Goal: Task Accomplishment & Management: Use online tool/utility

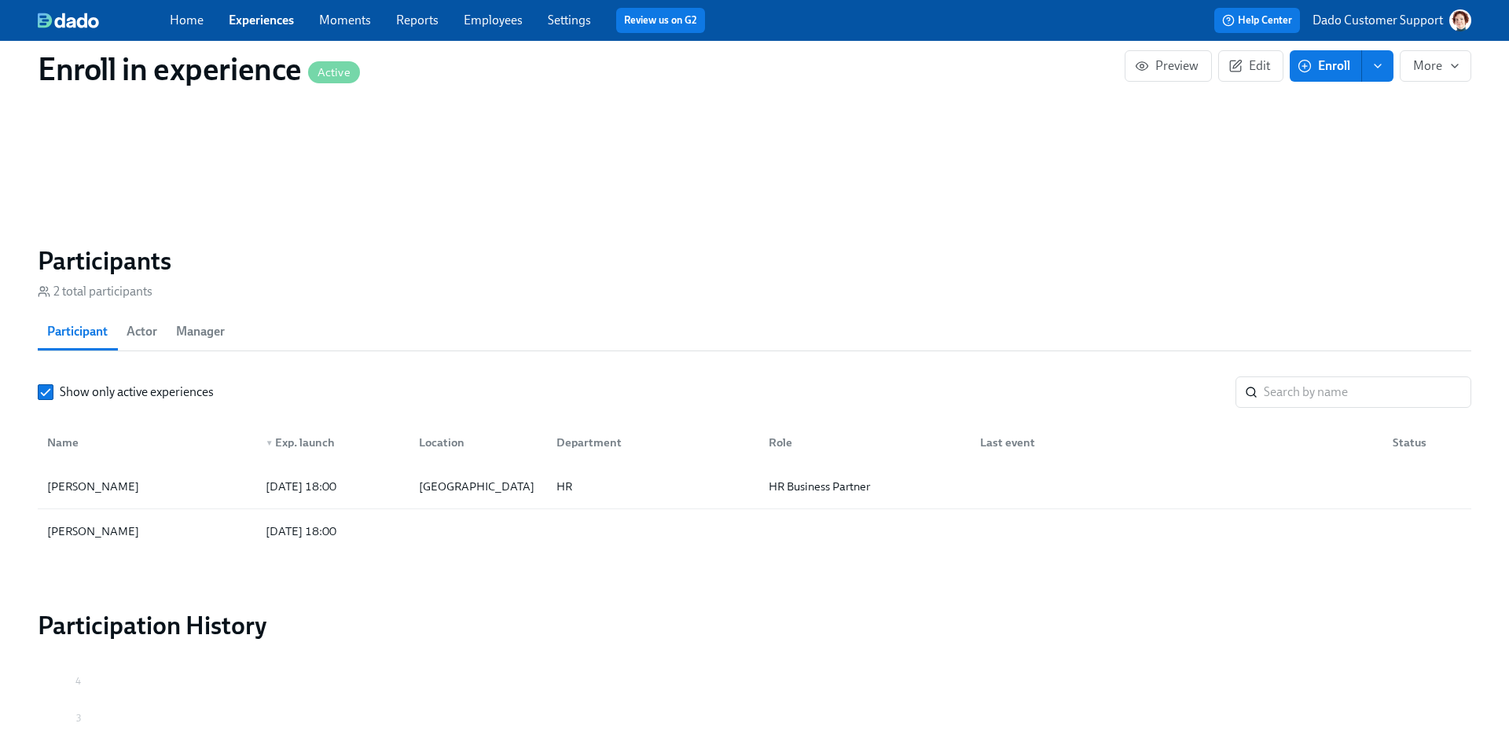
scroll to position [920, 0]
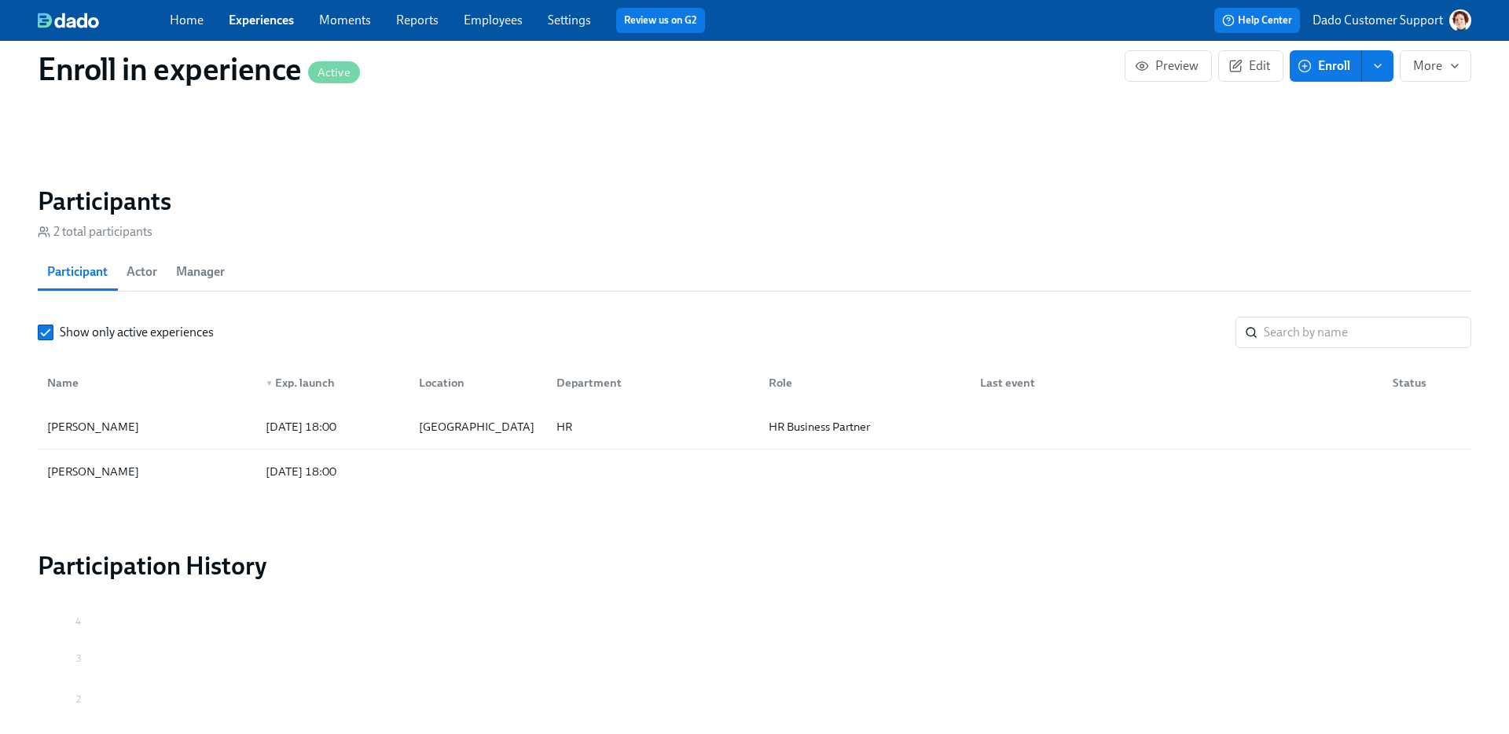
click at [139, 259] on button "Actor" at bounding box center [142, 272] width 50 height 38
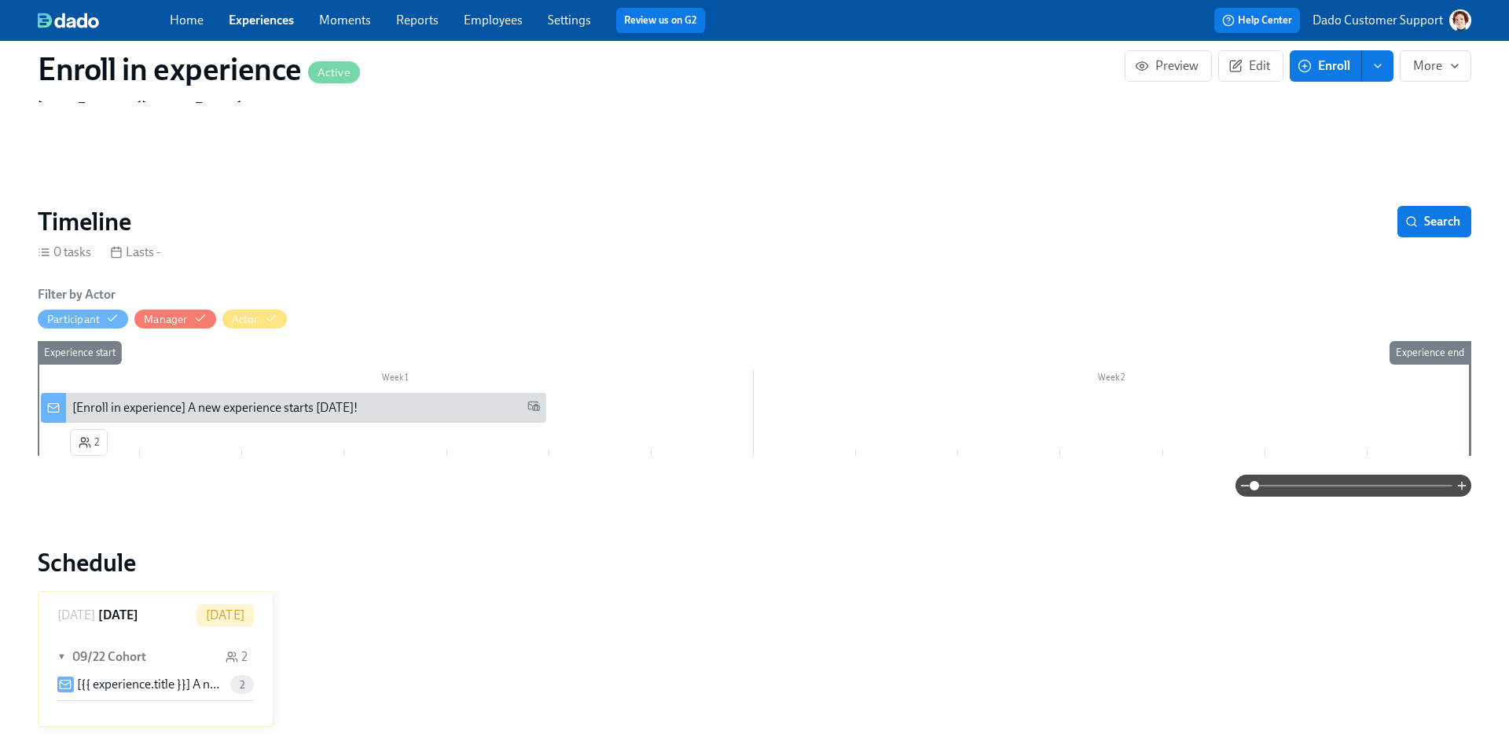
scroll to position [0, 0]
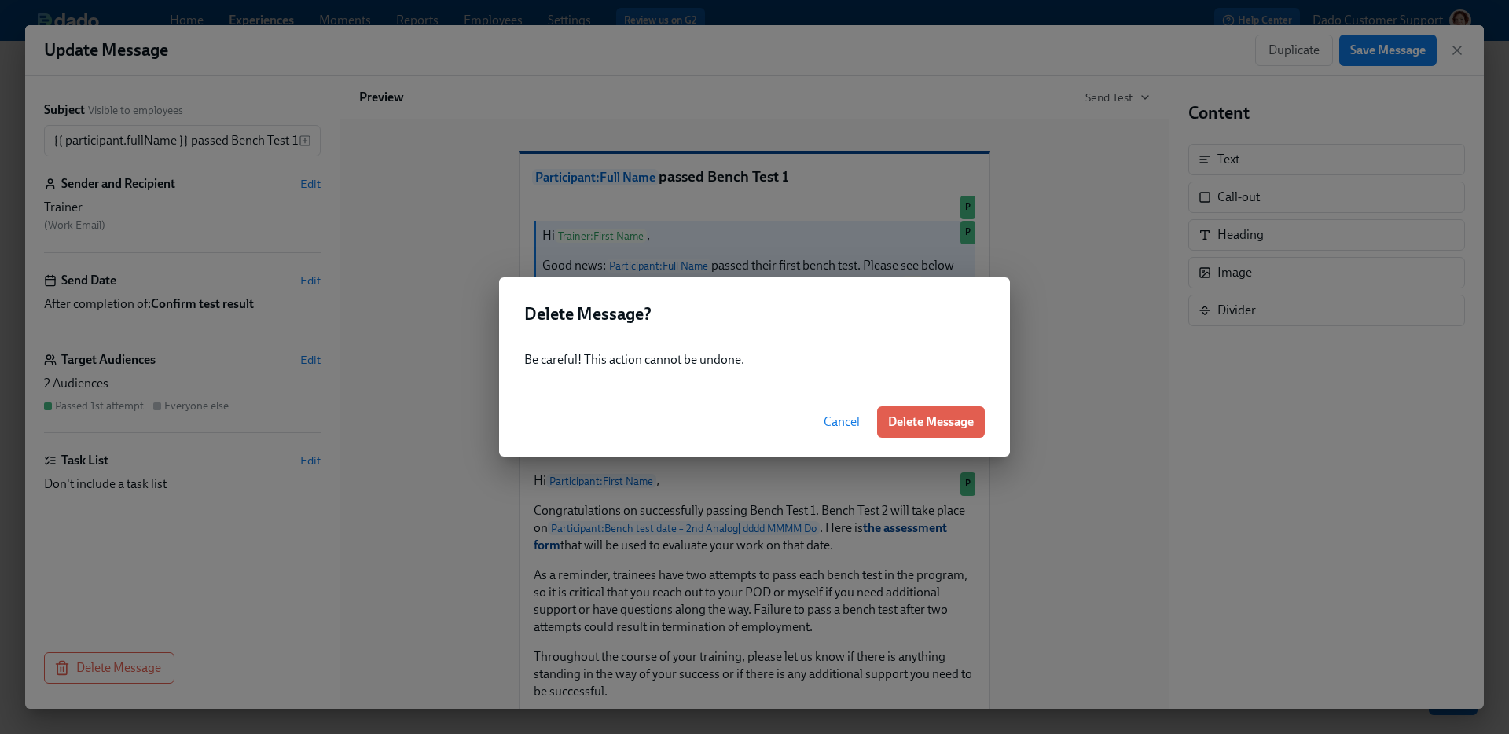
scroll to position [0, 4223]
click at [941, 420] on span "Delete Message" at bounding box center [931, 422] width 86 height 16
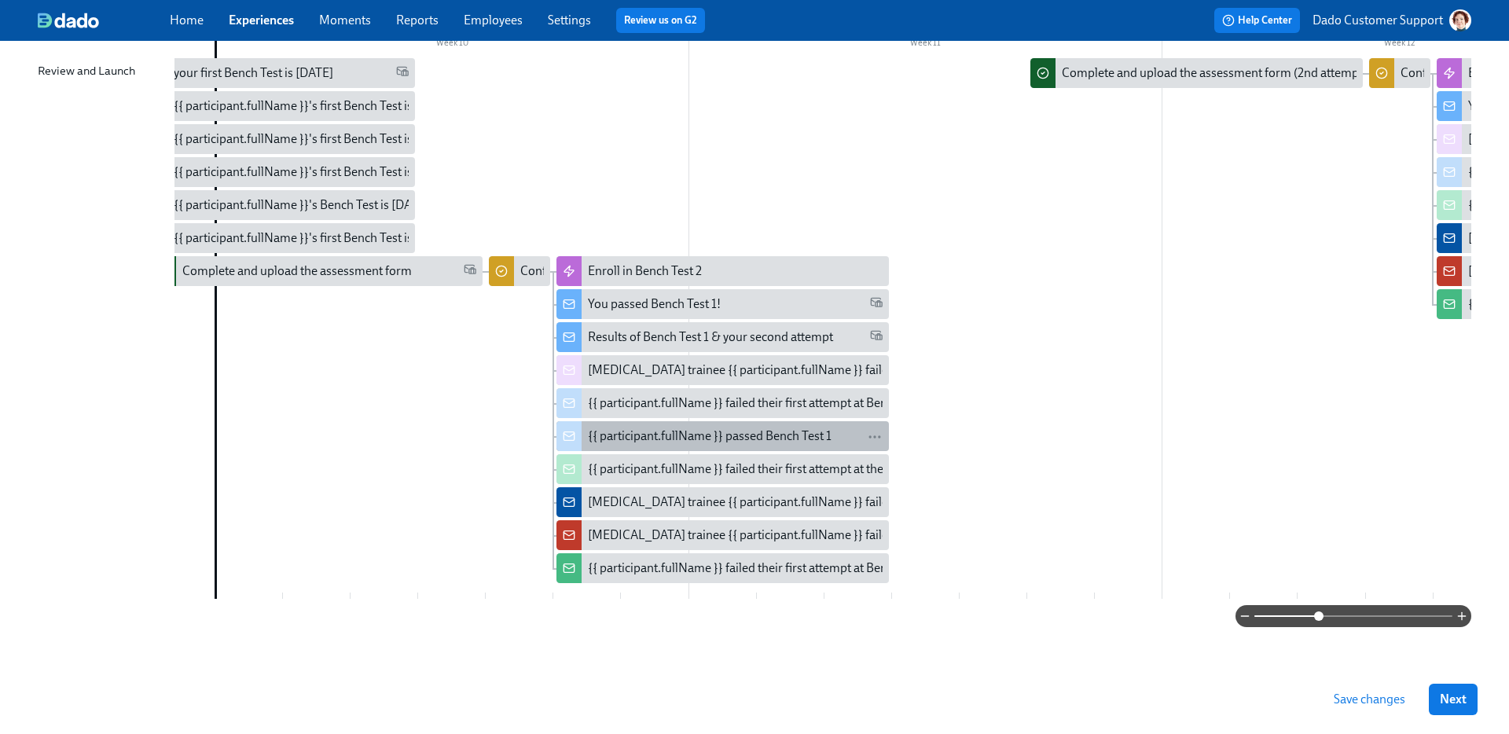
click at [609, 428] on div "{{ participant.fullName }} passed Bench Test 1" at bounding box center [710, 436] width 244 height 17
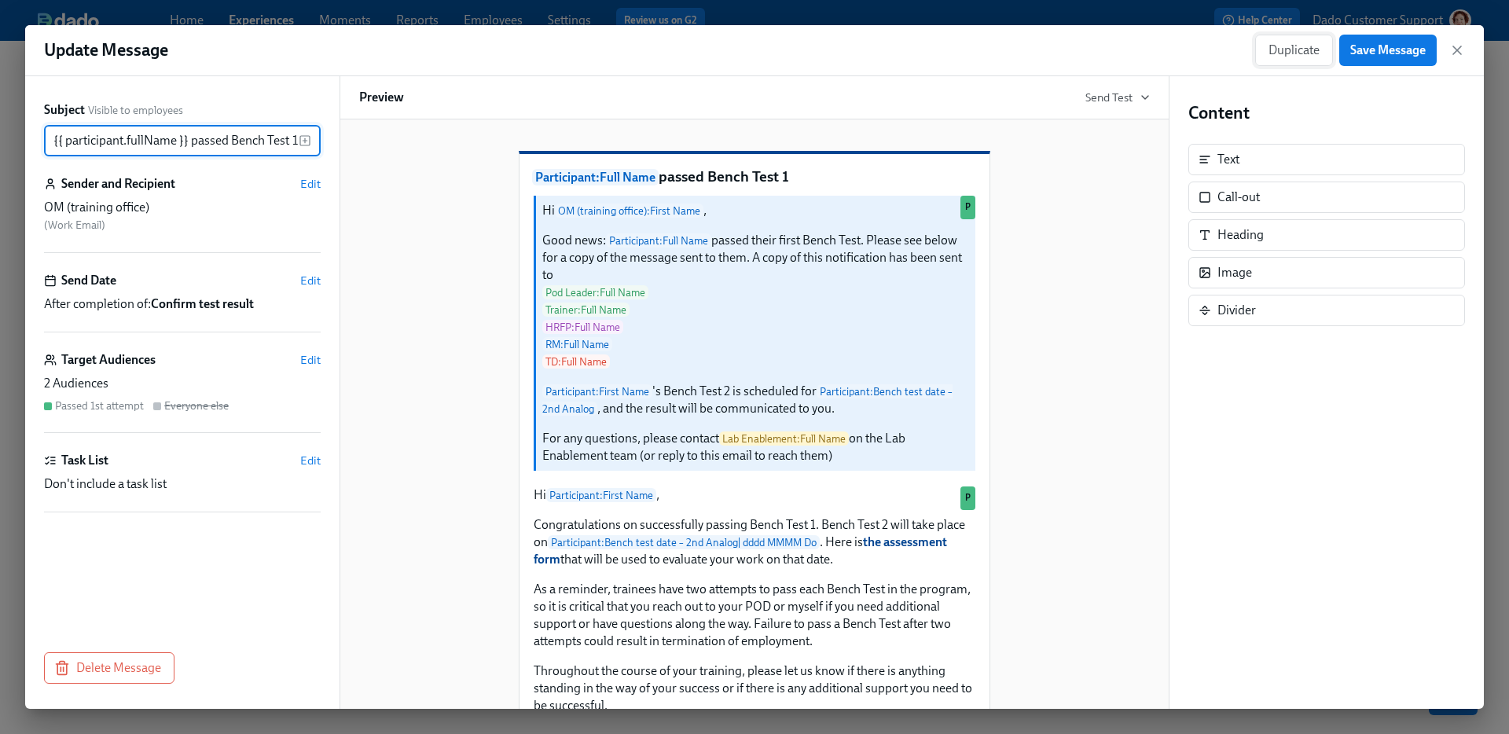
click at [1306, 46] on span "Duplicate" at bounding box center [1294, 50] width 51 height 16
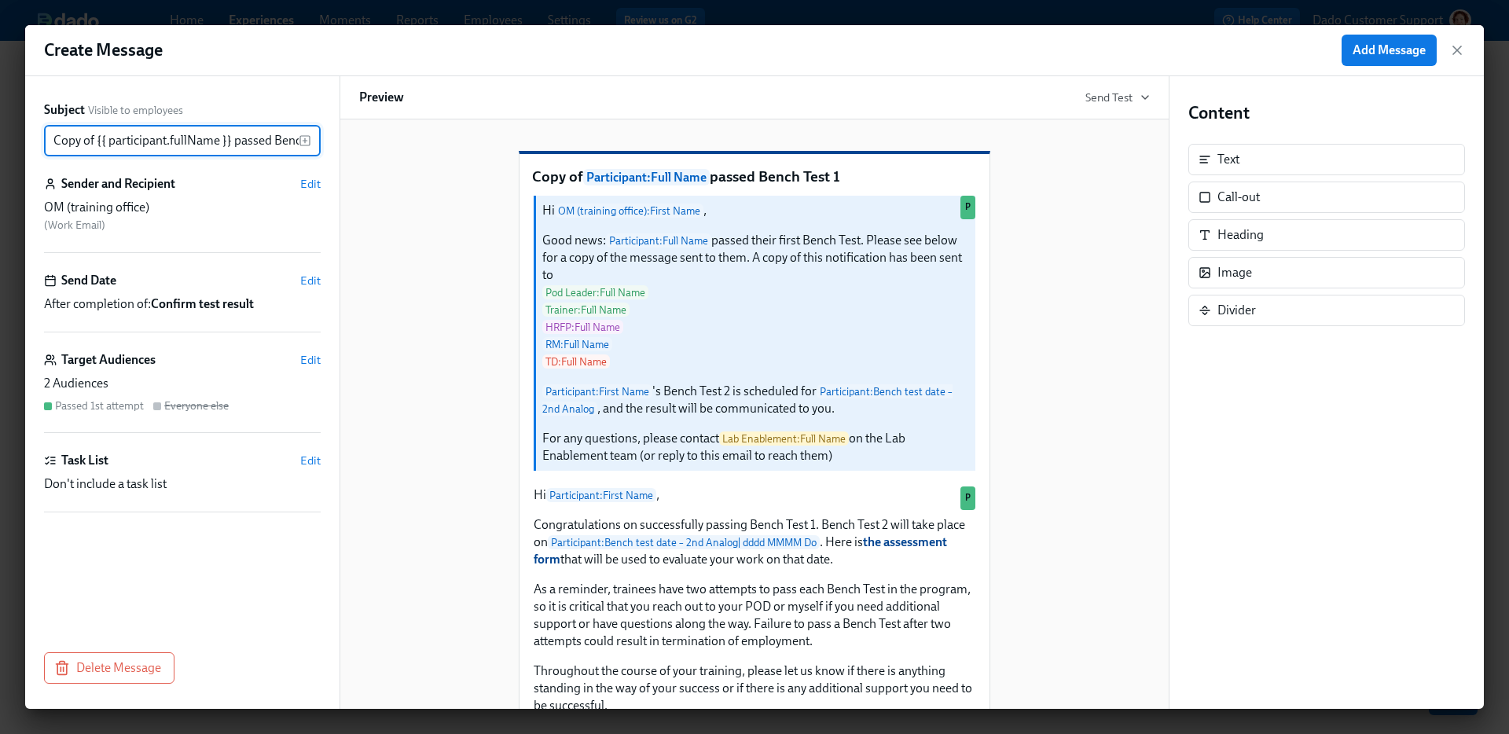
scroll to position [0, 43]
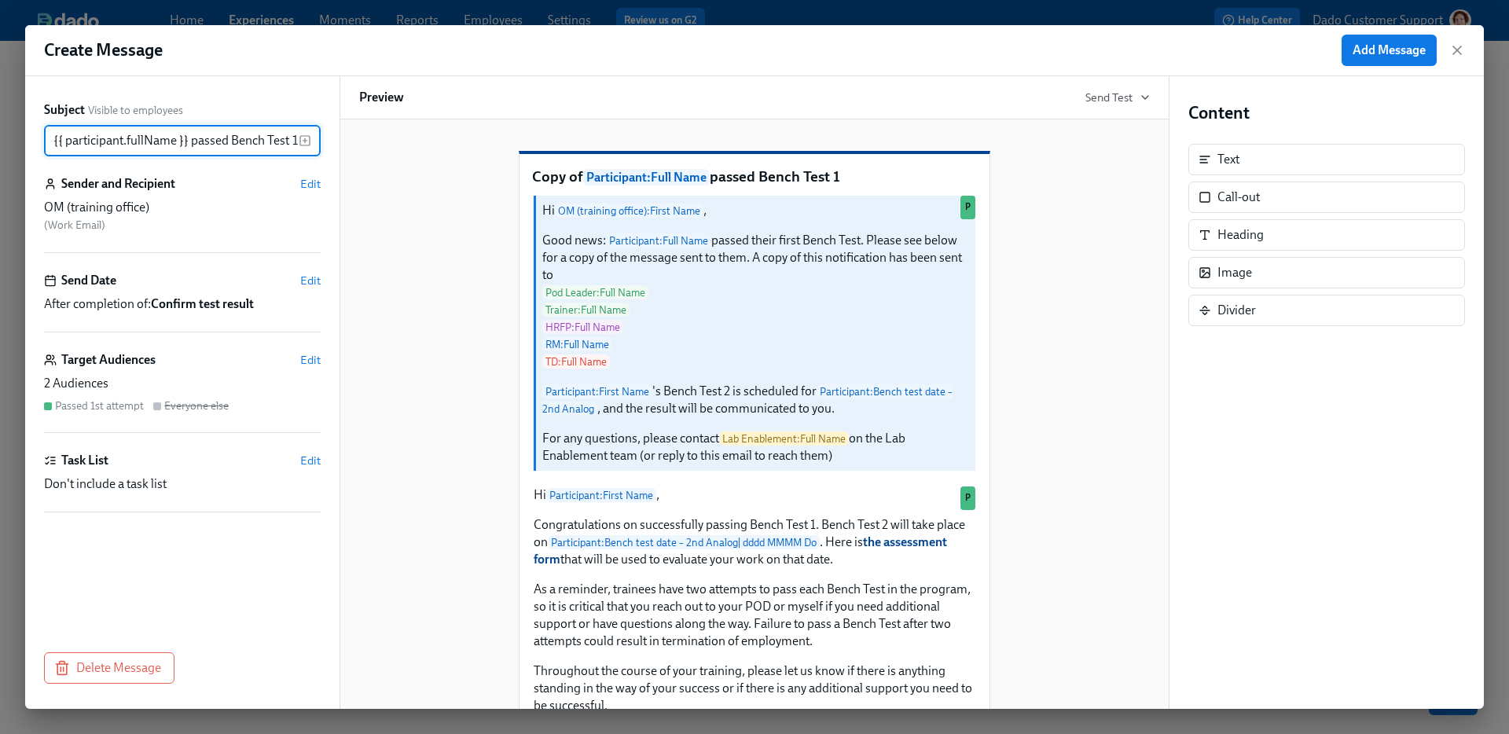
click at [147, 136] on input "Copy of {{ participant.fullName }} passed Bench Test 1" at bounding box center [171, 140] width 255 height 31
type input "{{ participant.fullName }} passed Bench Test 1"
click at [314, 184] on span "Edit" at bounding box center [310, 184] width 20 height 16
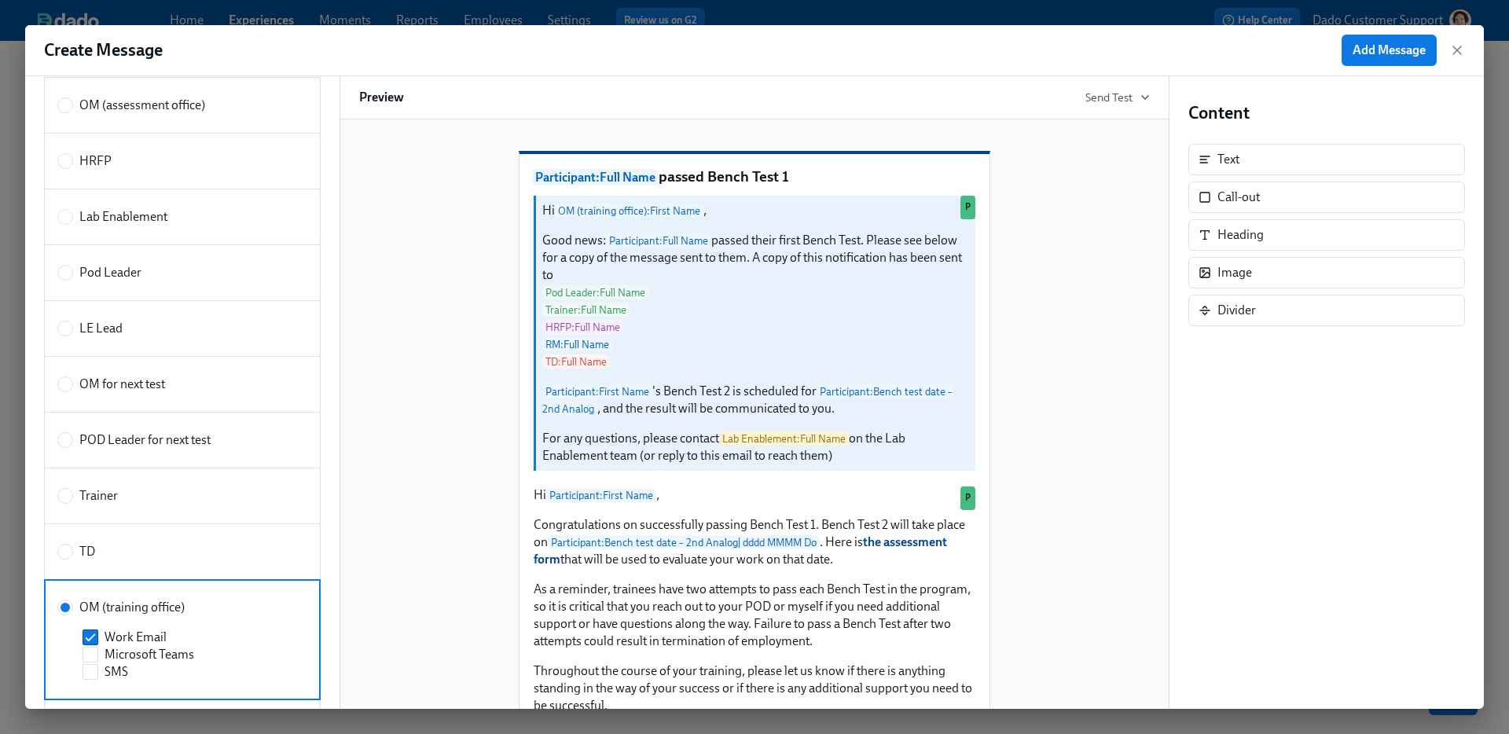
scroll to position [705, 0]
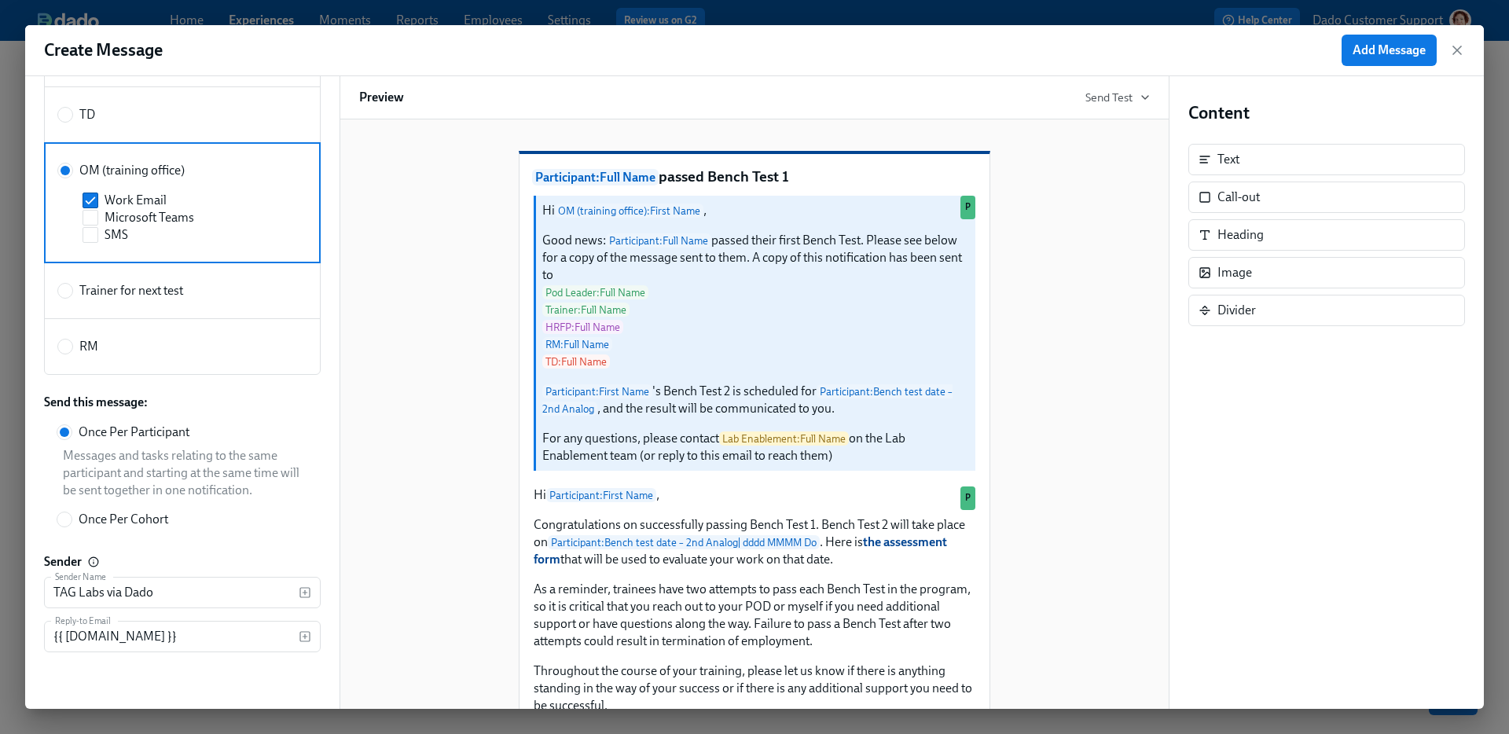
click at [116, 352] on div "RM" at bounding box center [179, 346] width 244 height 17
click at [72, 352] on input "RM" at bounding box center [65, 347] width 14 height 14
radio input "true"
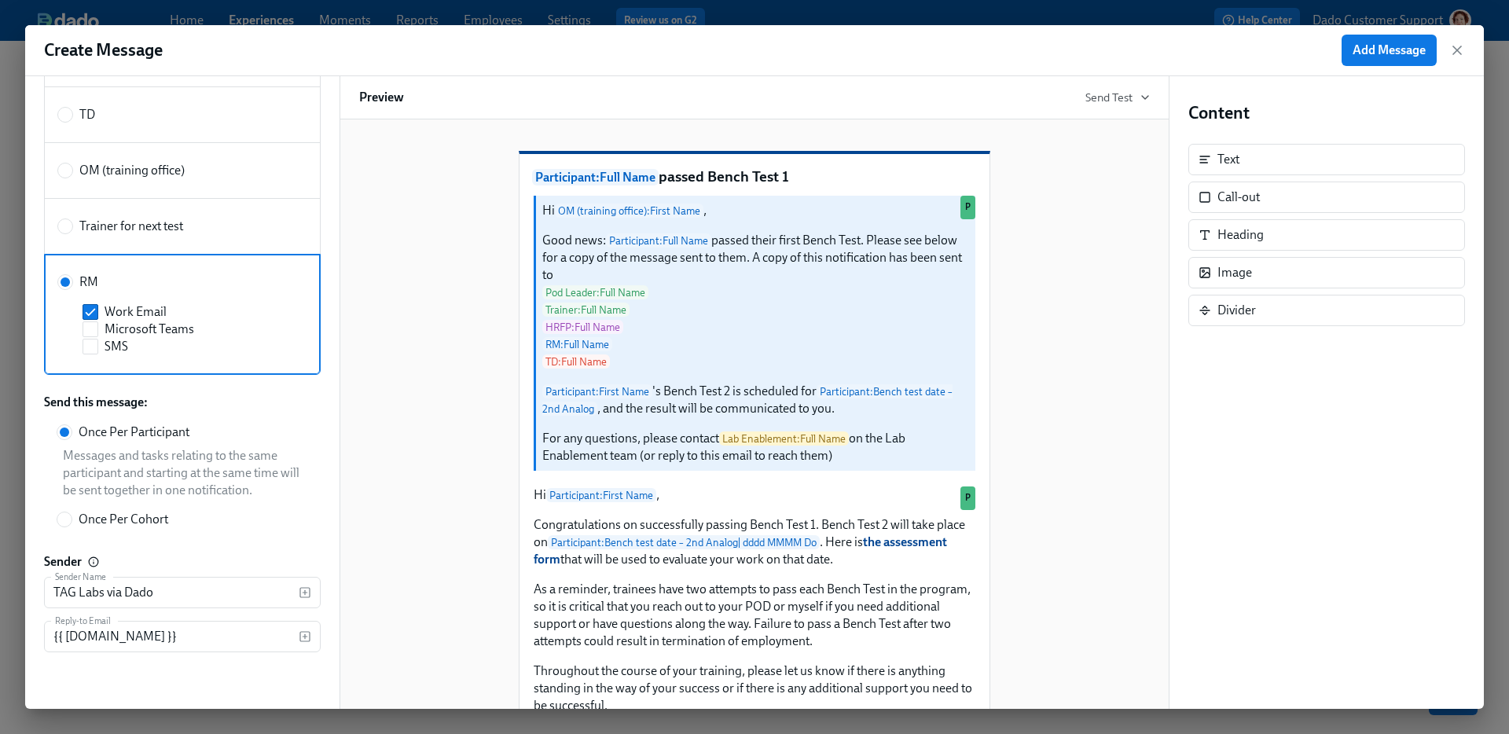
scroll to position [0, 0]
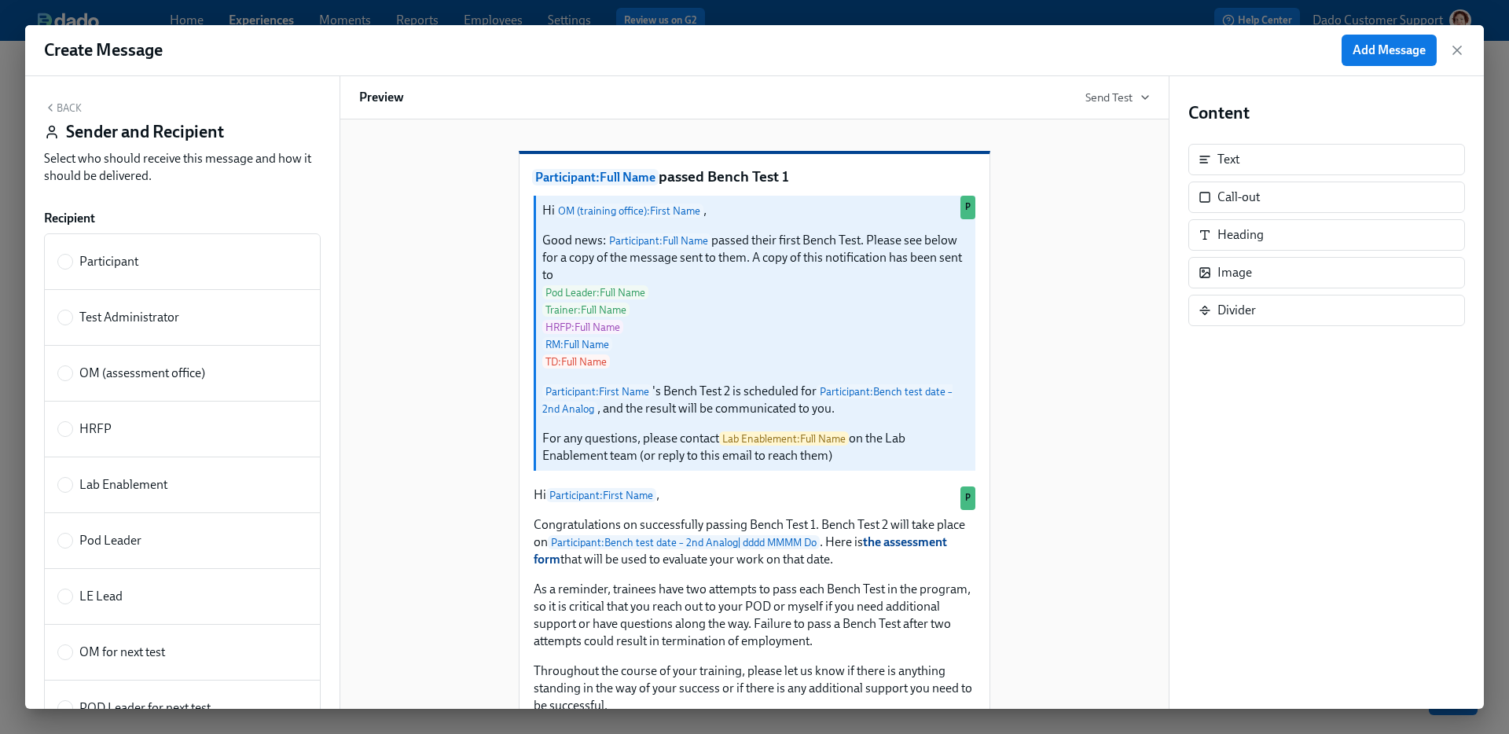
click at [68, 109] on button "Back" at bounding box center [63, 107] width 38 height 13
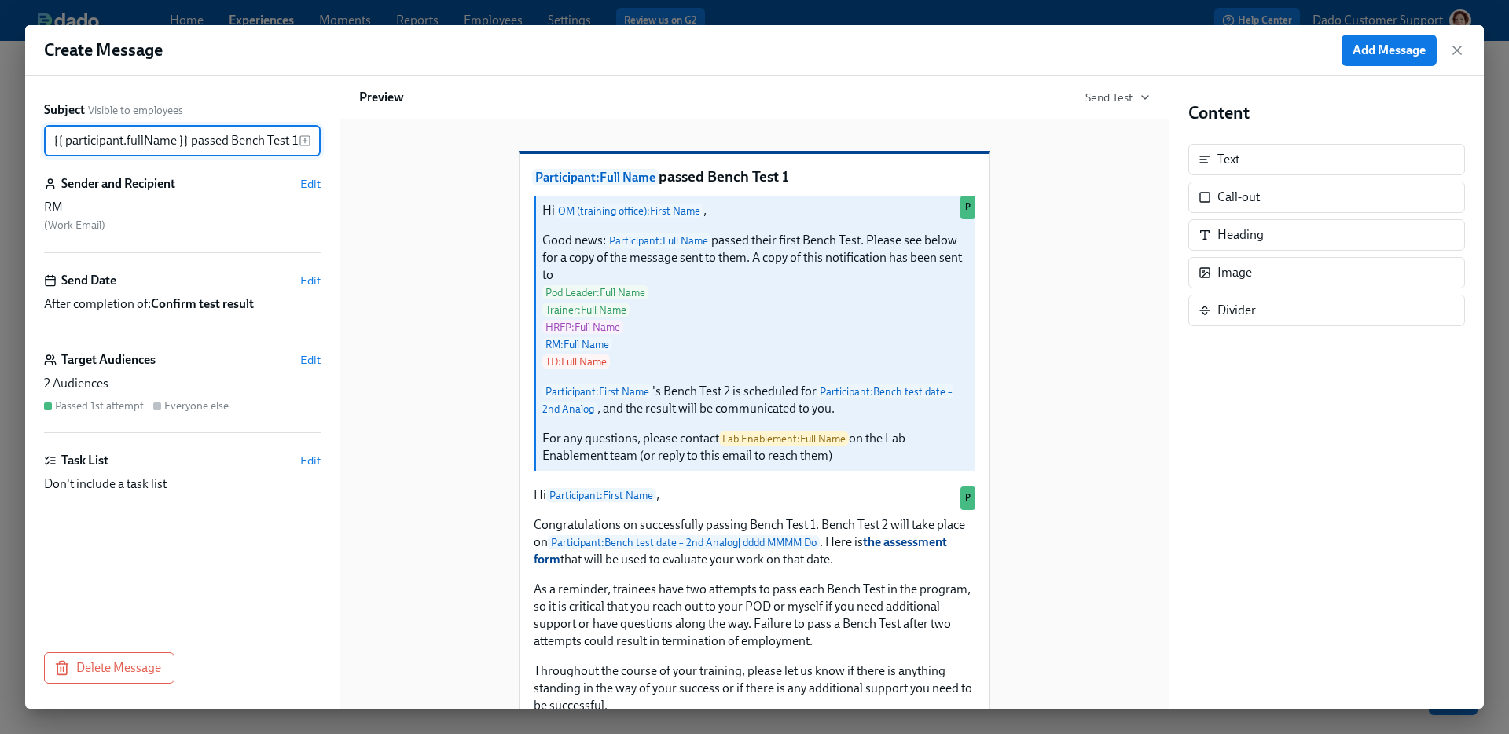
click at [94, 147] on input "{{ participant.fullName }} passed Bench Test 1" at bounding box center [171, 140] width 255 height 31
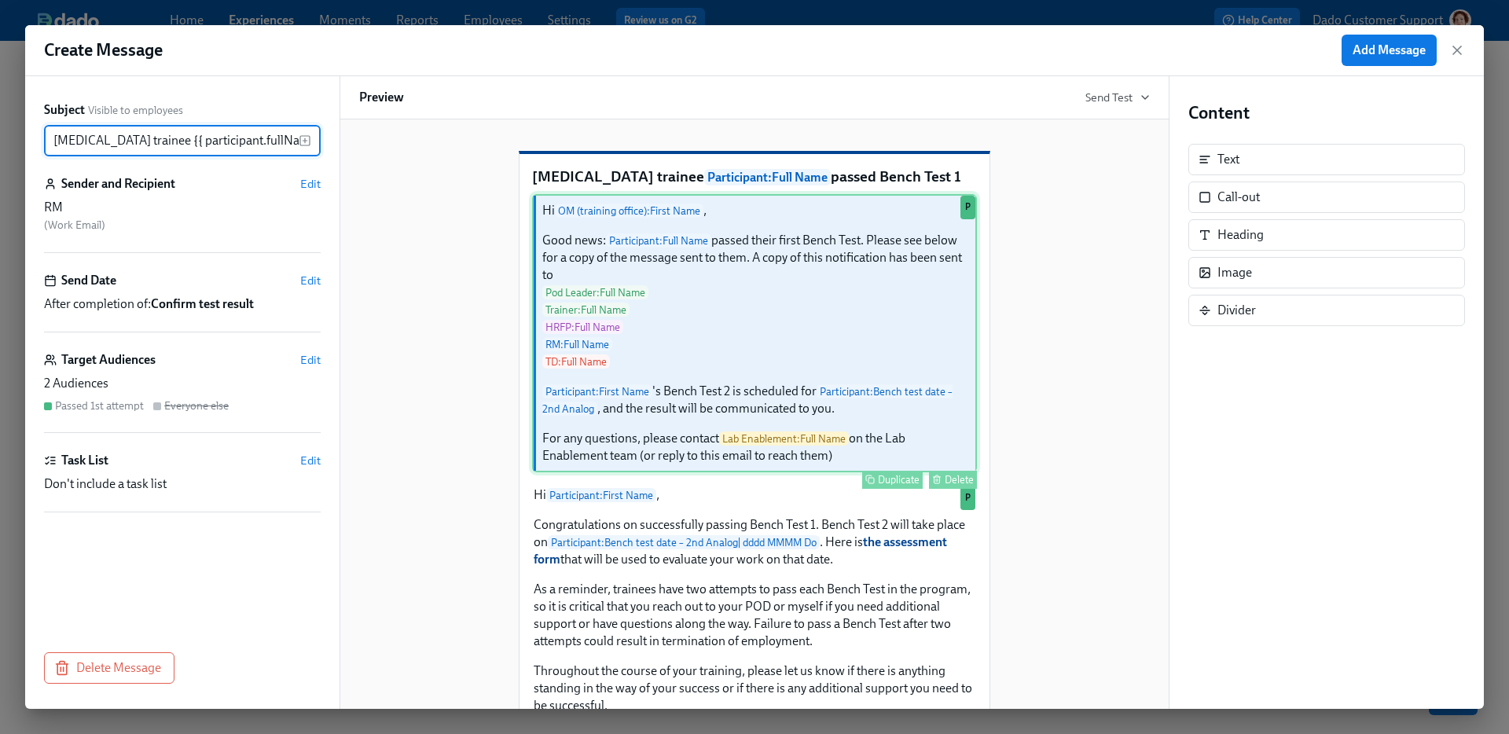
click at [672, 373] on div "Hi OM (training office) : First Name , Good news: Participant : Full Name passe…" at bounding box center [754, 333] width 445 height 278
type input "Lab Technician trainee {{ participant.fullName }} passed Bench Test 1"
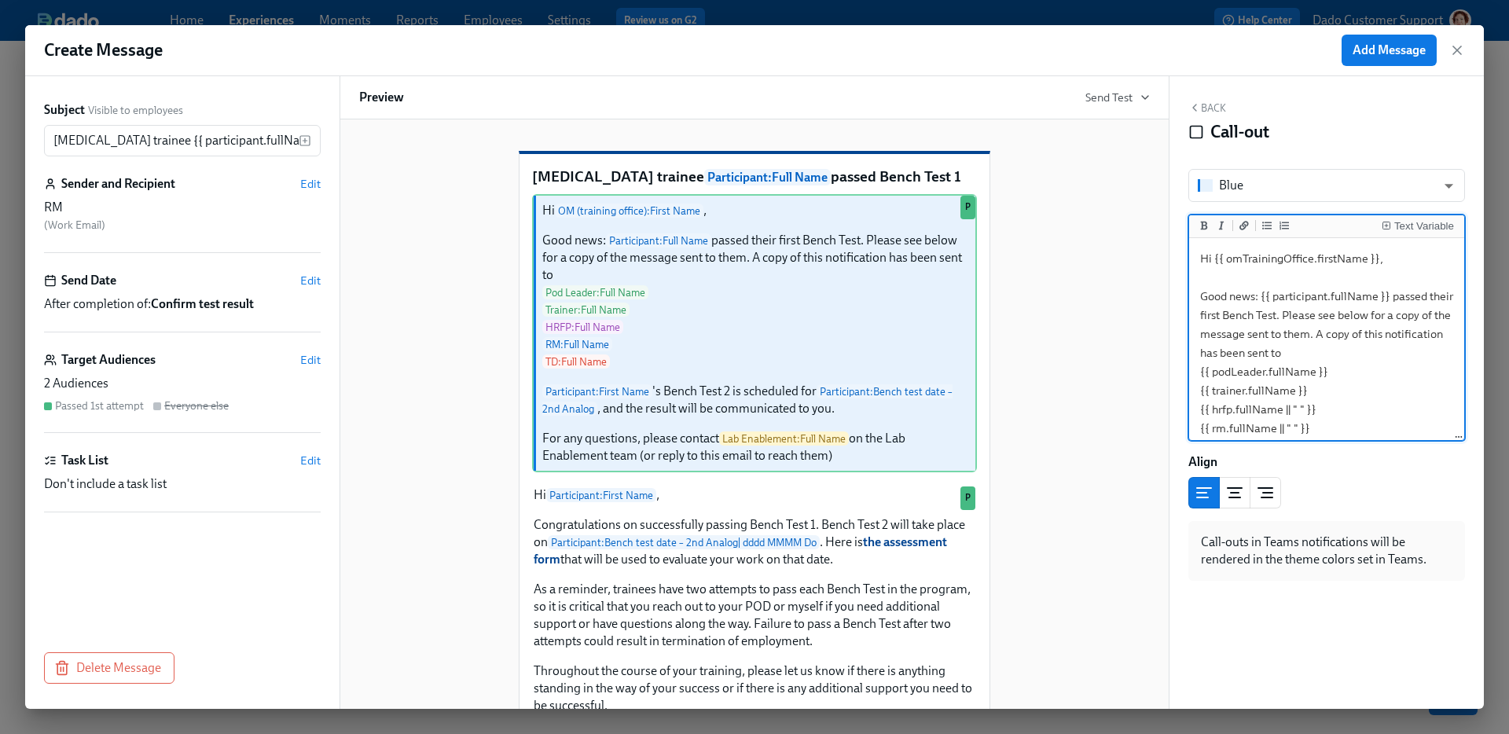
drag, startPoint x: 1227, startPoint y: 259, endPoint x: 1310, endPoint y: 259, distance: 83.3
click at [1311, 259] on textarea "Hi {{ omTrainingOffice.firstName }}, Good news: {{ participant.fullName }} pass…" at bounding box center [1326, 466] width 269 height 450
click at [1213, 428] on textarea "Hi {{ rm.firstName }}, Good news: {{ participant.fullName }} passed their first…" at bounding box center [1326, 466] width 269 height 450
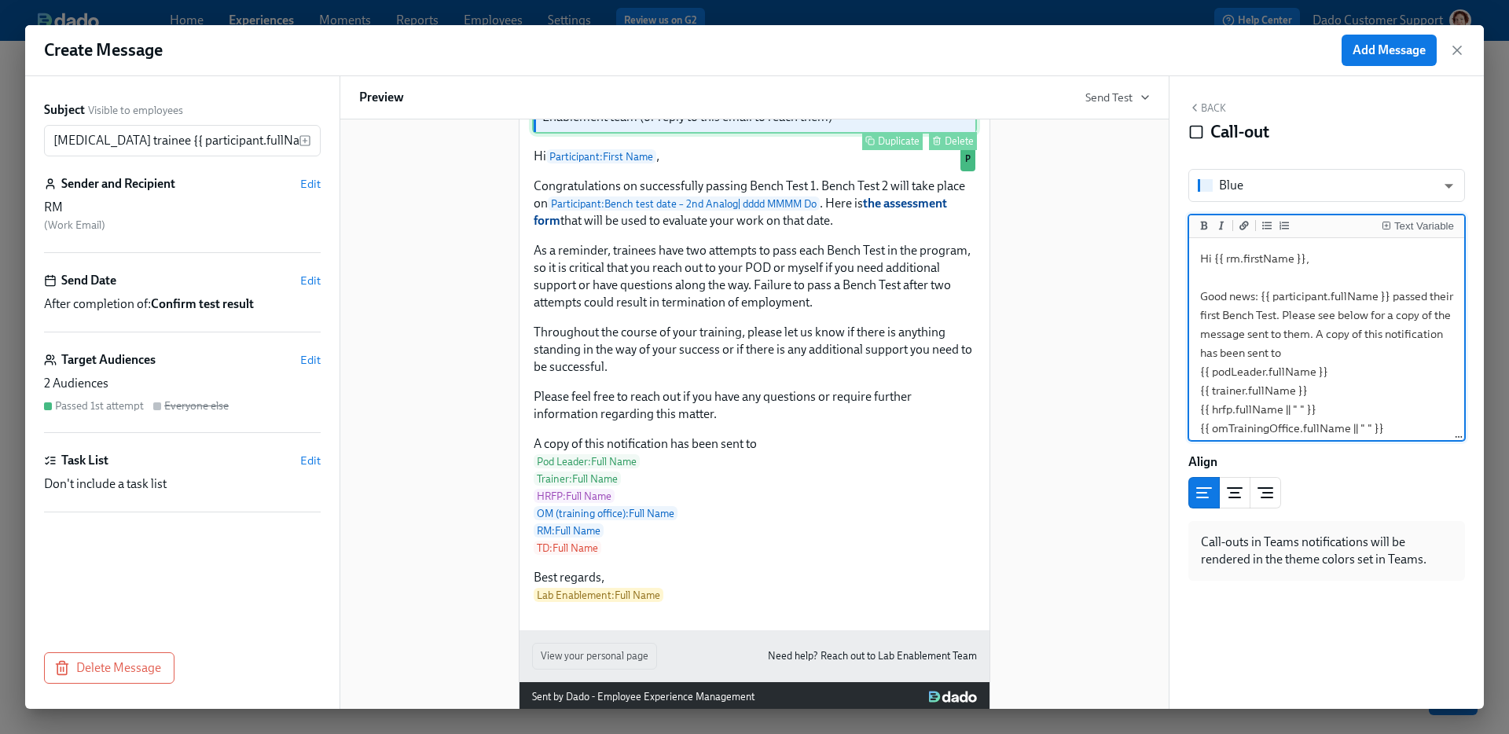
scroll to position [396, 0]
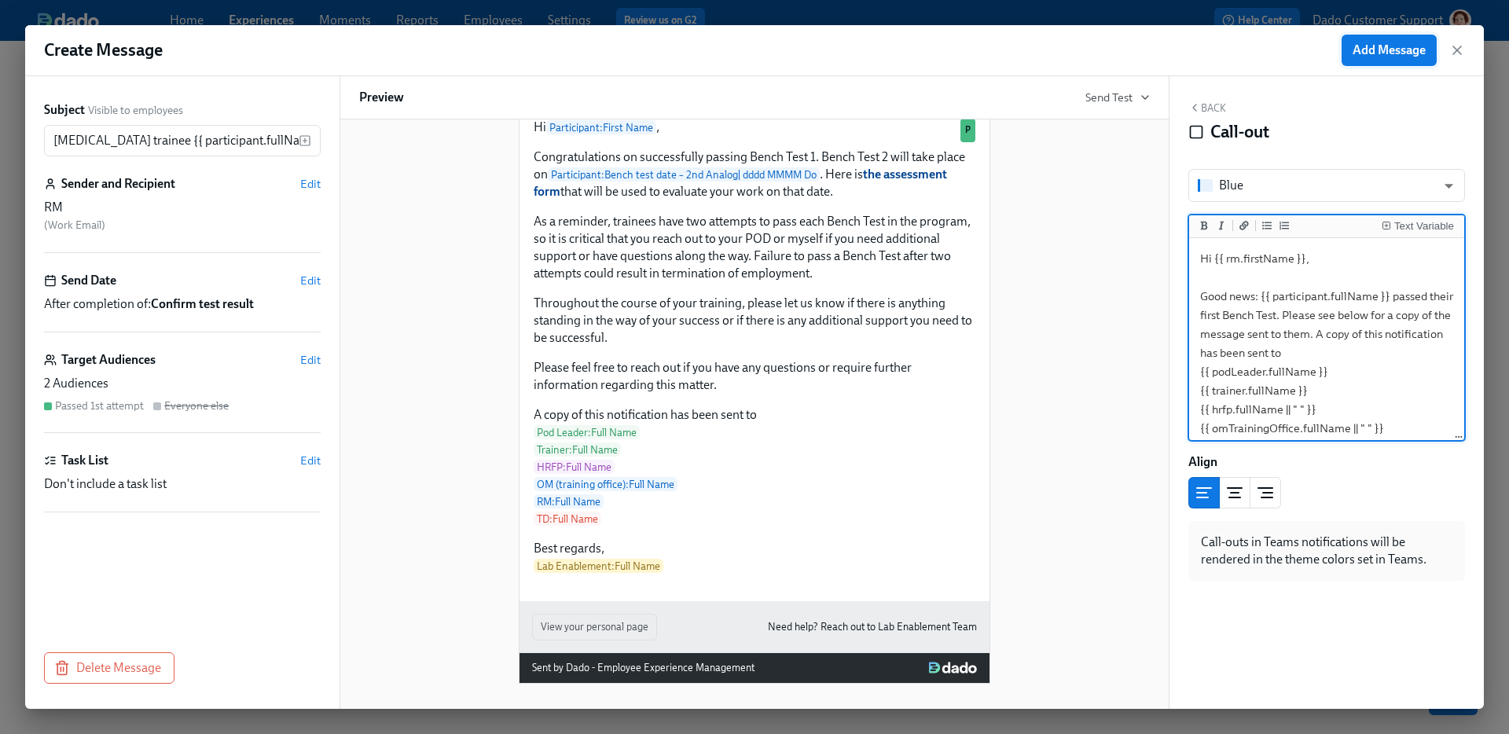
type textarea "Hi {{ rm.firstName }}, Good news: {{ participant.fullName }} passed their first…"
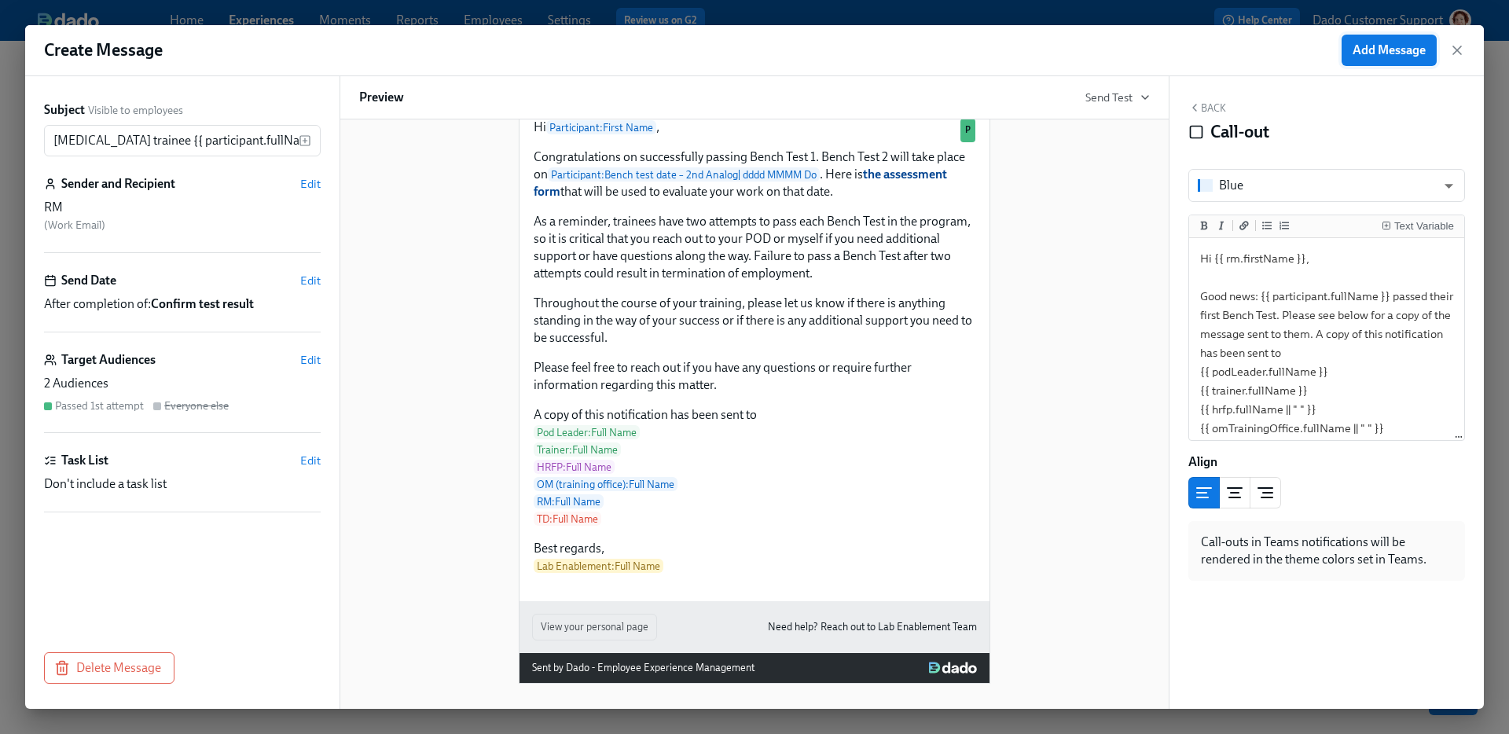
click at [1372, 46] on span "Add Message" at bounding box center [1389, 50] width 73 height 16
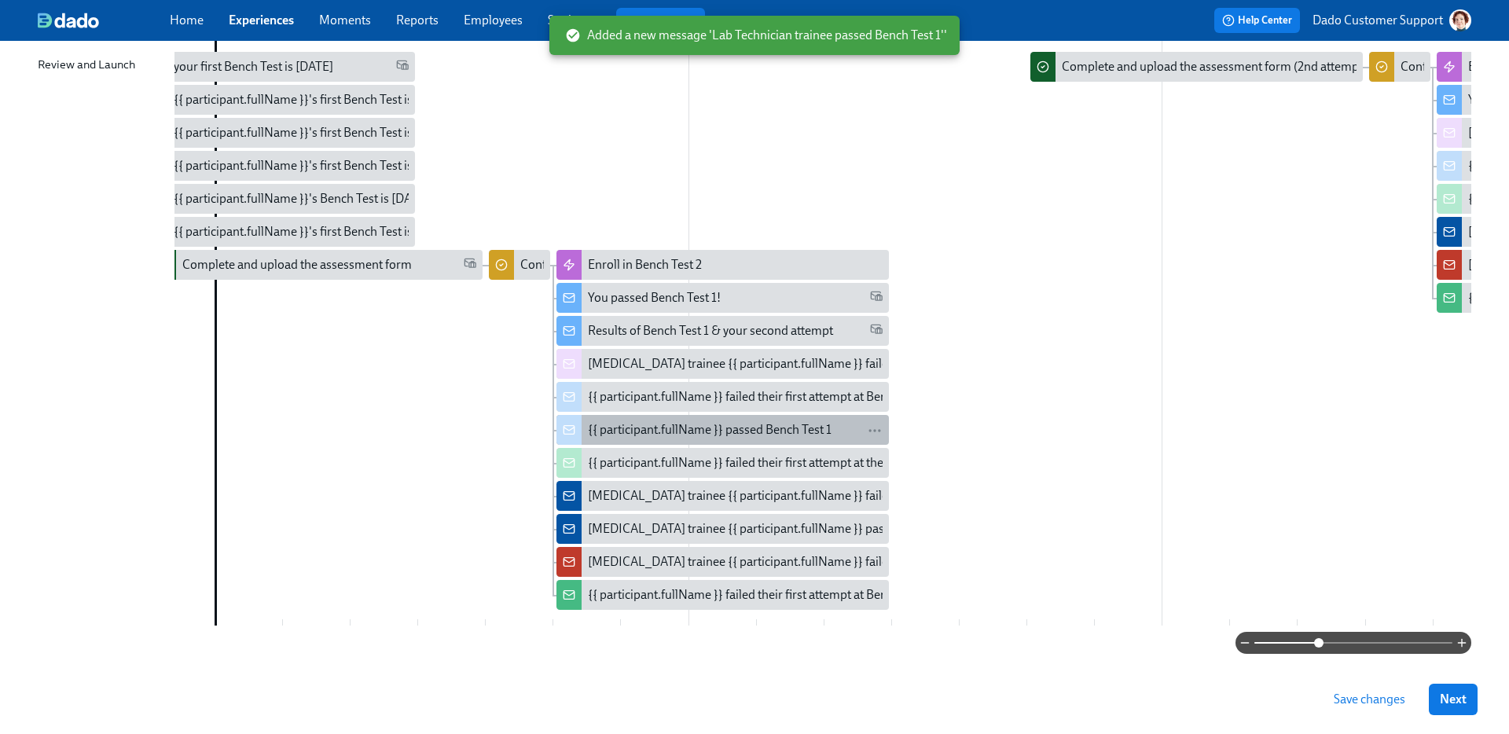
click at [646, 429] on div "{{ participant.fullName }} passed Bench Test 1" at bounding box center [710, 429] width 244 height 17
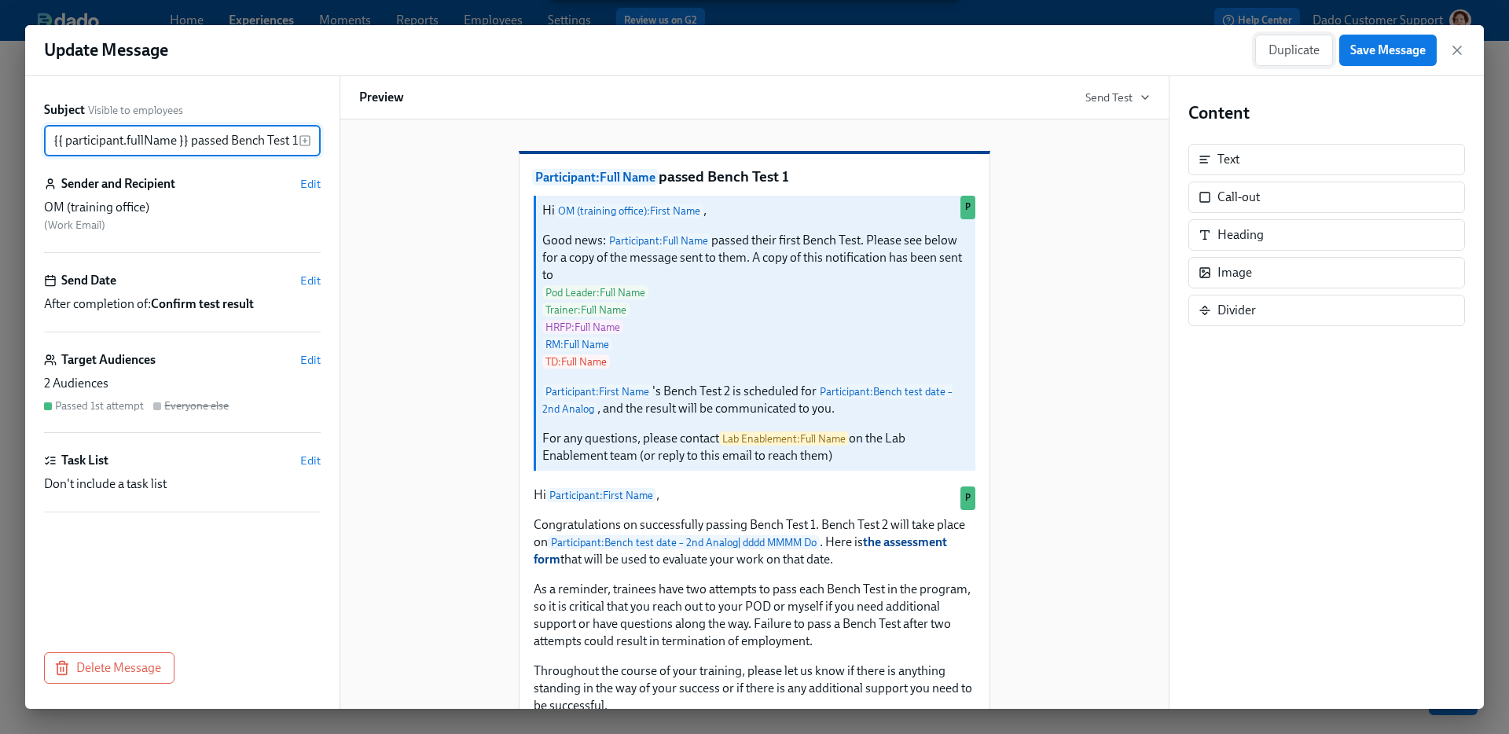
click at [1281, 58] on button "Duplicate" at bounding box center [1294, 50] width 78 height 31
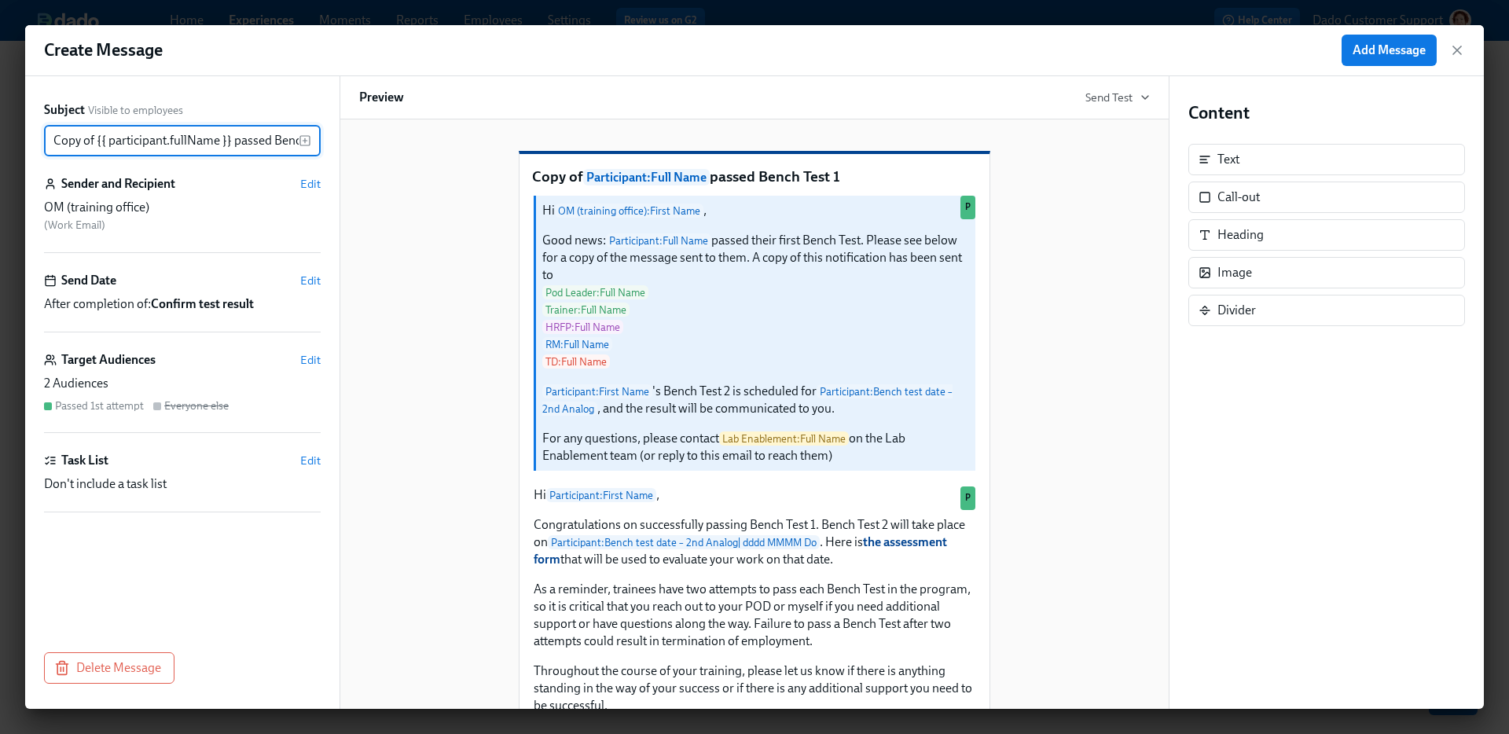
scroll to position [0, 43]
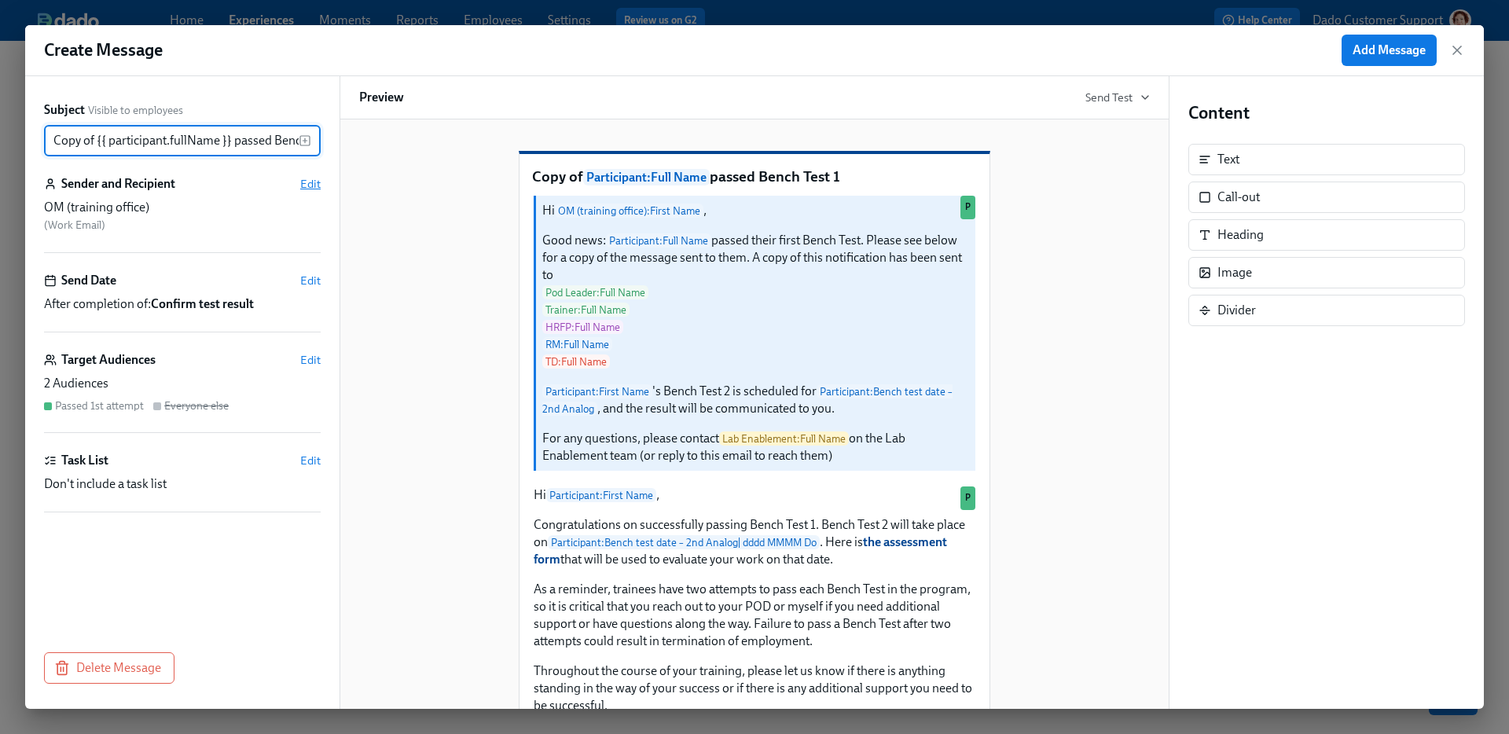
click at [309, 179] on span "Edit" at bounding box center [310, 184] width 20 height 16
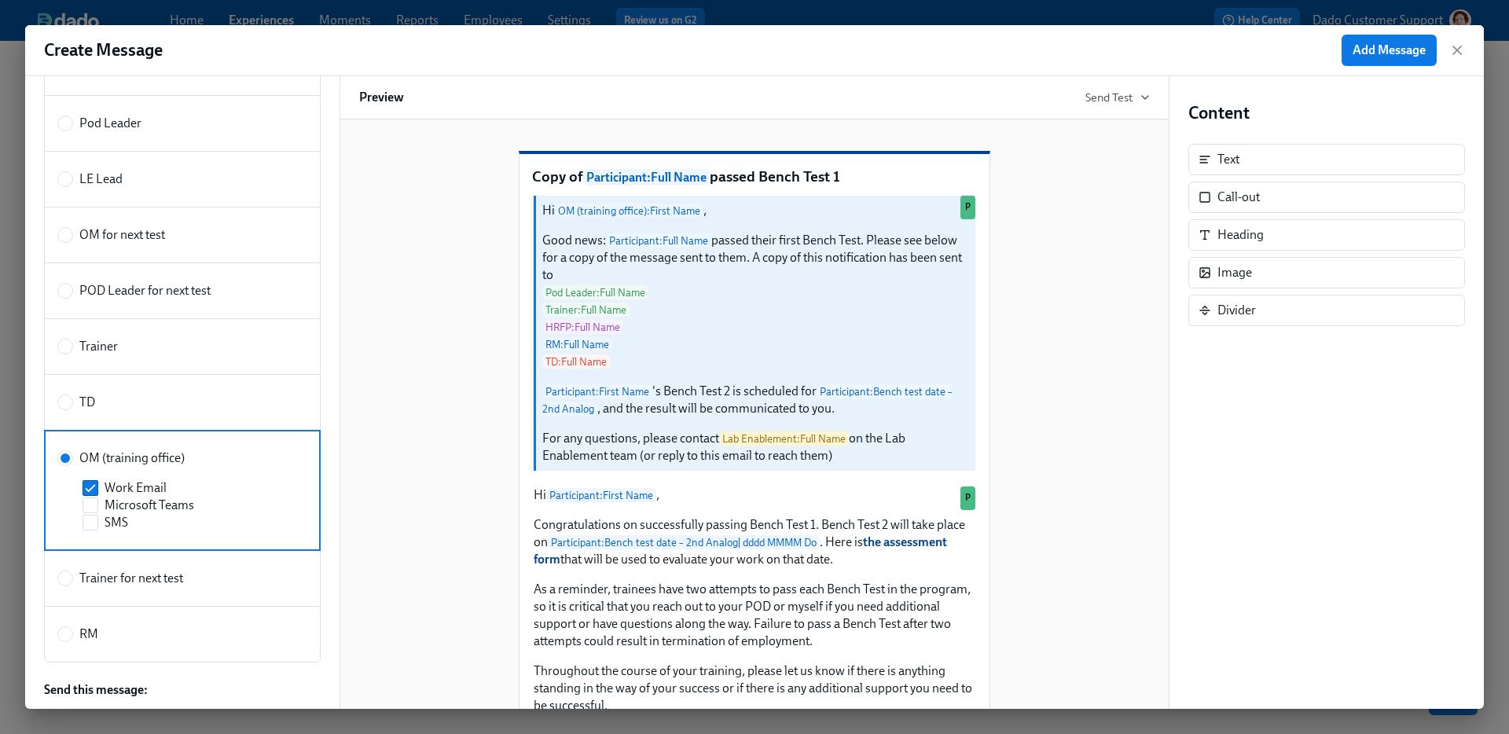
scroll to position [416, 0]
click at [92, 391] on label "TD" at bounding box center [182, 404] width 277 height 57
click at [72, 397] on input "TD" at bounding box center [65, 404] width 14 height 14
radio input "true"
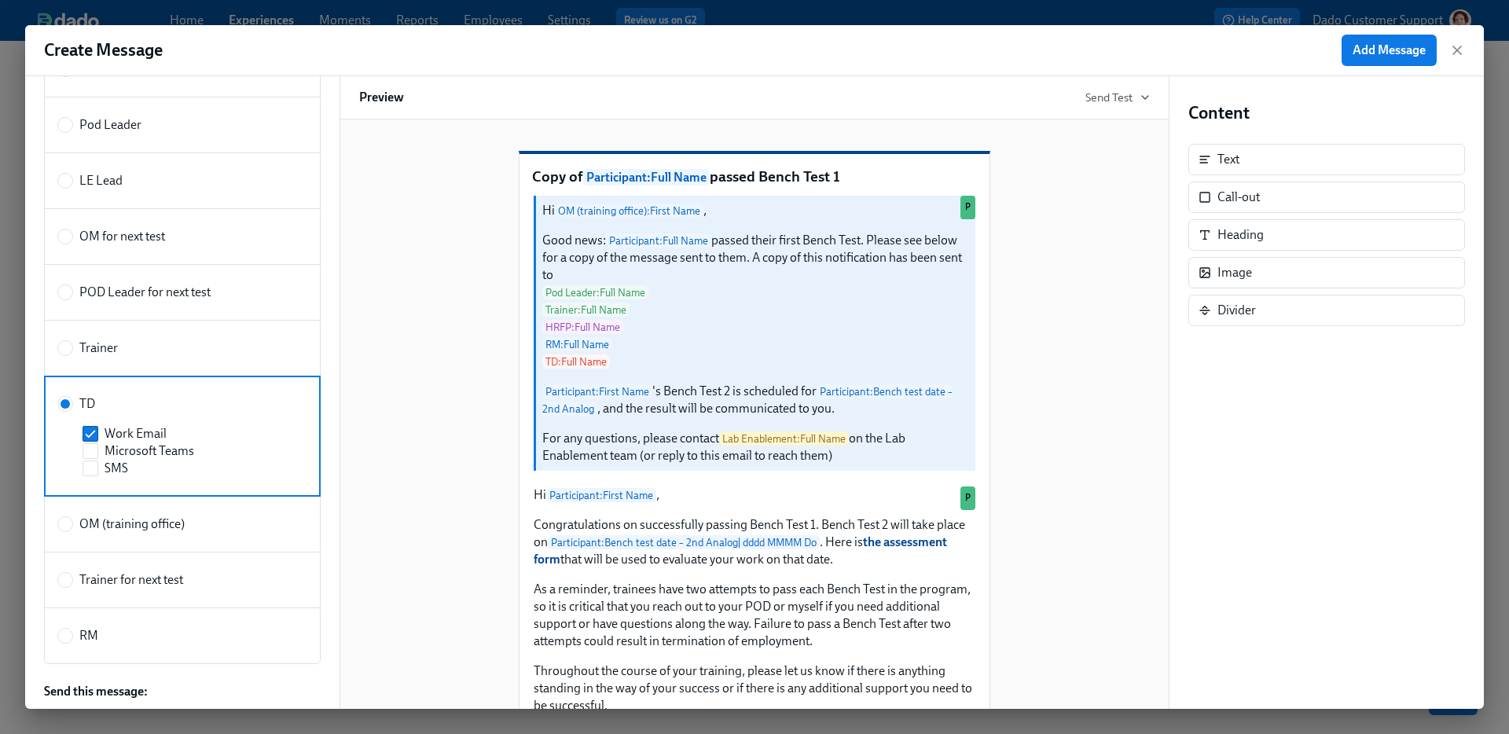
scroll to position [0, 0]
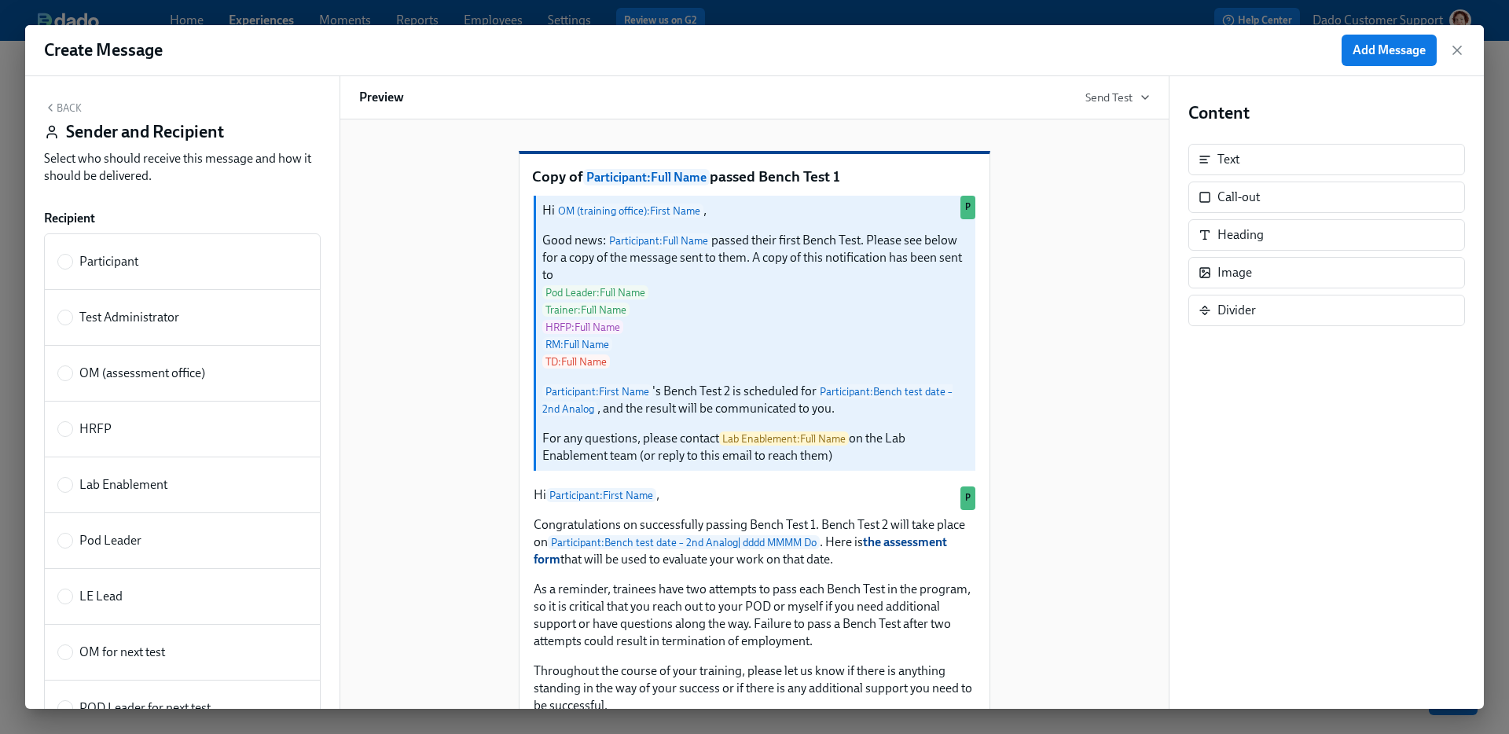
click at [64, 111] on button "Back" at bounding box center [63, 107] width 38 height 13
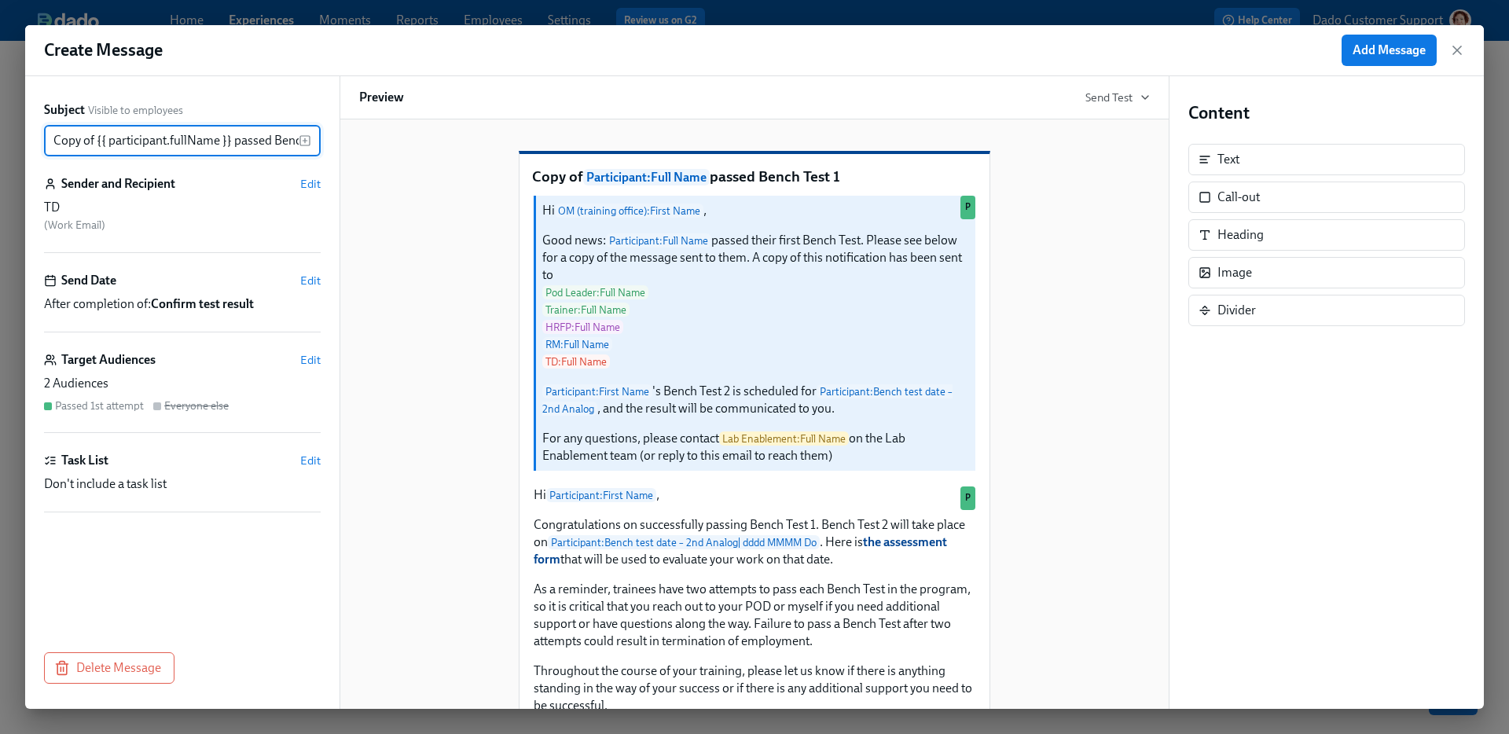
scroll to position [0, 43]
click at [105, 134] on input "Copy of {{ participant.fullName }} passed Bench Test 1" at bounding box center [171, 140] width 255 height 31
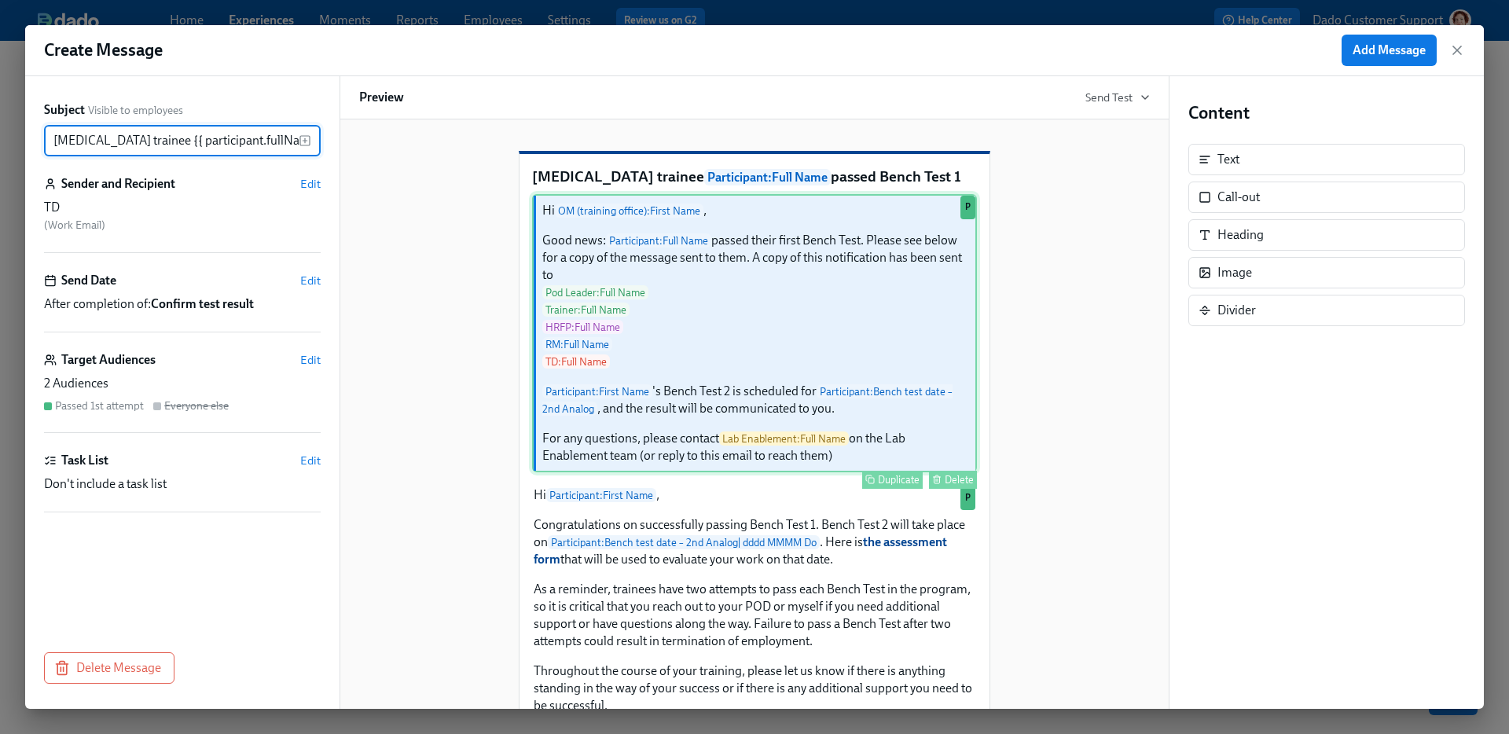
click at [630, 330] on div "Hi OM (training office) : First Name , Good news: Participant : Full Name passe…" at bounding box center [754, 333] width 445 height 278
type input "Lab Technician trainee {{ participant.fullName }} passed Bench Test 1"
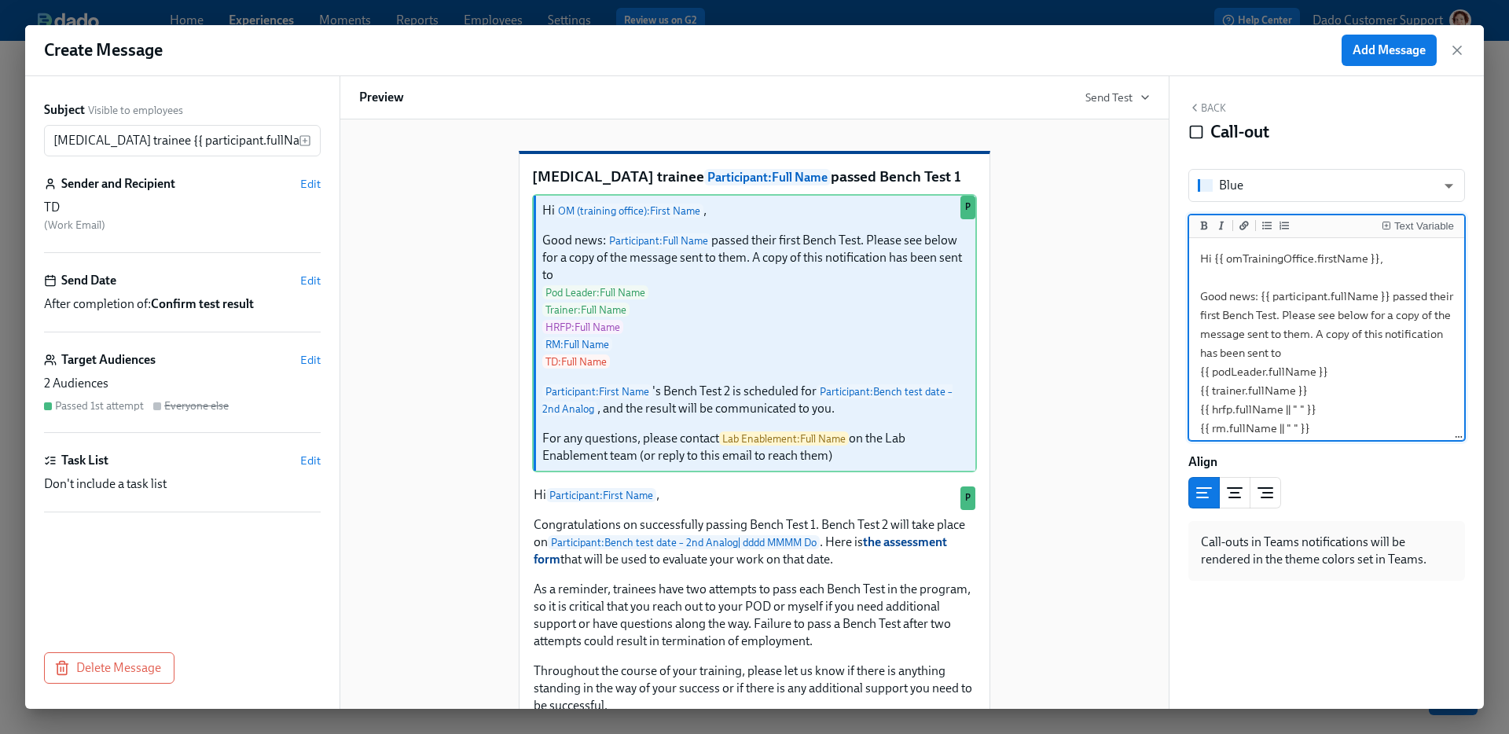
drag, startPoint x: 1227, startPoint y: 259, endPoint x: 1312, endPoint y: 256, distance: 84.9
click at [1313, 256] on textarea "Hi {{ omTrainingOffice.firstName }}, Good news: {{ participant.fullName }} pass…" at bounding box center [1326, 466] width 269 height 450
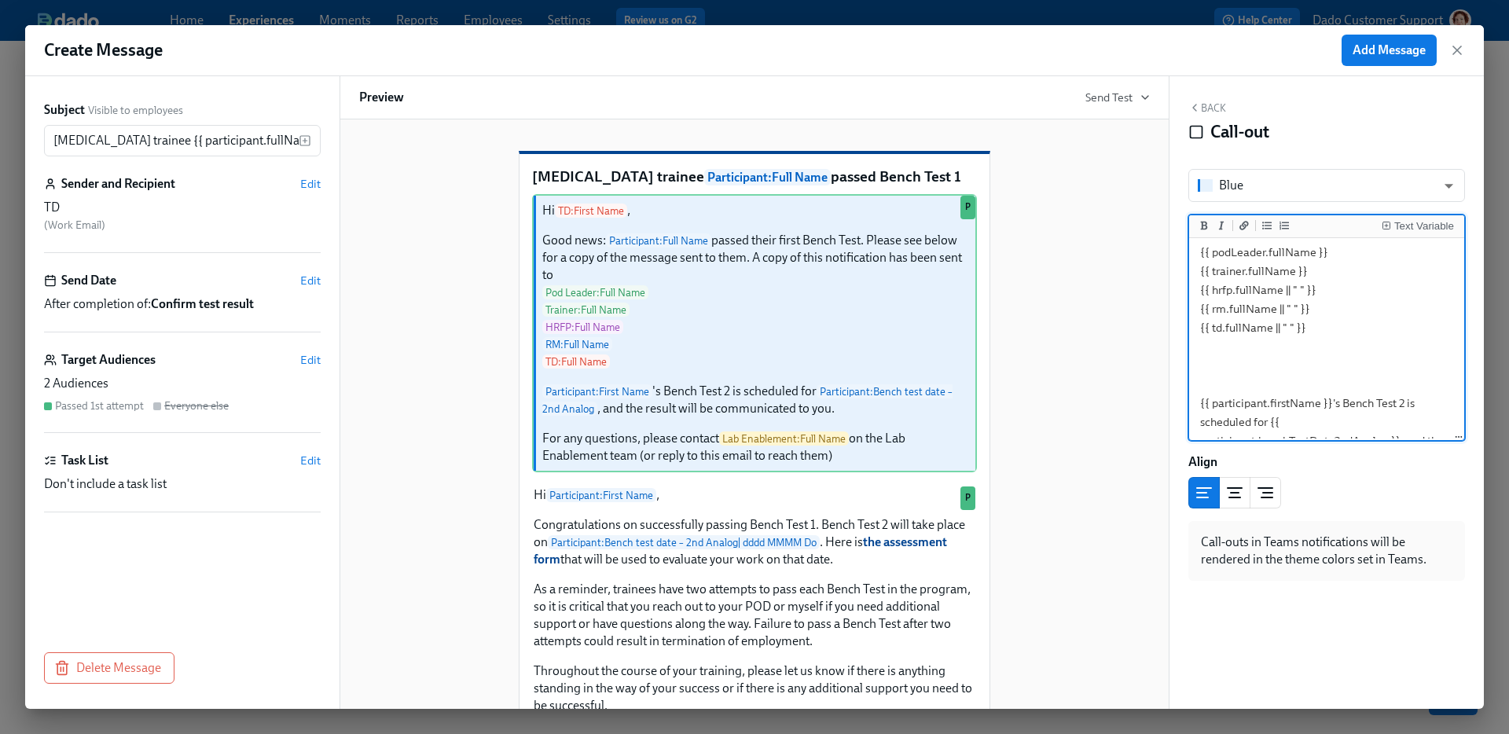
scroll to position [119, 0]
click at [1218, 326] on textarea "Hi {{ td.firstName }}, Good news: {{ participant.fullName }} passed their first…" at bounding box center [1326, 348] width 269 height 450
click at [1214, 330] on textarea "Hi {{ td.firstName }}, Good news: {{ participant.fullName }} passed their first…" at bounding box center [1326, 348] width 269 height 450
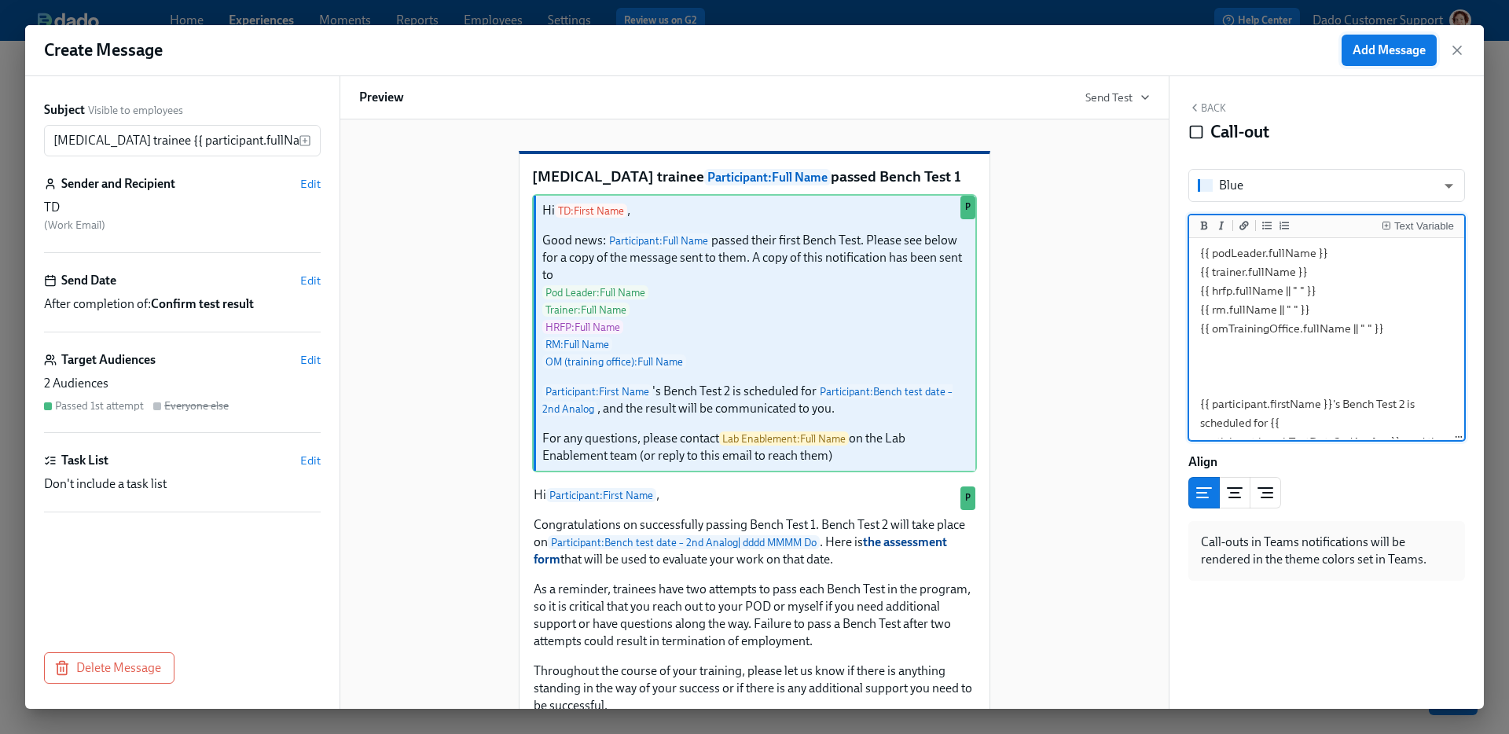
type textarea "Hi {{ td.firstName }}, Good news: {{ participant.fullName }} passed their first…"
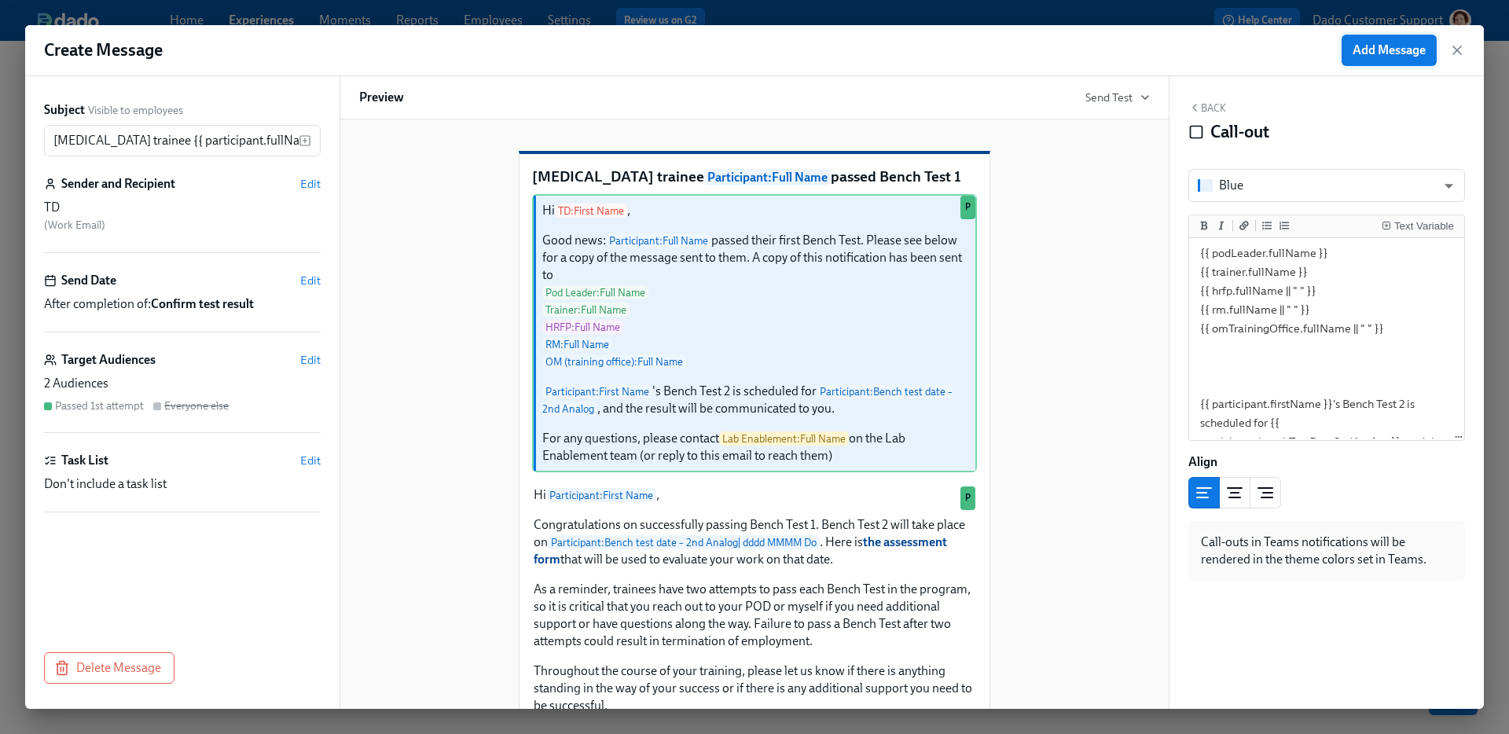
click at [1413, 43] on span "Add Message" at bounding box center [1389, 50] width 73 height 16
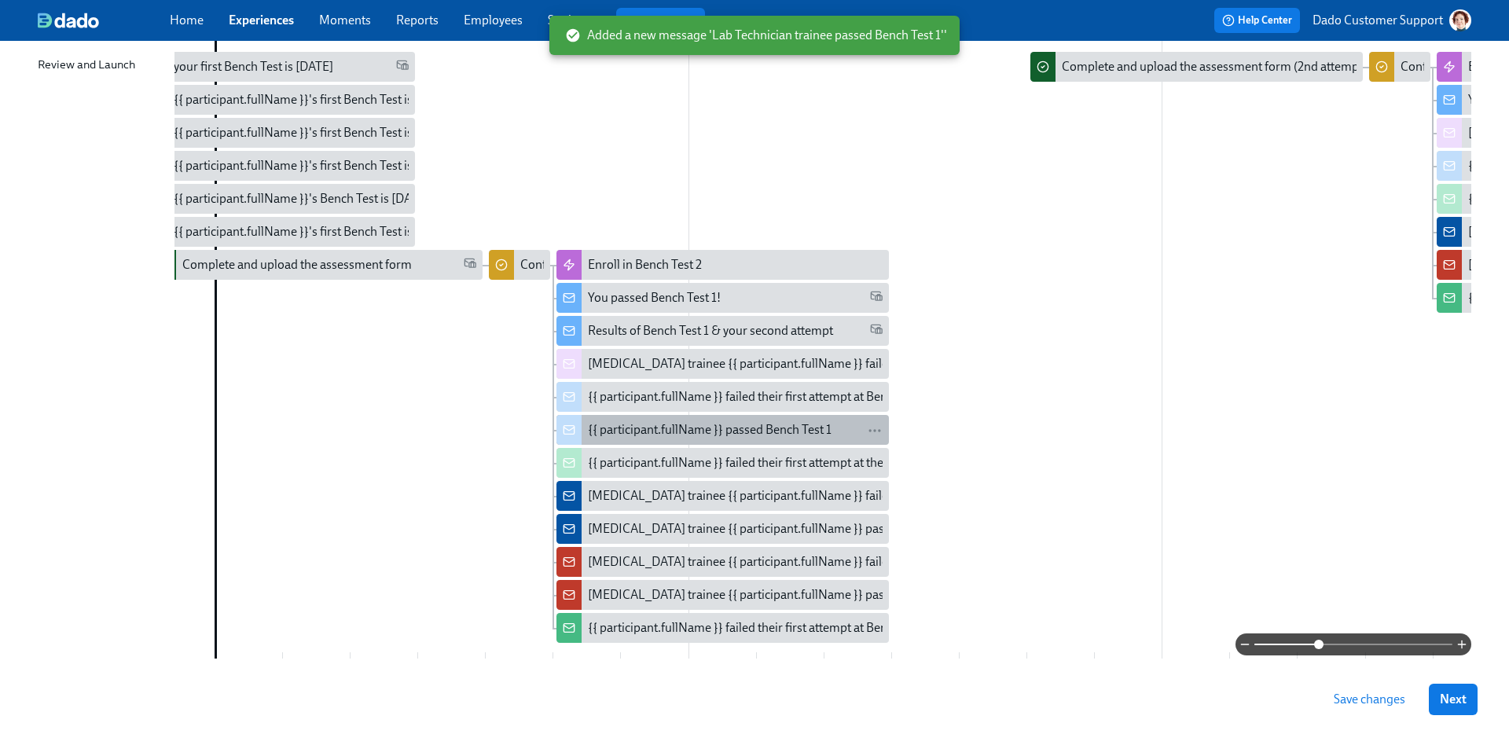
click at [638, 427] on div "{{ participant.fullName }} passed Bench Test 1" at bounding box center [710, 429] width 244 height 17
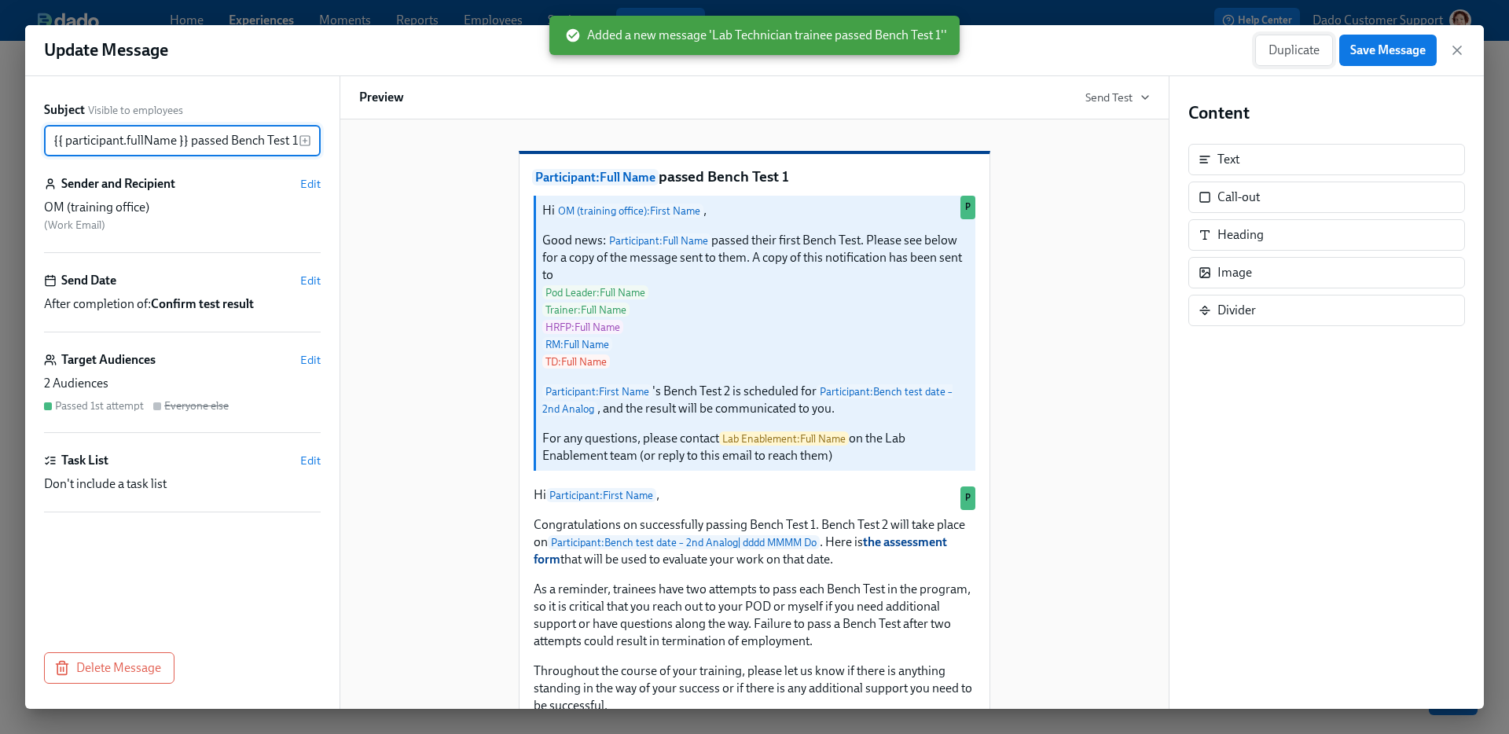
click at [1291, 54] on span "Duplicate" at bounding box center [1294, 50] width 51 height 16
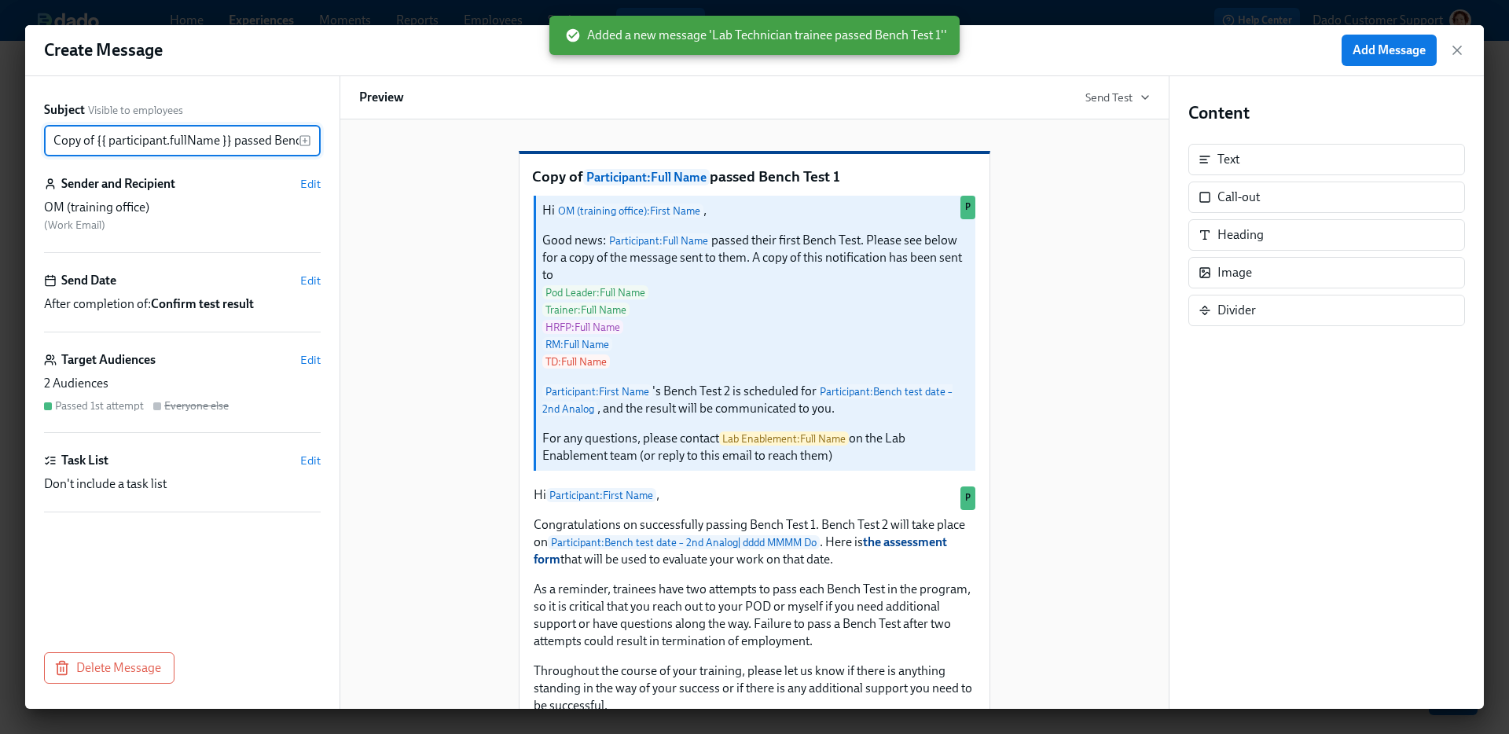
scroll to position [0, 43]
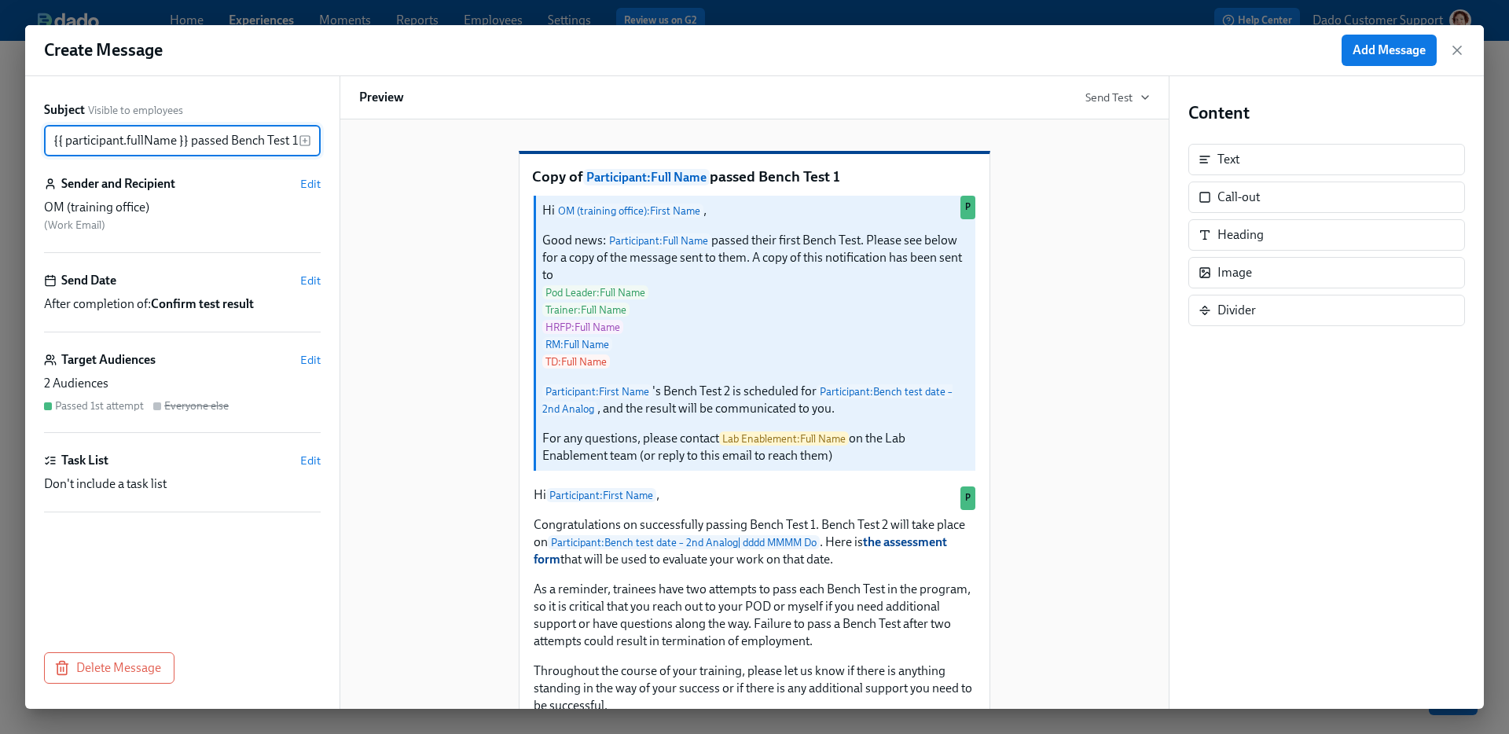
click at [183, 137] on input "Copy of {{ participant.fullName }} passed Bench Test 1" at bounding box center [171, 140] width 255 height 31
type input "{{ participant.fullName }} passed Bench Test 1"
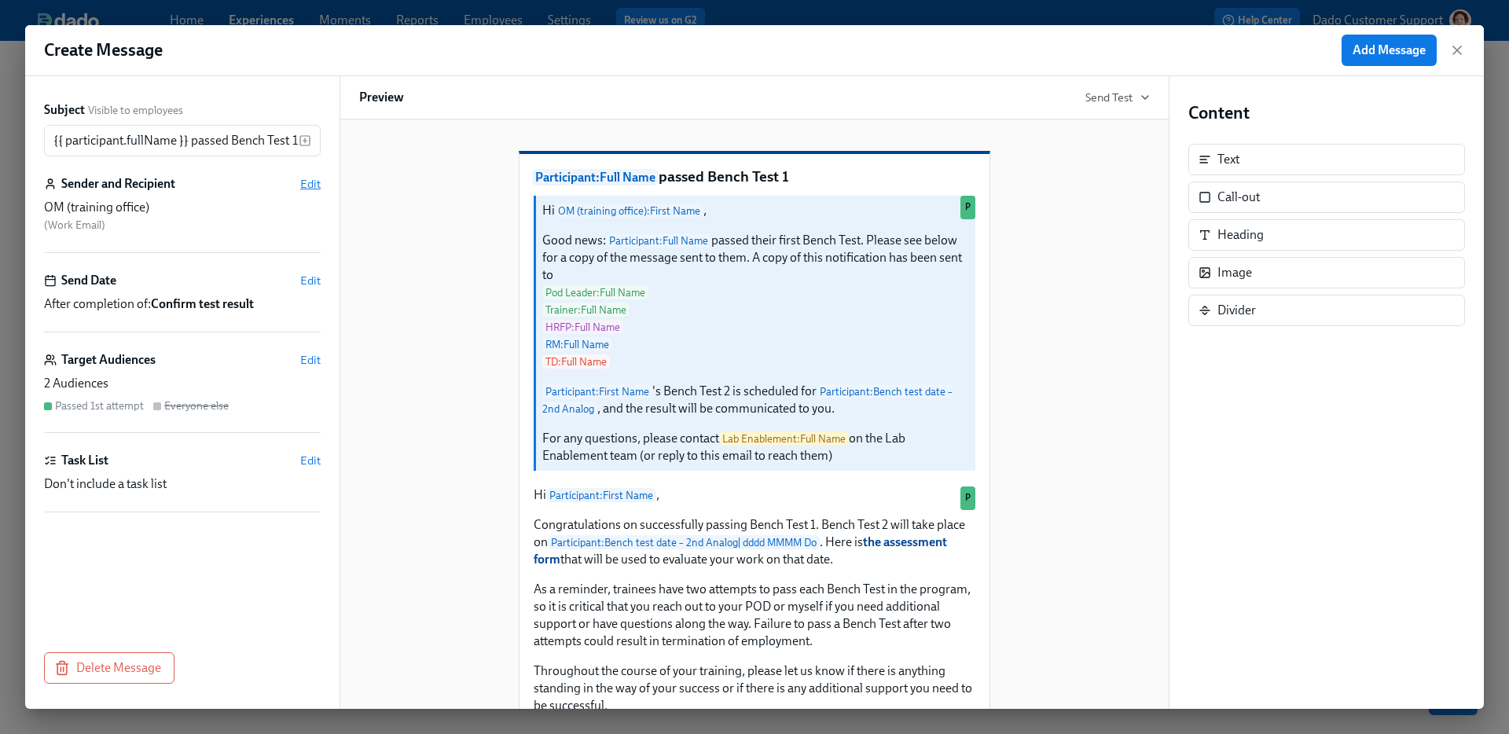
click at [318, 183] on span "Edit" at bounding box center [310, 184] width 20 height 16
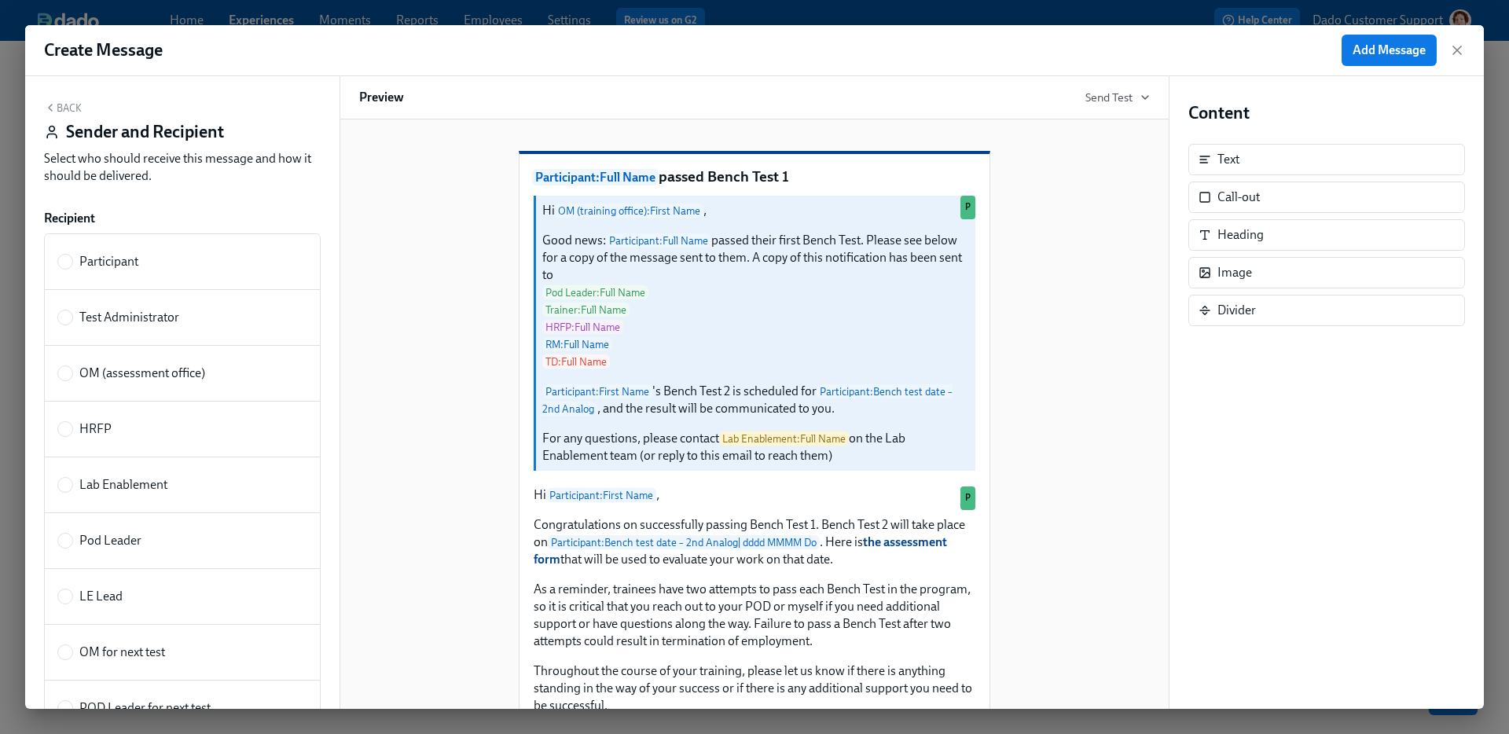
click at [130, 543] on span "Pod Leader" at bounding box center [110, 540] width 62 height 17
click at [72, 543] on input "Pod Leader" at bounding box center [65, 541] width 14 height 14
radio input "true"
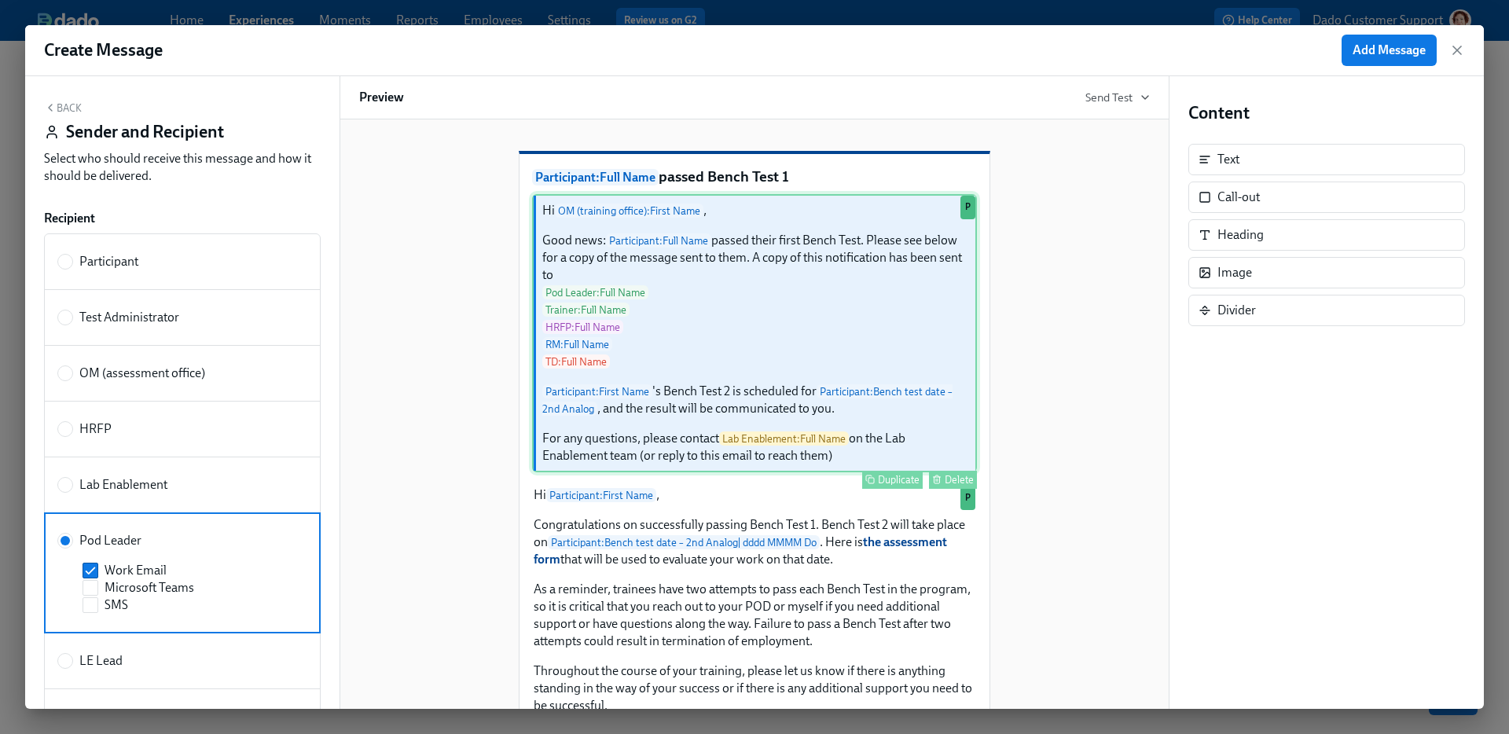
click at [739, 286] on div "Hi OM (training office) : First Name , Good news: Participant : Full Name passe…" at bounding box center [754, 333] width 445 height 278
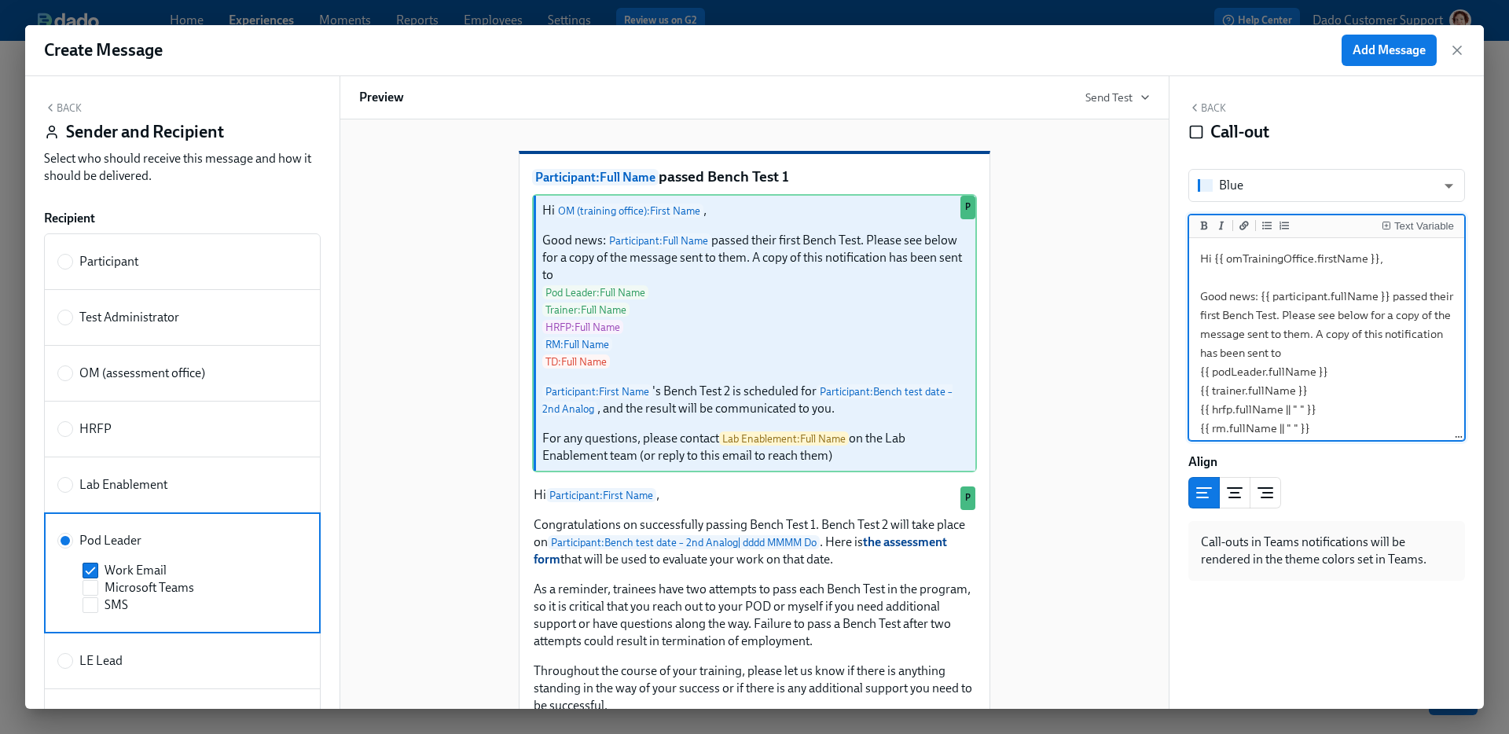
click at [1246, 258] on textarea "Hi {{ omTrainingOffice.firstName }}, Good news: {{ participant.fullName }} pass…" at bounding box center [1326, 466] width 269 height 450
click at [1224, 376] on textarea "Hi {{ podLeader.firstName }}, Good news: {{ participant.fullName }} passed thei…" at bounding box center [1326, 466] width 269 height 450
click at [66, 115] on div "Back Sender and Recipient Select who should receive this message and how it sho…" at bounding box center [182, 146] width 277 height 90
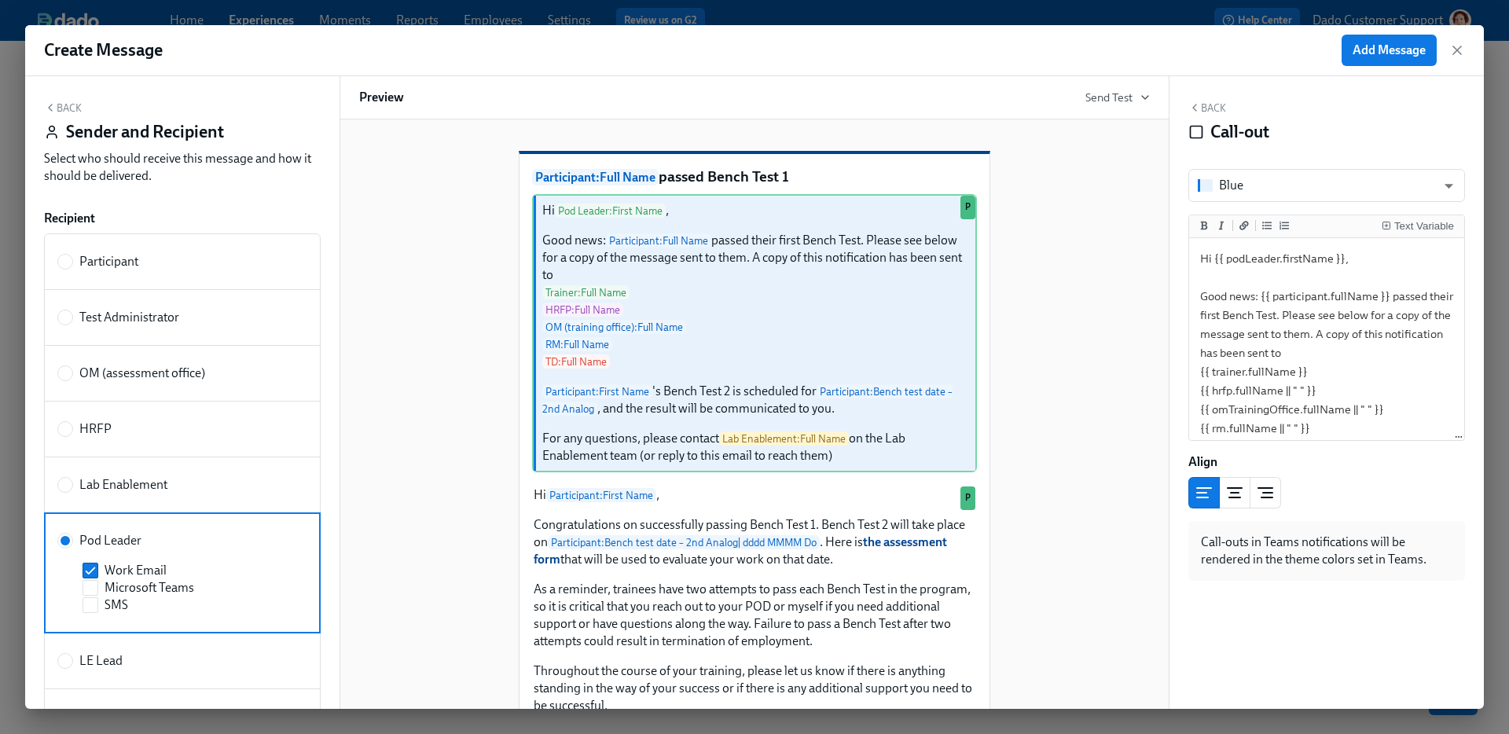
click at [70, 103] on button "Back" at bounding box center [63, 107] width 38 height 13
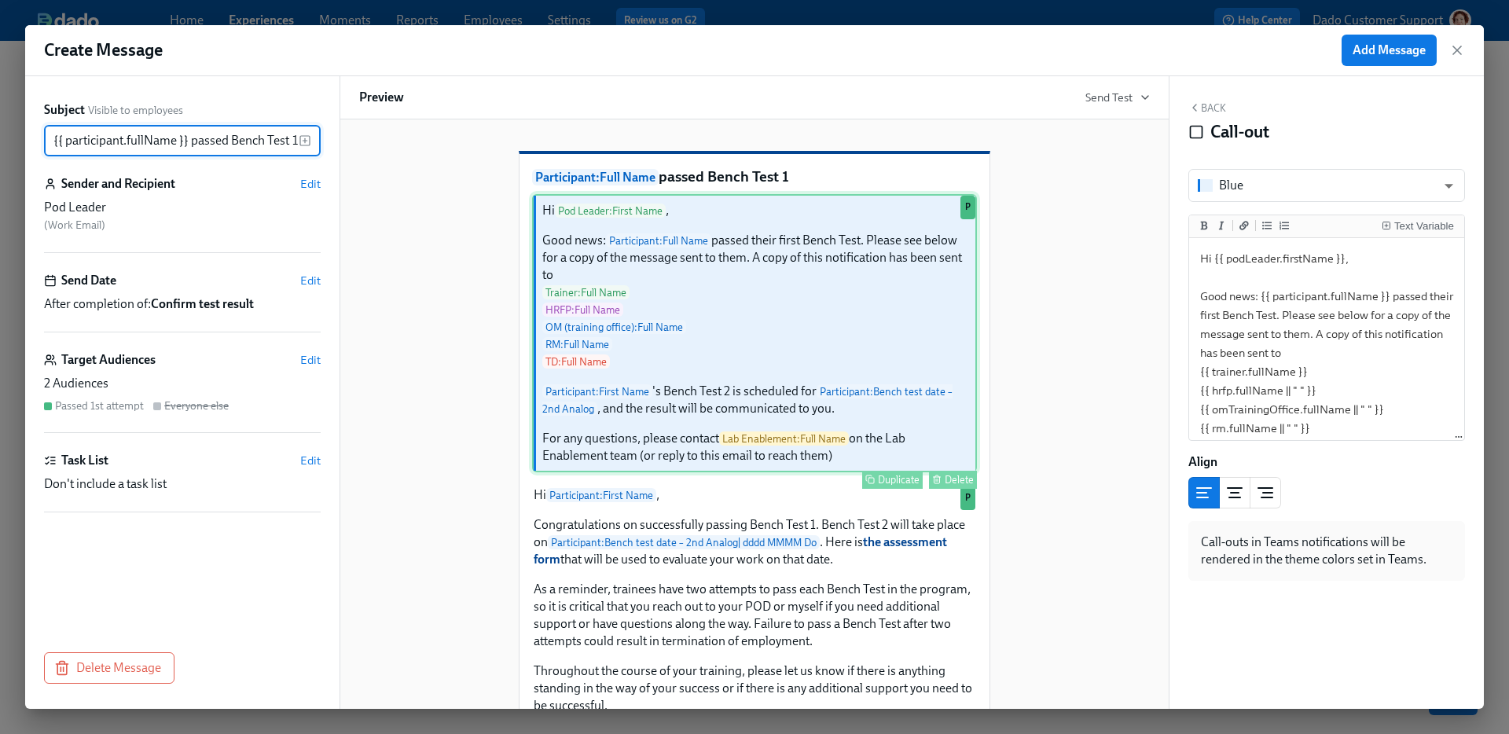
click at [722, 417] on div "Hi Pod Leader : First Name , Good news: Participant : Full Name passed their fi…" at bounding box center [754, 333] width 445 height 278
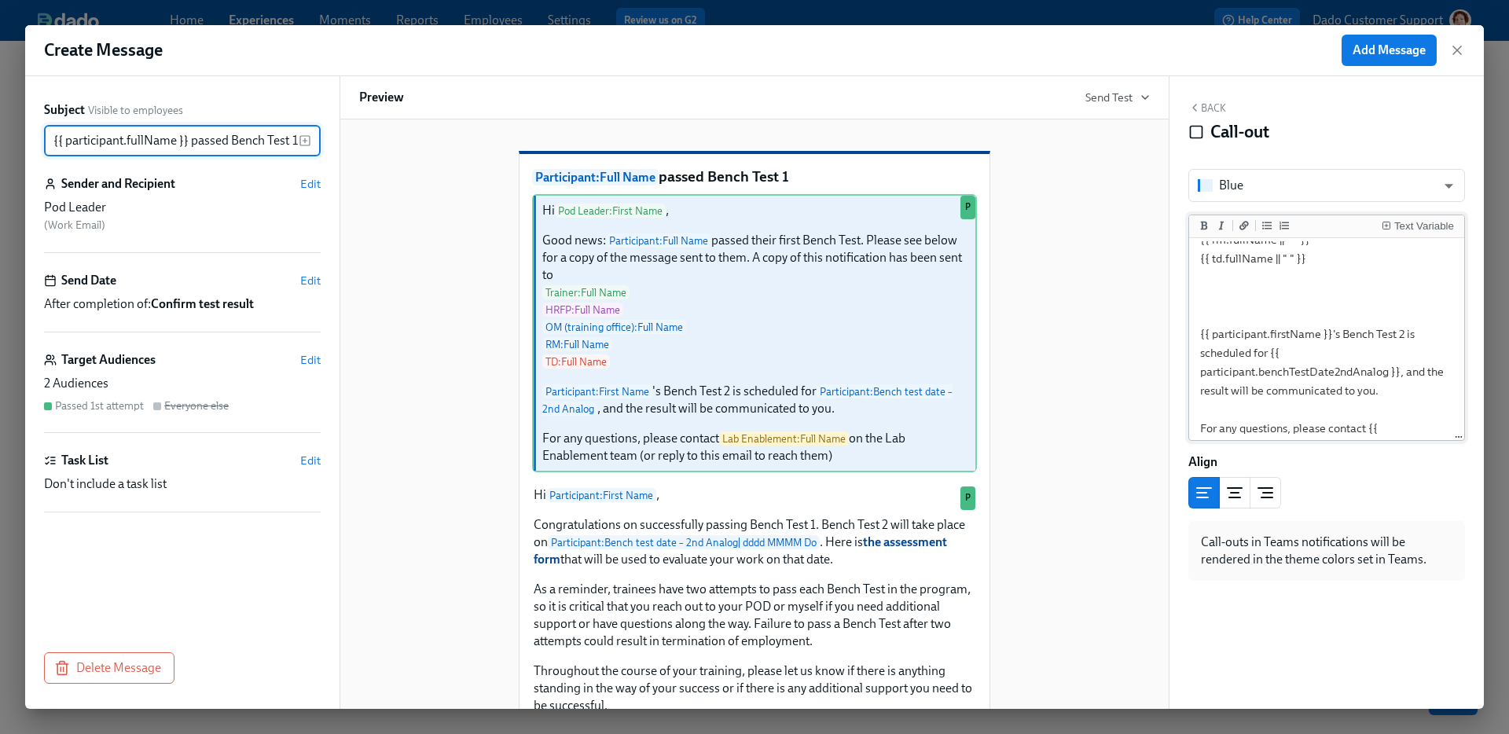
scroll to position [188, 0]
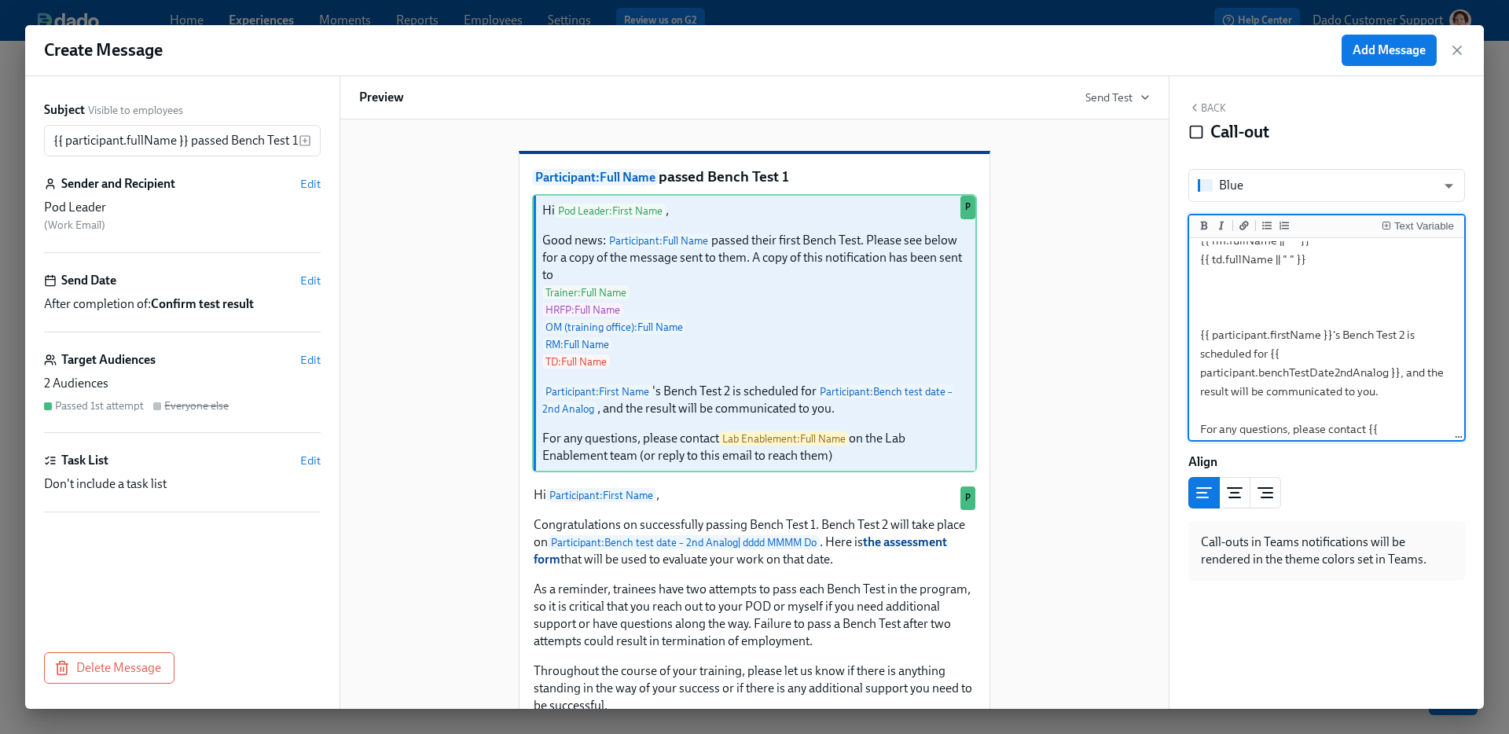
drag, startPoint x: 1406, startPoint y: 390, endPoint x: 1400, endPoint y: 374, distance: 16.9
click at [1400, 374] on textarea "Hi {{ podLeader.firstName }}, Good news: {{ participant.fullName }} passed thei…" at bounding box center [1326, 278] width 269 height 450
type textarea "Hi {{ podLeader.firstName }}, Good news: {{ participant.fullName }} passed thei…"
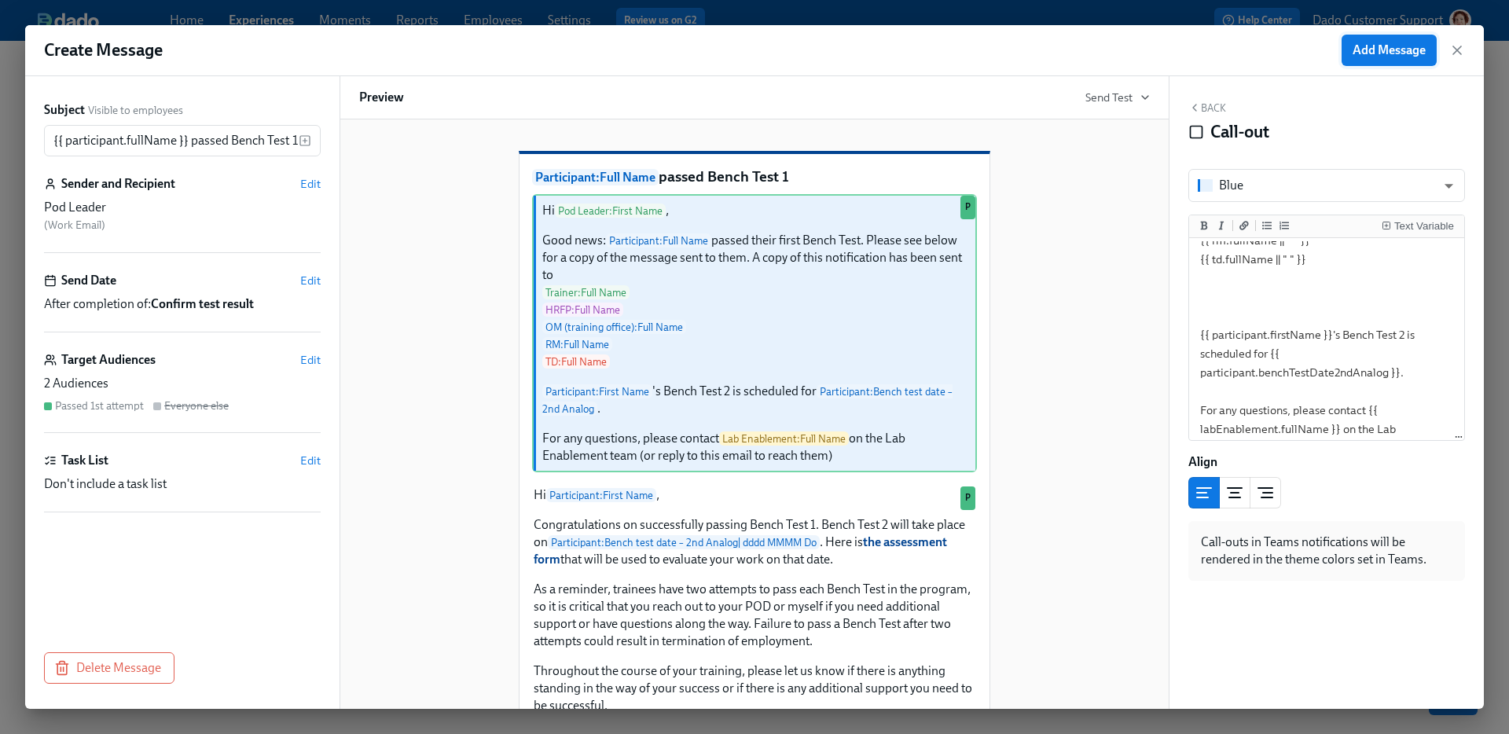
click at [1402, 48] on span "Add Message" at bounding box center [1389, 50] width 73 height 16
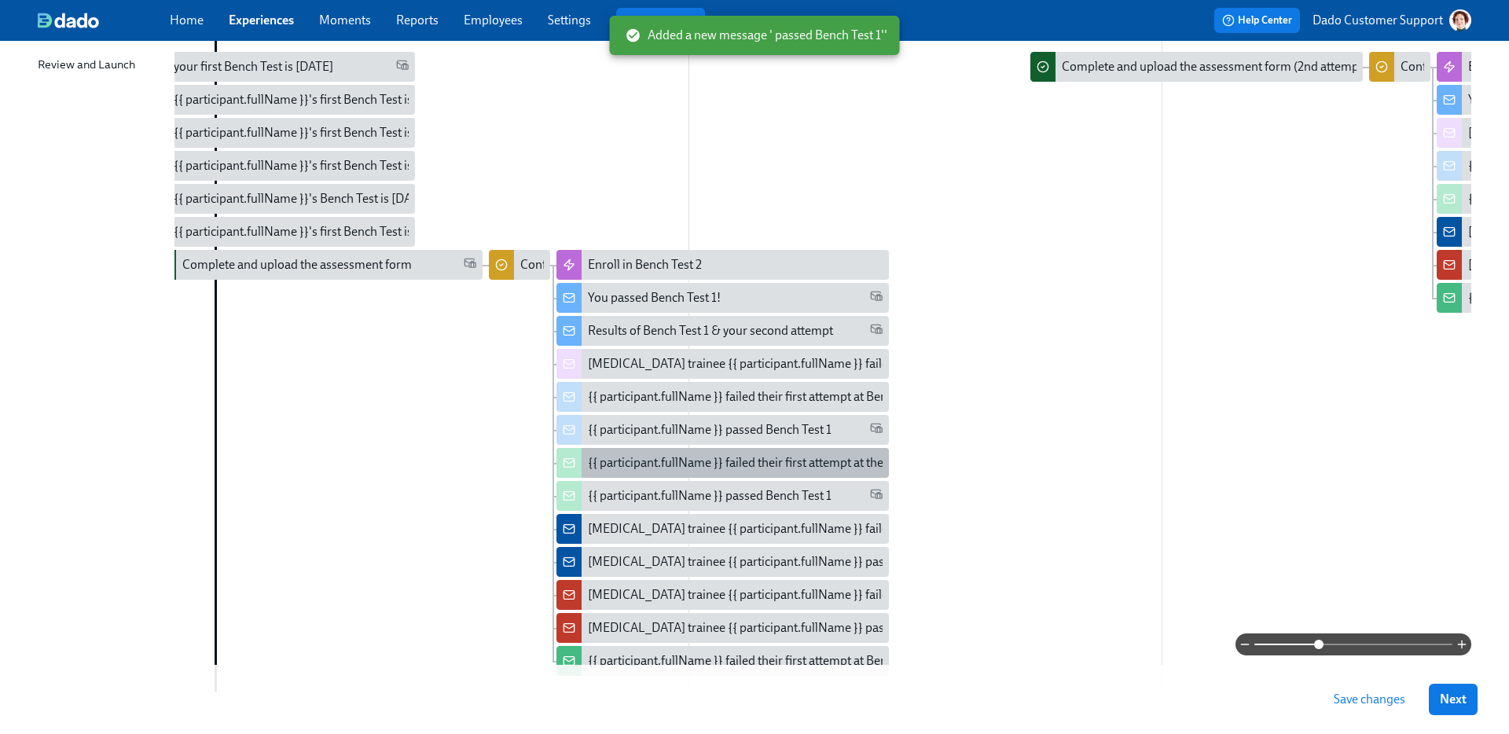
scroll to position [401, 0]
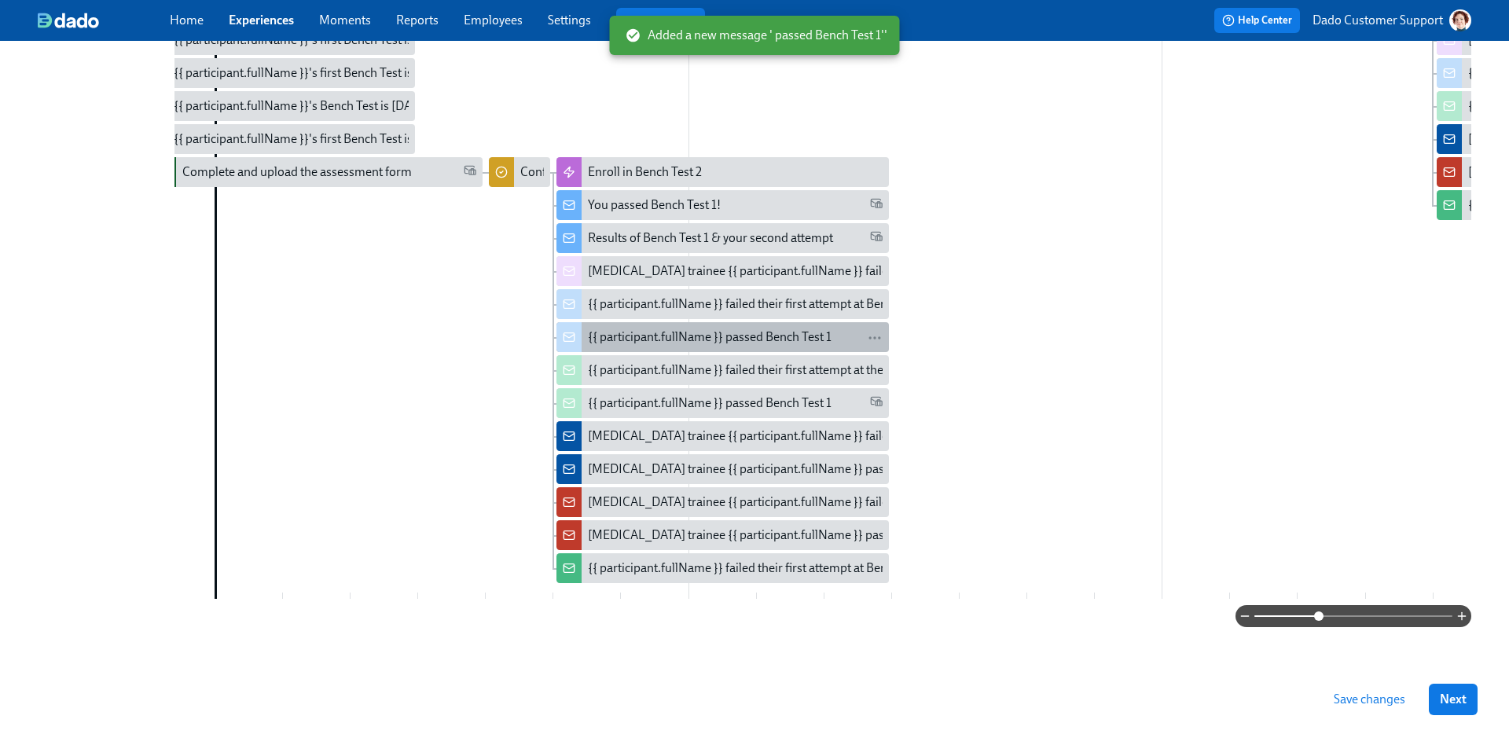
click at [667, 329] on div "{{ participant.fullName }} passed Bench Test 1" at bounding box center [710, 337] width 244 height 17
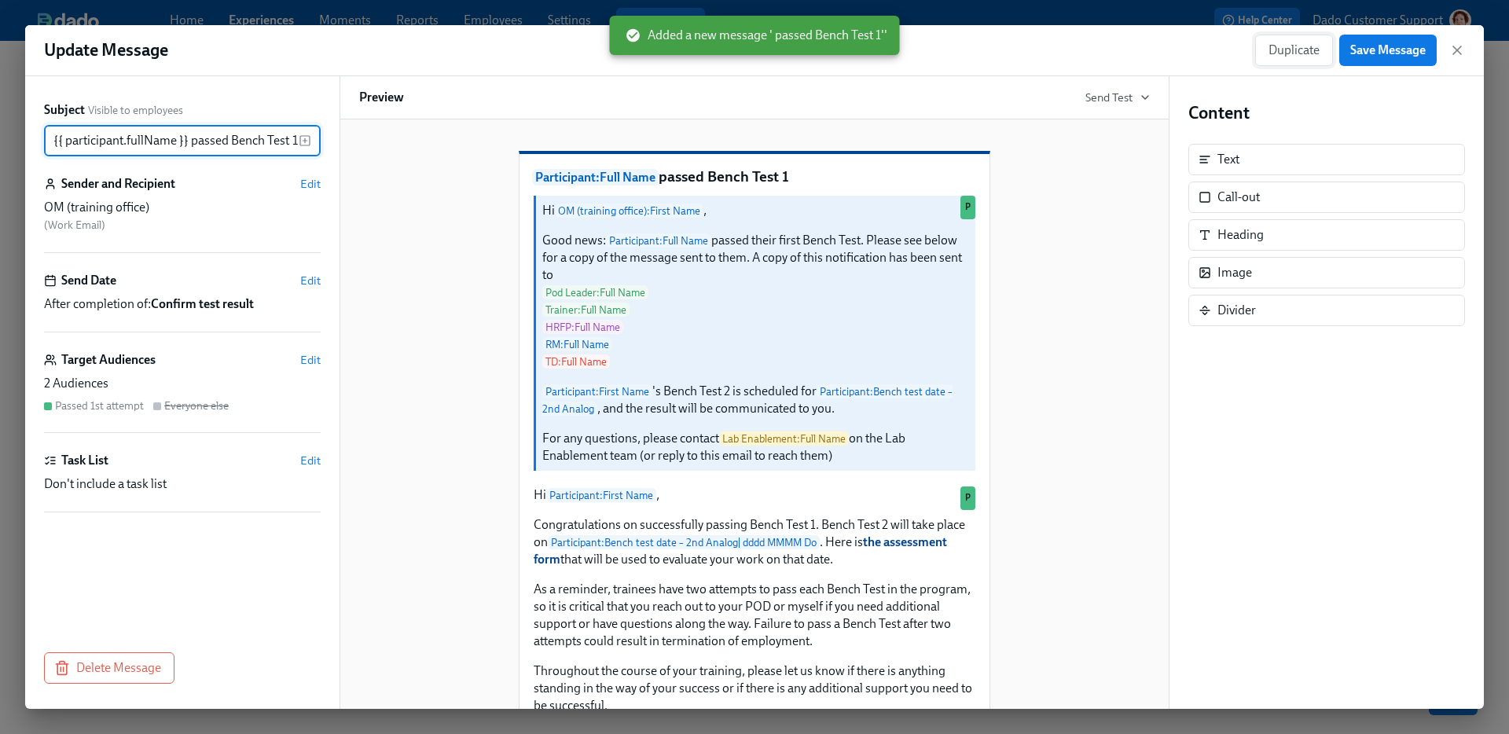
click at [1277, 53] on span "Duplicate" at bounding box center [1294, 50] width 51 height 16
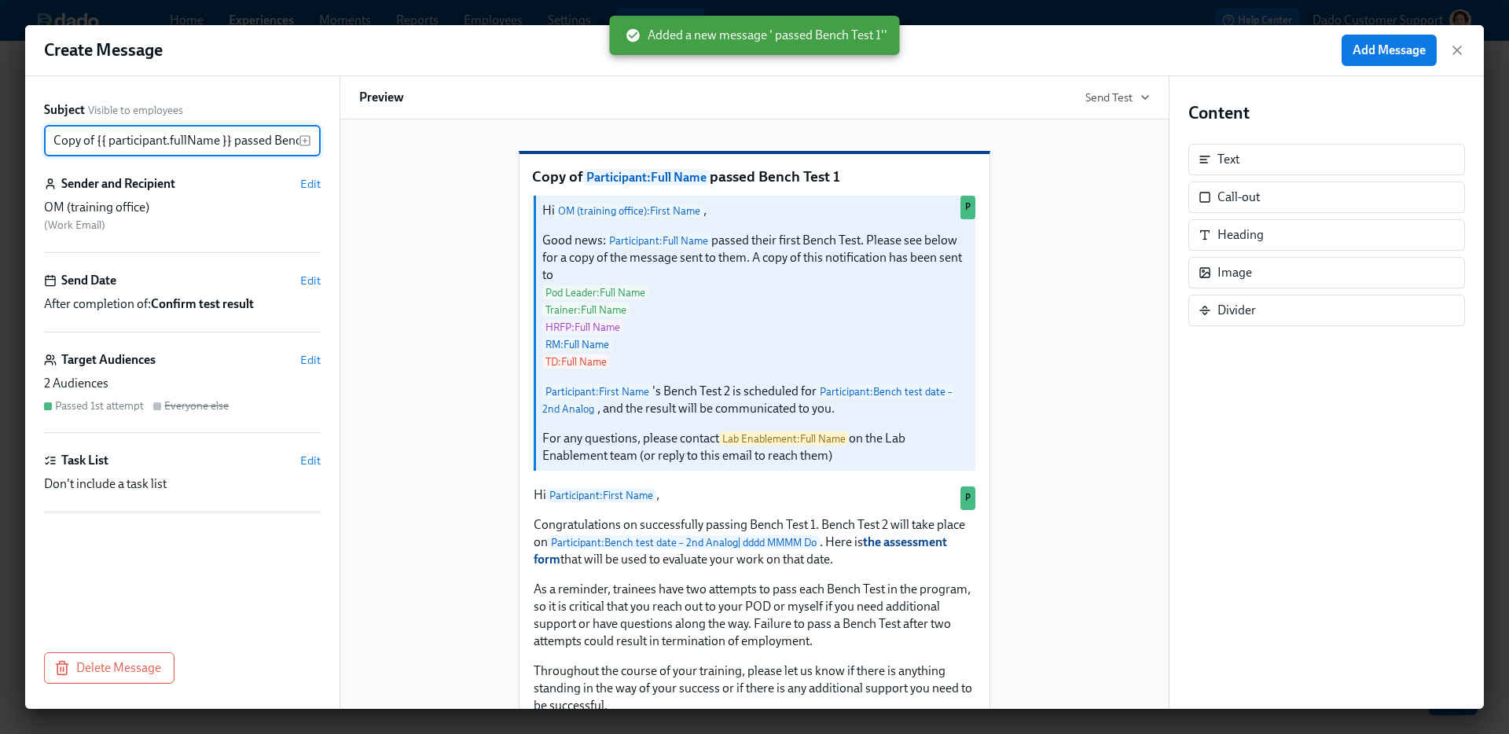
scroll to position [0, 43]
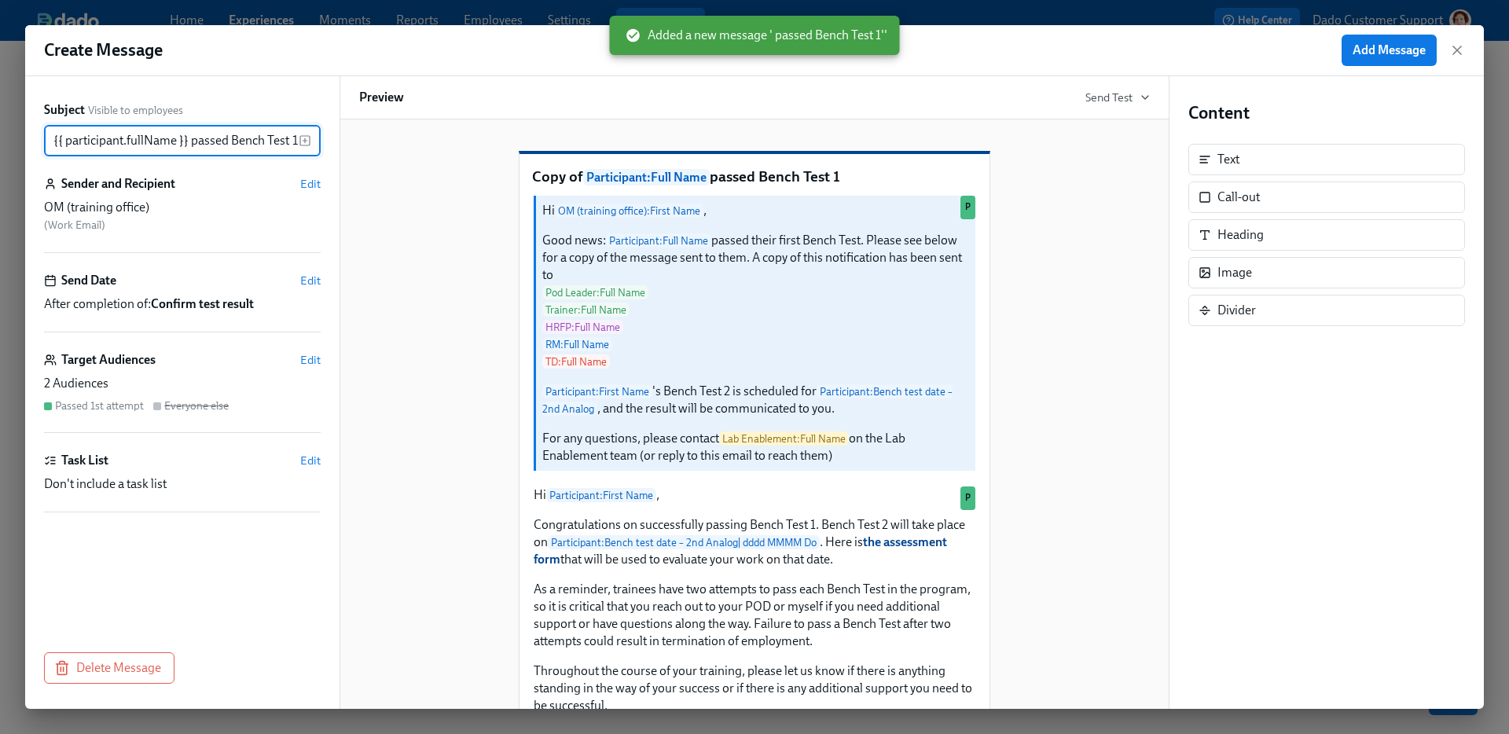
click at [186, 134] on input "Copy of {{ participant.fullName }} passed Bench Test 1" at bounding box center [171, 140] width 255 height 31
type input "{{ participant.fullName }} passed Bench Test 1"
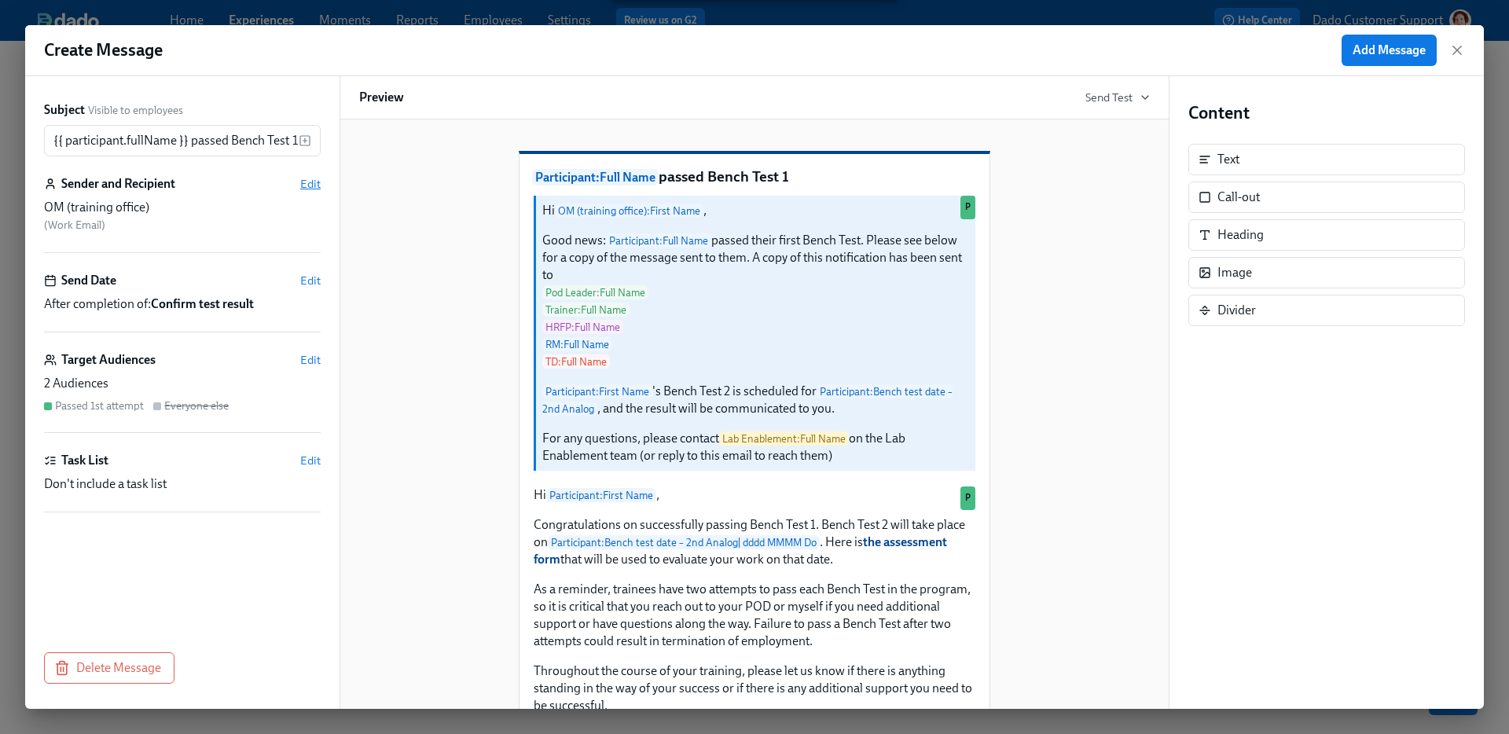
click at [301, 184] on span "Edit" at bounding box center [310, 184] width 20 height 16
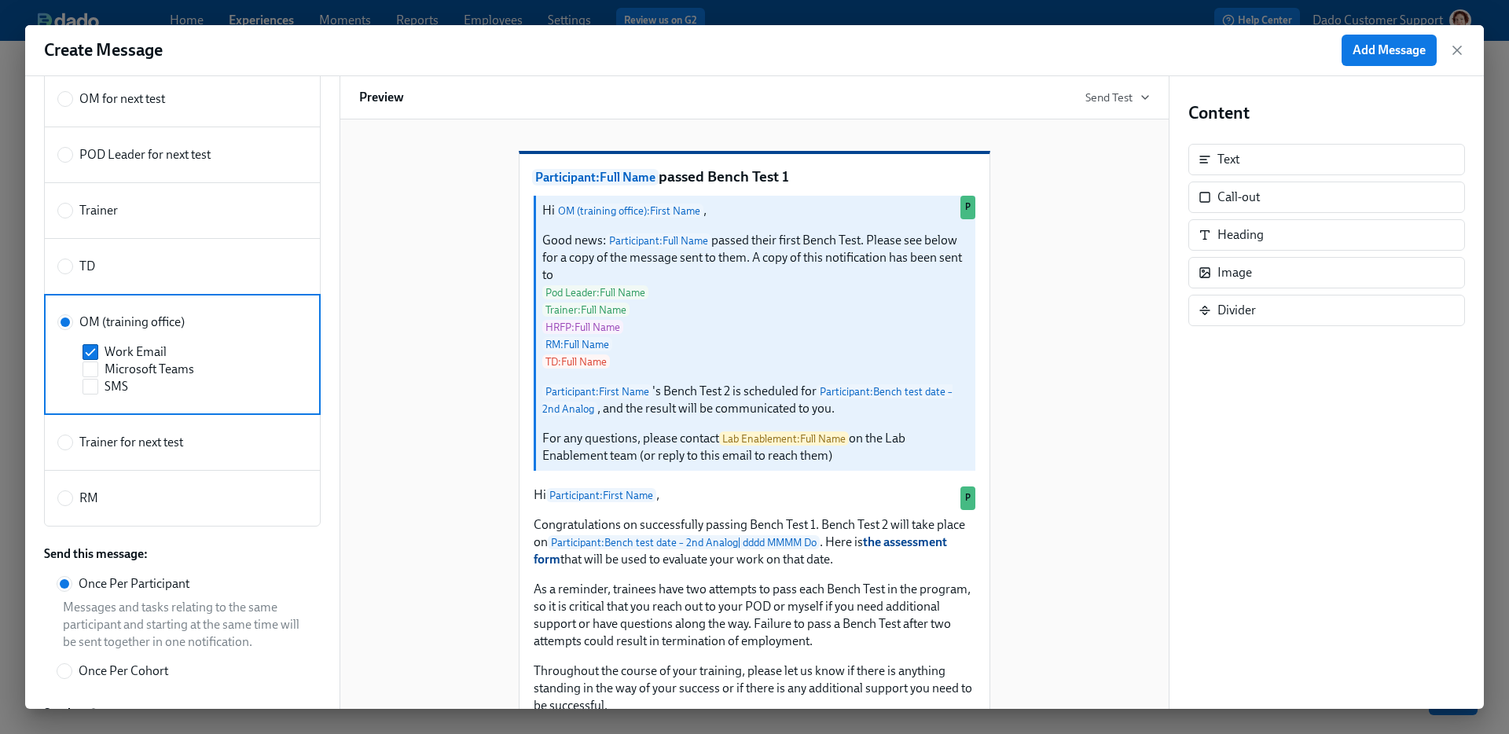
scroll to position [494, 0]
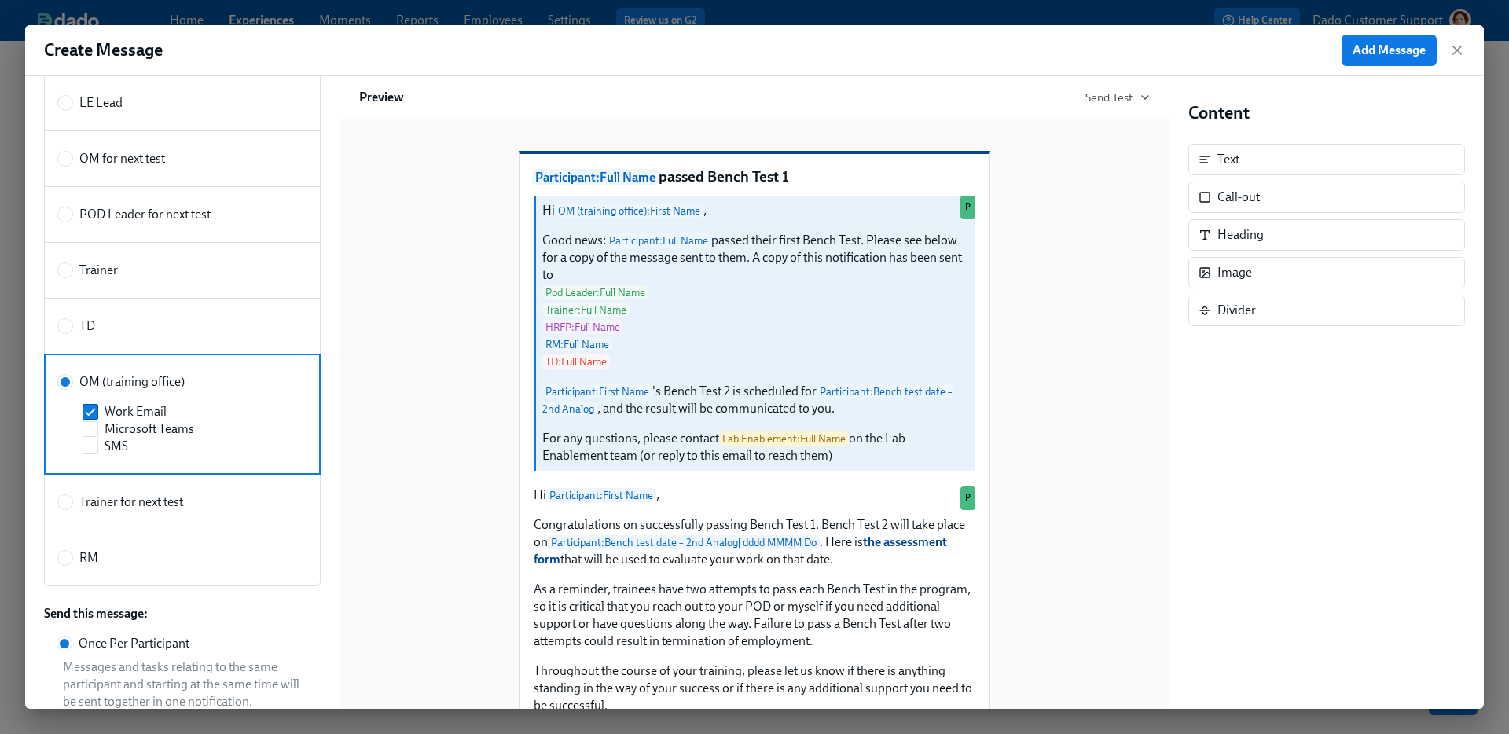
click at [123, 281] on label "Trainer" at bounding box center [182, 270] width 277 height 57
click at [72, 277] on input "Trainer" at bounding box center [65, 270] width 14 height 14
radio input "true"
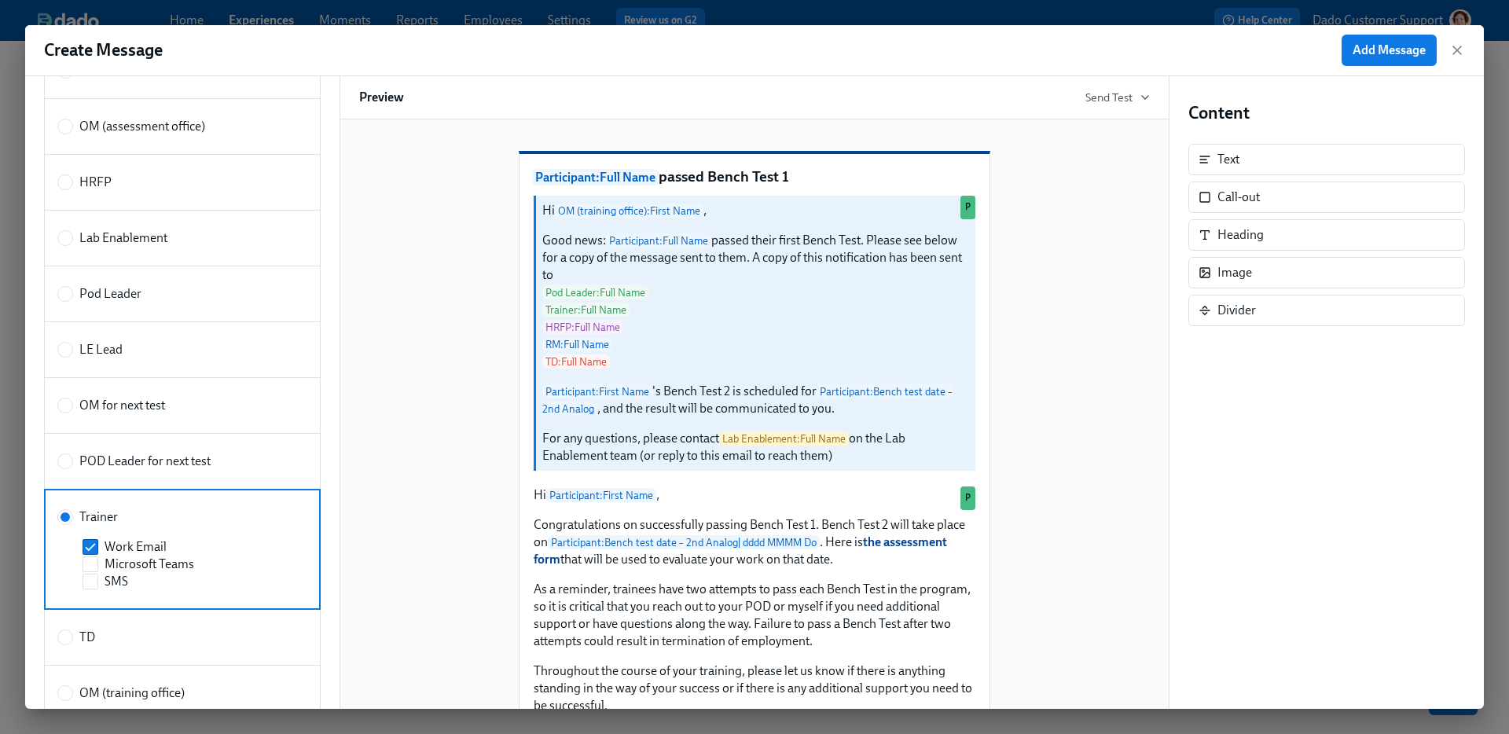
scroll to position [0, 0]
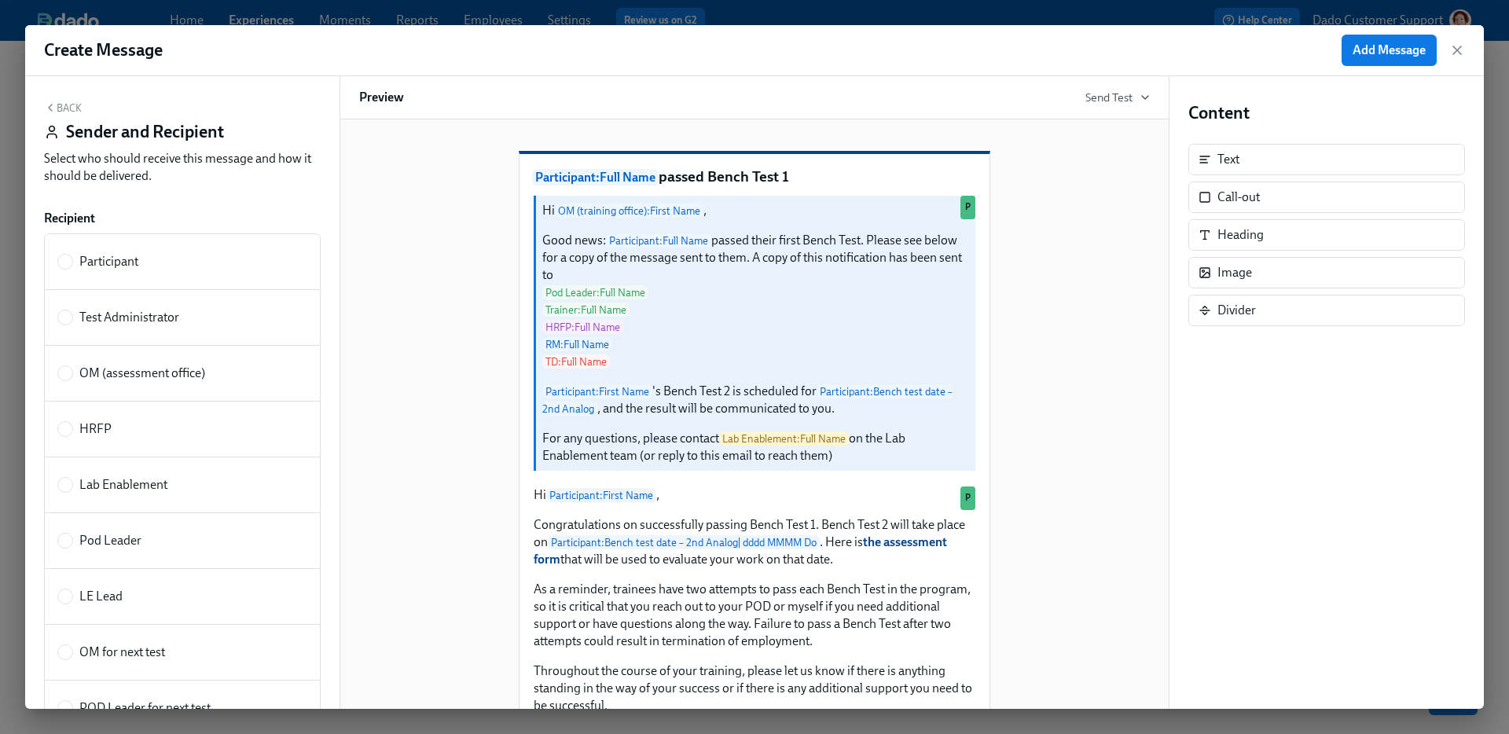
click at [57, 106] on button "Back" at bounding box center [63, 107] width 38 height 13
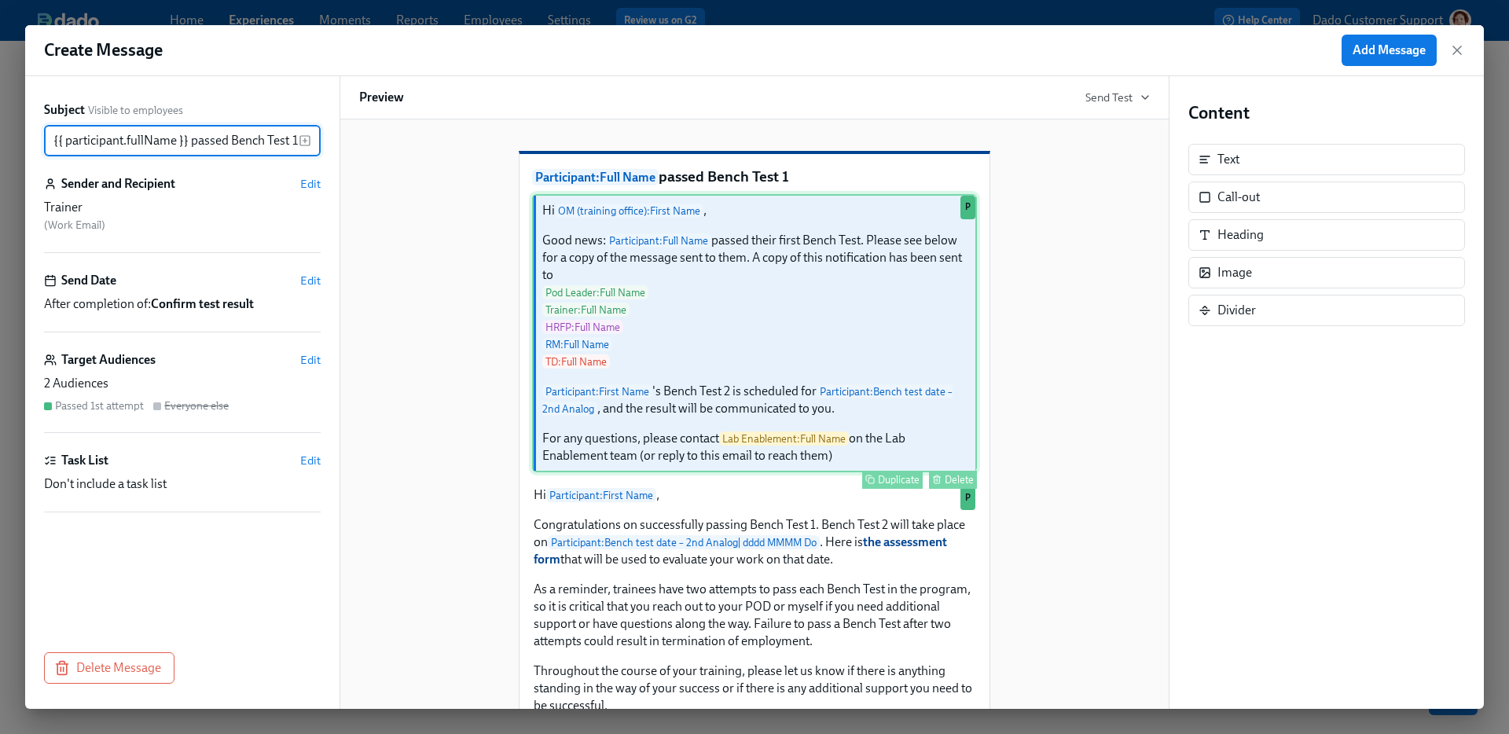
click at [641, 251] on div "Hi OM (training office) : First Name , Good news: Participant : Full Name passe…" at bounding box center [754, 333] width 445 height 278
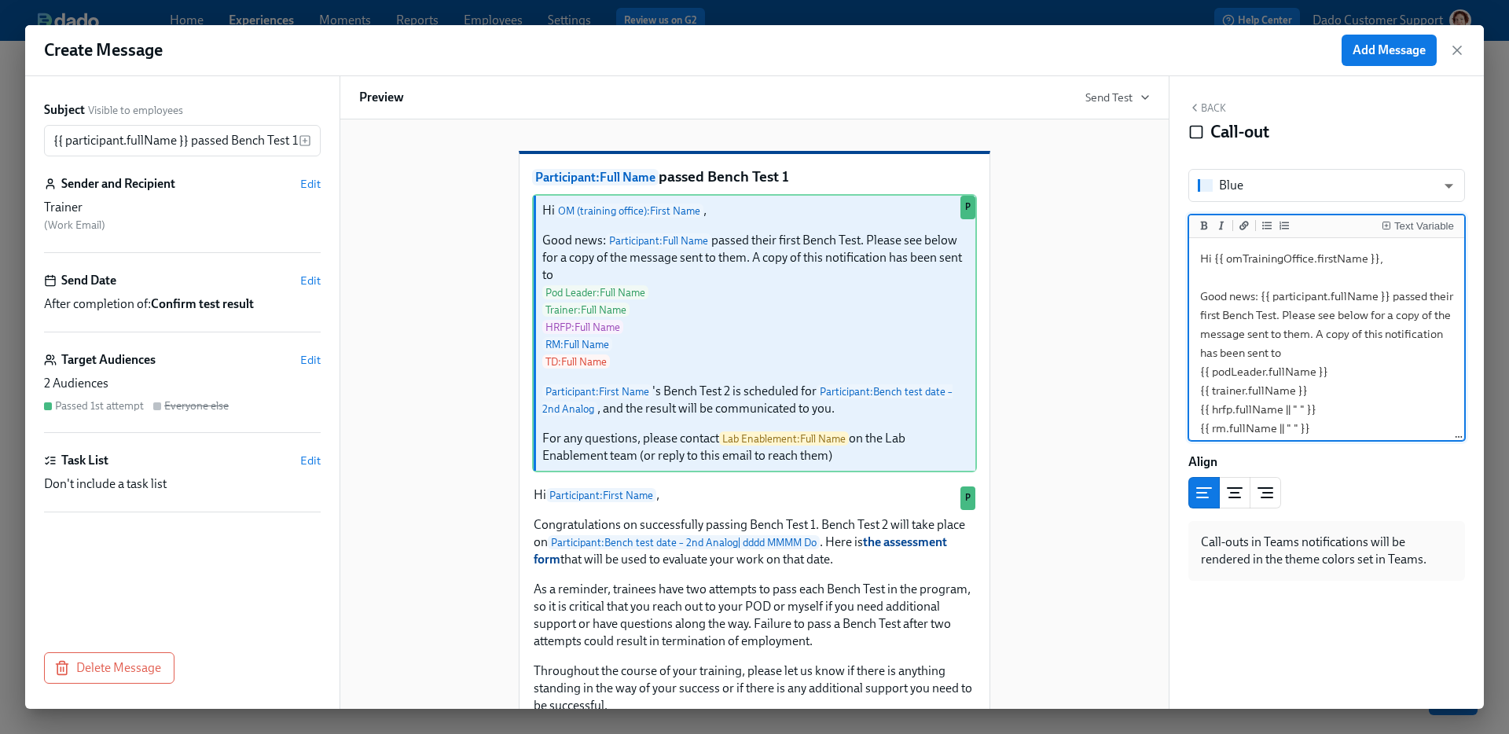
click at [1267, 255] on textarea "Hi {{ omTrainingOffice.firstName }}, Good news: {{ participant.fullName }} pass…" at bounding box center [1326, 466] width 269 height 450
click at [1244, 393] on textarea "Hi {{ trainer.firstName }}, Good news: {{ participant.fullName }} passed their …" at bounding box center [1326, 466] width 269 height 450
click at [1228, 393] on textarea "Hi {{ trainer.firstName }}, Good news: {{ participant.fullName }} passed their …" at bounding box center [1326, 466] width 269 height 450
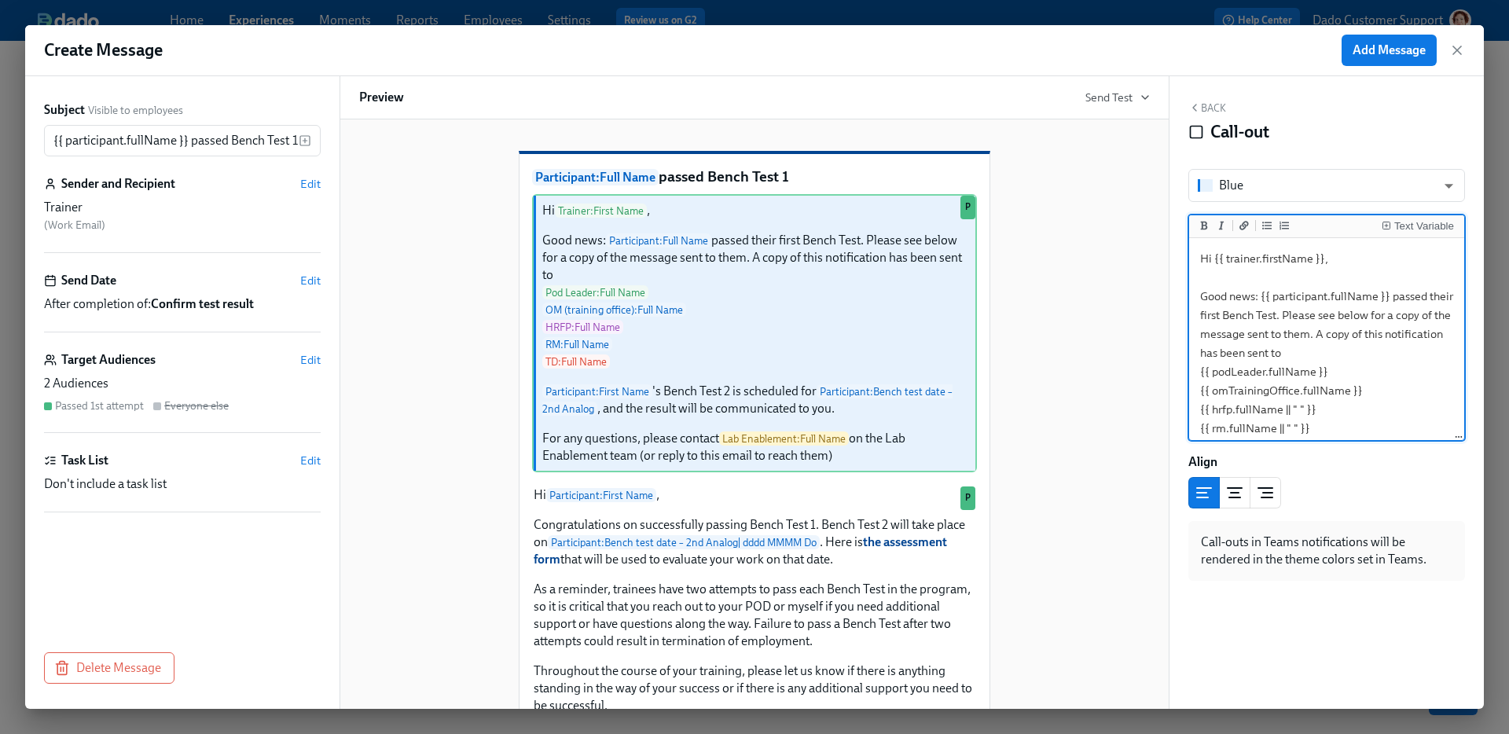
click at [1366, 385] on textarea "Hi {{ trainer.firstName }}, Good news: {{ participant.fullName }} passed their …" at bounding box center [1326, 466] width 269 height 450
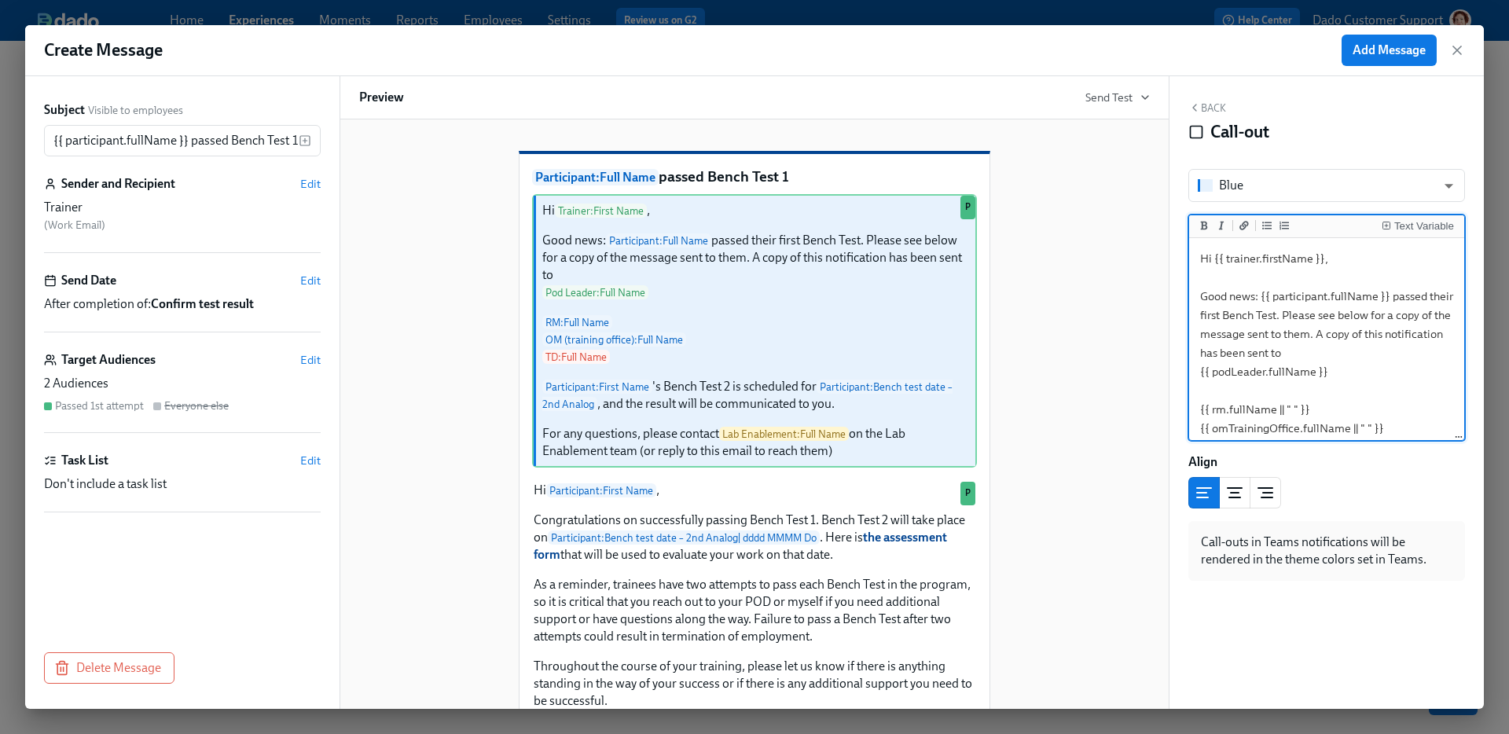
type textarea "Hi {{ trainer.firstName }}, Good news: {{ participant.fullName }} passed their …"
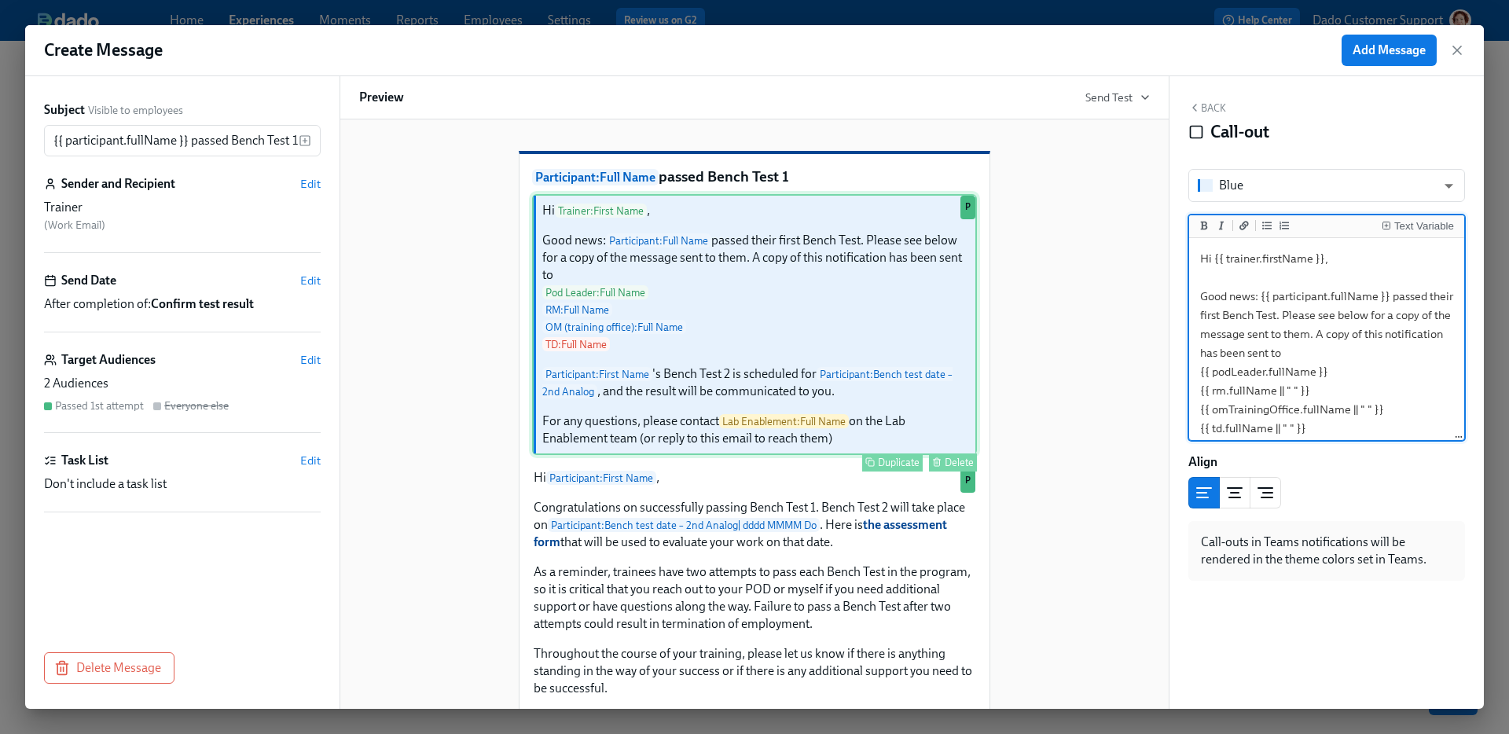
scroll to position [379, 0]
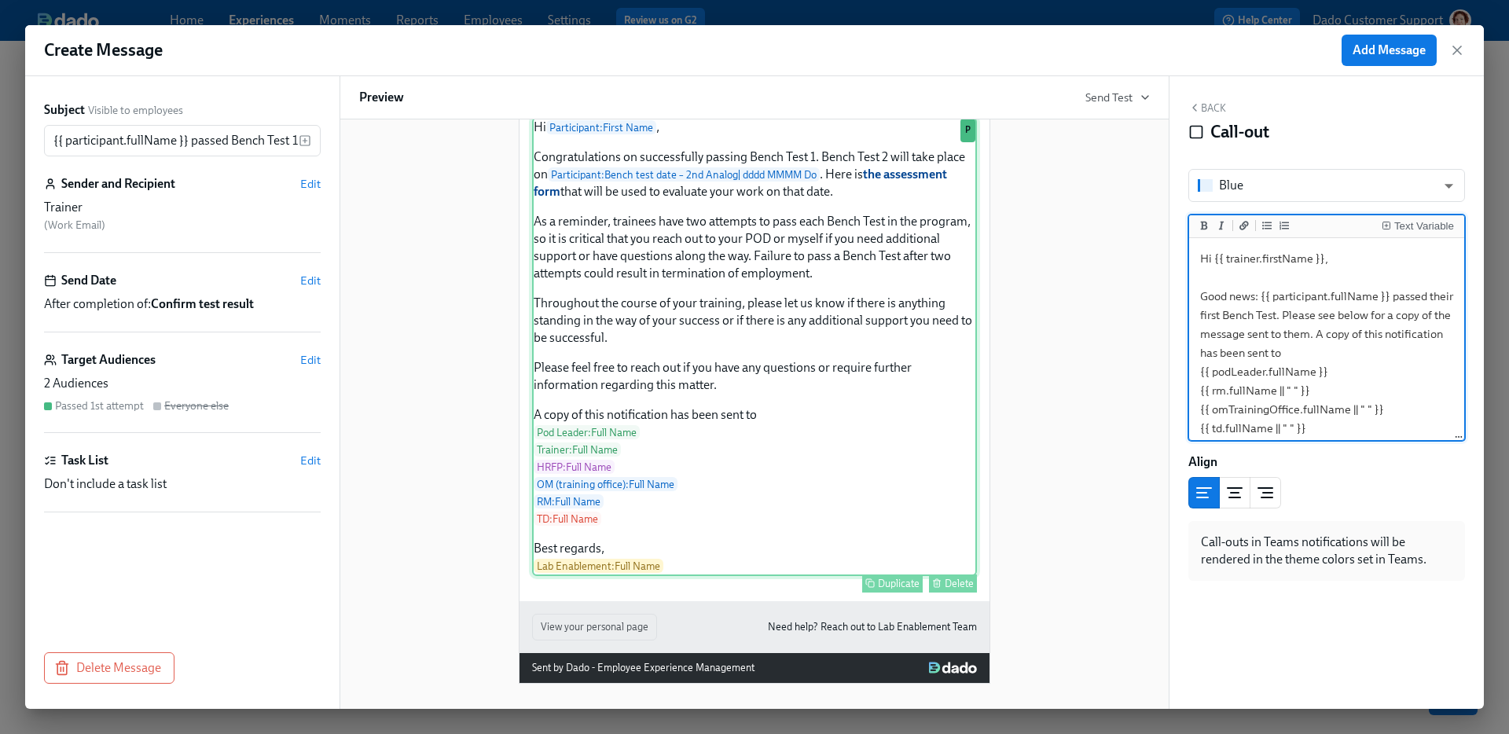
click at [747, 487] on div "Hi Participant : First Name , Congratulations on successfully passing Bench Tes…" at bounding box center [754, 346] width 445 height 459
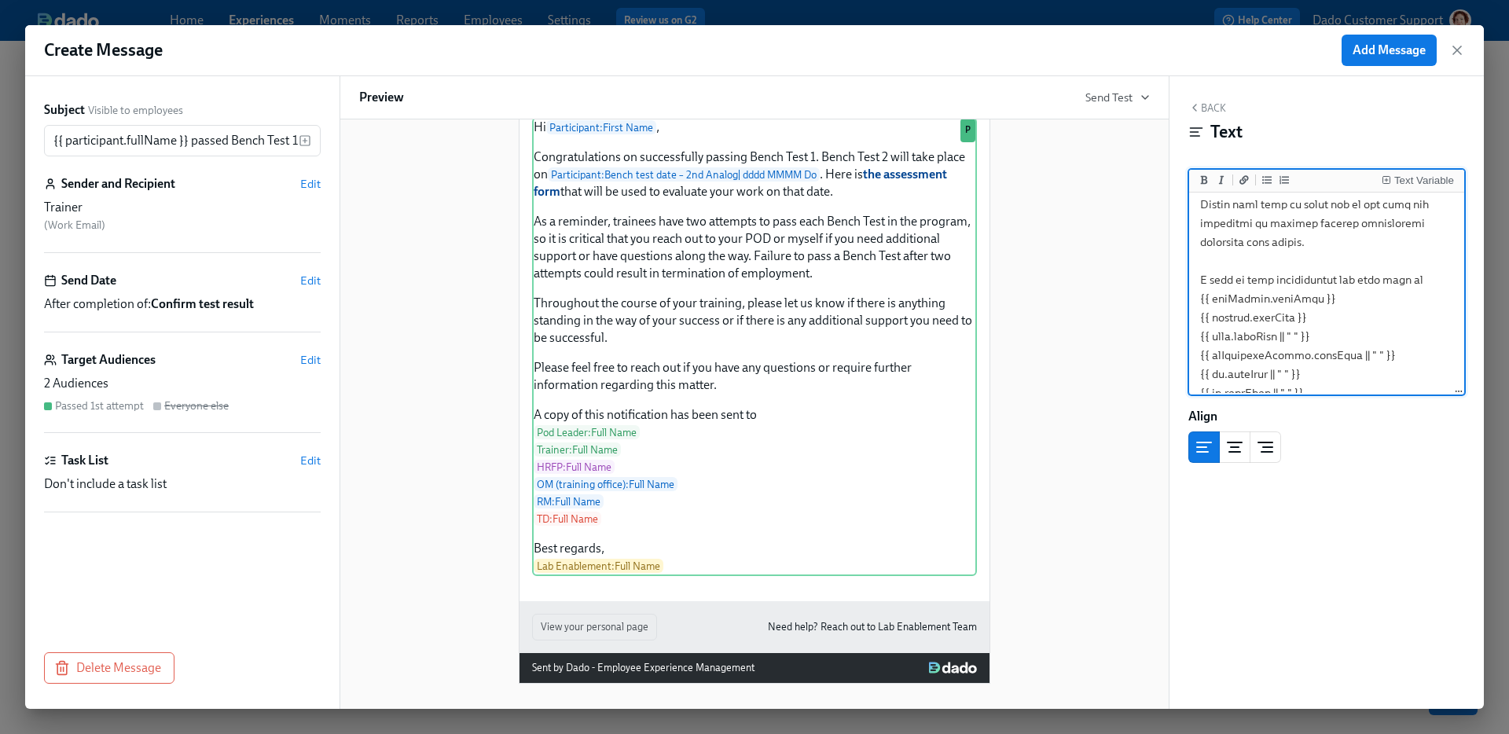
scroll to position [554, 0]
drag, startPoint x: 1336, startPoint y: 260, endPoint x: 1335, endPoint y: 248, distance: 12.6
click at [1335, 248] on textarea at bounding box center [1326, 26] width 269 height 733
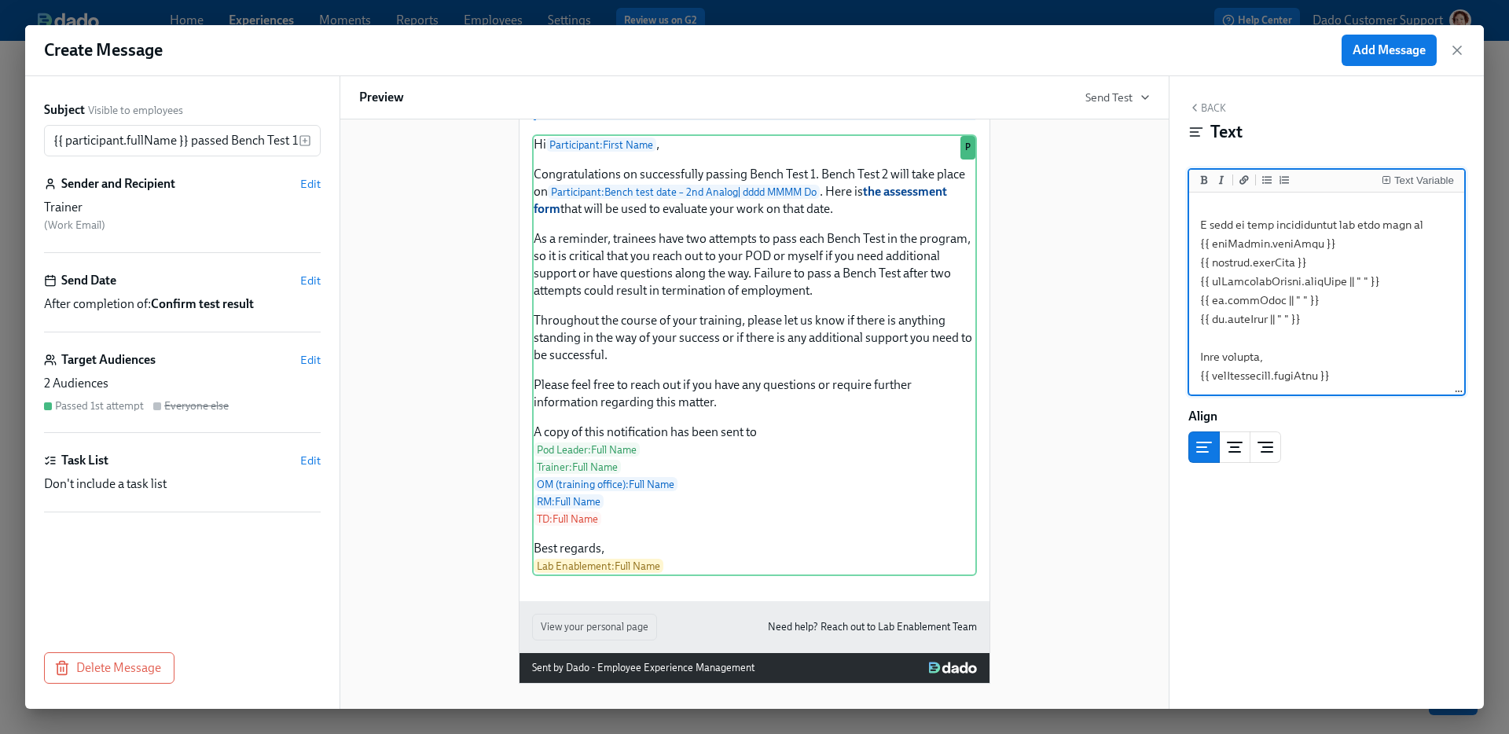
scroll to position [535, 0]
type textarea "Hi {{ participant.firstName }}, Congratulations on successfully passing Bench T…"
click at [1392, 56] on span "Add Message" at bounding box center [1389, 50] width 73 height 16
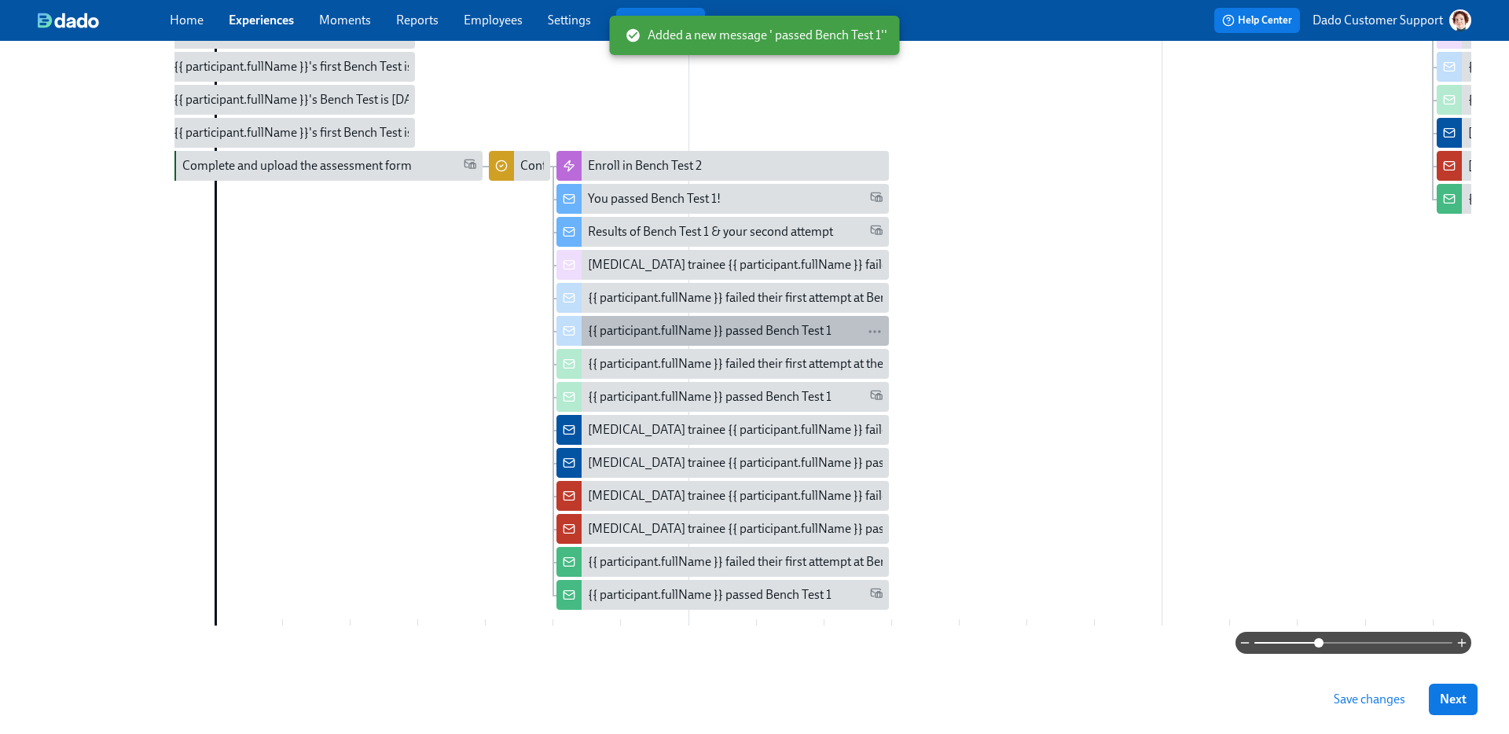
click at [695, 332] on div "{{ participant.fullName }} passed Bench Test 1" at bounding box center [710, 330] width 244 height 17
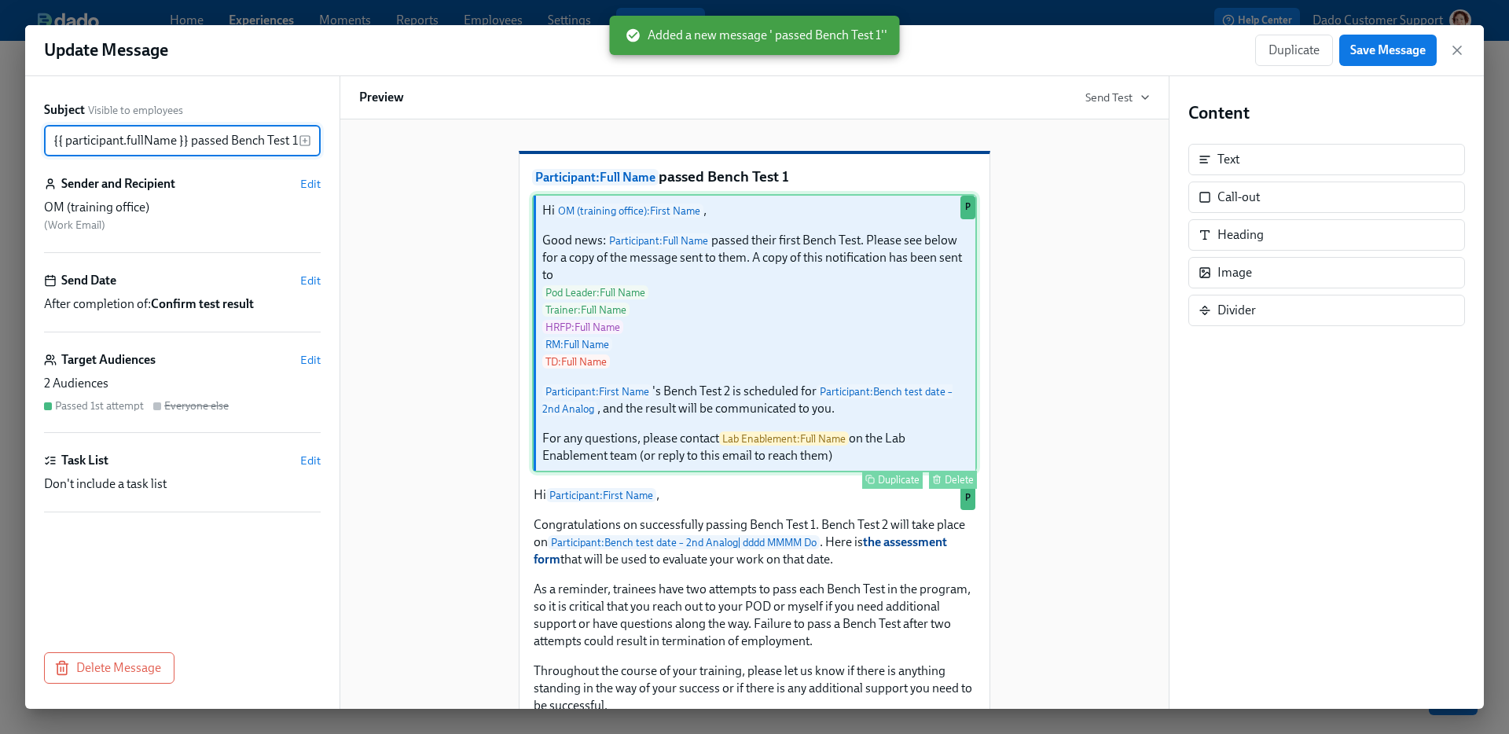
click at [732, 419] on div "Hi OM (training office) : First Name , Good news: Participant : Full Name passe…" at bounding box center [754, 333] width 445 height 278
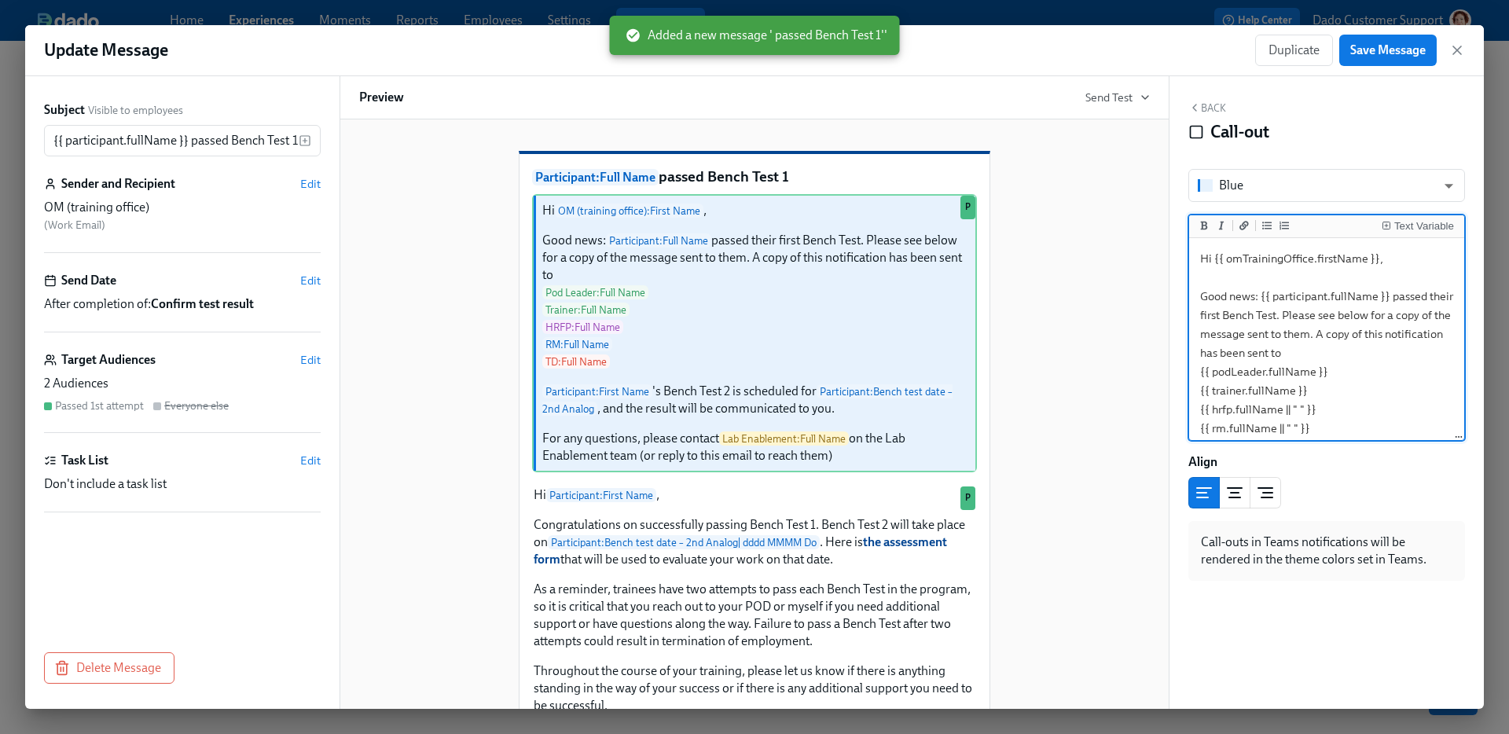
drag, startPoint x: 1332, startPoint y: 390, endPoint x: 1343, endPoint y: 402, distance: 15.6
click at [1343, 404] on textarea "Hi {{ omTrainingOffice.firstName }}, Good news: {{ participant.fullName }} pass…" at bounding box center [1326, 466] width 269 height 450
type textarea "Hi {{ omTrainingOffice.firstName }}, Good news: {{ participant.fullName }} pass…"
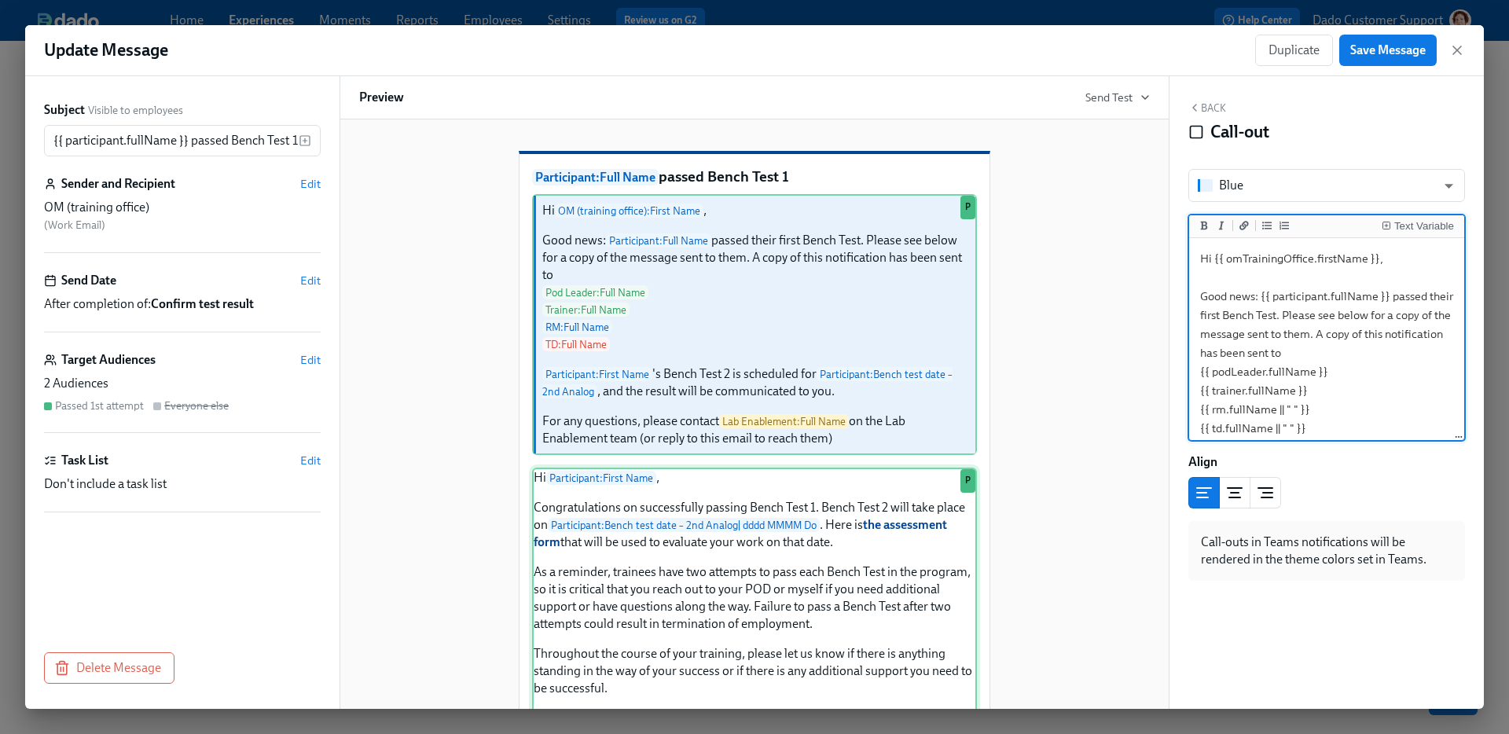
scroll to position [379, 0]
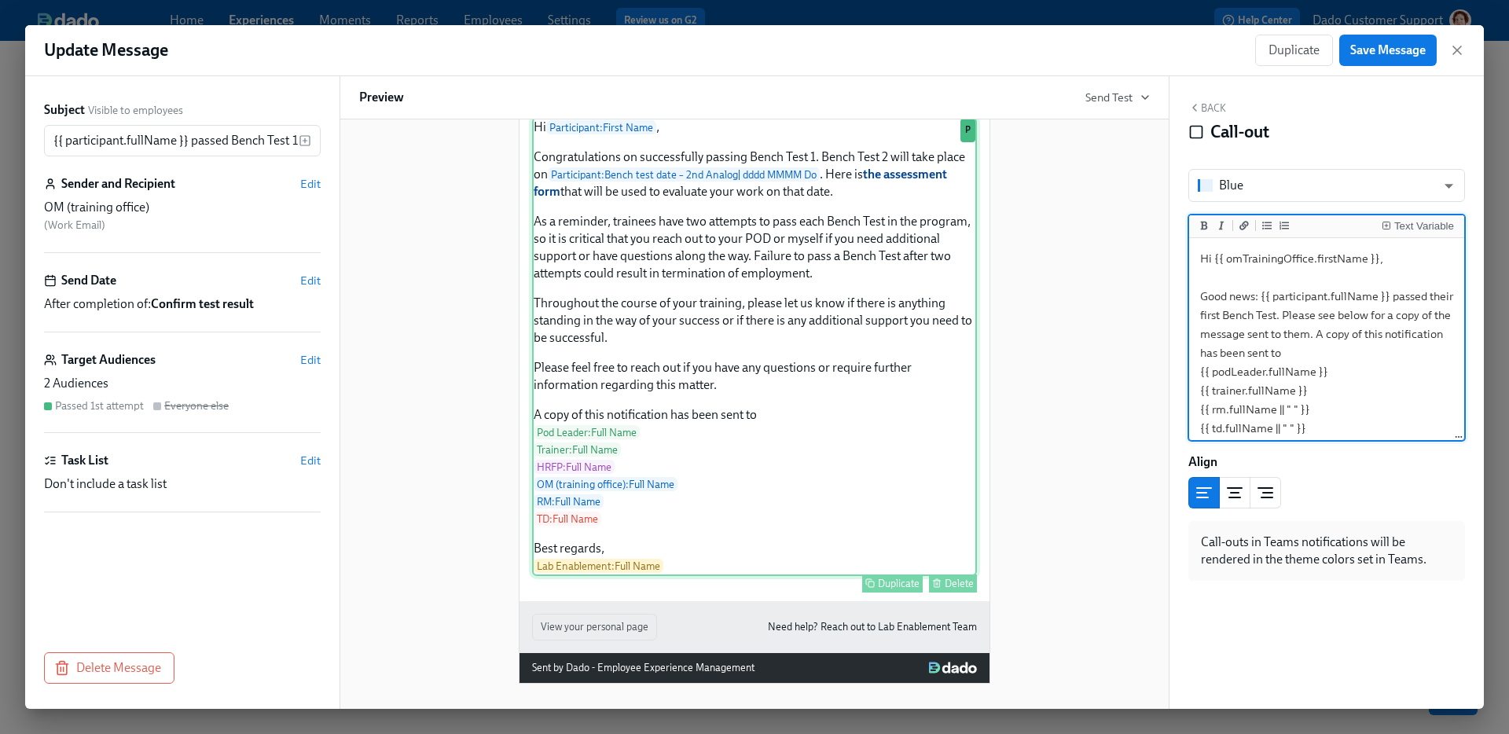
click at [873, 489] on div "Hi Participant : First Name , Congratulations on successfully passing Bench Tes…" at bounding box center [754, 346] width 445 height 459
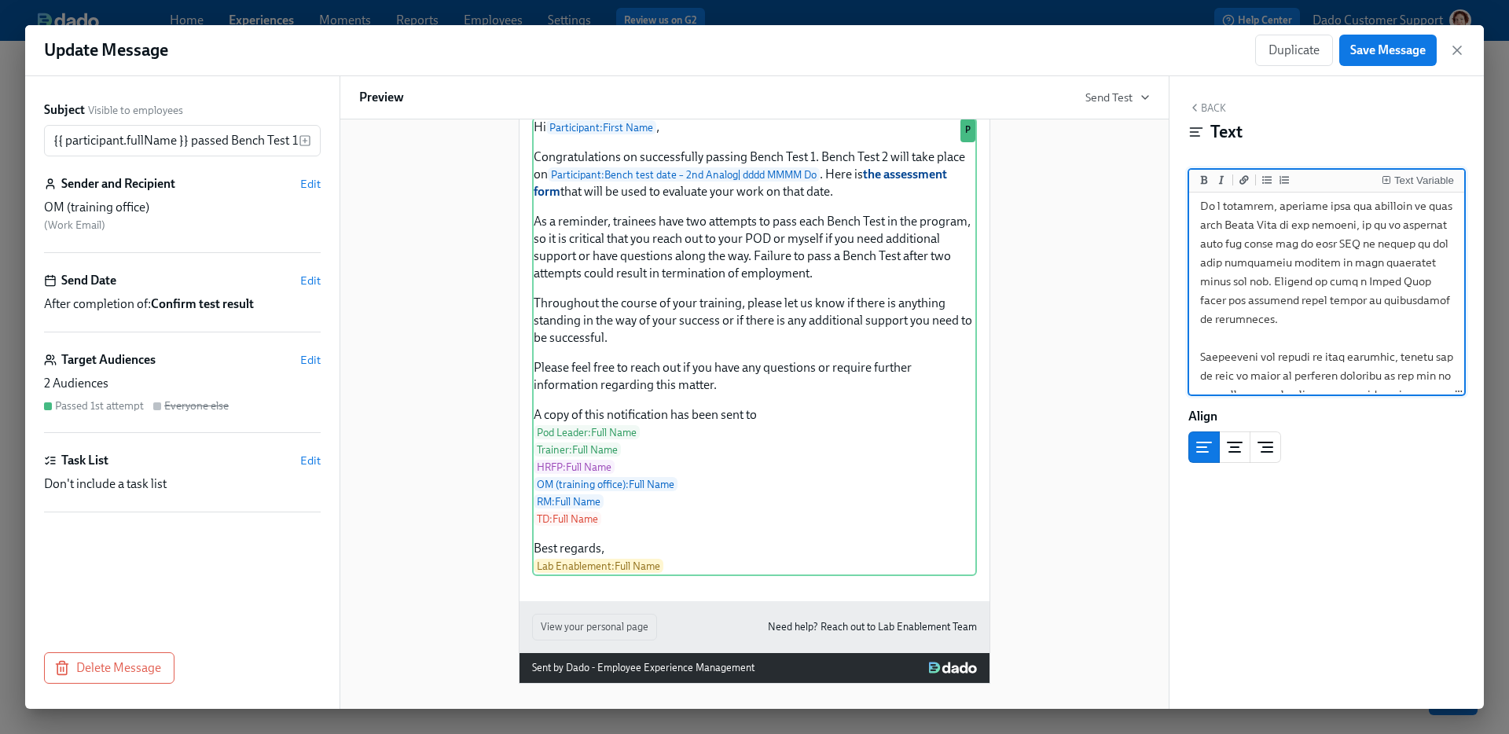
scroll to position [554, 0]
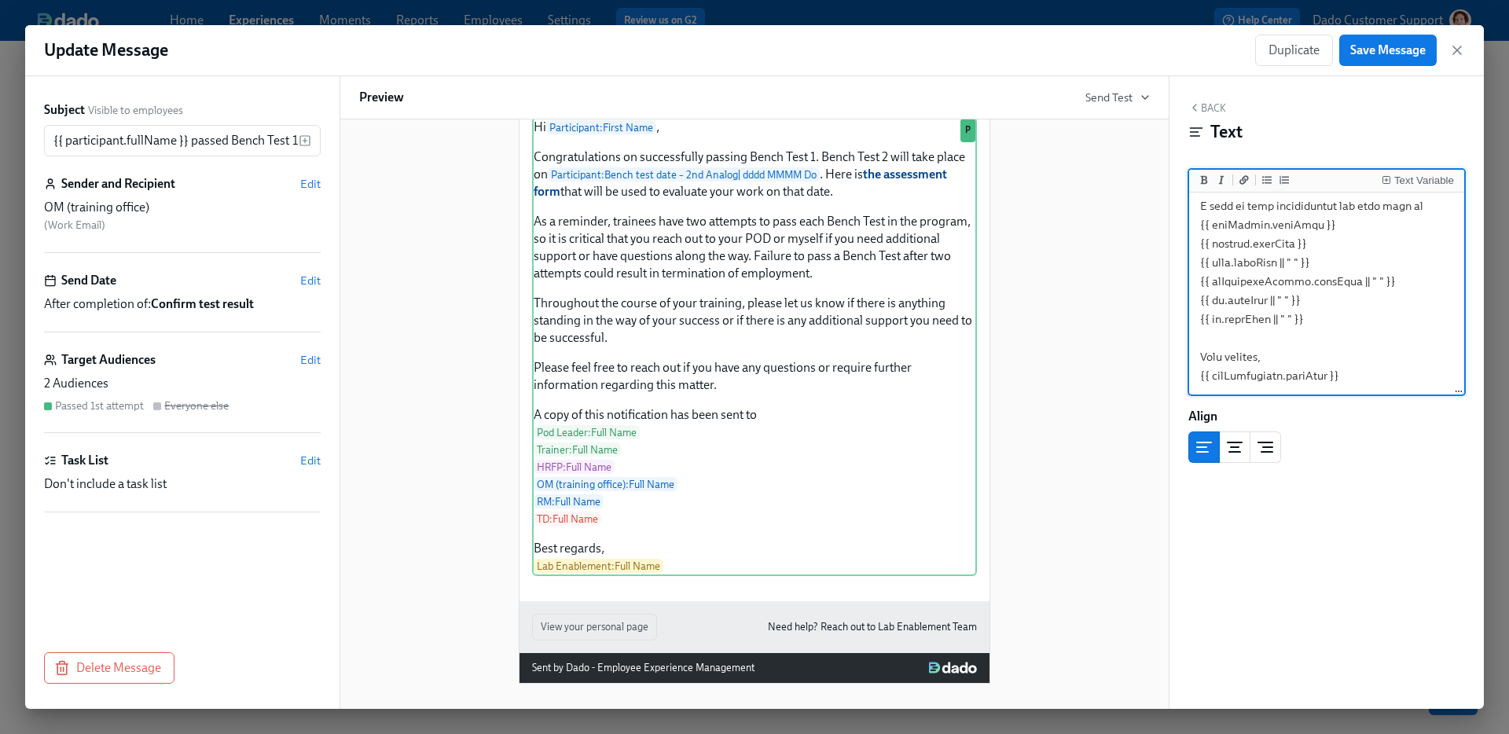
drag, startPoint x: 1336, startPoint y: 234, endPoint x: 1335, endPoint y: 261, distance: 26.7
click at [1335, 263] on textarea at bounding box center [1326, 26] width 269 height 733
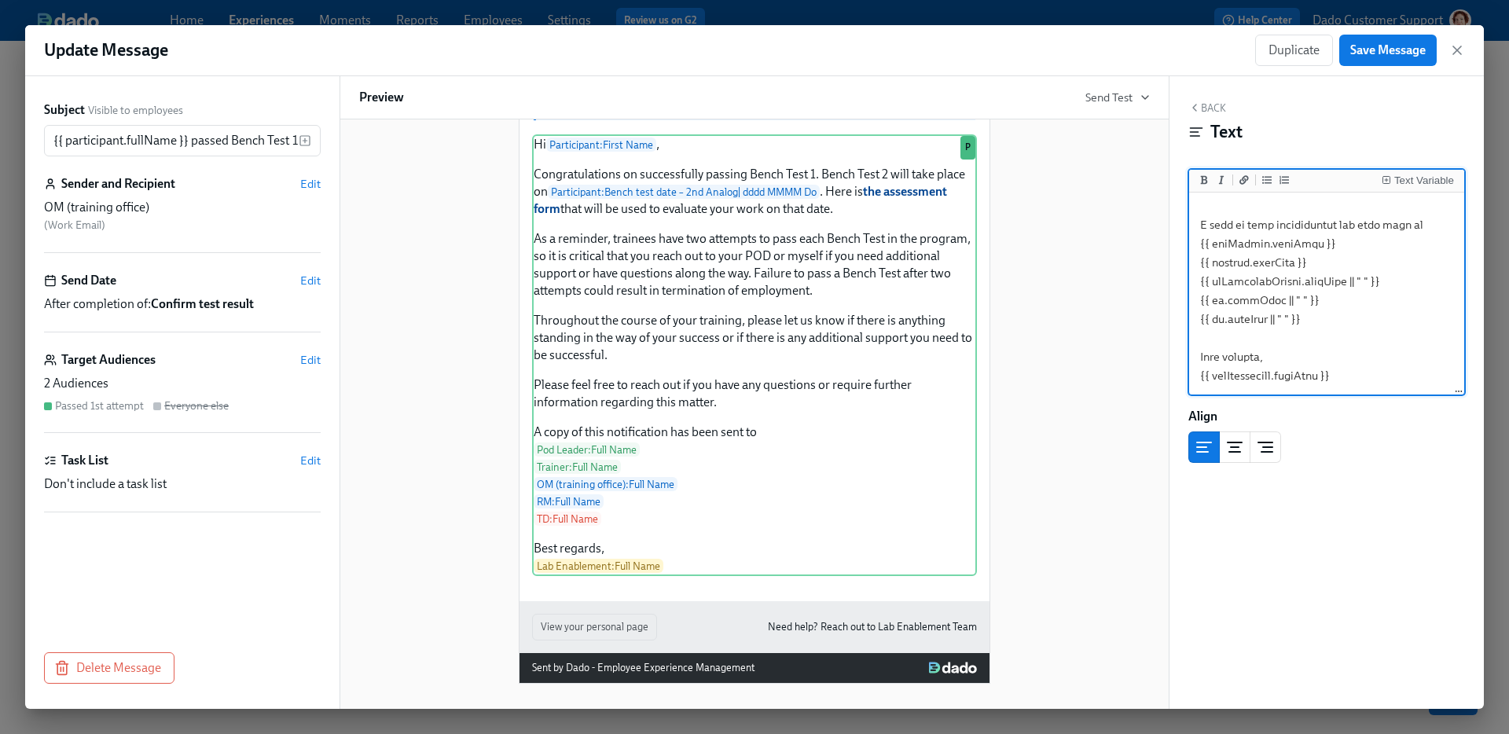
scroll to position [535, 0]
type textarea "Hi {{ participant.firstName }}, Congratulations on successfully passing Bench T…"
click at [1376, 50] on span "Save Message" at bounding box center [1387, 50] width 75 height 16
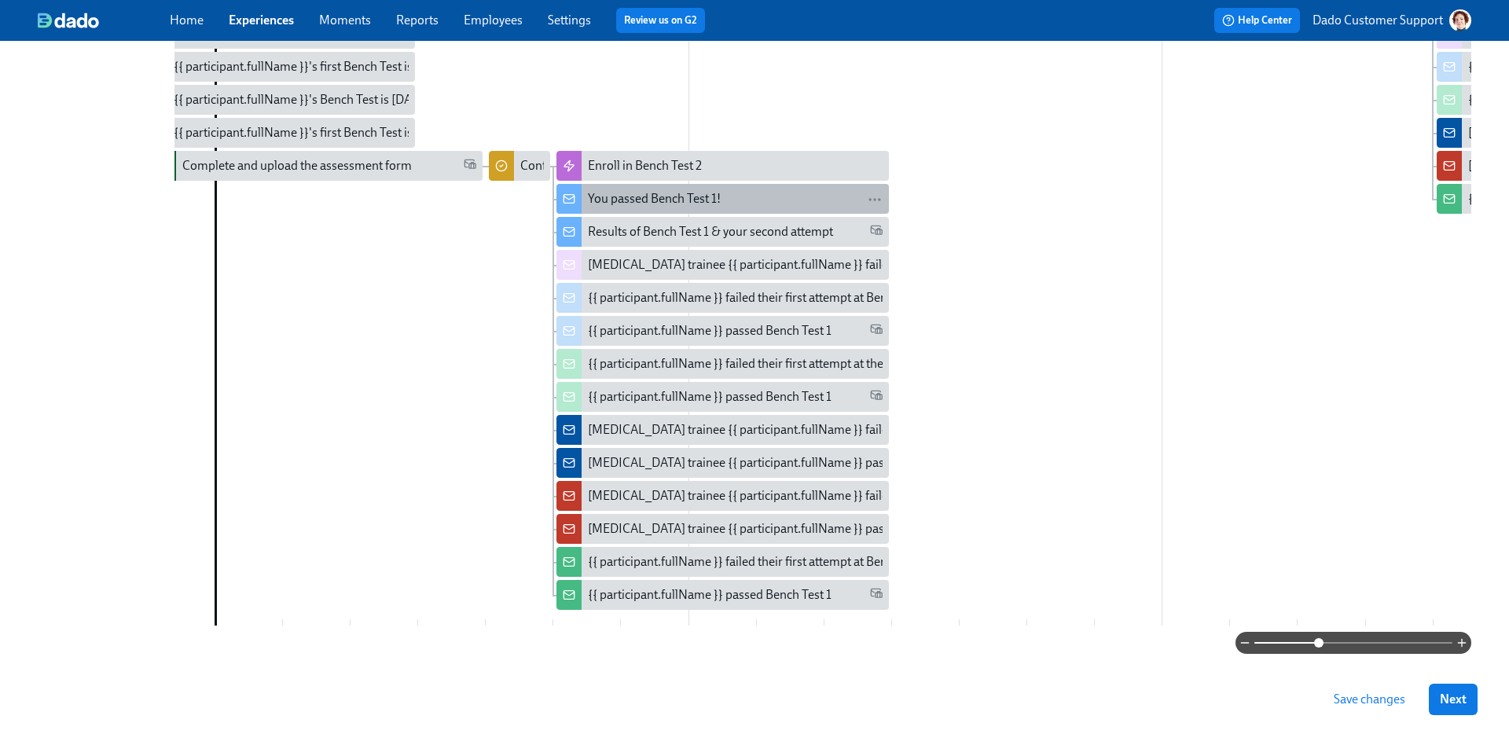
click at [695, 197] on div "You passed Bench Test 1!" at bounding box center [654, 198] width 133 height 17
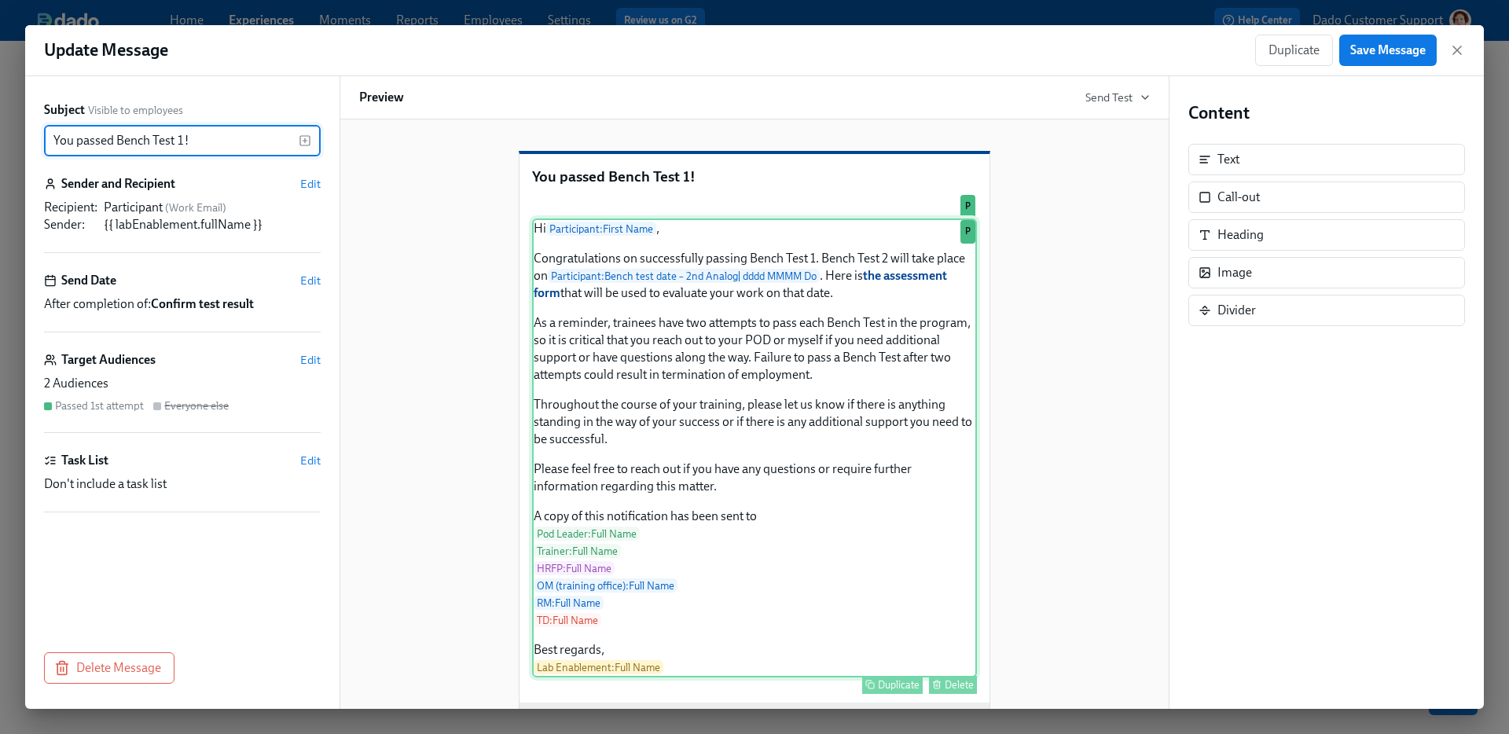
click at [769, 604] on div "Hi Participant : First Name , Congratulations on successfully passing Bench Tes…" at bounding box center [754, 448] width 445 height 459
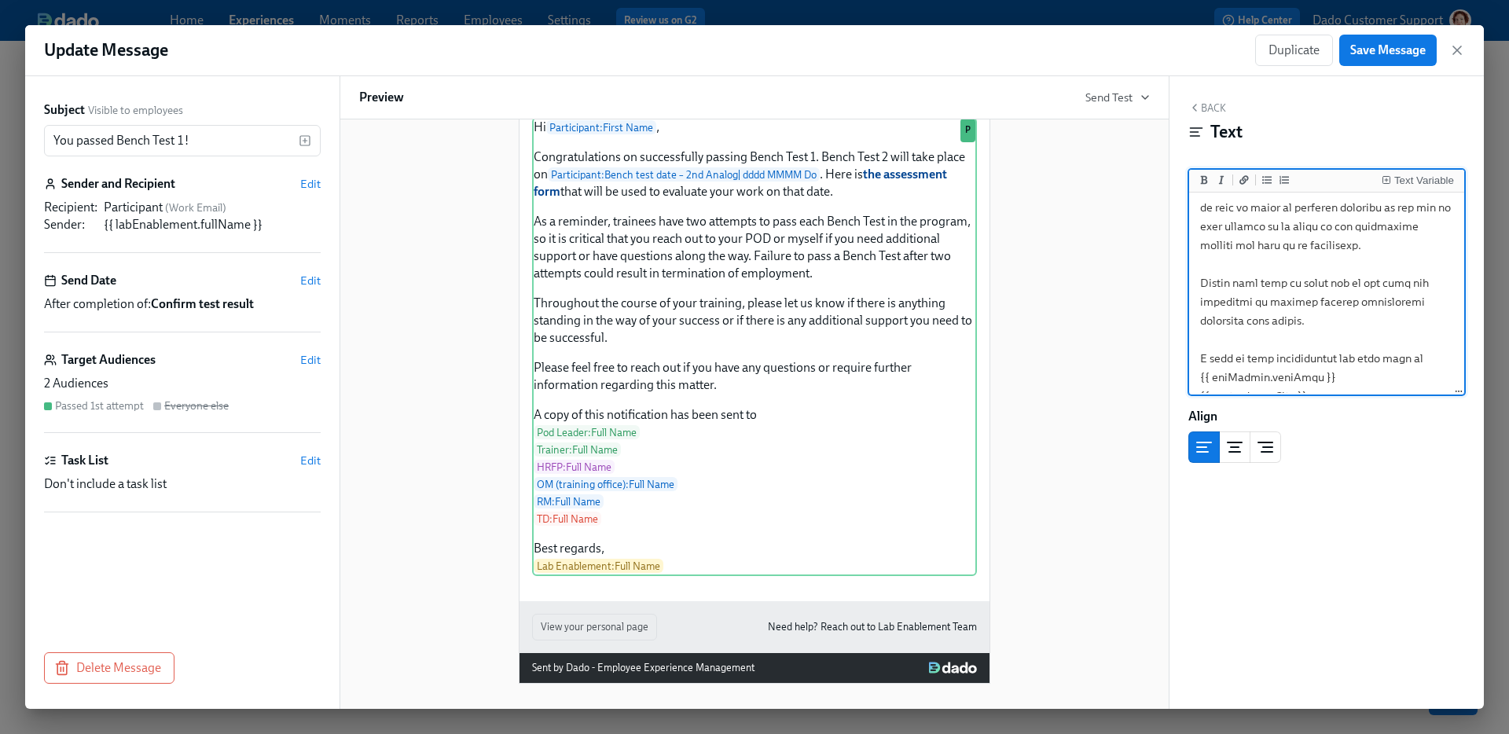
scroll to position [554, 0]
click at [1353, 241] on textarea at bounding box center [1326, 26] width 269 height 733
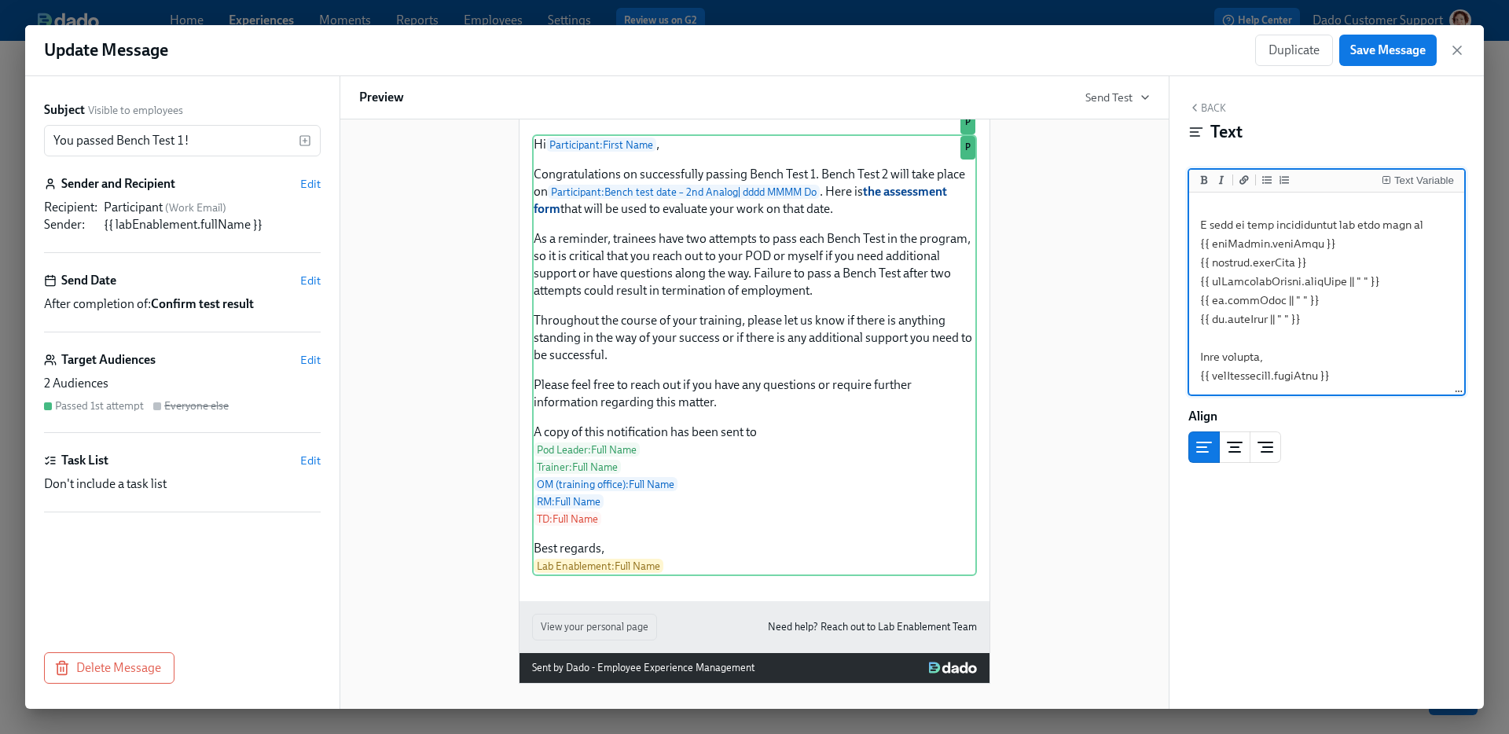
scroll to position [535, 0]
type textarea "Hi {{ participant.firstName }}, Congratulations on successfully passing Bench T…"
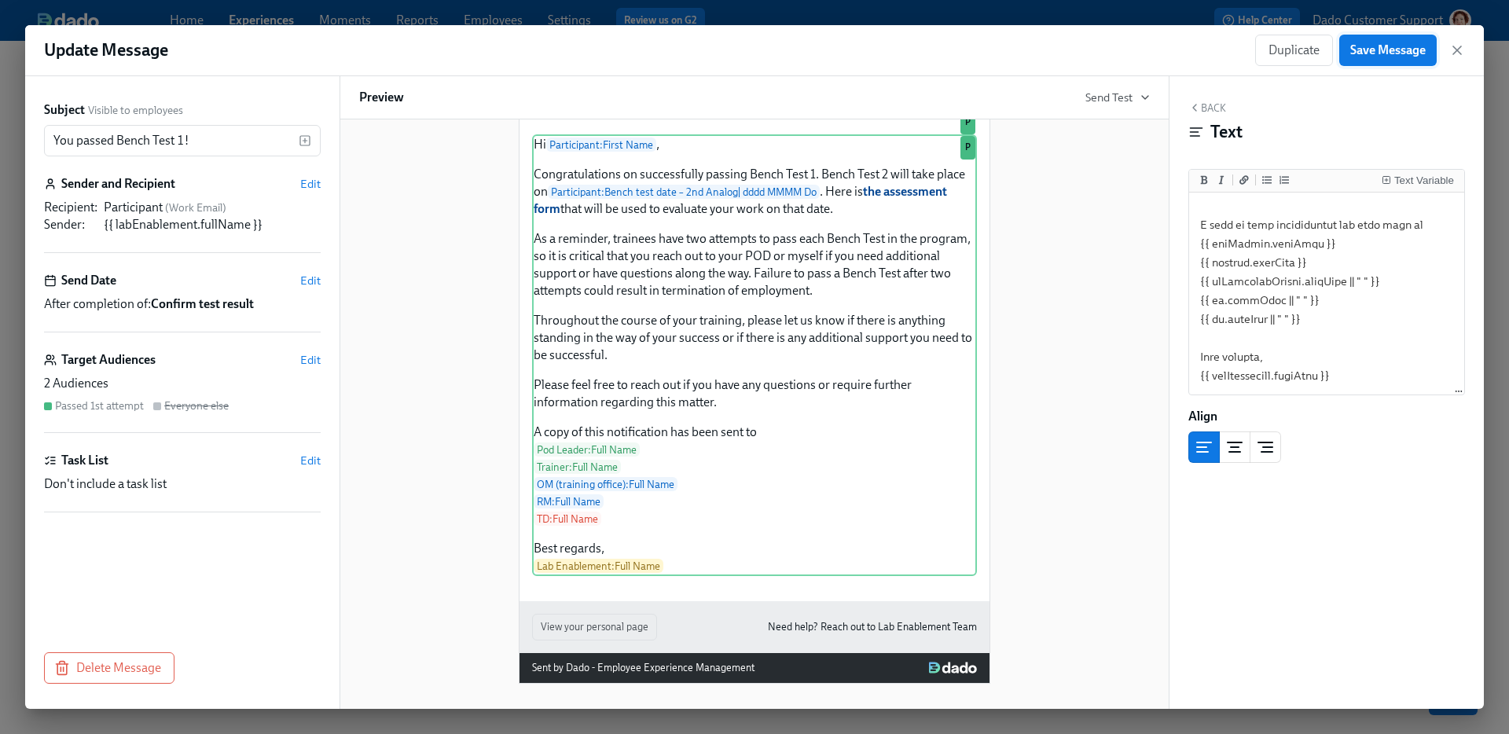
click at [1395, 41] on button "Save Message" at bounding box center [1387, 50] width 97 height 31
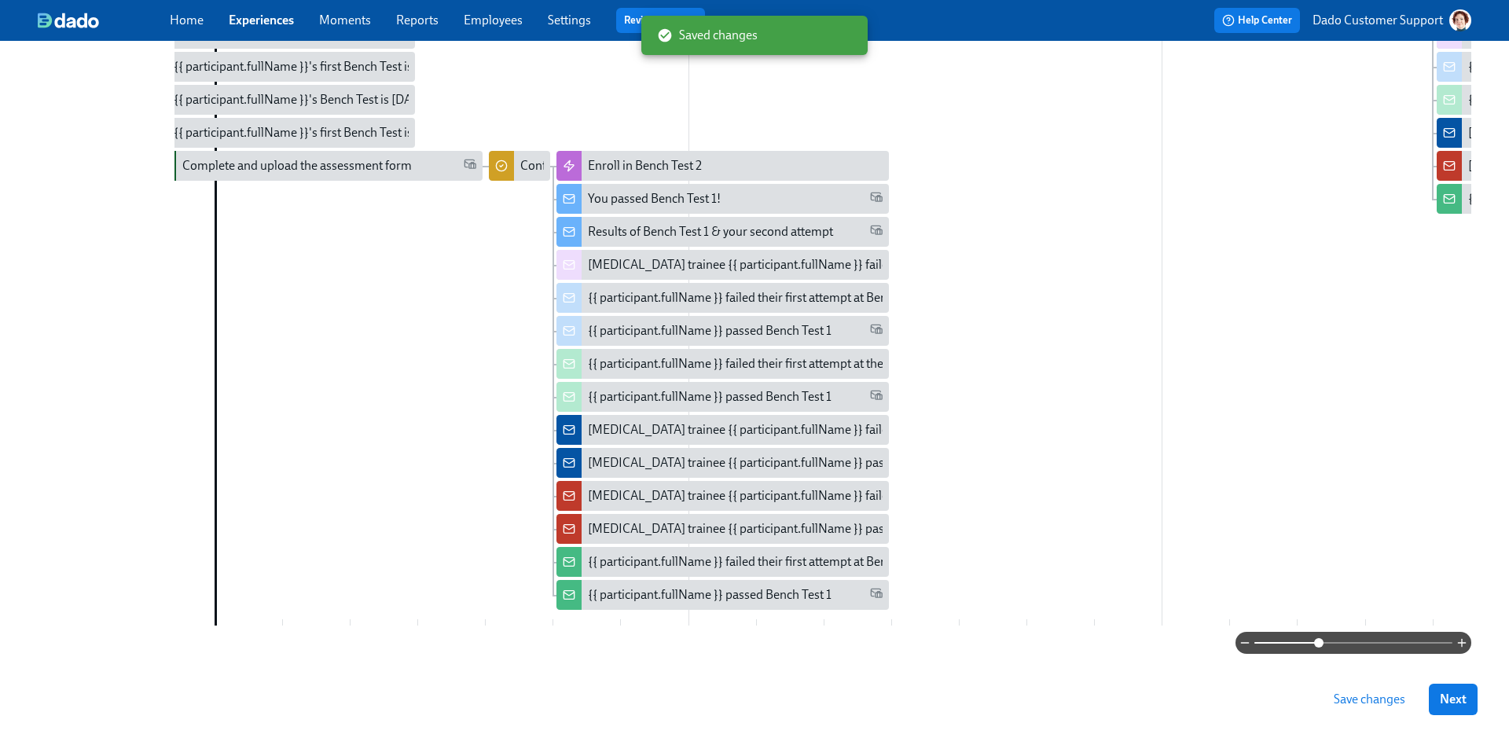
click at [1379, 696] on span "Save changes" at bounding box center [1370, 700] width 72 height 16
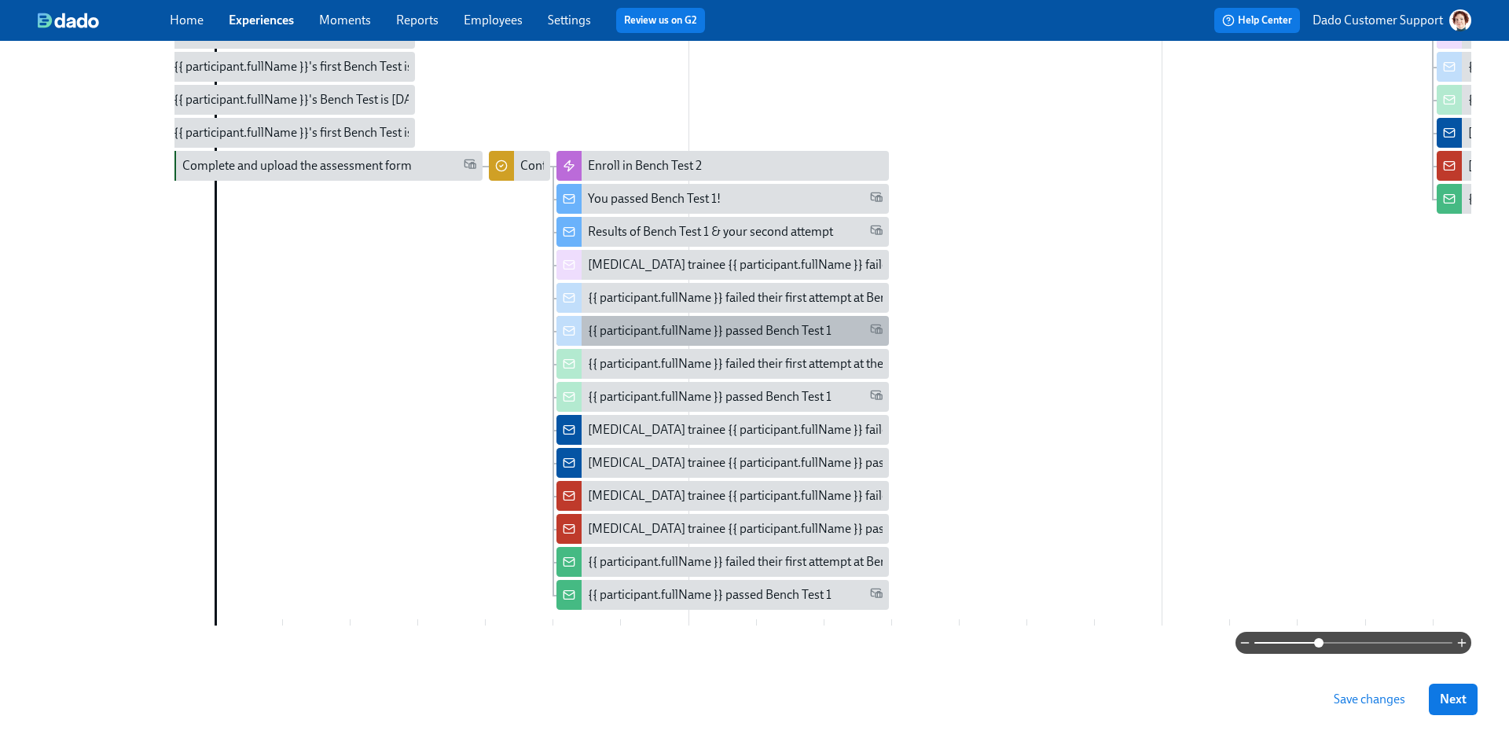
click at [665, 318] on div "{{ participant.fullName }} passed Bench Test 1" at bounding box center [723, 331] width 332 height 30
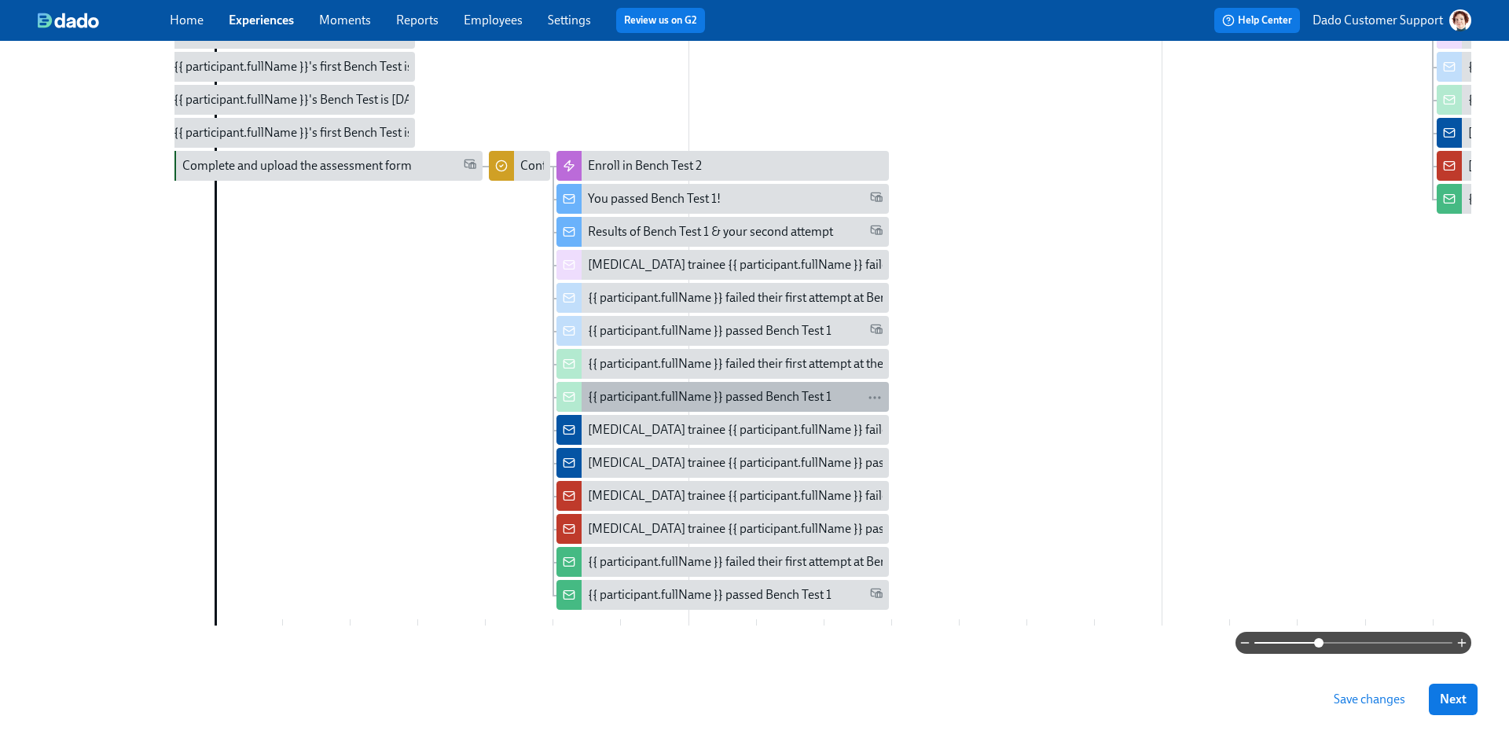
click at [661, 389] on div "{{ participant.fullName }} passed Bench Test 1" at bounding box center [710, 396] width 244 height 17
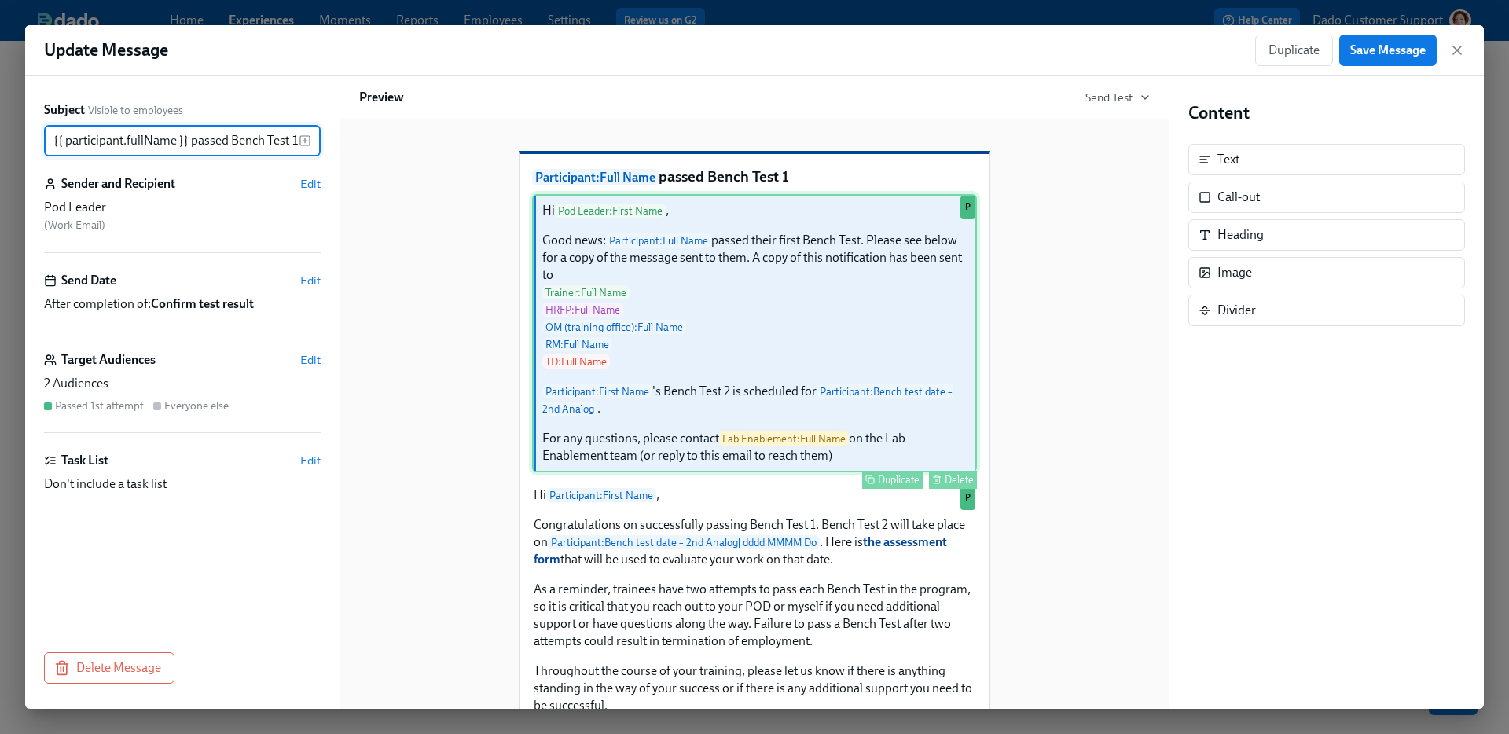
click at [661, 389] on div "Hi Pod Leader : First Name , Good news: Participant : Full Name passed their fi…" at bounding box center [754, 333] width 445 height 278
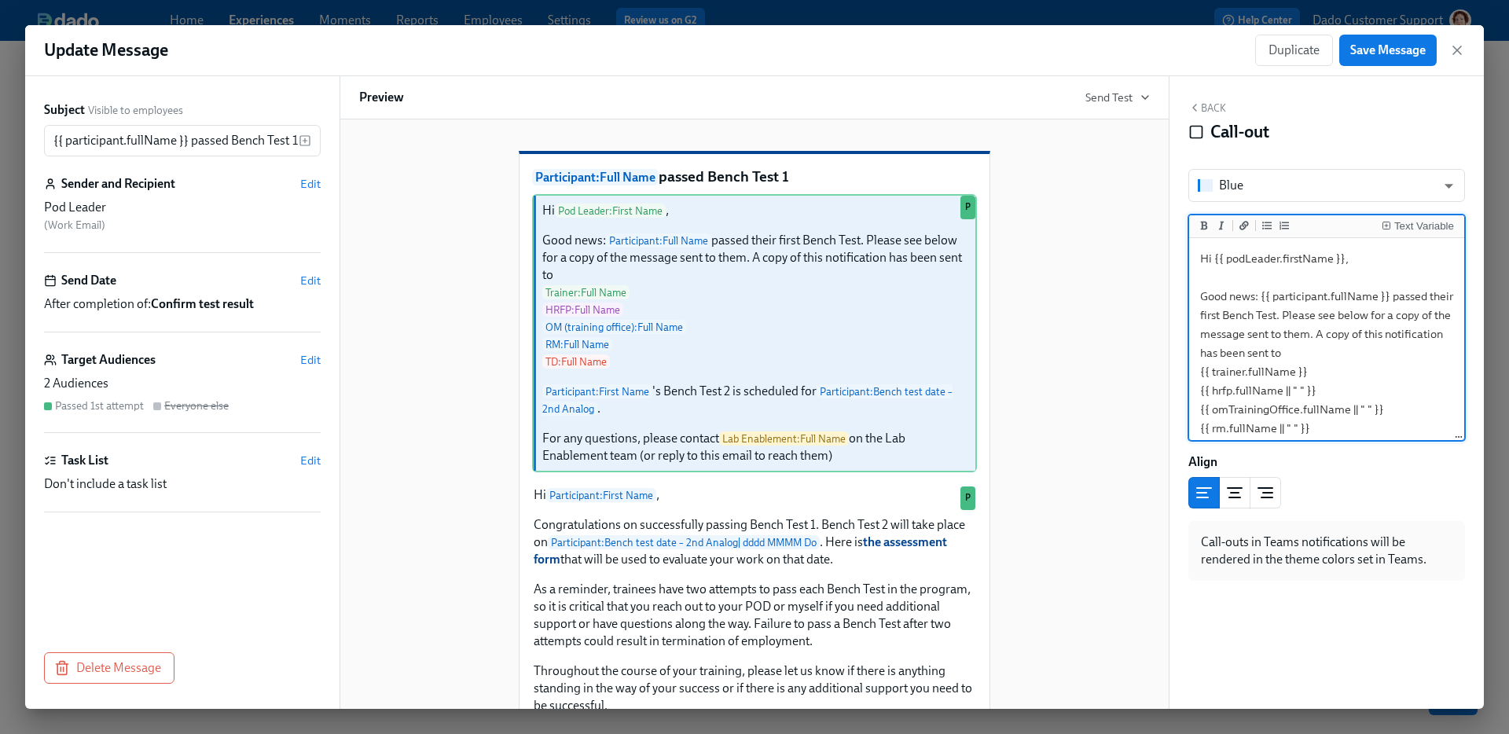
click at [1372, 380] on textarea "Hi {{ podLeader.firstName }}, Good news: {{ participant.fullName }} passed thei…" at bounding box center [1326, 456] width 269 height 431
type textarea "Hi {{ podLeader.firstName }}, Good news: {{ participant.fullName }} passed thei…"
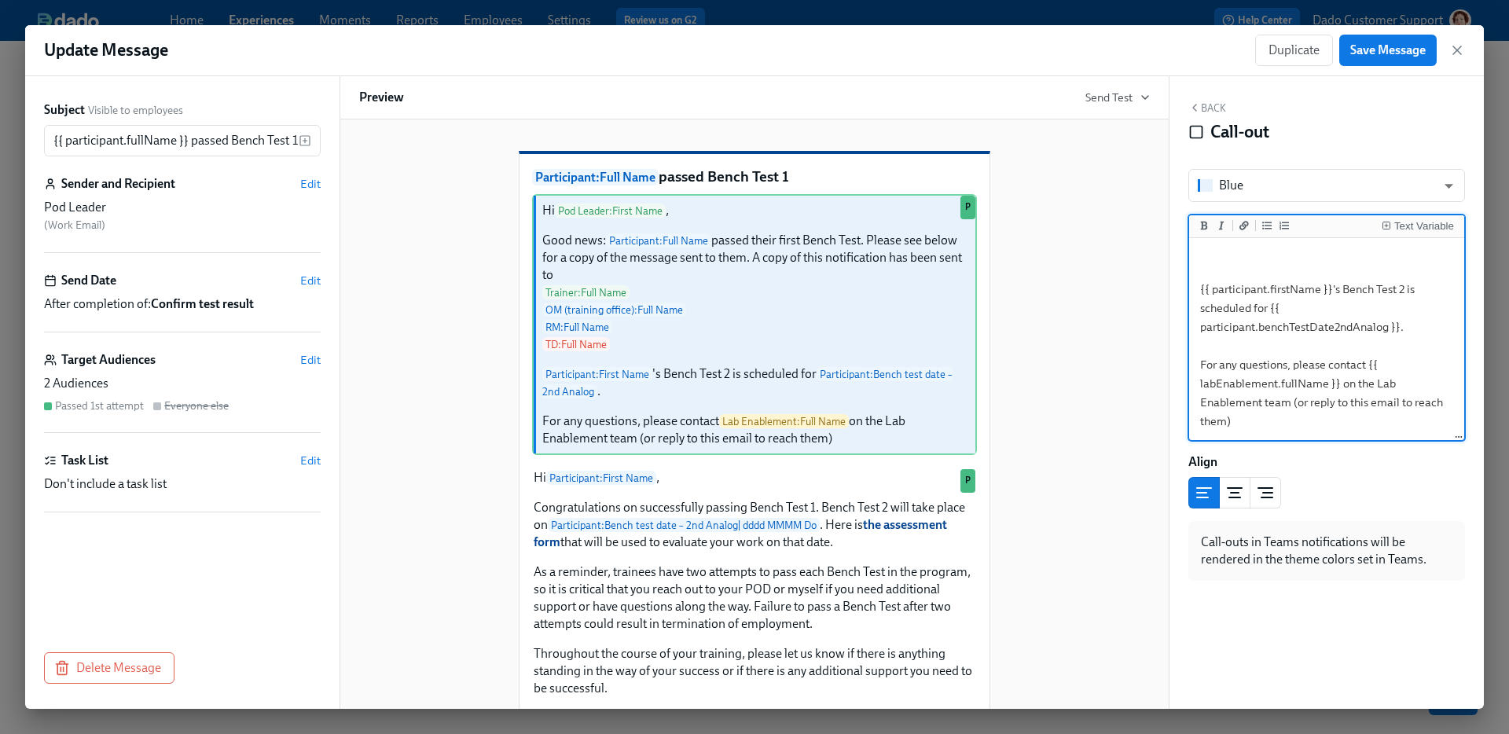
scroll to position [379, 0]
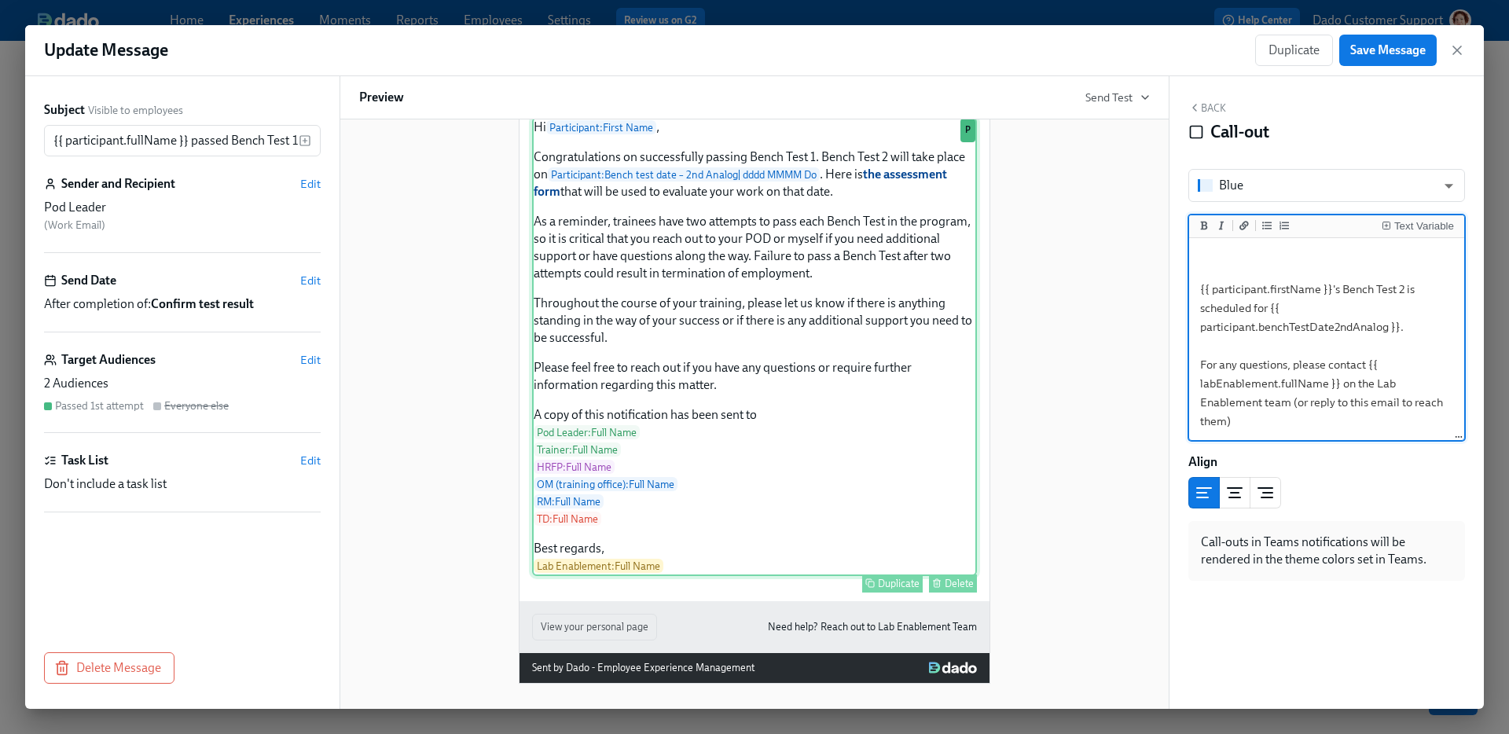
click at [875, 416] on div "Hi Participant : First Name , Congratulations on successfully passing Bench Tes…" at bounding box center [754, 346] width 445 height 459
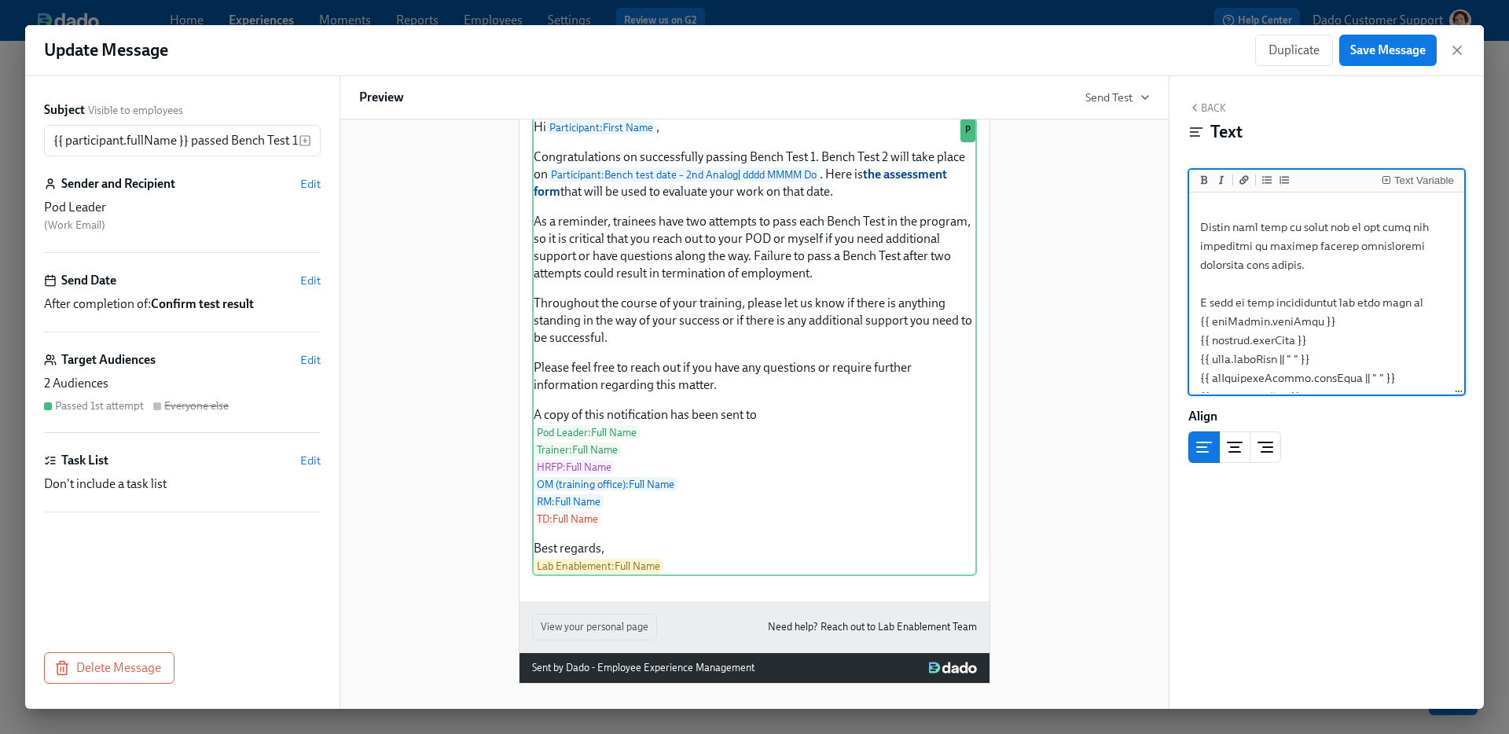
scroll to position [554, 0]
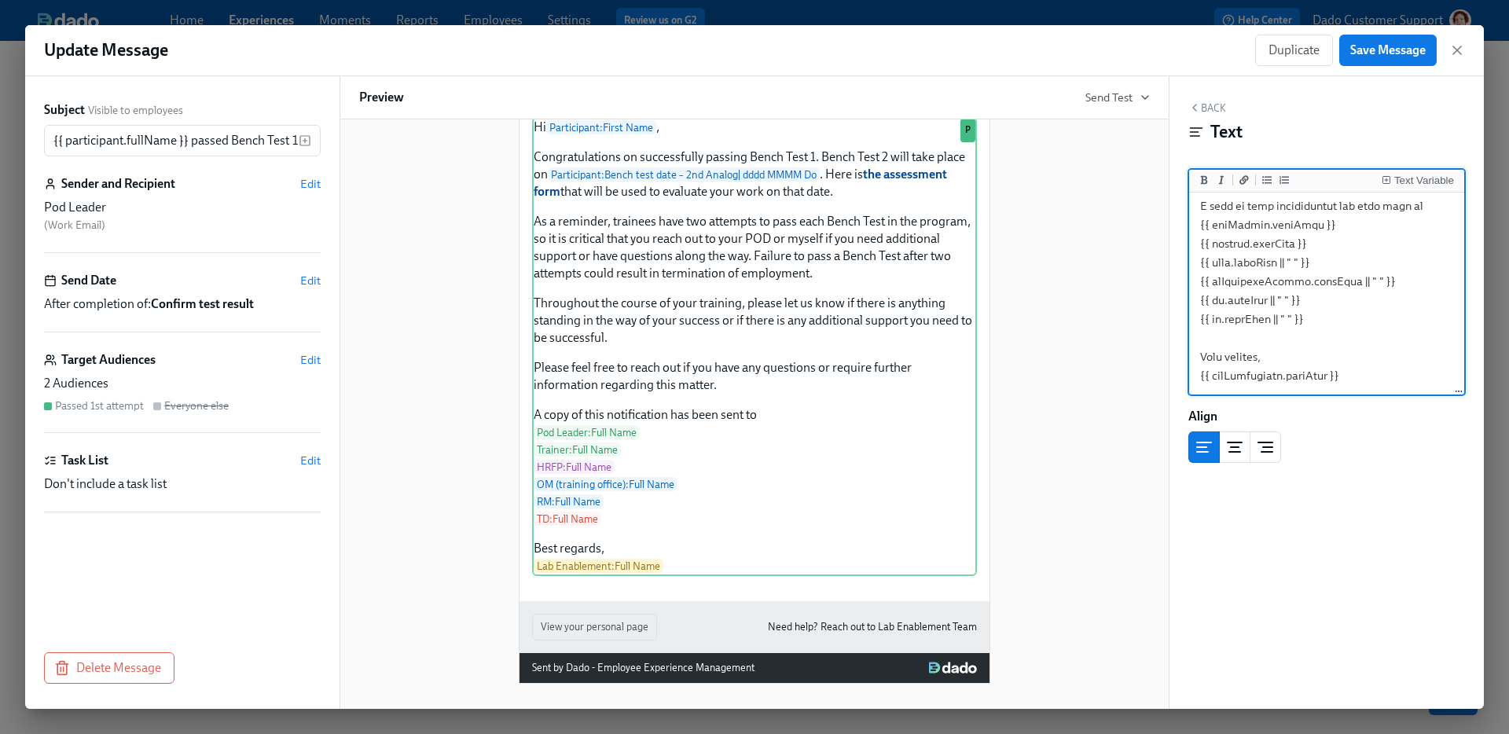
click at [1326, 241] on textarea at bounding box center [1326, 26] width 269 height 733
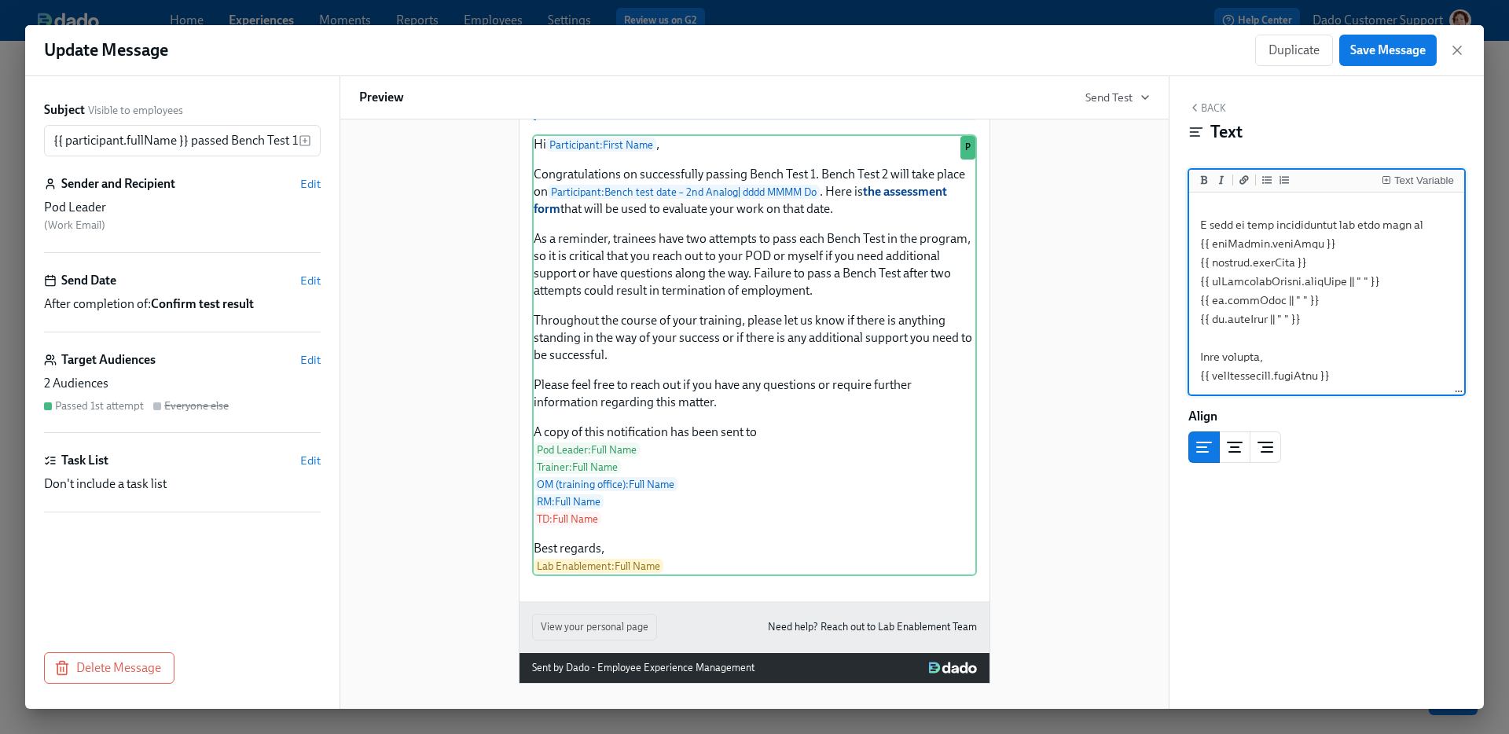
scroll to position [535, 0]
type textarea "Hi {{ participant.firstName }}, Congratulations on successfully passing Bench T…"
click at [1360, 53] on span "Save Message" at bounding box center [1387, 50] width 75 height 16
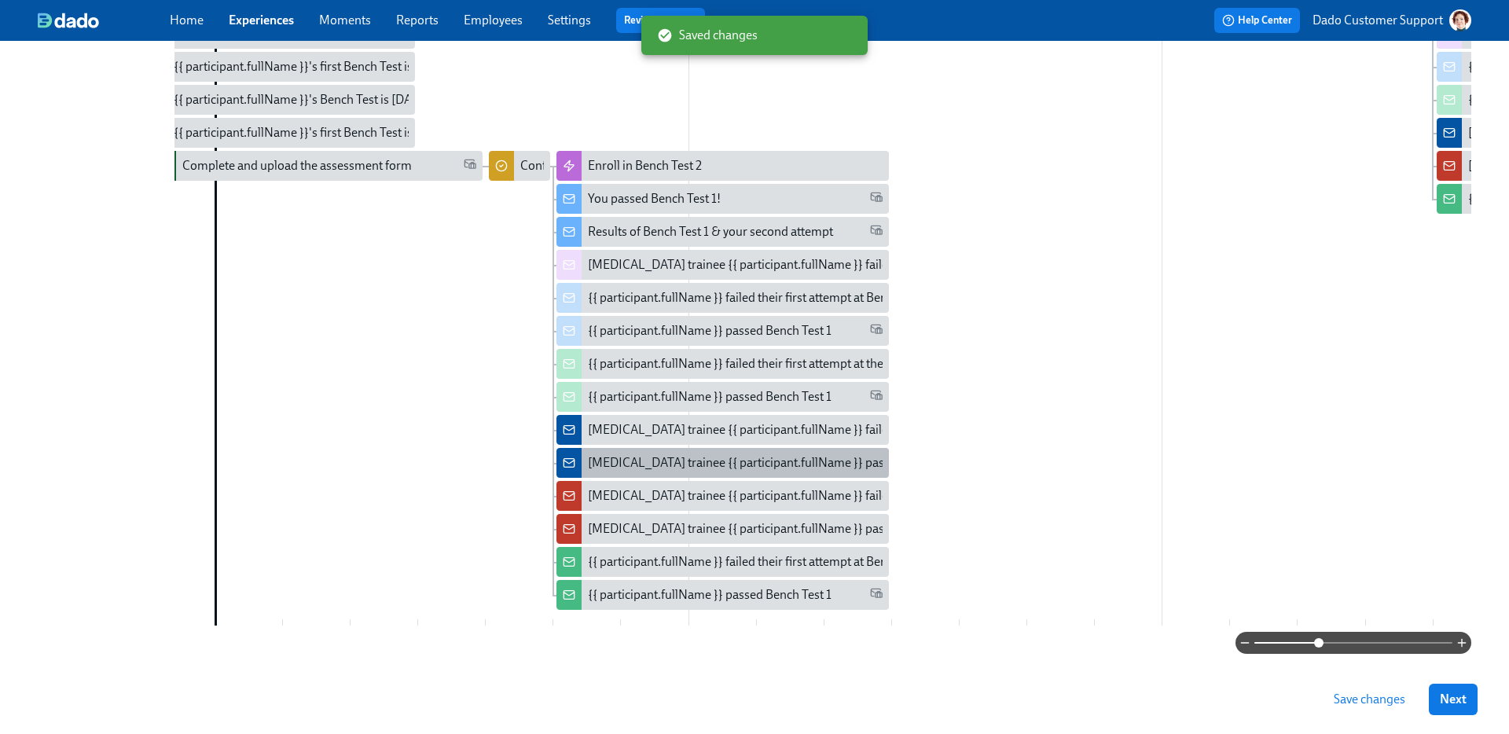
click at [647, 476] on div "Lab Technician trainee {{ participant.fullName }} passed Bench Test 1" at bounding box center [723, 463] width 332 height 30
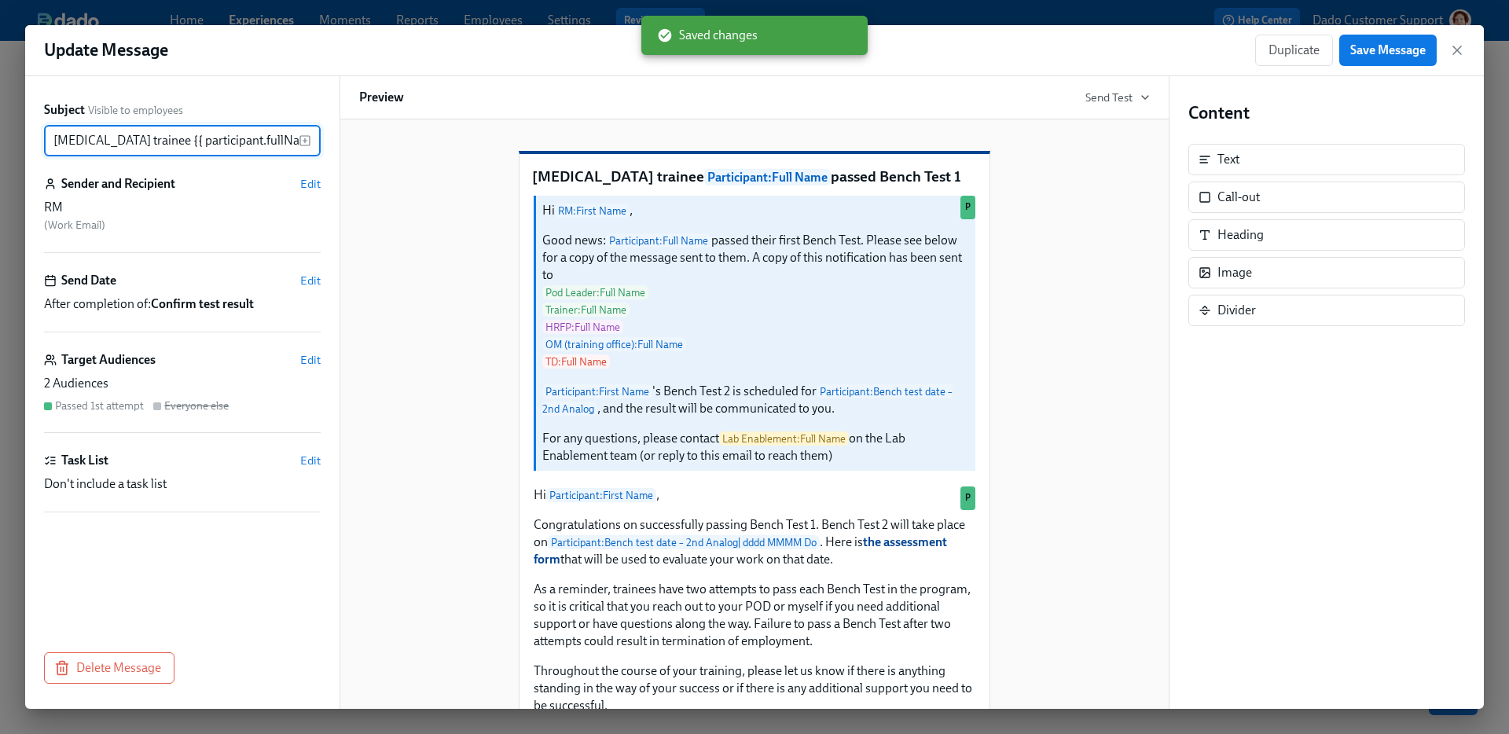
scroll to position [0, 123]
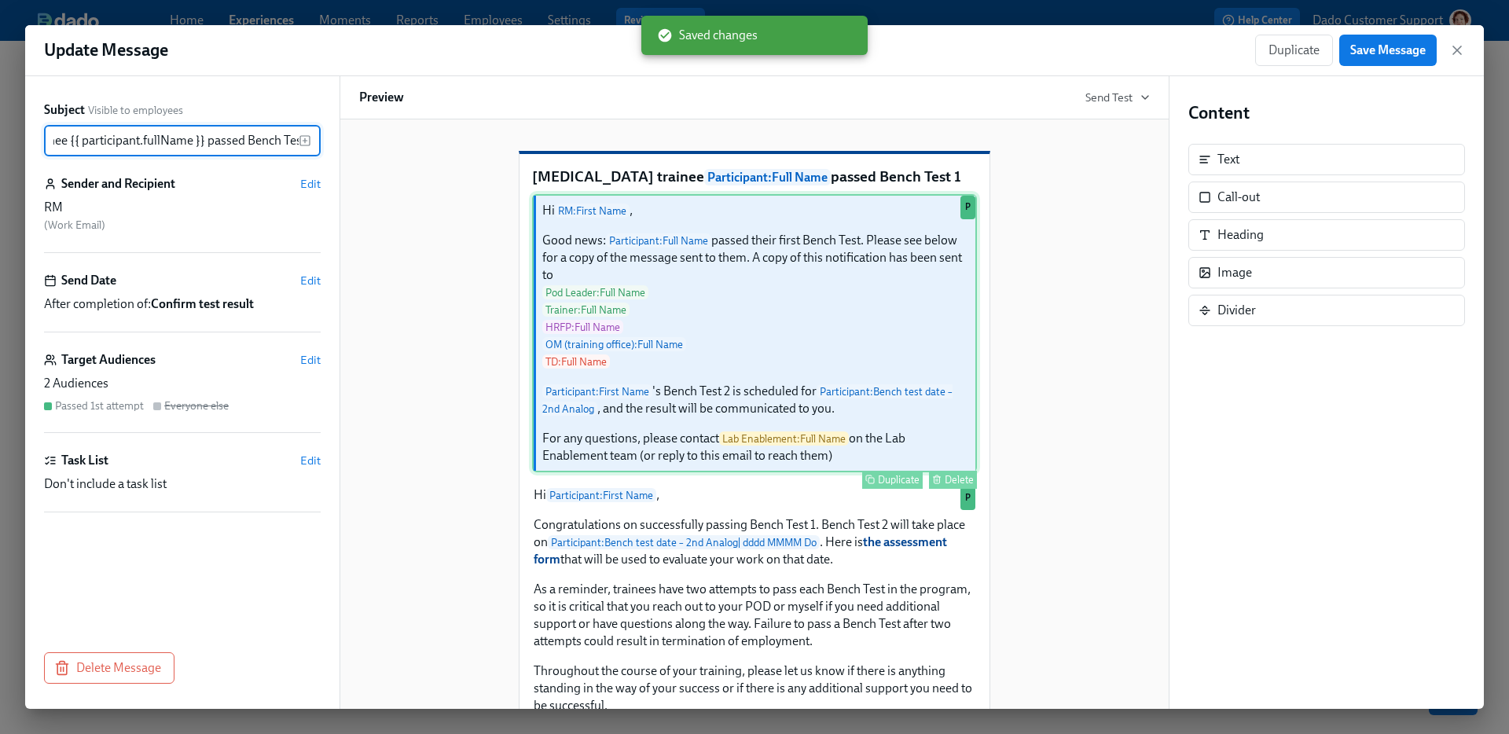
click at [649, 407] on div "Hi RM : First Name , Good news: Participant : Full Name passed their first Benc…" at bounding box center [754, 333] width 445 height 278
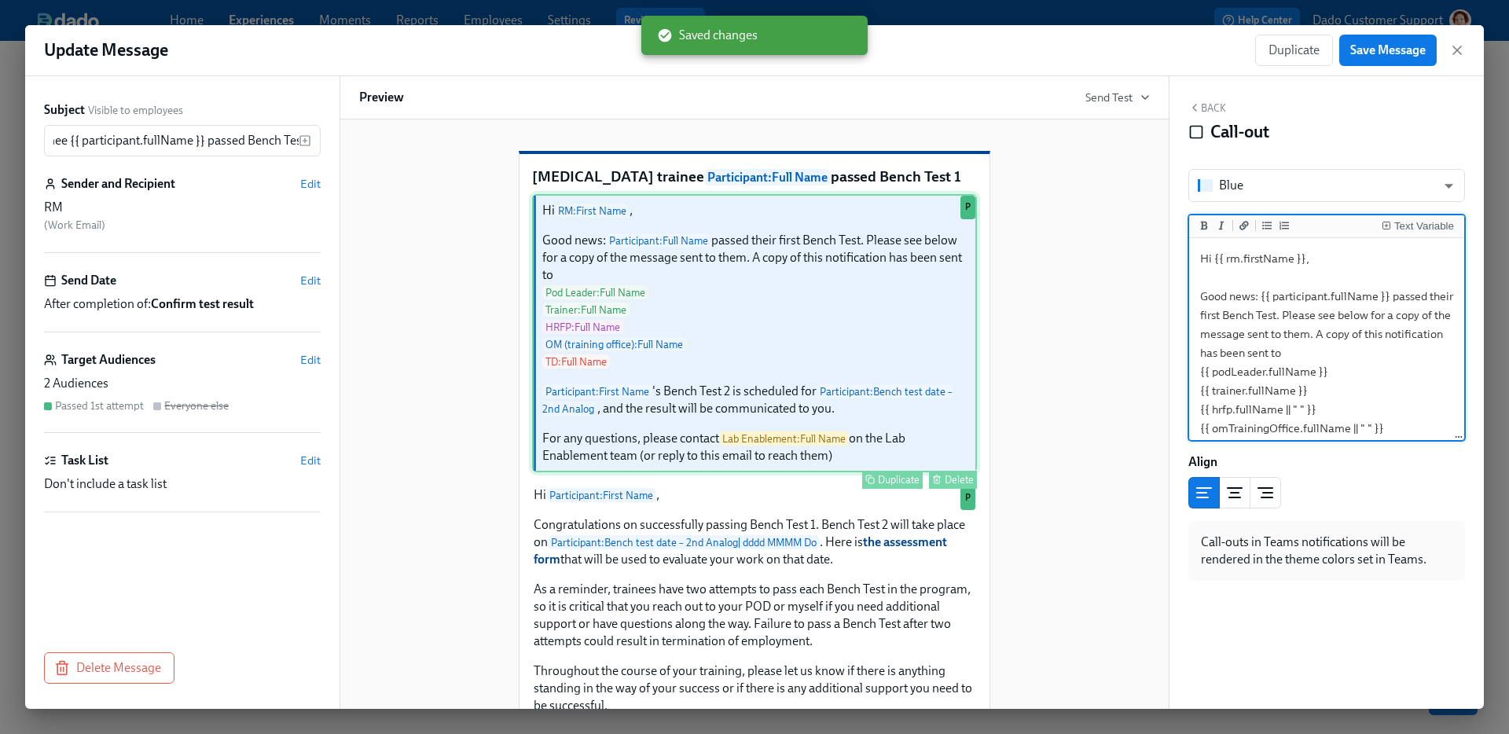
scroll to position [0, 0]
click at [1350, 394] on textarea "Hi {{ rm.firstName }}, Good news: {{ participant.fullName }} passed their first…" at bounding box center [1326, 466] width 269 height 450
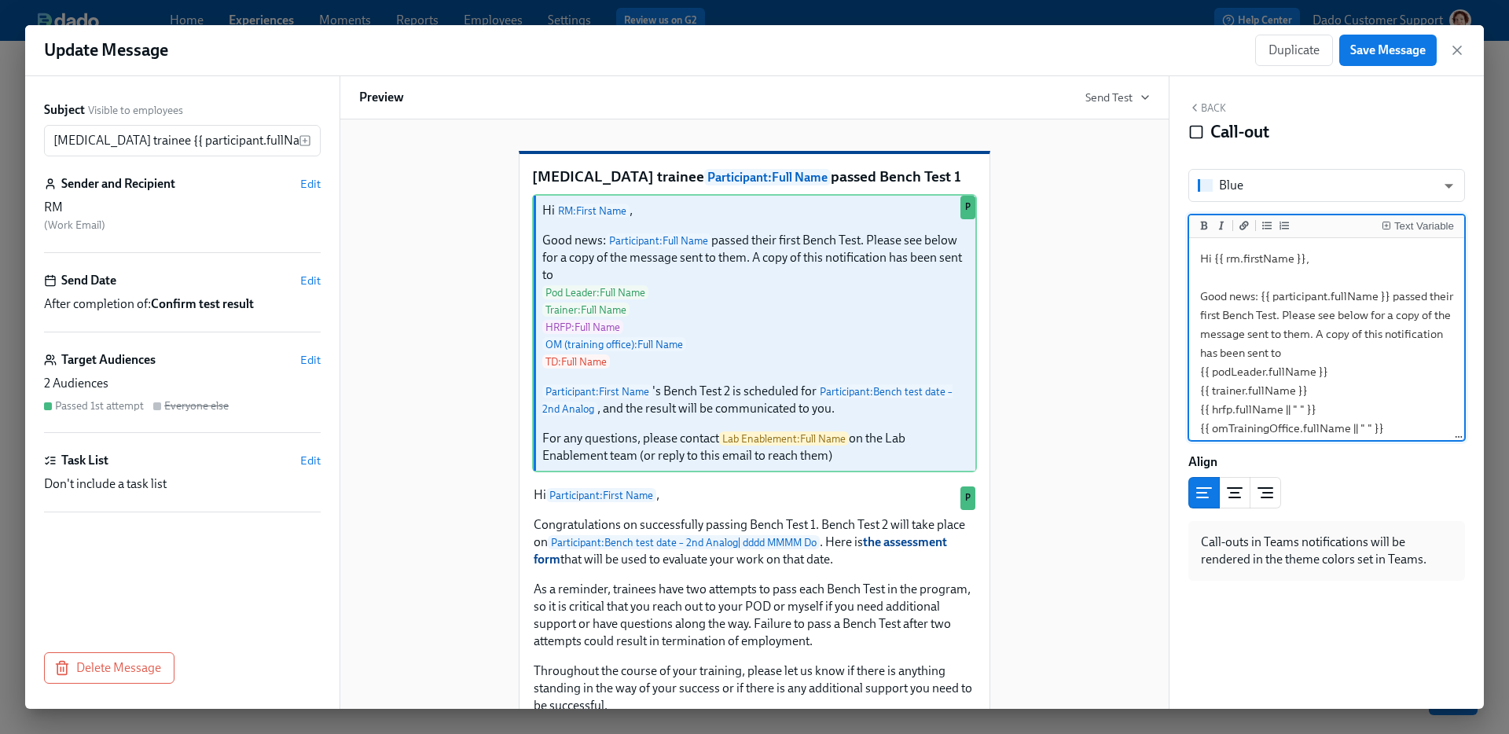
type textarea "Hi {{ rm.firstName }}, Good news: {{ participant.fullName }} passed their first…"
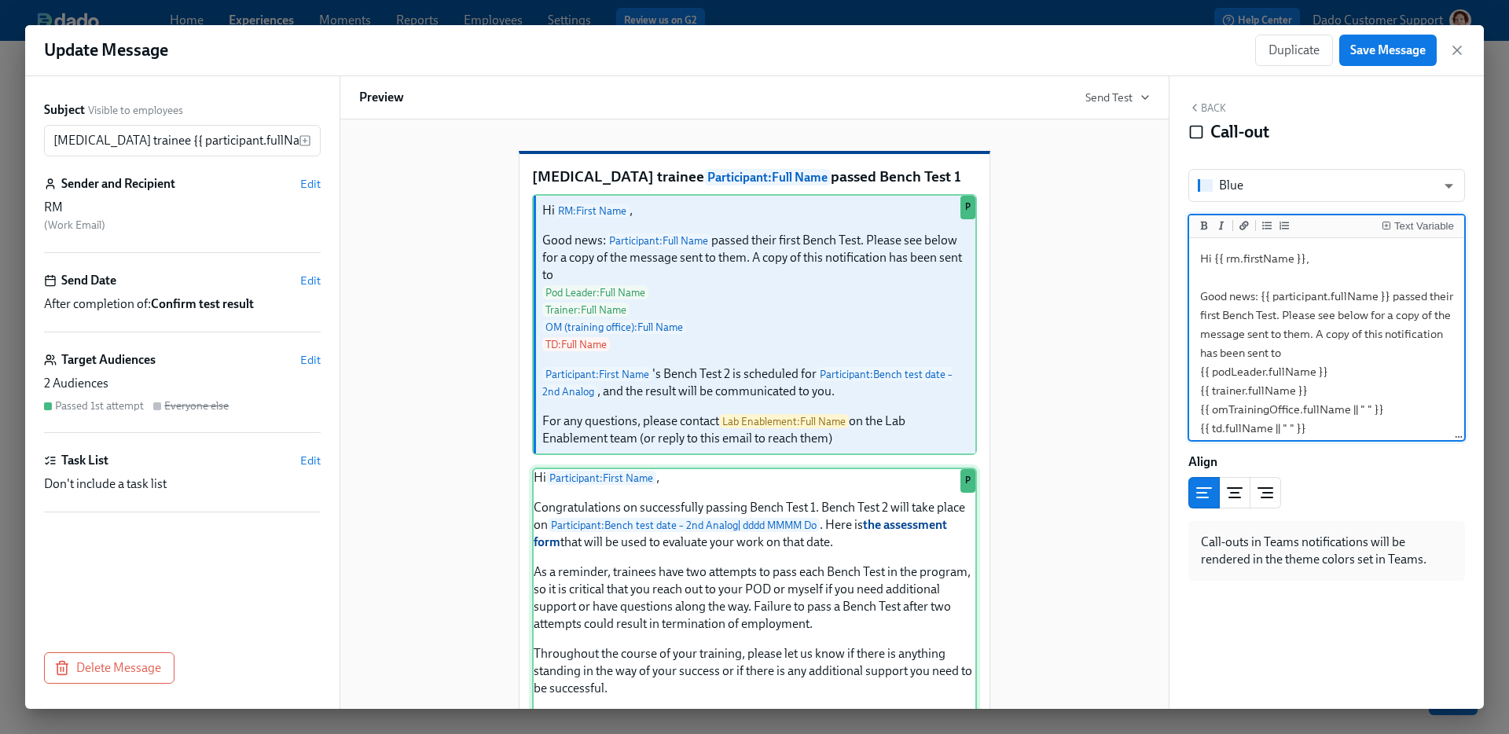
scroll to position [379, 0]
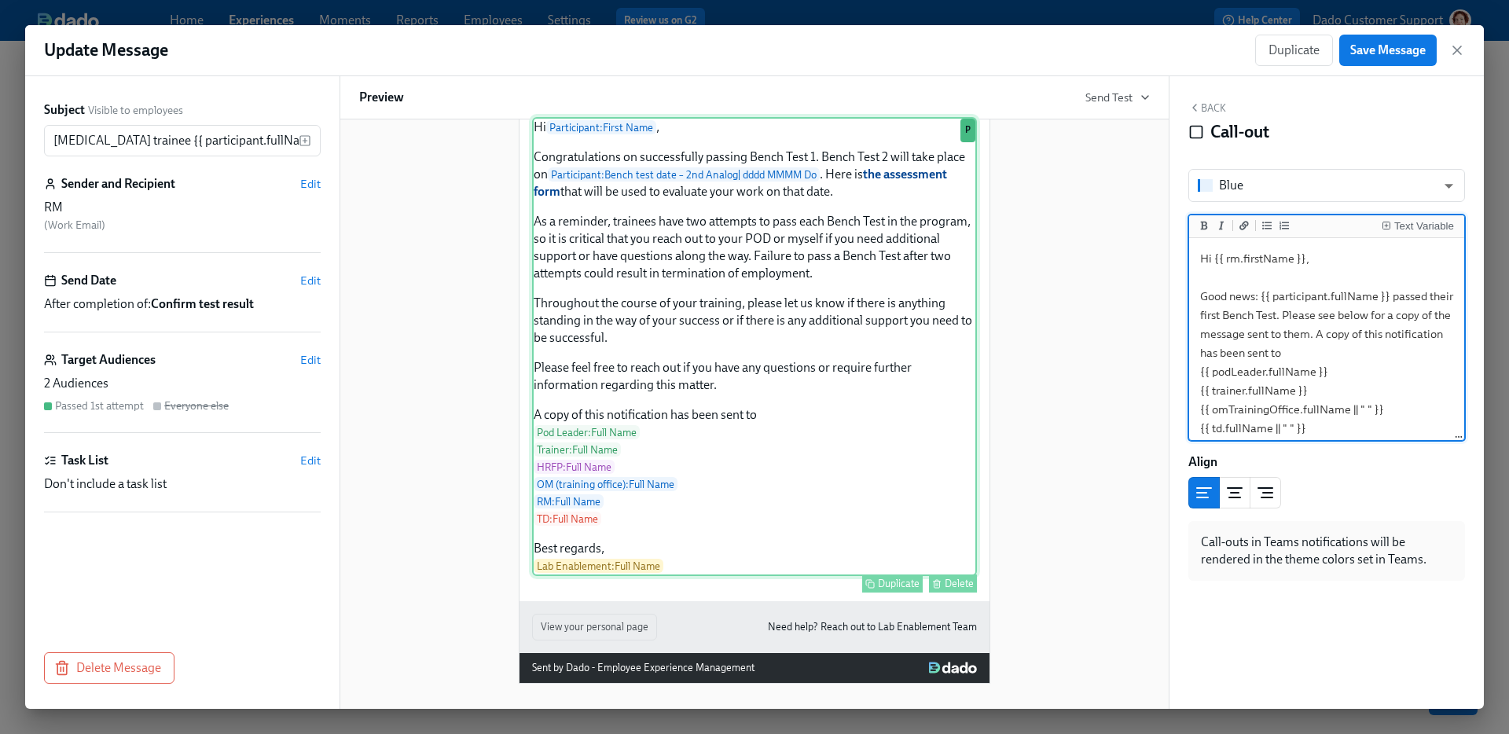
click at [846, 498] on div "Hi RM : First Name , Good news: Participant : Full Name passed their first Benc…" at bounding box center [754, 210] width 445 height 733
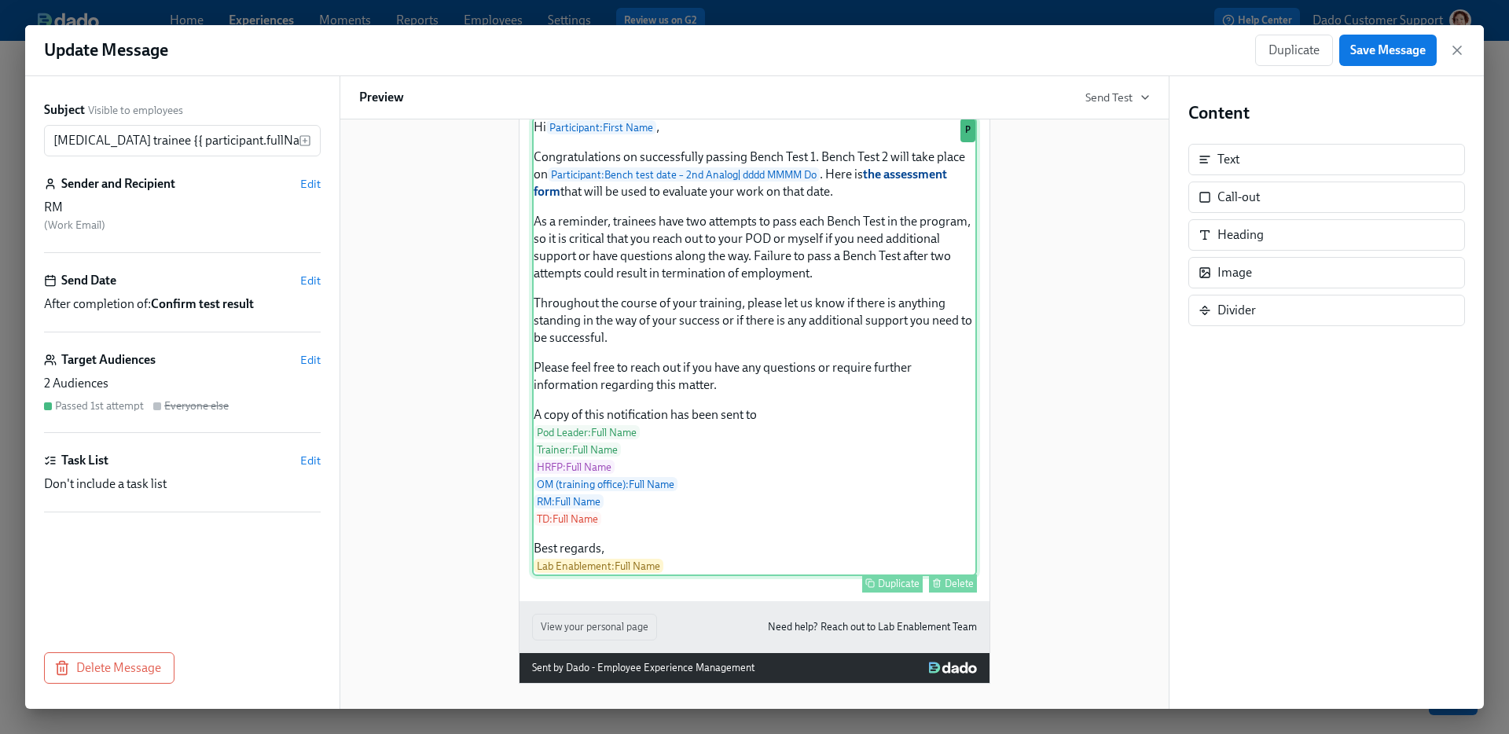
click at [862, 492] on div "Hi Participant : First Name , Congratulations on successfully passing Bench Tes…" at bounding box center [754, 346] width 445 height 459
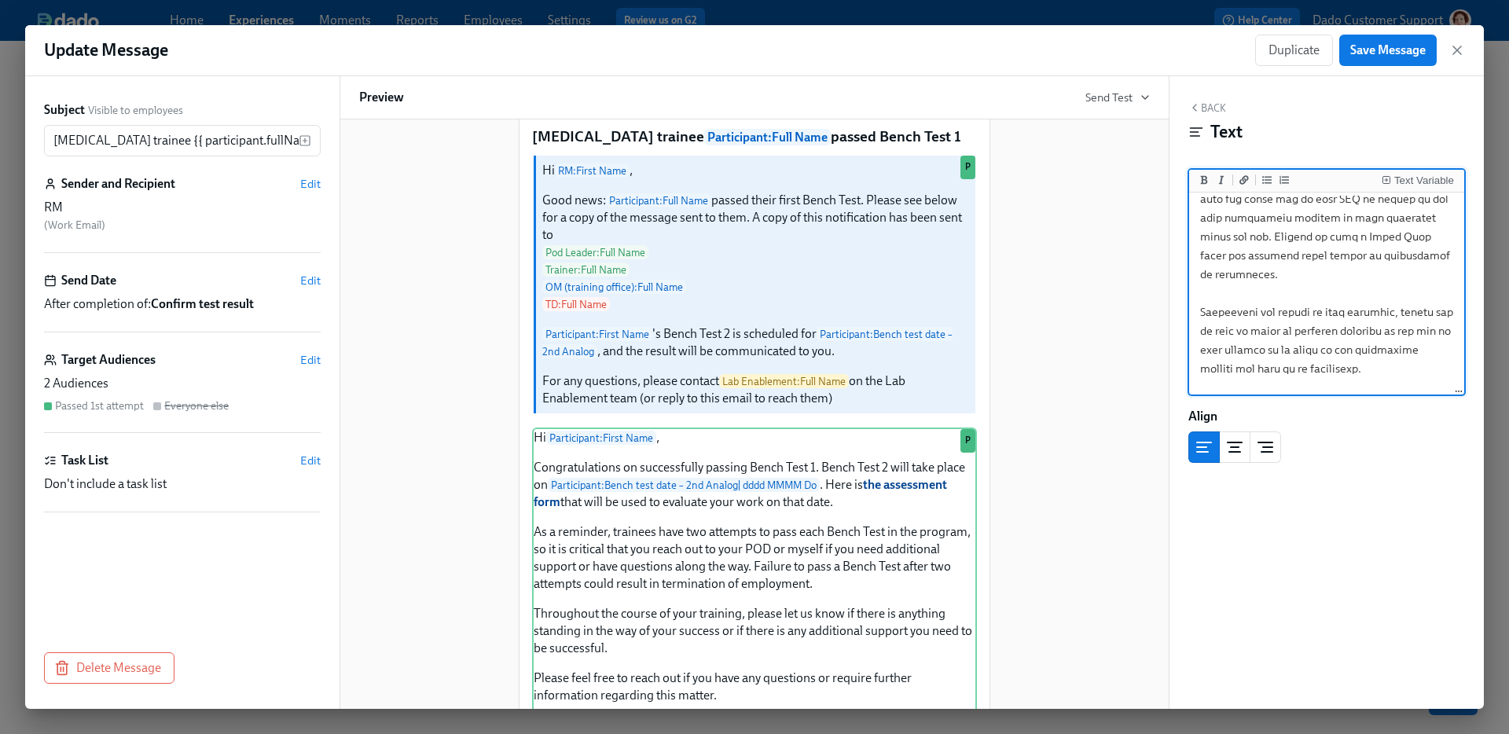
scroll to position [554, 0]
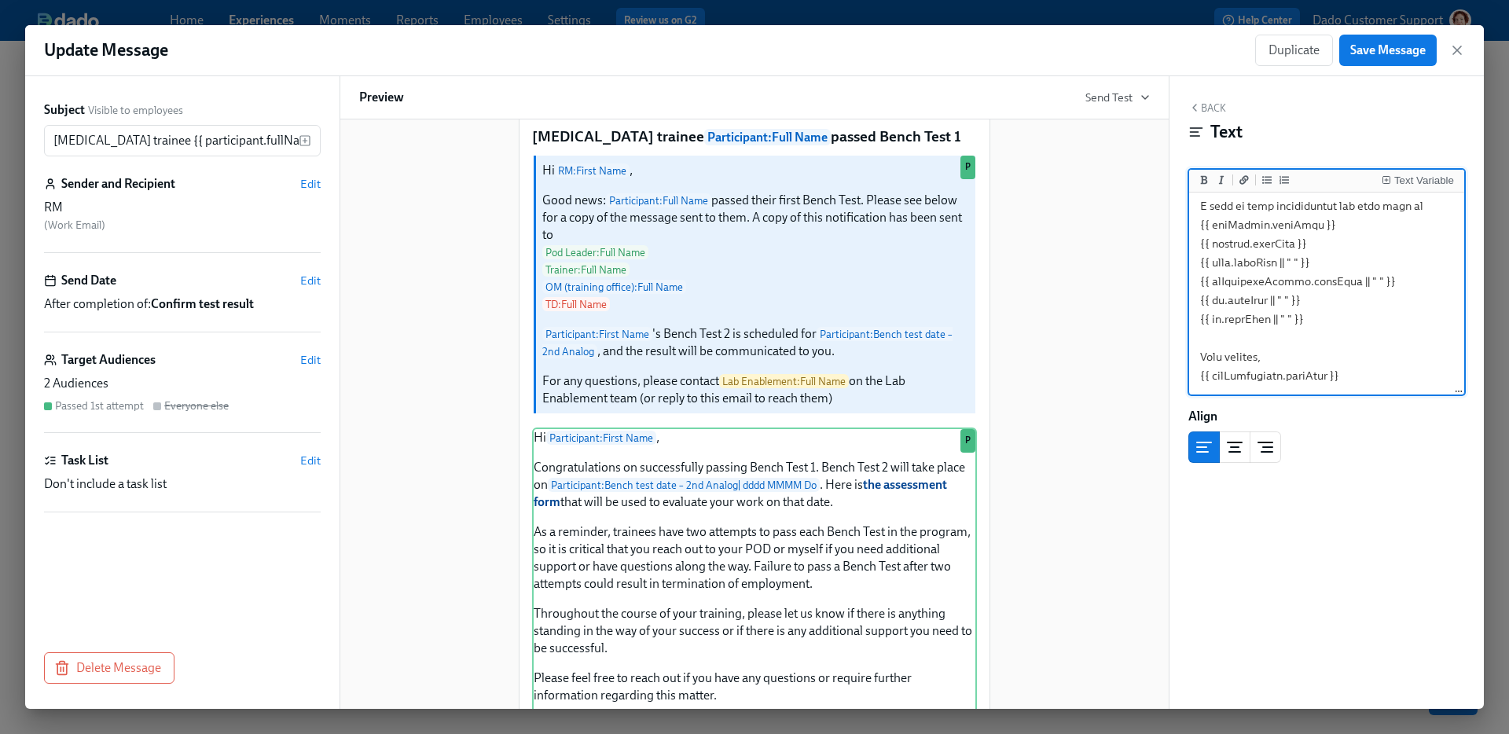
click at [1336, 241] on textarea at bounding box center [1326, 26] width 269 height 733
type textarea "Hi {{ participant.firstName }}, Congratulations on successfully passing Bench T…"
click at [1377, 45] on span "Save Message" at bounding box center [1387, 50] width 75 height 16
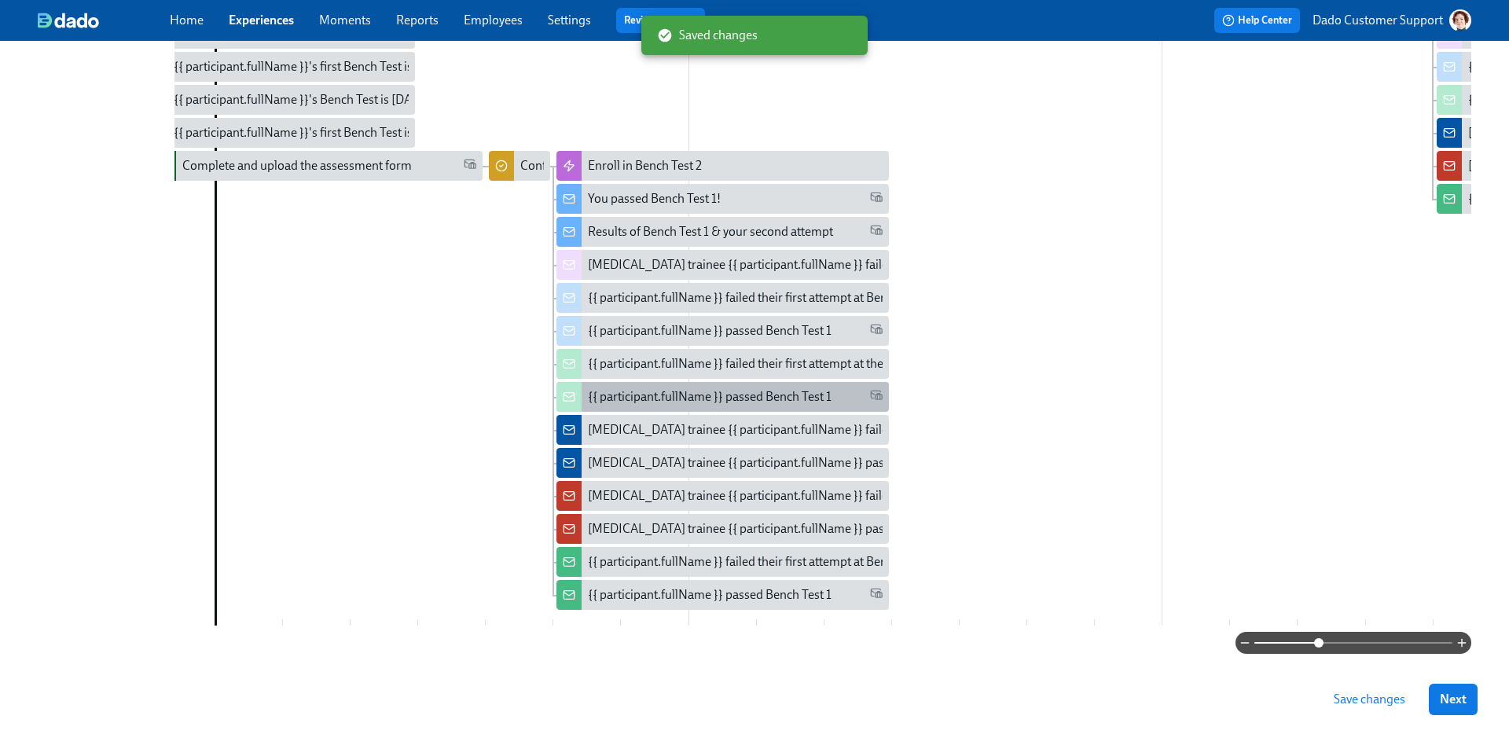
click at [658, 399] on div "{{ participant.fullName }} passed Bench Test 1" at bounding box center [710, 396] width 244 height 17
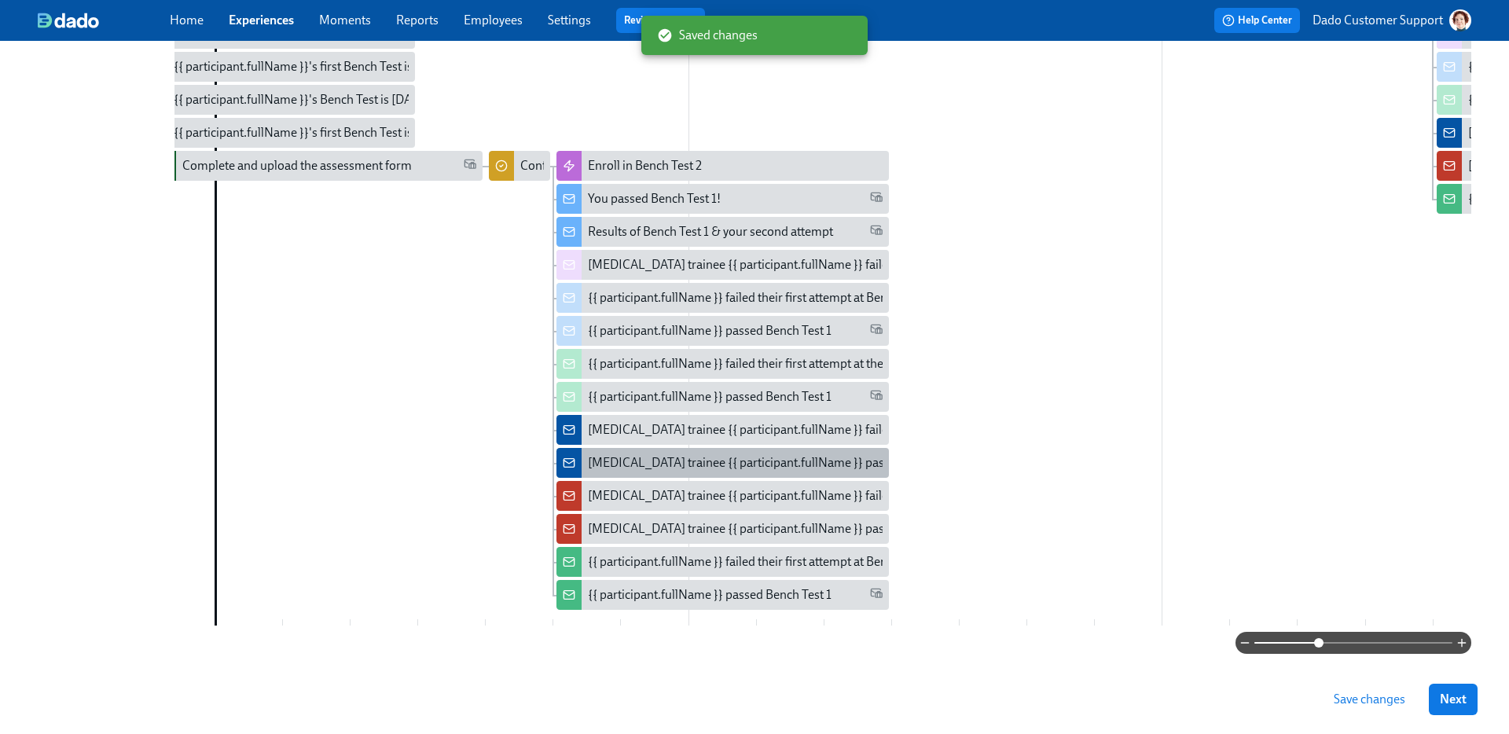
click at [604, 457] on div "Lab Technician trainee {{ participant.fullName }} passed Bench Test 1" at bounding box center [780, 462] width 384 height 17
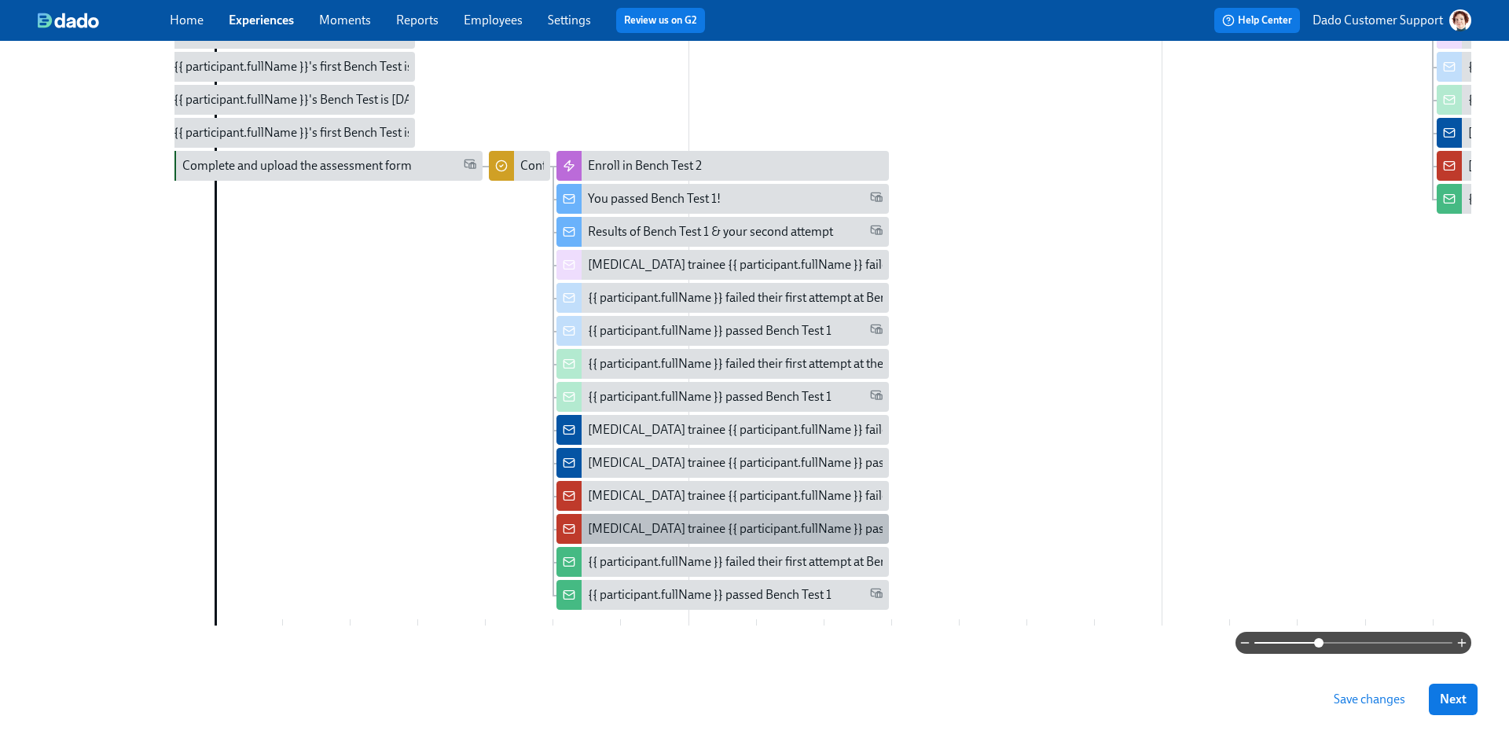
click at [654, 532] on div "Lab Technician trainee {{ participant.fullName }} passed Bench Test 1" at bounding box center [780, 528] width 384 height 17
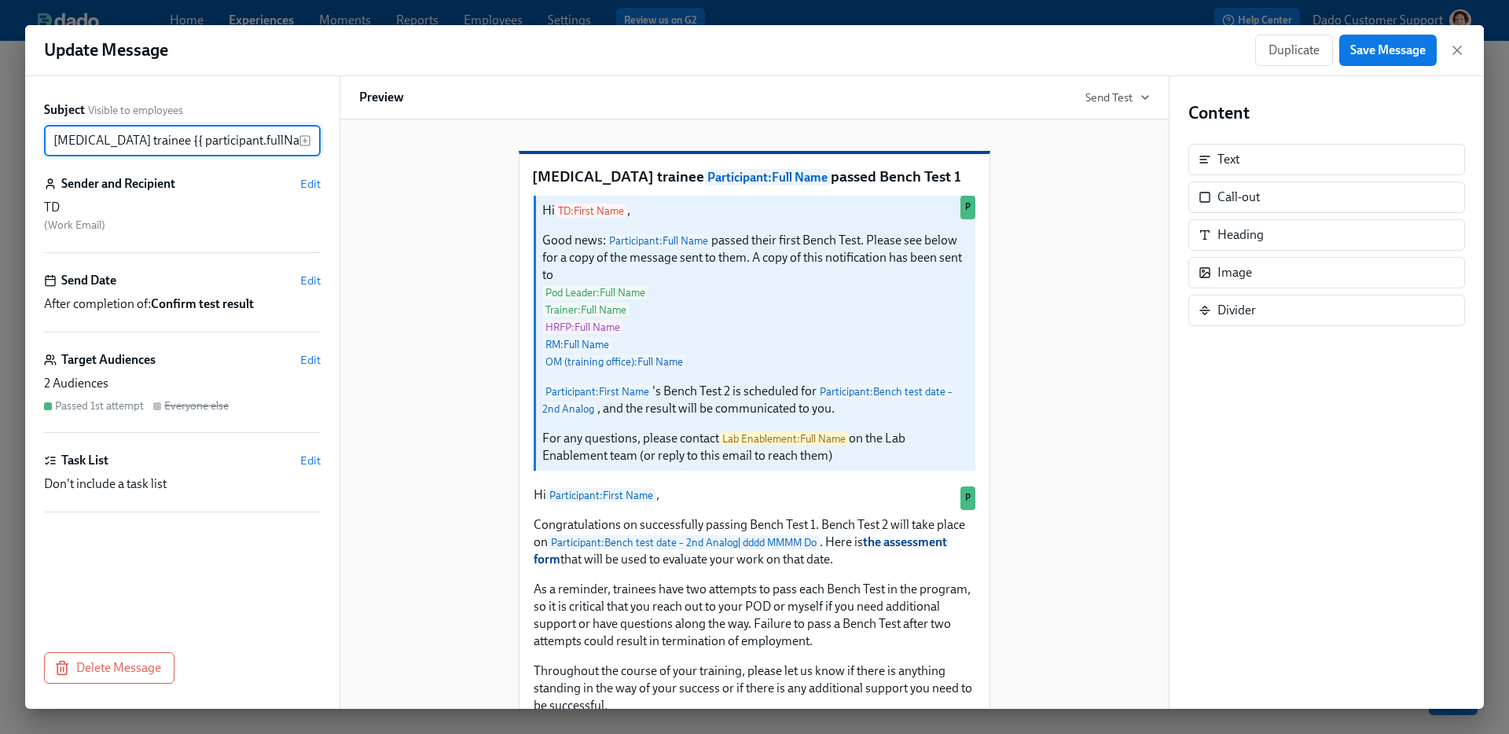
scroll to position [0, 123]
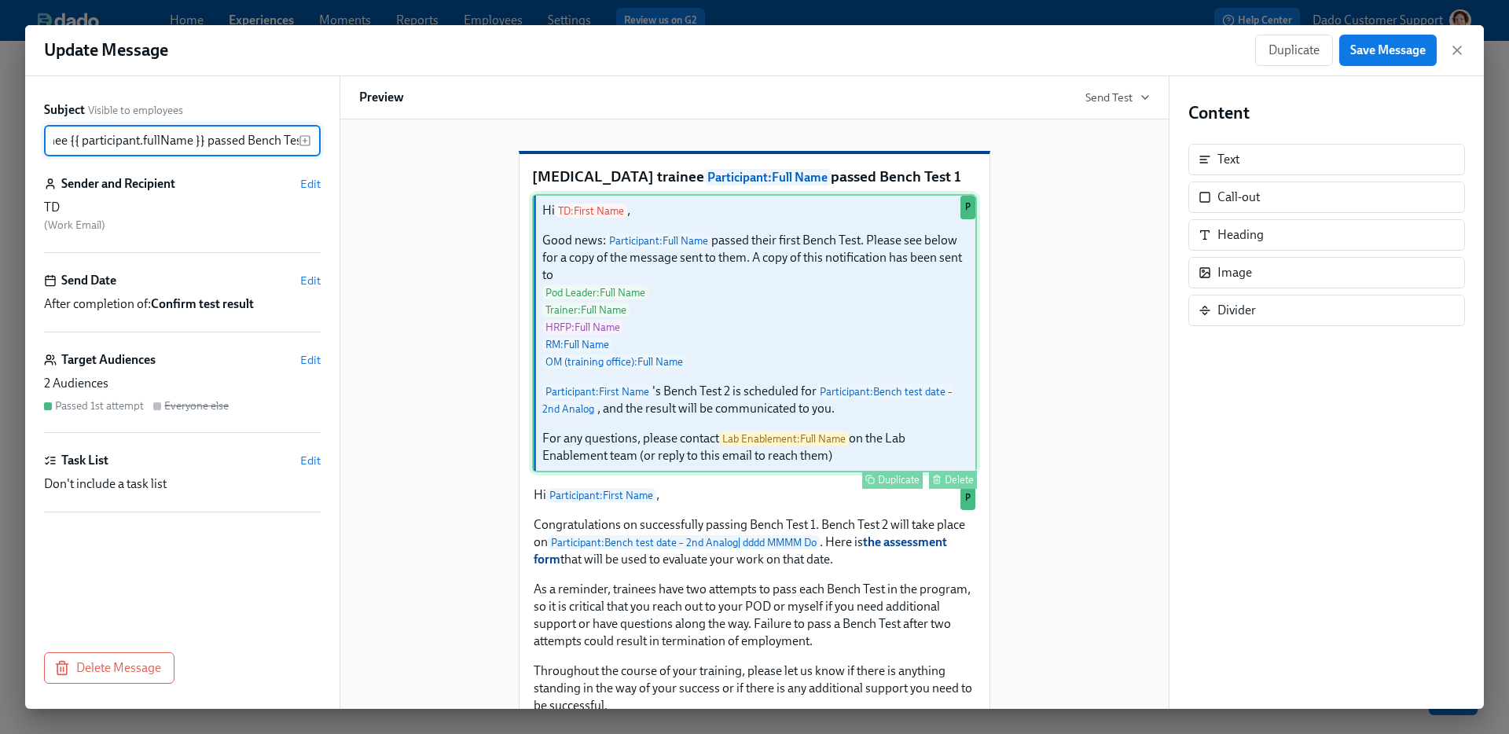
click at [672, 413] on div "Hi TD : First Name , Good news: Participant : Full Name passed their first Benc…" at bounding box center [754, 333] width 445 height 278
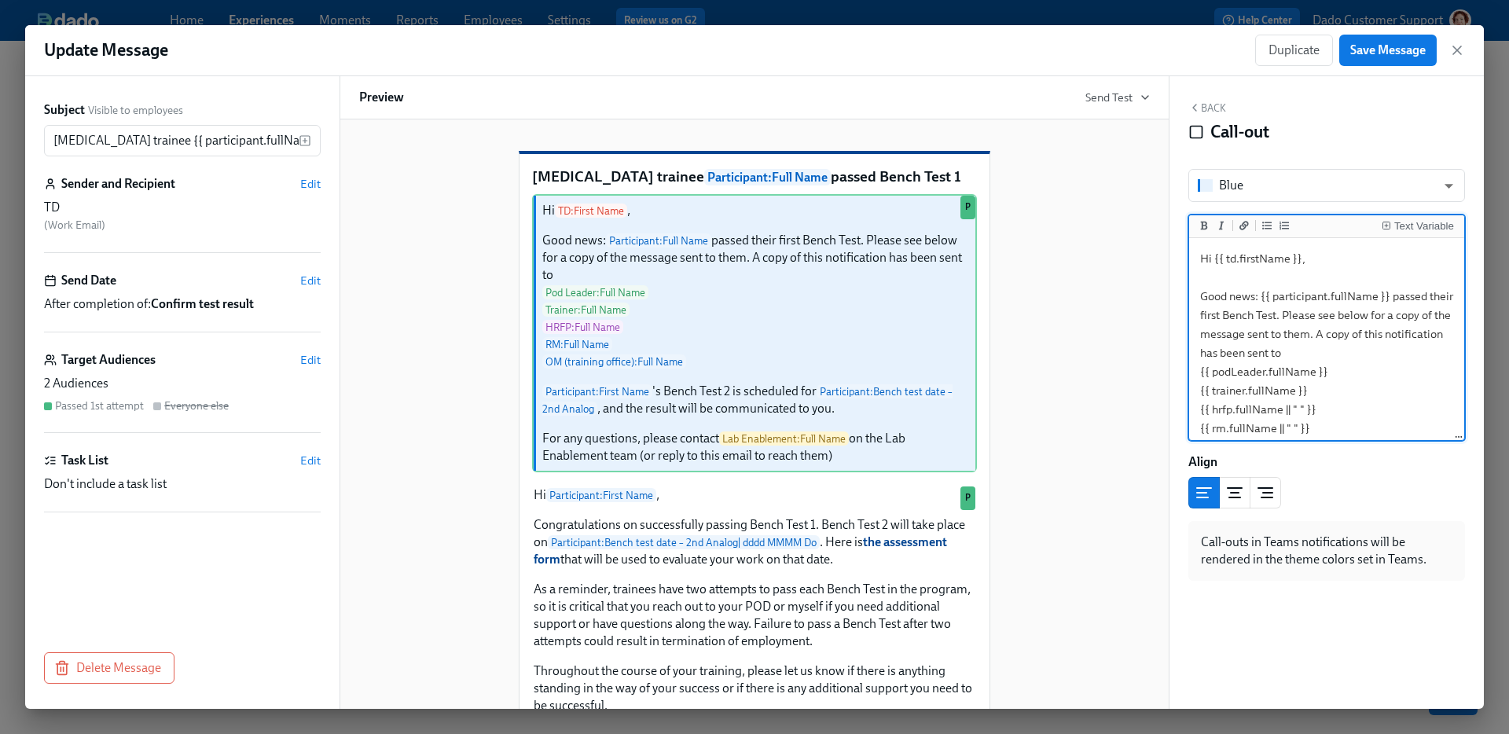
drag, startPoint x: 1342, startPoint y: 393, endPoint x: 1345, endPoint y: 405, distance: 12.2
click at [1344, 405] on textarea "Hi {{ td.firstName }}, Good news: {{ participant.fullName }} passed their first…" at bounding box center [1326, 466] width 269 height 450
type textarea "Hi {{ td.firstName }}, Good news: {{ participant.fullName }} passed their first…"
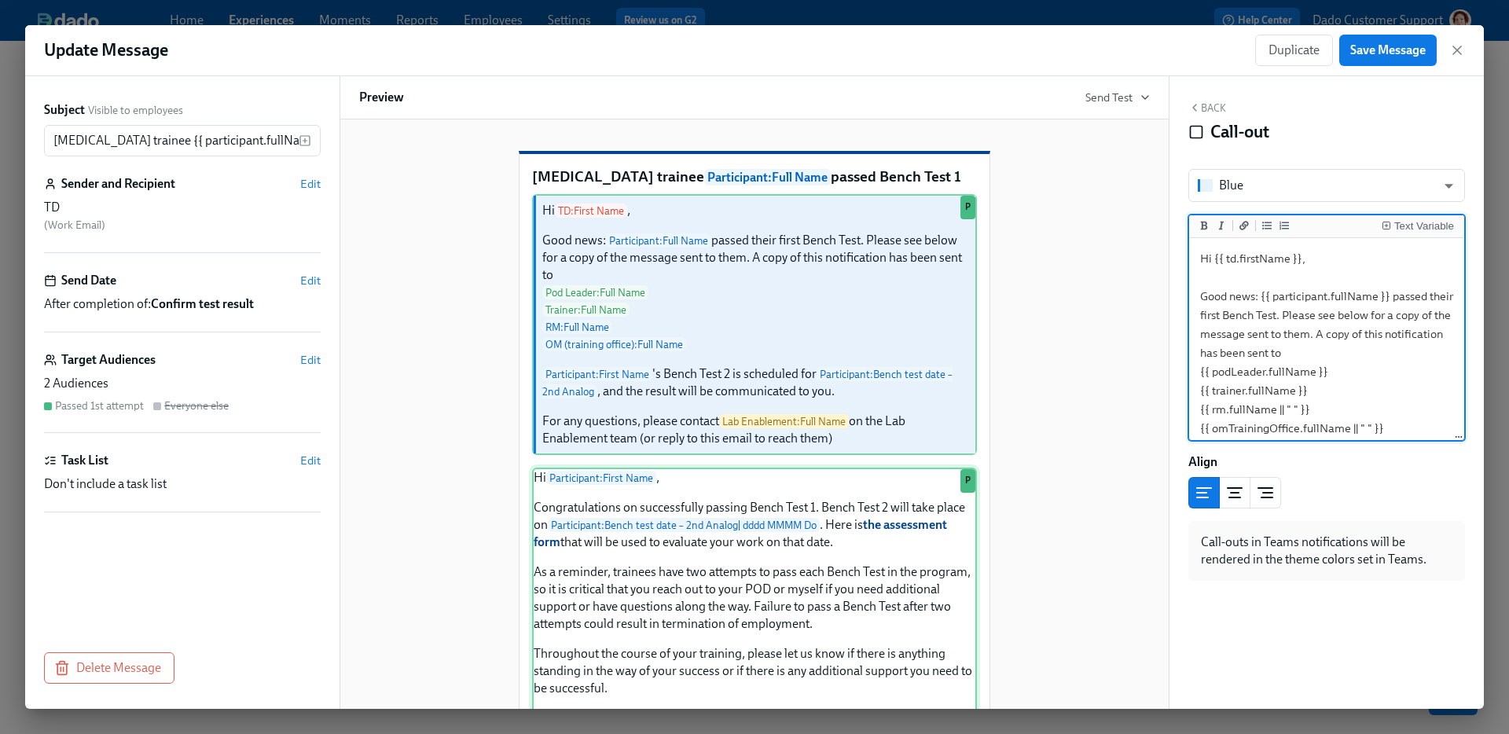
scroll to position [379, 0]
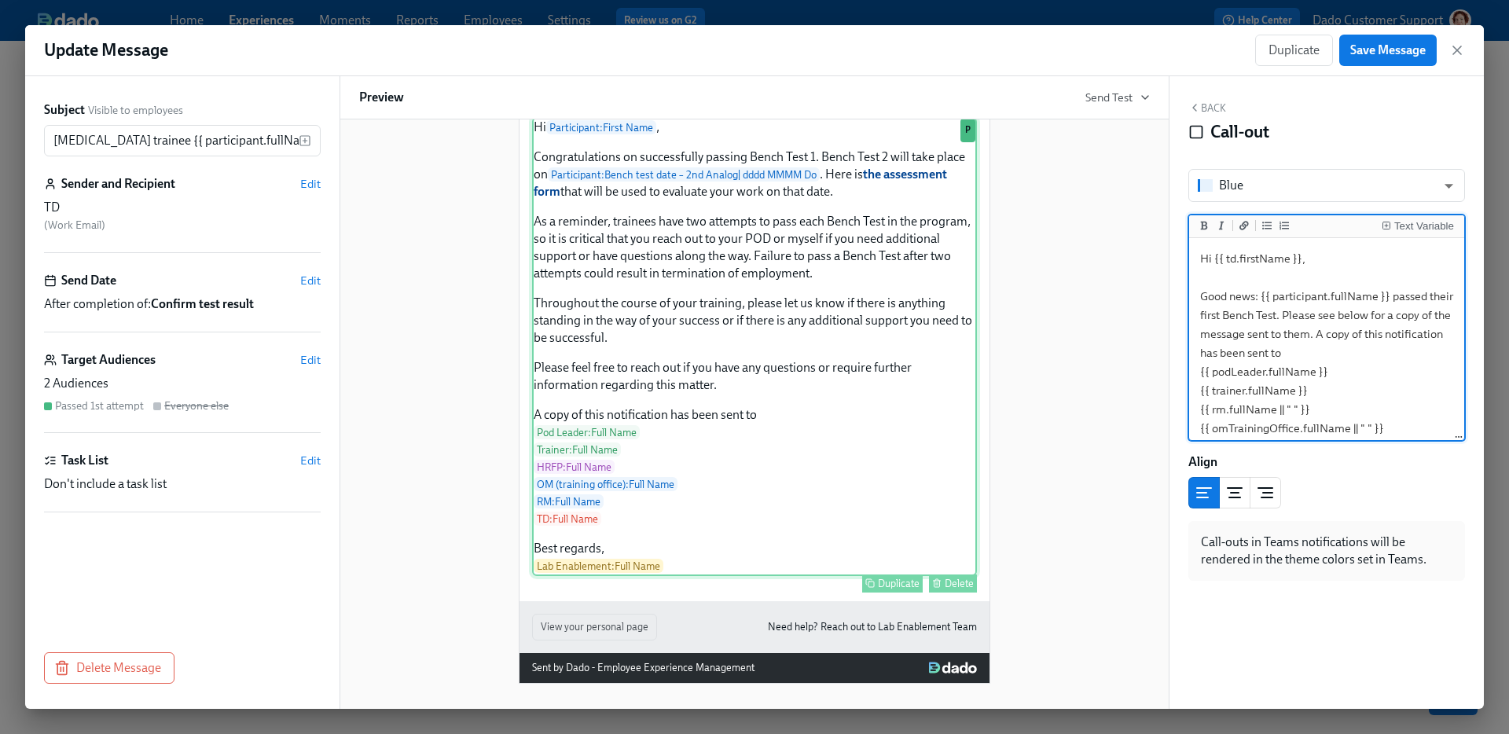
click at [803, 541] on div "Hi Participant : First Name , Congratulations on successfully passing Bench Tes…" at bounding box center [754, 346] width 445 height 459
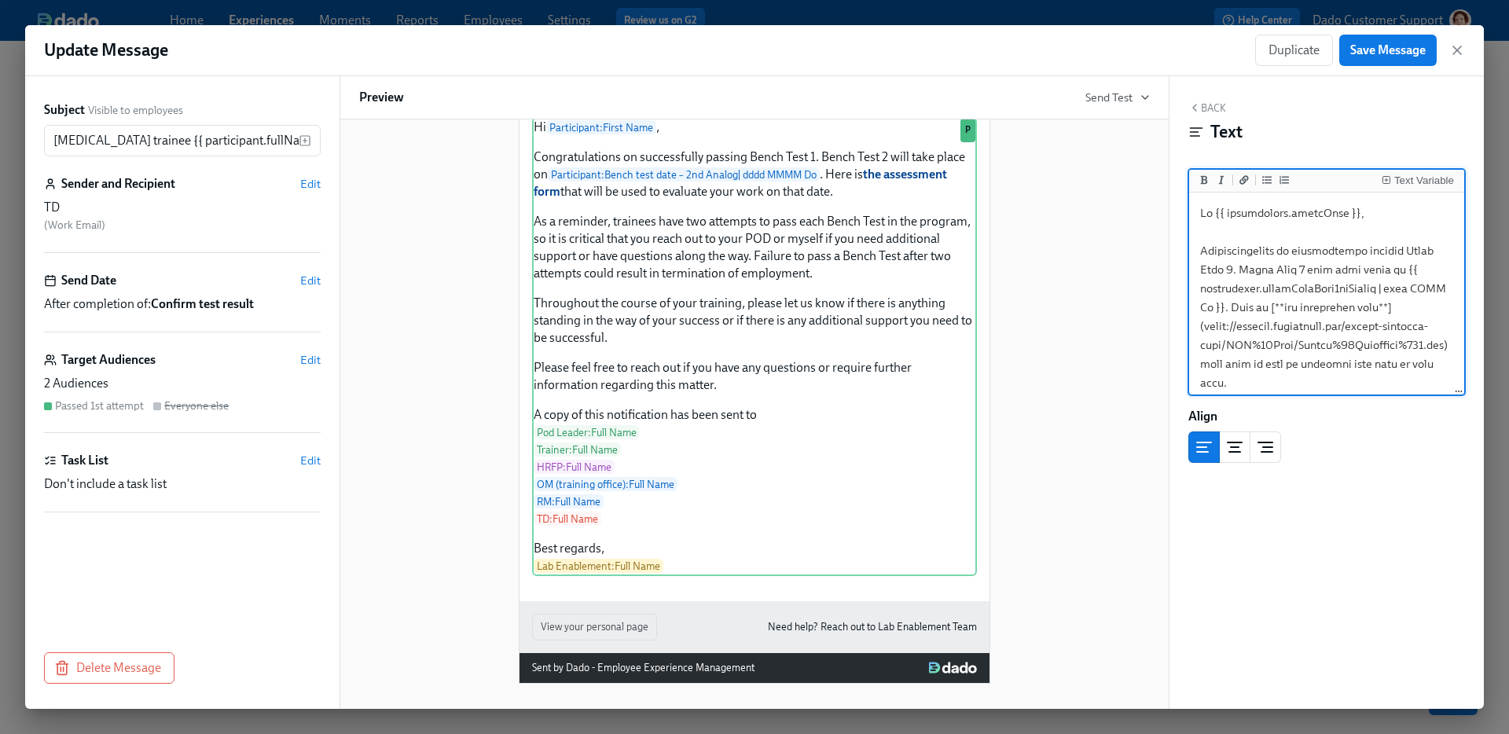
scroll to position [554, 0]
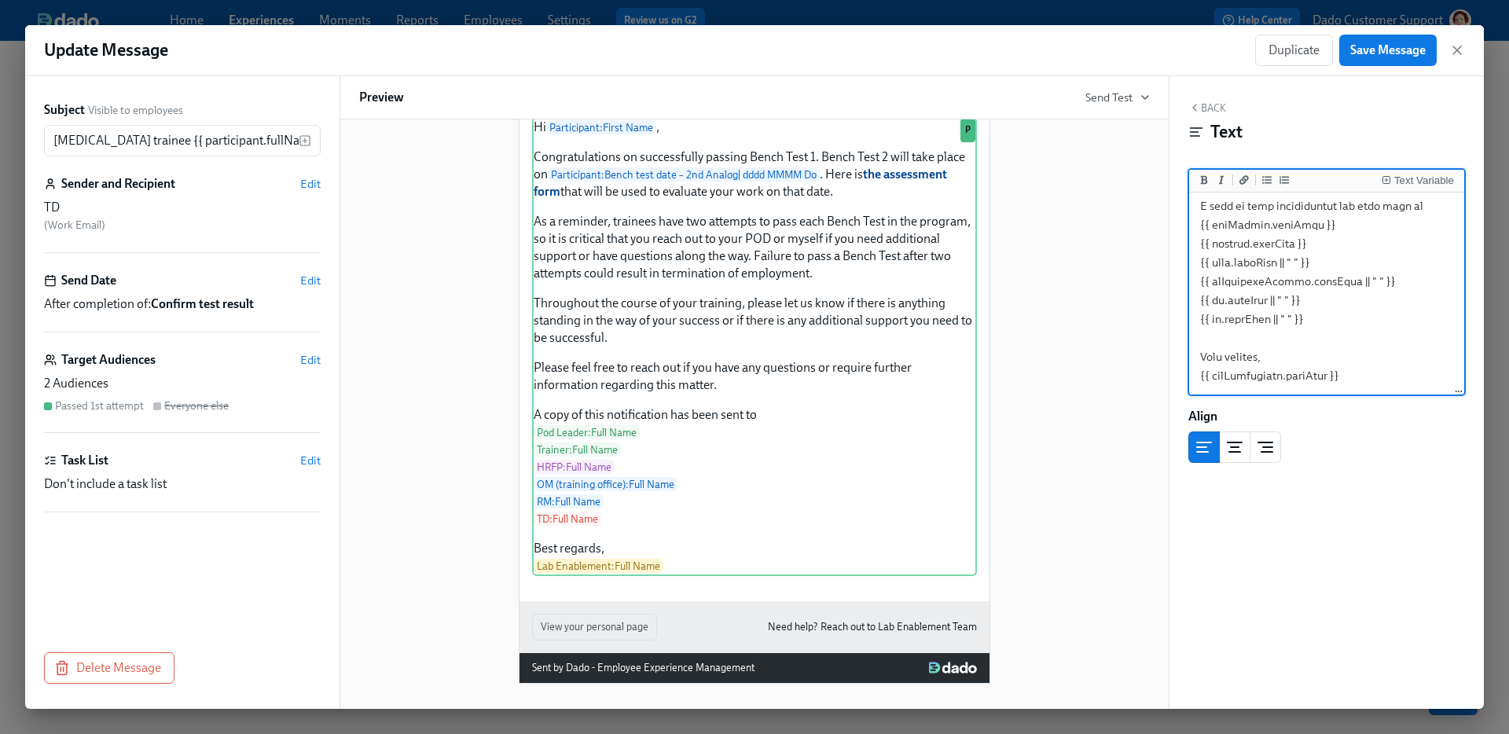
drag, startPoint x: 1323, startPoint y: 247, endPoint x: 1331, endPoint y: 262, distance: 16.9
click at [1331, 263] on textarea at bounding box center [1326, 26] width 269 height 733
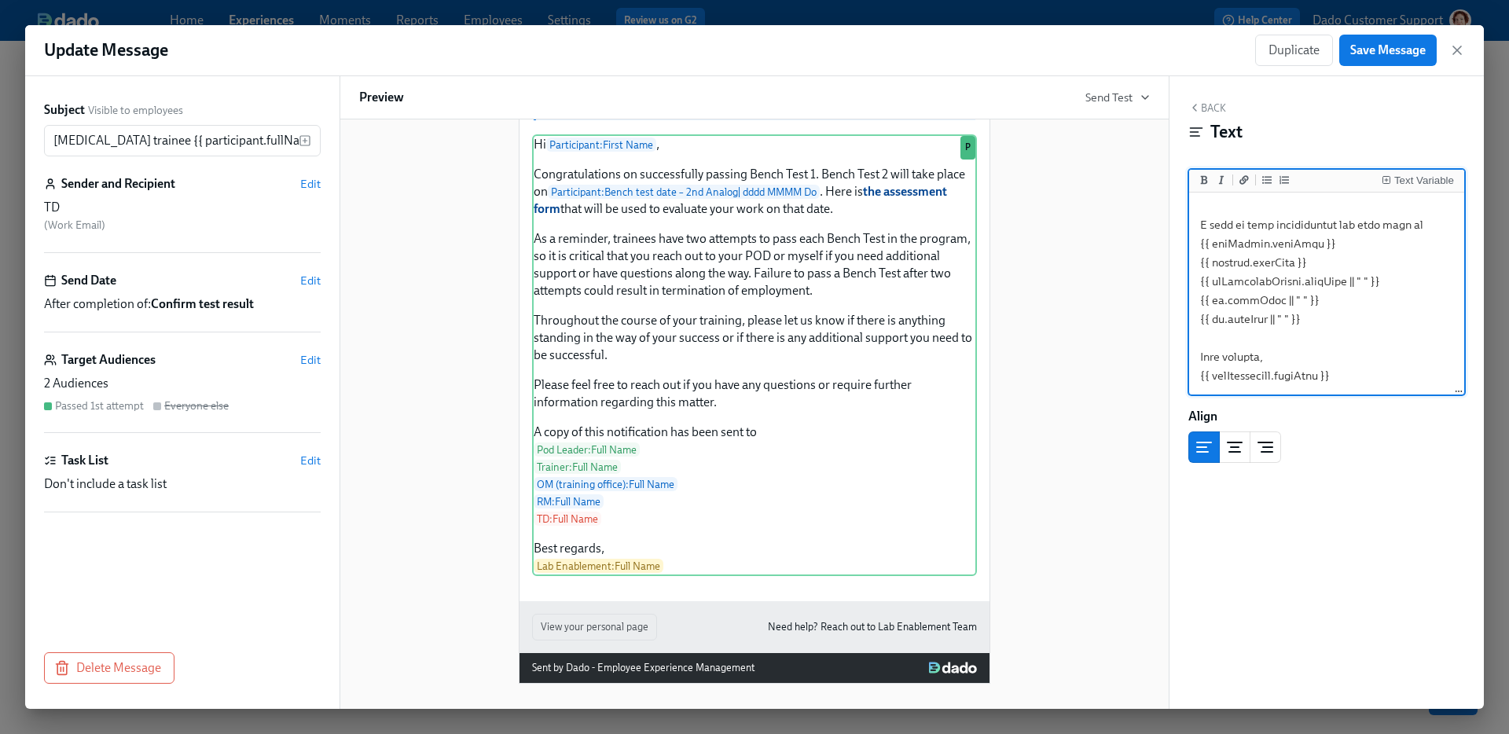
scroll to position [535, 0]
type textarea "Hi {{ participant.firstName }}, Congratulations on successfully passing Bench T…"
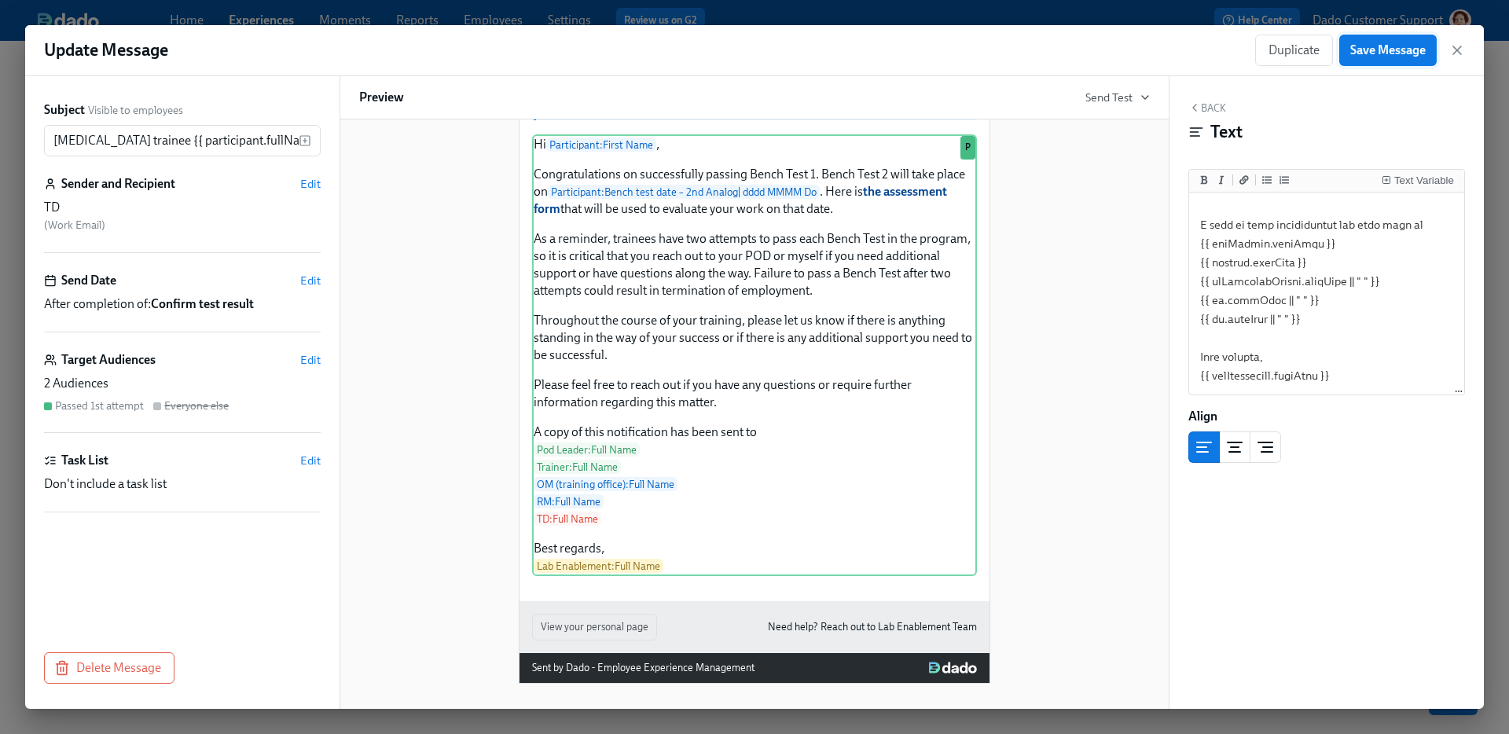
click at [1391, 42] on span "Save Message" at bounding box center [1387, 50] width 75 height 16
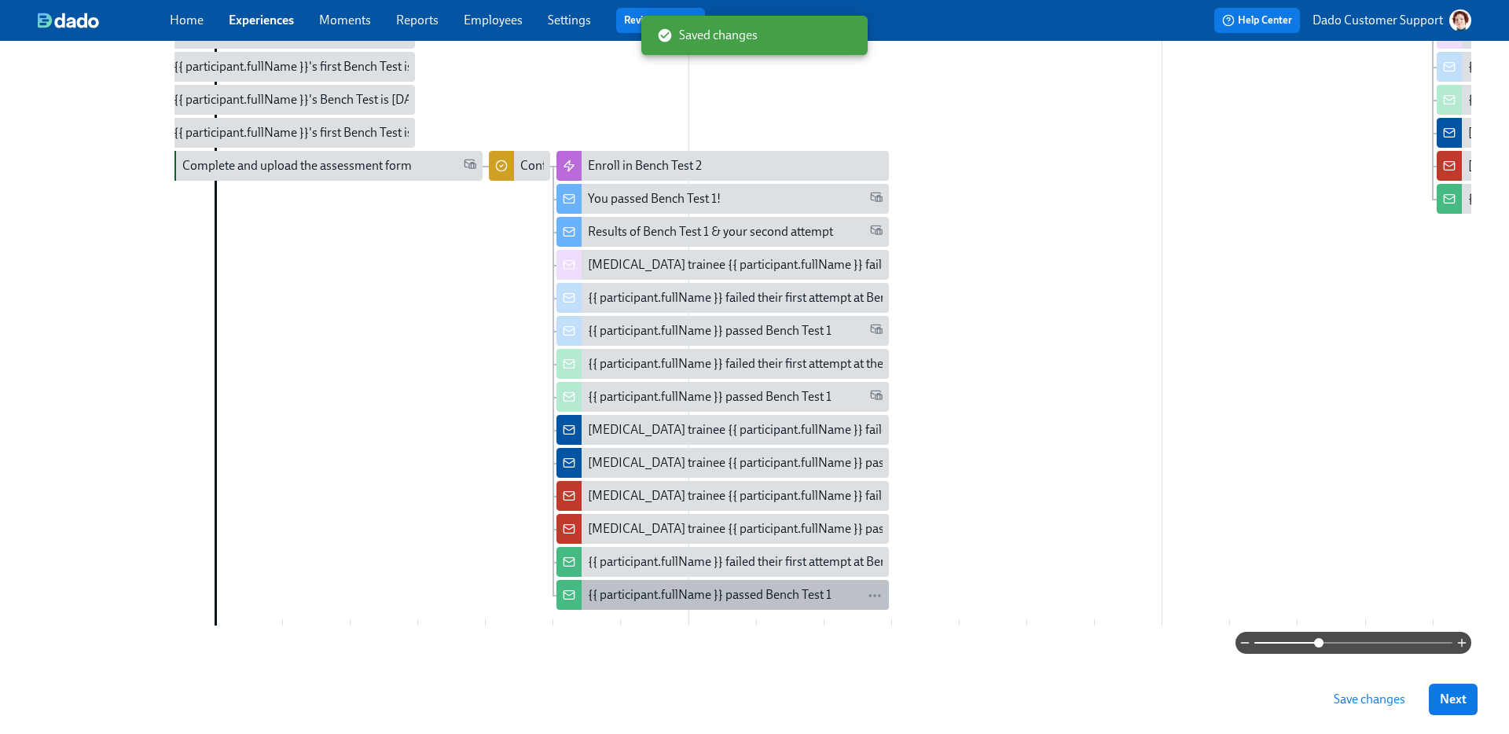
click at [644, 599] on div "{{ participant.fullName }} passed Bench Test 1" at bounding box center [710, 594] width 244 height 17
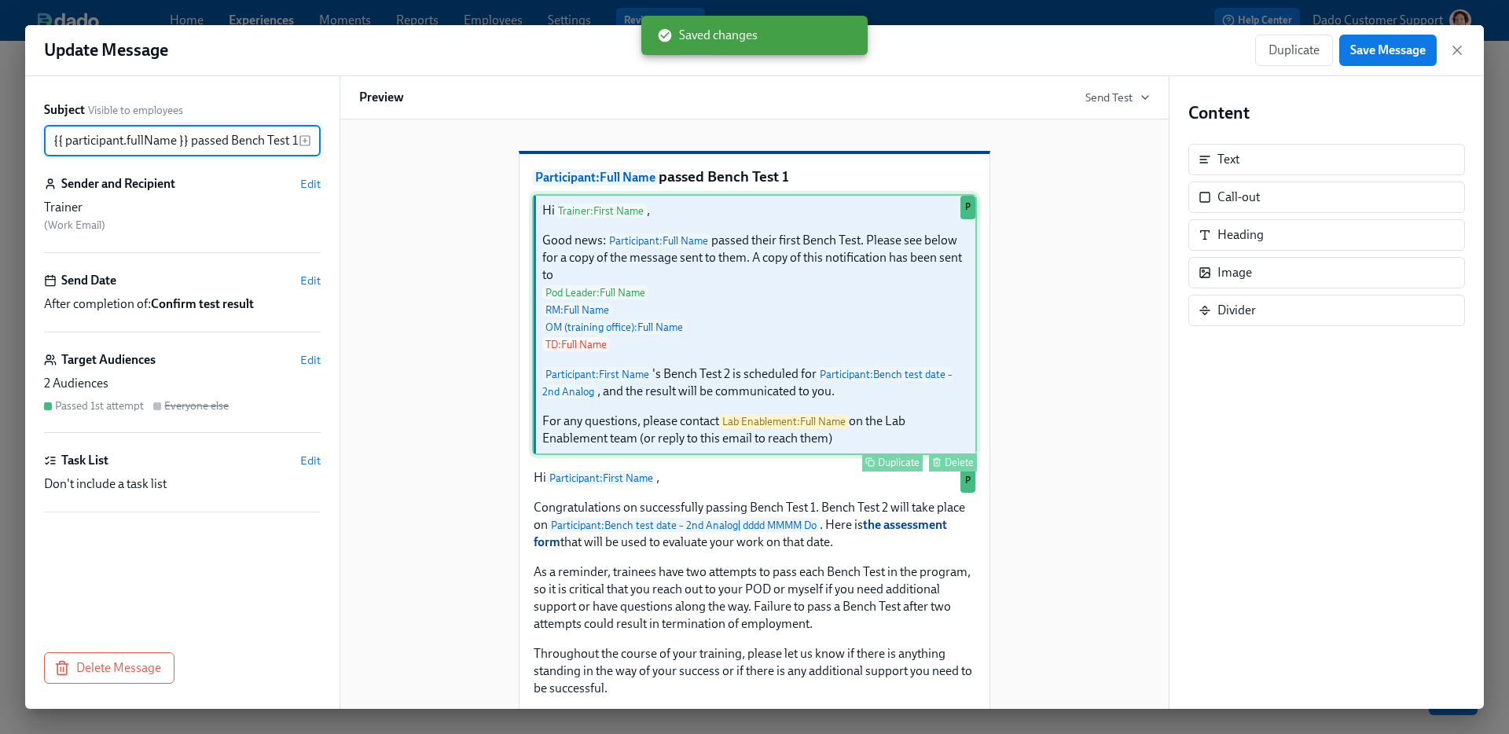
click at [705, 358] on div "Hi Trainer : First Name , Good news: Participant : Full Name passed their first…" at bounding box center [754, 324] width 445 height 261
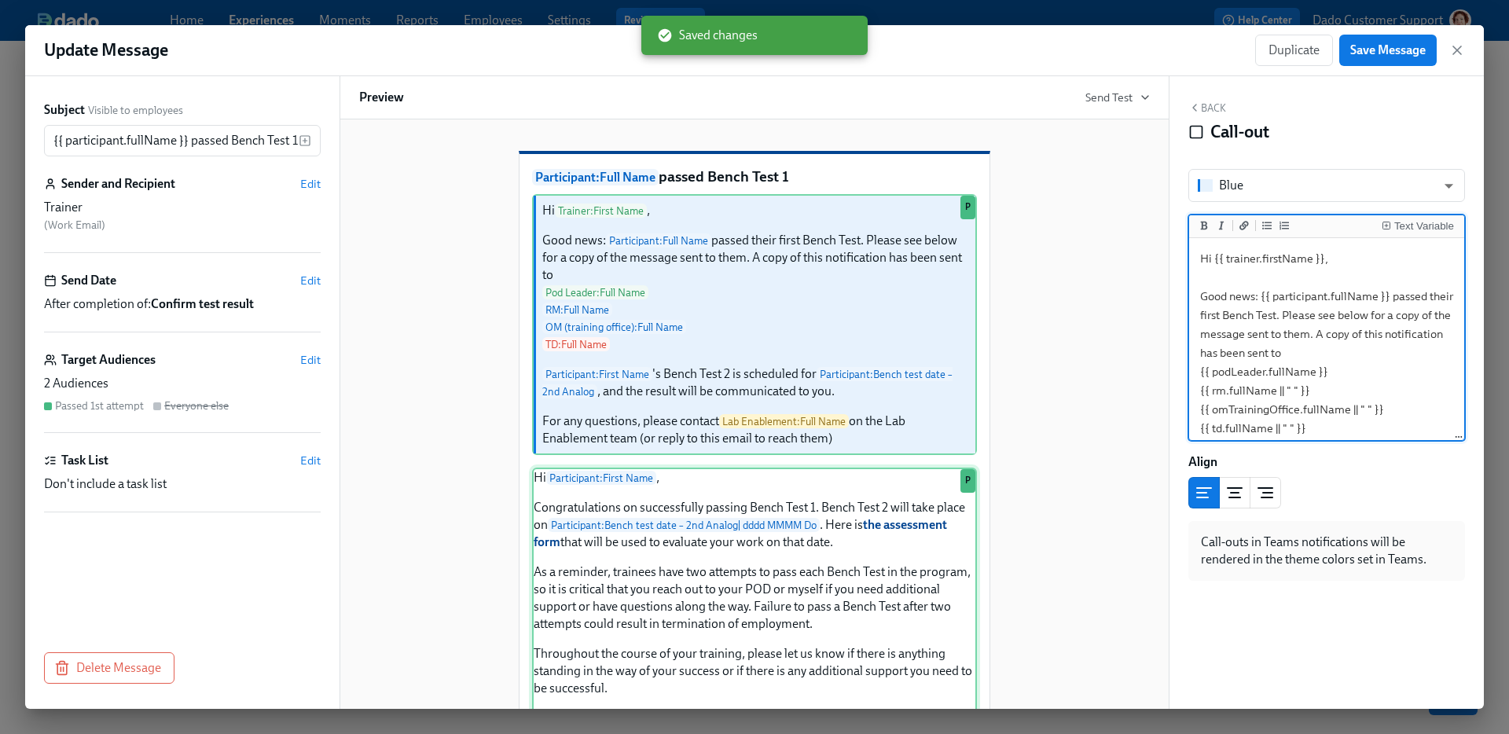
scroll to position [362, 0]
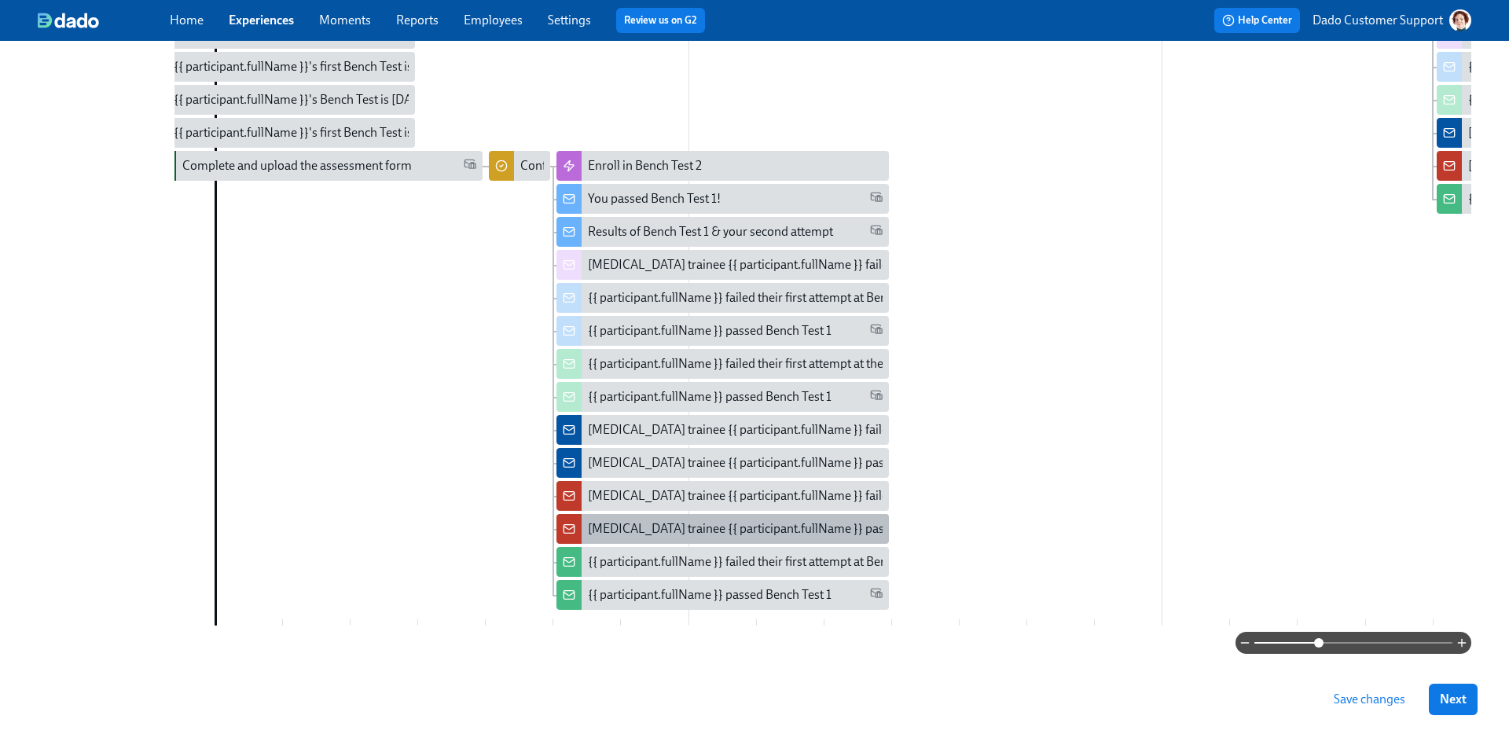
click at [626, 531] on div "Lab Technician trainee {{ participant.fullName }} passed Bench Test 1" at bounding box center [780, 528] width 384 height 17
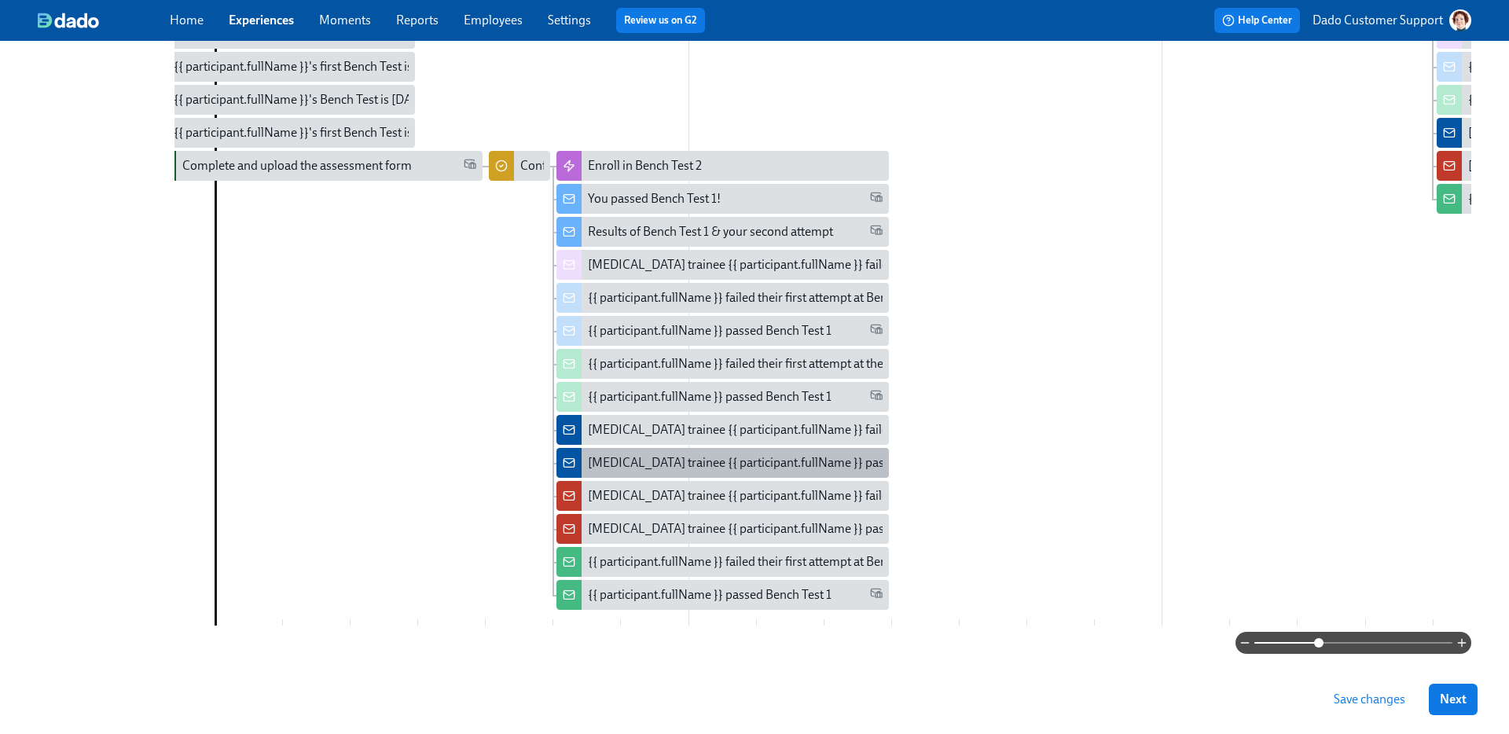
click at [649, 452] on div "Lab Technician trainee {{ participant.fullName }} passed Bench Test 1" at bounding box center [723, 463] width 332 height 30
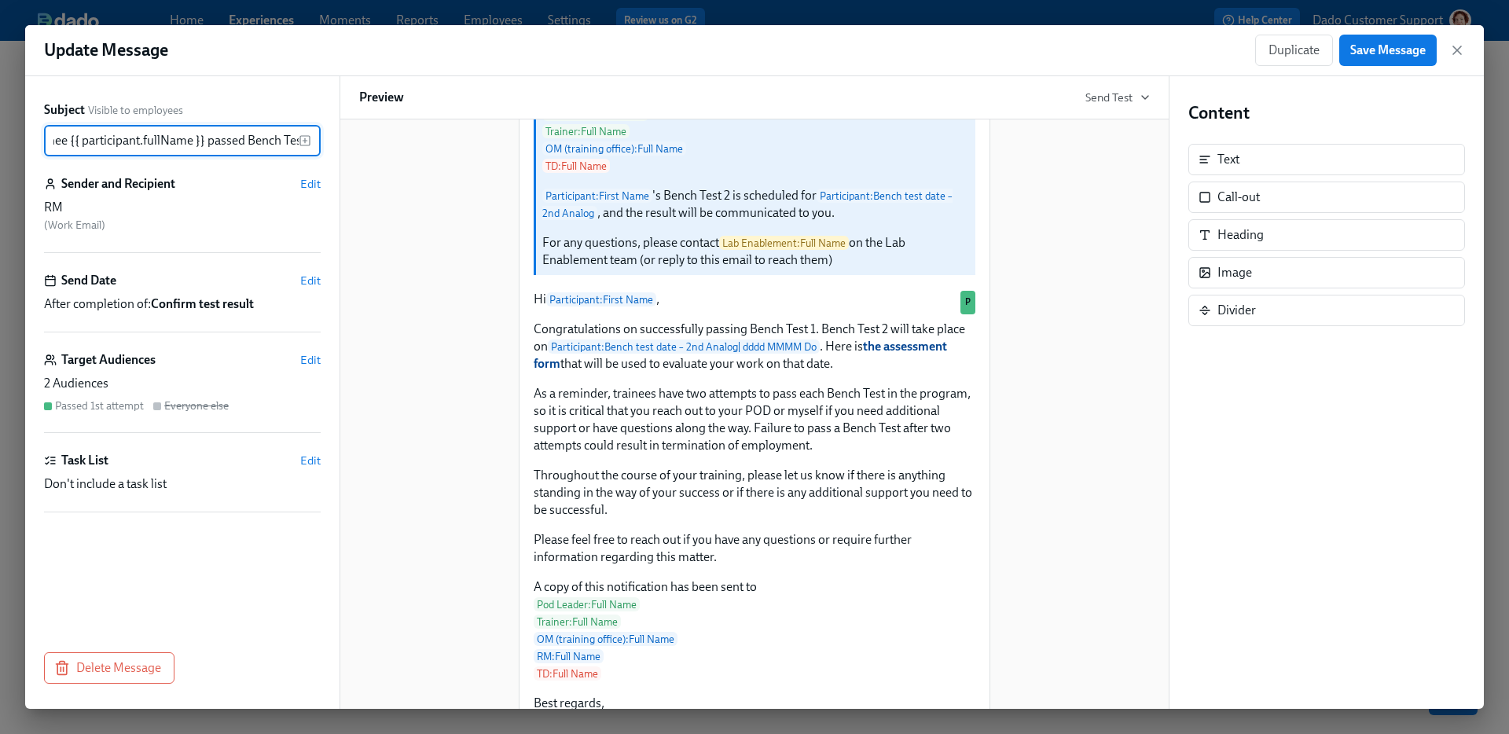
scroll to position [362, 0]
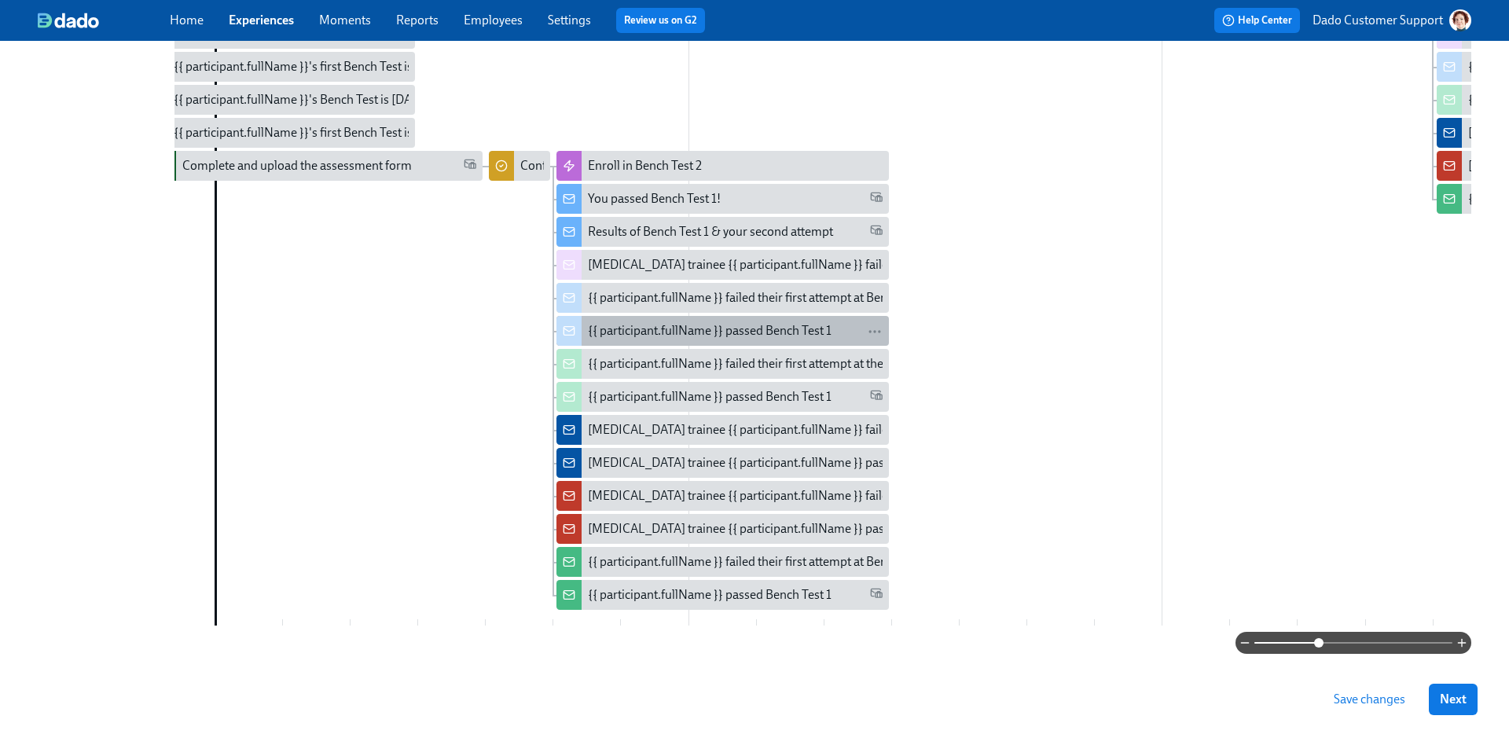
click at [682, 331] on div "{{ participant.fullName }} passed Bench Test 1" at bounding box center [710, 330] width 244 height 17
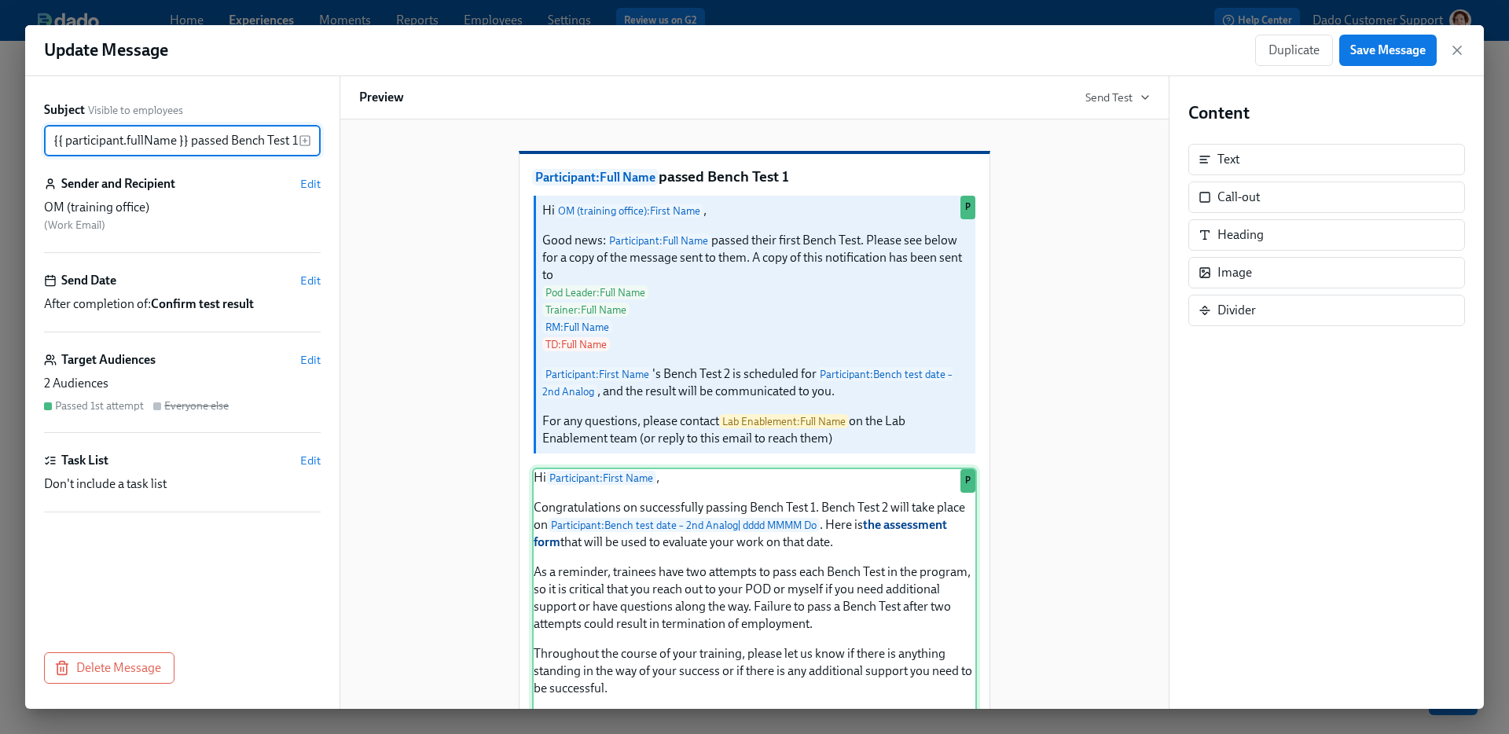
scroll to position [362, 0]
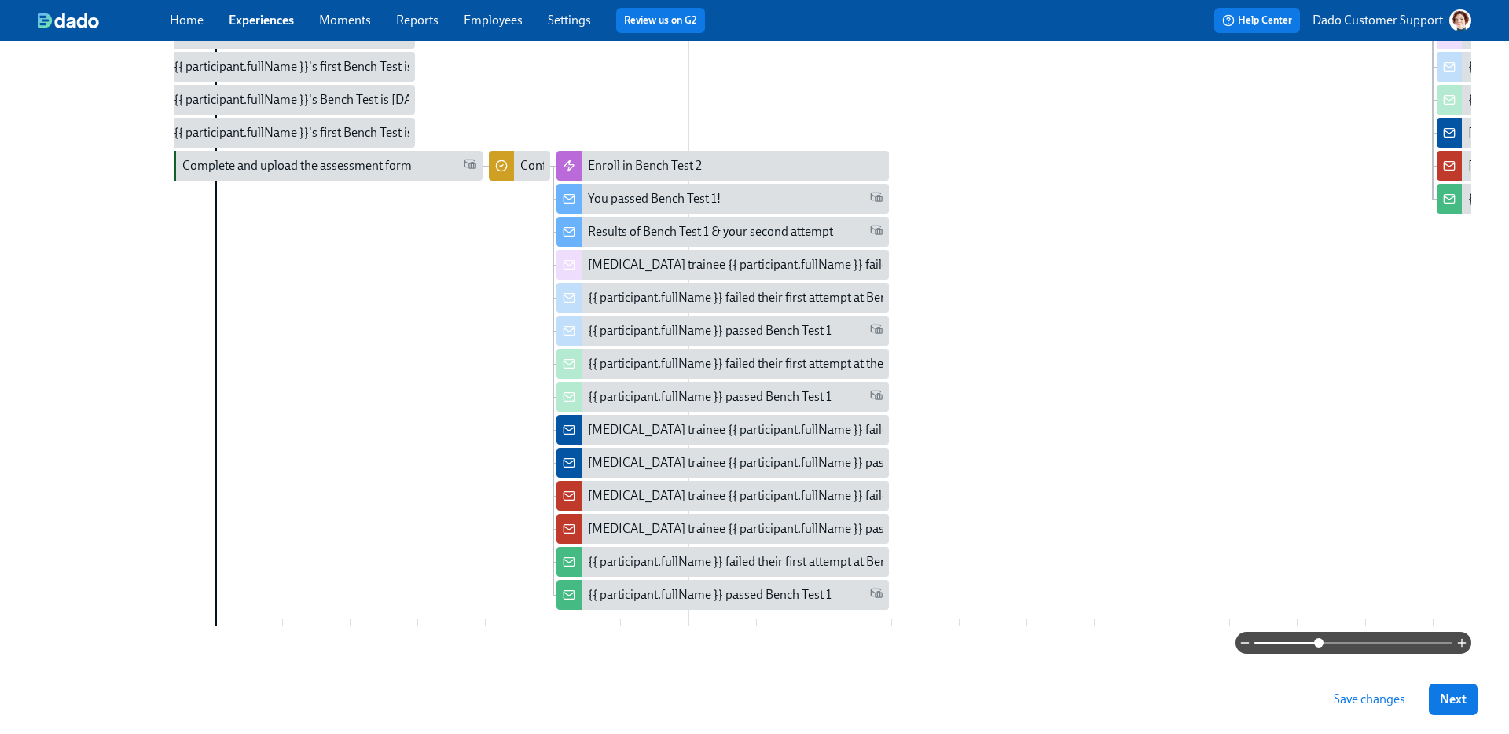
click at [1367, 703] on span "Save changes" at bounding box center [1370, 700] width 72 height 16
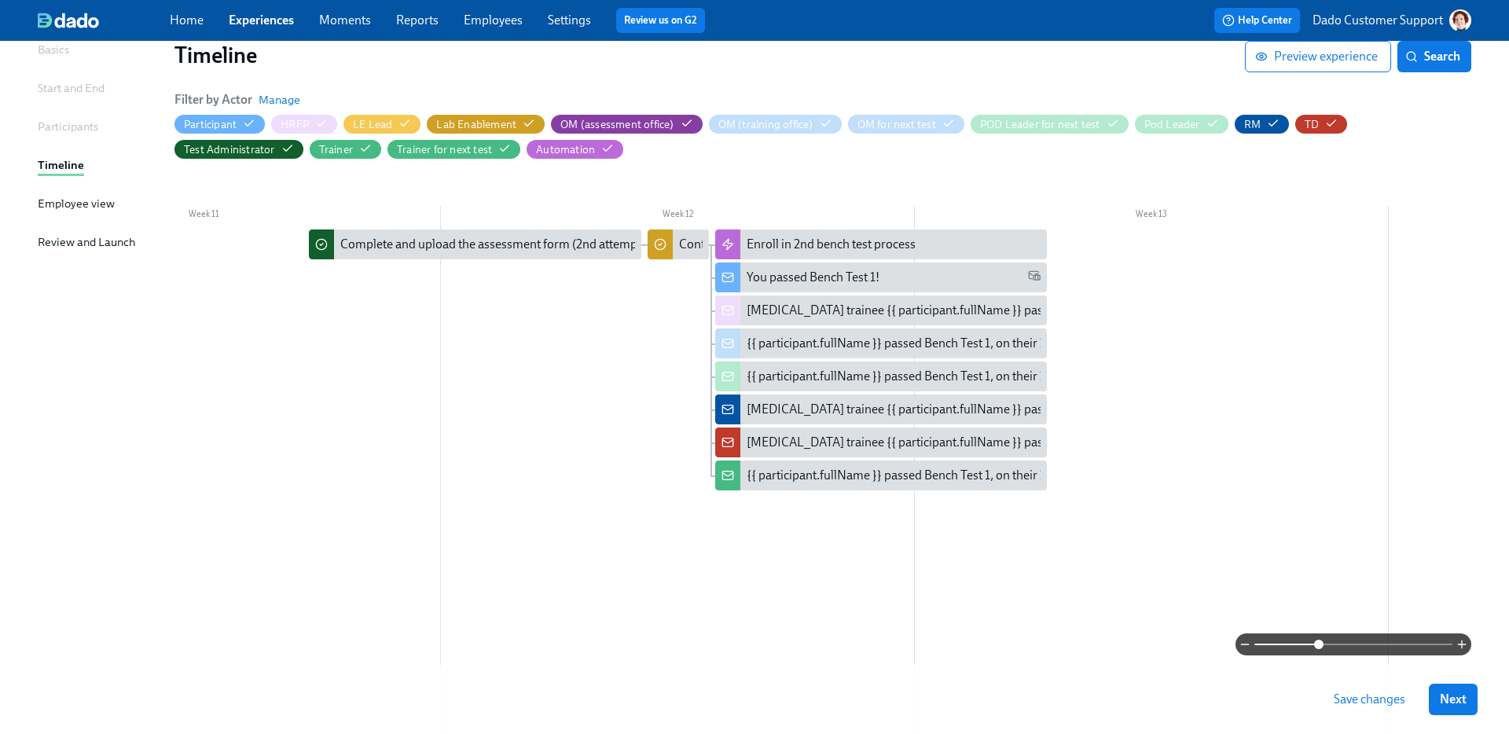
scroll to position [0, 4940]
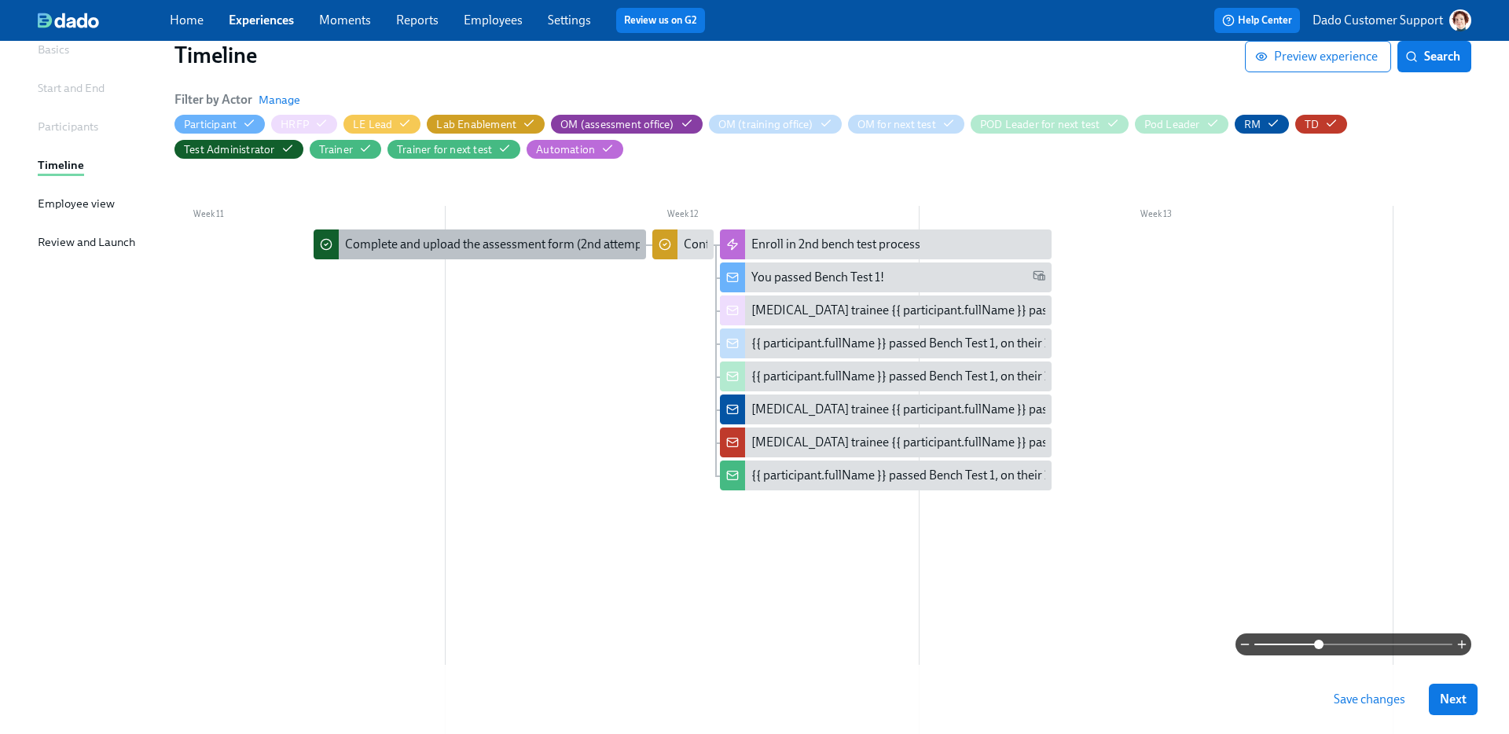
click at [399, 237] on div "Complete and upload the assessment form (2nd attempt)" at bounding box center [497, 244] width 305 height 17
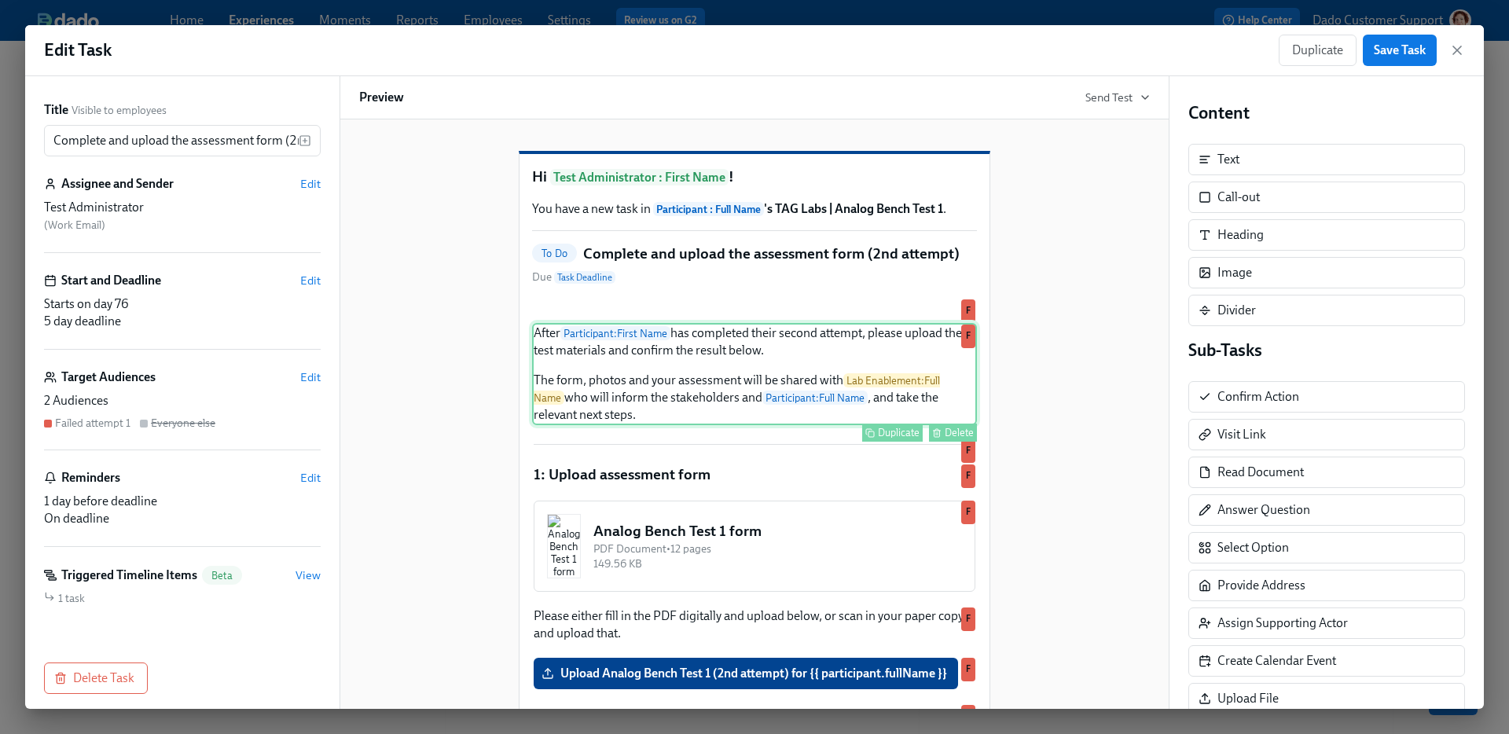
click at [652, 425] on div "After Participant : First Name has completed their second attempt, please uploa…" at bounding box center [754, 374] width 445 height 102
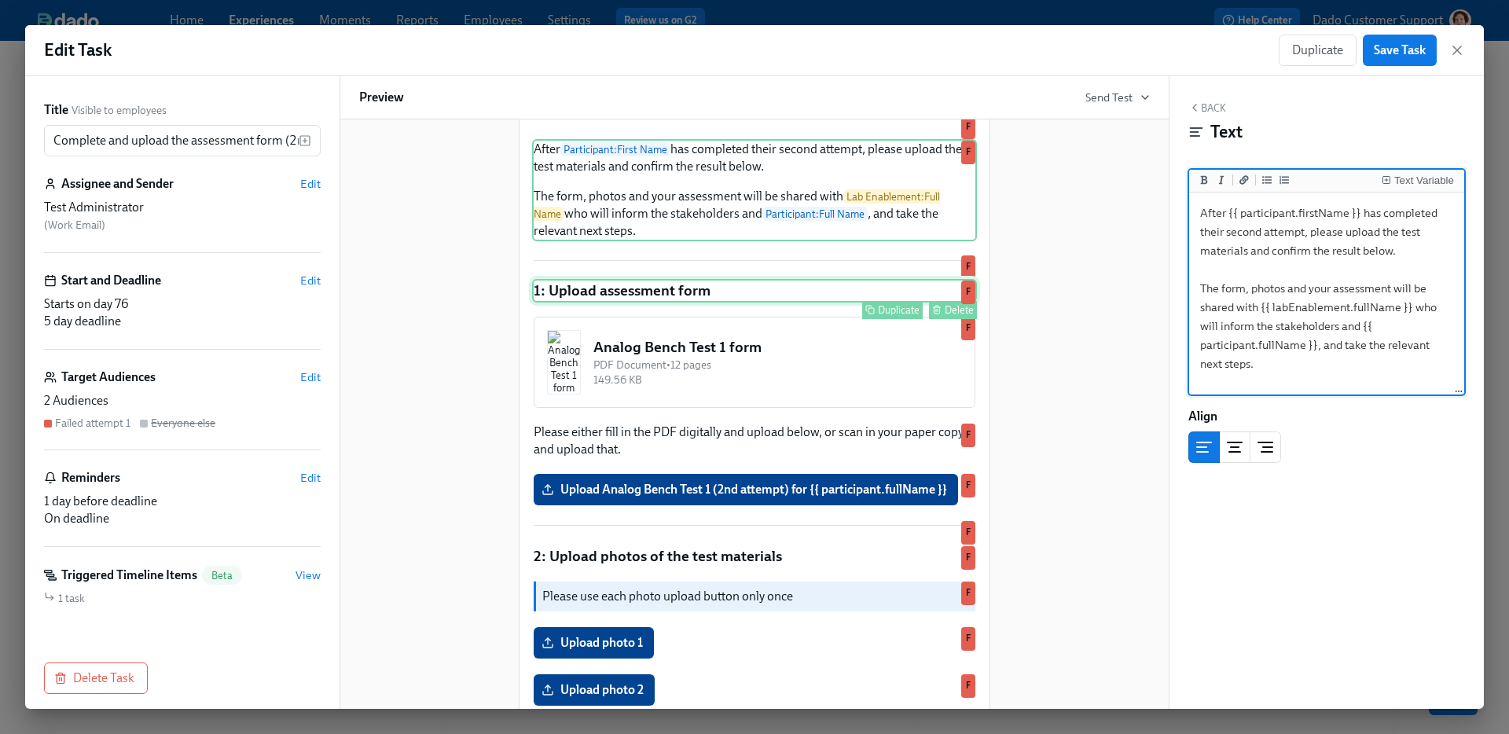
scroll to position [238, 0]
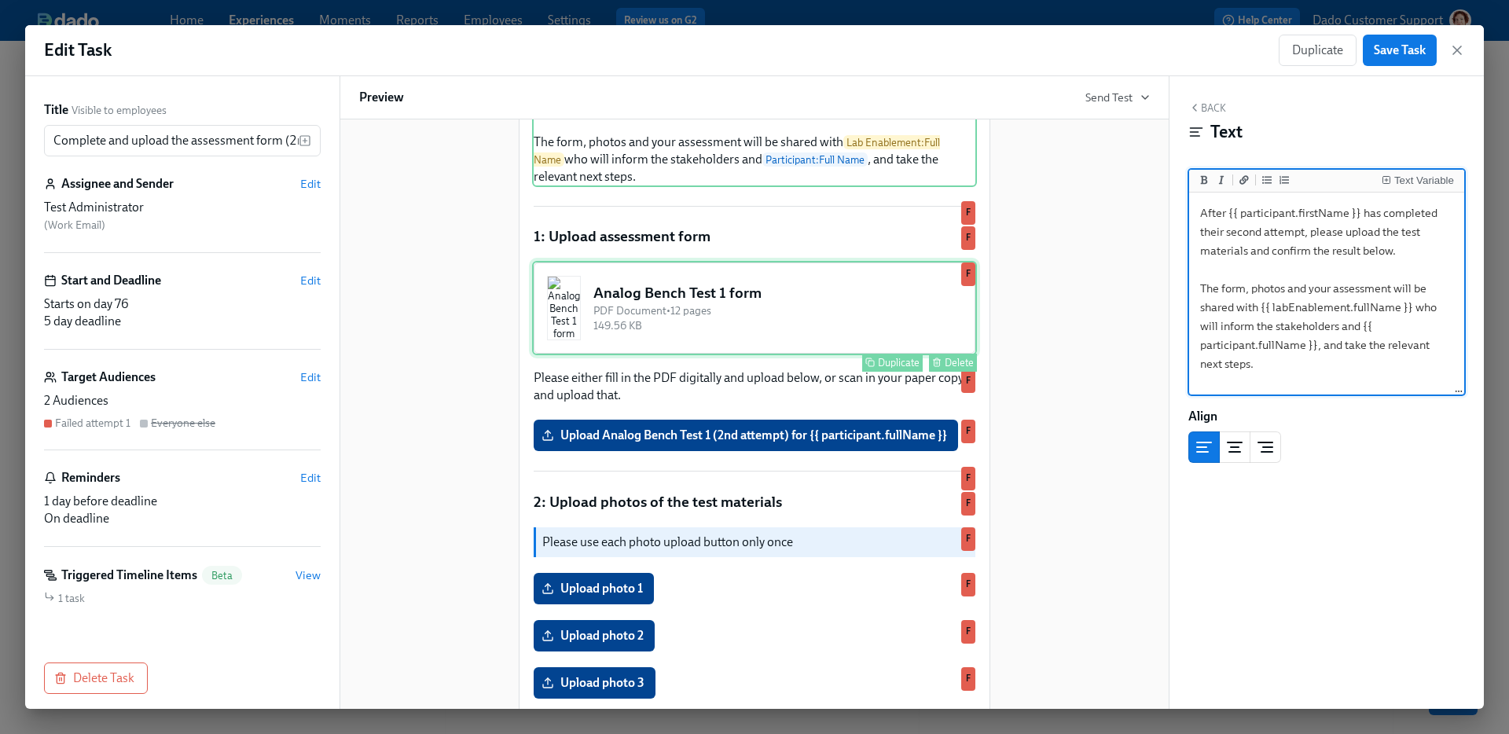
click at [688, 355] on div "Analog Bench Test 1 form PDF Document • 12 pages 149.56 KB Duplicate Delete F" at bounding box center [754, 308] width 445 height 94
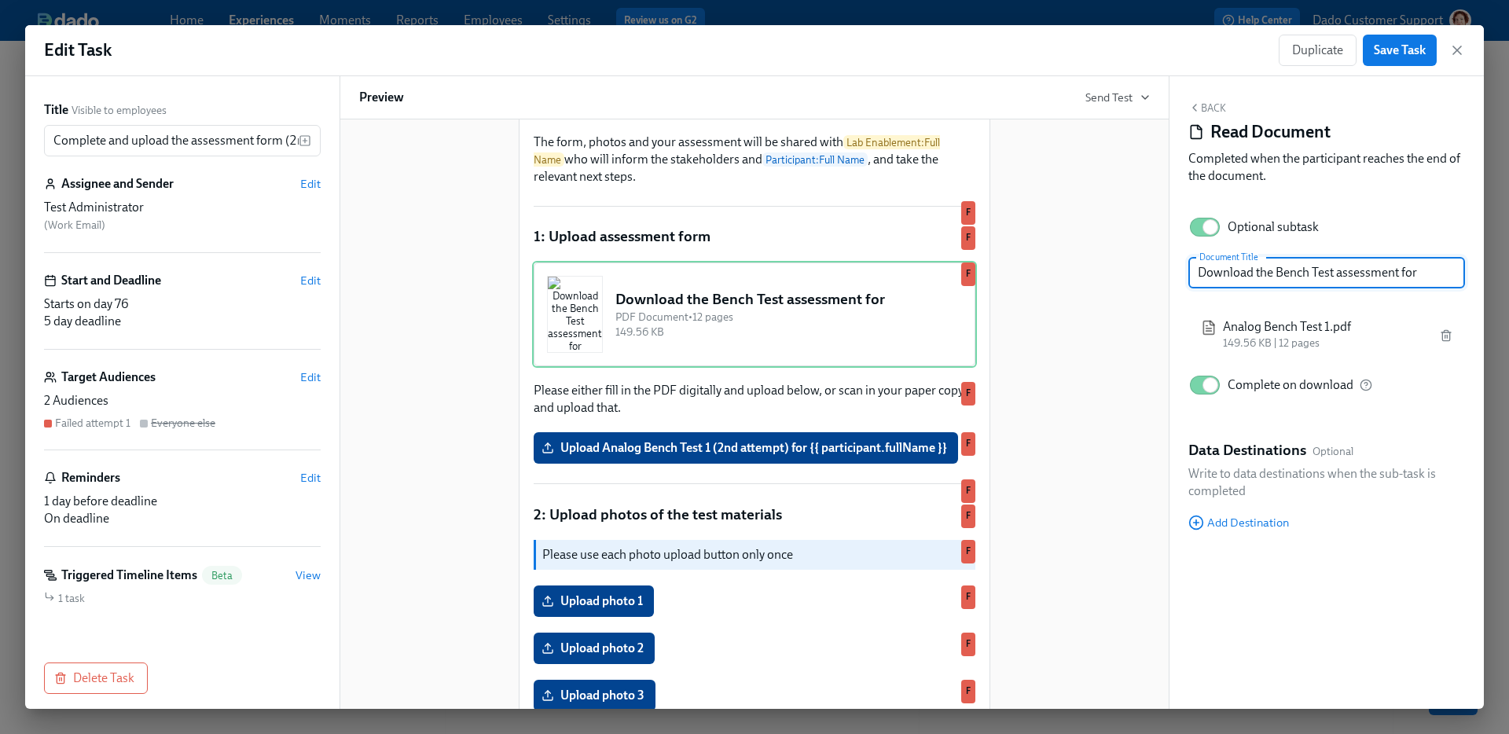
type input "Download the Bench Test assessment form"
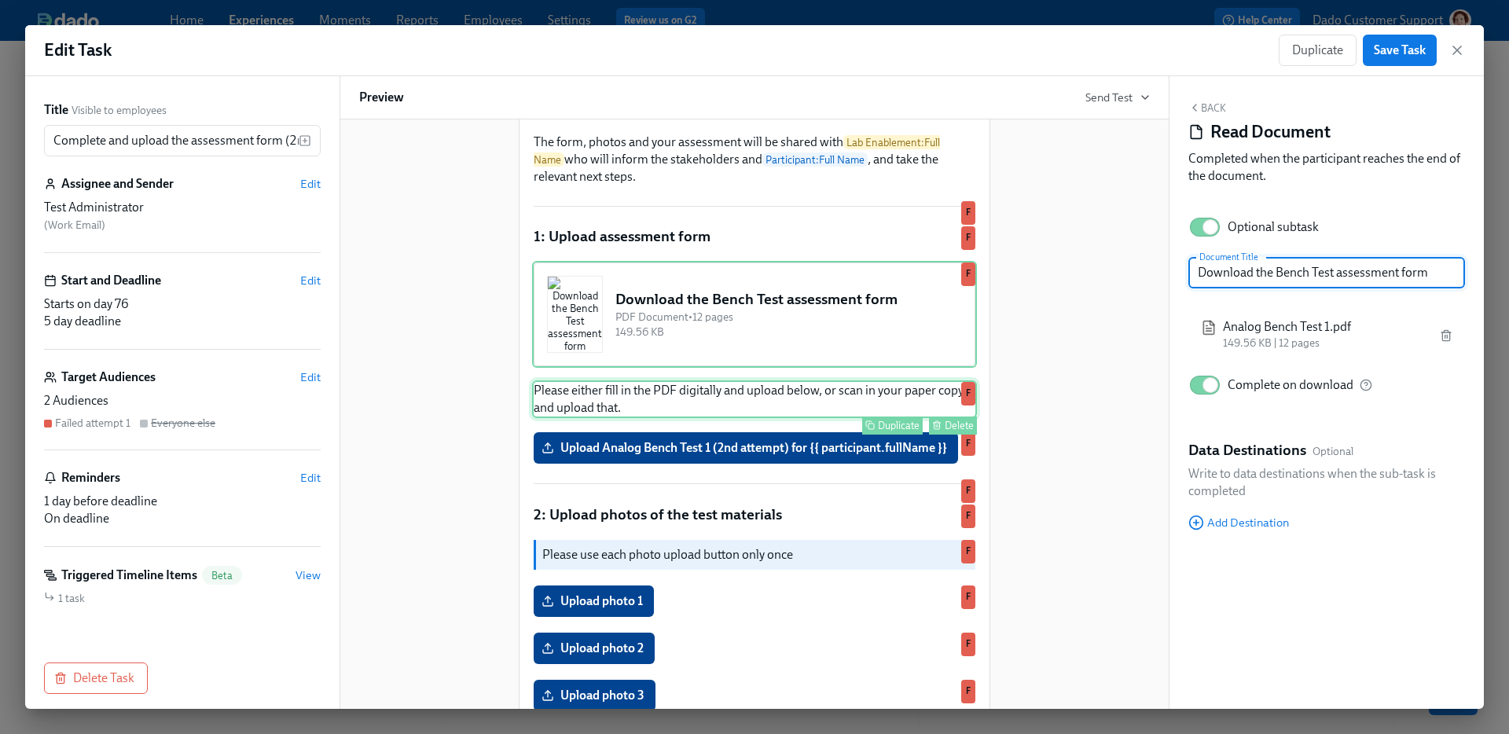
click at [800, 418] on div "Please either fill in the PDF digitally and upload below, or scan in your paper…" at bounding box center [754, 399] width 445 height 38
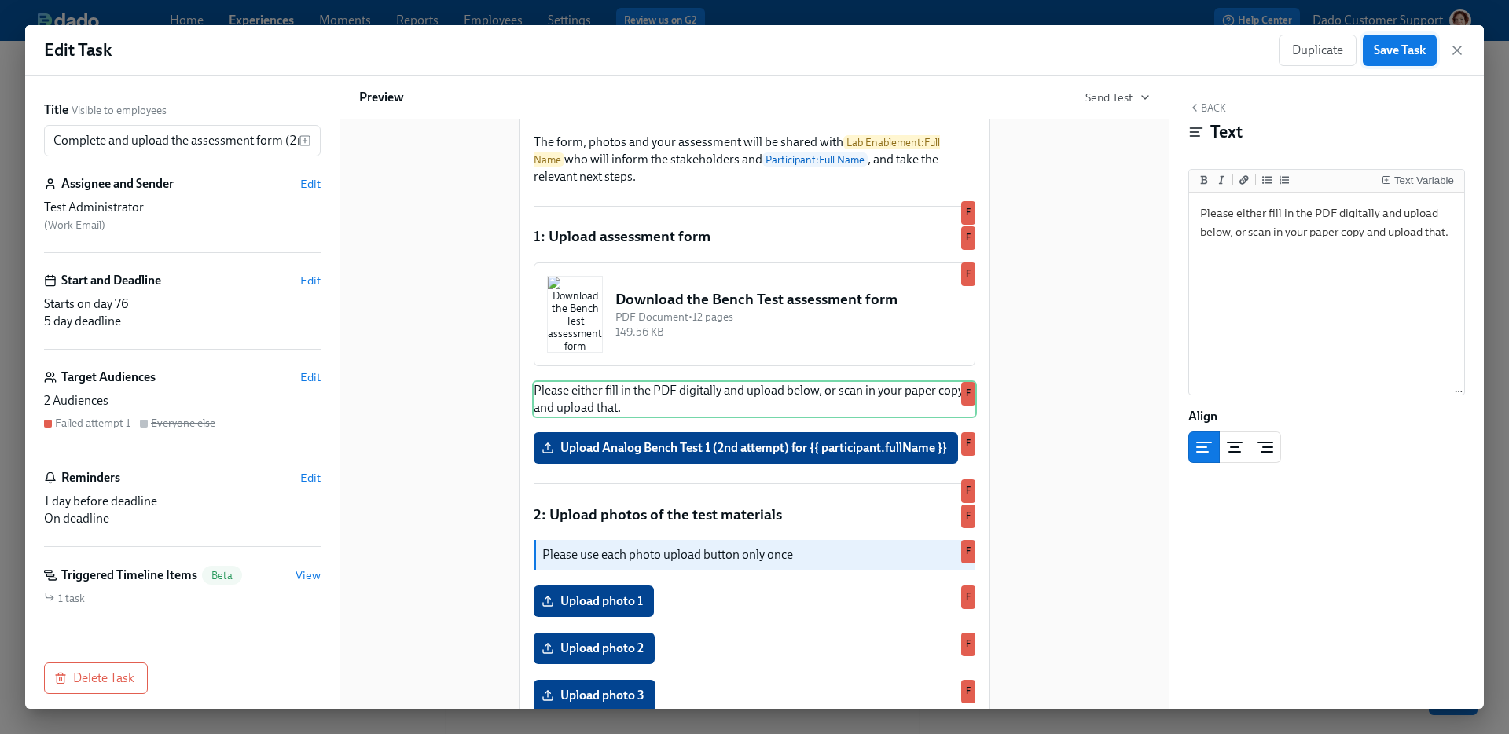
click at [1381, 64] on button "Save Task" at bounding box center [1400, 50] width 74 height 31
click at [959, 86] on div "Delete" at bounding box center [959, 80] width 29 height 12
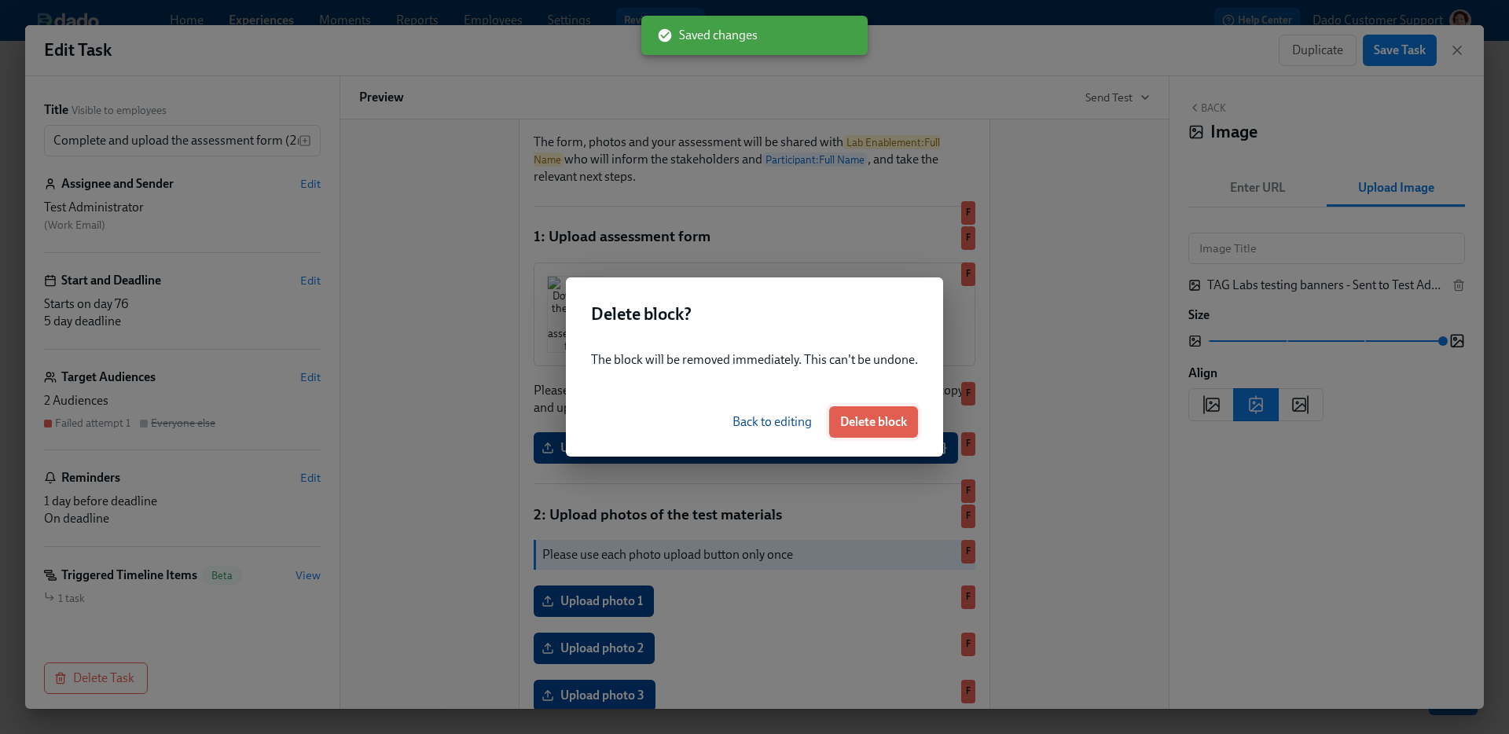
click at [880, 425] on span "Delete block" at bounding box center [873, 422] width 67 height 16
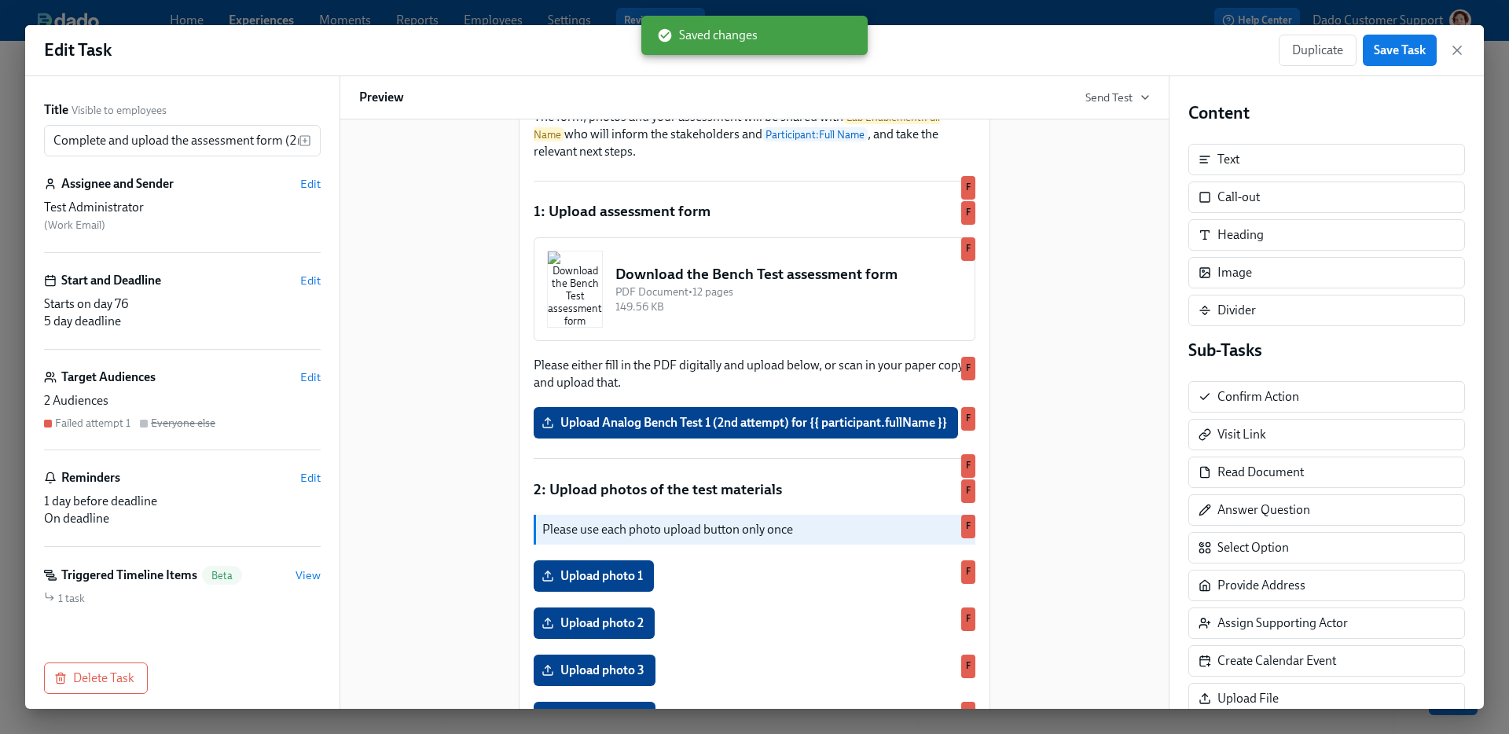
click at [1020, 16] on div "Edit Task Duplicate Save Task Title Visible to employees Complete and upload th…" at bounding box center [754, 367] width 1509 height 734
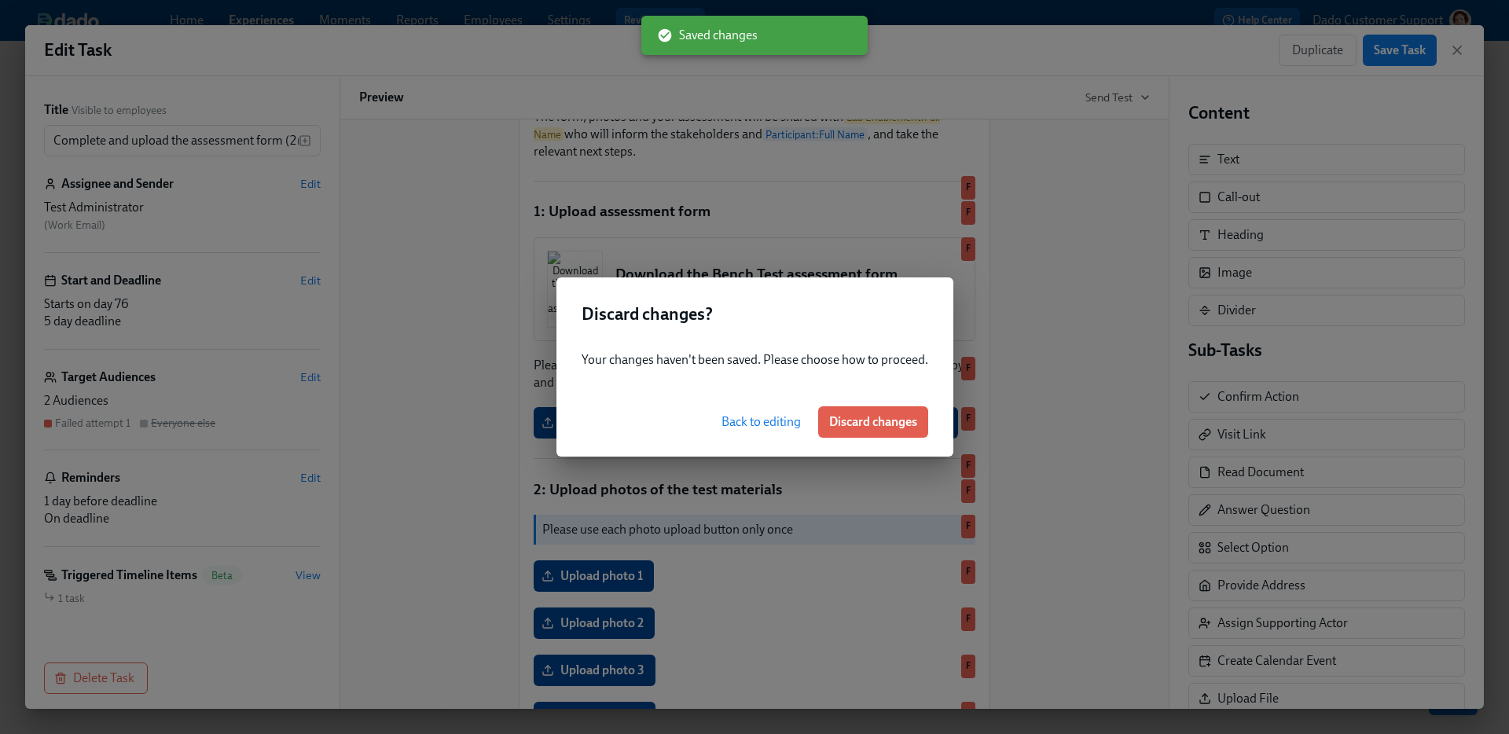
click at [765, 431] on button "Back to editing" at bounding box center [761, 421] width 101 height 31
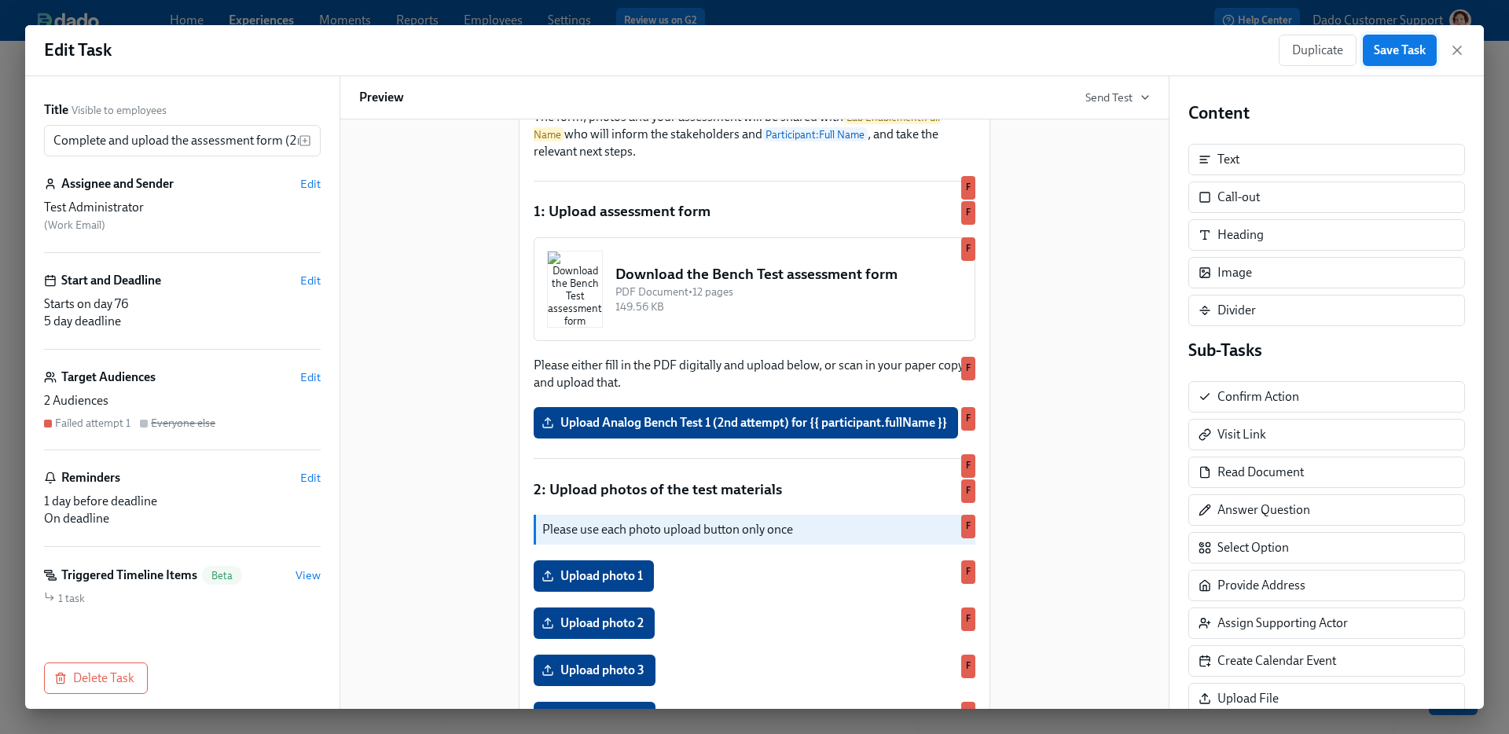
click at [1394, 53] on span "Save Task" at bounding box center [1400, 50] width 52 height 16
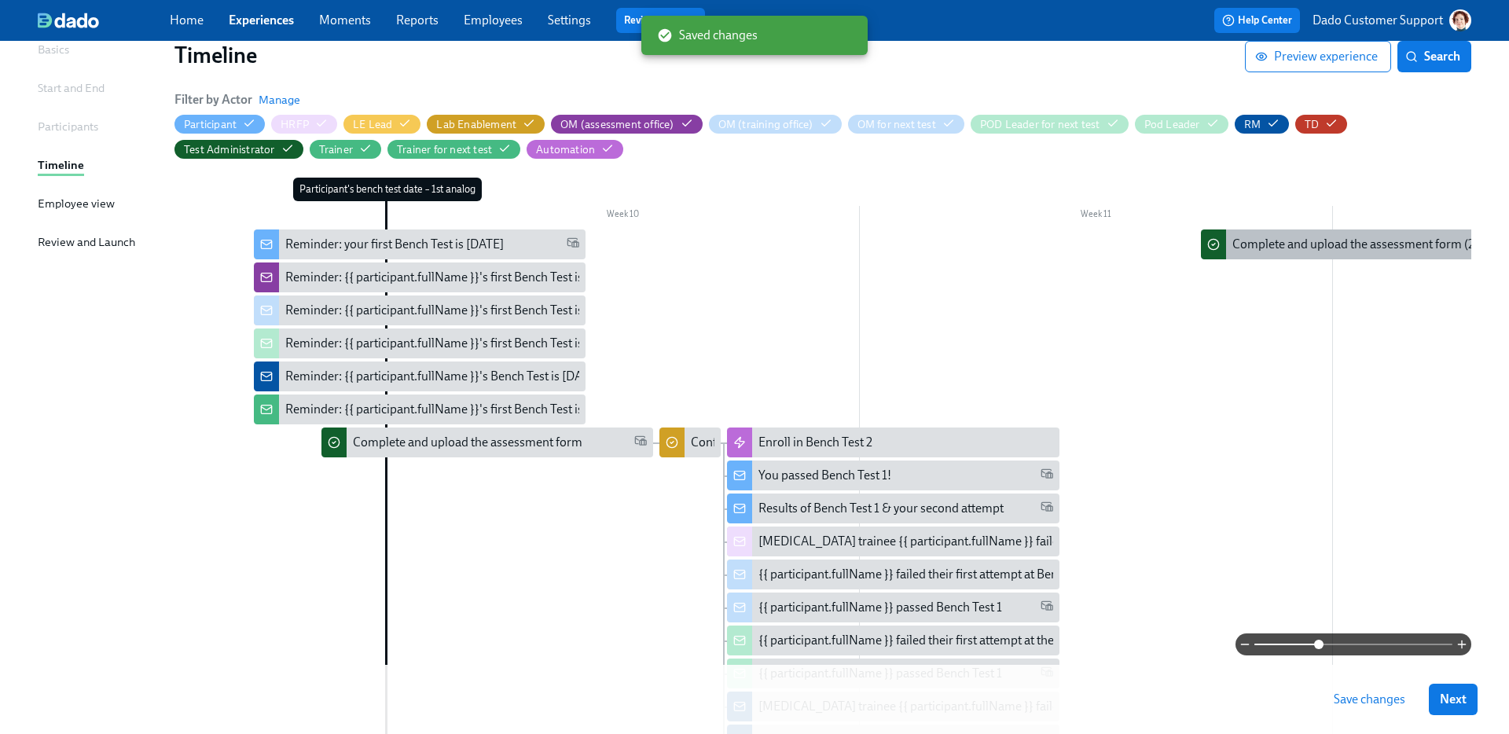
scroll to position [0, 3802]
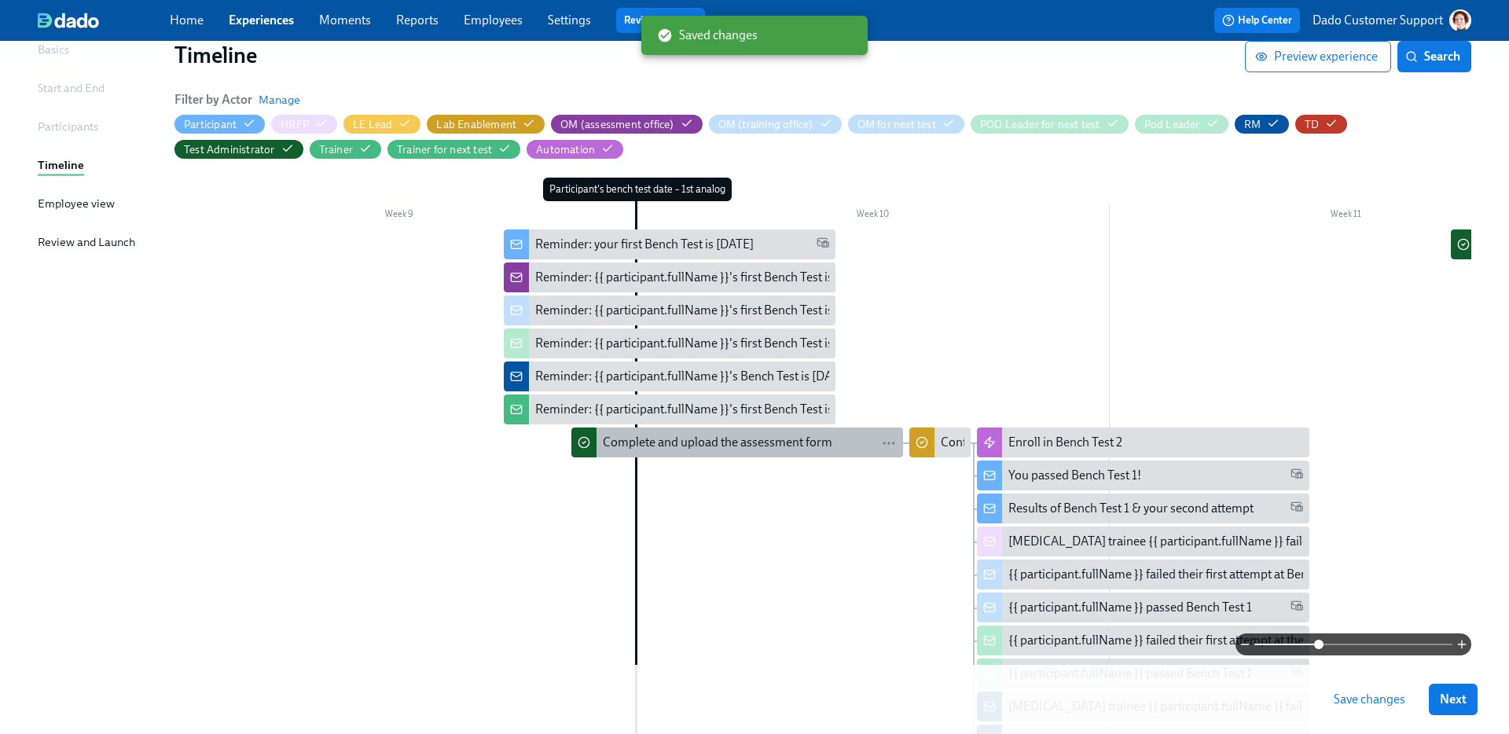
click at [641, 440] on div "Complete and upload the assessment form" at bounding box center [718, 442] width 230 height 17
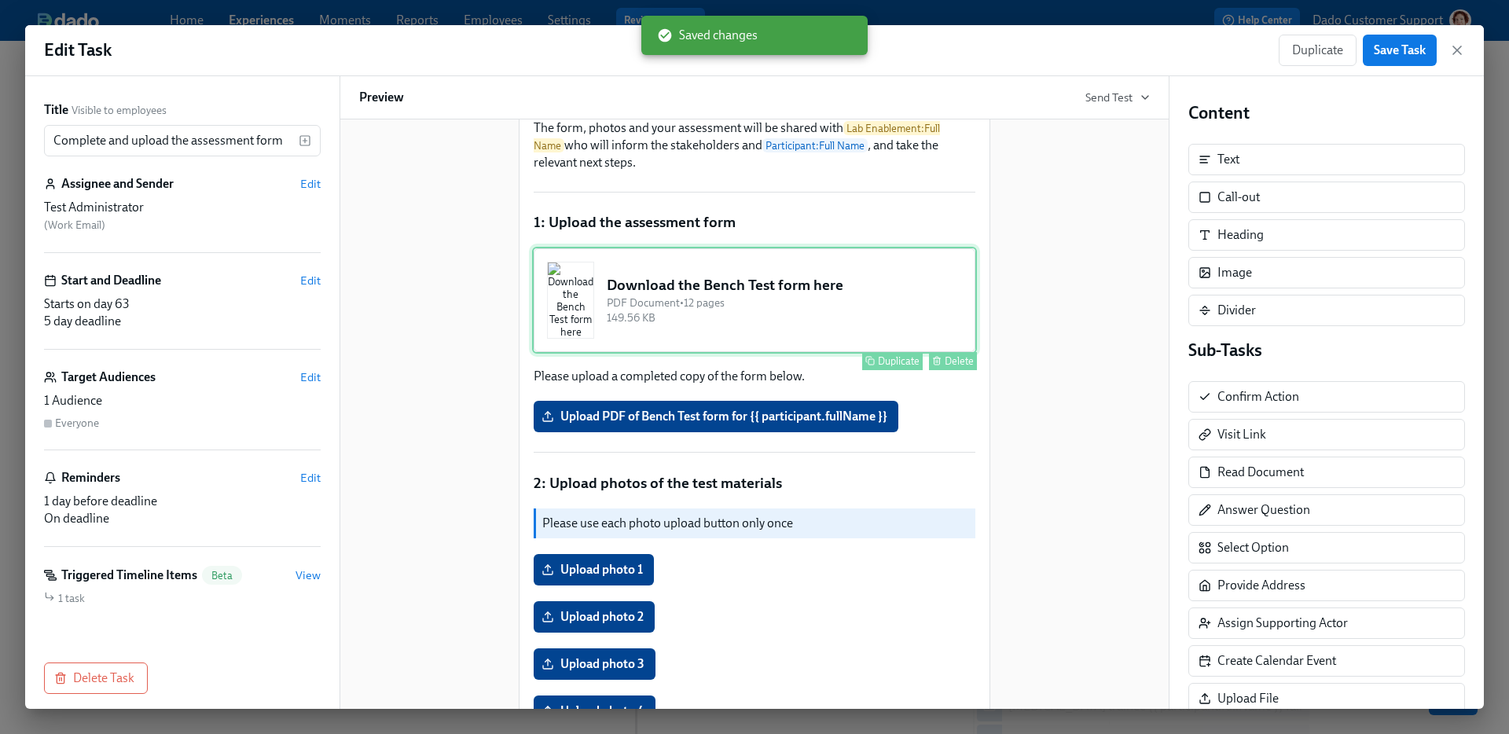
scroll to position [244, 0]
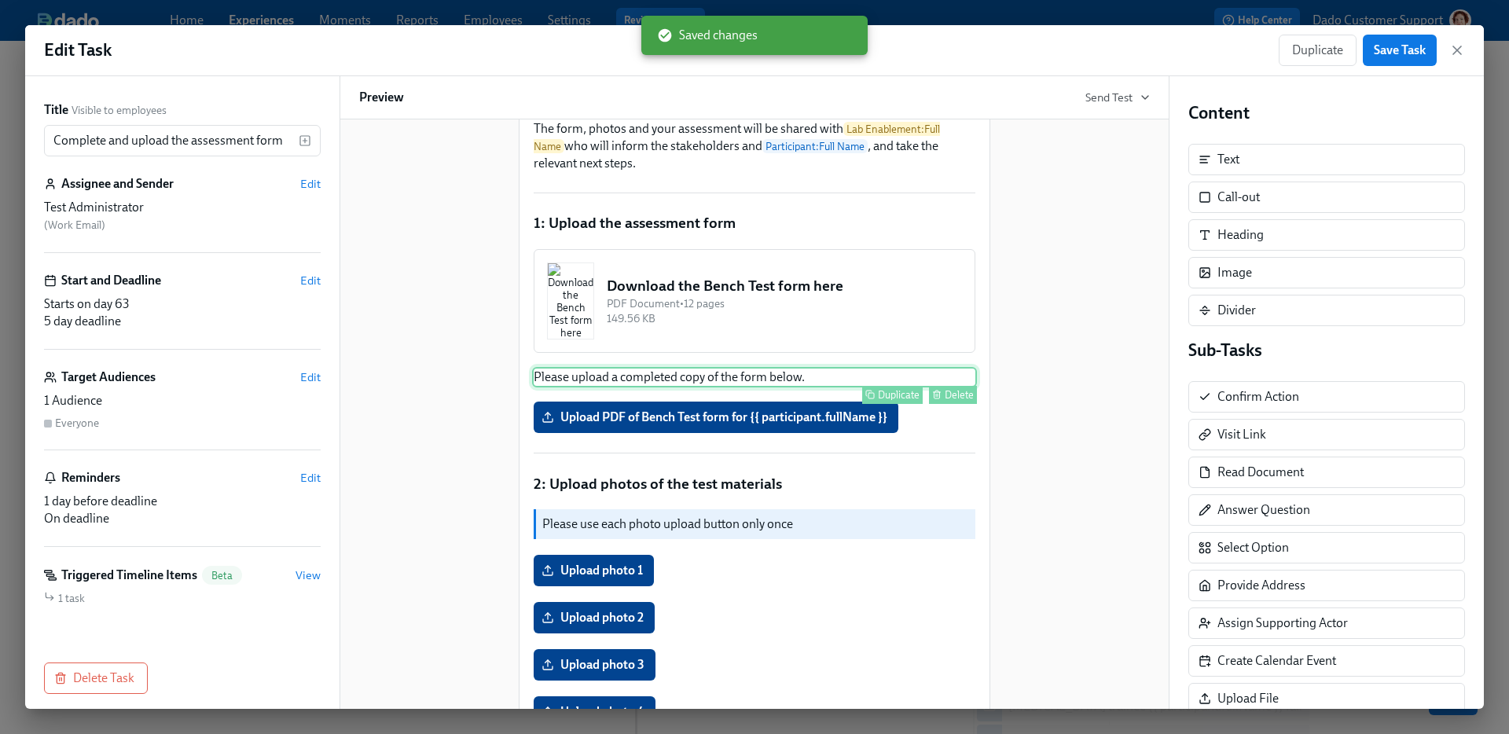
click at [670, 388] on div "Please upload a completed copy of the form below. Duplicate Delete" at bounding box center [754, 377] width 445 height 20
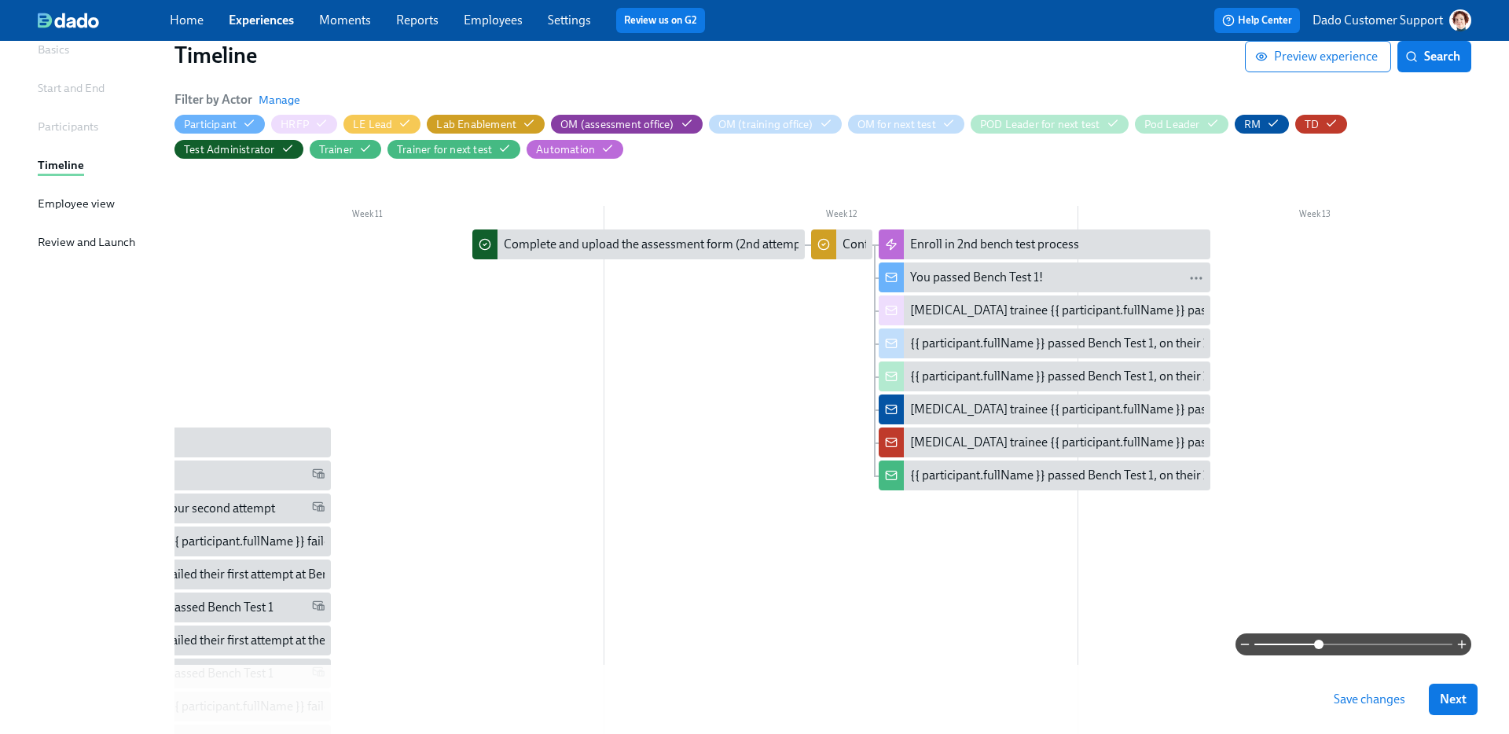
scroll to position [0, 4822]
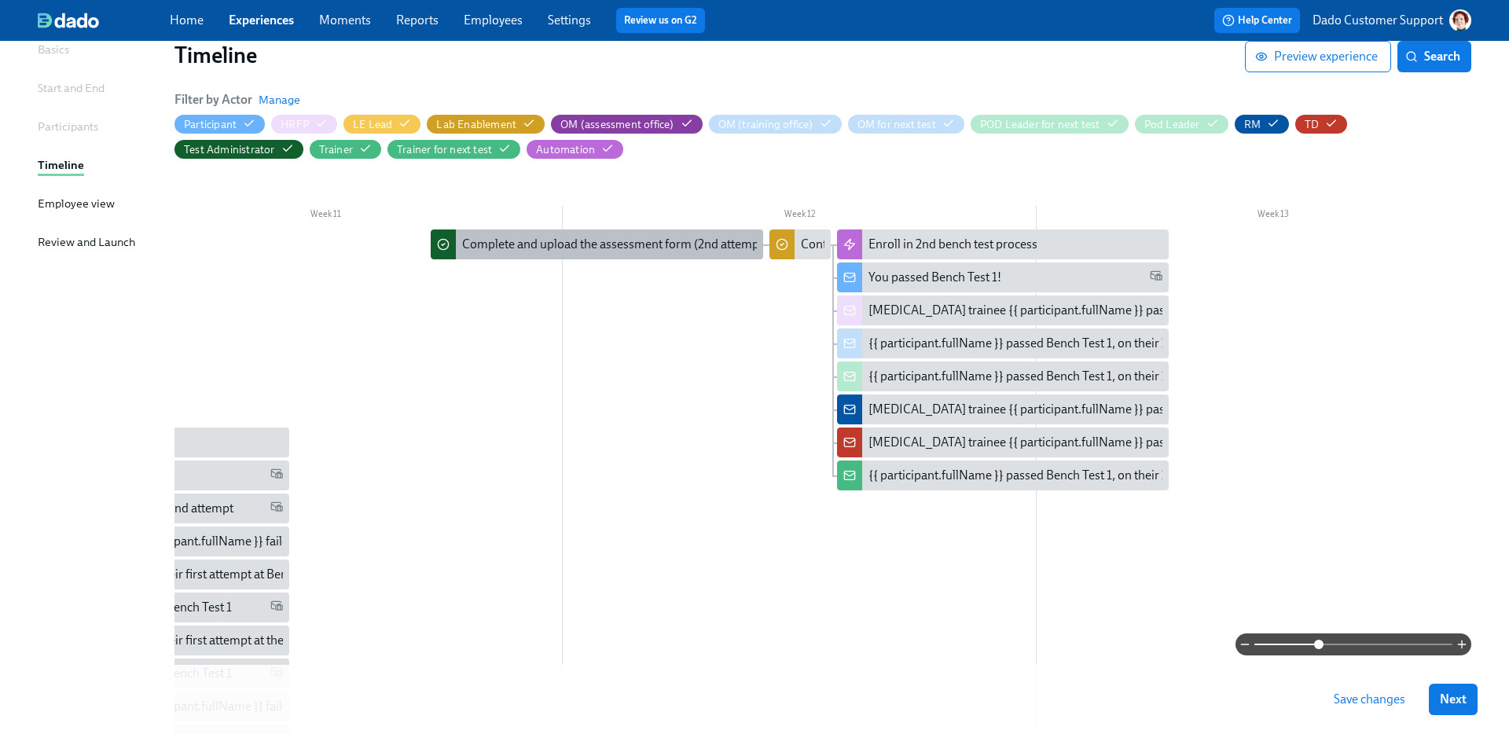
click at [678, 248] on div "Complete and upload the assessment form (2nd attempt)" at bounding box center [614, 244] width 305 height 17
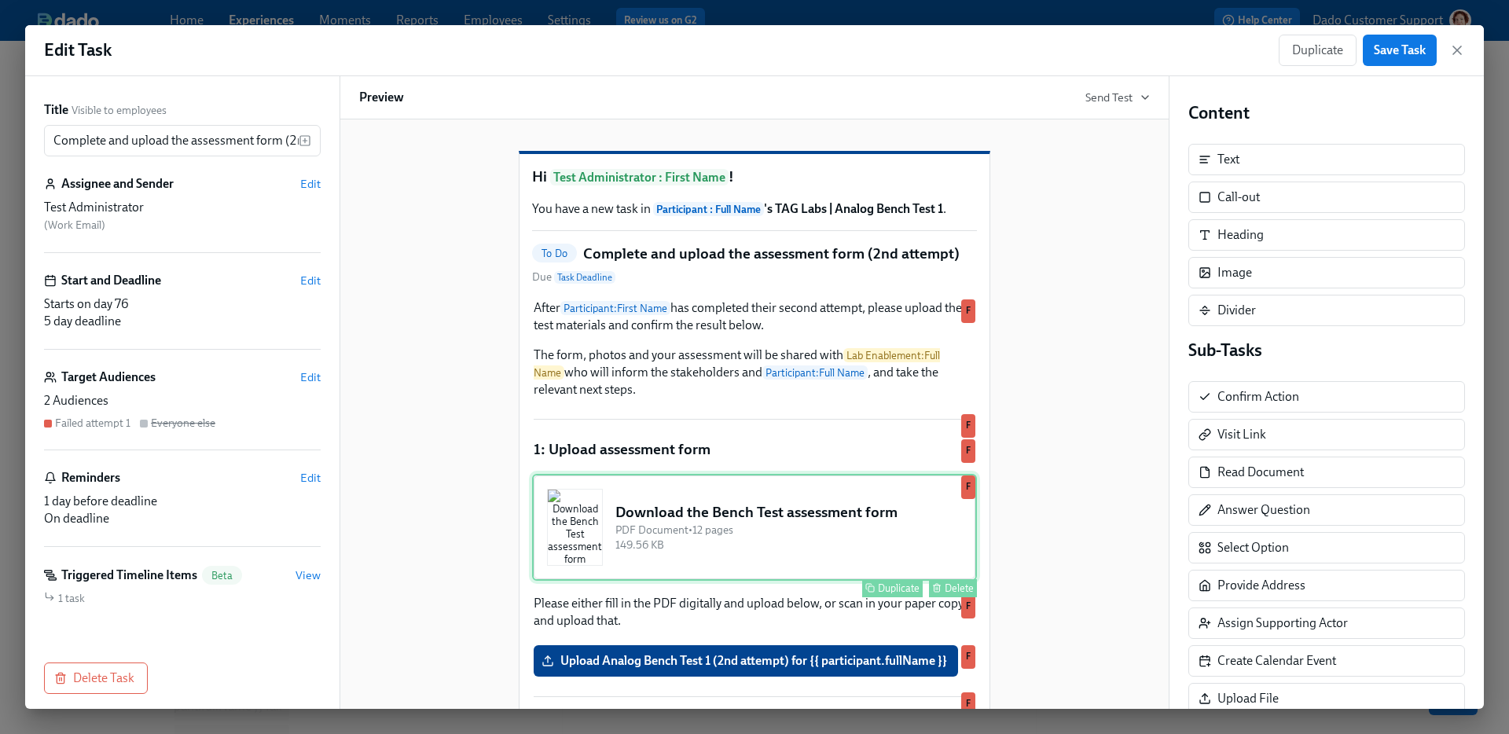
click at [685, 580] on div "Download the Bench Test assessment form PDF Document • 12 pages 149.56 KB Dupli…" at bounding box center [754, 527] width 445 height 107
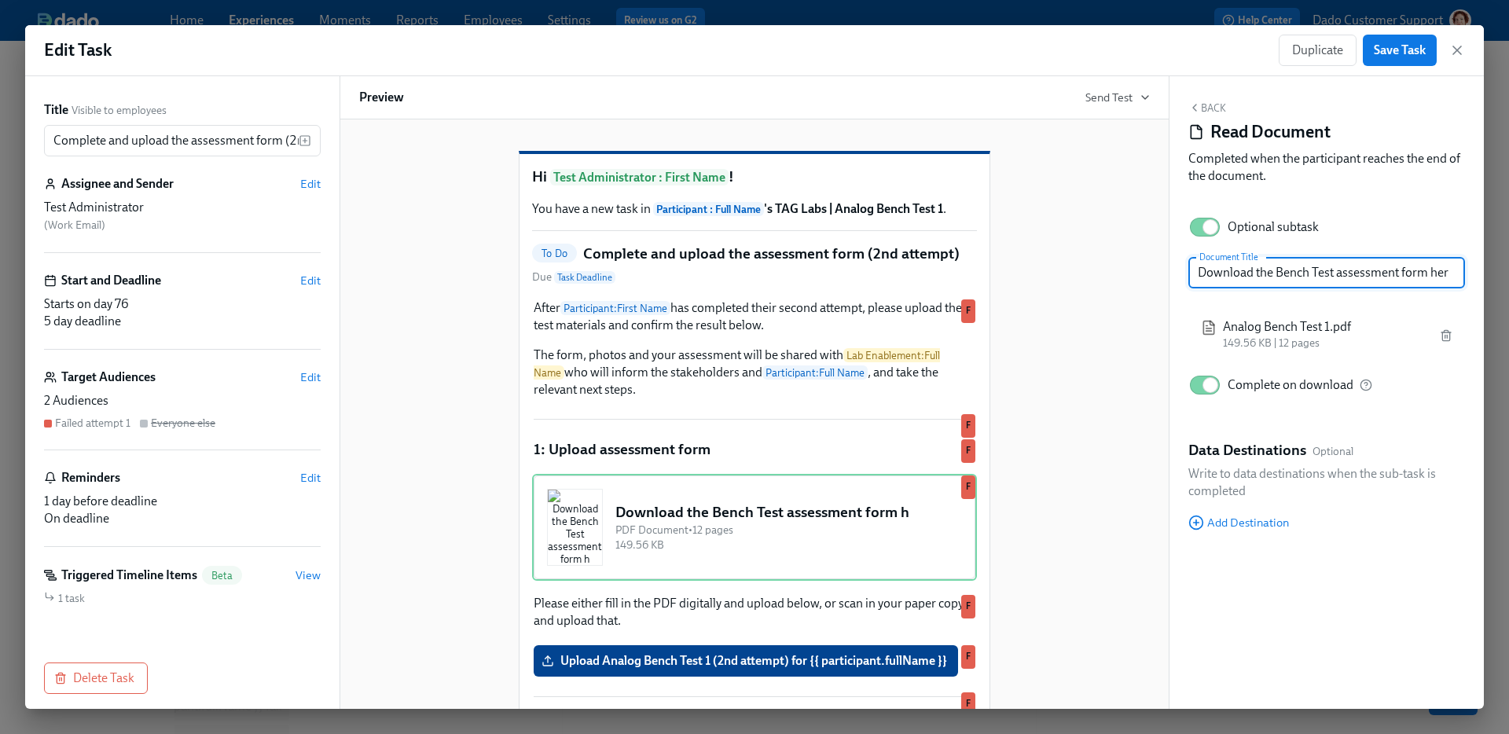
type input "Download the Bench Test assessment form here"
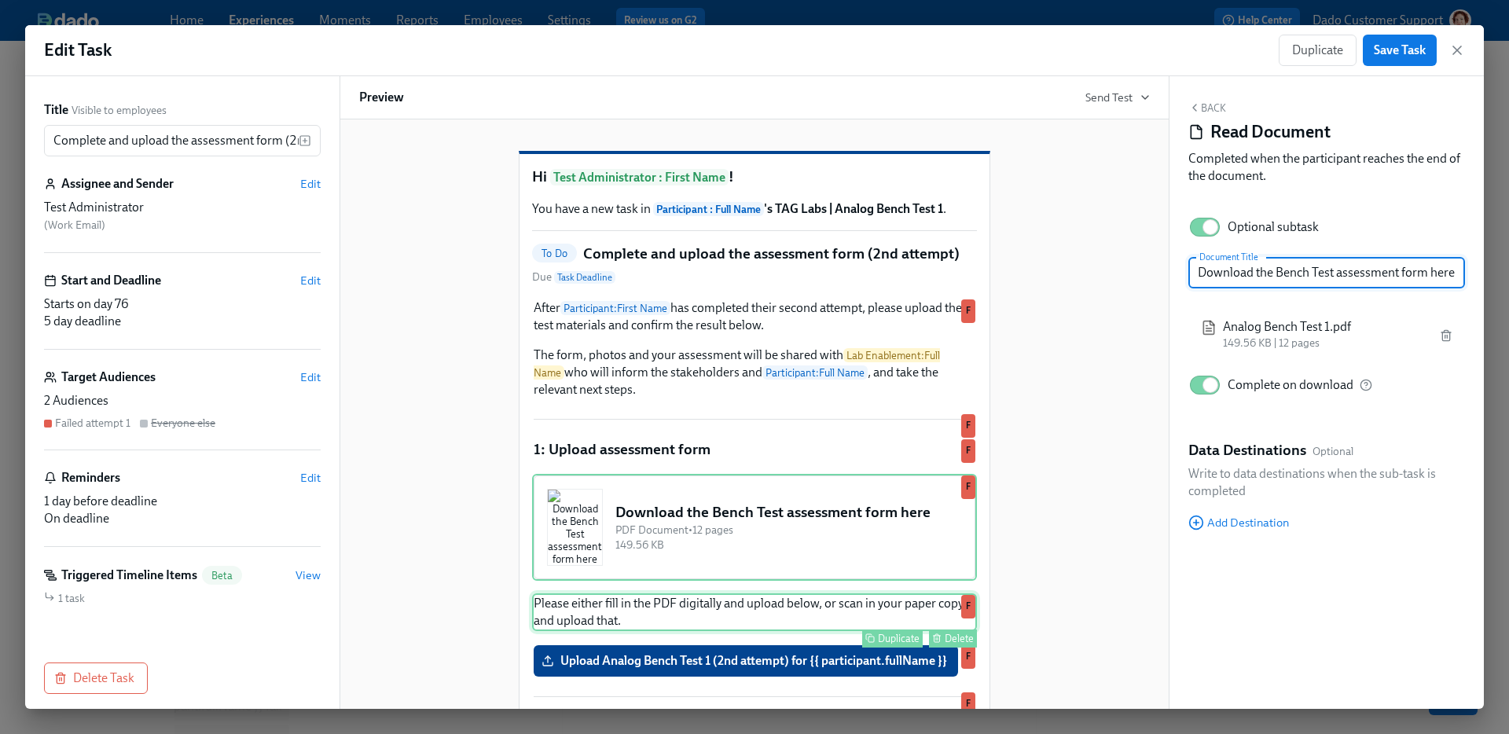
click at [892, 631] on div "Please either fill in the PDF digitally and upload below, or scan in your paper…" at bounding box center [754, 612] width 445 height 38
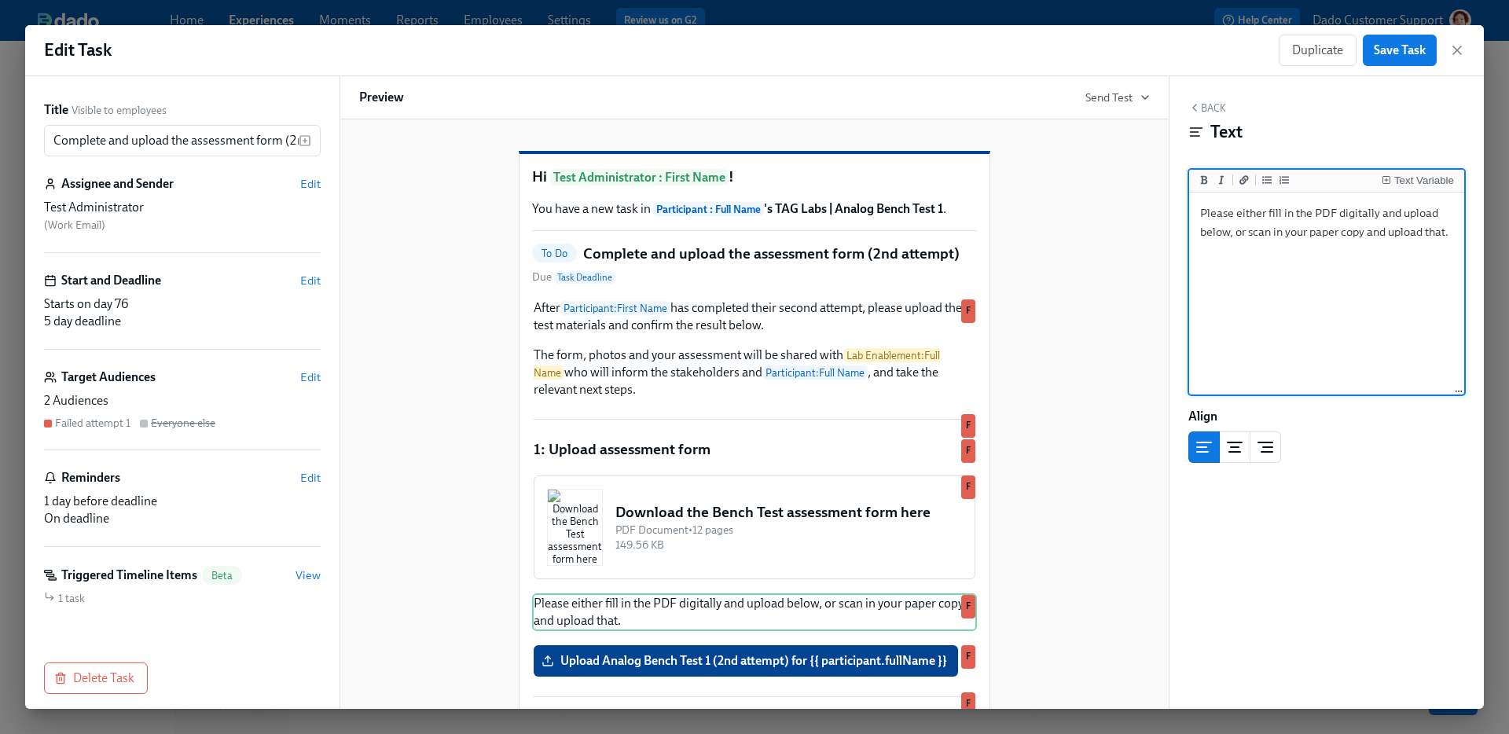
type textarea "Please upload a completed copy of the form below."
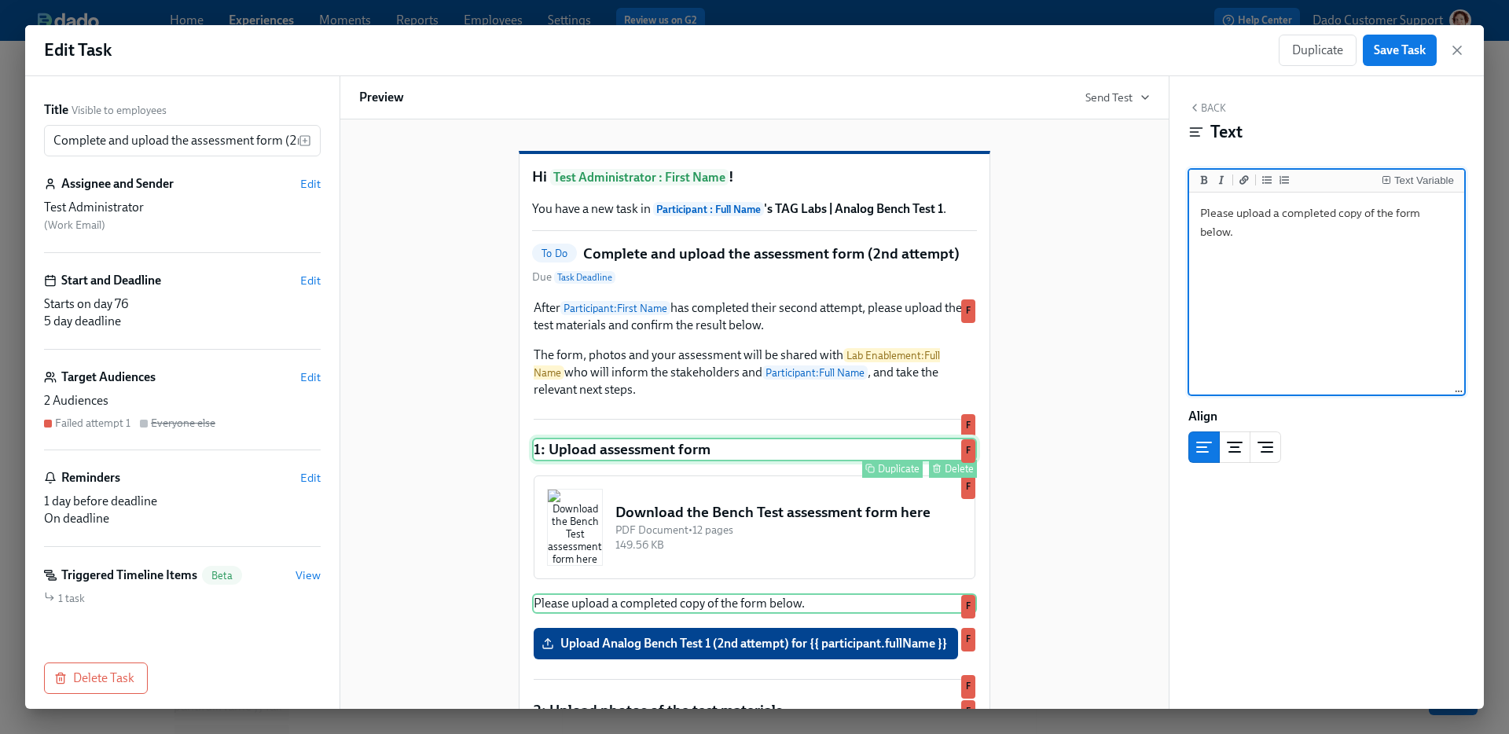
click at [881, 478] on button "Duplicate" at bounding box center [892, 469] width 61 height 18
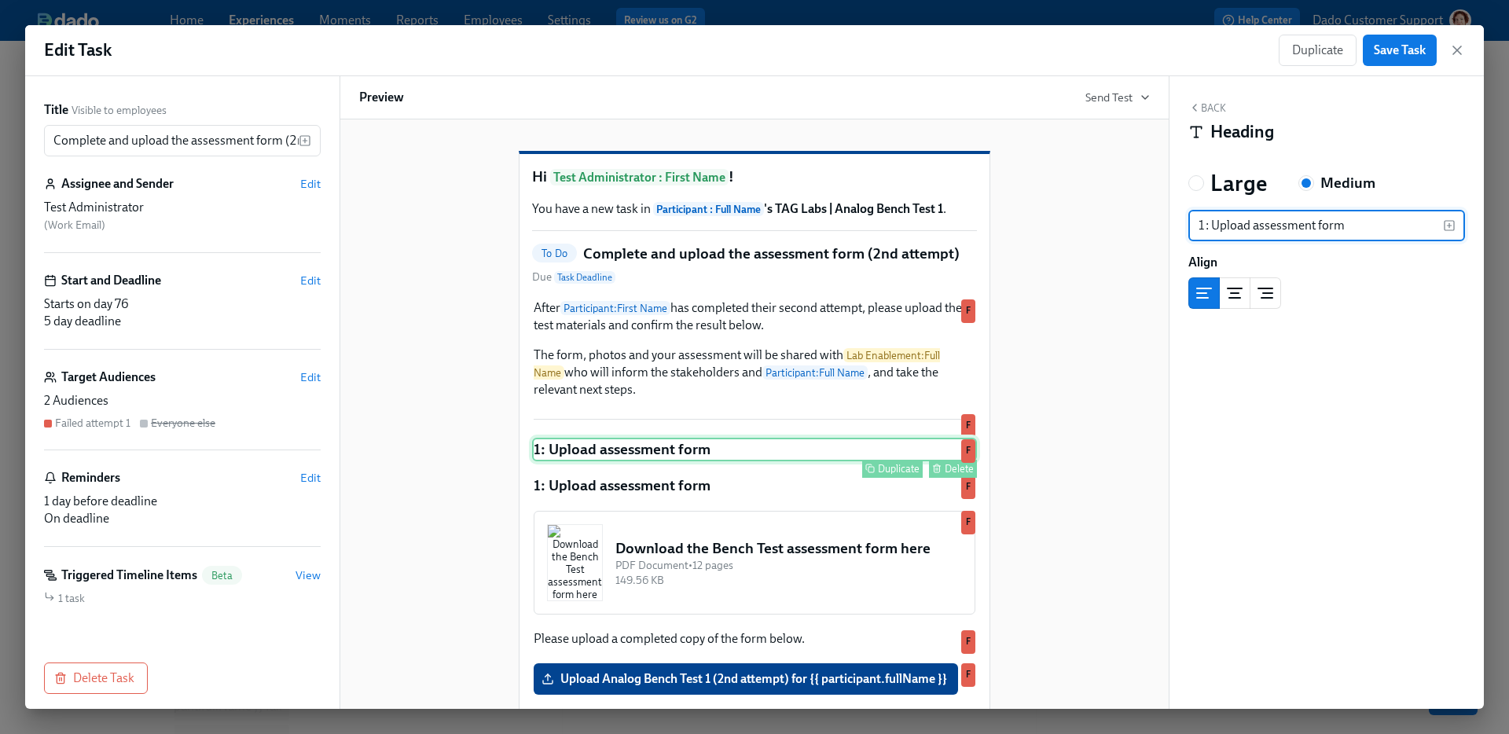
click at [946, 475] on div "Delete" at bounding box center [959, 469] width 29 height 12
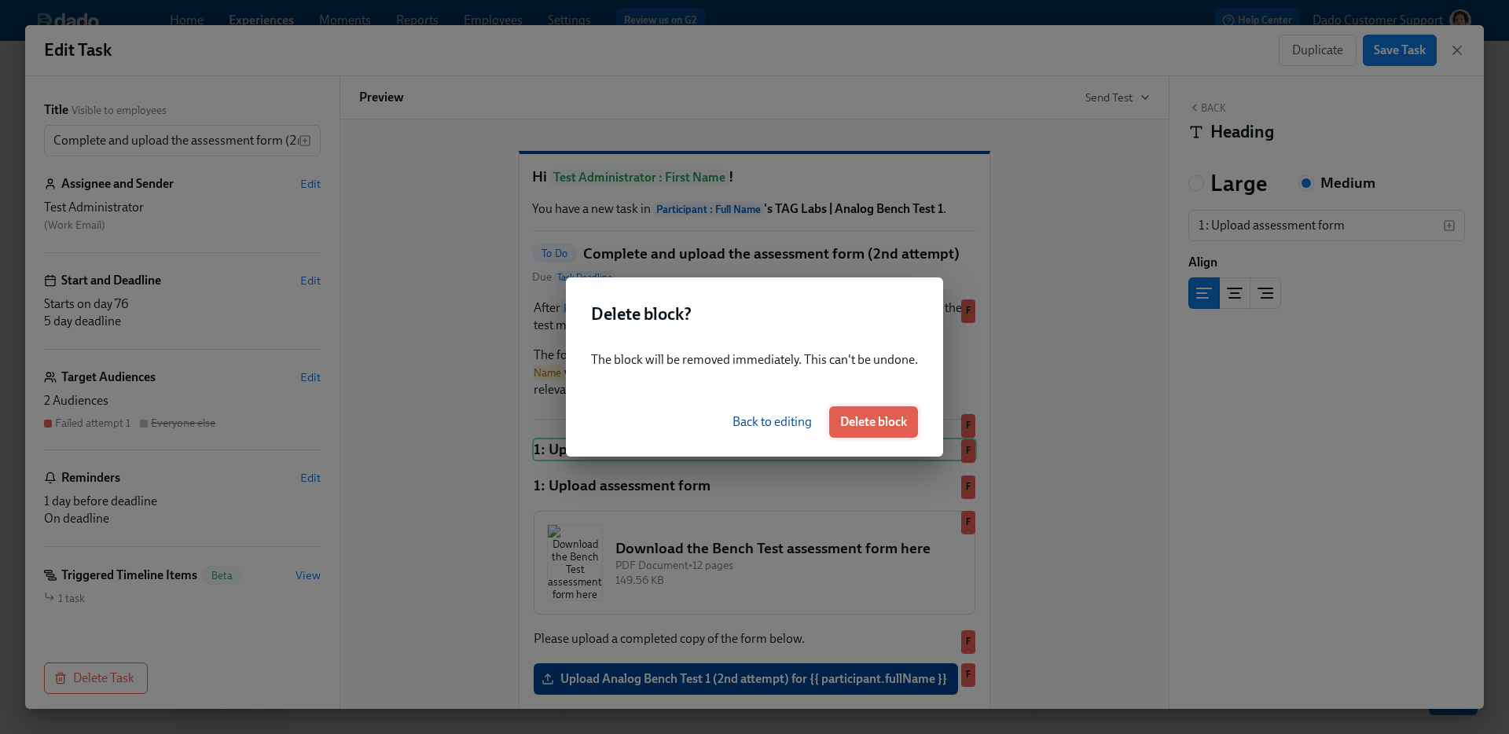
click at [871, 421] on span "Delete block" at bounding box center [873, 422] width 67 height 16
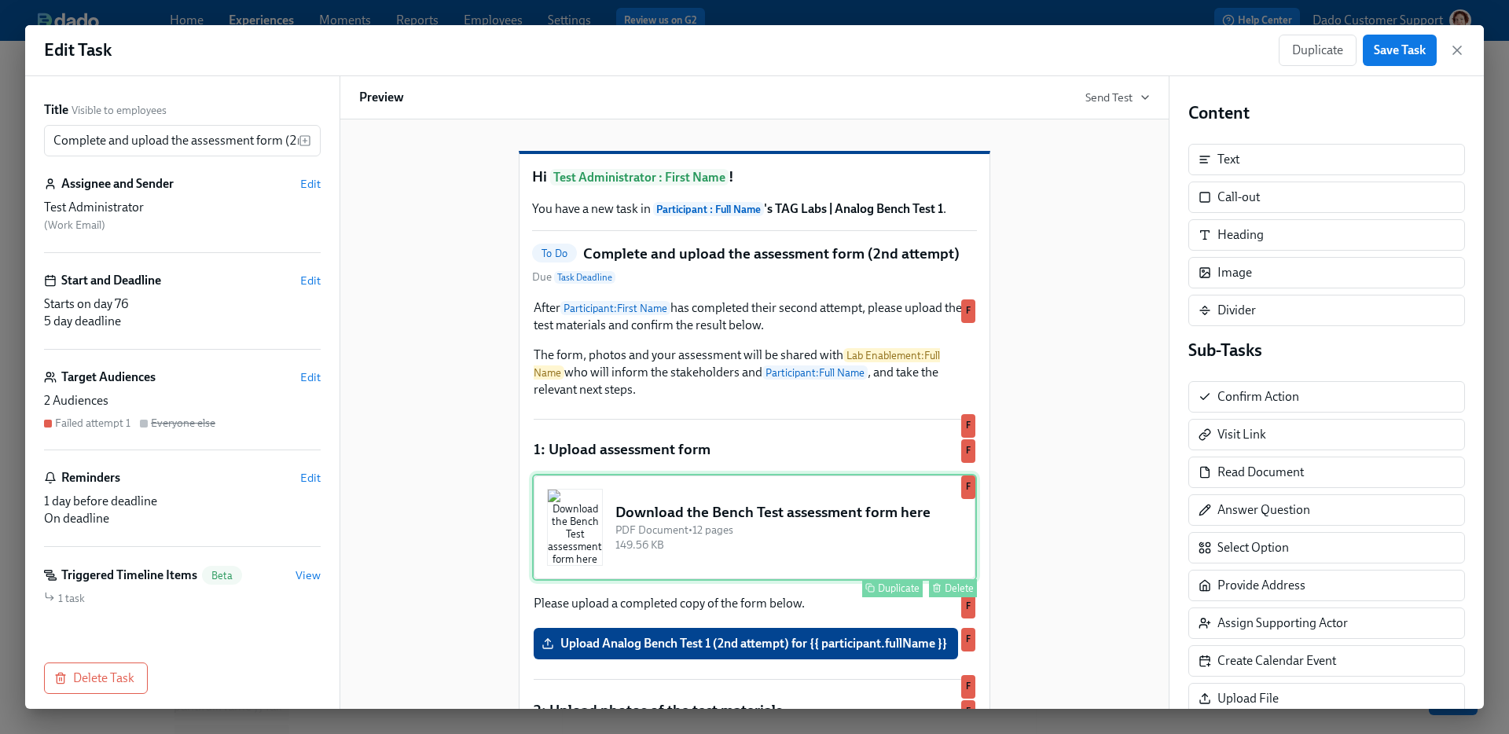
click at [782, 570] on div "Download the Bench Test assessment form here PDF Document • 12 pages 149.56 KB …" at bounding box center [754, 527] width 445 height 107
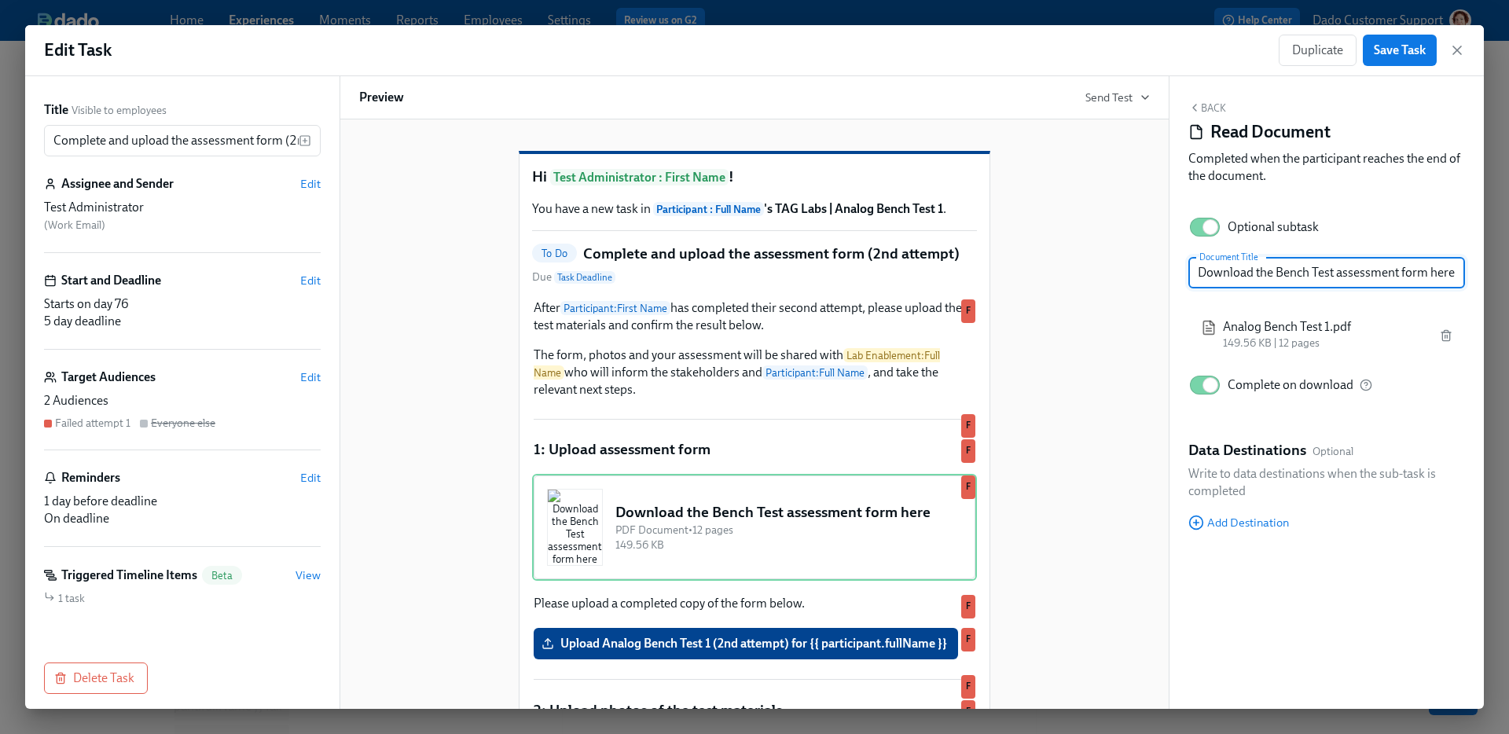
click at [1335, 268] on input "Download the Bench Test assessment form here" at bounding box center [1327, 272] width 277 height 31
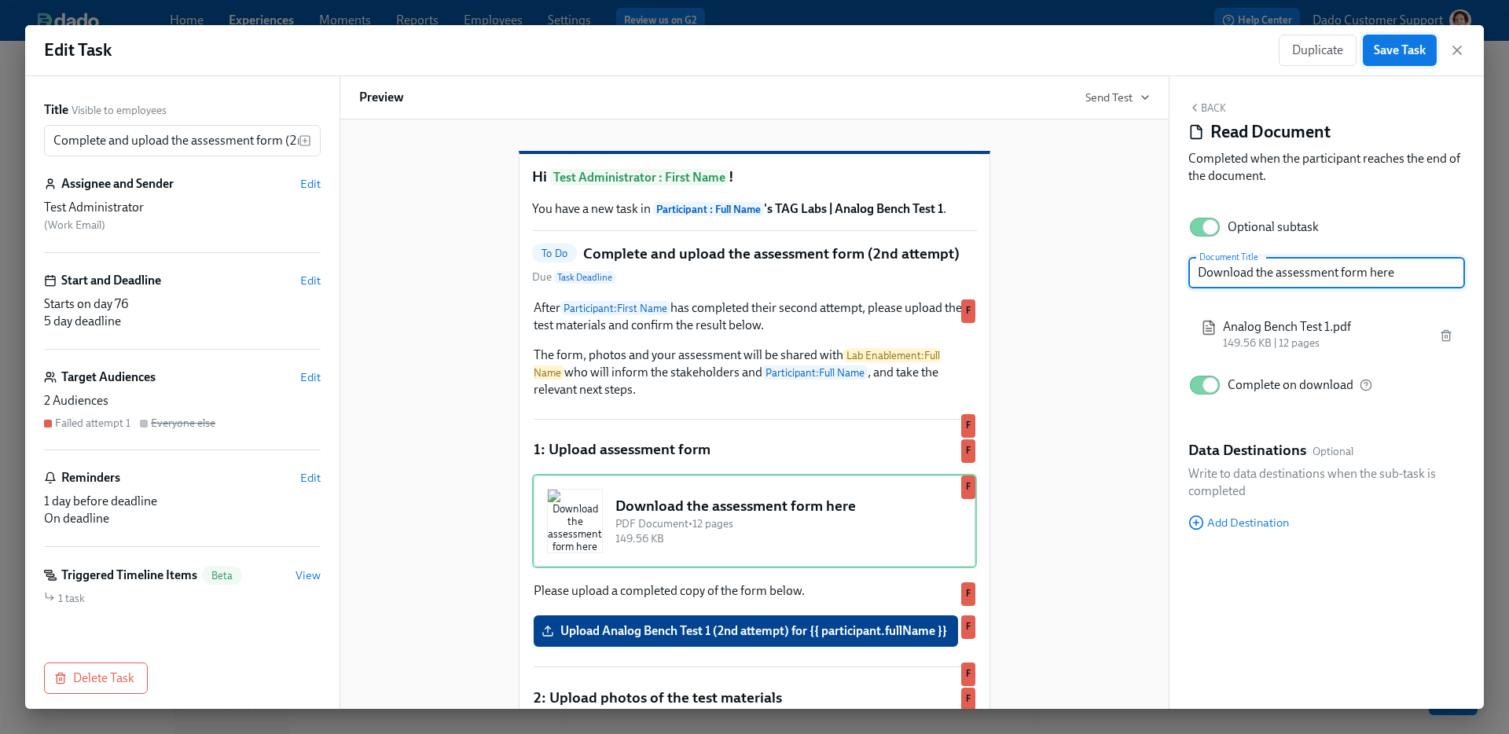
type input "Download the assessment form here"
click at [1397, 50] on span "Save Task" at bounding box center [1400, 50] width 52 height 16
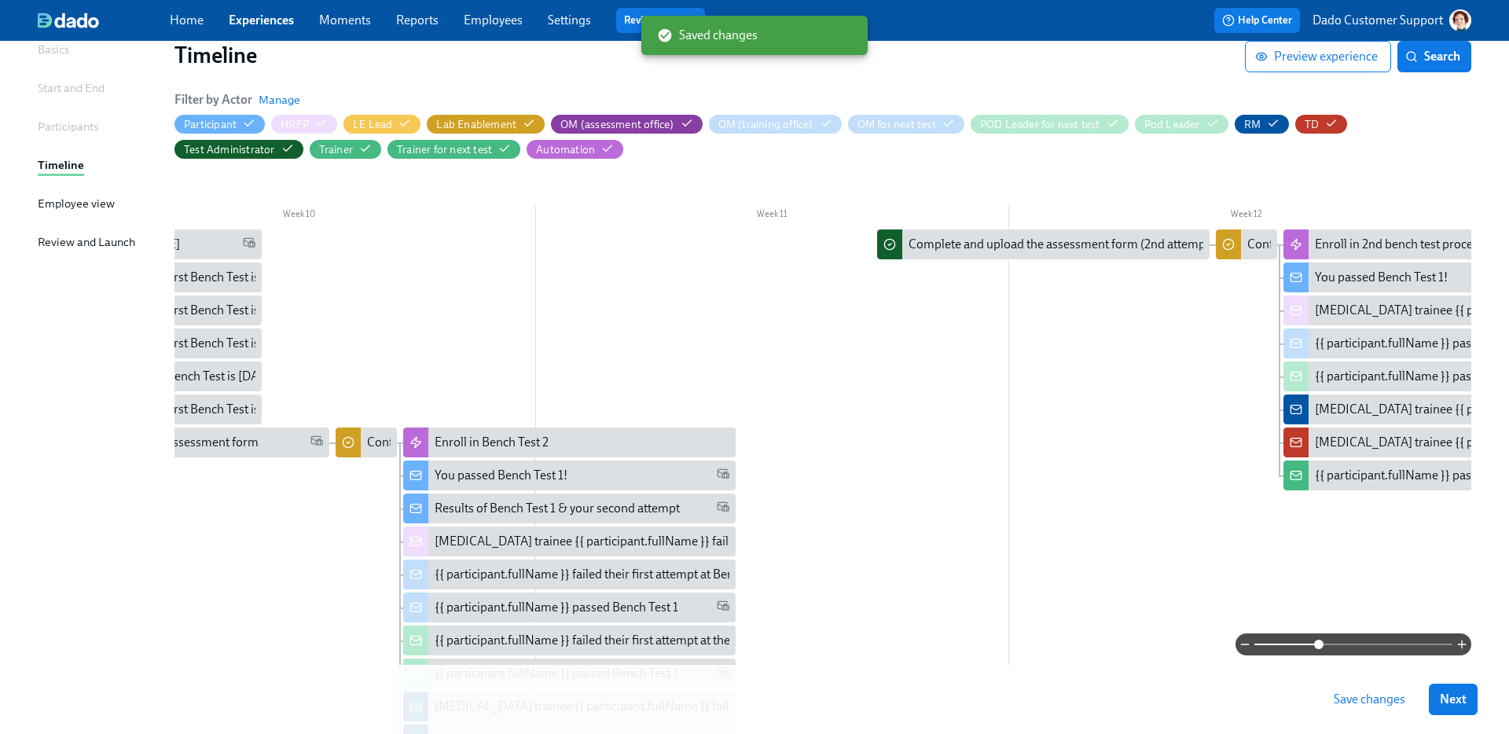
scroll to position [0, 4096]
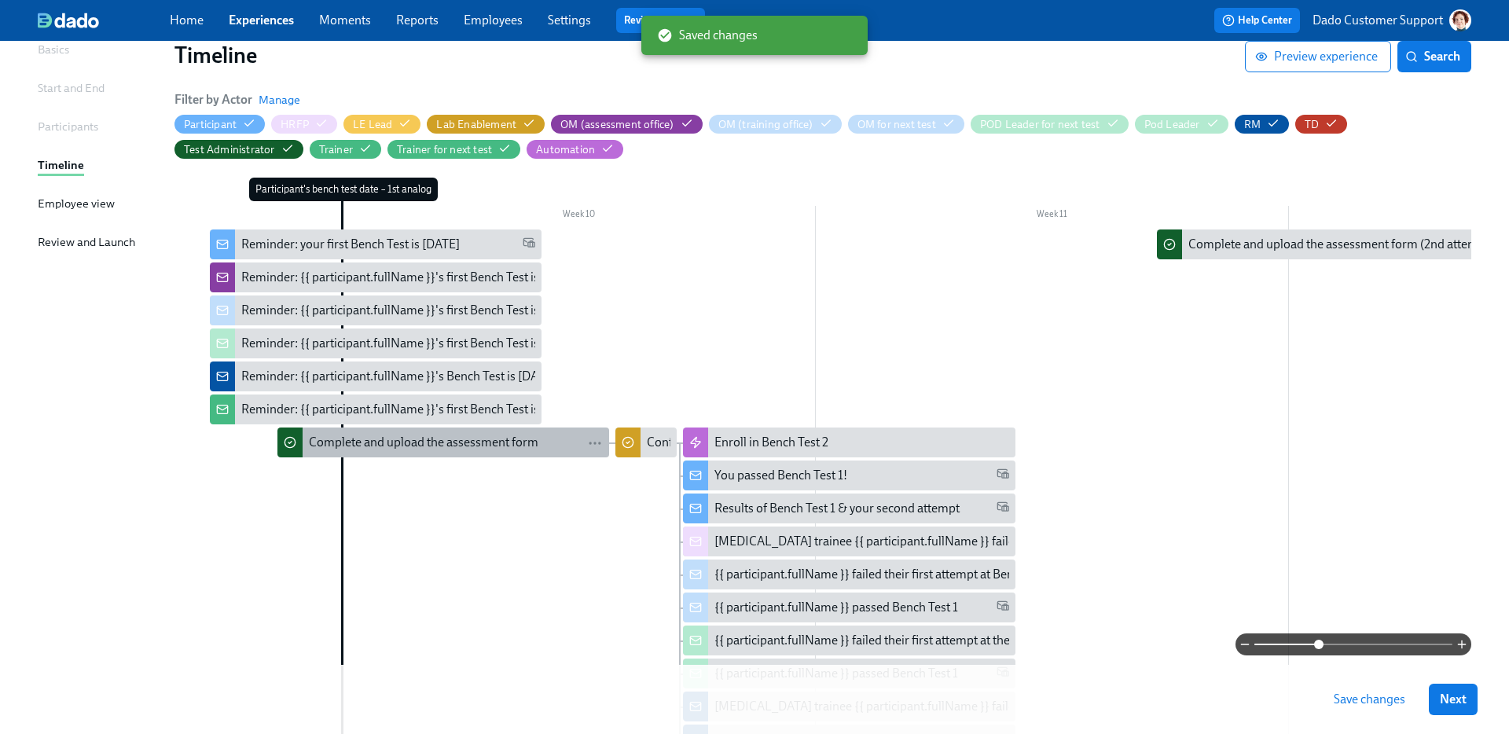
click at [332, 442] on div "Complete and upload the assessment form" at bounding box center [424, 442] width 230 height 17
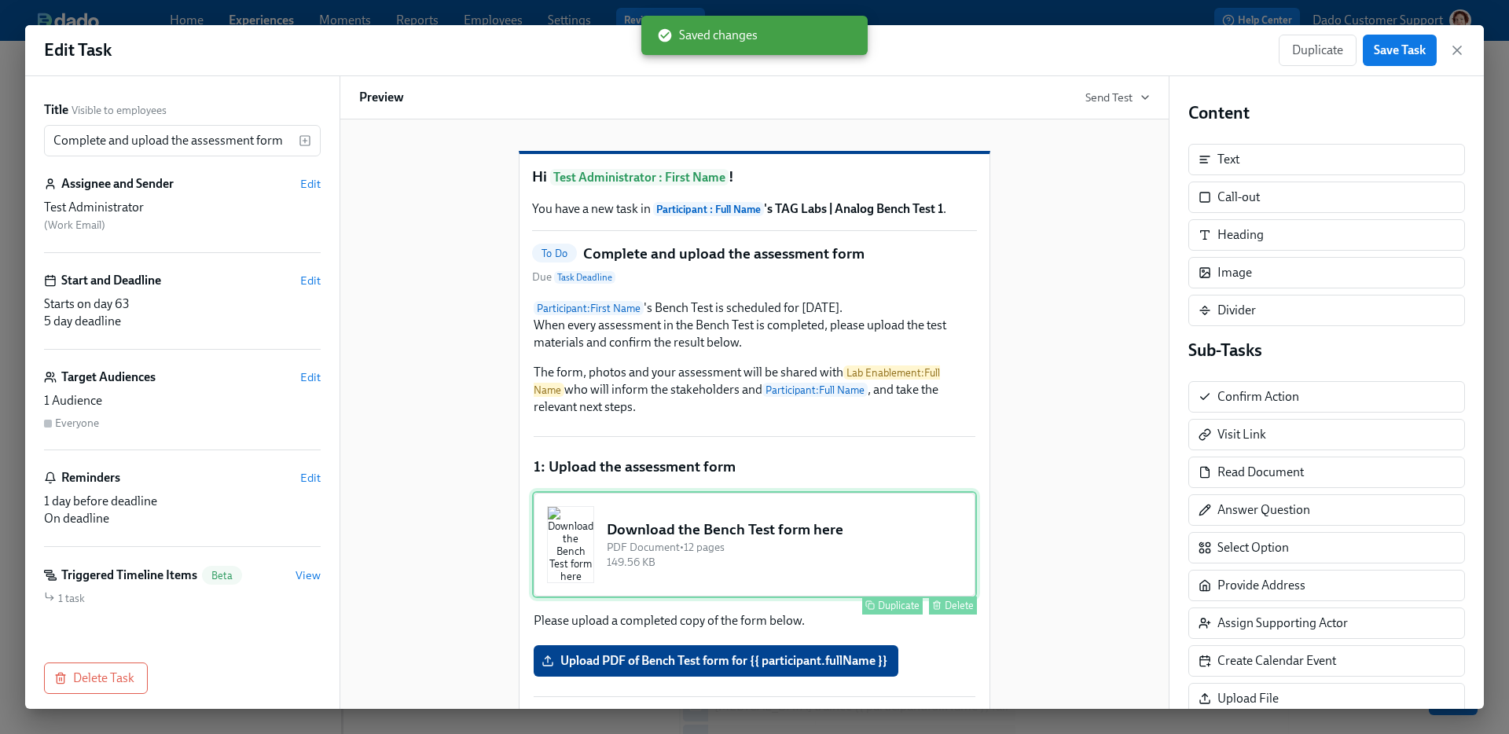
click at [835, 565] on div "Download the Bench Test form here PDF Document • 12 pages 149.56 KB Duplicate D…" at bounding box center [754, 544] width 445 height 107
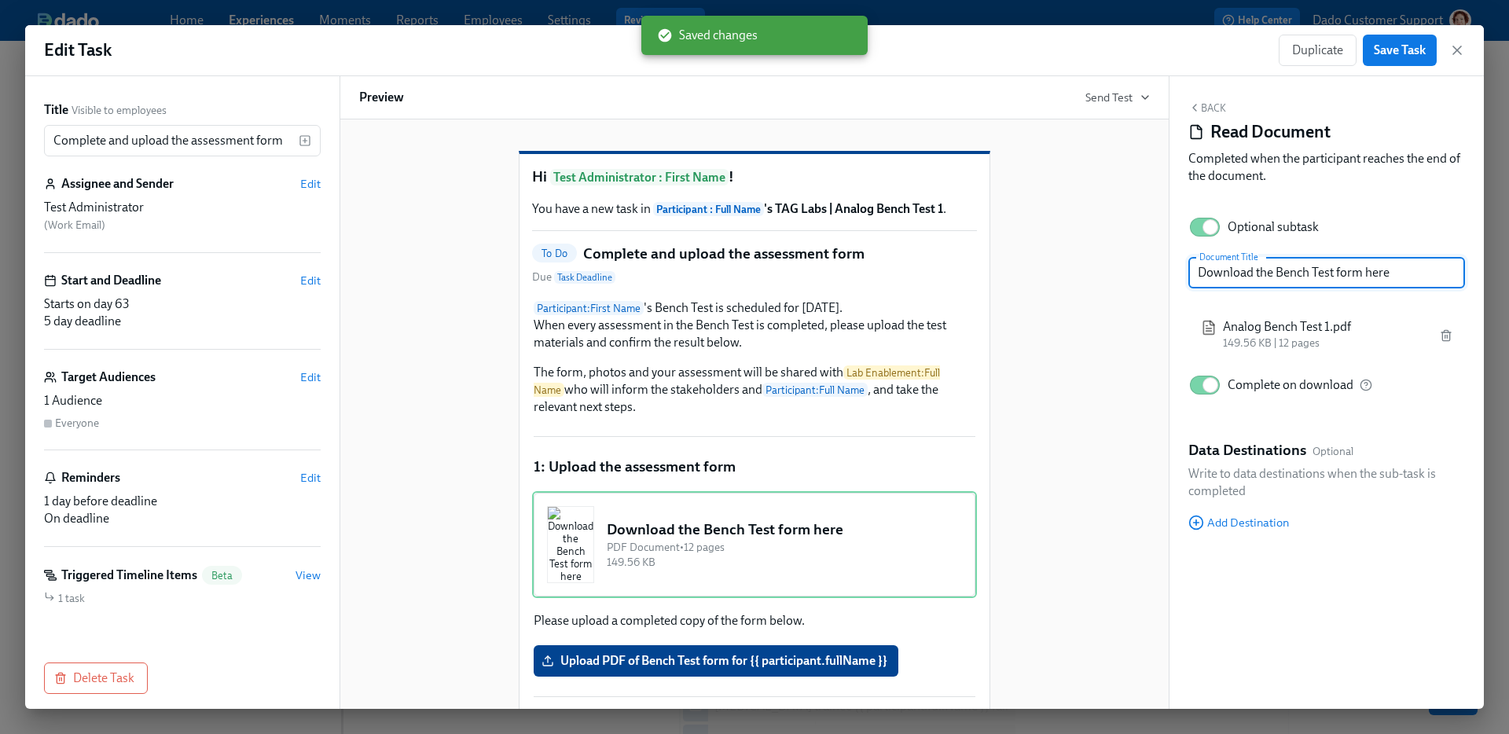
click at [1334, 268] on input "Download the Bench Test form here" at bounding box center [1327, 272] width 277 height 31
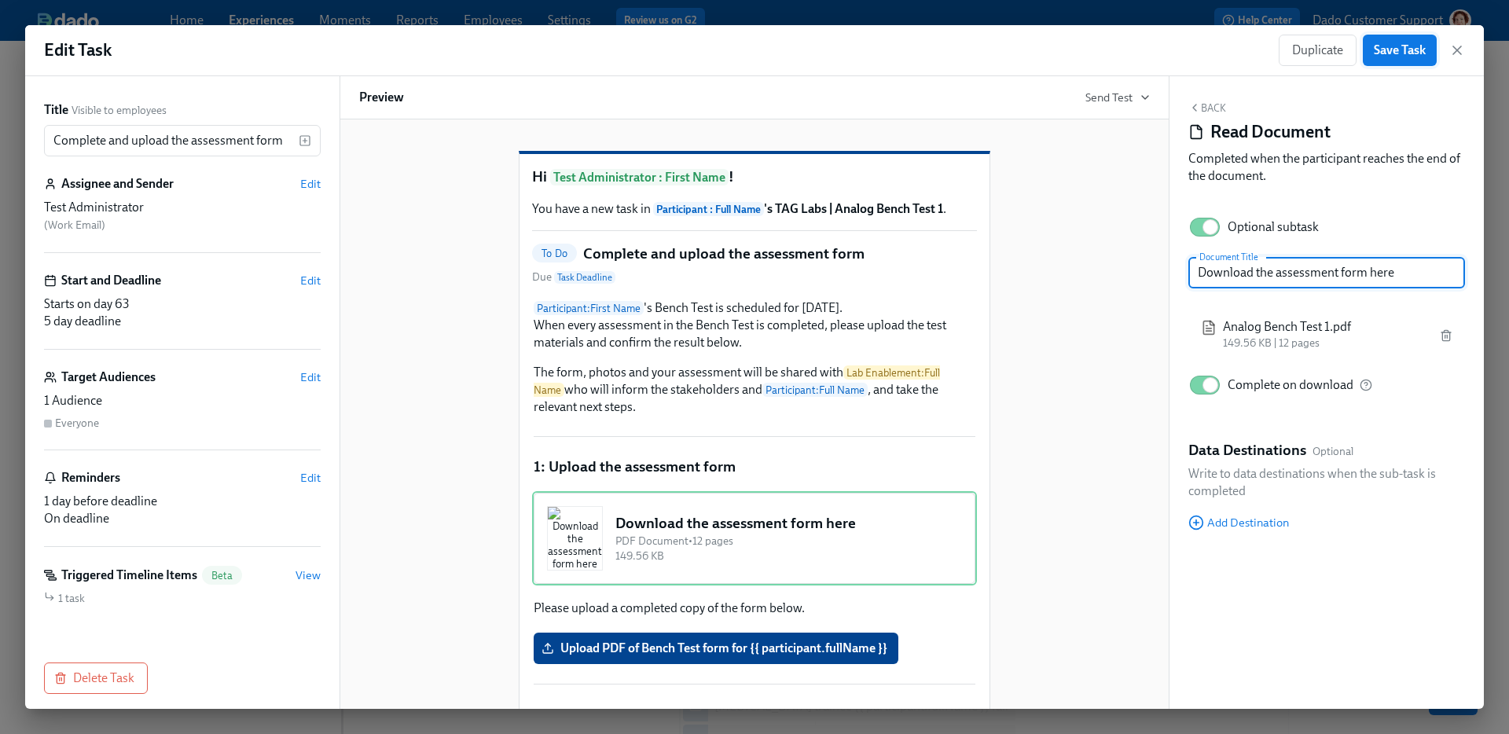
type input "Download the assessment form here"
click at [1403, 53] on span "Save Task" at bounding box center [1400, 50] width 52 height 16
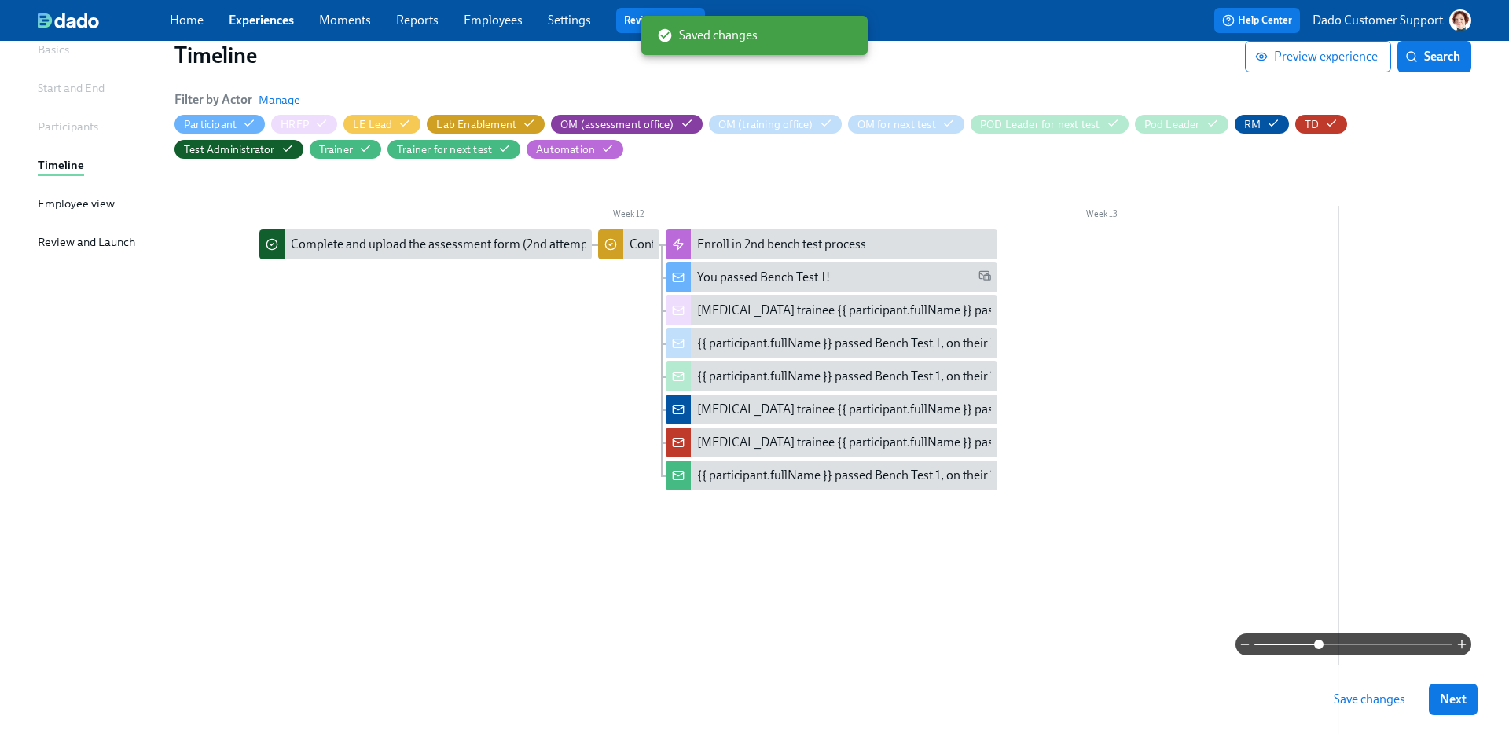
scroll to position [0, 4924]
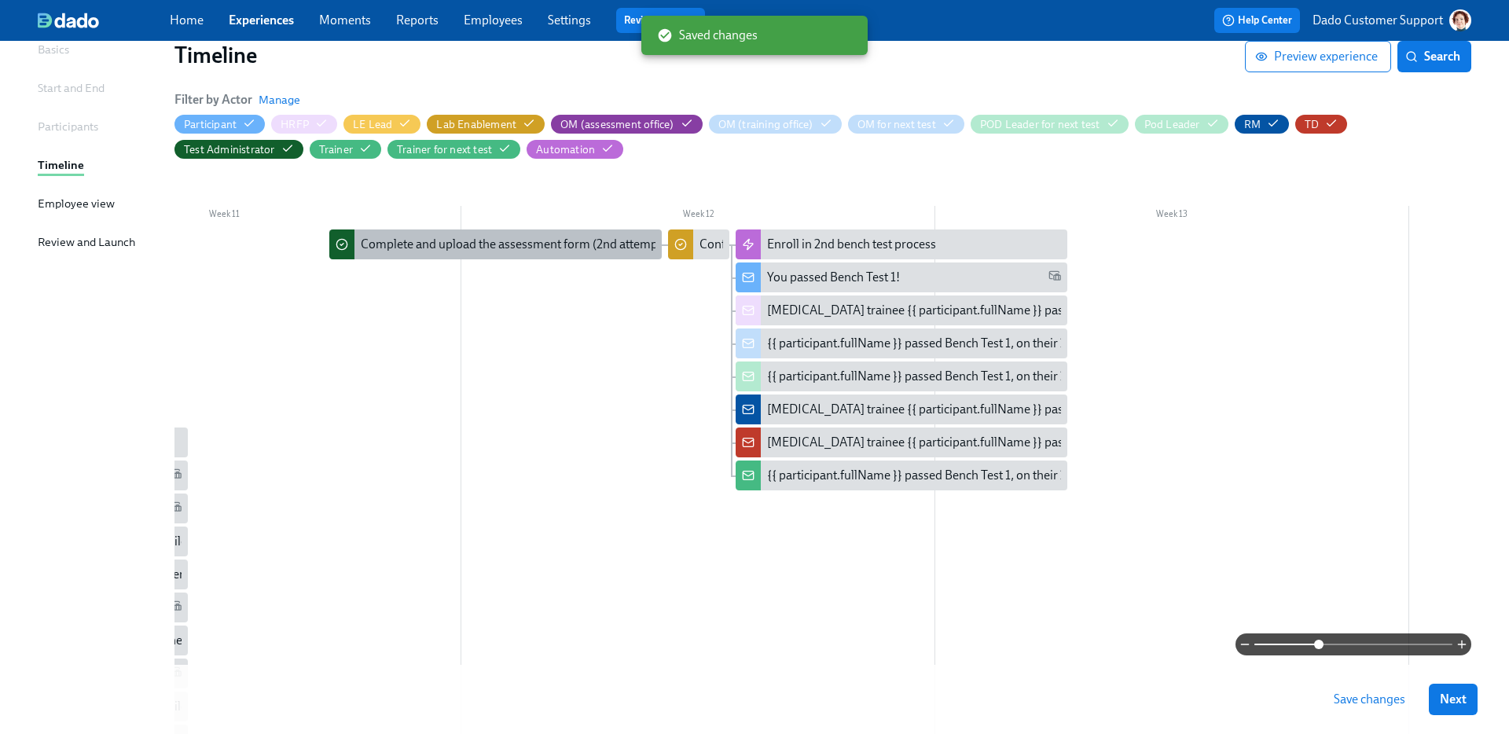
click at [426, 251] on div "Complete and upload the assessment form (2nd attempt)" at bounding box center [513, 244] width 305 height 17
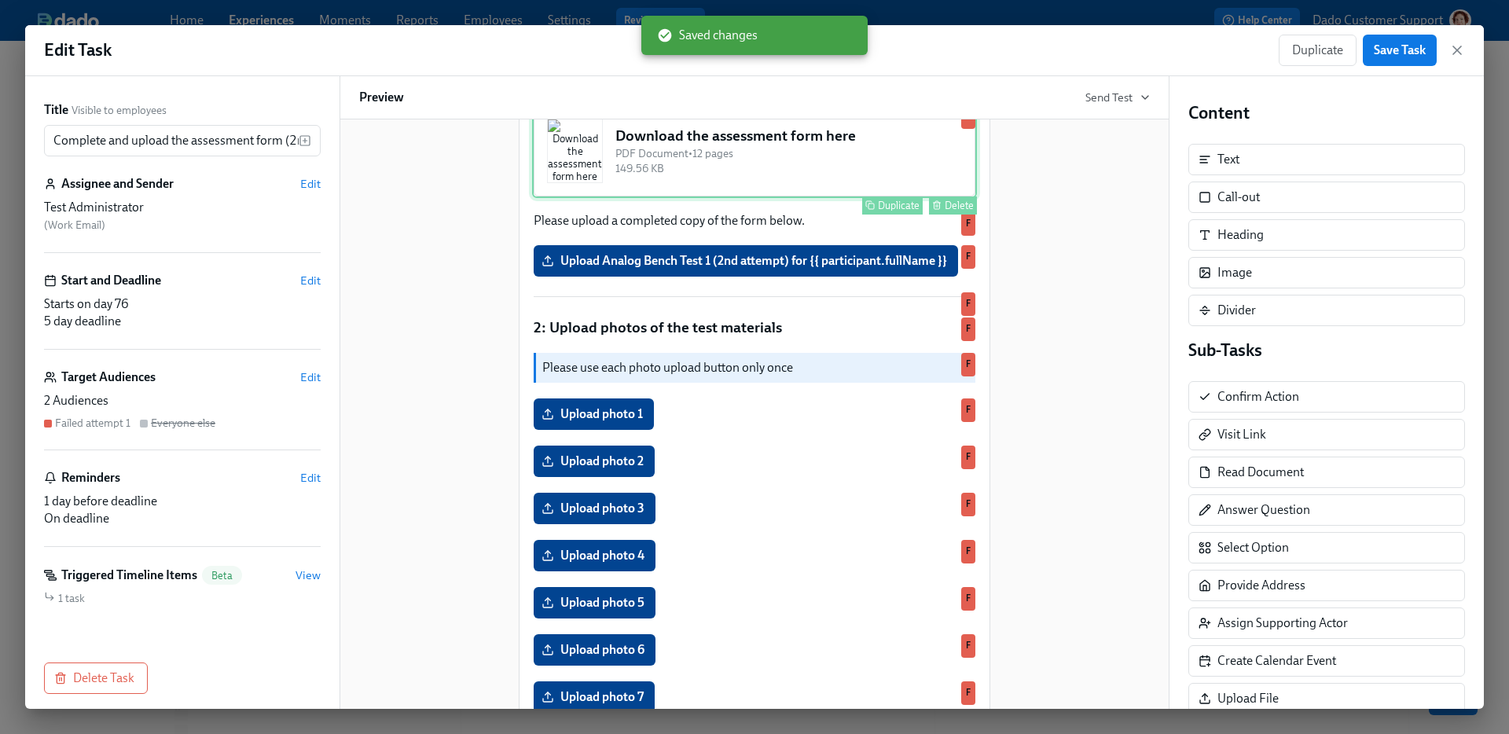
scroll to position [372, 0]
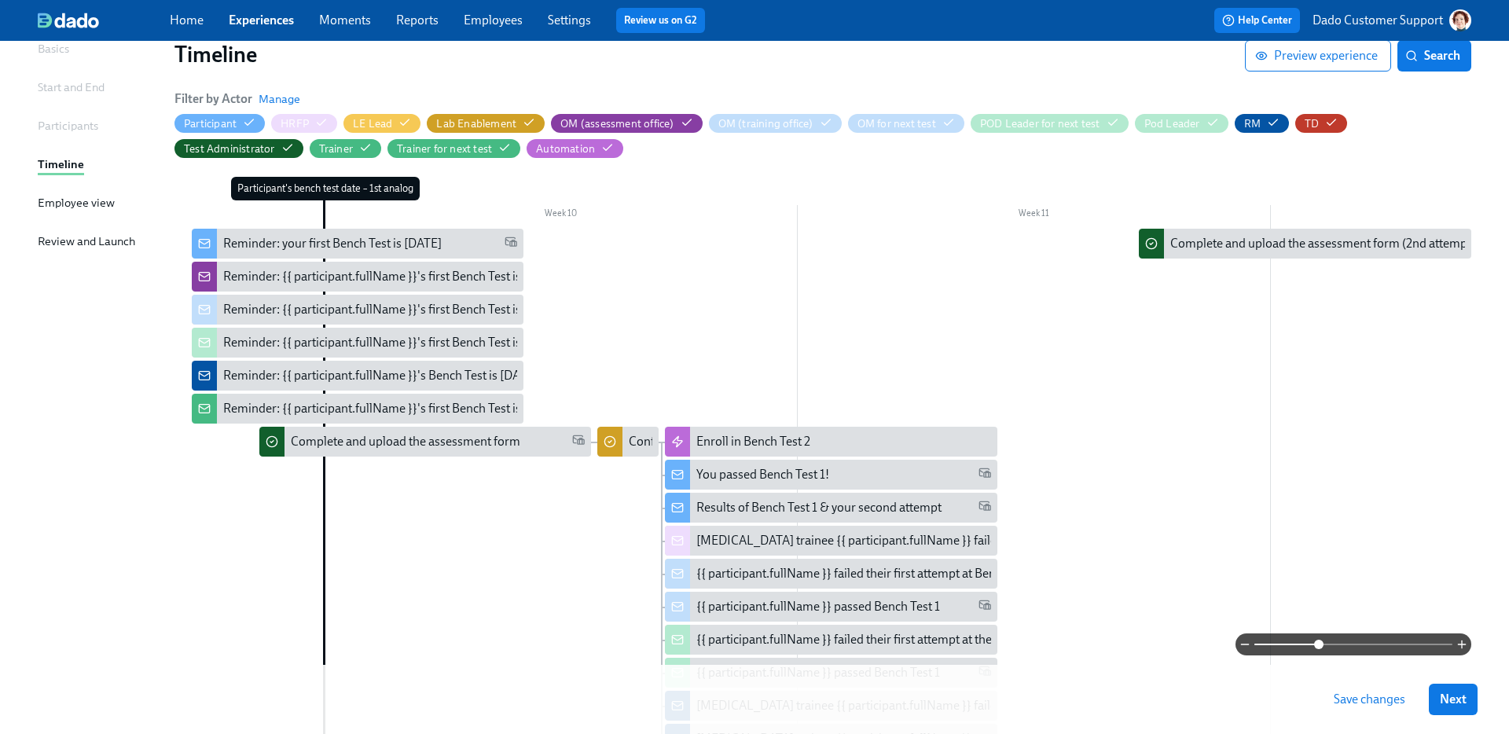
scroll to position [0, 3973]
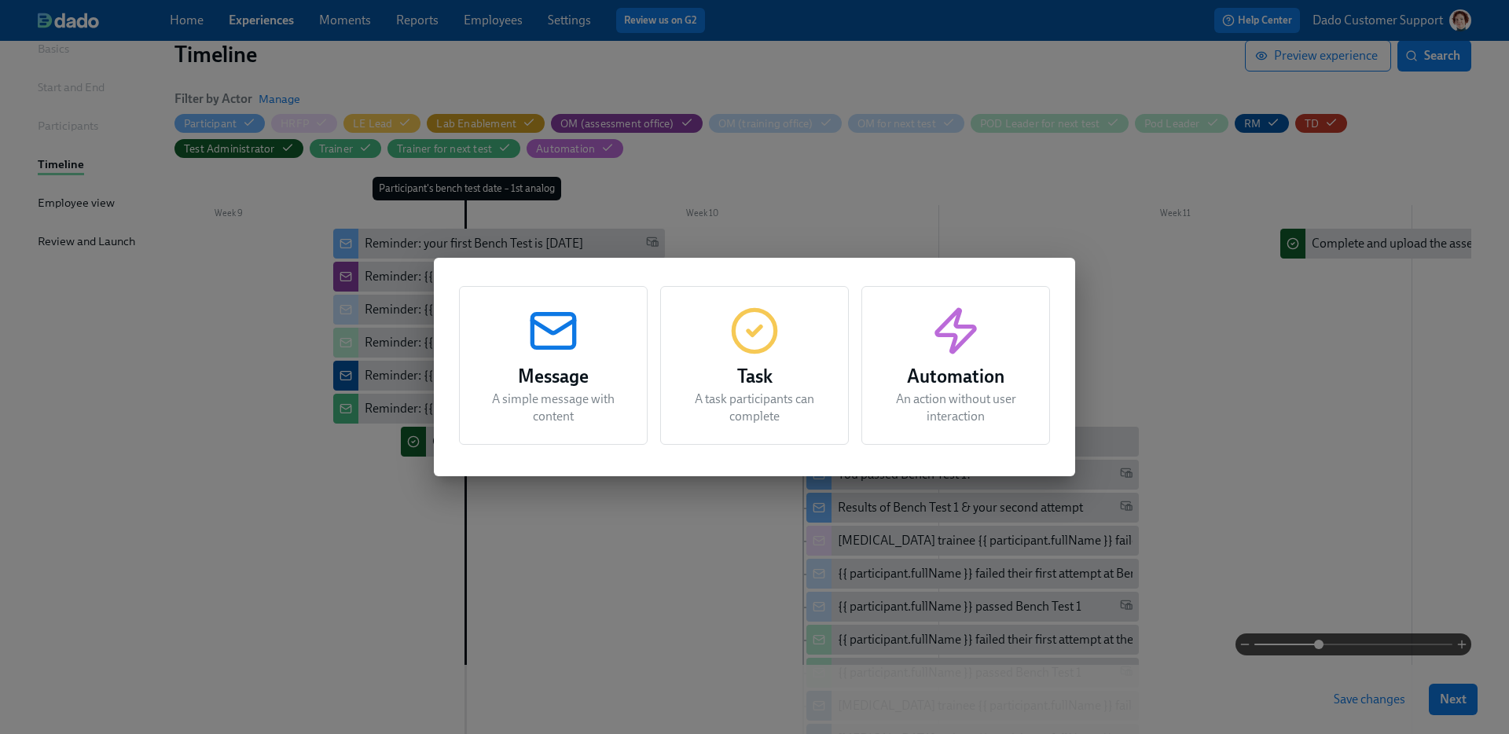
click at [356, 466] on div "Message A simple message with content Task A task participants can complete Aut…" at bounding box center [754, 367] width 1509 height 734
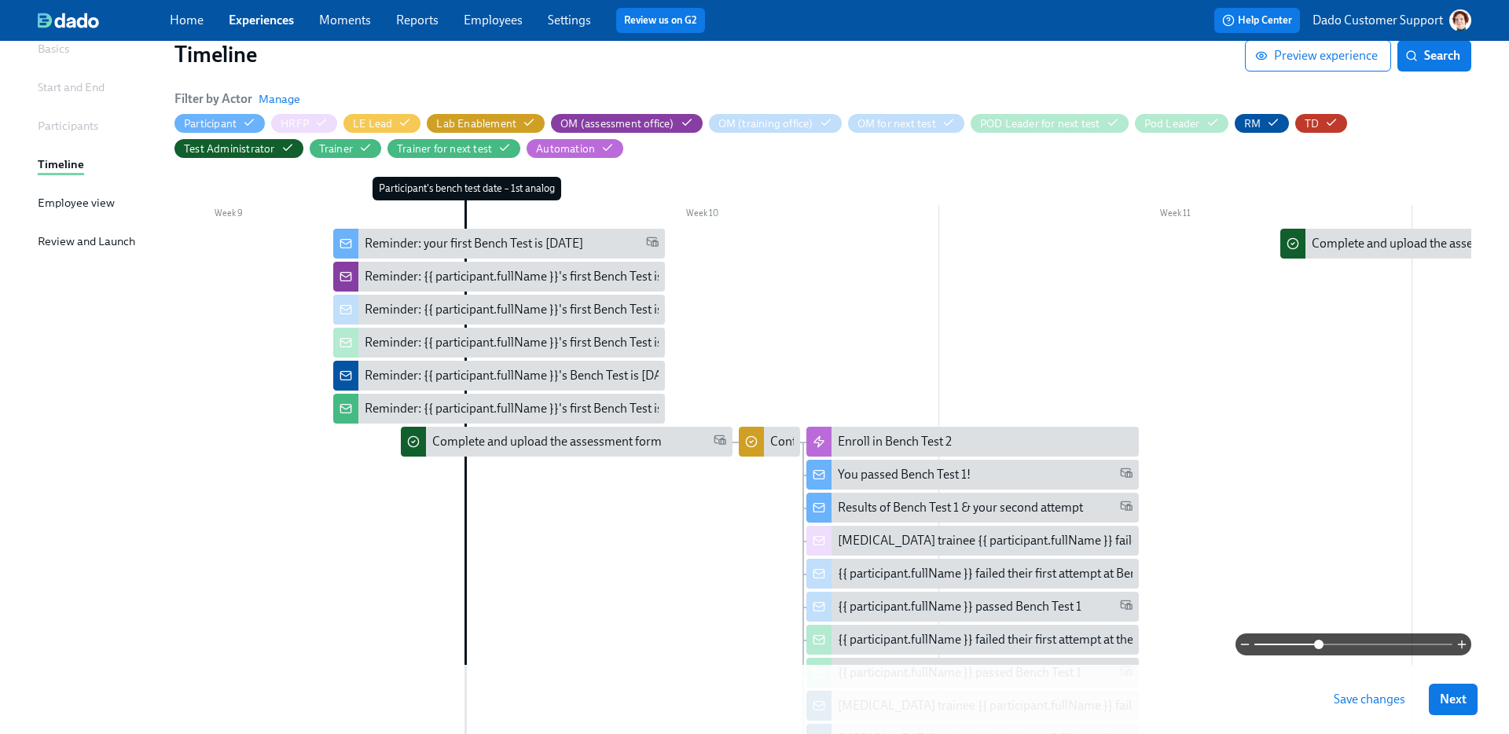
click at [472, 443] on div "Complete and upload the assessment form" at bounding box center [547, 441] width 230 height 17
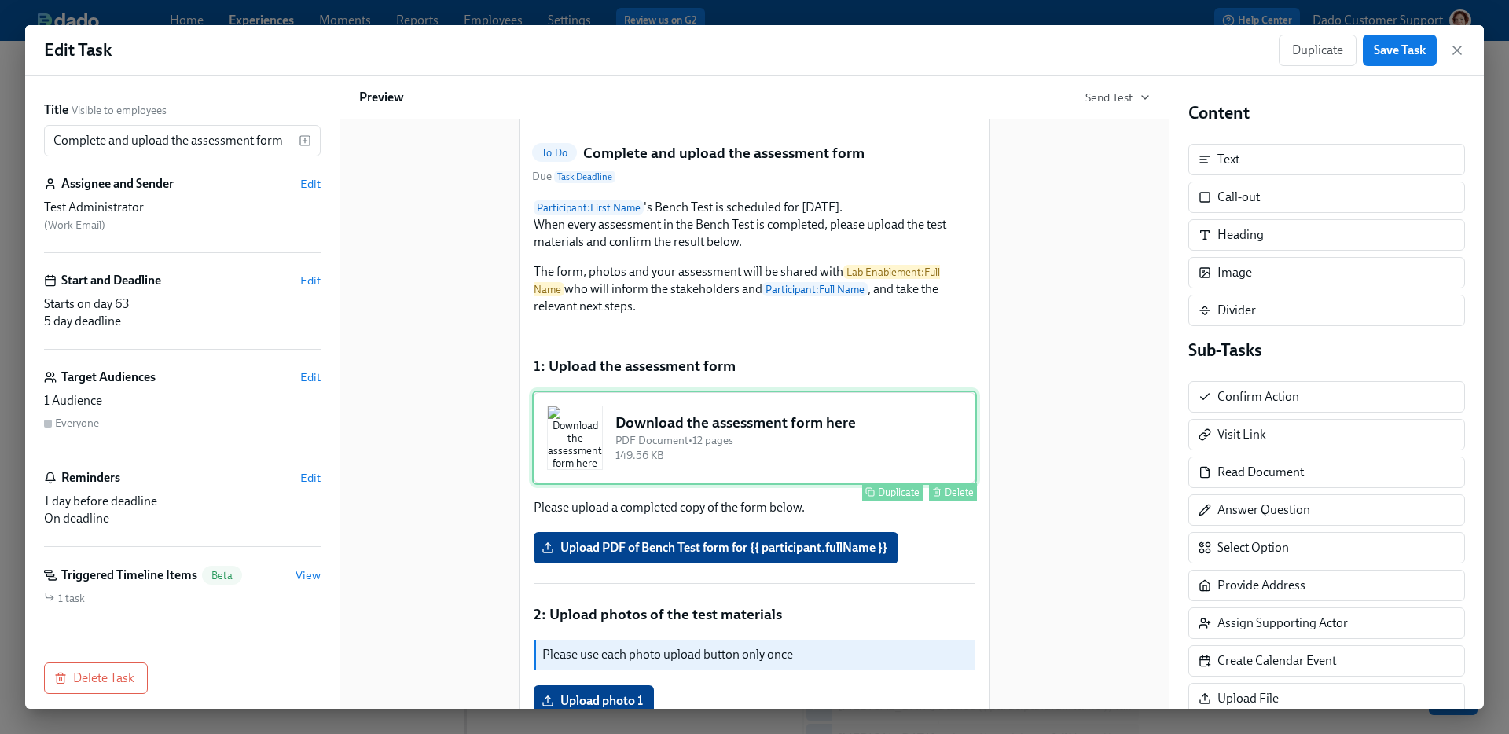
scroll to position [95, 0]
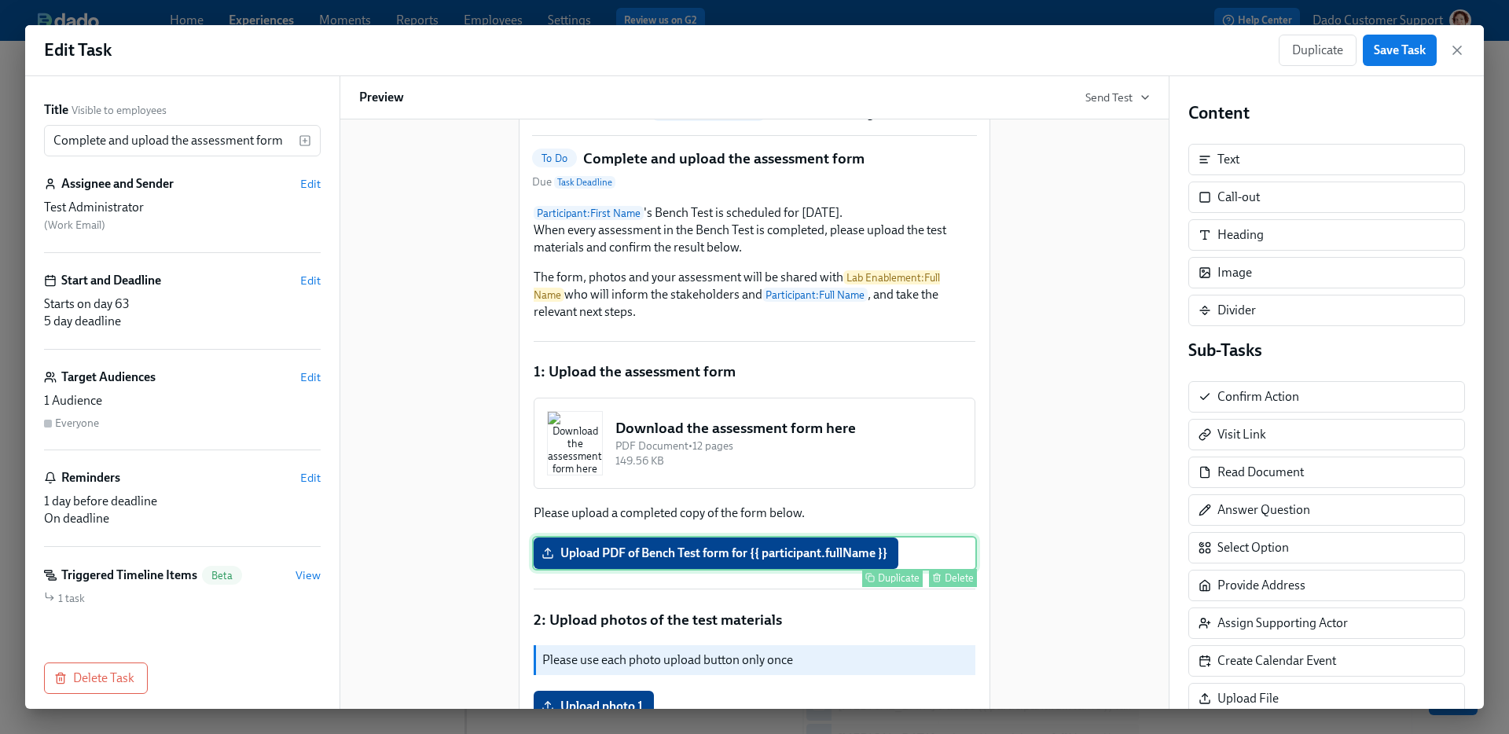
click at [693, 571] on div "Upload PDF of Bench Test form for {{ participant.fullName }} Duplicate Delete" at bounding box center [754, 553] width 445 height 35
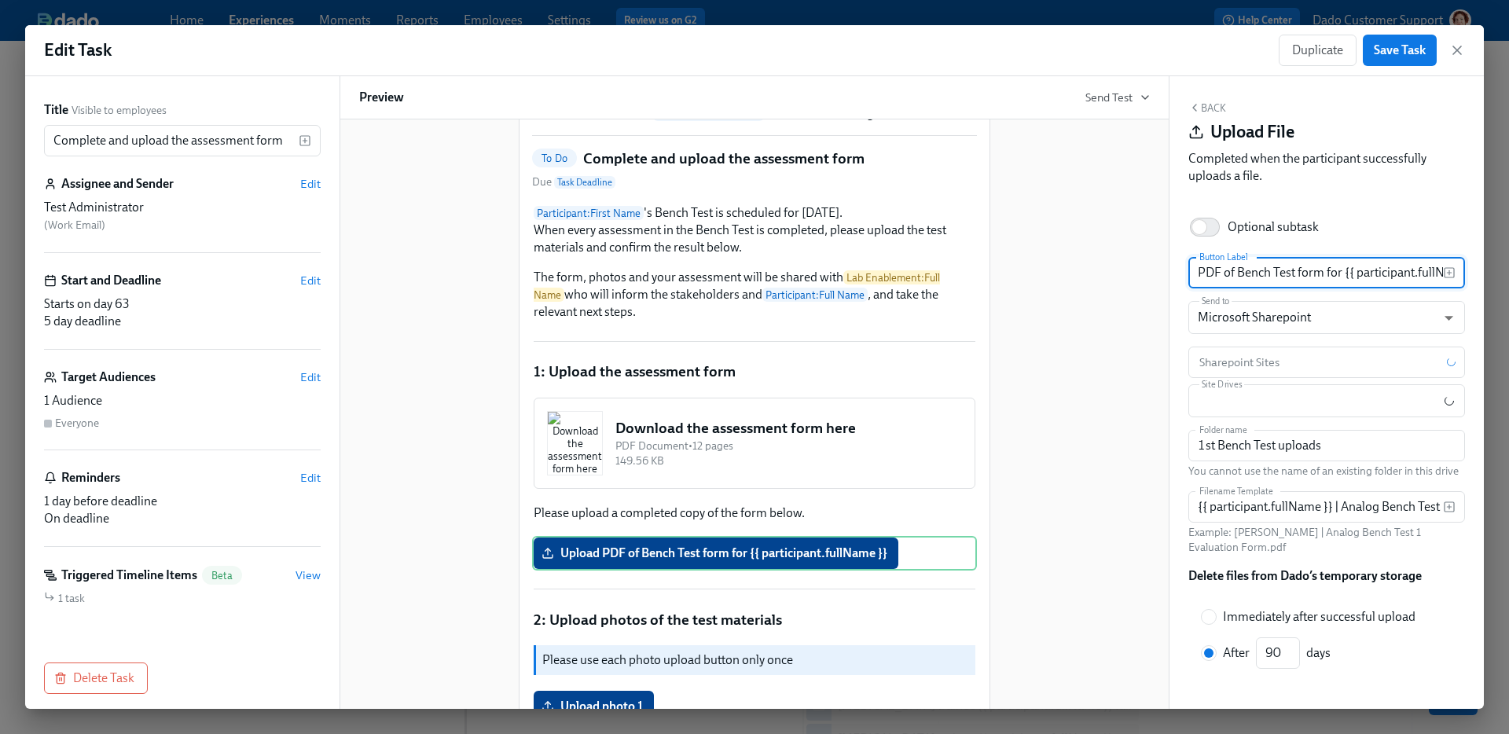
scroll to position [0, 36]
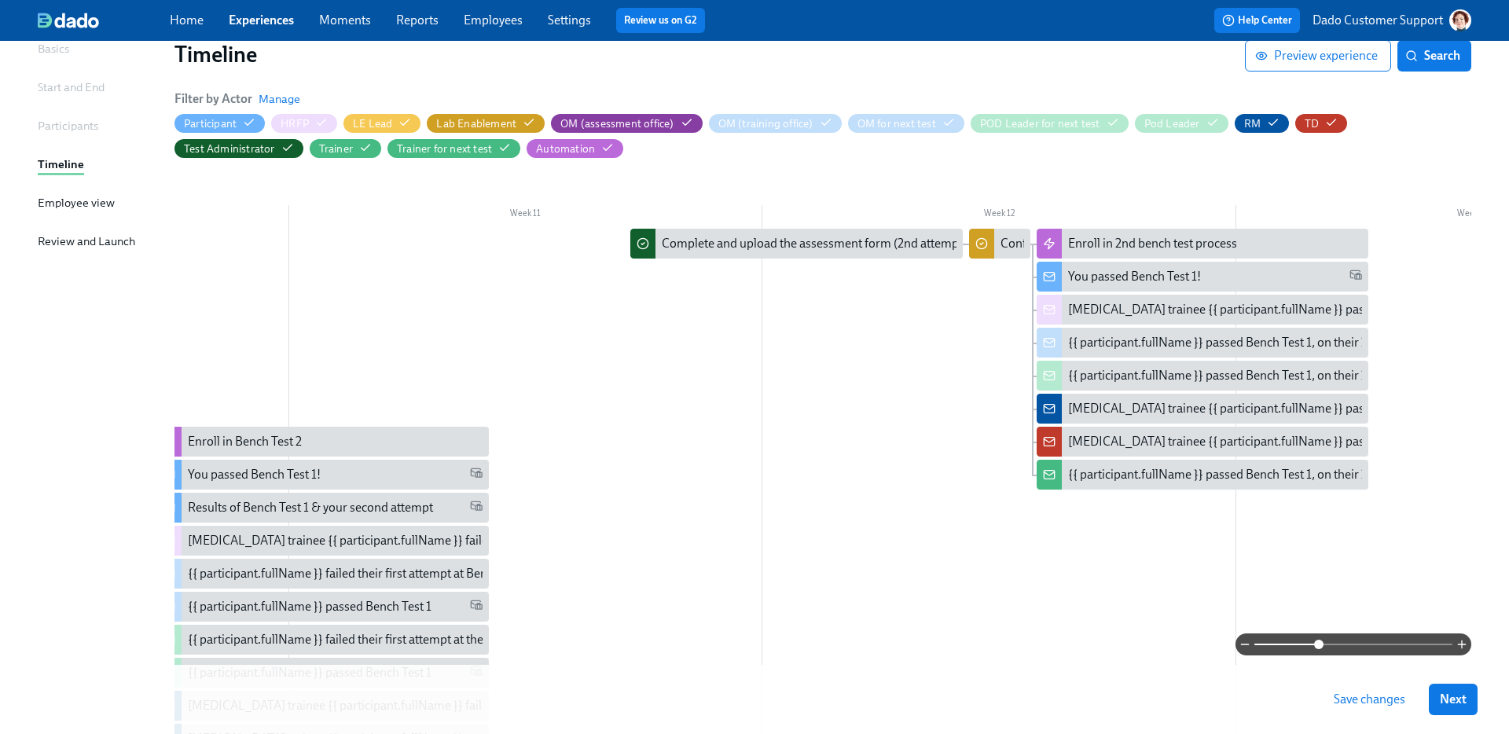
scroll to position [0, 4806]
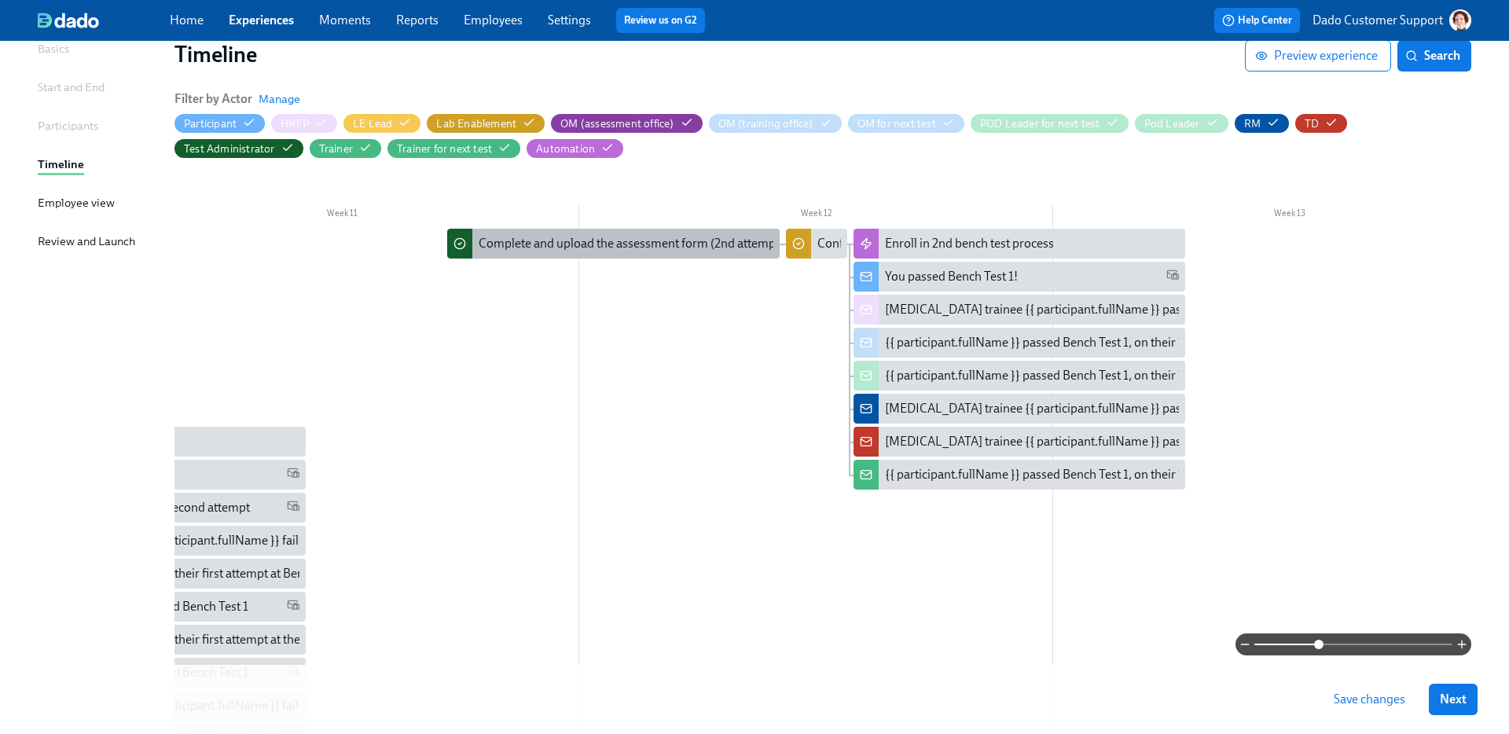
click at [727, 252] on div "Complete and upload the assessment form (2nd attempt)" at bounding box center [613, 244] width 332 height 30
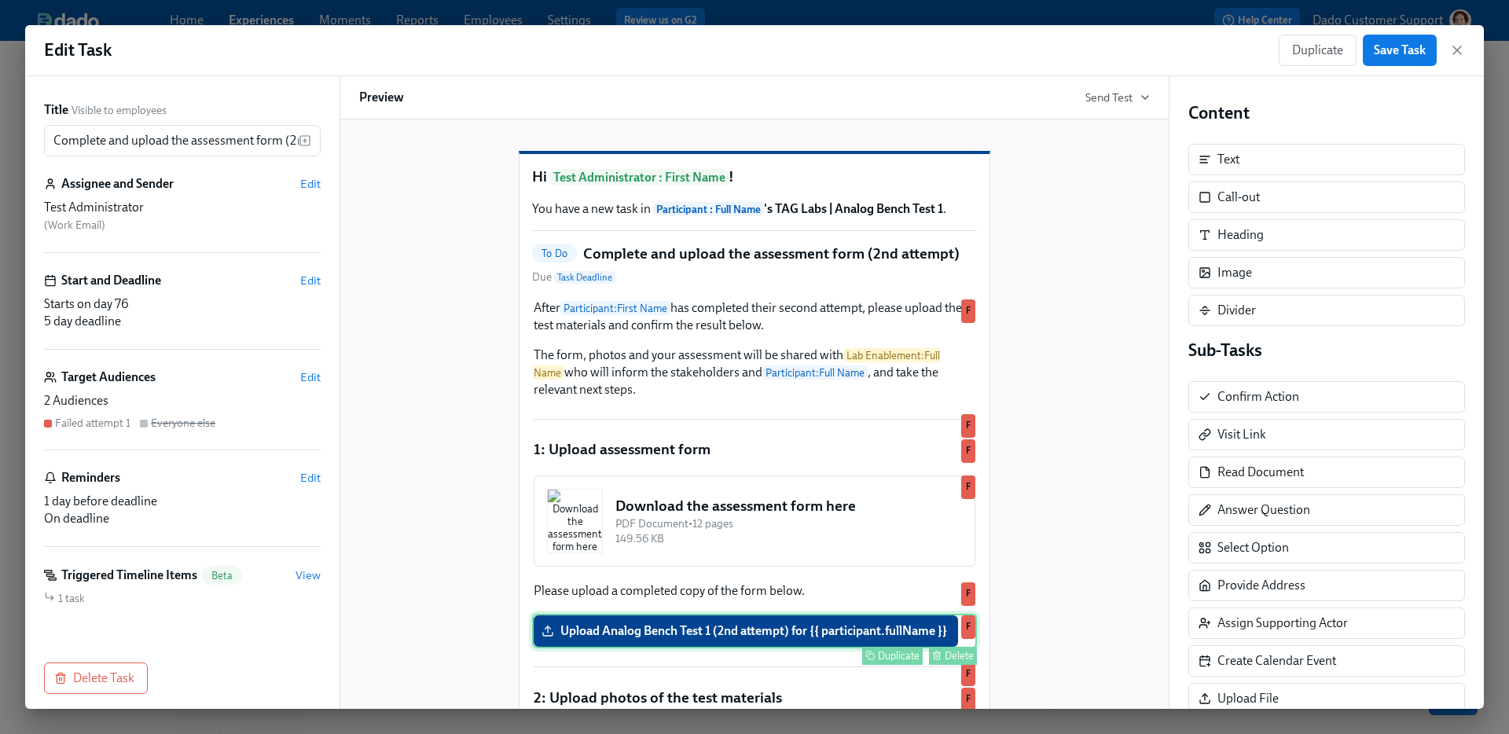
click at [671, 648] on div "Upload Analog Bench Test 1 (2nd attempt) for {{ participant.fullName }} Duplica…" at bounding box center [754, 631] width 445 height 35
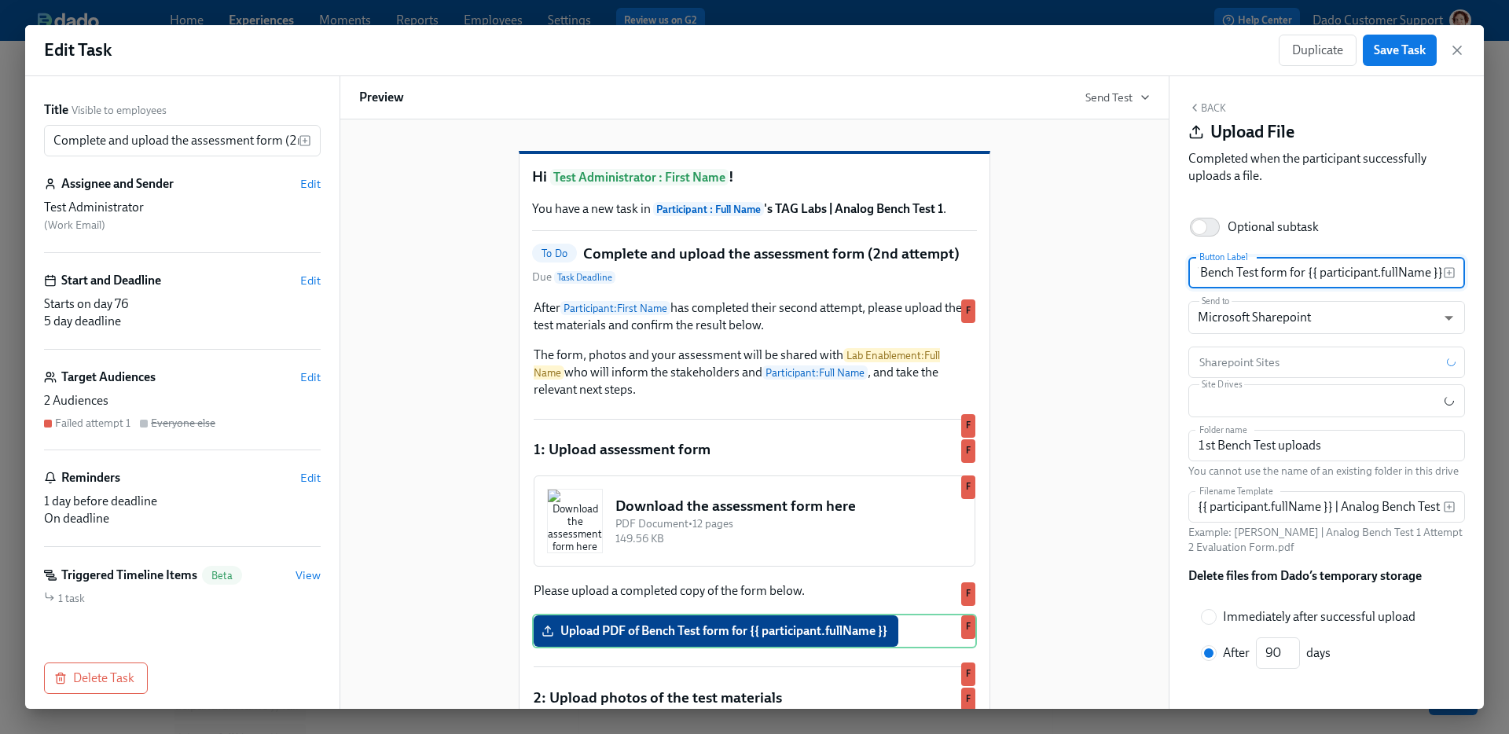
scroll to position [0, 36]
click at [1285, 272] on input "PDF of Bench Test form for {{ participant.fullName }}" at bounding box center [1316, 272] width 255 height 31
type input "PDF of Bench Test form for {{ participant.fullName }}'s 2nd attempt"
click at [1362, 505] on input "{{ participant.fullName }} | Analog Bench Test 1 Attempt 2 Evaluation Form" at bounding box center [1316, 506] width 255 height 31
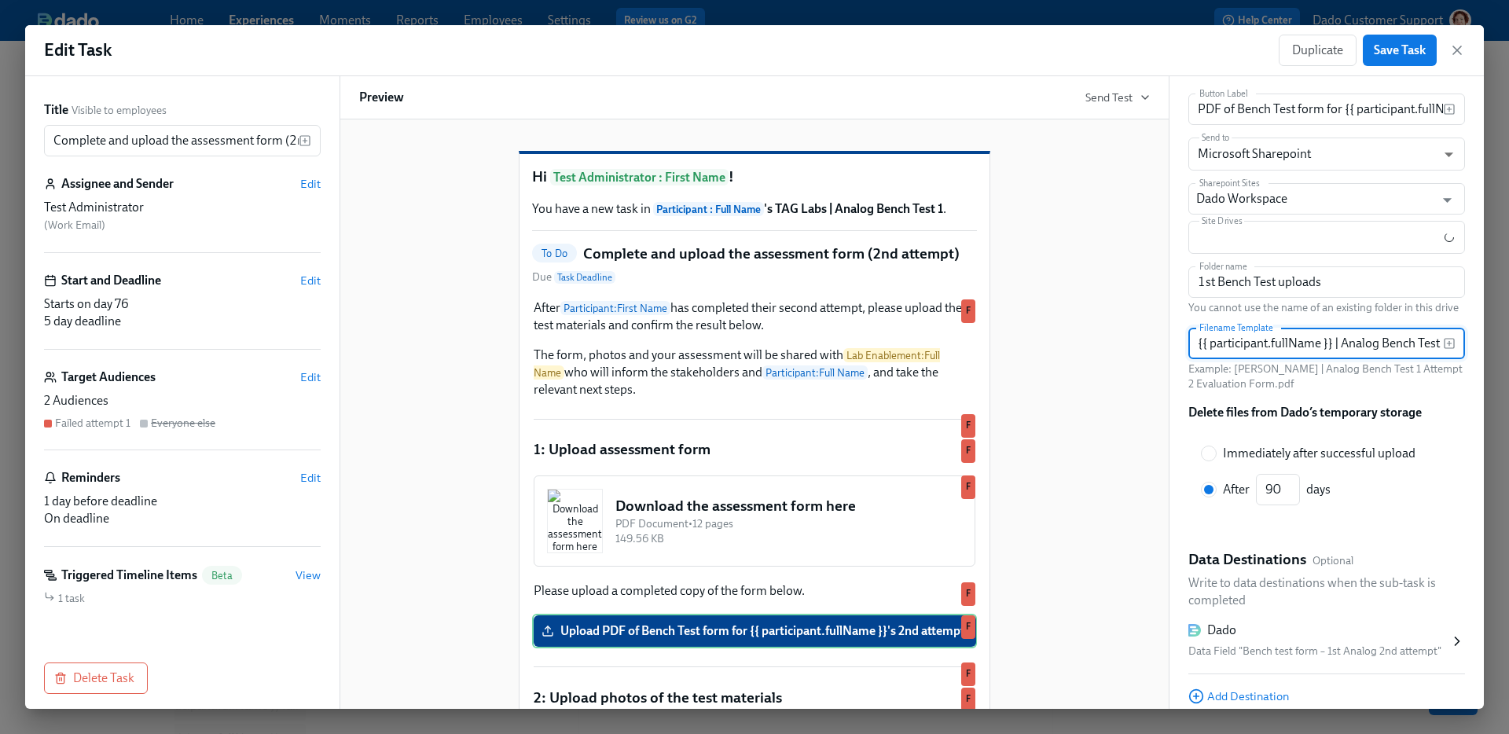
scroll to position [226, 0]
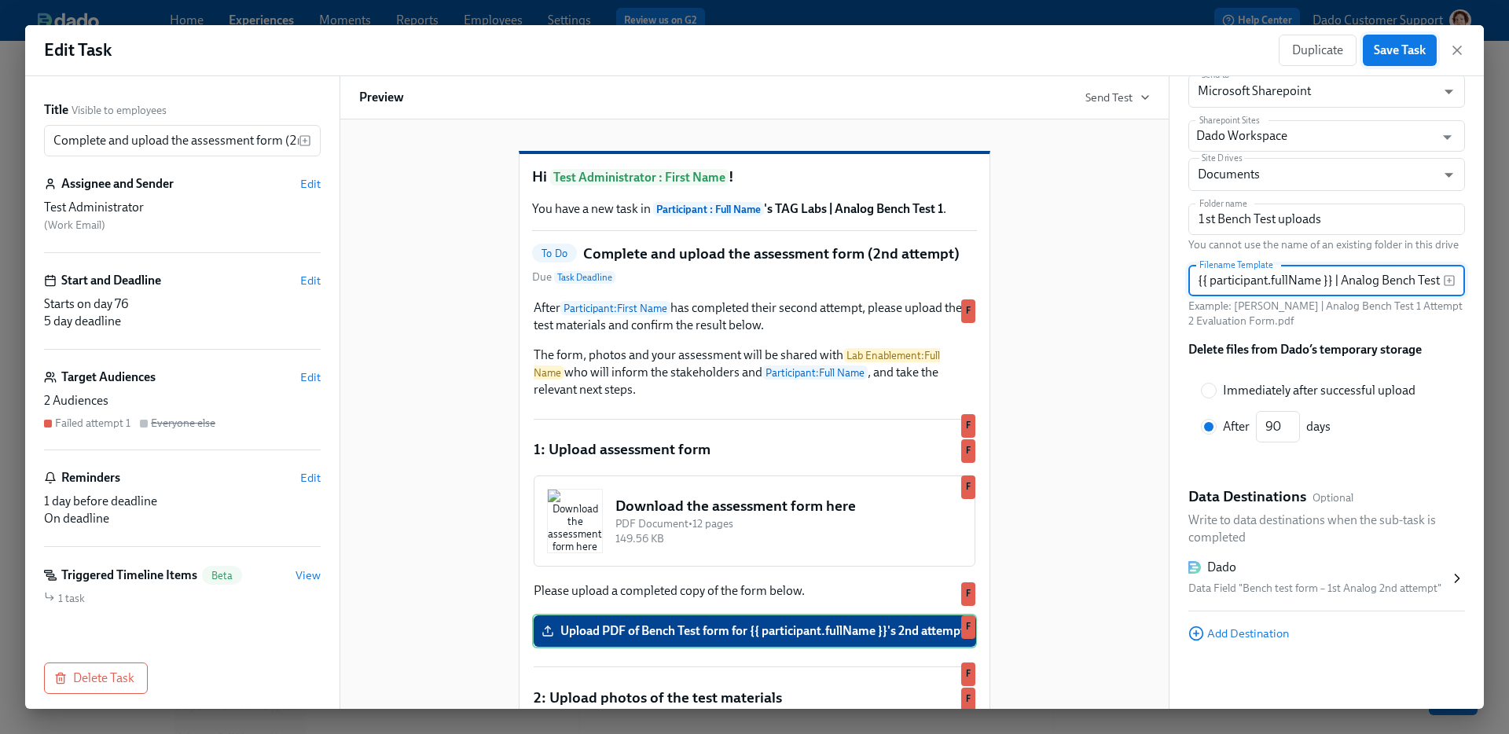
click at [1380, 44] on span "Save Task" at bounding box center [1400, 50] width 52 height 16
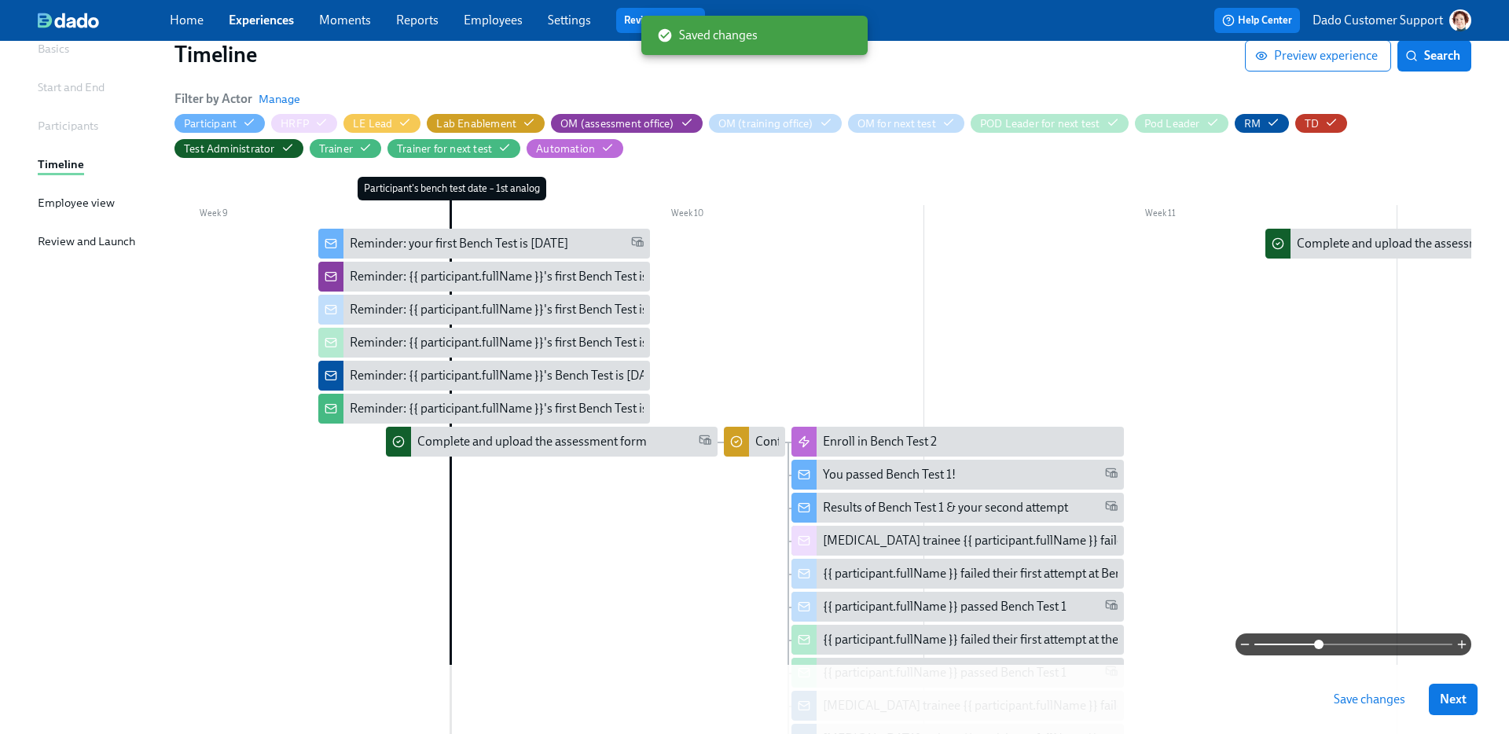
scroll to position [0, 3793]
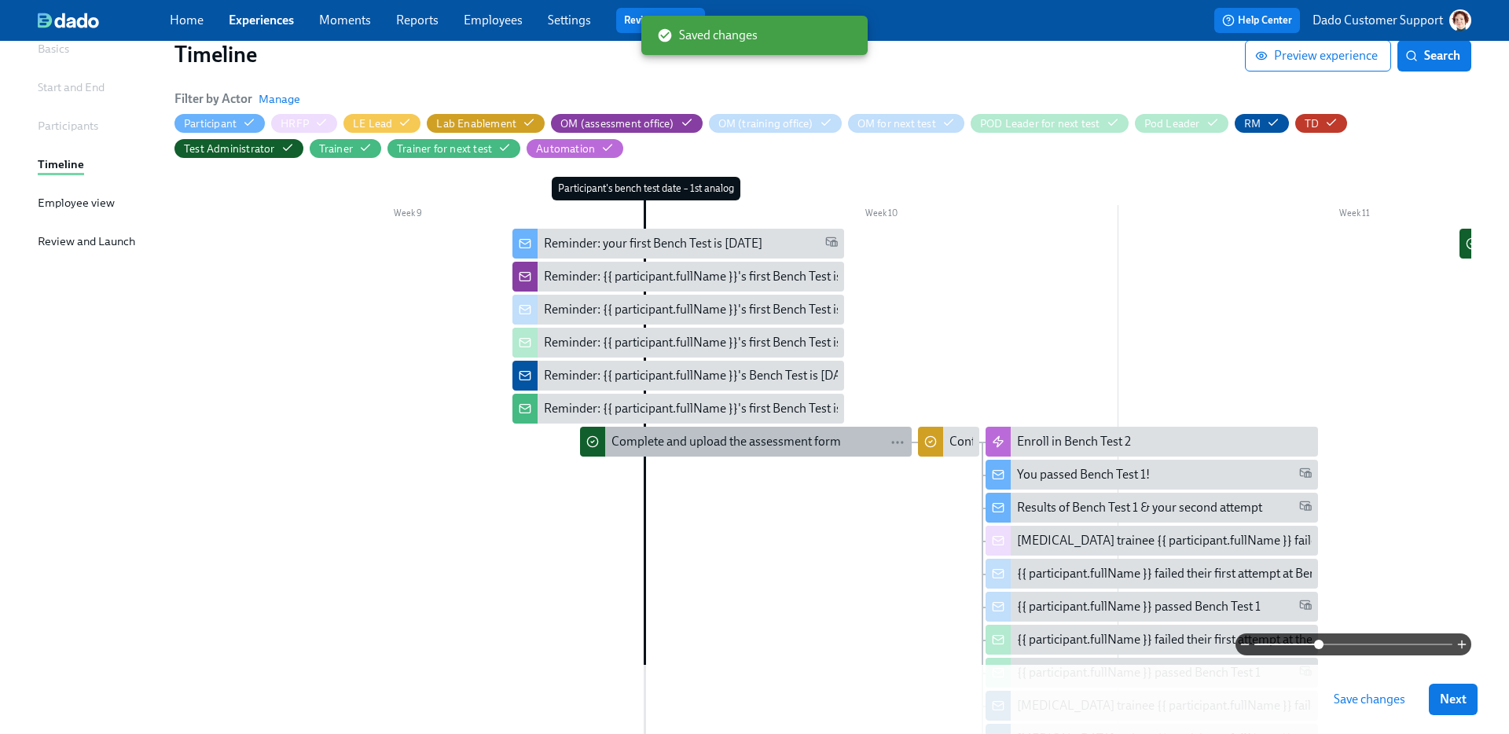
click at [730, 441] on div "Complete and upload the assessment form" at bounding box center [727, 441] width 230 height 17
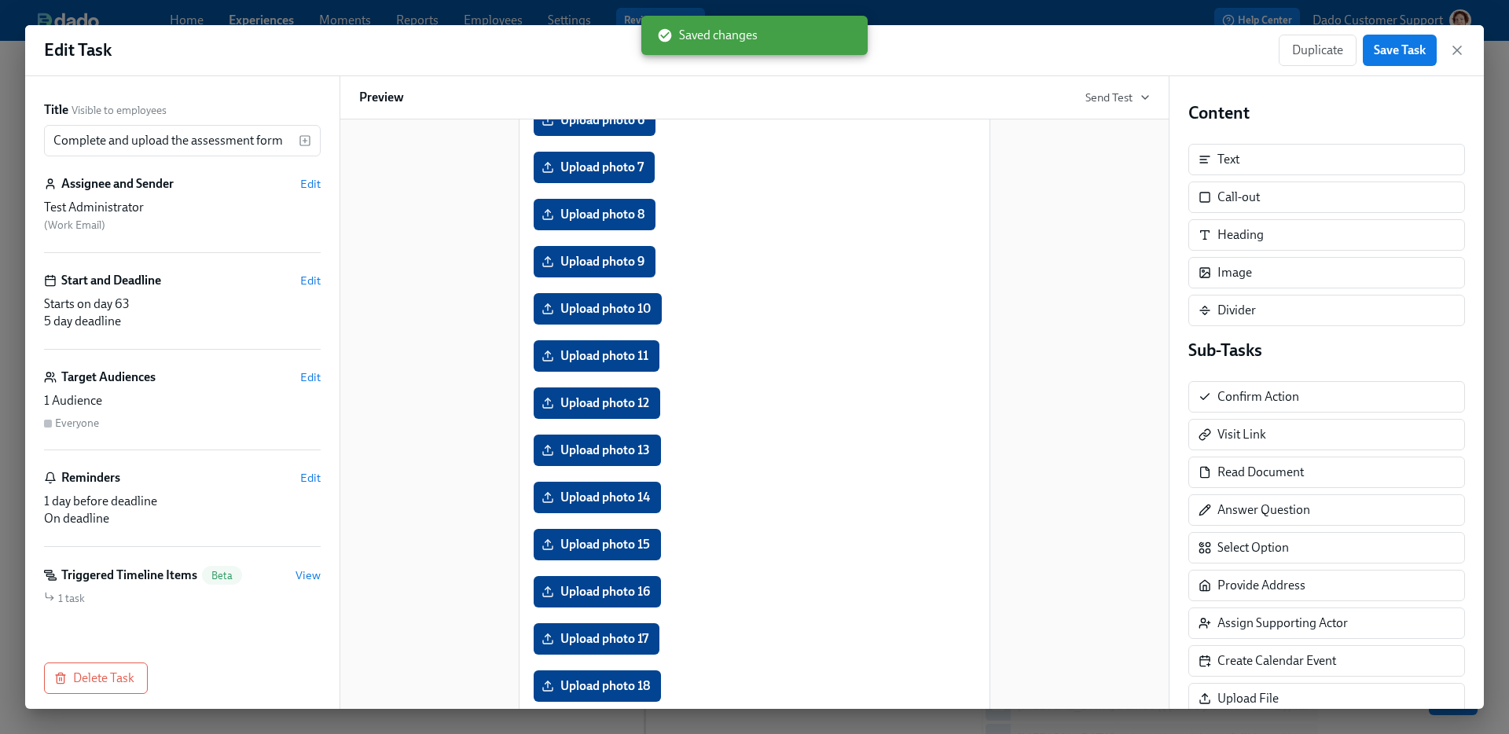
scroll to position [275, 0]
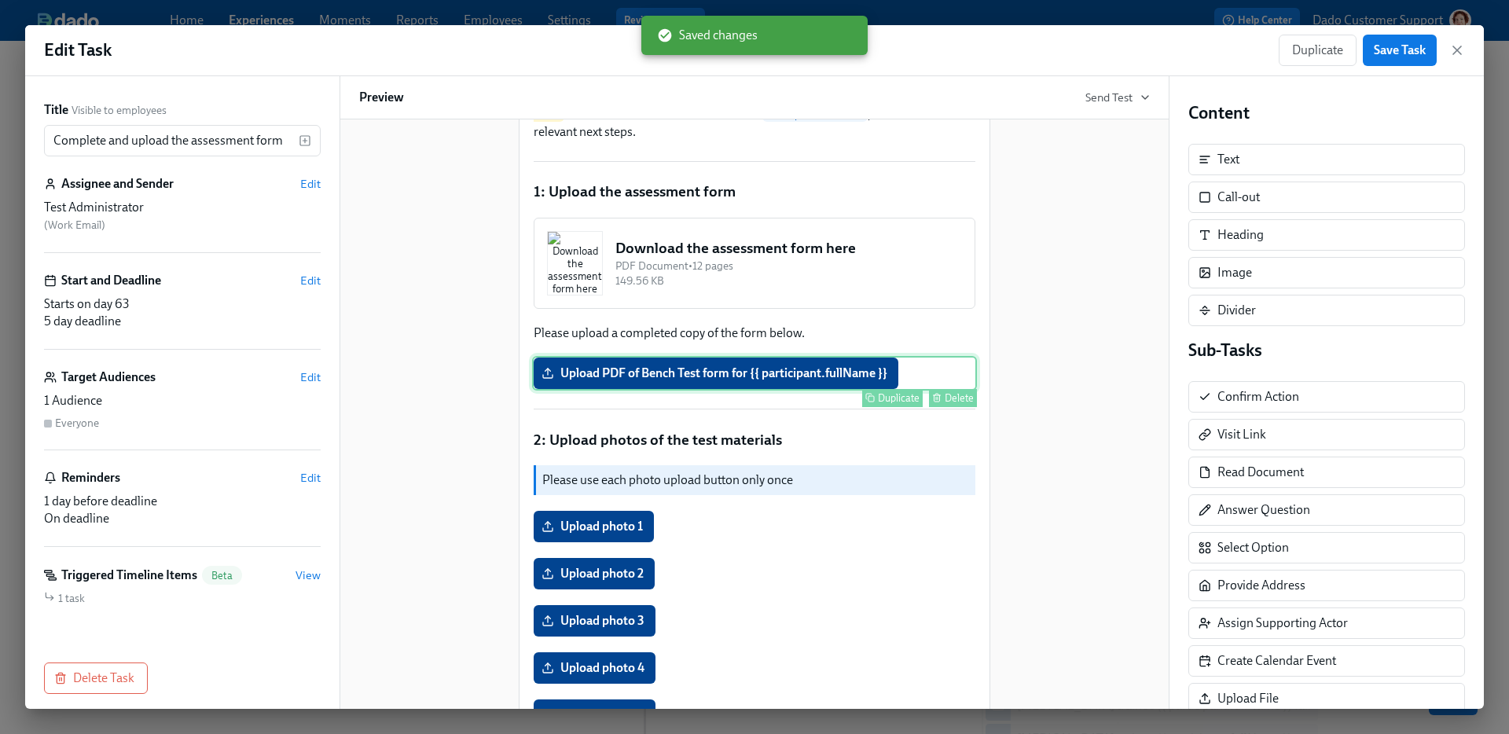
click at [910, 391] on div "Upload PDF of Bench Test form for {{ participant.fullName }} Duplicate Delete" at bounding box center [754, 373] width 445 height 35
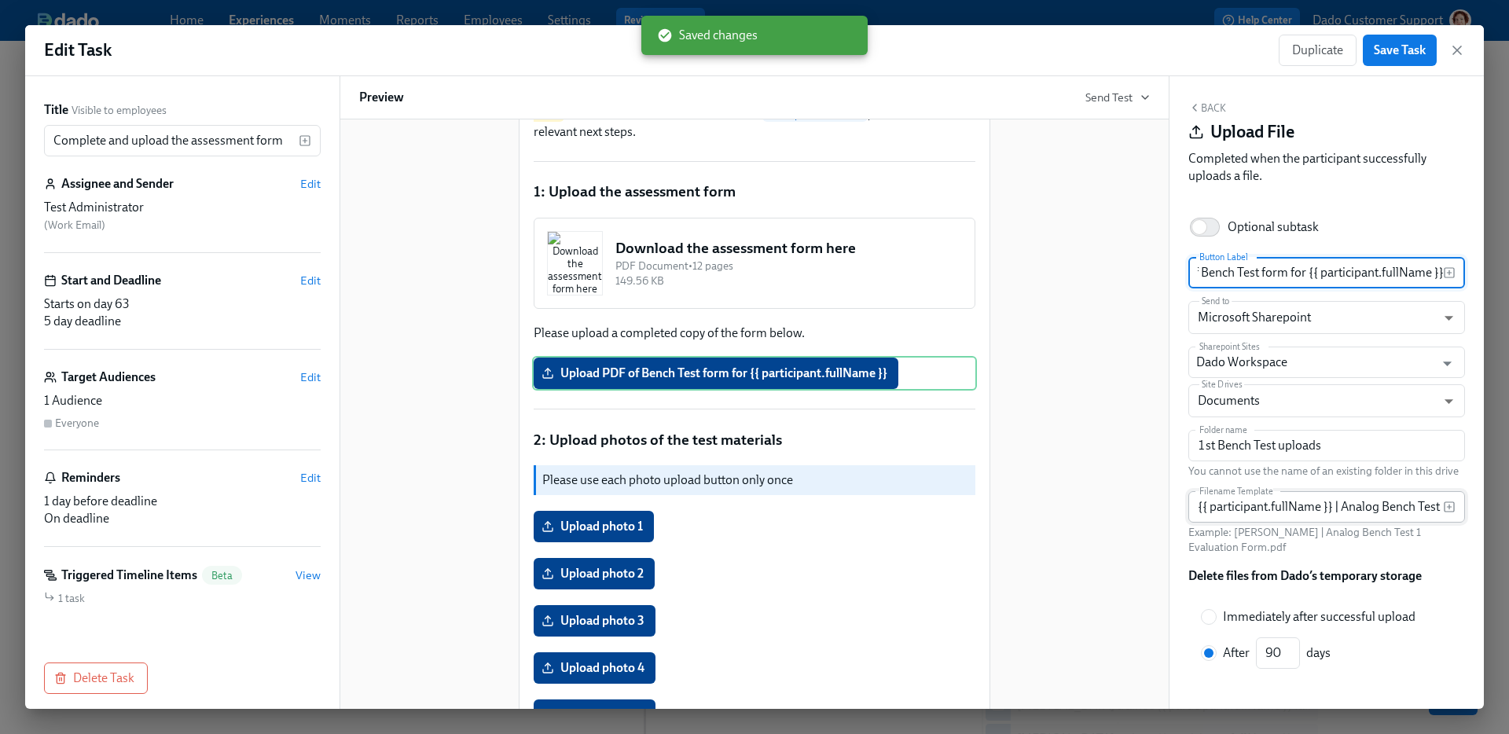
scroll to position [310, 0]
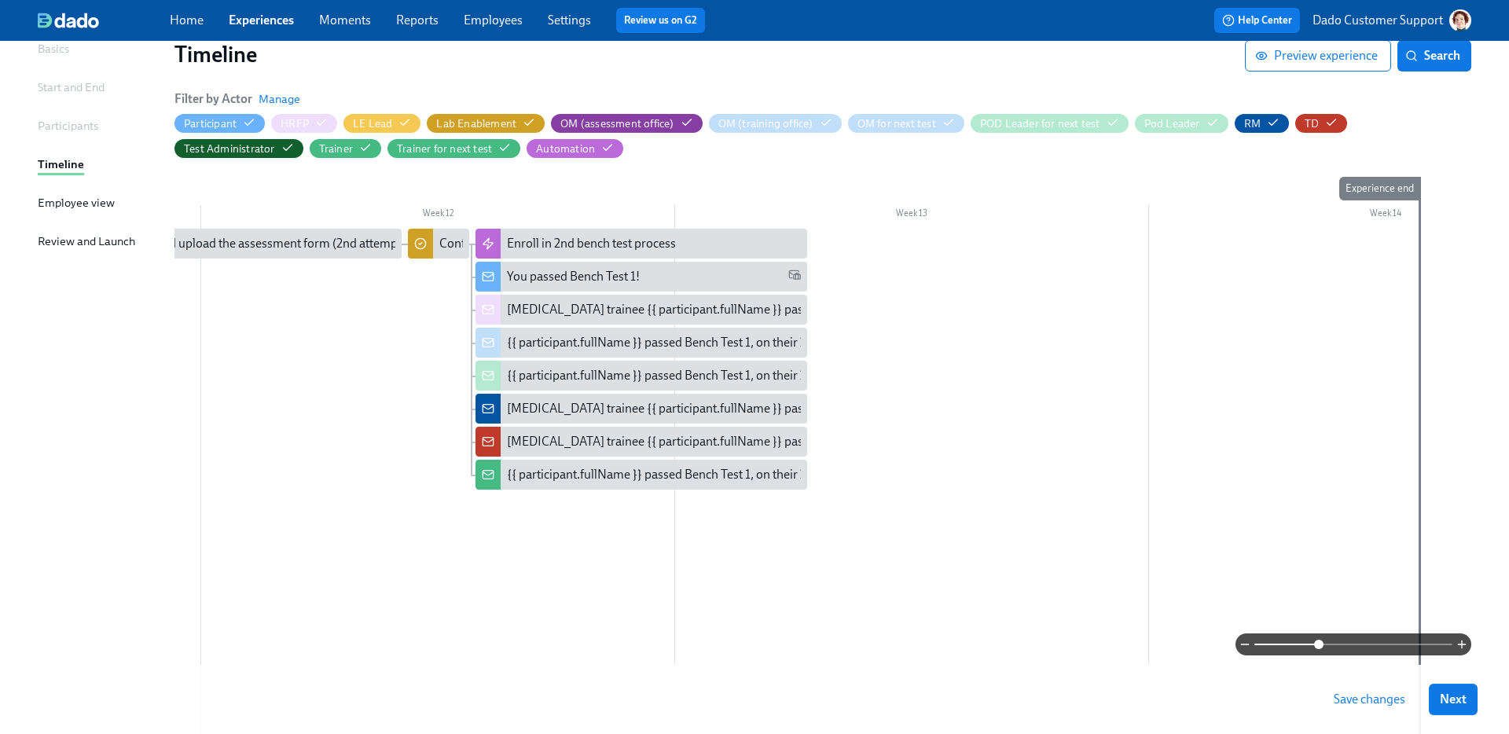
scroll to position [0, 4940]
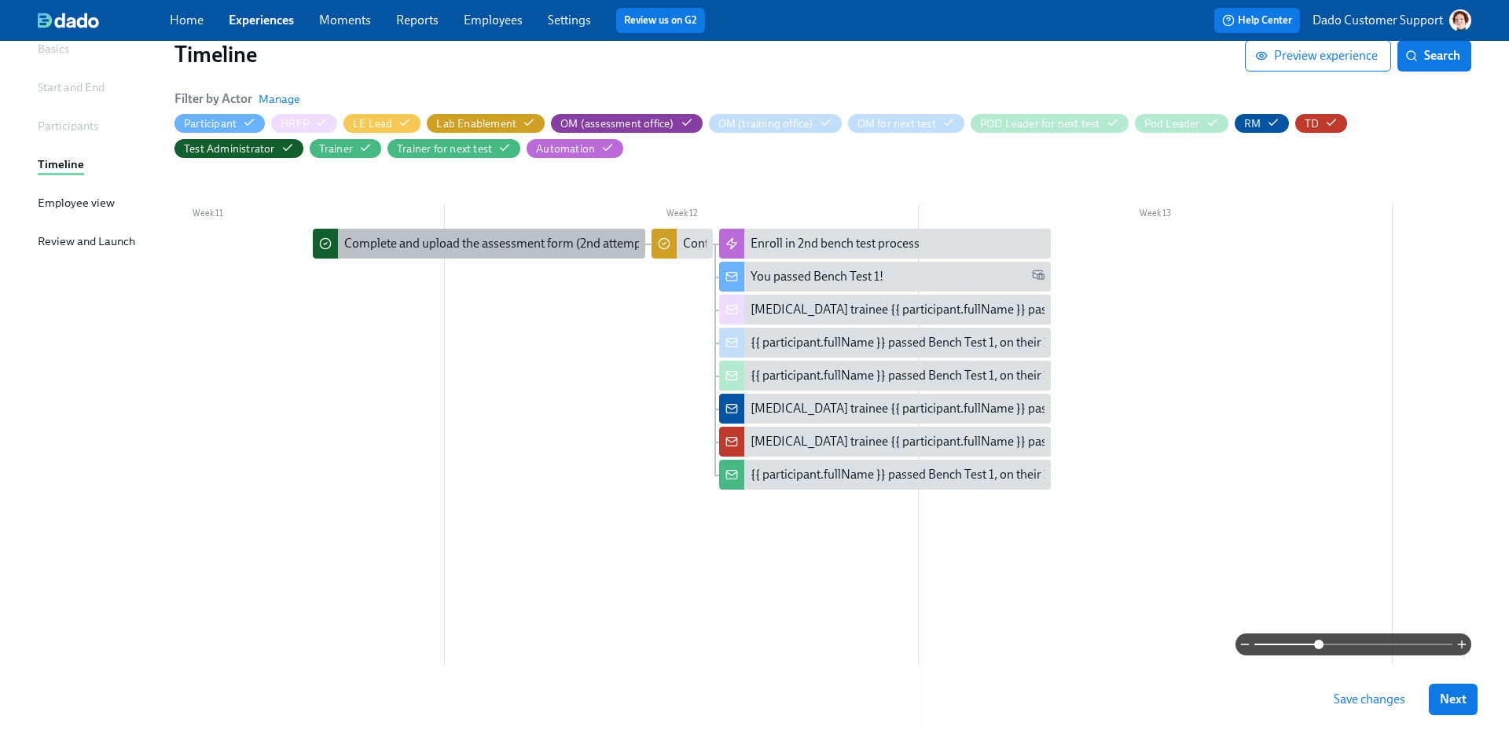
click at [576, 252] on div "Complete and upload the assessment form (2nd attempt)" at bounding box center [496, 243] width 305 height 17
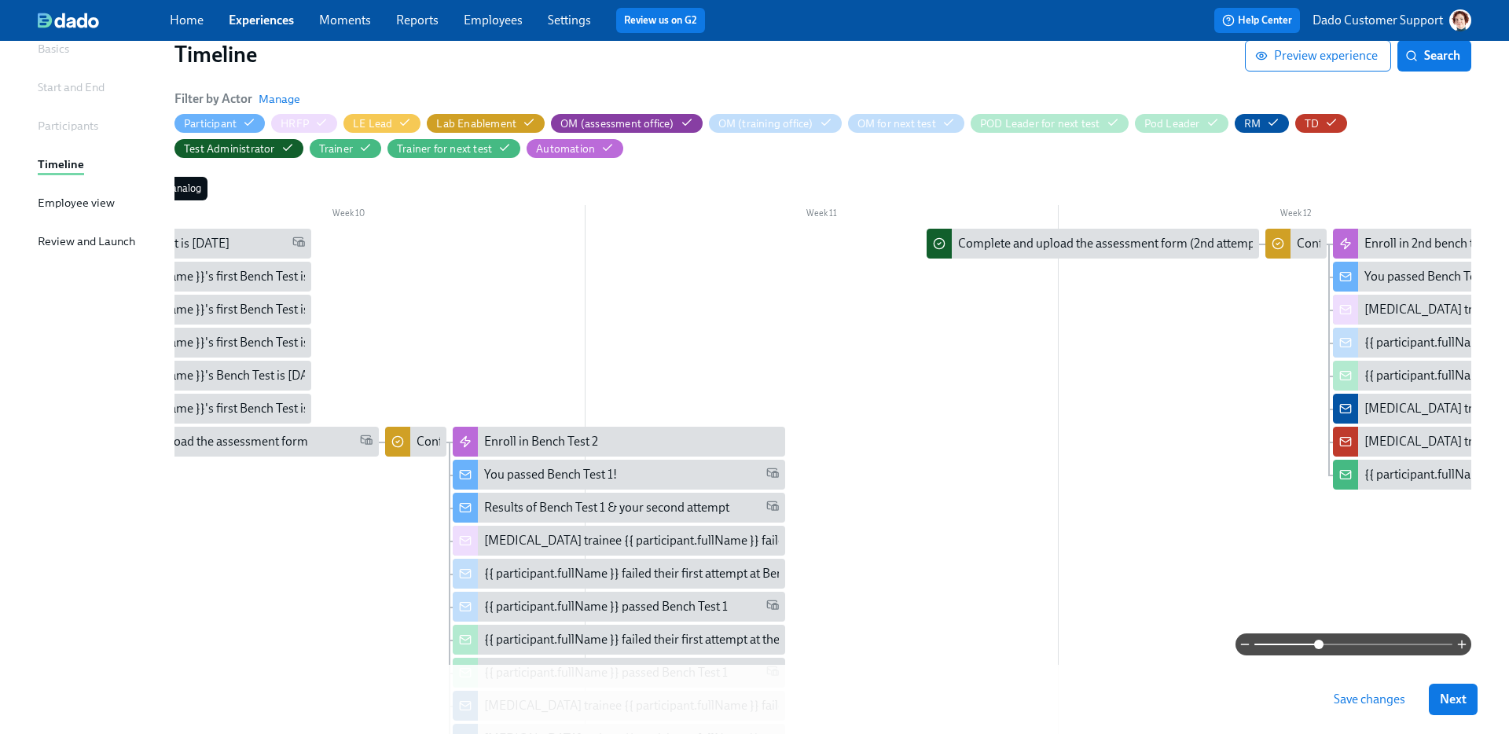
scroll to position [0, 4168]
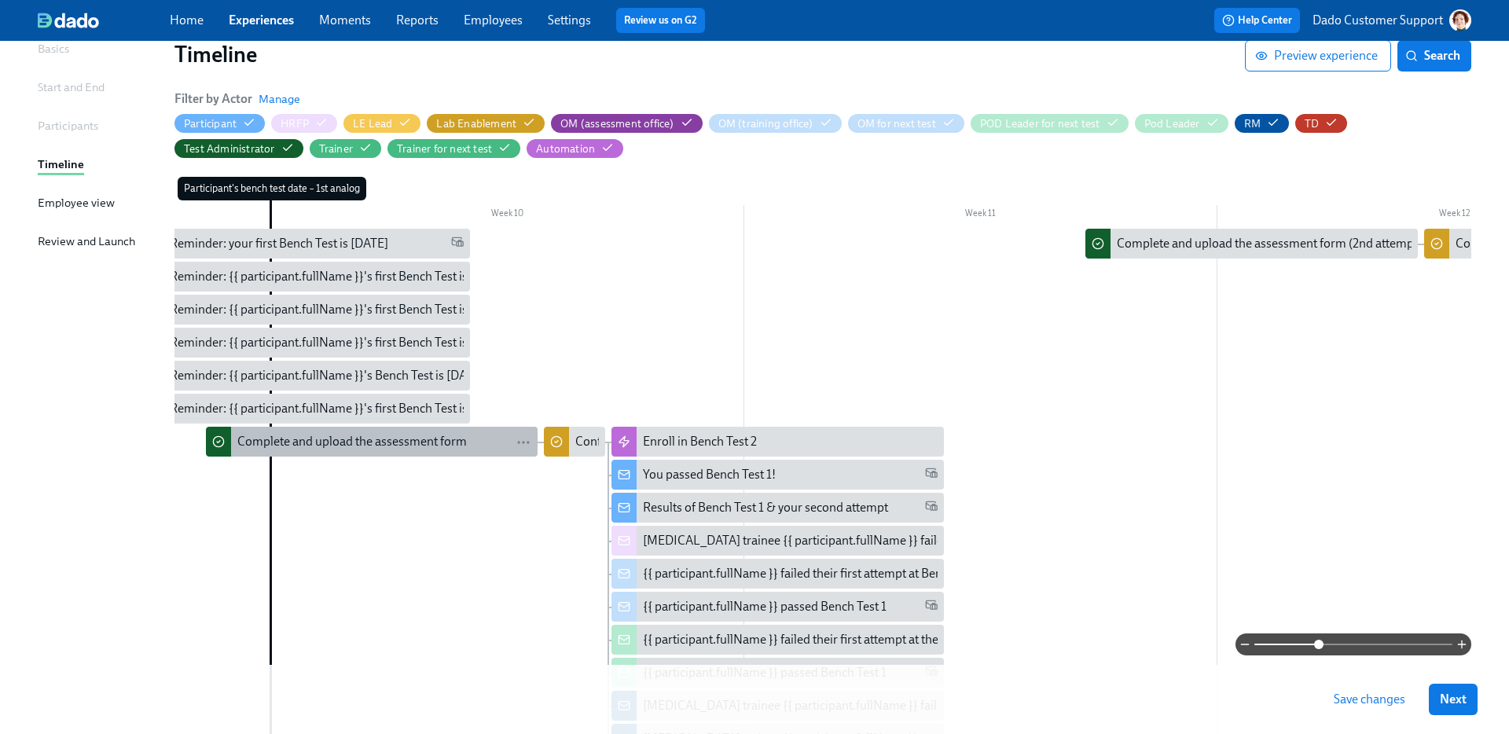
click at [334, 448] on div "Complete and upload the assessment form" at bounding box center [352, 441] width 230 height 17
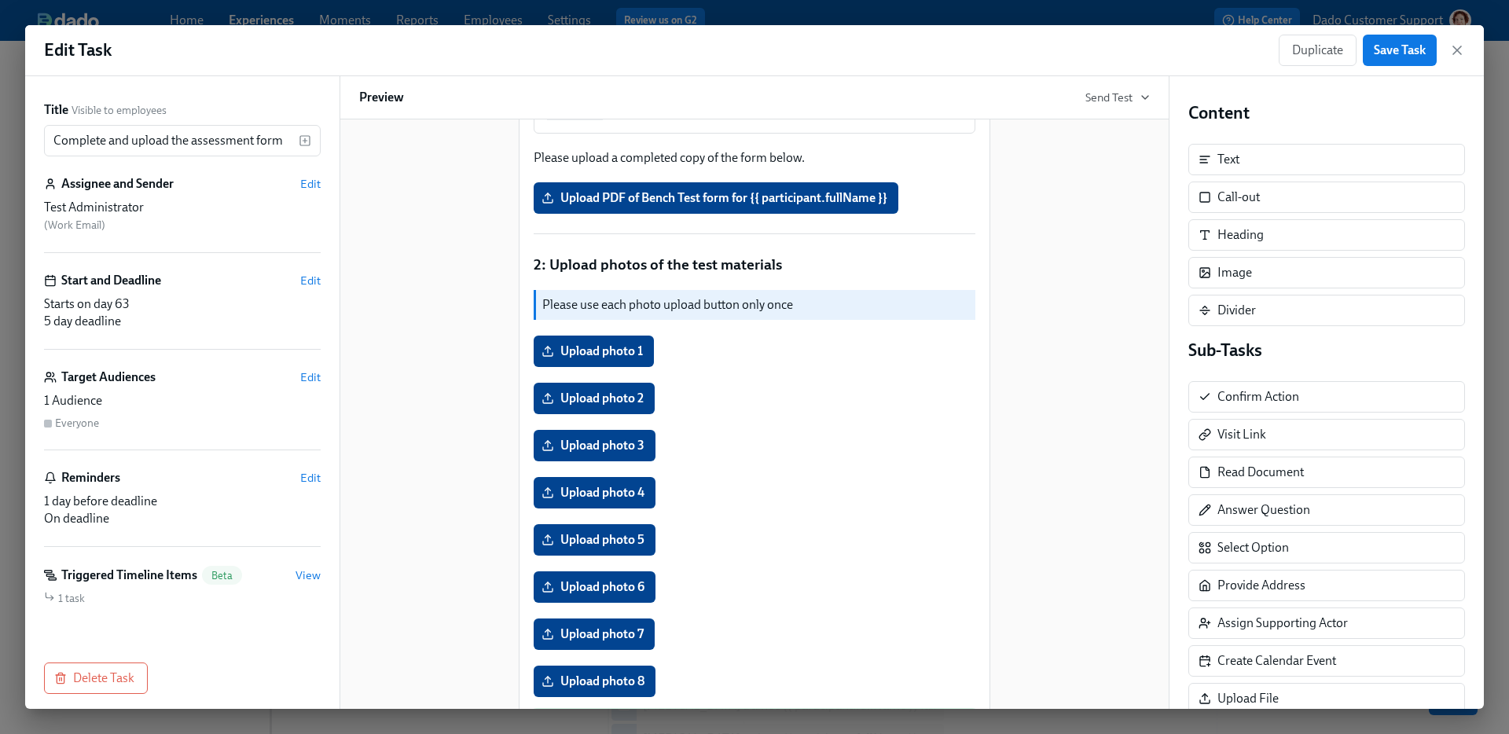
scroll to position [11, 0]
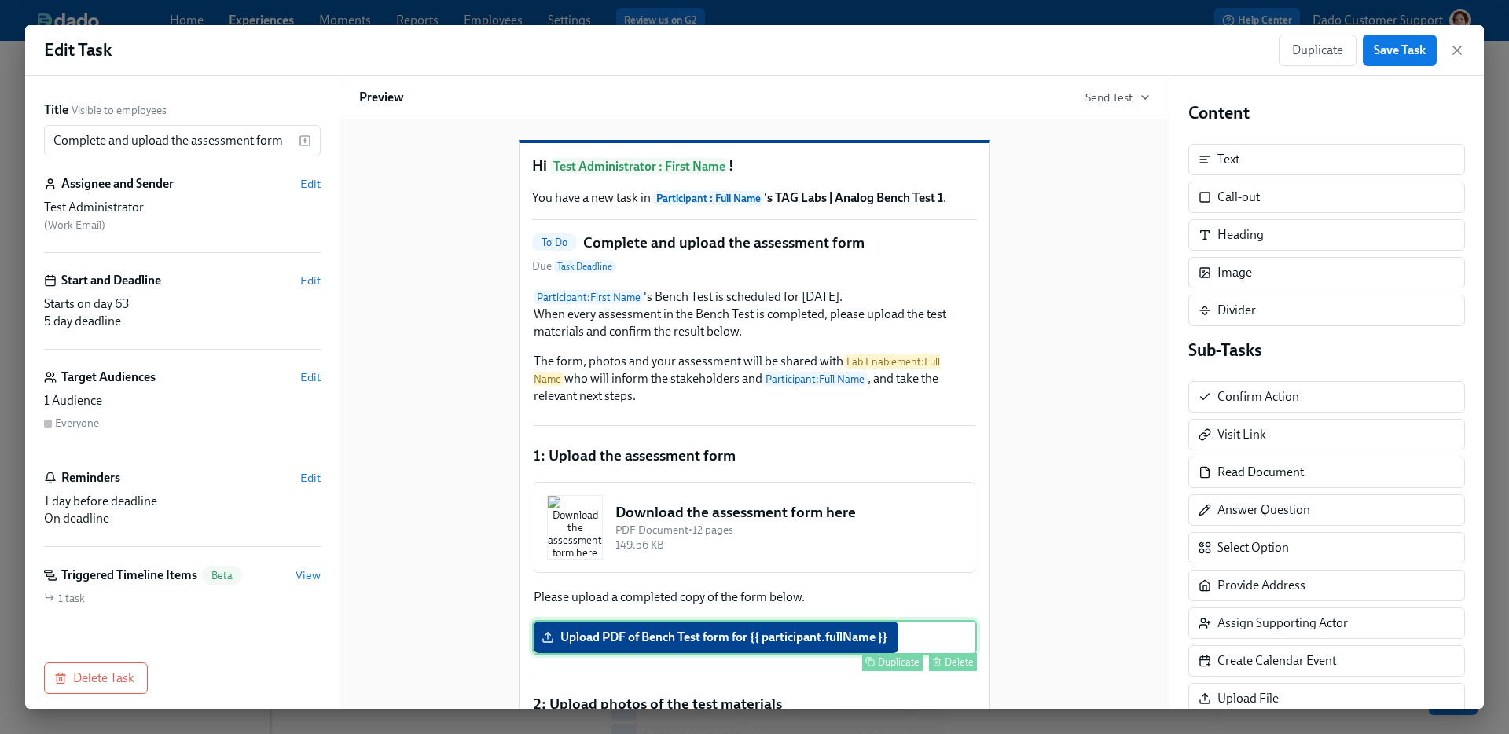
click at [752, 655] on div "Upload PDF of Bench Test form for {{ participant.fullName }} Duplicate Delete" at bounding box center [754, 637] width 445 height 35
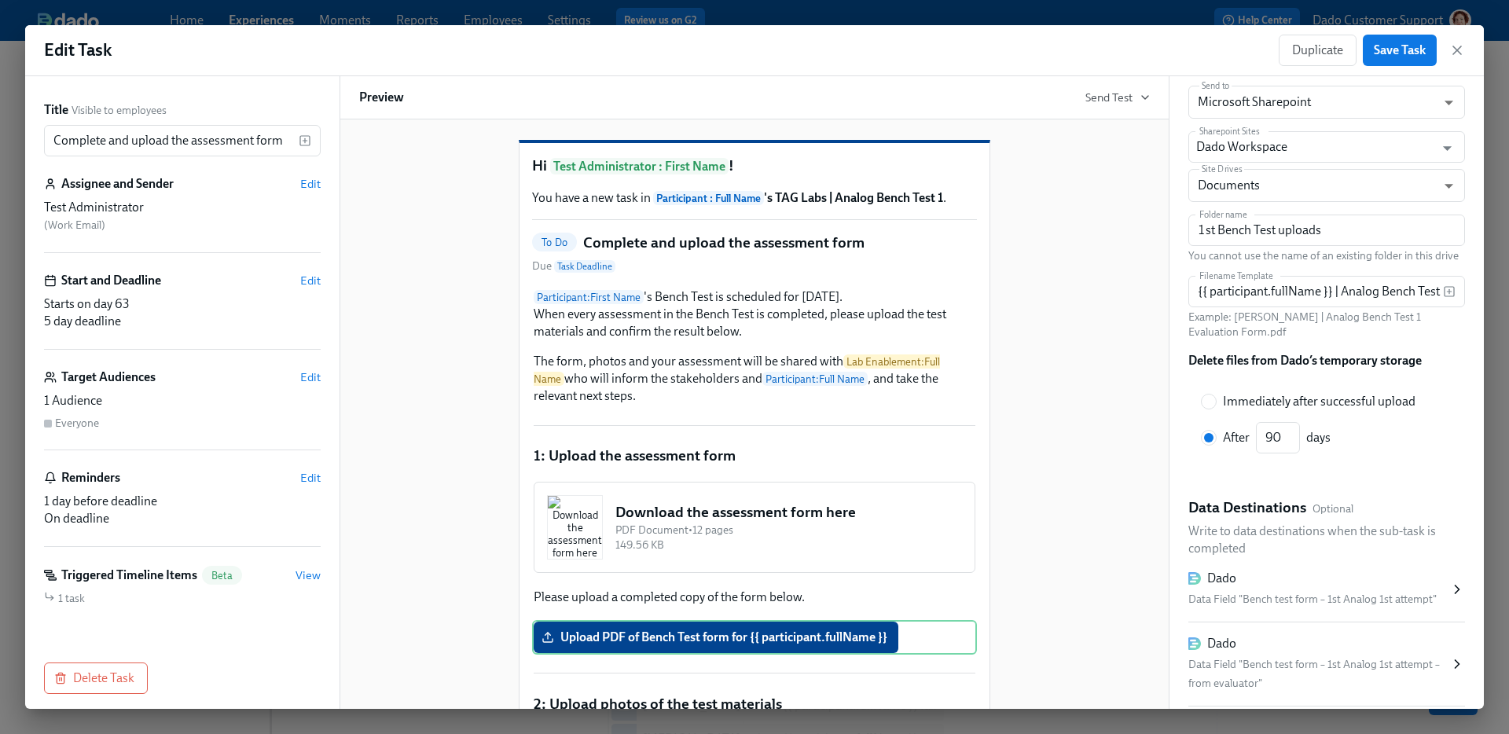
scroll to position [310, 0]
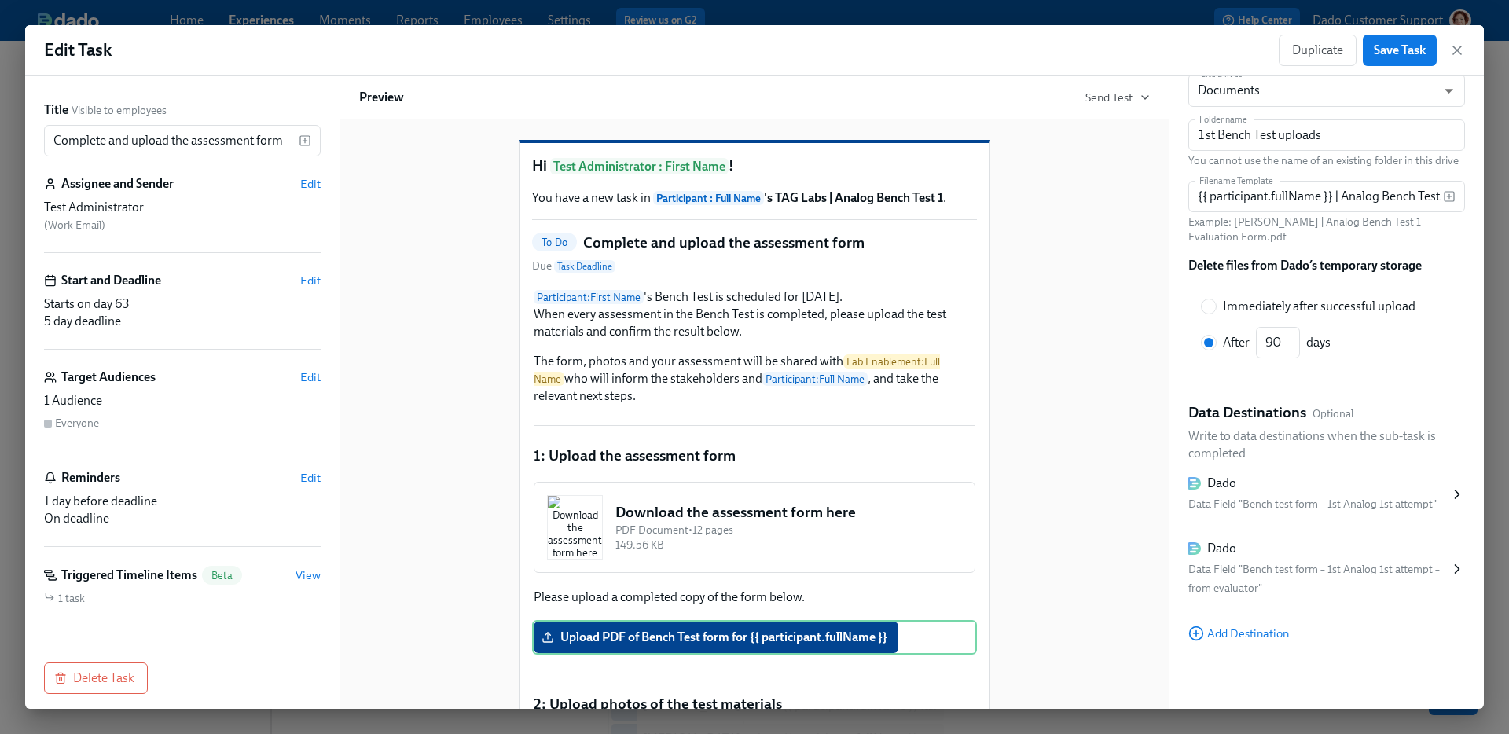
click at [1313, 591] on div "Data Field "Bench test form – 1st Analog 1st attempt – from evaluator"" at bounding box center [1319, 579] width 261 height 38
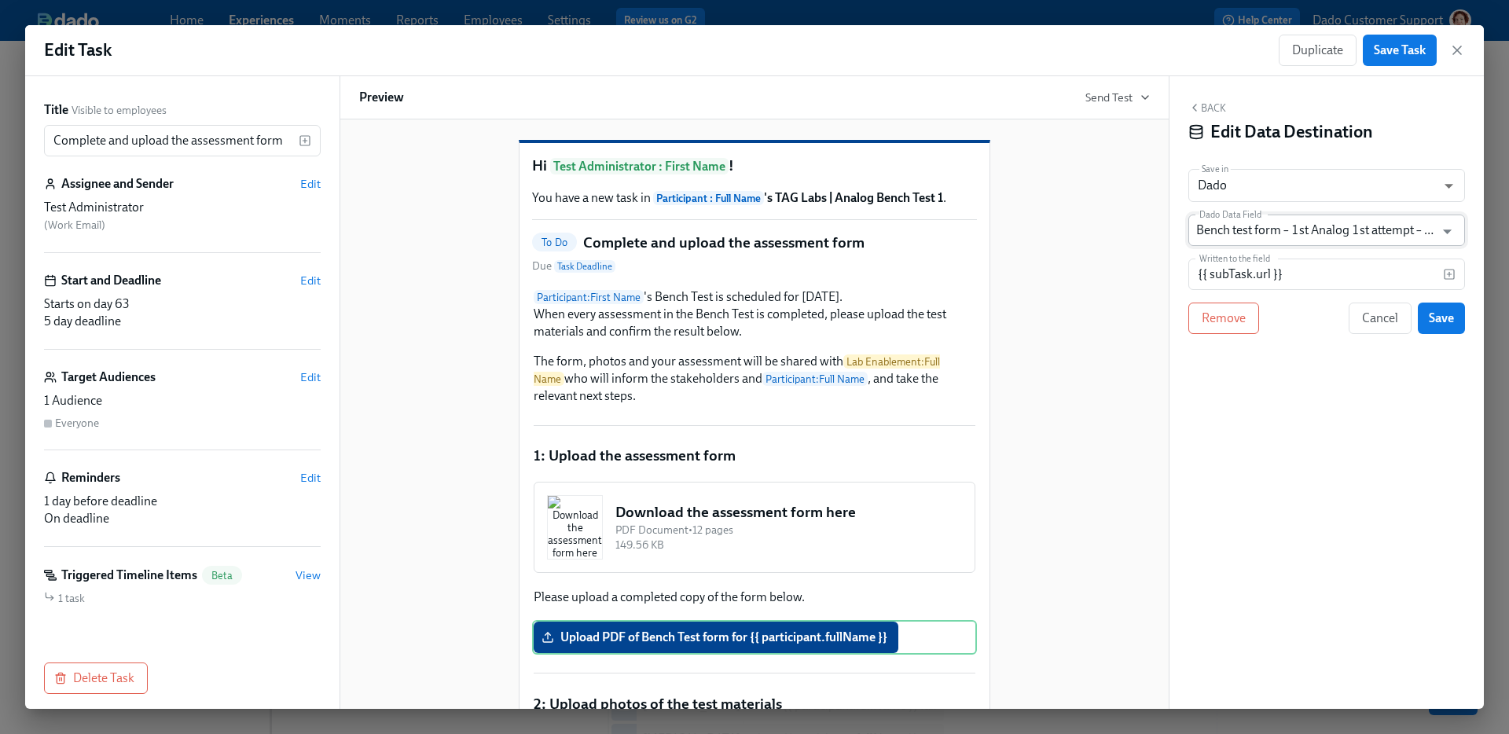
click at [1295, 229] on input "Bench test form – 1st Analog 1st attempt – from evaluator" at bounding box center [1315, 230] width 238 height 31
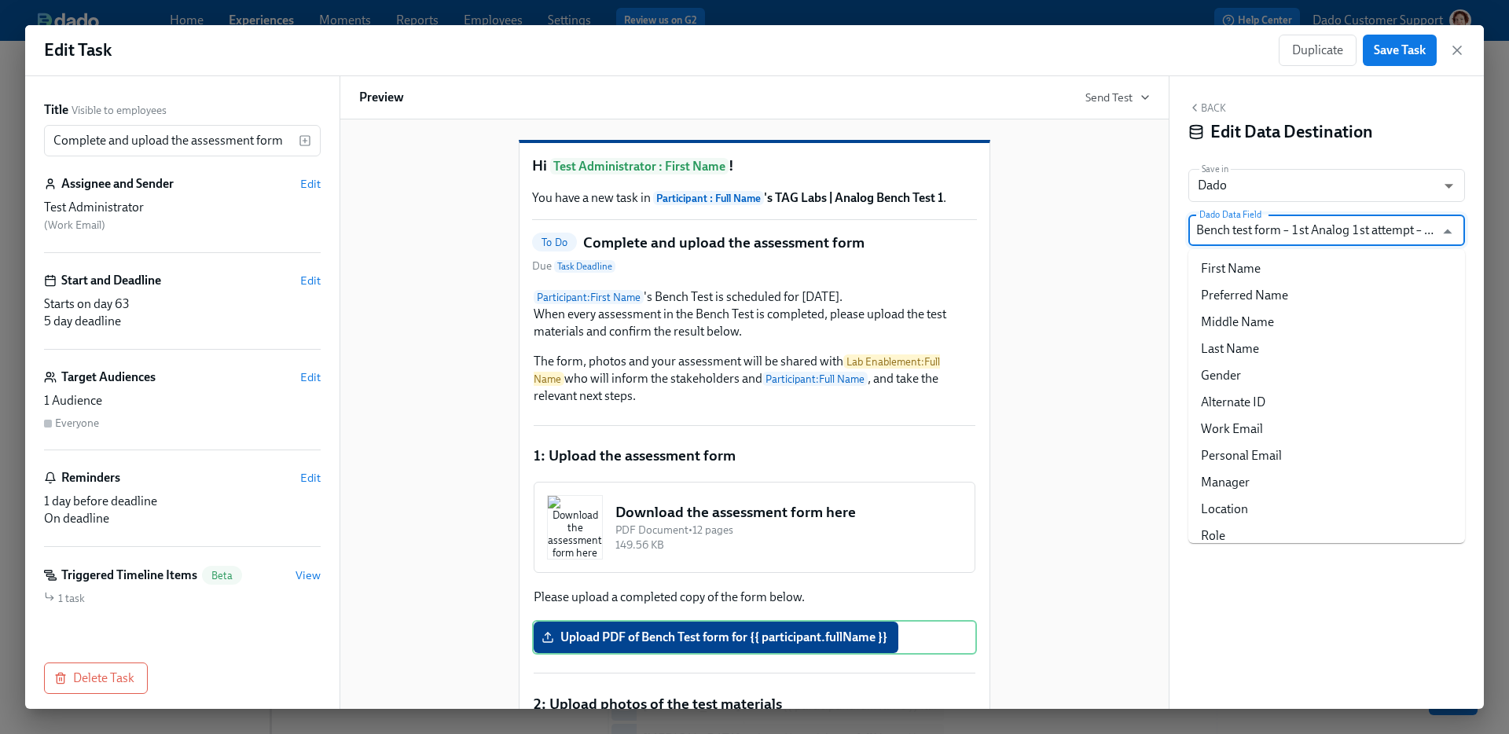
scroll to position [19841, 0]
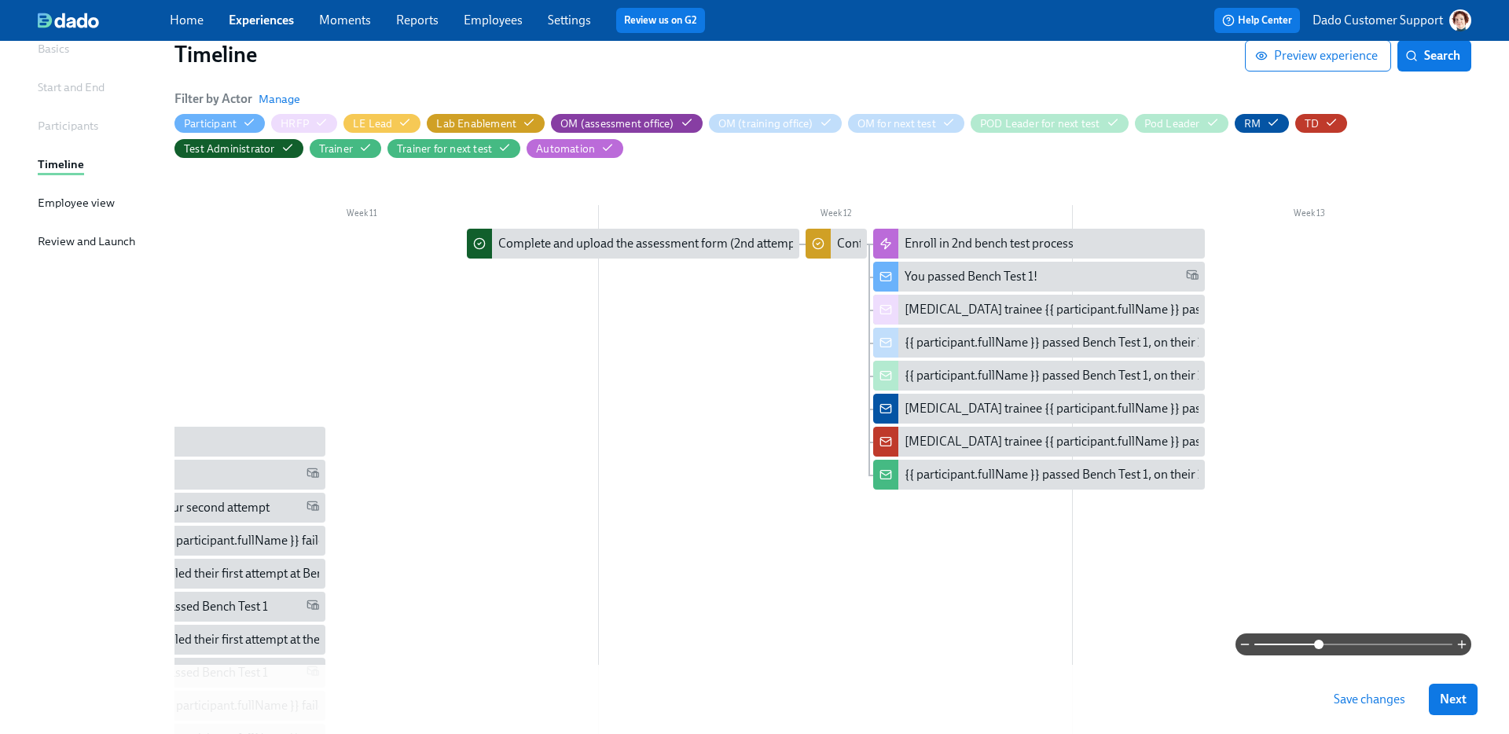
scroll to position [0, 5042]
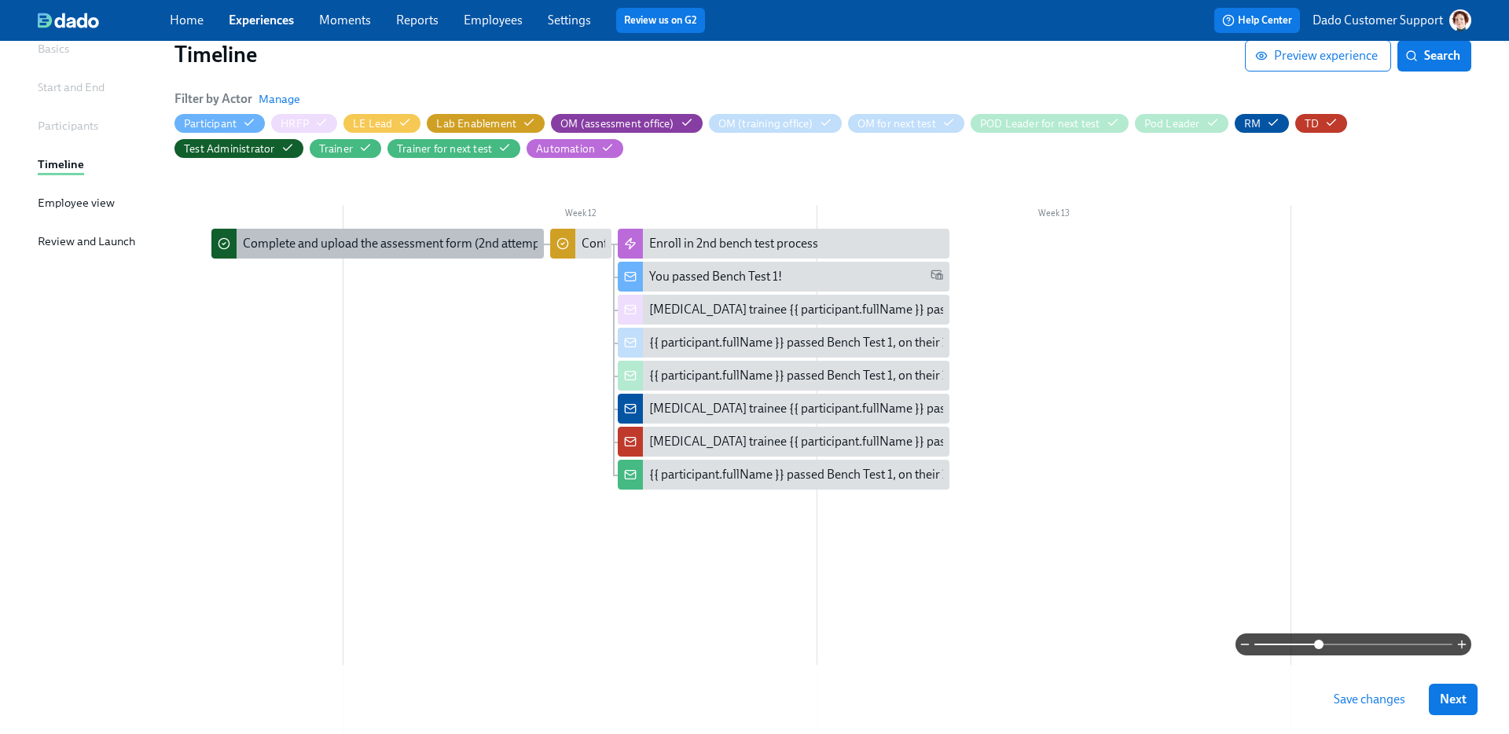
click at [514, 244] on div "Complete and upload the assessment form (2nd attempt)" at bounding box center [395, 243] width 305 height 17
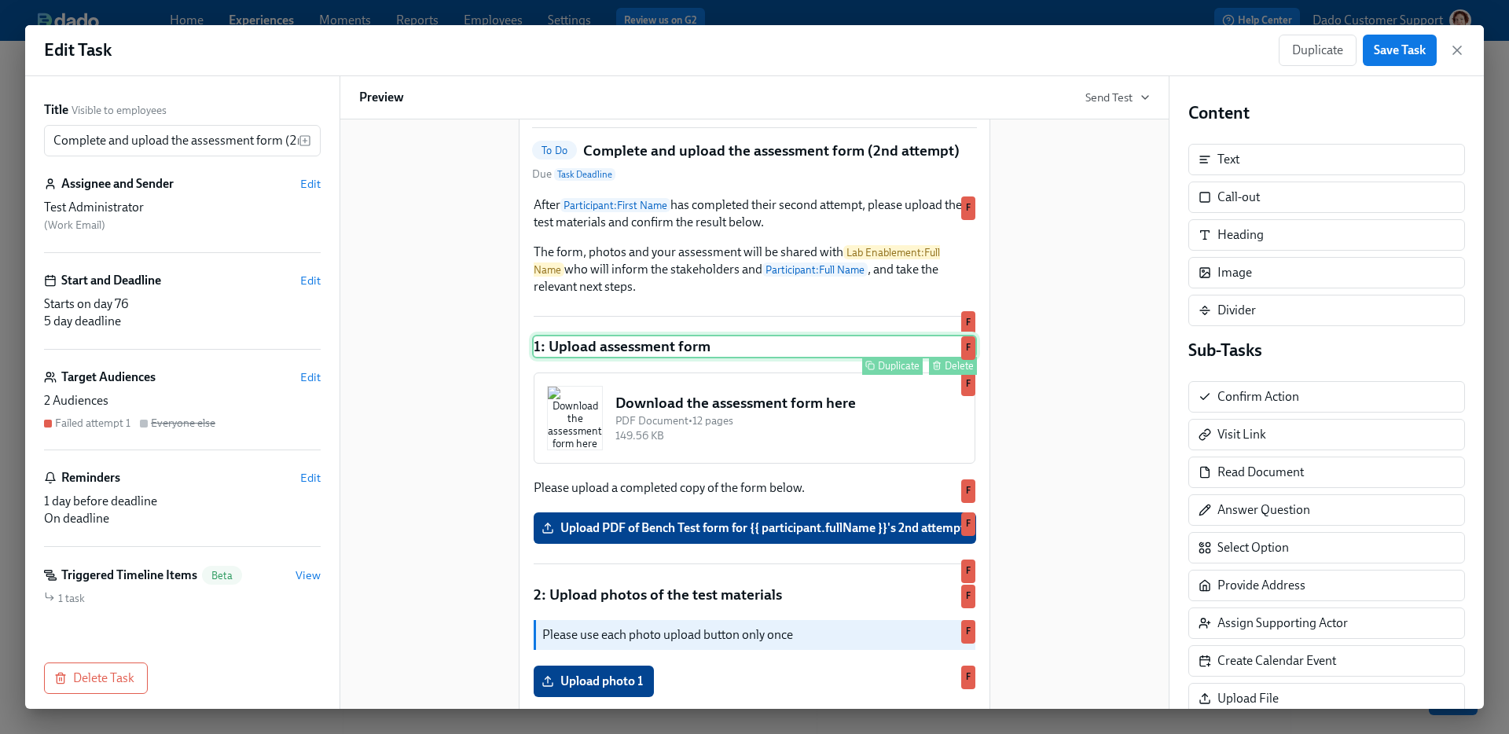
scroll to position [101, 0]
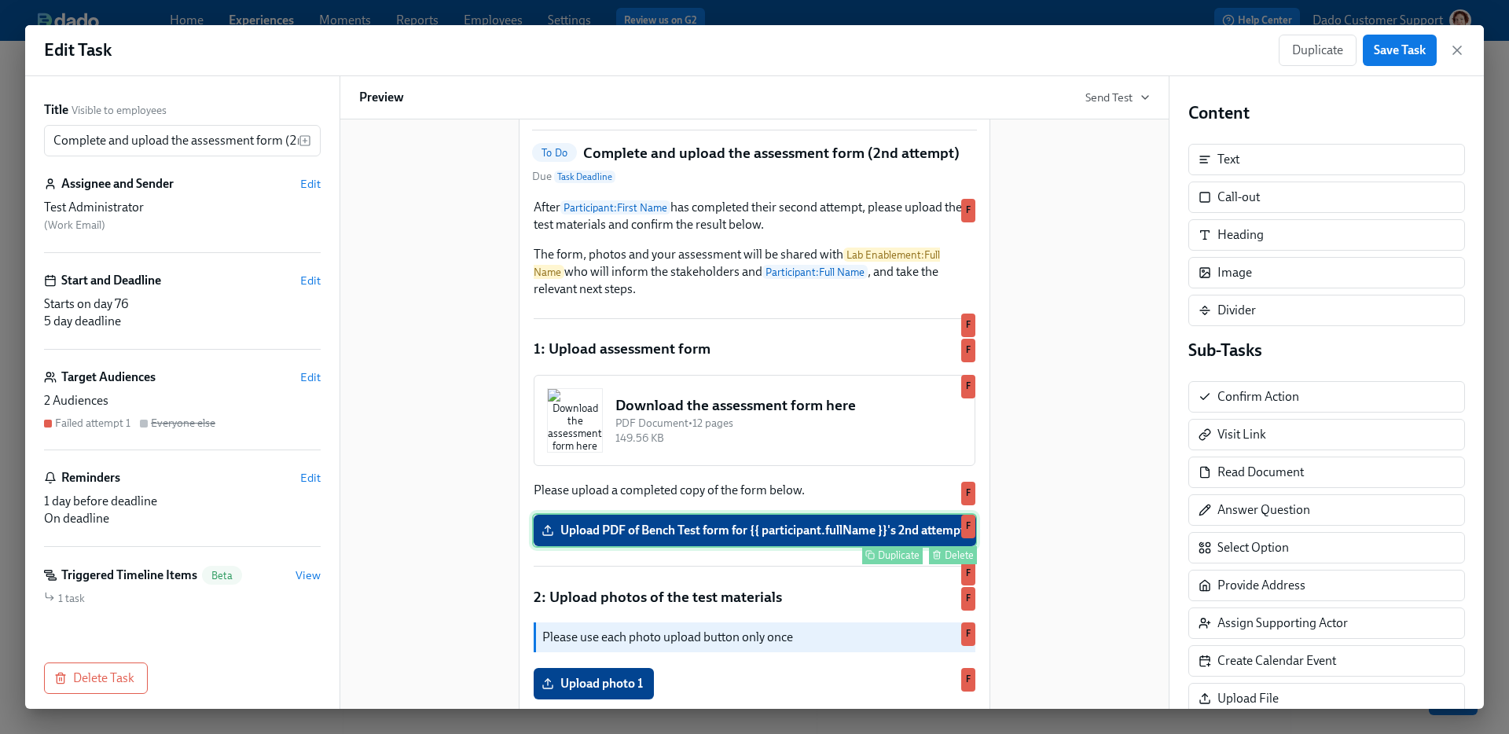
click at [784, 548] on div "Upload PDF of Bench Test form for {{ participant.fullName }}'s 2nd attempt Dupl…" at bounding box center [754, 530] width 445 height 35
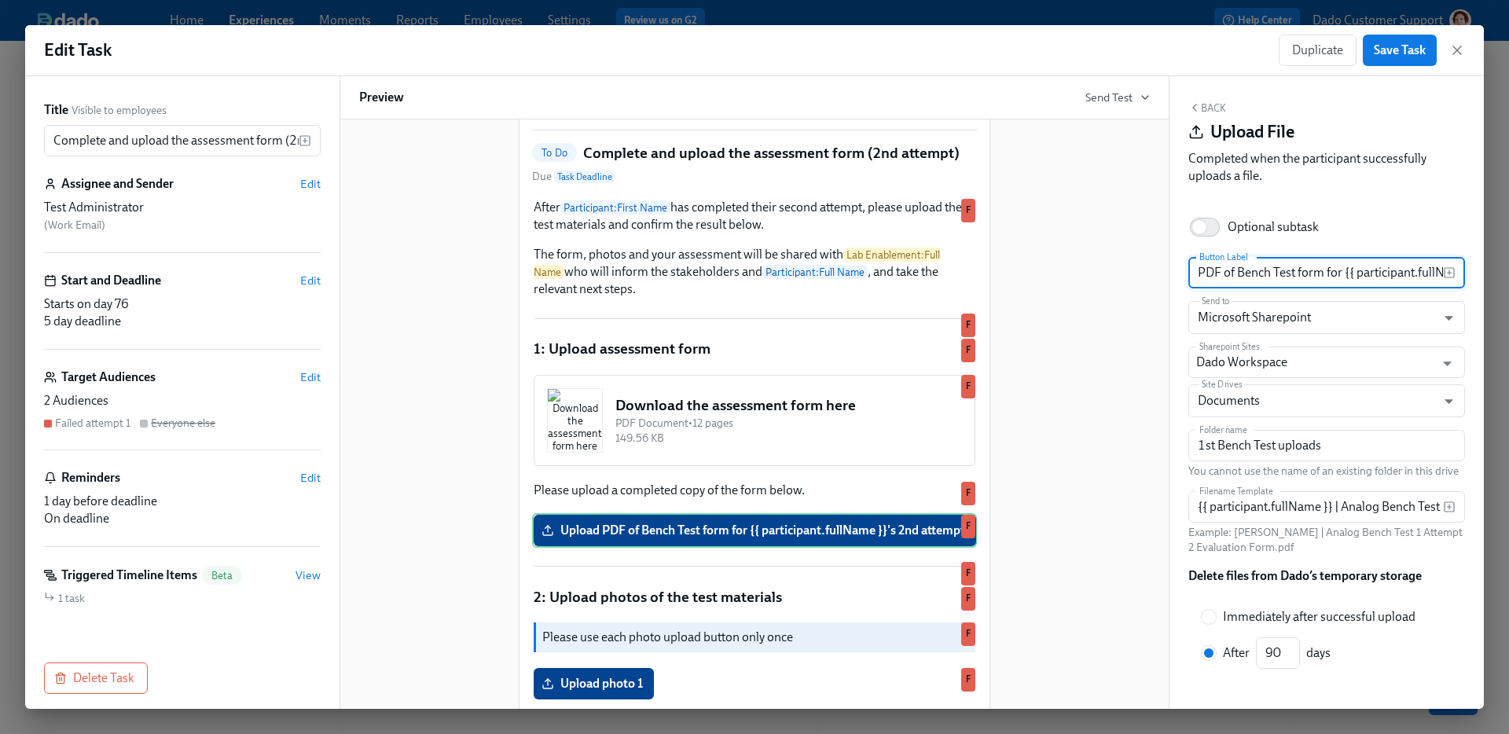
scroll to position [0, 0]
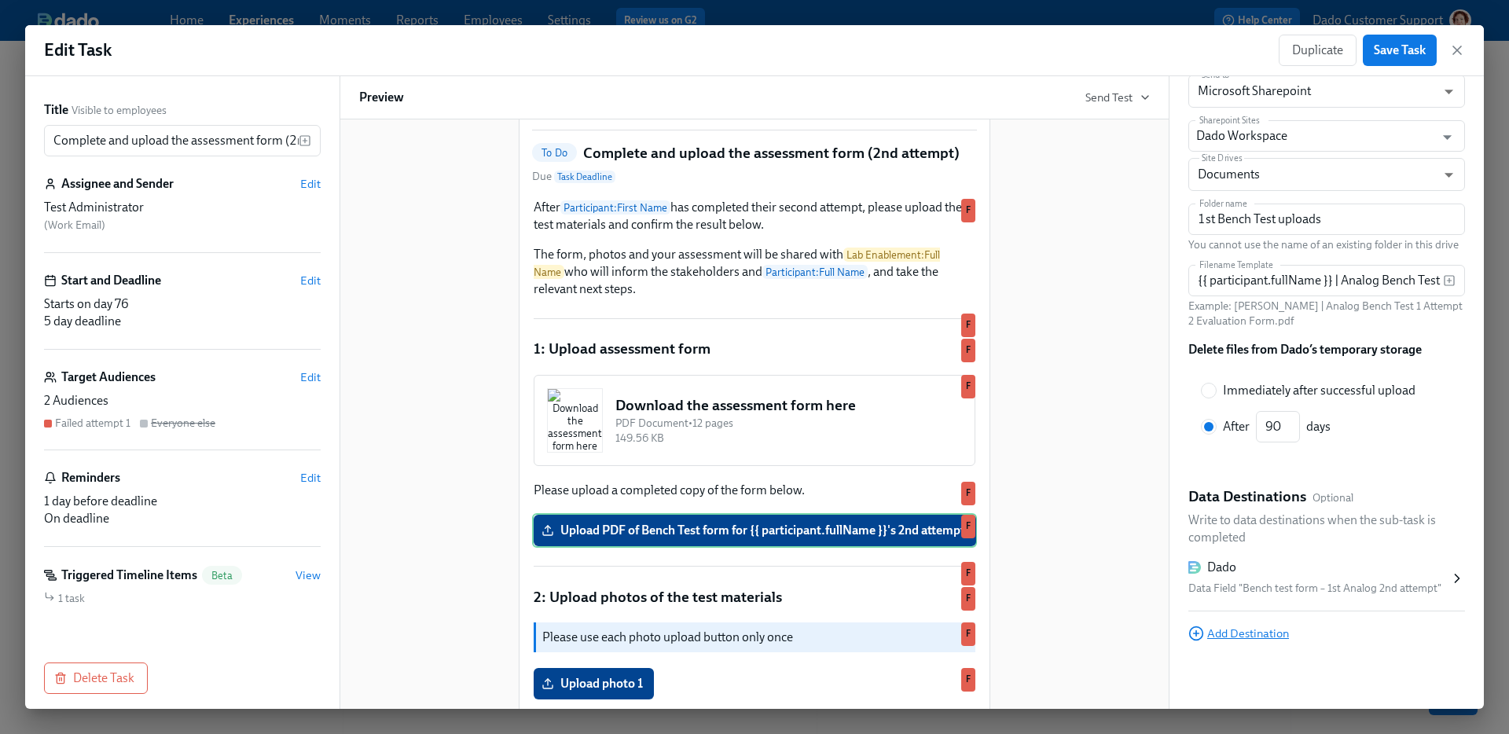
click at [1238, 628] on span "Add Destination" at bounding box center [1239, 634] width 101 height 16
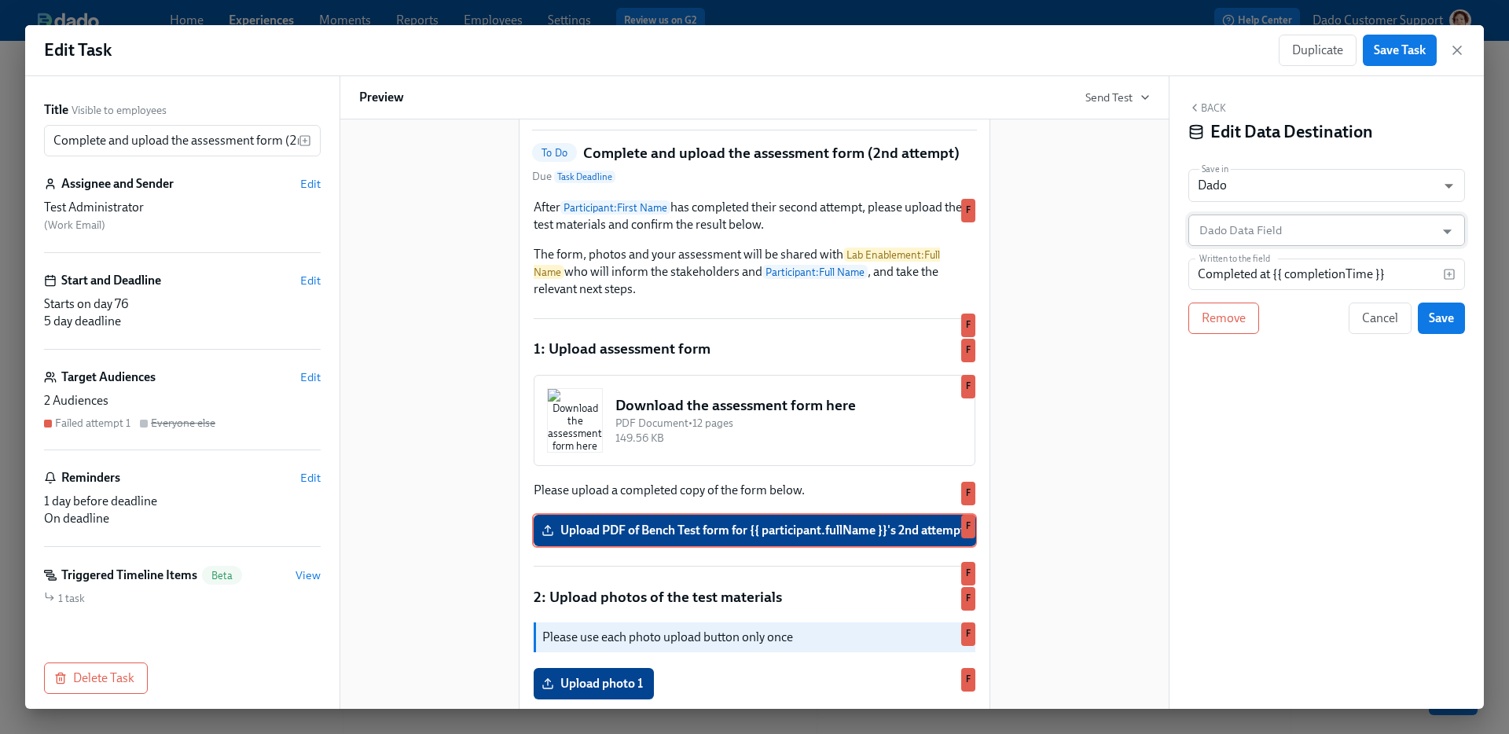
click at [1248, 237] on input "Dado Data Field" at bounding box center [1315, 230] width 238 height 31
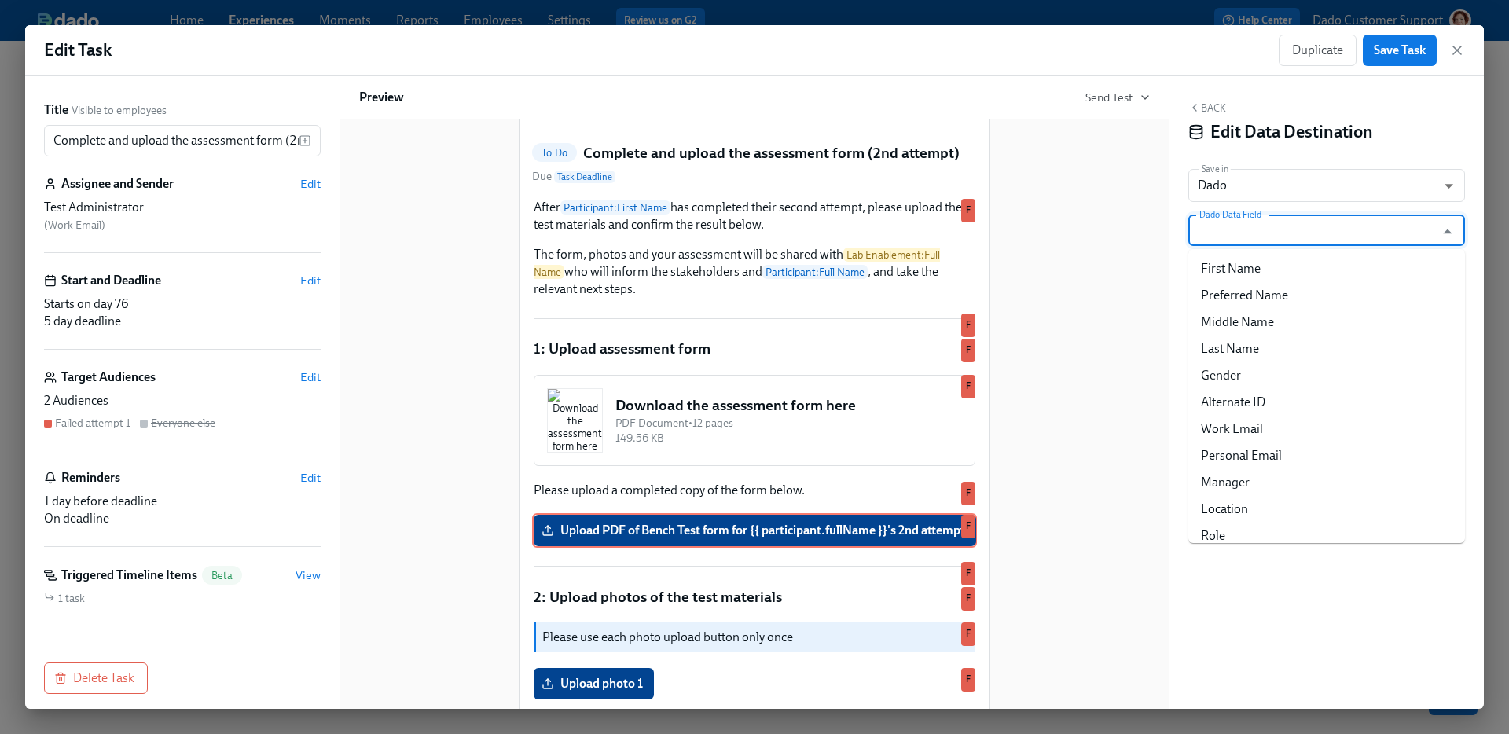
paste input "Bench test form – 1st Analog 1st attempt – from evaluator"
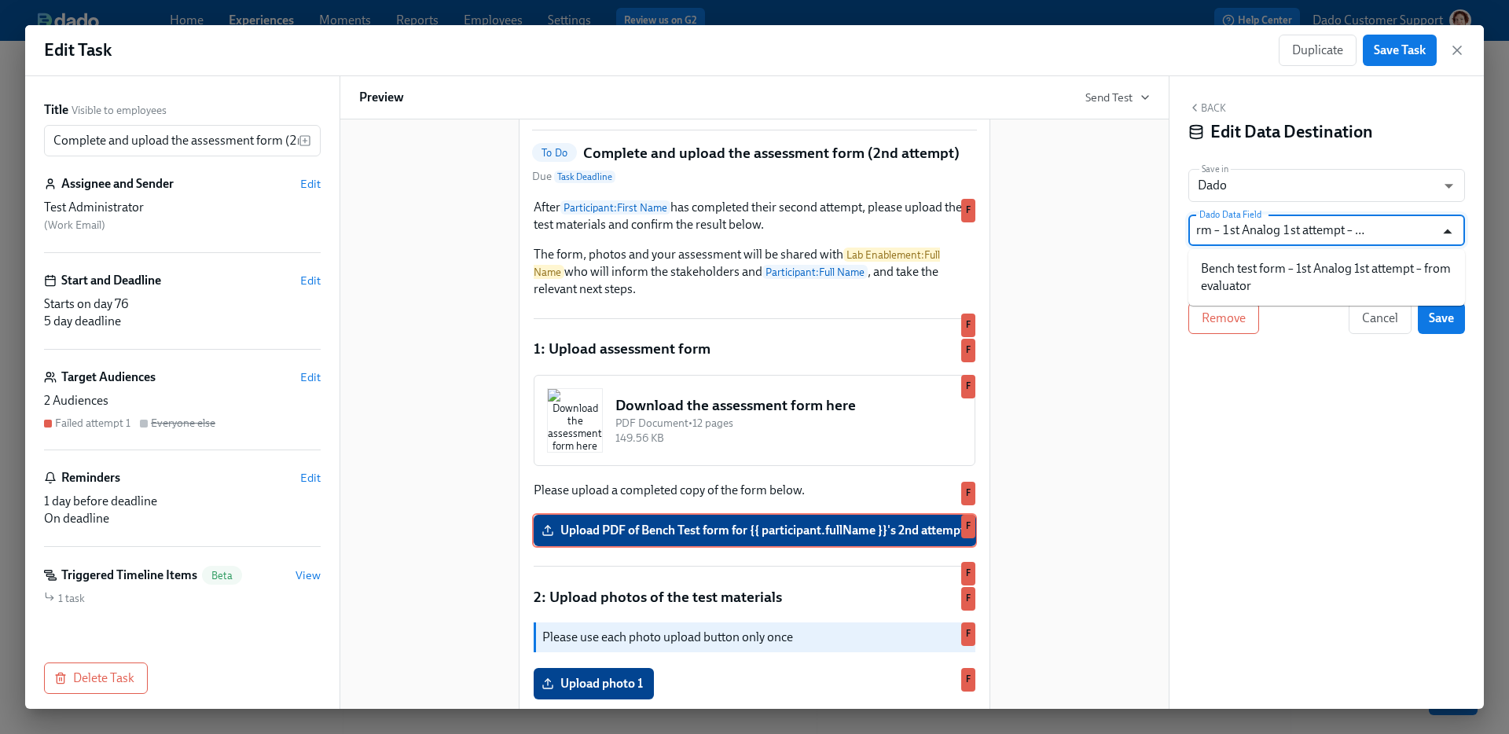
drag, startPoint x: 1281, startPoint y: 230, endPoint x: 1436, endPoint y: 233, distance: 154.9
click at [1434, 234] on div "Bench test form – 1st Analog 1st attempt – from evaluator Dado Data Field" at bounding box center [1327, 230] width 277 height 31
type input "Bench test form – 1st Analog 2nd attempt"
click at [1387, 325] on span "Cancel" at bounding box center [1380, 318] width 36 height 16
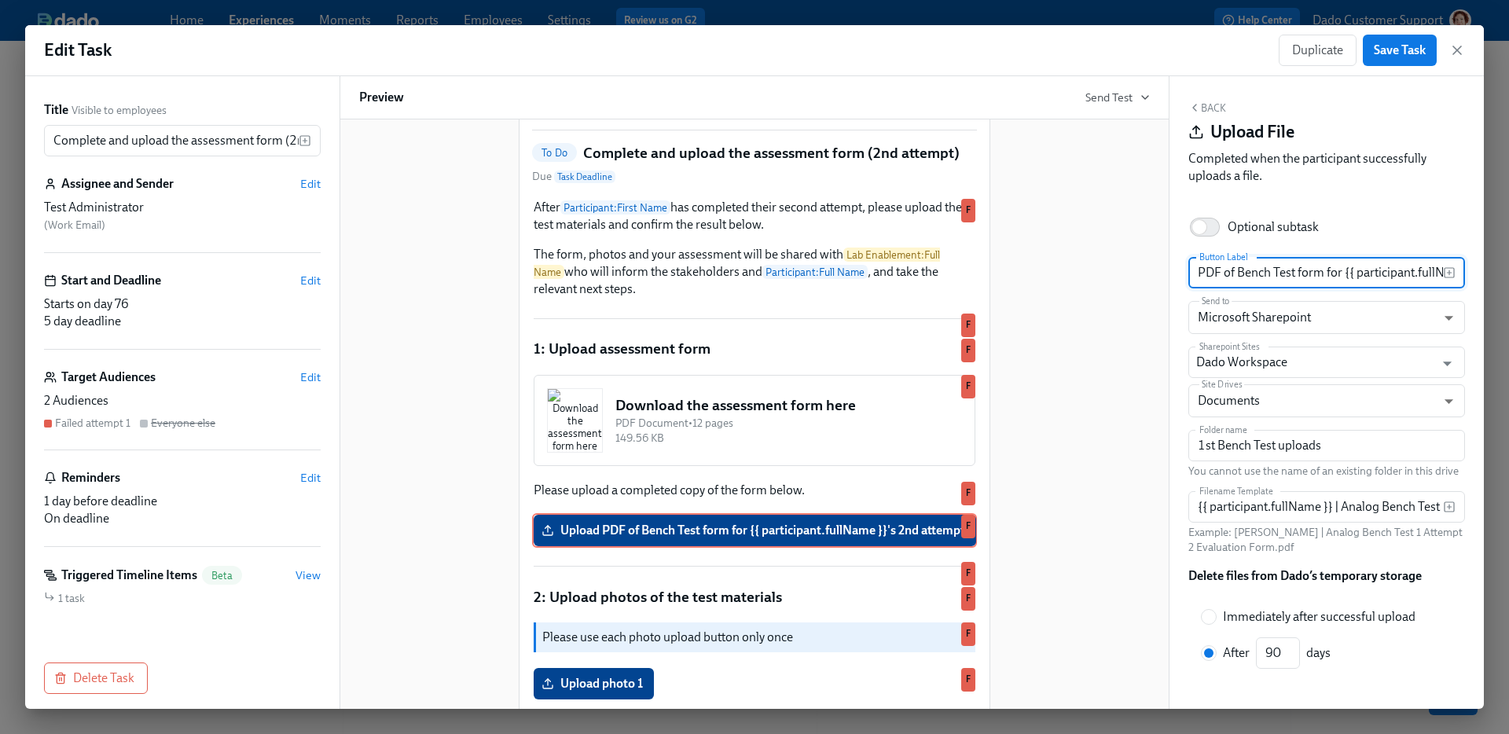
scroll to position [292, 0]
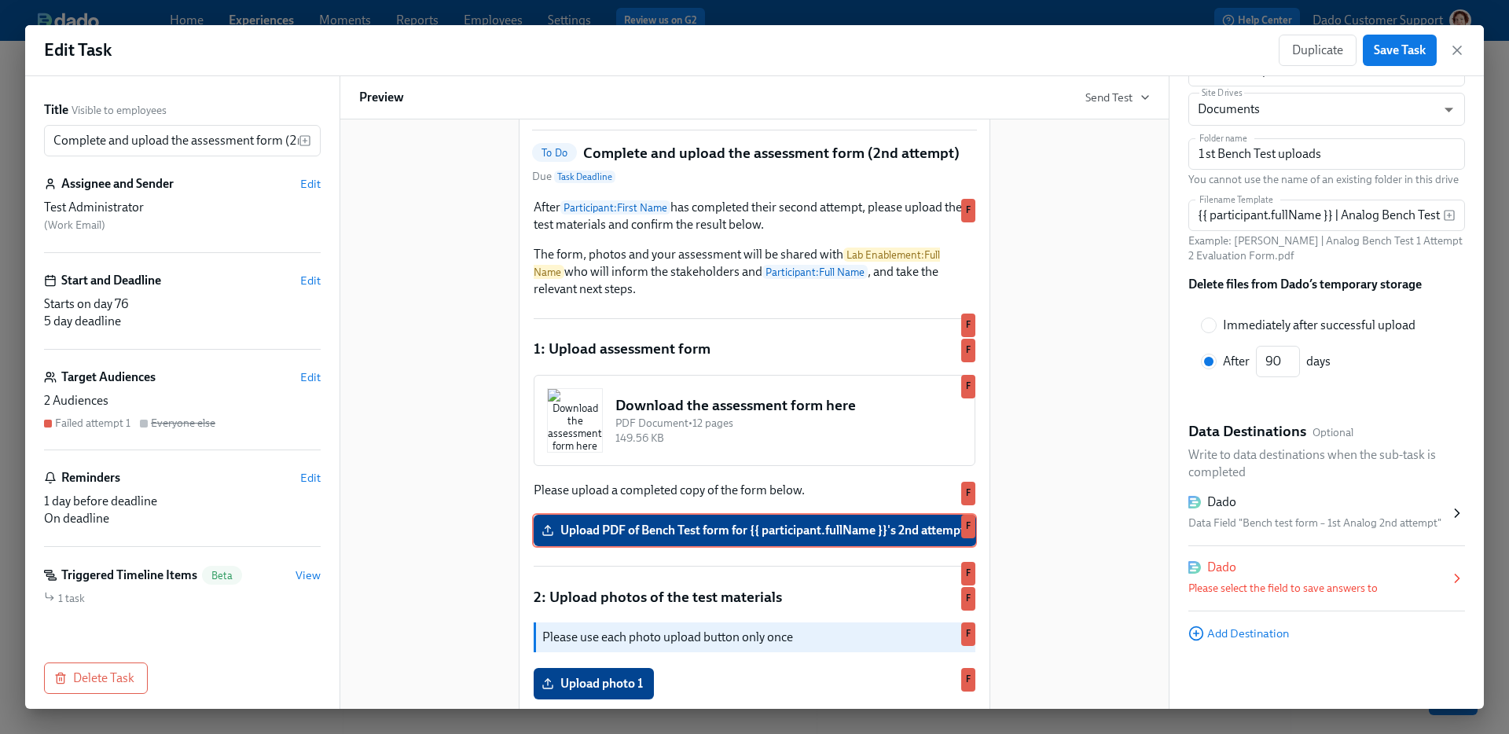
click at [1280, 579] on div "Please select the field to save answers to" at bounding box center [1319, 588] width 261 height 19
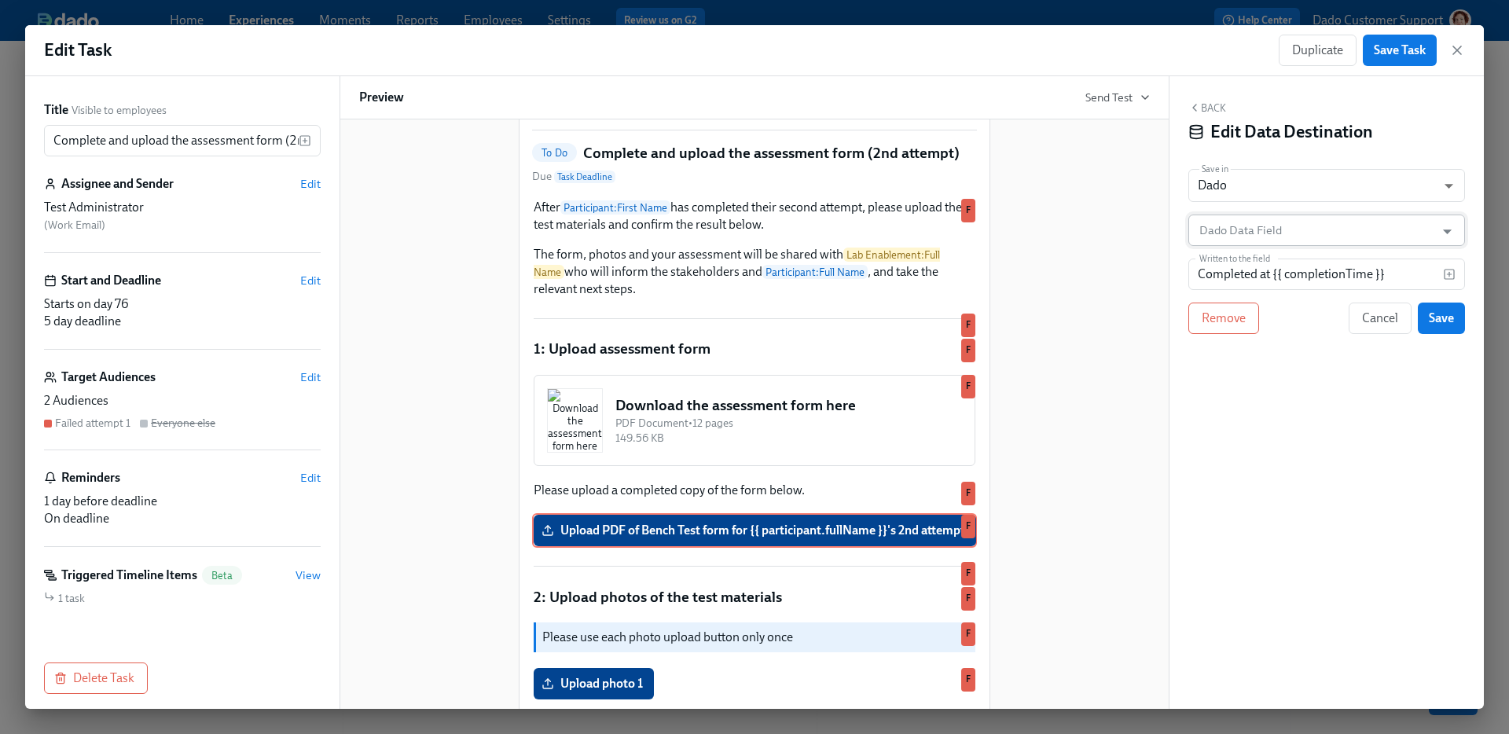
click at [1256, 237] on input "Dado Data Field" at bounding box center [1315, 230] width 238 height 31
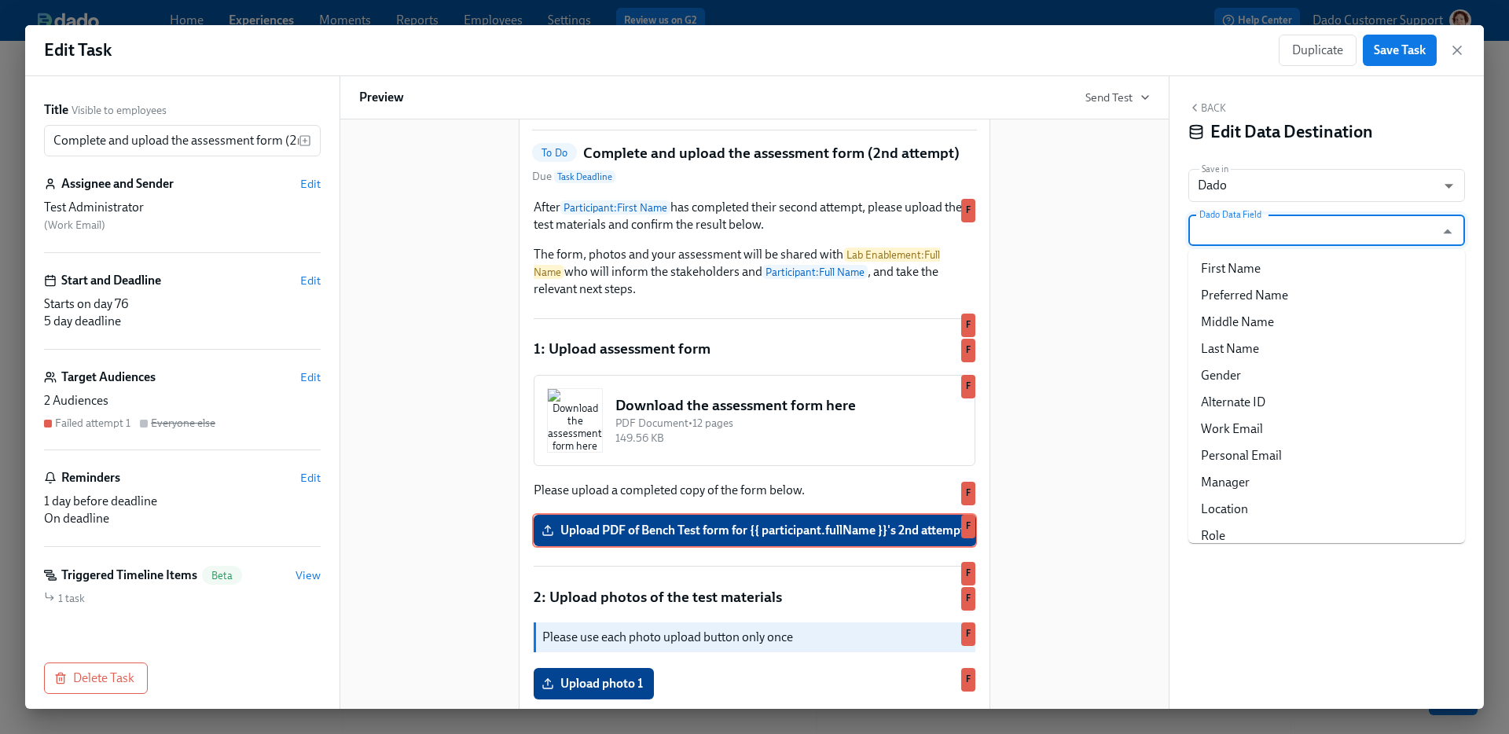
paste input "Bench test form – 1st Analog 2nd attempt – from evaluator"
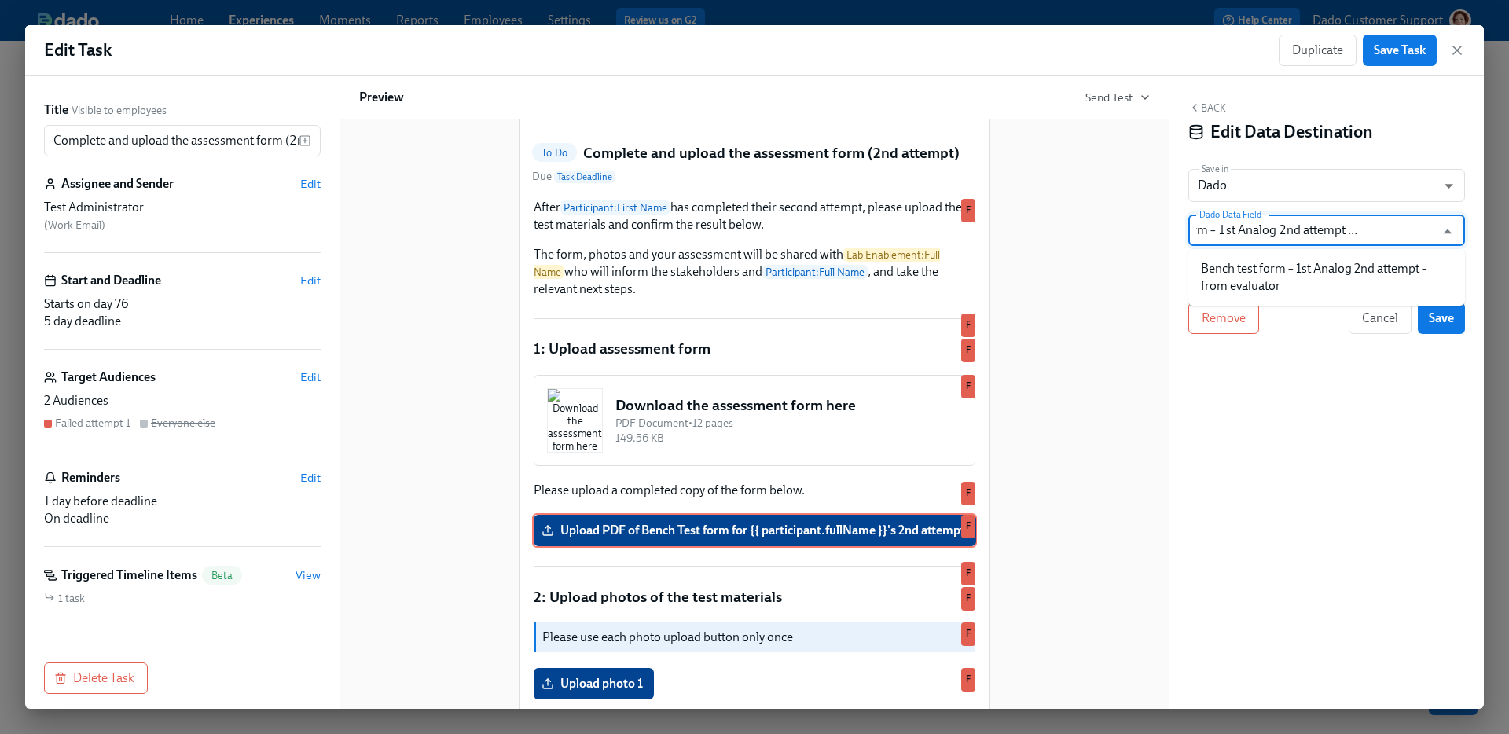
click at [1359, 270] on li "Bench test form – 1st Analog 2nd attempt – from evaluator" at bounding box center [1327, 277] width 277 height 44
type input "Bench test form – 1st Analog 2nd attempt – from evaluator"
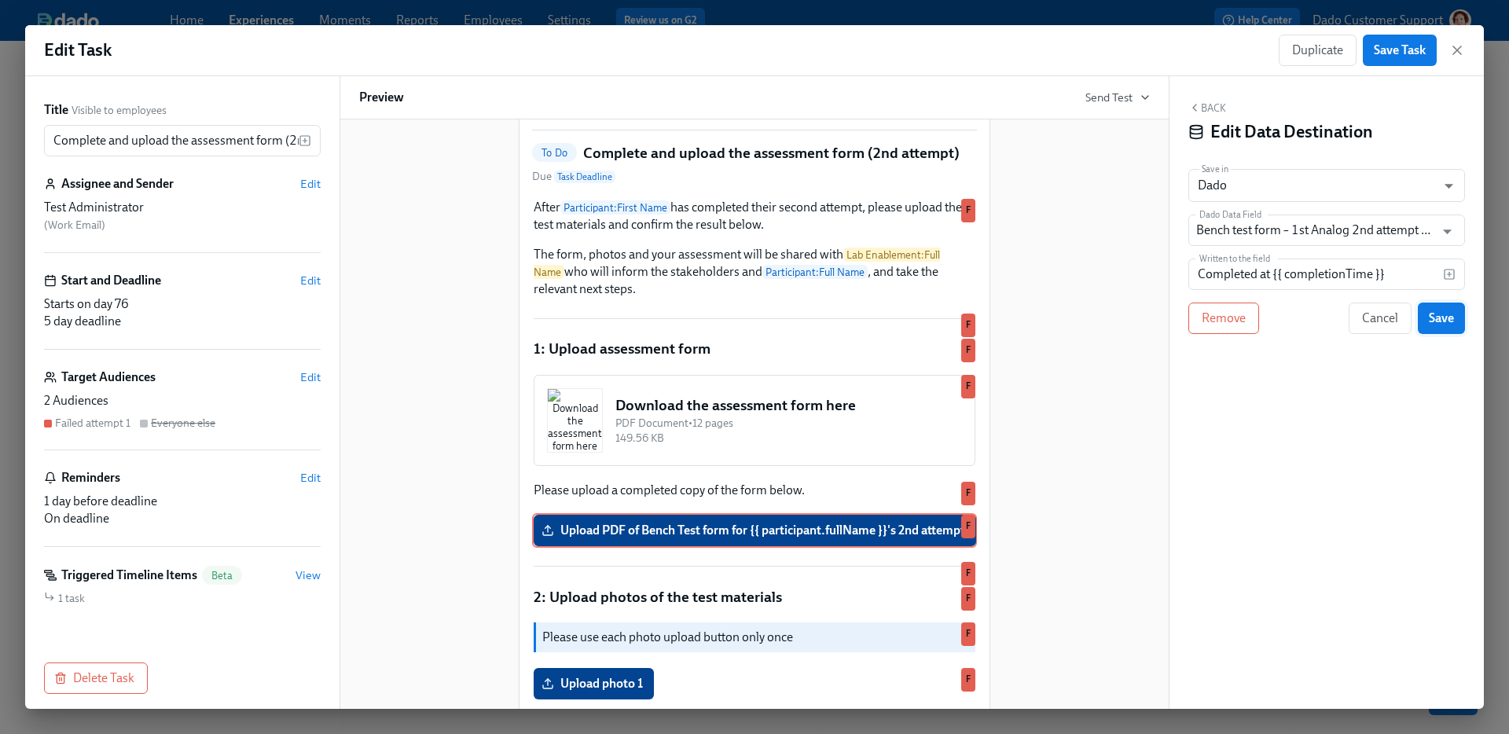
click at [1449, 317] on span "Save" at bounding box center [1441, 318] width 25 height 16
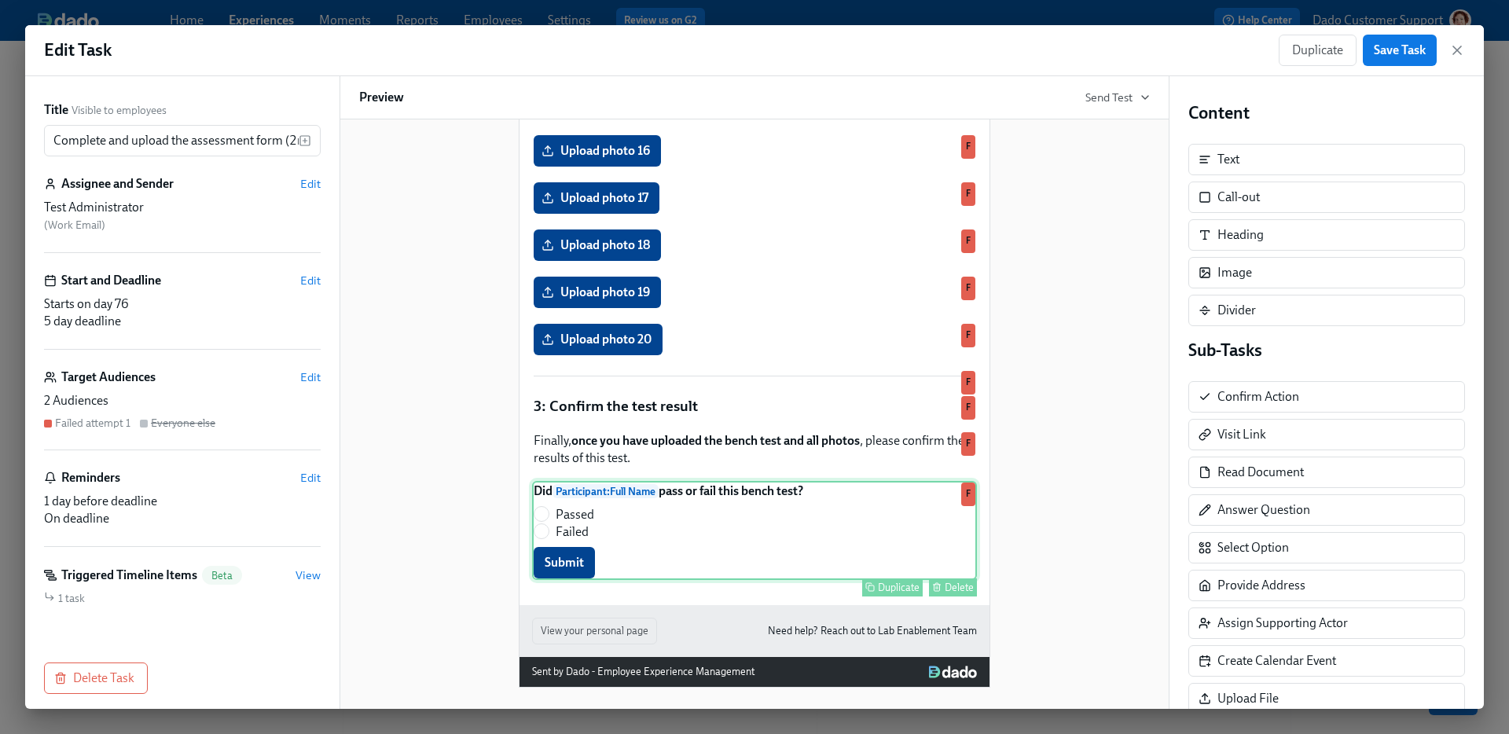
click at [694, 571] on div "Did Participant : Full Name pass or fail this bench test? Passed Failed Submit …" at bounding box center [754, 530] width 445 height 99
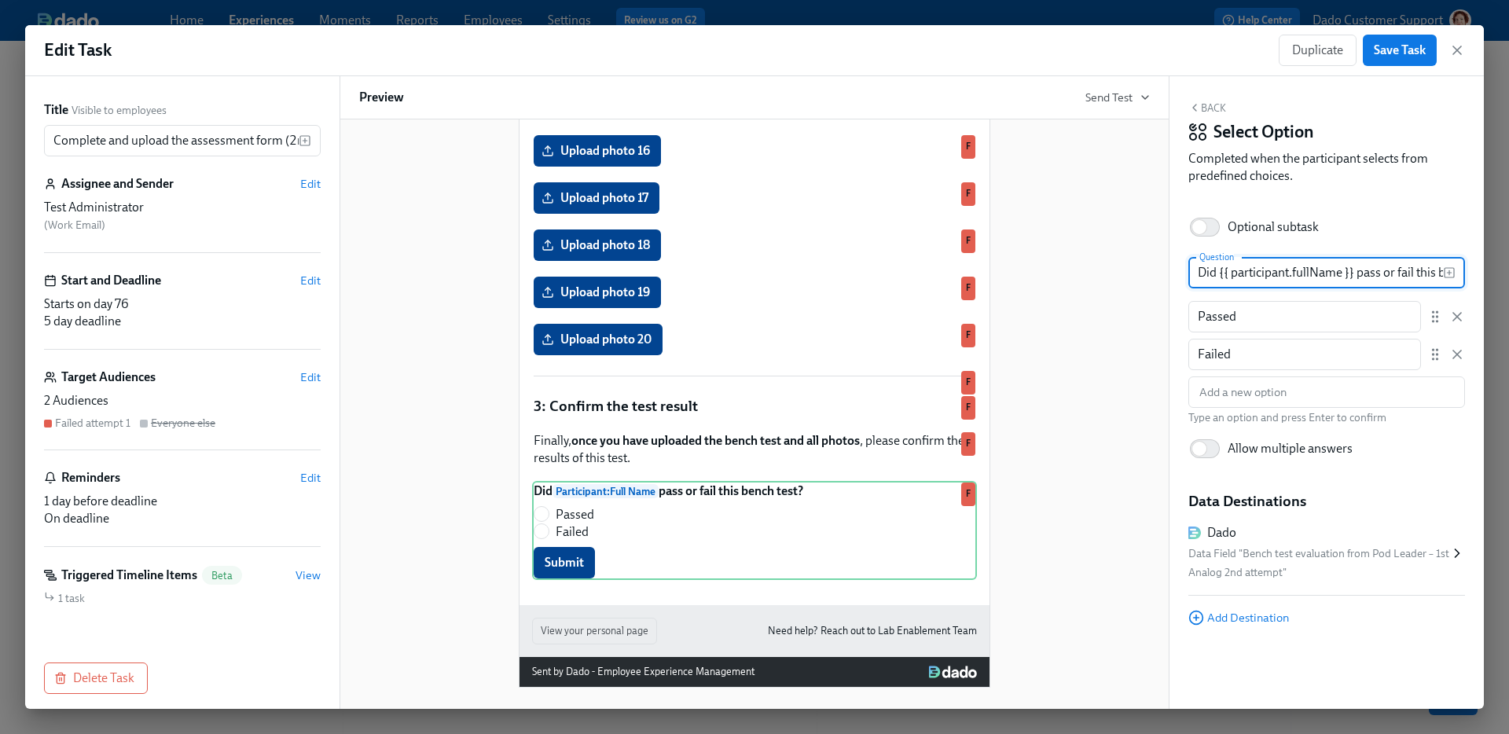
click at [1426, 283] on input "Did {{ participant.fullName }} pass or fail this bench test?" at bounding box center [1316, 272] width 255 height 31
click at [1433, 273] on input "Did {{ participant.fullName }} pass or fail this bench test?" at bounding box center [1316, 272] width 255 height 31
type input "Did {{ participant.fullName }} pass or fail this Bench Test?"
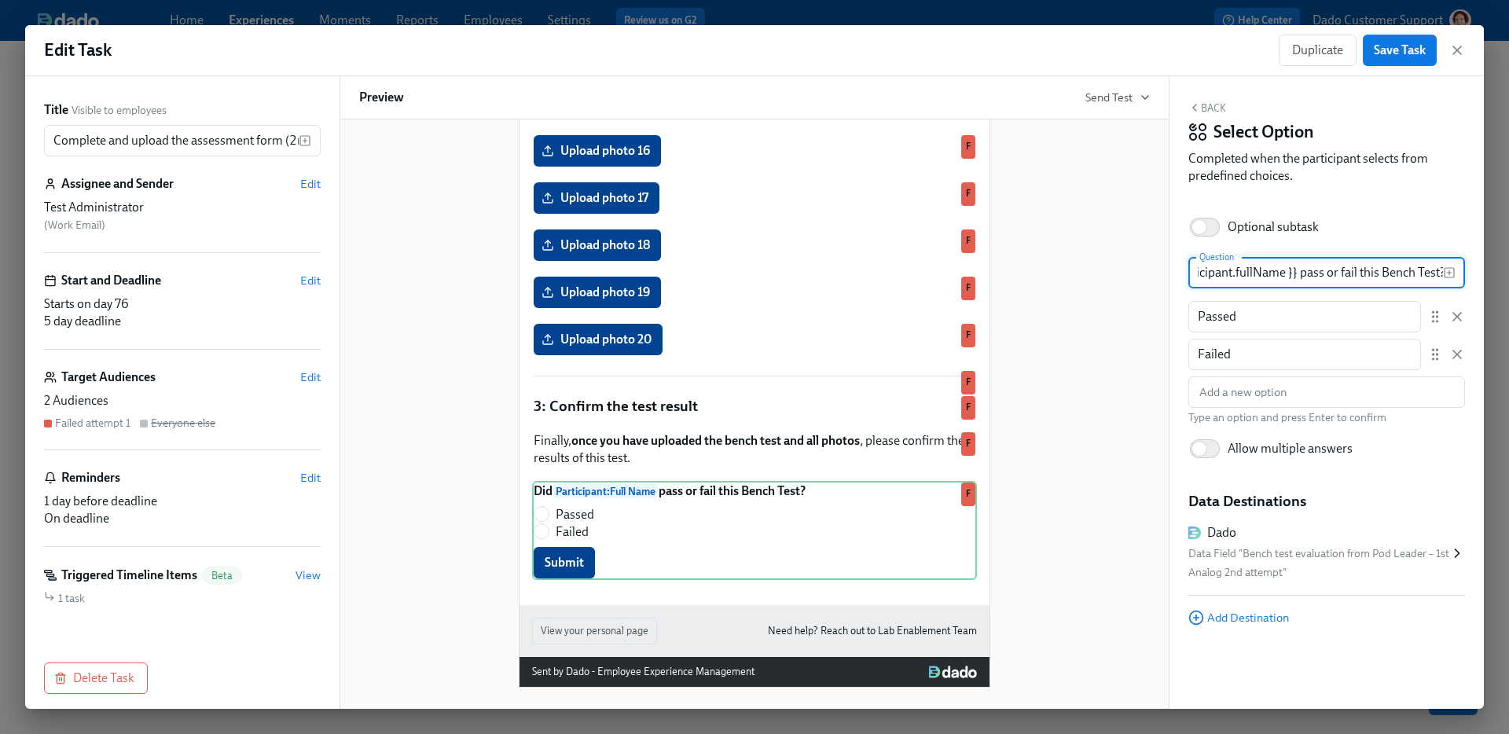
scroll to position [0, 0]
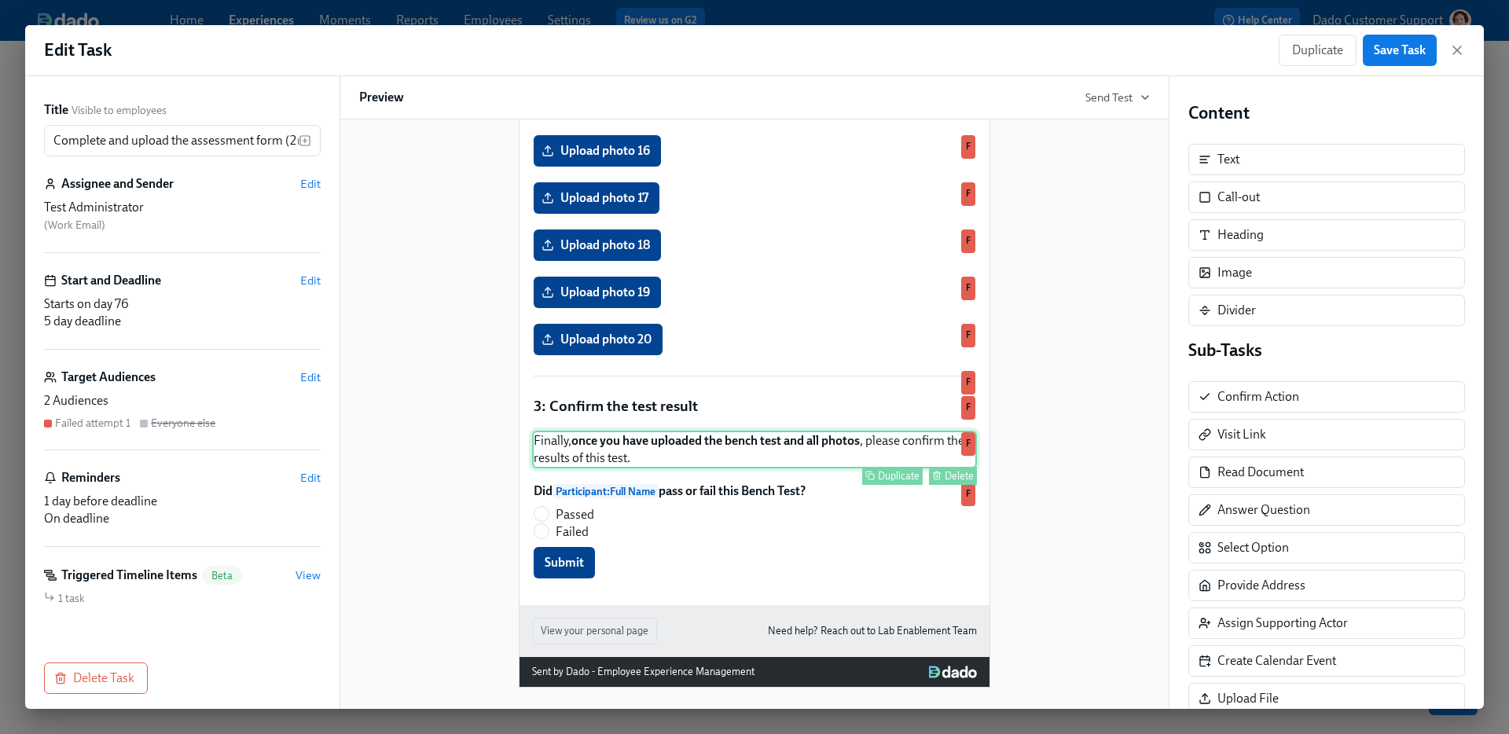
click at [939, 468] on div "Finally, once you have uploaded the bench test and all photos , please confirm …" at bounding box center [754, 450] width 445 height 38
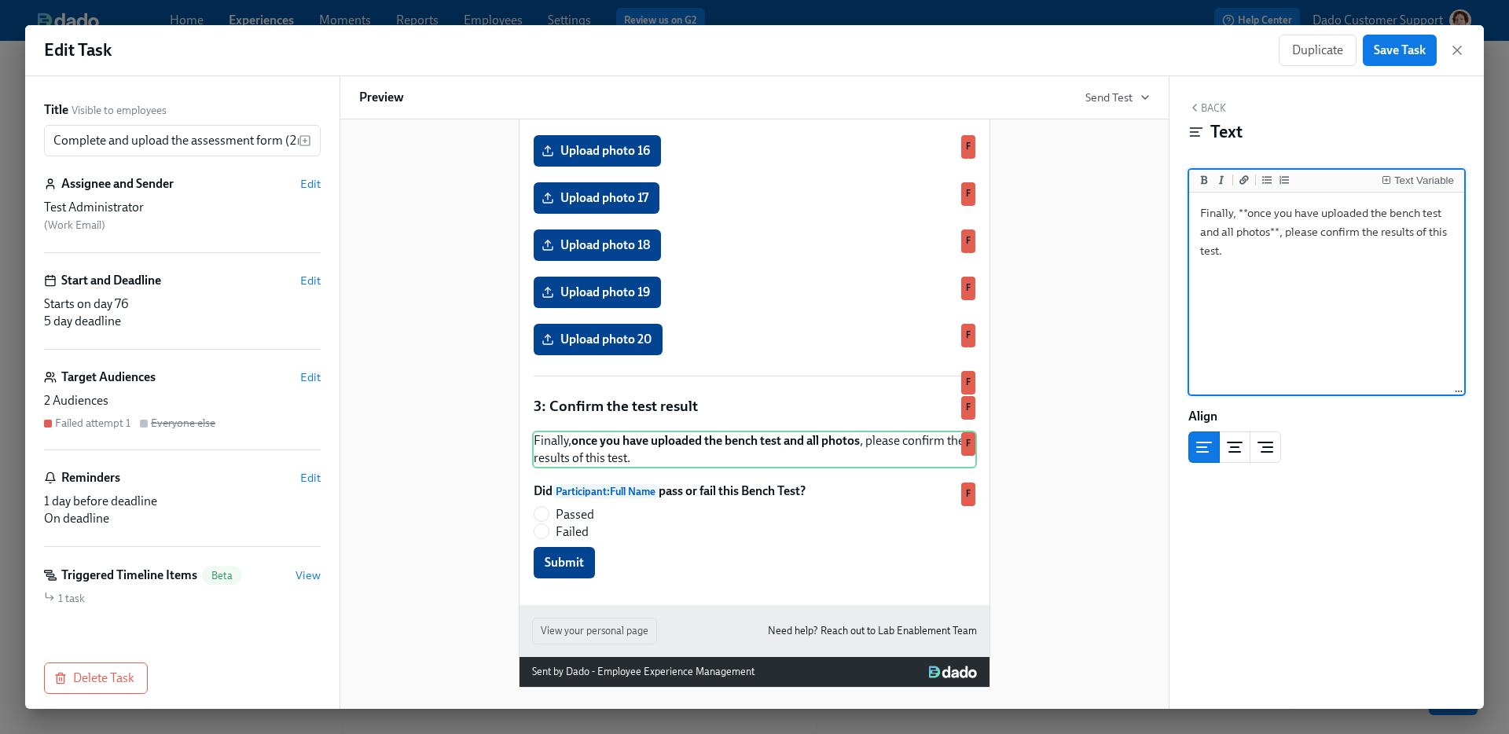
click at [1387, 210] on textarea "Finally, **once you have uploaded the bench test and all photos**, please confi…" at bounding box center [1326, 294] width 269 height 197
type textarea "Finally, **once you have uploaded the assessment form and all photos**, please …"
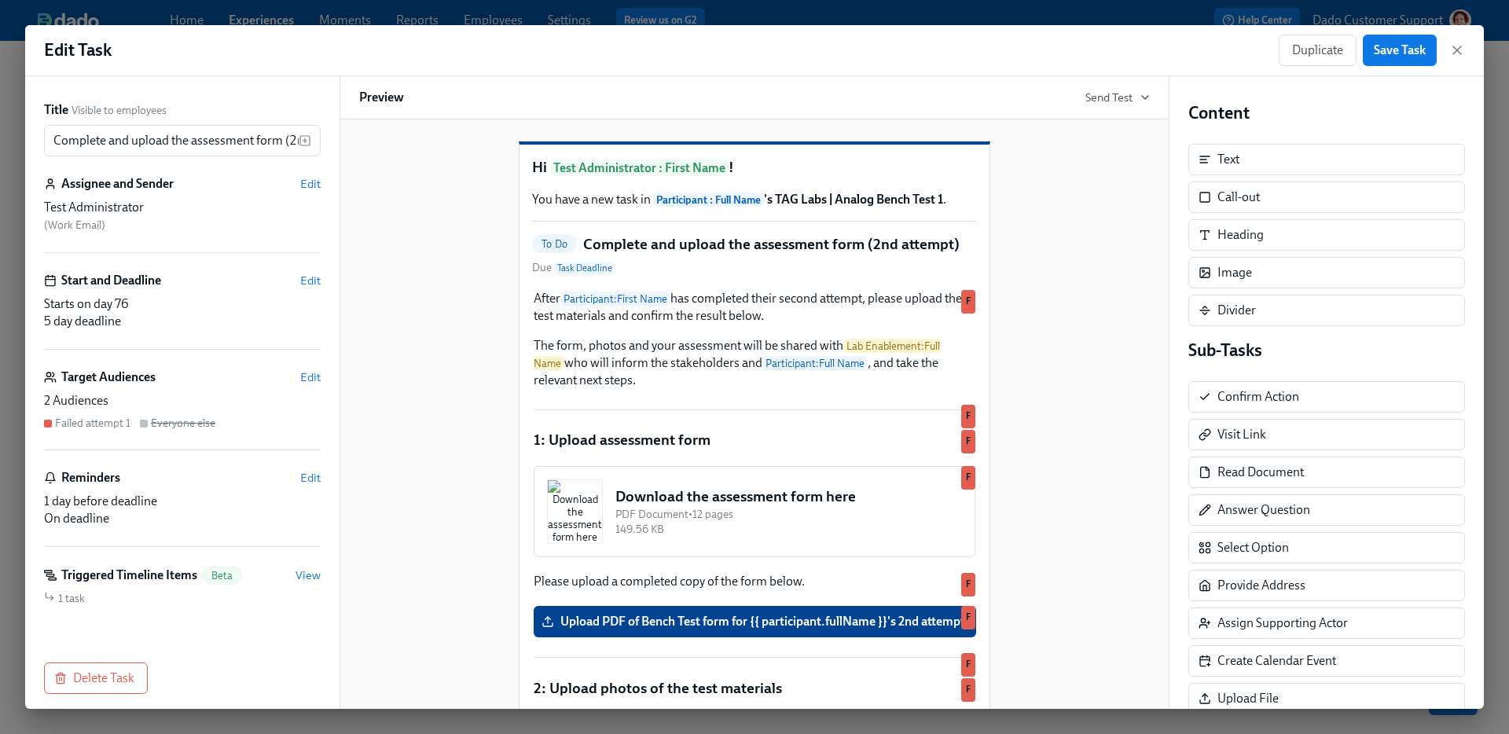
scroll to position [15, 0]
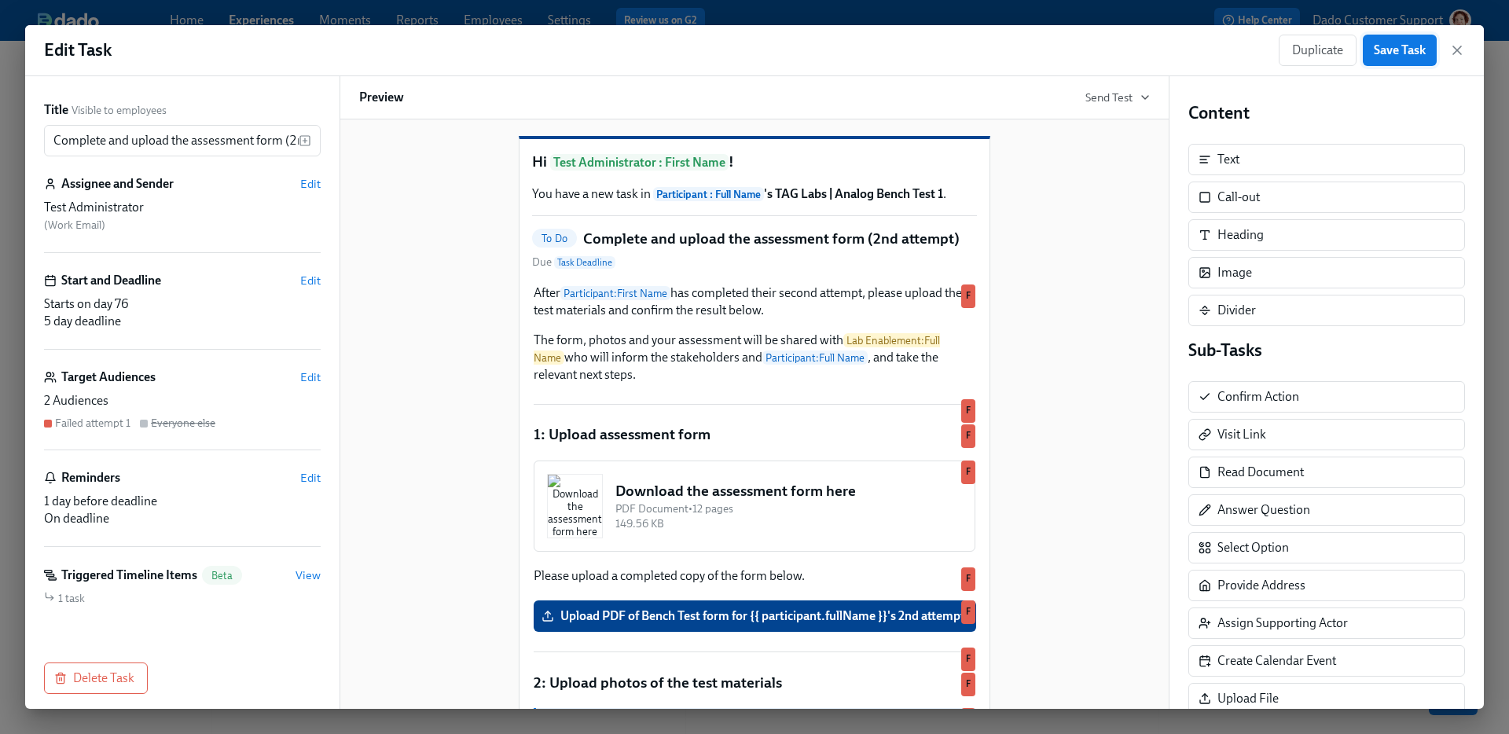
click at [1392, 37] on button "Save Task" at bounding box center [1400, 50] width 74 height 31
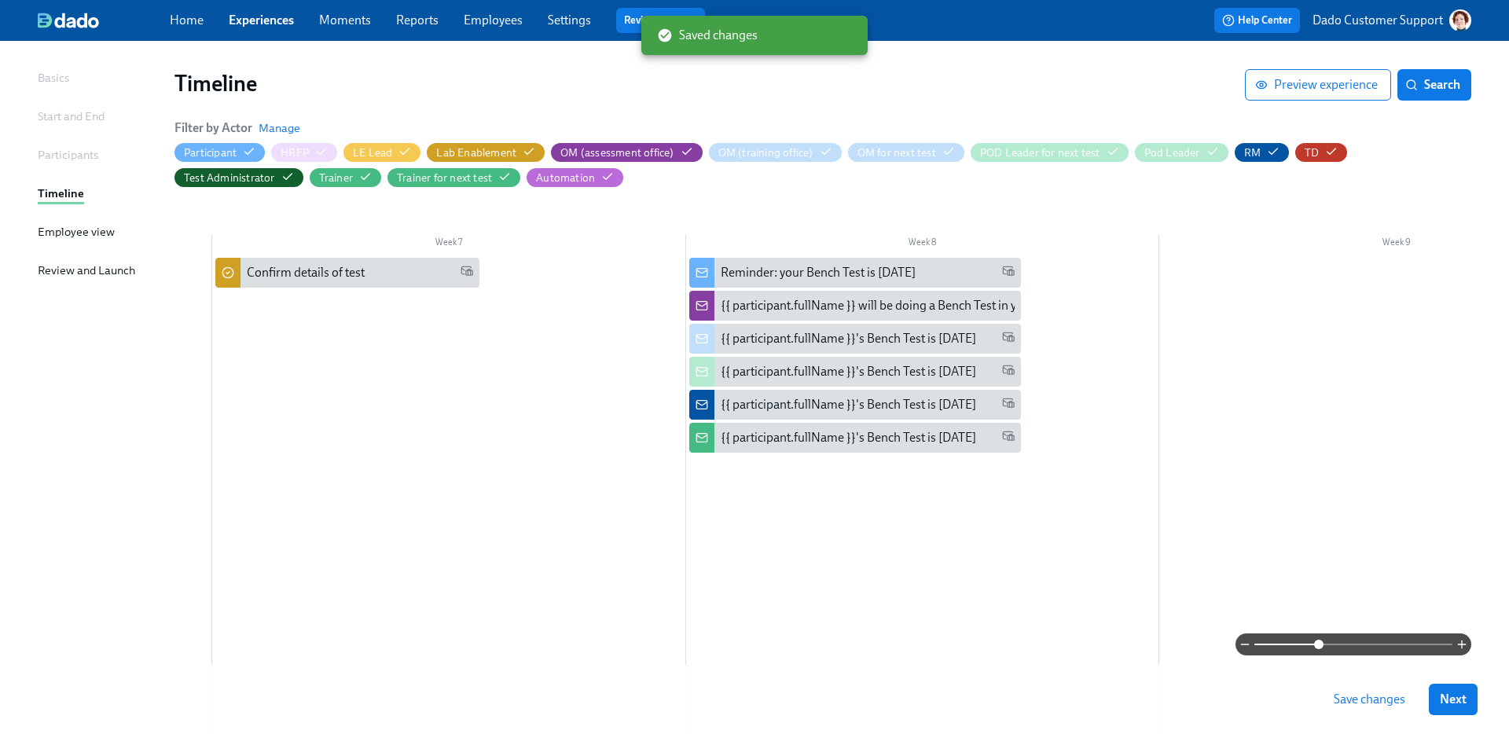
click at [1358, 692] on span "Save changes" at bounding box center [1370, 700] width 72 height 16
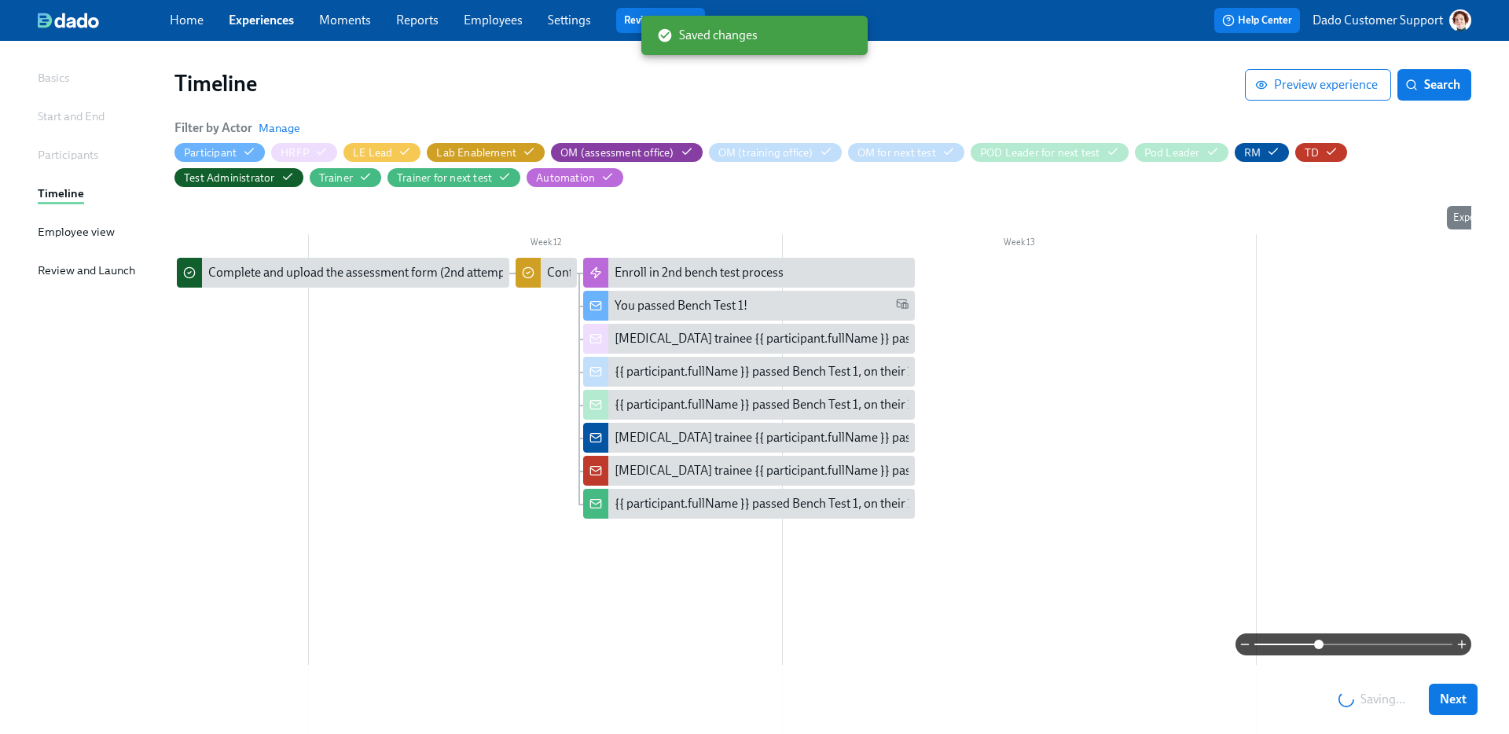
scroll to position [0, 4675]
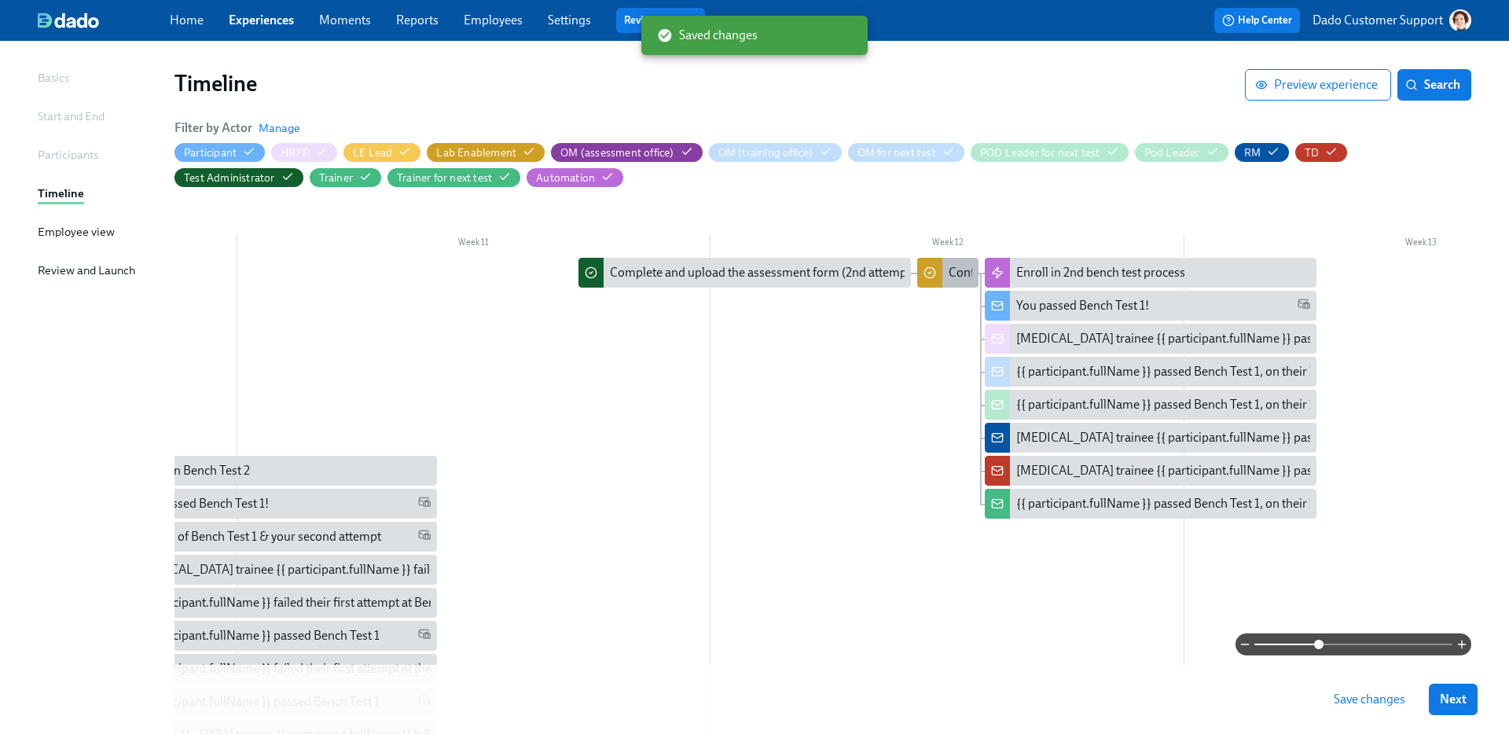
click at [954, 272] on div "Confirm result of 2nd attempt" at bounding box center [1028, 272] width 159 height 17
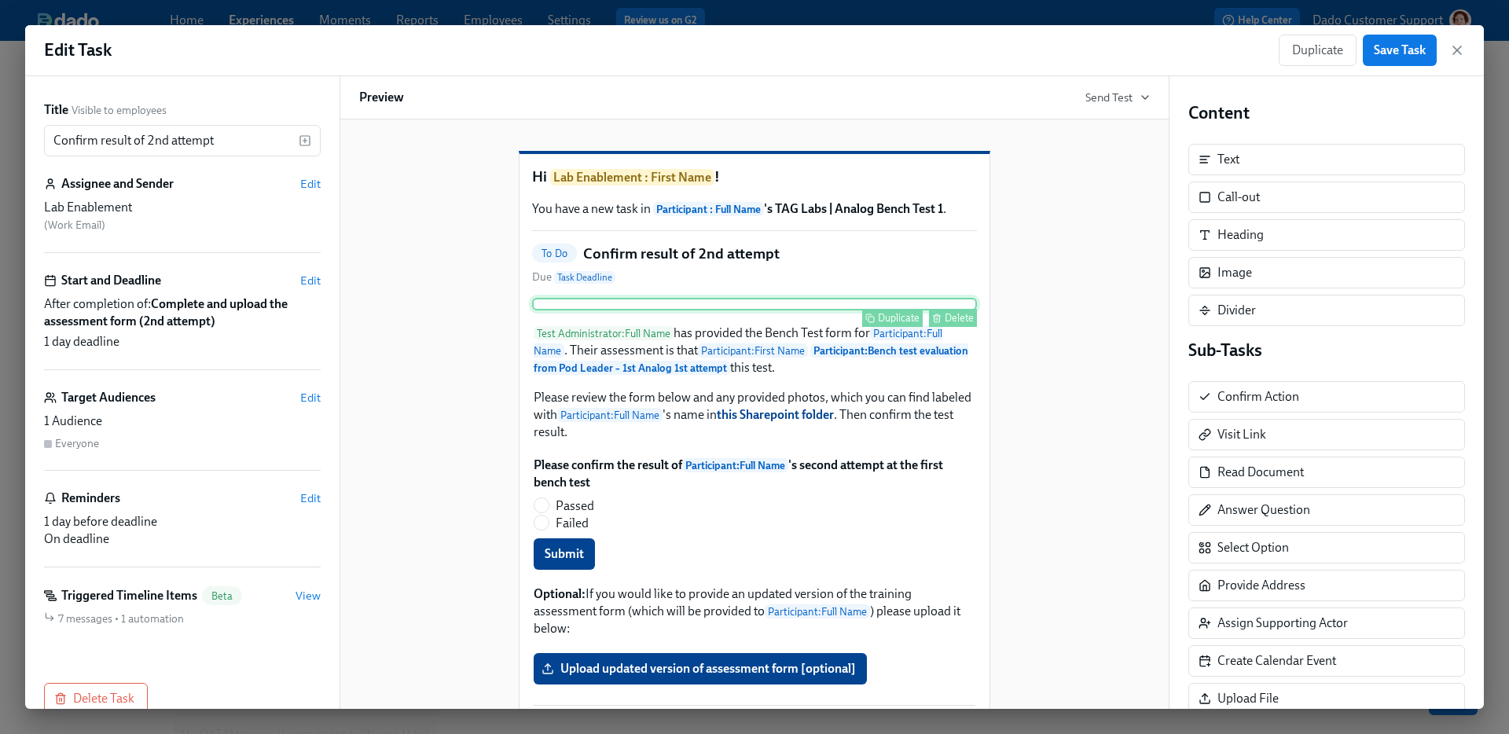
click at [958, 324] on div "Delete" at bounding box center [959, 318] width 29 height 12
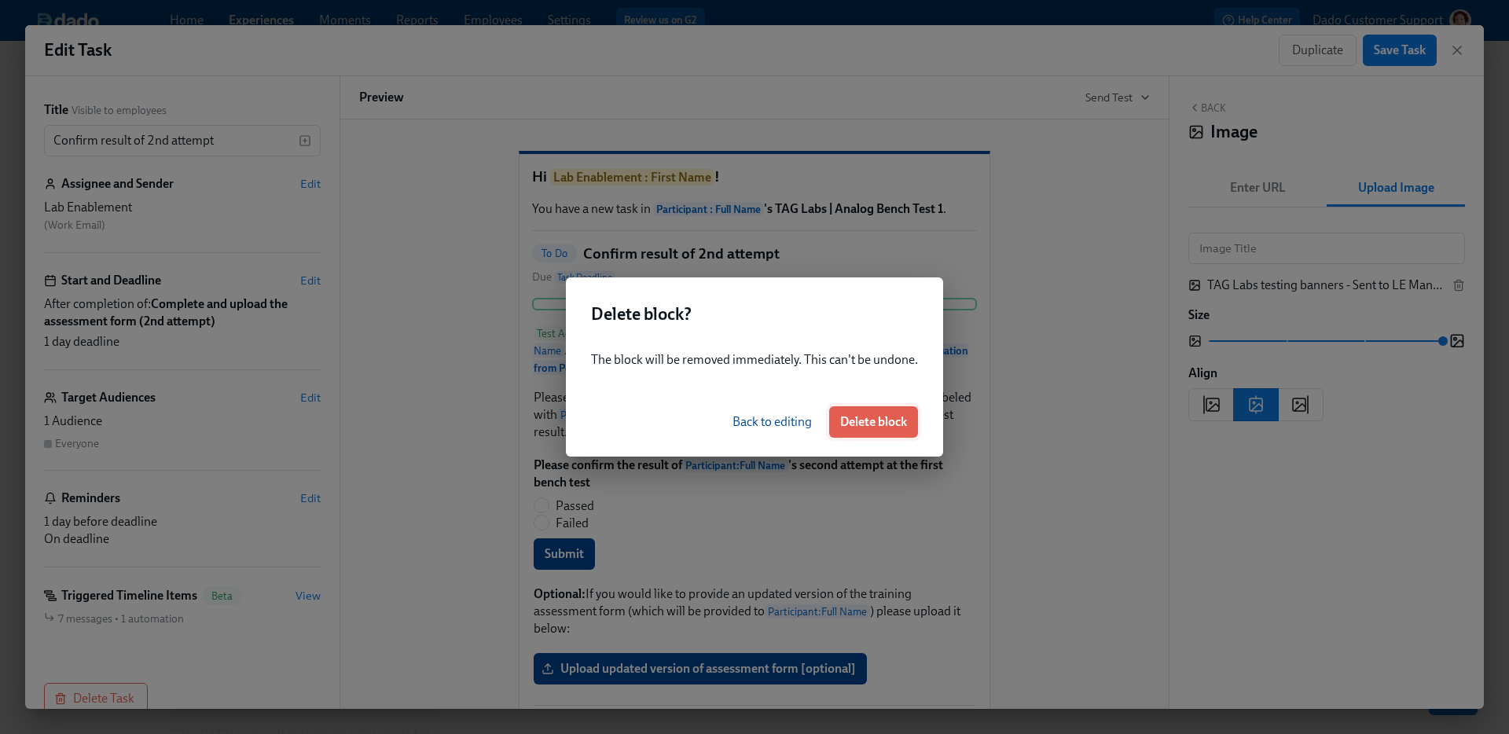
click at [880, 412] on button "Delete block" at bounding box center [873, 421] width 89 height 31
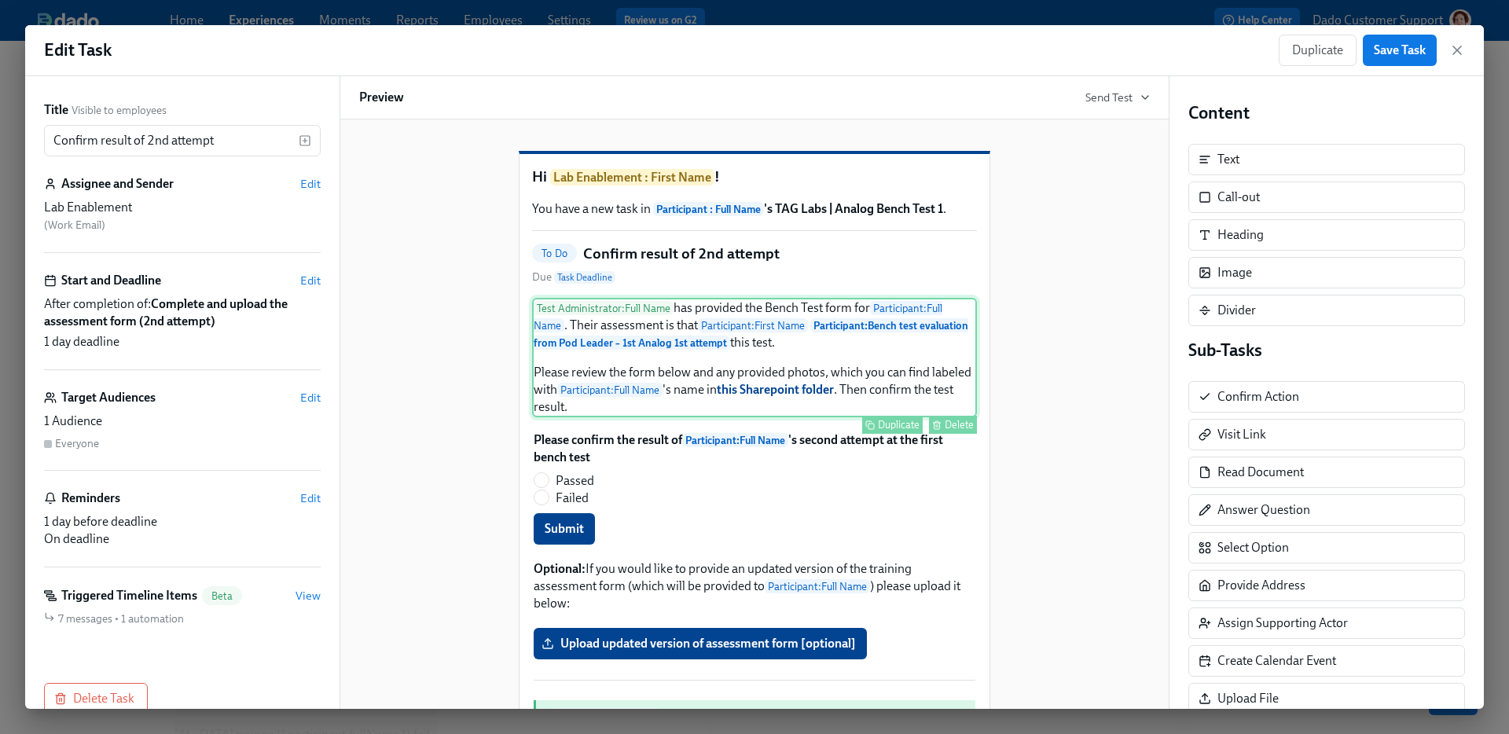
click at [664, 358] on div "Test Administrator : Full Name has provided the Bench Test form for Participant…" at bounding box center [754, 357] width 445 height 119
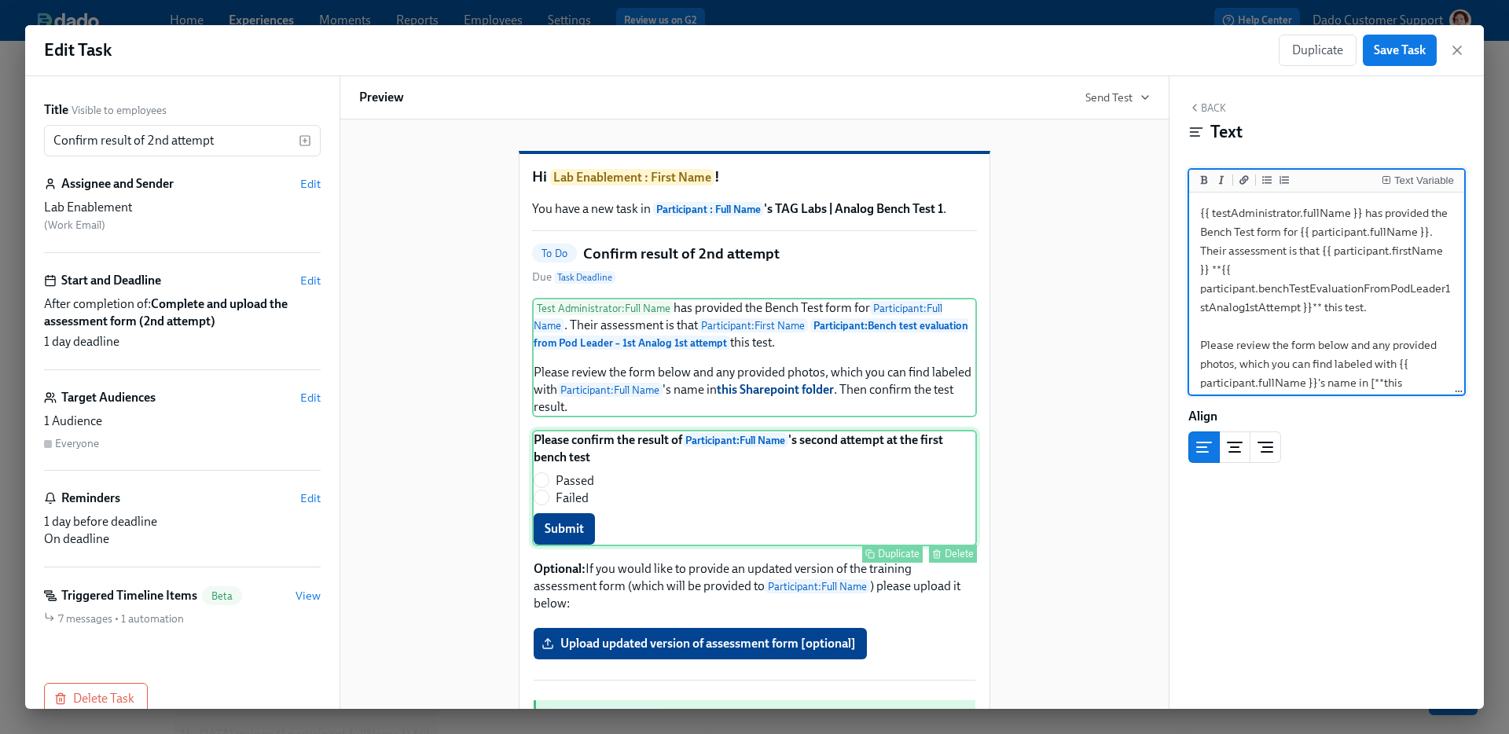
click at [709, 546] on div "Please confirm the result of Participant : Full Name 's second attempt at the f…" at bounding box center [754, 488] width 445 height 116
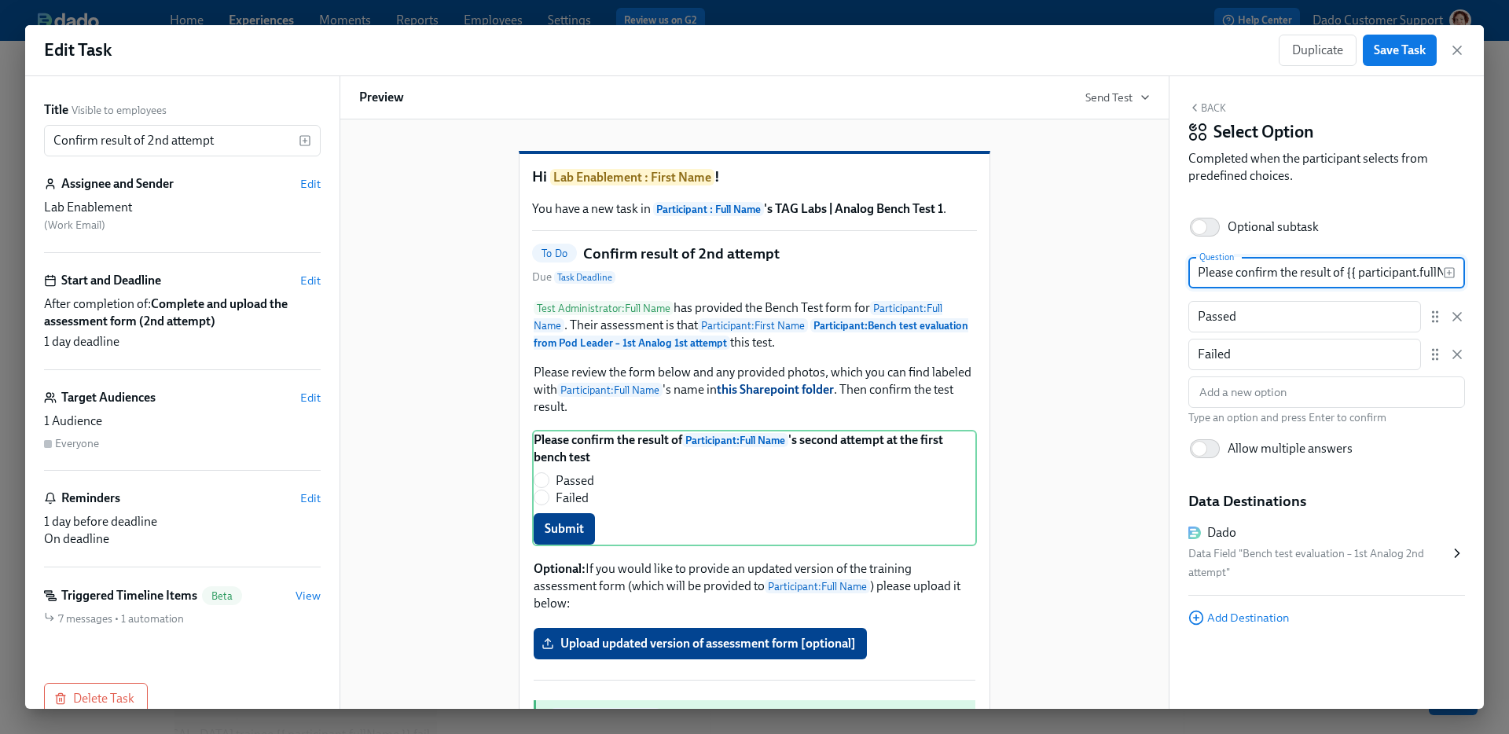
click at [1390, 275] on input "Please confirm the result of {{ participant.fullName }}'s second attempt at the…" at bounding box center [1316, 272] width 255 height 31
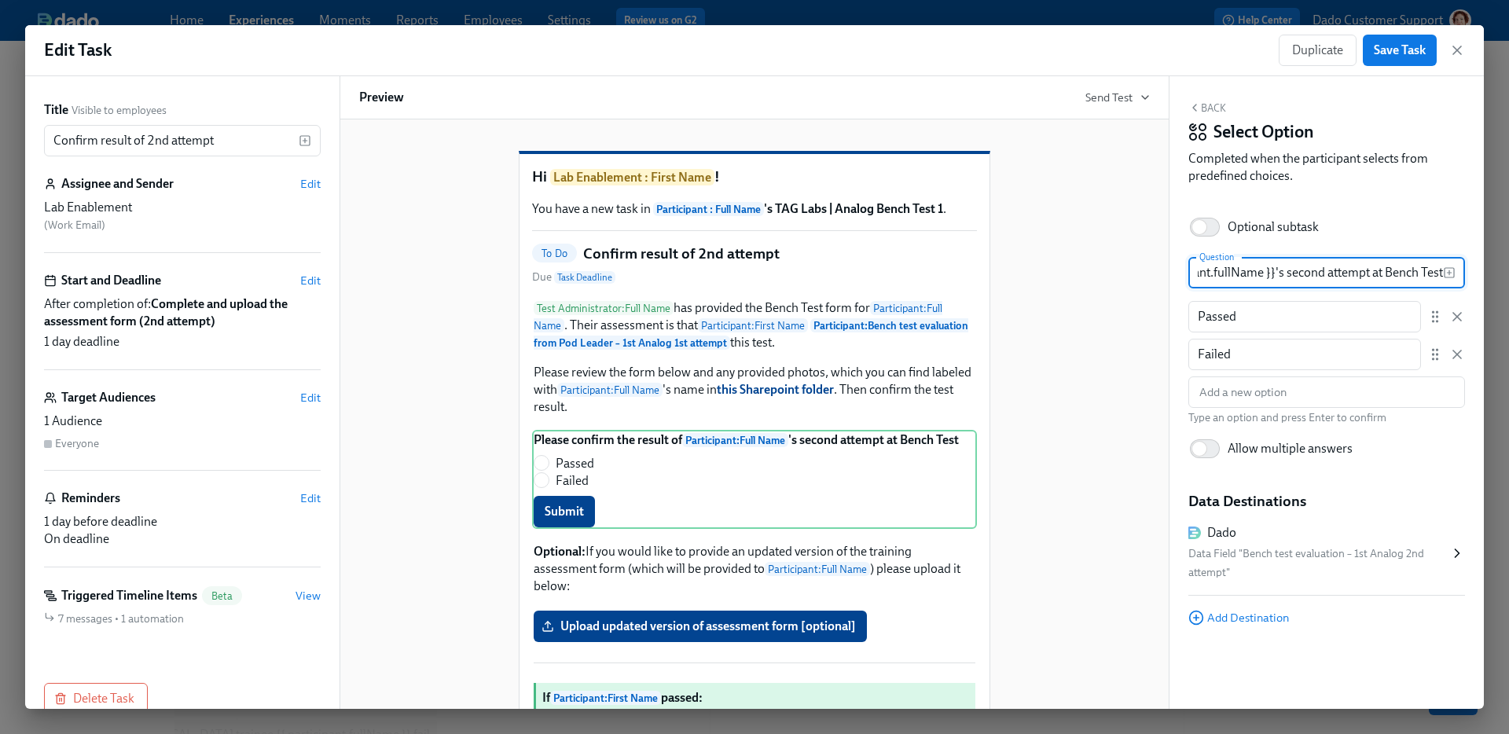
type input "Please confirm the result of {{ participant.fullName }}'s second attempt at Ben…"
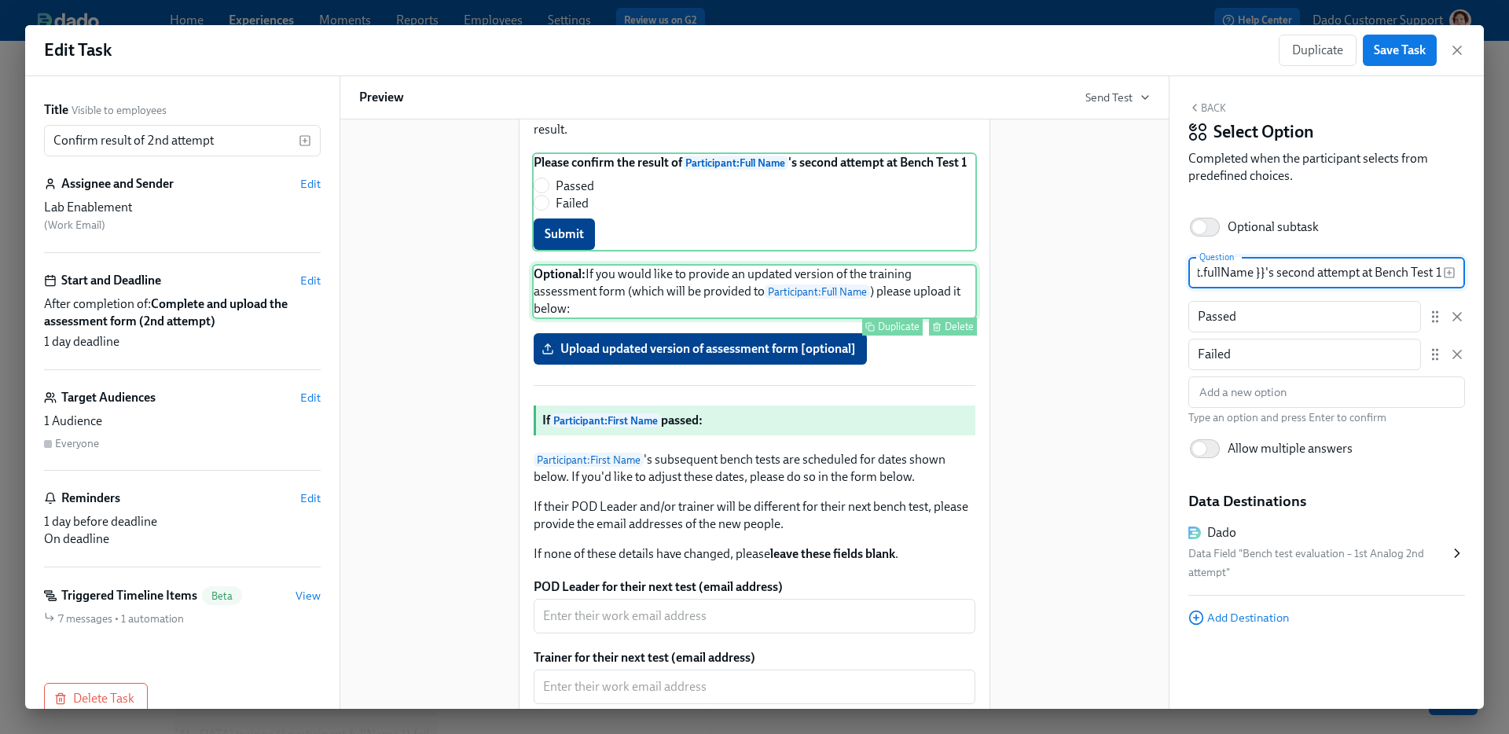
scroll to position [277, 0]
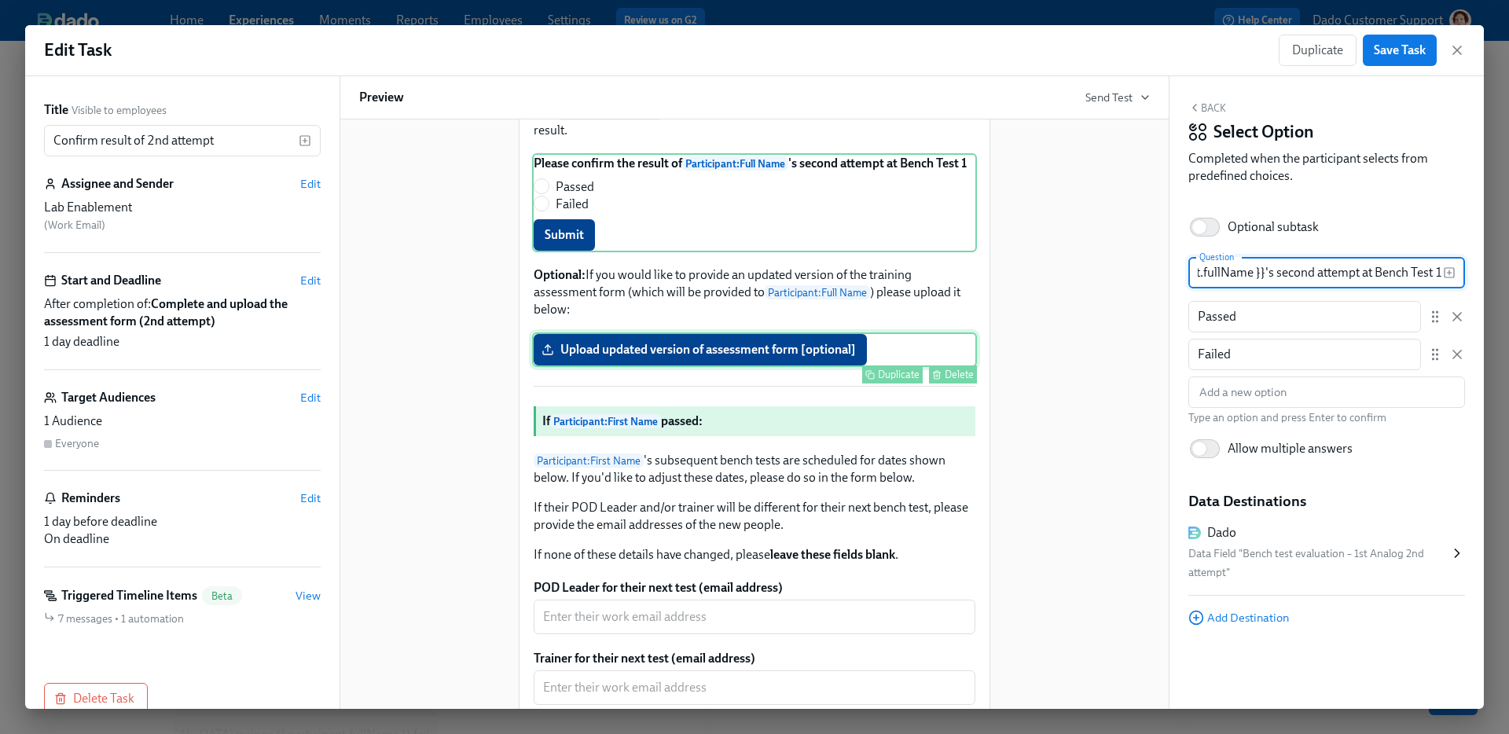
click at [696, 367] on div "Upload updated version of assessment form [optional] Duplicate Delete" at bounding box center [754, 349] width 445 height 35
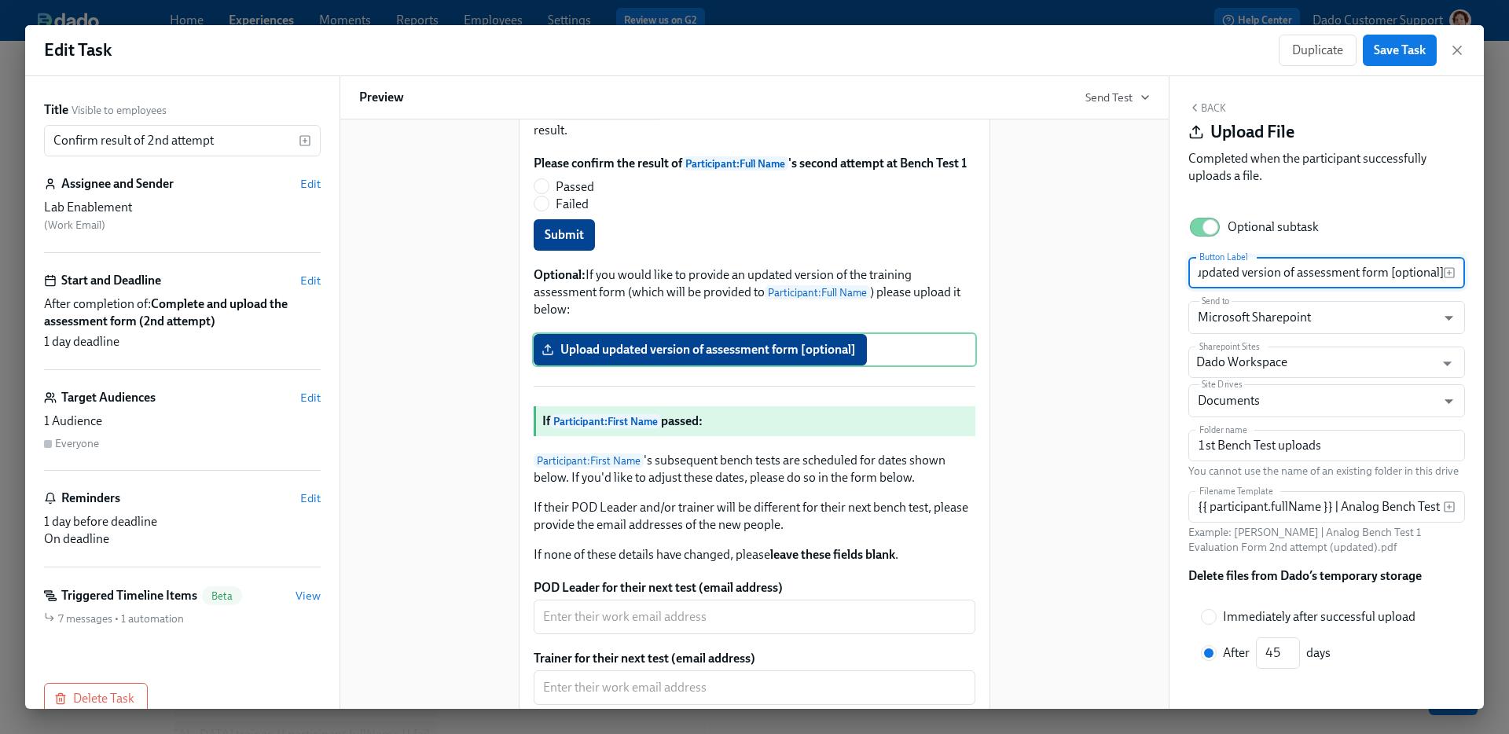
scroll to position [226, 0]
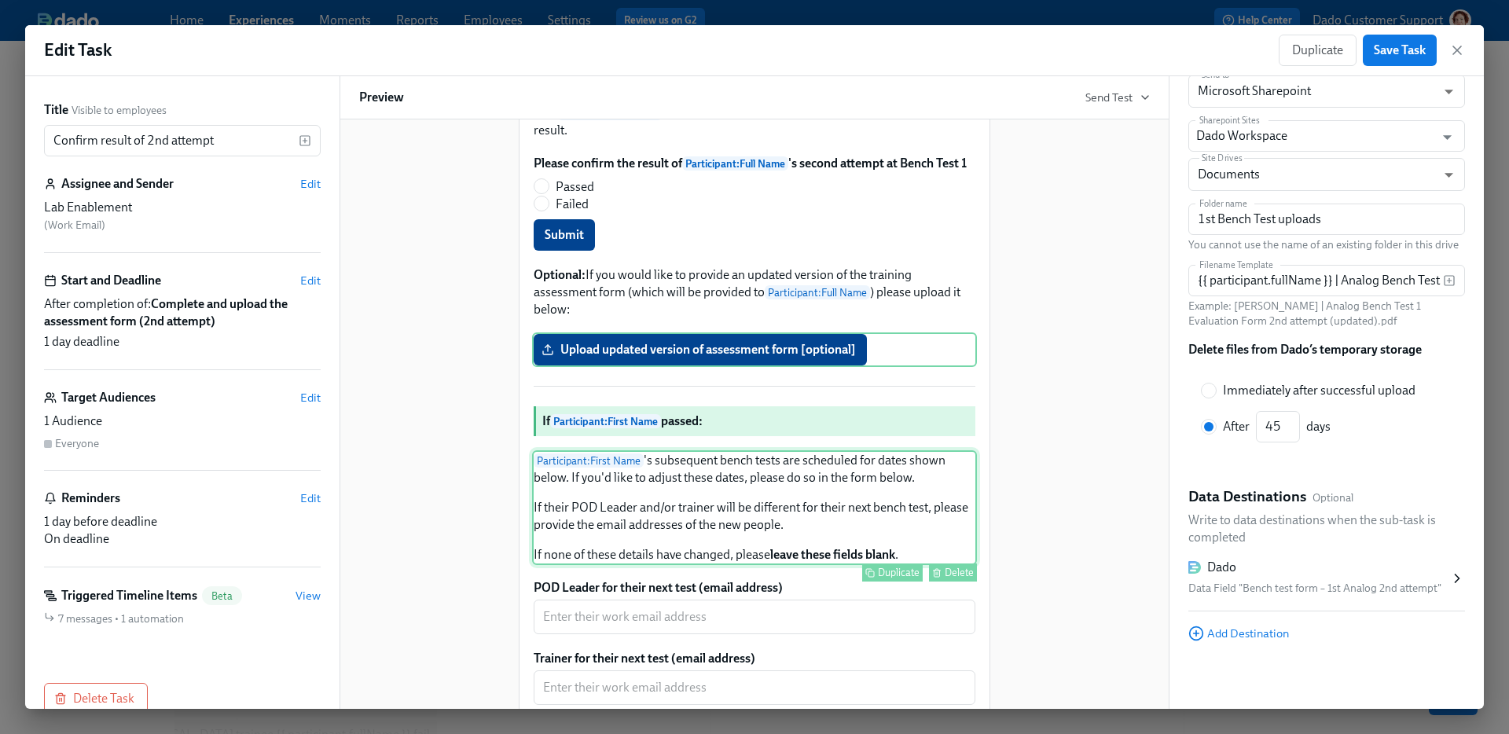
click at [604, 526] on div "Participant : First Name 's subsequent bench tests are scheduled for dates show…" at bounding box center [754, 507] width 445 height 115
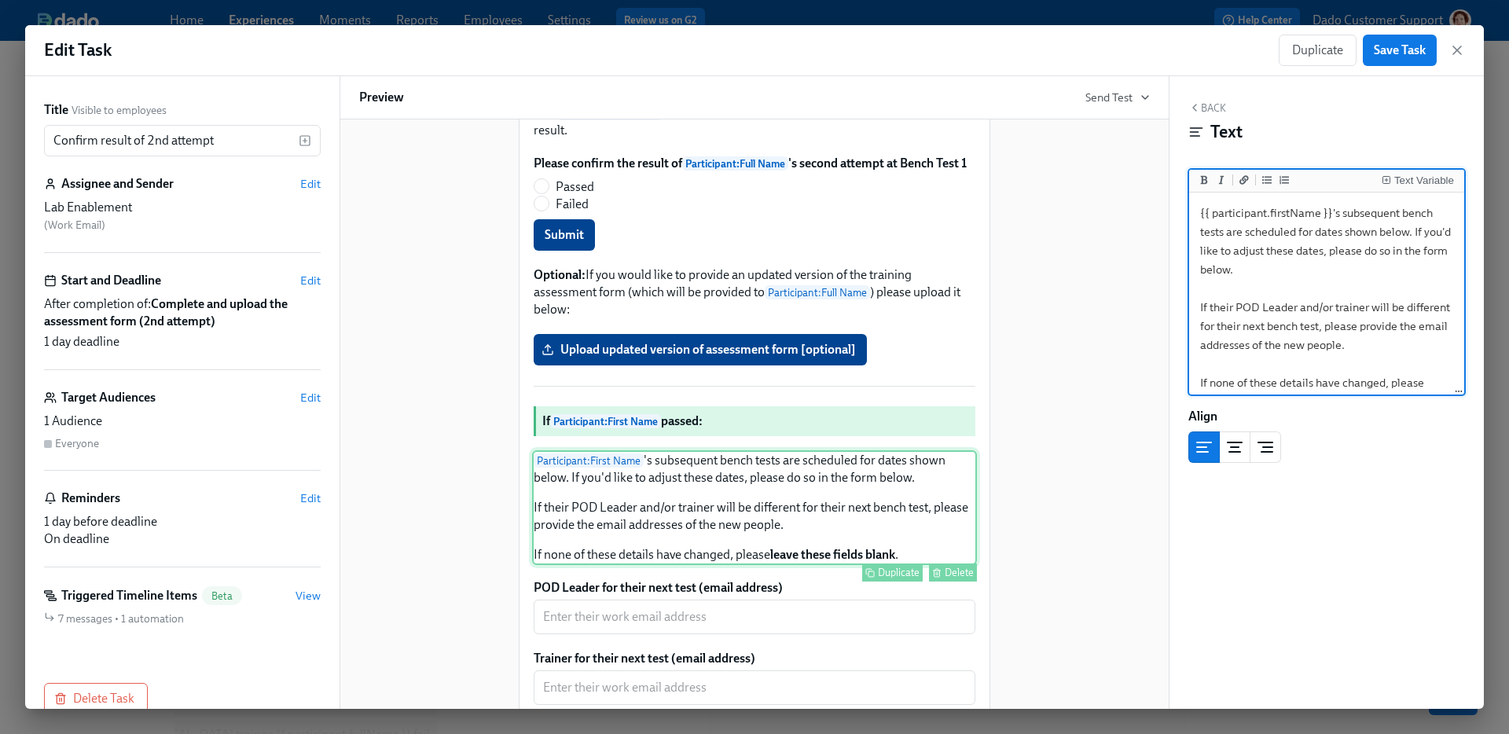
scroll to position [0, 0]
click at [1413, 215] on textarea "{{ participant.firstName }}'s subsequent bench tests are scheduled for dates sh…" at bounding box center [1326, 307] width 269 height 223
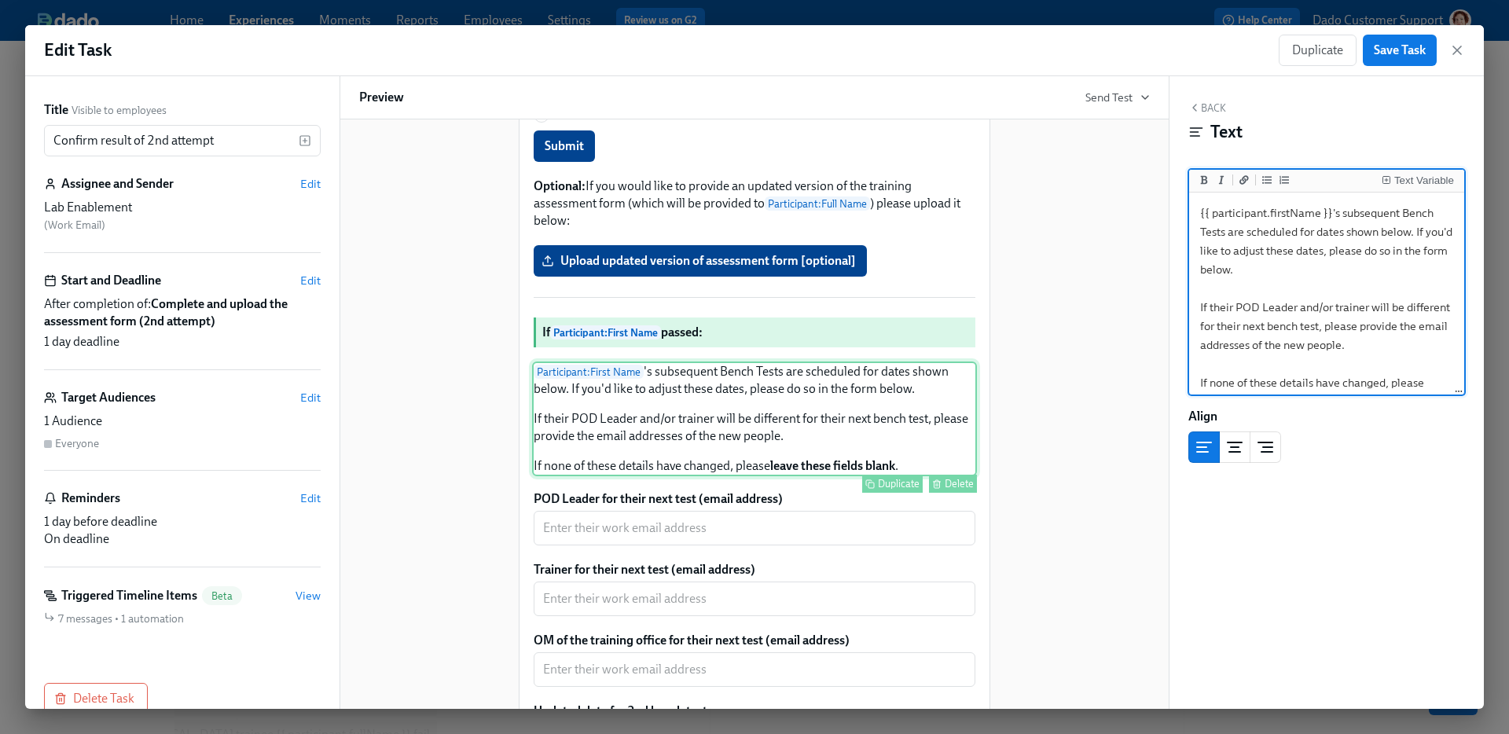
scroll to position [475, 0]
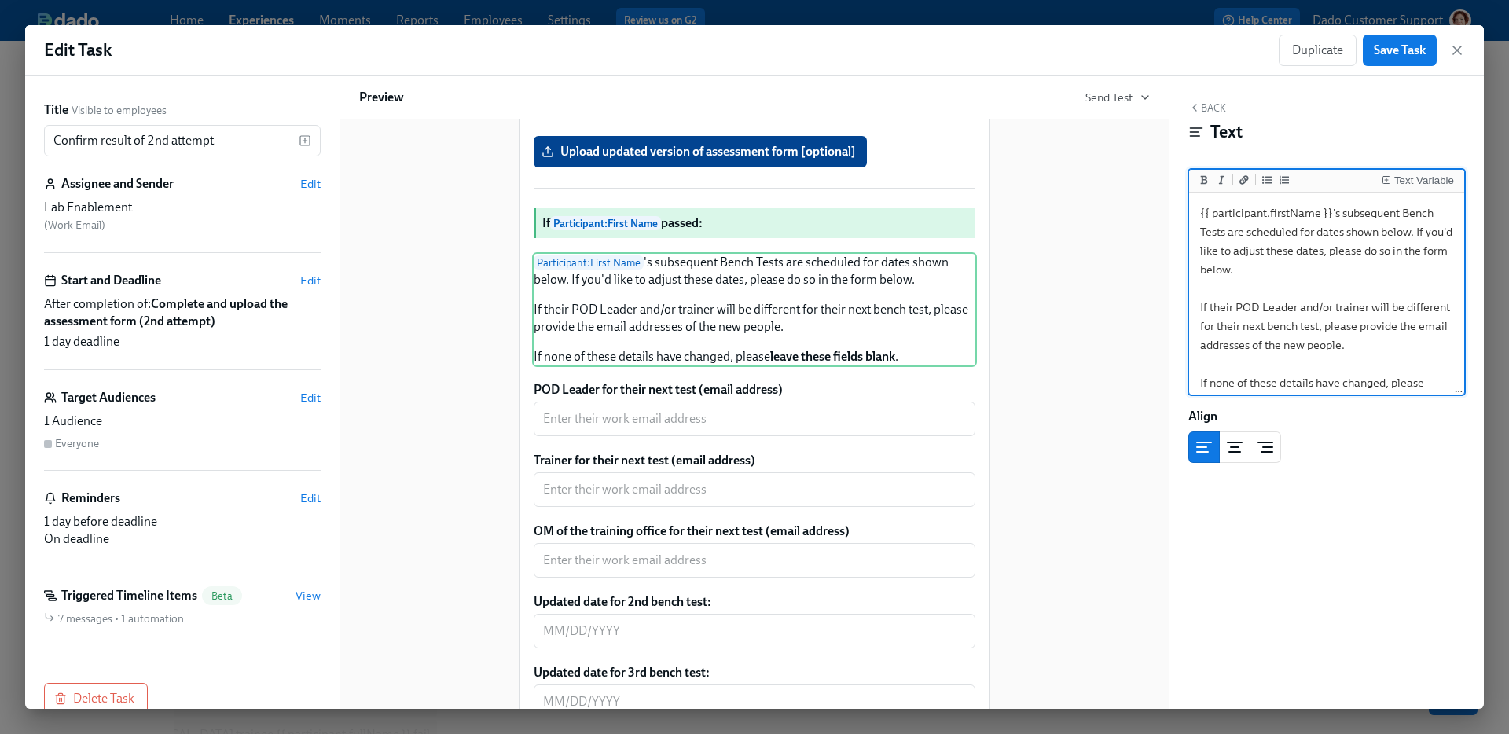
click at [1275, 328] on textarea "{{ participant.firstName }}'s subsequent Bench Tests are scheduled for dates sh…" at bounding box center [1326, 307] width 269 height 223
type textarea "{{ participant.firstName }}'s subsequent Bench Tests are scheduled for dates sh…"
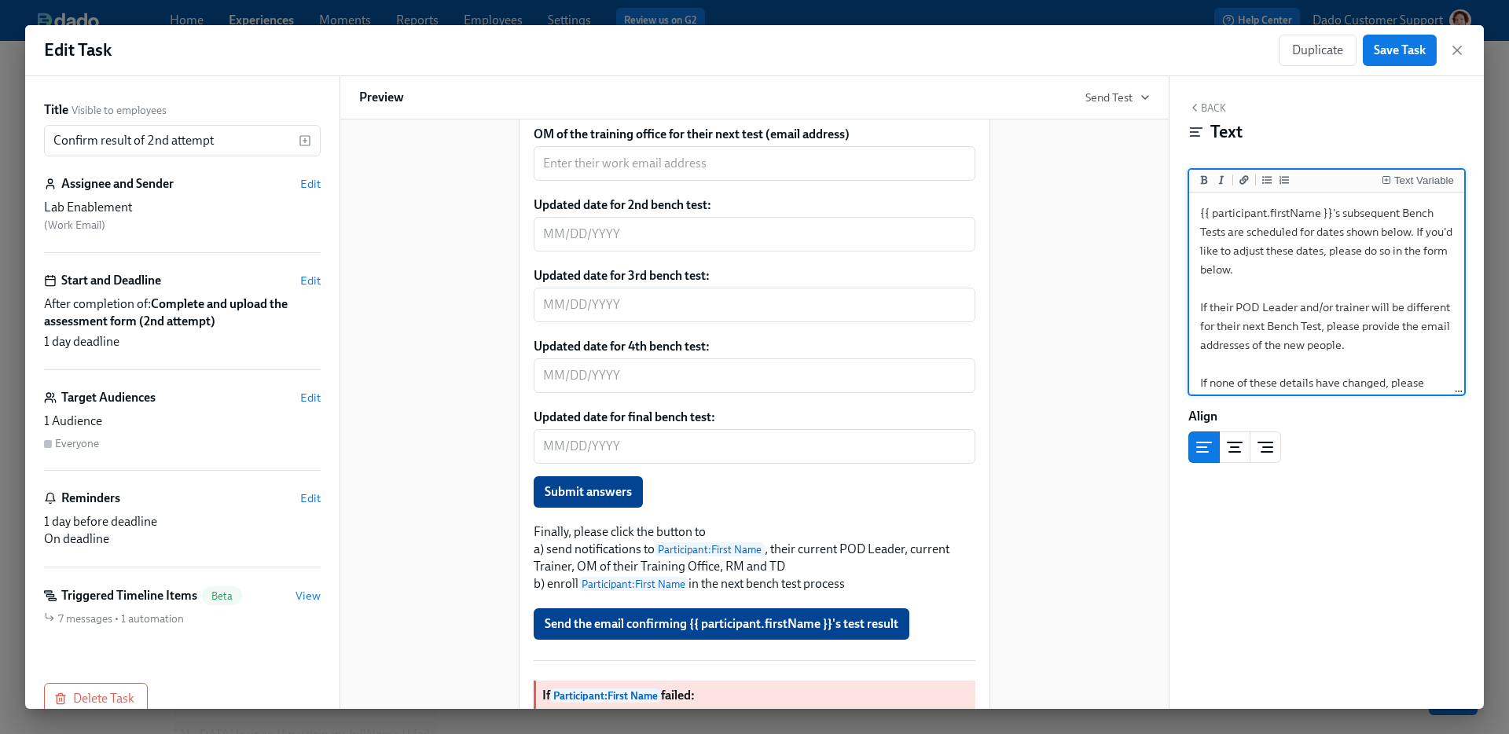
scroll to position [952, 0]
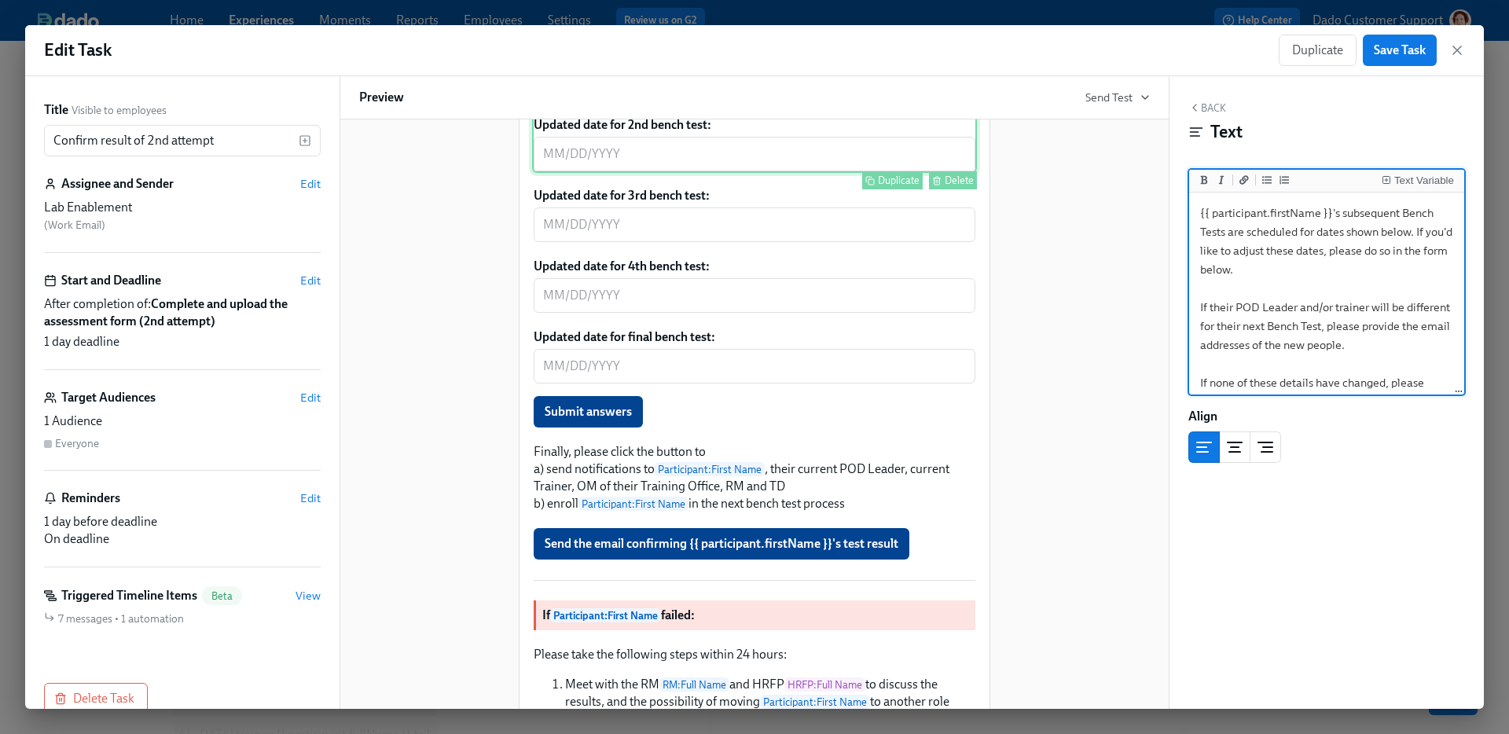
click at [817, 155] on div "Updated date for 2nd bench test: ​ Duplicate Delete" at bounding box center [754, 144] width 445 height 58
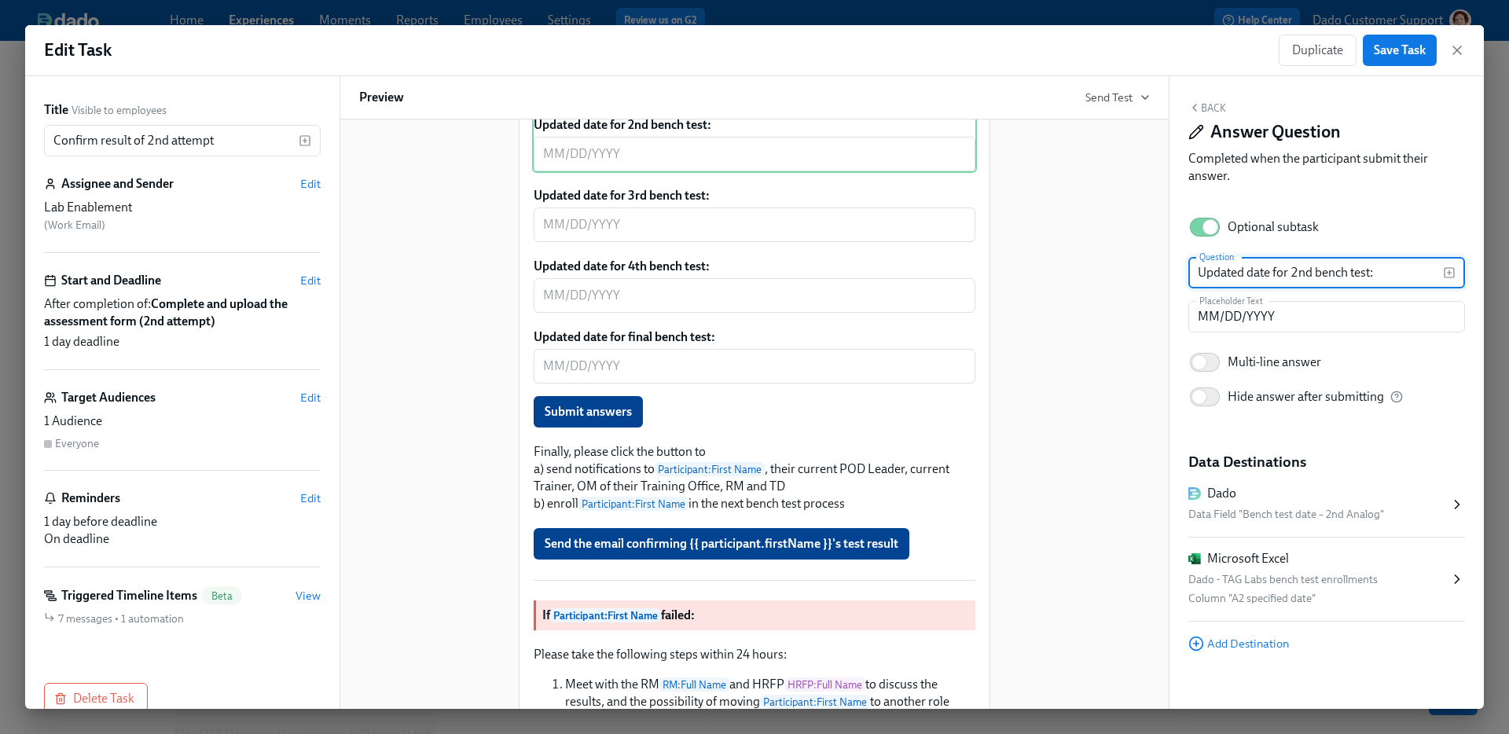
click at [1321, 272] on input "Updated date for 2nd bench test:" at bounding box center [1316, 272] width 255 height 31
type input "Updated date for 2nd Bench Test:"
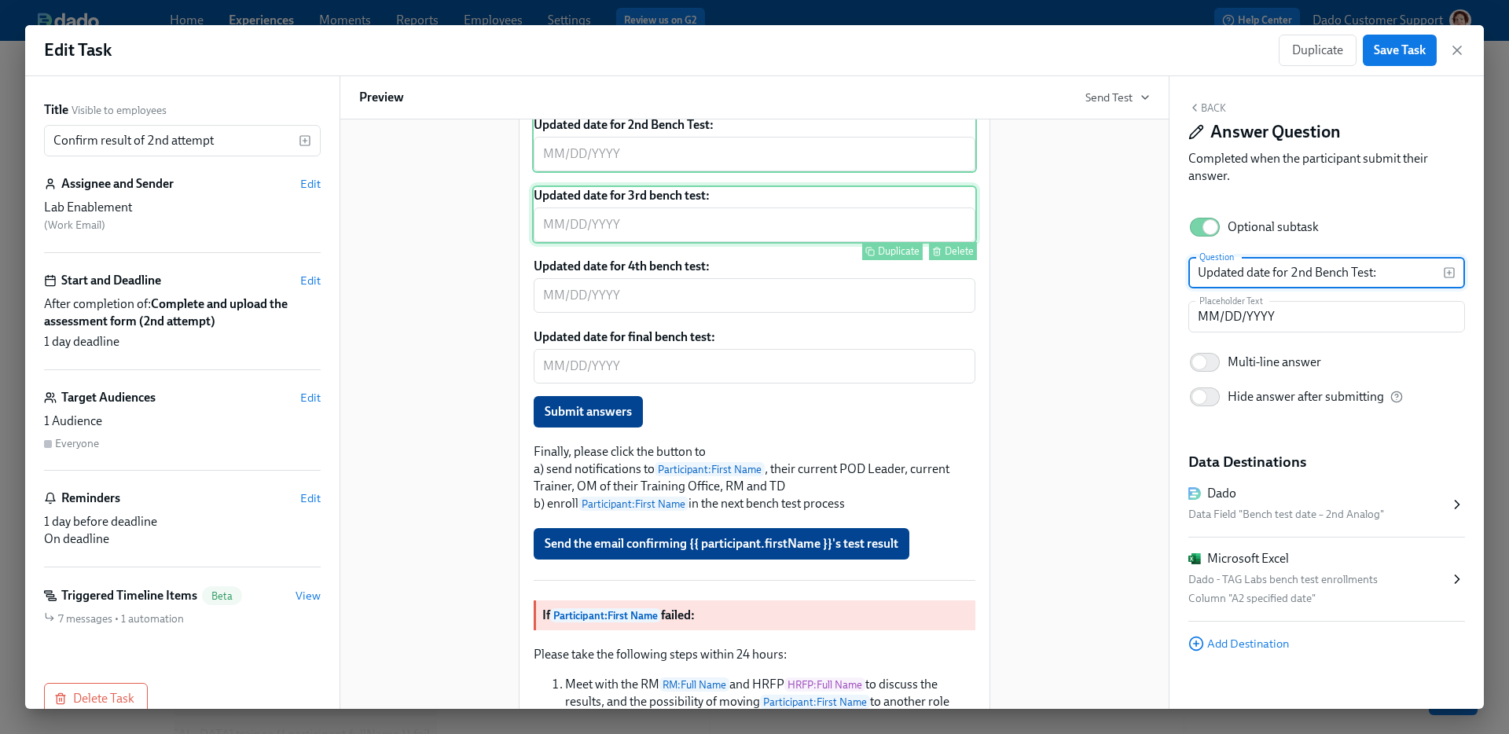
click at [811, 244] on div "Updated date for 3rd bench test: ​ Duplicate Delete" at bounding box center [754, 215] width 445 height 58
drag, startPoint x: 1313, startPoint y: 274, endPoint x: 1369, endPoint y: 274, distance: 56.6
click at [1369, 274] on input "Updated date for 3rd bench test:" at bounding box center [1316, 272] width 255 height 31
paste input "Bench T"
type input "Updated date for 3rd Bench Test:"
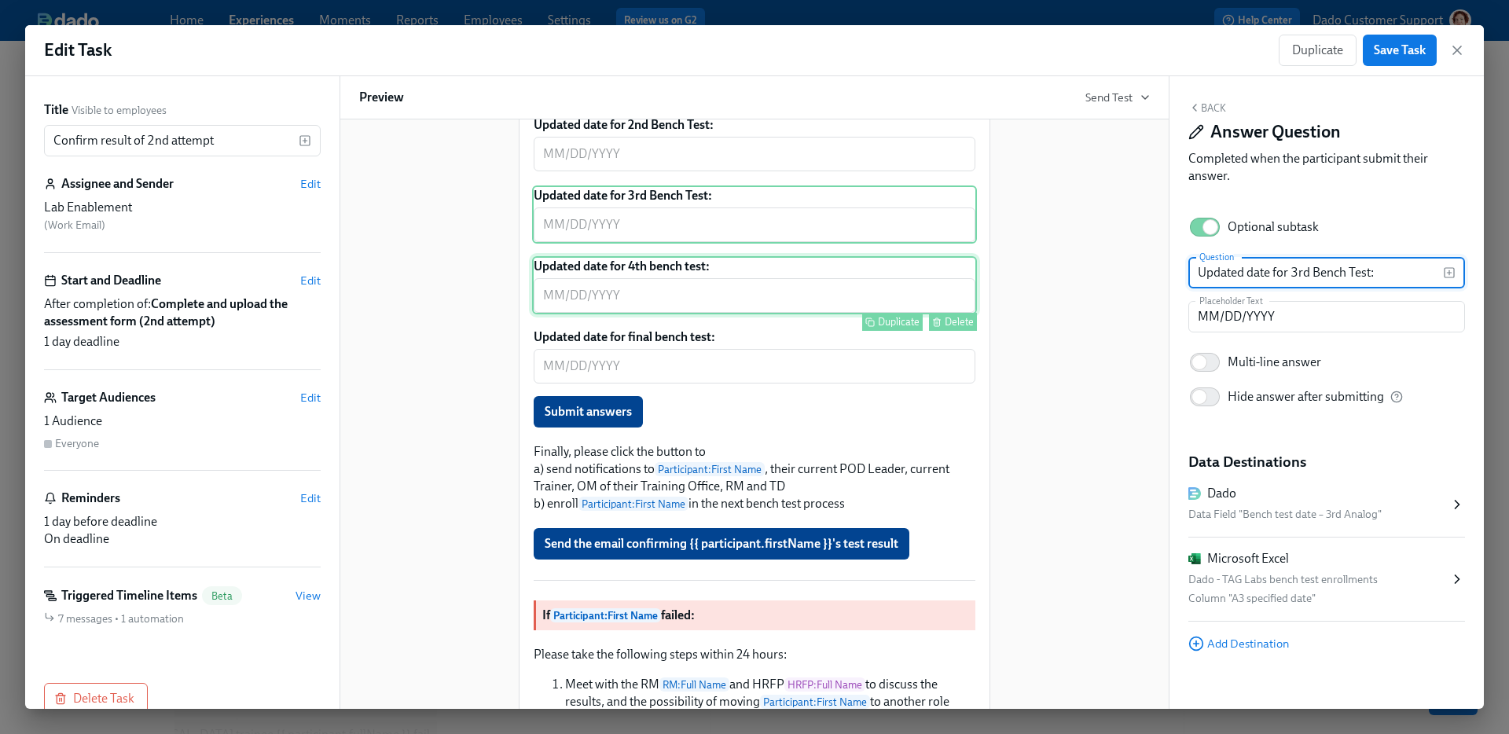
click at [718, 296] on div "Updated date for 4th bench test: ​ Duplicate Delete" at bounding box center [754, 285] width 445 height 58
drag, startPoint x: 1312, startPoint y: 272, endPoint x: 1369, endPoint y: 272, distance: 57.4
click at [1369, 272] on input "Updated date for 4th bench test:" at bounding box center [1316, 272] width 255 height 31
paste input "Bench T"
type input "Updated date for 4th Bench Test:"
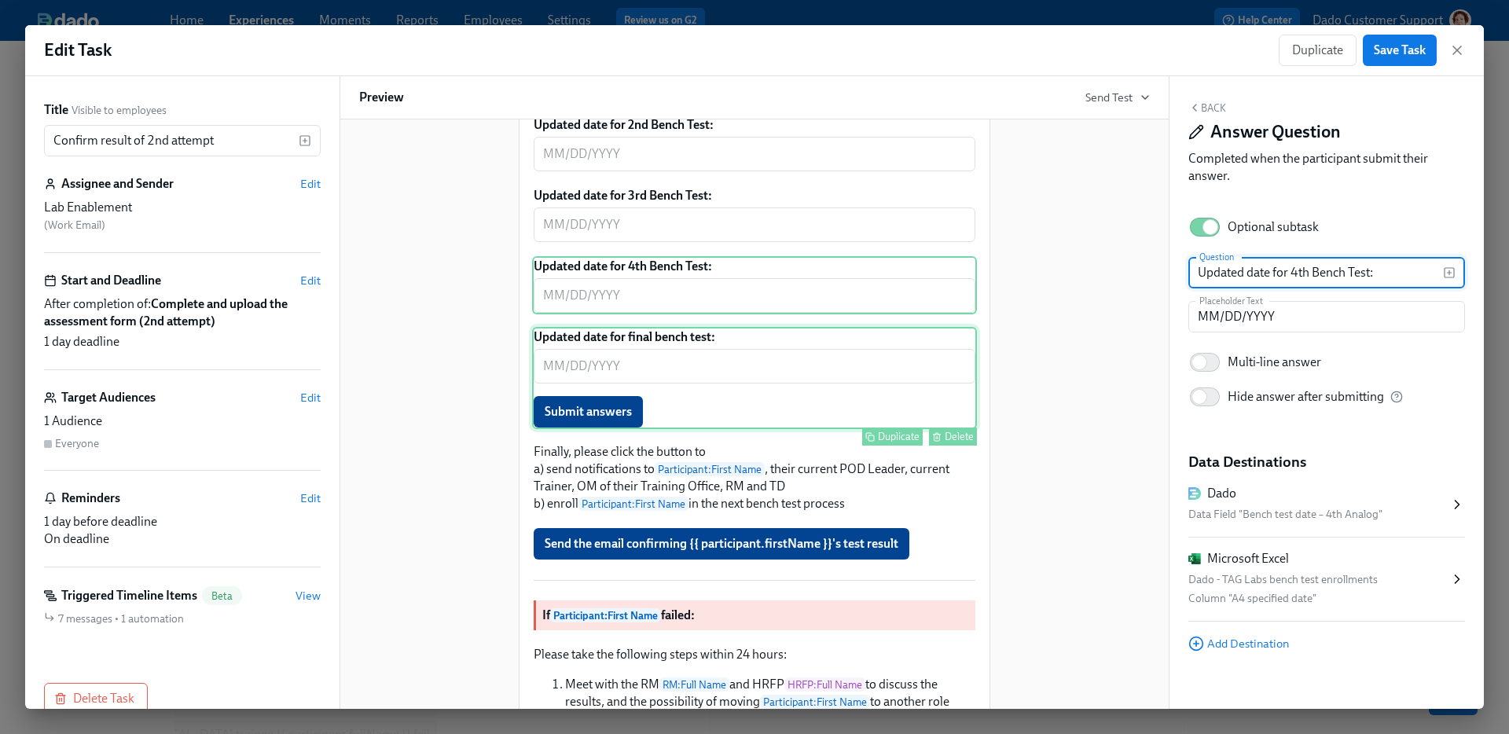
click at [742, 373] on div "Updated date for final bench test: ​ Submit answers Duplicate Delete" at bounding box center [754, 378] width 445 height 102
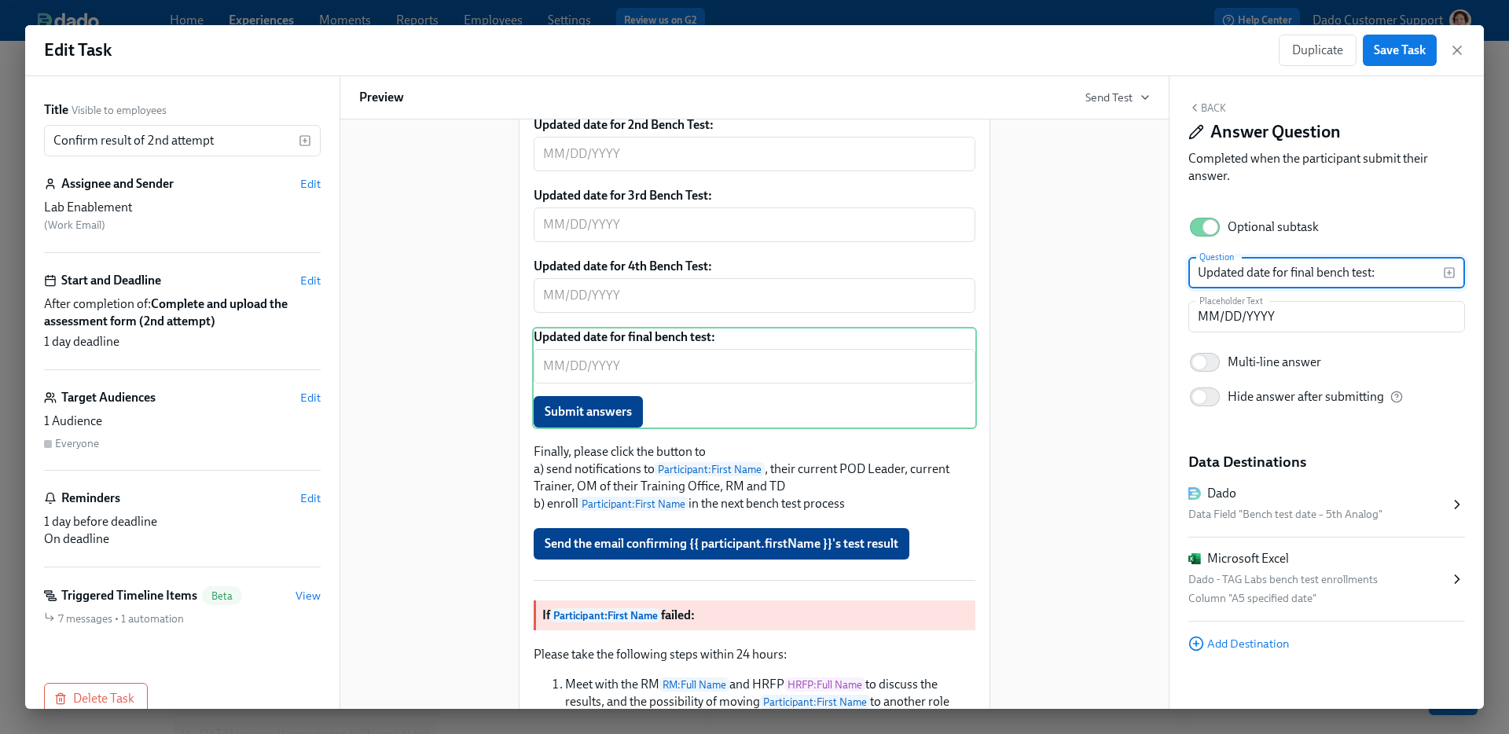
drag, startPoint x: 1317, startPoint y: 274, endPoint x: 1373, endPoint y: 274, distance: 55.8
click at [1373, 274] on input "Updated date for final bench test:" at bounding box center [1316, 272] width 255 height 31
paste input "Bench T"
type input "Updated date for final Bench Test:"
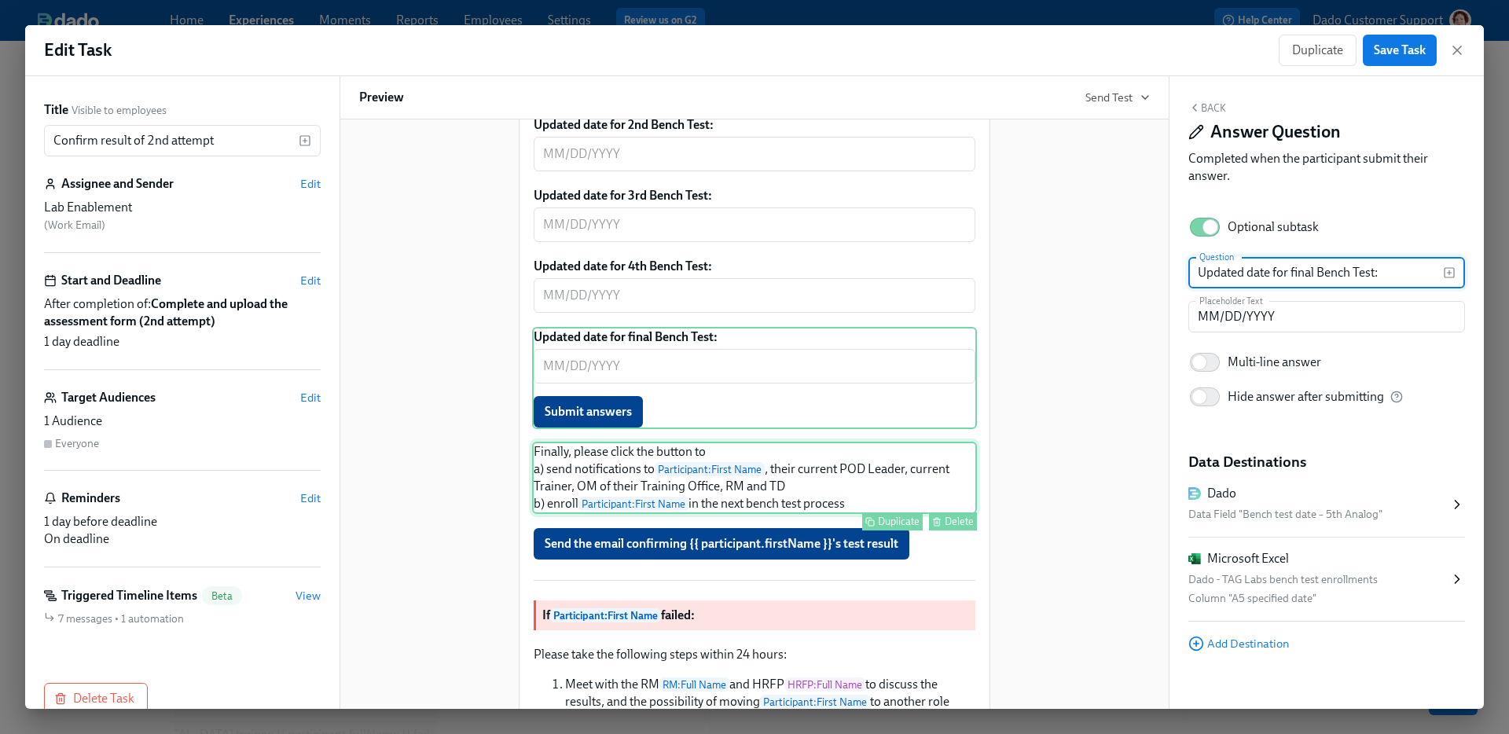
click at [802, 514] on div "Finally, please click the button to a) send notifications to Participant : Firs…" at bounding box center [754, 478] width 445 height 72
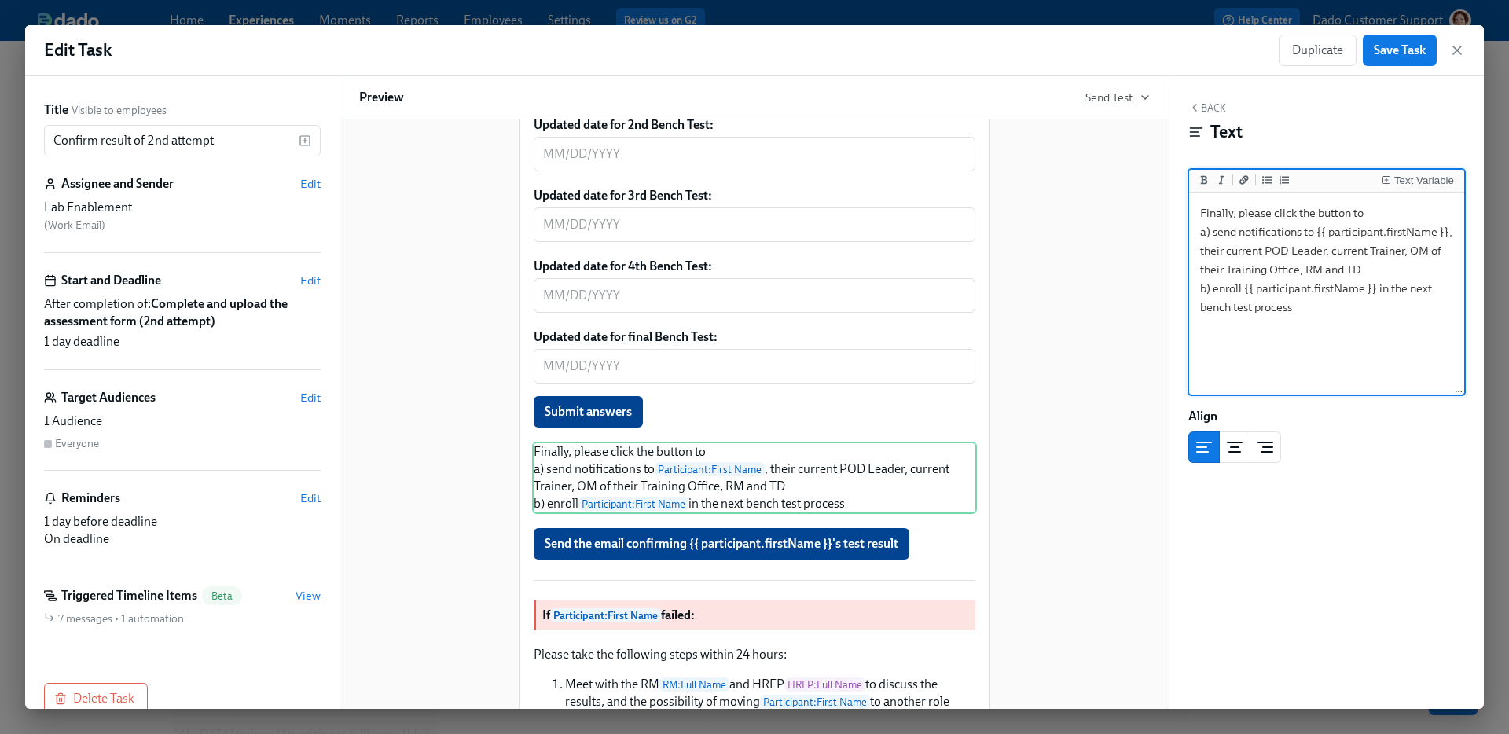
drag, startPoint x: 1214, startPoint y: 232, endPoint x: 1137, endPoint y: 232, distance: 76.2
click at [1137, 232] on div "Title Visible to employees Confirm result of 2nd attempt ​ Assignee and Sender …" at bounding box center [754, 392] width 1459 height 633
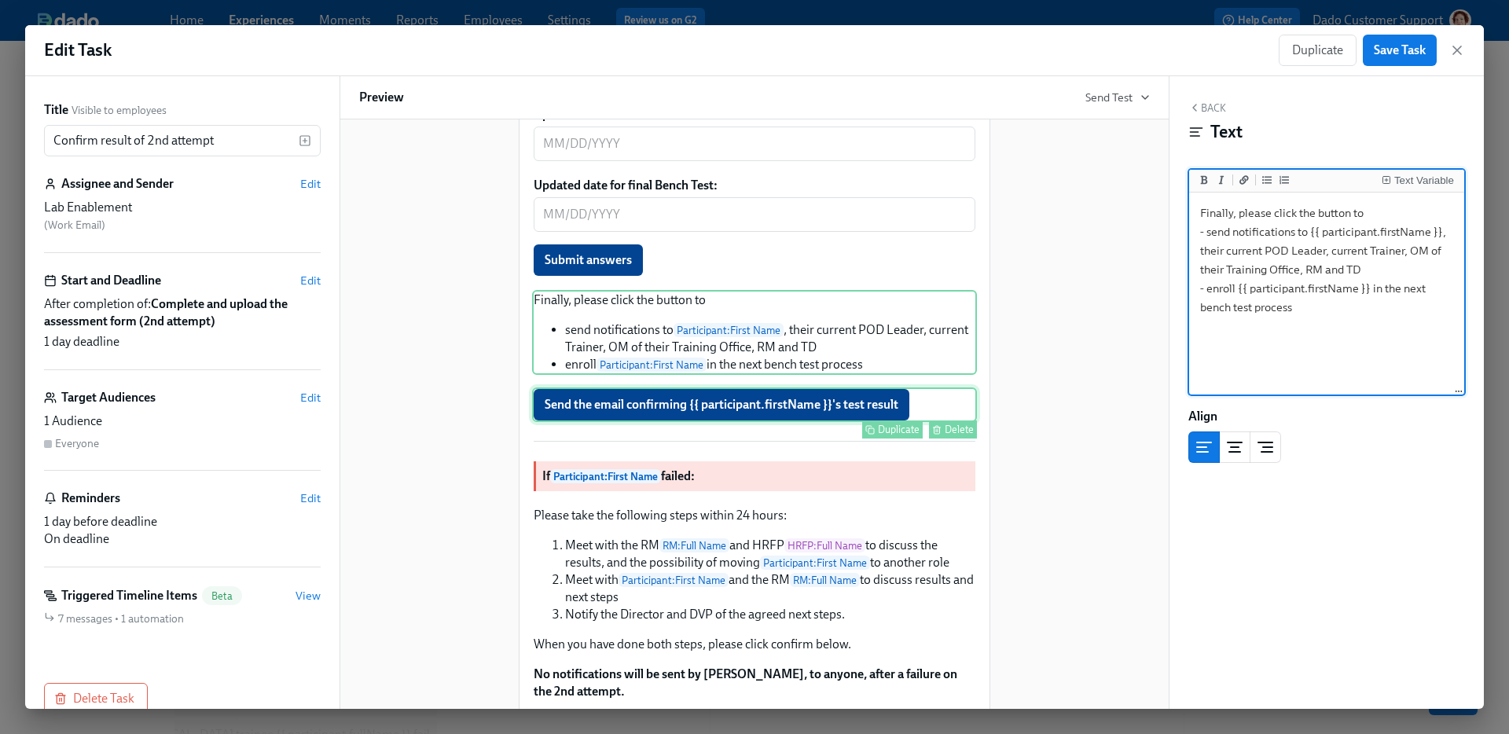
scroll to position [1239, 0]
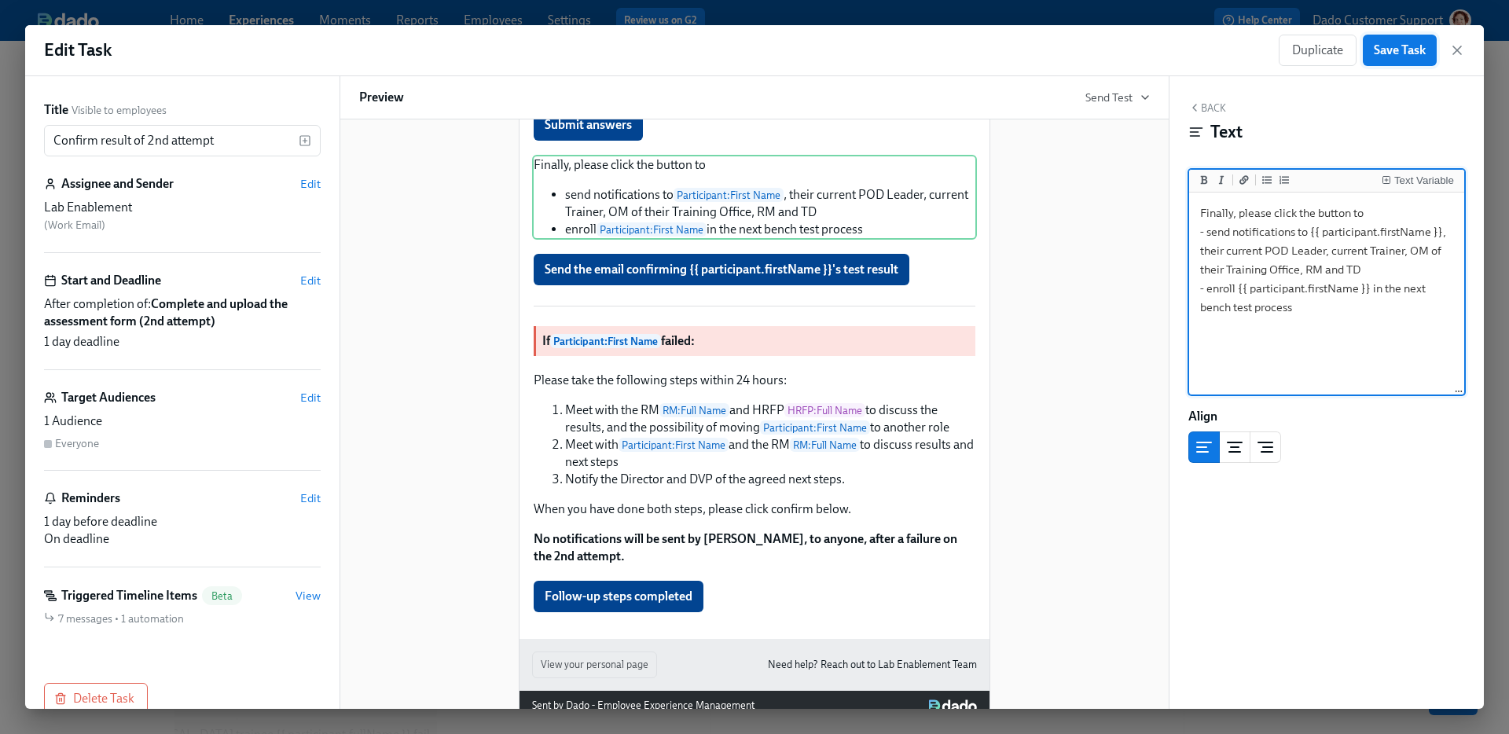
type textarea "Finally, please click the button to - send notifications to {{ participant.firs…"
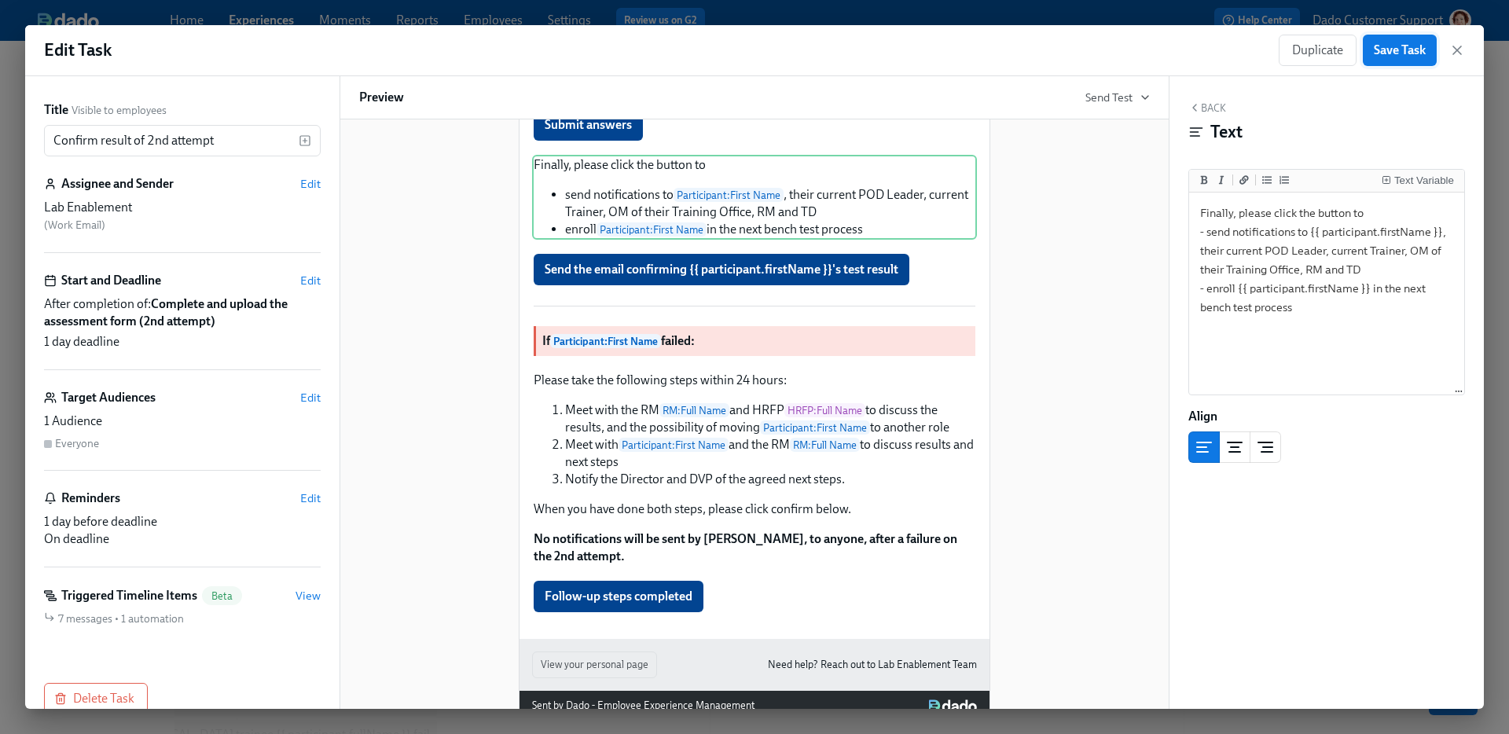
click at [1391, 50] on span "Save Task" at bounding box center [1400, 50] width 52 height 16
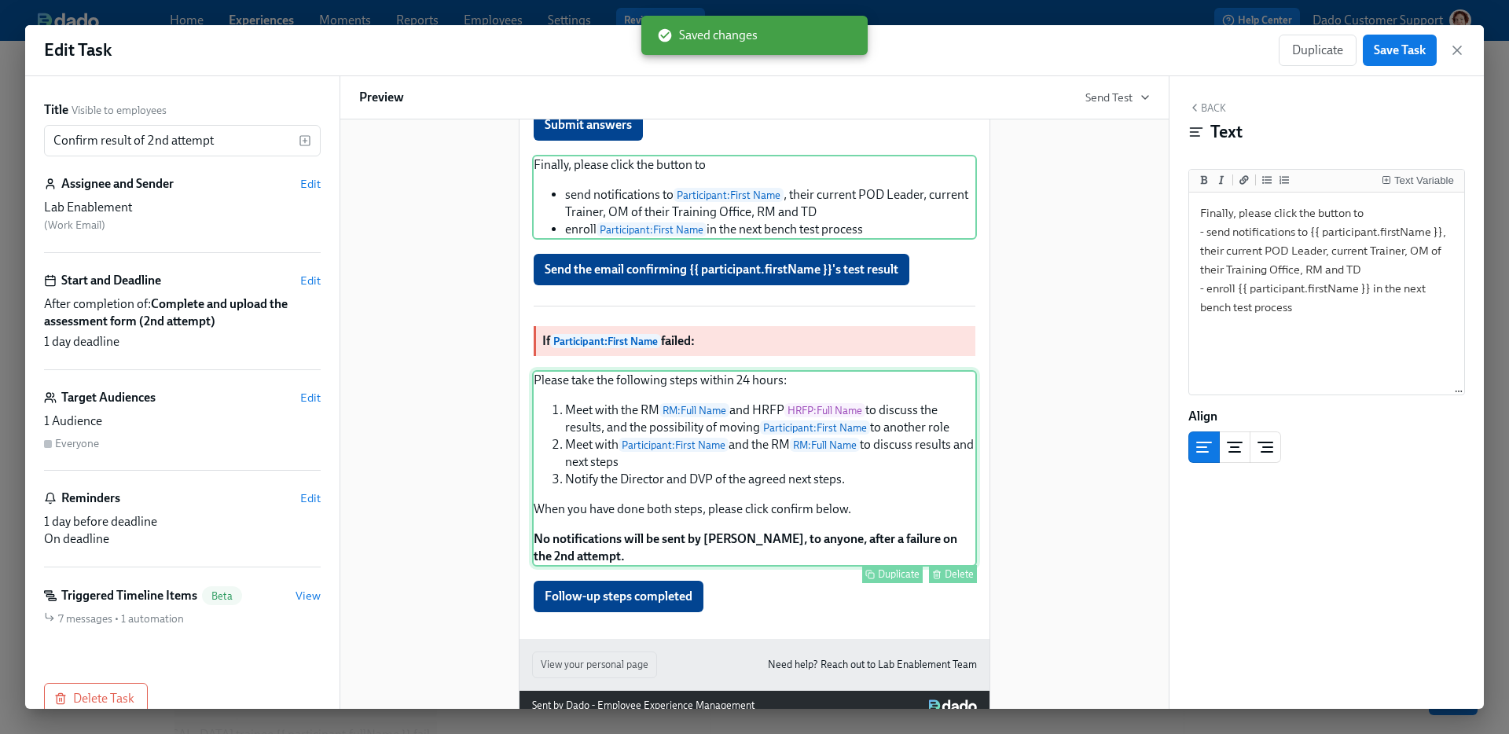
click at [689, 542] on div "Please take the following steps within 24 hours: Meet with the RM RM : Full Nam…" at bounding box center [754, 468] width 445 height 197
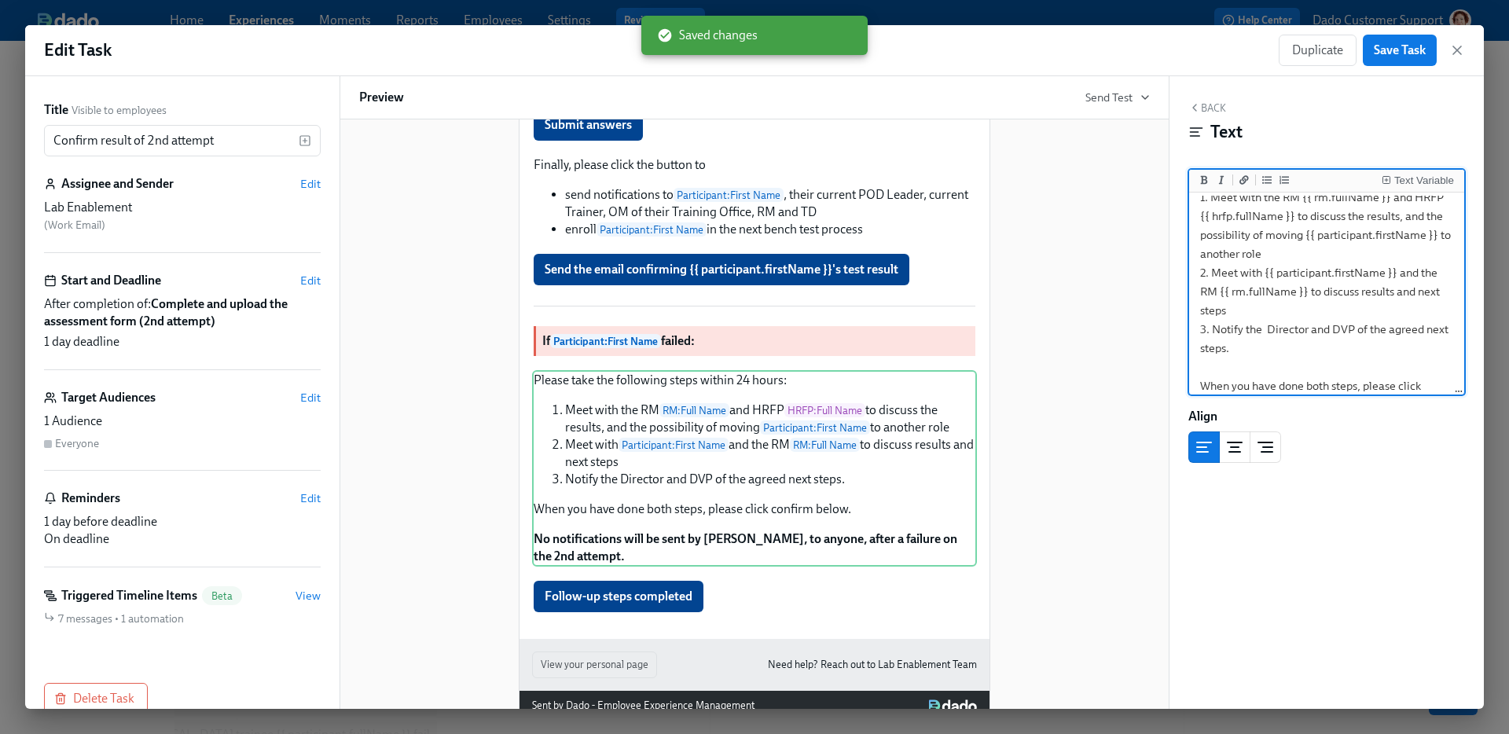
scroll to position [120, 0]
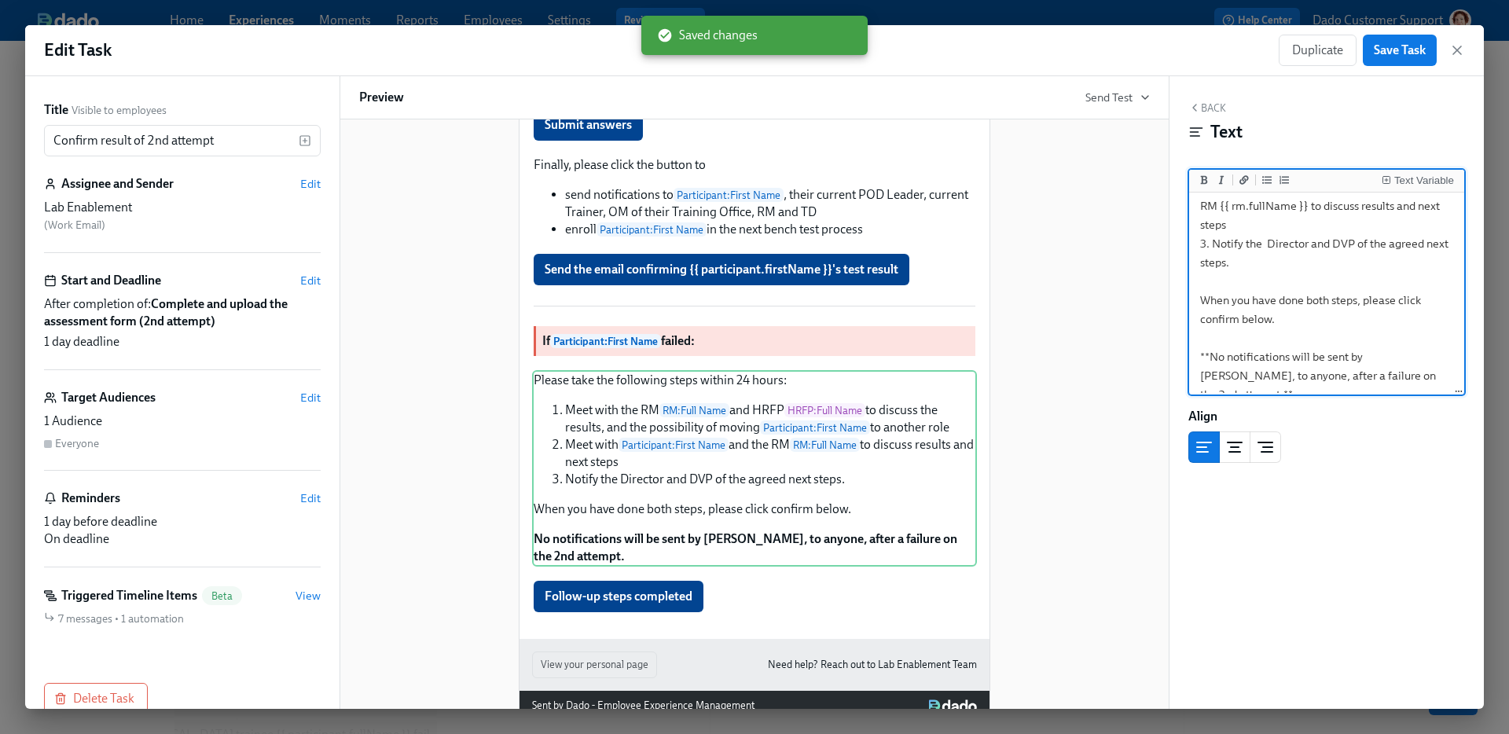
click at [1284, 304] on textarea "Please take the following steps within 24 hours: 1. Meet with the RM {{ rm.full…" at bounding box center [1326, 243] width 269 height 336
click at [1229, 322] on textarea "Please take the following steps within 24 hours: 1. Meet with the RM {{ rm.full…" at bounding box center [1326, 243] width 269 height 336
click at [1409, 45] on span "Save Task" at bounding box center [1400, 50] width 52 height 16
click at [1280, 300] on textarea "Please take the following steps within 24 hours: 1. Meet with the RM {{ rm.full…" at bounding box center [1326, 243] width 269 height 336
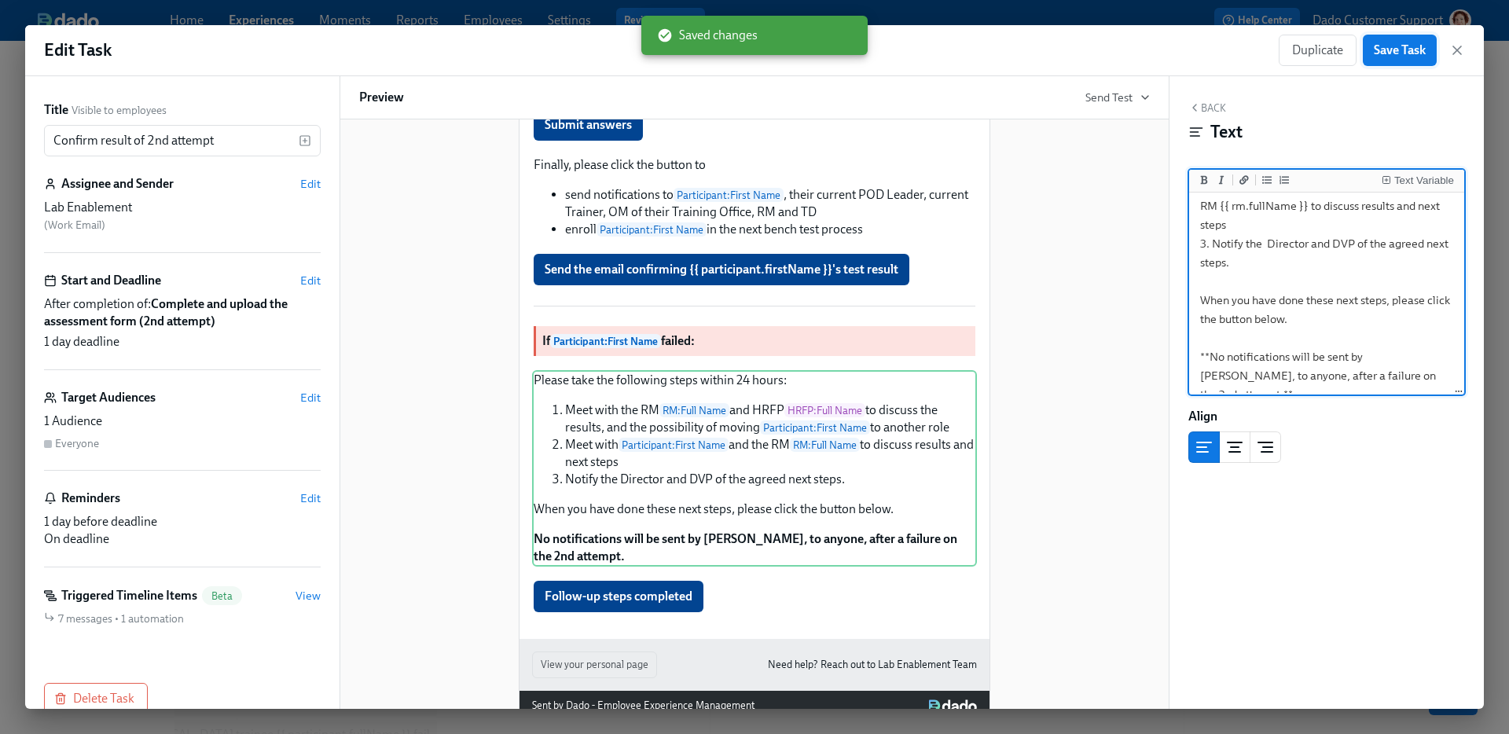
type textarea "Please take the following steps within 24 hours: 1. Meet with the RM {{ rm.full…"
click at [1410, 53] on span "Save Task" at bounding box center [1400, 50] width 52 height 16
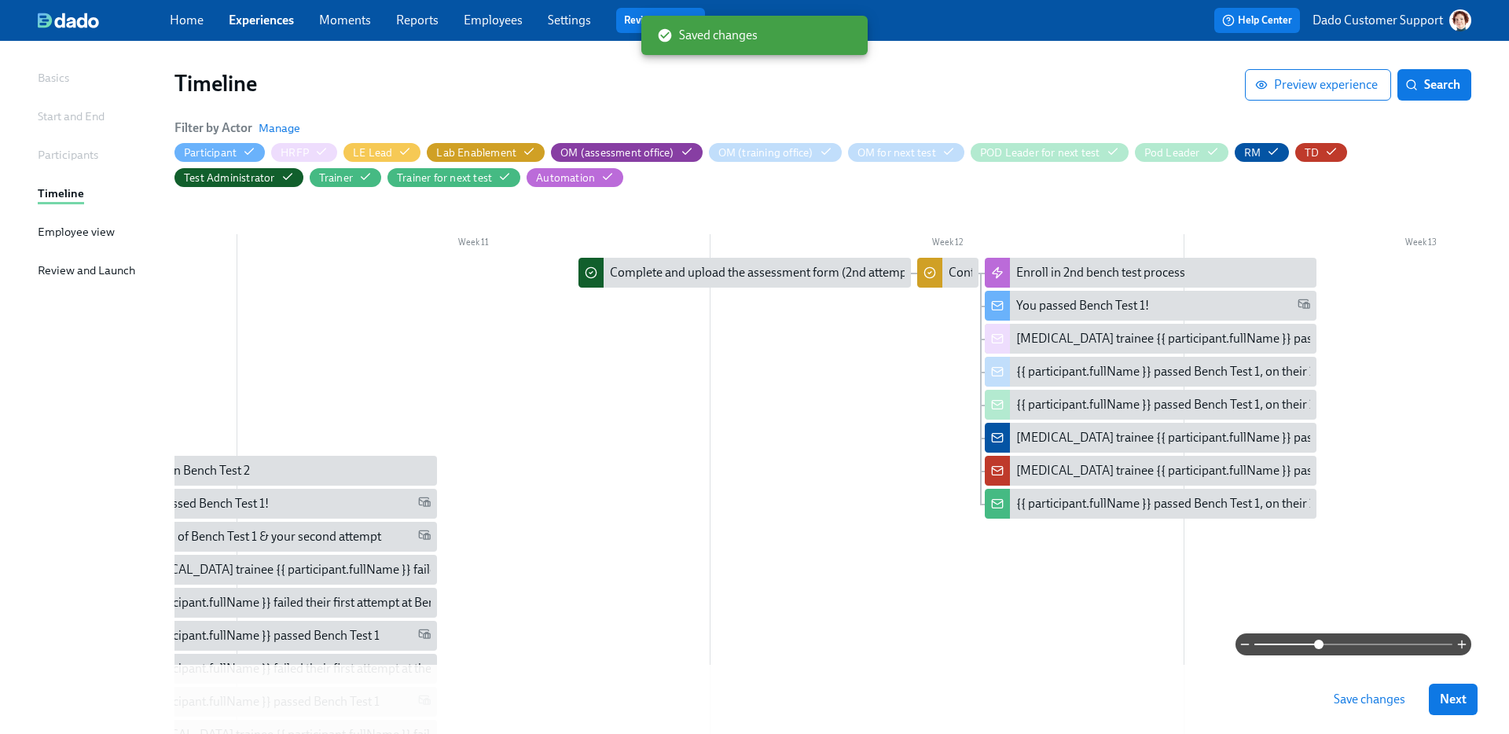
click at [1369, 699] on span "Save changes" at bounding box center [1370, 700] width 72 height 16
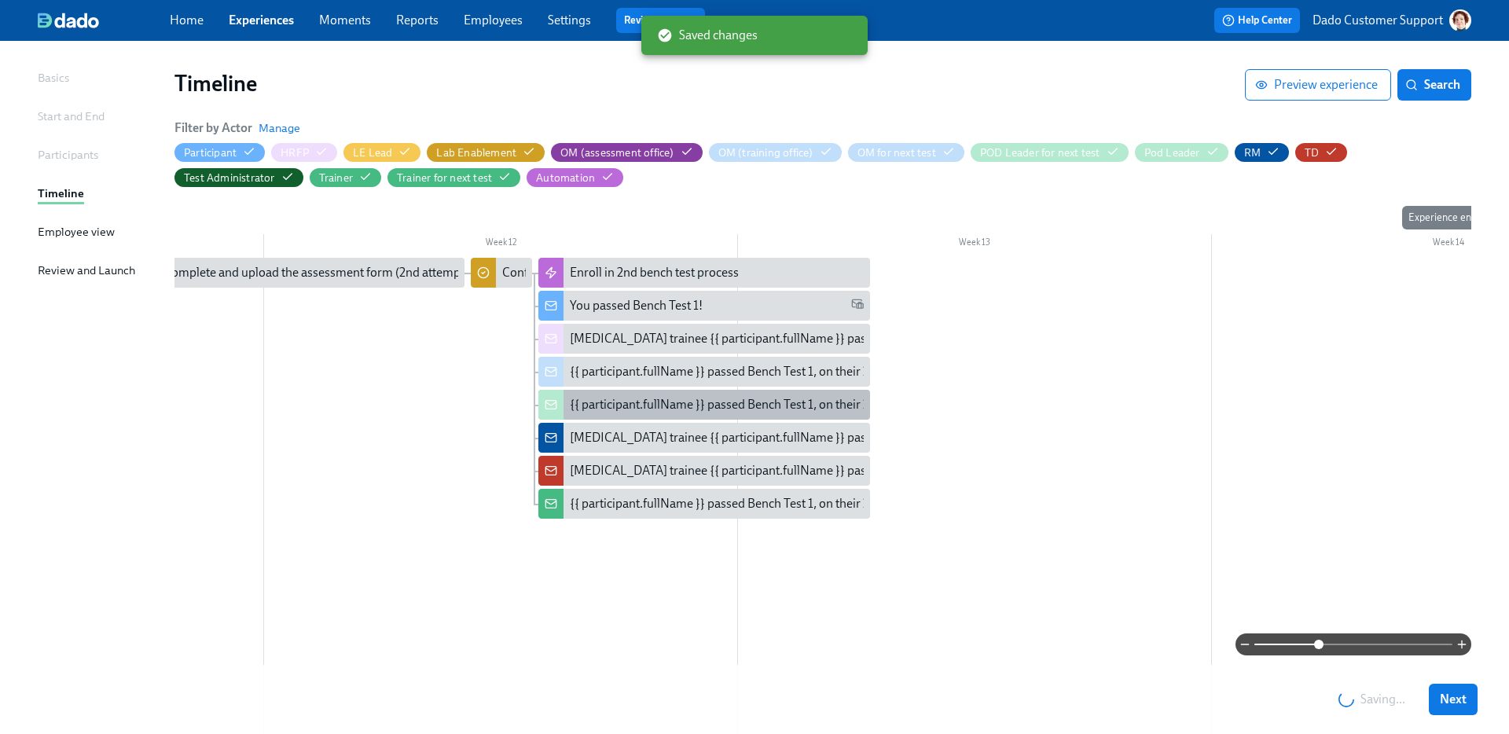
scroll to position [0, 5145]
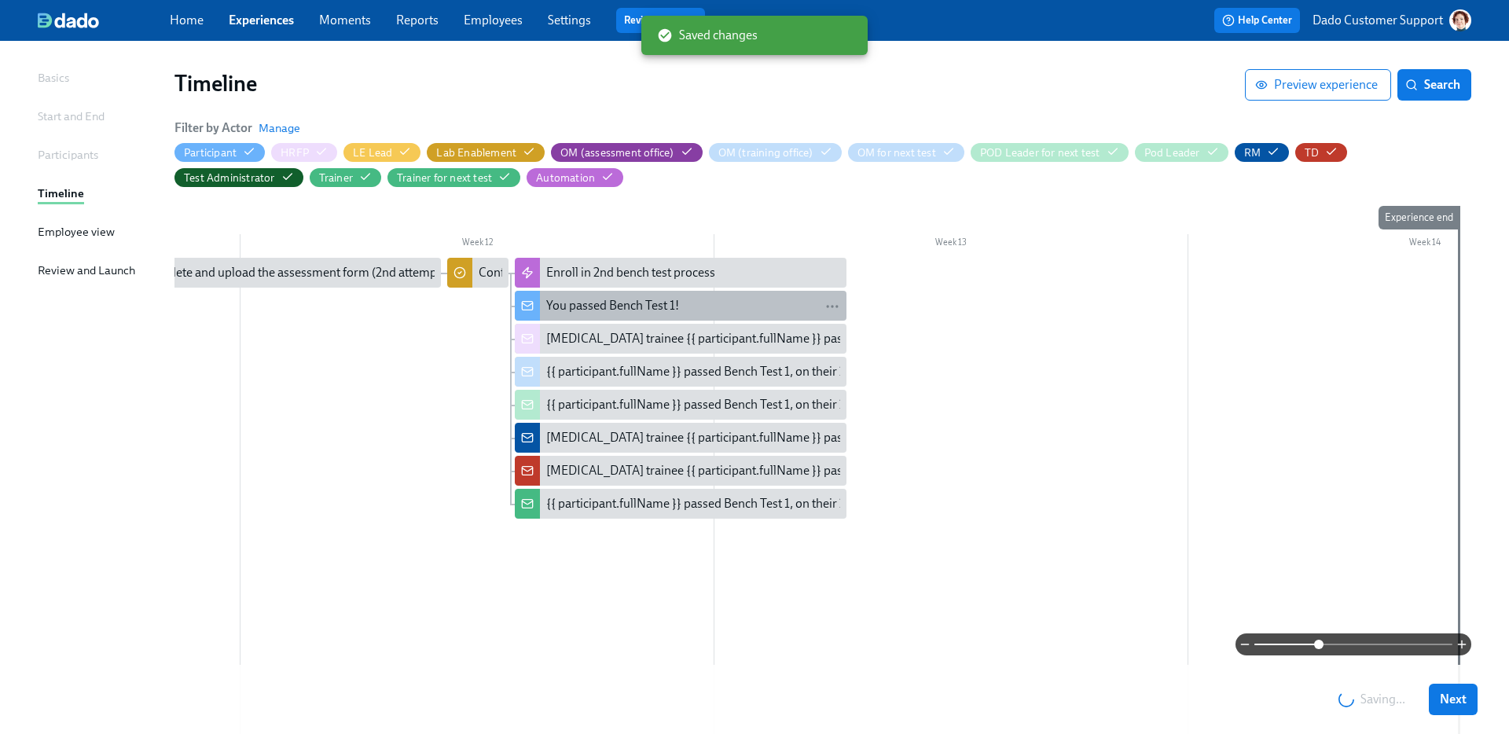
click at [596, 314] on div "You passed Bench Test 1!" at bounding box center [612, 305] width 133 height 17
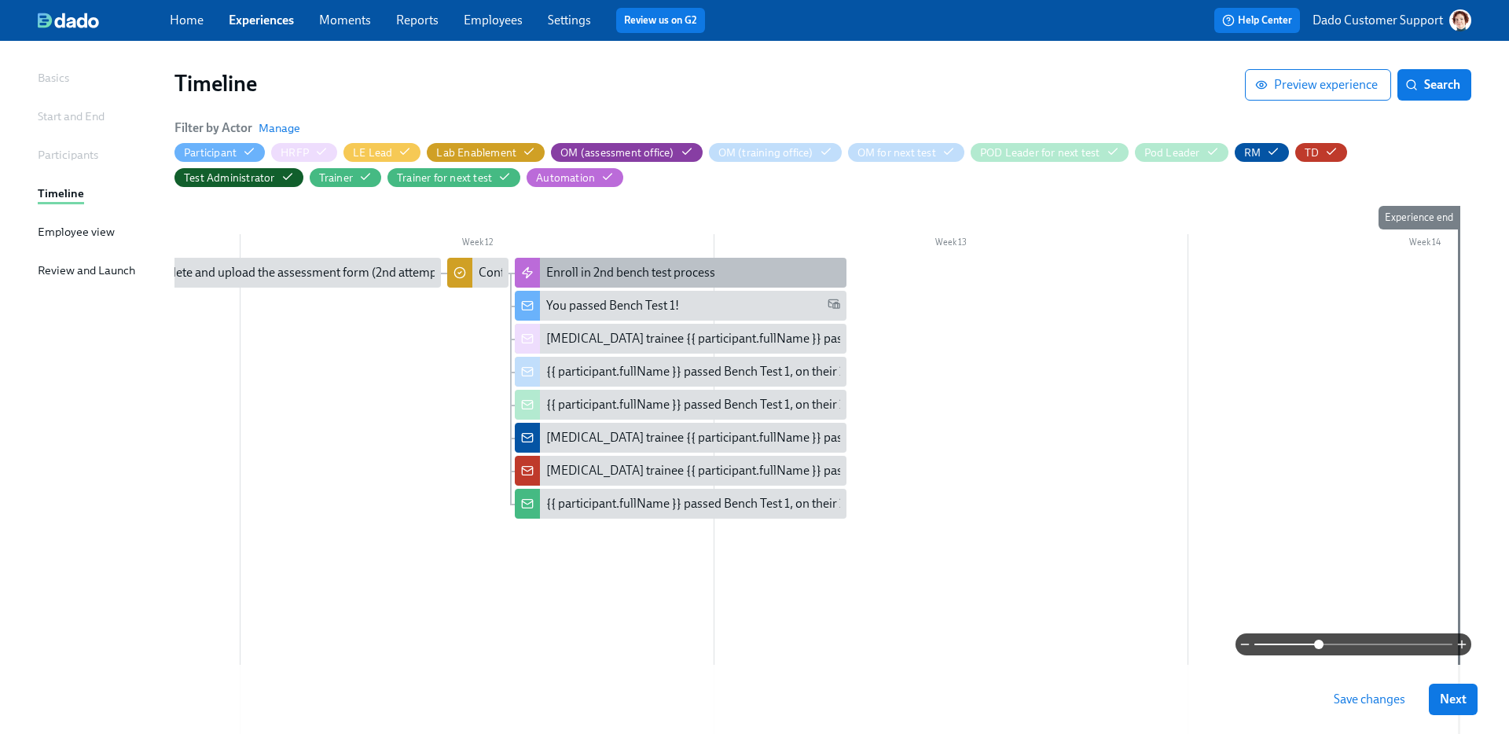
click at [645, 257] on div "Week 1 Week 2 Week 3 Week 4 Week 5 Week 6 Week 7 Week 8 Week 9 Week 10 Week 11 …" at bounding box center [823, 571] width 1297 height 731
click at [636, 266] on div "Enroll in 2nd bench test process" at bounding box center [630, 272] width 169 height 17
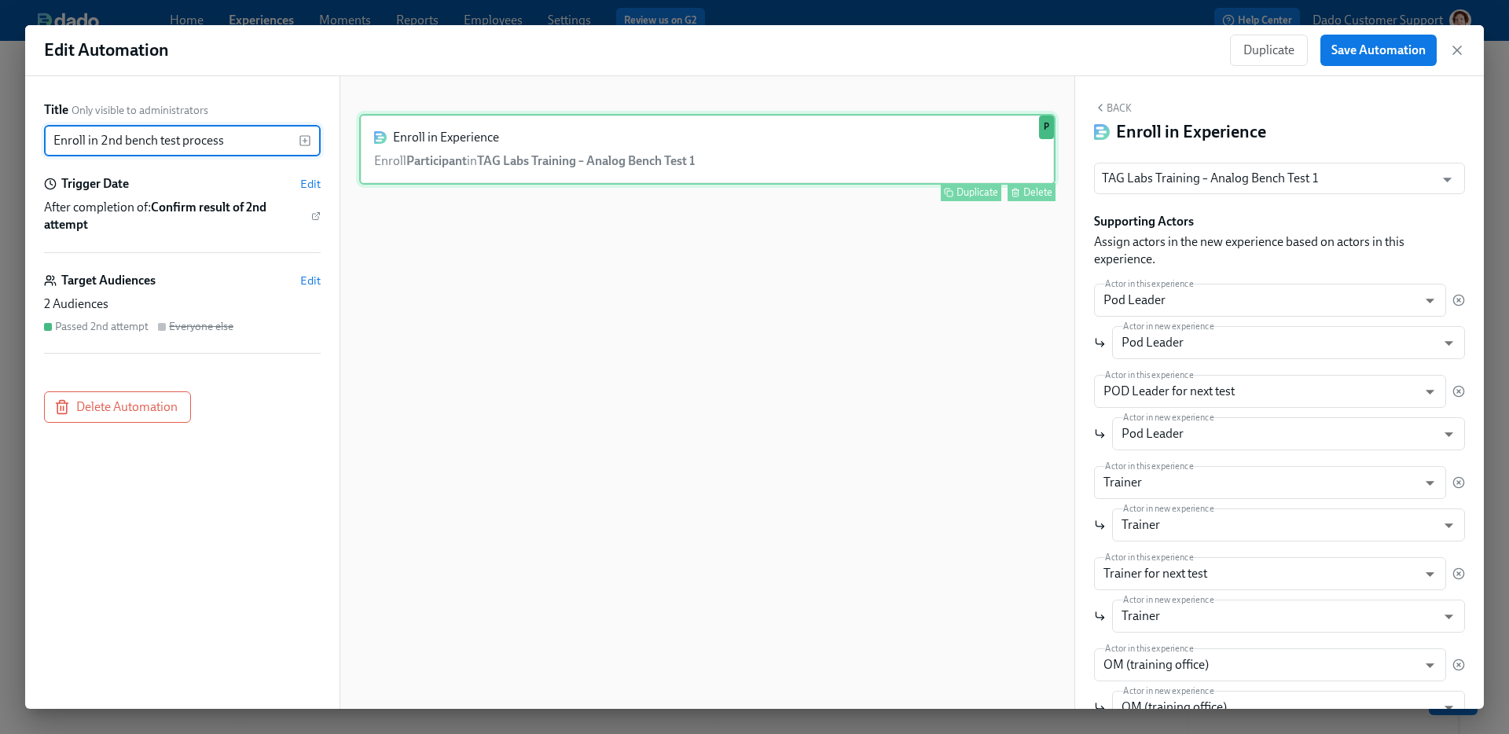
drag, startPoint x: 101, startPoint y: 141, endPoint x: 388, endPoint y: 141, distance: 286.1
click at [388, 141] on div "Title Only visible to administrators Enroll in 2nd bench test process ​ Trigger…" at bounding box center [754, 392] width 1459 height 633
type input "Enroll in Bench Test 2"
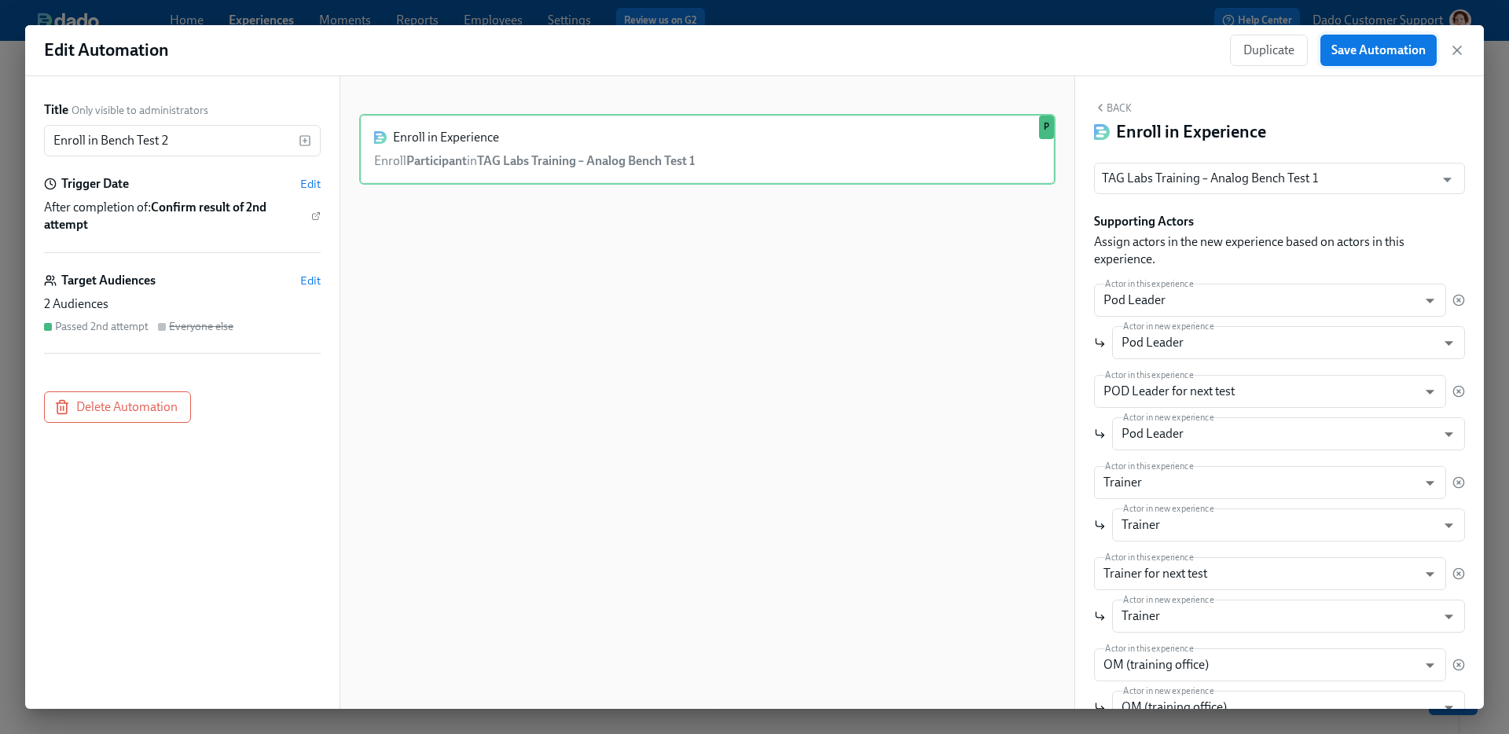
click at [1402, 37] on button "Save Automation" at bounding box center [1379, 50] width 116 height 31
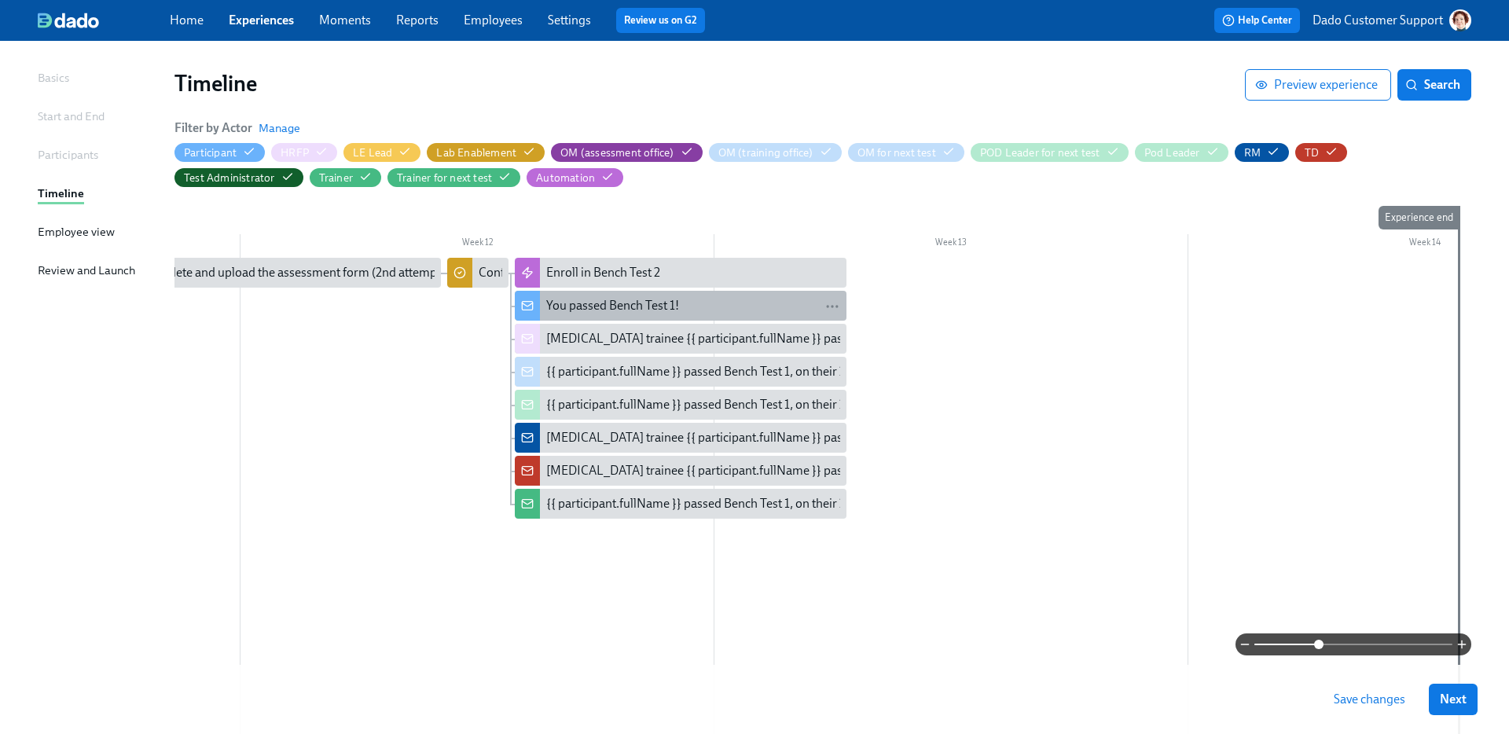
click at [666, 307] on div "You passed Bench Test 1!" at bounding box center [612, 305] width 133 height 17
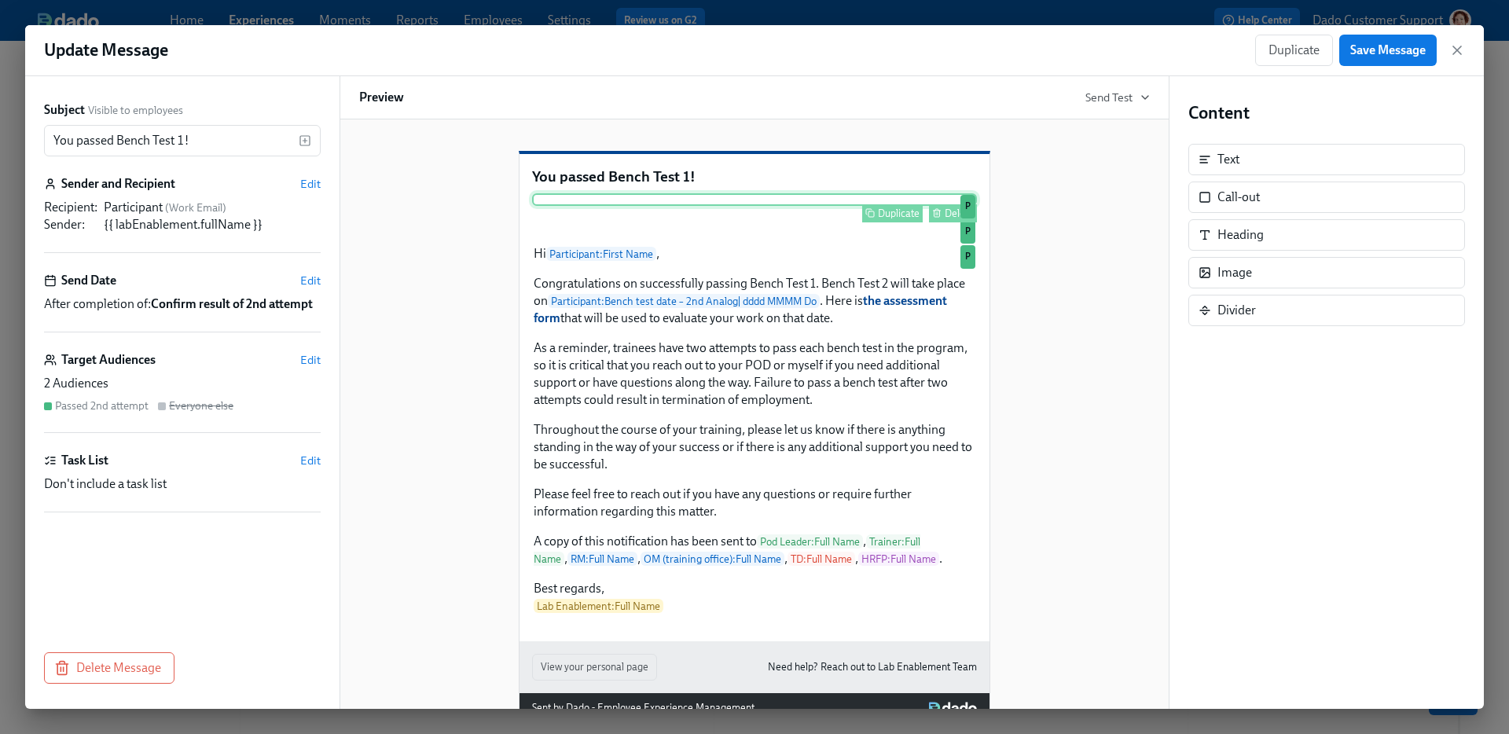
click at [953, 219] on div "Delete" at bounding box center [959, 214] width 29 height 12
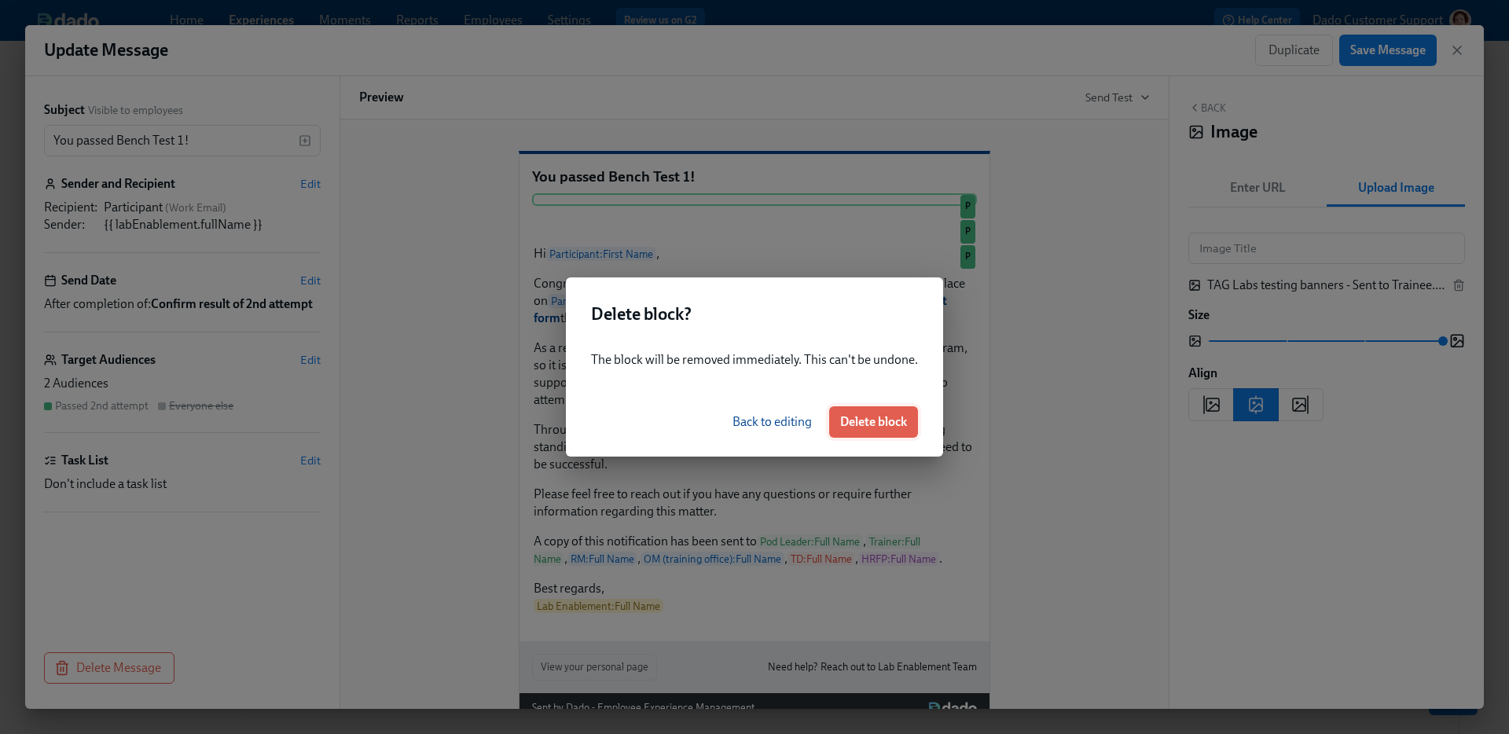
click at [849, 426] on span "Delete block" at bounding box center [873, 422] width 67 height 16
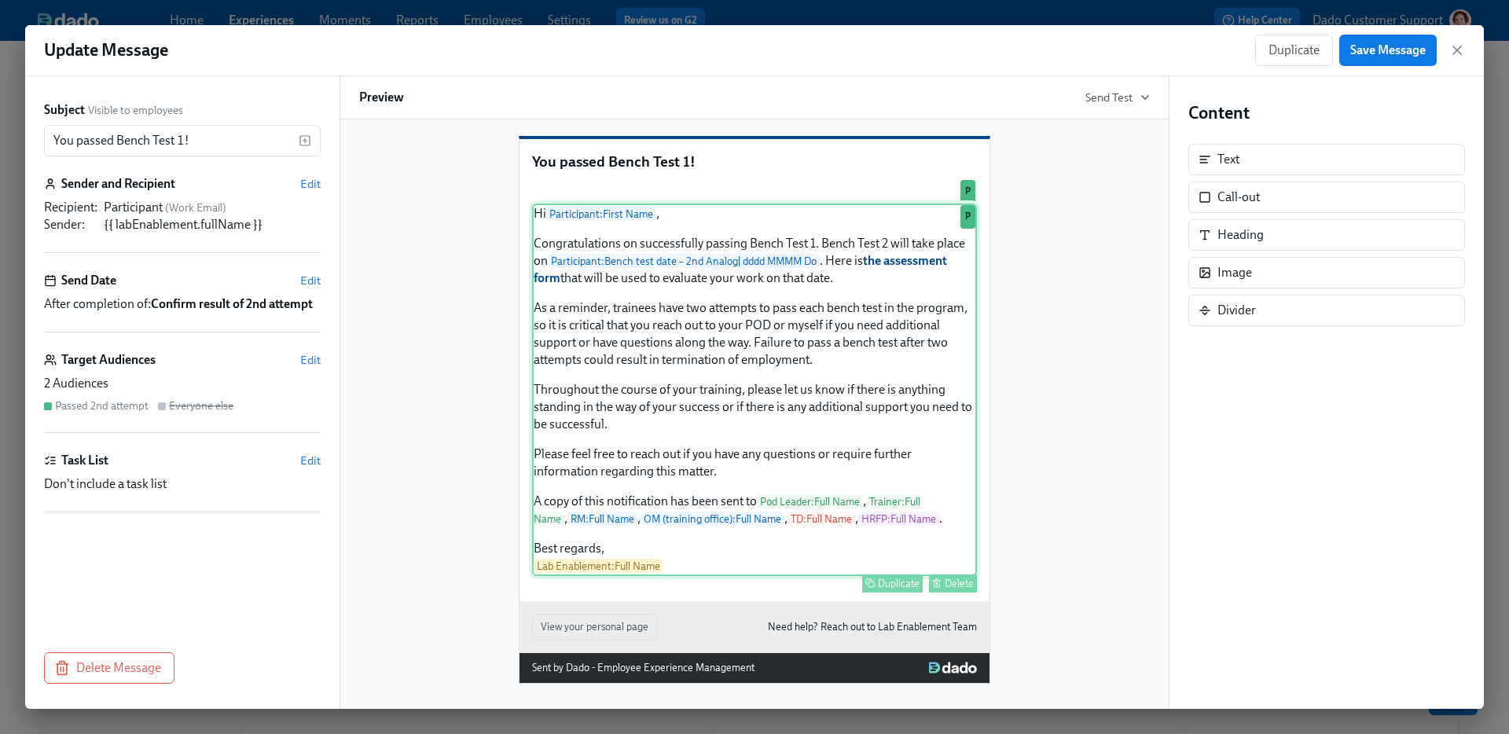
scroll to position [156, 0]
click at [625, 516] on div "Hi Participant : First Name , Congratulations on successfully passing Bench Tes…" at bounding box center [754, 390] width 445 height 373
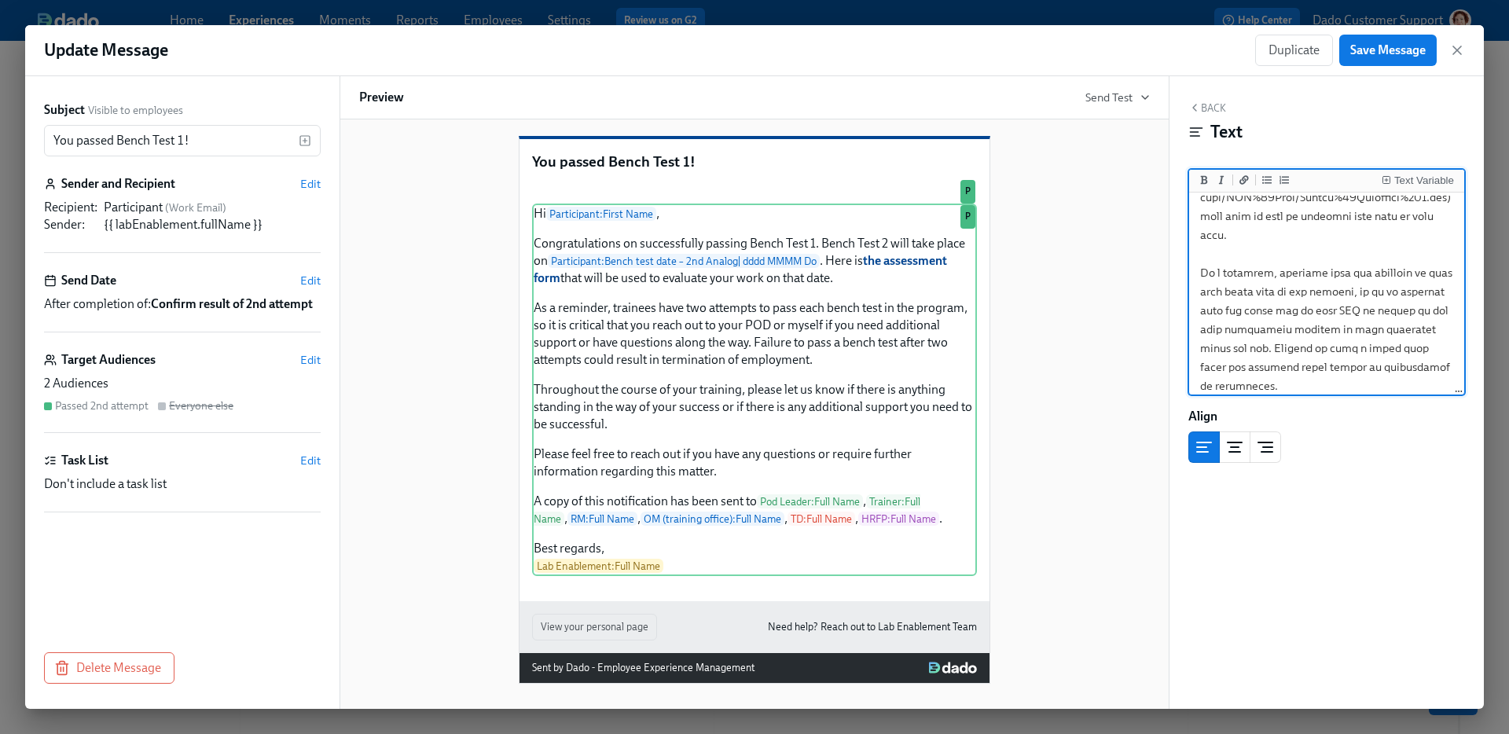
scroll to position [146, 0]
click at [1233, 316] on textarea at bounding box center [1326, 407] width 269 height 714
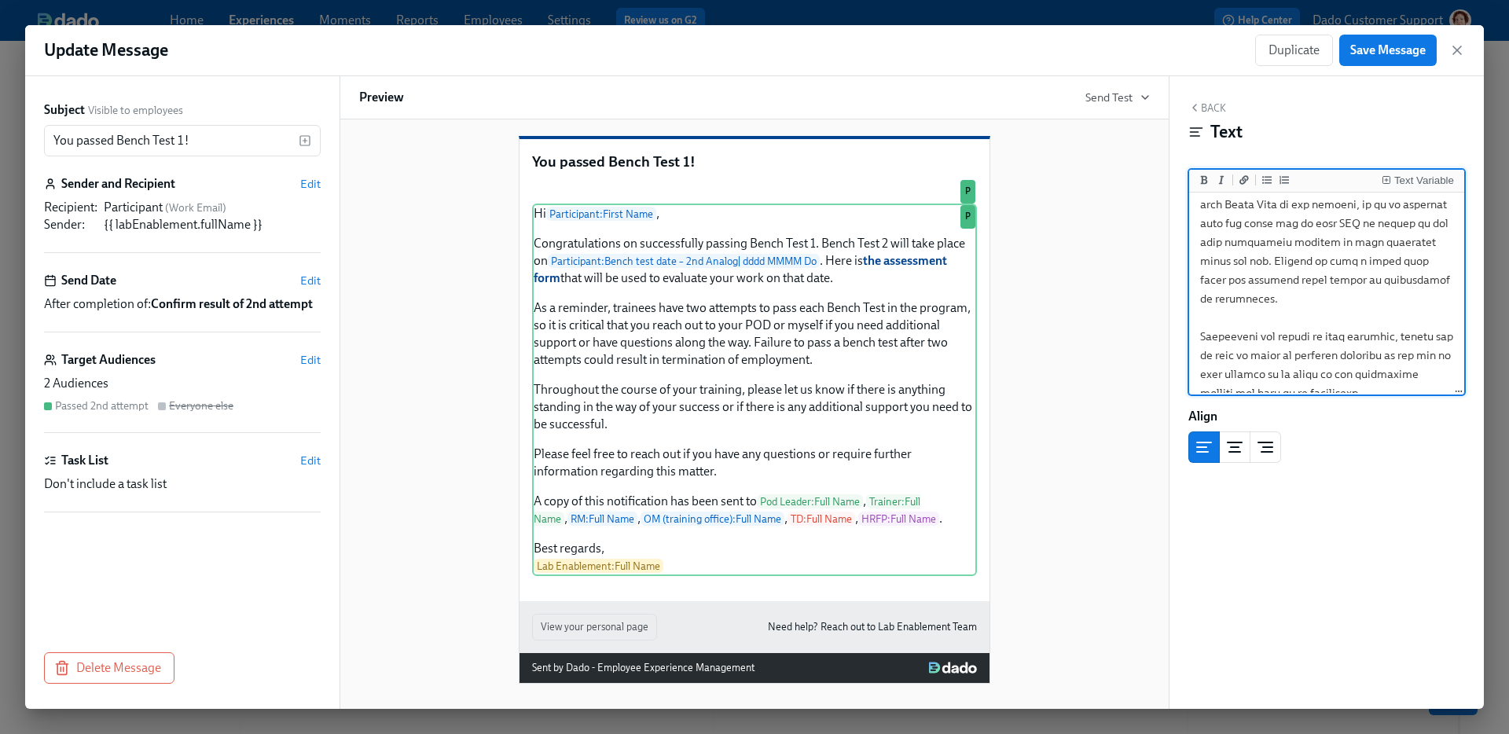
scroll to position [233, 0]
click at [1315, 281] on textarea at bounding box center [1326, 319] width 269 height 714
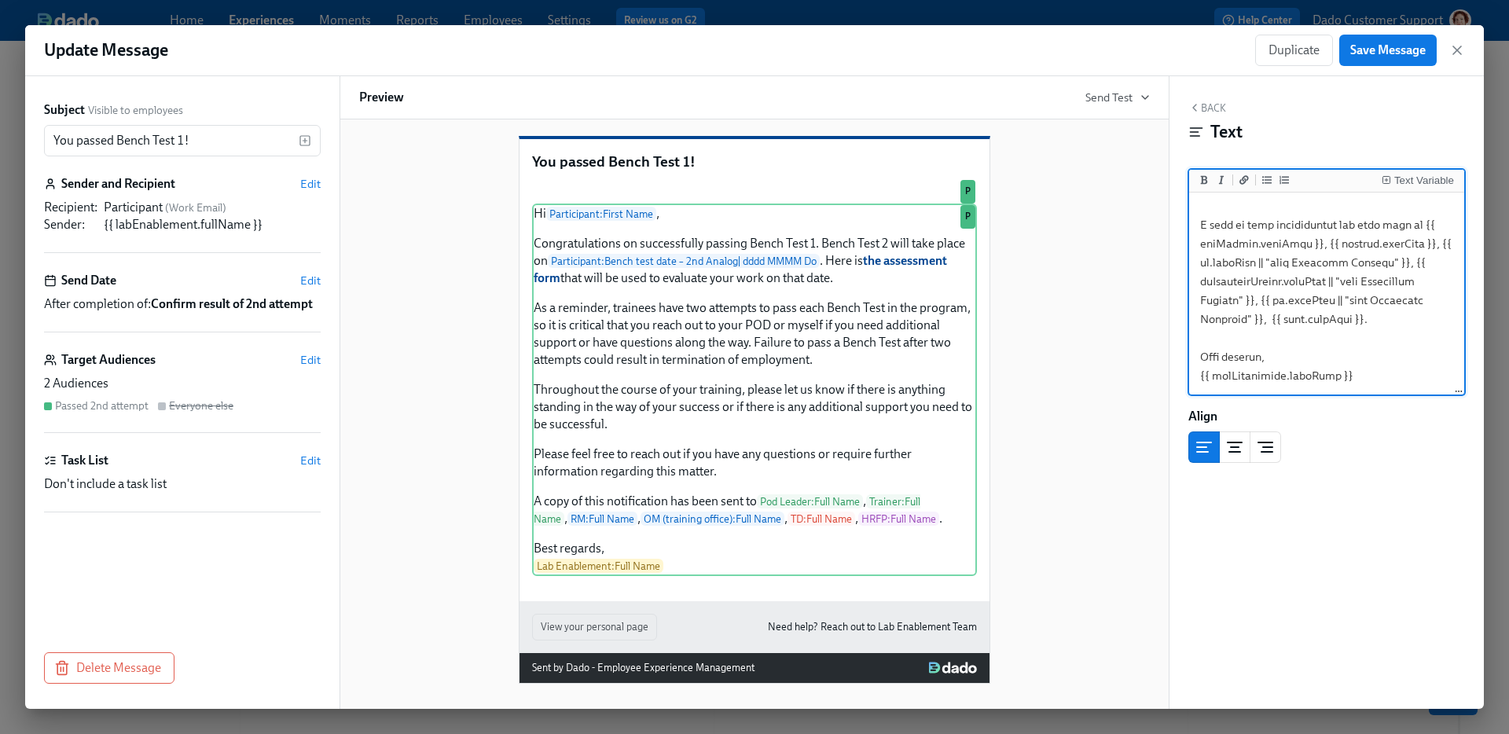
click at [1414, 226] on textarea at bounding box center [1326, 36] width 269 height 714
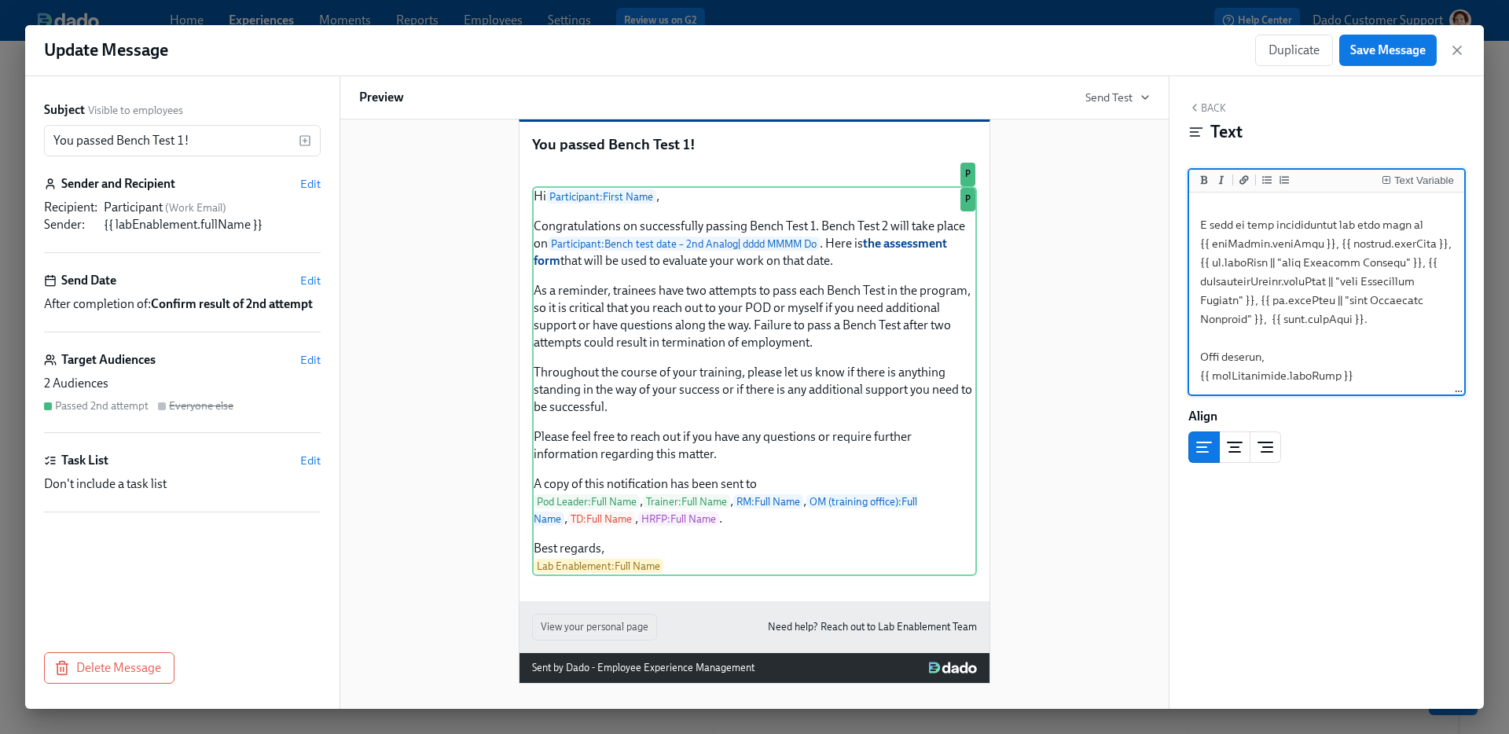
click at [1322, 244] on textarea at bounding box center [1326, 36] width 269 height 714
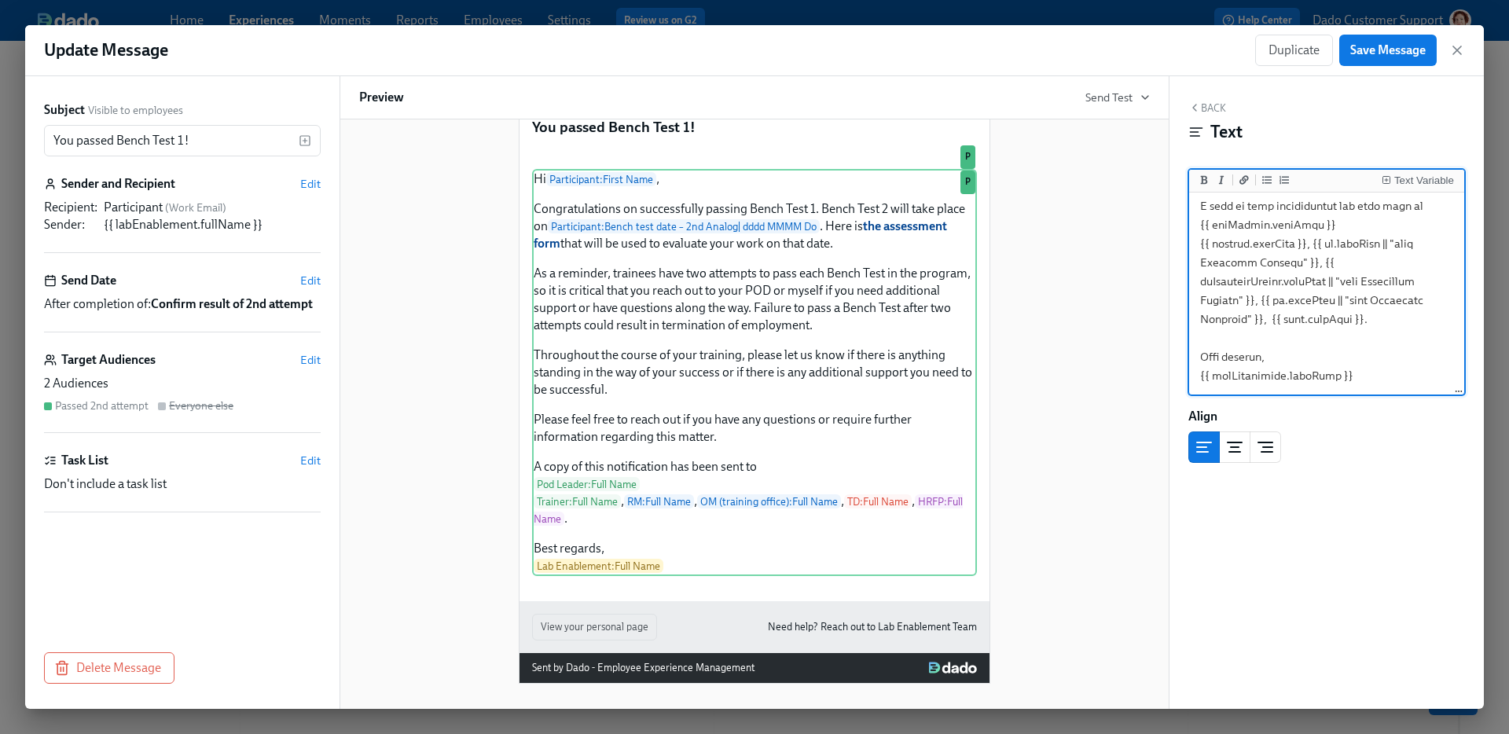
click at [1310, 266] on textarea at bounding box center [1326, 26] width 269 height 733
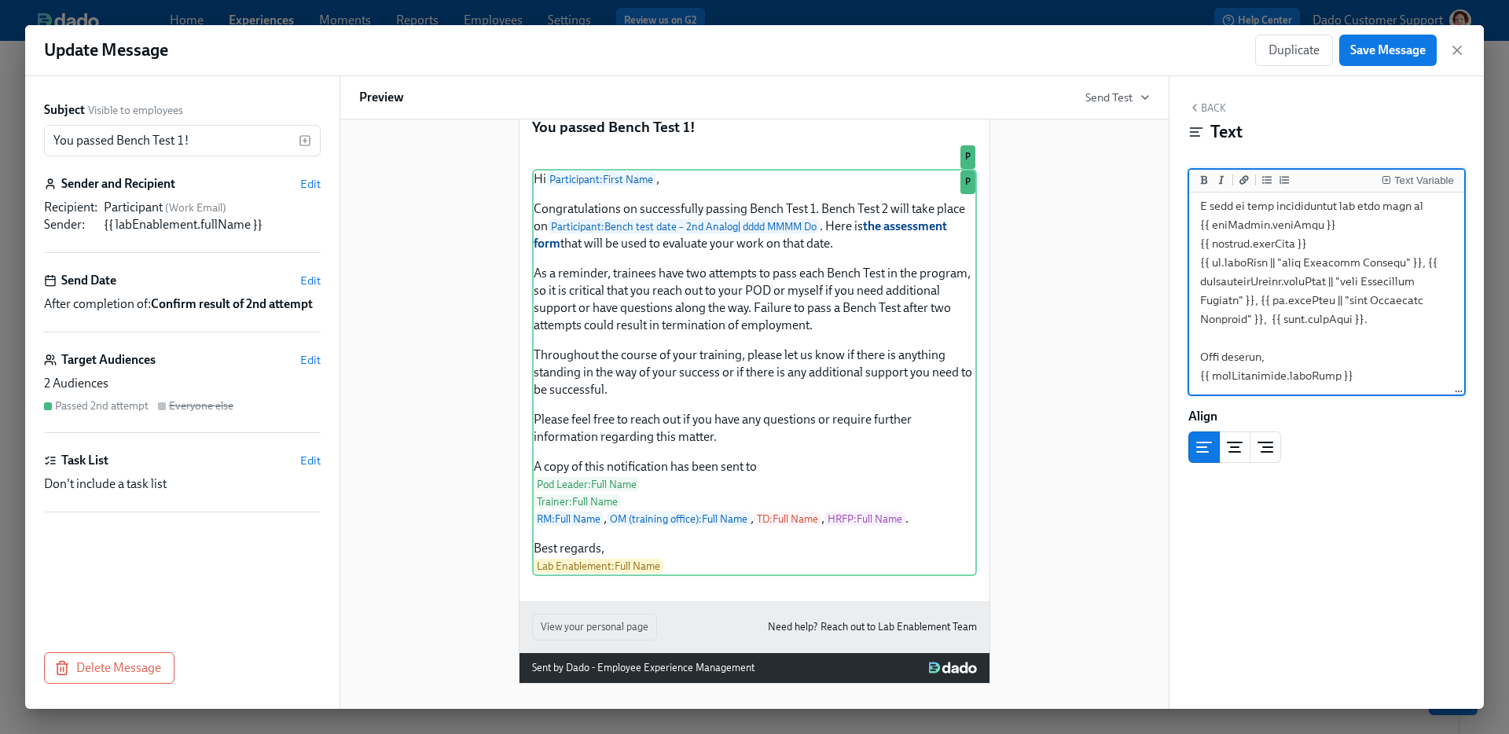
click at [1419, 277] on textarea at bounding box center [1326, 26] width 269 height 733
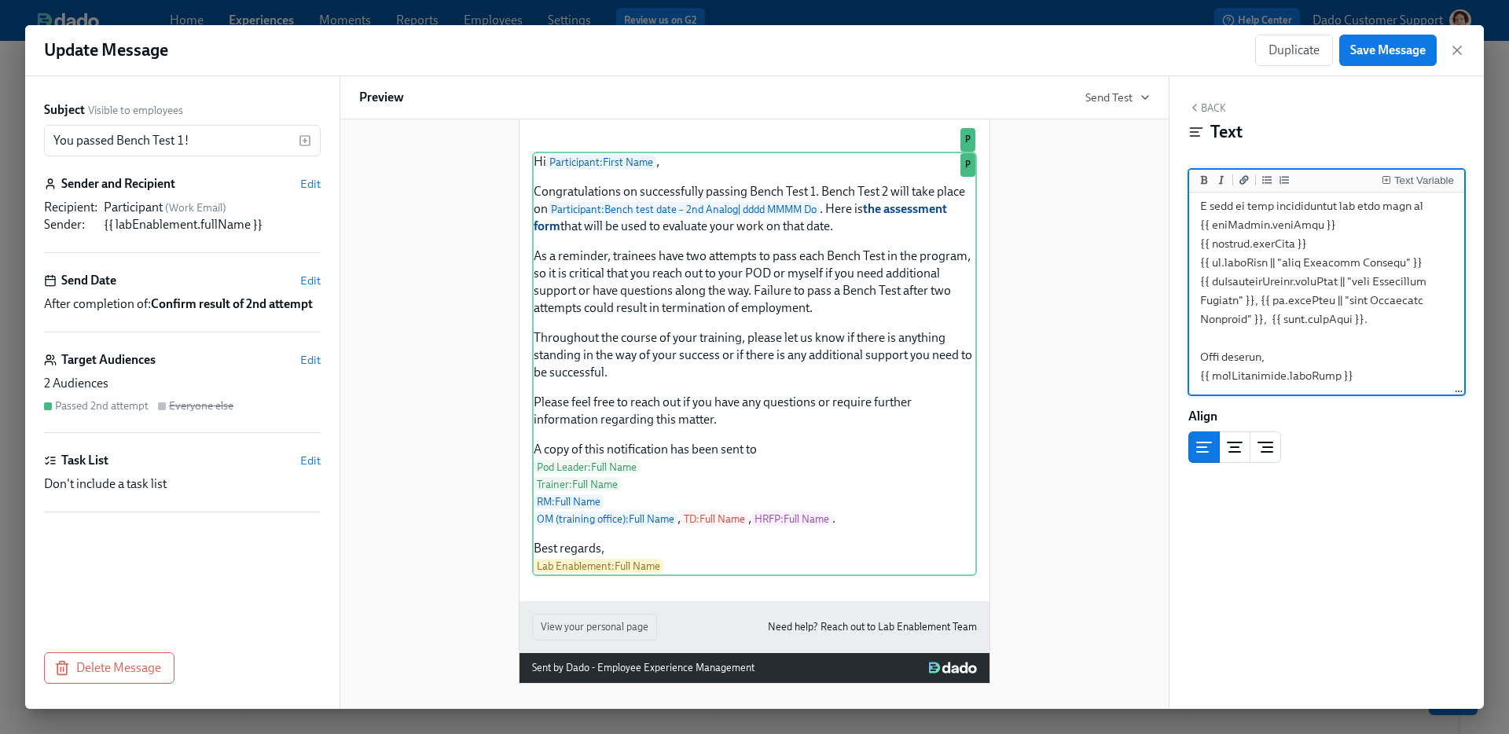
click at [1261, 320] on textarea at bounding box center [1326, 26] width 269 height 733
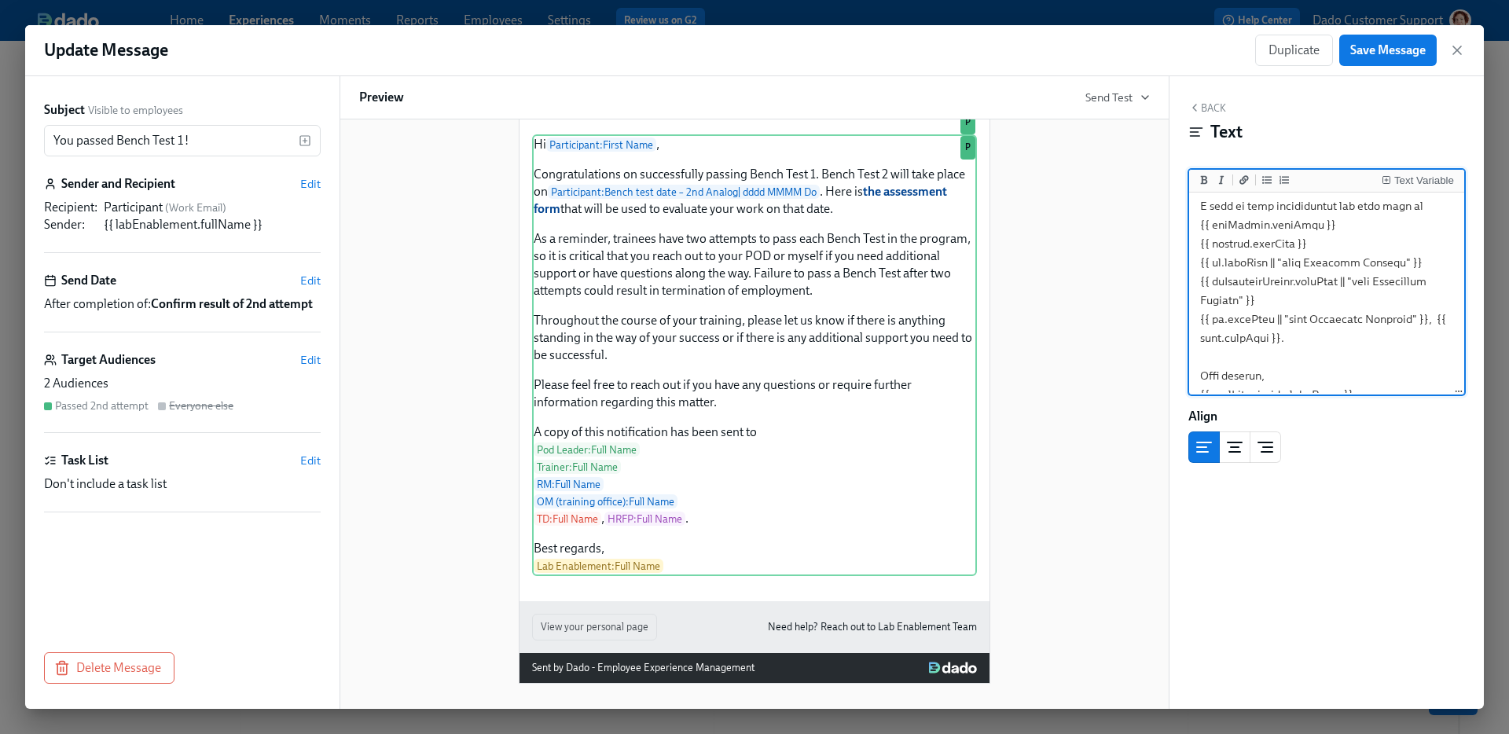
click at [1411, 338] on textarea at bounding box center [1326, 35] width 269 height 751
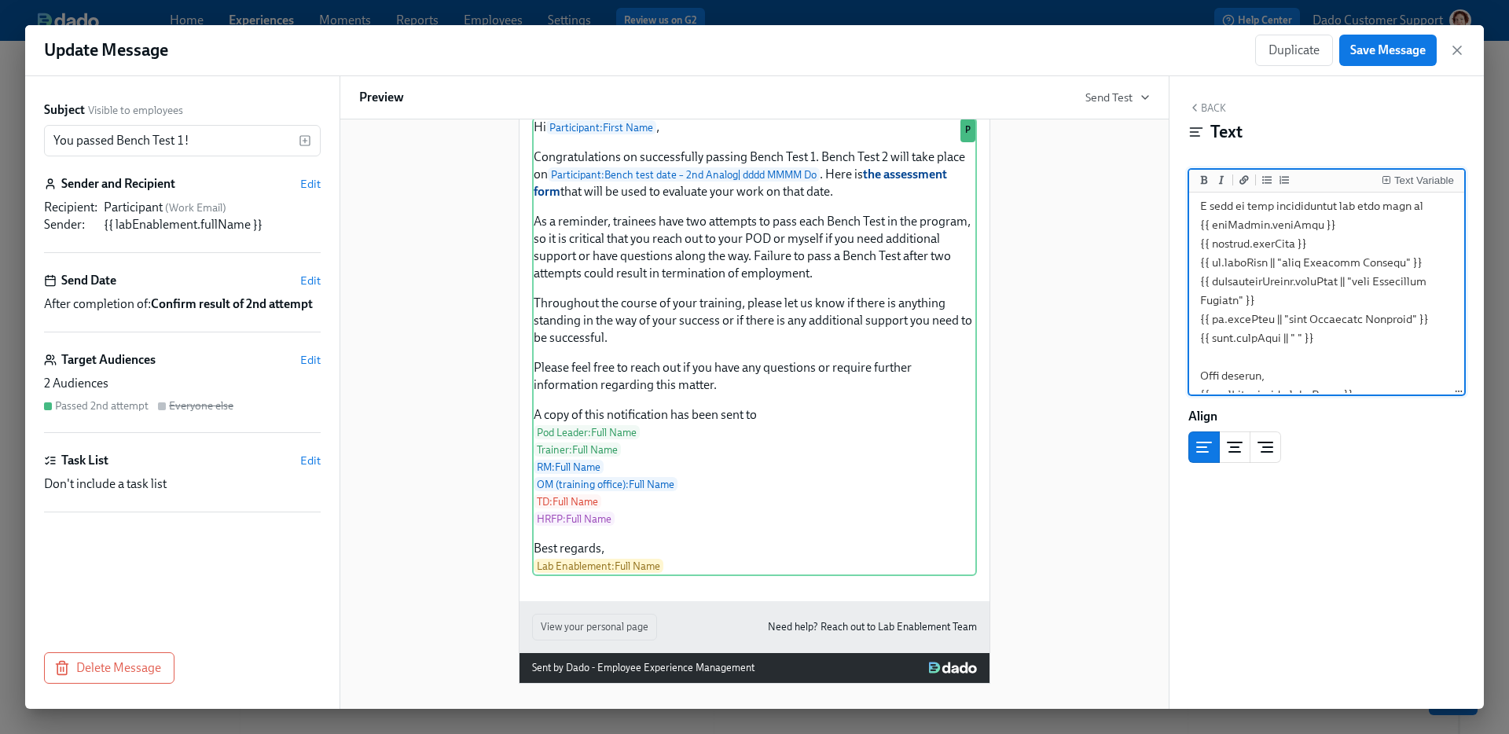
click at [1195, 226] on textarea at bounding box center [1326, 35] width 269 height 751
type textarea "Hi {{ participant.firstName }}, Congratulations on successfully passing Bench T…"
click at [1375, 39] on button "Save Message" at bounding box center [1387, 50] width 97 height 31
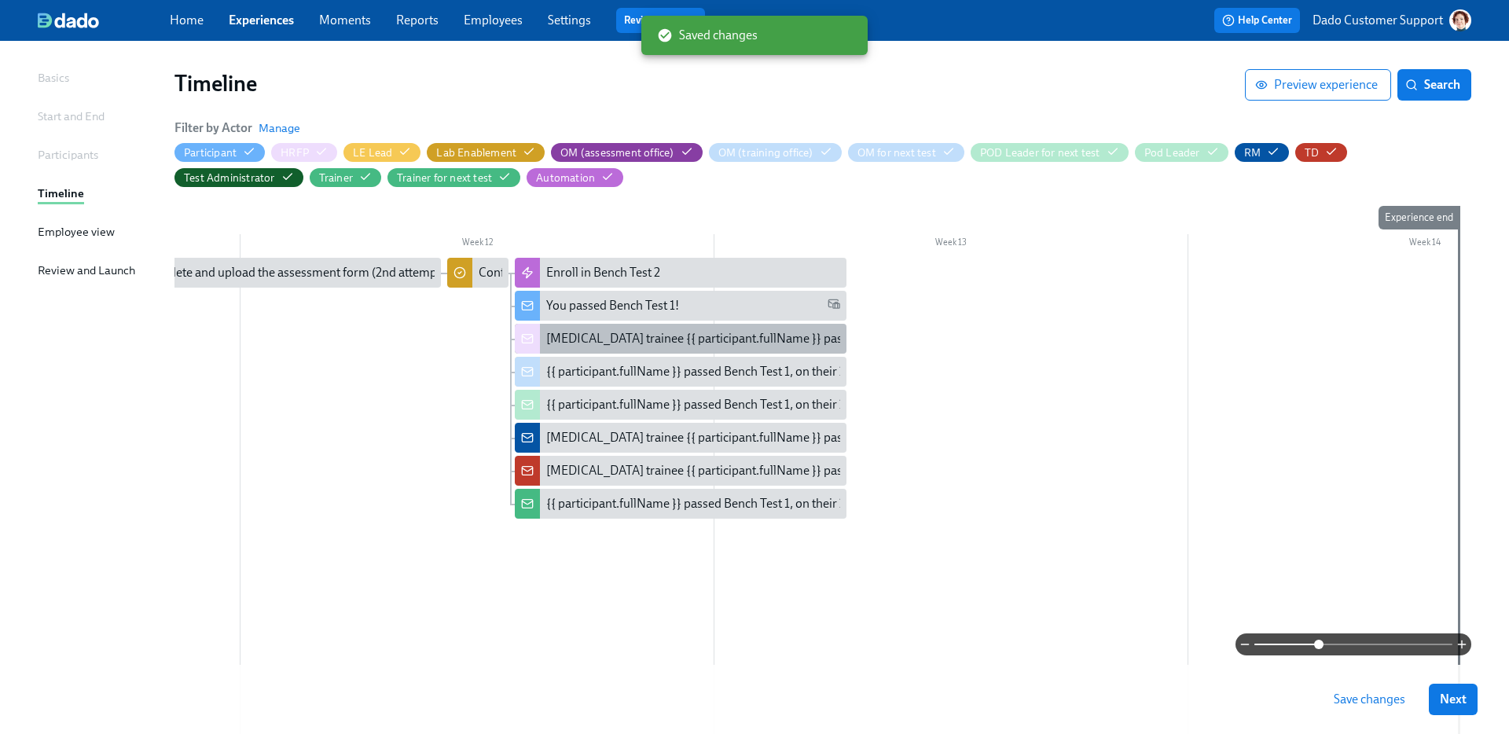
click at [579, 337] on div "Lab Technician trainee {{ participant.fullName }} passed Bench Test 1, on their…" at bounding box center [795, 338] width 498 height 17
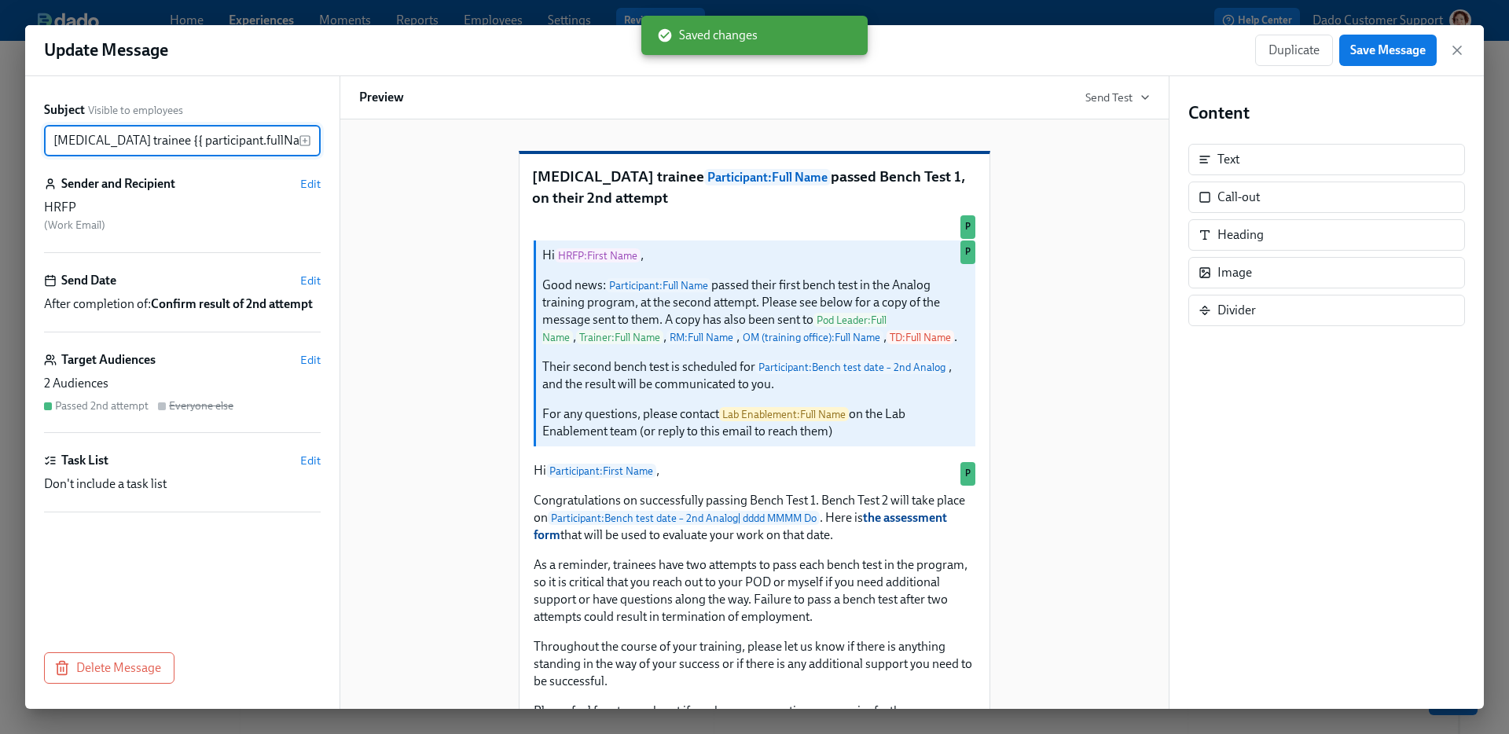
scroll to position [0, 241]
click at [953, 240] on div "Delete" at bounding box center [959, 234] width 29 height 12
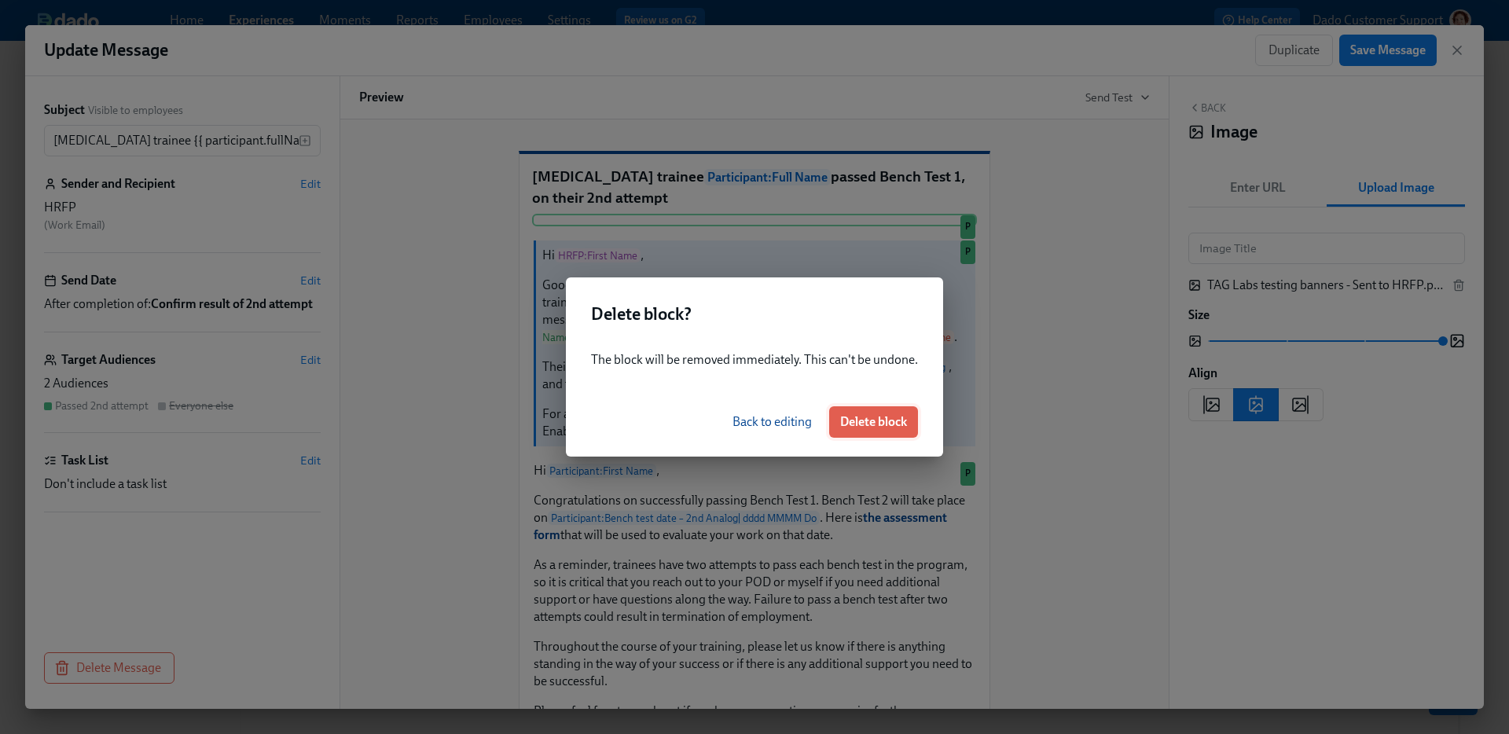
click at [868, 425] on span "Delete block" at bounding box center [873, 422] width 67 height 16
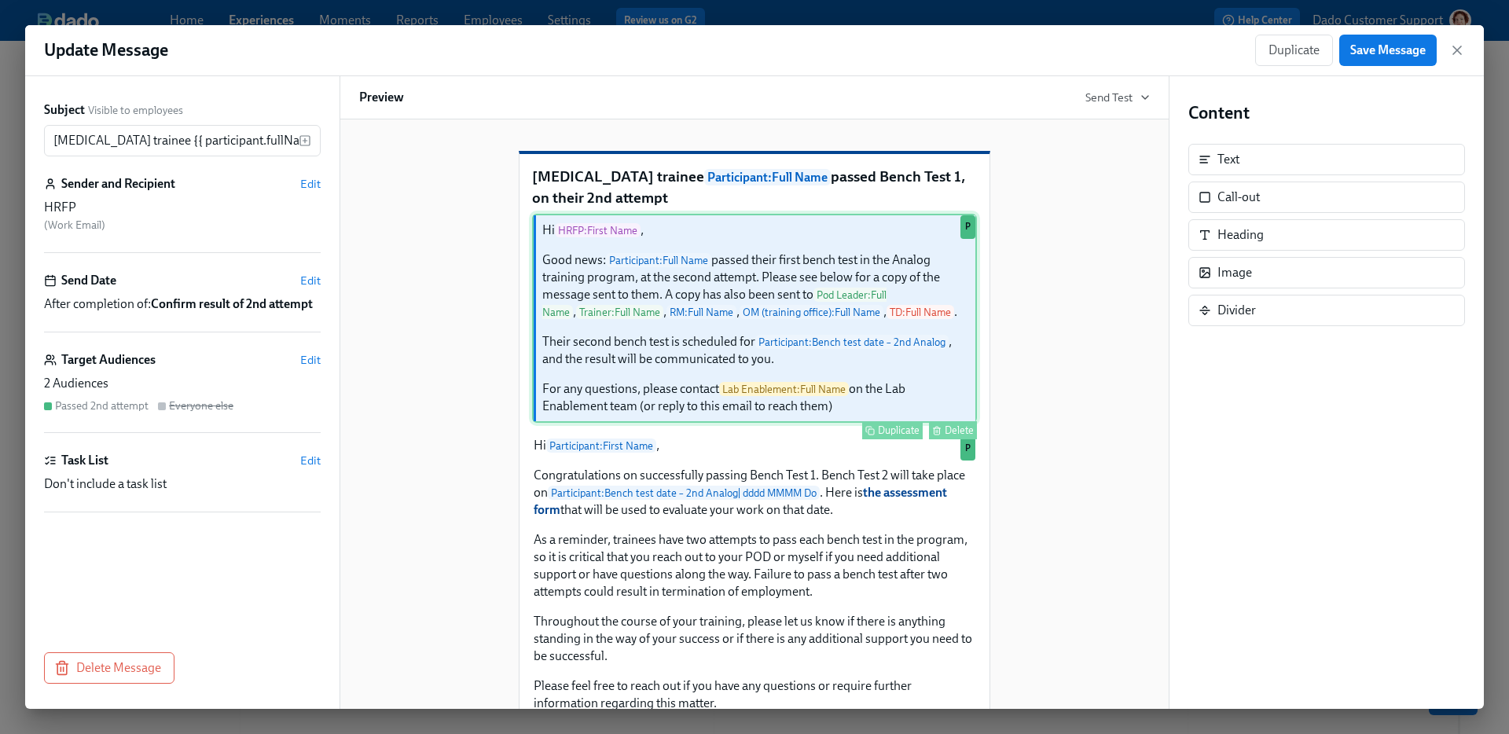
click at [794, 369] on div "Hi HRFP : First Name , Good news: Participant : Full Name passed their first be…" at bounding box center [754, 318] width 445 height 209
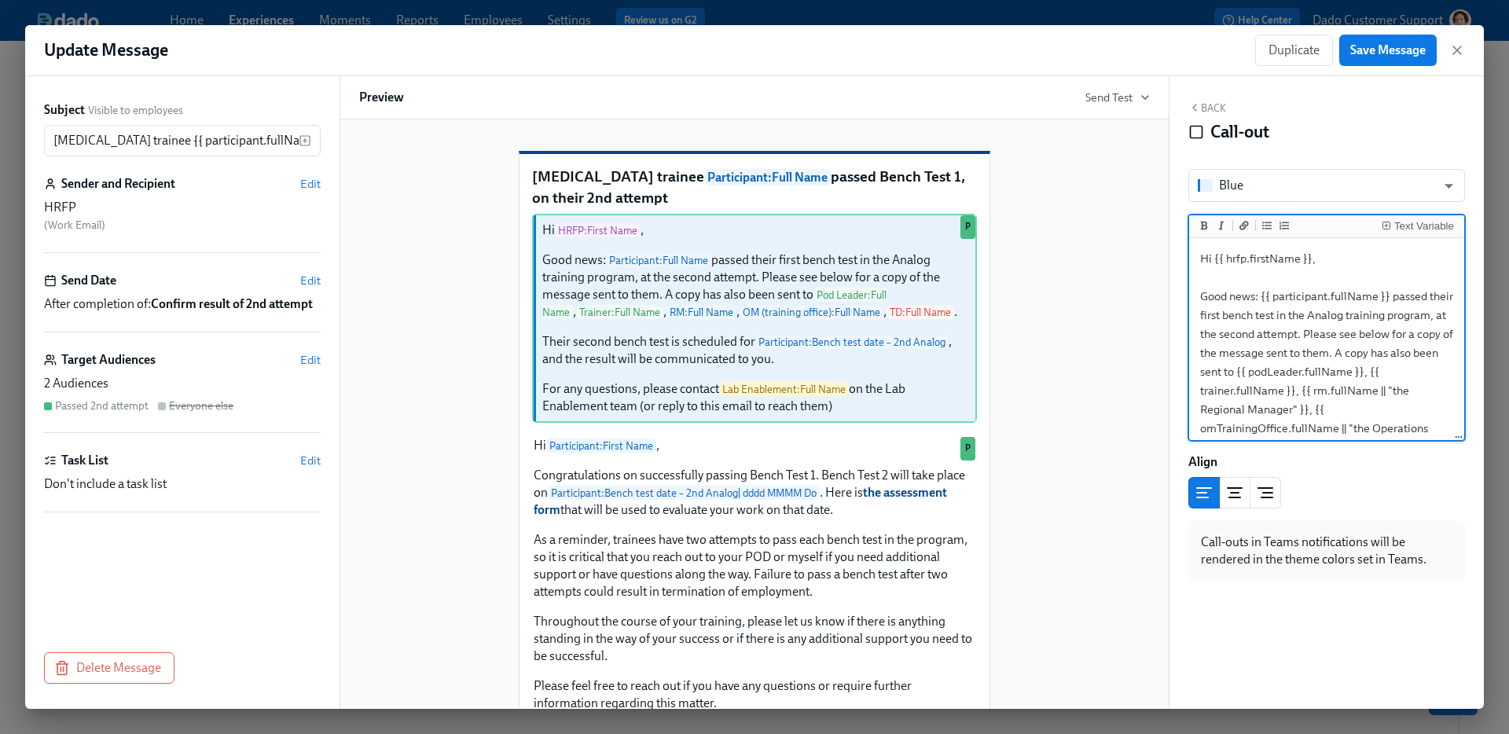
click at [1429, 294] on textarea "Hi {{ hrfp.firstName }}, Good news: {{ participant.fullName }} passed their fir…" at bounding box center [1326, 447] width 269 height 412
click at [1336, 355] on textarea "Hi {{ hrfp.firstName }}, Good news: {{ participant.fullName }} passed Bench Tes…" at bounding box center [1326, 447] width 269 height 412
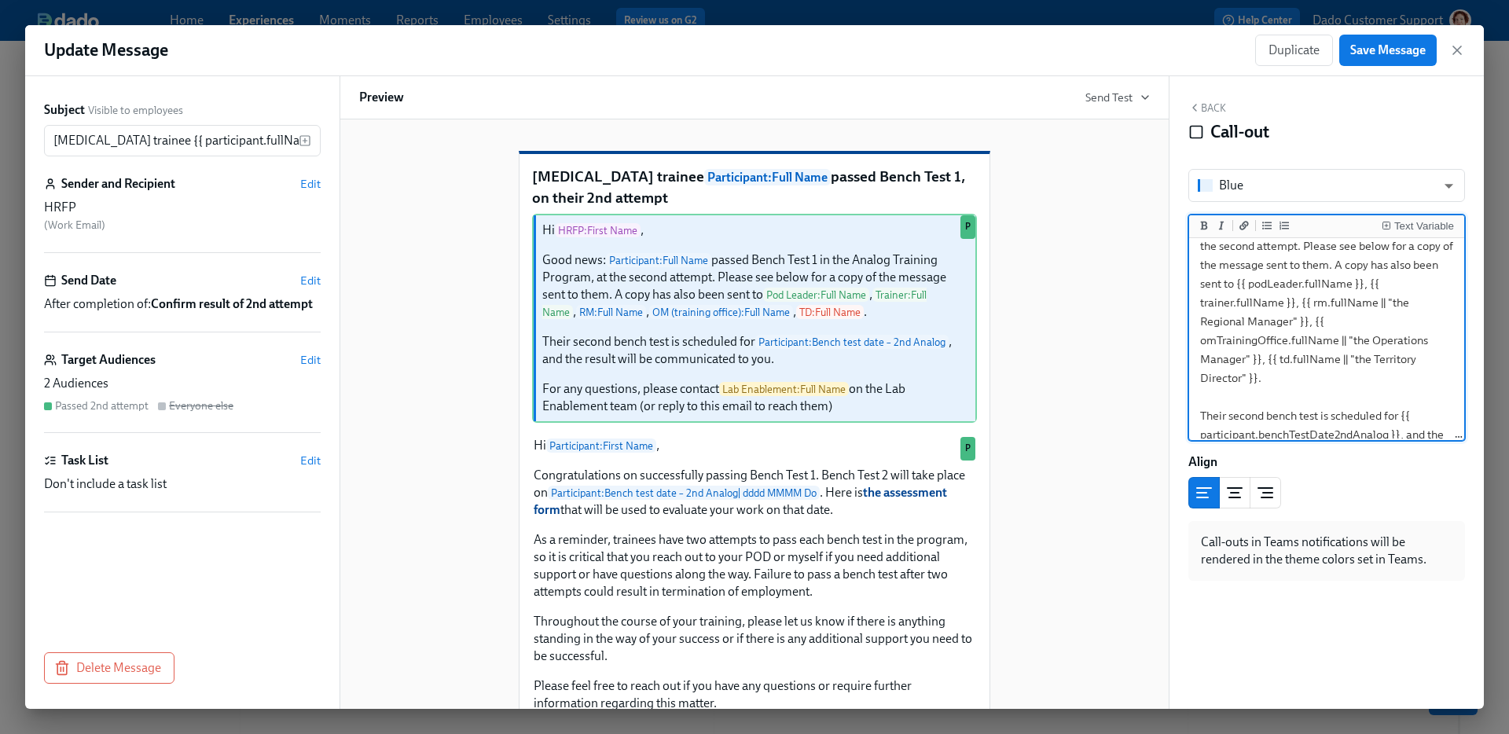
scroll to position [84, 0]
click at [1369, 366] on textarea "Hi {{ hrfp.firstName }}, Good news: {{ participant.fullName }} passed Bench Tes…" at bounding box center [1326, 363] width 269 height 412
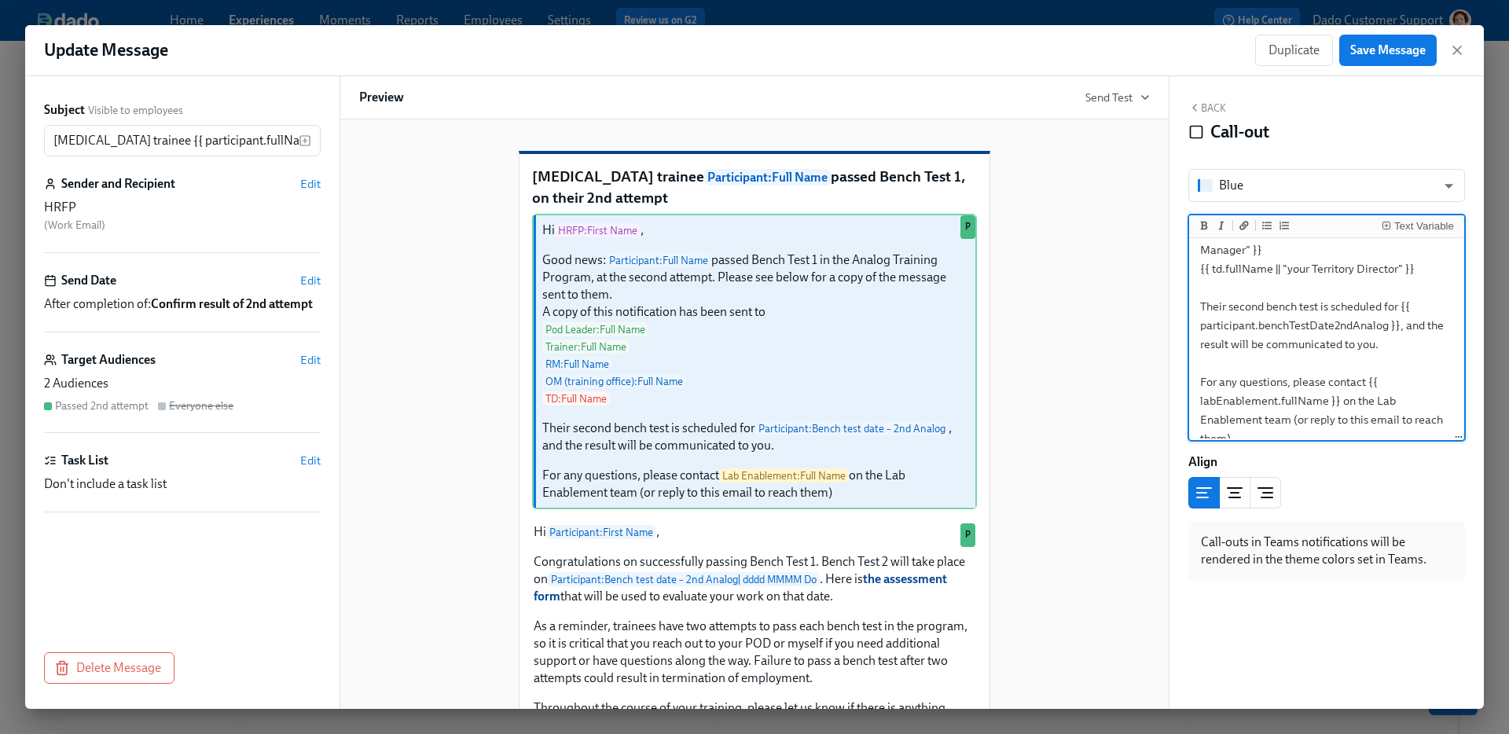
scroll to position [233, 0]
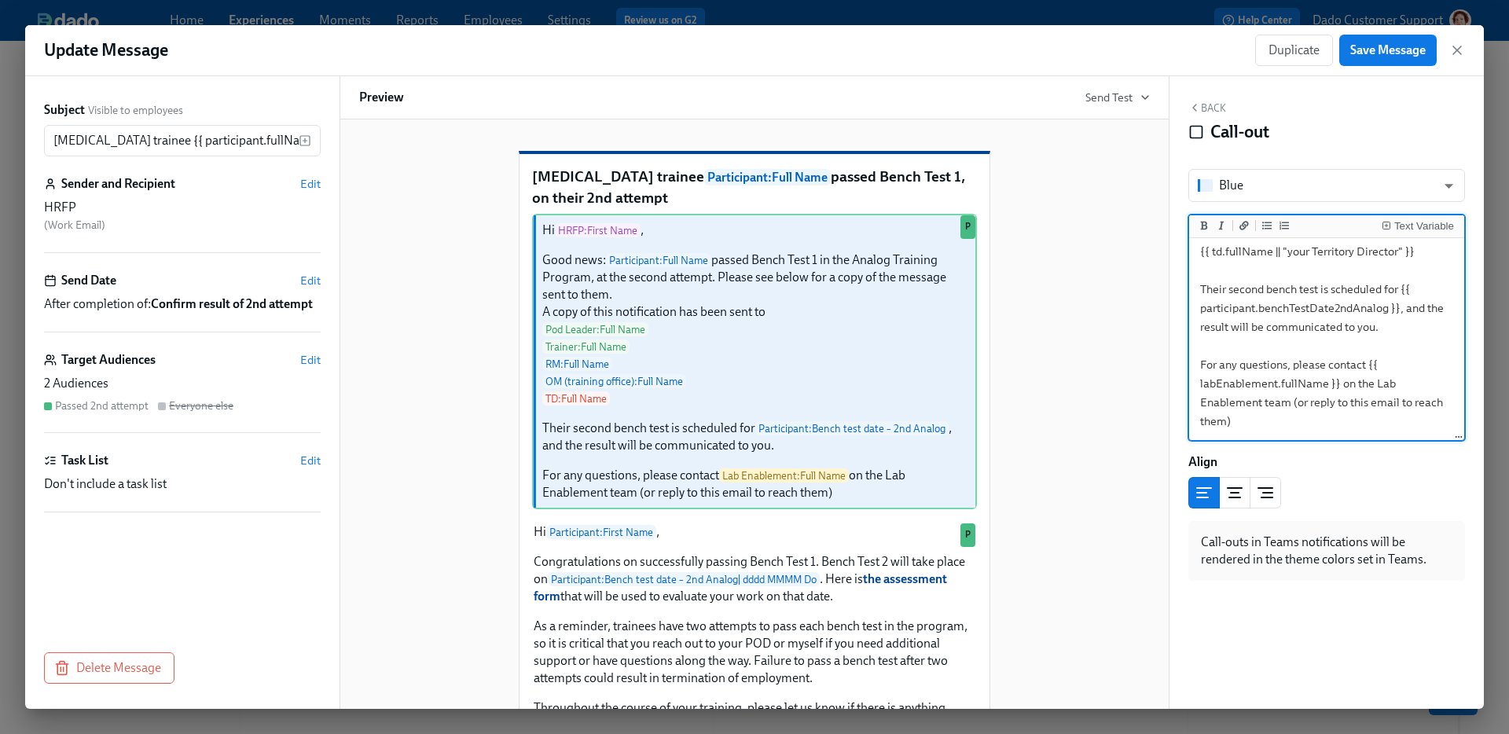
drag, startPoint x: 1319, startPoint y: 292, endPoint x: 1229, endPoint y: 292, distance: 89.6
click at [1229, 292] on textarea "Hi {{ hrfp.firstName }}, Good news: {{ participant.fullName }} passed Bench Tes…" at bounding box center [1326, 223] width 269 height 431
click at [1417, 227] on div "Text Variable" at bounding box center [1424, 226] width 60 height 11
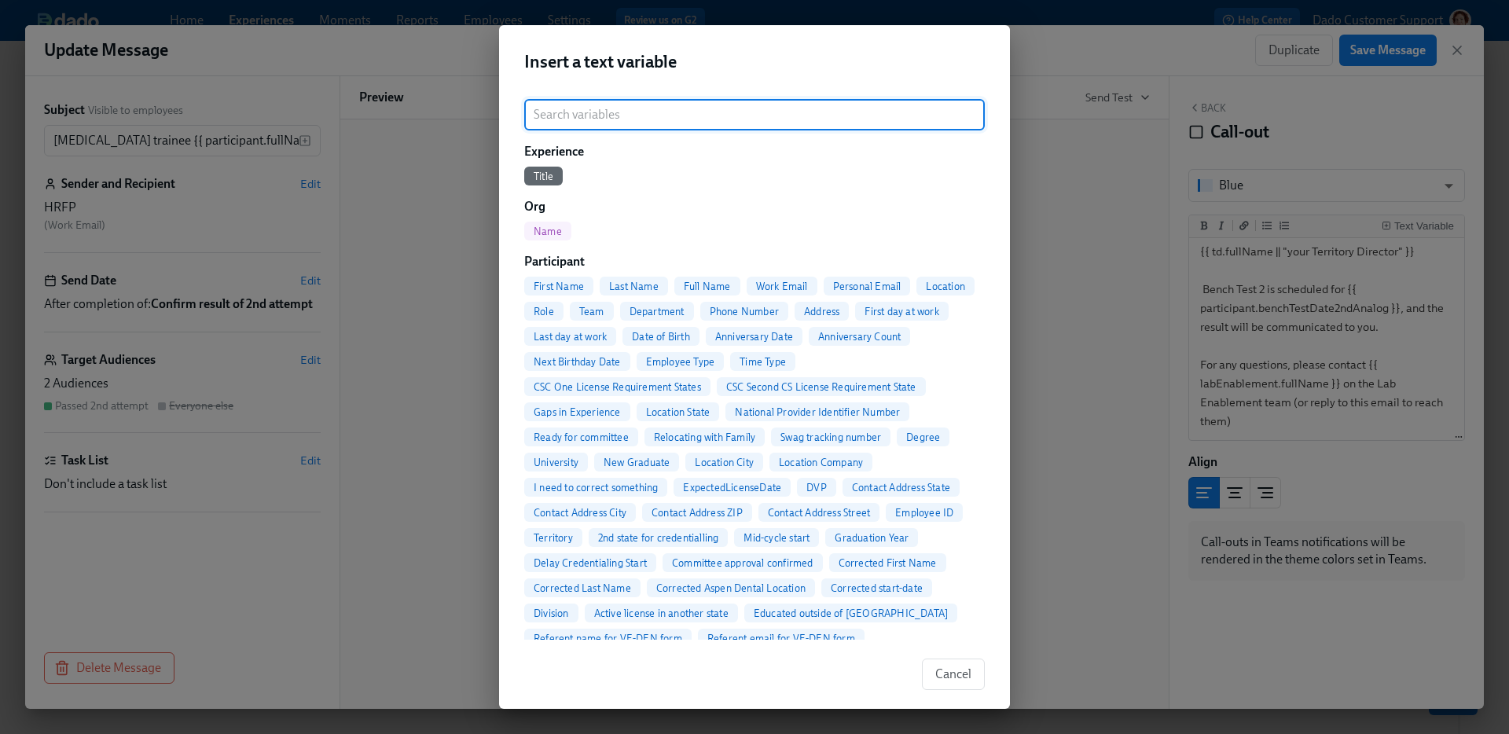
click at [555, 281] on span "First Name" at bounding box center [558, 287] width 69 height 12
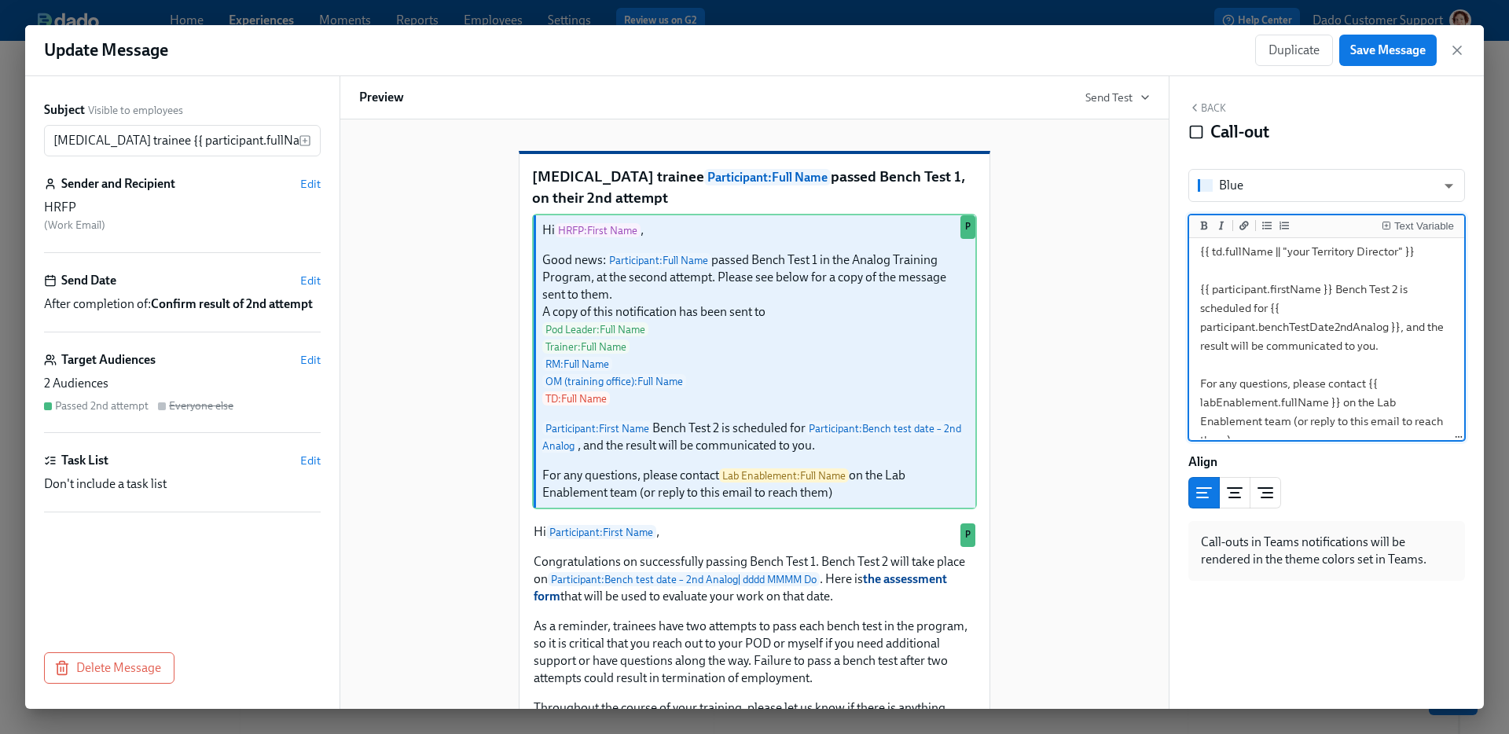
type textarea "Hi {{ hrfp.firstName }}, Good news: {{ participant.fullName }} passed Bench Tes…"
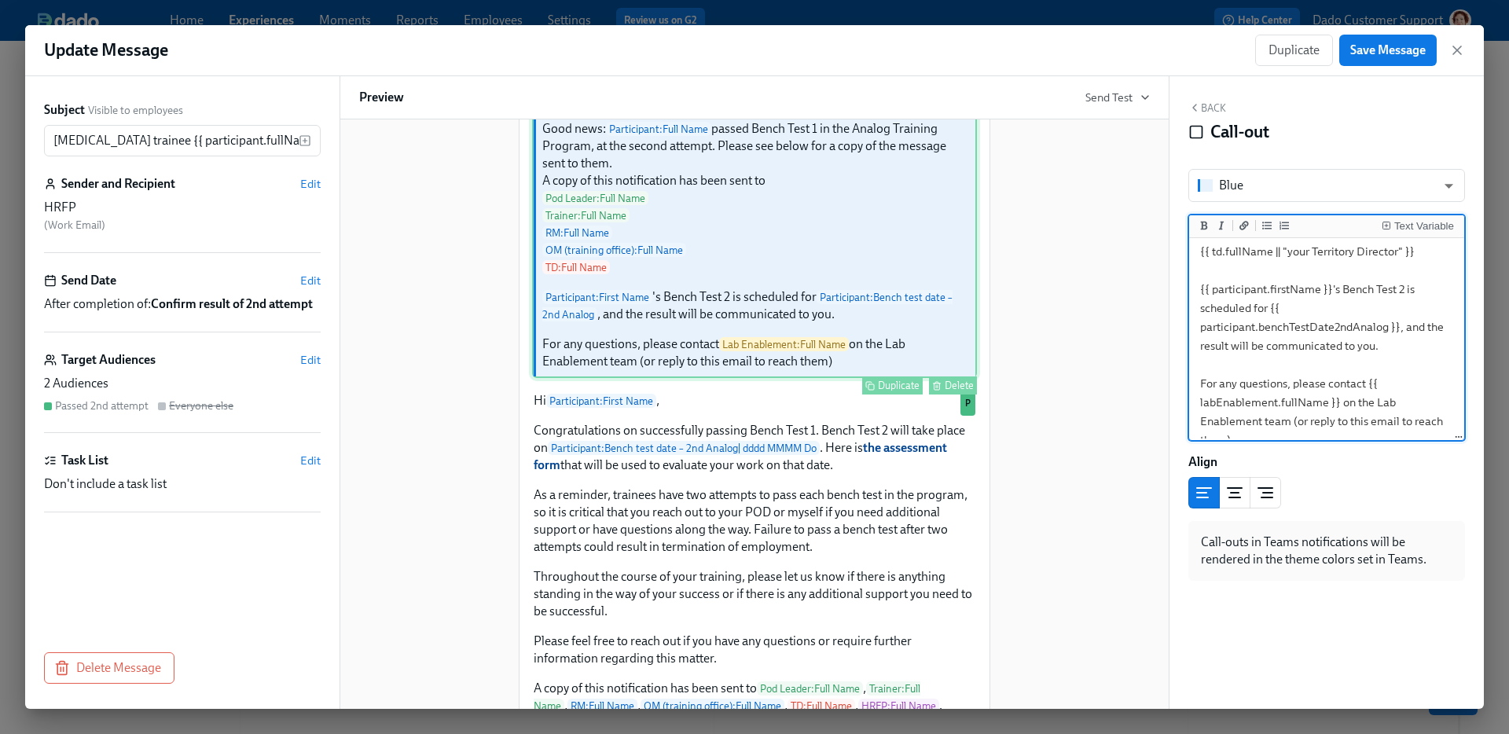
scroll to position [130, 0]
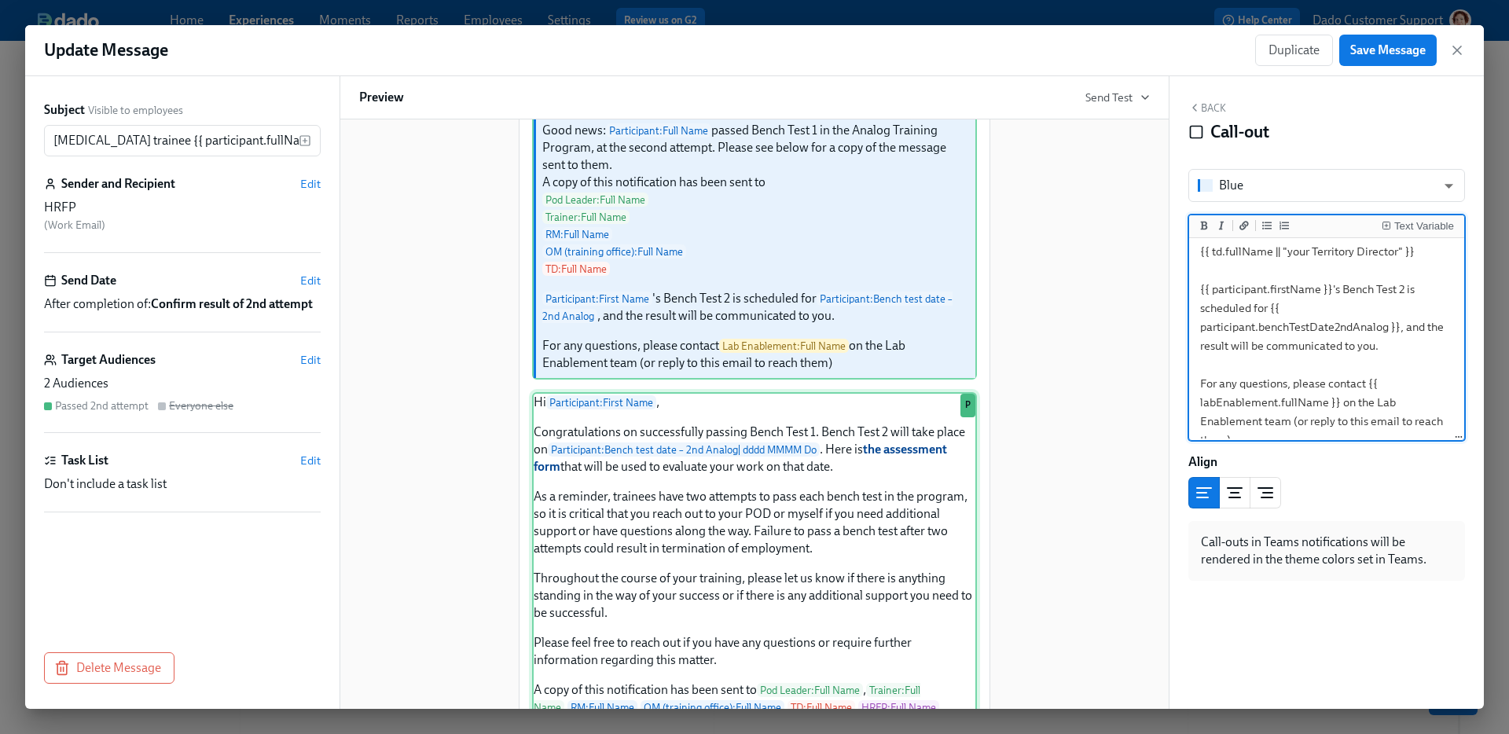
click at [689, 544] on div "Hi Participant : First Name , Congratulations on successfully passing Bench Tes…" at bounding box center [754, 578] width 445 height 373
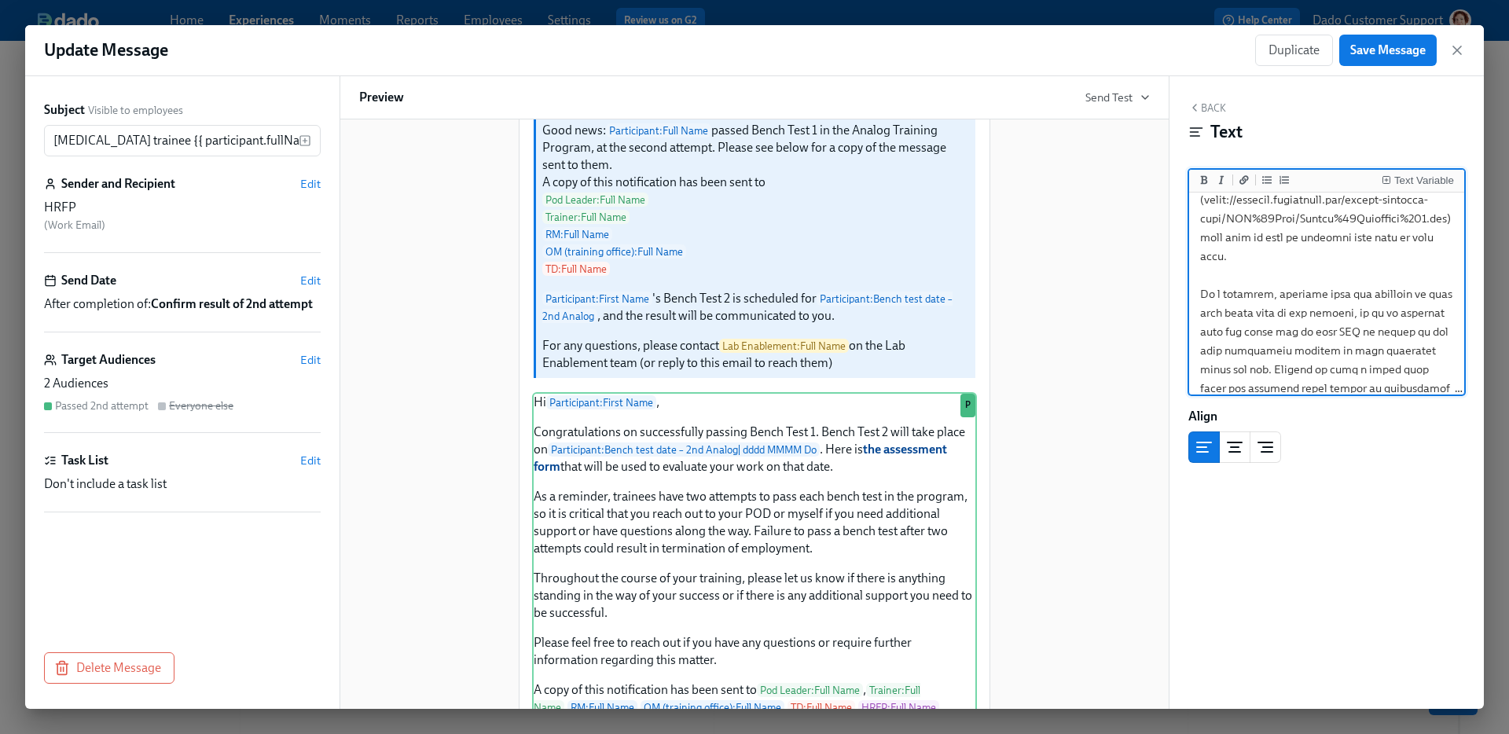
scroll to position [130, 0]
click at [1229, 329] on textarea at bounding box center [1326, 422] width 269 height 714
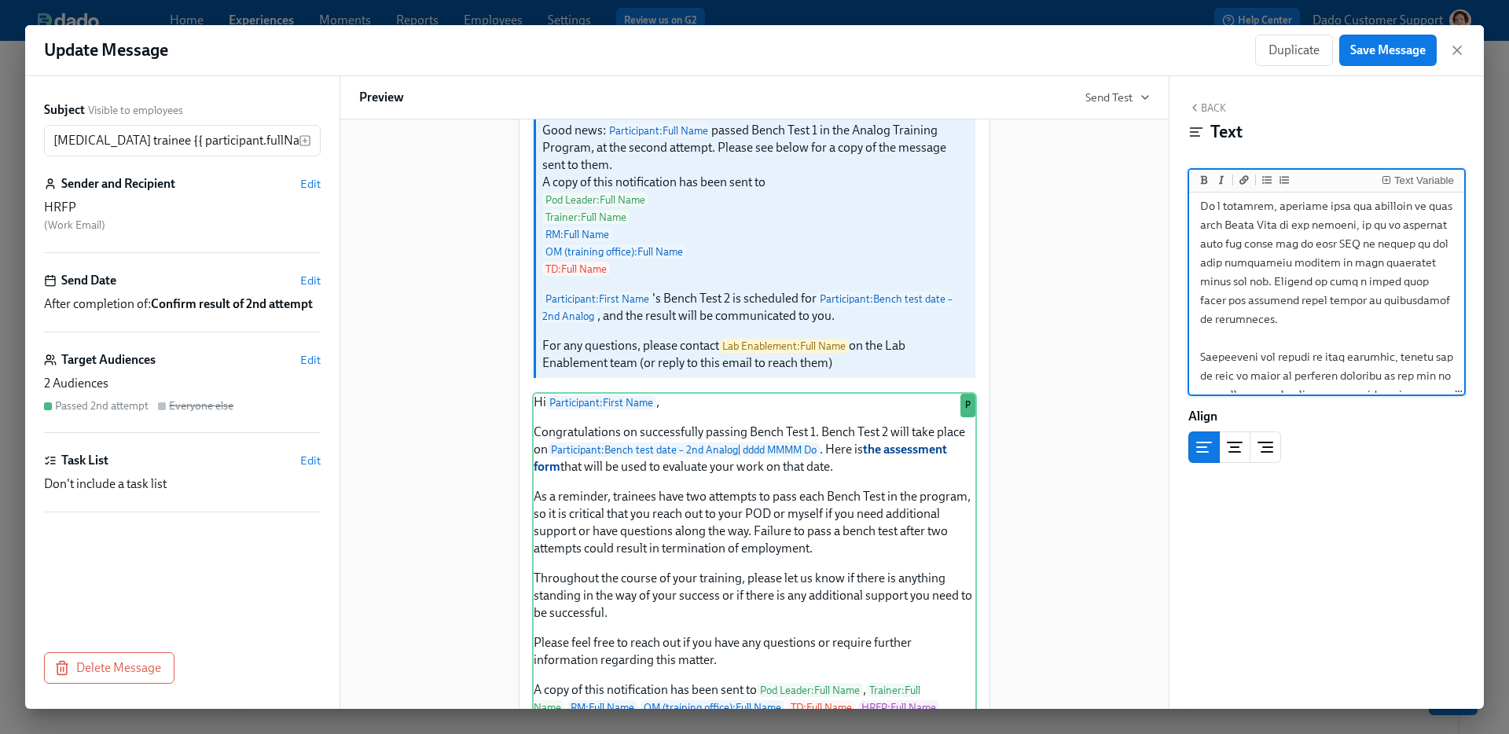
scroll to position [213, 0]
click at [1311, 302] on textarea at bounding box center [1326, 340] width 269 height 714
drag, startPoint x: 1200, startPoint y: 233, endPoint x: 1376, endPoint y: 328, distance: 200.1
click at [1376, 328] on textarea at bounding box center [1326, 36] width 269 height 714
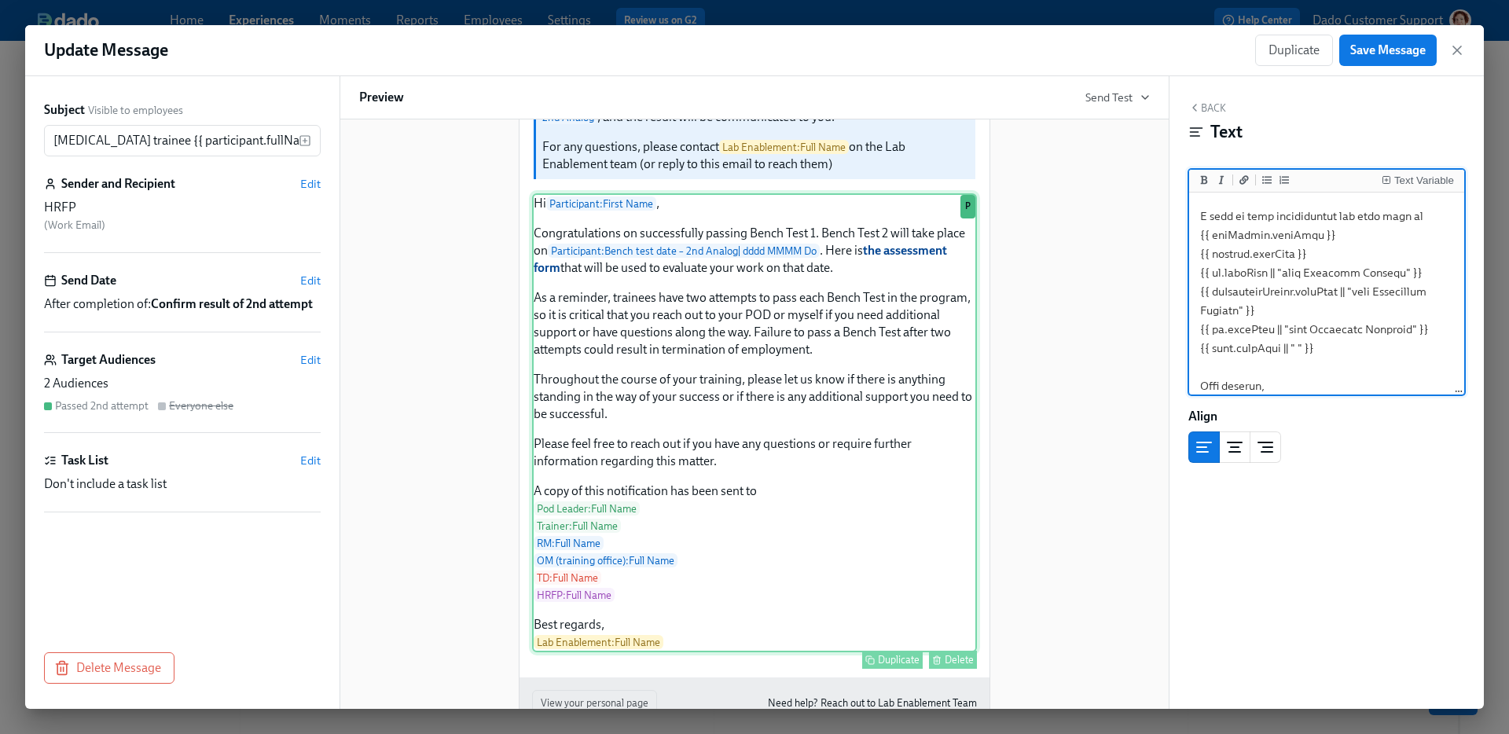
scroll to position [324, 0]
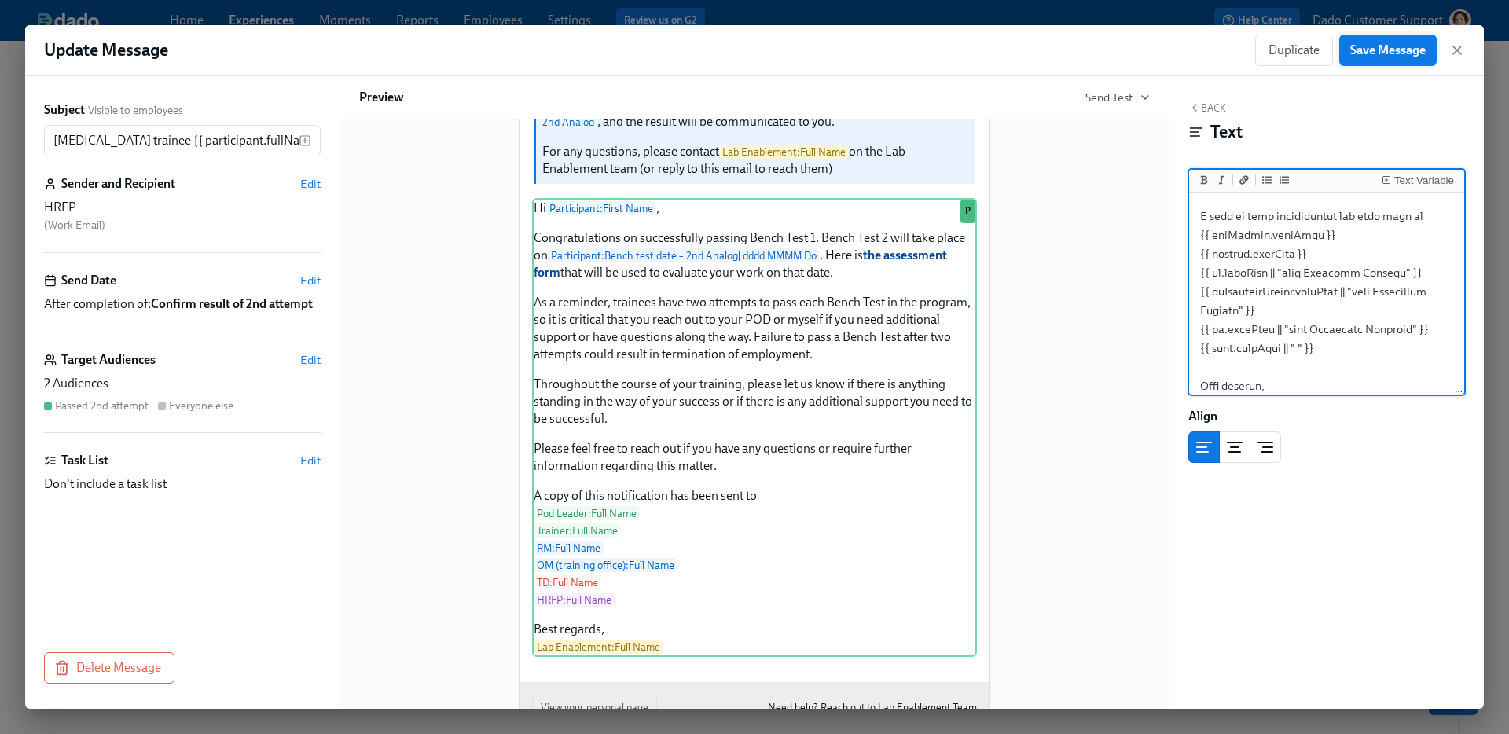
type textarea "Hi {{ participant.firstName }}, Congratulations on successfully passing Bench T…"
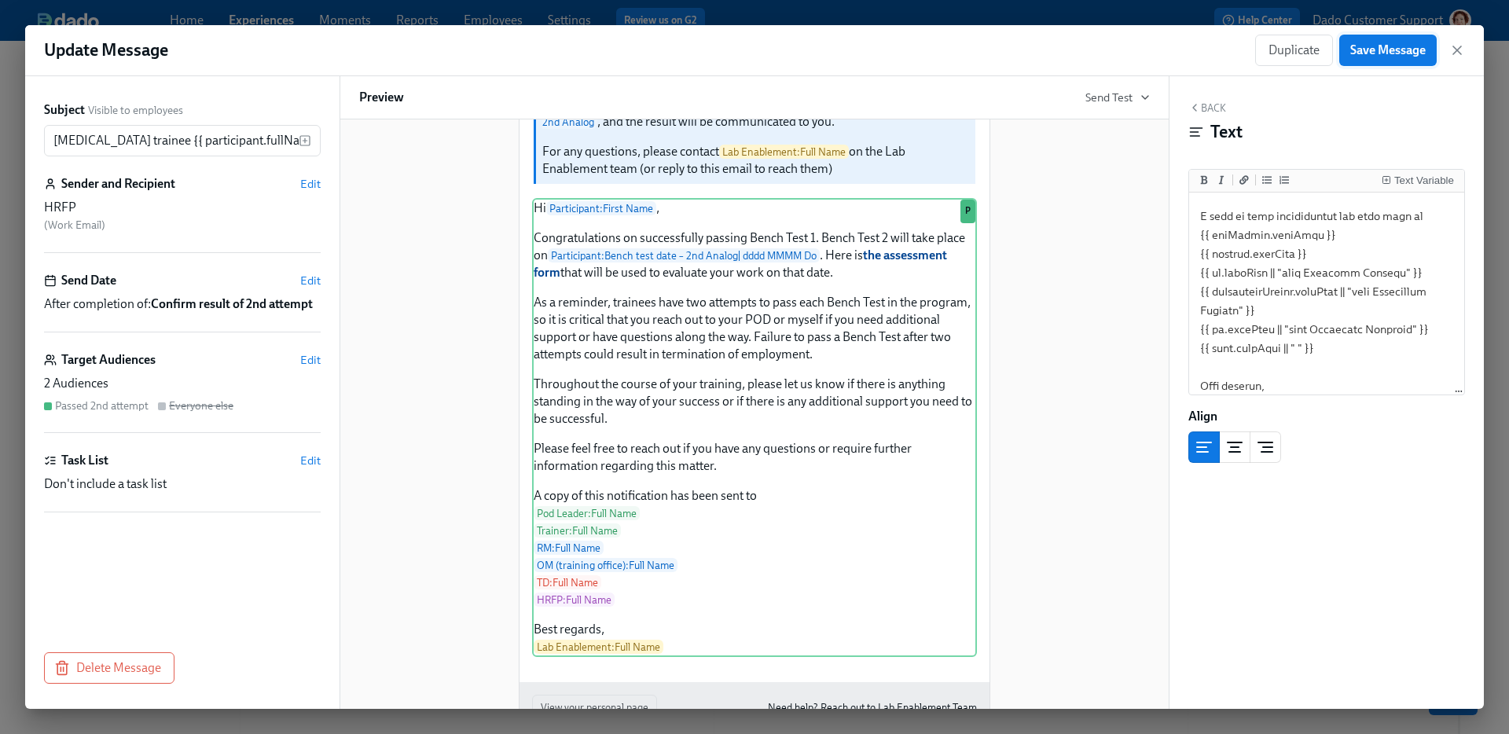
click at [1387, 52] on span "Save Message" at bounding box center [1387, 50] width 75 height 16
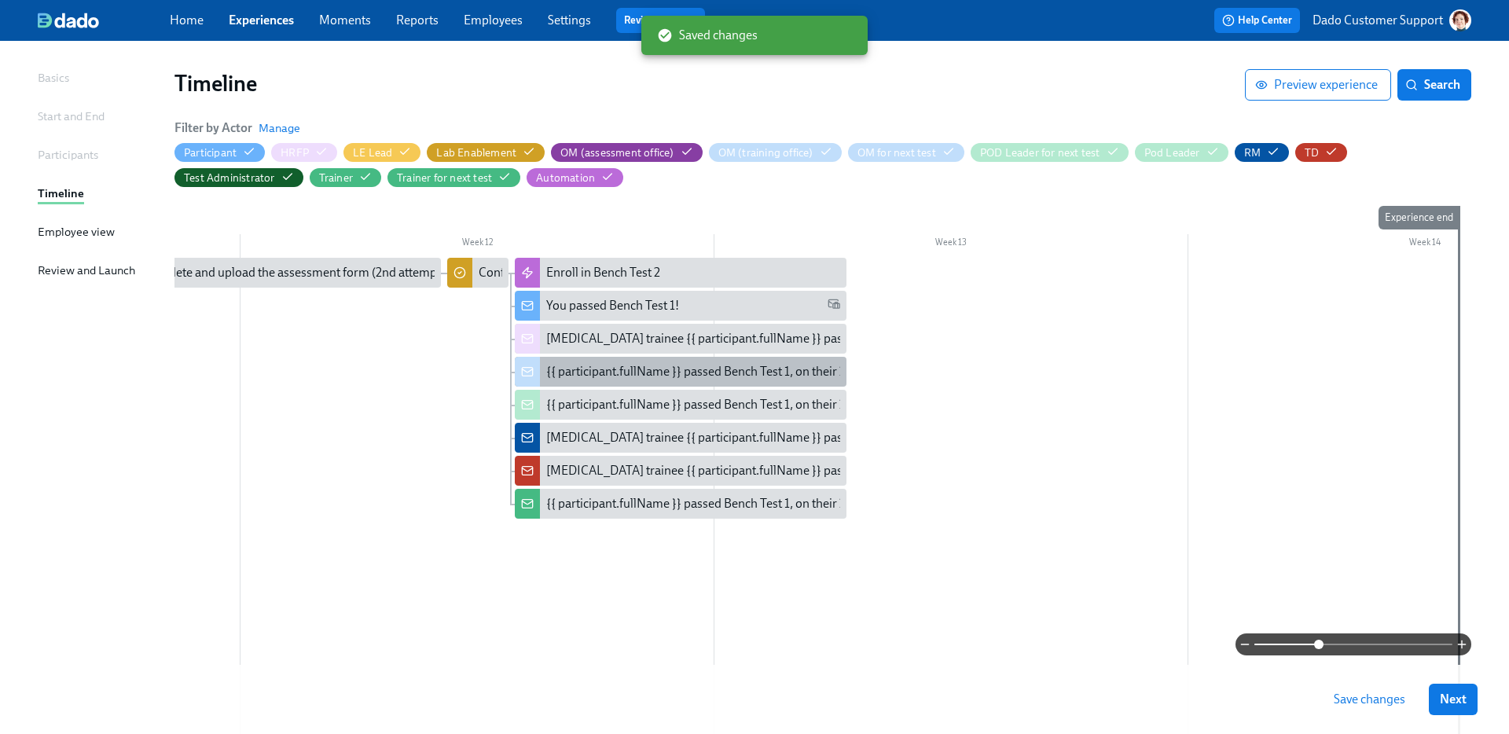
click at [594, 376] on div "{{ participant.fullName }} passed Bench Test 1, on their 2nd attempt" at bounding box center [725, 371] width 358 height 17
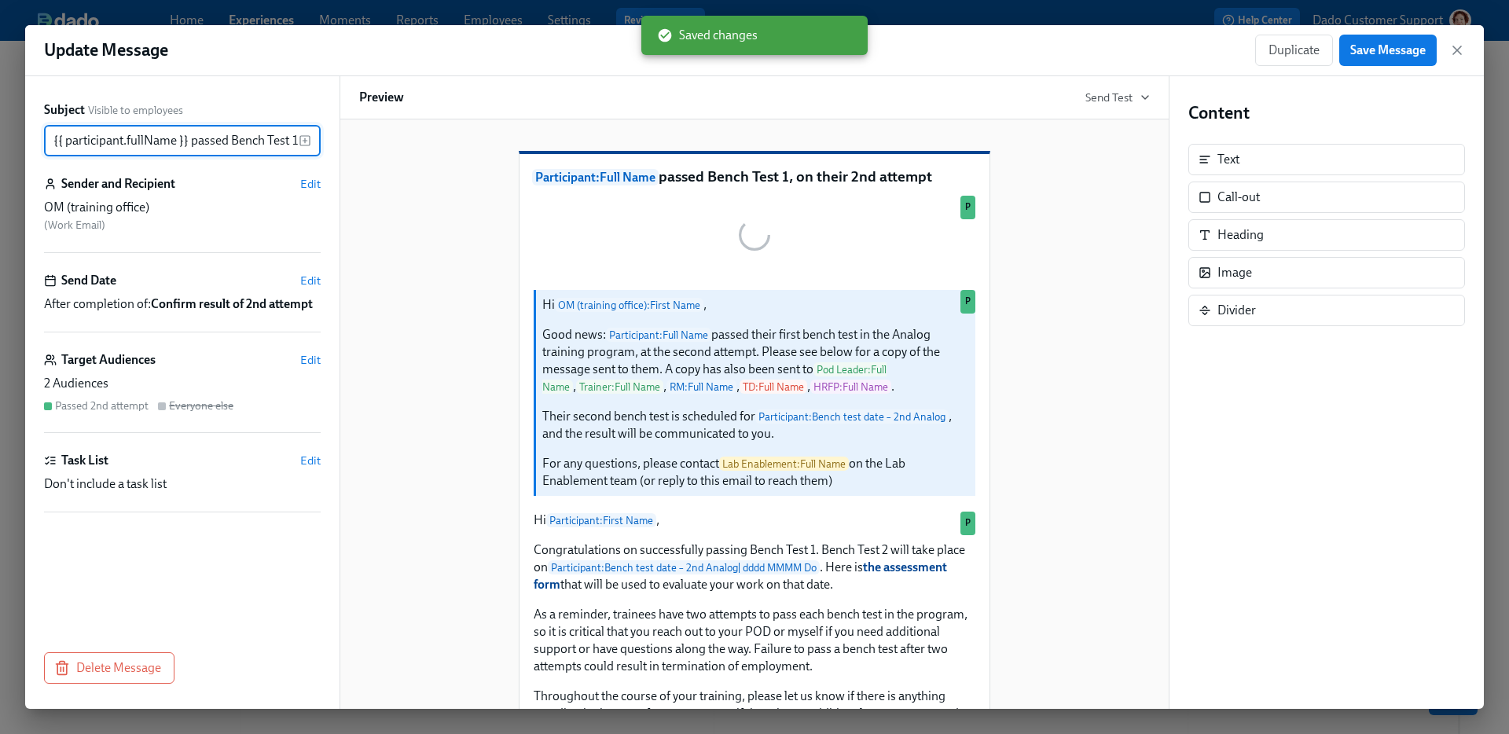
scroll to position [0, 118]
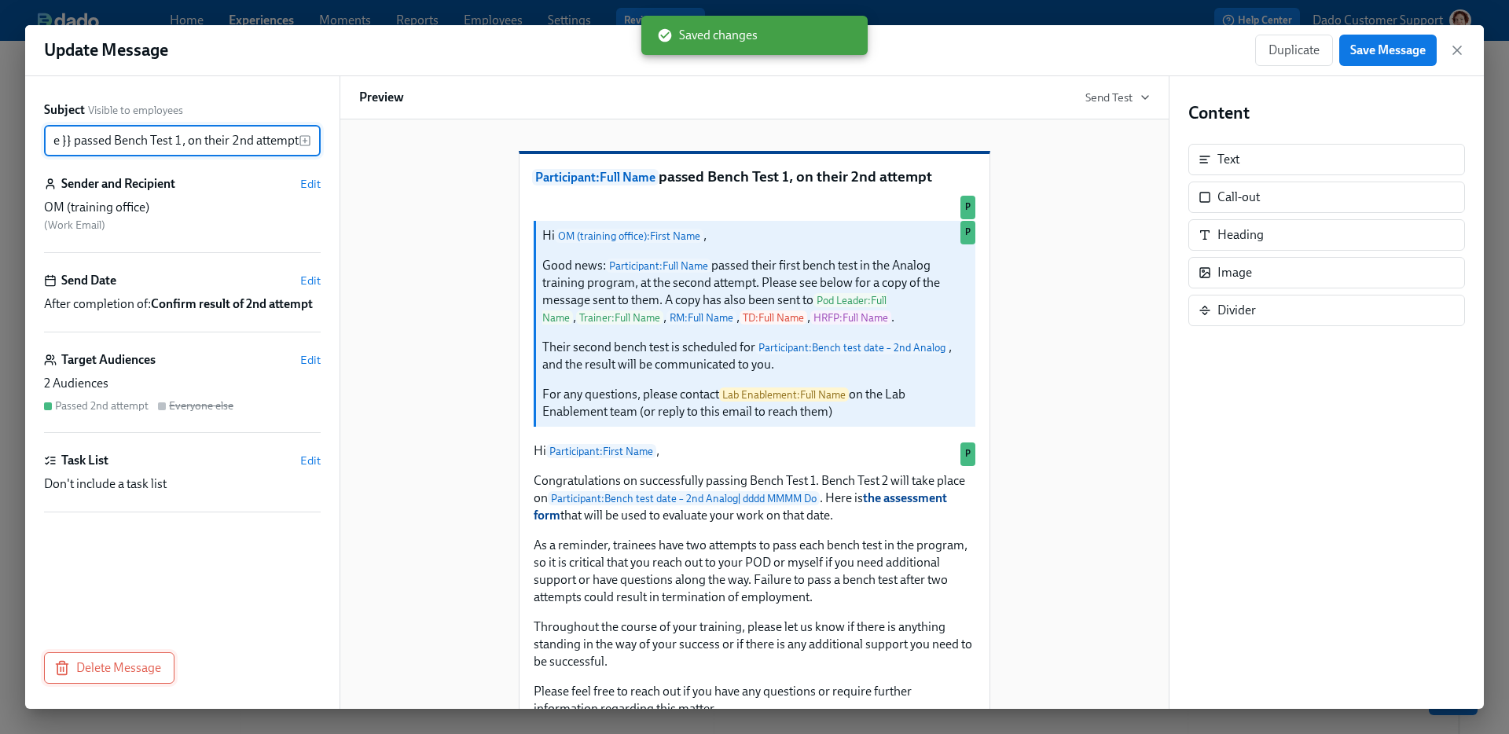
click at [95, 671] on span "Delete Message" at bounding box center [109, 668] width 104 height 16
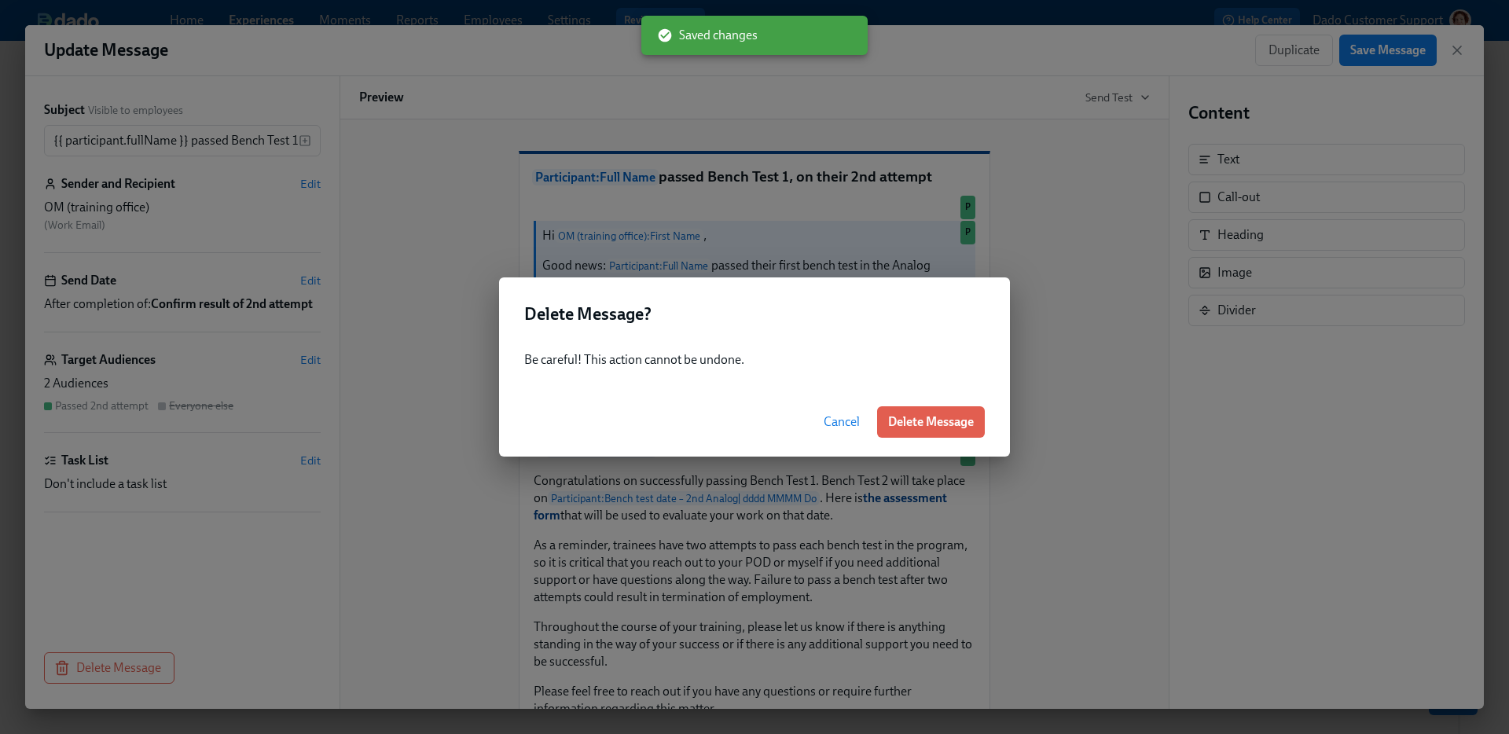
click at [910, 420] on span "Delete Message" at bounding box center [931, 422] width 86 height 16
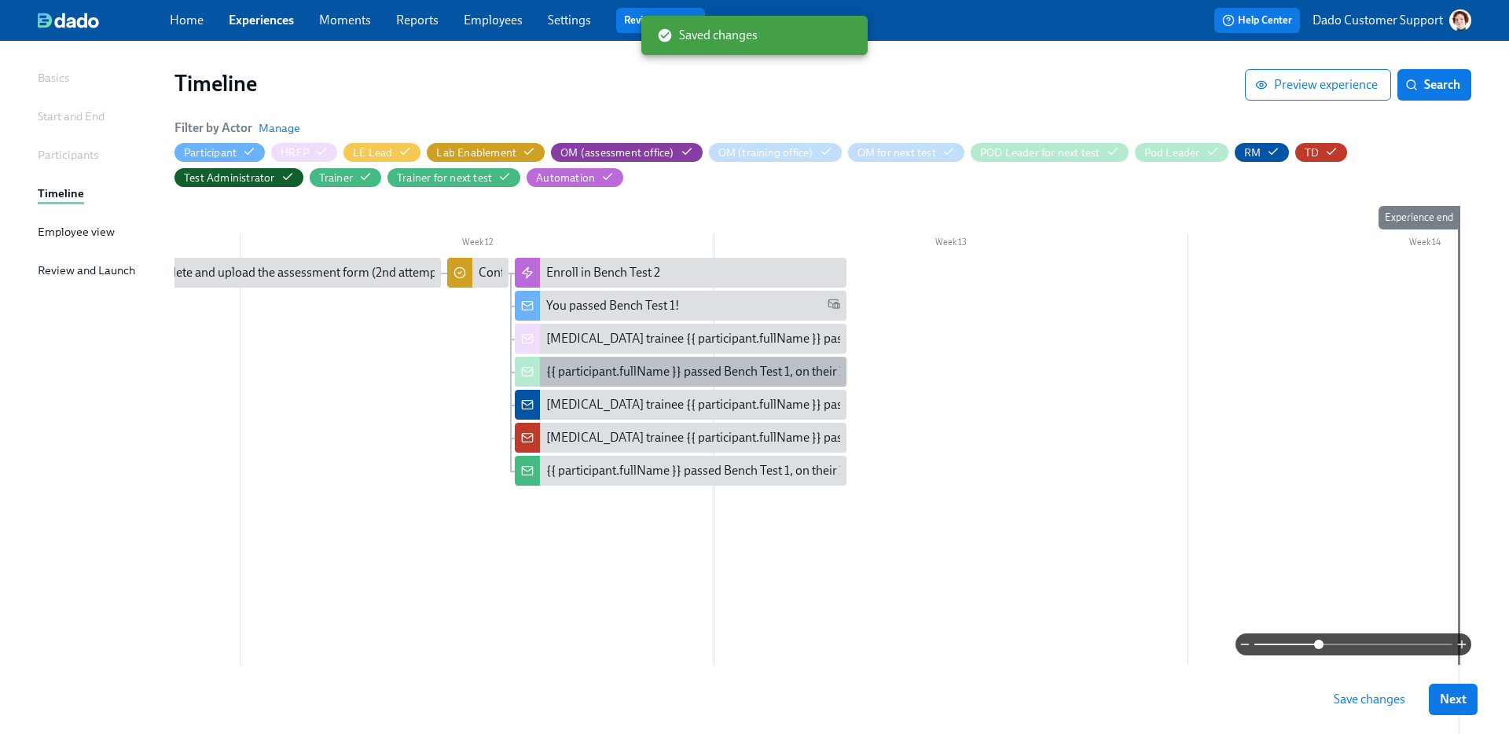
click at [631, 372] on div "{{ participant.fullName }} passed Bench Test 1, on their 2nd attempt" at bounding box center [725, 371] width 358 height 17
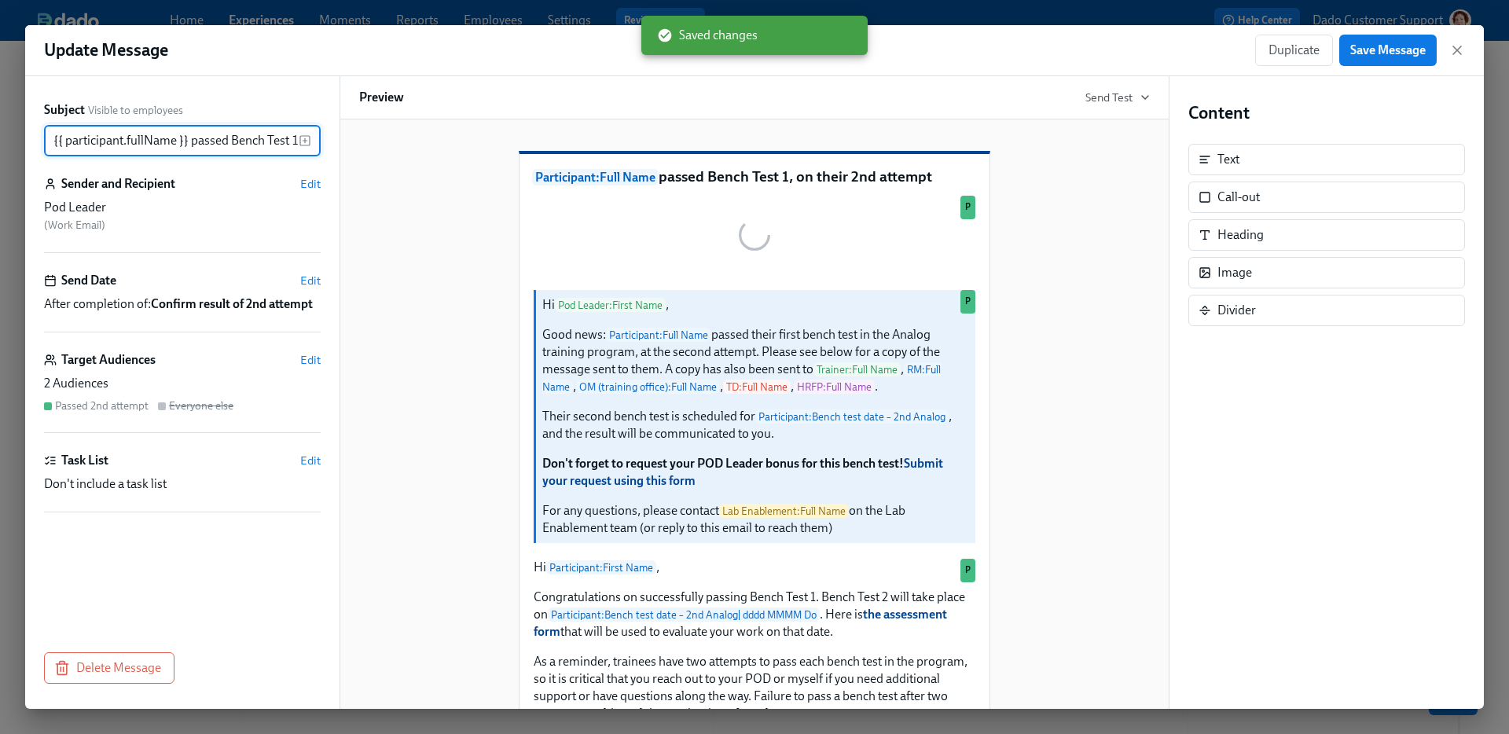
scroll to position [0, 118]
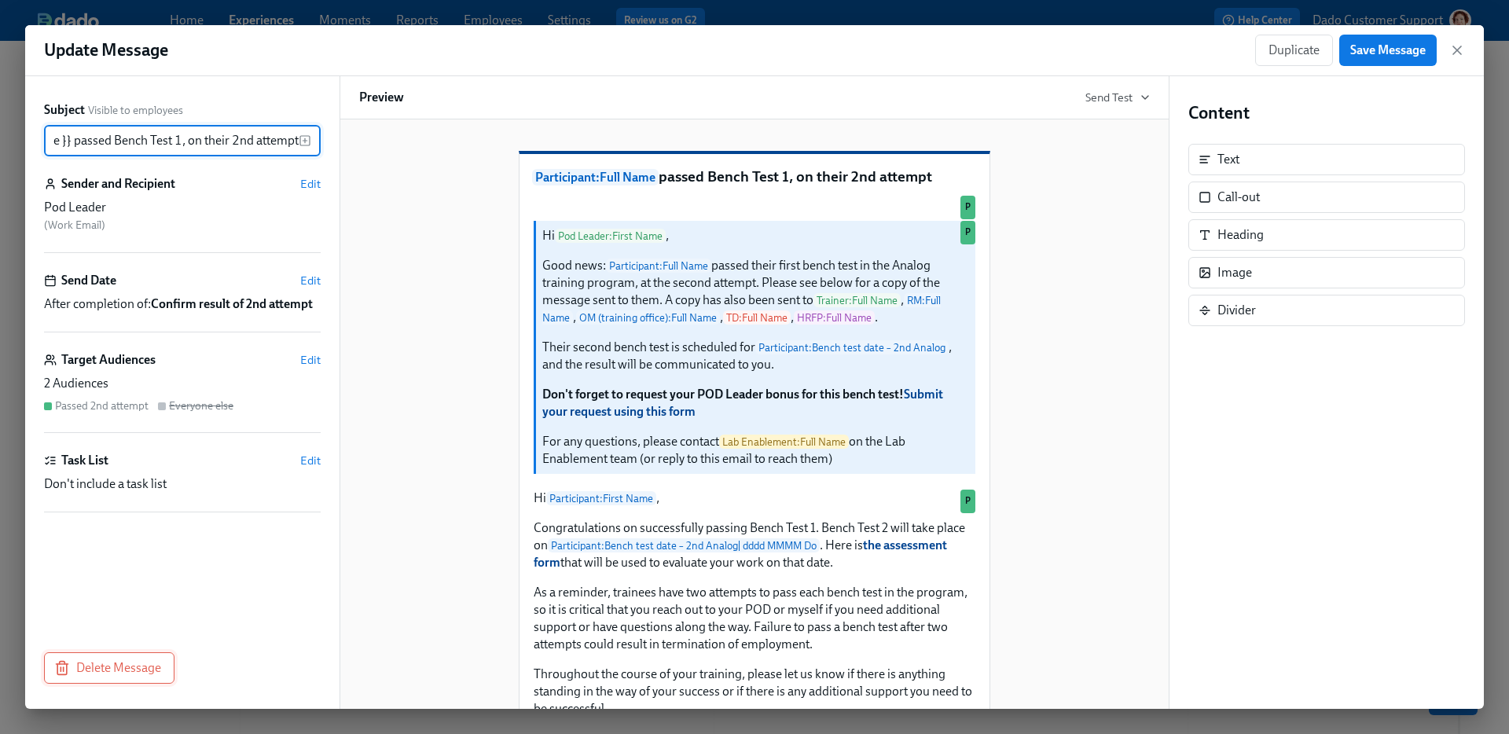
click at [112, 667] on span "Delete Message" at bounding box center [109, 668] width 104 height 16
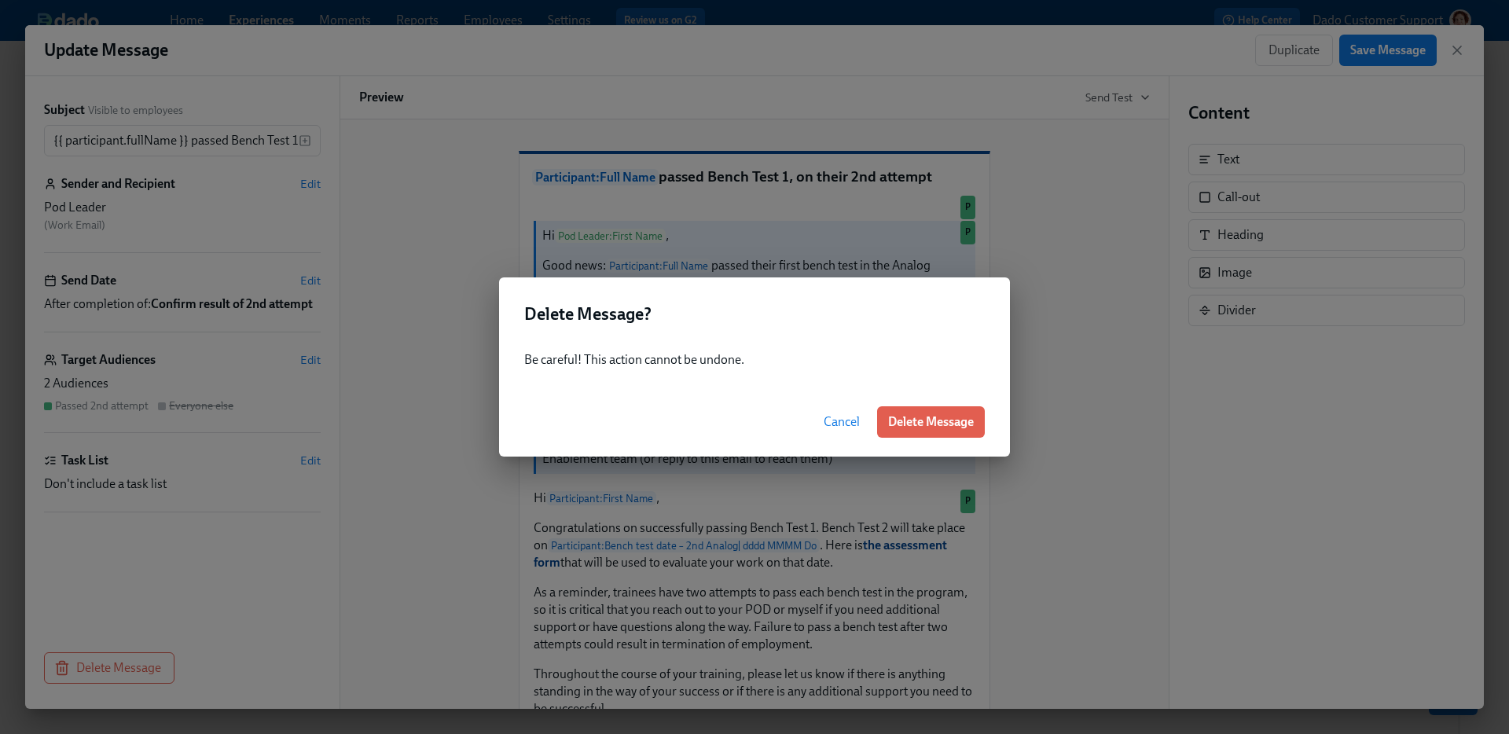
click at [931, 443] on div "Cancel Delete Message" at bounding box center [754, 422] width 511 height 69
click at [931, 414] on span "Delete Message" at bounding box center [931, 422] width 86 height 16
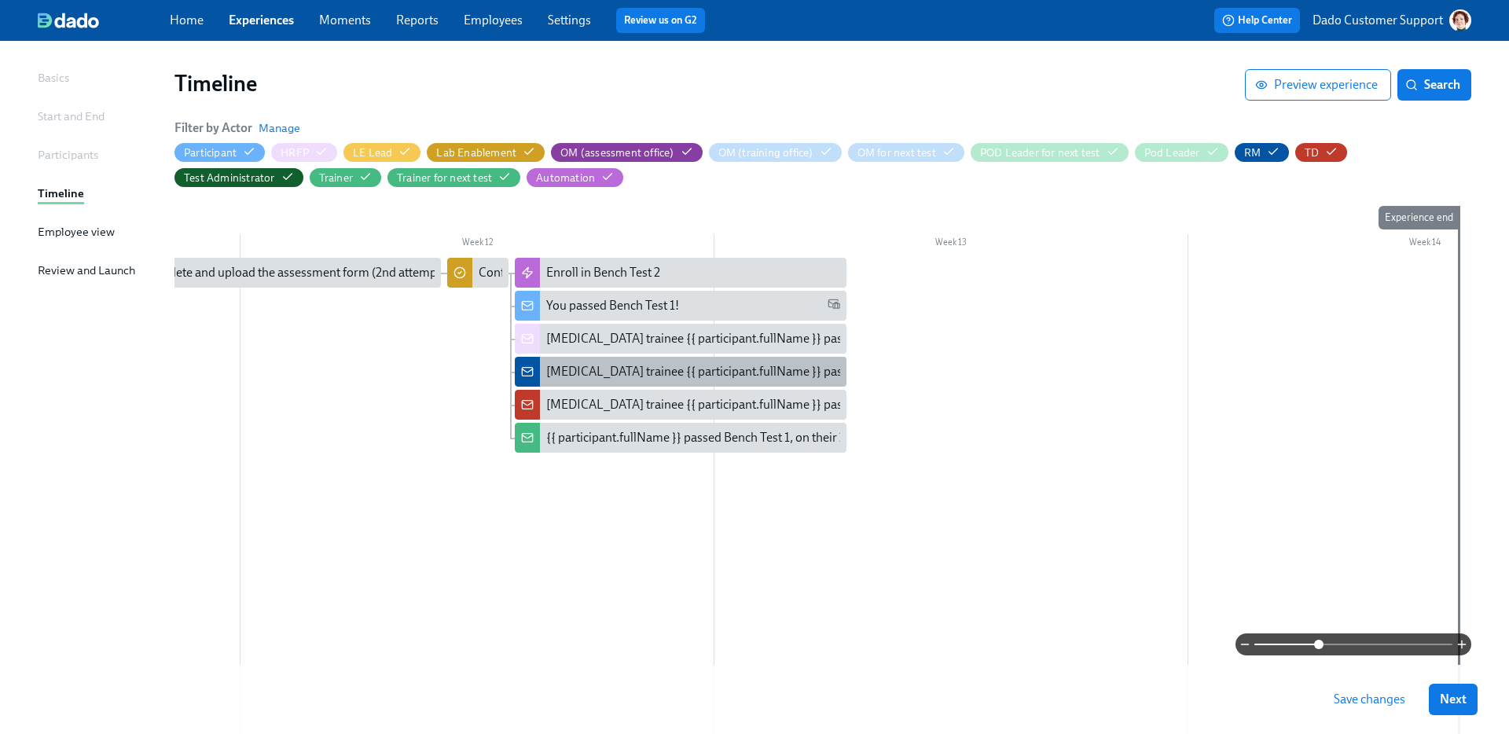
click at [574, 366] on div "Lab Technician trainee {{ participant.fullName }} passed Bench Test 1, on their…" at bounding box center [795, 371] width 498 height 17
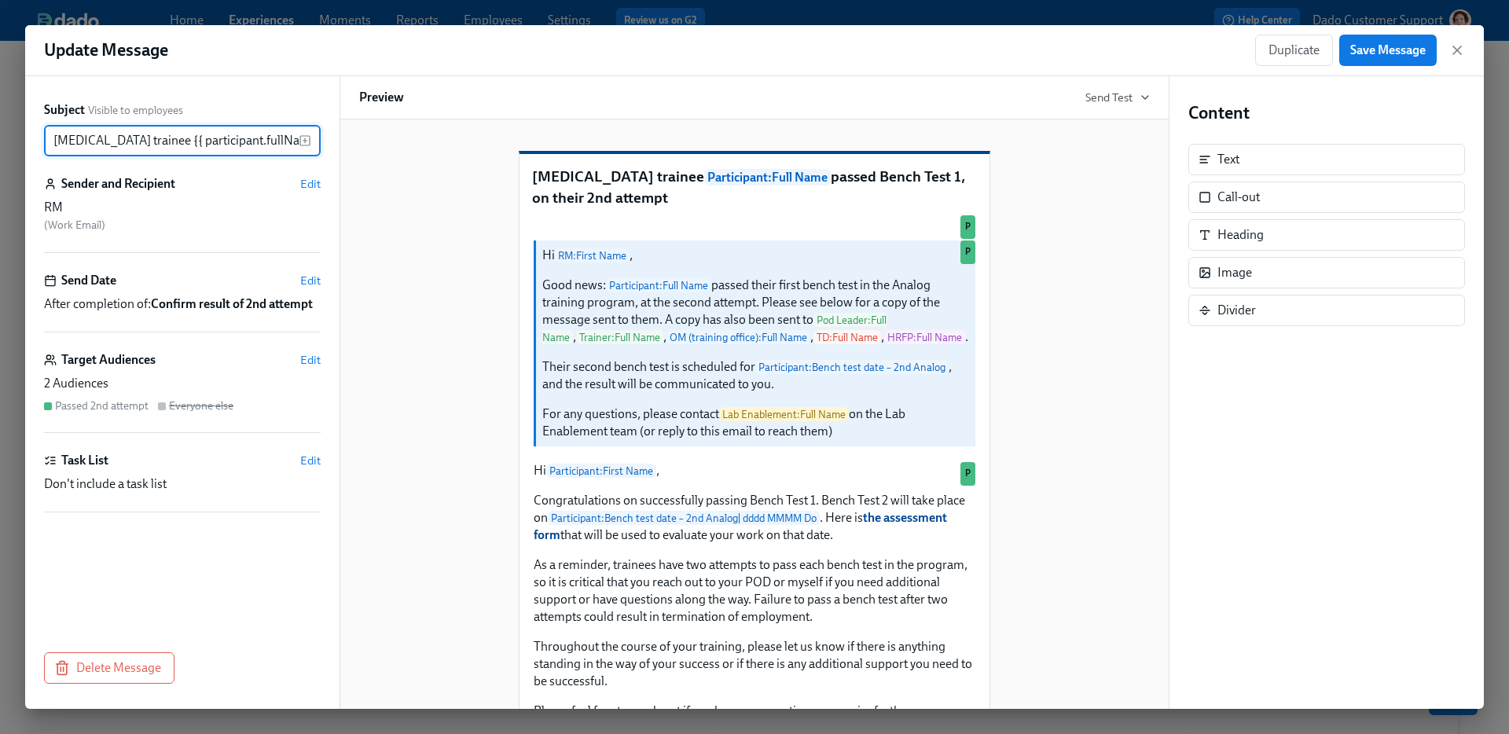
scroll to position [0, 241]
click at [86, 667] on span "Delete Message" at bounding box center [109, 668] width 104 height 16
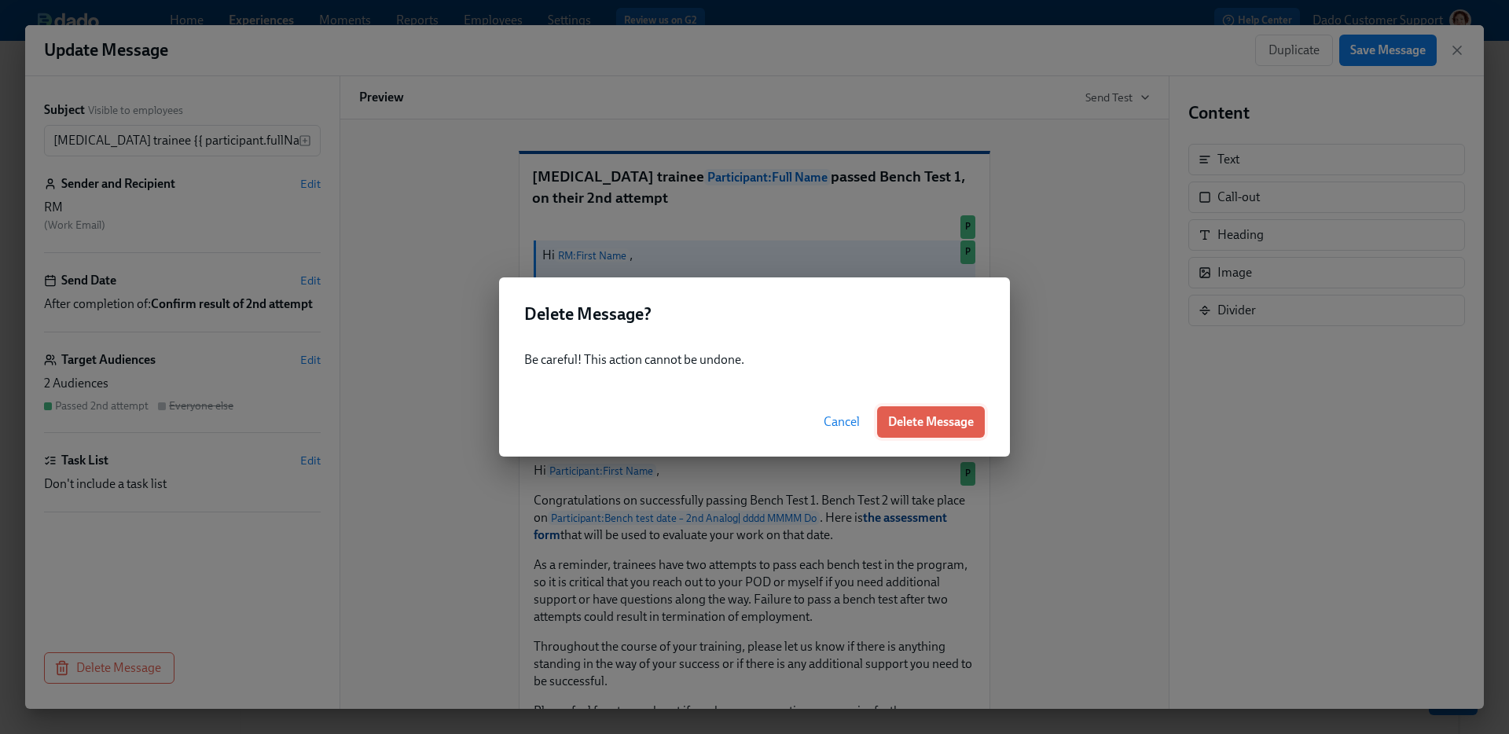
click at [966, 421] on span "Delete Message" at bounding box center [931, 422] width 86 height 16
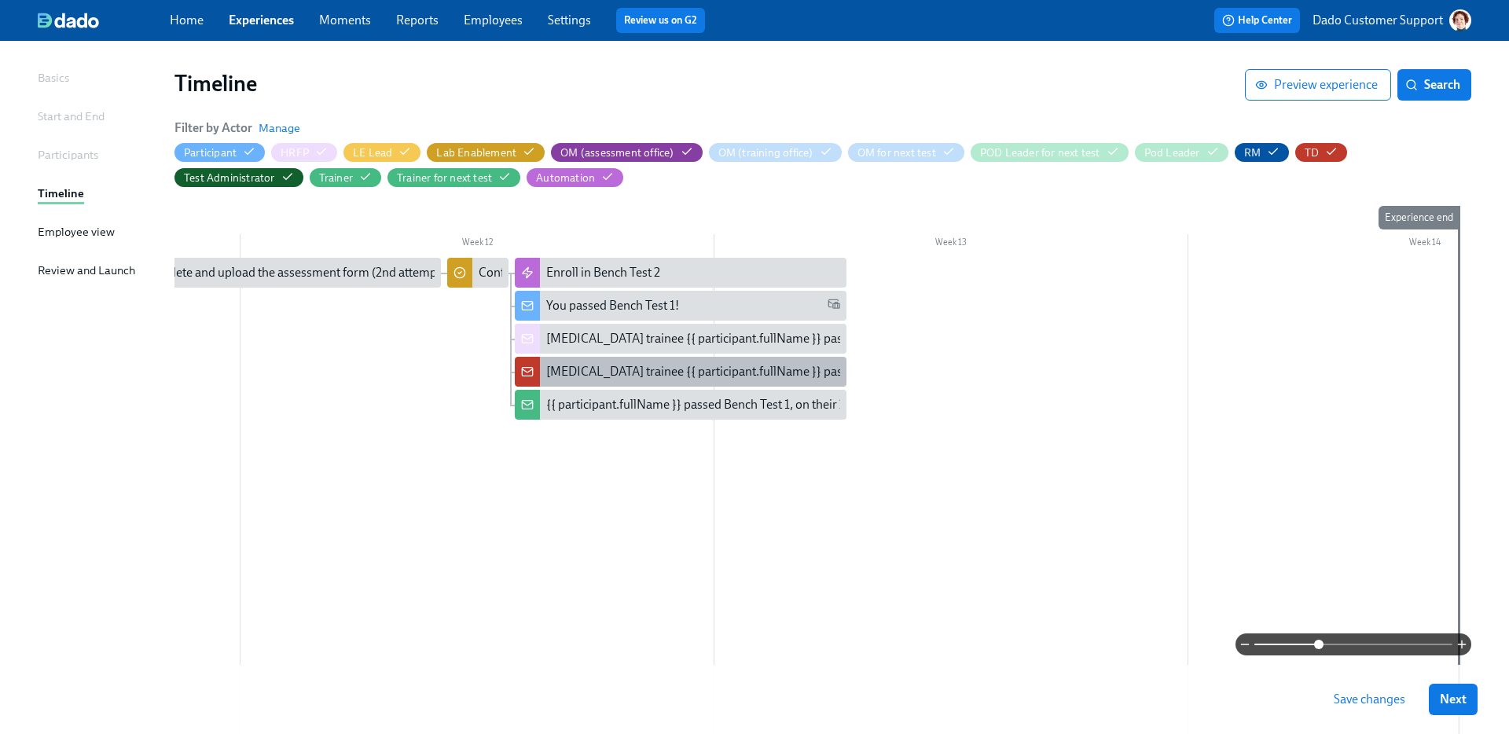
click at [565, 369] on div "Lab Technician trainee {{ participant.fullName }} passed Bench Test 1, on their…" at bounding box center [795, 371] width 498 height 17
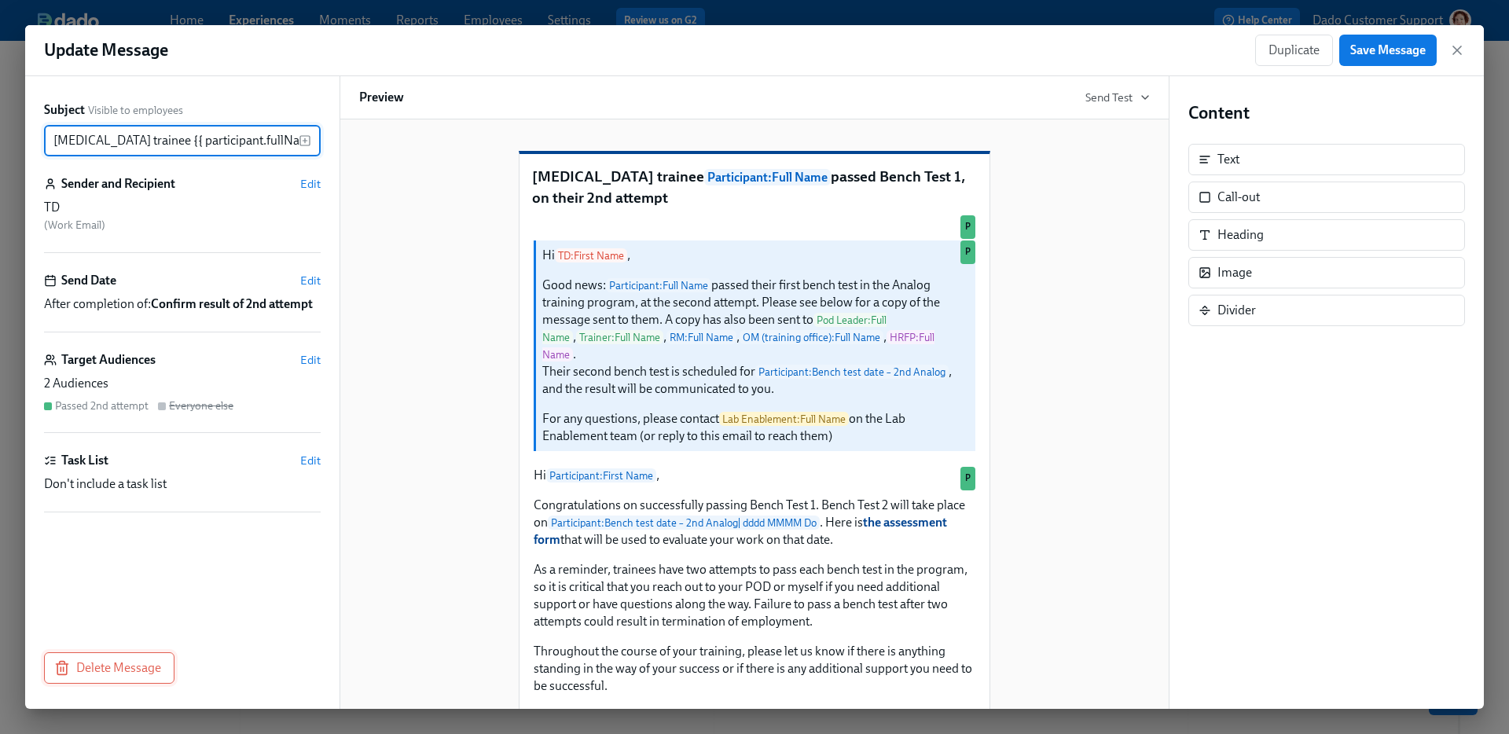
scroll to position [0, 241]
click at [106, 652] on div "Subject Visible to employees Lab Technician trainee {{ participant.fullName }} …" at bounding box center [182, 392] width 314 height 633
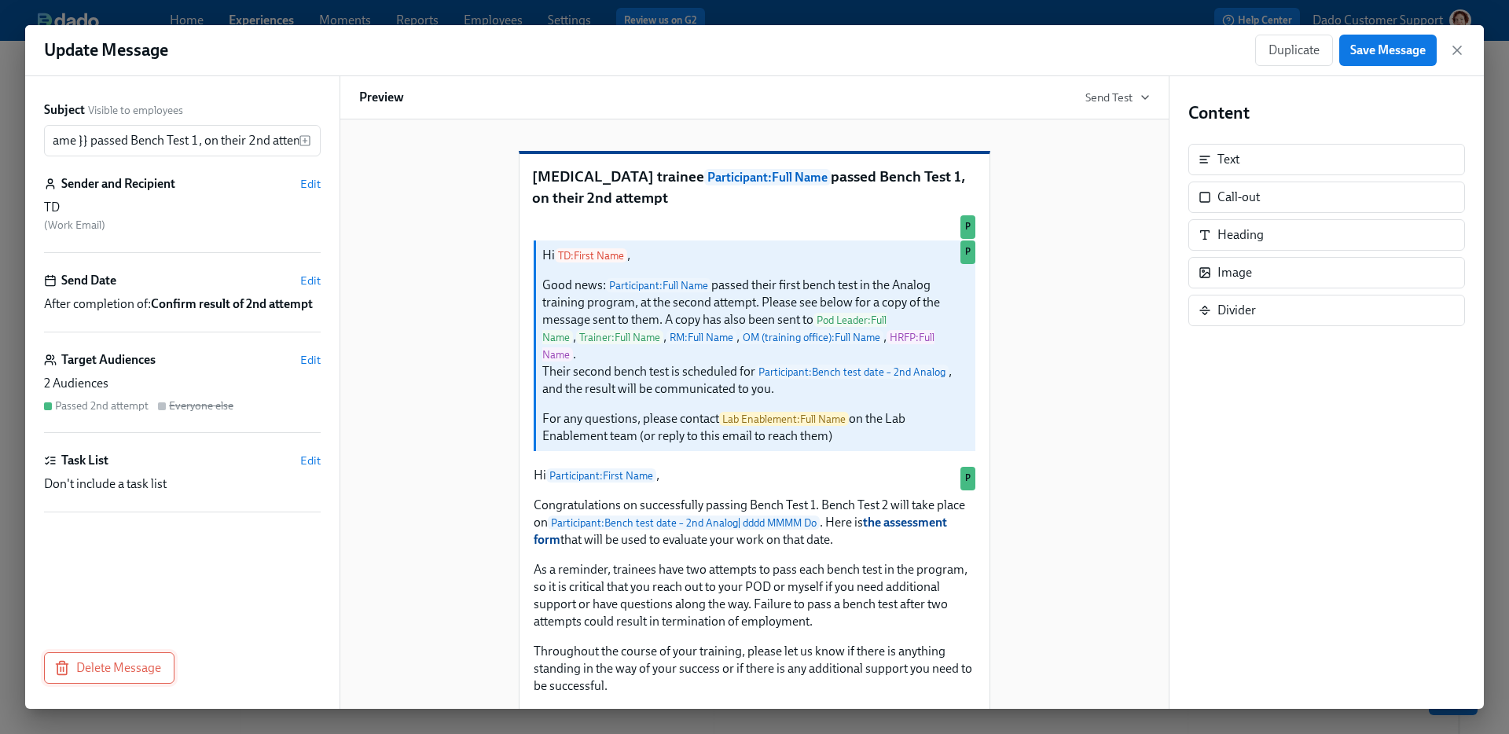
scroll to position [0, 0]
click at [100, 671] on span "Delete Message" at bounding box center [109, 668] width 104 height 16
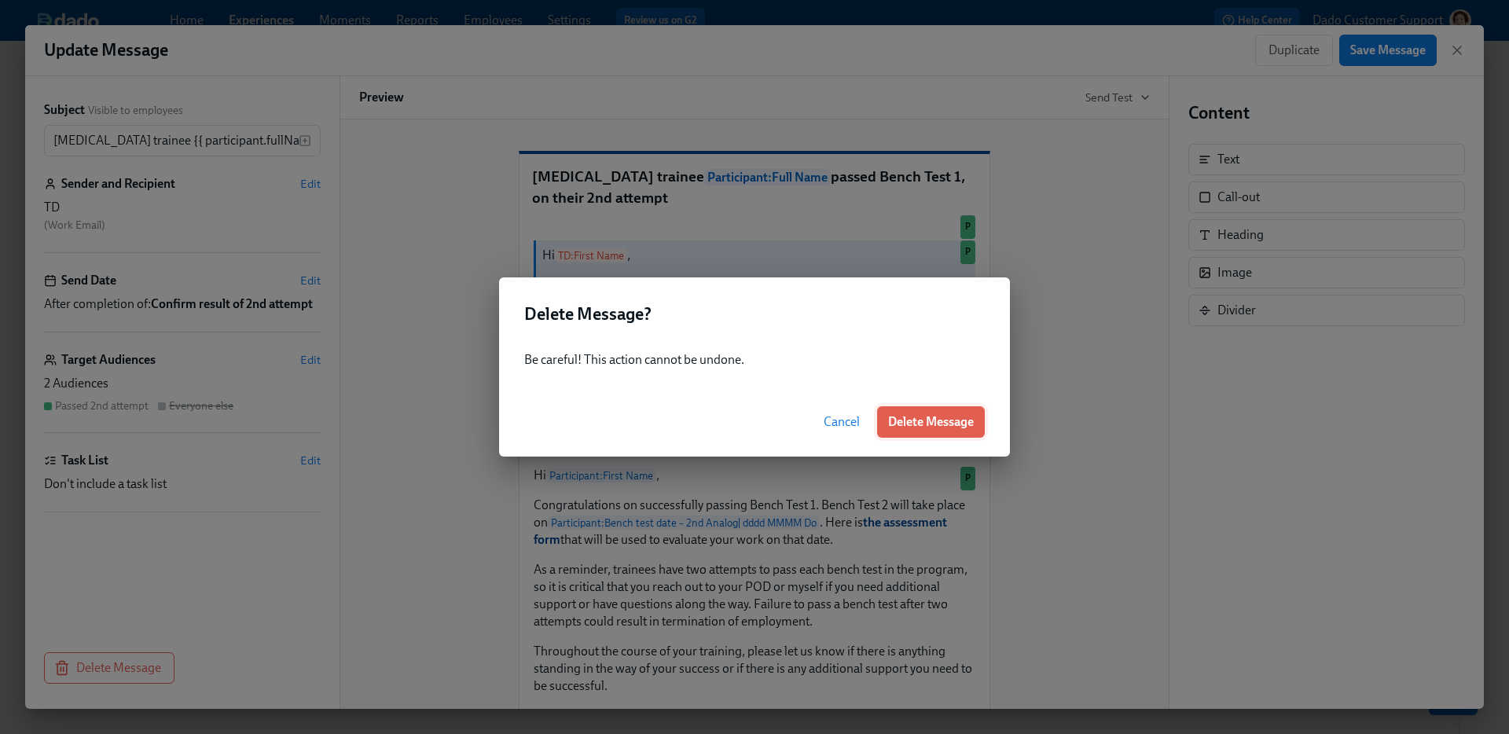
click at [934, 411] on button "Delete Message" at bounding box center [931, 421] width 108 height 31
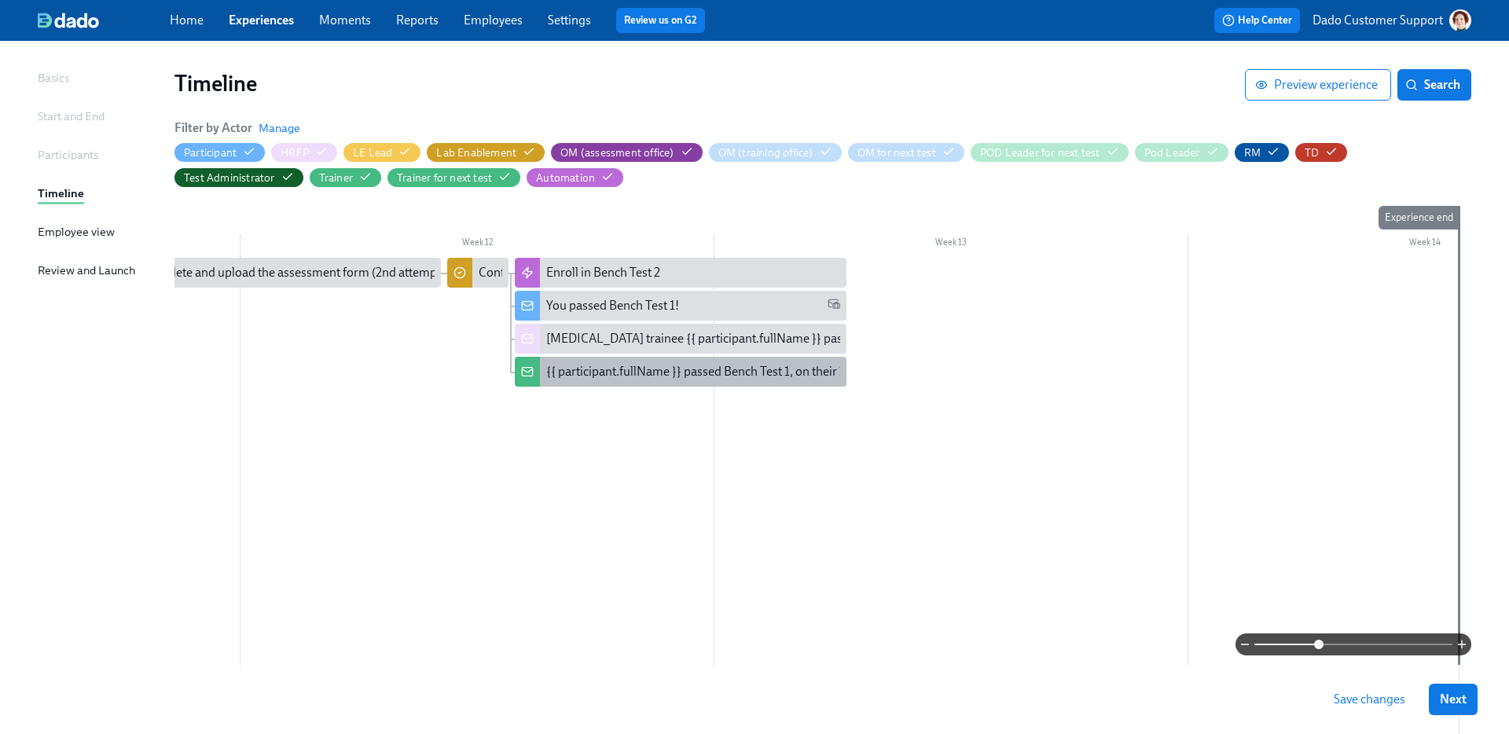
click at [520, 378] on div at bounding box center [527, 372] width 25 height 30
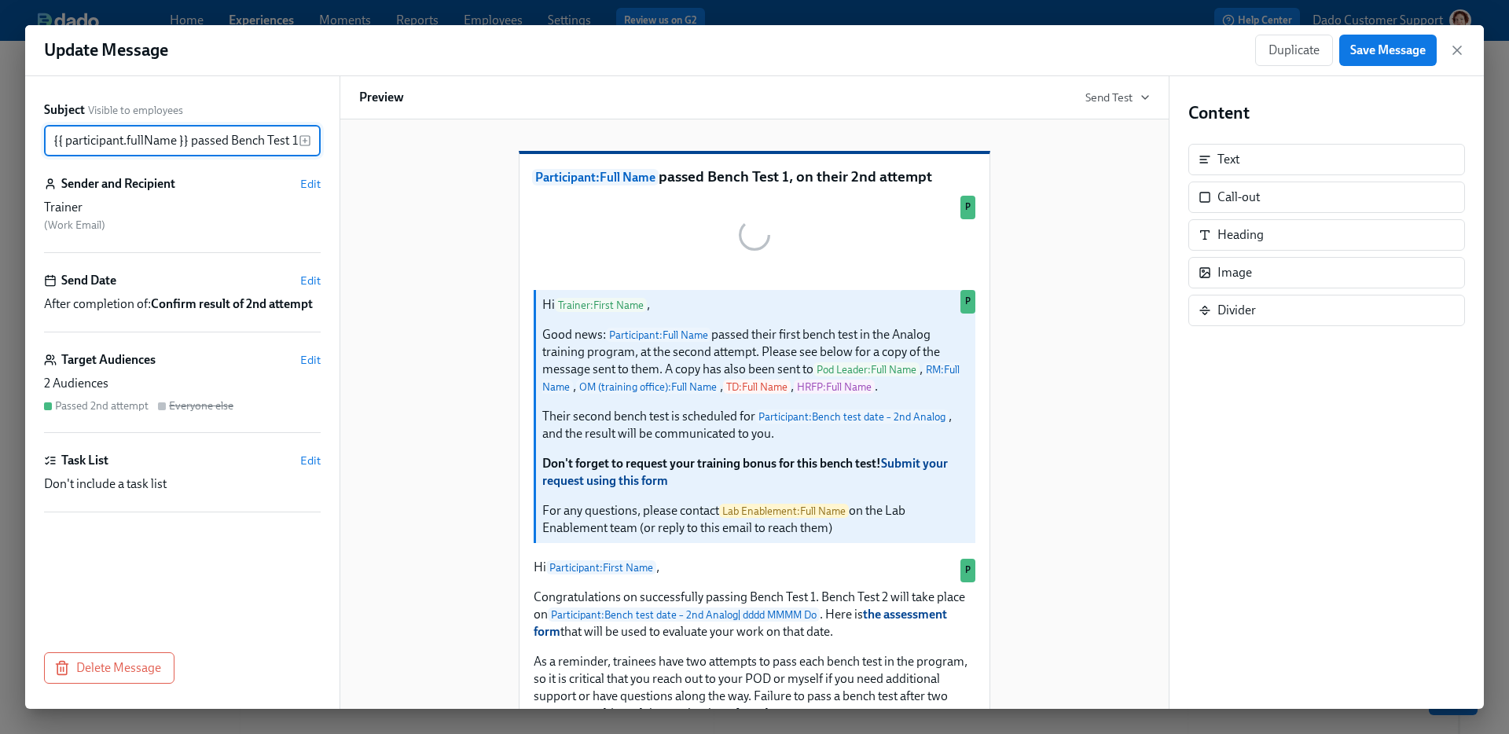
scroll to position [0, 118]
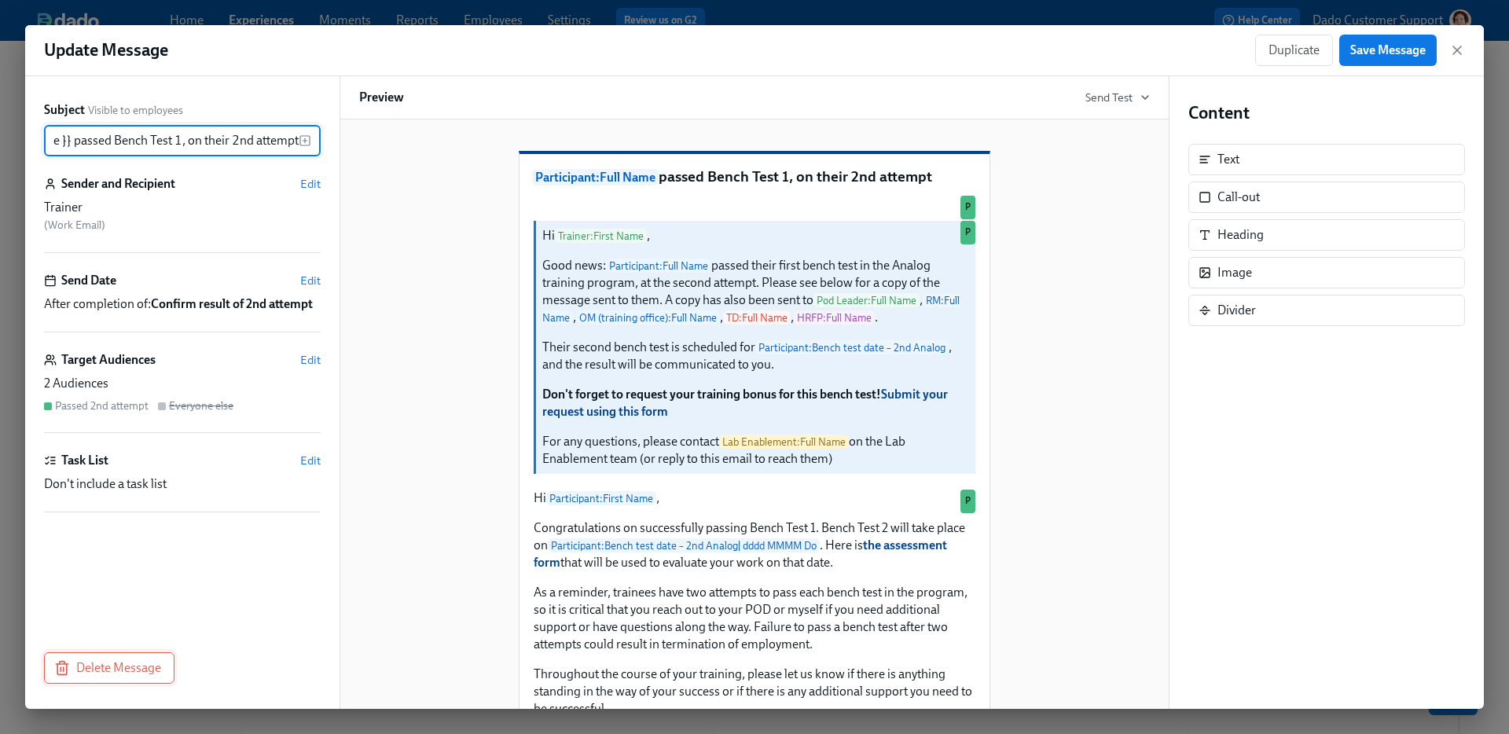
click at [121, 671] on span "Delete Message" at bounding box center [109, 668] width 104 height 16
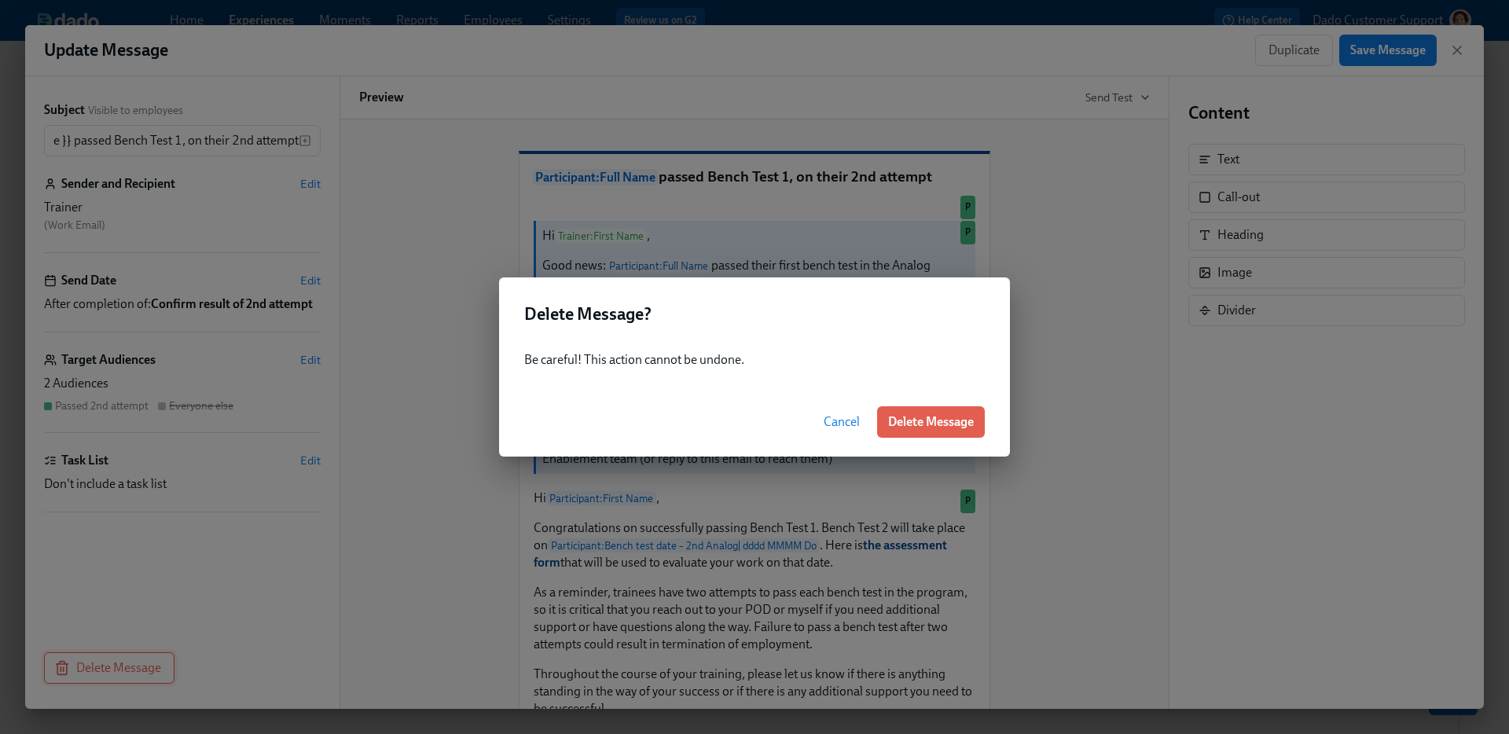
scroll to position [0, 0]
click at [936, 424] on span "Delete Message" at bounding box center [931, 422] width 86 height 16
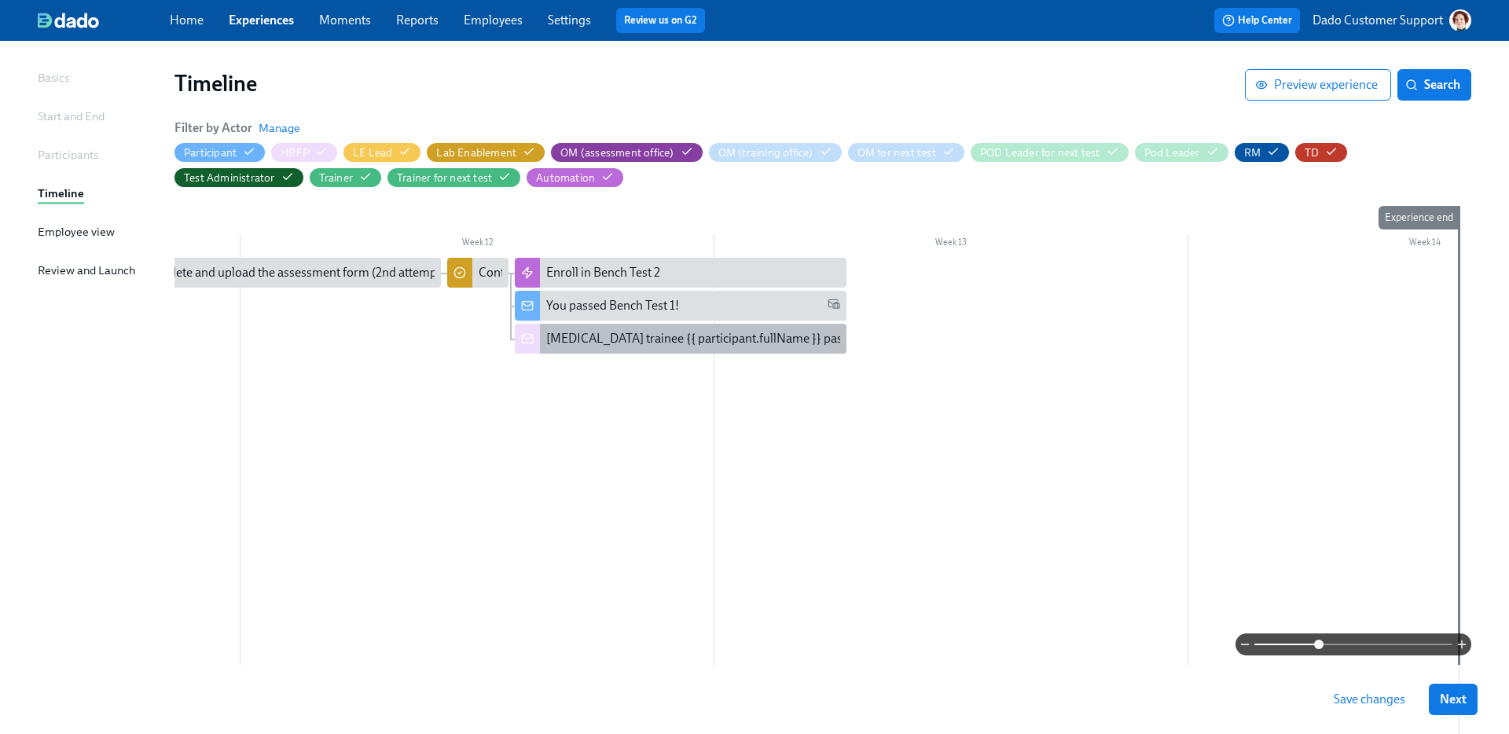
click at [554, 342] on div "Lab Technician trainee {{ participant.fullName }} passed Bench Test 1, on their…" at bounding box center [795, 338] width 498 height 17
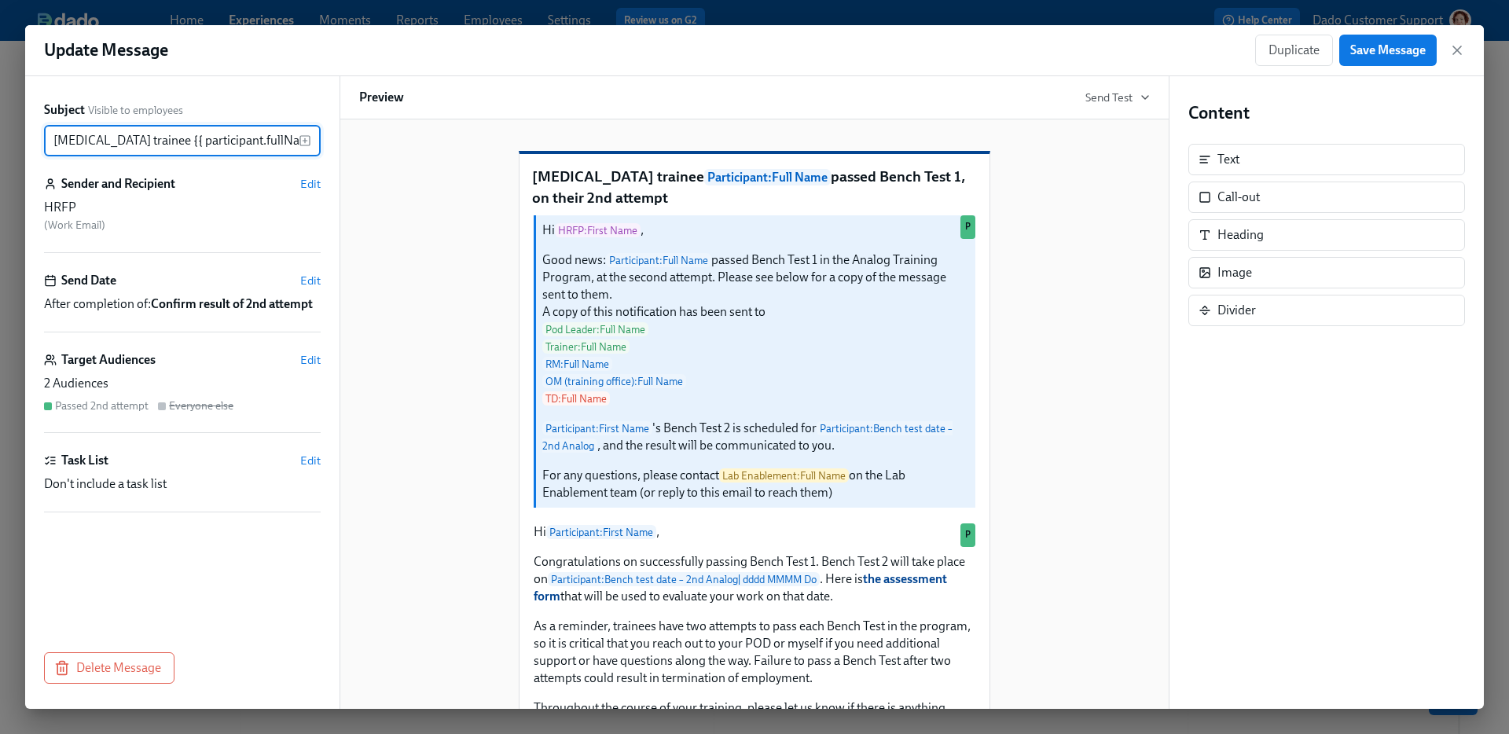
scroll to position [0, 241]
click at [1284, 56] on span "Duplicate" at bounding box center [1294, 50] width 51 height 16
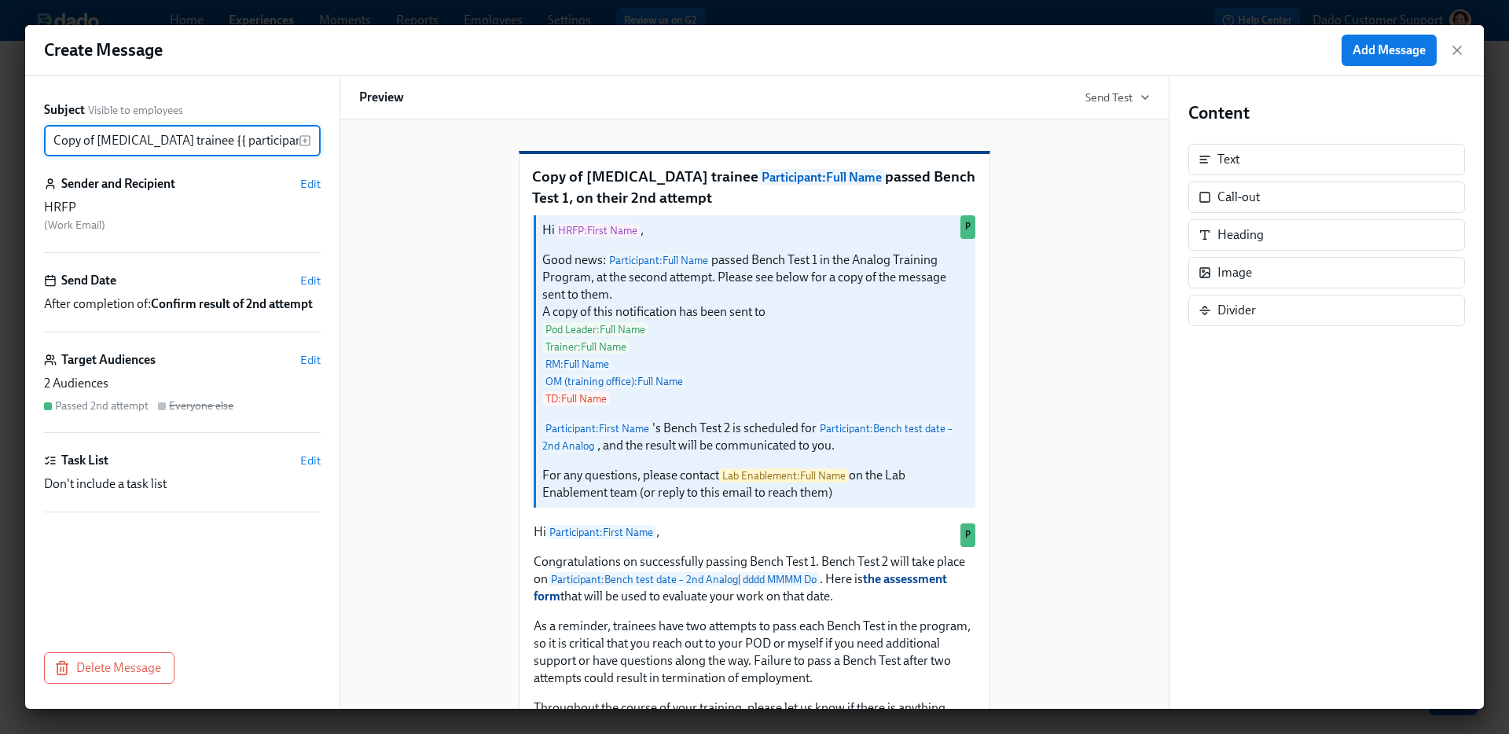
scroll to position [0, 284]
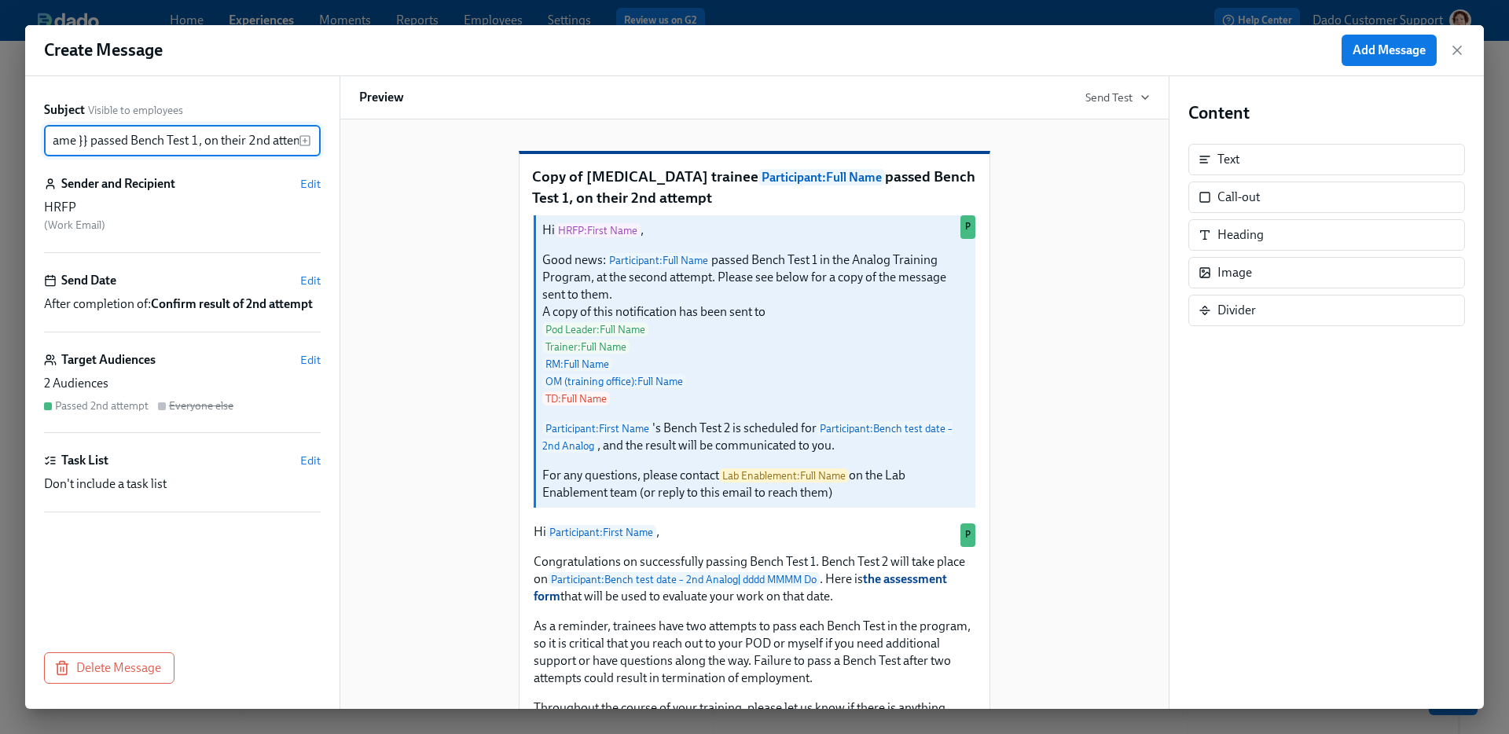
click at [109, 133] on input "Copy of Lab Technician trainee {{ participant.fullName }} passed Bench Test 1, …" at bounding box center [171, 140] width 255 height 31
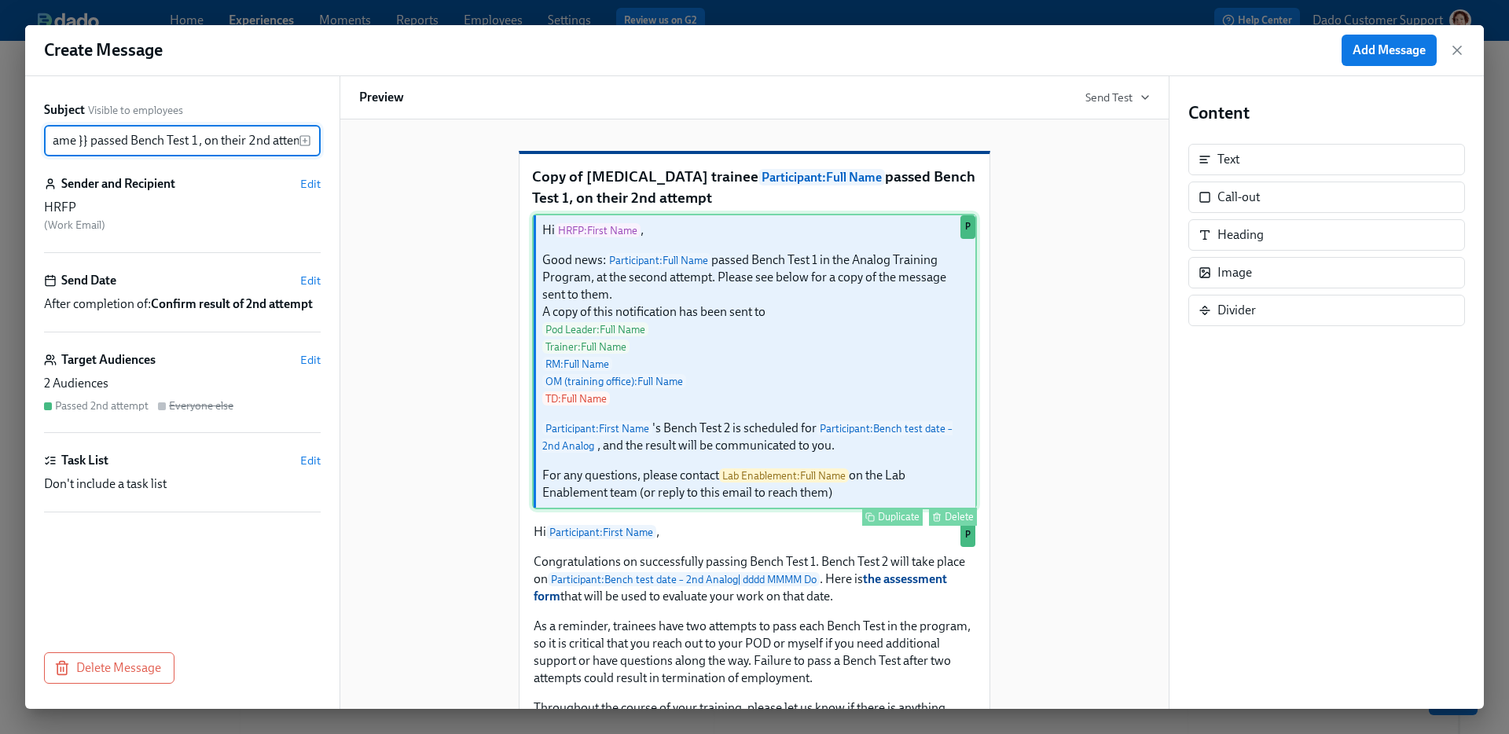
click at [606, 395] on div "Hi HRFP : First Name , Good news: Participant : Full Name passed Bench Test 1 i…" at bounding box center [754, 362] width 445 height 296
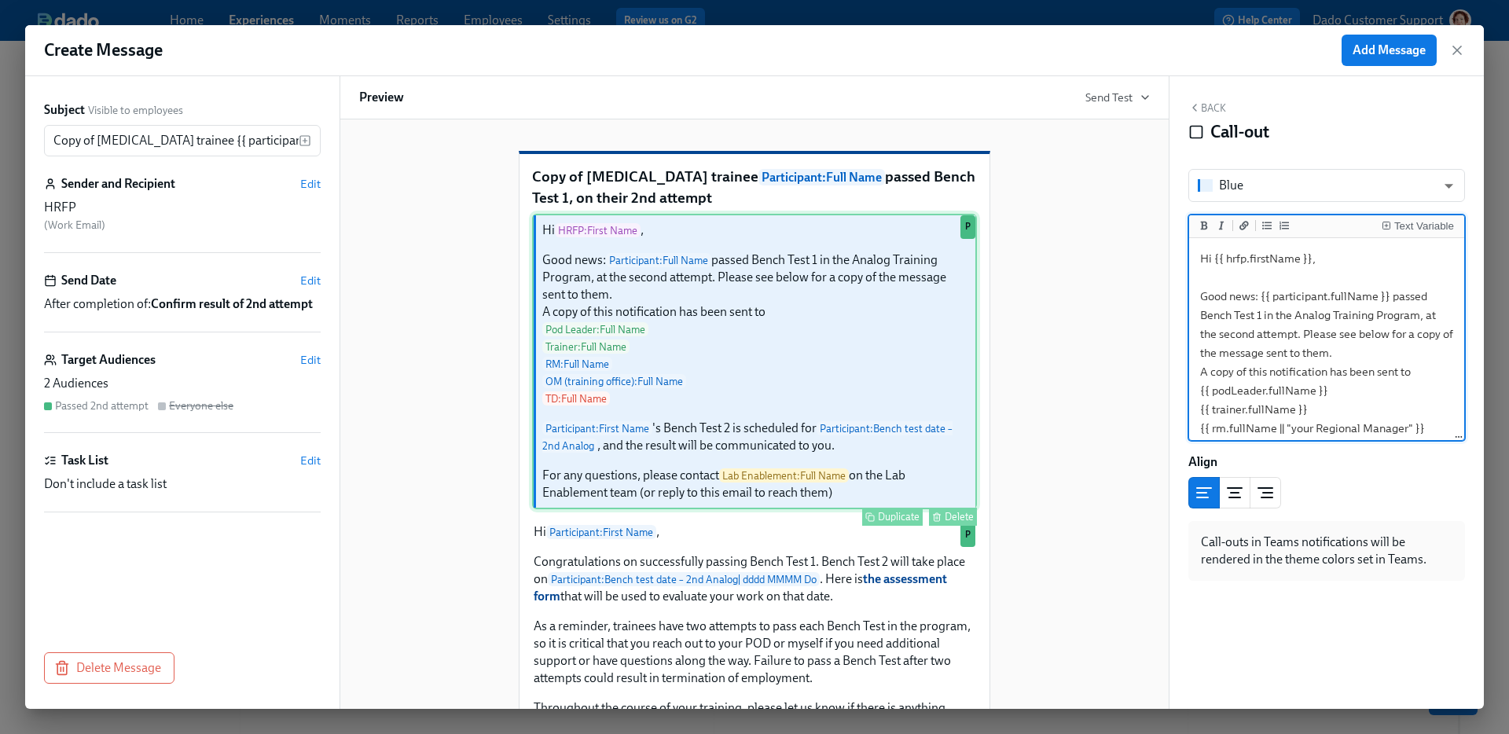
scroll to position [434, 0]
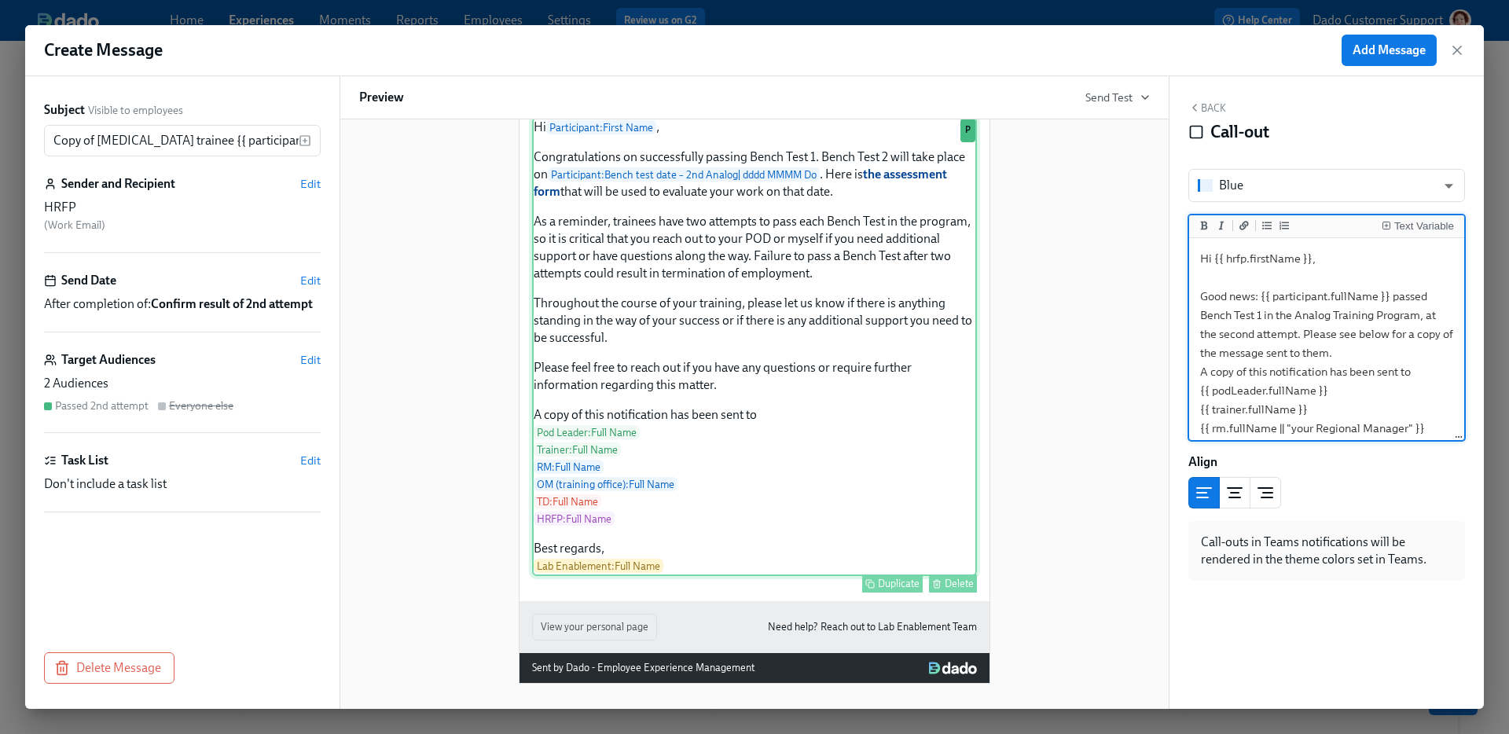
click at [623, 463] on div "Hi Participant : First Name , Congratulations on successfully passing Bench Tes…" at bounding box center [754, 346] width 445 height 459
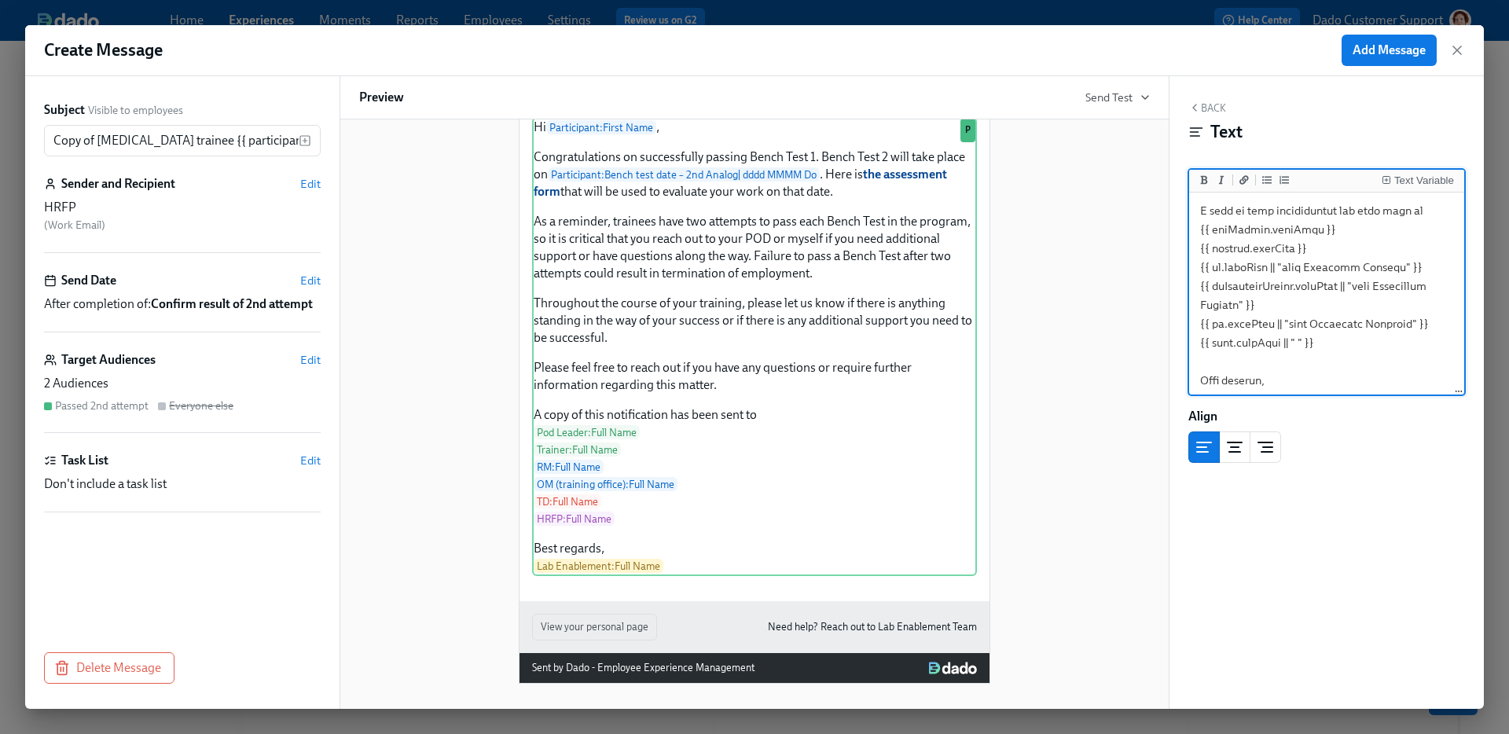
scroll to position [573, 0]
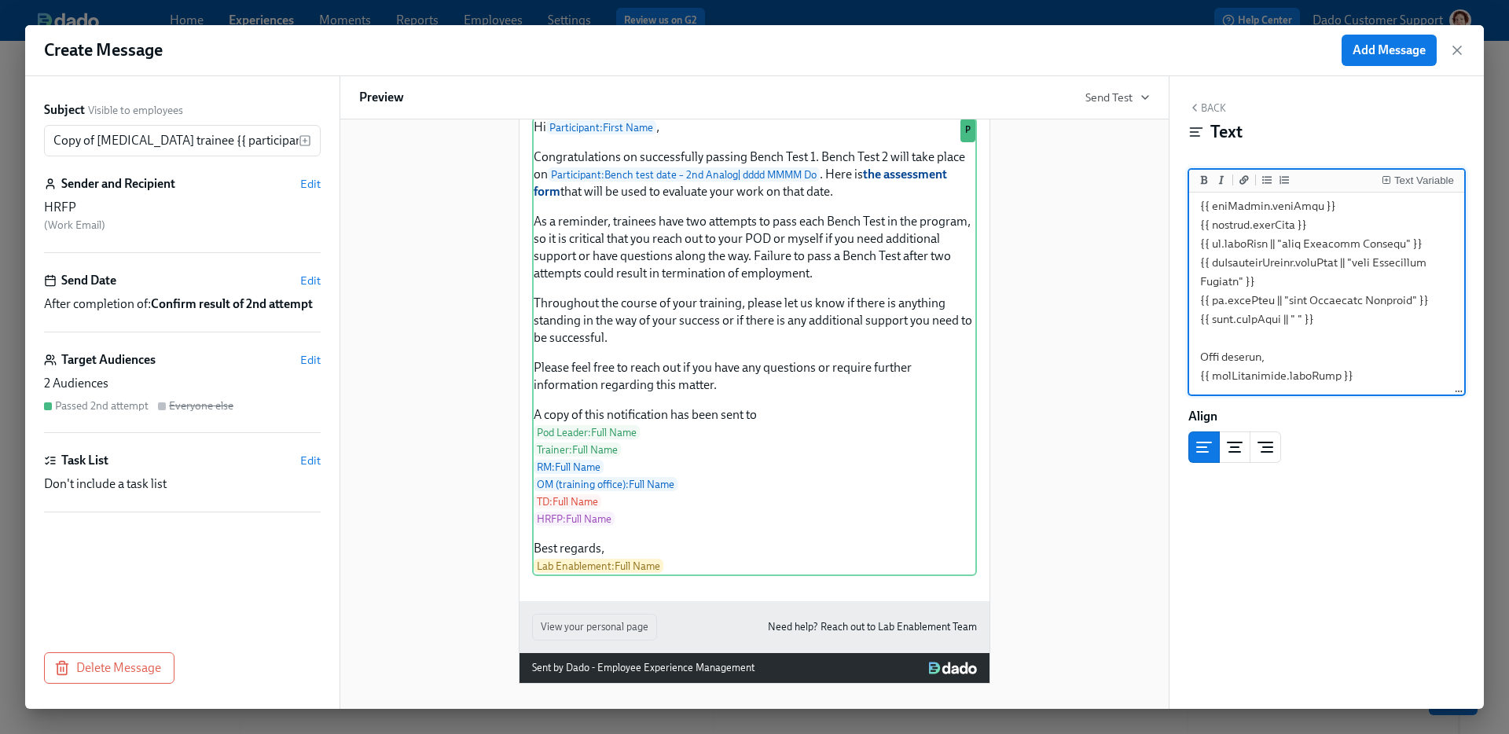
click at [1336, 320] on textarea at bounding box center [1326, 17] width 269 height 751
click at [1201, 279] on textarea at bounding box center [1326, 70] width 269 height 751
click at [304, 183] on span "Edit" at bounding box center [310, 184] width 20 height 16
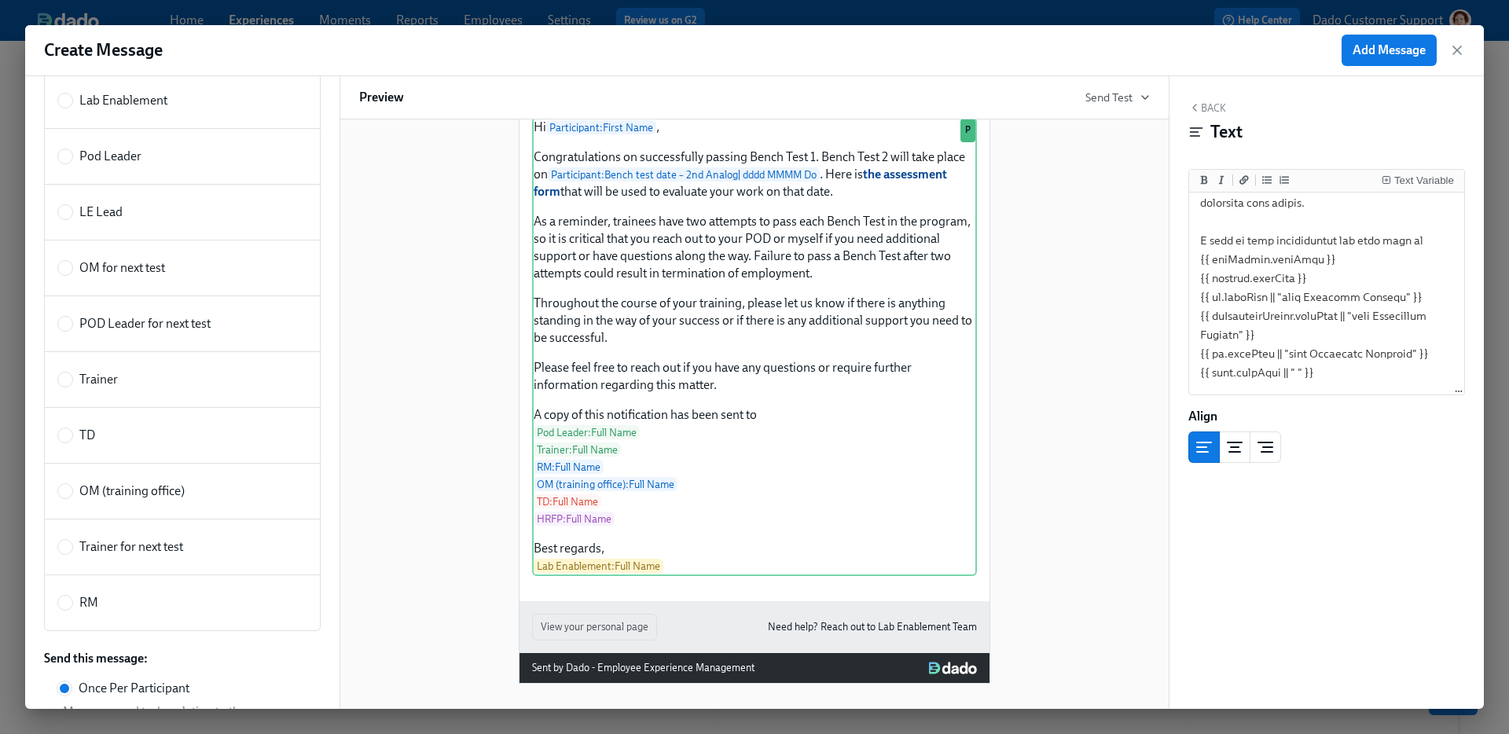
click at [122, 386] on div "Trainer" at bounding box center [179, 379] width 244 height 17
click at [72, 386] on input "Trainer" at bounding box center [65, 380] width 14 height 14
radio input "true"
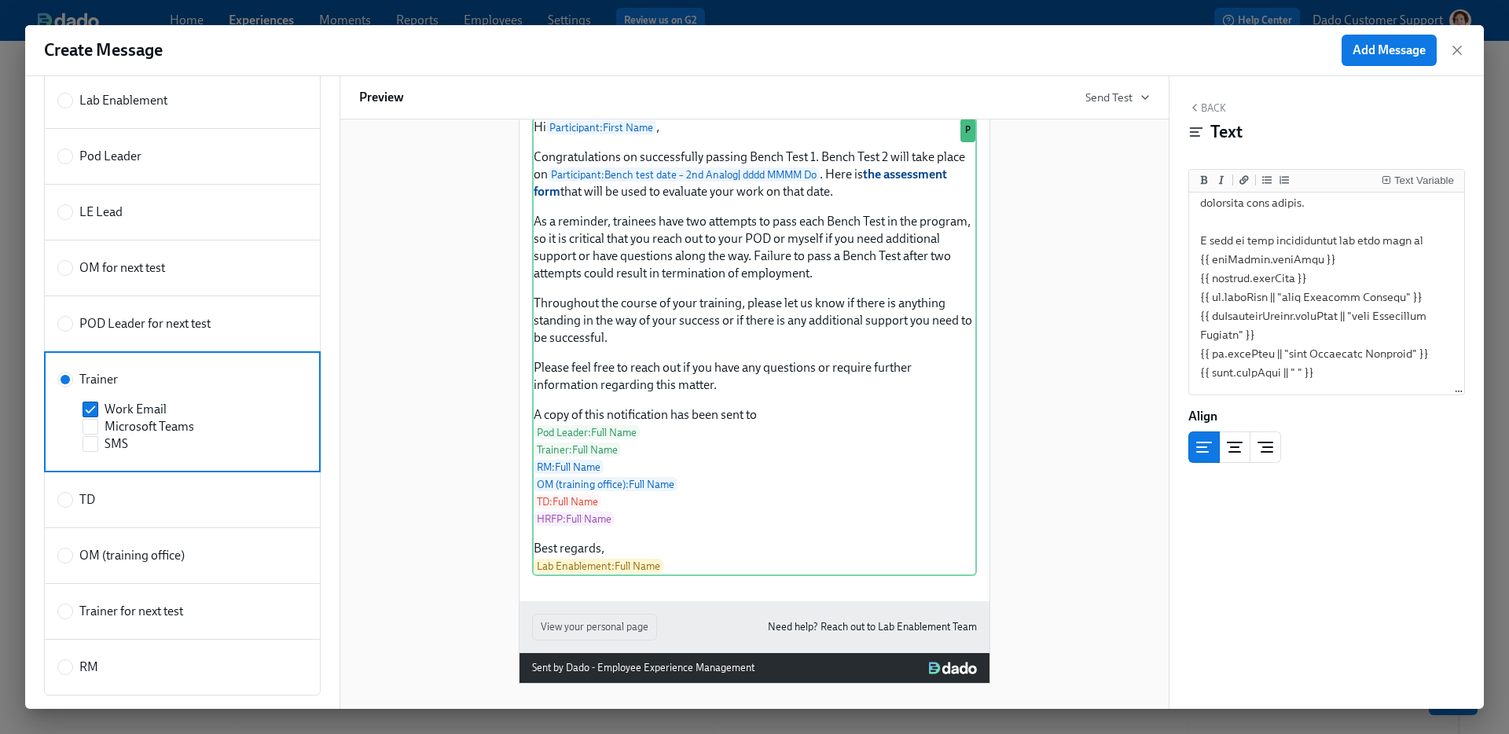
scroll to position [0, 0]
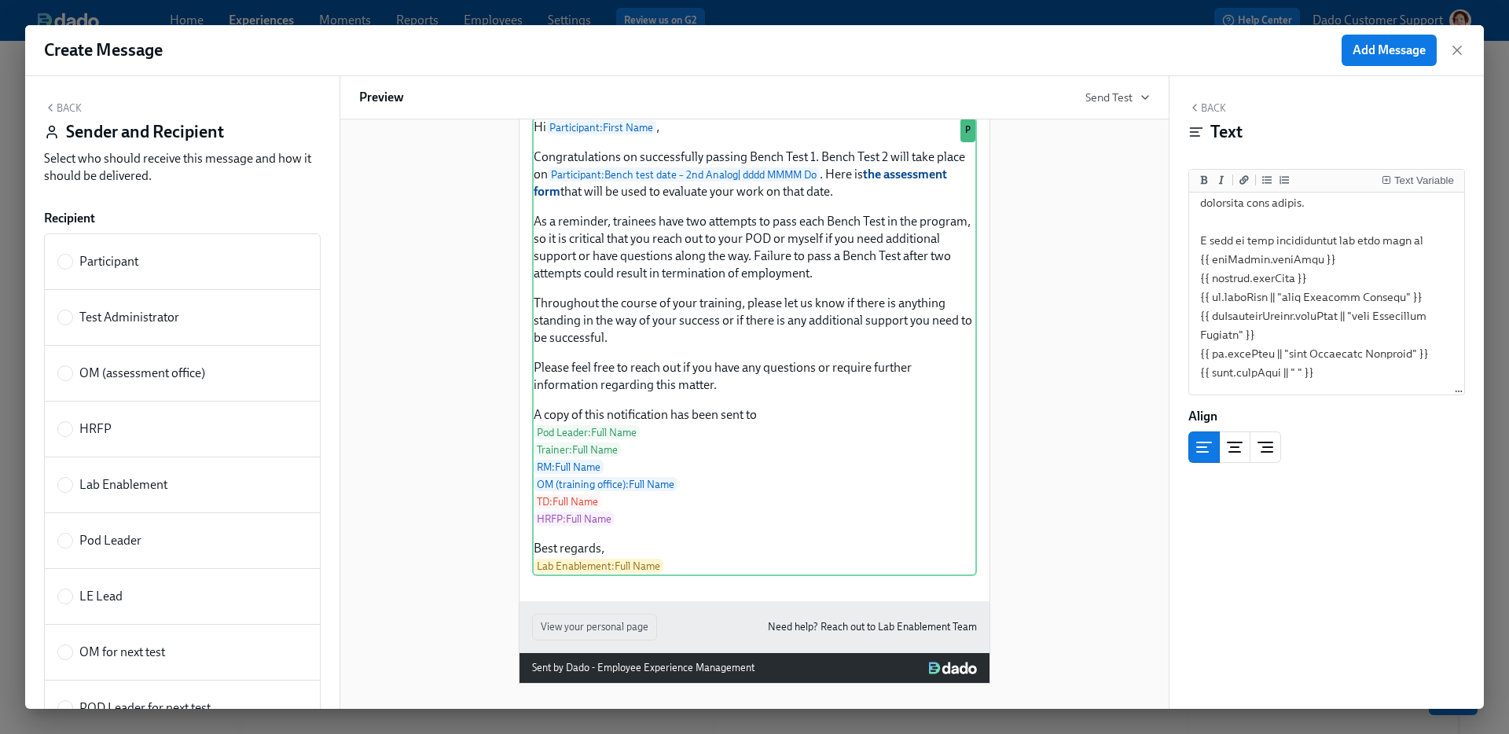
click at [57, 98] on div "Back Sender and Recipient Select who should receive this message and how it sho…" at bounding box center [182, 392] width 314 height 633
click at [56, 105] on button "Back" at bounding box center [63, 107] width 38 height 13
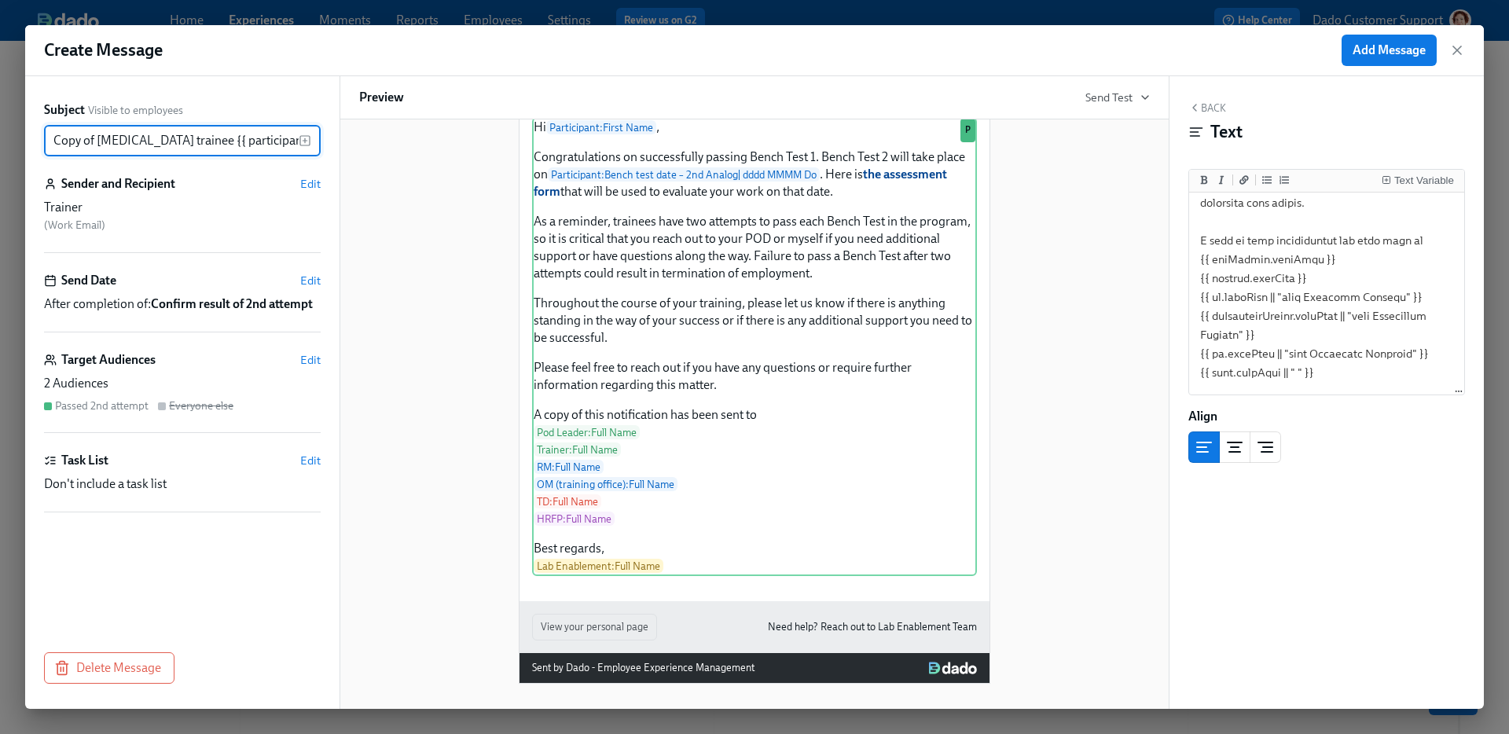
scroll to position [0, 284]
click at [105, 142] on input "Copy of Lab Technician trainee {{ participant.fullName }} passed Bench Test 1, …" at bounding box center [171, 140] width 255 height 31
click at [713, 175] on div "Hi Participant : First Name , Congratulations on successfully passing Bench Tes…" at bounding box center [754, 346] width 445 height 459
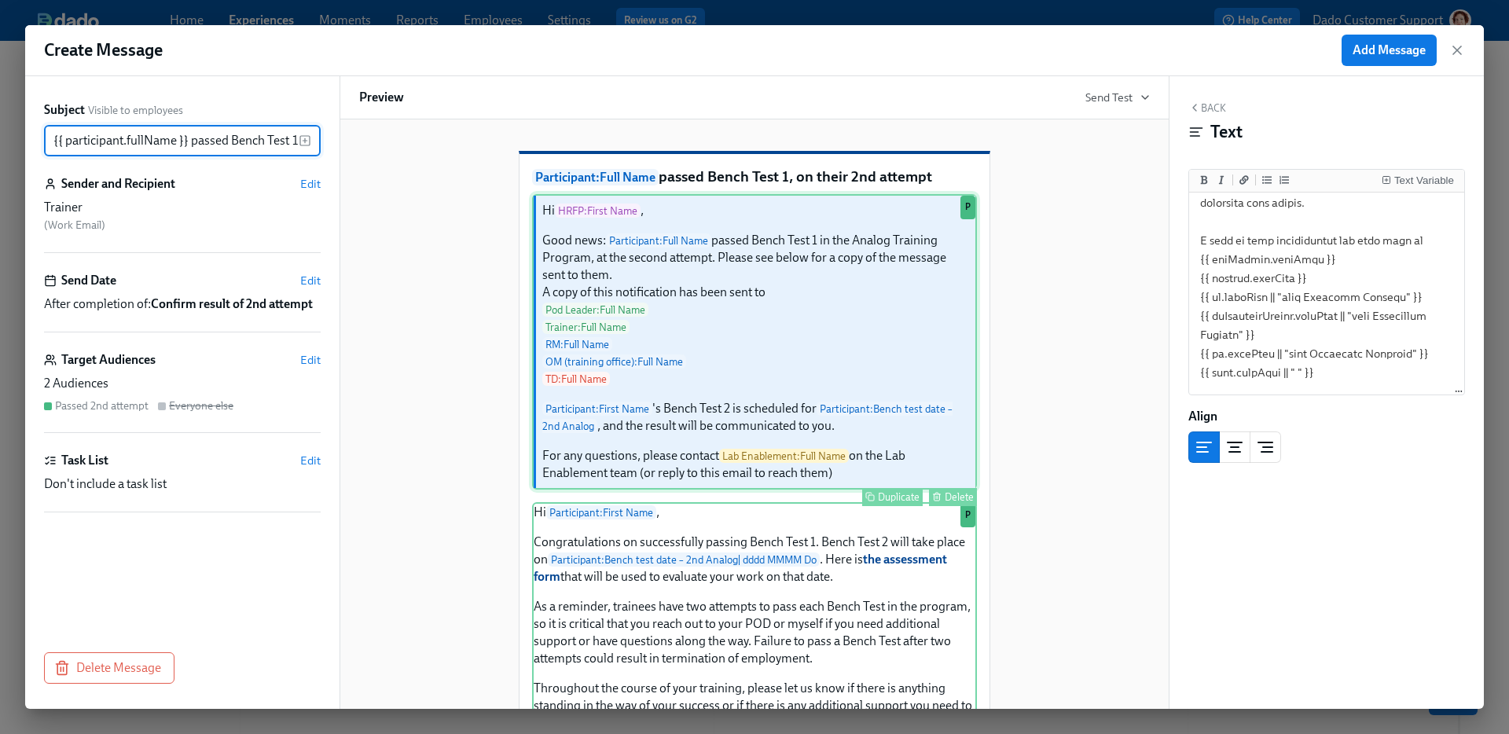
click at [804, 338] on div "Hi HRFP : First Name , Good news: Participant : Full Name passed Bench Test 1 i…" at bounding box center [754, 342] width 445 height 296
type input "{{ participant.fullName }} passed Bench Test 1, on their 2nd attempt"
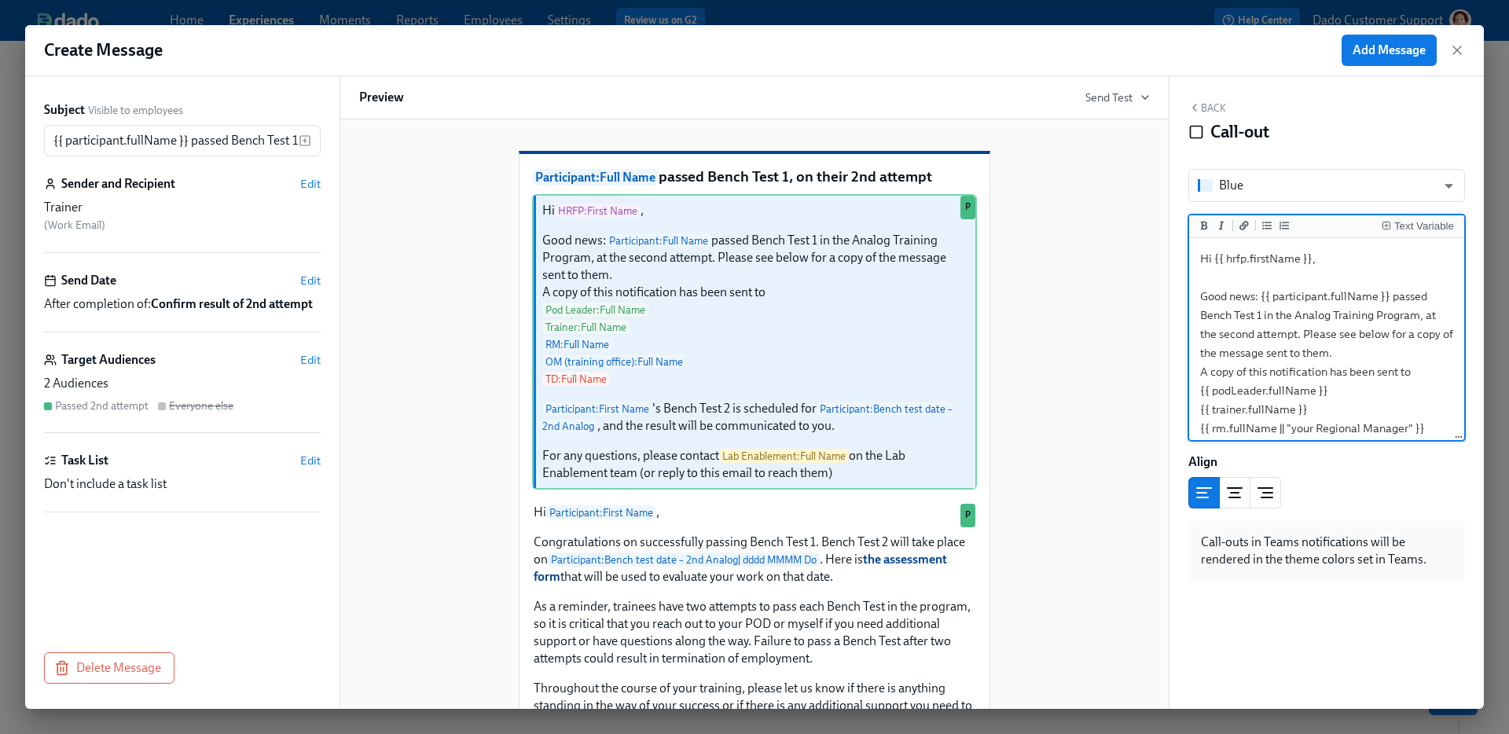
click at [1241, 257] on textarea "Hi {{ hrfp.firstName }}, Good news: {{ participant.fullName }} passed Bench Tes…" at bounding box center [1326, 466] width 269 height 450
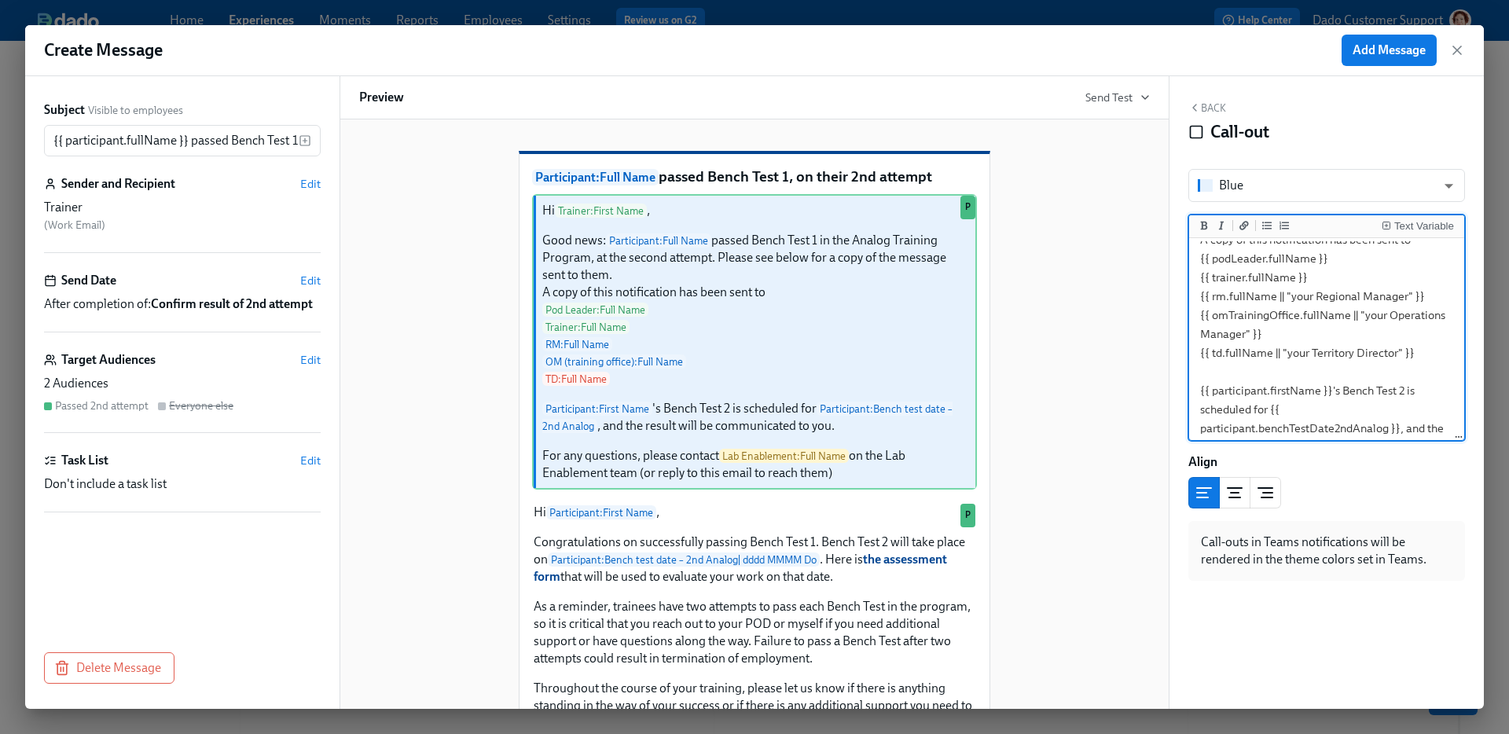
scroll to position [129, 0]
drag, startPoint x: 1423, startPoint y: 352, endPoint x: 1193, endPoint y: 268, distance: 244.5
click at [1193, 268] on textarea "Hi {{ trainer.firstName }}, Good news: {{ participant.fullName }} passed Bench …" at bounding box center [1326, 337] width 269 height 450
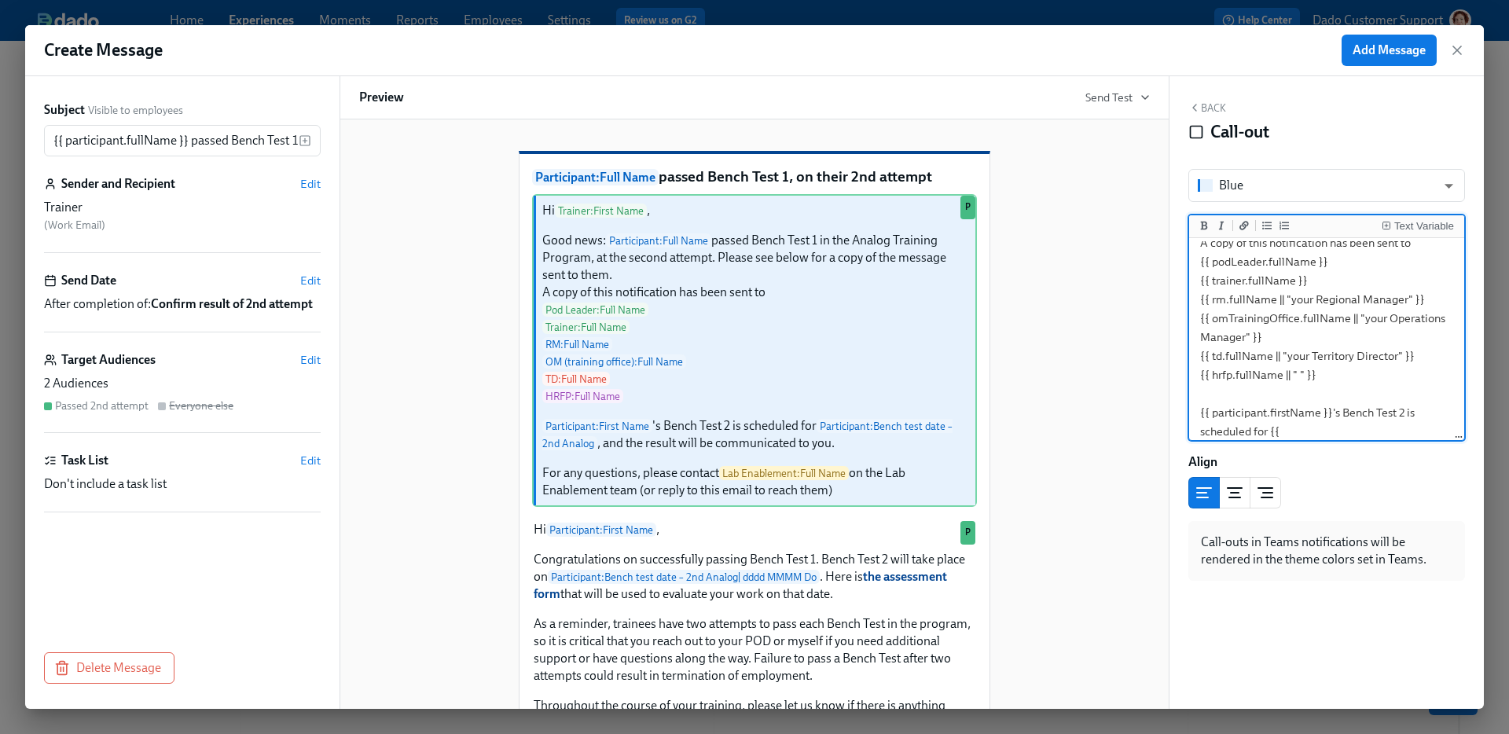
click at [1333, 274] on textarea "Hi {{ trainer.firstName }}, Good news: {{ participant.fullName }} passed Bench …" at bounding box center [1326, 346] width 269 height 468
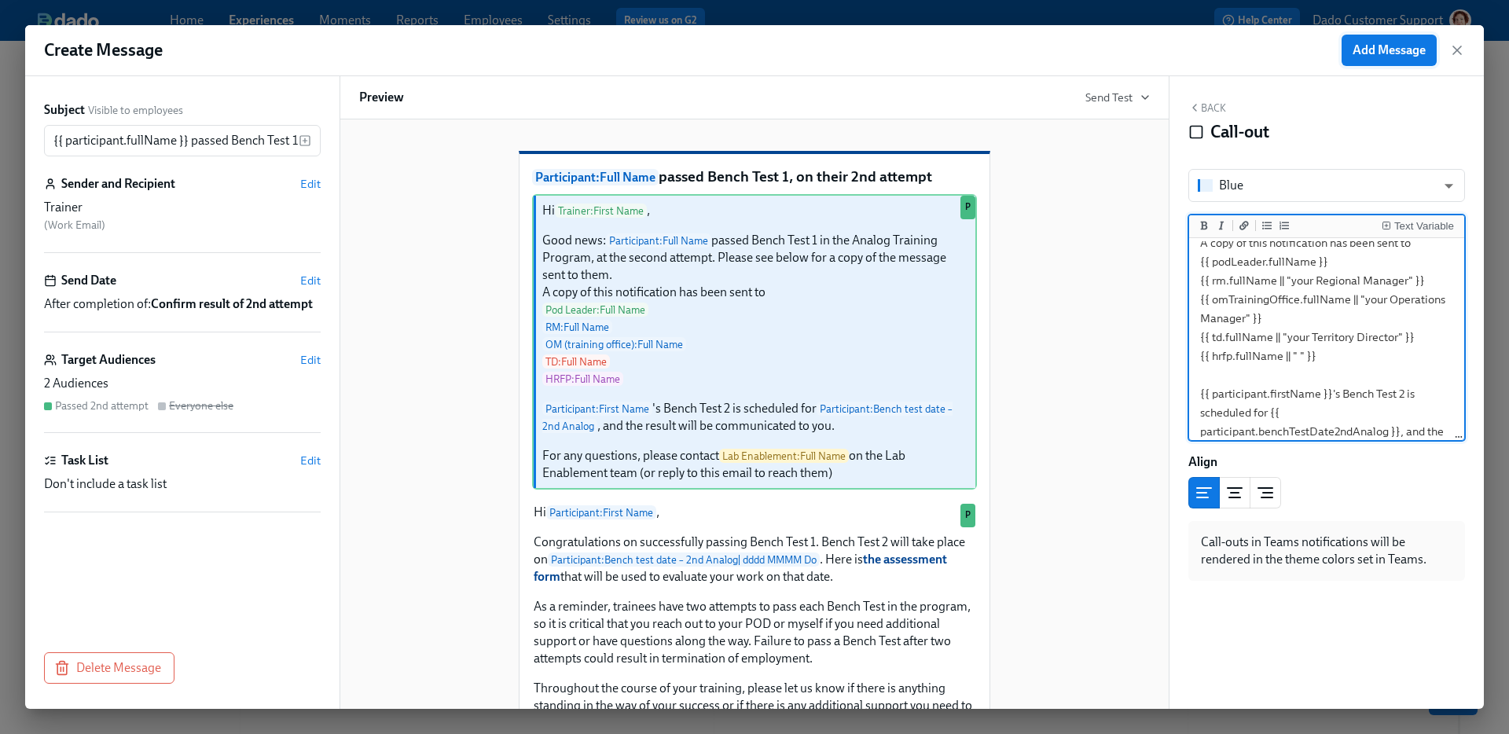
type textarea "Hi {{ trainer.firstName }}, Good news: {{ participant.fullName }} passed Bench …"
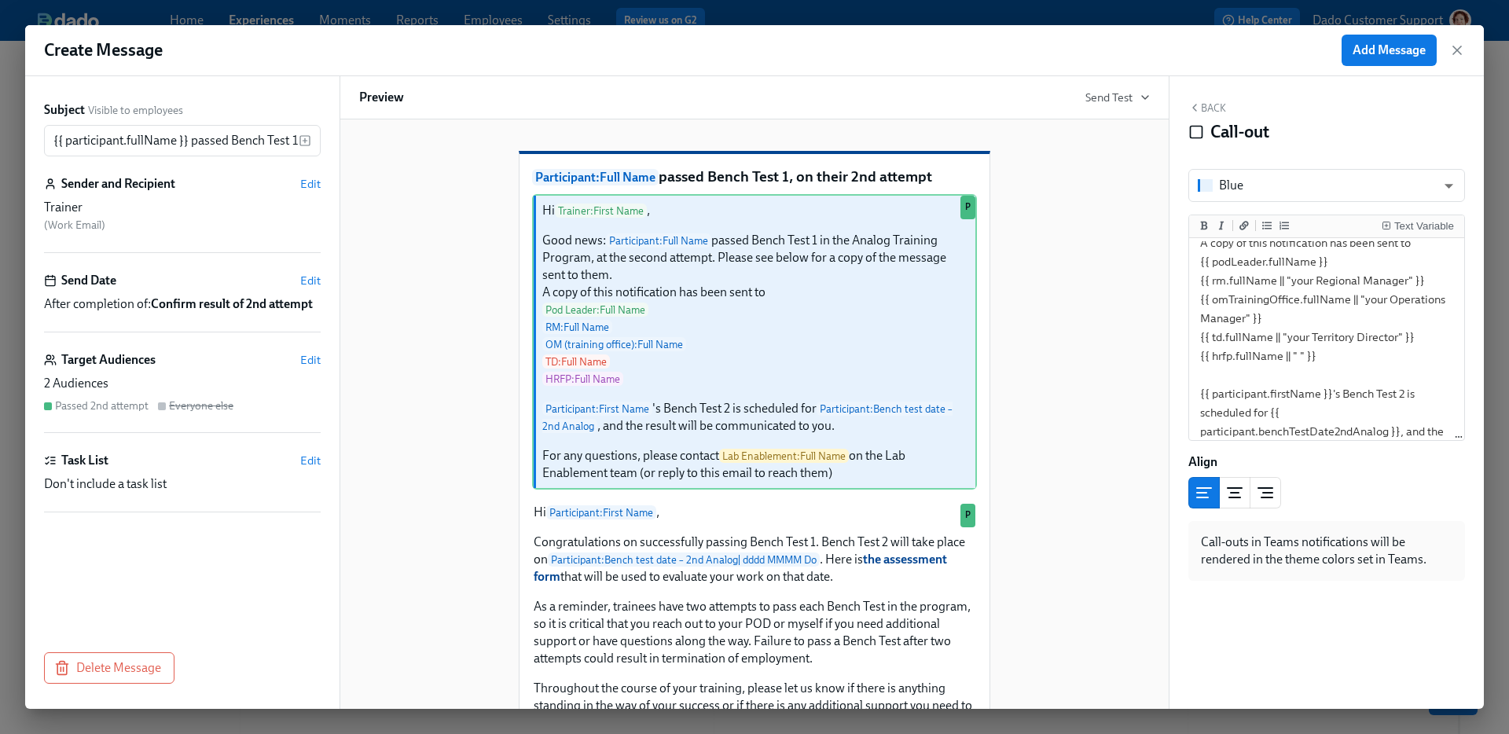
click at [1380, 45] on span "Add Message" at bounding box center [1389, 50] width 73 height 16
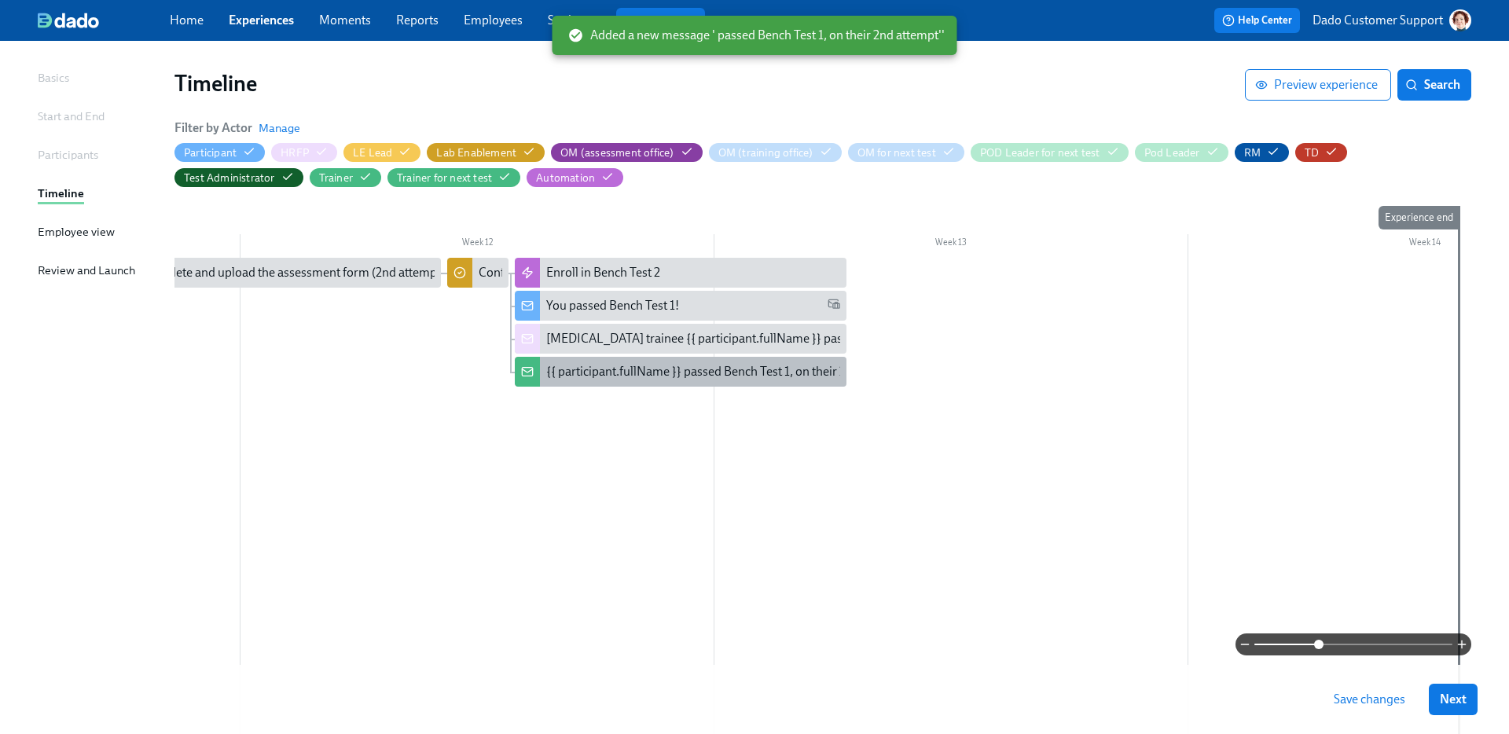
click at [656, 366] on div "{{ participant.fullName }} passed Bench Test 1, on their 2nd attempt" at bounding box center [725, 371] width 358 height 17
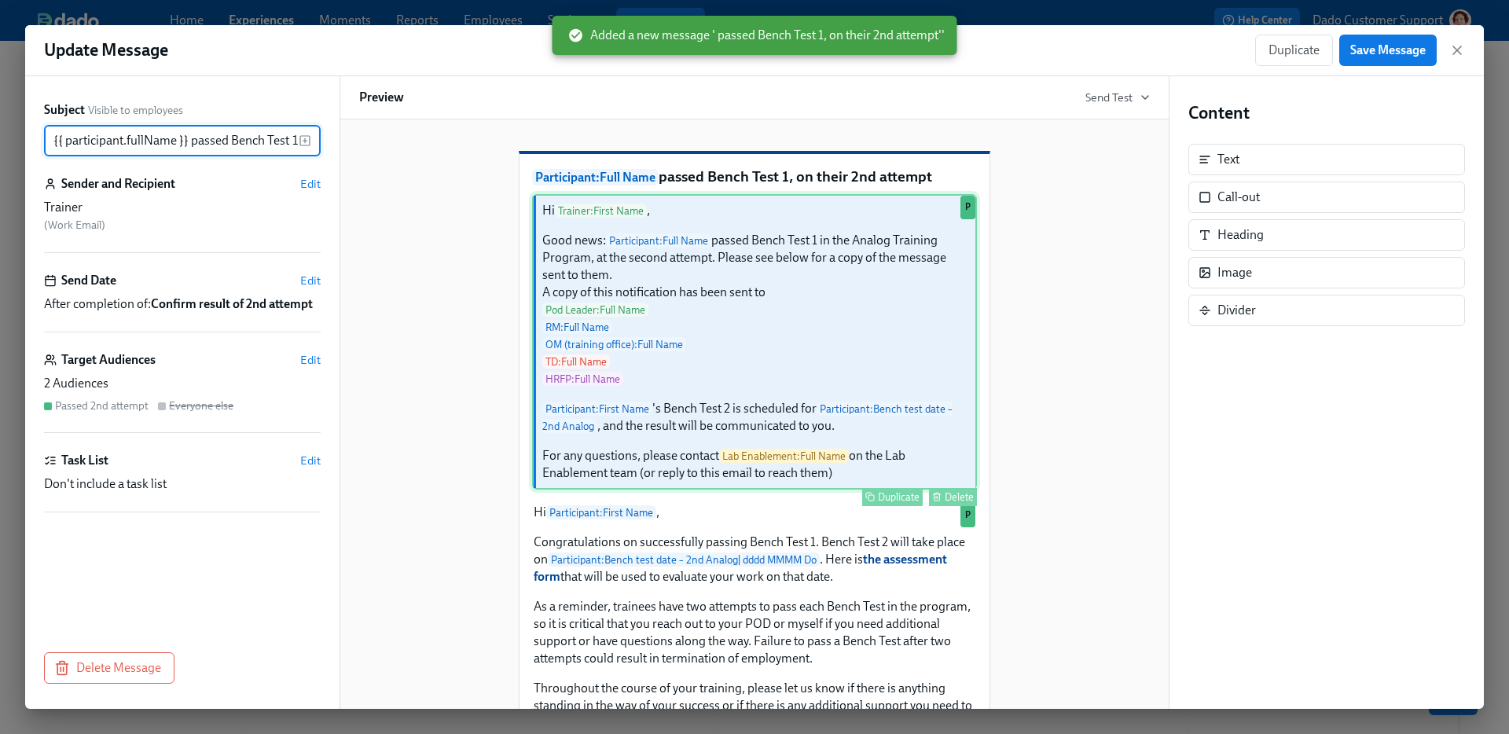
scroll to position [0, 118]
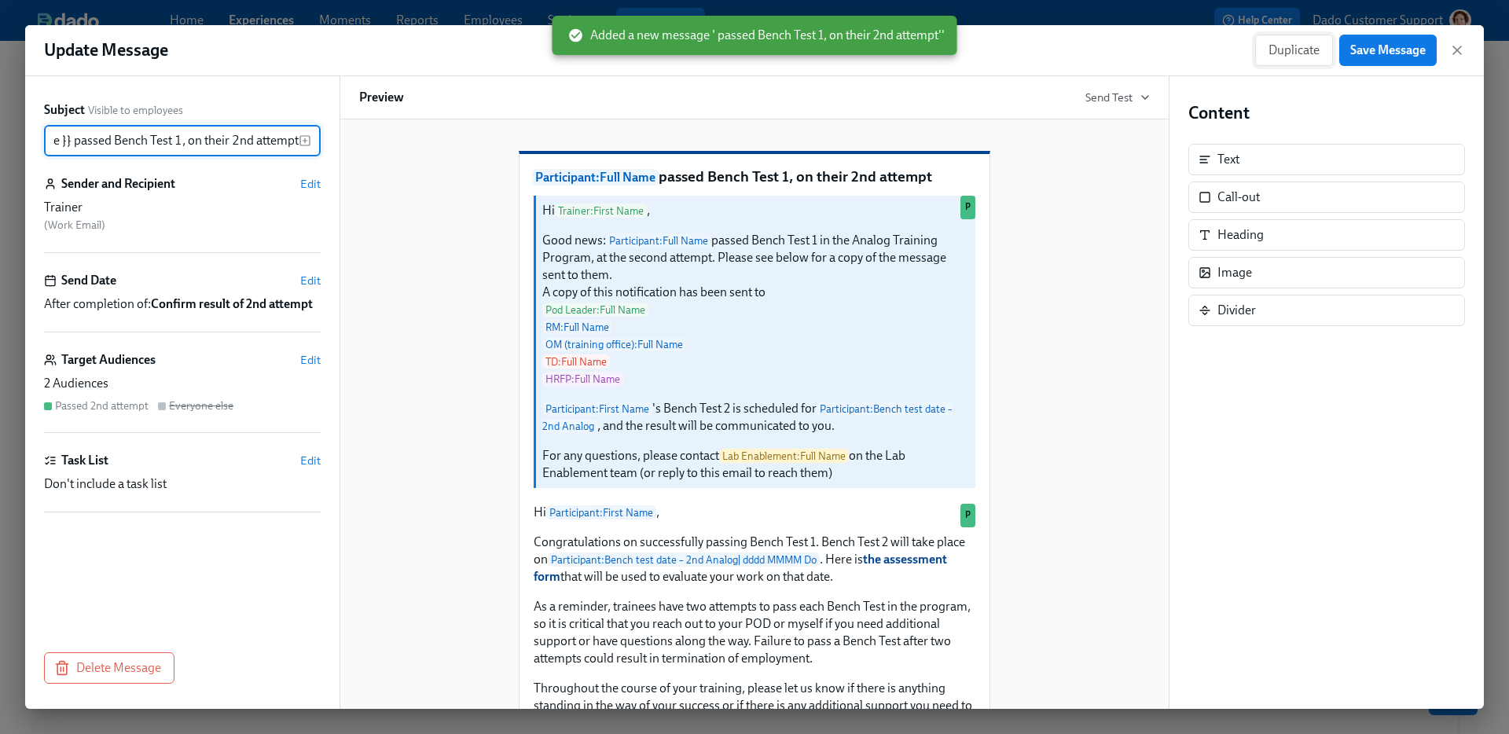
click at [1273, 57] on span "Duplicate" at bounding box center [1294, 50] width 51 height 16
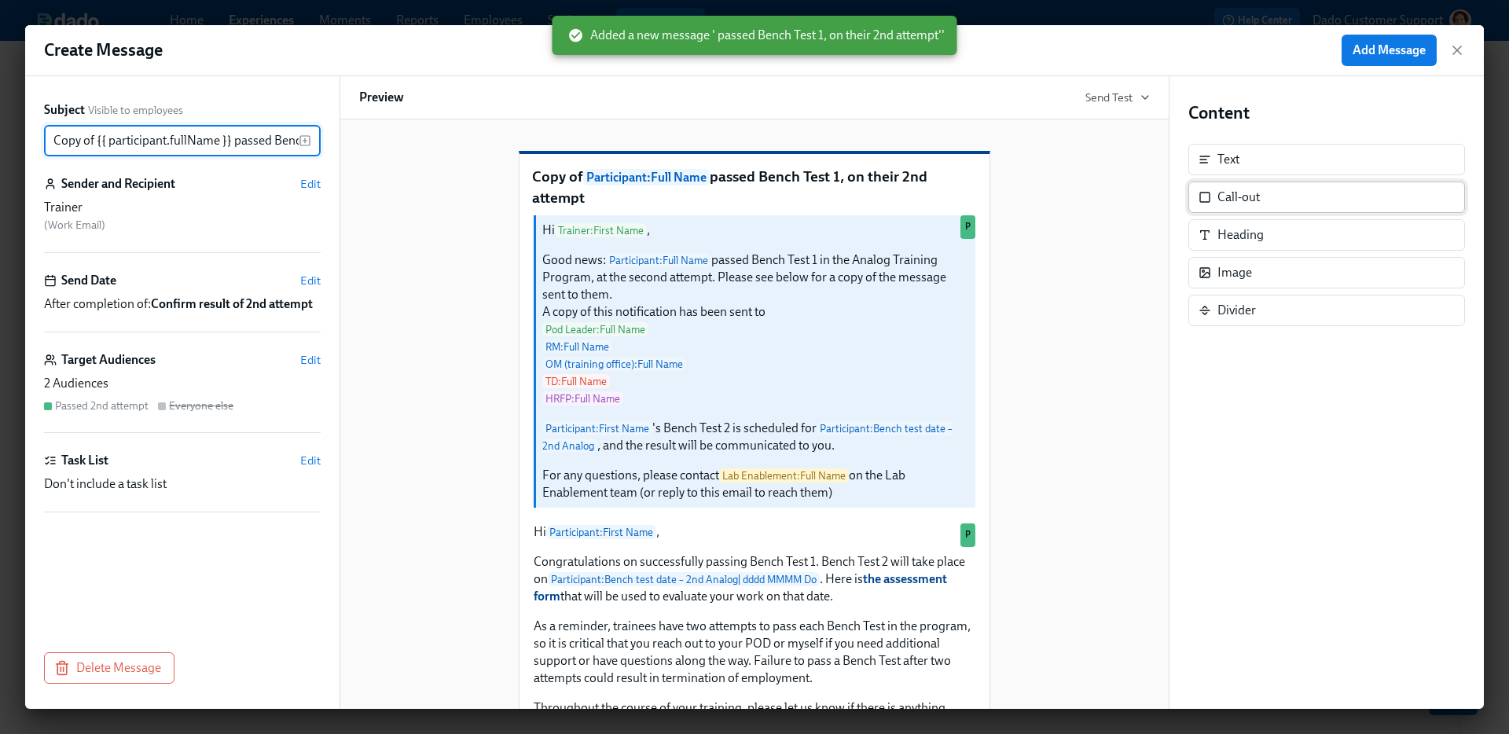
scroll to position [0, 161]
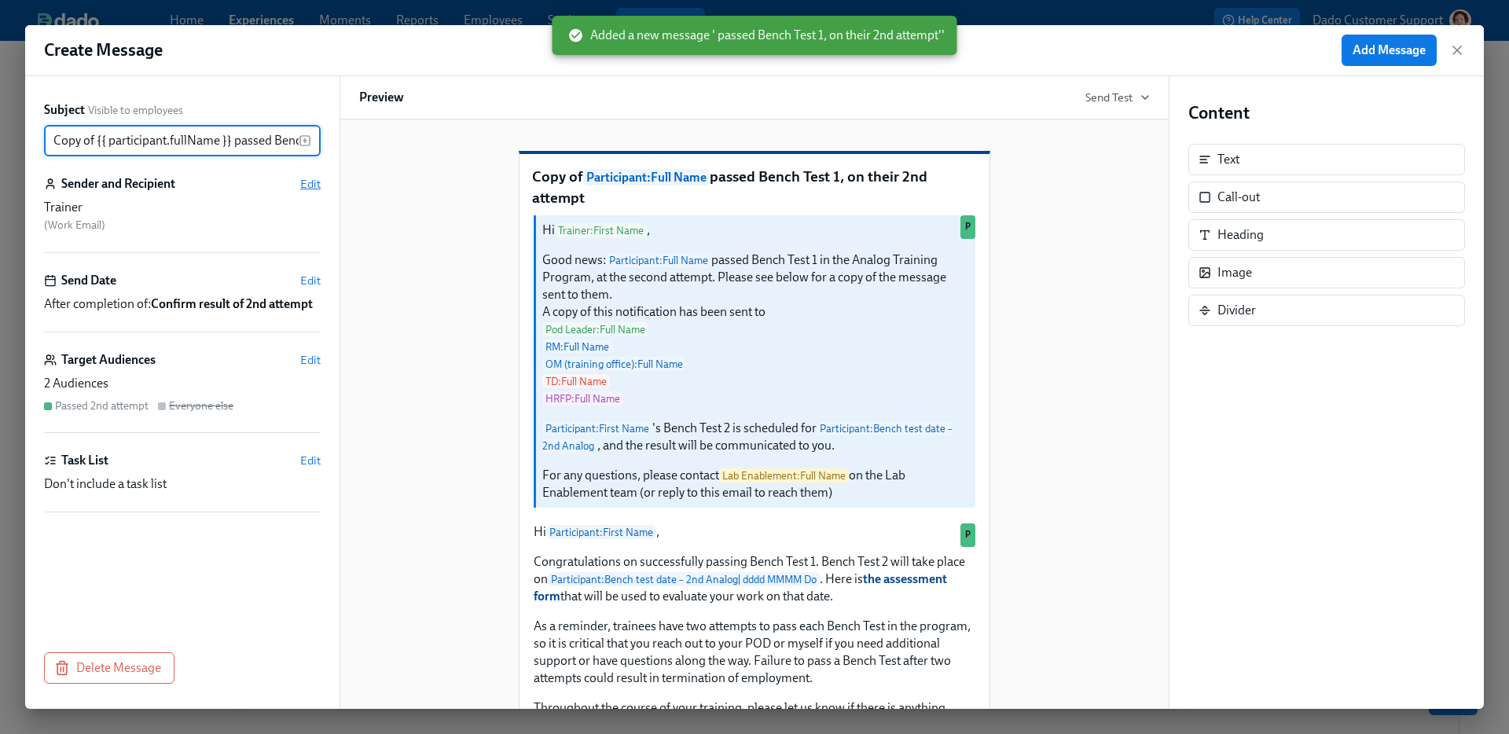
click at [314, 186] on span "Edit" at bounding box center [310, 184] width 20 height 16
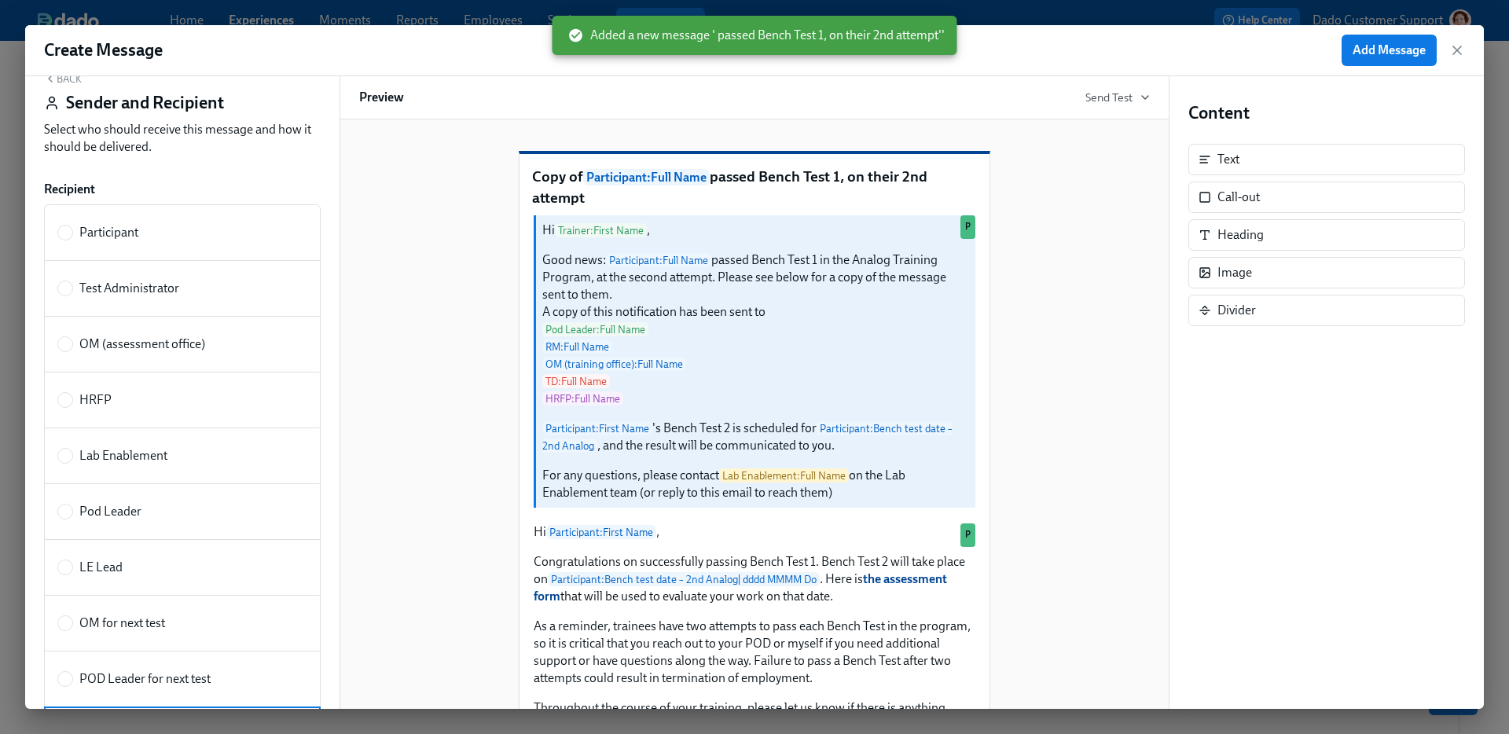
click at [129, 510] on span "Pod Leader" at bounding box center [110, 511] width 62 height 17
click at [72, 510] on input "Pod Leader" at bounding box center [65, 512] width 14 height 14
radio input "true"
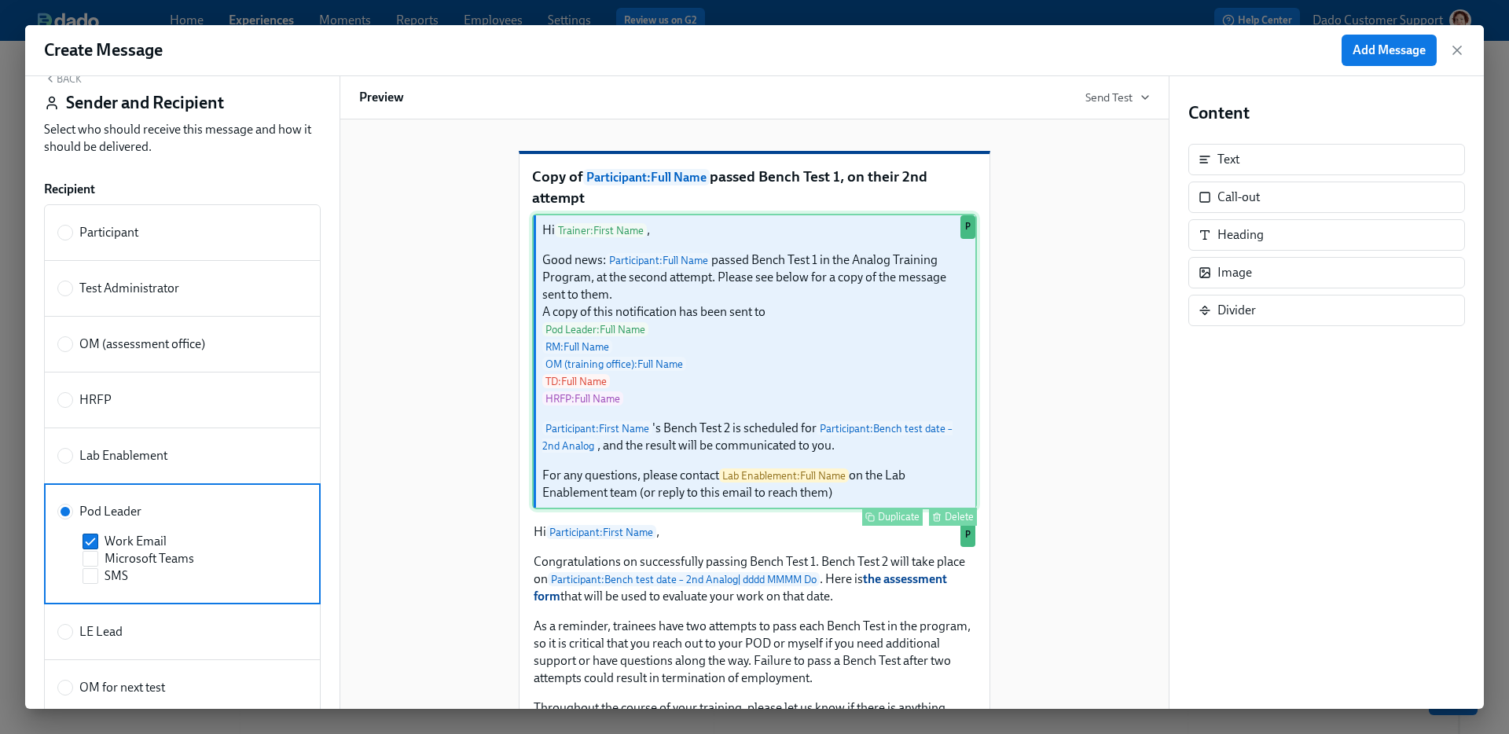
click at [682, 332] on div "Hi Trainer : First Name , Good news: Participant : Full Name passed Bench Test …" at bounding box center [754, 362] width 445 height 296
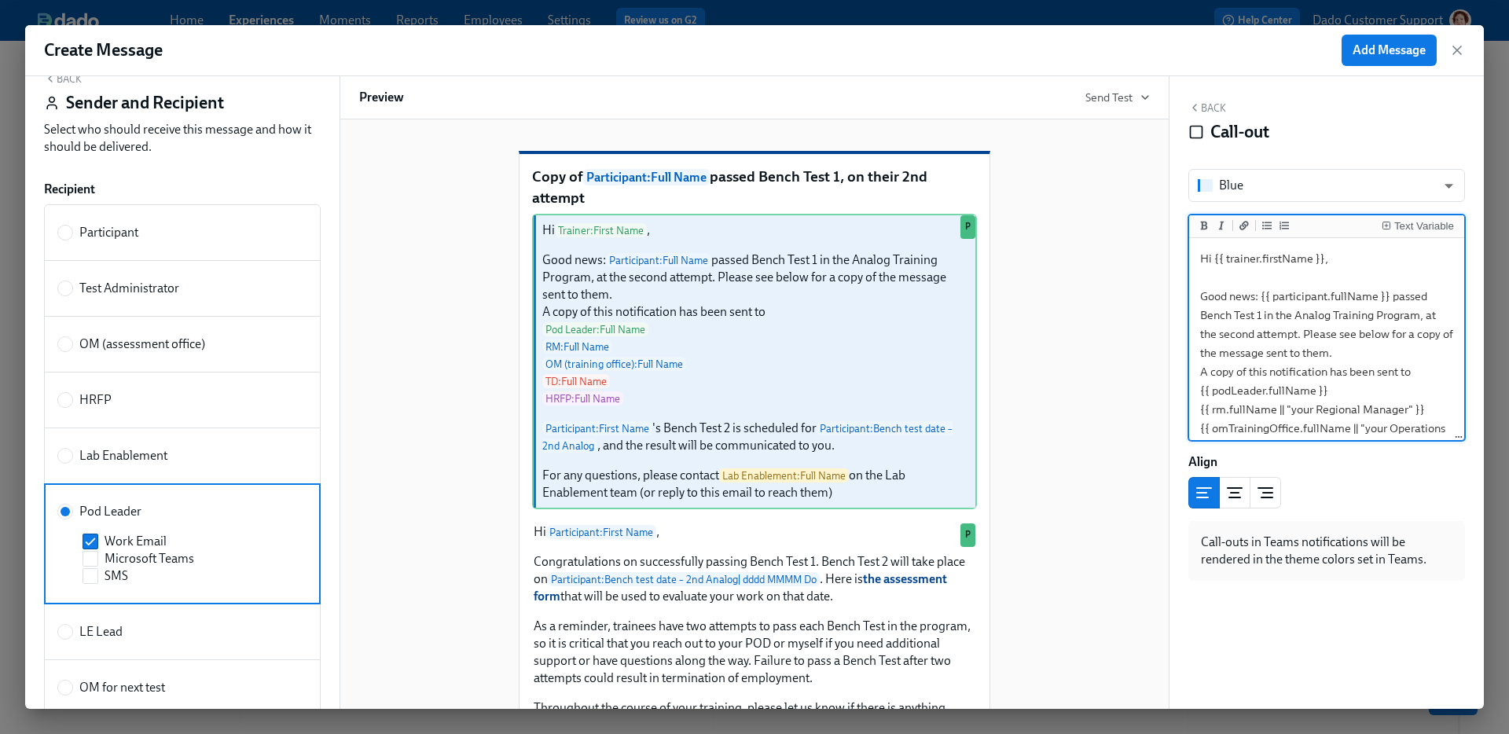
click at [1233, 263] on textarea "Hi {{ trainer.firstName }}, Good news: {{ participant.fullName }} passed Bench …" at bounding box center [1326, 466] width 269 height 450
click at [1198, 398] on textarea "Hi {{ podLeader.firstName }}, Good news: {{ participant.fullName }} passed Benc…" at bounding box center [1326, 466] width 269 height 450
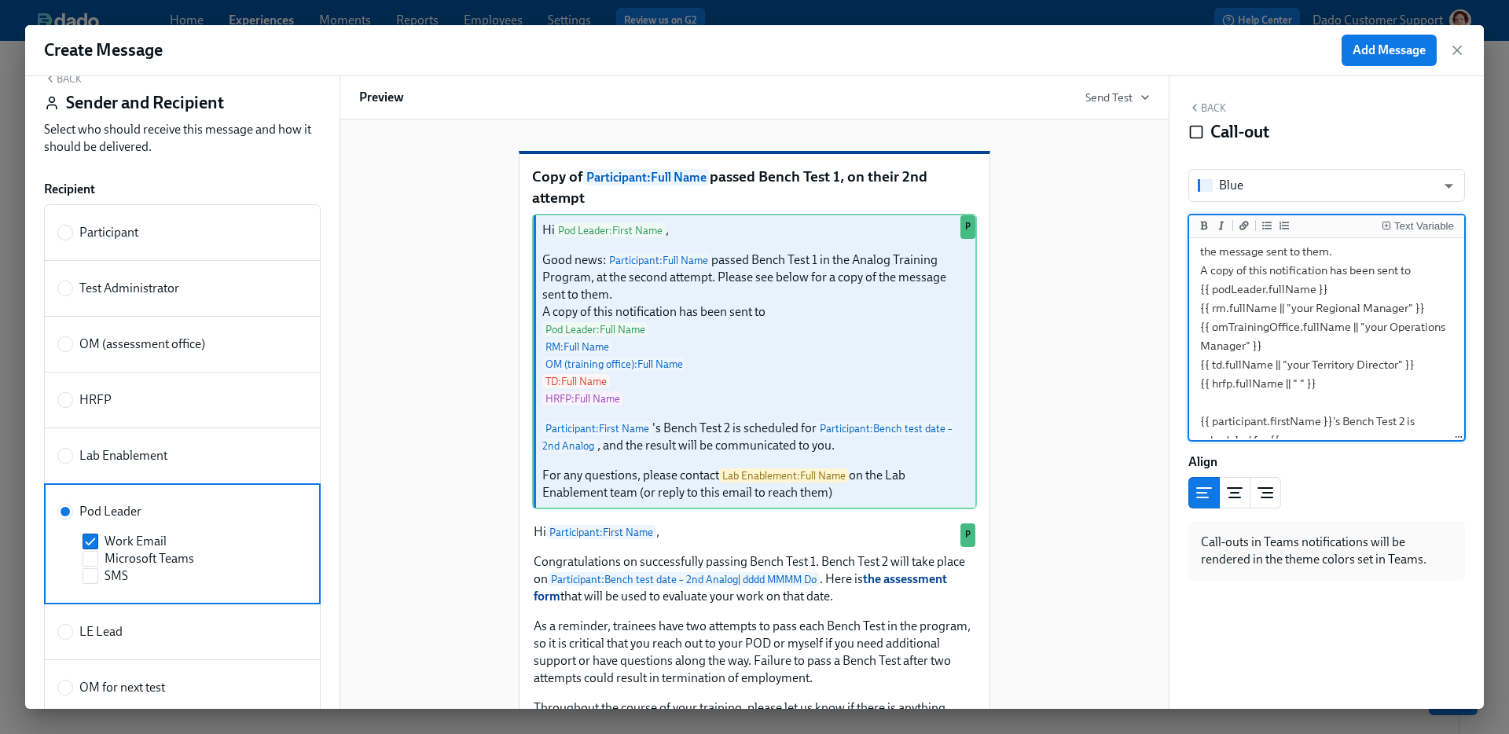
click at [1323, 389] on textarea "Hi {{ podLeader.firstName }}, Good news: {{ participant.fullName }} passed Benc…" at bounding box center [1326, 365] width 269 height 450
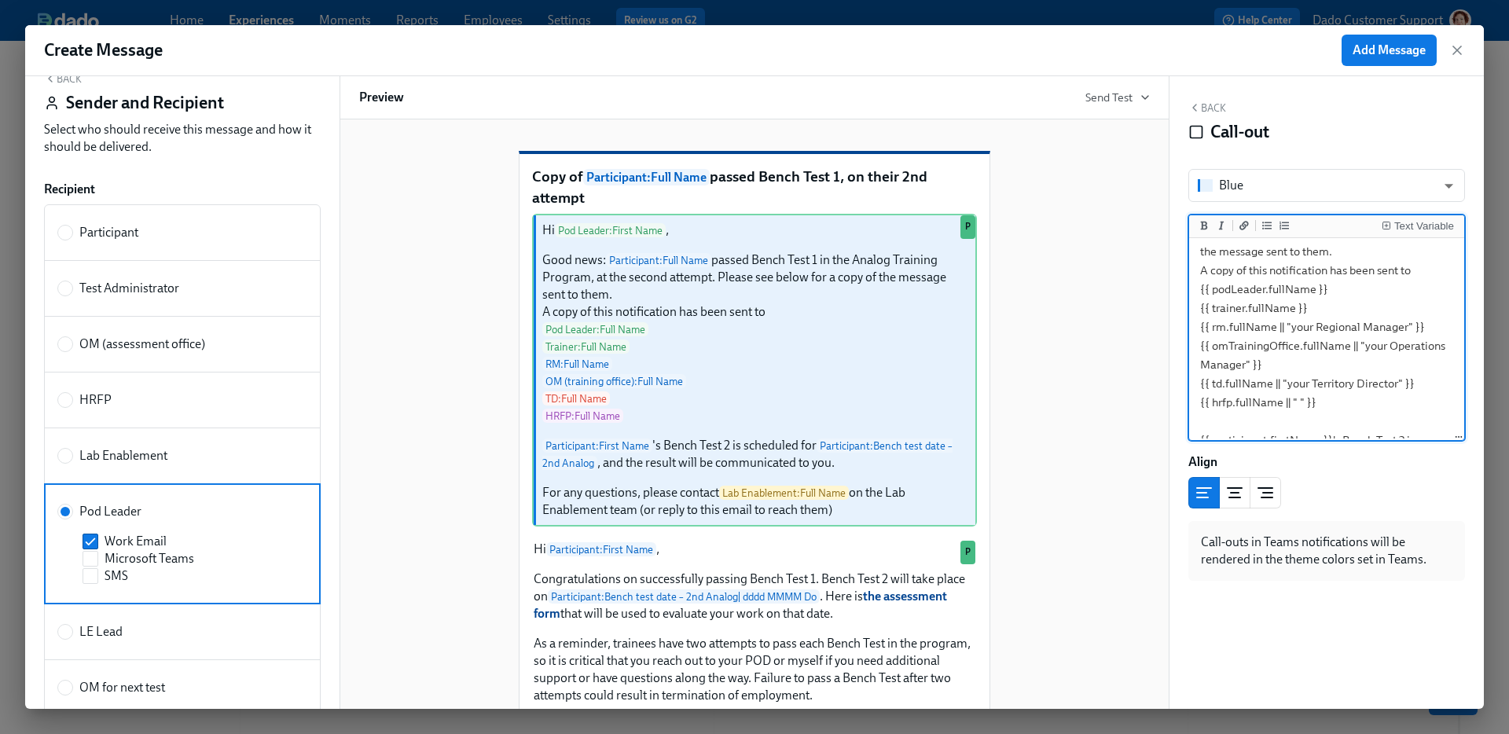
click at [1338, 288] on textarea "Hi {{ podLeader.firstName }}, Good news: {{ participant.fullName }} passed Benc…" at bounding box center [1326, 374] width 269 height 468
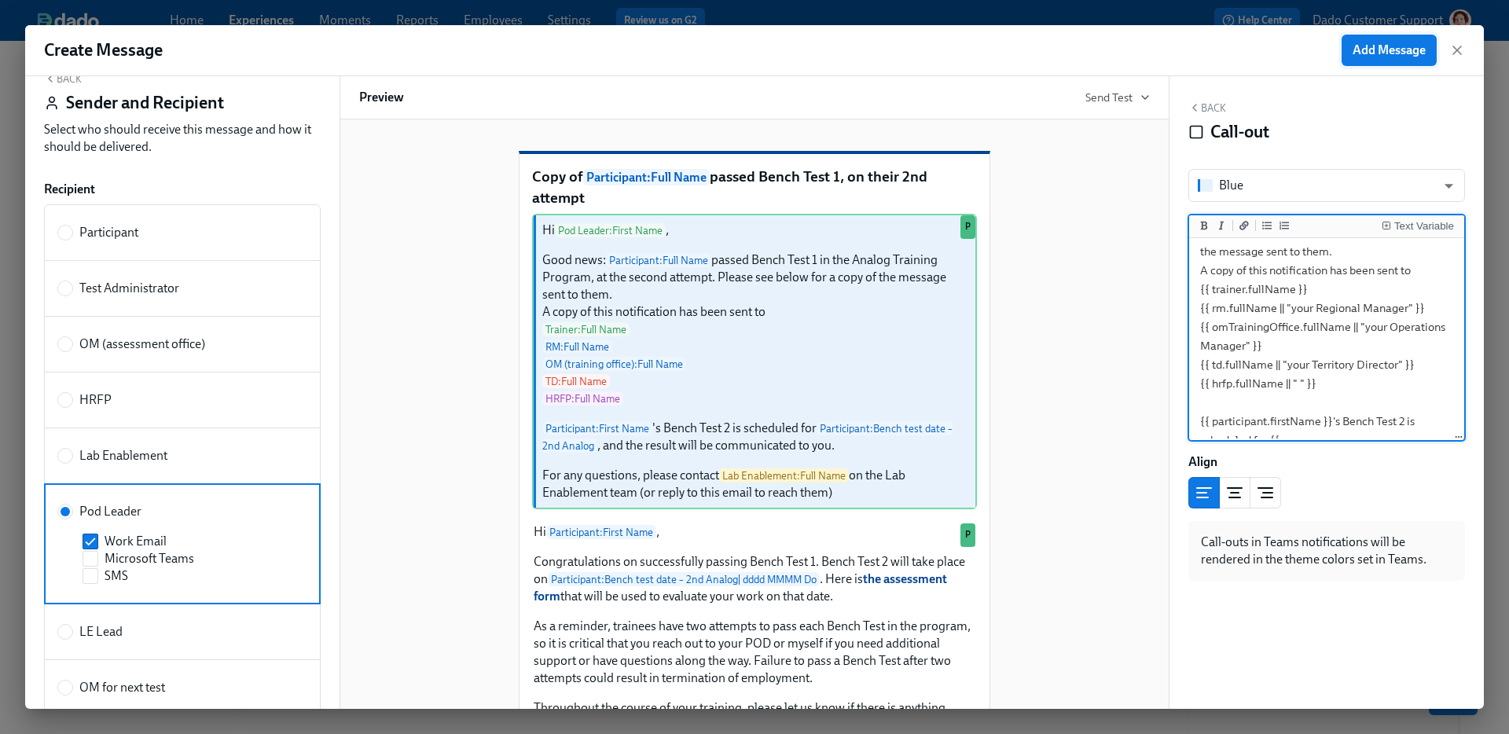
type textarea "Hi {{ podLeader.firstName }}, Good news: {{ participant.fullName }} passed Benc…"
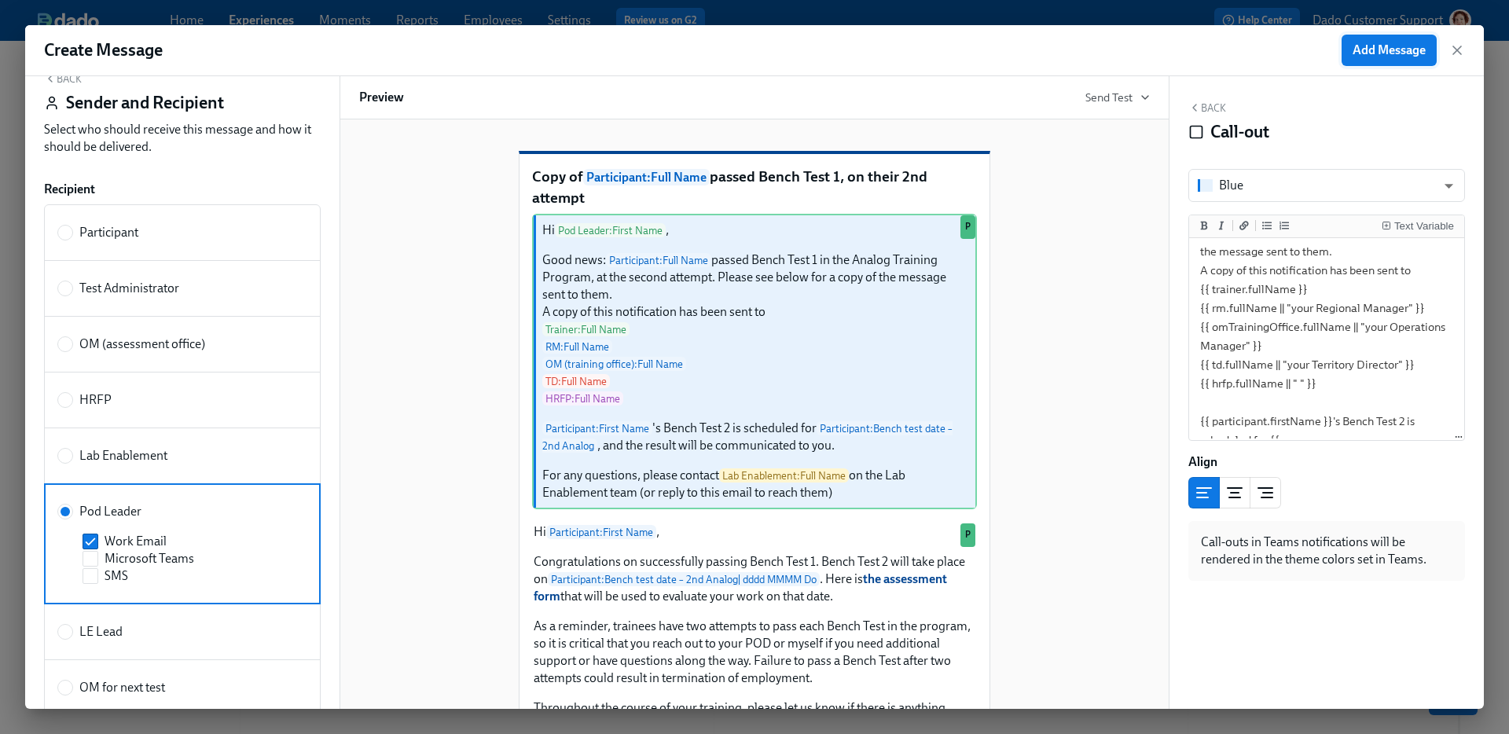
click at [1390, 51] on span "Add Message" at bounding box center [1389, 50] width 73 height 16
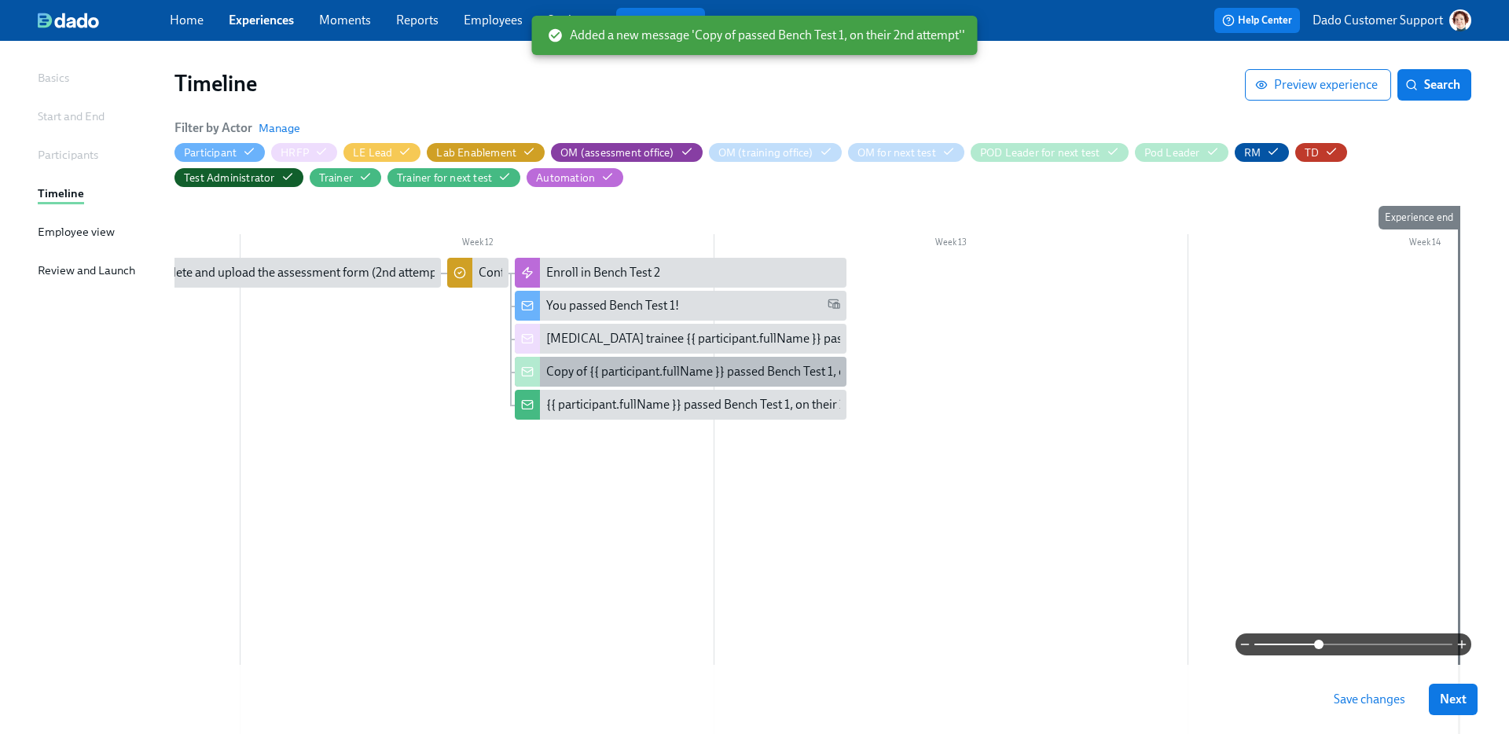
click at [584, 369] on div "Copy of {{ participant.fullName }} passed Bench Test 1, on their 2nd attempt" at bounding box center [747, 371] width 402 height 17
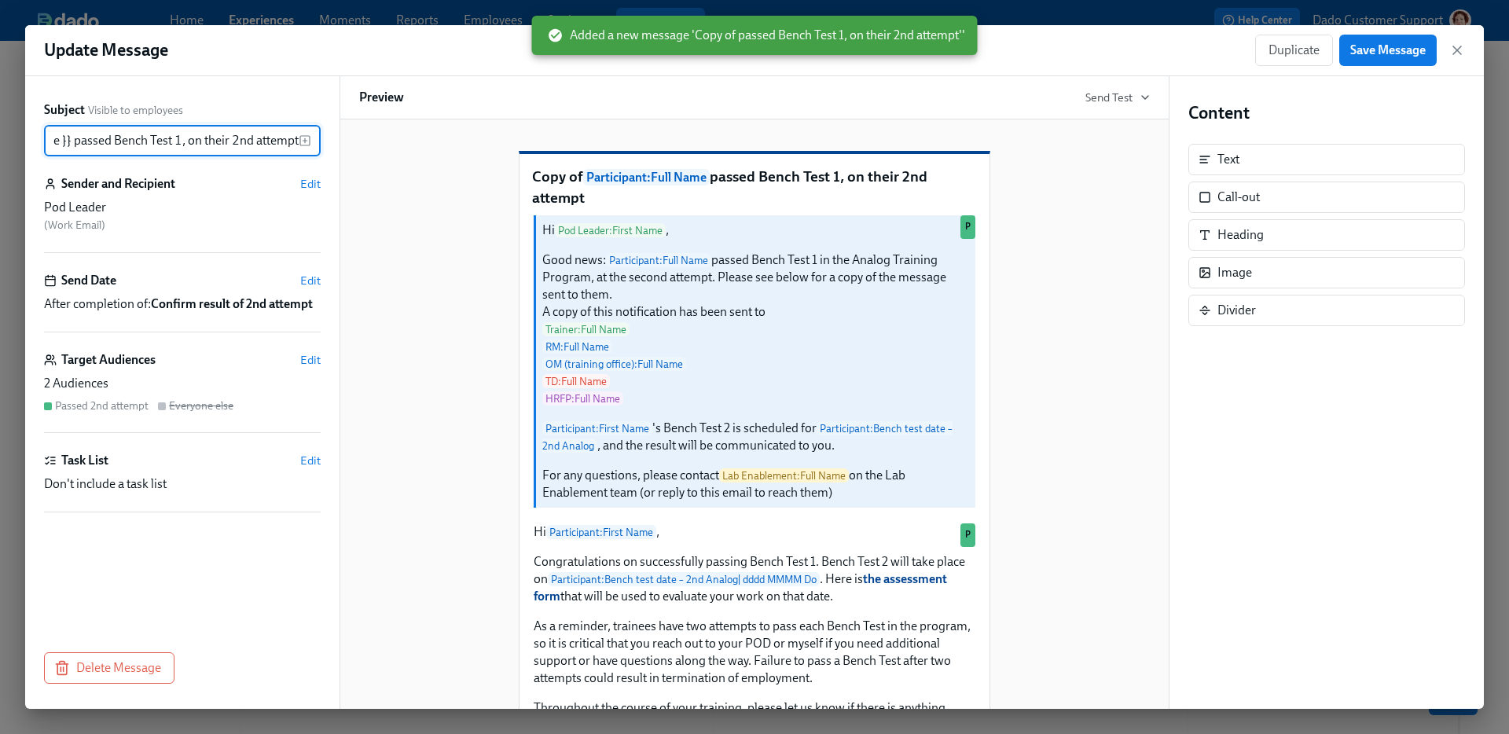
click at [116, 146] on input "Copy of {{ participant.fullName }} passed Bench Test 1, on their 2nd attempt" at bounding box center [171, 140] width 255 height 31
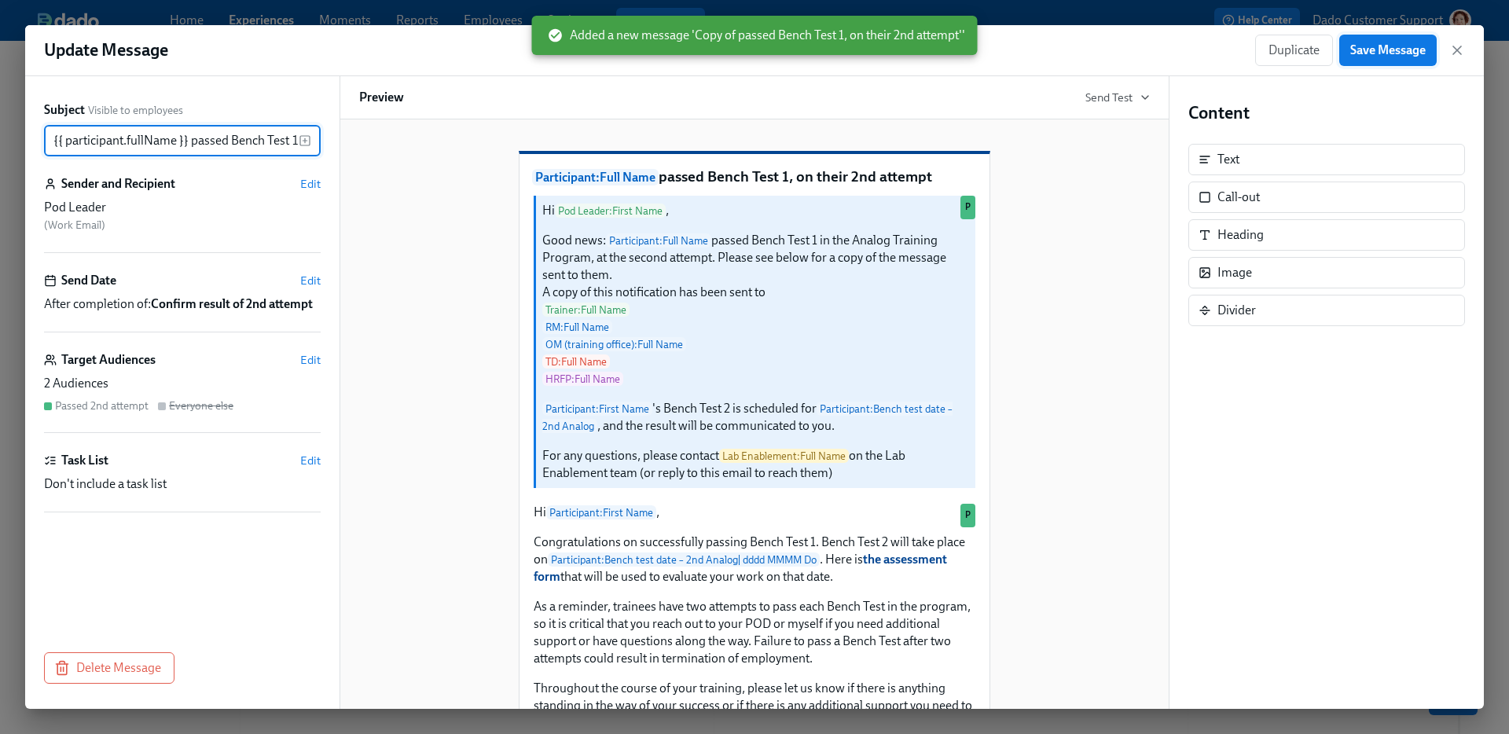
type input "{{ participant.fullName }} passed Bench Test 1, on their 2nd attempt"
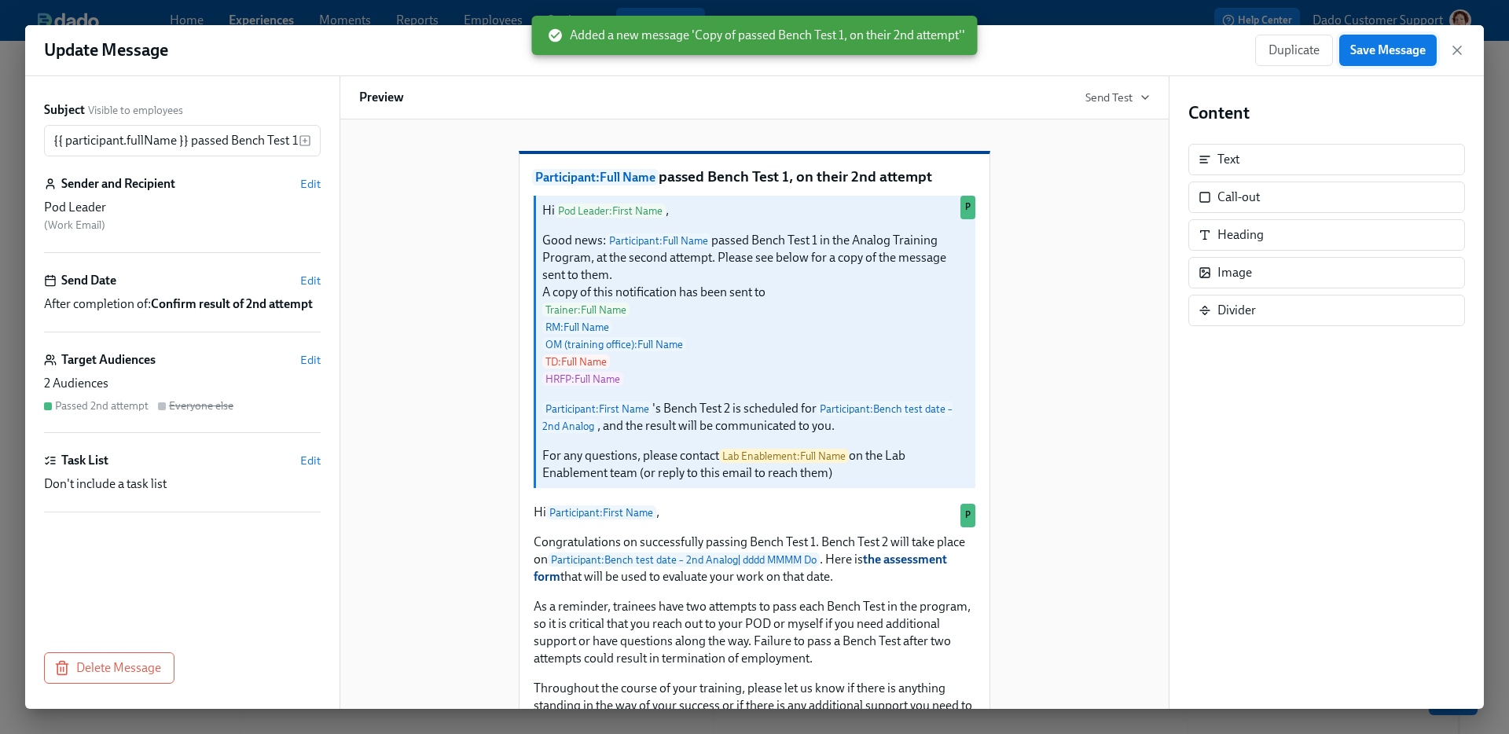
click at [1429, 53] on button "Save Message" at bounding box center [1387, 50] width 97 height 31
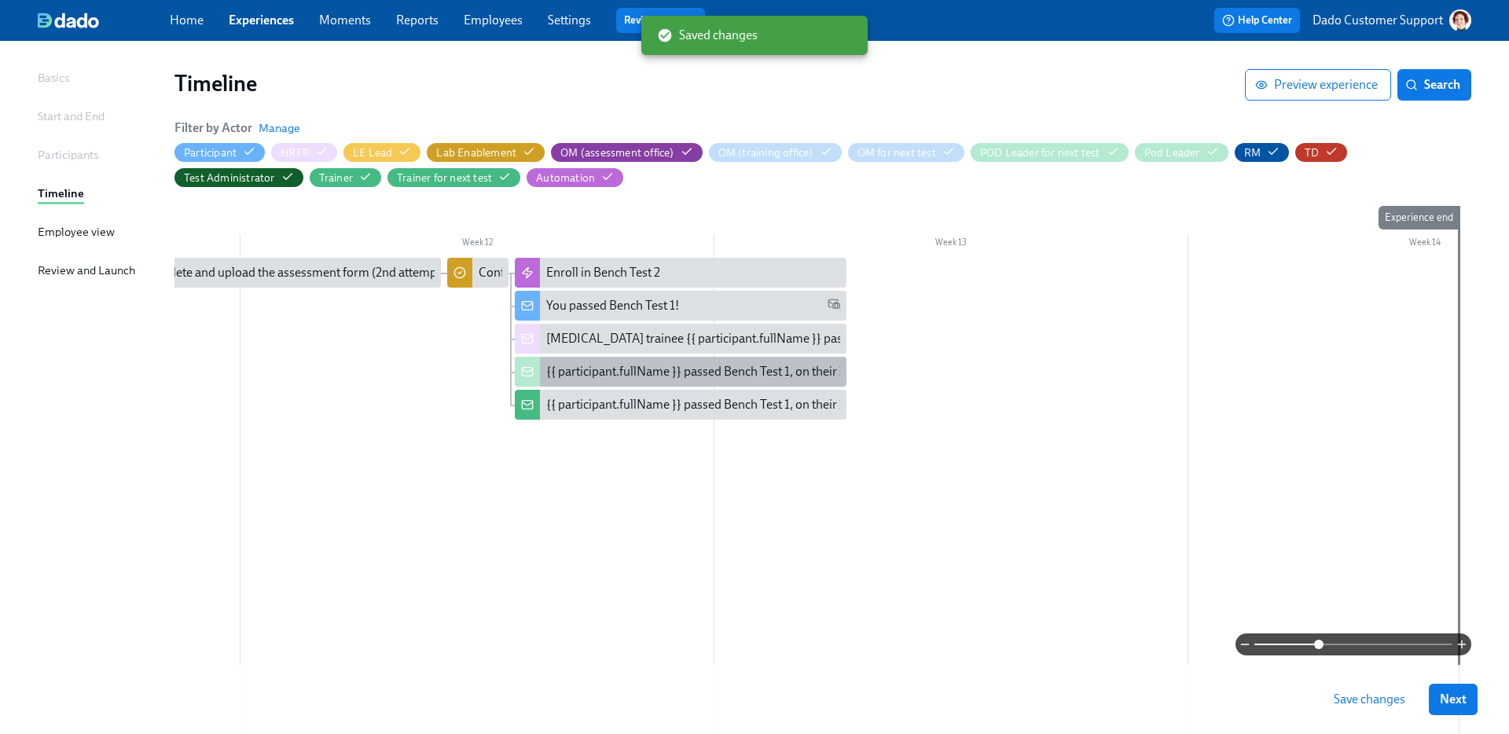
click at [637, 372] on div "{{ participant.fullName }} passed Bench Test 1, on their 2nd attempt" at bounding box center [725, 371] width 358 height 17
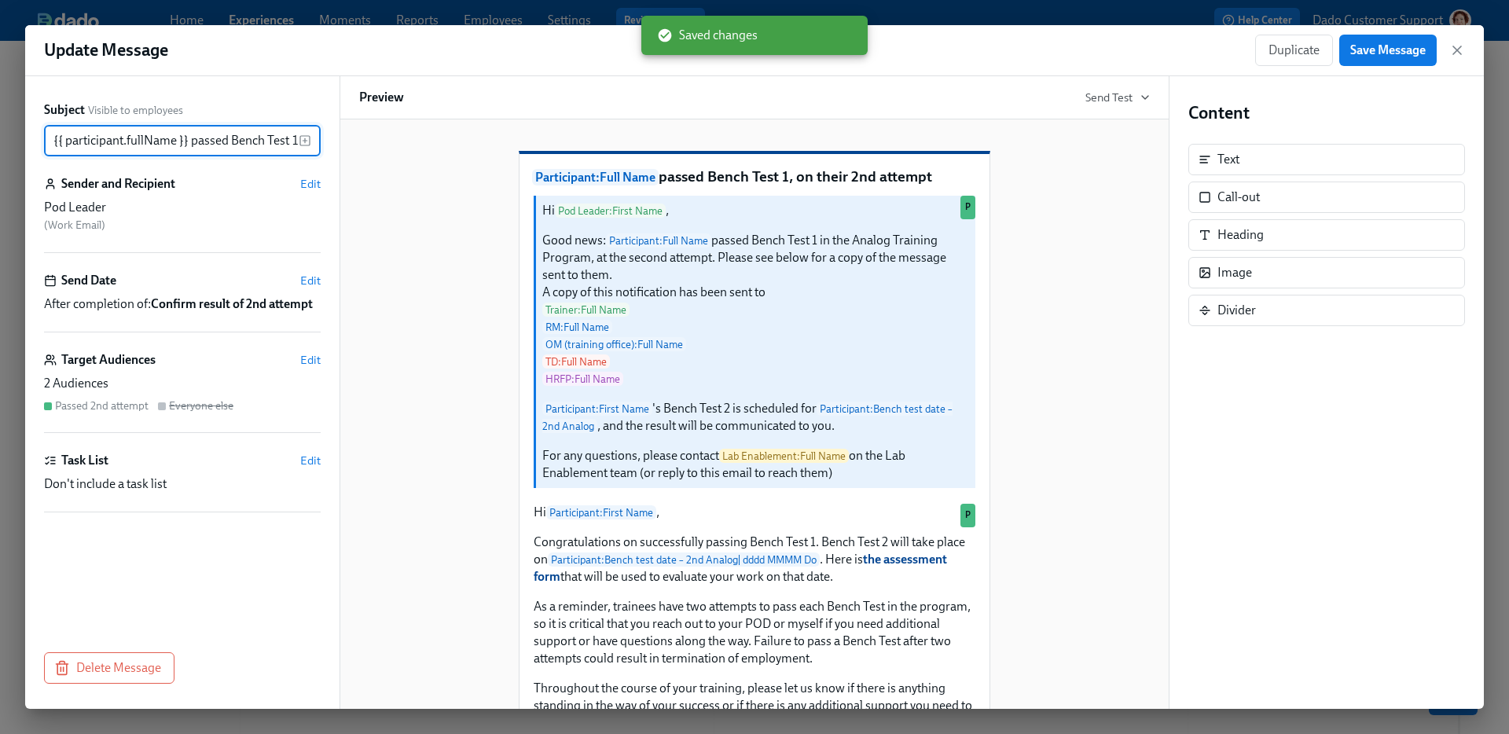
scroll to position [0, 118]
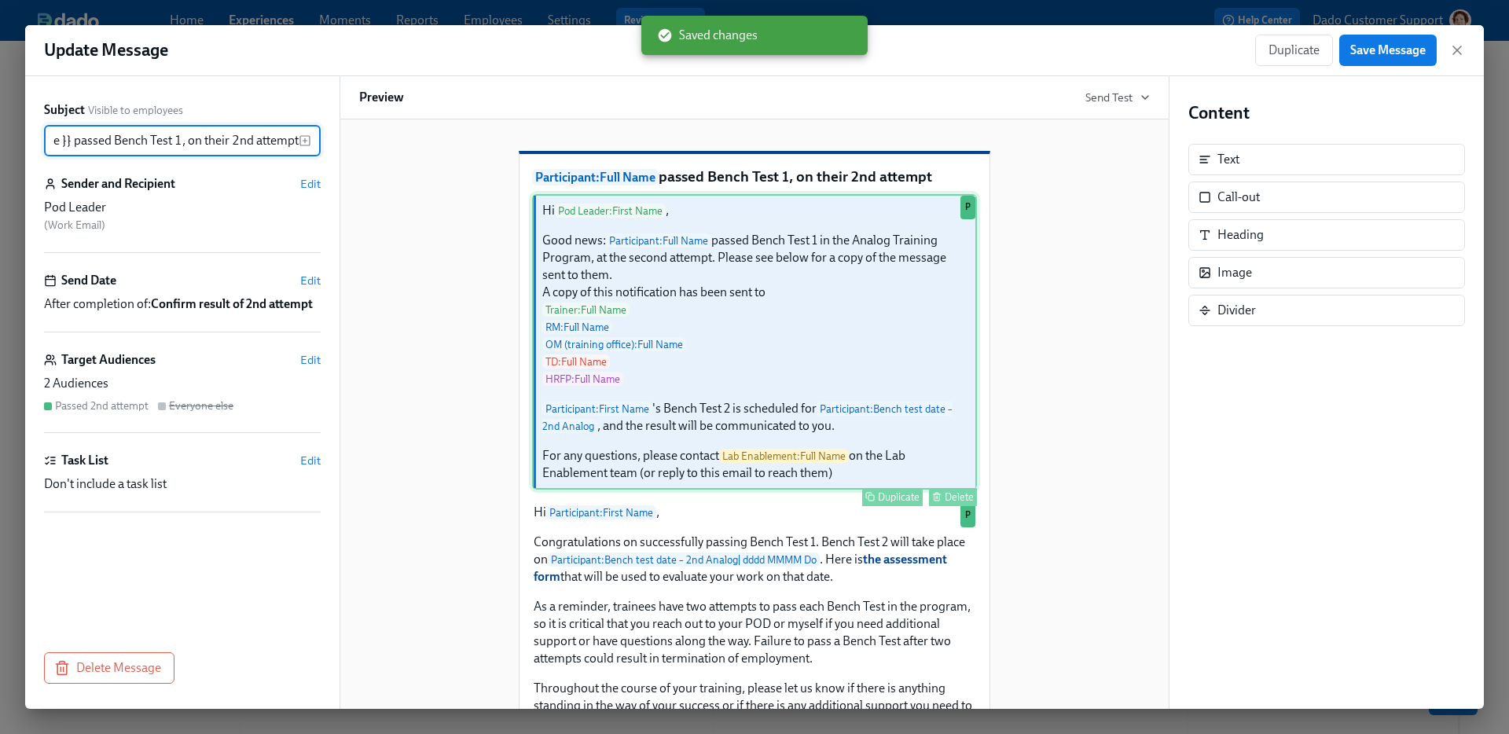
click at [885, 456] on div "Hi Pod Leader : First Name , Good news: Participant : Full Name passed Bench Te…" at bounding box center [754, 342] width 445 height 296
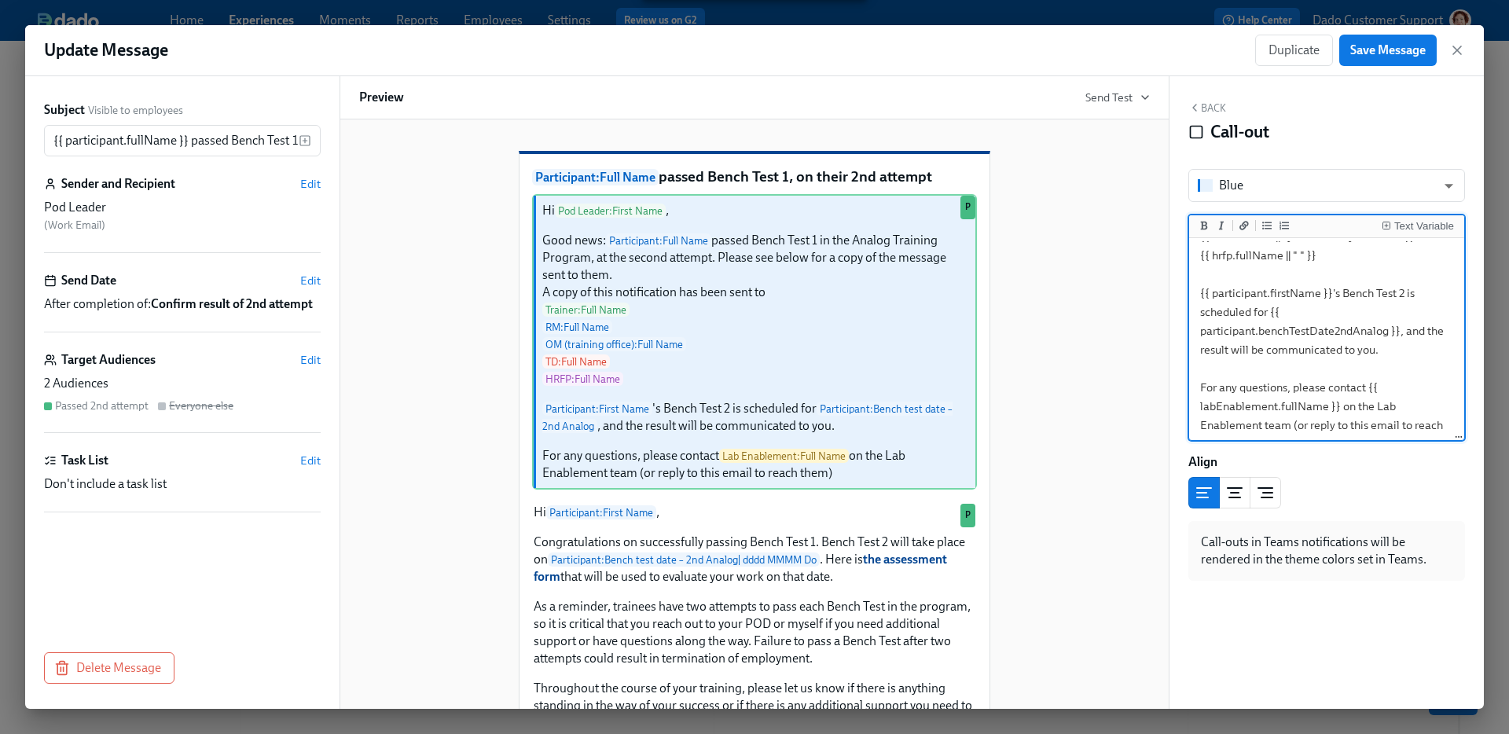
scroll to position [252, 0]
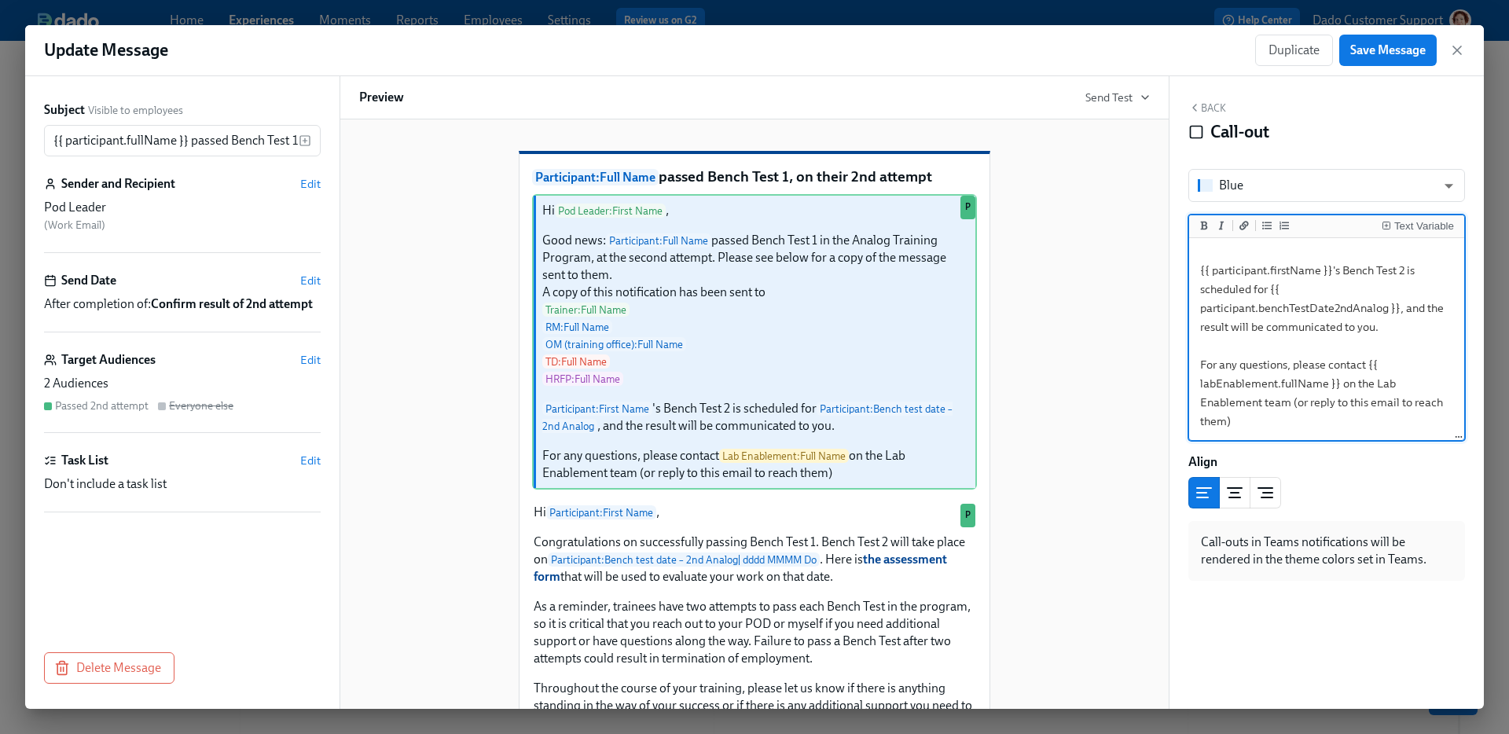
click at [1373, 329] on textarea "Hi {{ podLeader.firstName }}, Good news: {{ participant.fullName }} passed Benc…" at bounding box center [1326, 214] width 269 height 450
click at [1399, 310] on textarea "Hi {{ podLeader.firstName }}, Good news: {{ participant.fullName }} passed Benc…" at bounding box center [1326, 214] width 269 height 450
type textarea "Hi {{ podLeader.firstName }}, Good news: {{ participant.fullName }} passed Benc…"
click at [1394, 45] on span "Save Message" at bounding box center [1387, 50] width 75 height 16
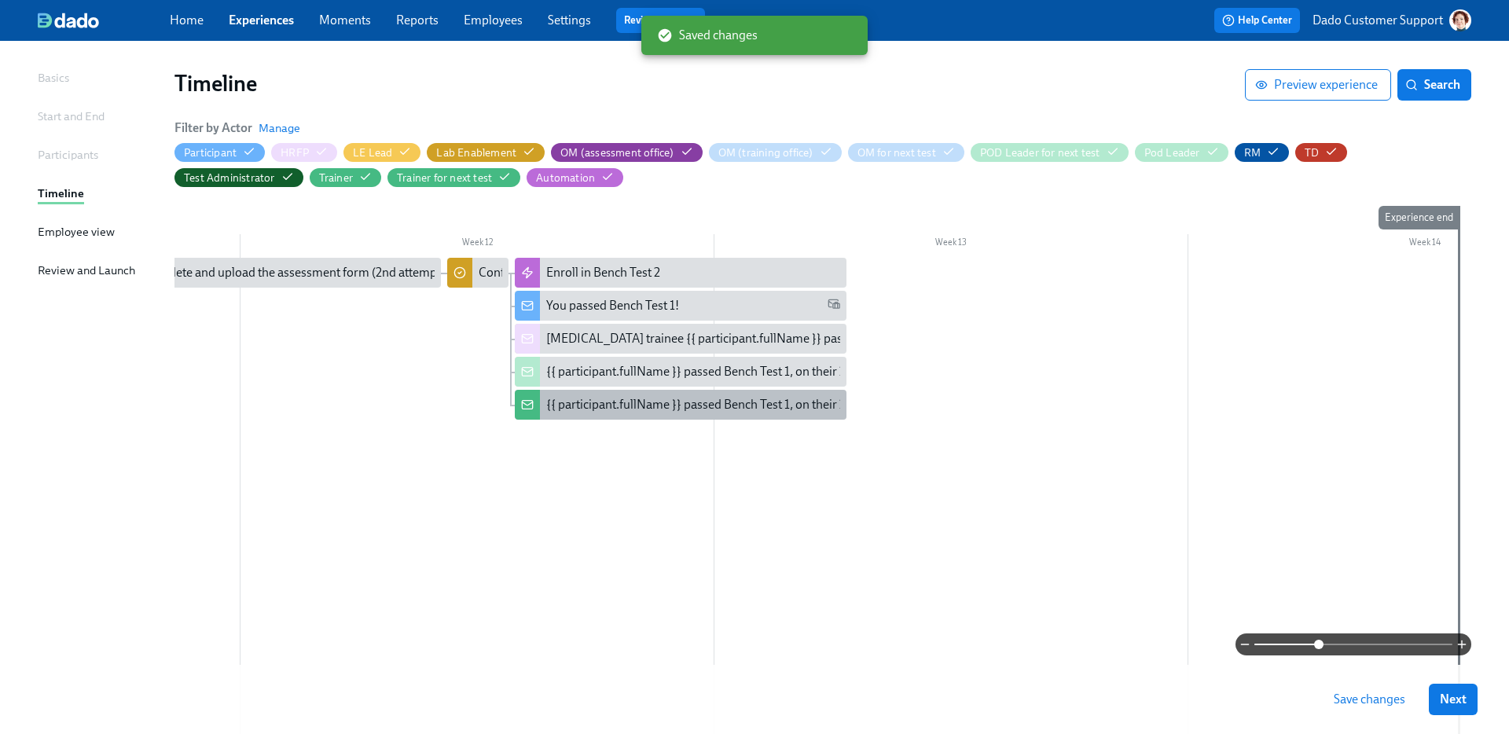
click at [629, 402] on div "{{ participant.fullName }} passed Bench Test 1, on their 2nd attempt" at bounding box center [725, 404] width 358 height 17
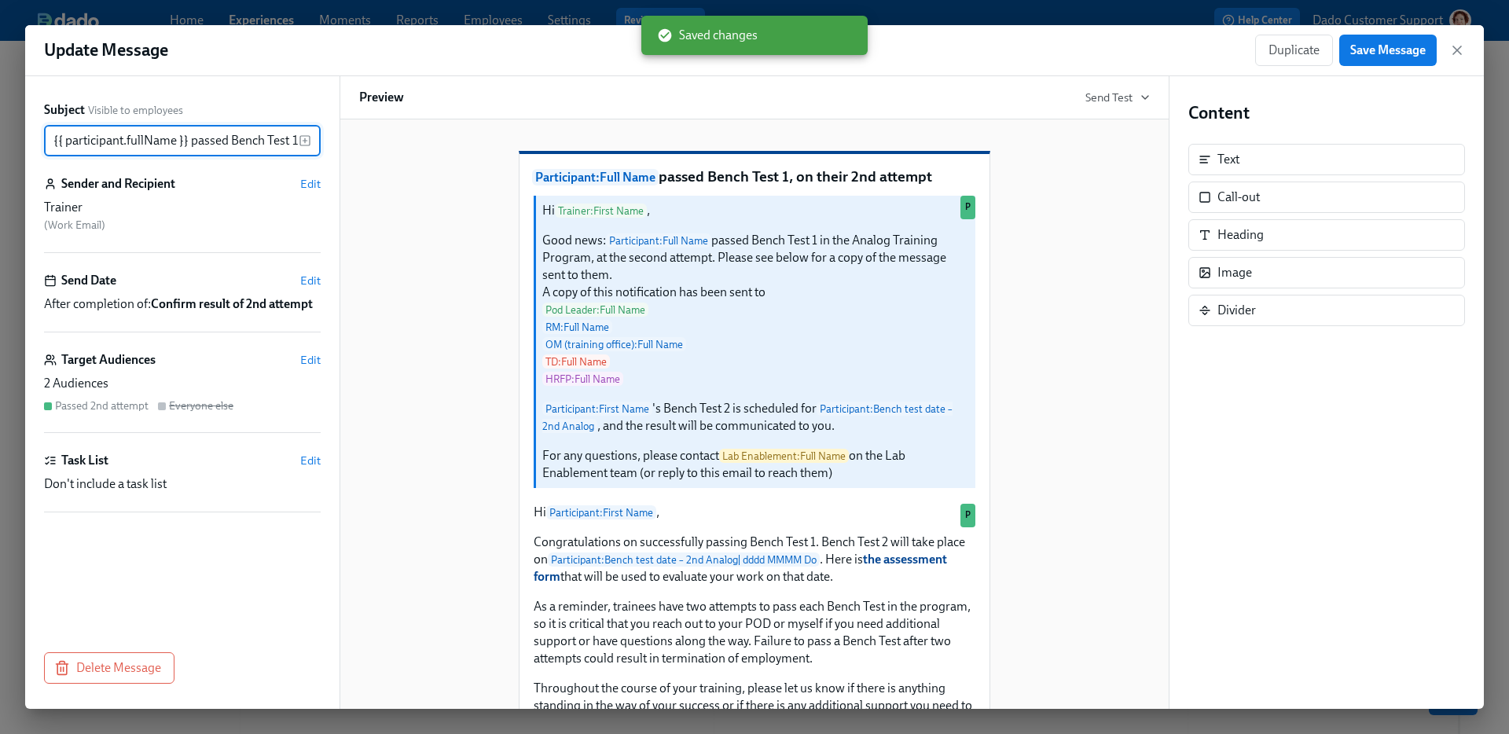
scroll to position [0, 118]
click at [1285, 46] on span "Duplicate" at bounding box center [1294, 50] width 51 height 16
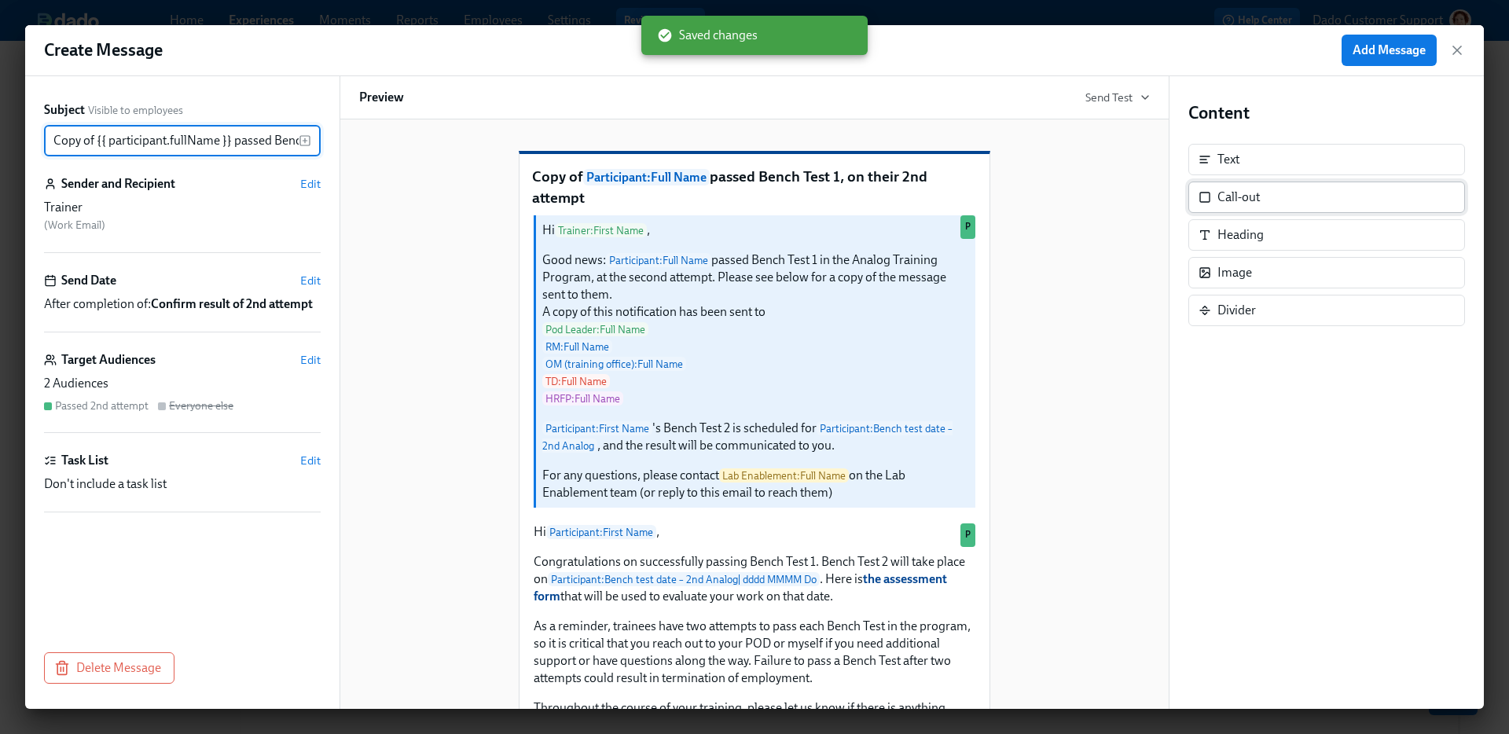
scroll to position [0, 161]
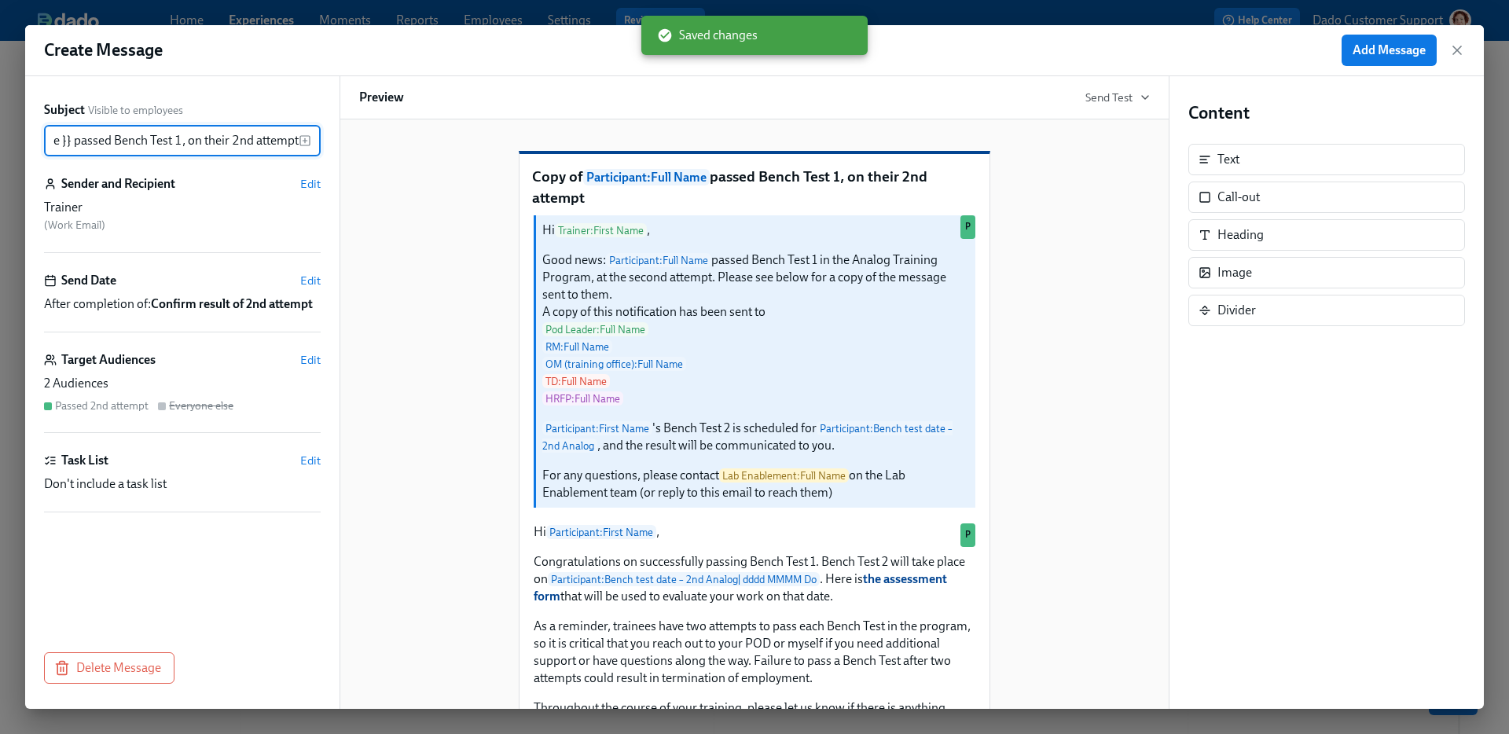
click at [150, 128] on input "Copy of {{ participant.fullName }} passed Bench Test 1, on their 2nd attempt" at bounding box center [171, 140] width 255 height 31
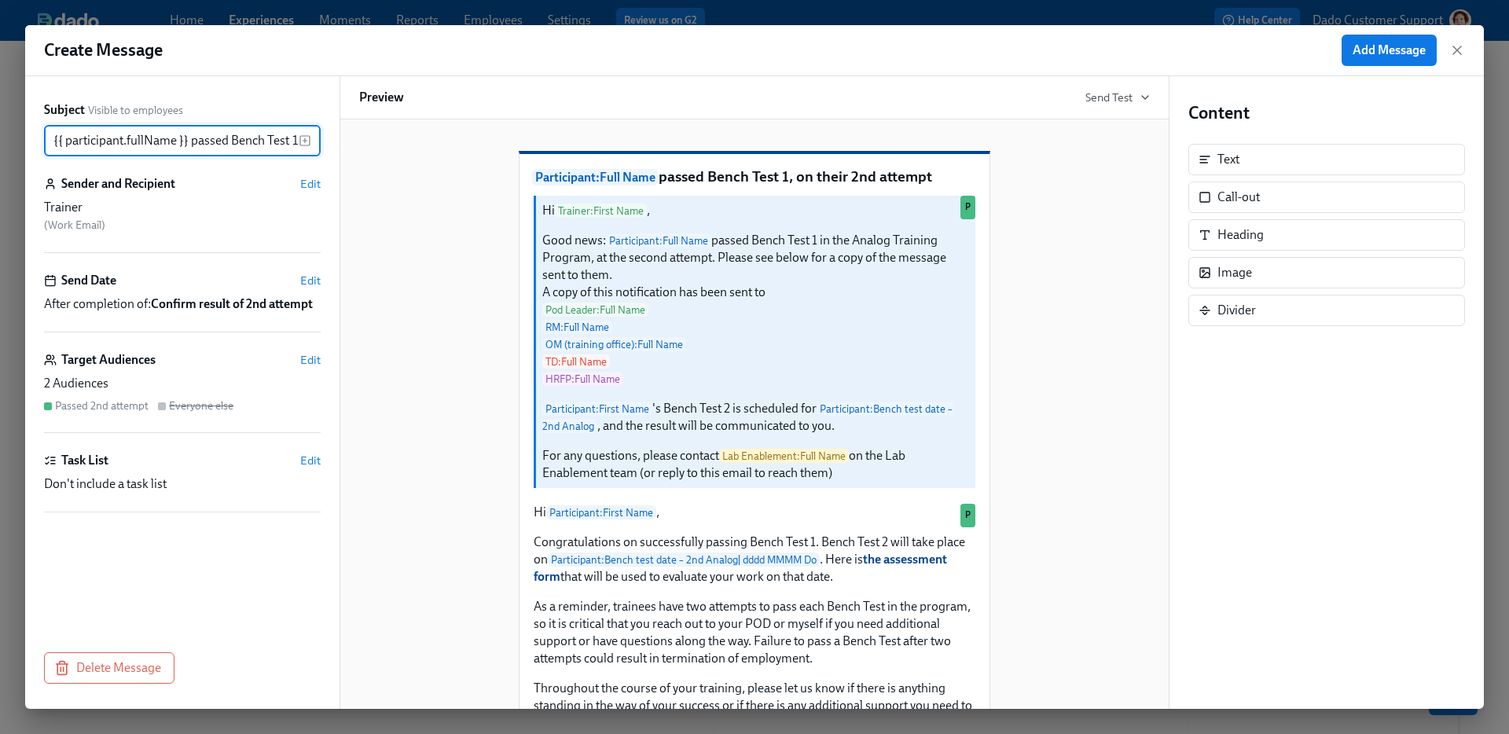
type input "{{ participant.fullName }} passed Bench Test 1, on their 2nd attempt"
click at [311, 192] on div "Sender and Recipient Edit" at bounding box center [182, 183] width 277 height 17
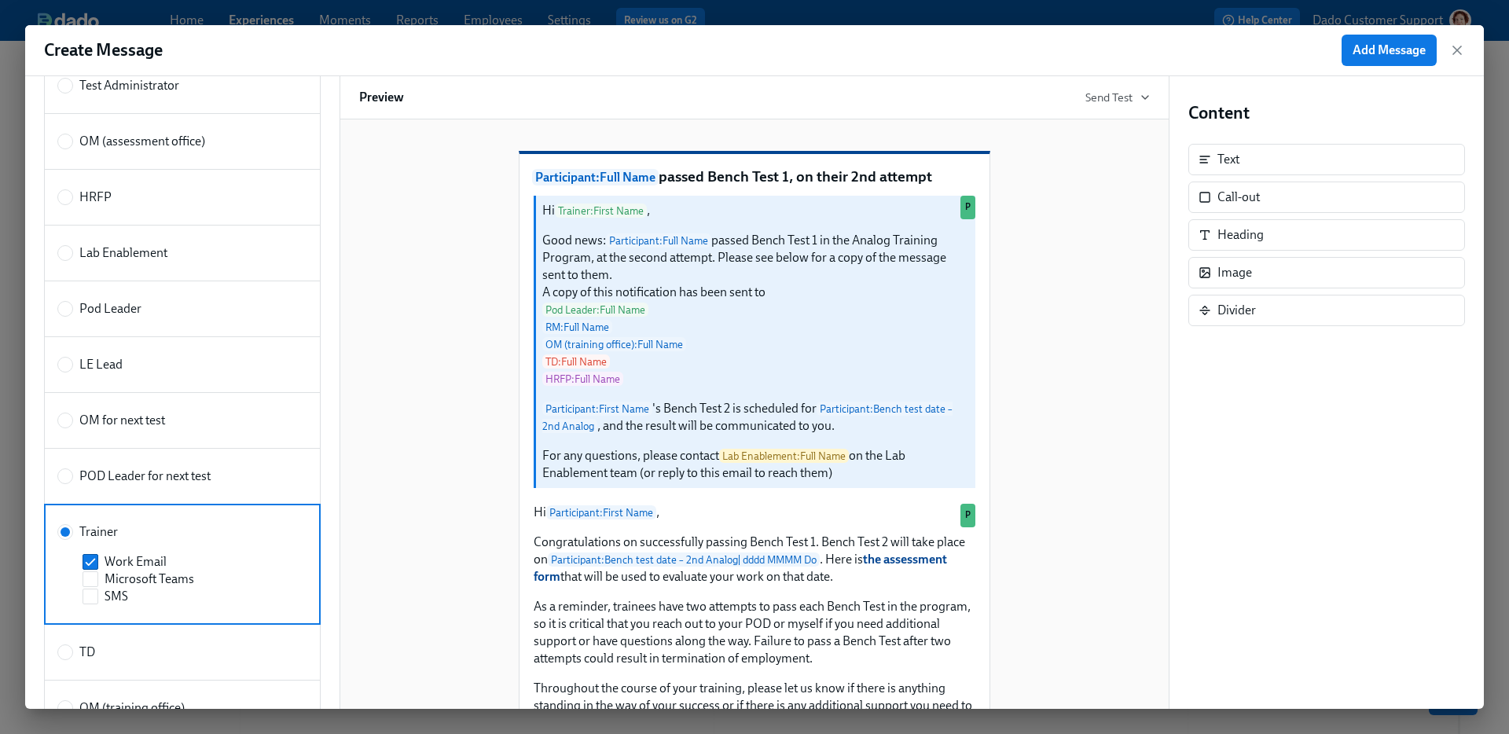
scroll to position [505, 0]
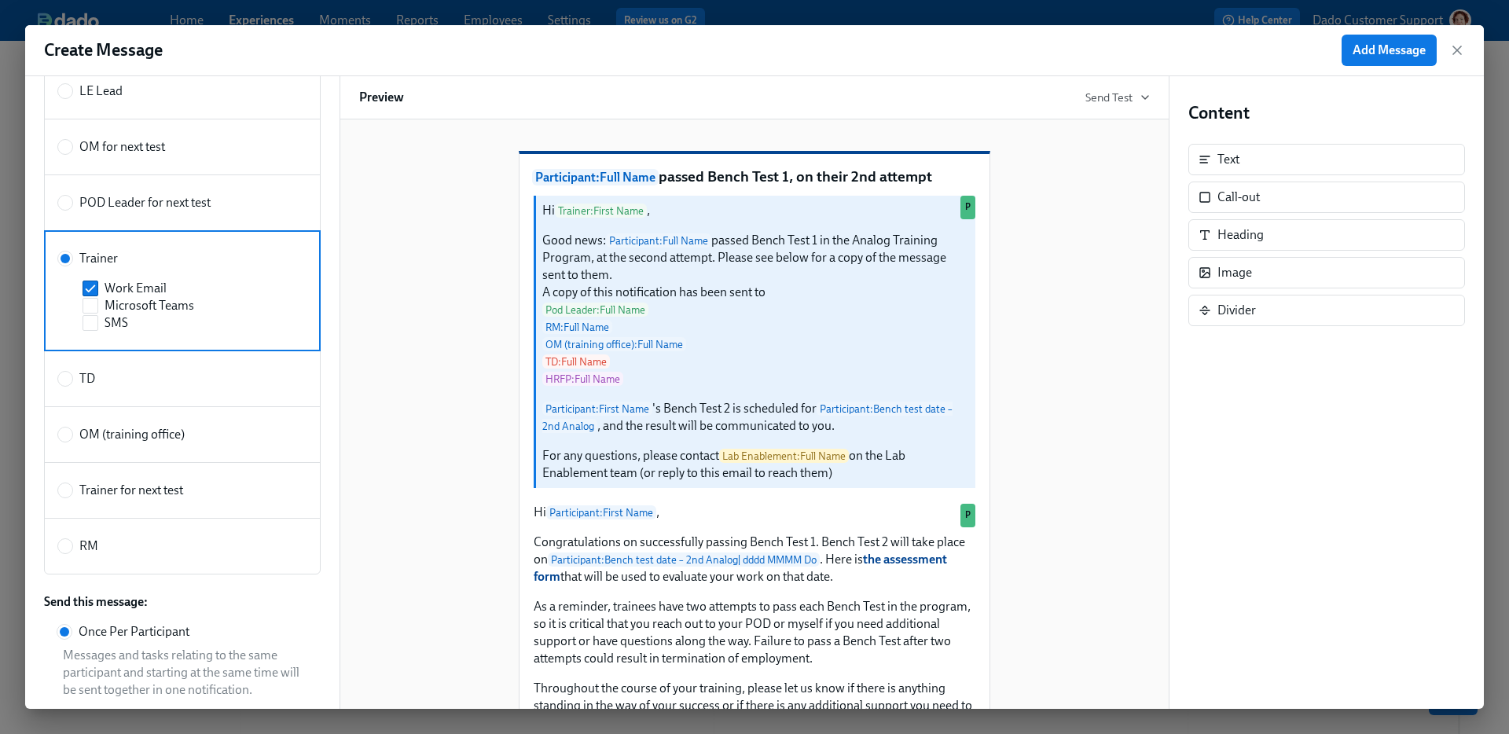
click at [134, 435] on span "OM (training office)" at bounding box center [131, 434] width 105 height 17
click at [72, 435] on input "OM (training office)" at bounding box center [65, 435] width 14 height 14
radio input "true"
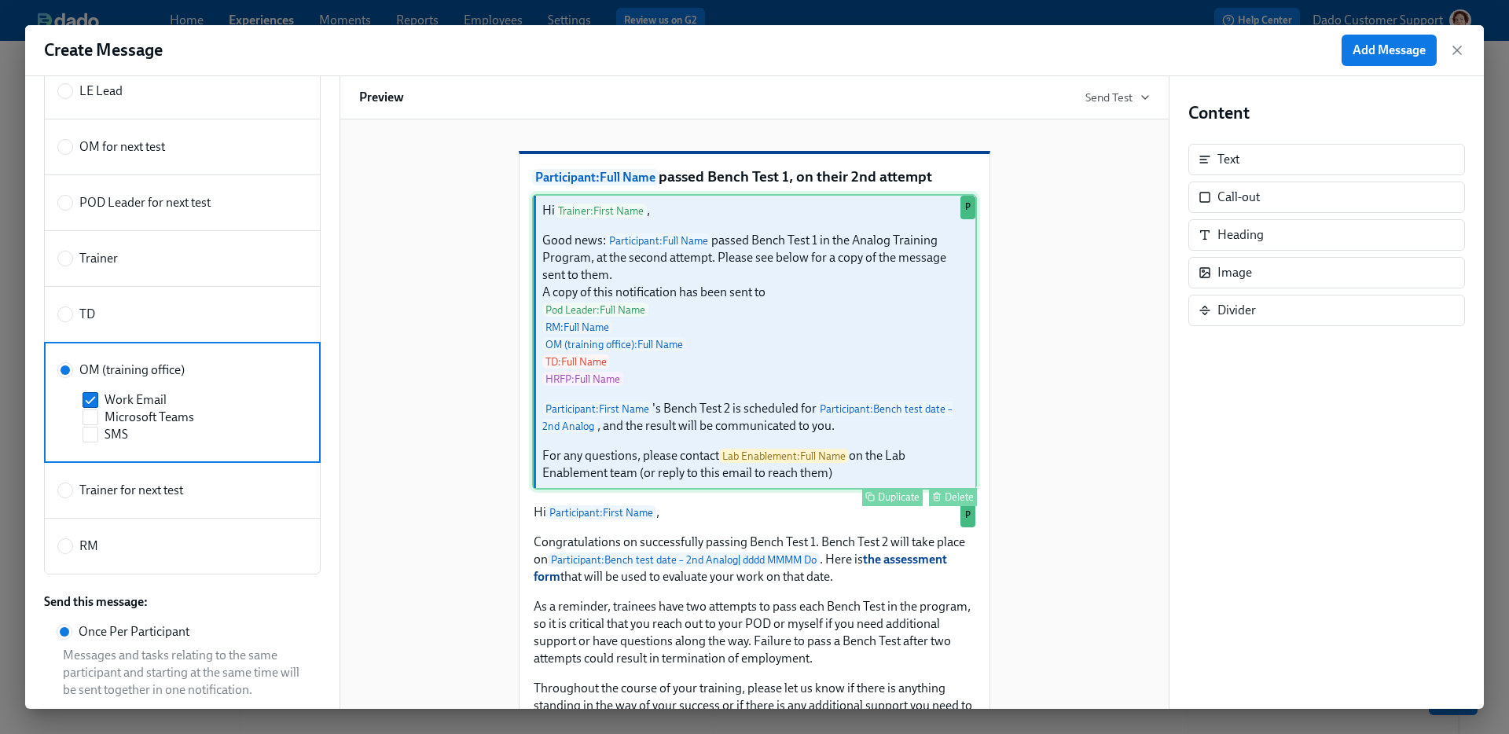
click at [701, 381] on div "Hi Trainer : First Name , Good news: Participant : Full Name passed Bench Test …" at bounding box center [754, 342] width 445 height 296
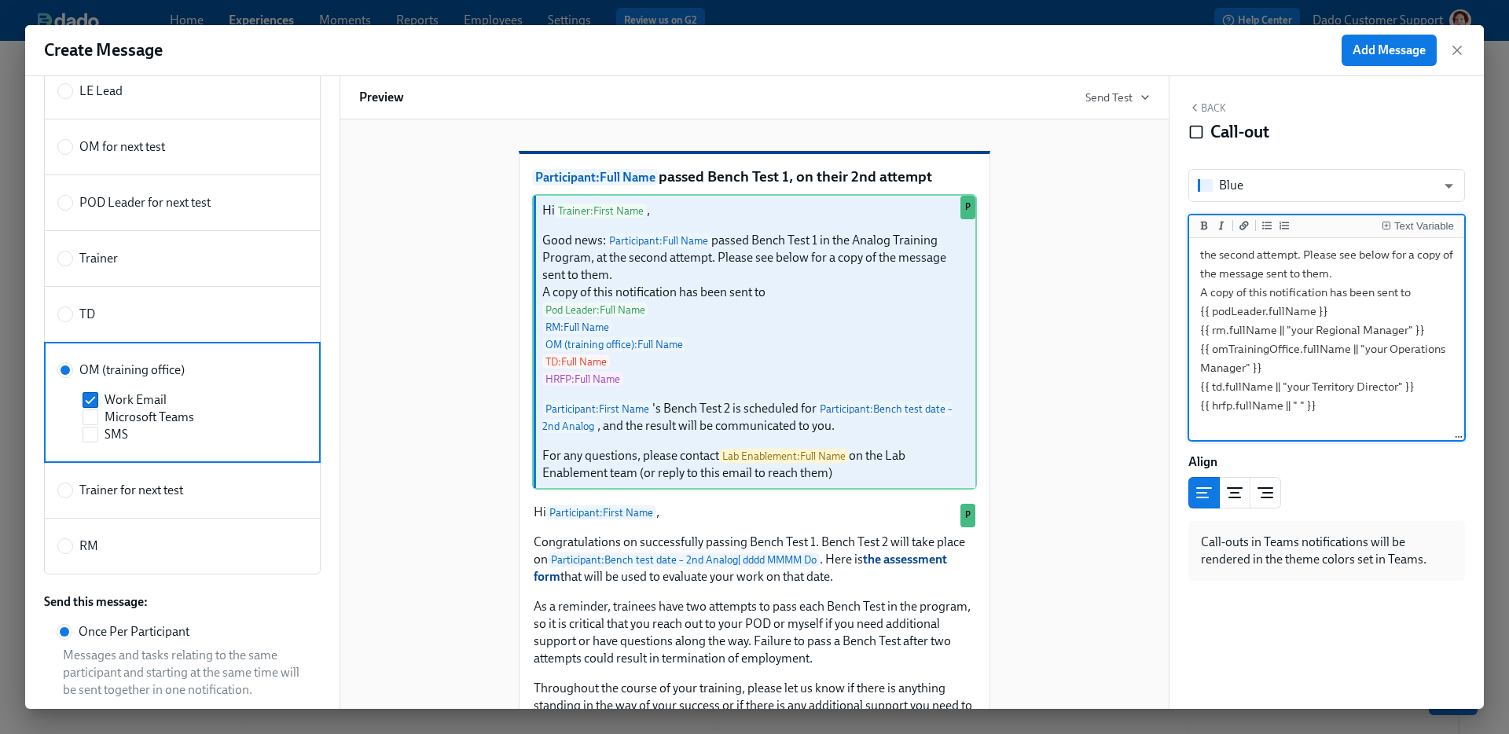
scroll to position [74, 0]
click at [1335, 415] on textarea "Hi {{ trainer.firstName }}, Good news: {{ participant.fullName }} passed Bench …" at bounding box center [1326, 392] width 269 height 450
click at [1197, 319] on textarea "Hi {{ trainer.firstName }}, Good news: {{ participant.fullName }} passed Bench …" at bounding box center [1326, 392] width 269 height 450
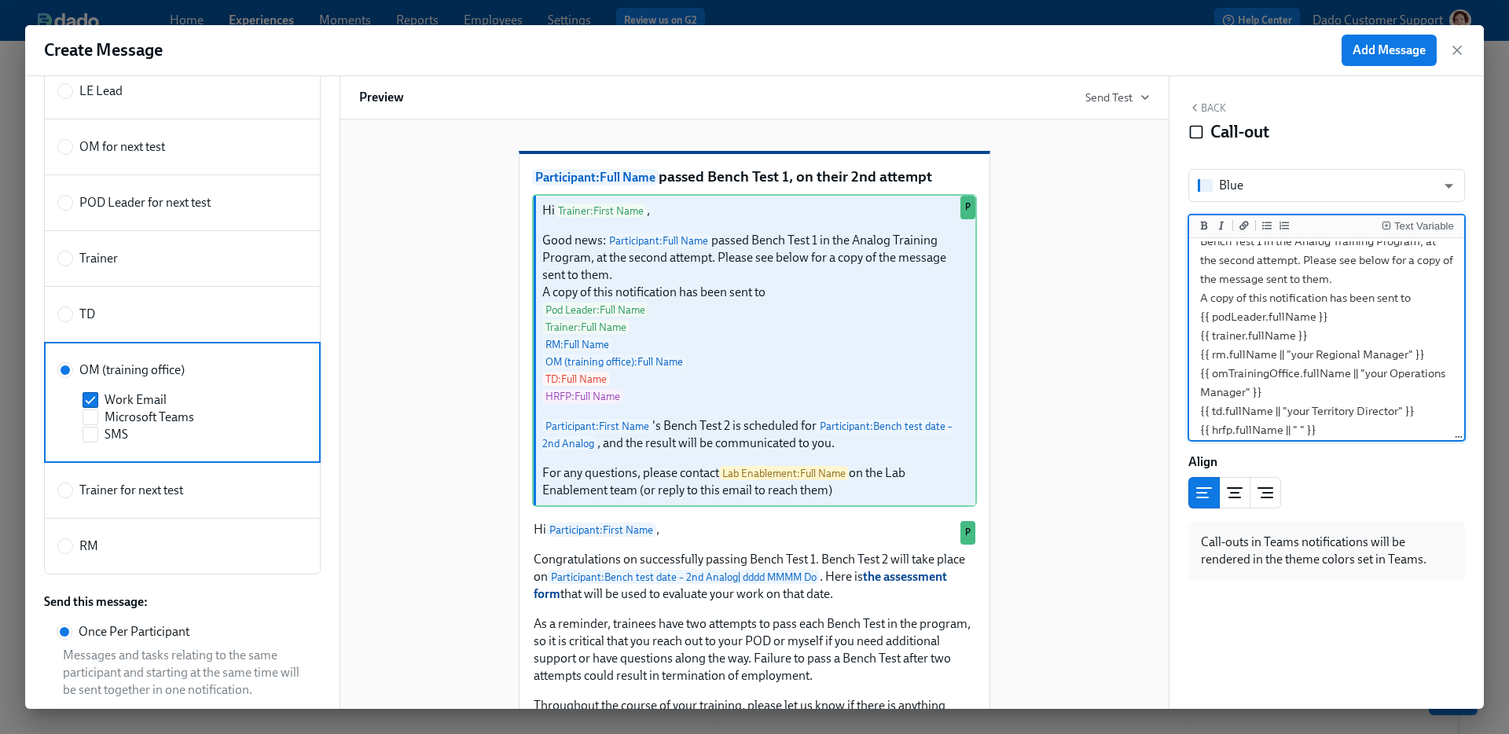
click at [1299, 386] on textarea "Hi {{ trainer.firstName }}, Good news: {{ participant.fullName }} passed Bench …" at bounding box center [1326, 401] width 269 height 468
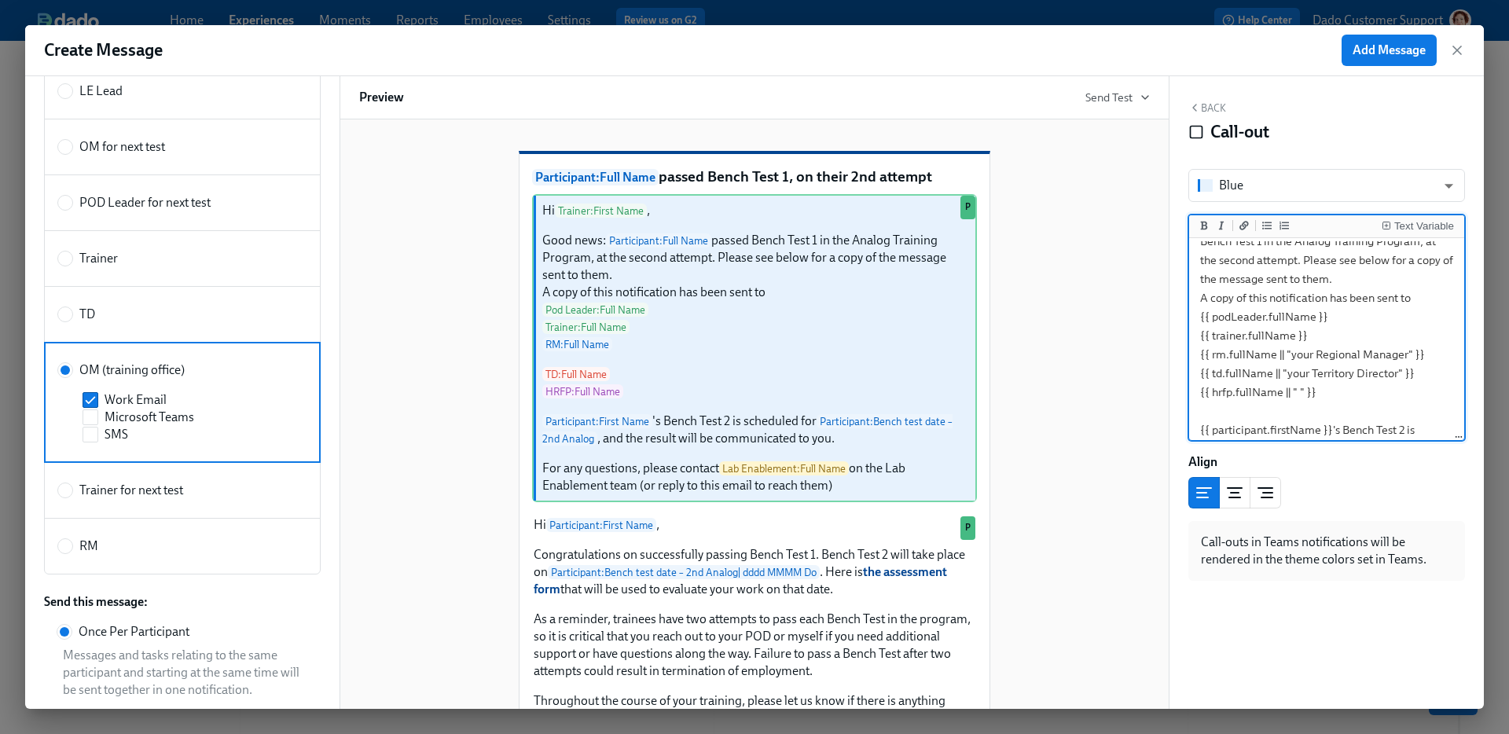
scroll to position [0, 0]
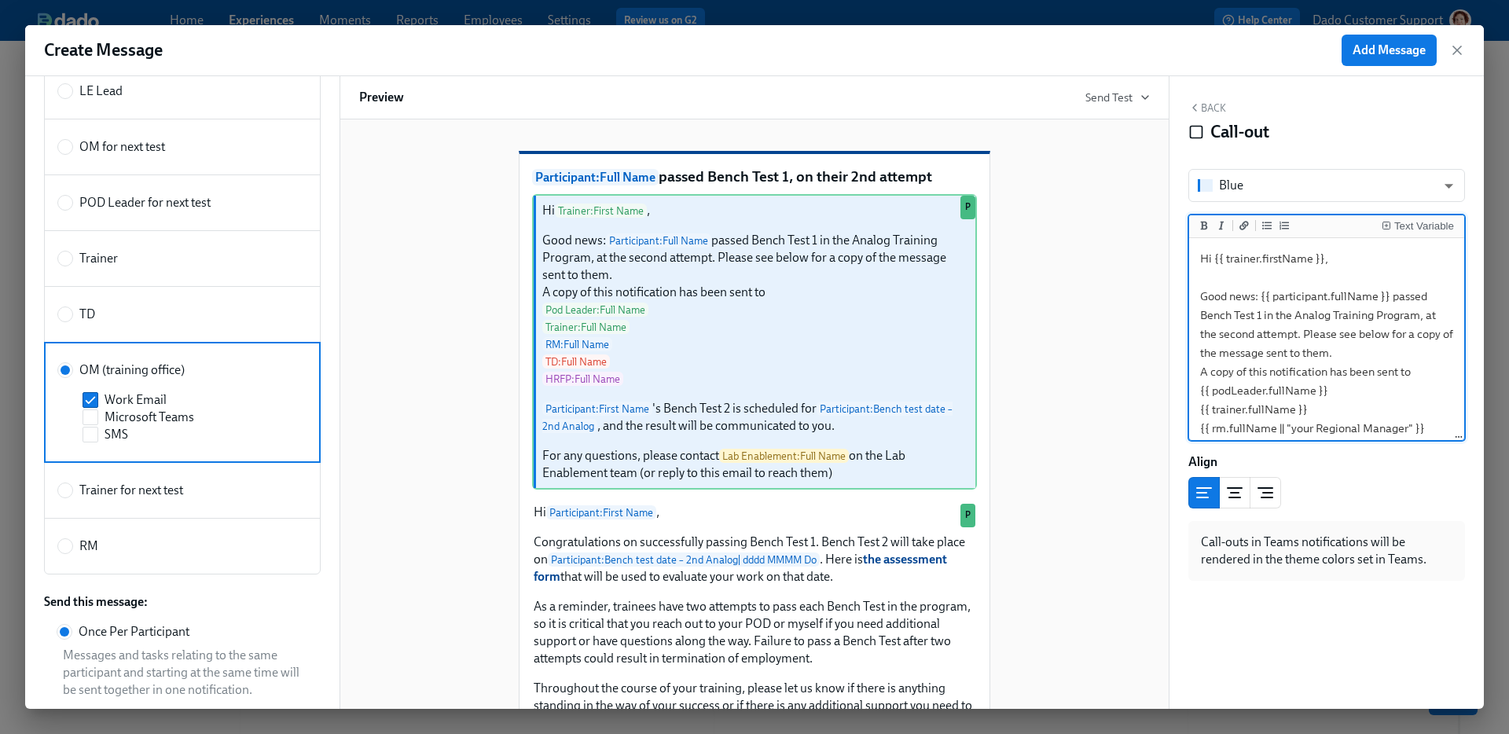
click at [1236, 254] on textarea "Hi {{ trainer.firstName }}, Good news: {{ participant.fullName }} passed Bench …" at bounding box center [1326, 456] width 269 height 431
type textarea "Hi {{ omTrainingOffice.firstName }}, Good news: {{ participant.fullName }} pass…"
click at [1381, 45] on span "Add Message" at bounding box center [1389, 50] width 73 height 16
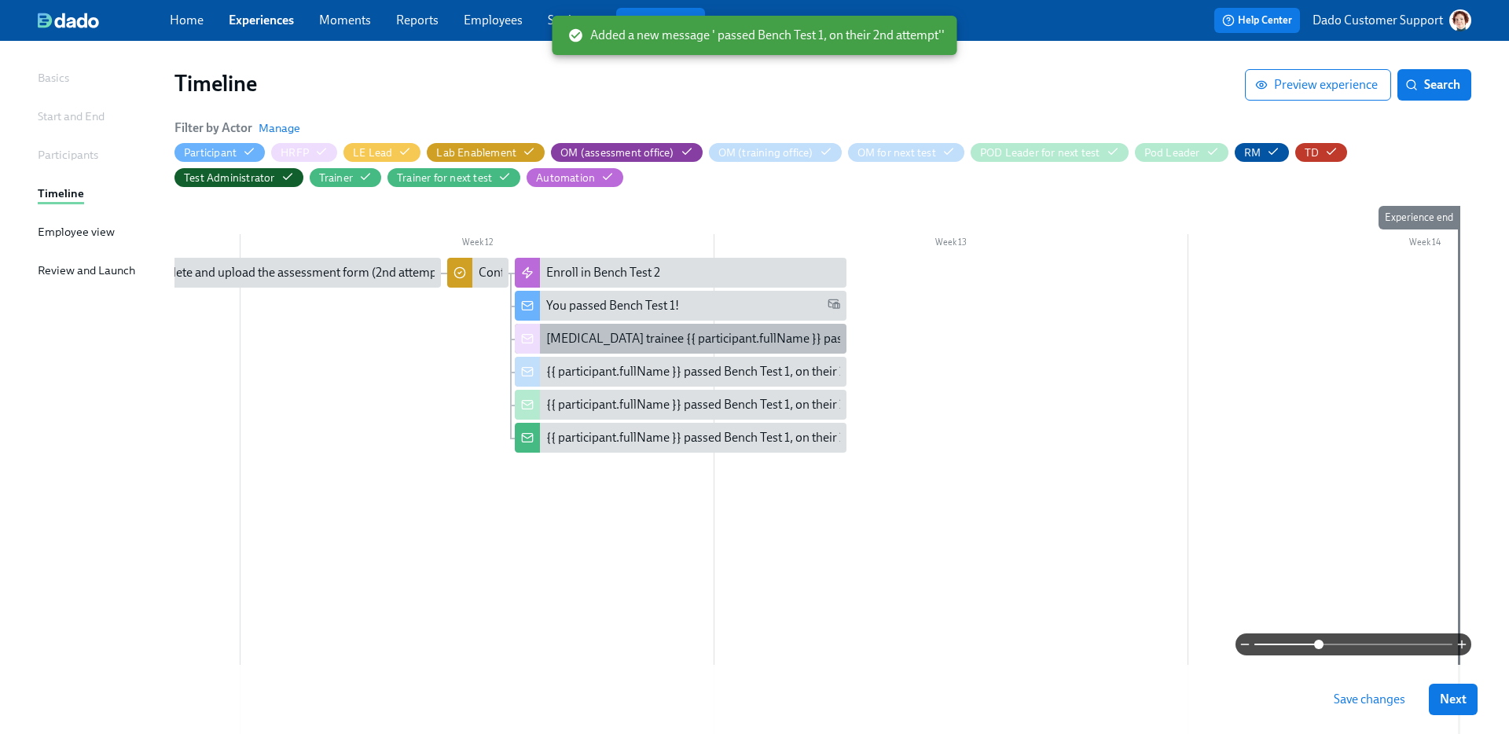
click at [586, 340] on div "Lab Technician trainee {{ participant.fullName }} passed Bench Test 1, on their…" at bounding box center [795, 338] width 498 height 17
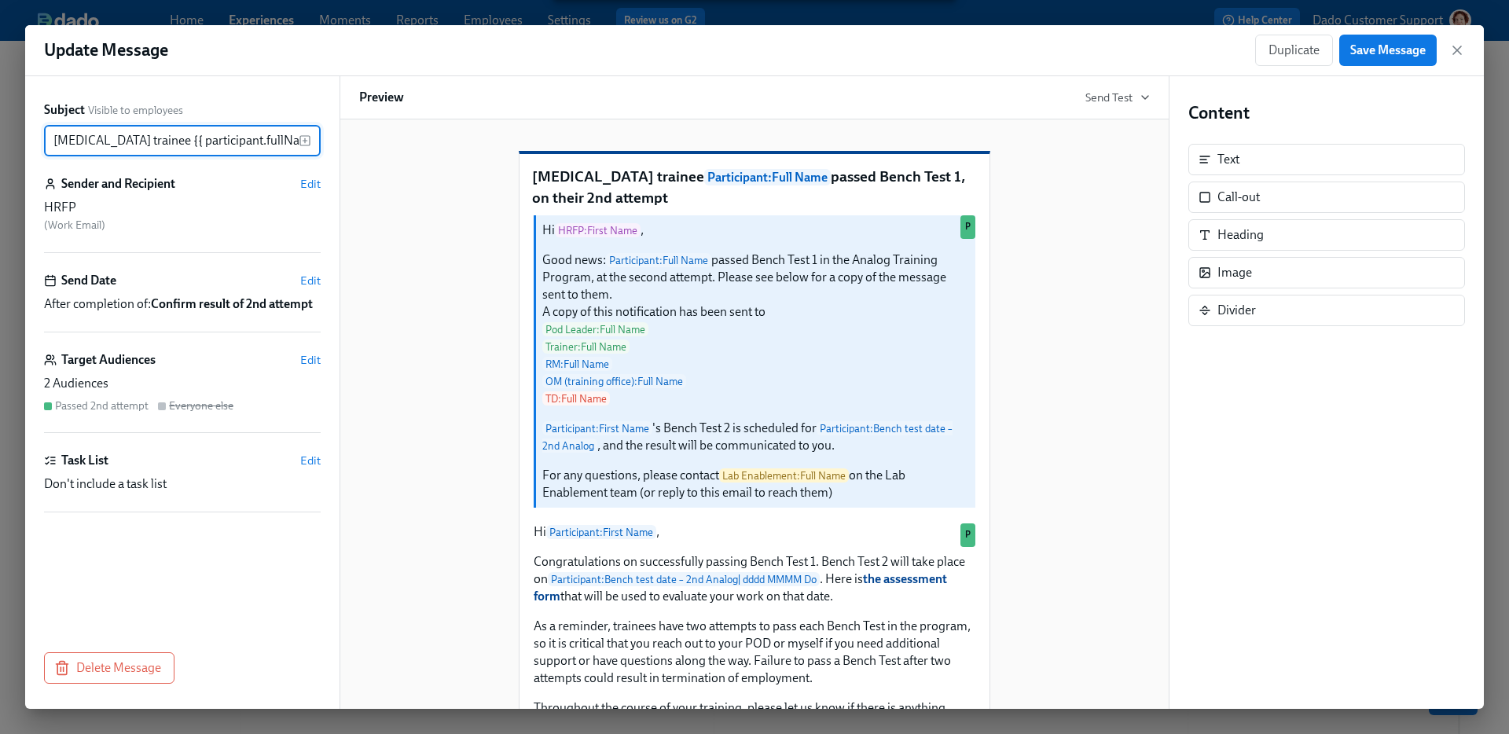
scroll to position [0, 241]
click at [1277, 51] on span "Duplicate" at bounding box center [1294, 50] width 51 height 16
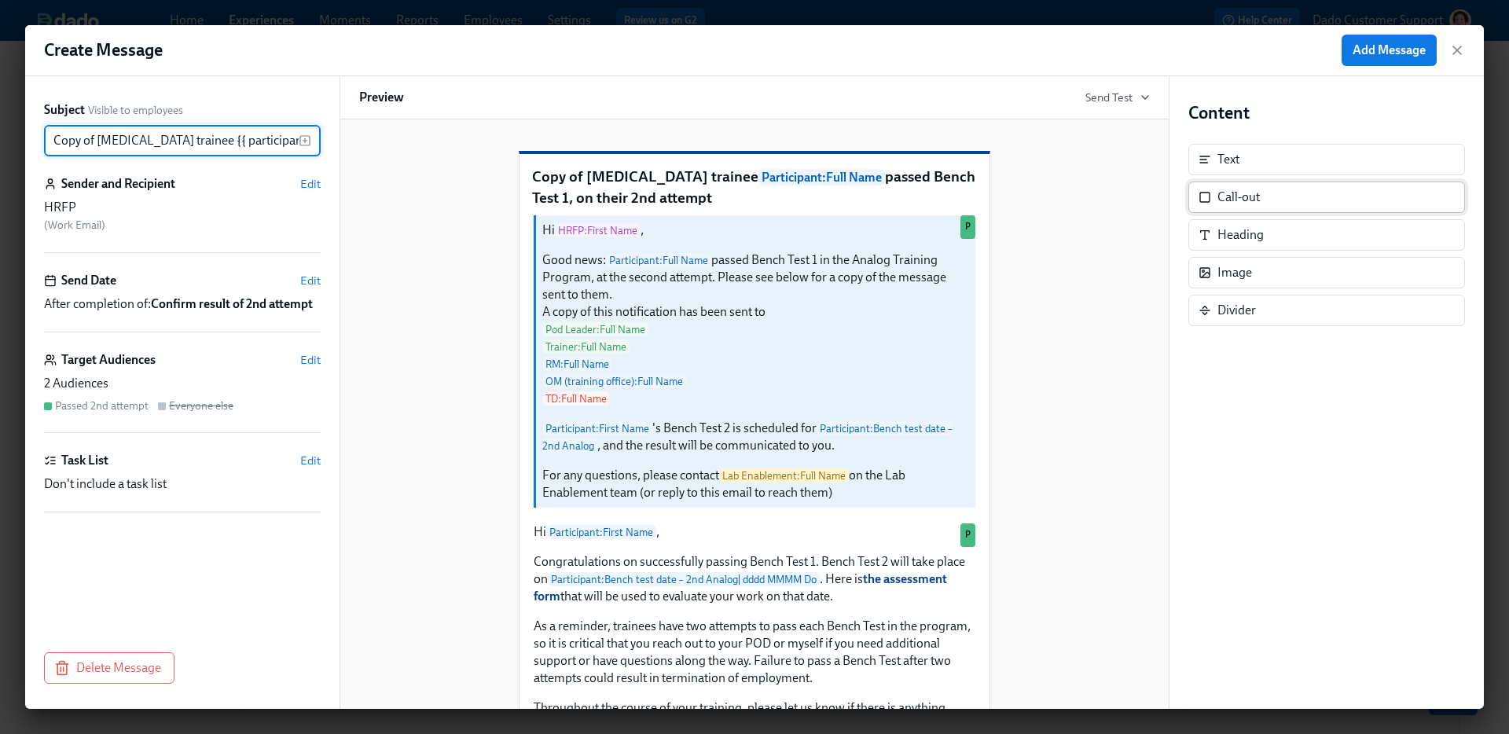
scroll to position [0, 284]
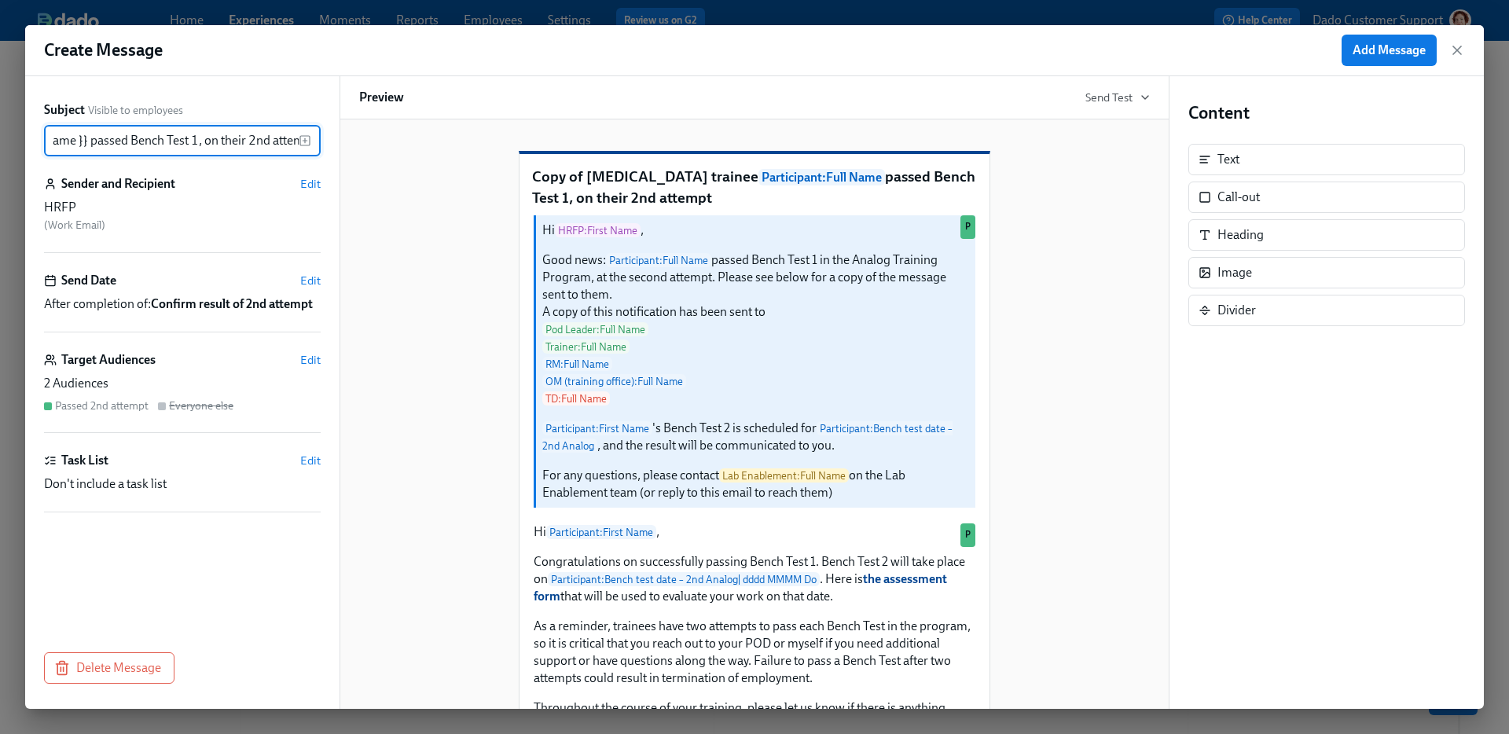
click at [115, 138] on input "Copy of Lab Technician trainee {{ participant.fullName }} passed Bench Test 1, …" at bounding box center [171, 140] width 255 height 31
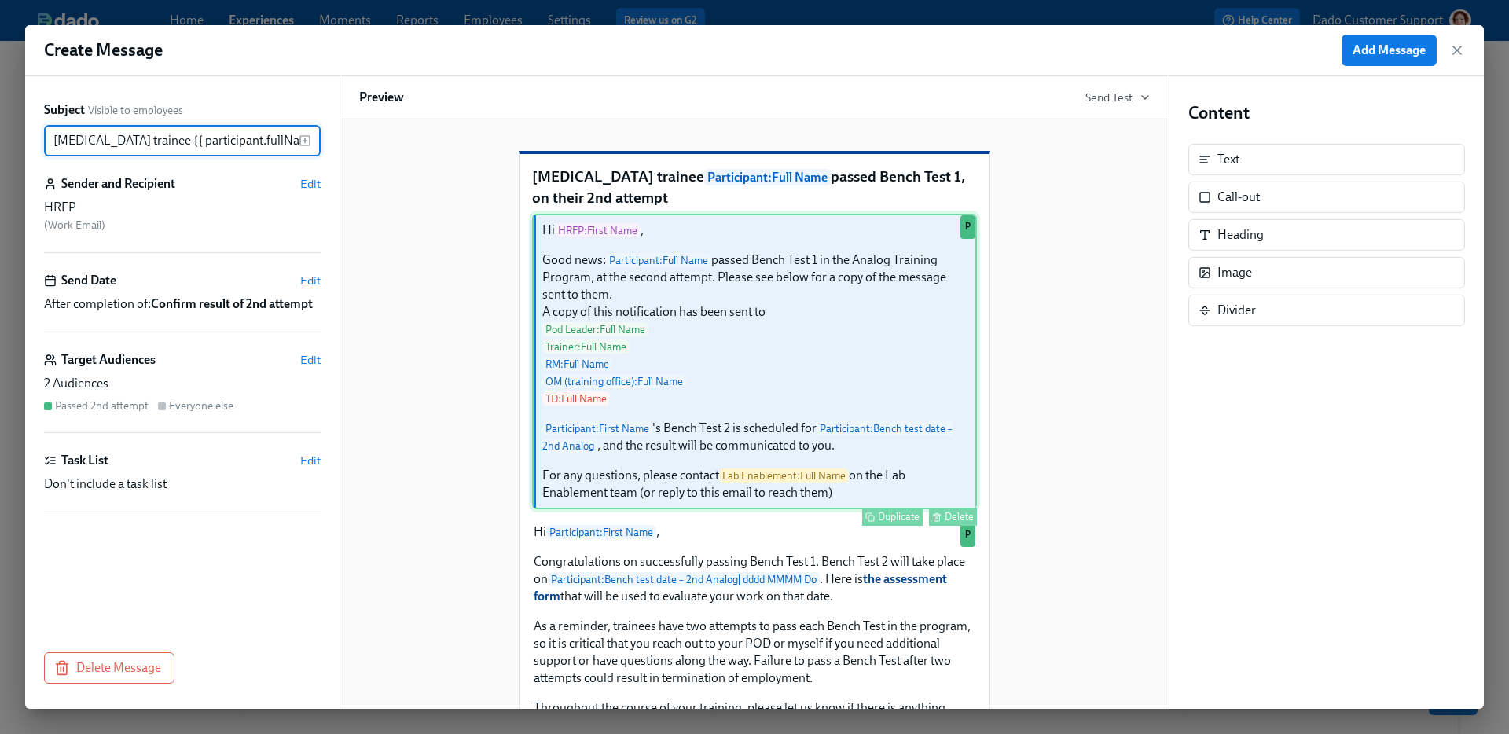
click at [792, 386] on div "Hi HRFP : First Name , Good news: Participant : Full Name passed Bench Test 1 i…" at bounding box center [754, 362] width 445 height 296
type input "Lab Technician trainee {{ participant.fullName }} passed Bench Test 1, on their…"
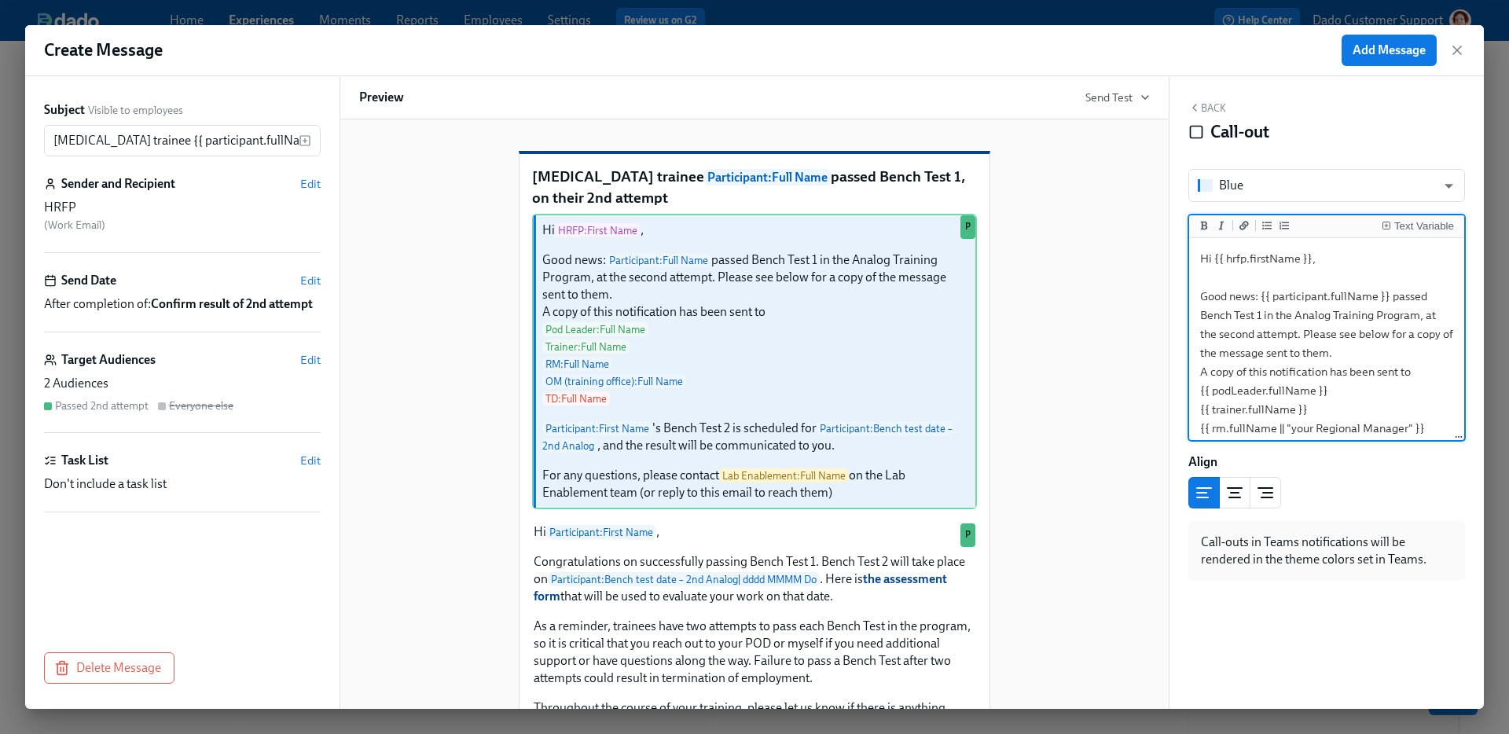
click at [1237, 262] on textarea "Hi {{ hrfp.firstName }}, Good news: {{ participant.fullName }} passed Bench Tes…" at bounding box center [1326, 466] width 269 height 450
click at [1196, 388] on textarea "Hi {{ rm.firstName }}, Good news: {{ participant.fullName }} passed Bench Test …" at bounding box center [1326, 466] width 269 height 450
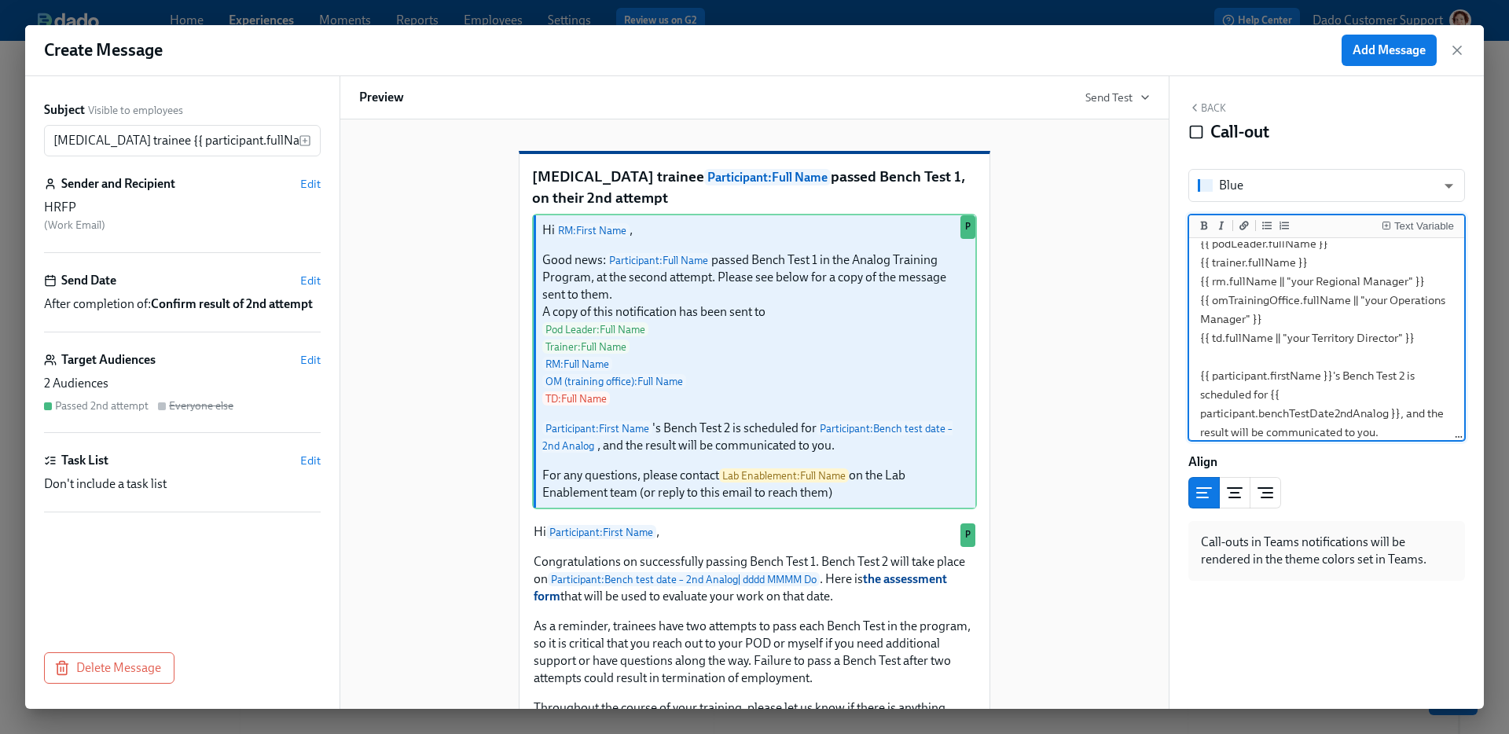
scroll to position [148, 0]
click at [1418, 340] on textarea "Hi {{ rm.firstName }}, Good news: {{ participant.fullName }} passed Bench Test …" at bounding box center [1326, 319] width 269 height 450
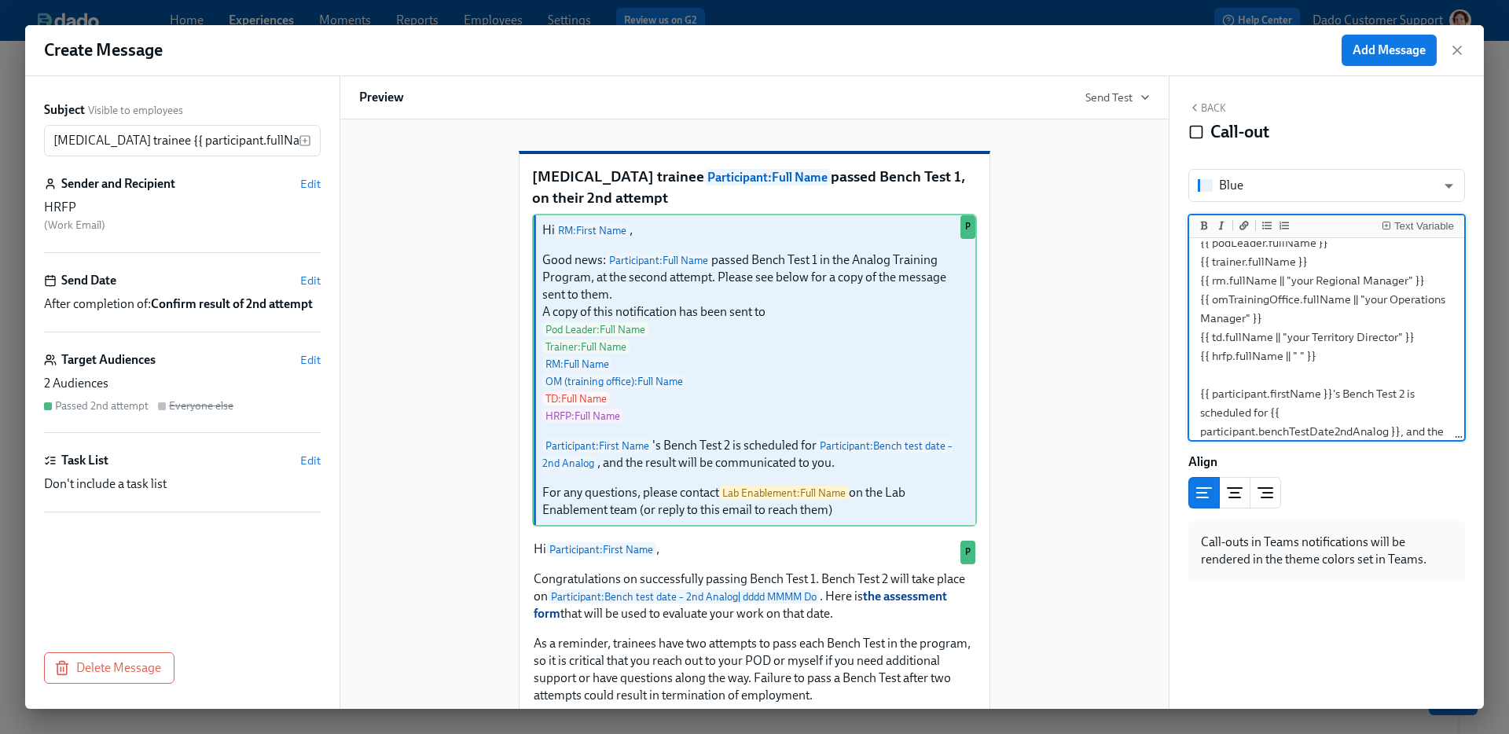
click at [1366, 274] on textarea "Hi {{ rm.firstName }}, Good news: {{ participant.fullName }} passed Bench Test …" at bounding box center [1326, 328] width 269 height 468
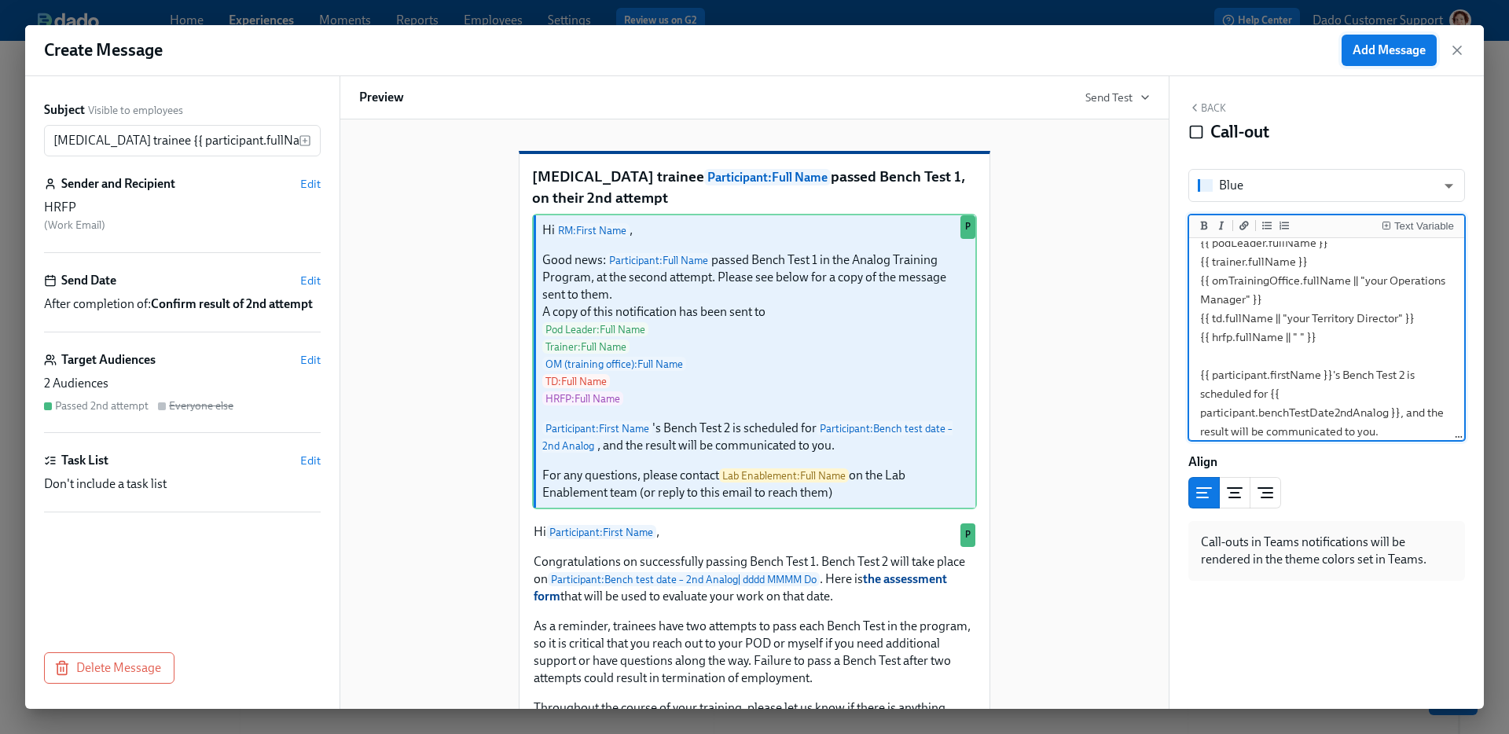
type textarea "Hi {{ rm.firstName }}, Good news: {{ participant.fullName }} passed Bench Test …"
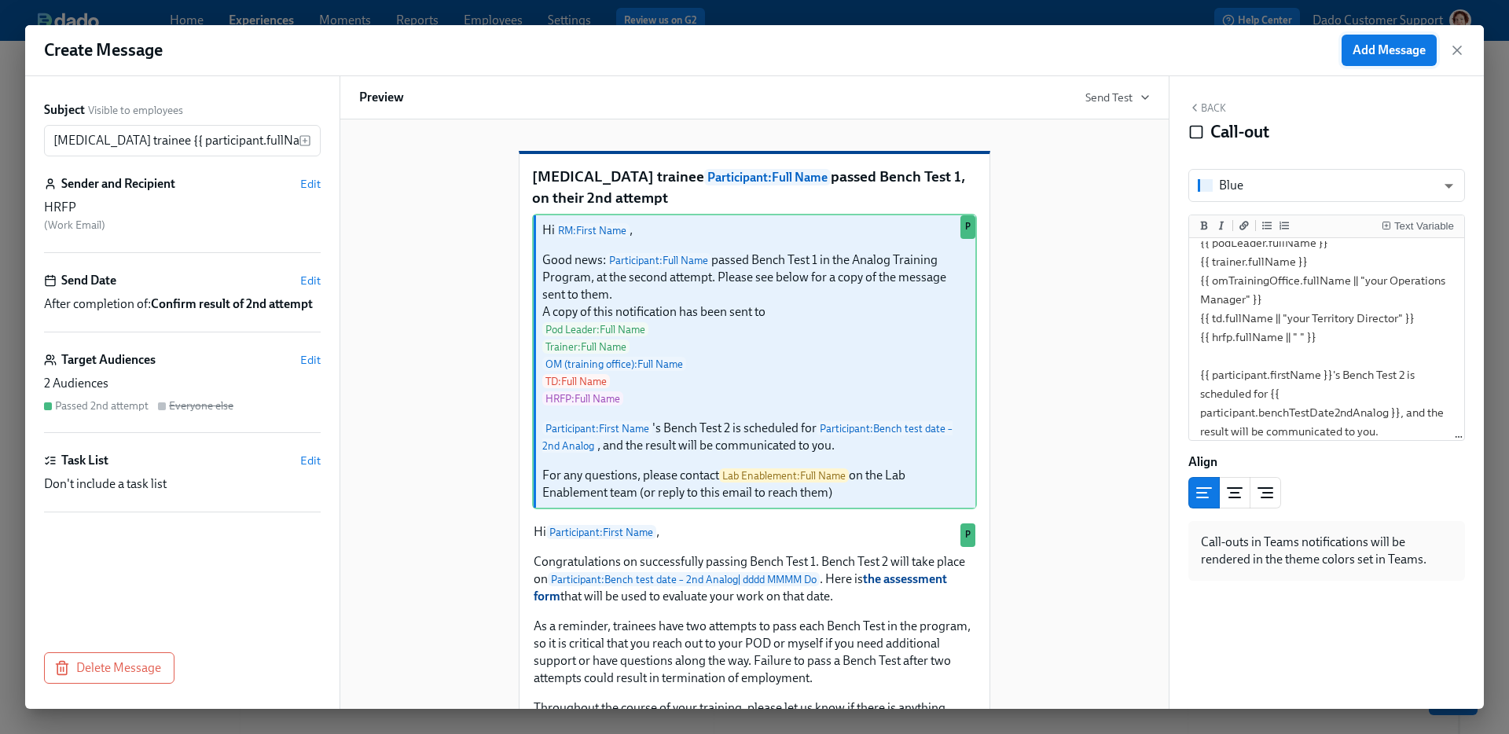
click at [1386, 50] on span "Add Message" at bounding box center [1389, 50] width 73 height 16
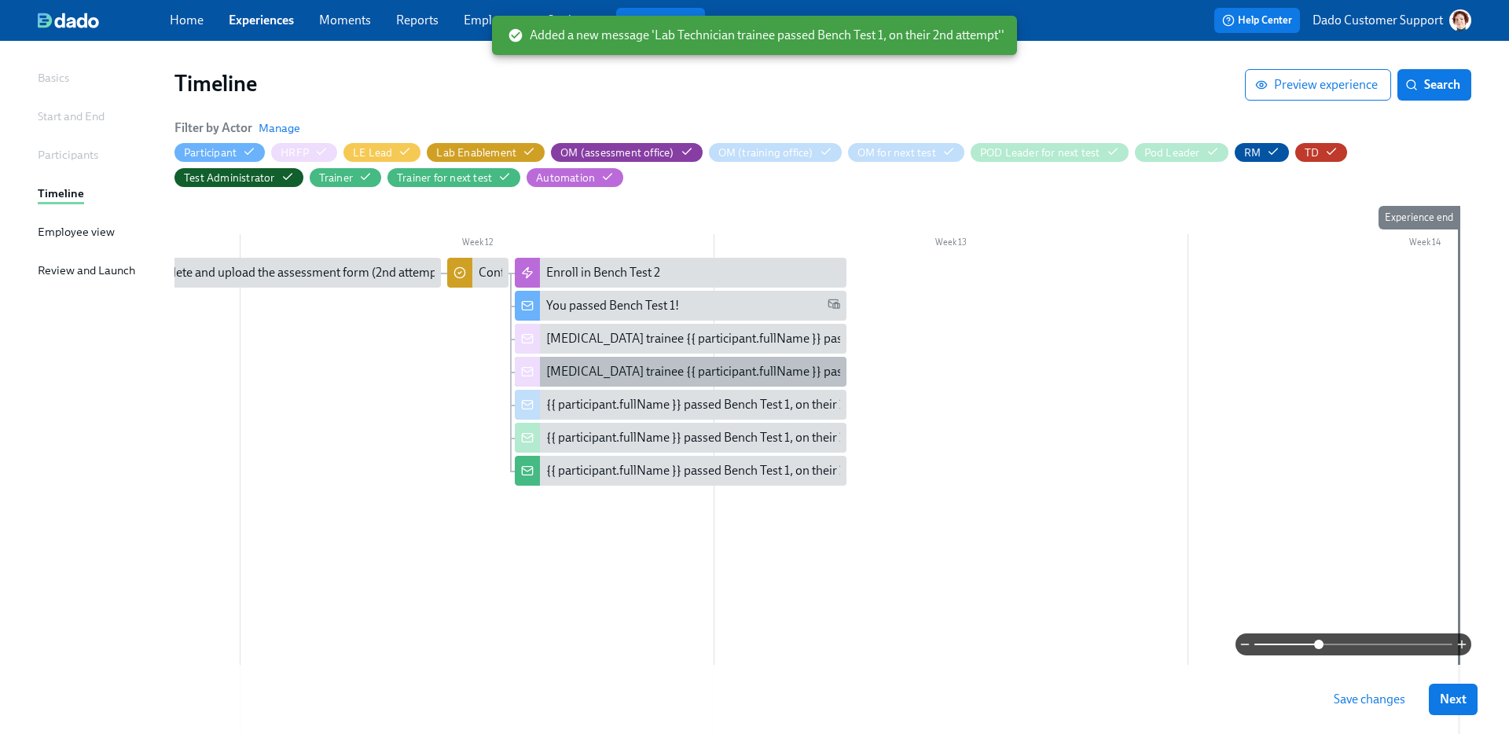
click at [623, 366] on div "Lab Technician trainee {{ participant.fullName }} passed Bench Test 1, on their…" at bounding box center [795, 371] width 498 height 17
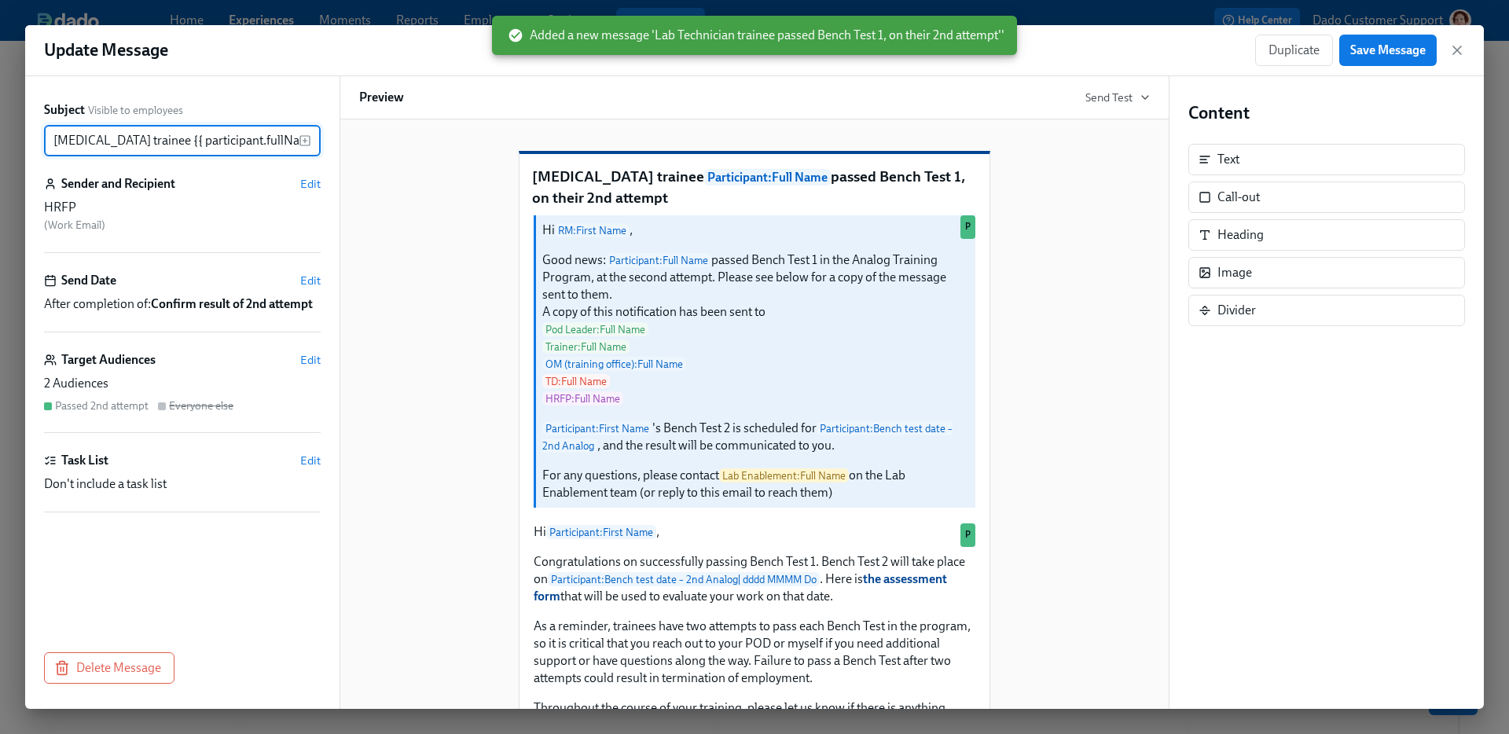
scroll to position [0, 241]
click at [301, 180] on span "Edit" at bounding box center [310, 184] width 20 height 16
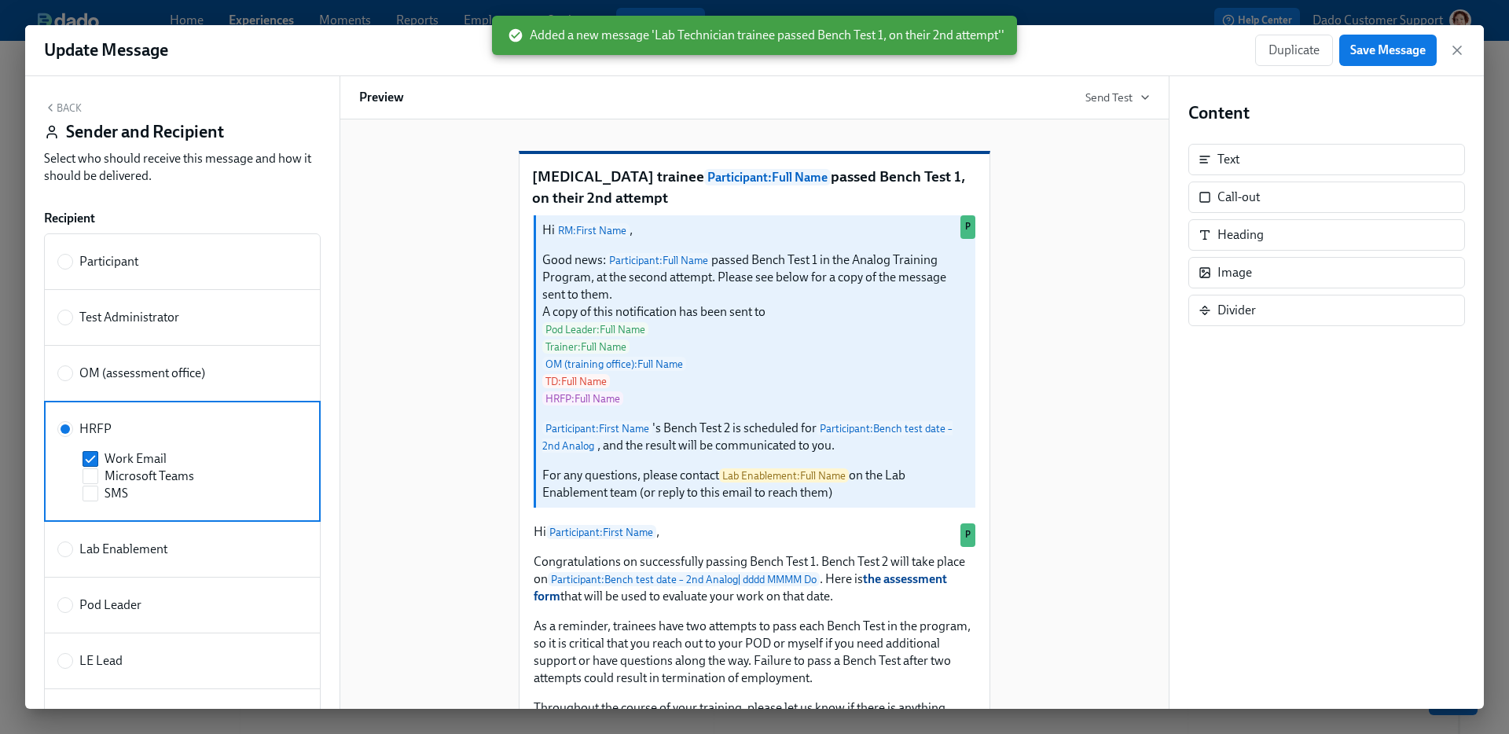
scroll to position [339, 0]
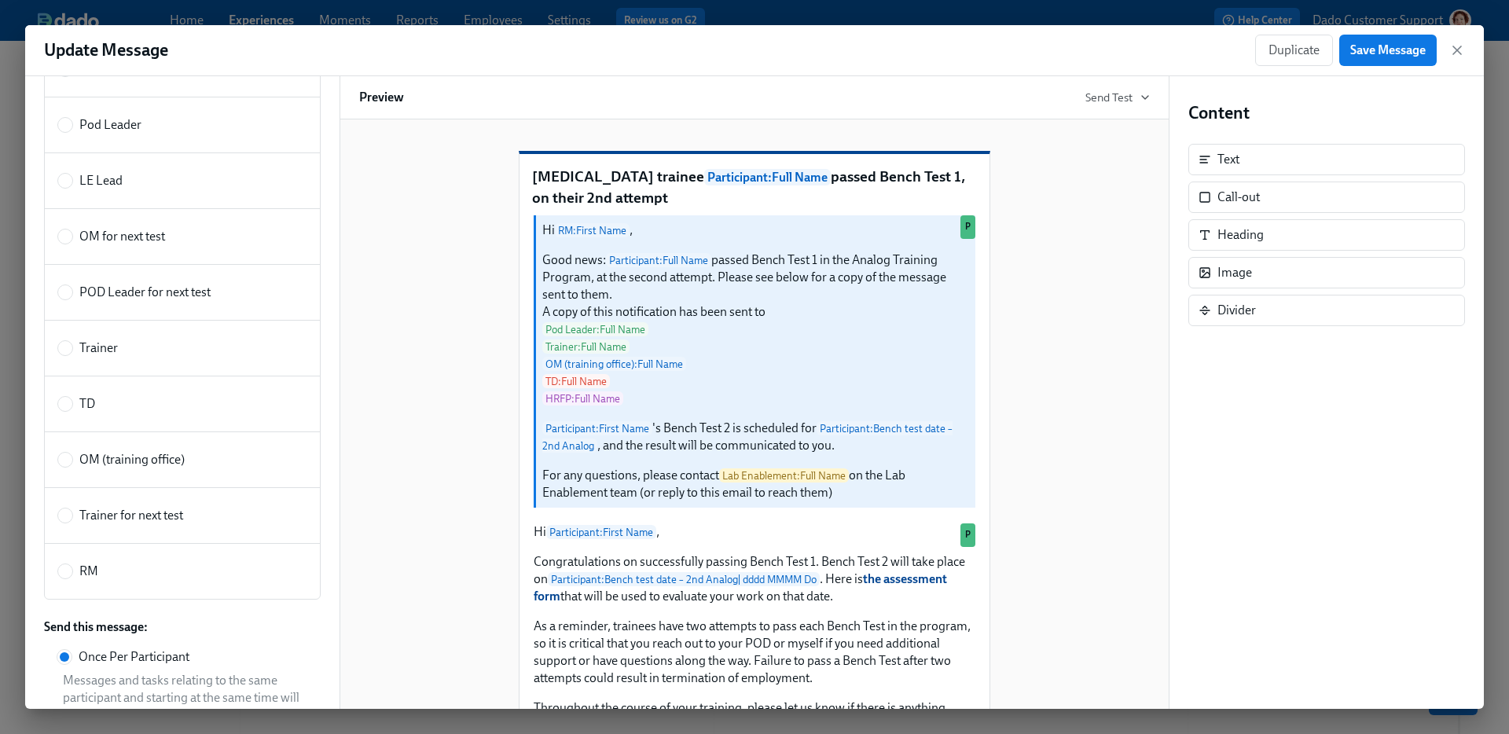
click at [116, 582] on label "RM" at bounding box center [182, 571] width 277 height 57
click at [72, 579] on input "RM" at bounding box center [65, 571] width 14 height 14
radio input "true"
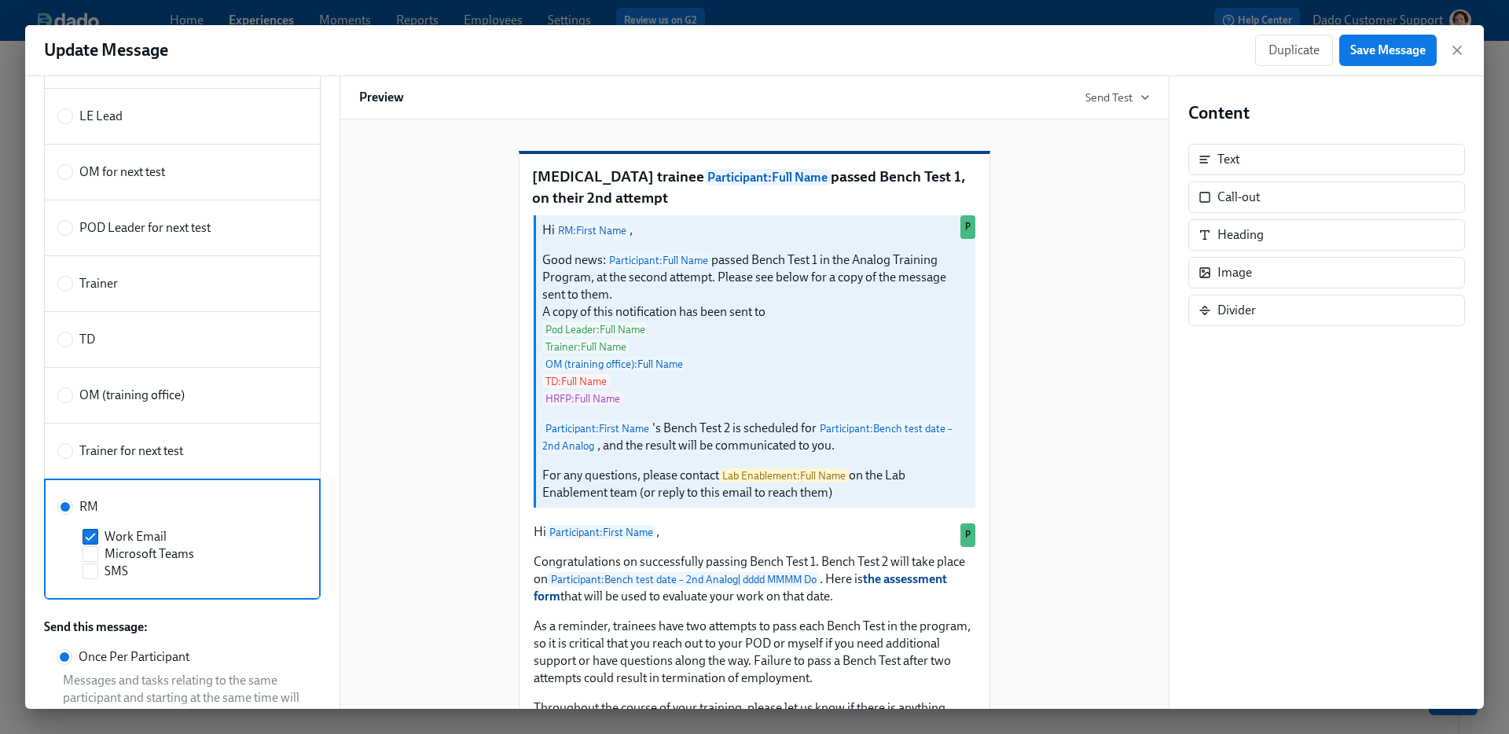
scroll to position [416, 0]
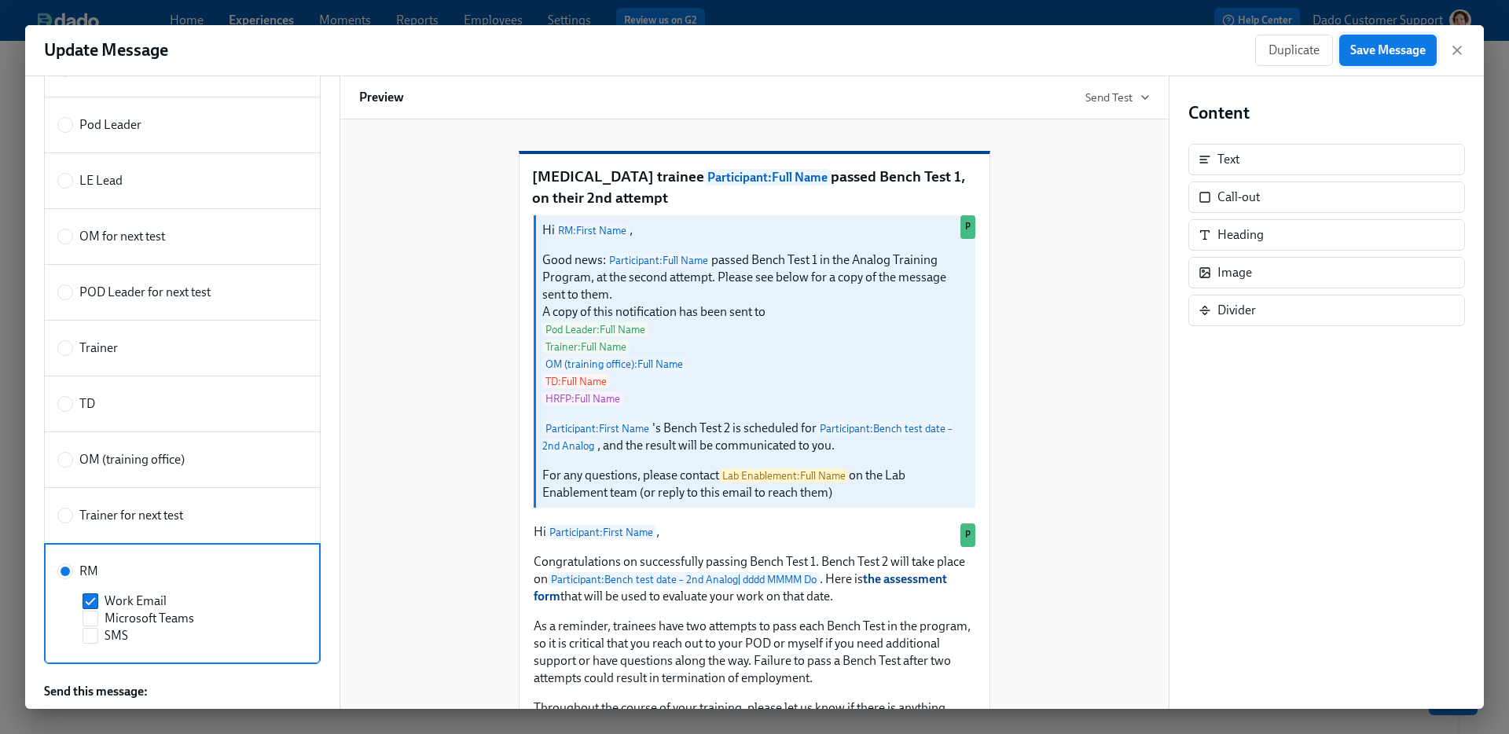
click at [1381, 41] on button "Save Message" at bounding box center [1387, 50] width 97 height 31
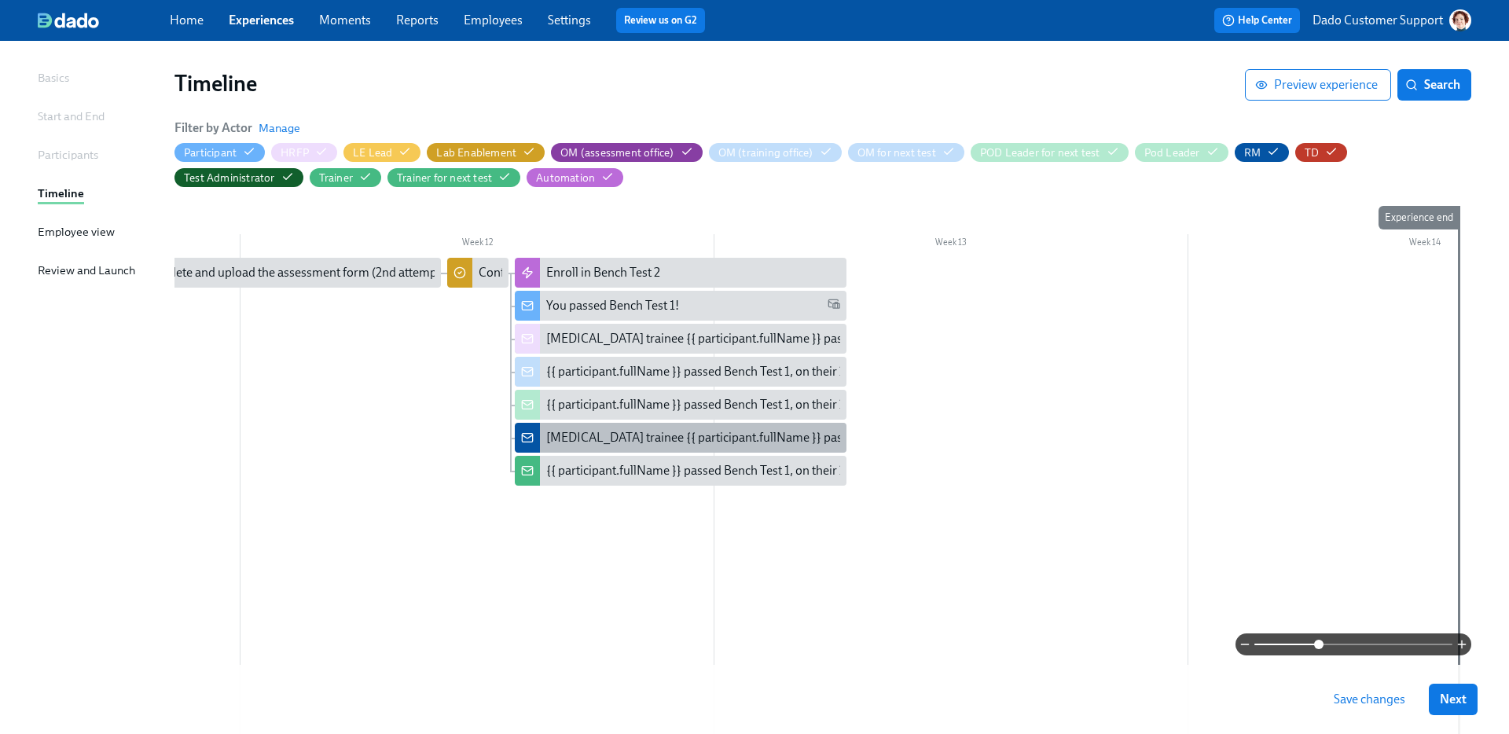
click at [607, 434] on div "Lab Technician trainee {{ participant.fullName }} passed Bench Test 1, on their…" at bounding box center [795, 437] width 498 height 17
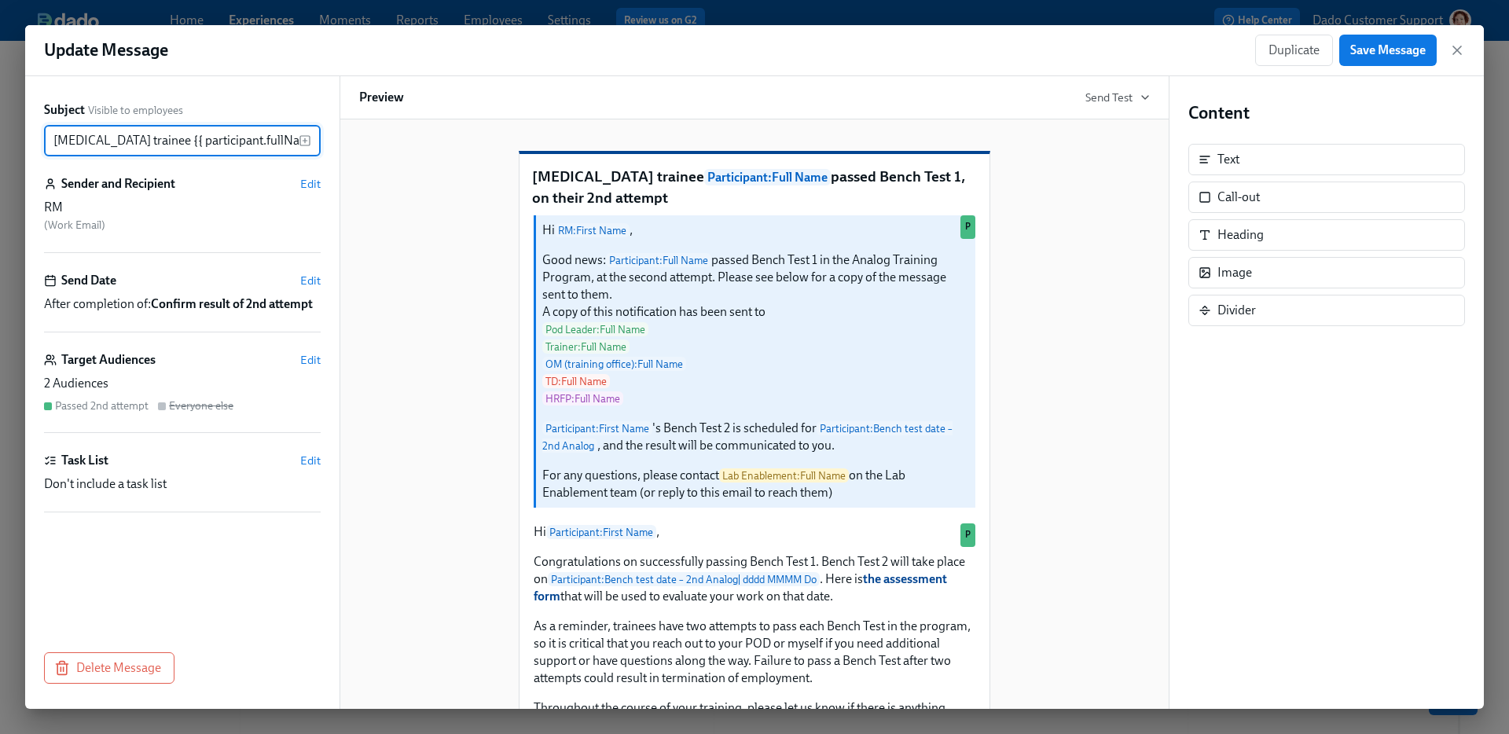
scroll to position [0, 241]
click at [1270, 48] on span "Duplicate" at bounding box center [1294, 50] width 51 height 16
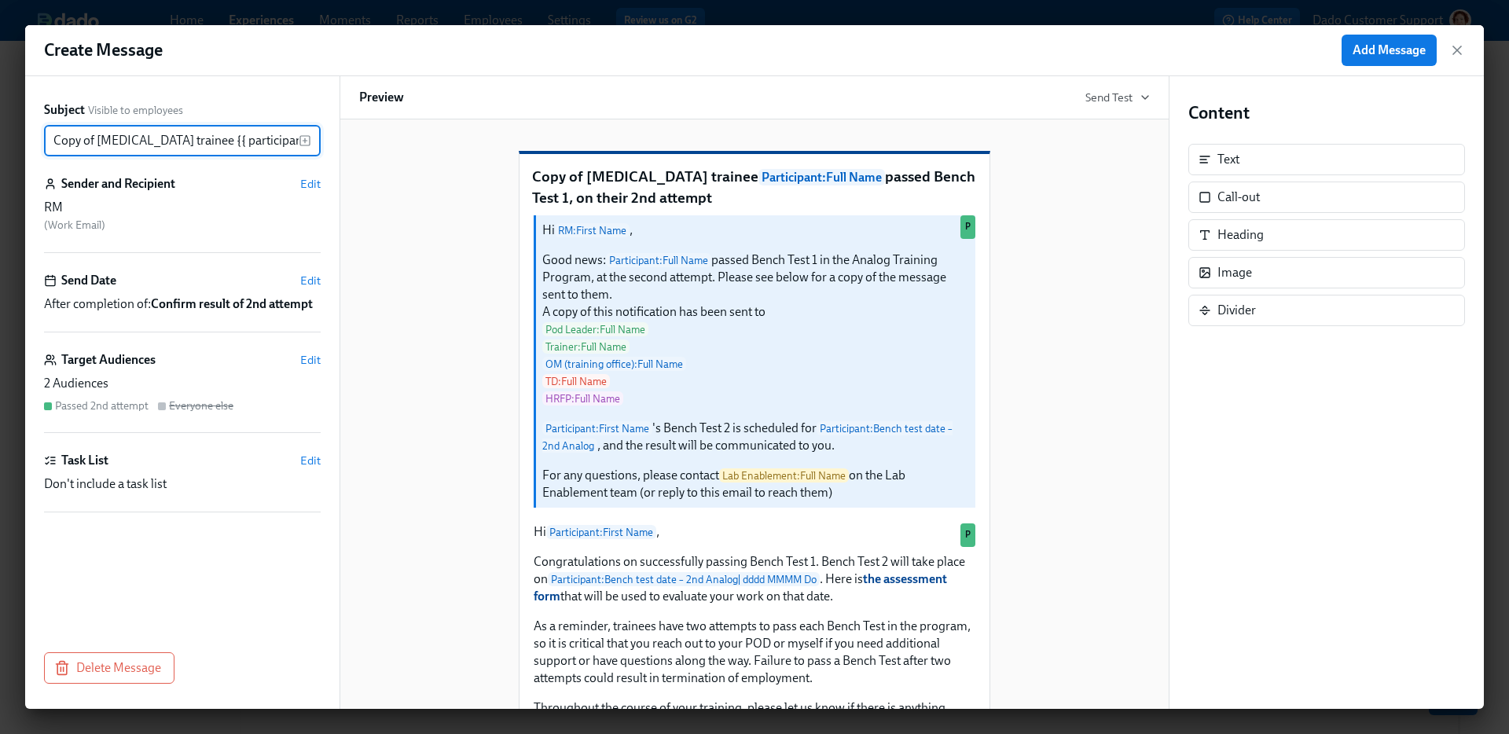
scroll to position [0, 284]
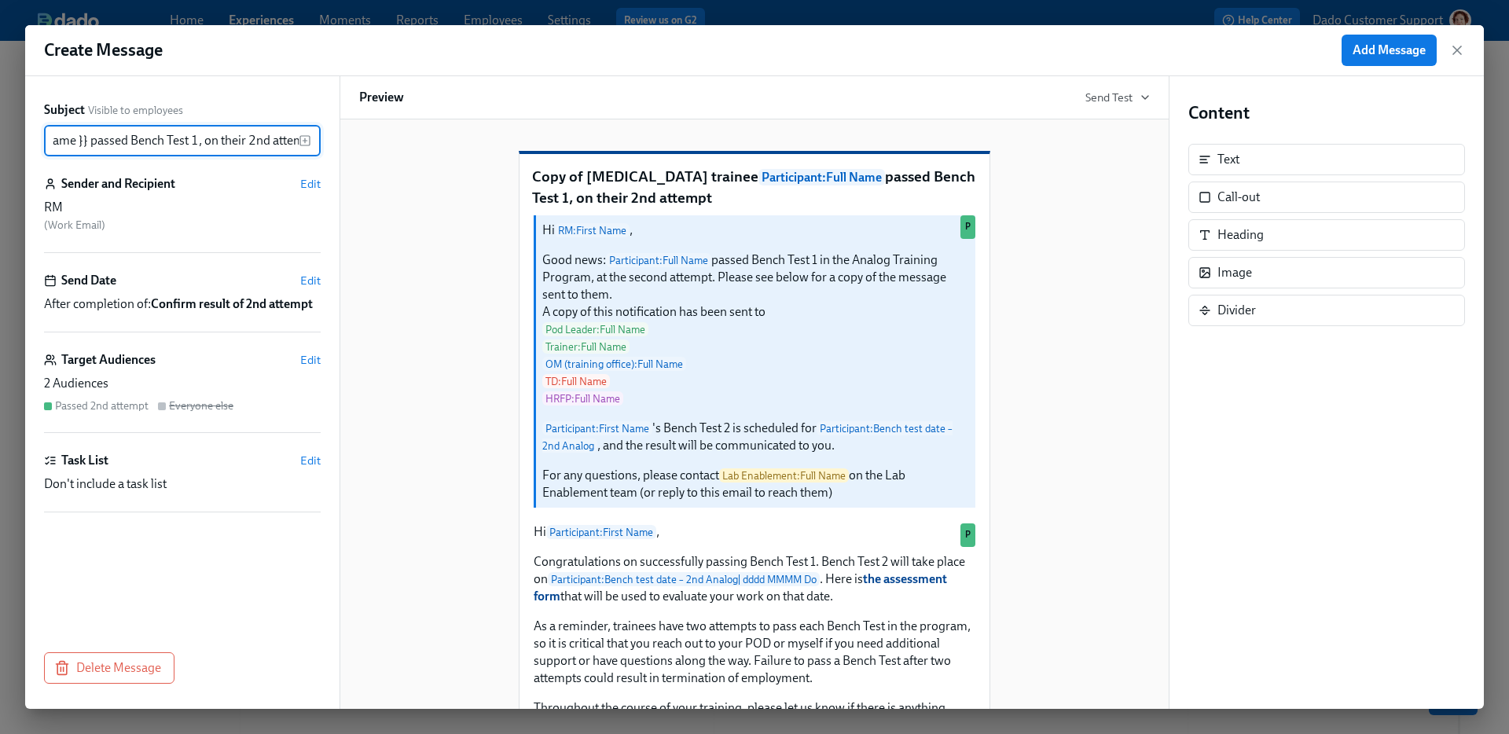
click at [151, 141] on input "Copy of Lab Technician trainee {{ participant.fullName }} passed Bench Test 1, …" at bounding box center [171, 140] width 255 height 31
type input "Lab Technician trainee {{ participant.fullName }} passed Bench Test 1, on their…"
click at [310, 186] on span "Edit" at bounding box center [310, 184] width 20 height 16
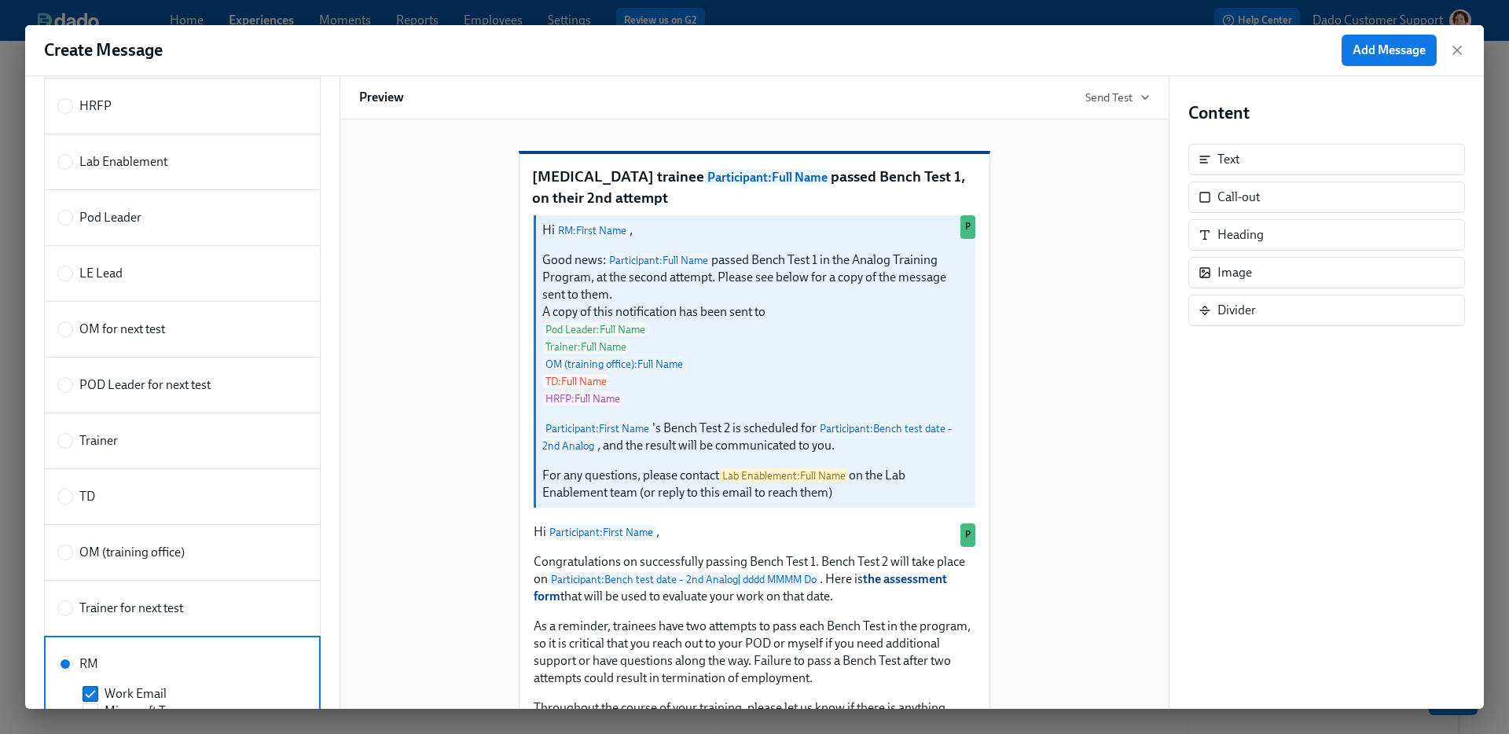
scroll to position [705, 0]
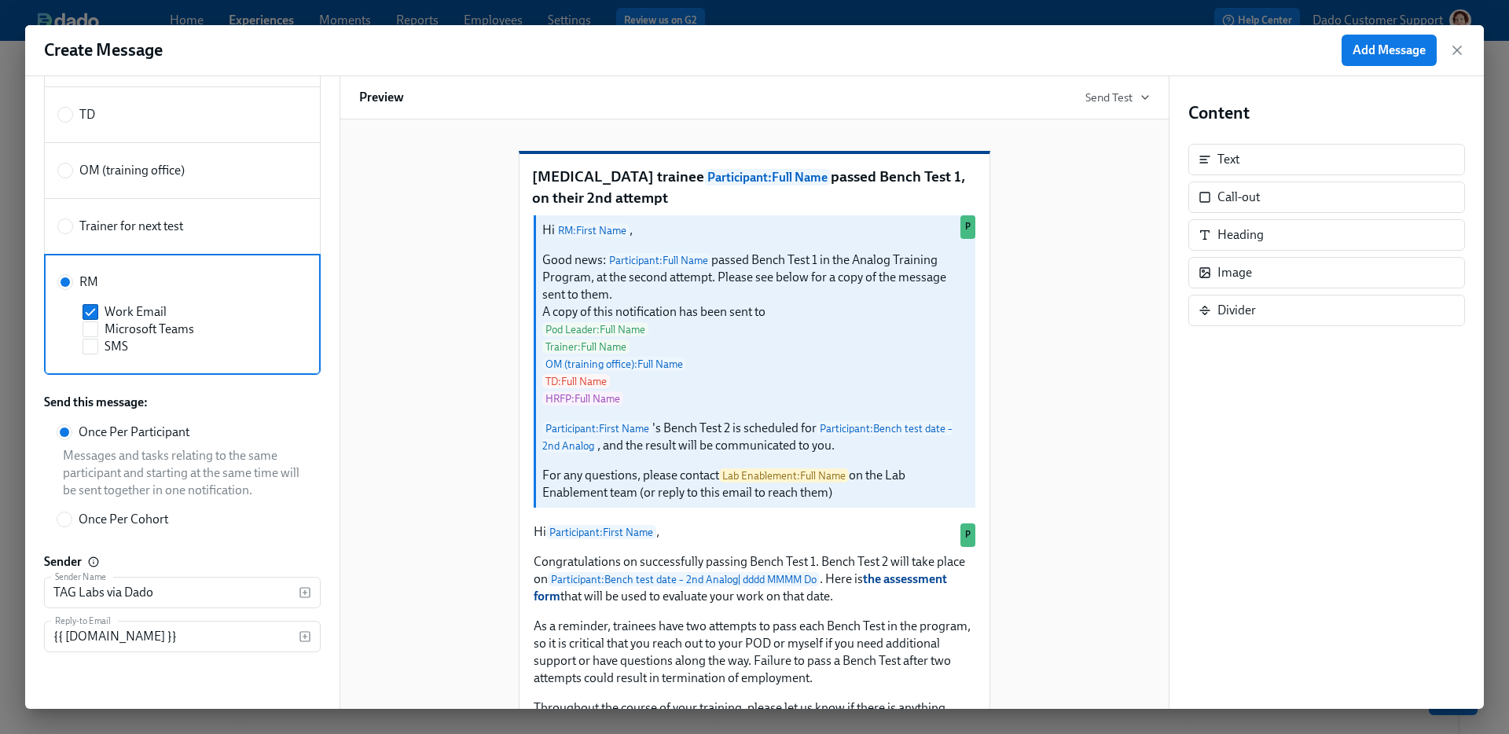
click at [124, 116] on div "TD" at bounding box center [179, 114] width 244 height 17
click at [72, 116] on input "TD" at bounding box center [65, 115] width 14 height 14
radio input "true"
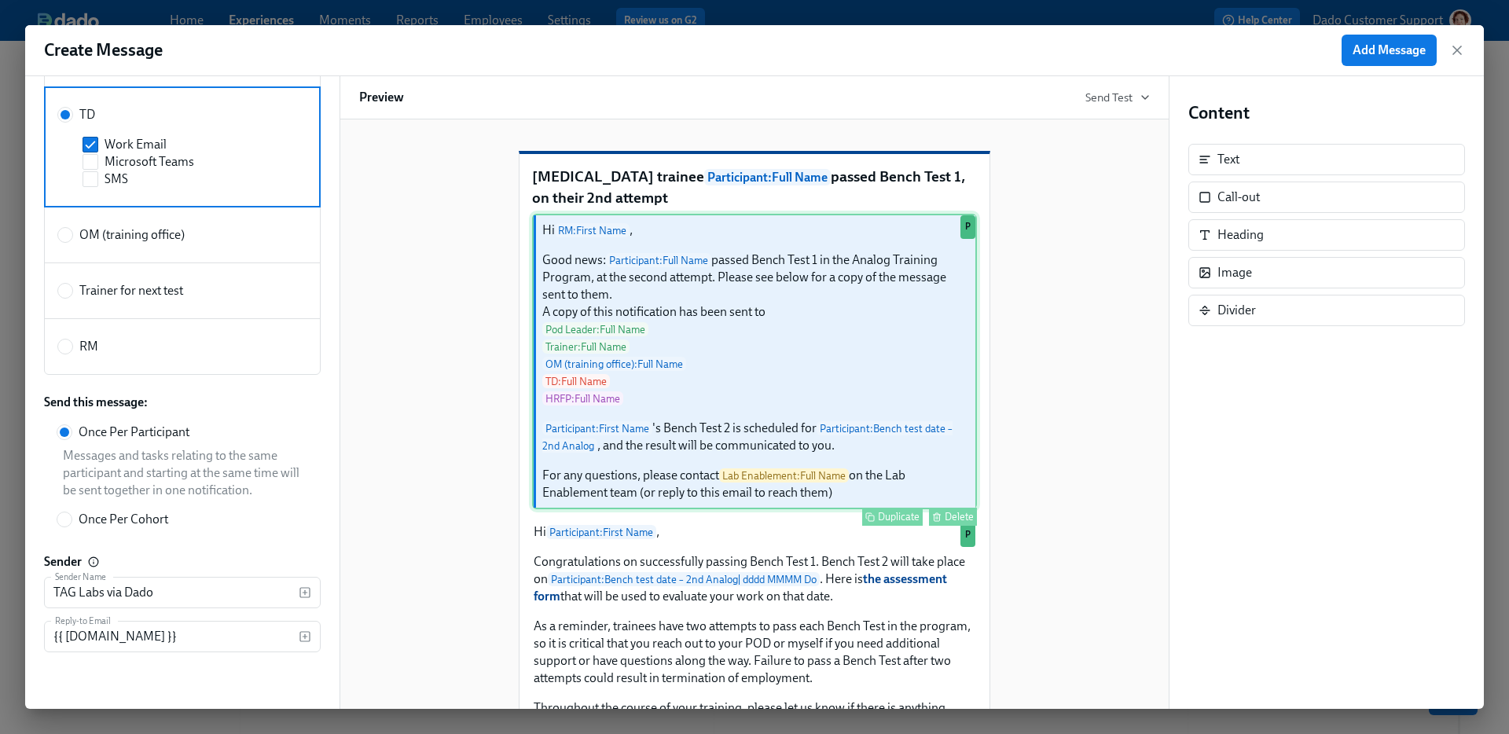
click at [759, 392] on div "Hi RM : First Name , Good news: Participant : Full Name passed Bench Test 1 in …" at bounding box center [754, 362] width 445 height 296
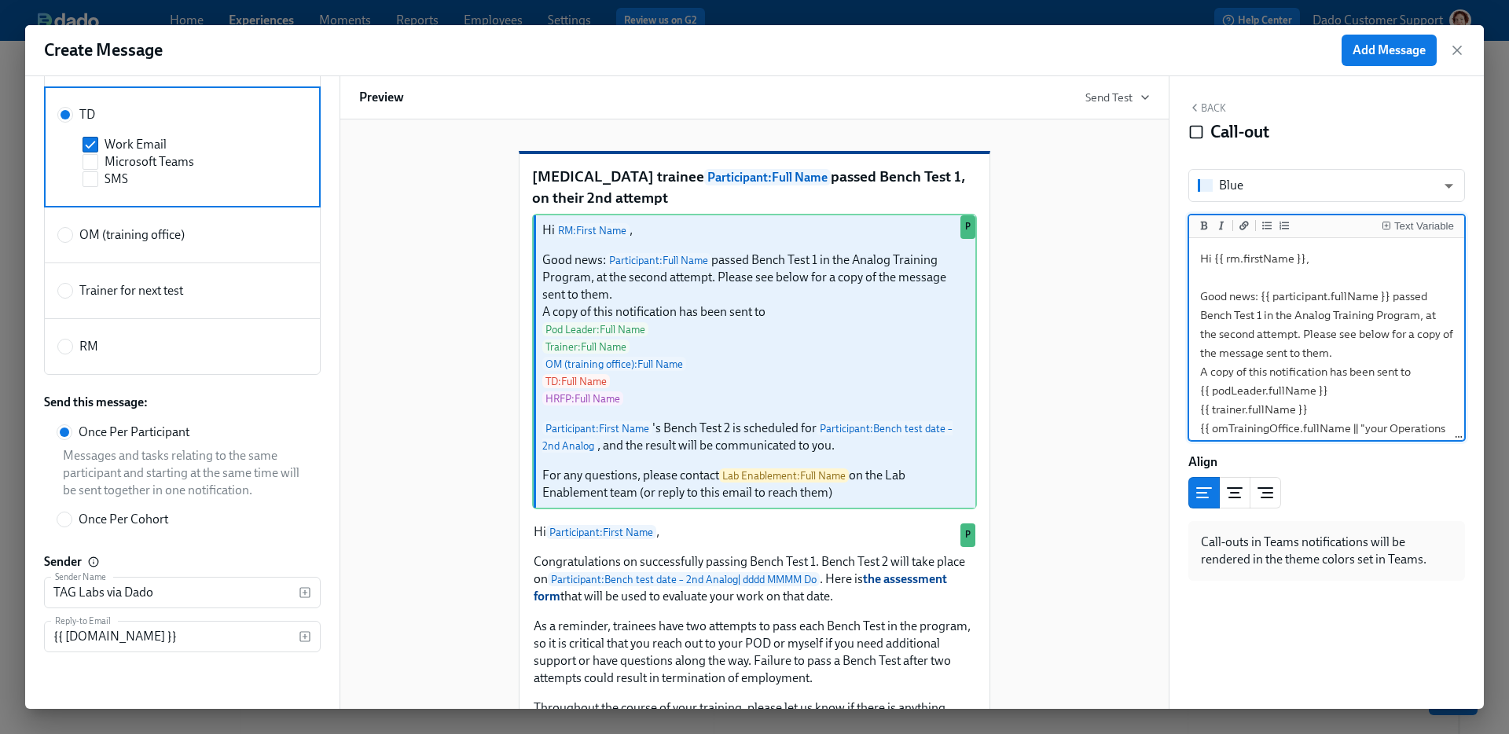
click at [1230, 262] on textarea "Hi {{ rm.firstName }}, Good news: {{ participant.fullName }} passed Bench Test …" at bounding box center [1326, 466] width 269 height 450
click at [1199, 387] on textarea "Hi {{ td.firstName }}, Good news: {{ participant.fullName }} passed Bench Test …" at bounding box center [1326, 466] width 269 height 450
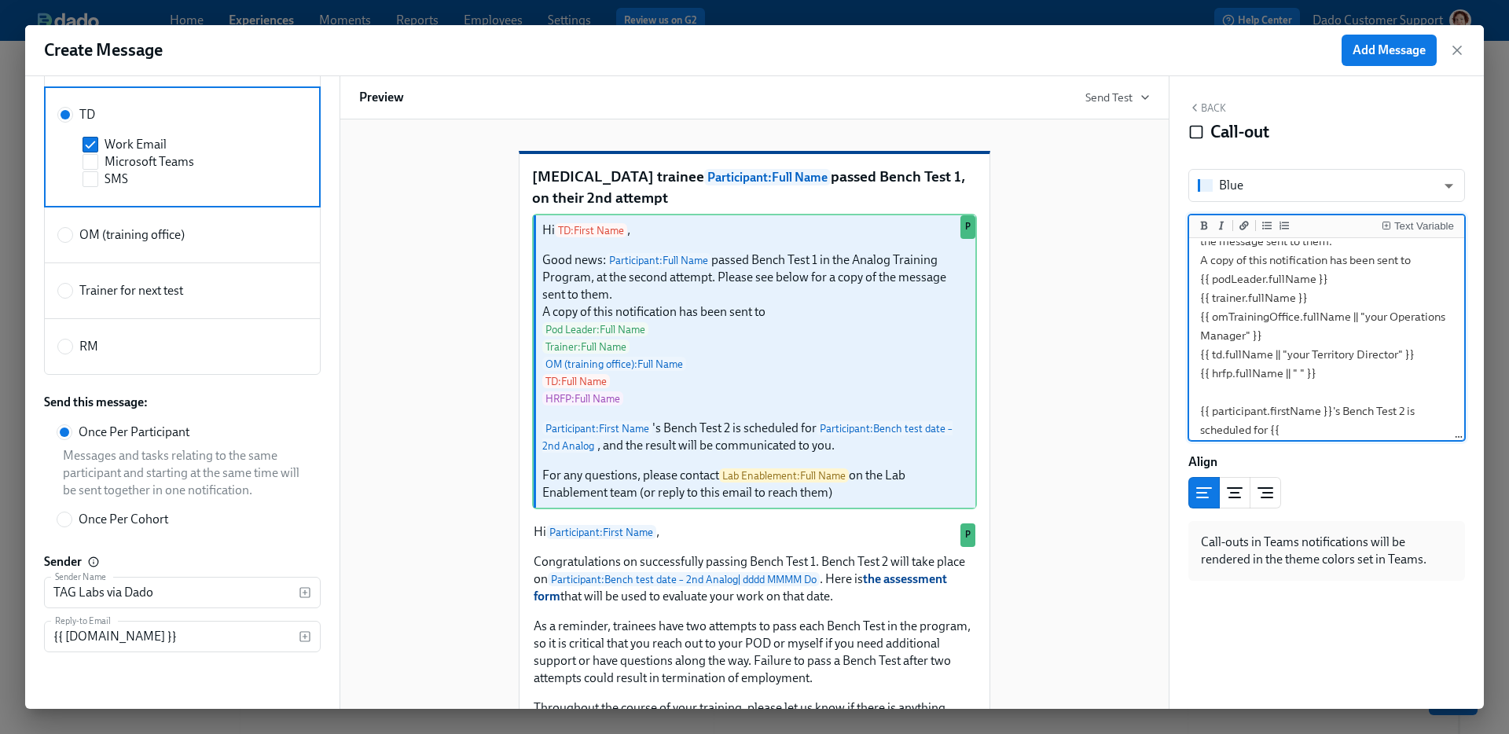
scroll to position [108, 0]
click at [1337, 374] on textarea "Hi {{ td.firstName }}, Good news: {{ participant.fullName }} passed Bench Test …" at bounding box center [1326, 358] width 269 height 450
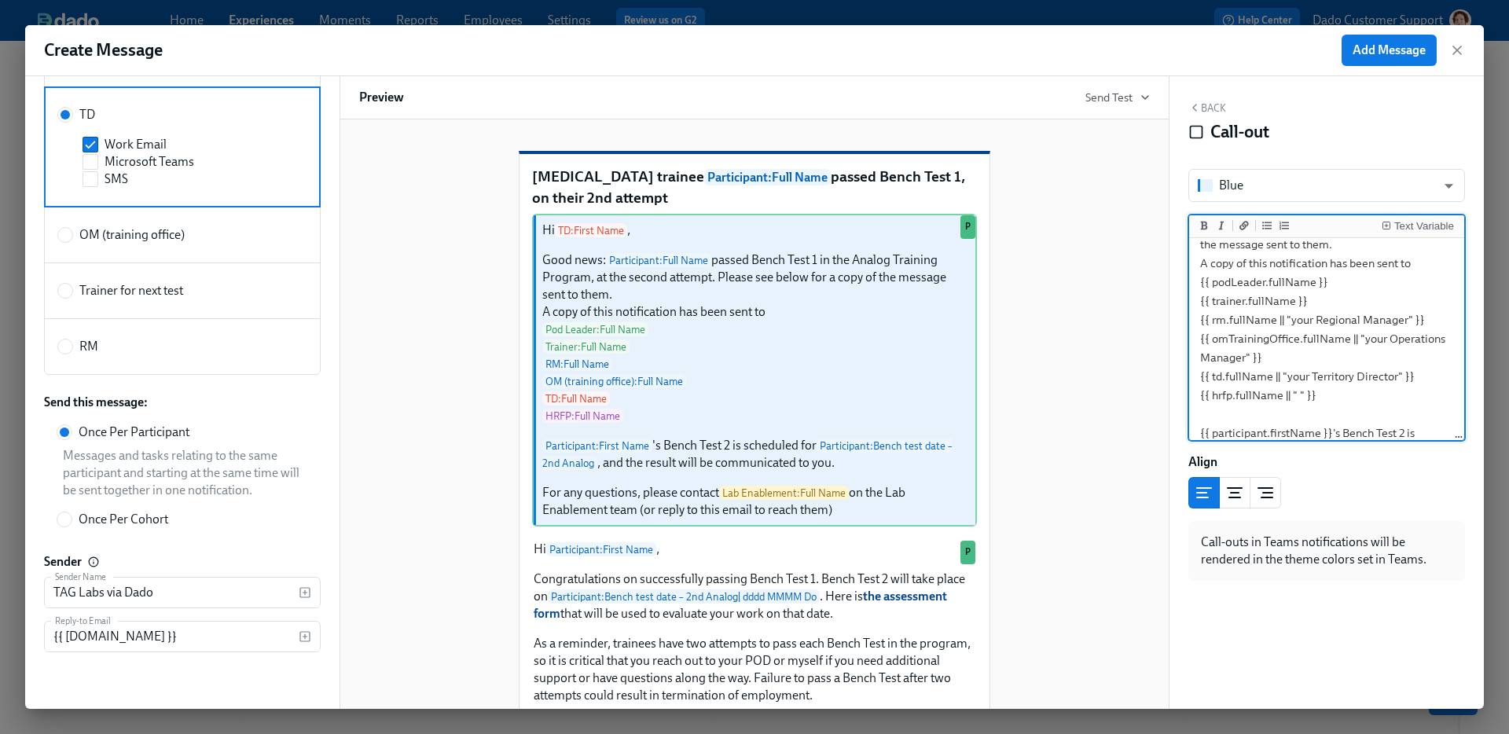
click at [1280, 369] on textarea "Hi {{ td.firstName }}, Good news: {{ participant.fullName }} passed Bench Test …" at bounding box center [1326, 367] width 269 height 468
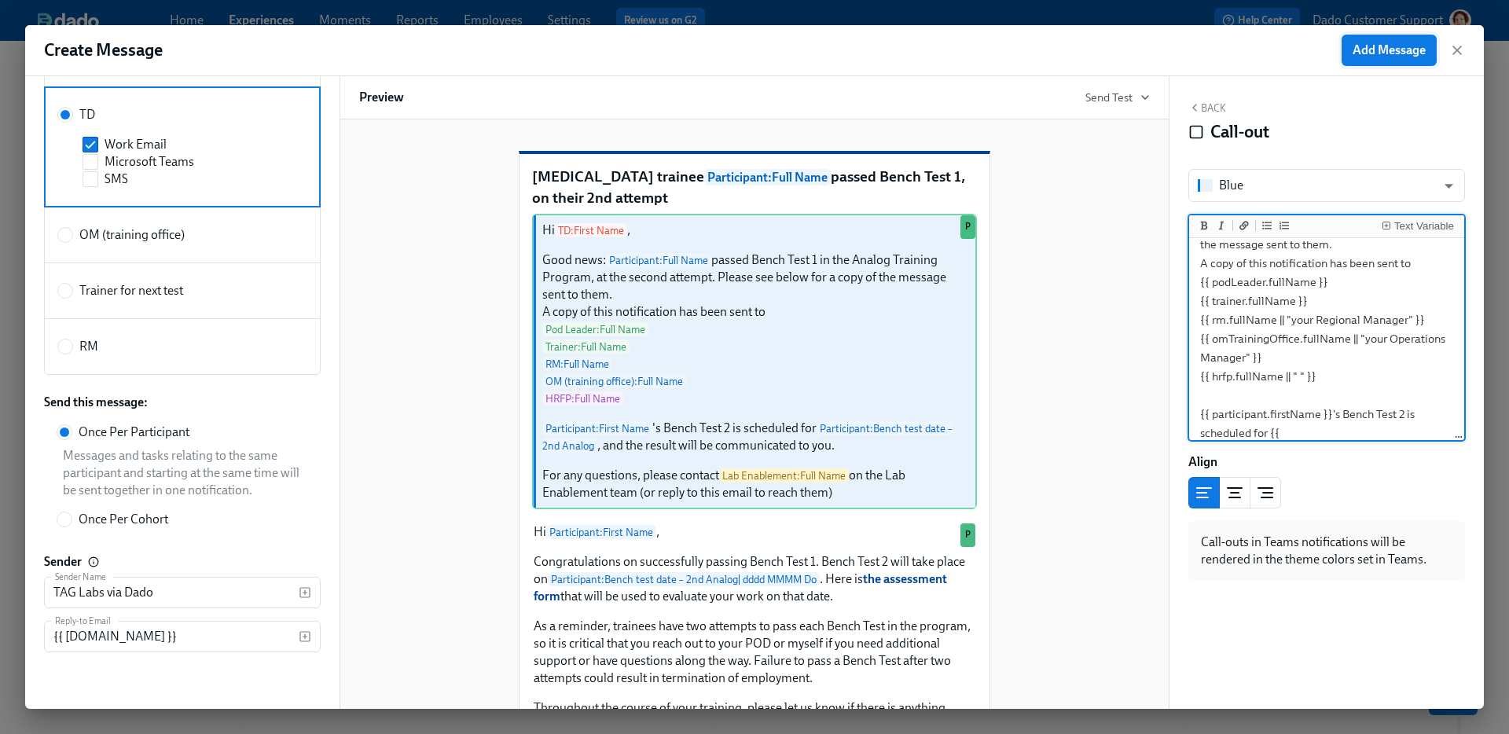
type textarea "Hi {{ td.firstName }}, Good news: {{ participant.fullName }} passed Bench Test …"
click at [1381, 53] on span "Add Message" at bounding box center [1389, 50] width 73 height 16
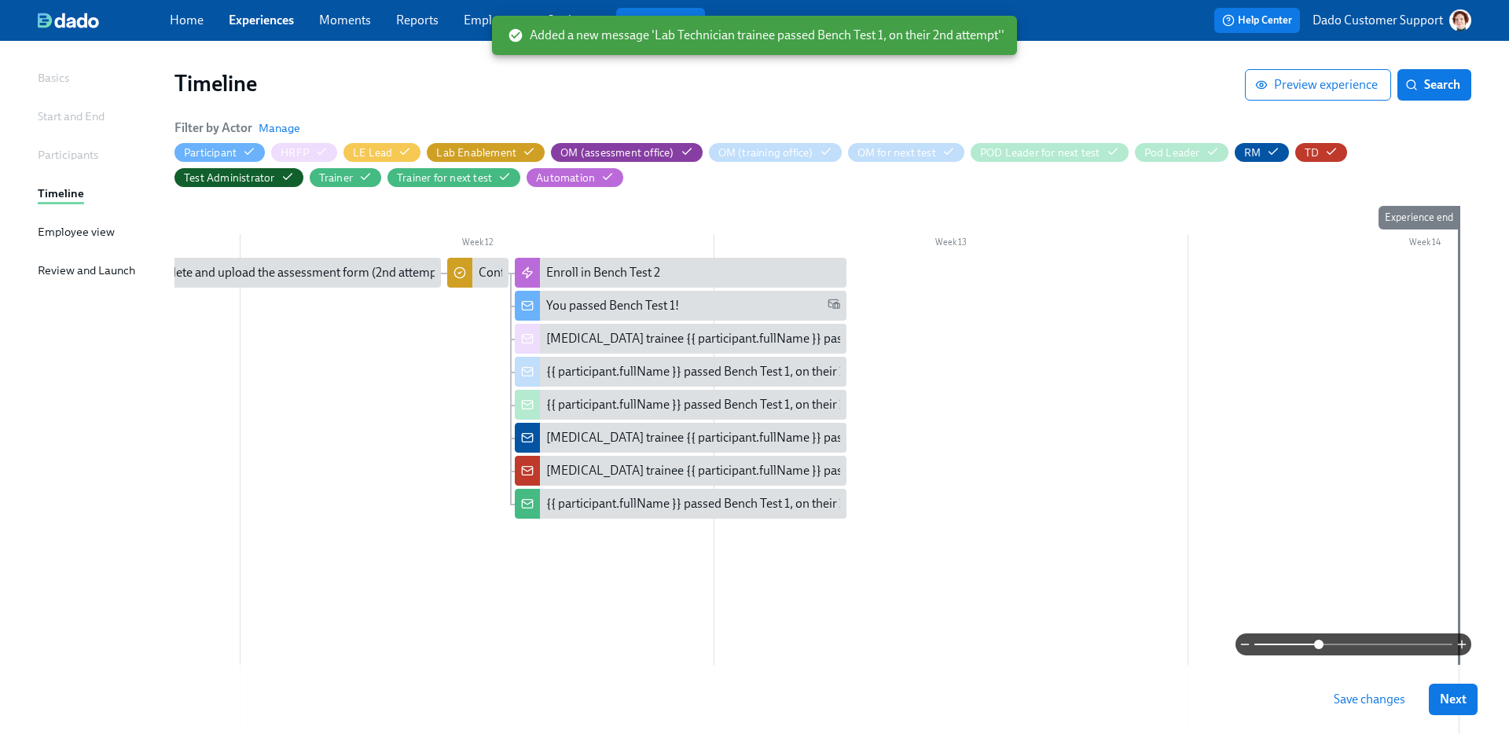
click at [1376, 700] on span "Save changes" at bounding box center [1370, 700] width 72 height 16
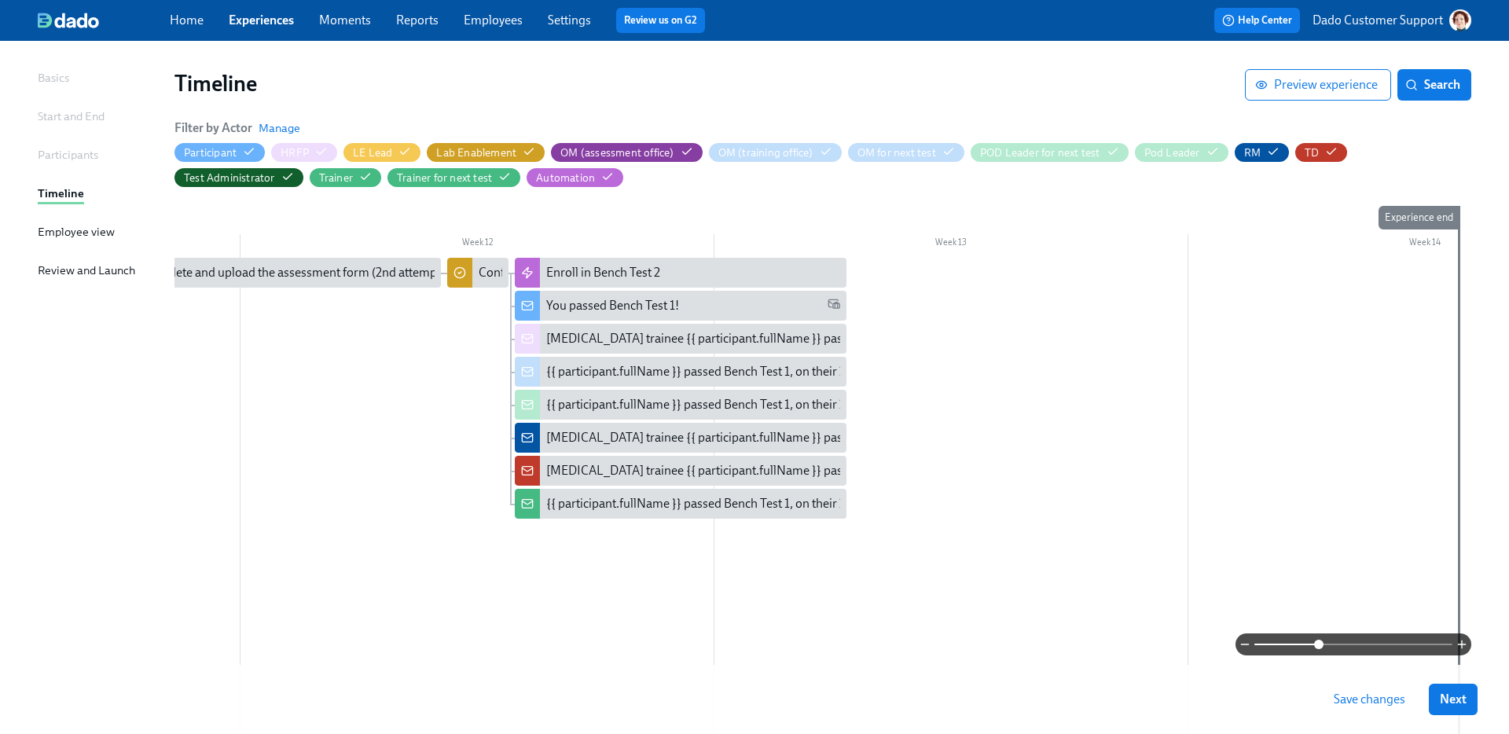
scroll to position [0, 0]
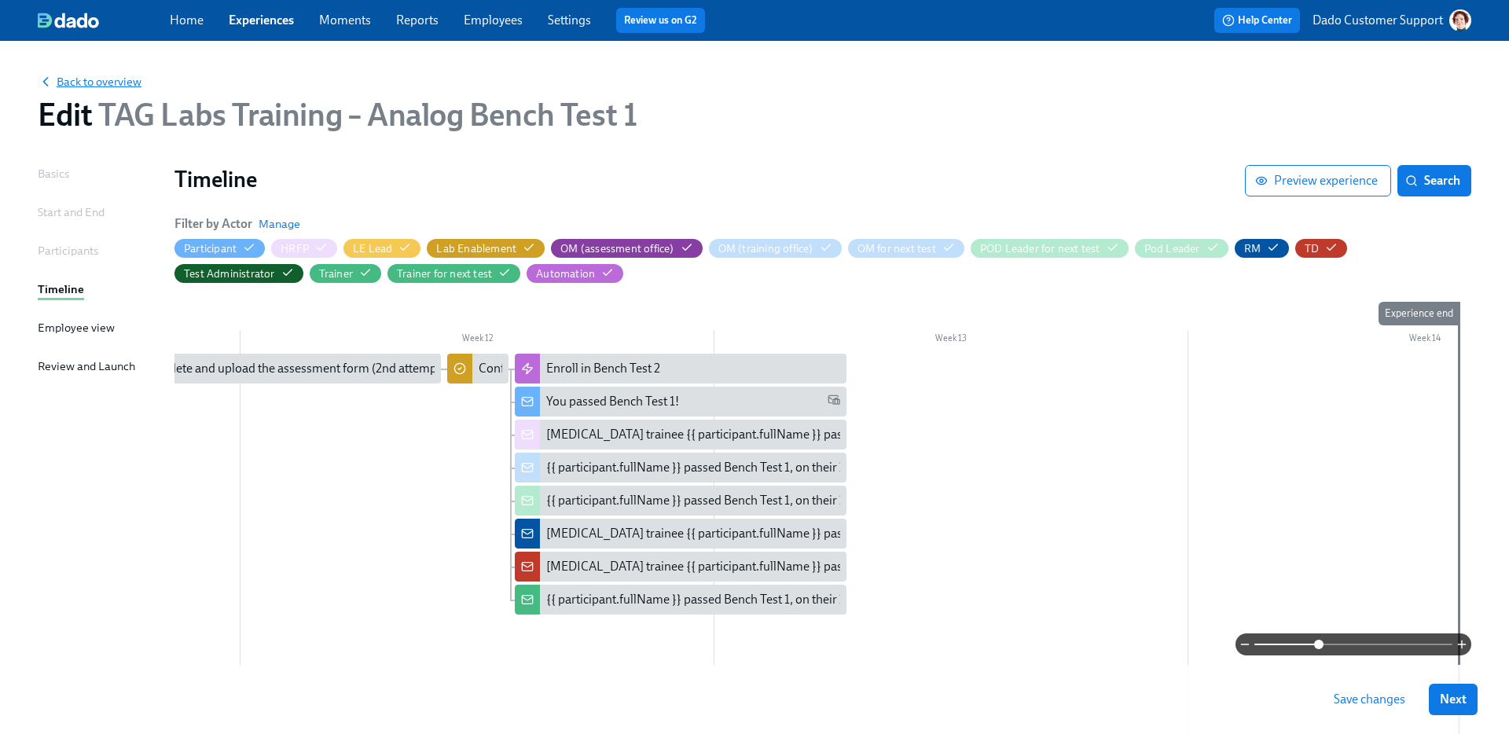
click at [84, 83] on span "Back to overview" at bounding box center [90, 82] width 104 height 16
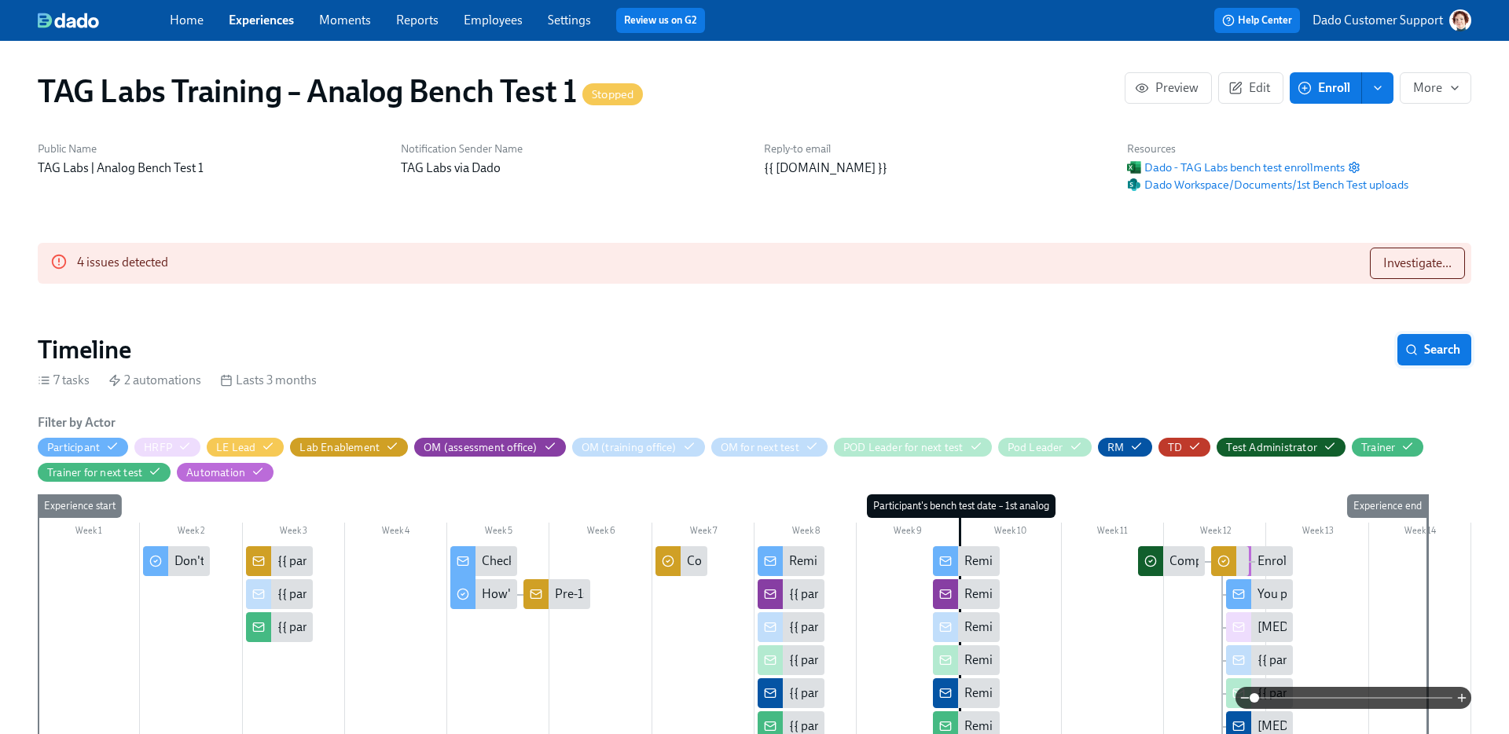
click at [1427, 342] on span "Search" at bounding box center [1435, 350] width 52 height 16
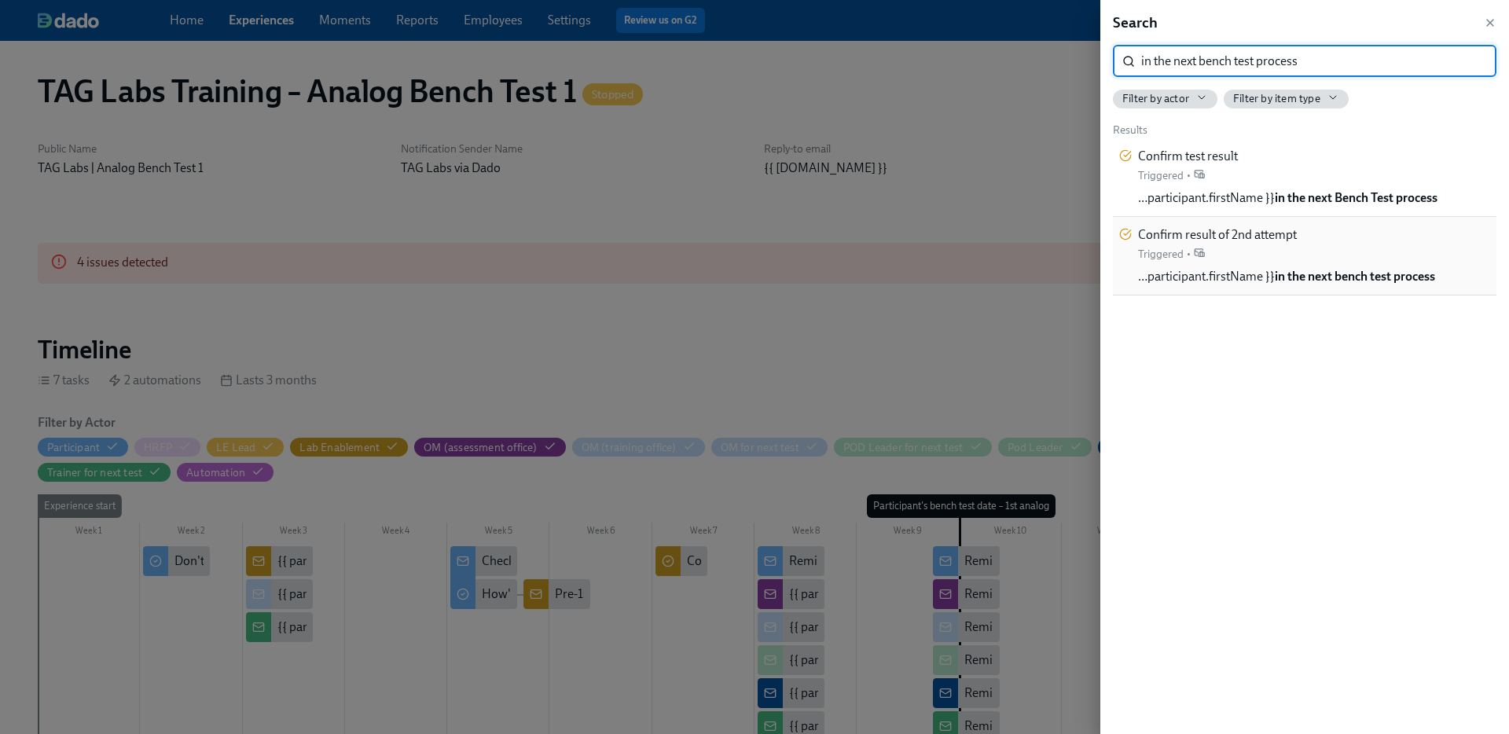
type input "in the next bench test process"
click at [1210, 274] on span "…participant.firstName }} in the next bench test process" at bounding box center [1286, 276] width 297 height 17
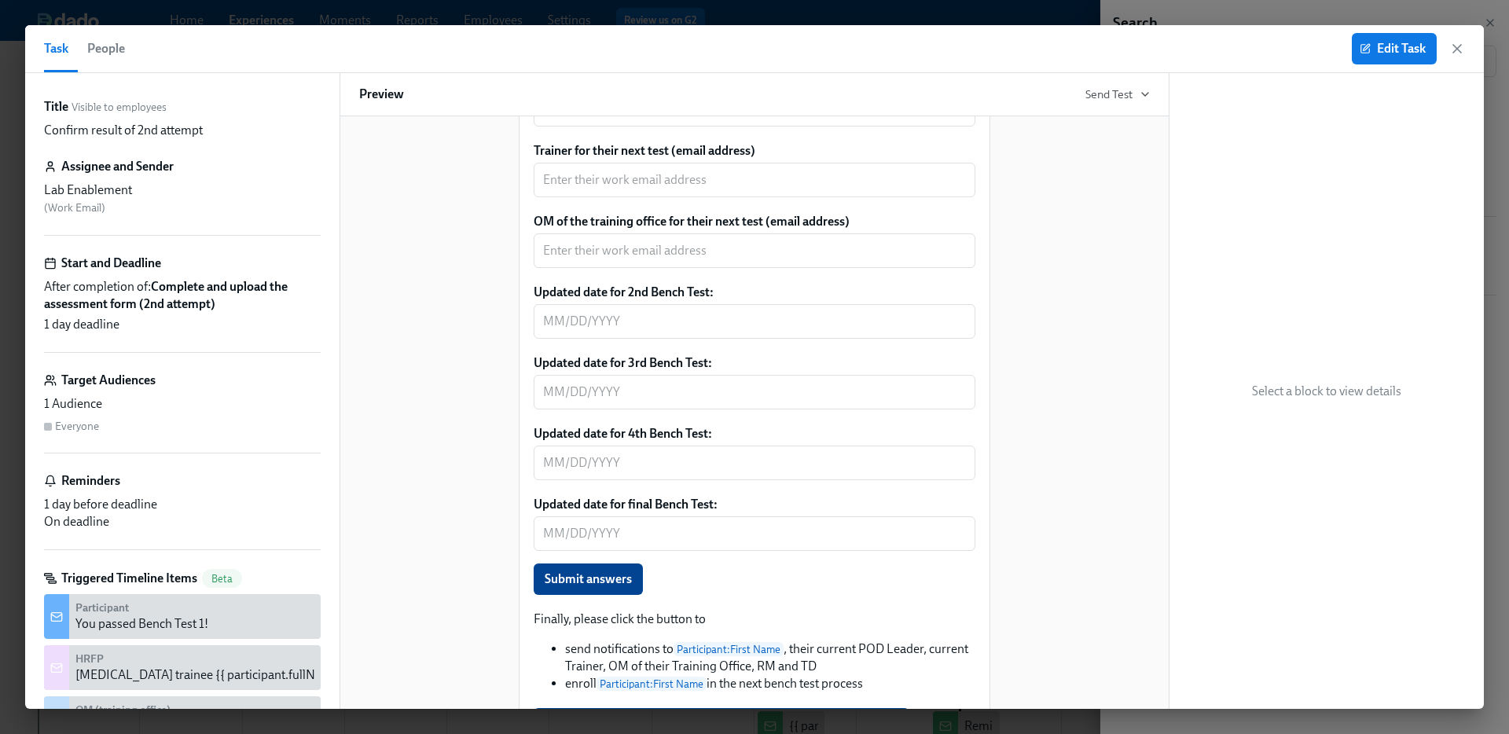
scroll to position [1272, 0]
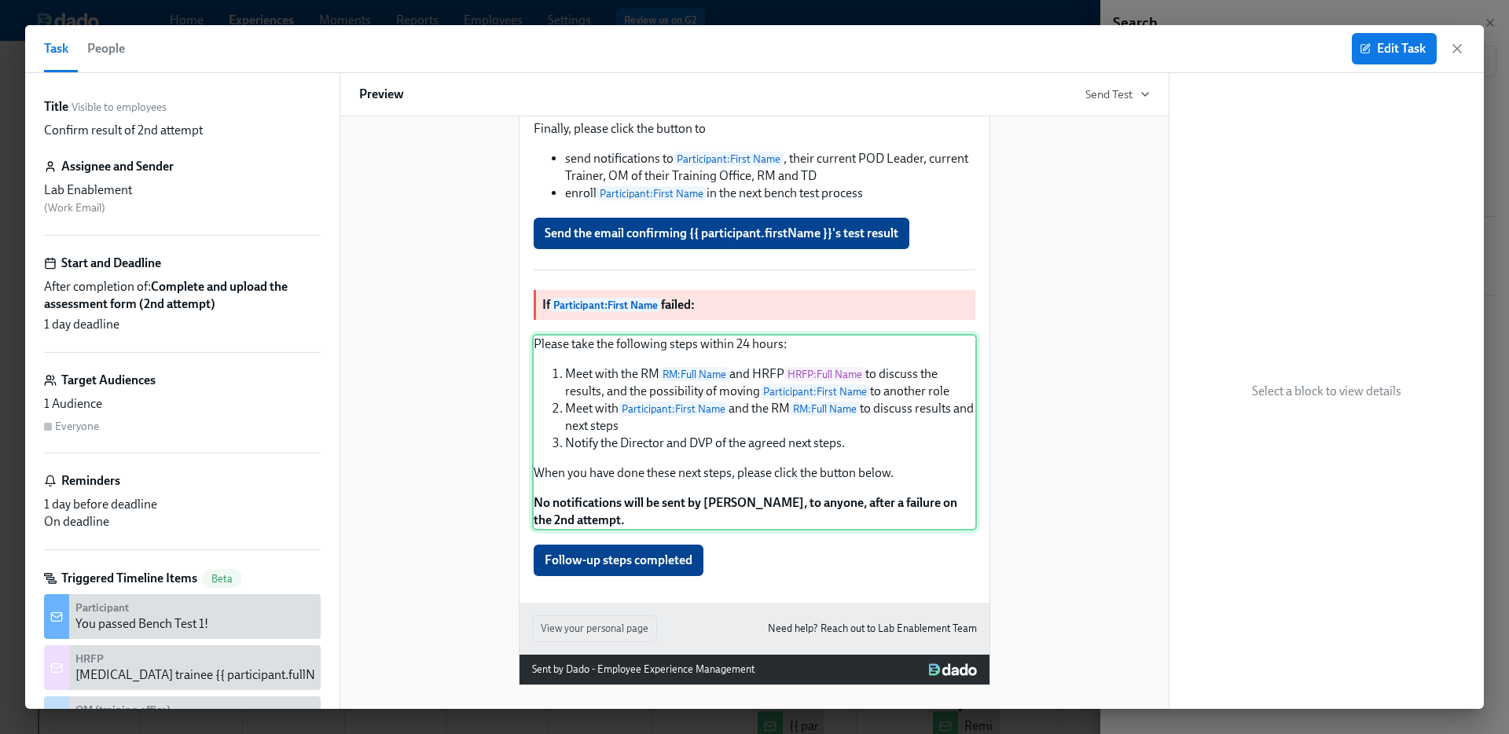
click at [697, 476] on div "Please take the following steps within 24 hours: Meet with the RM RM : Full Nam…" at bounding box center [754, 432] width 445 height 197
click at [795, 449] on div "Please take the following steps within 24 hours: Meet with the RM RM : Full Nam…" at bounding box center [754, 432] width 445 height 197
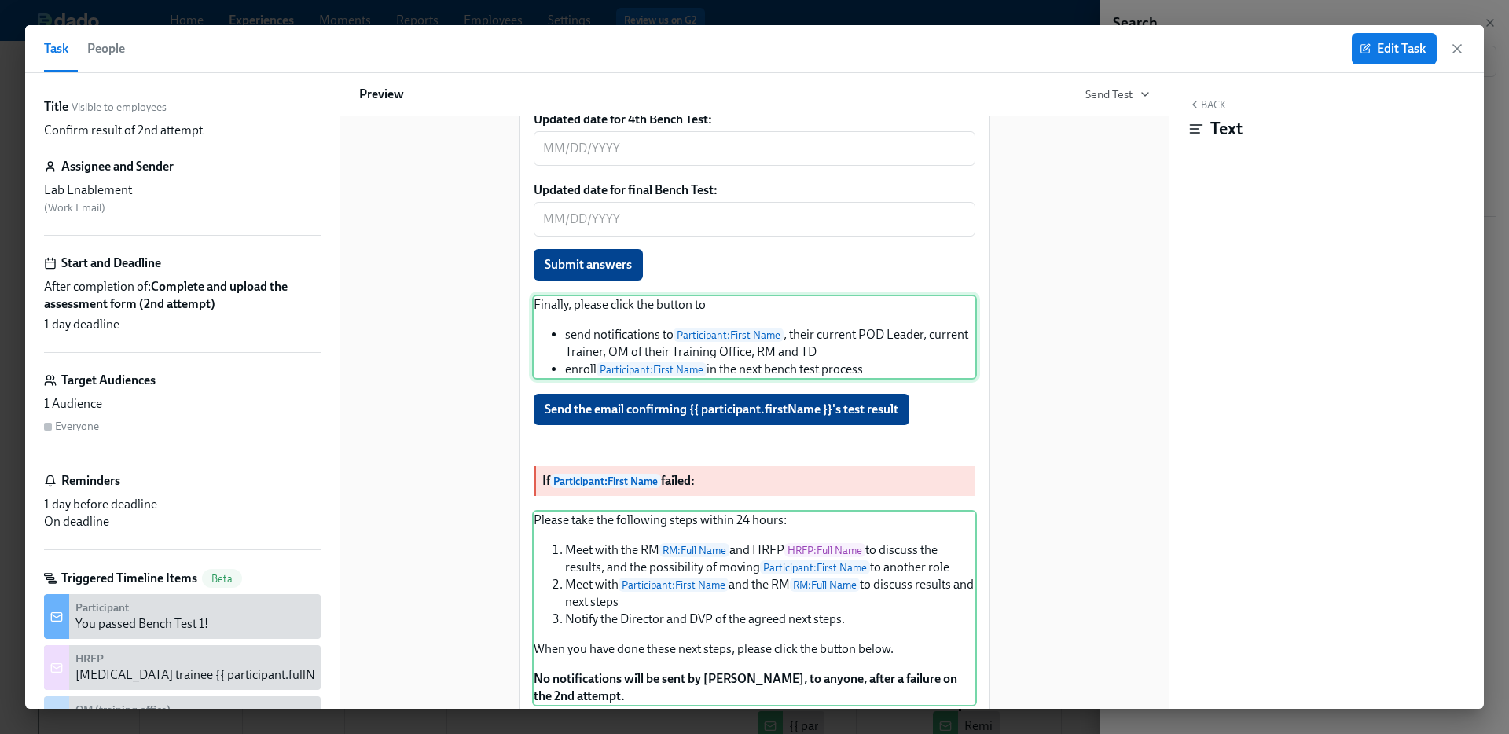
scroll to position [1089, 0]
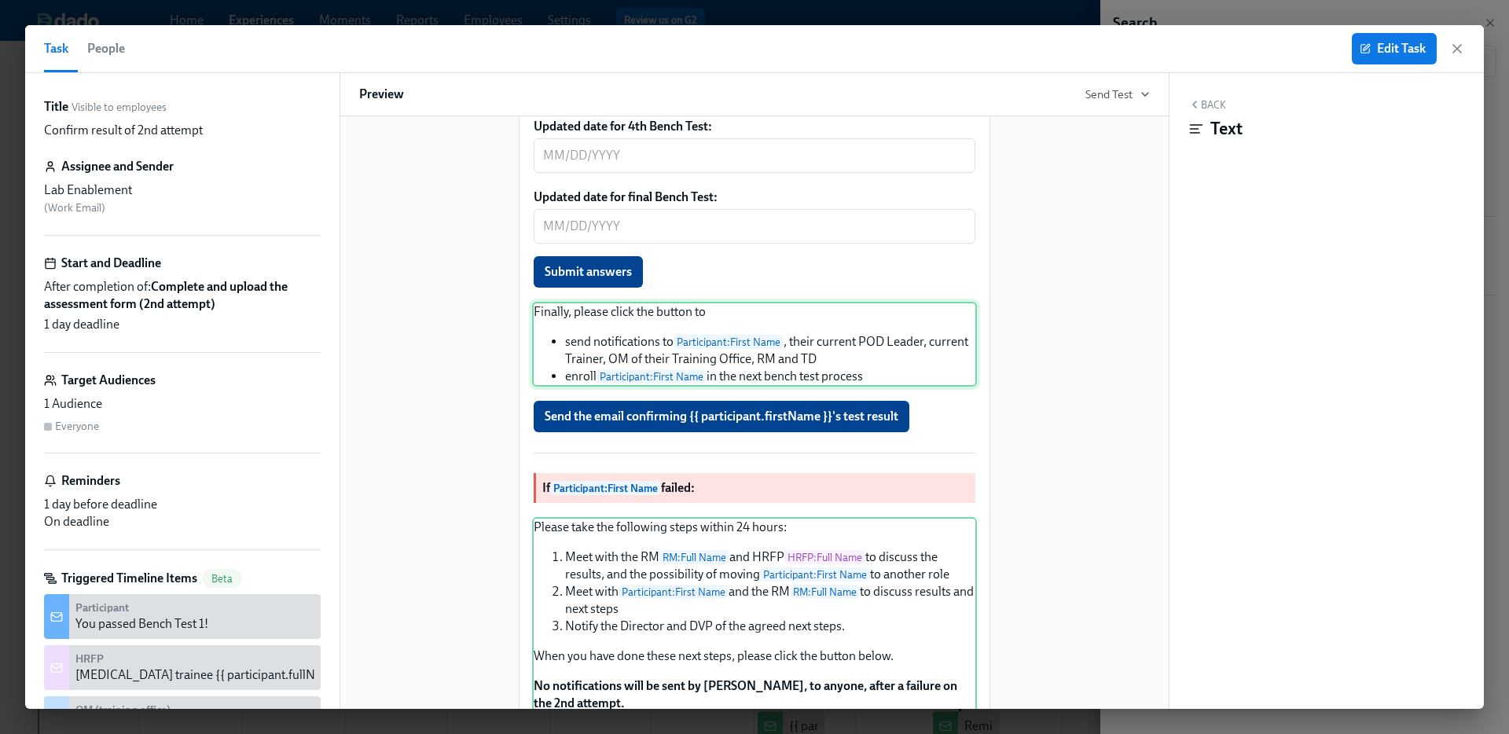
click at [782, 380] on div "Finally, please click the button to send notifications to Participant : First N…" at bounding box center [754, 344] width 445 height 85
click at [1405, 53] on span "Edit Task" at bounding box center [1394, 49] width 63 height 16
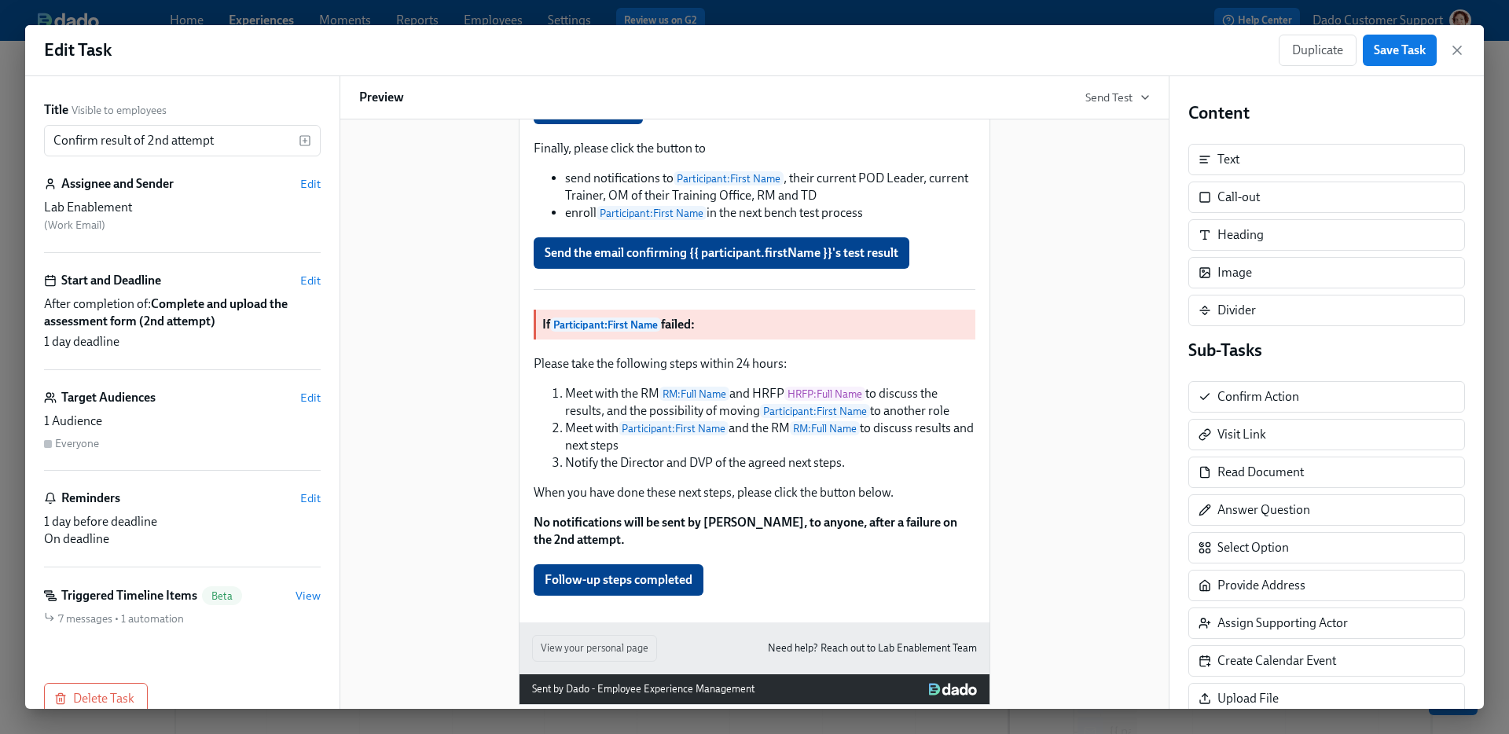
scroll to position [1306, 0]
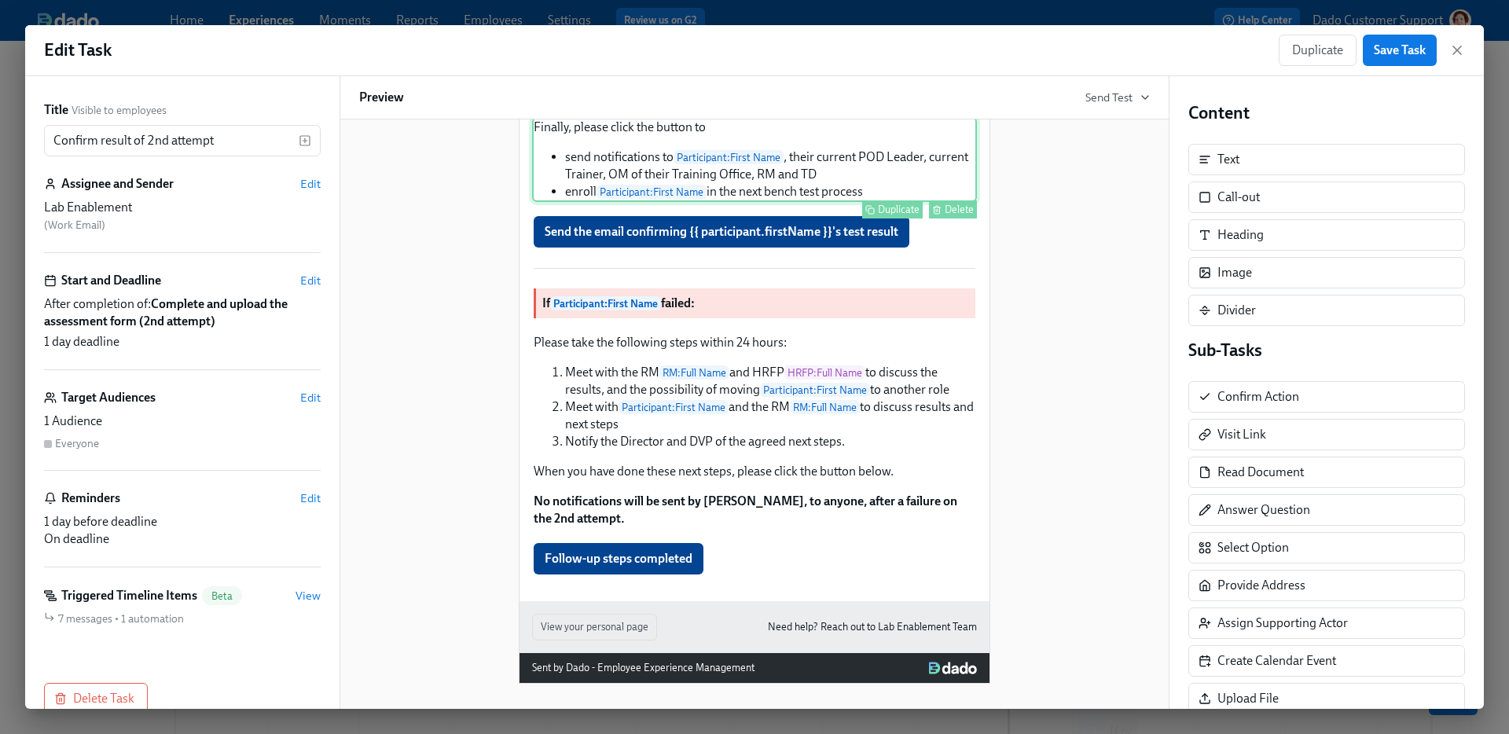
click at [822, 157] on div "Finally, please click the button to send notifications to Participant : First N…" at bounding box center [754, 159] width 445 height 85
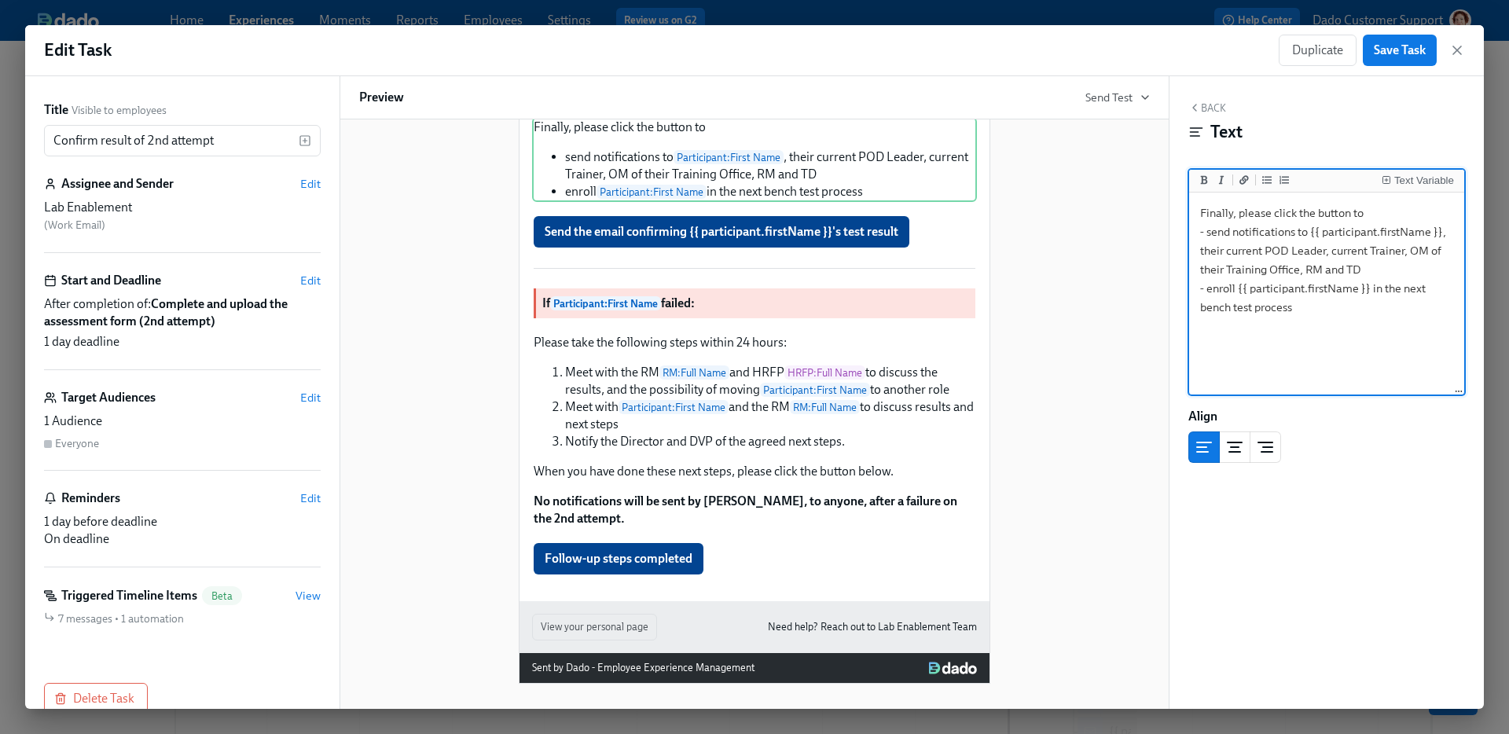
click at [1206, 309] on textarea "Finally, please click the button to - send notifications to {{ participant.firs…" at bounding box center [1326, 294] width 269 height 197
type textarea "Finally, please click the button to - send notifications to {{ participant.firs…"
click at [1398, 42] on span "Save Task" at bounding box center [1400, 50] width 52 height 16
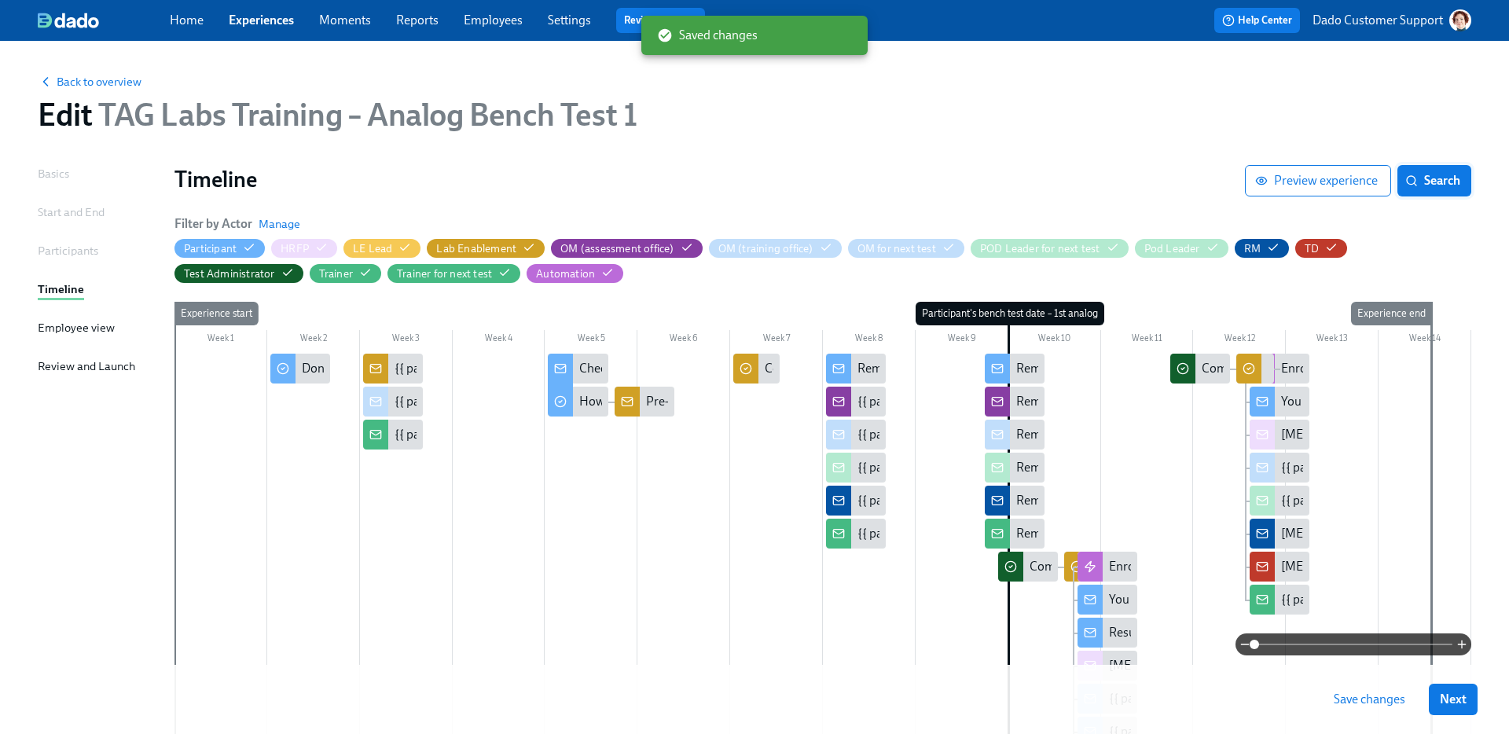
click at [1434, 193] on button "Search" at bounding box center [1435, 180] width 74 height 31
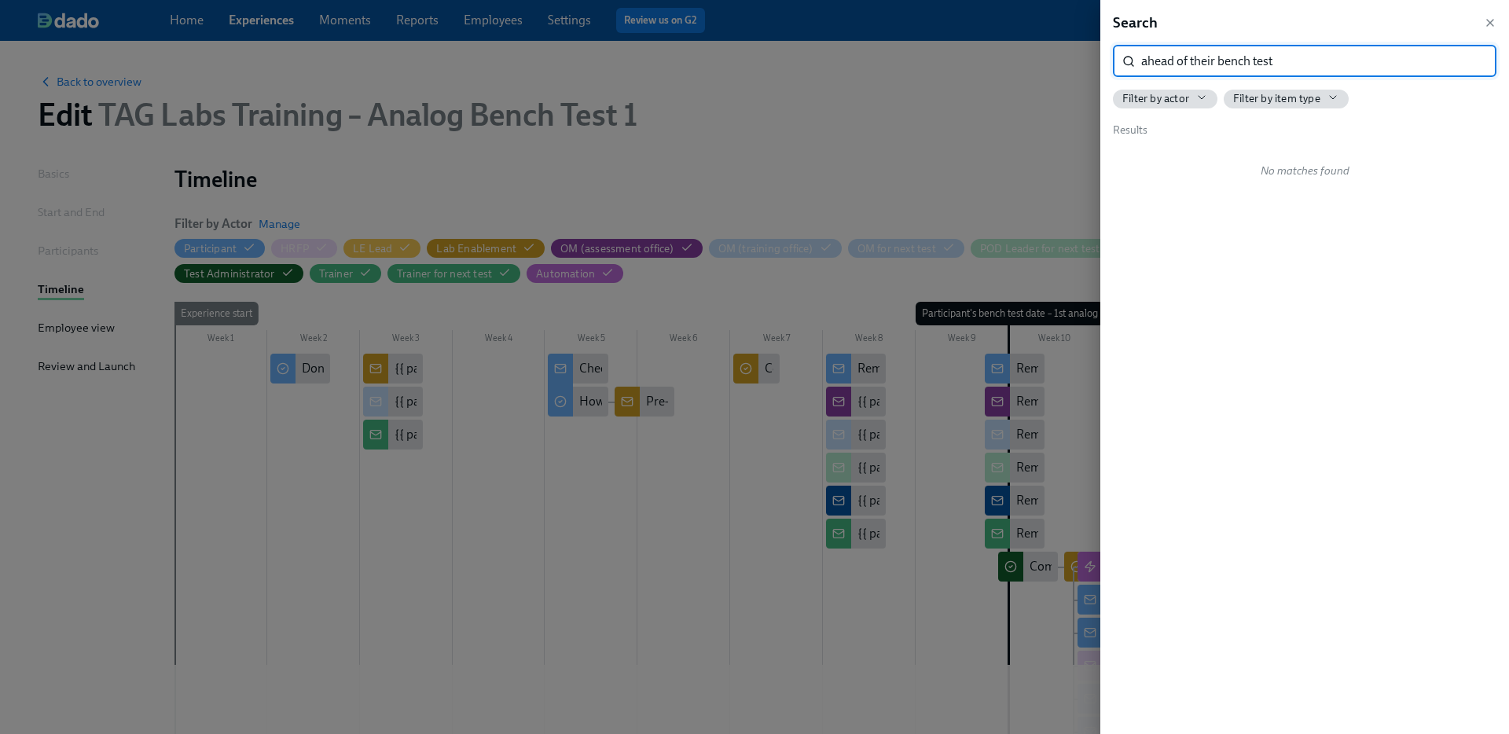
type input "ahead of their bench test"
click at [491, 269] on div at bounding box center [754, 367] width 1509 height 734
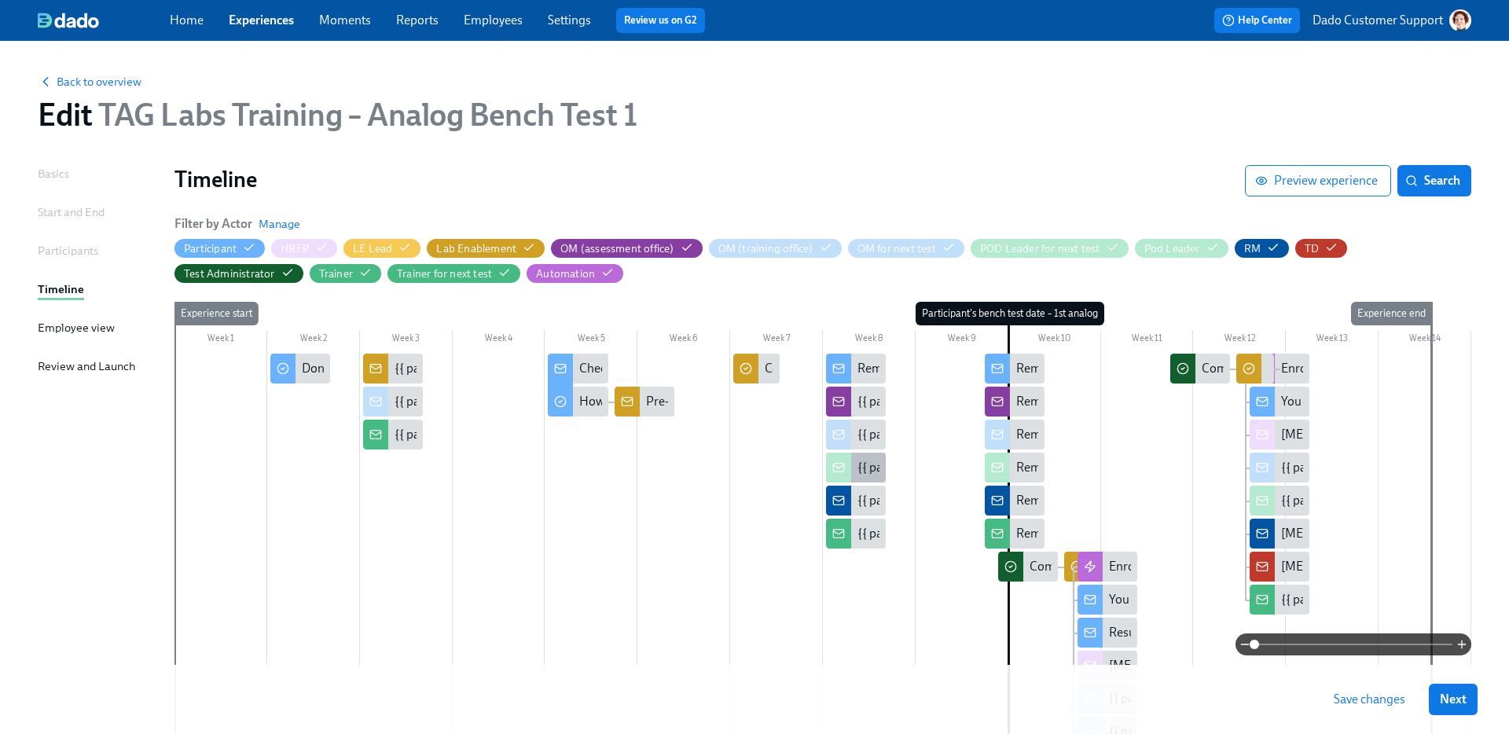
click at [854, 468] on div "{{ participant.fullName }}'s Bench Test is in 2 weeks" at bounding box center [856, 468] width 60 height 30
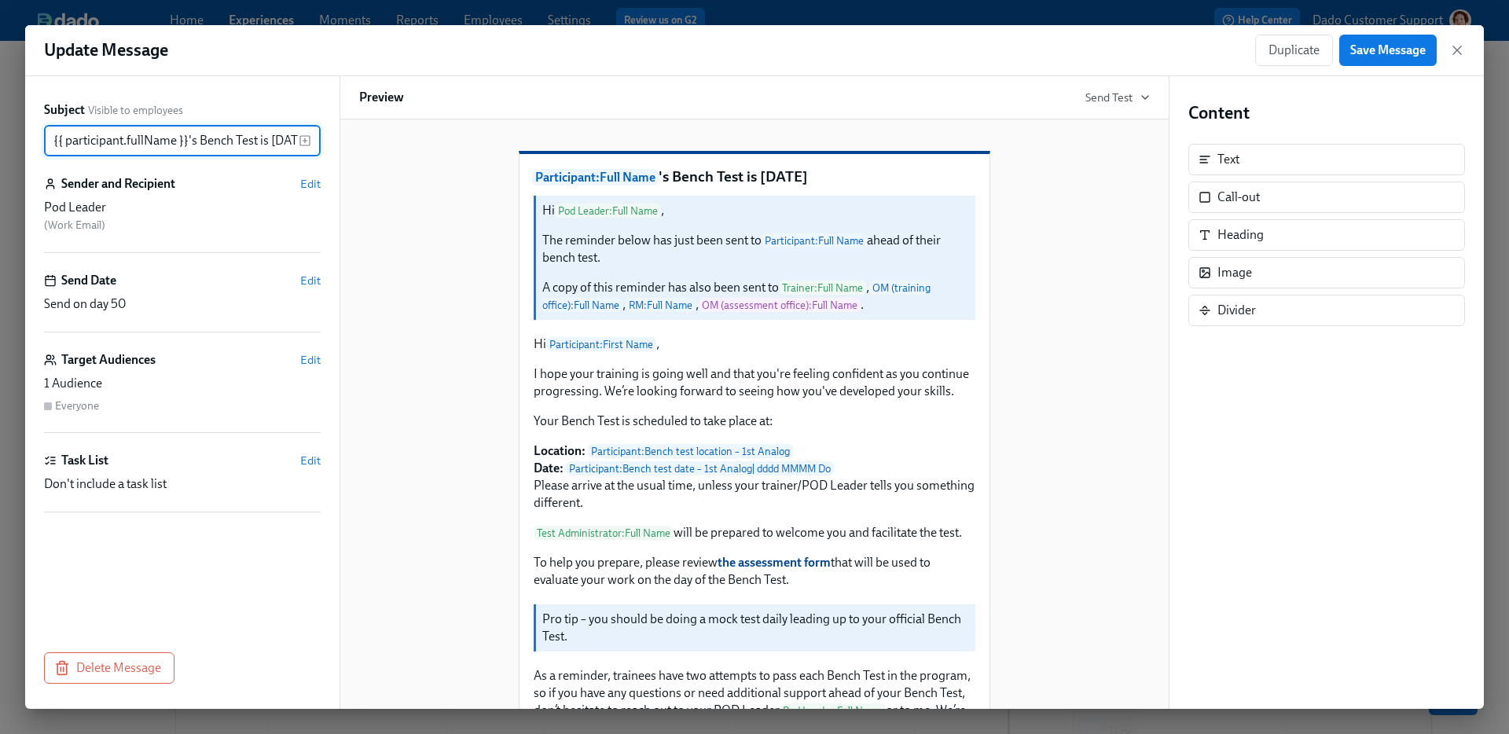
scroll to position [0, 28]
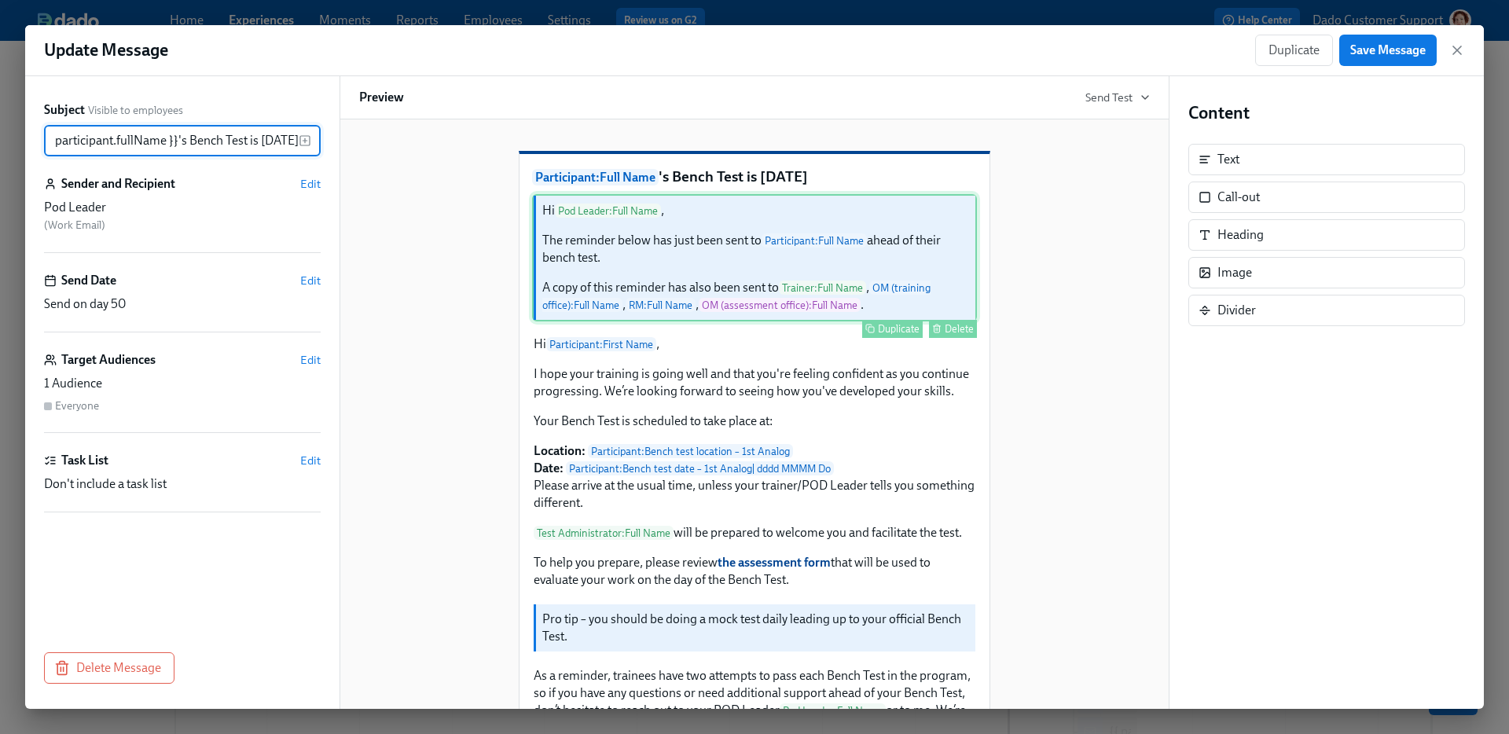
click at [735, 301] on div "Hi Pod Leader : Full Name , The reminder below has just been sent to Participan…" at bounding box center [754, 257] width 445 height 127
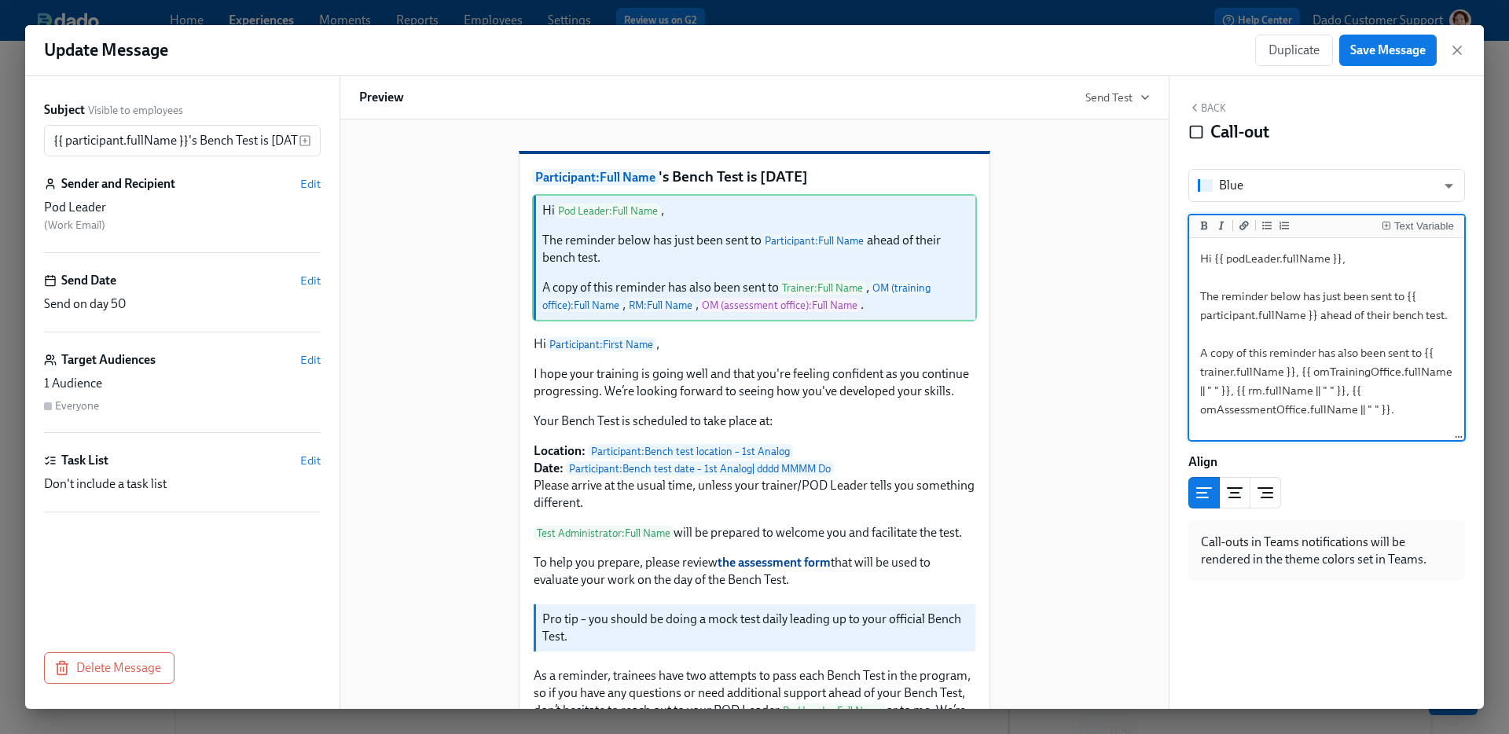
click at [1395, 318] on textarea "Hi {{ podLeader.fullName }}, The reminder below has just been sent to {{ partic…" at bounding box center [1326, 339] width 269 height 197
type textarea "Hi {{ podLeader.fullName }}, The reminder below has just been sent to {{ partic…"
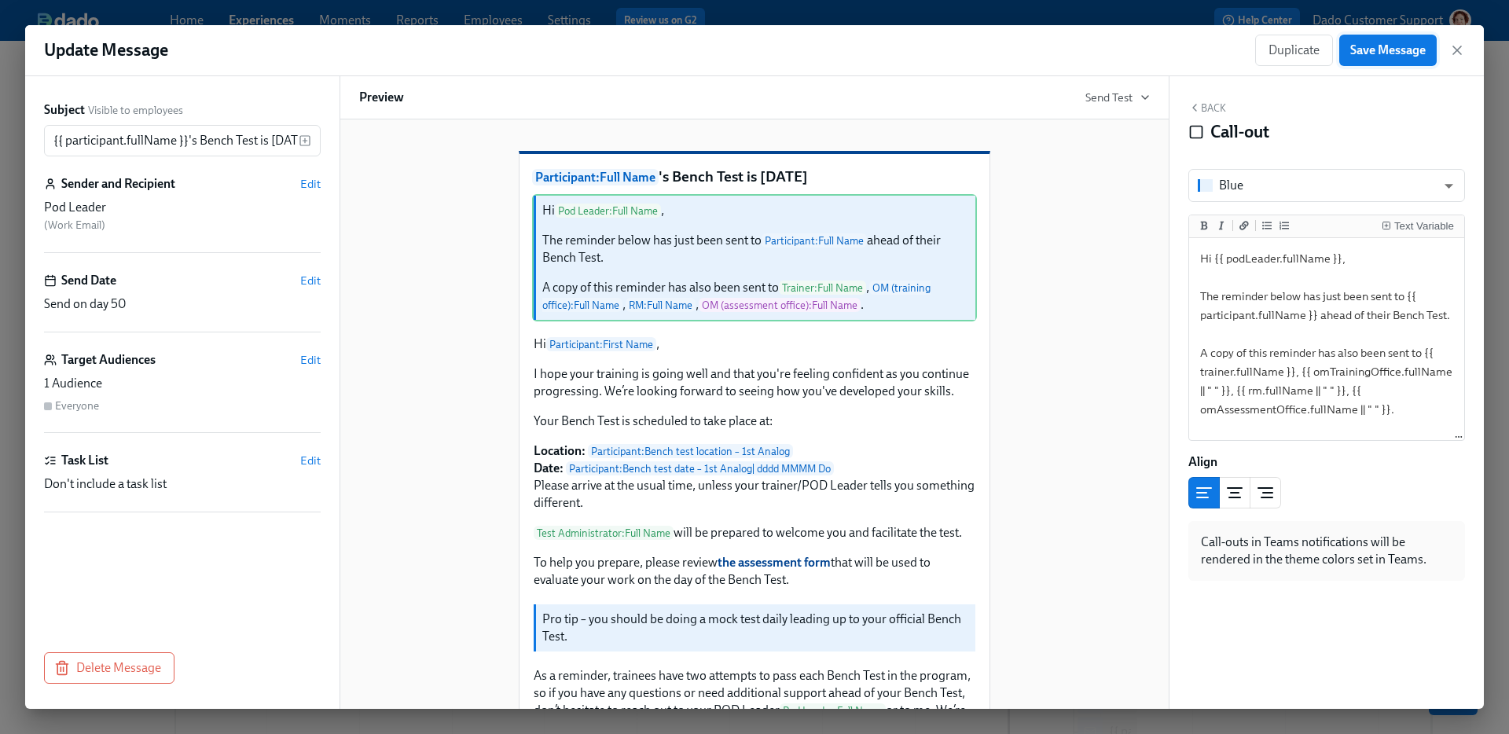
click at [1391, 56] on span "Save Message" at bounding box center [1387, 50] width 75 height 16
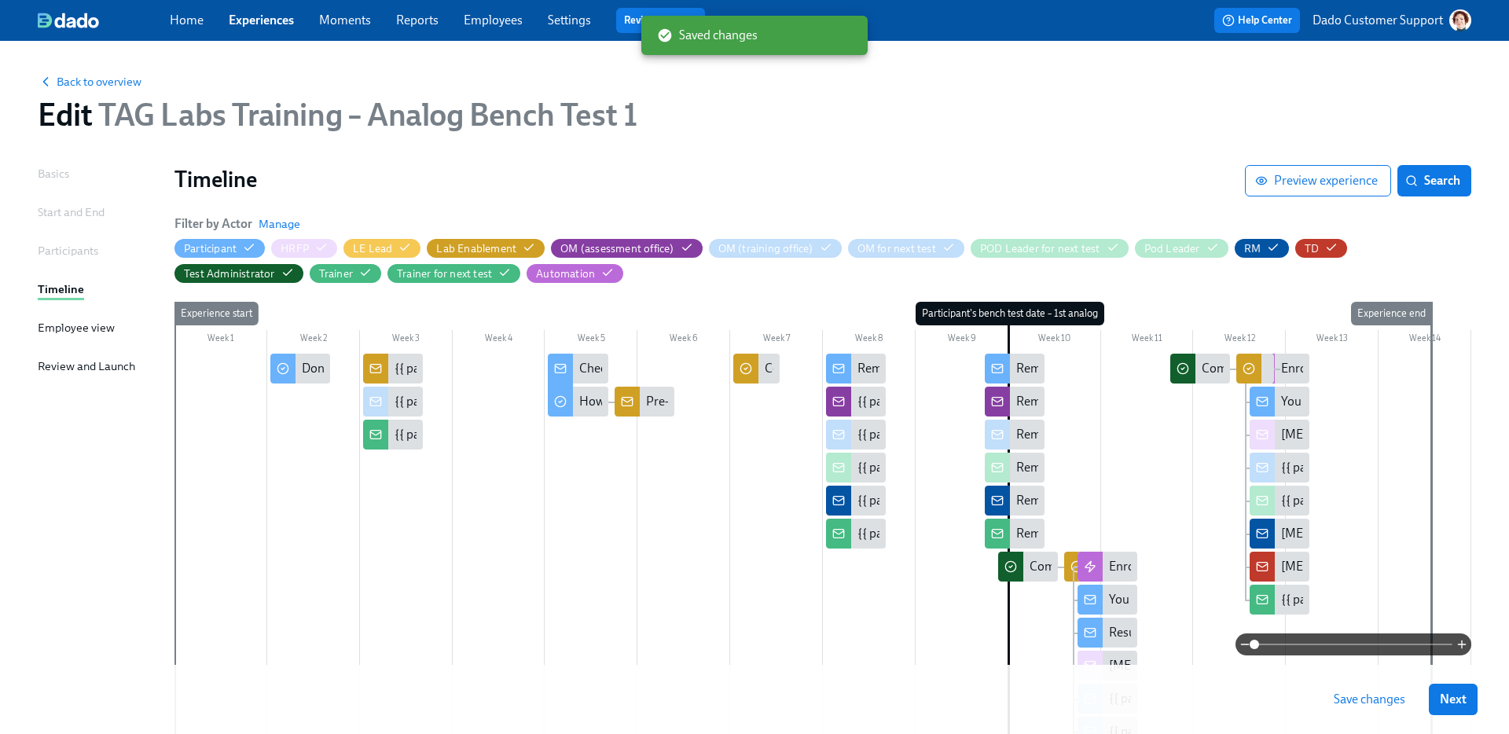
click at [1368, 726] on div "Save changes Next" at bounding box center [754, 699] width 1509 height 69
click at [1376, 696] on span "Save changes" at bounding box center [1370, 700] width 72 height 16
click at [858, 409] on div "{{ participant.fullName }} will be doing a Bench Test in your office in 2 weeks" at bounding box center [1051, 401] width 387 height 17
click at [863, 438] on div "{{ participant.fullName }}'s Bench Test is in 2 weeks" at bounding box center [985, 434] width 255 height 17
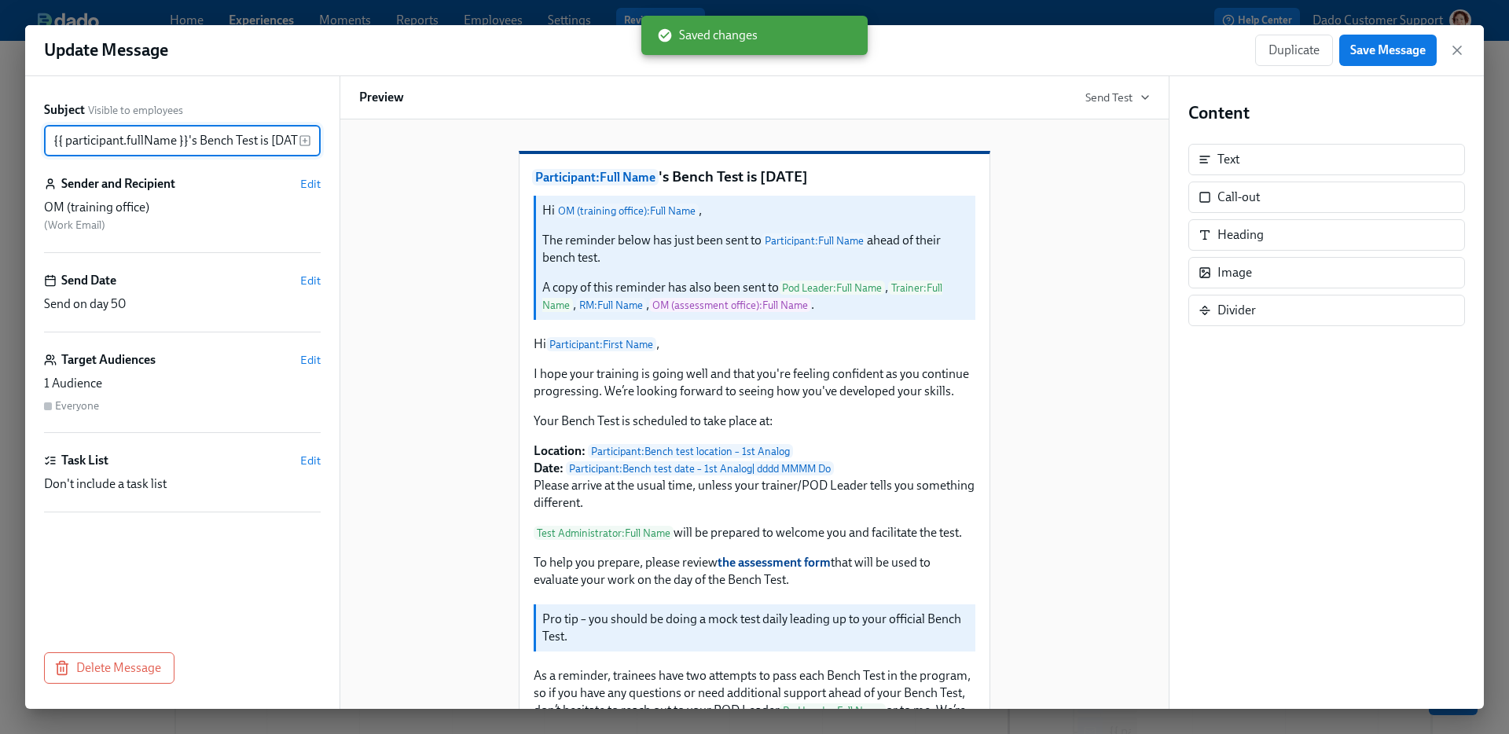
scroll to position [0, 28]
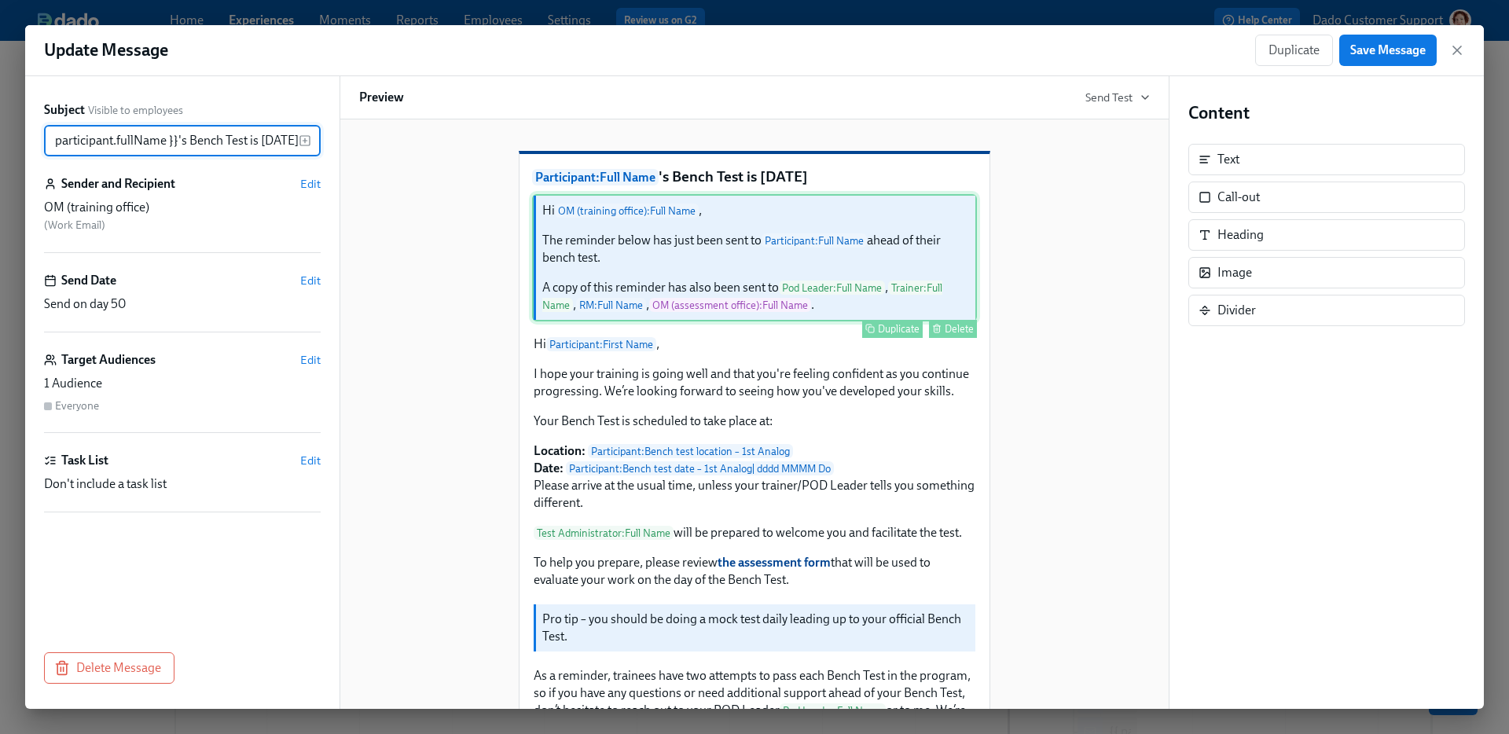
click at [861, 245] on div "Hi OM (training office) : Full Name , The reminder below has just been sent to …" at bounding box center [754, 257] width 445 height 127
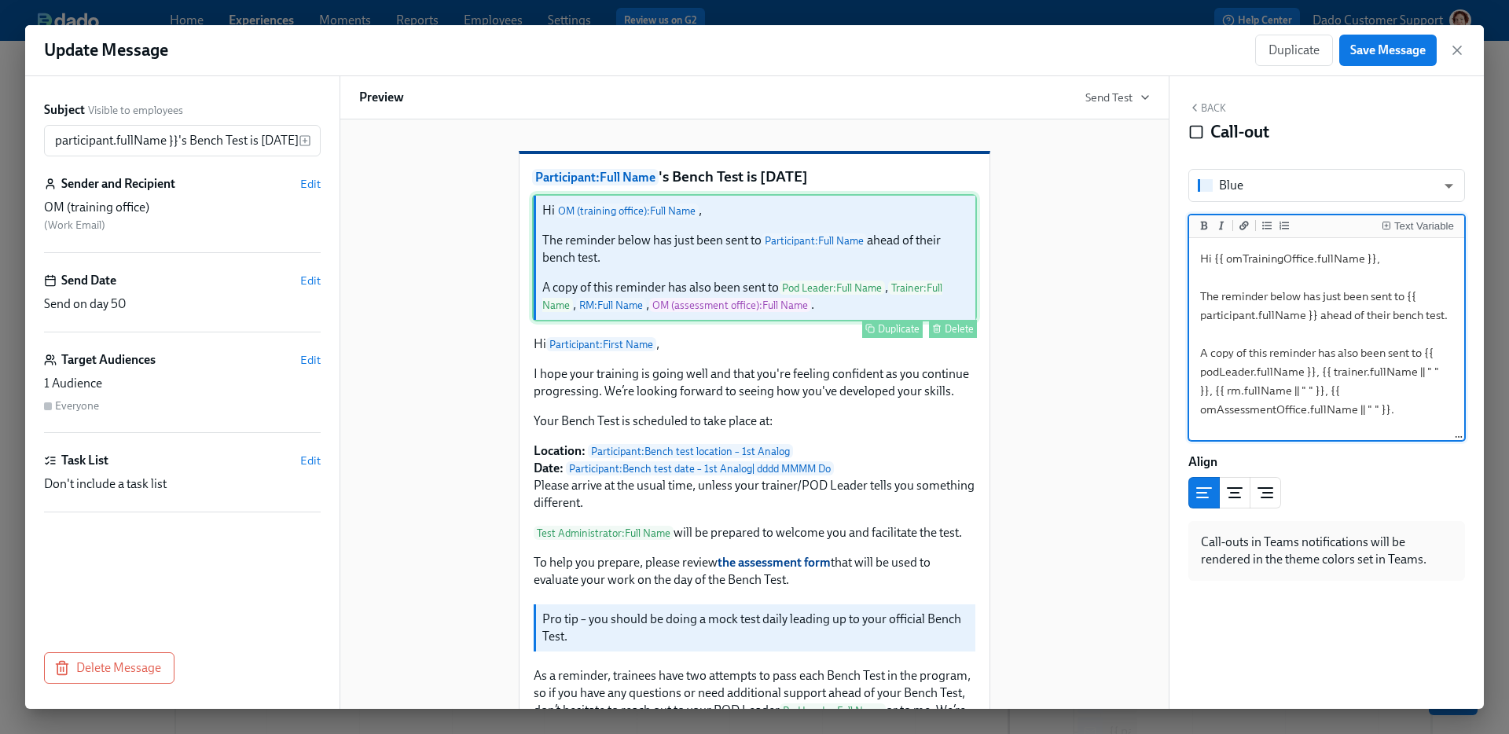
scroll to position [0, 0]
click at [1395, 317] on textarea "Hi {{ omTrainingOffice.fullName }}, The reminder below has just been sent to {{…" at bounding box center [1326, 339] width 269 height 197
type textarea "Hi {{ omTrainingOffice.fullName }}, The reminder below has just been sent to {{…"
click at [1413, 56] on span "Save Message" at bounding box center [1387, 50] width 75 height 16
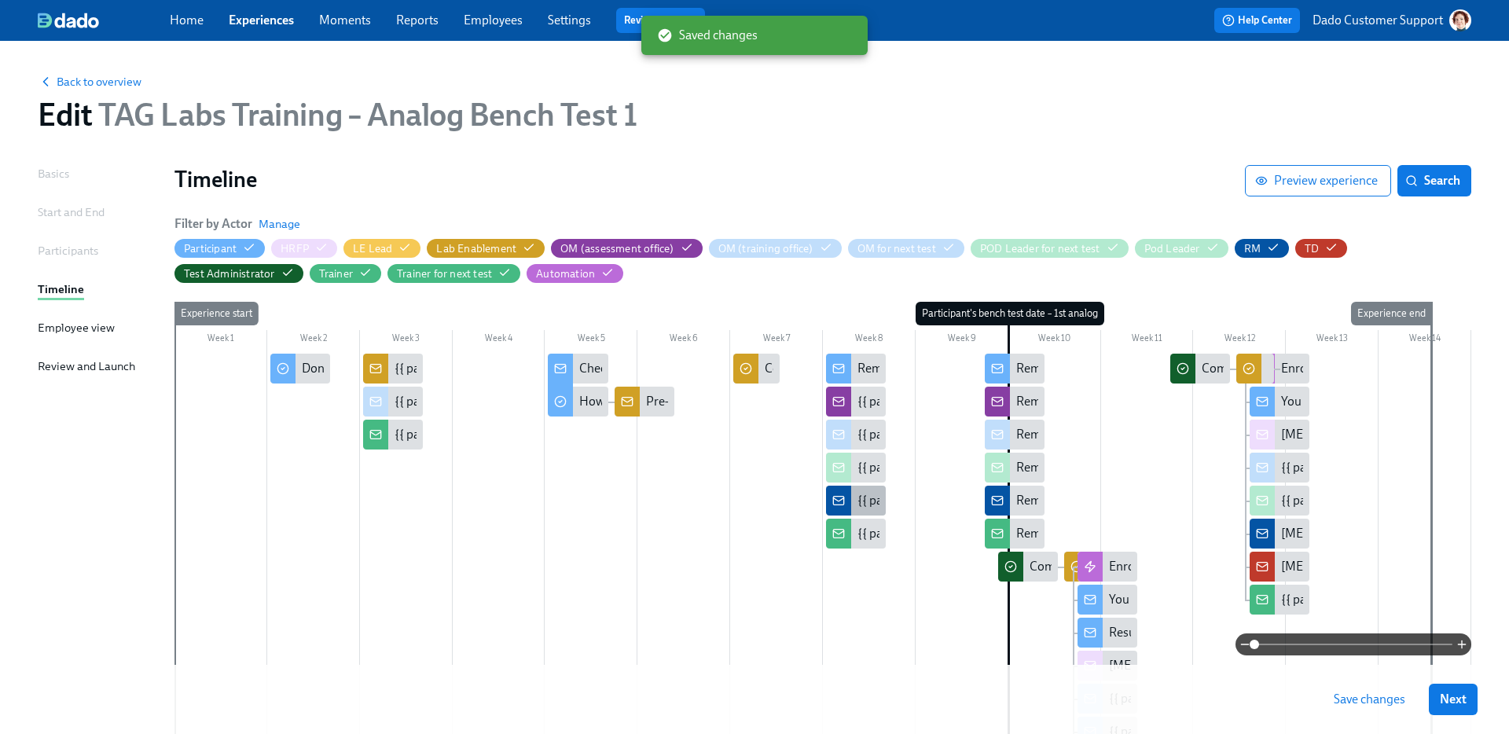
click at [858, 499] on div "{{ participant.fullName }}'s Bench Test is in 2 weeks" at bounding box center [985, 500] width 255 height 17
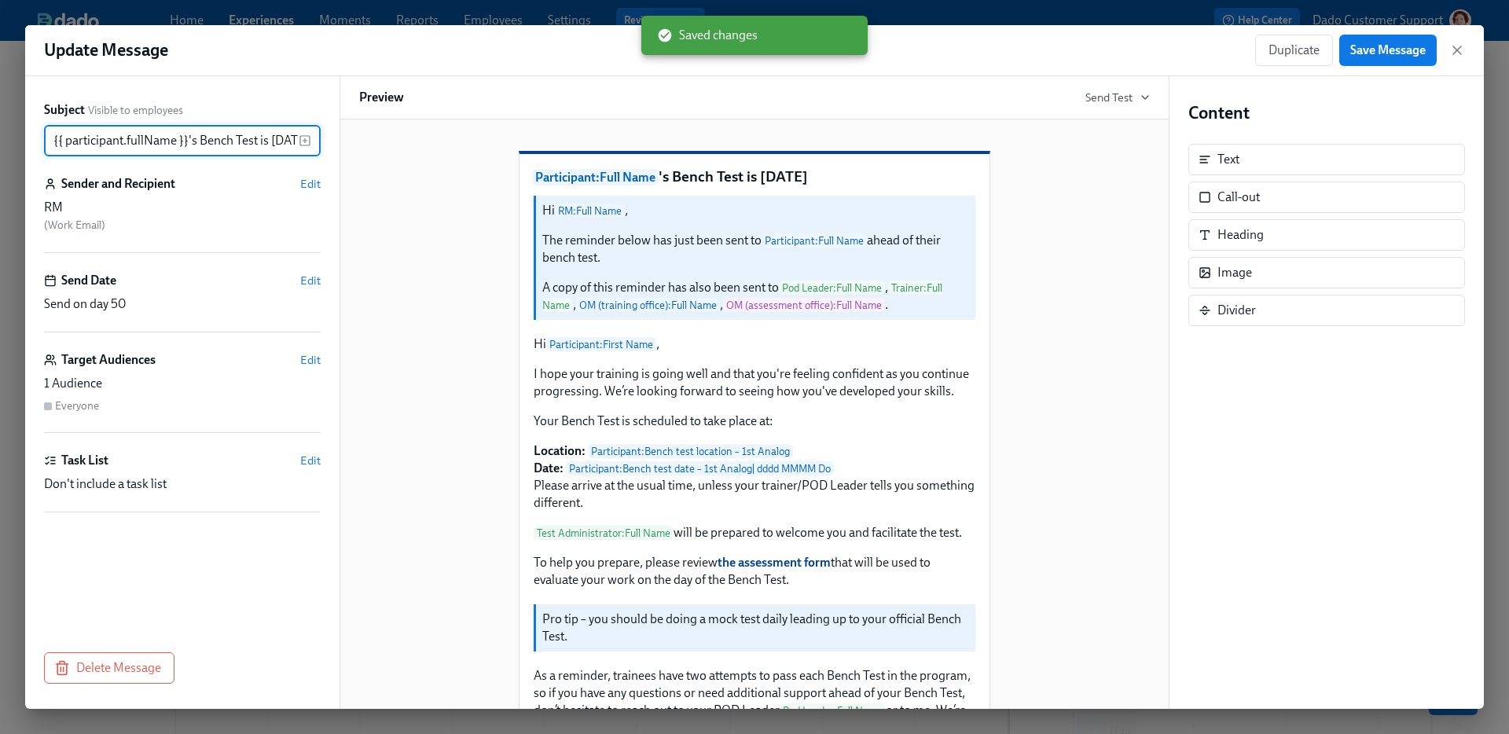
scroll to position [0, 28]
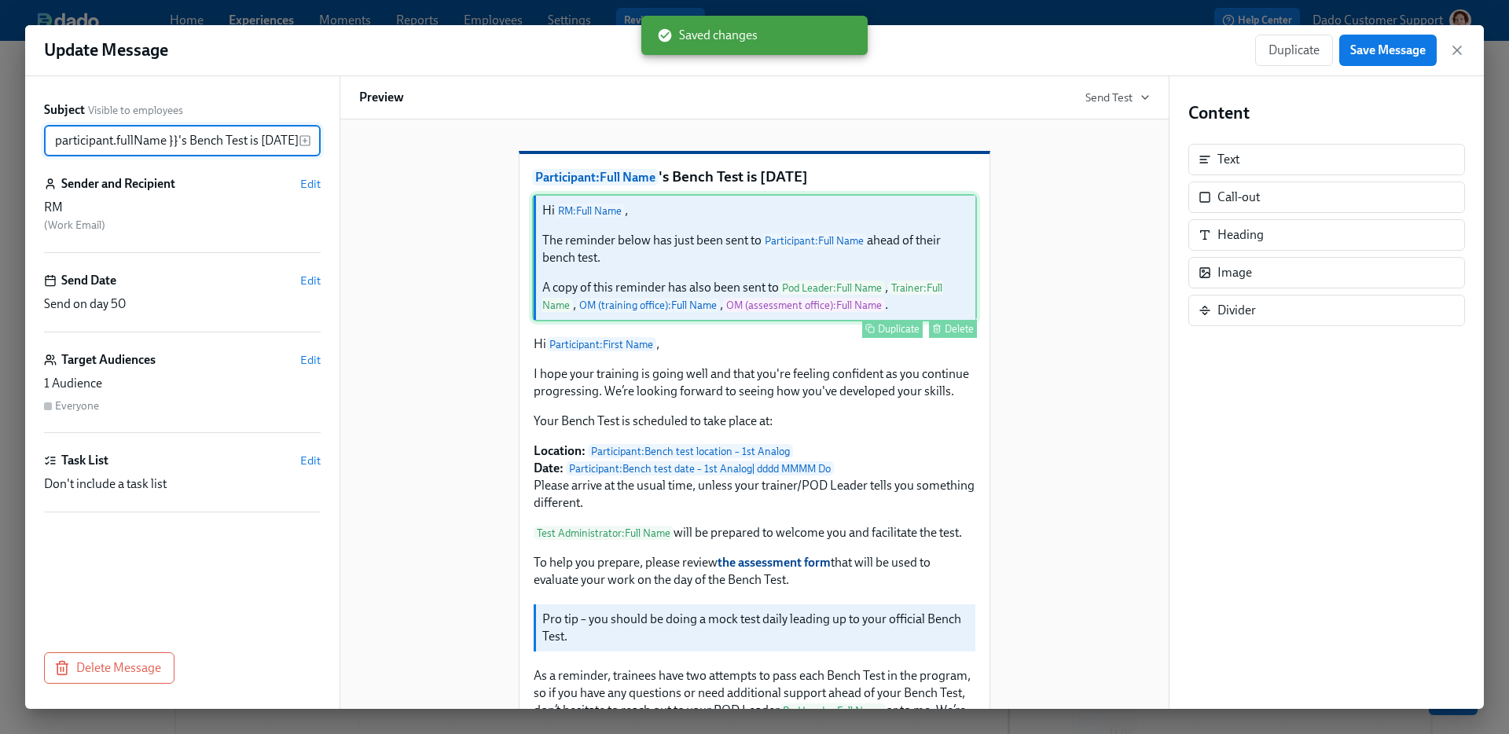
click at [821, 307] on div "Hi RM : Full Name , The reminder below has just been sent to Participant : Full…" at bounding box center [754, 257] width 445 height 127
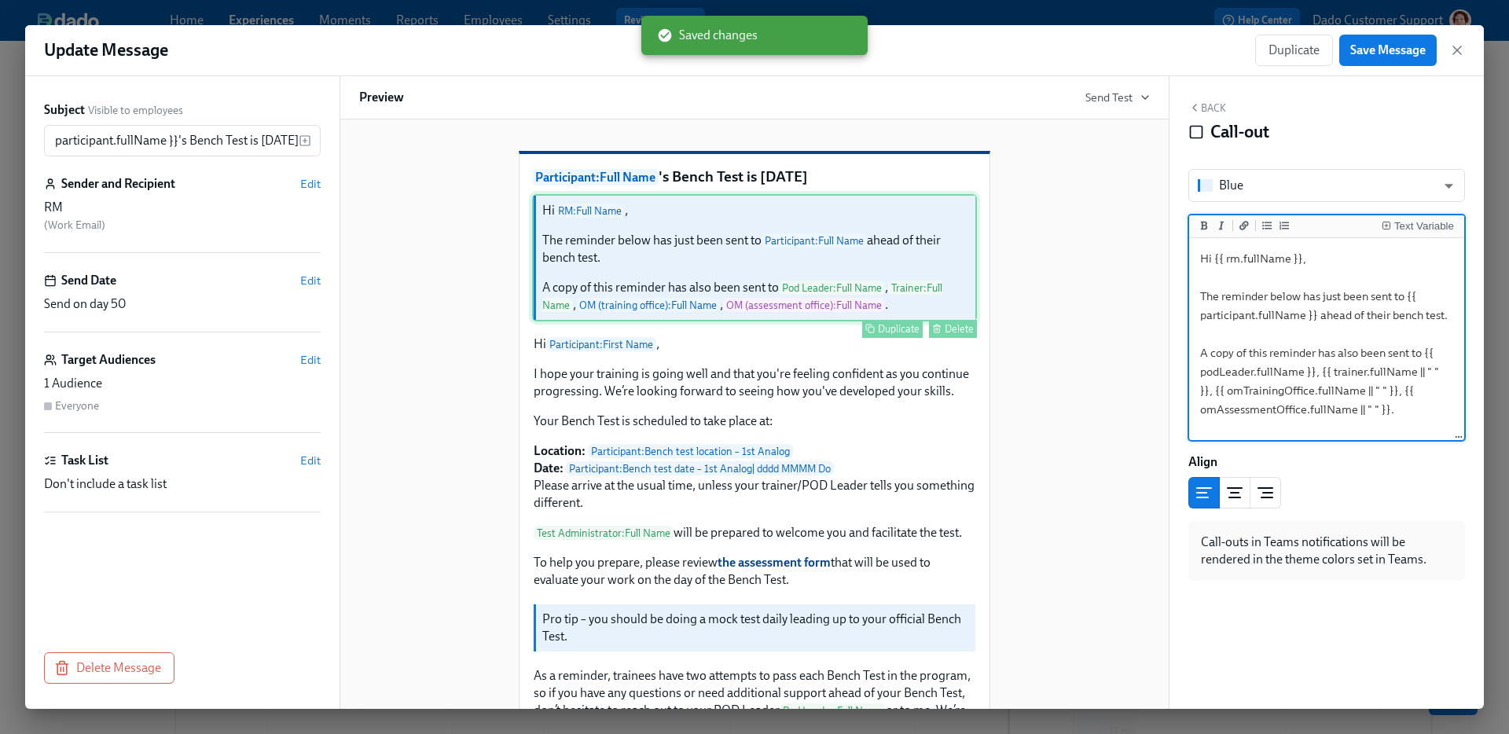
scroll to position [0, 0]
click at [1396, 314] on textarea "Hi {{ rm.fullName }}, The reminder below has just been sent to {{ participant.f…" at bounding box center [1326, 339] width 269 height 197
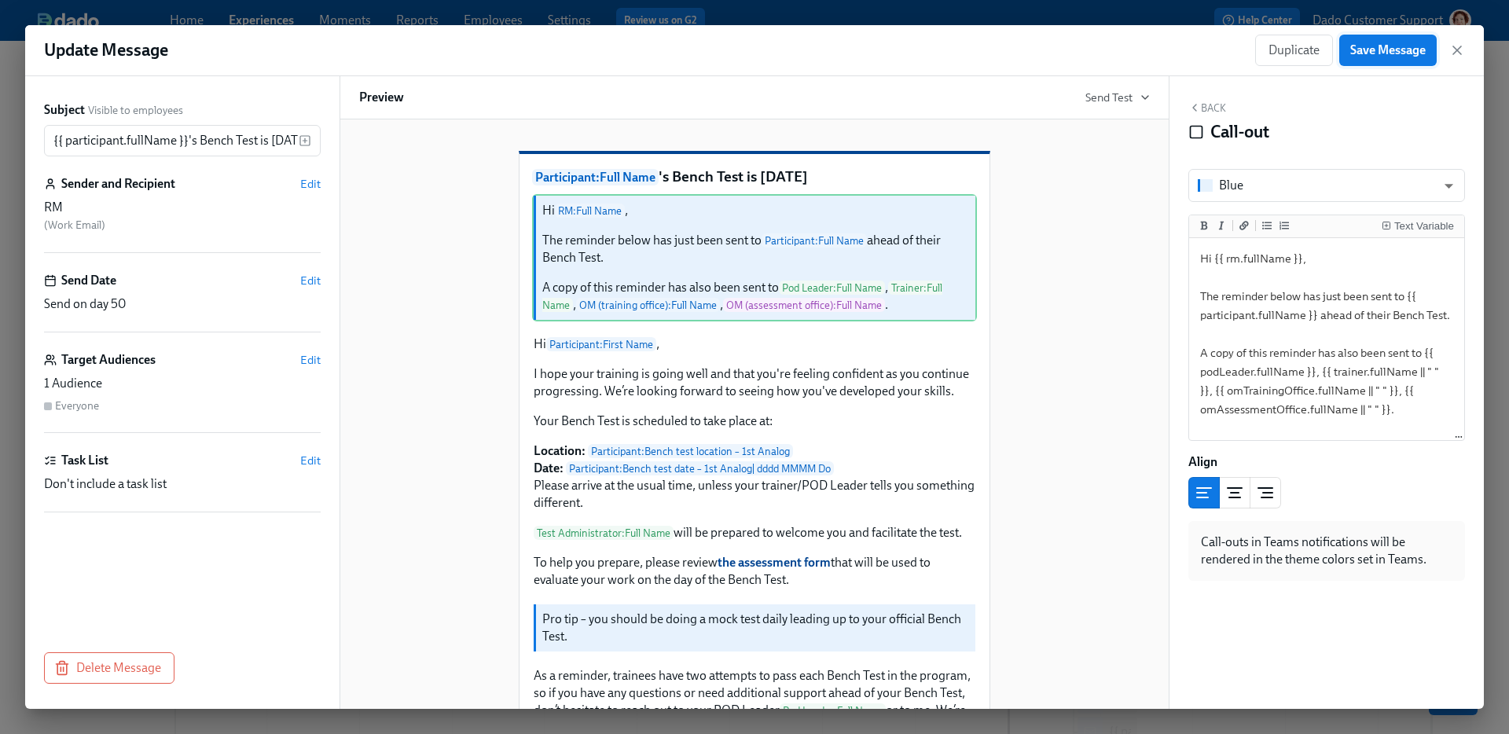
click at [1378, 42] on span "Save Message" at bounding box center [1387, 50] width 75 height 16
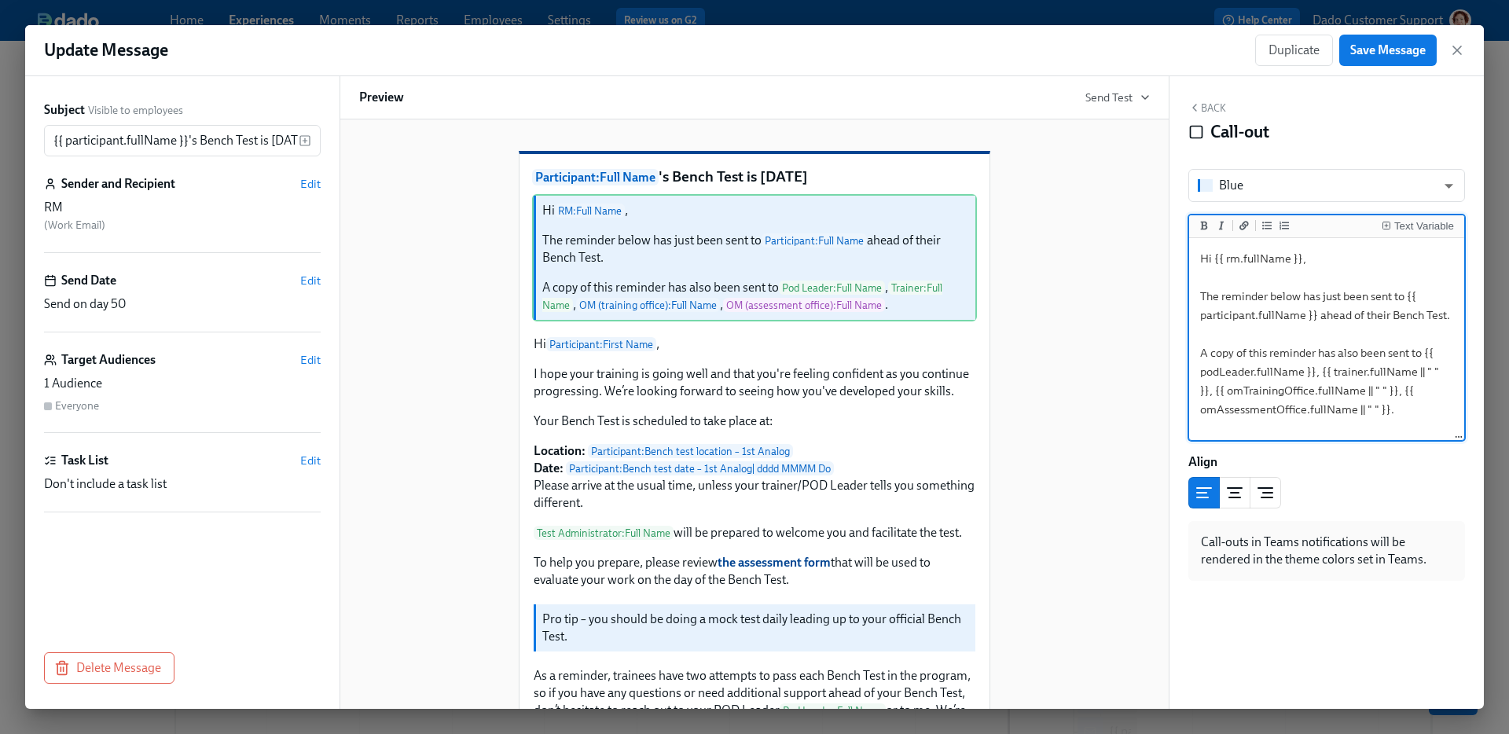
click at [1423, 355] on textarea "Hi {{ rm.fullName }}, The reminder below has just been sent to {{ participant.f…" at bounding box center [1326, 339] width 269 height 197
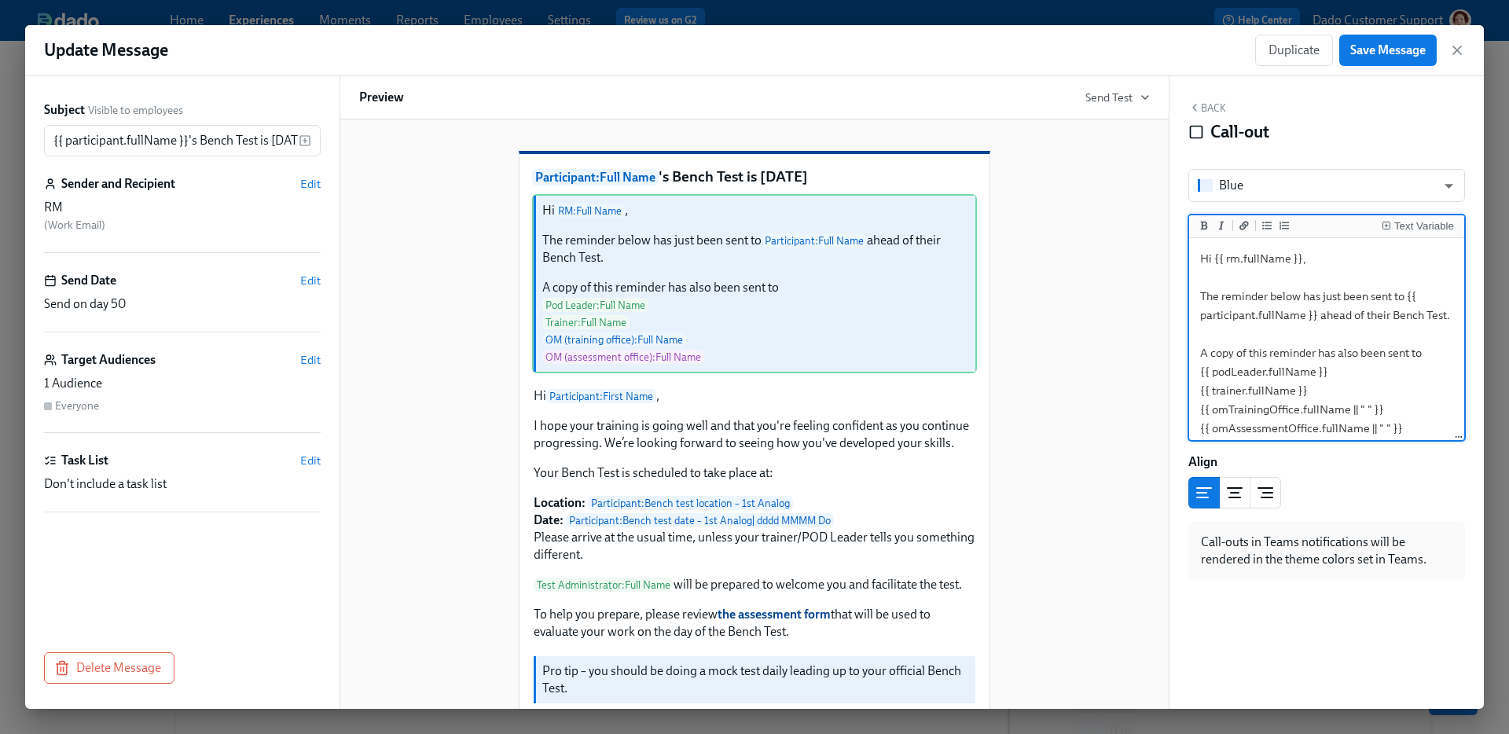
scroll to position [9, 0]
paste textarea "{{ omAssessmentOffice.fullName || " " }}"
type textarea "Hi {{ rm.fullName }}, The reminder below has just been sent to {{ participant.f…"
click at [1368, 43] on span "Save Message" at bounding box center [1387, 50] width 75 height 16
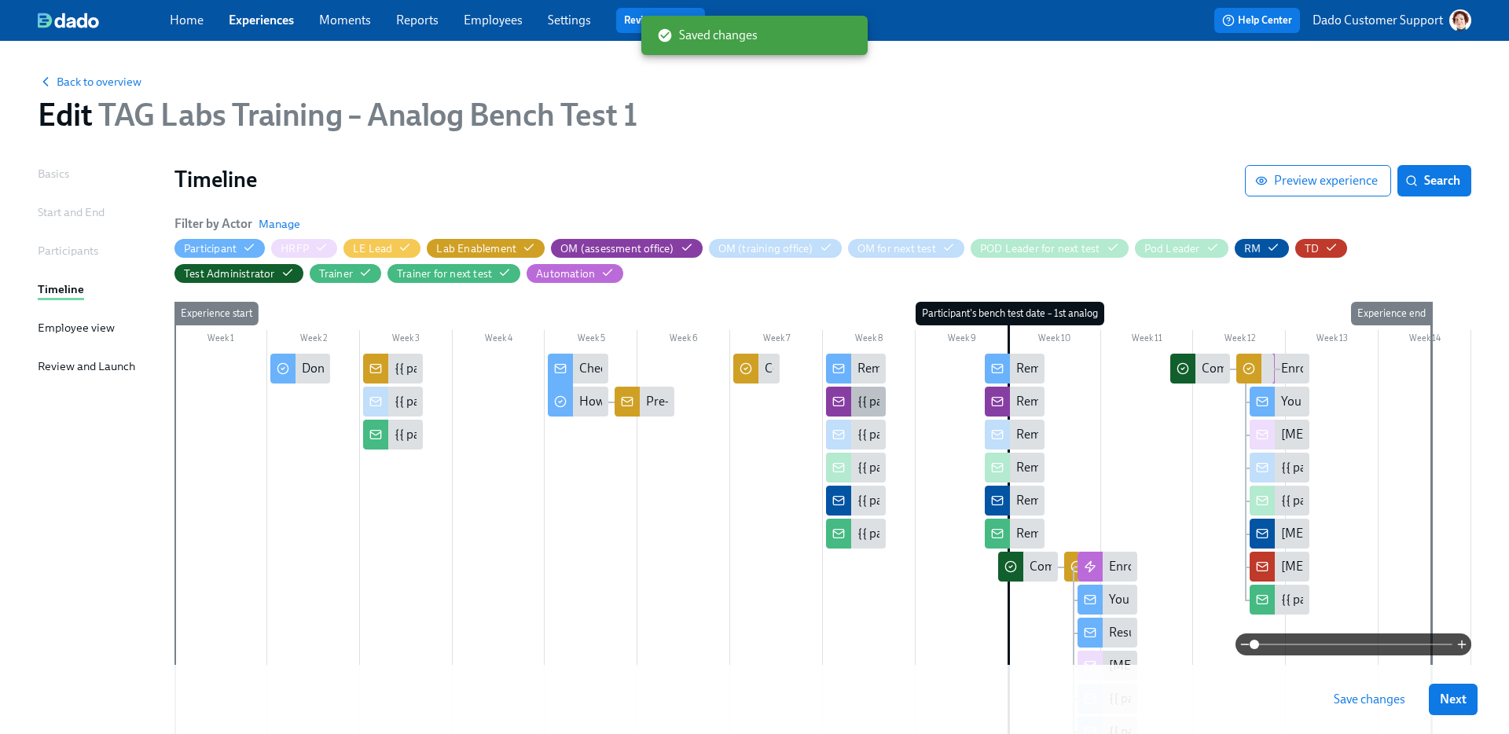
click at [880, 402] on div "{{ participant.fullName }} will be doing a Bench Test in your office in 2 weeks" at bounding box center [856, 402] width 60 height 30
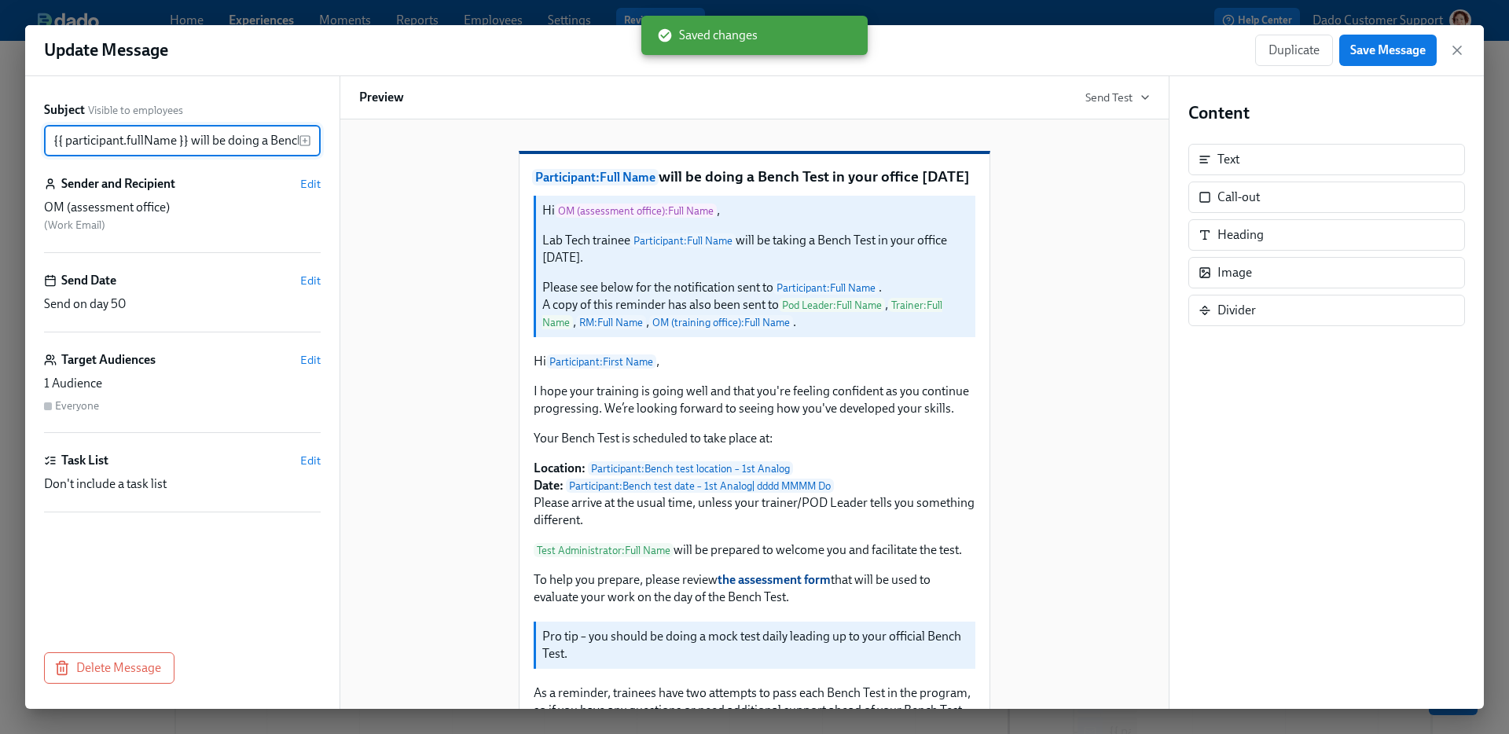
scroll to position [0, 159]
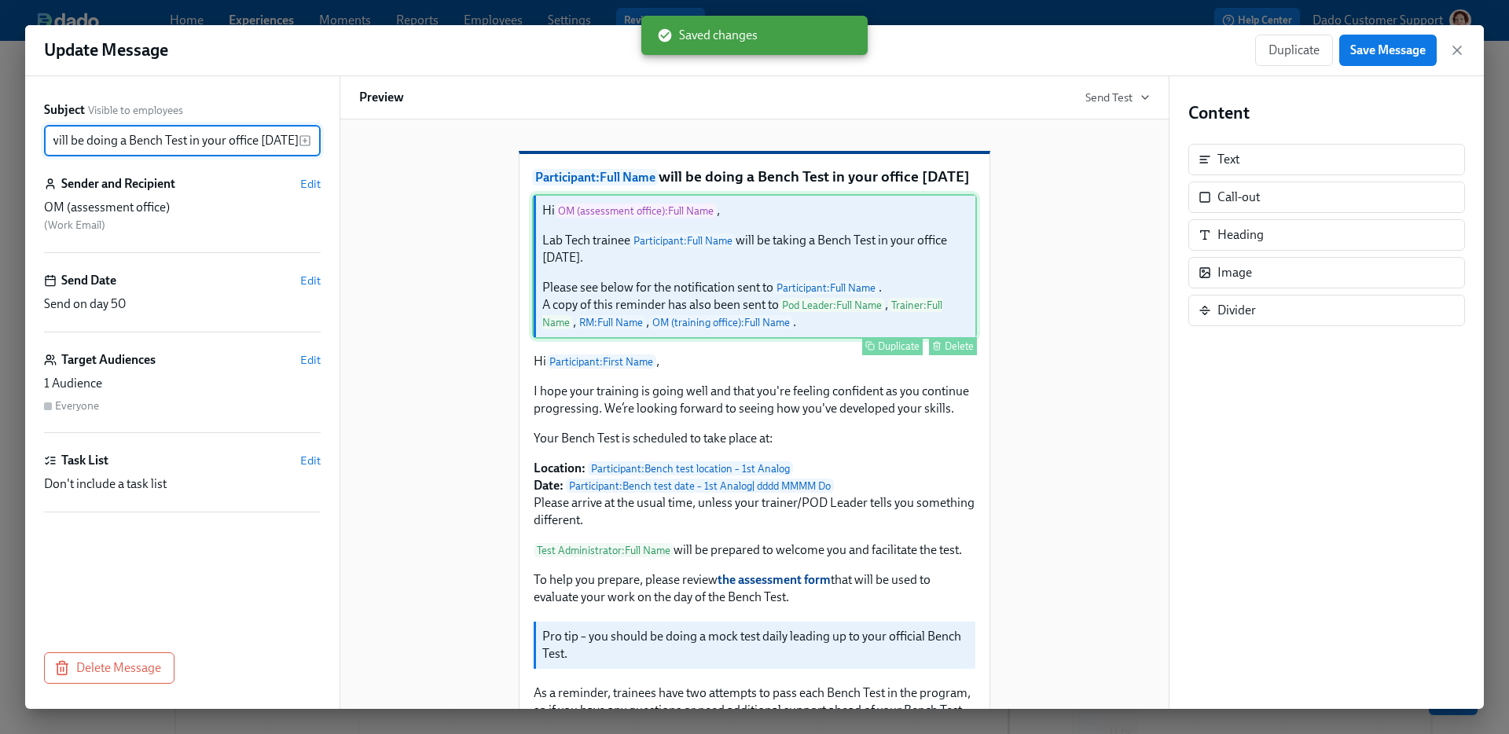
click at [800, 339] on div "Hi OM (assessment office) : Full Name , Lab Tech trainee Participant : Full Nam…" at bounding box center [754, 266] width 445 height 145
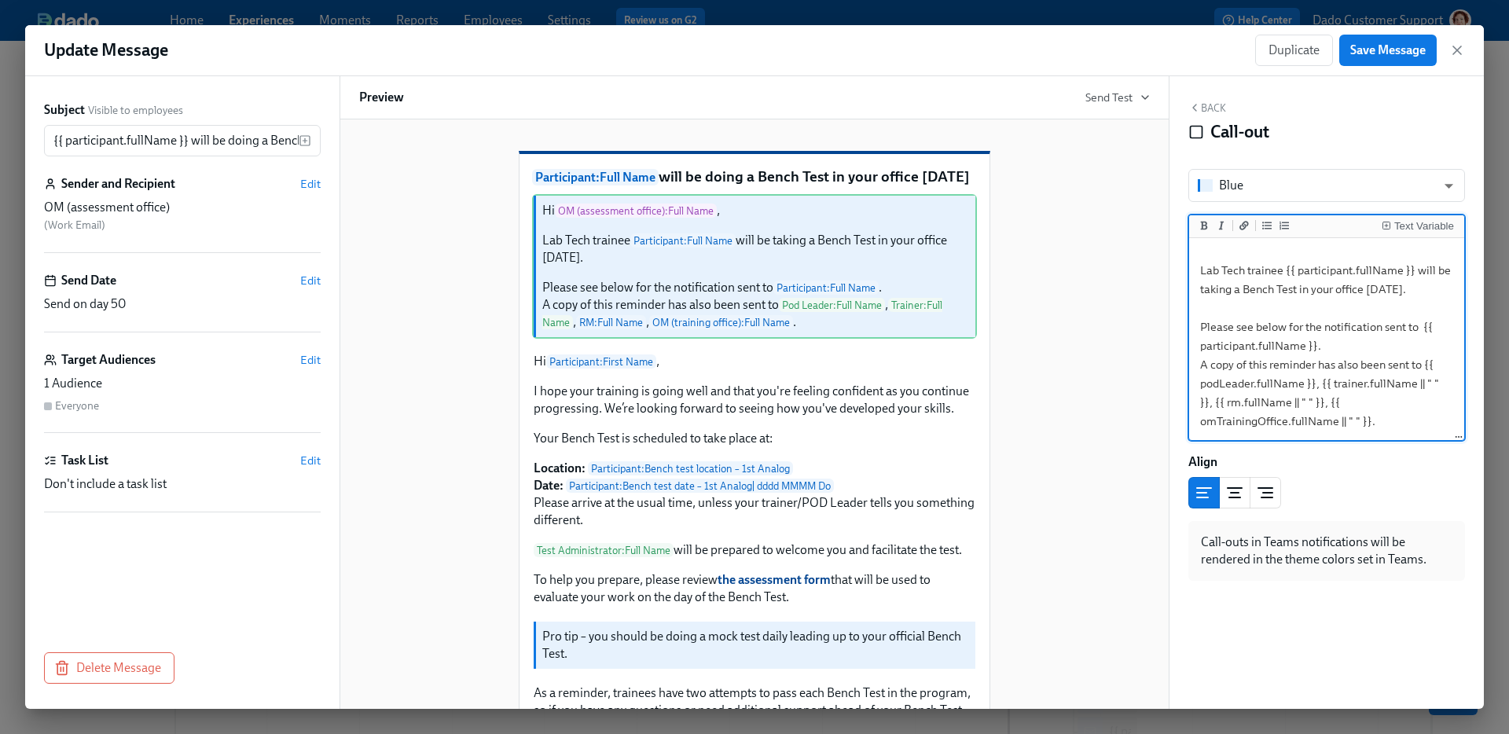
drag, startPoint x: 1196, startPoint y: 389, endPoint x: 1347, endPoint y: 453, distance: 163.8
click at [1347, 453] on div "Blue blue ​ Text Variable Hi {{ omAssessmentOffice.fullName }}, Lab Tech traine…" at bounding box center [1327, 375] width 277 height 412
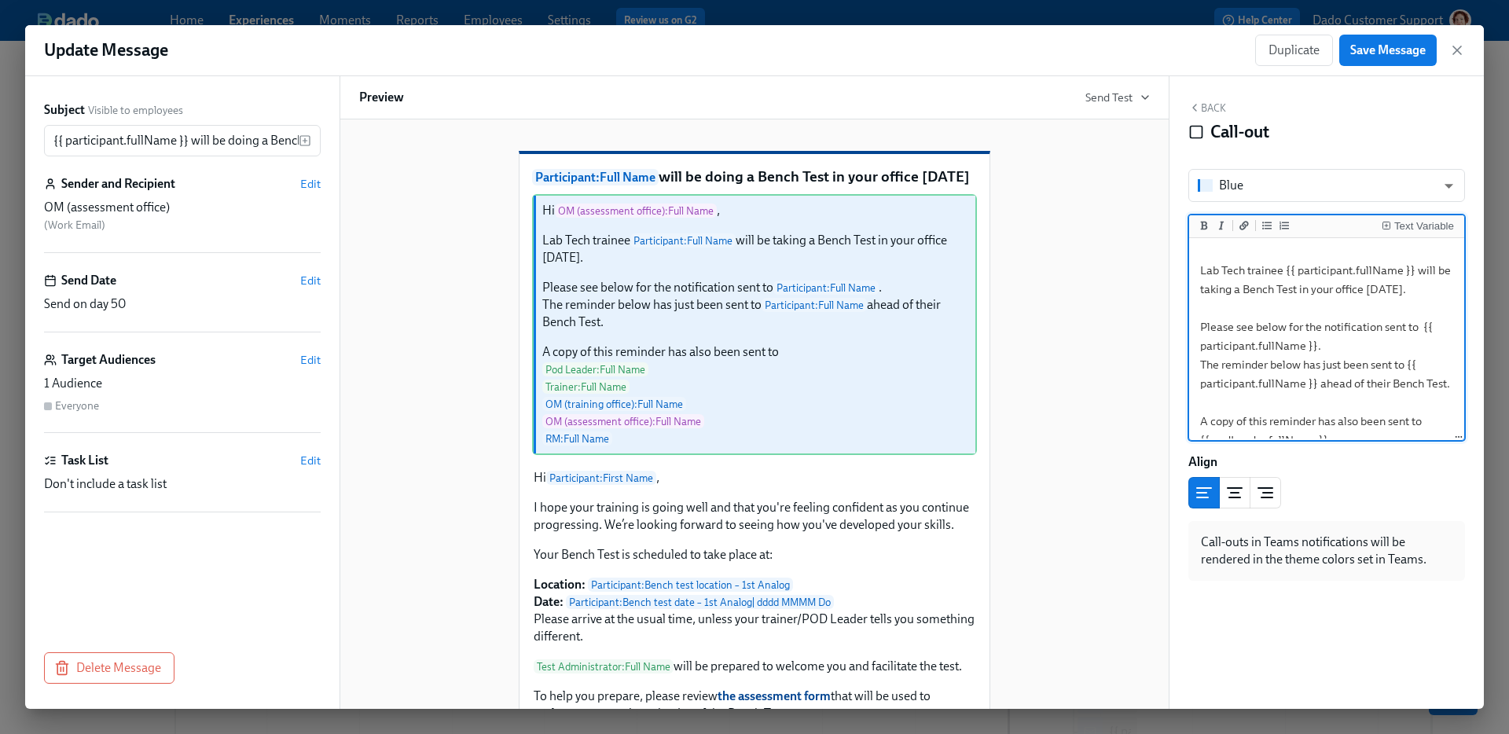
scroll to position [111, 0]
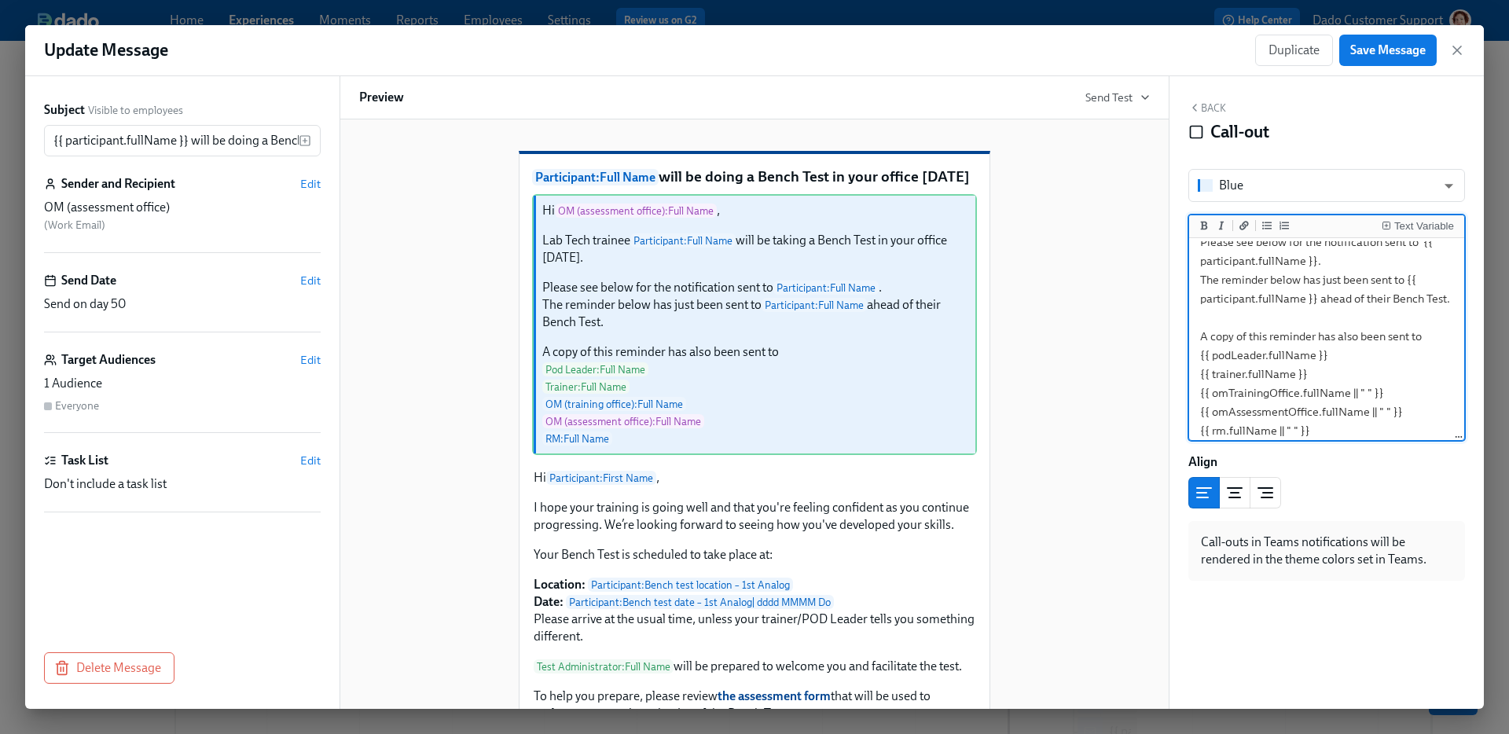
click at [1335, 319] on textarea "Hi {{ omAssessmentOffice.fullName }}, Lab Tech trainee {{ participant.fullName …" at bounding box center [1326, 289] width 269 height 318
click at [1335, 319] on textarea "Hi {{ omAssessmentOffice.fullName }}, Lab Tech trainee {{ participant.fullName …" at bounding box center [1326, 350] width 269 height 318
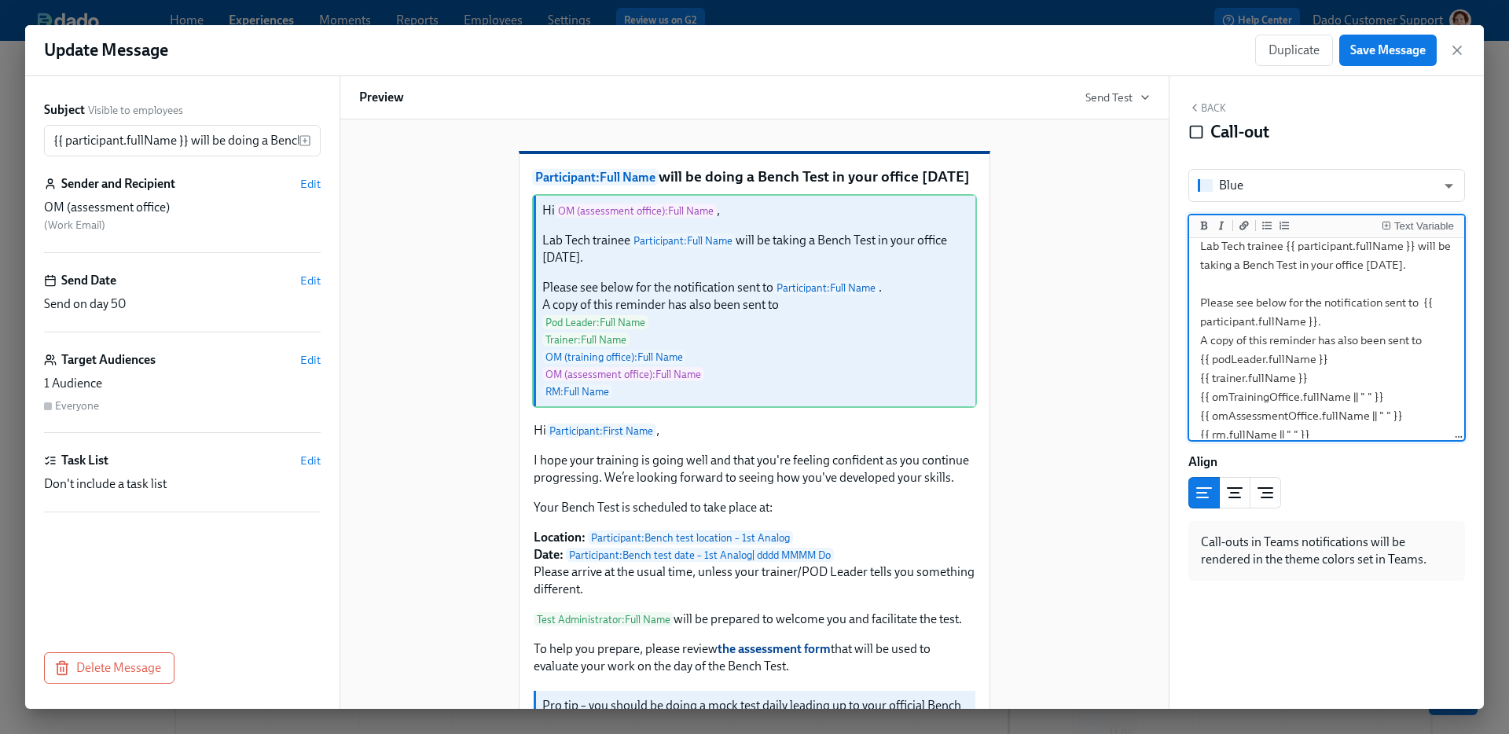
scroll to position [64, 0]
click at [1420, 401] on textarea "Hi {{ omAssessmentOffice.fullName }}, Lab Tech trainee {{ participant.fullName …" at bounding box center [1326, 308] width 269 height 261
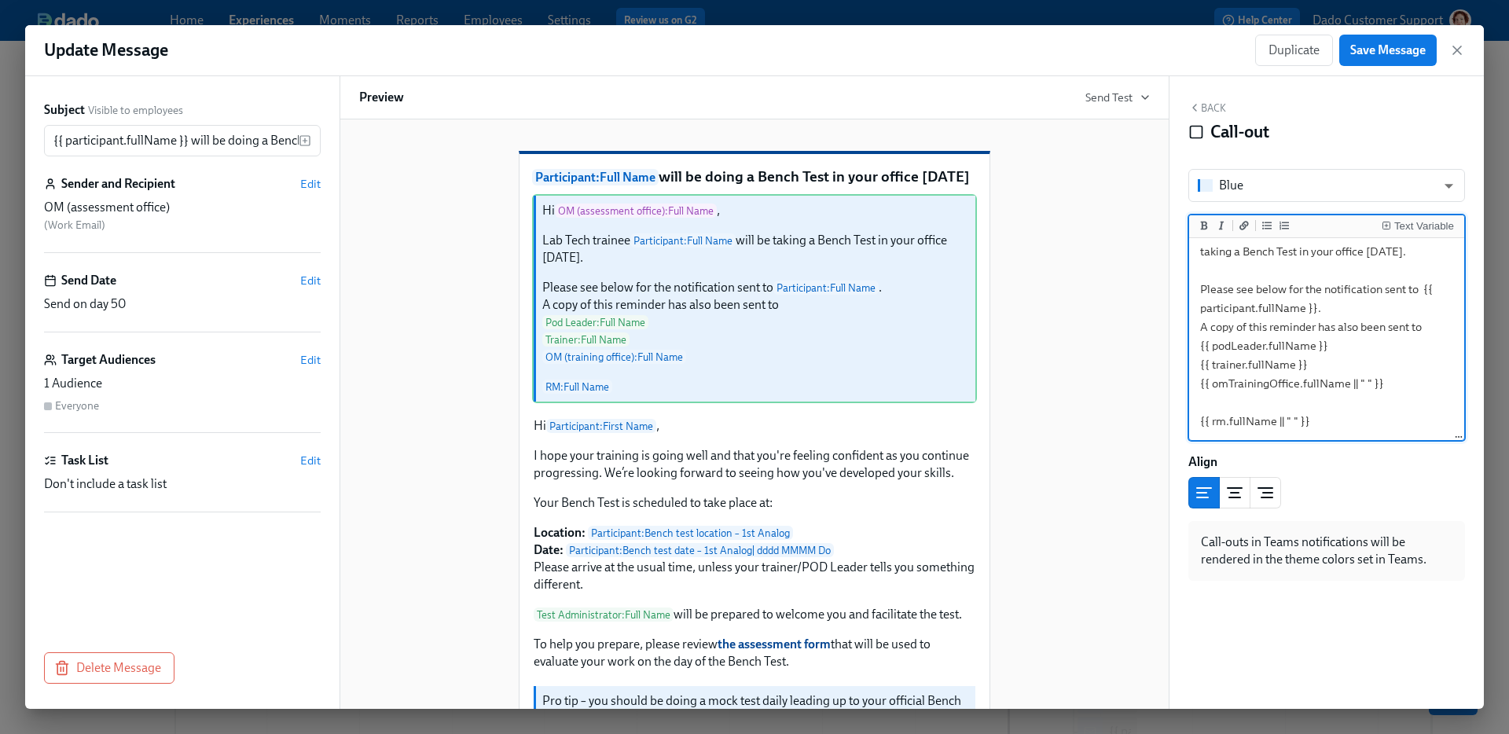
scroll to position [45, 0]
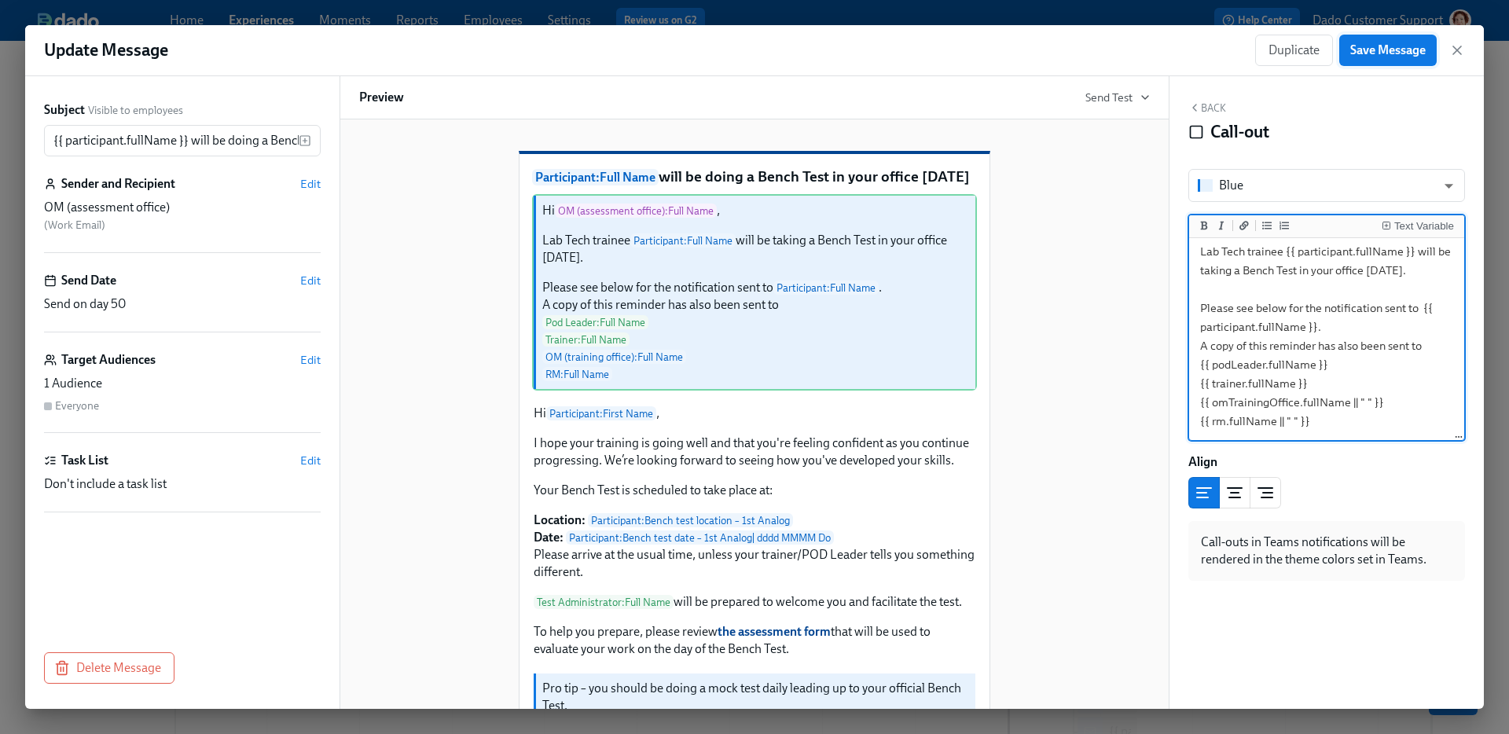
type textarea "Hi {{ omAssessmentOffice.fullName }}, Lab Tech trainee {{ participant.fullName …"
click at [1388, 57] on span "Save Message" at bounding box center [1387, 50] width 75 height 16
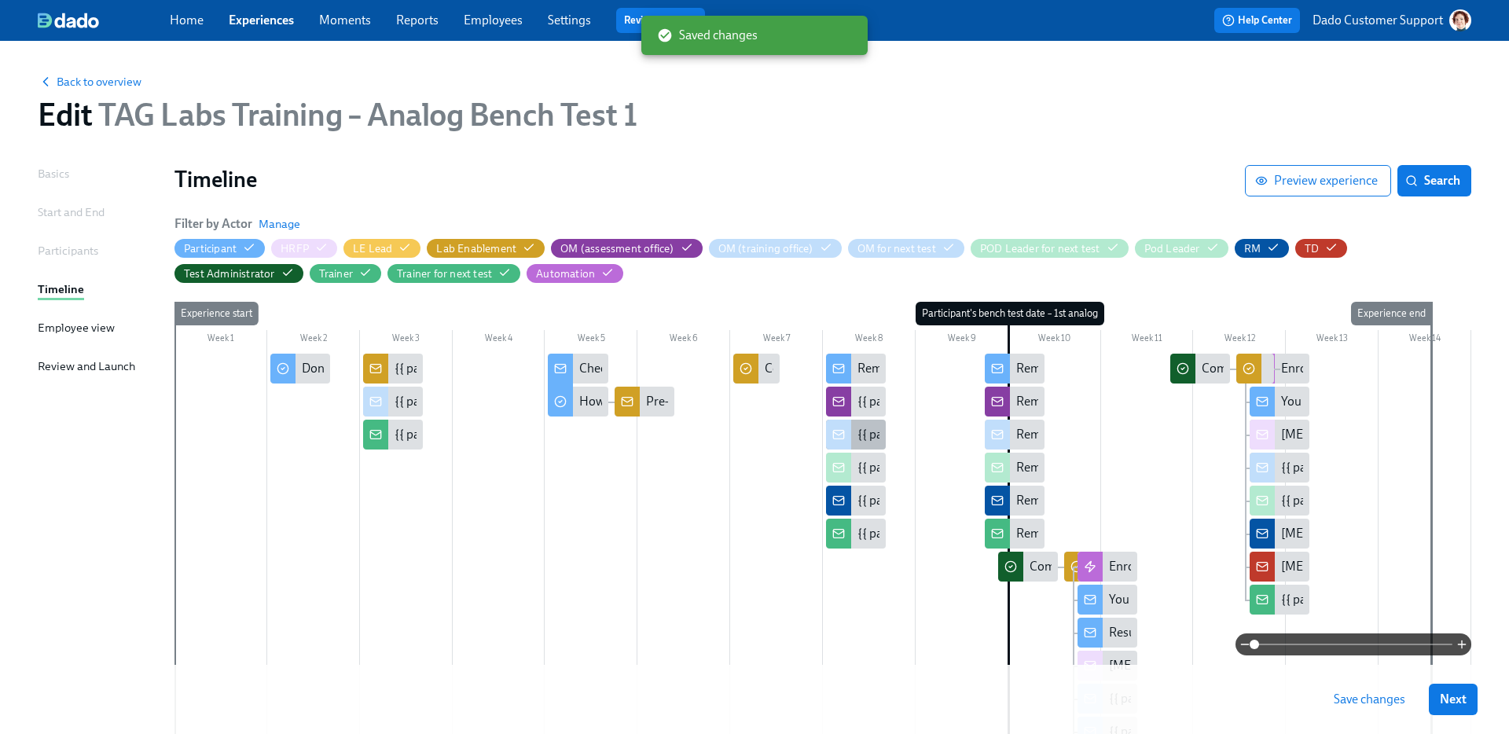
click at [845, 424] on div at bounding box center [838, 435] width 25 height 30
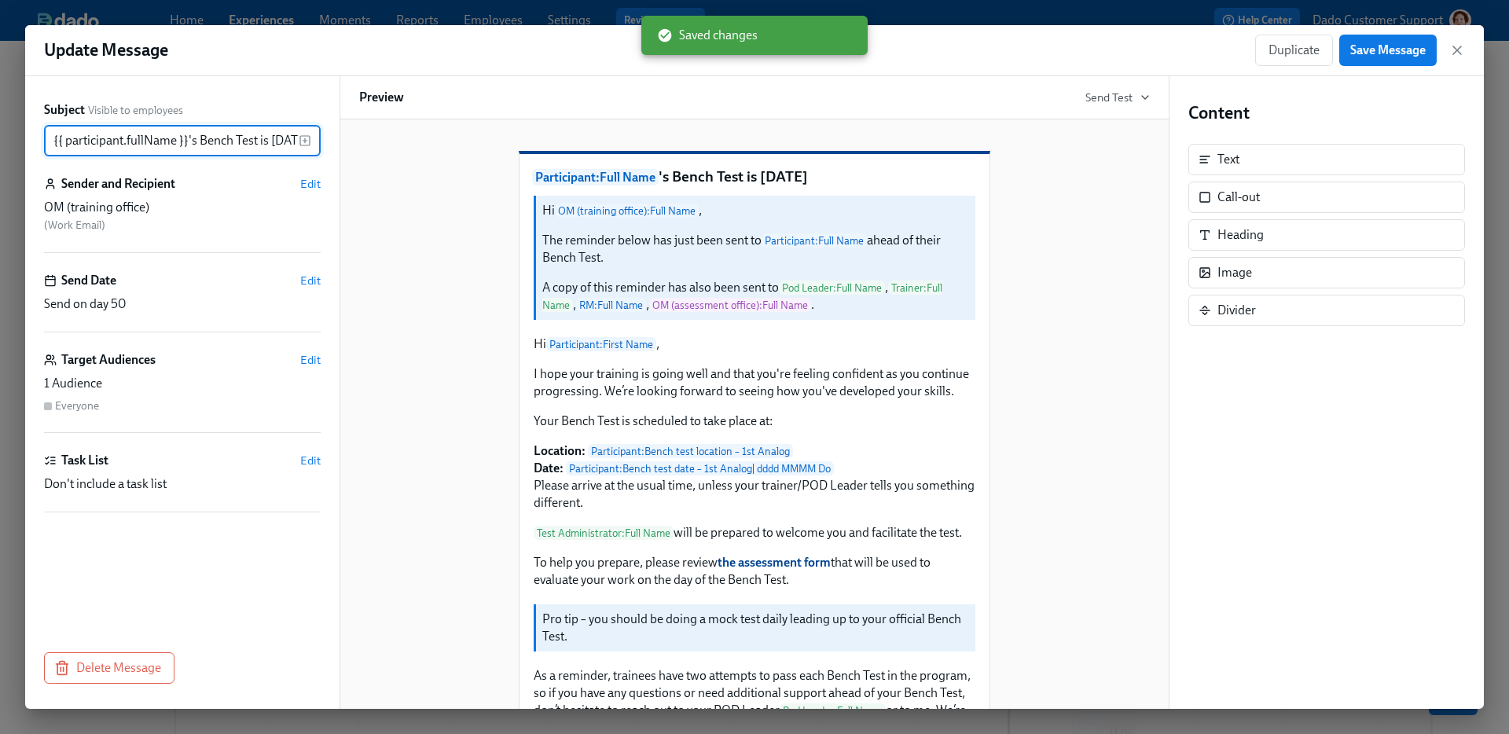
scroll to position [0, 28]
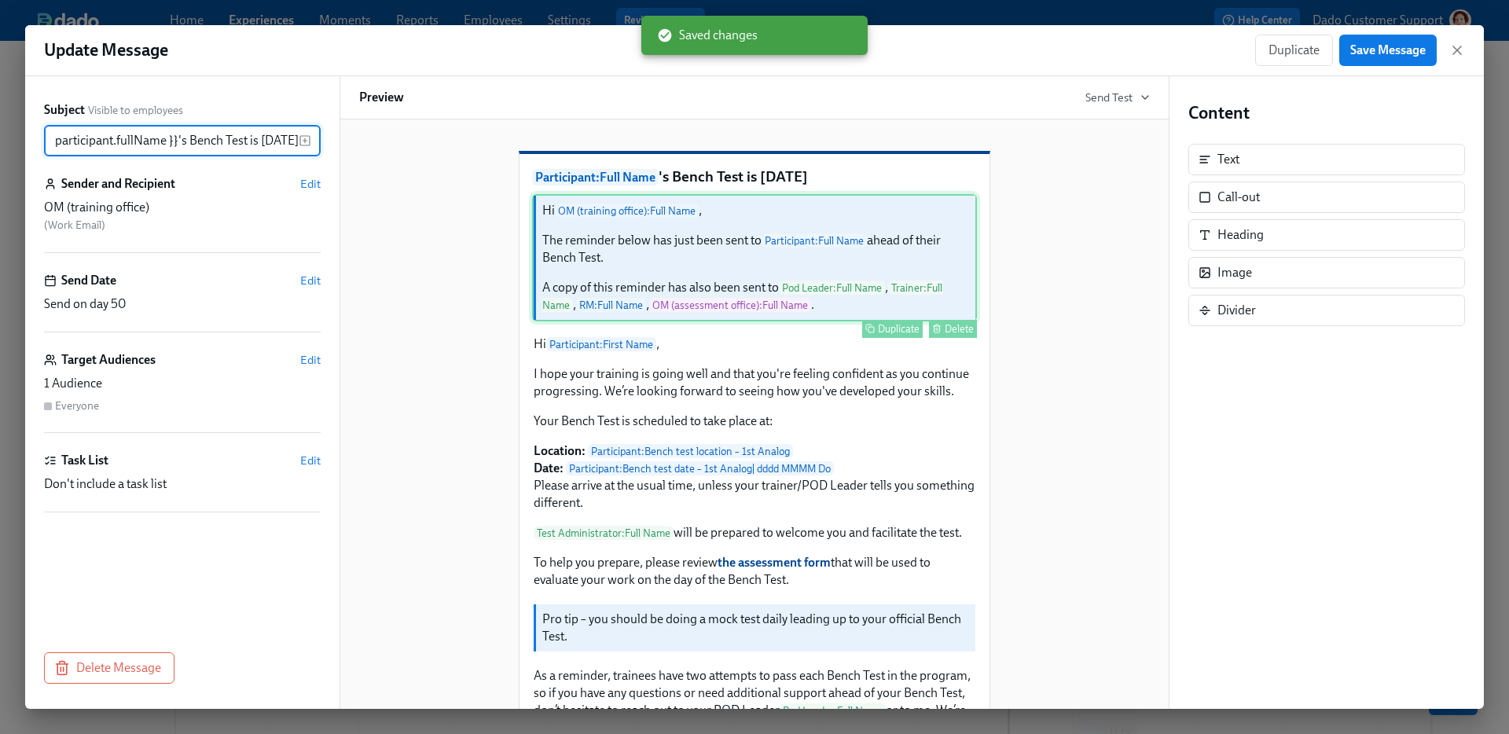
click at [801, 321] on div "Hi OM (training office) : Full Name , The reminder below has just been sent to …" at bounding box center [754, 257] width 445 height 127
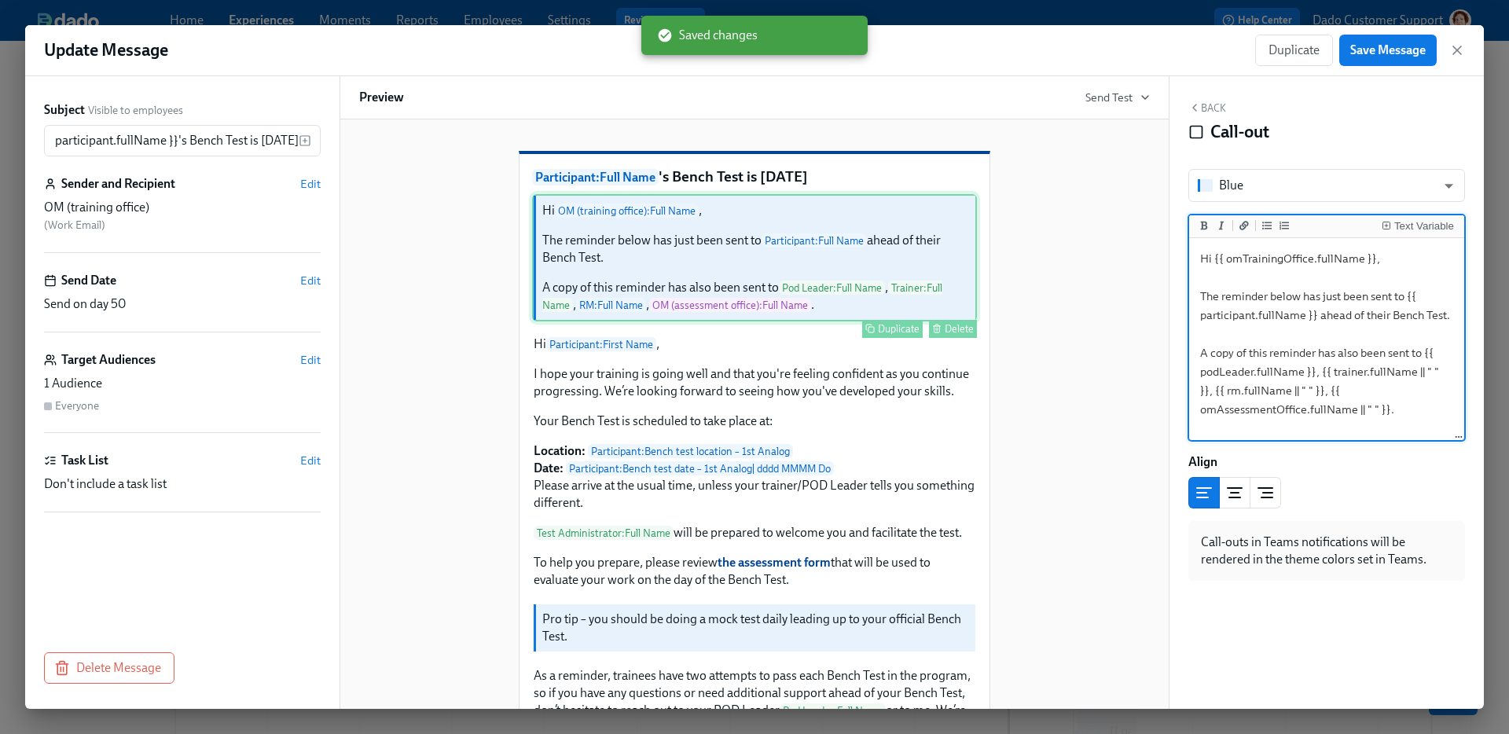
scroll to position [0, 0]
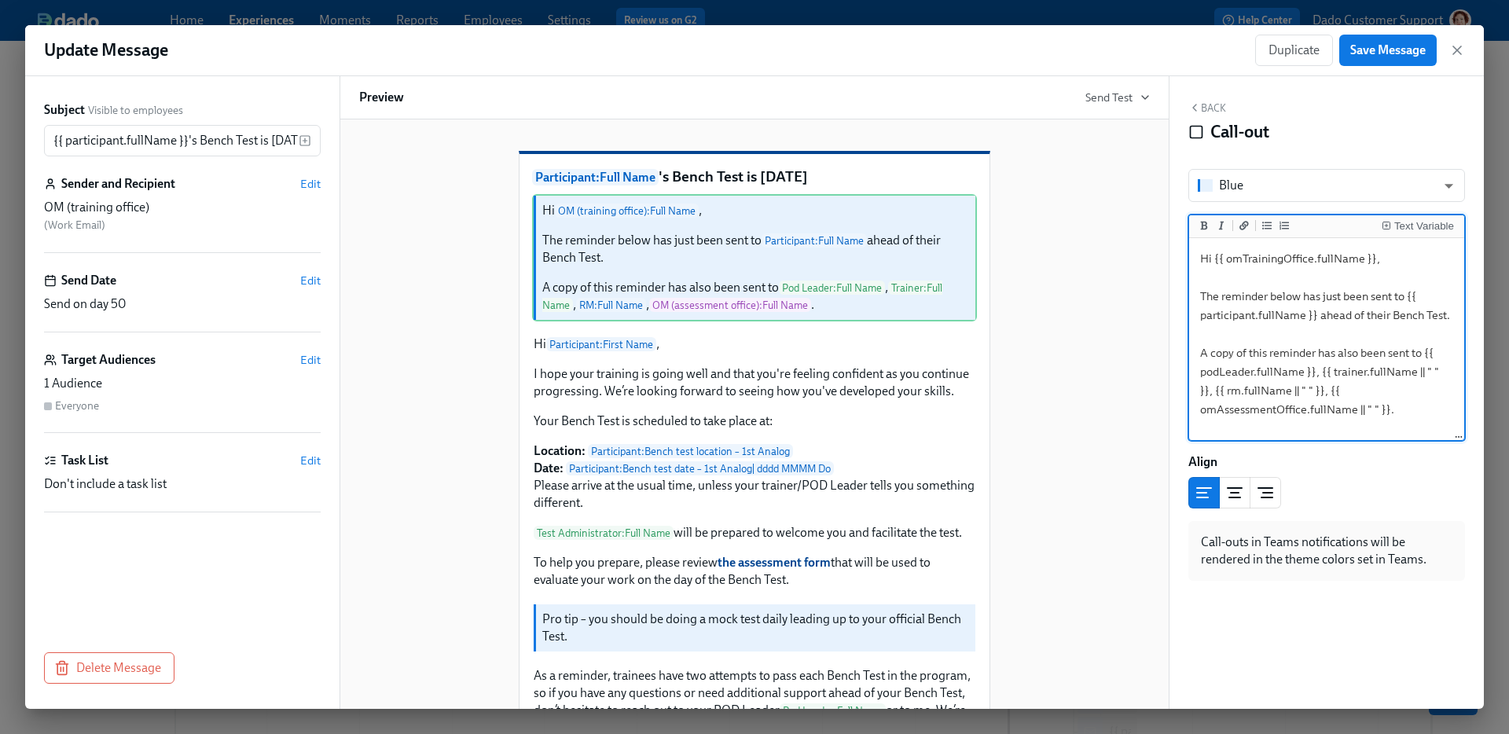
drag, startPoint x: 1196, startPoint y: 298, endPoint x: 1427, endPoint y: 476, distance: 291.5
click at [1425, 476] on div "Blue blue ​ Text Variable Hi {{ omTrainingOffice.fullName }}, The reminder belo…" at bounding box center [1327, 375] width 277 height 412
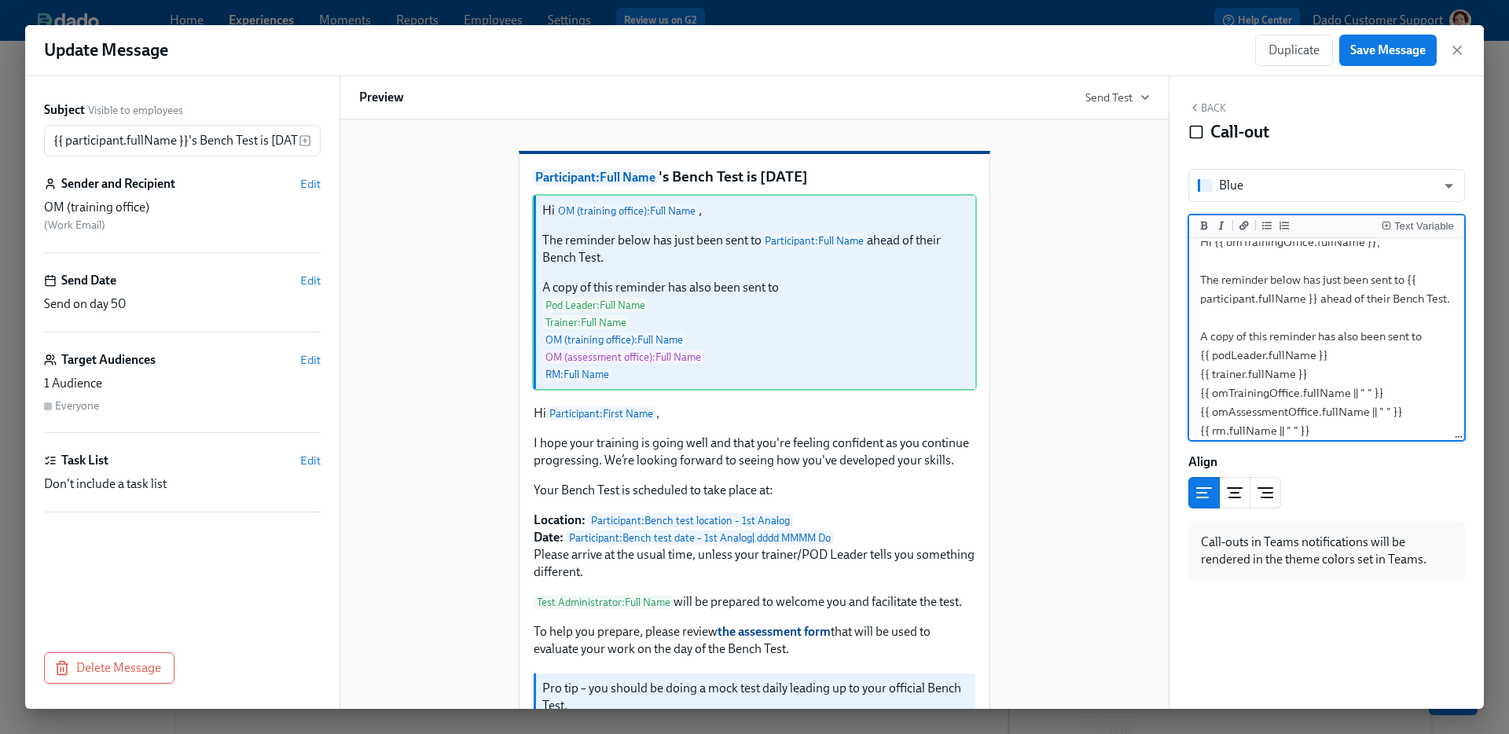
drag, startPoint x: 1405, startPoint y: 395, endPoint x: 1387, endPoint y: 377, distance: 25.6
click at [1387, 377] on textarea "Hi {{ omTrainingOffice.fullName }}, The reminder below has just been sent to {{…" at bounding box center [1326, 336] width 269 height 223
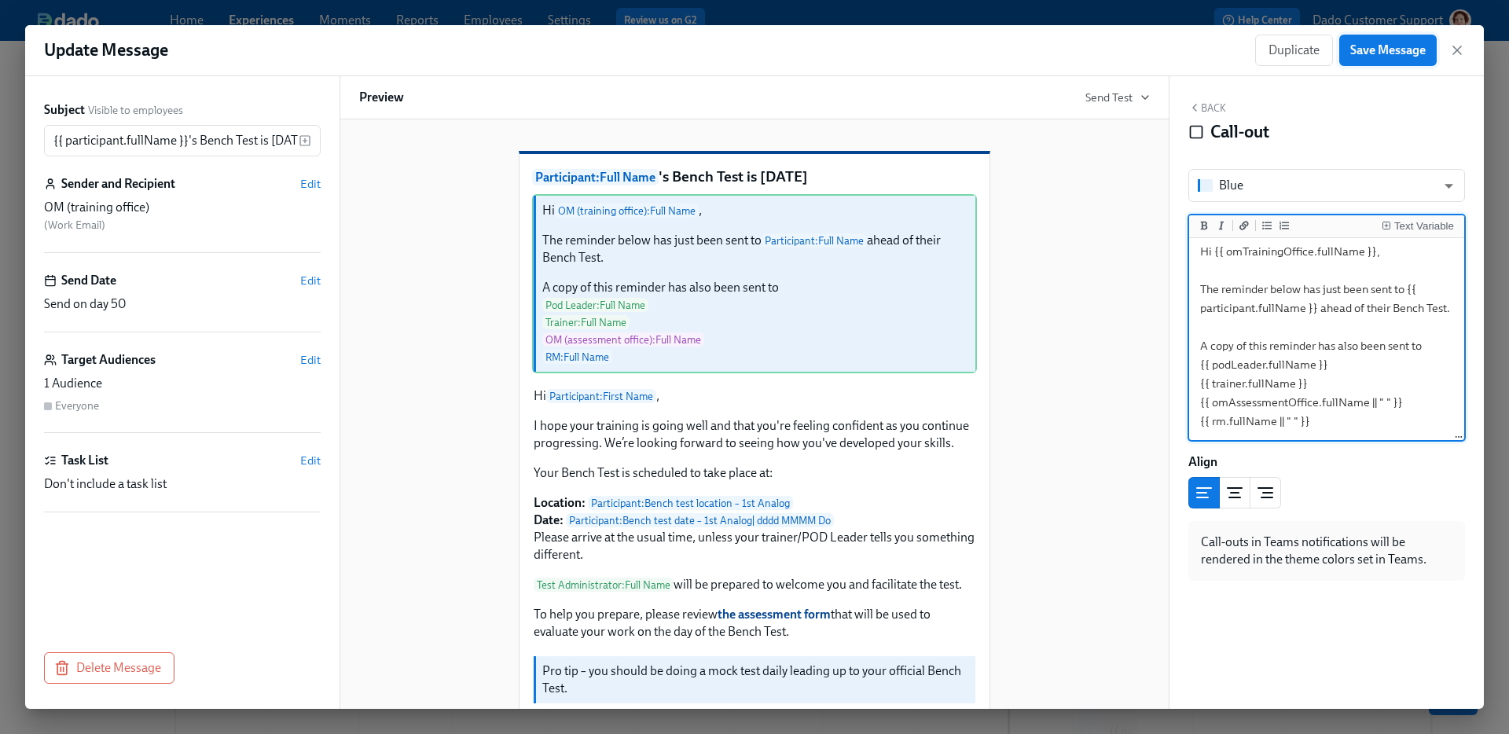
type textarea "Hi {{ omTrainingOffice.fullName }}, The reminder below has just been sent to {{…"
click at [1372, 56] on span "Save Message" at bounding box center [1387, 50] width 75 height 16
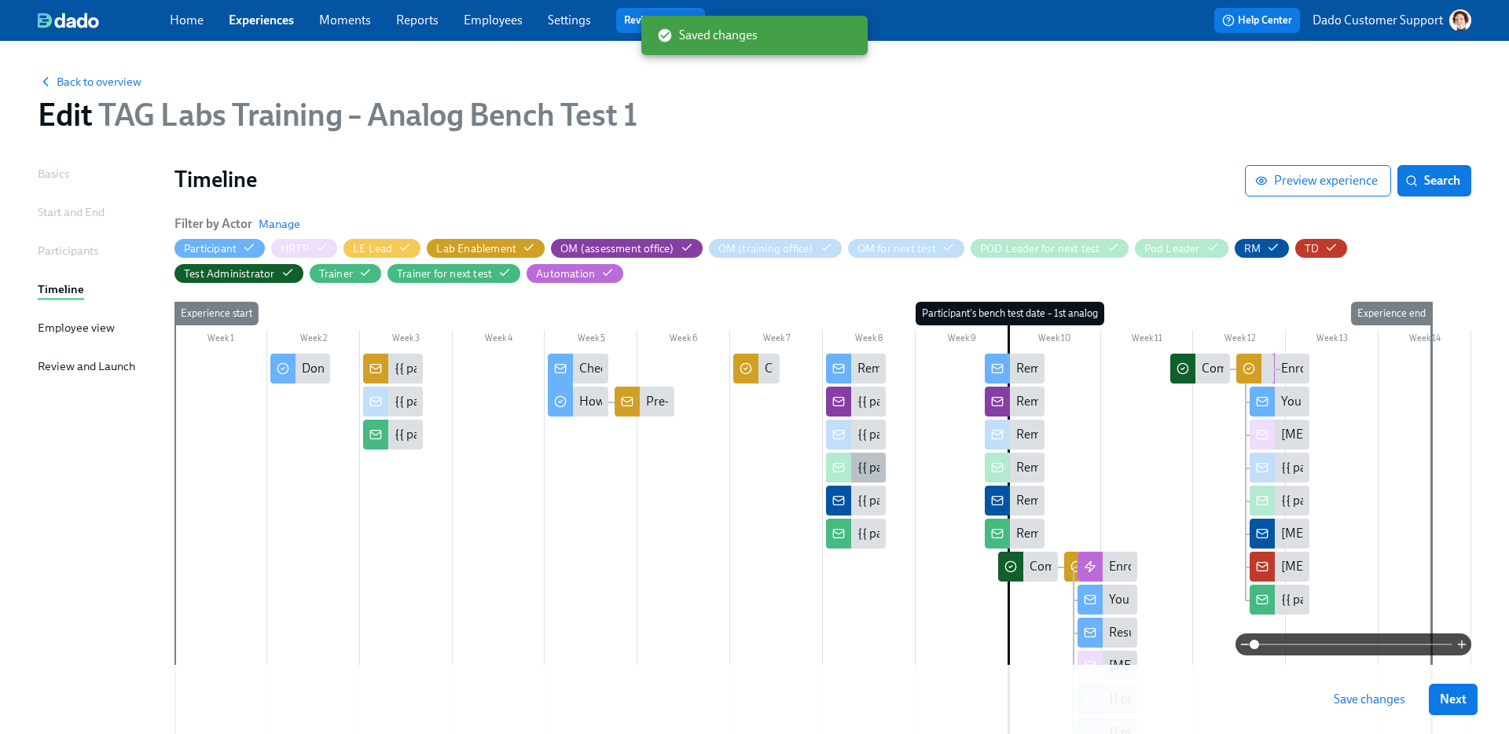
click at [868, 470] on div "{{ participant.fullName }}'s Bench Test is in 2 weeks" at bounding box center [985, 467] width 255 height 17
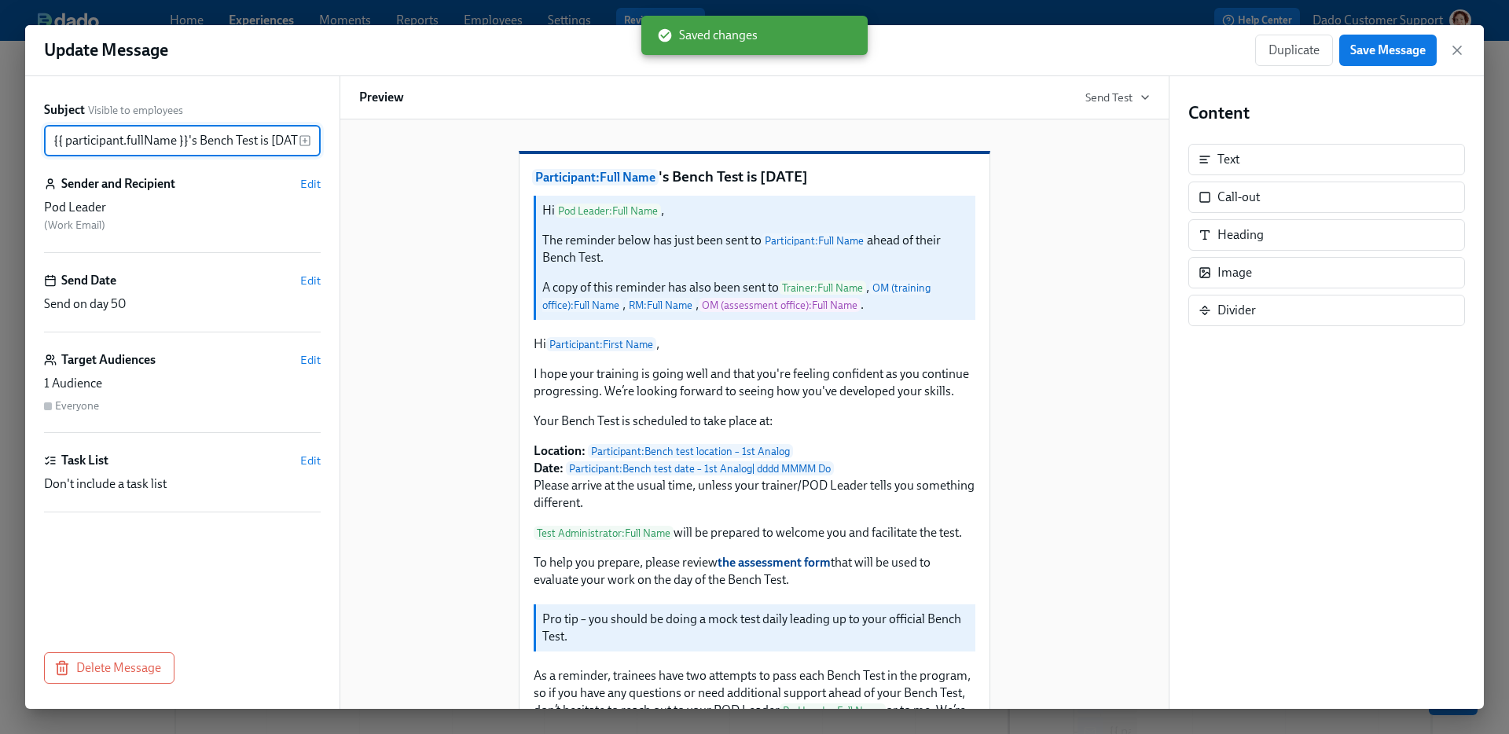
scroll to position [0, 28]
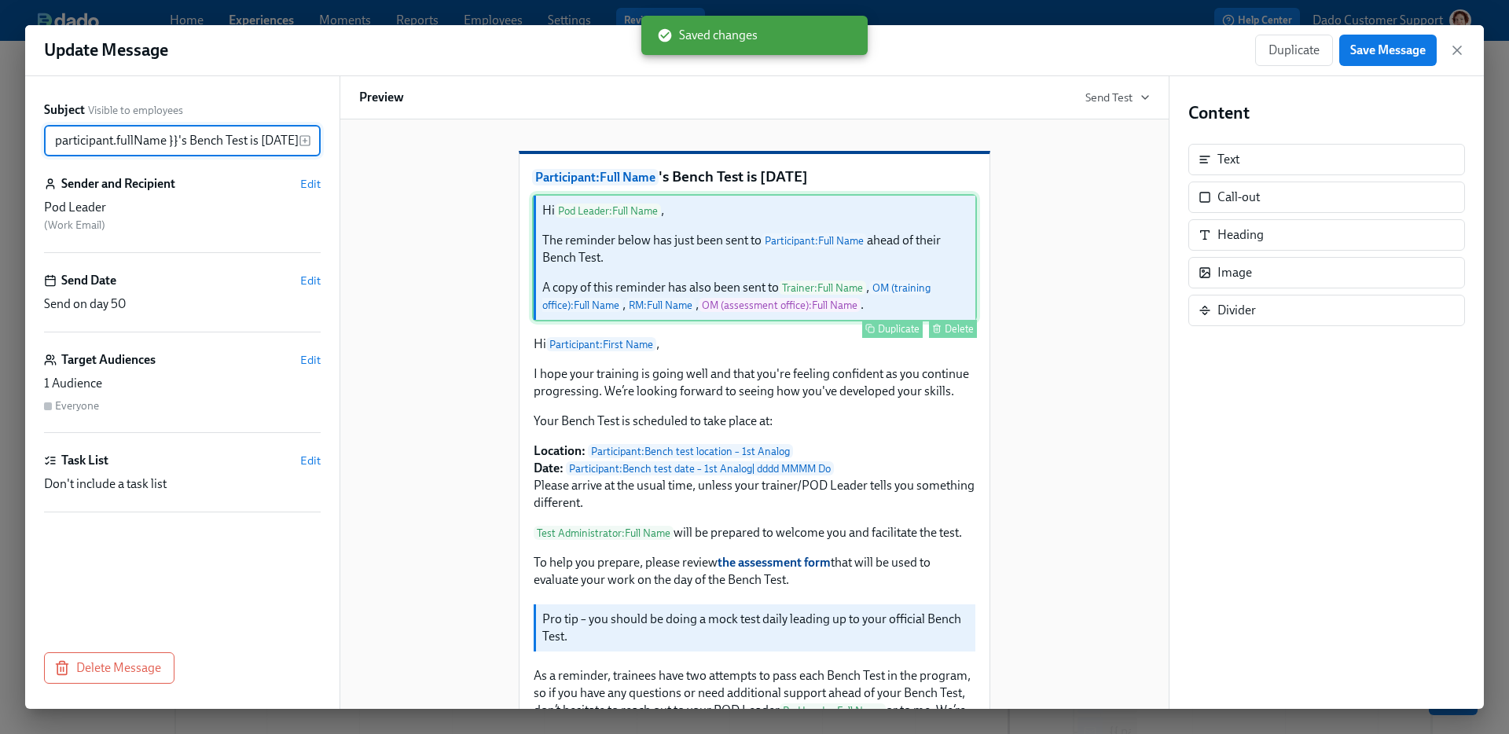
click at [830, 321] on div "Hi Pod Leader : Full Name , The reminder below has just been sent to Participan…" at bounding box center [754, 257] width 445 height 127
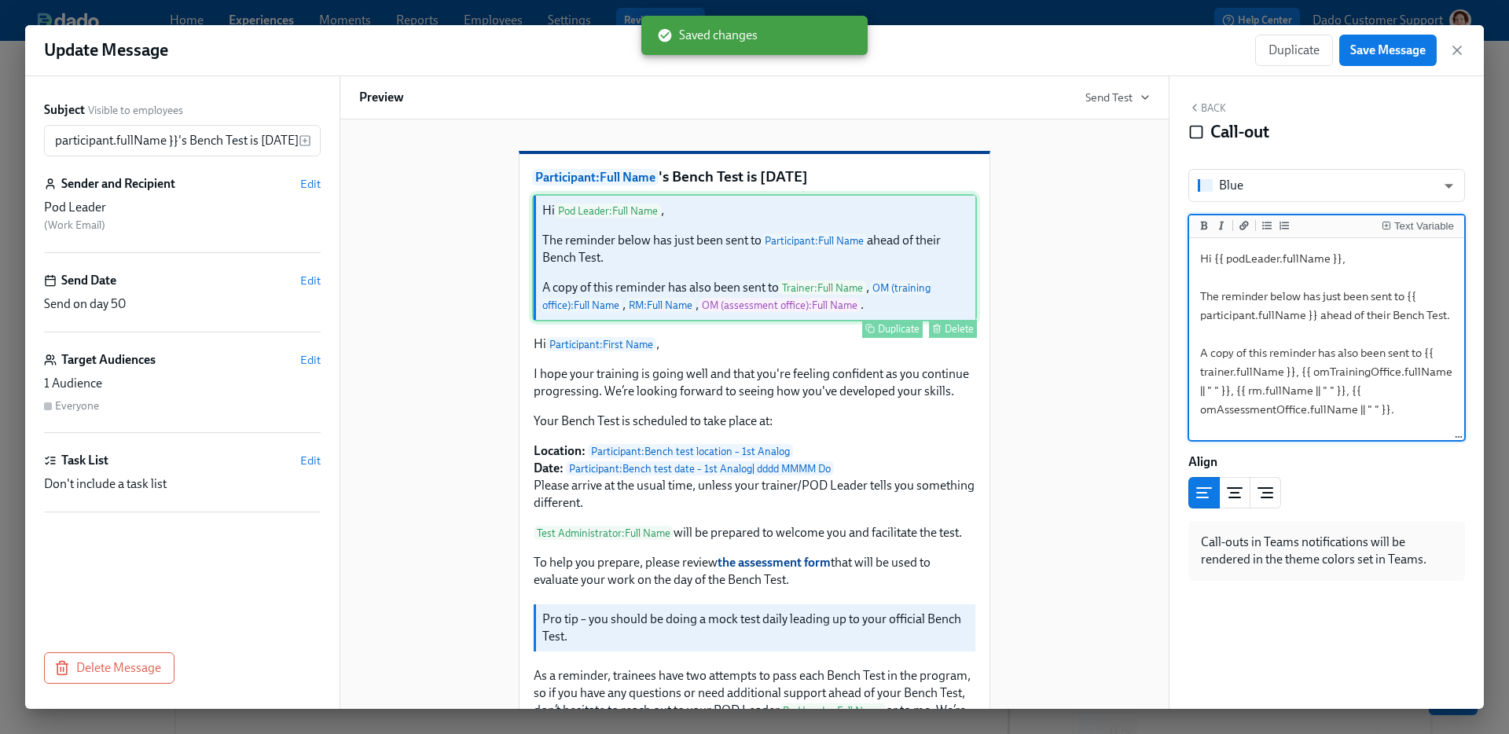
scroll to position [0, 0]
drag, startPoint x: 1200, startPoint y: 295, endPoint x: 1444, endPoint y: 472, distance: 301.6
click at [1444, 472] on div "Blue blue ​ Text Variable Hi {{ podLeader.fullName }}, The reminder below has j…" at bounding box center [1327, 375] width 277 height 412
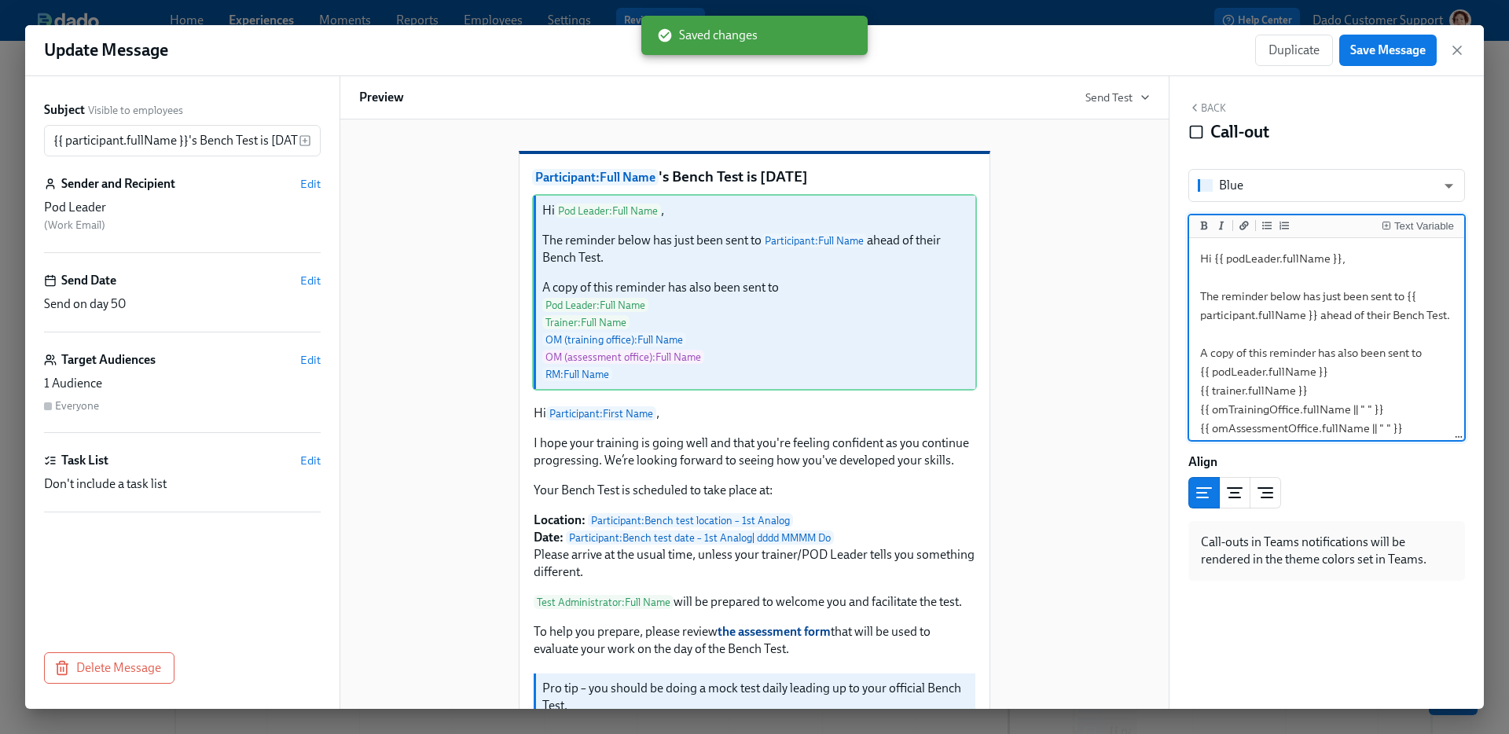
scroll to position [17, 0]
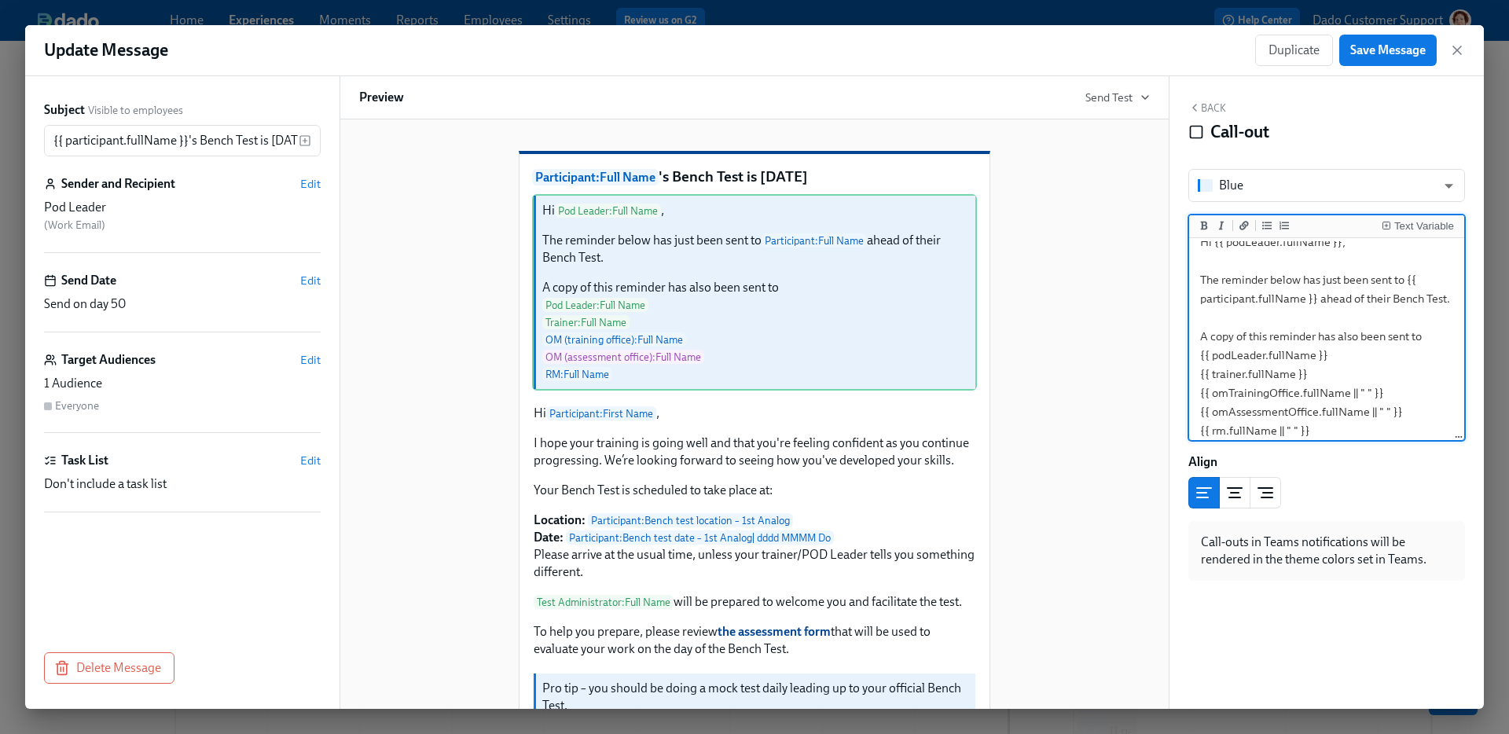
click at [1368, 364] on textarea "Hi {{ podLeader.fullName }}, The reminder below has just been sent to {{ partic…" at bounding box center [1326, 336] width 269 height 223
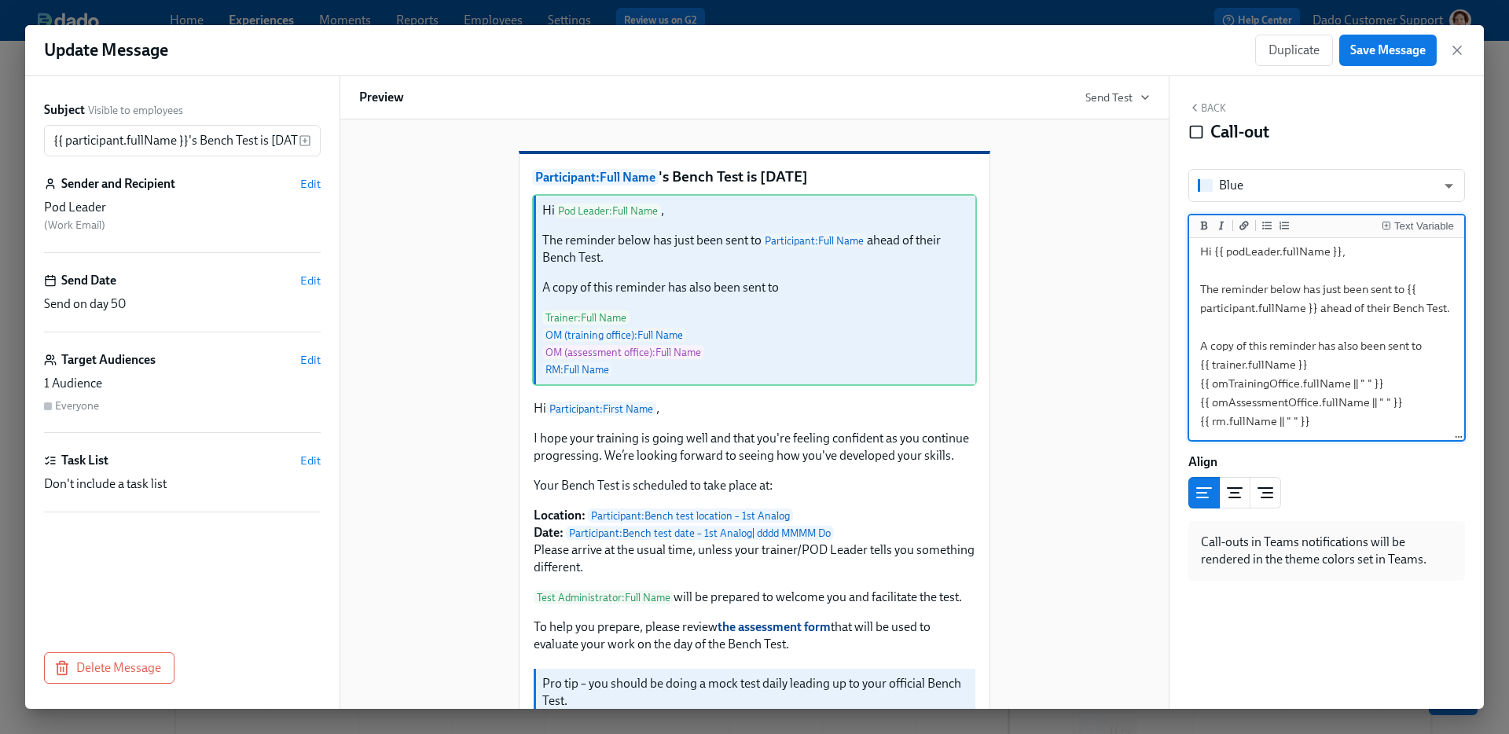
scroll to position [7, 0]
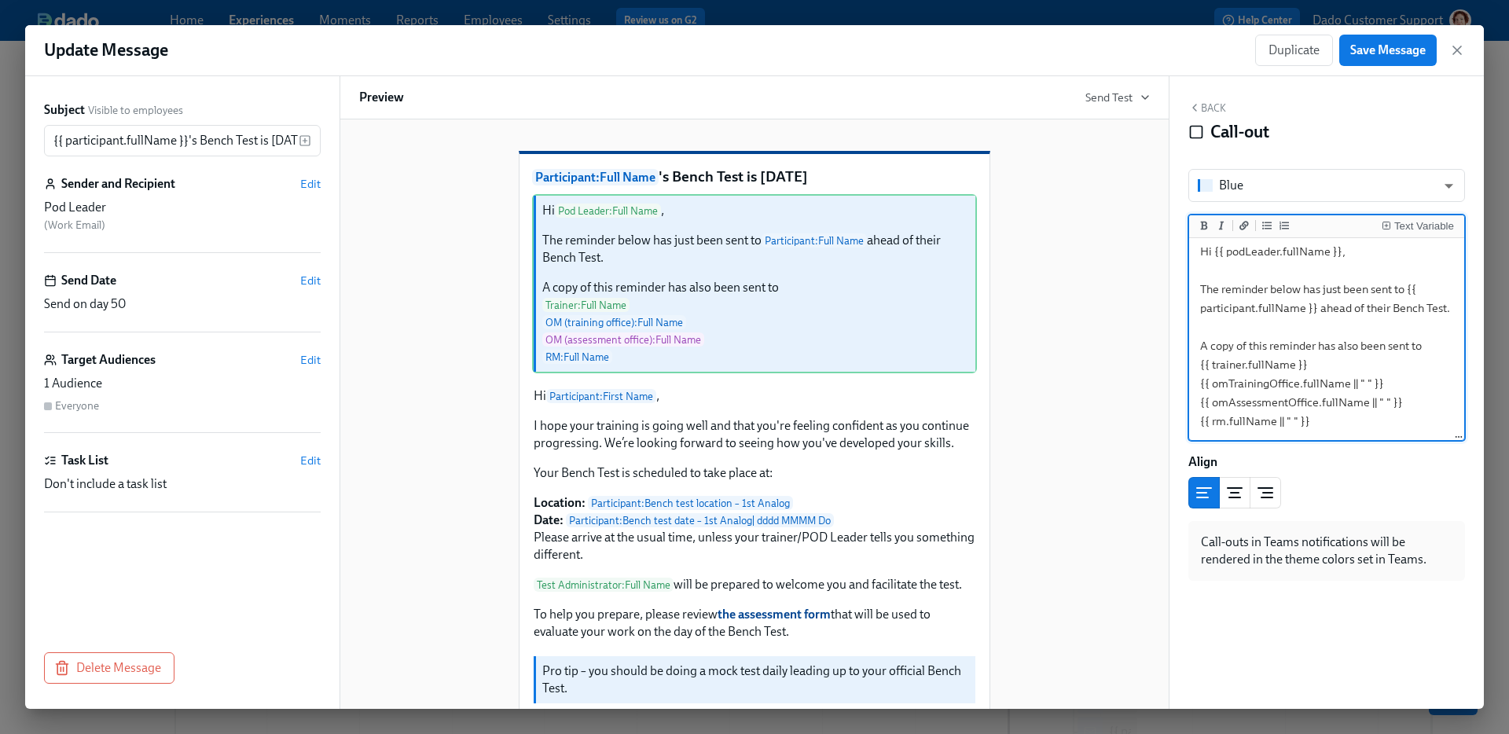
type textarea "Hi {{ podLeader.fullName }}, The reminder below has just been sent to {{ partic…"
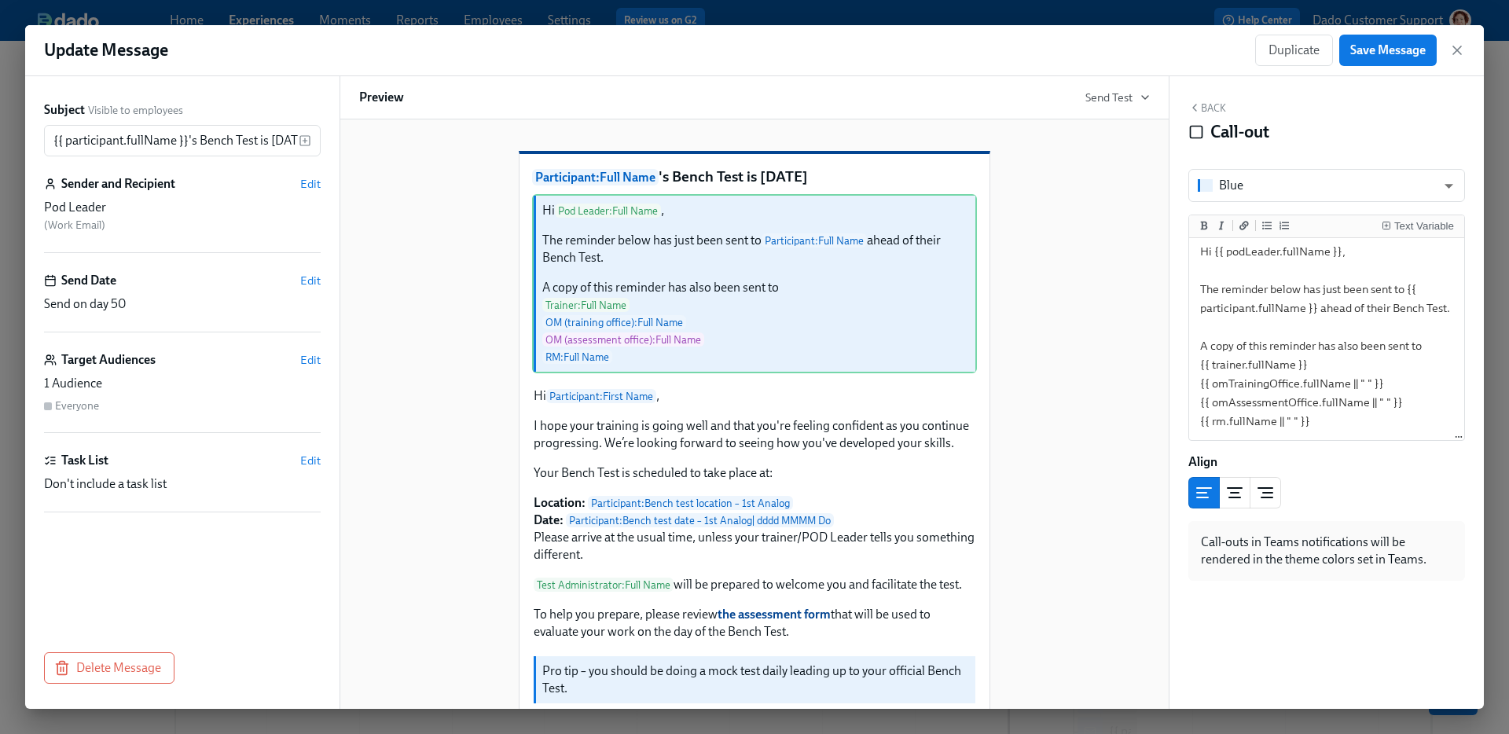
click at [1391, 28] on div "Update Message Duplicate Save Message" at bounding box center [754, 50] width 1459 height 51
click at [1380, 50] on span "Save Message" at bounding box center [1387, 50] width 75 height 16
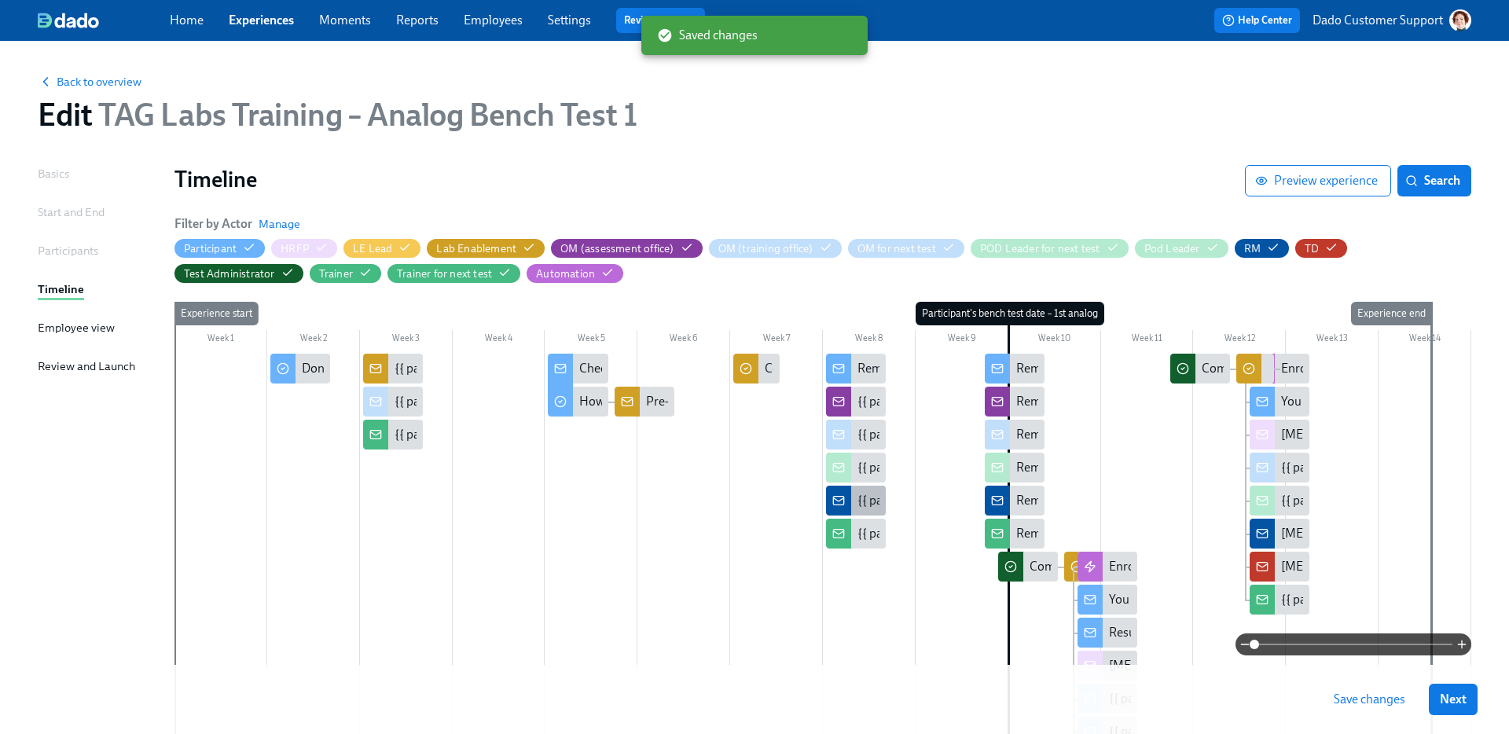
click at [867, 487] on div "{{ participant.fullName }}'s Bench Test is in 2 weeks" at bounding box center [856, 501] width 60 height 30
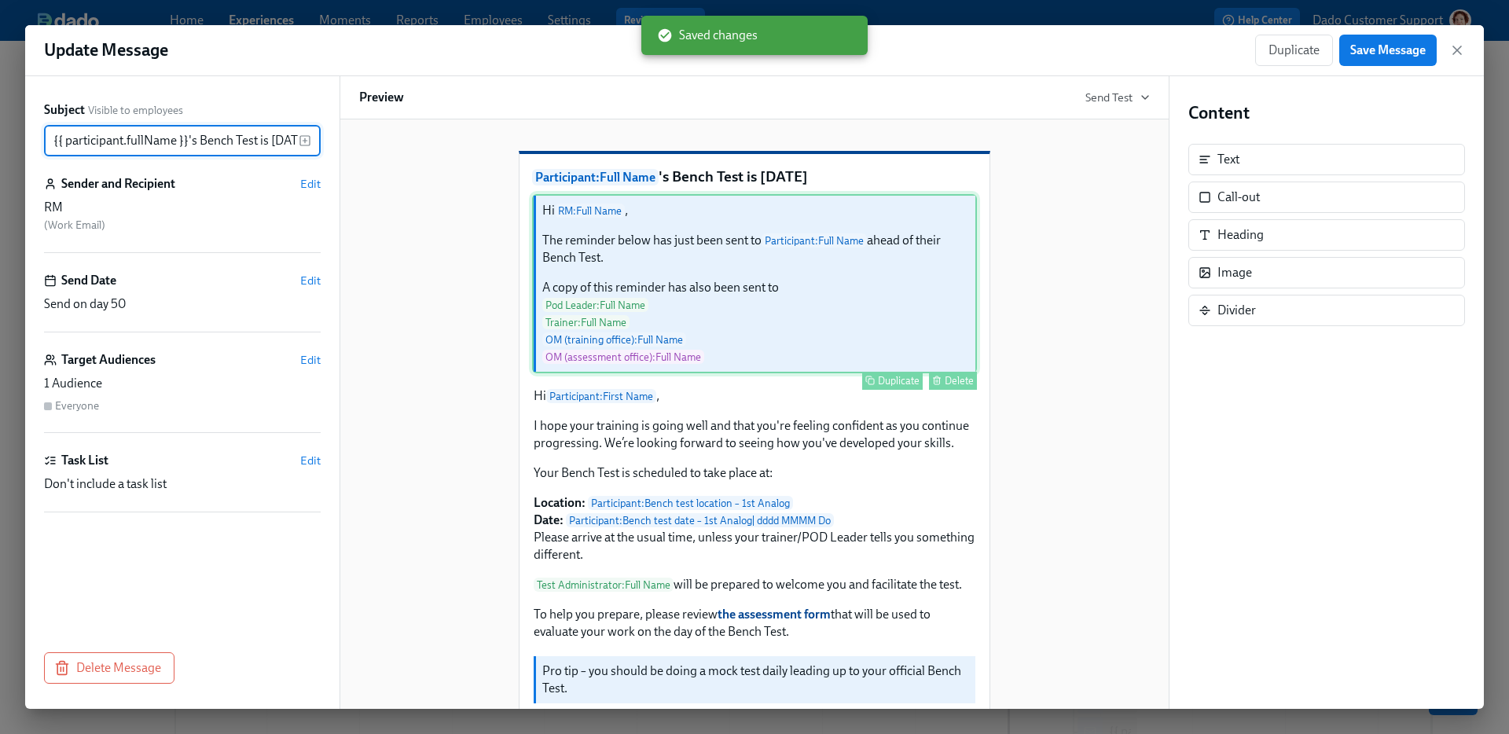
scroll to position [0, 28]
click at [647, 341] on div "Hi RM : Full Name , The reminder below has just been sent to Participant : Full…" at bounding box center [754, 283] width 445 height 179
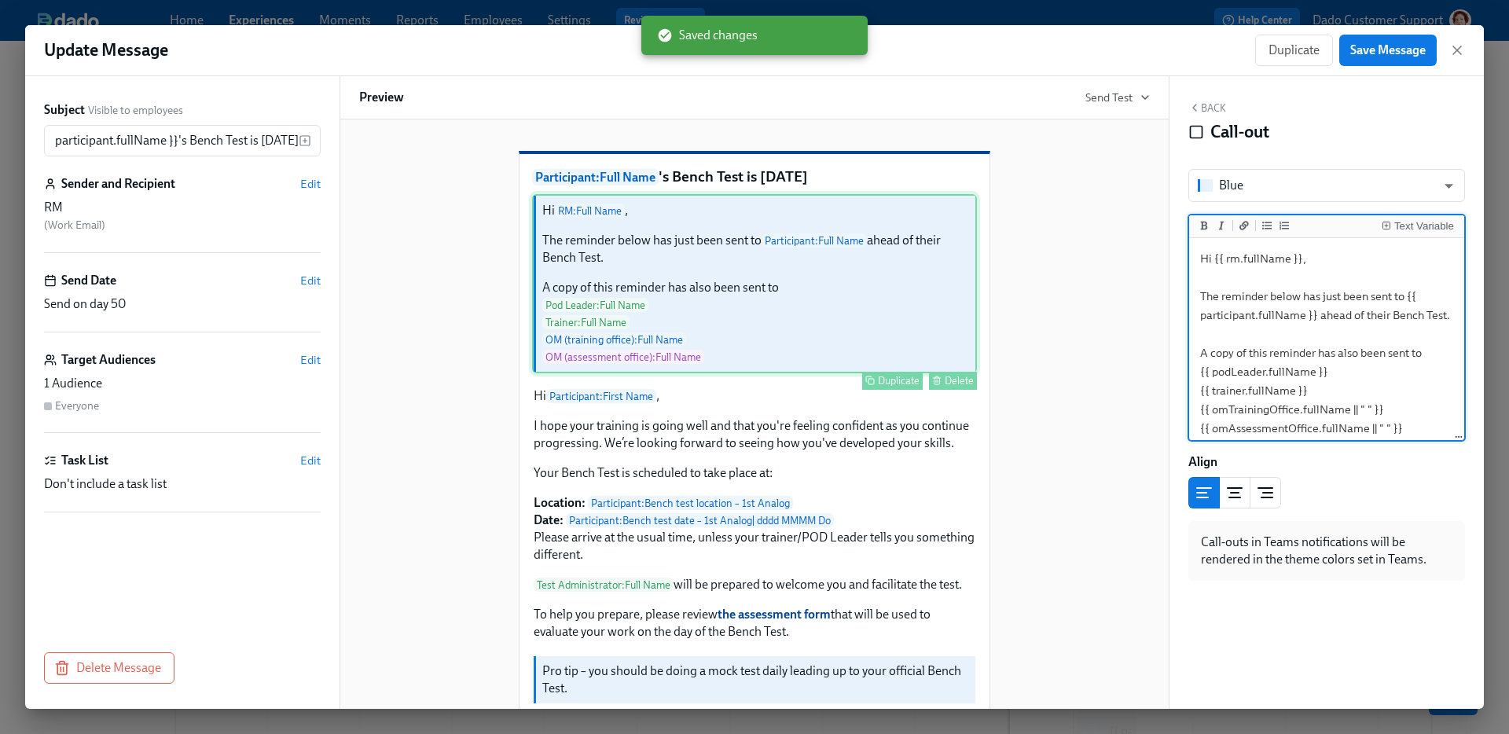
scroll to position [0, 0]
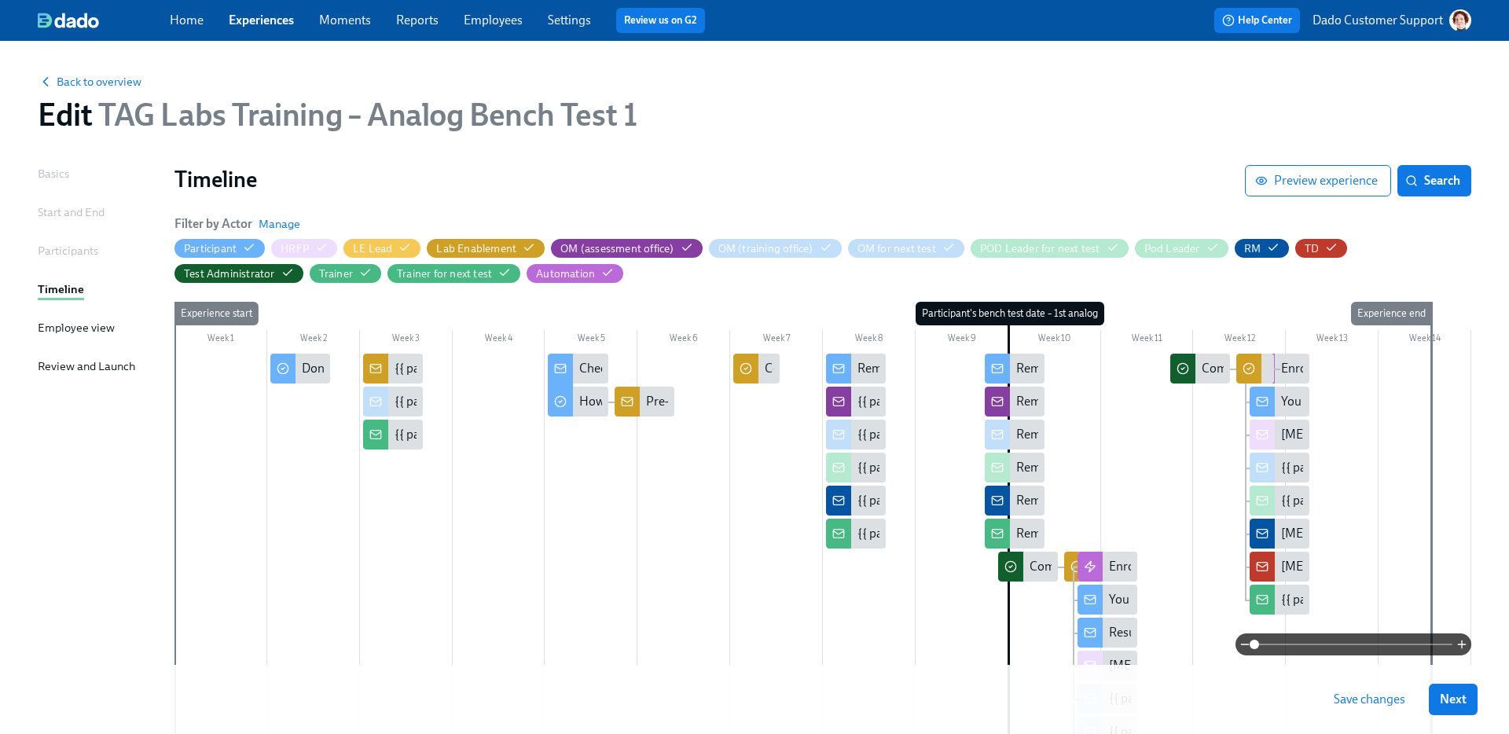
click at [853, 549] on div at bounding box center [823, 690] width 1297 height 673
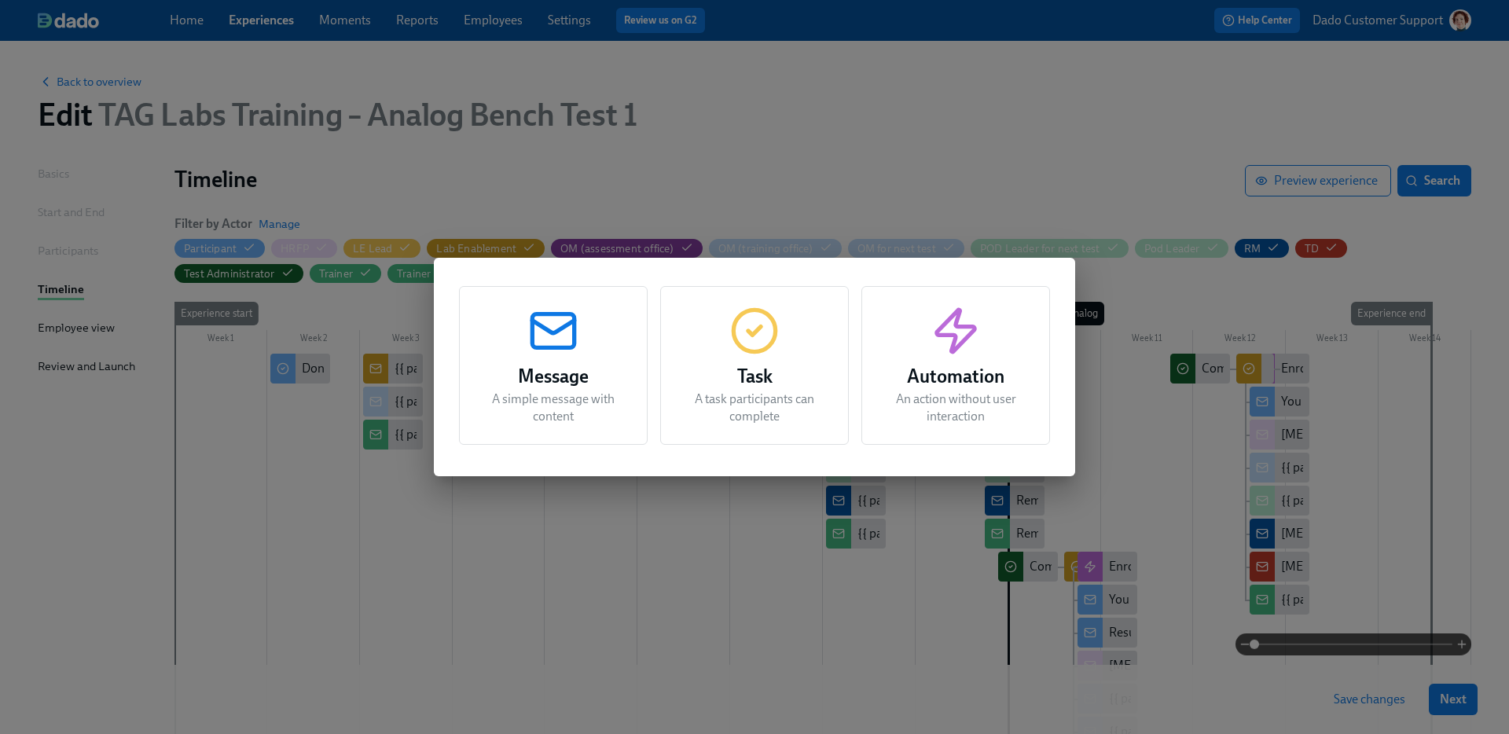
click at [858, 531] on div "Message A simple message with content Task A task participants can complete Aut…" at bounding box center [754, 367] width 1509 height 734
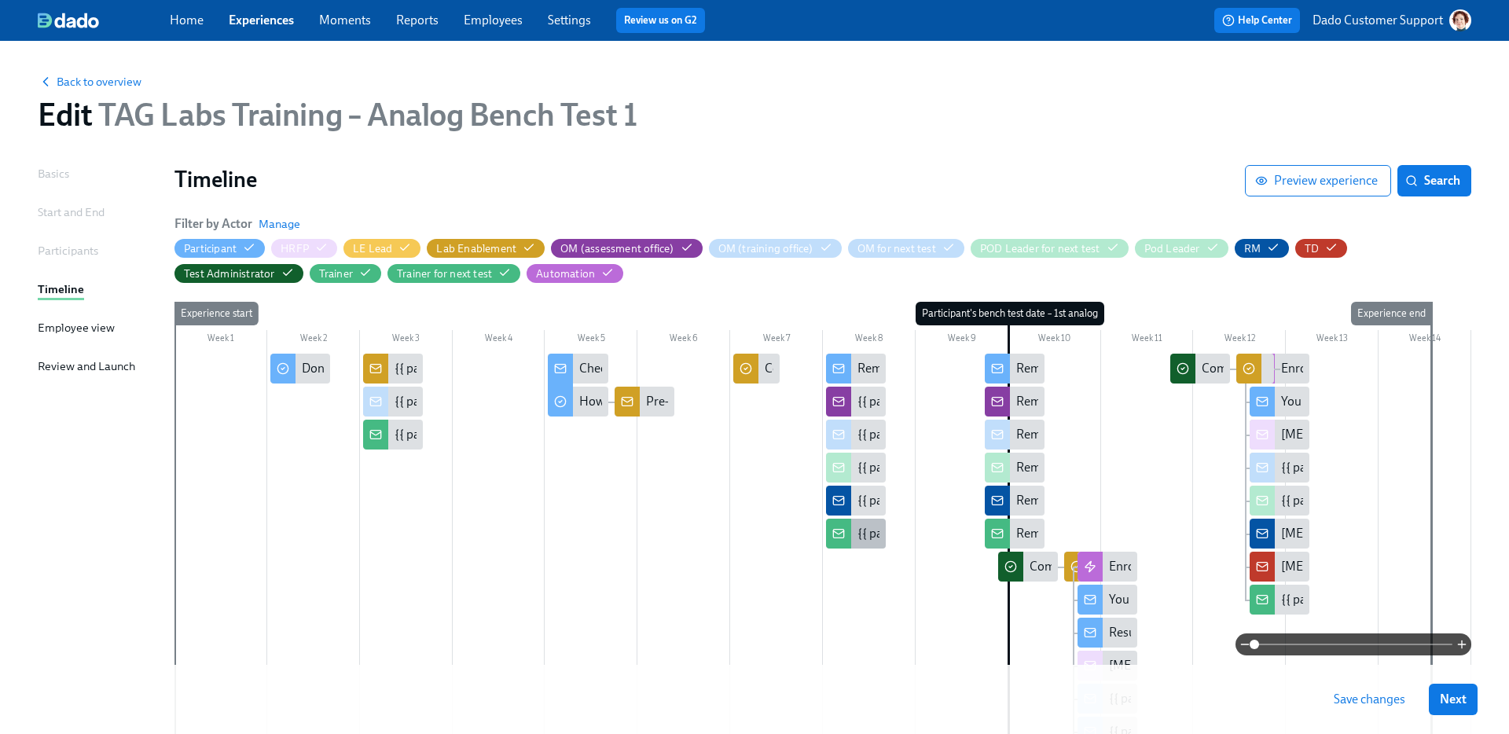
click at [854, 538] on div "{{ participant.fullName }}'s Bench Test is in 2 weeks" at bounding box center [856, 534] width 60 height 30
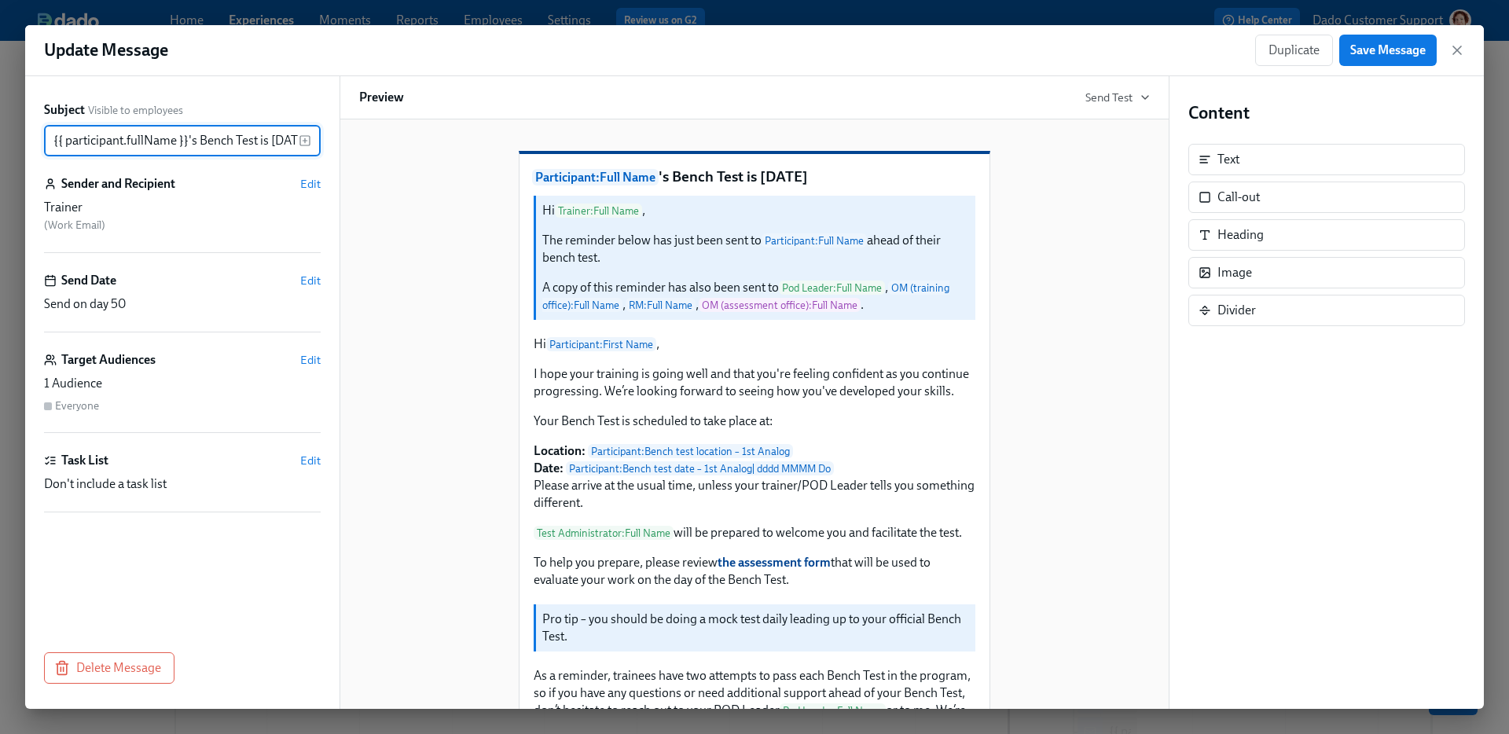
scroll to position [0, 28]
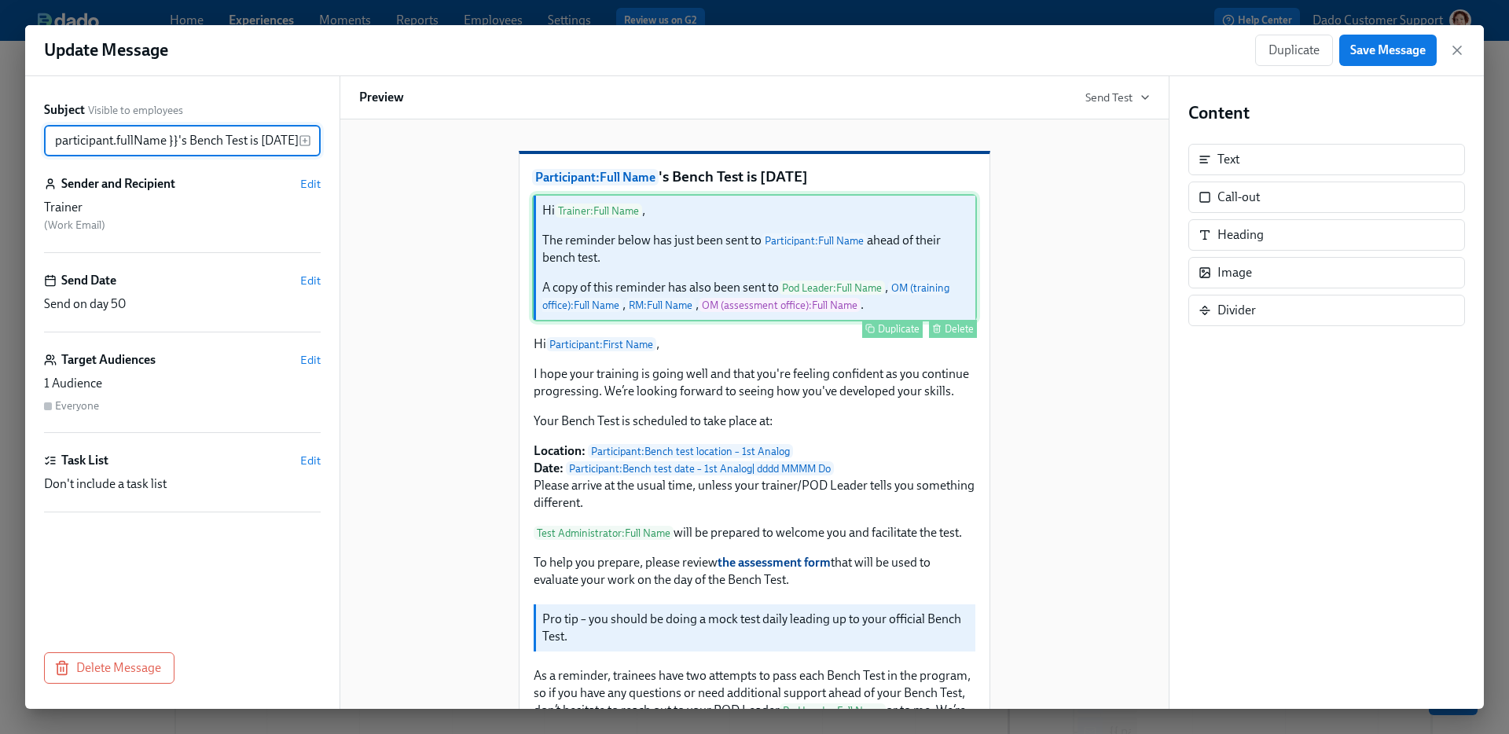
click at [619, 318] on div "Hi Trainer : Full Name , The reminder below has just been sent to Participant :…" at bounding box center [754, 257] width 445 height 127
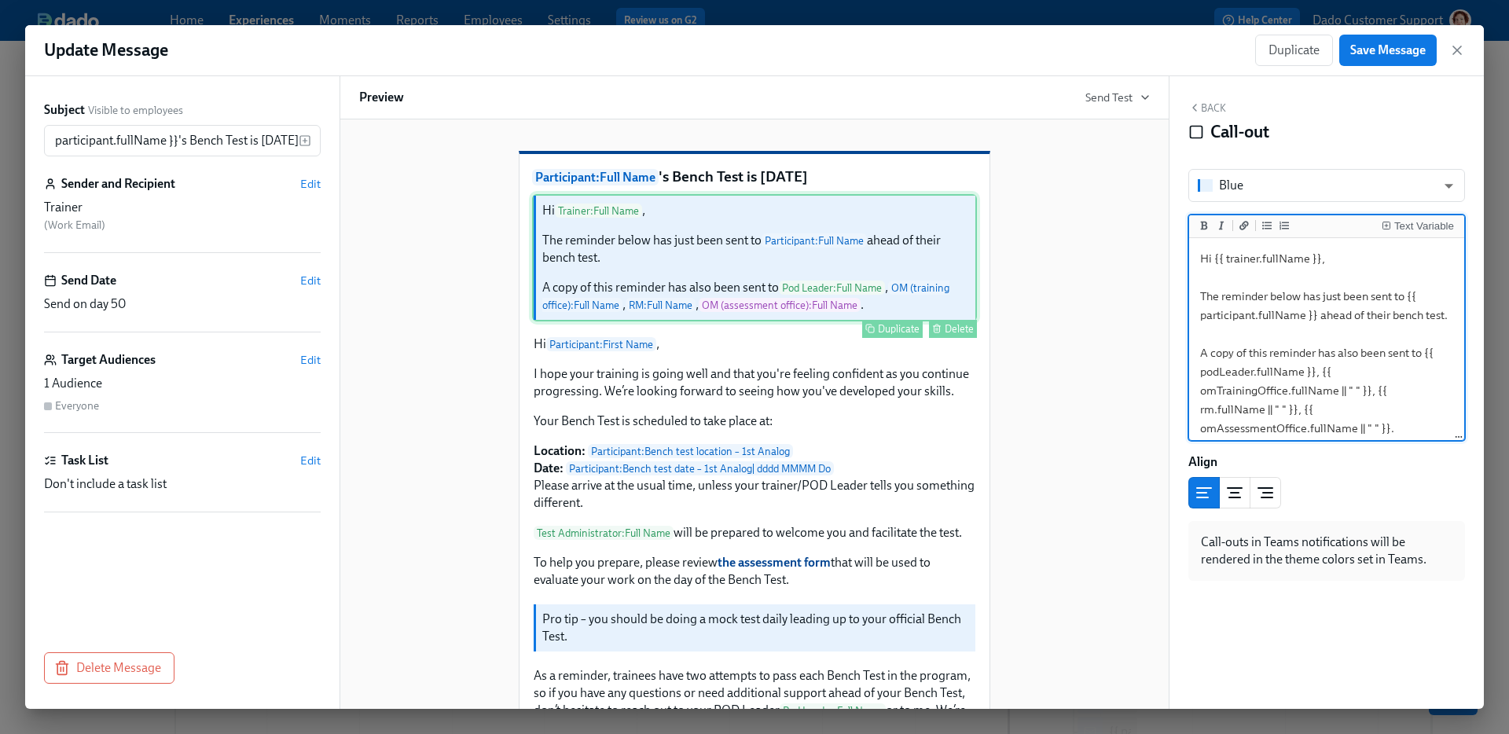
scroll to position [0, 0]
drag, startPoint x: 1199, startPoint y: 295, endPoint x: 1405, endPoint y: 487, distance: 281.4
click at [1405, 487] on div "Blue blue ​ Text Variable Hi {{ trainer.fullName }}, The reminder below has jus…" at bounding box center [1327, 375] width 277 height 412
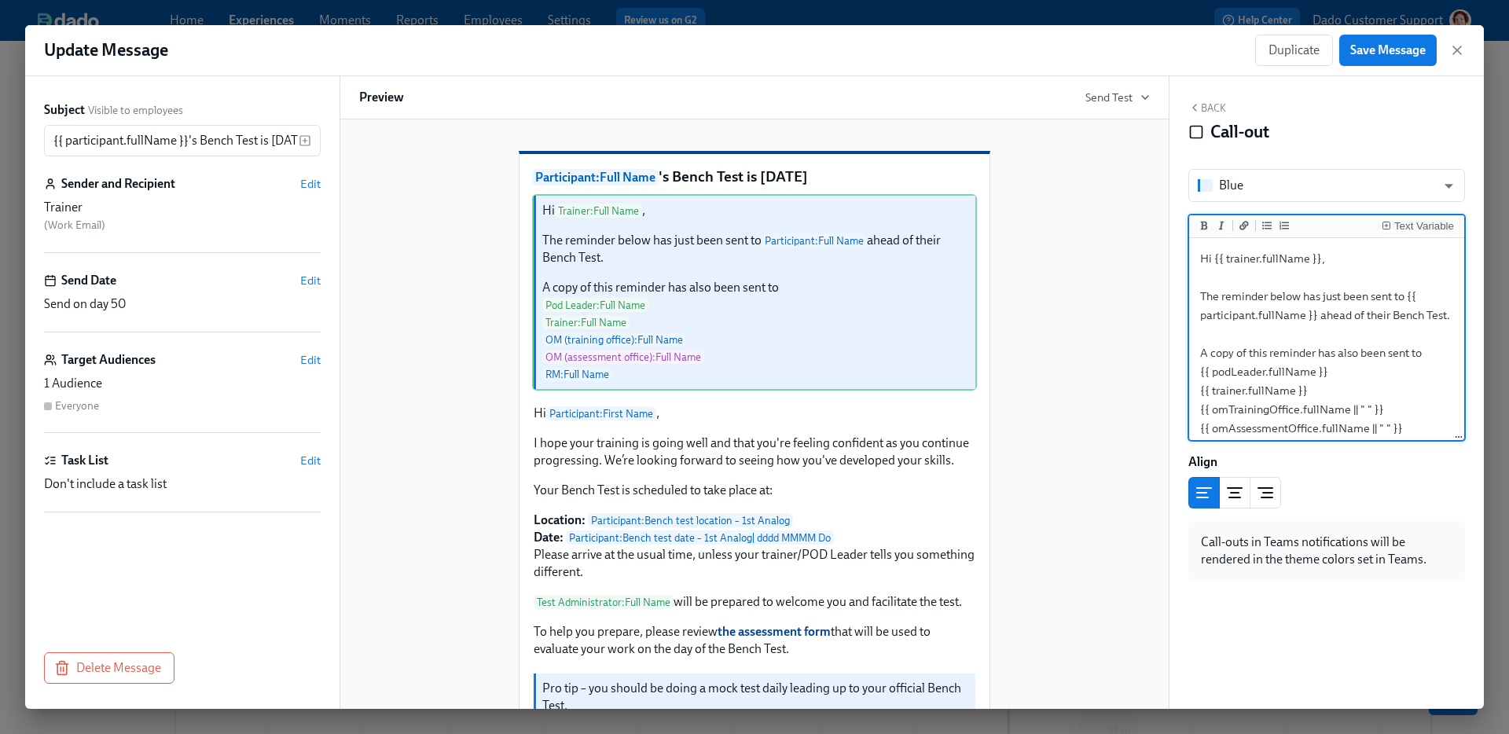
scroll to position [17, 0]
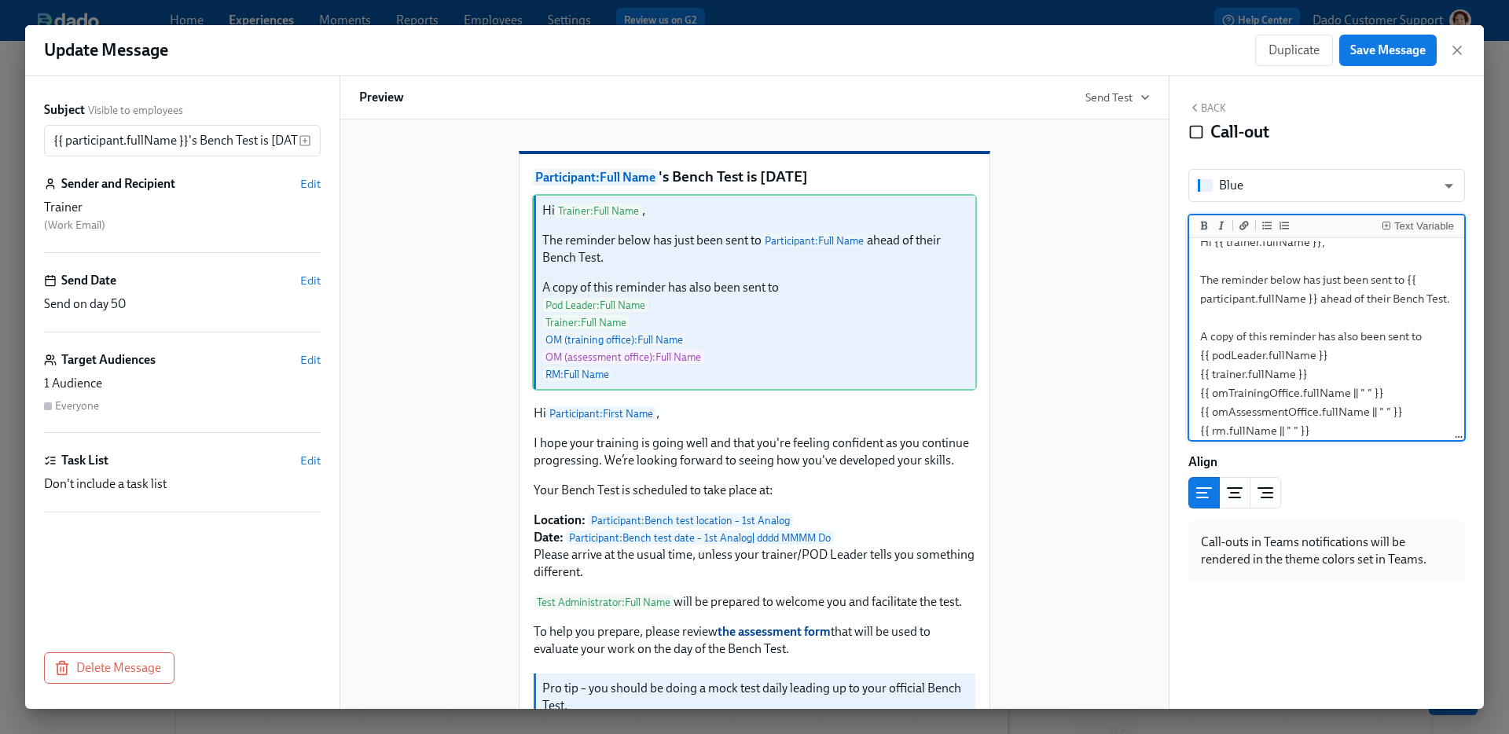
click at [1348, 352] on textarea "Hi {{ trainer.fullName }}, The reminder below has just been sent to {{ particip…" at bounding box center [1326, 336] width 269 height 223
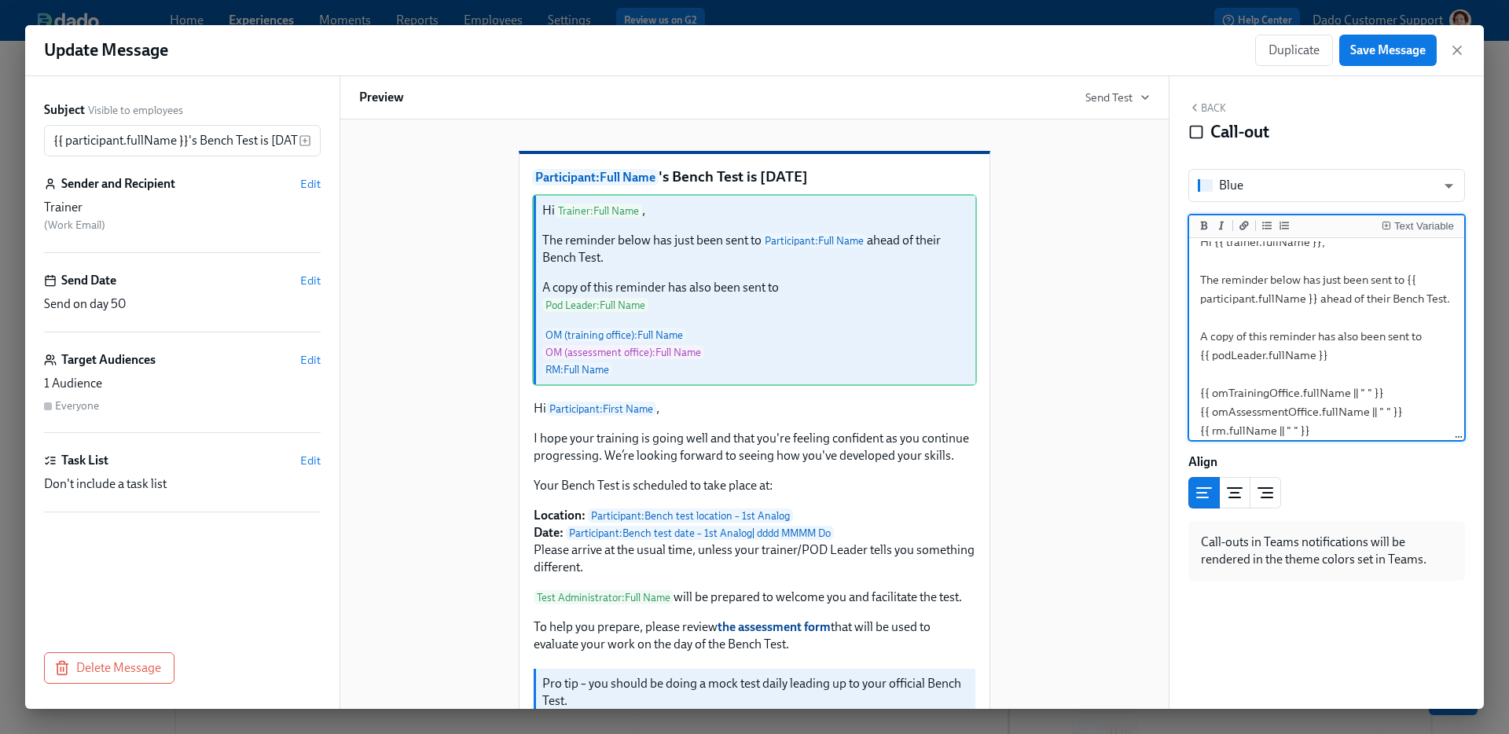
scroll to position [7, 0]
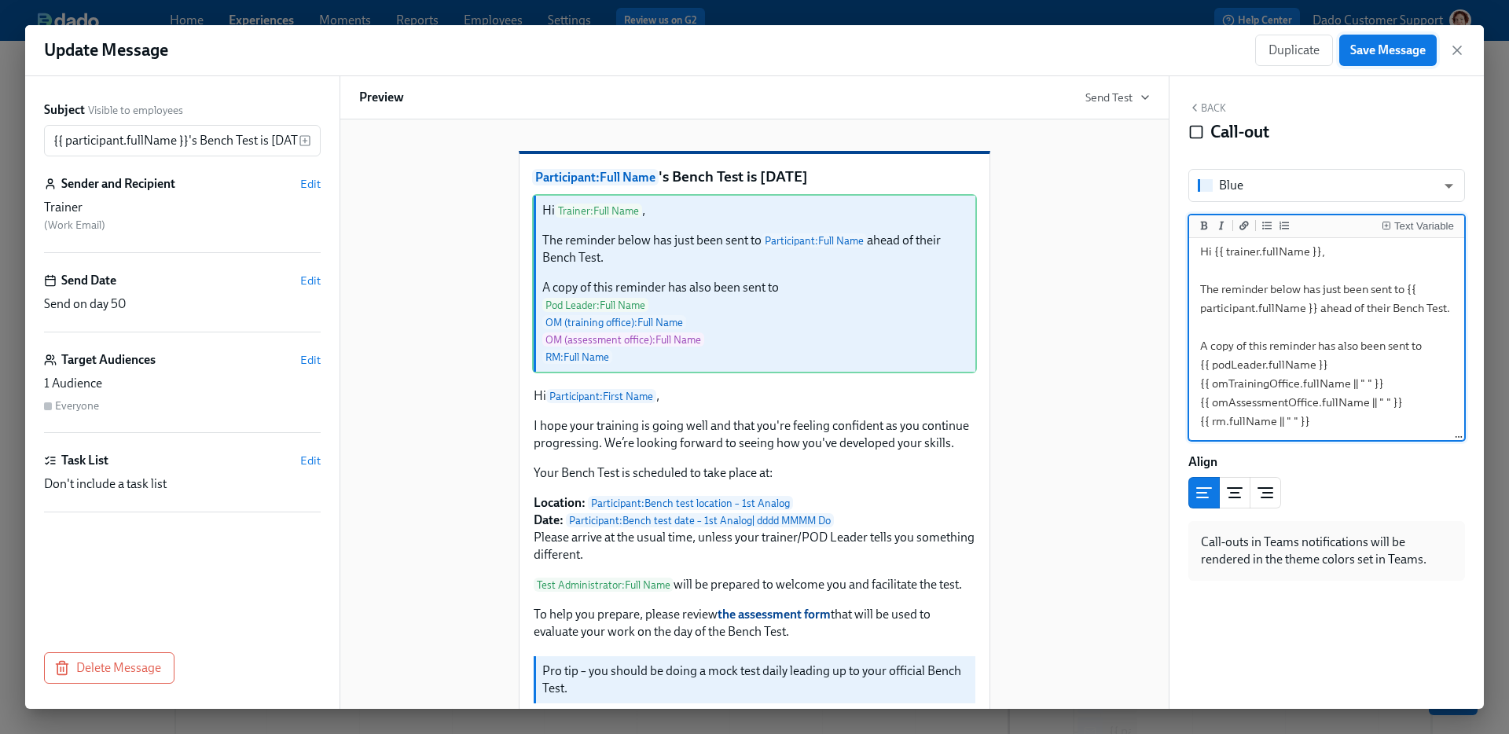
type textarea "Hi {{ trainer.fullName }}, The reminder below has just been sent to {{ particip…"
click at [1398, 48] on span "Save Message" at bounding box center [1387, 50] width 75 height 16
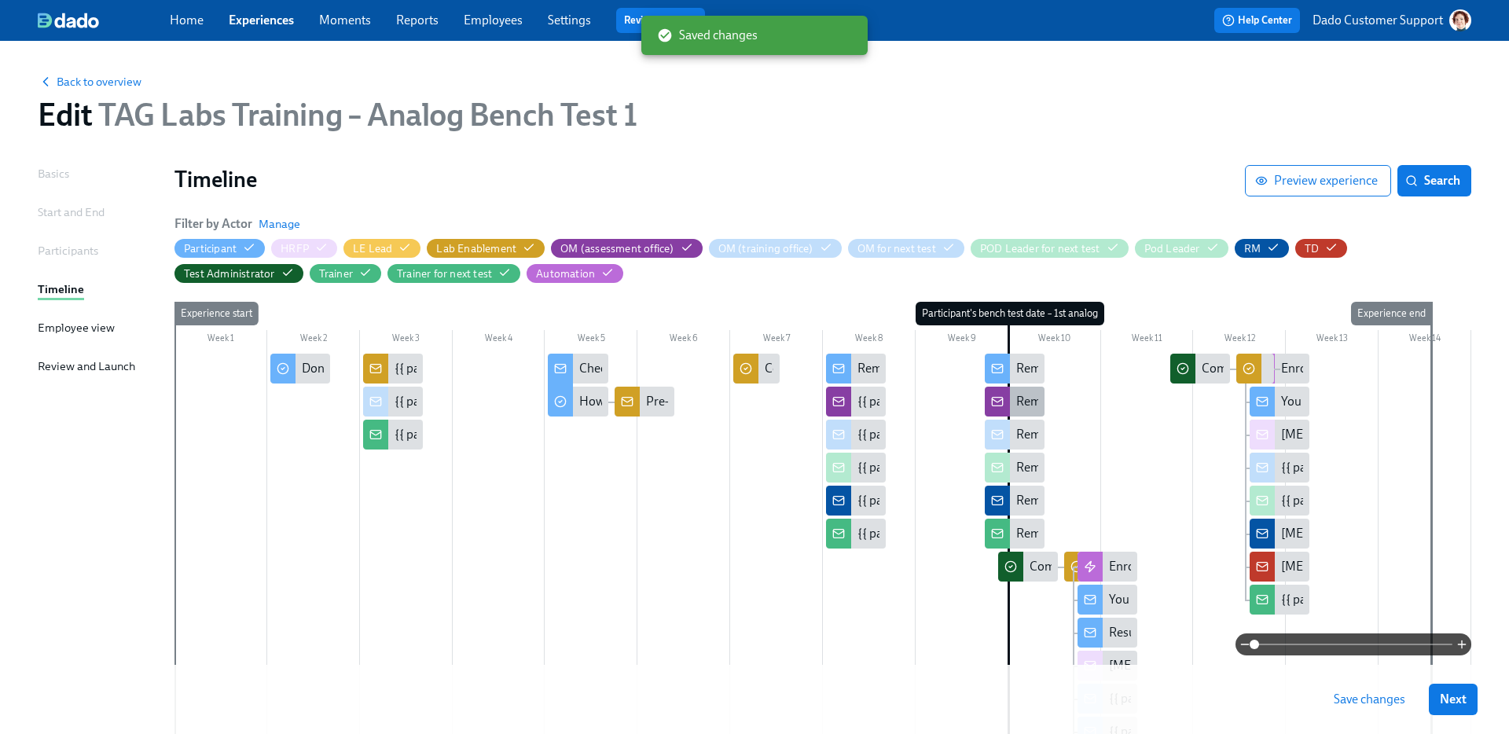
click at [1030, 398] on div "Reminder: {{ participant.fullName }}'s first Bench Test is in 2 days" at bounding box center [1185, 401] width 338 height 17
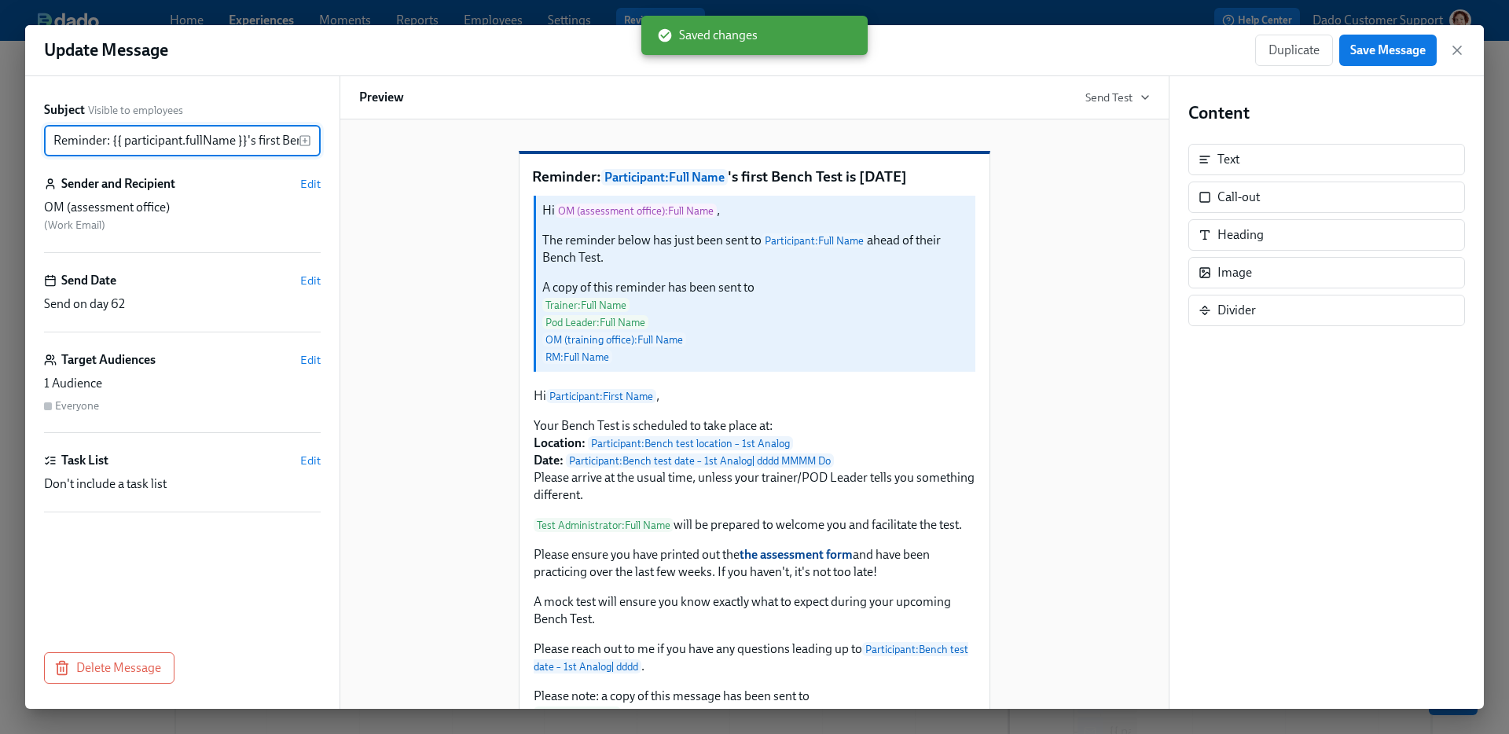
scroll to position [0, 101]
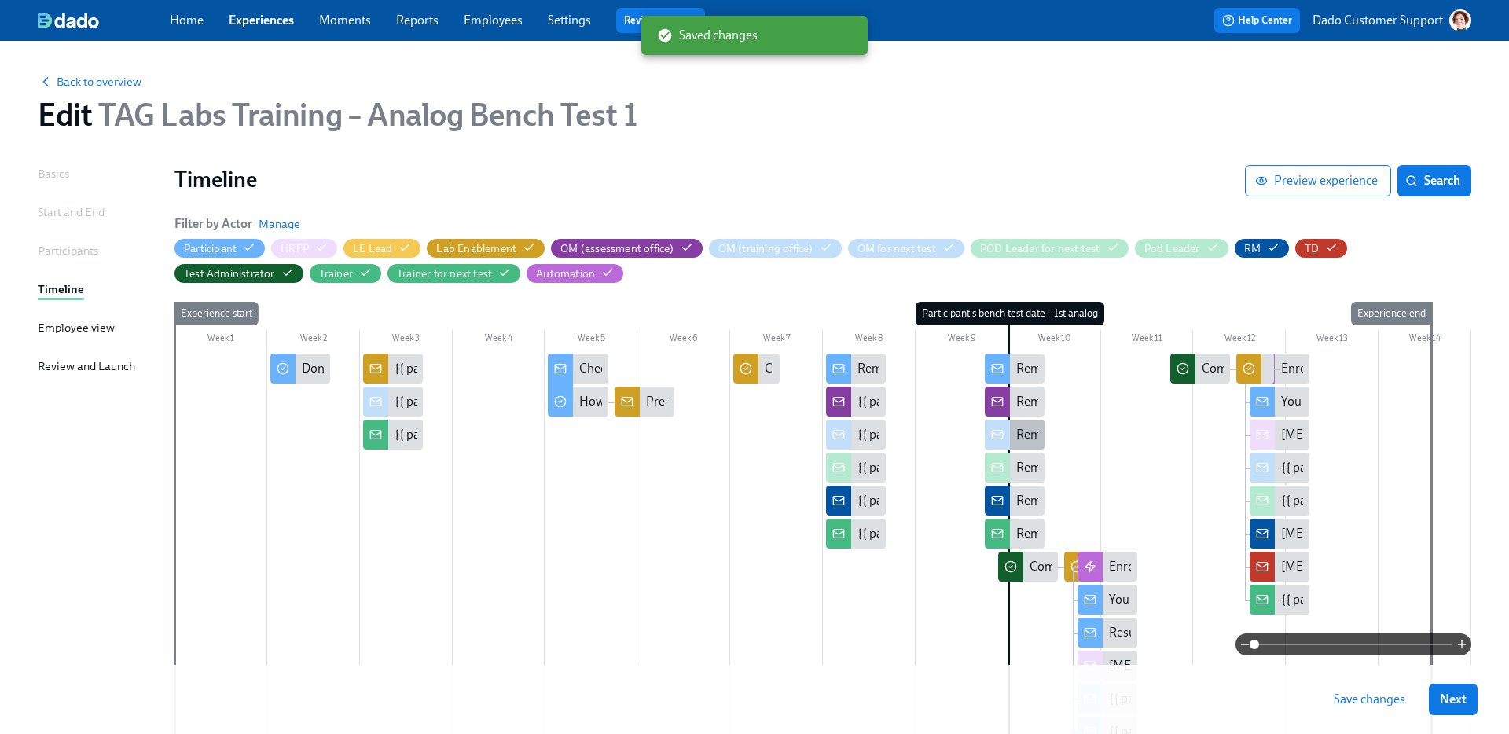
click at [1016, 428] on div "Reminder: {{ participant.fullName }}'s first Bench Test is in 2 days" at bounding box center [1185, 434] width 338 height 17
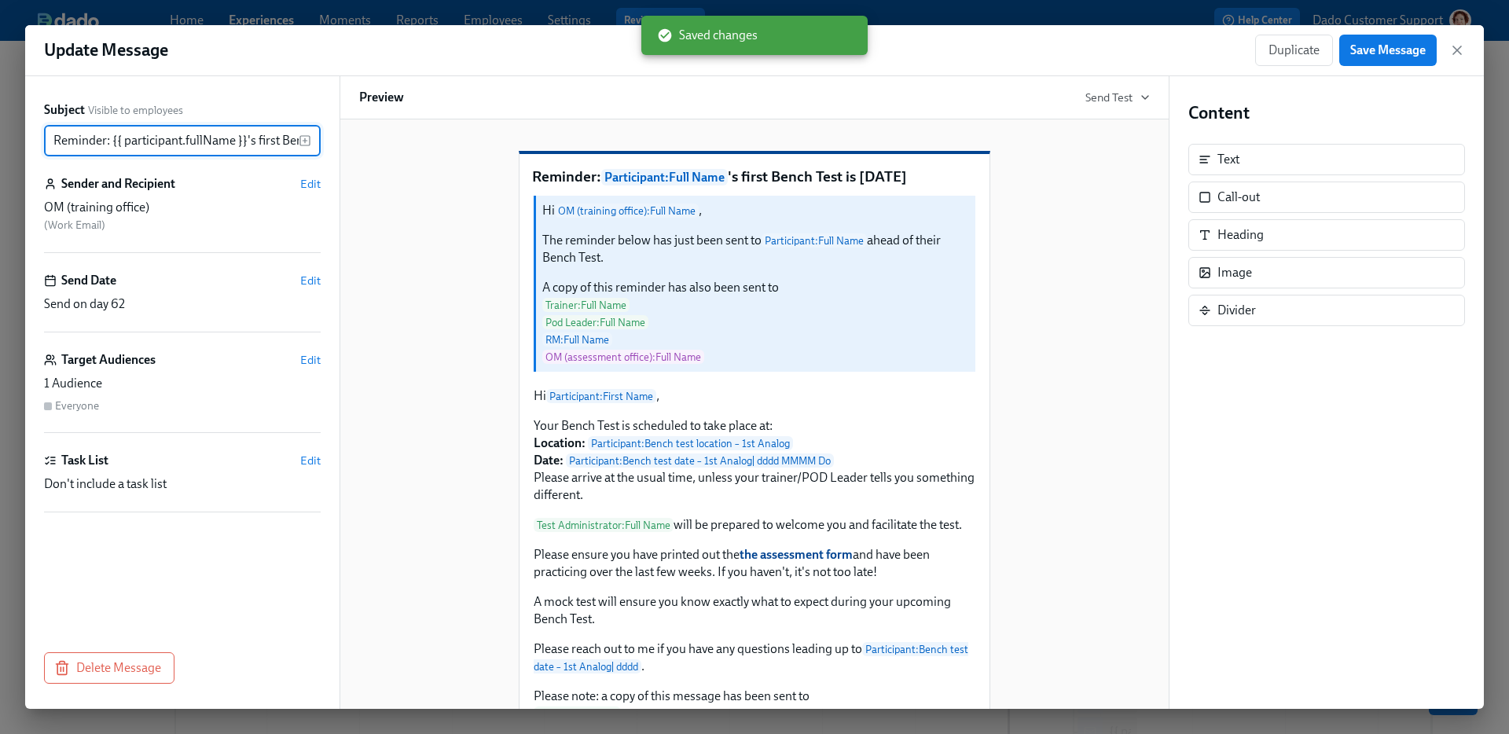
scroll to position [0, 101]
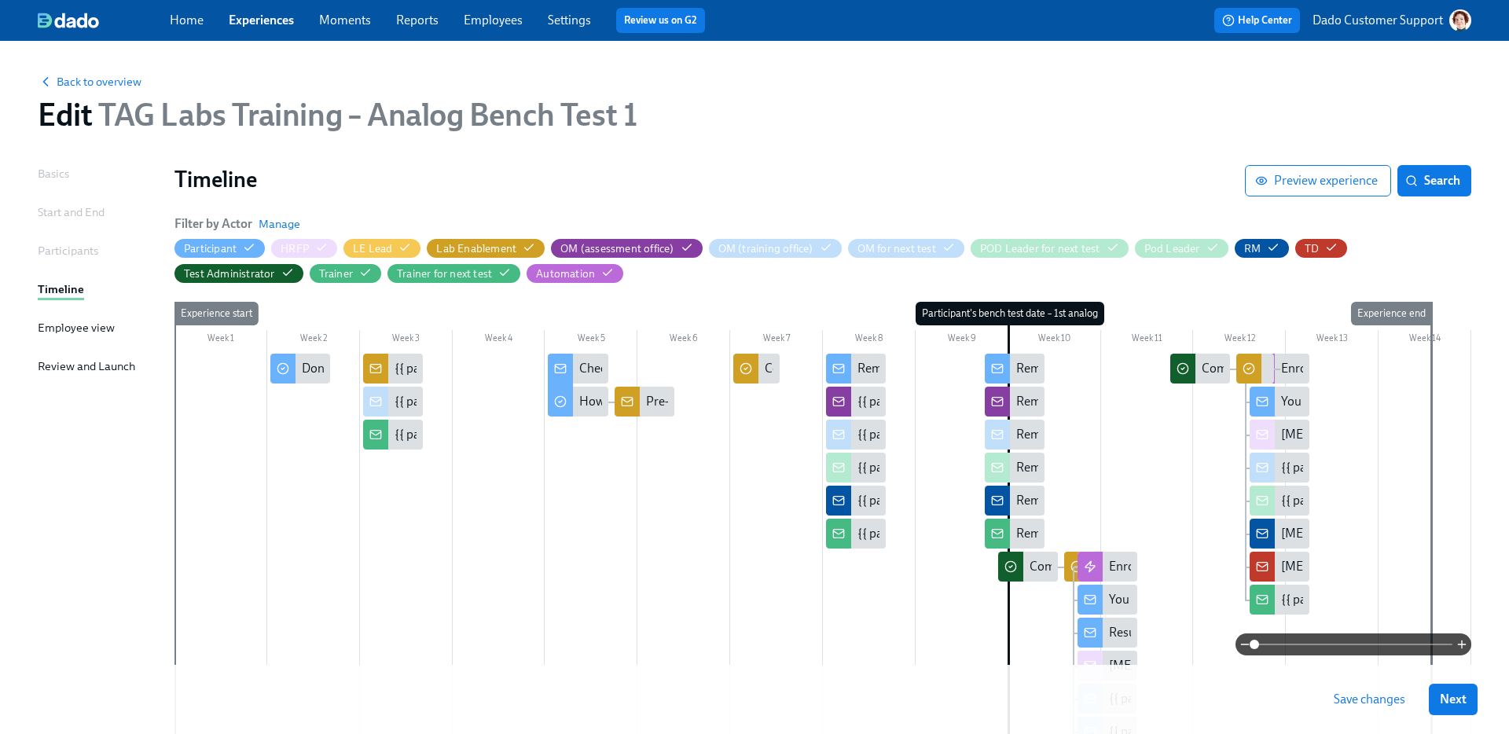
click at [1359, 703] on span "Save changes" at bounding box center [1370, 700] width 72 height 16
click at [69, 81] on span "Back to overview" at bounding box center [90, 82] width 104 height 16
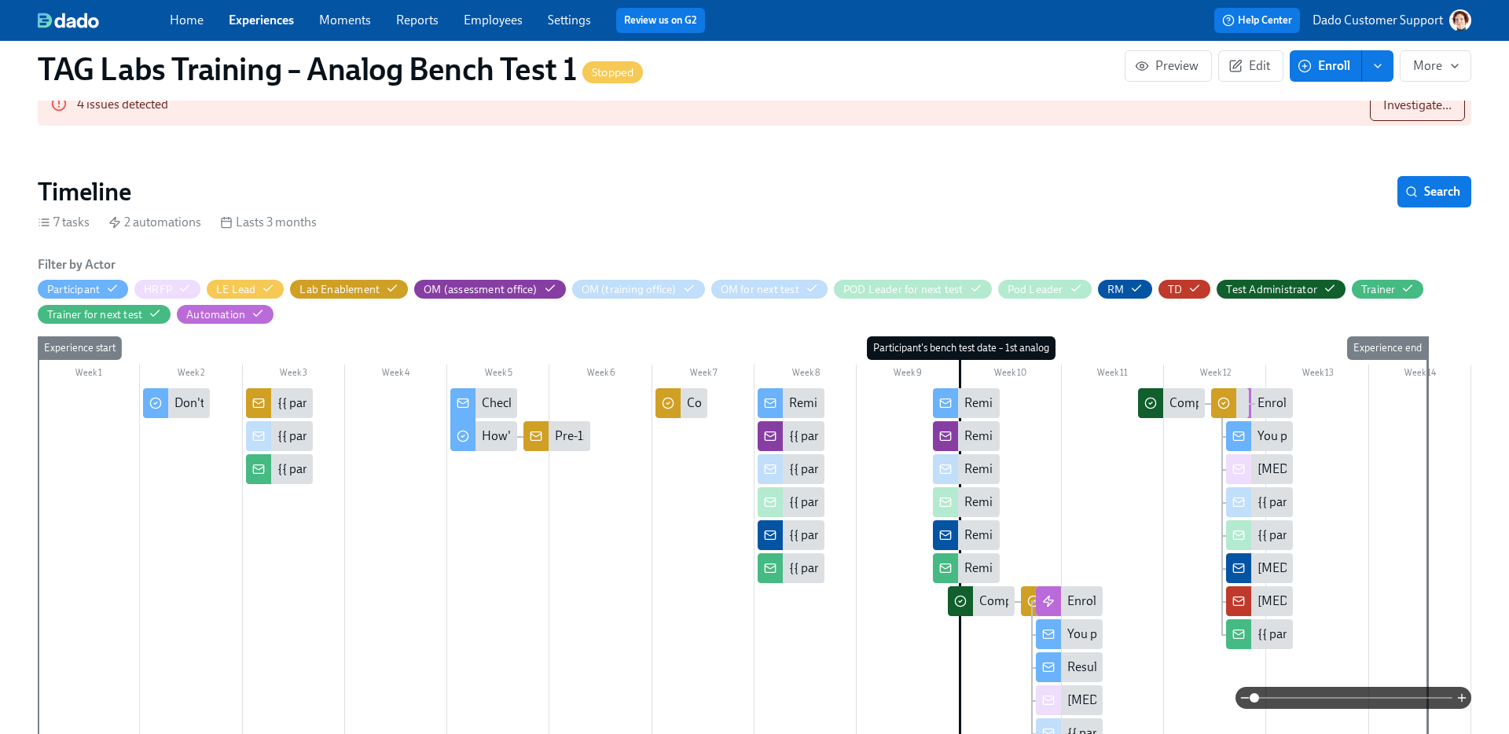
scroll to position [156, 0]
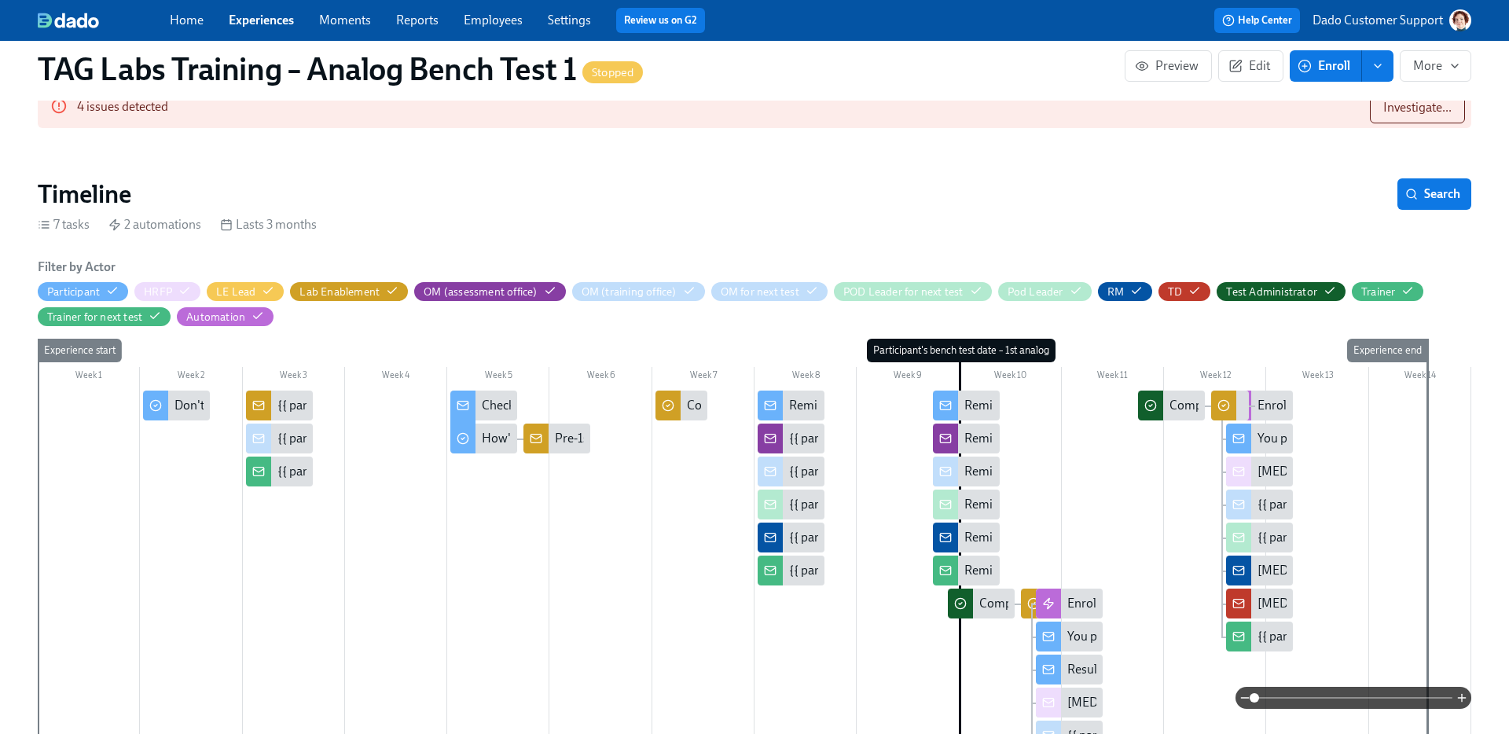
click at [968, 573] on div "Reminder: {{ participant.fullName }}'s first Bench Test is in 2 days" at bounding box center [1133, 570] width 338 height 17
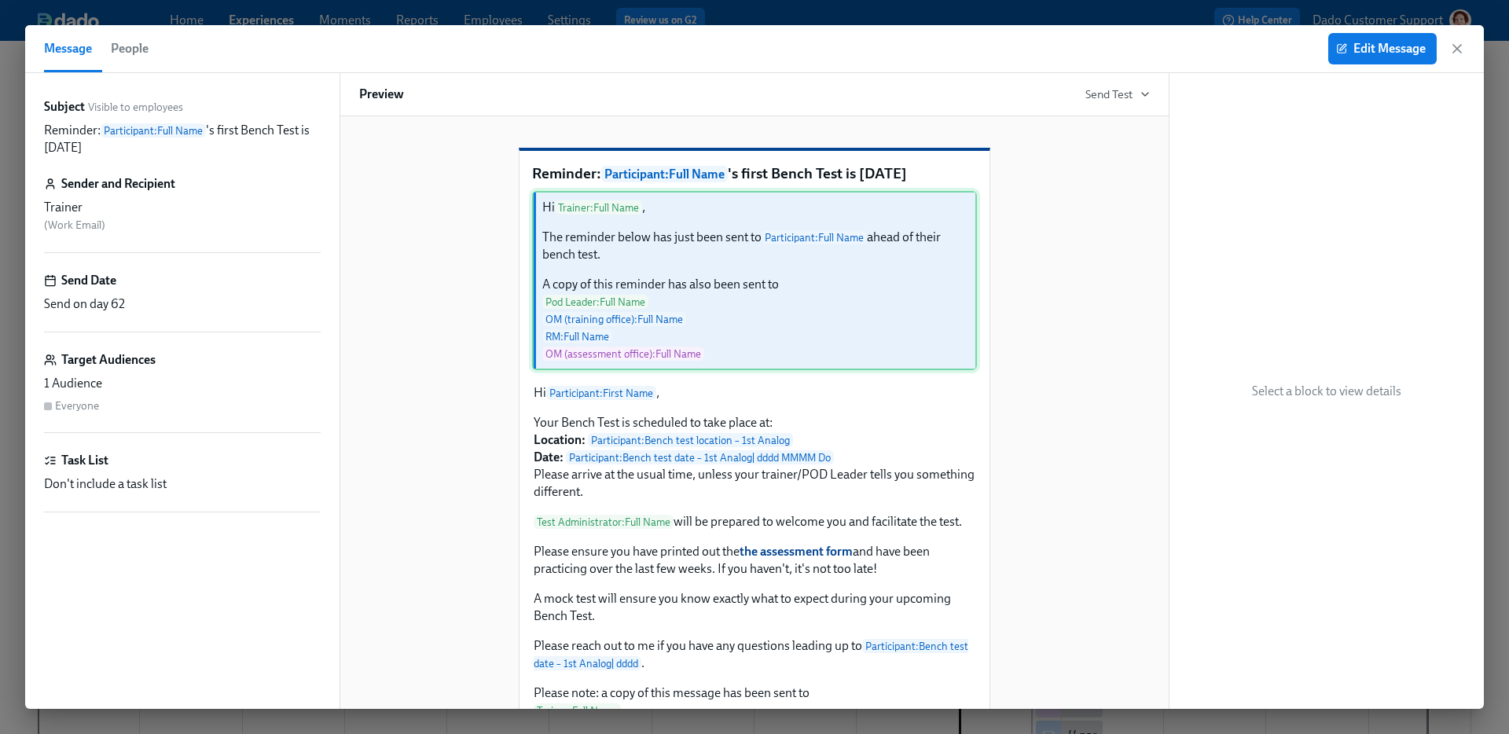
click at [824, 291] on div "Hi Trainer : Full Name , The reminder below has just been sent to Participant :…" at bounding box center [754, 280] width 445 height 179
click at [1359, 46] on span "Edit Message" at bounding box center [1382, 49] width 86 height 16
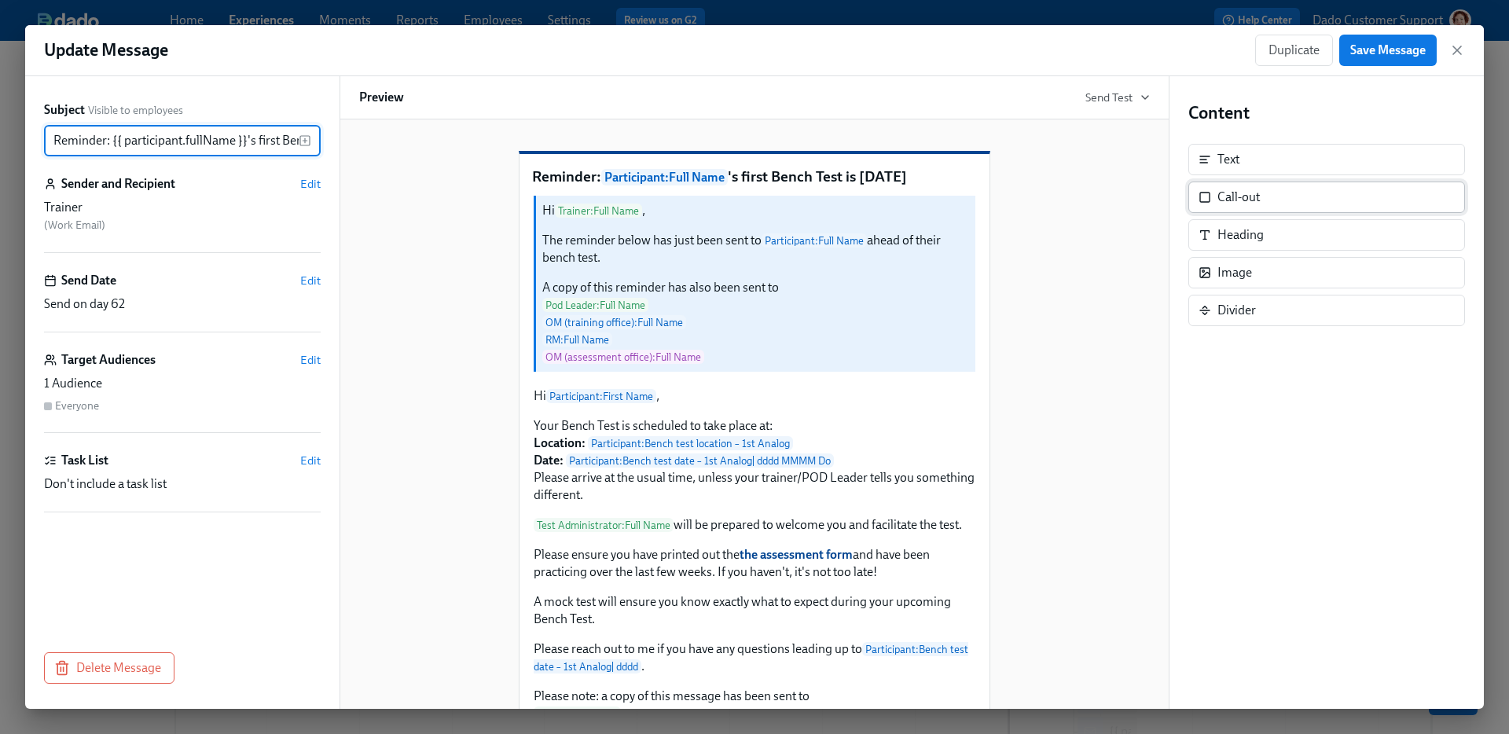
scroll to position [0, 101]
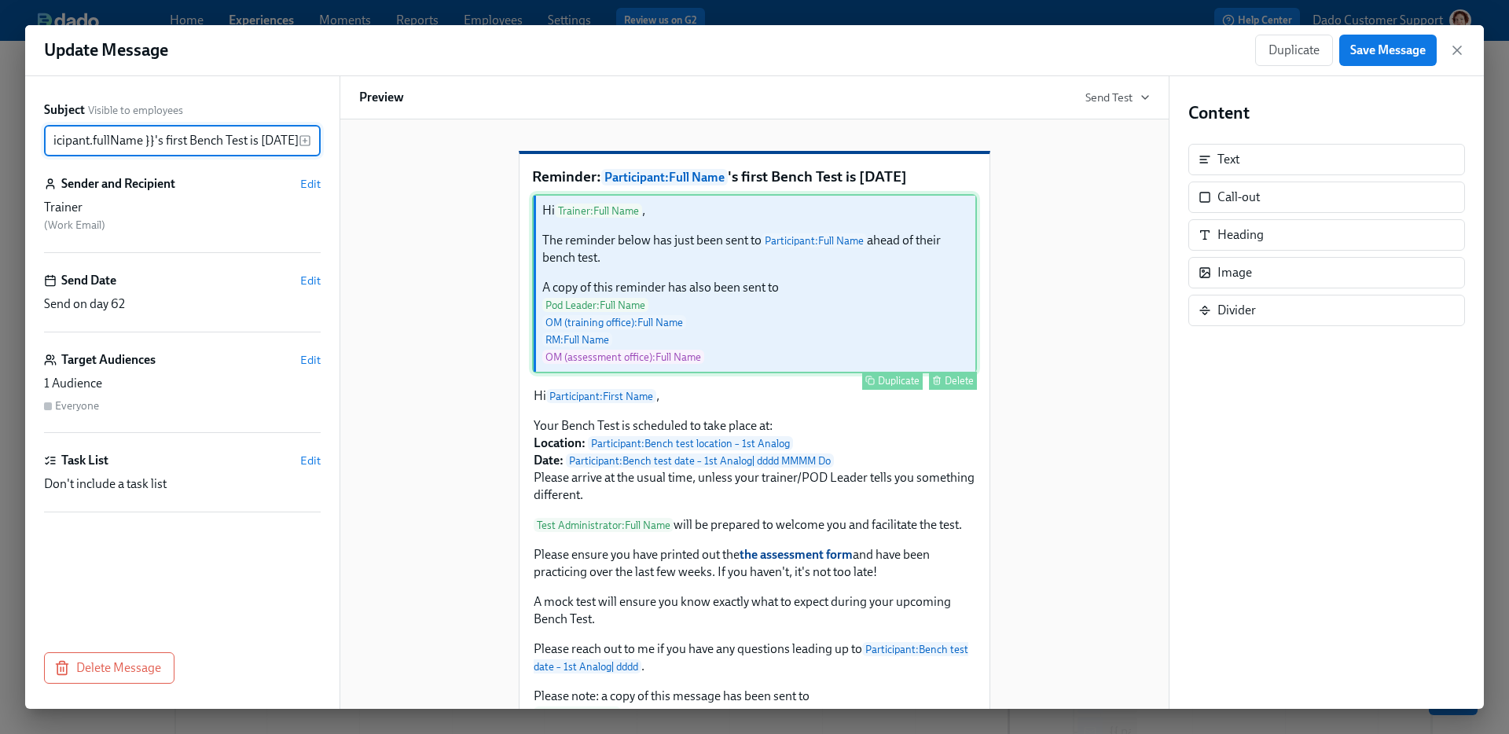
click at [682, 320] on div "Hi Trainer : Full Name , The reminder below has just been sent to Participant :…" at bounding box center [754, 283] width 445 height 179
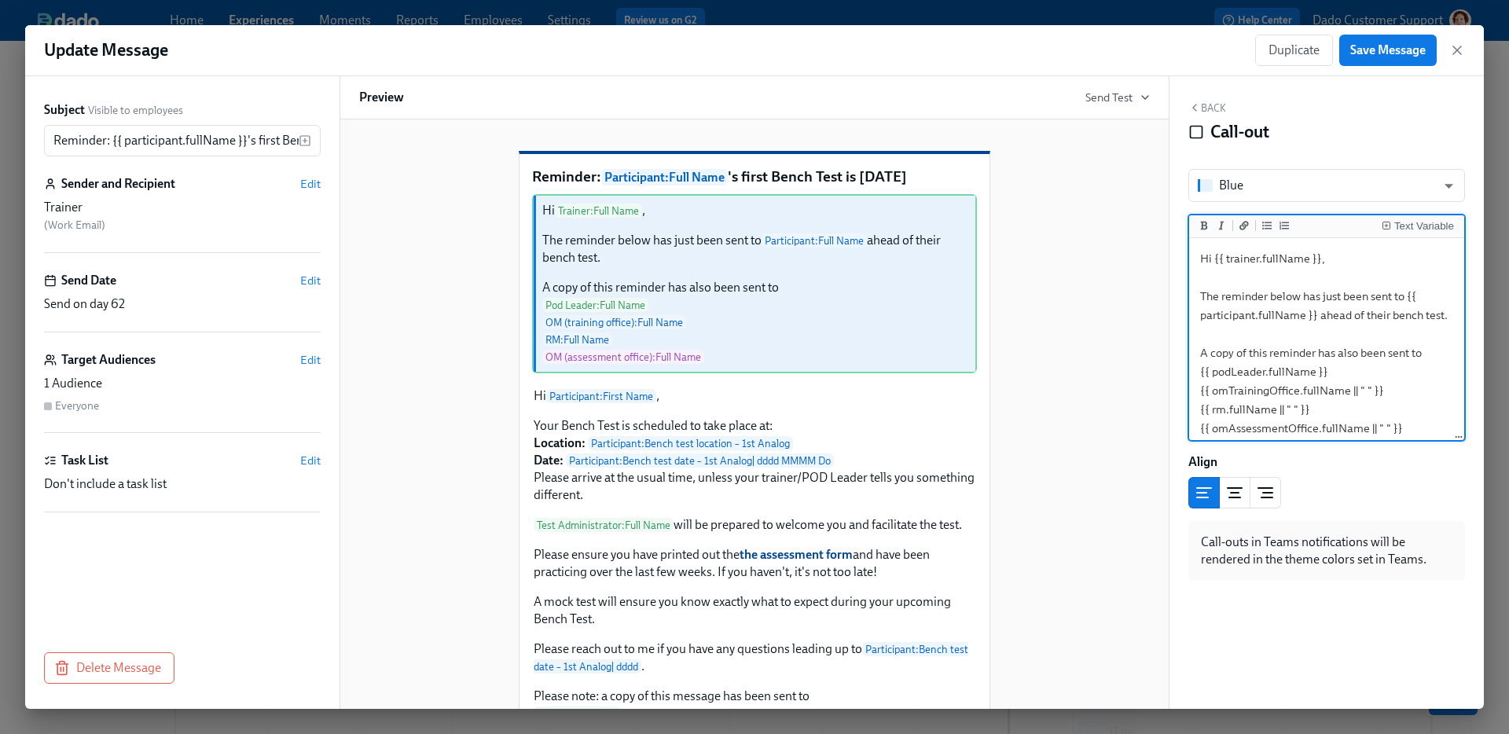
click at [1397, 313] on textarea "Hi {{ trainer.fullName }}, The reminder below has just been sent to {{ particip…" at bounding box center [1326, 343] width 269 height 204
type textarea "Hi {{ trainer.fullName }}, The reminder below has just been sent to {{ particip…"
click at [1373, 48] on span "Save Message" at bounding box center [1387, 50] width 75 height 16
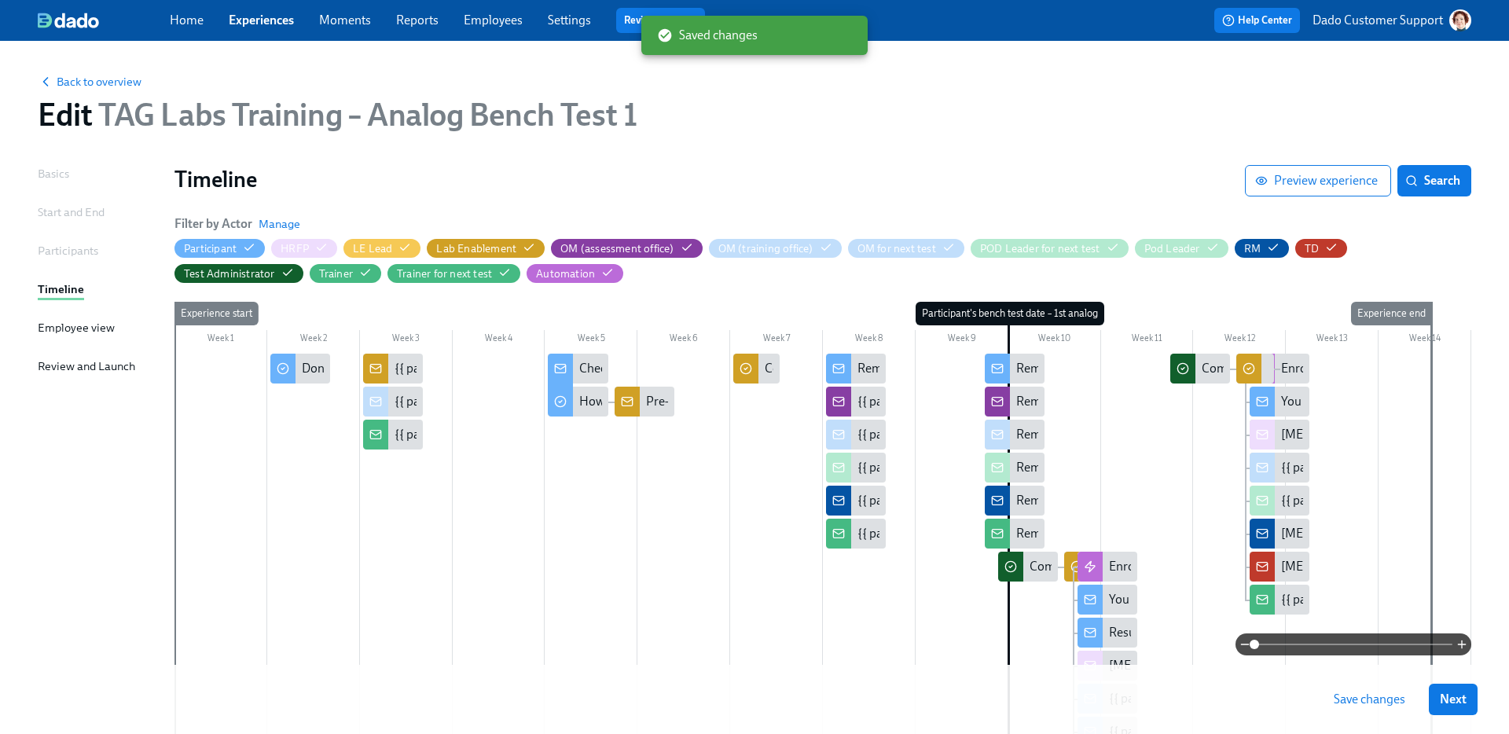
click at [1334, 700] on span "Save changes" at bounding box center [1370, 700] width 72 height 16
click at [656, 403] on div "Pre-1st bench test training feedback from {{ participant.fullName }}" at bounding box center [825, 401] width 358 height 17
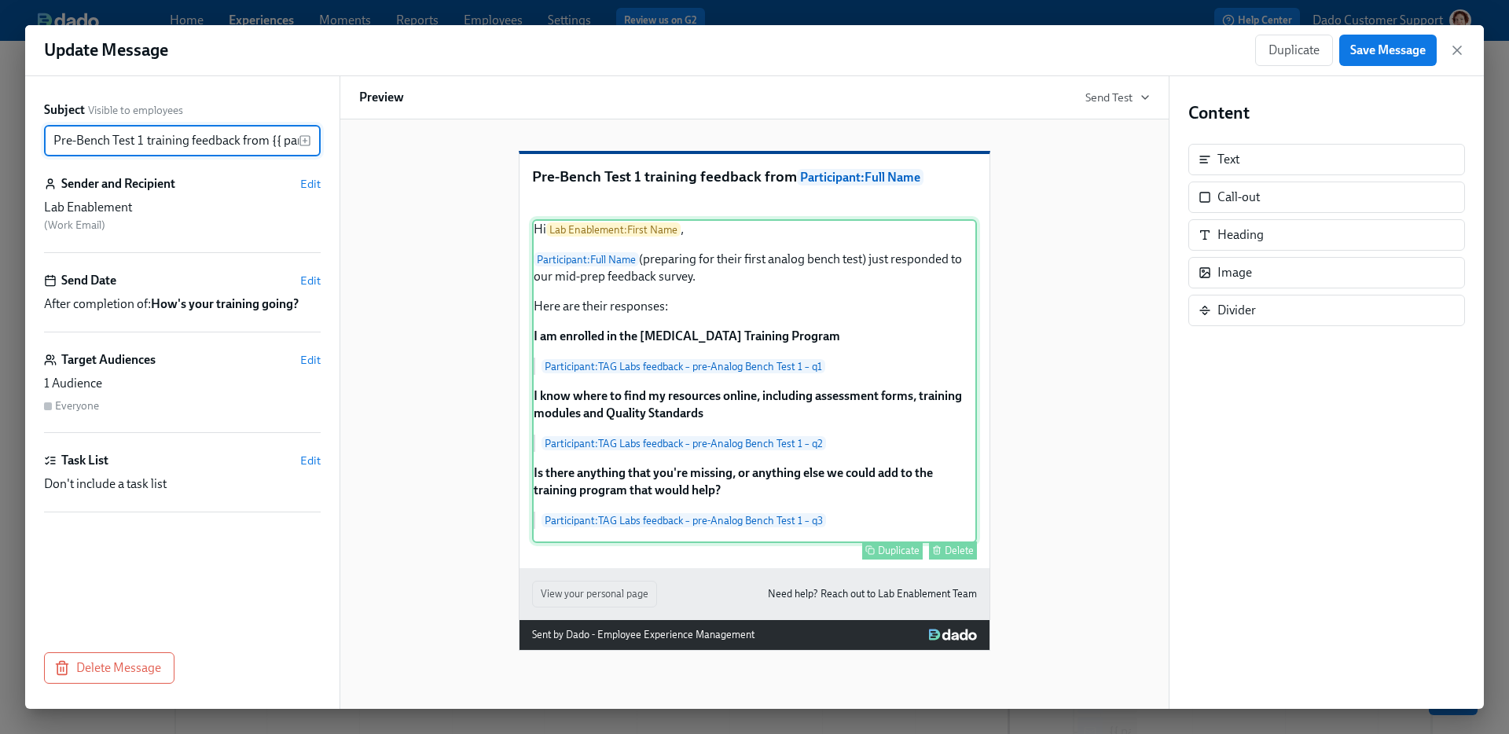
click at [828, 387] on div "Hi Lab Enablement : First Name , Participant : Full Name (preparing for their f…" at bounding box center [754, 381] width 445 height 324
type input "Pre-Bench Test 1 training feedback from {{ participant.fullName }}"
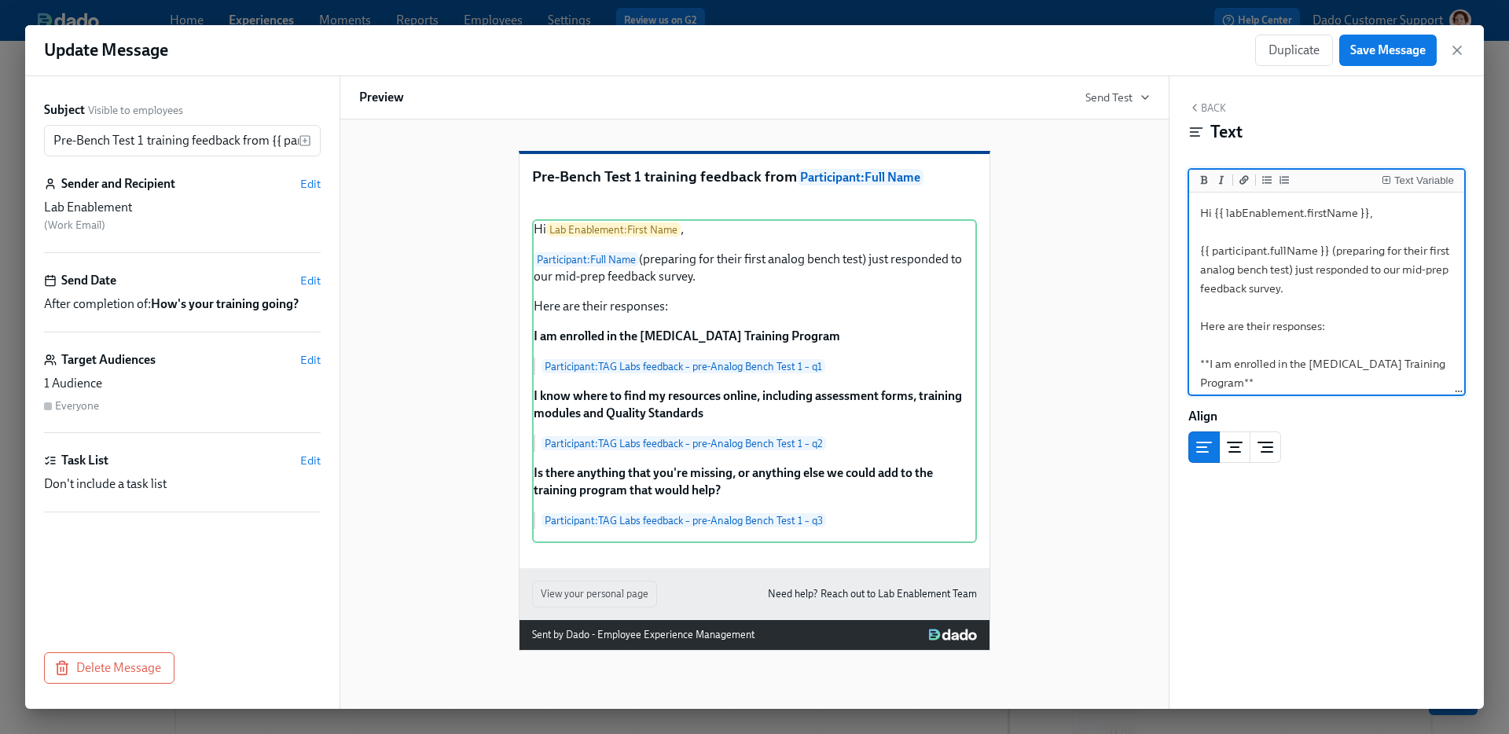
click at [1290, 270] on textarea "Hi {{ labEnablement.firstName }}, {{ participant.fullName }} (preparing for the…" at bounding box center [1326, 468] width 269 height 544
type textarea "Hi {{ labEnablement.firstName }}, {{ participant.fullName }} (preparing for Ana…"
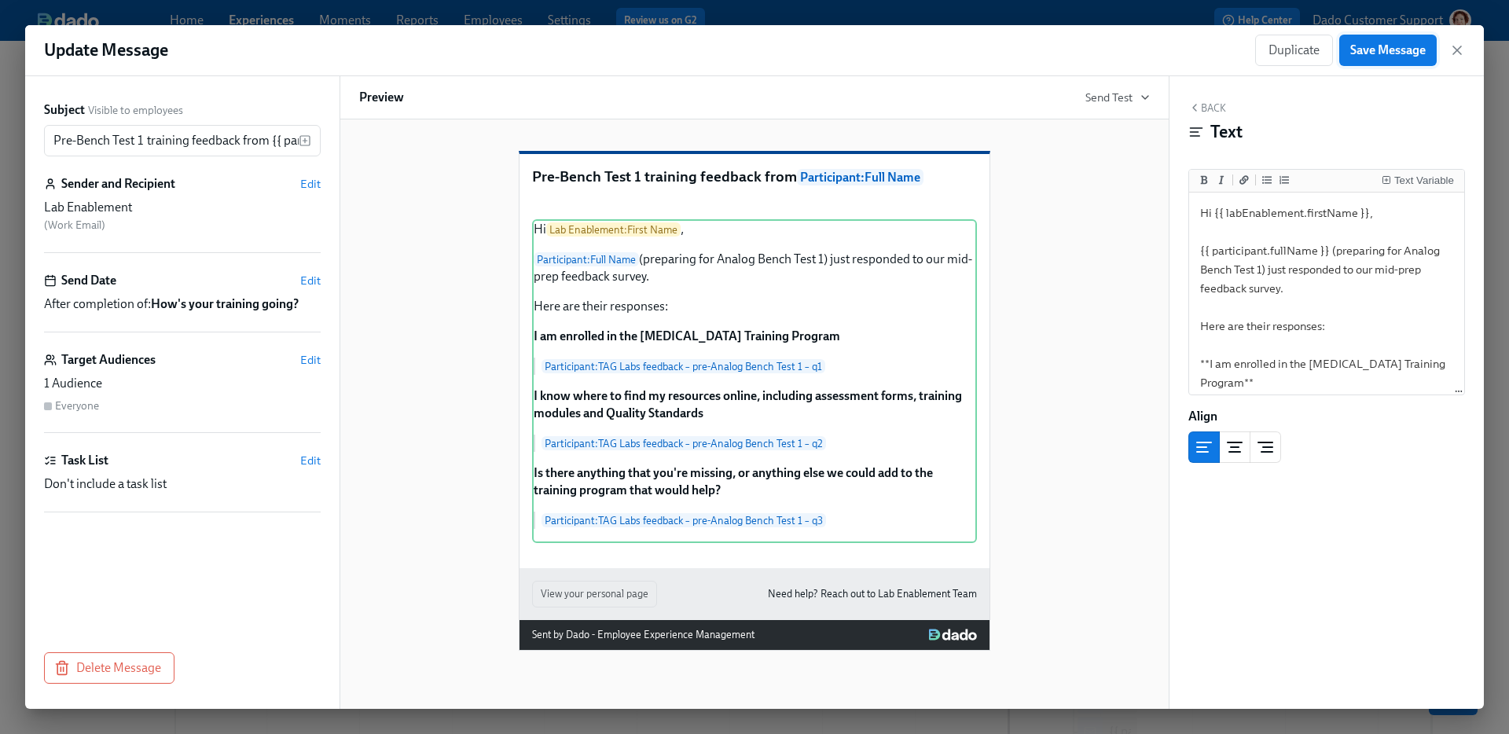
click at [1372, 40] on button "Save Message" at bounding box center [1387, 50] width 97 height 31
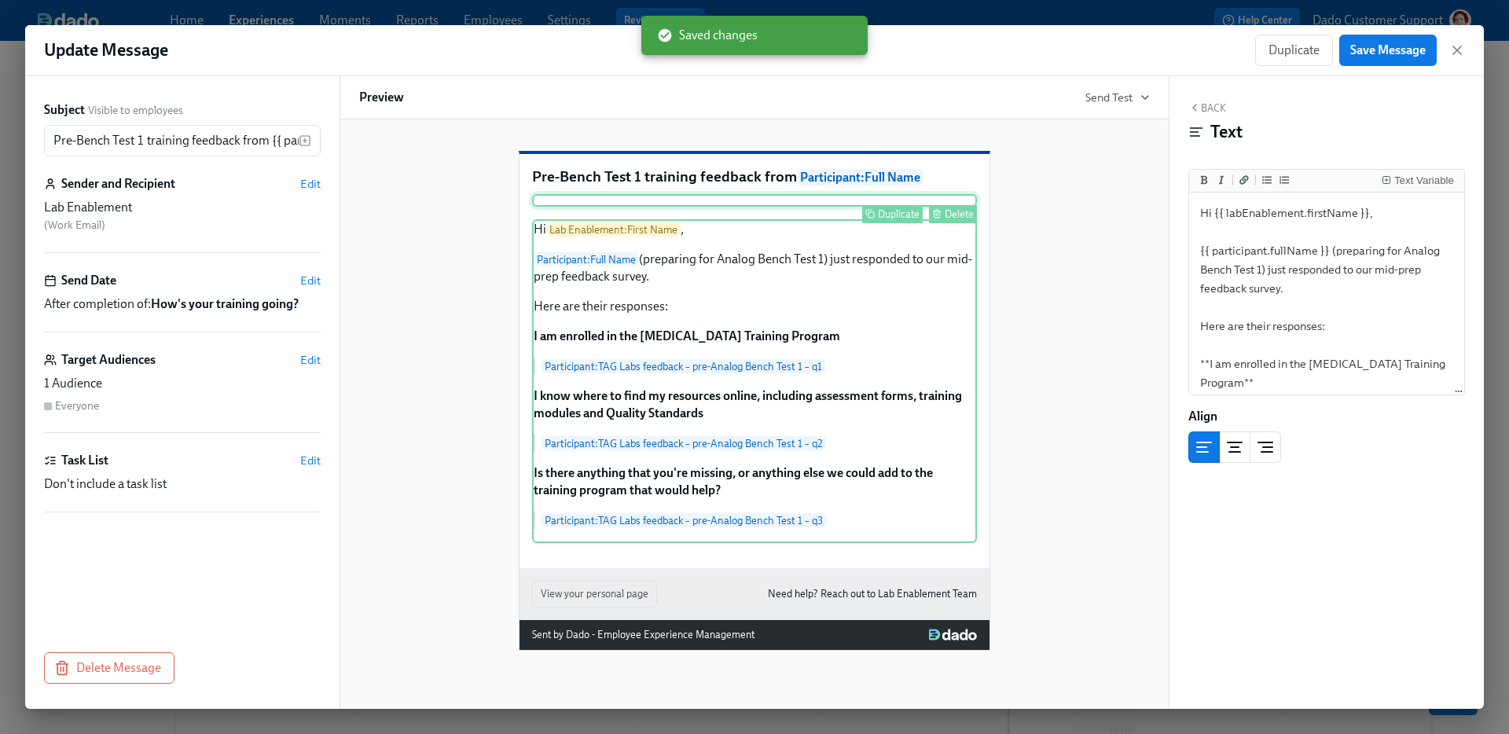
click at [961, 220] on div "Delete" at bounding box center [959, 214] width 29 height 12
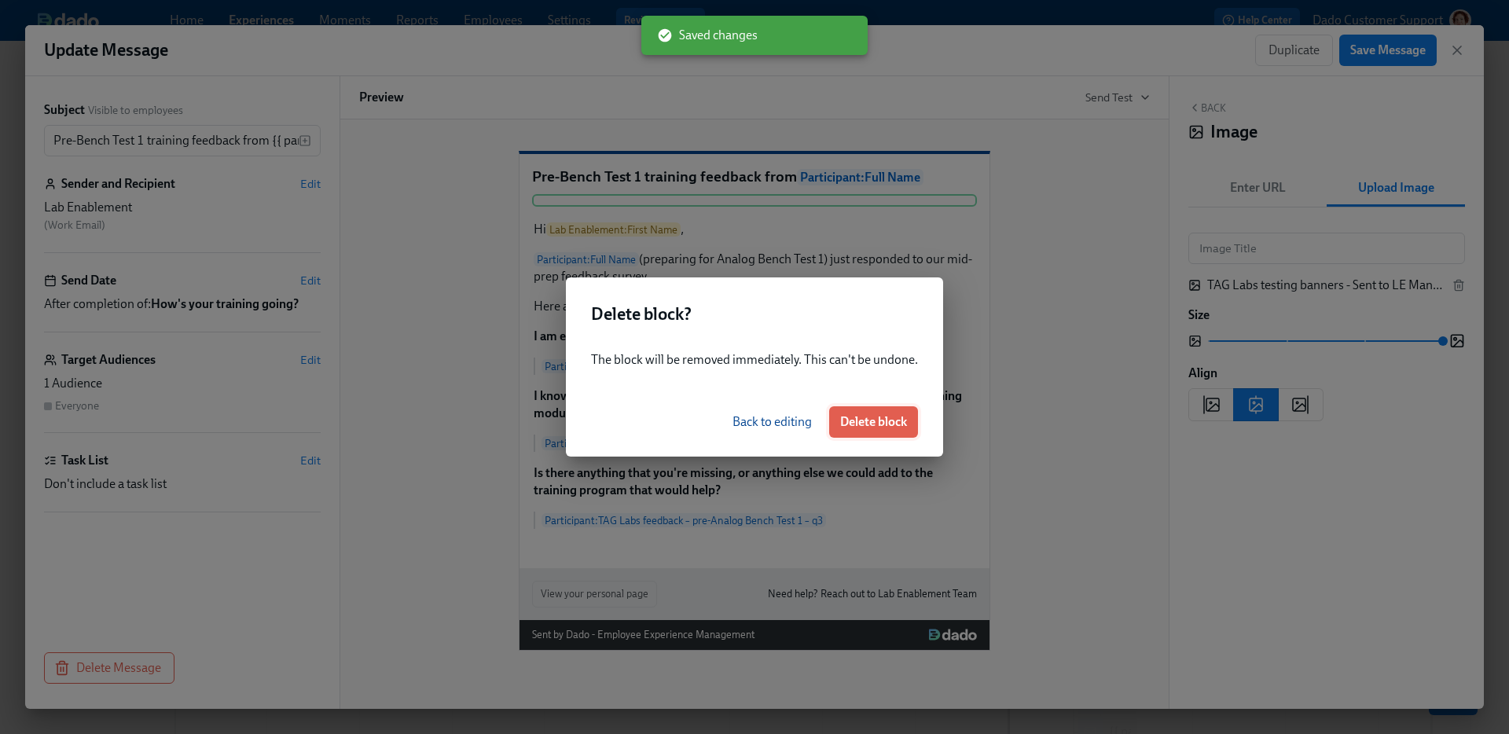
click at [895, 424] on span "Delete block" at bounding box center [873, 422] width 67 height 16
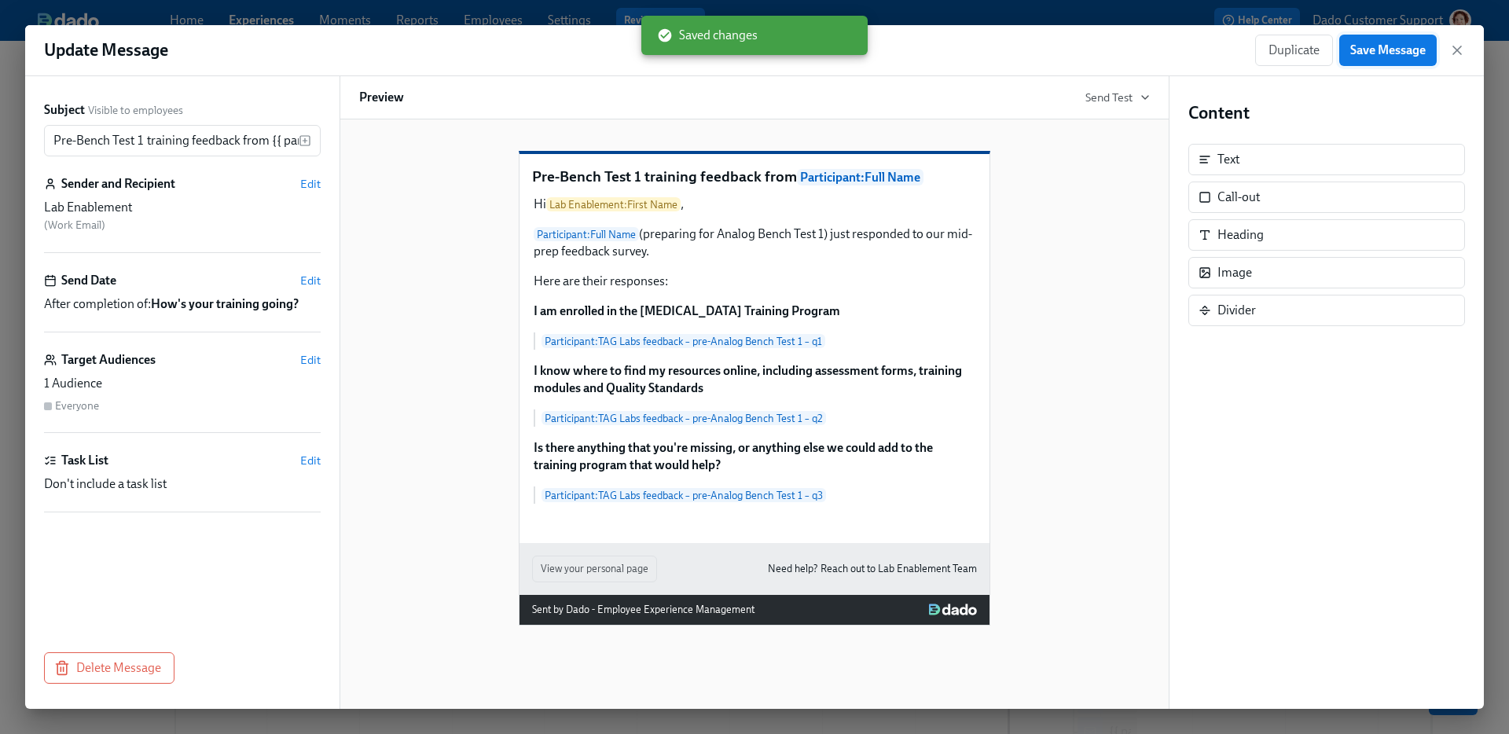
click at [1376, 54] on span "Save Message" at bounding box center [1387, 50] width 75 height 16
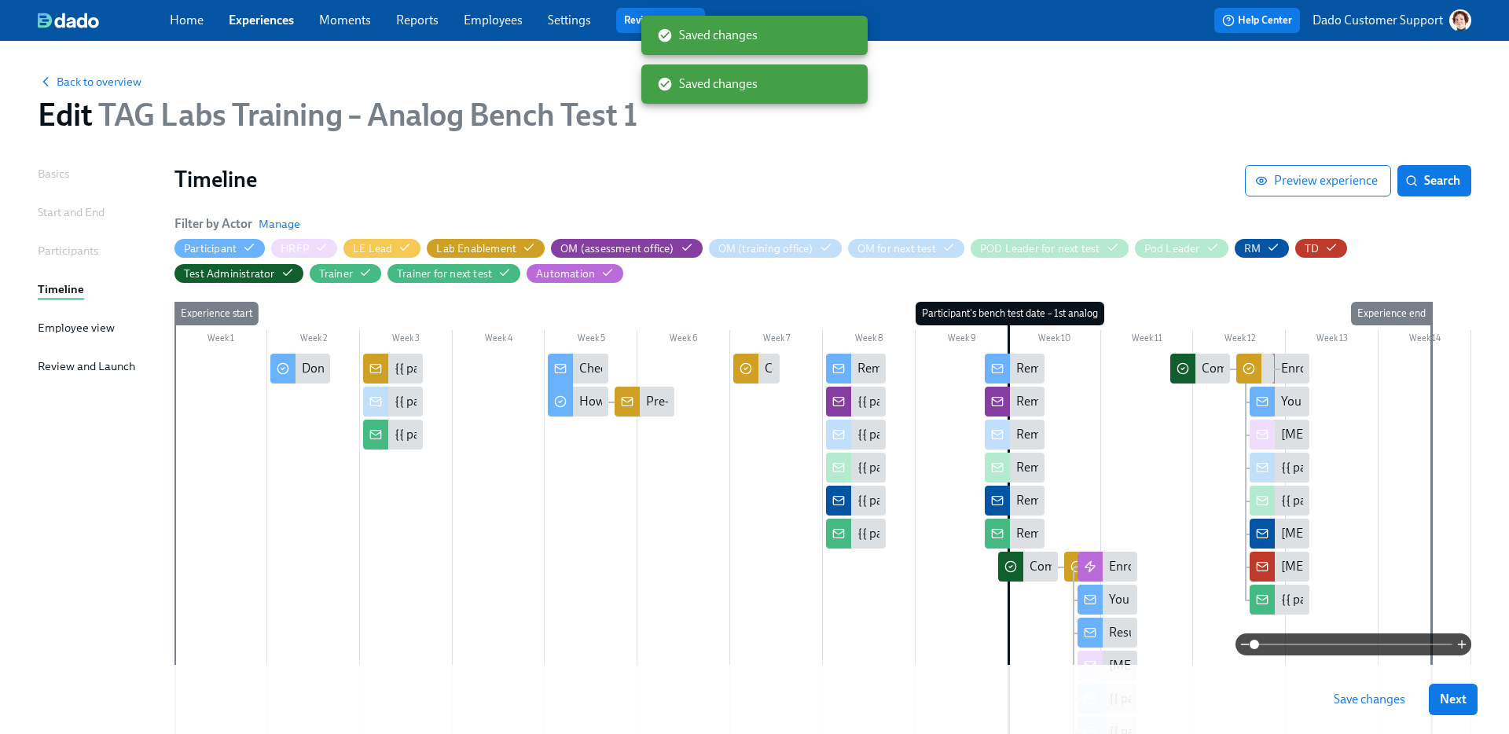
click at [1372, 703] on span "Save changes" at bounding box center [1370, 700] width 72 height 16
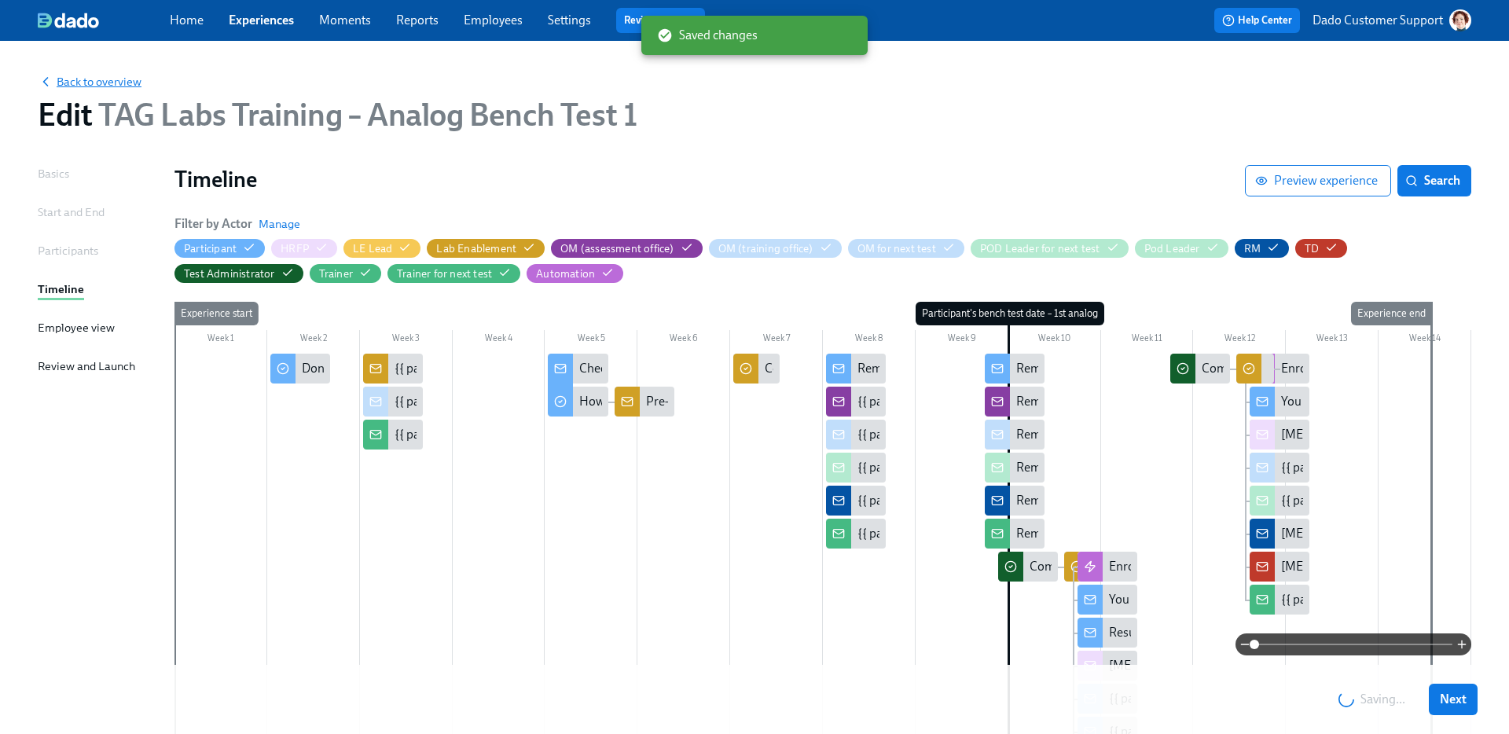
click at [97, 84] on span "Back to overview" at bounding box center [90, 82] width 104 height 16
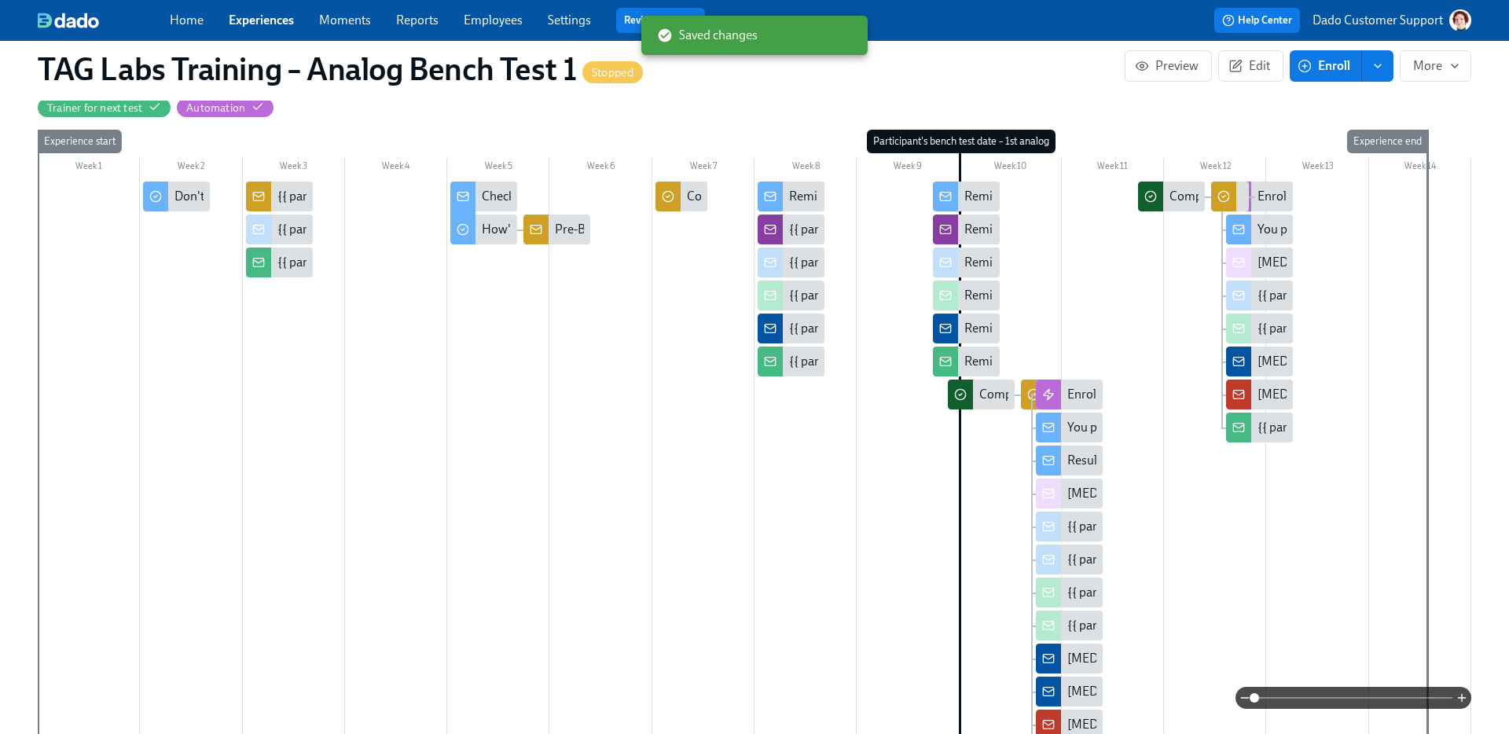
scroll to position [364, 0]
click at [1381, 697] on span at bounding box center [1354, 698] width 198 height 22
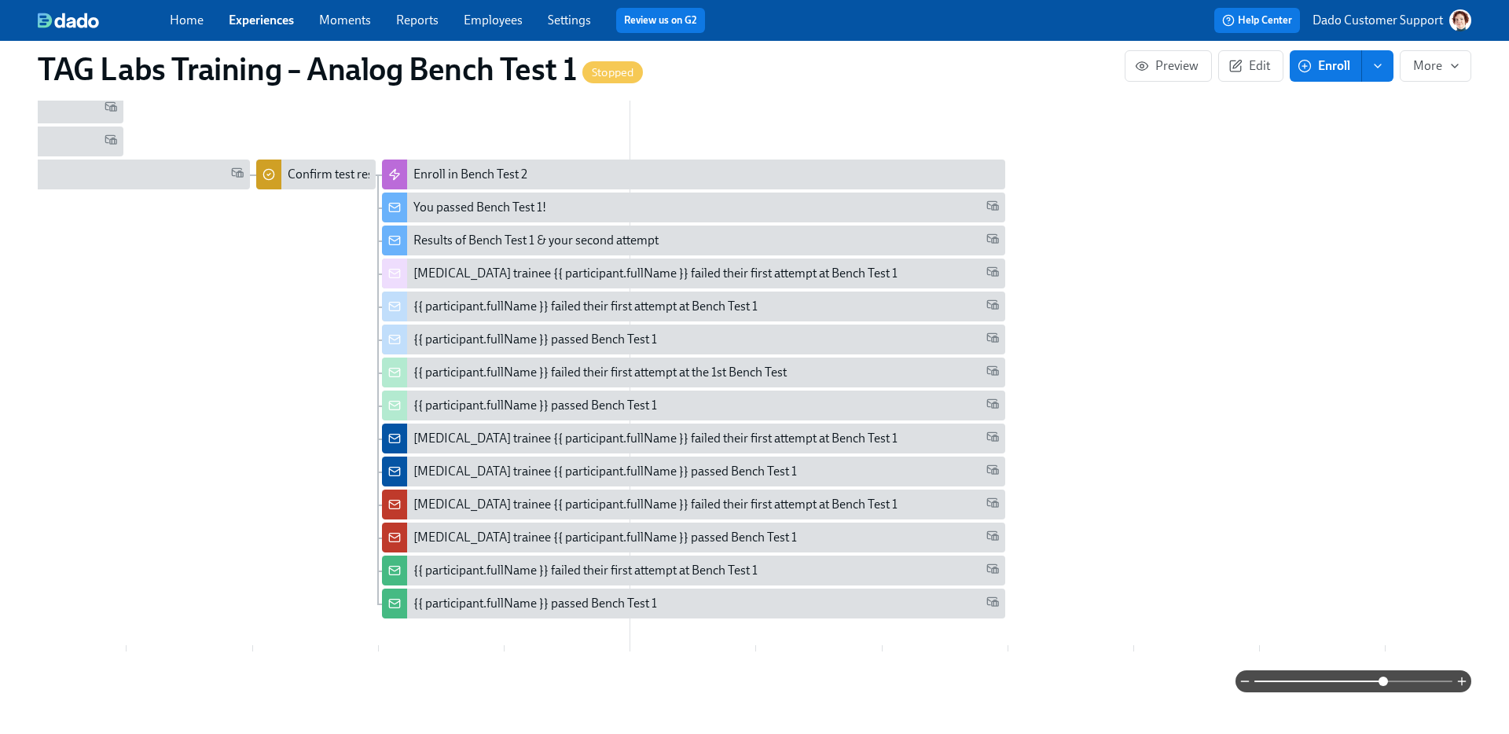
scroll to position [586, 0]
click at [737, 266] on div "Lab Technician trainee {{ participant.fullName }} failed their first attempt at…" at bounding box center [655, 271] width 484 height 17
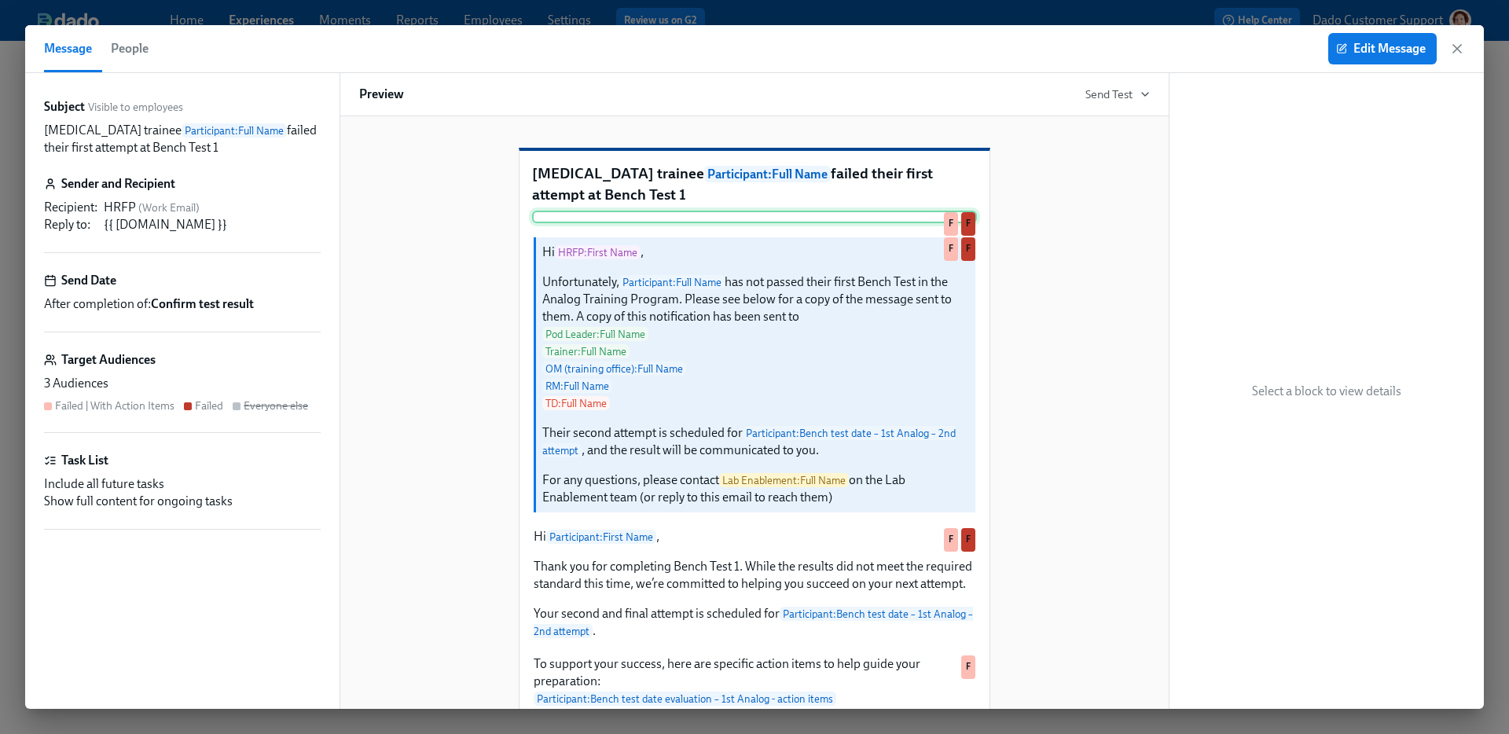
click at [950, 223] on div "F F" at bounding box center [754, 217] width 445 height 13
click at [1343, 50] on icon "button" at bounding box center [1341, 48] width 11 height 11
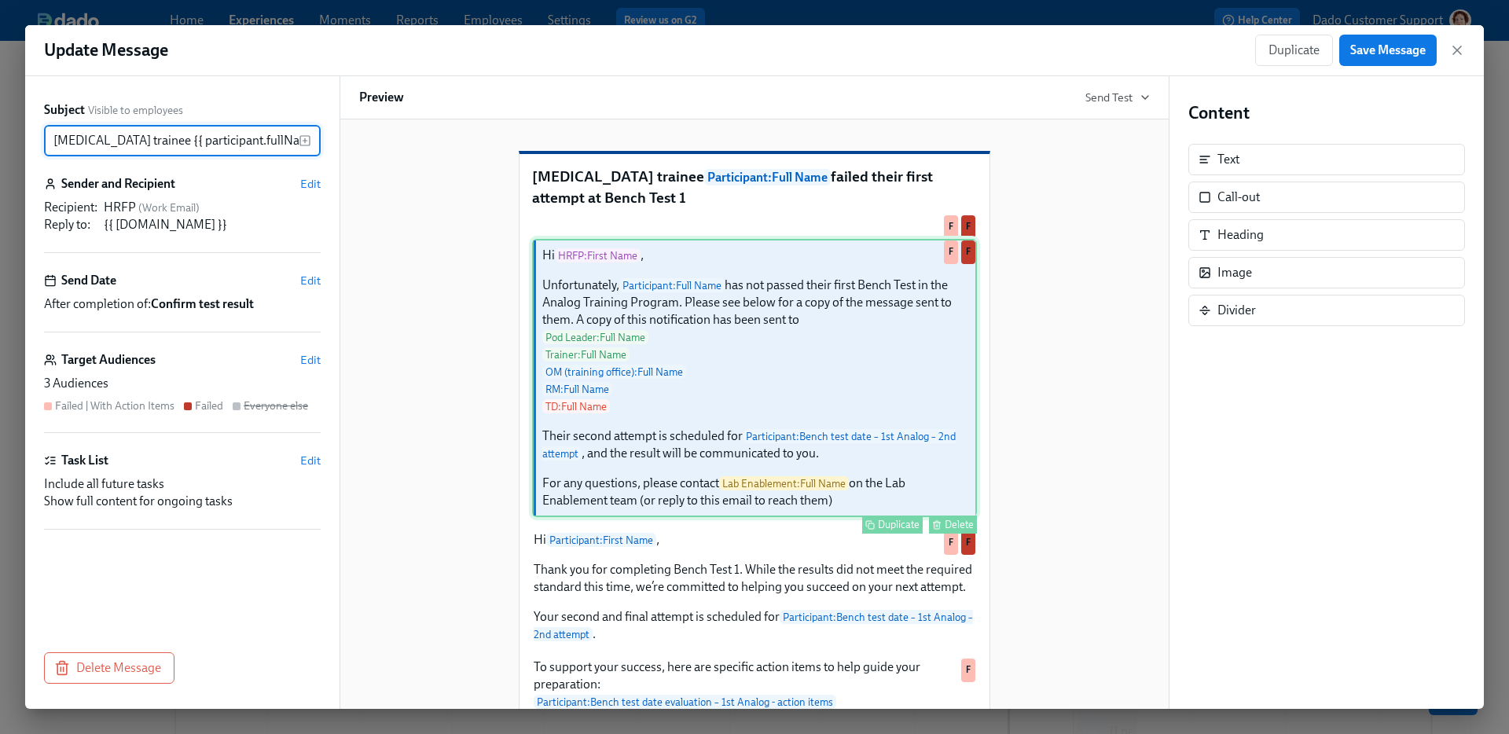
scroll to position [0, 226]
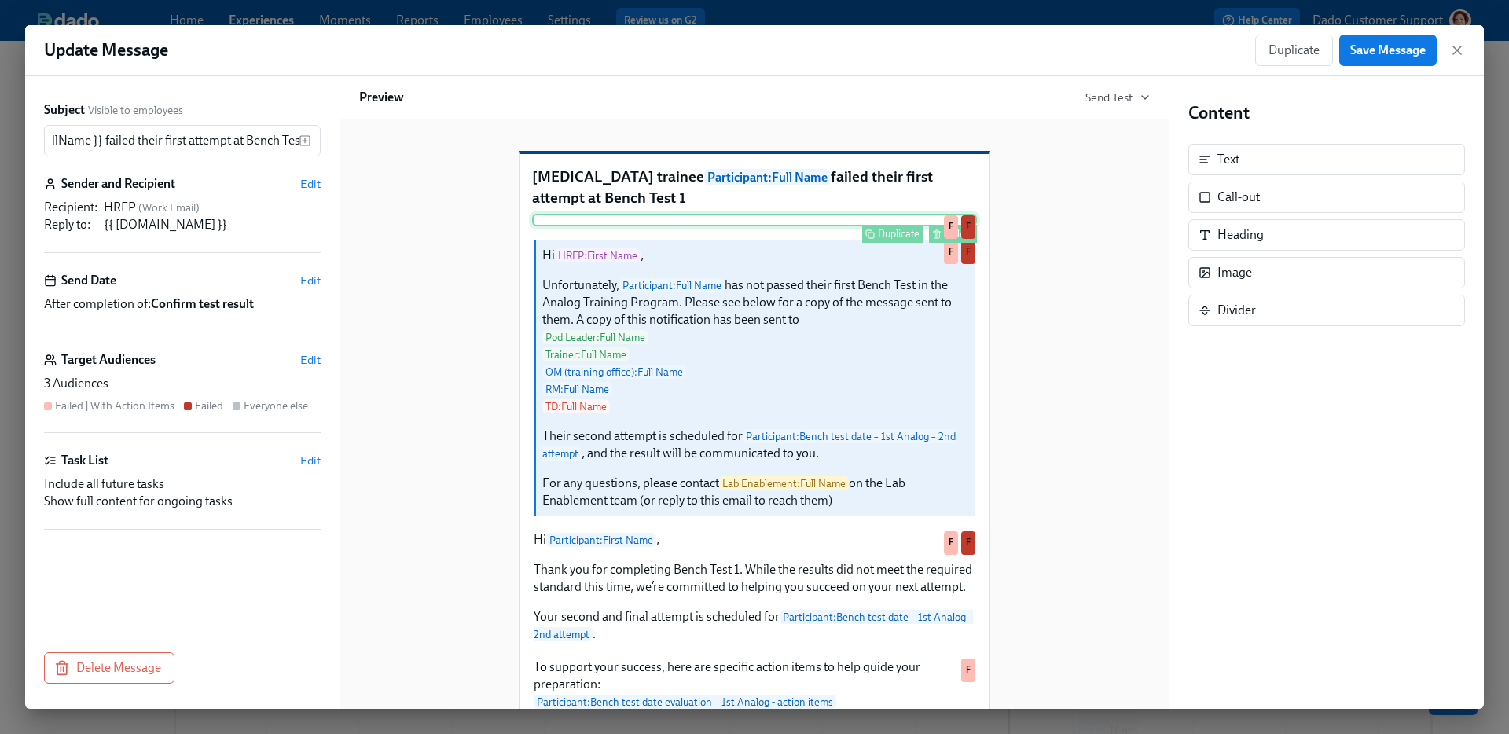
click at [949, 240] on div "Delete" at bounding box center [959, 234] width 29 height 12
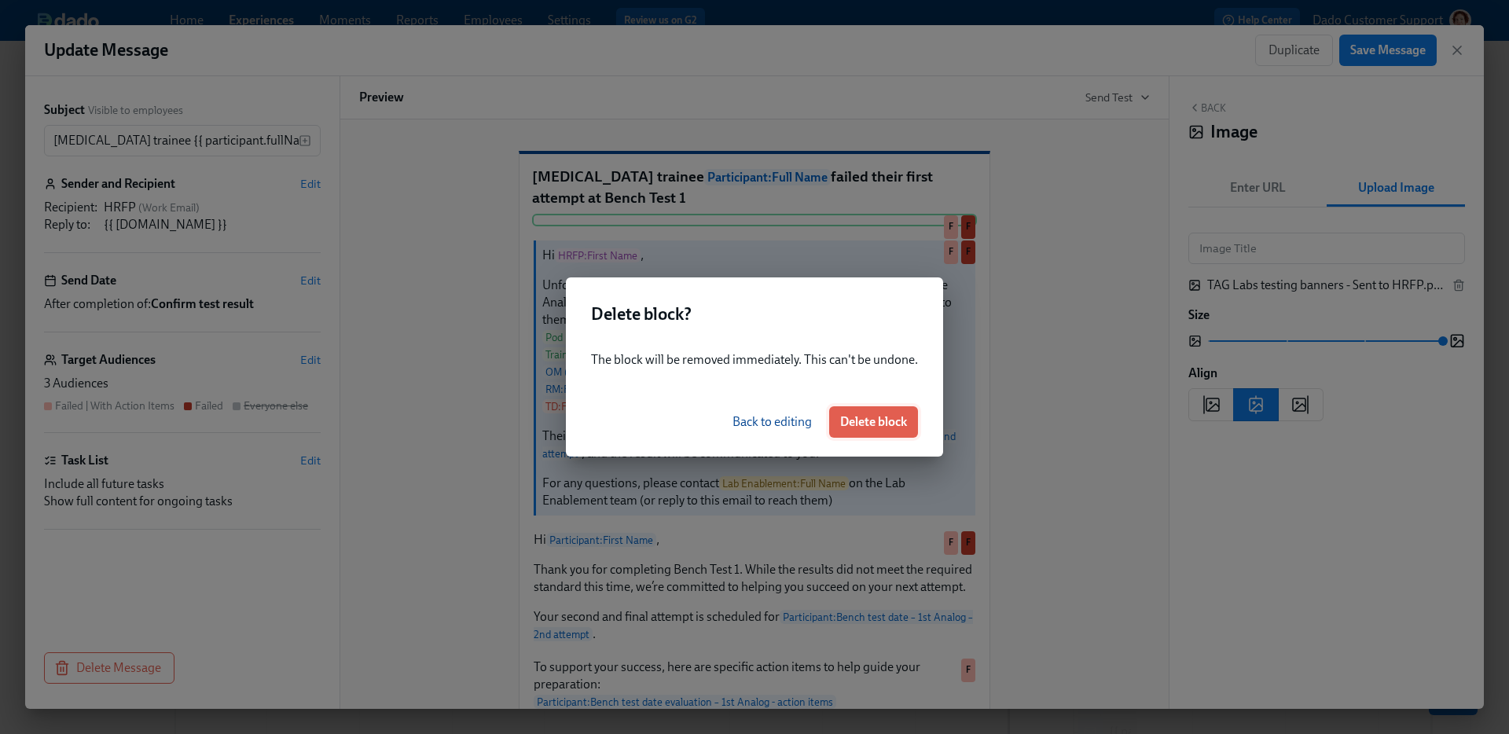
click at [894, 419] on span "Delete block" at bounding box center [873, 422] width 67 height 16
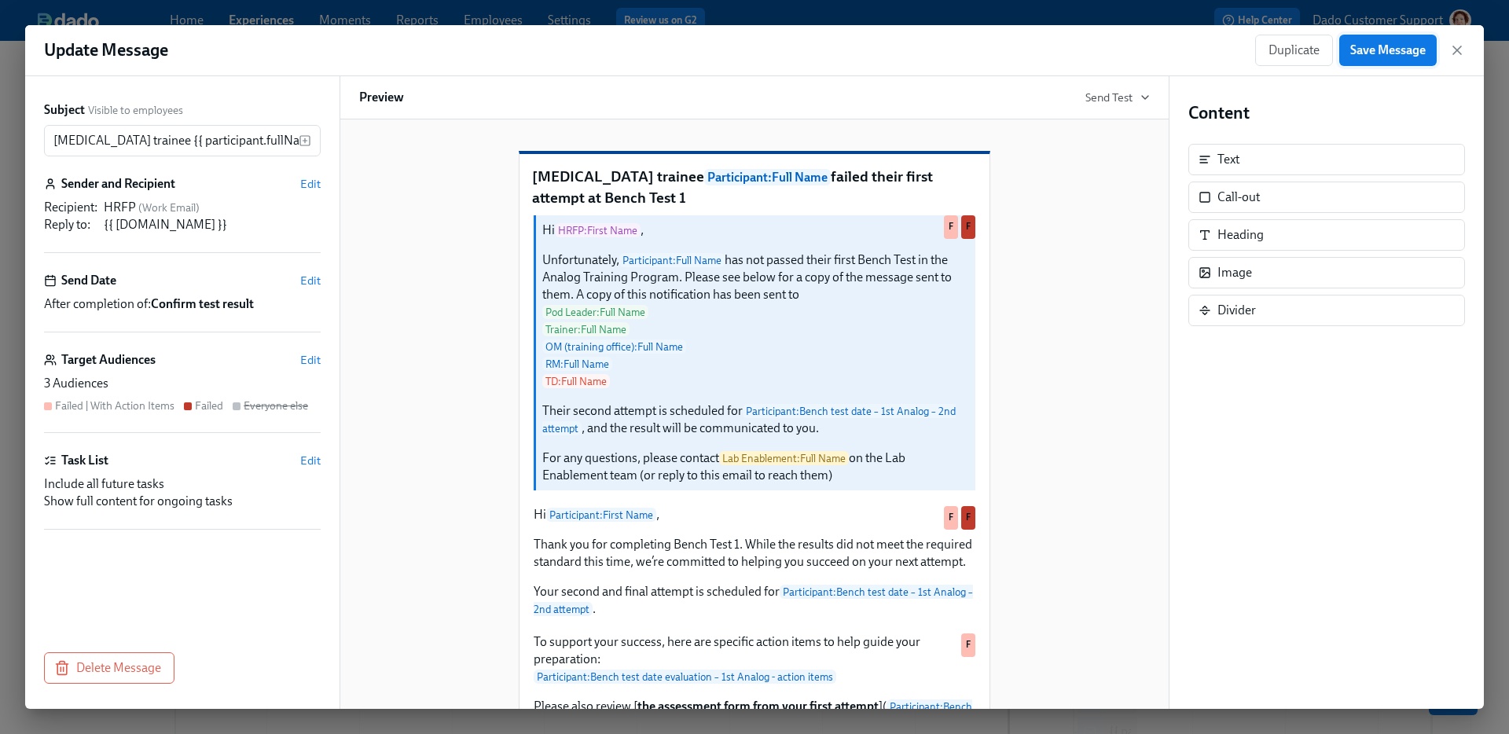
click at [1404, 45] on span "Save Message" at bounding box center [1387, 50] width 75 height 16
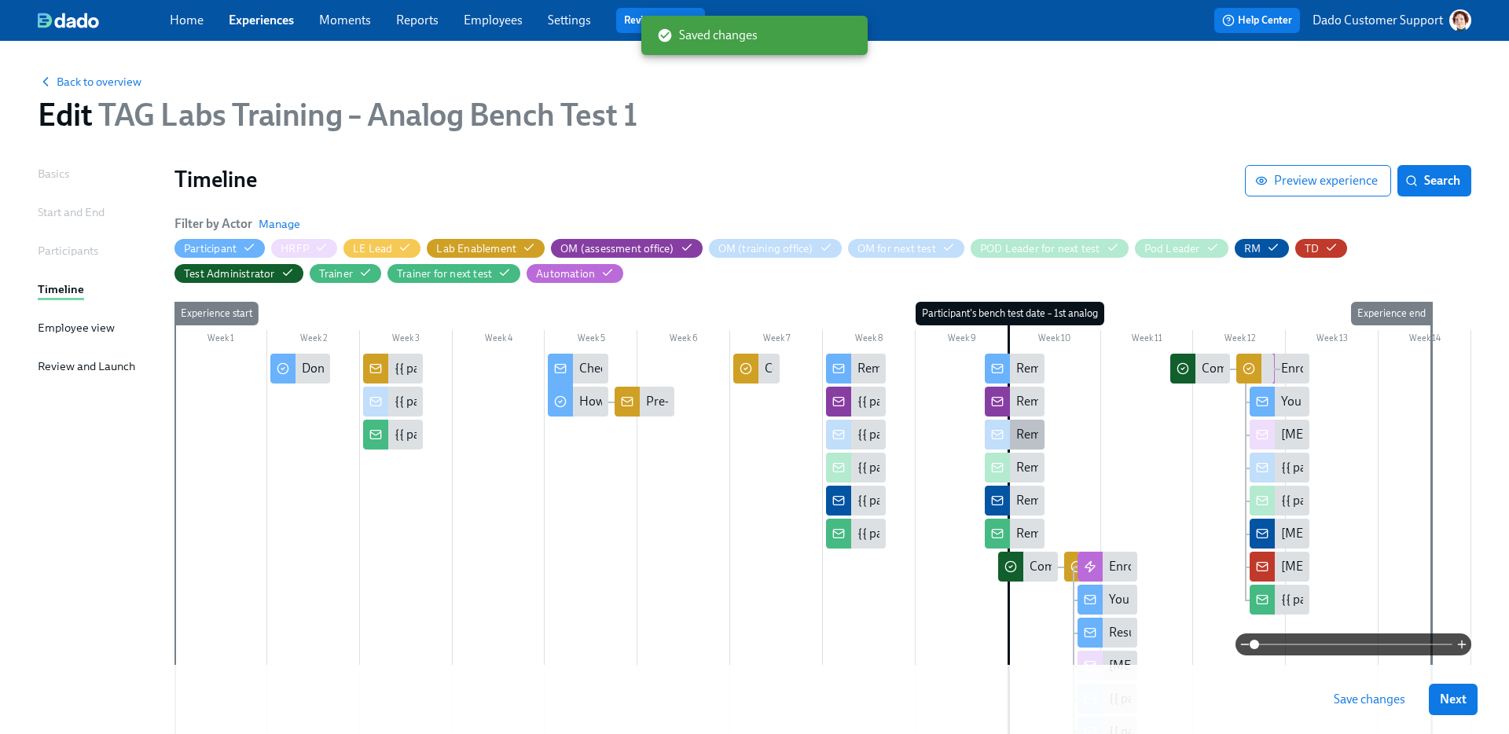
click at [1014, 440] on div "Reminder: {{ participant.fullName }}'s first Bench Test is in 2 days" at bounding box center [1015, 435] width 60 height 30
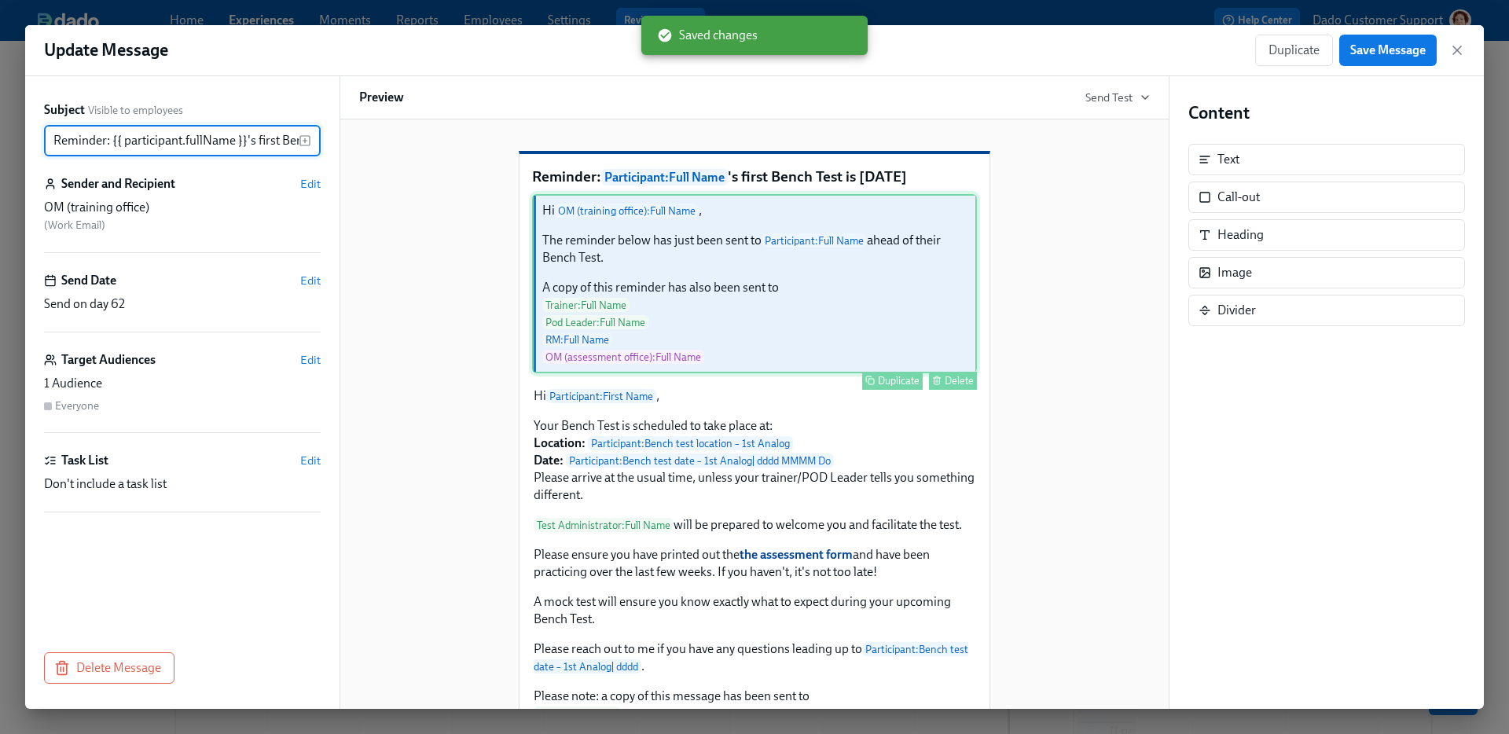
scroll to position [0, 101]
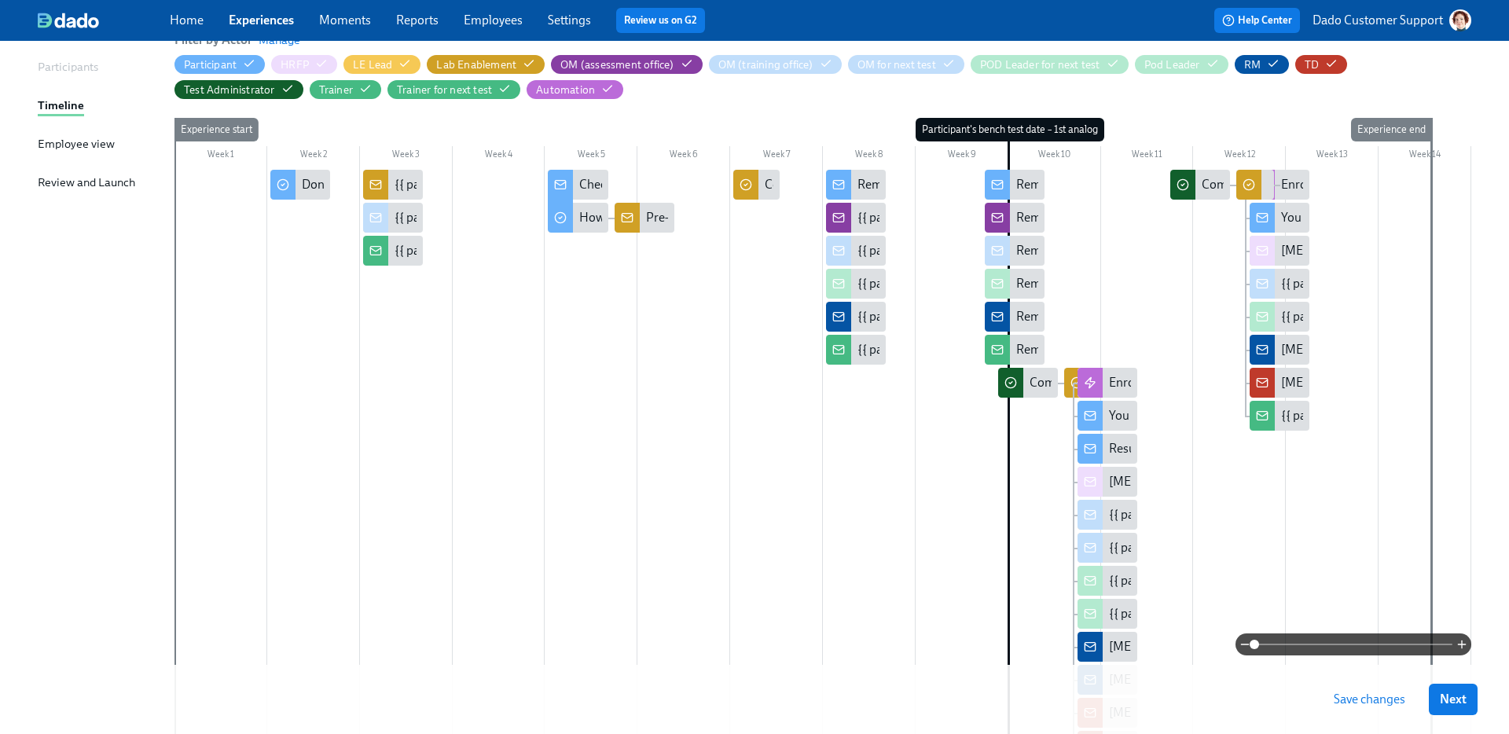
scroll to position [183, 0]
click at [1119, 555] on div "{{ participant.fullName }} passed Bench Test 1" at bounding box center [1231, 548] width 244 height 17
click at [1126, 525] on div "{{ participant.fullName }} failed their first attempt at Bench Test 1" at bounding box center [1108, 516] width 60 height 30
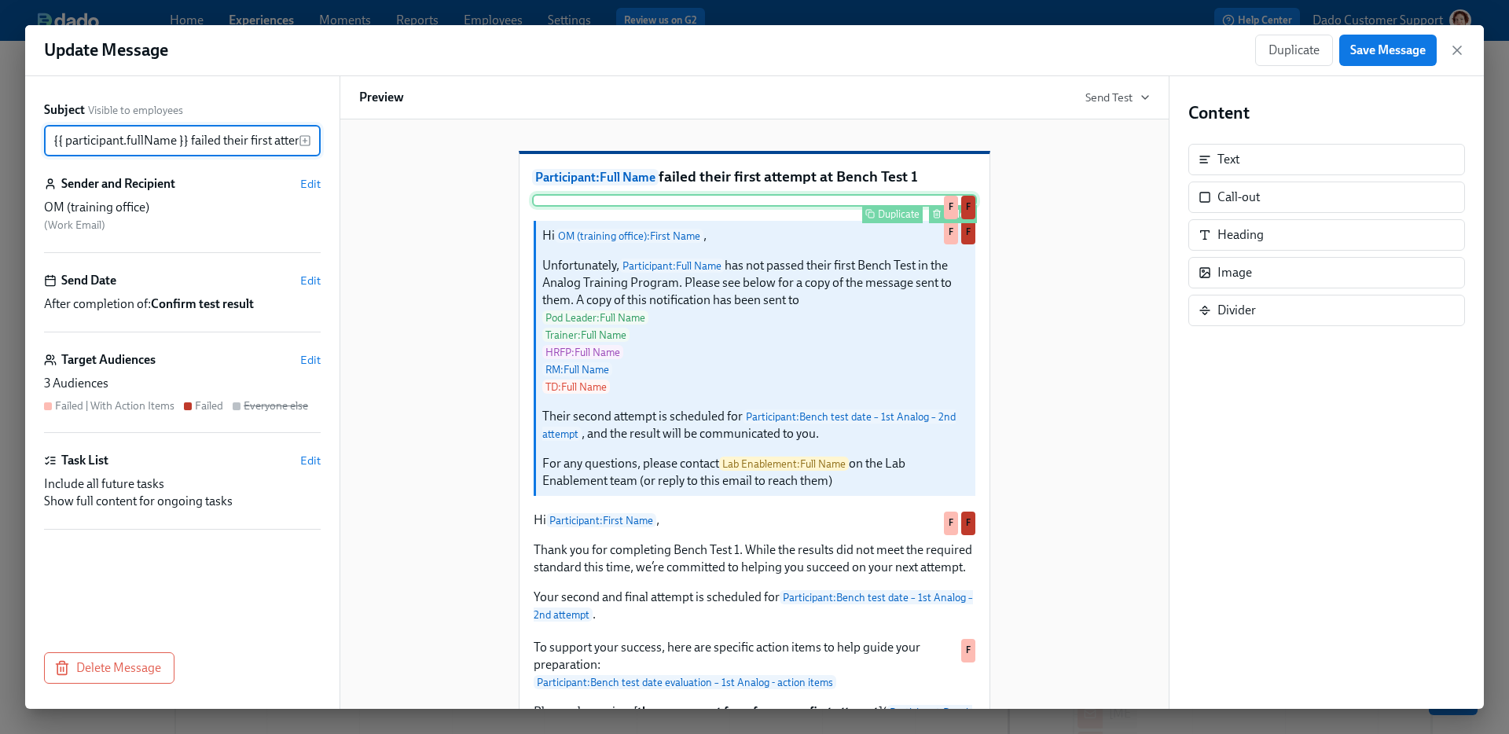
click at [950, 220] on div "Delete" at bounding box center [959, 214] width 29 height 12
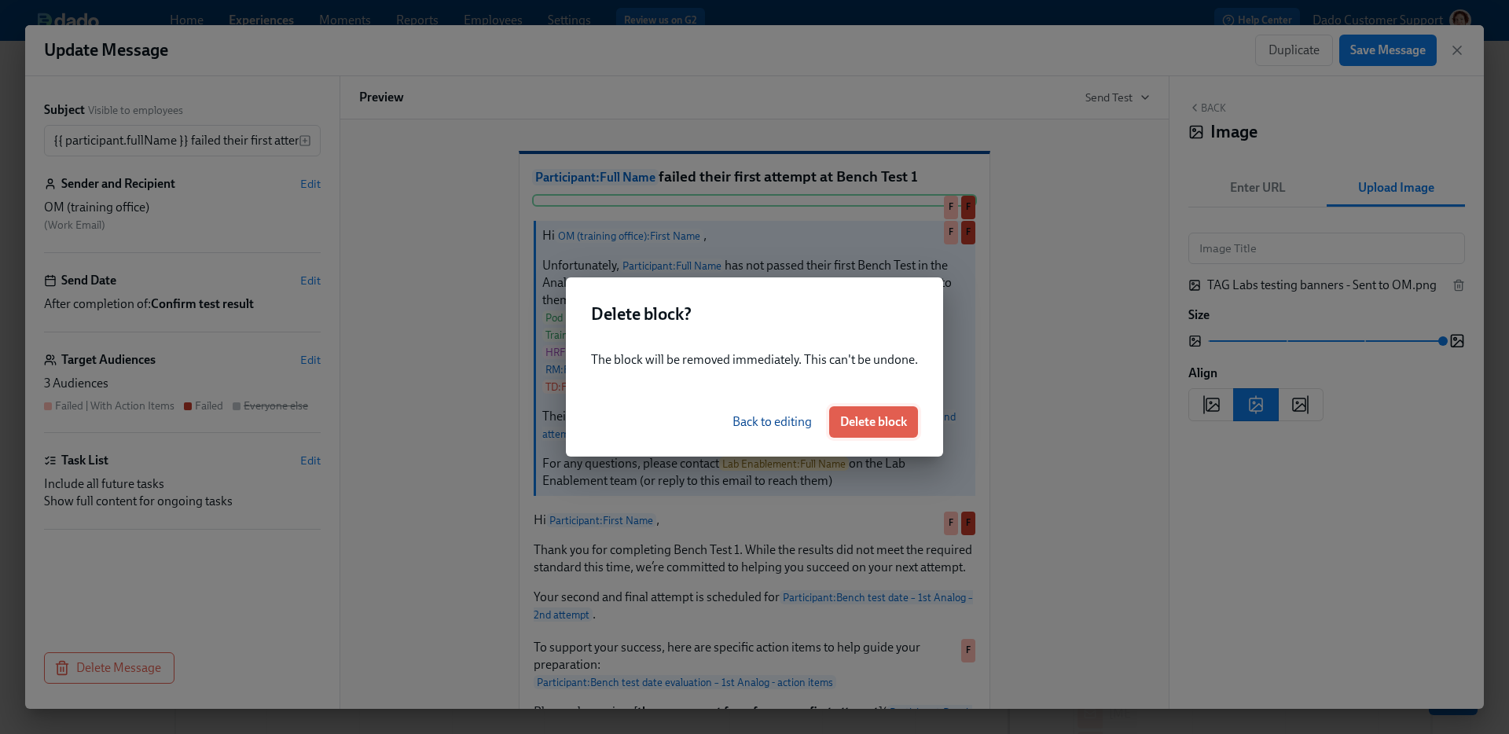
click at [880, 422] on span "Delete block" at bounding box center [873, 422] width 67 height 16
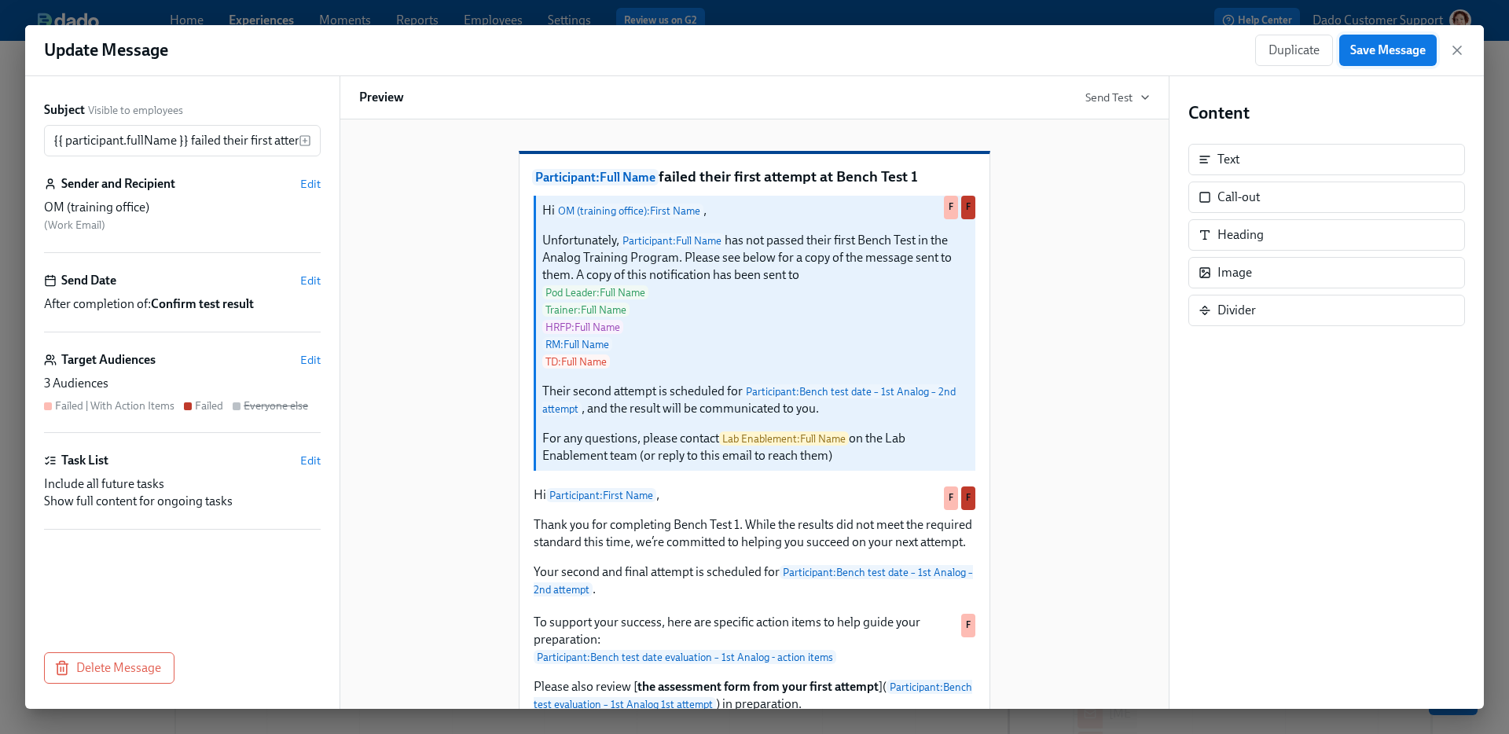
click at [1390, 52] on span "Save Message" at bounding box center [1387, 50] width 75 height 16
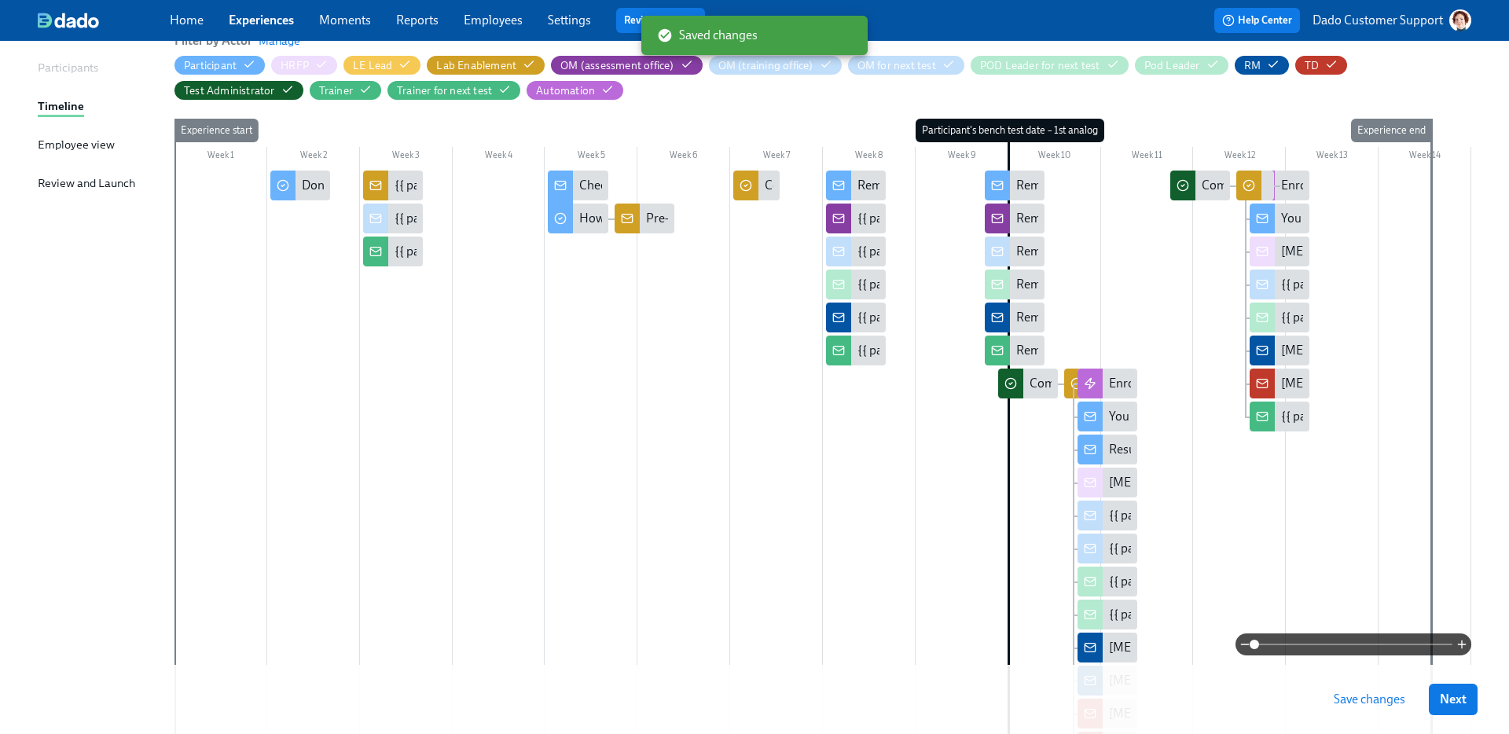
click at [1369, 700] on span "Save changes" at bounding box center [1370, 700] width 72 height 16
click at [600, 234] on div at bounding box center [823, 507] width 1297 height 673
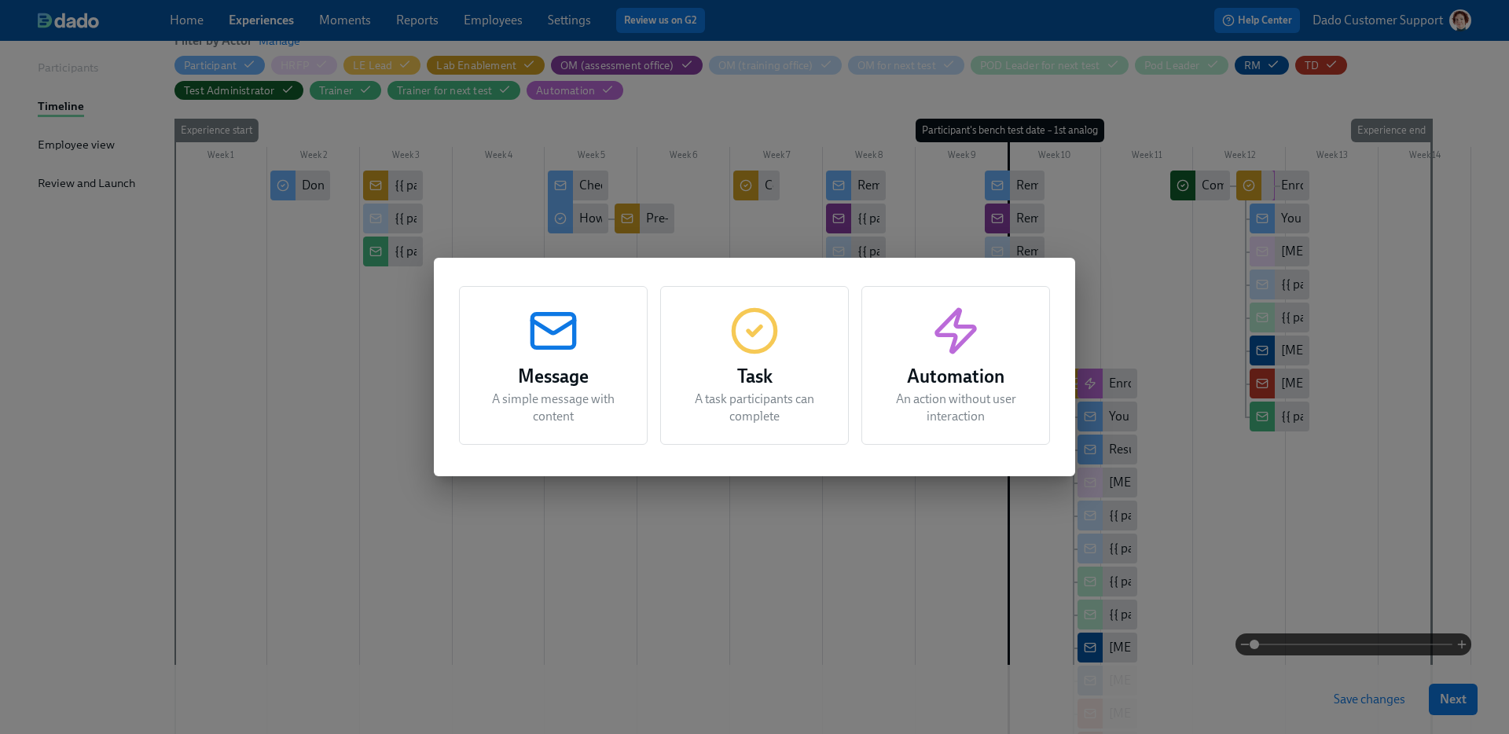
click at [584, 222] on div "Message A simple message with content Task A task participants can complete Aut…" at bounding box center [754, 367] width 1509 height 734
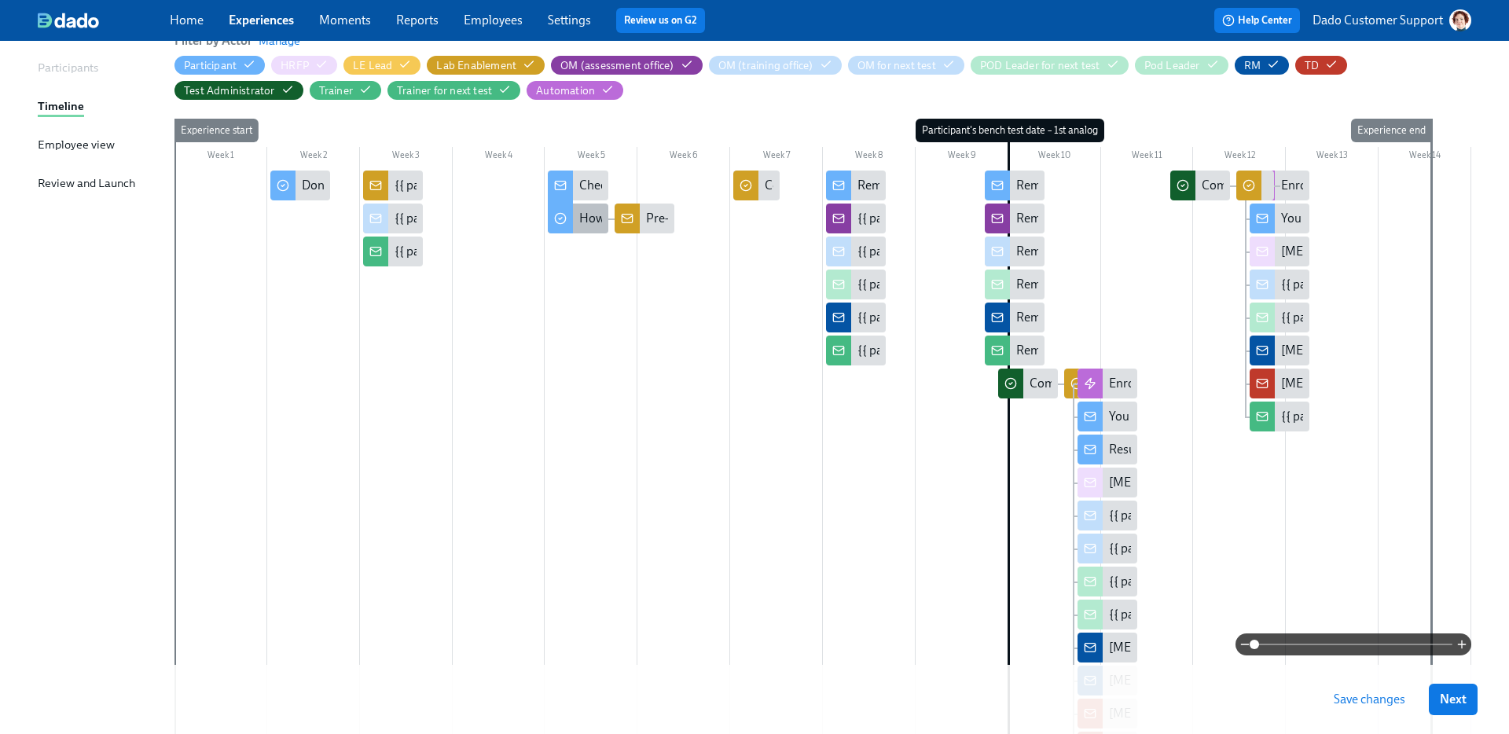
click at [576, 222] on div "How's your training going?" at bounding box center [578, 219] width 60 height 30
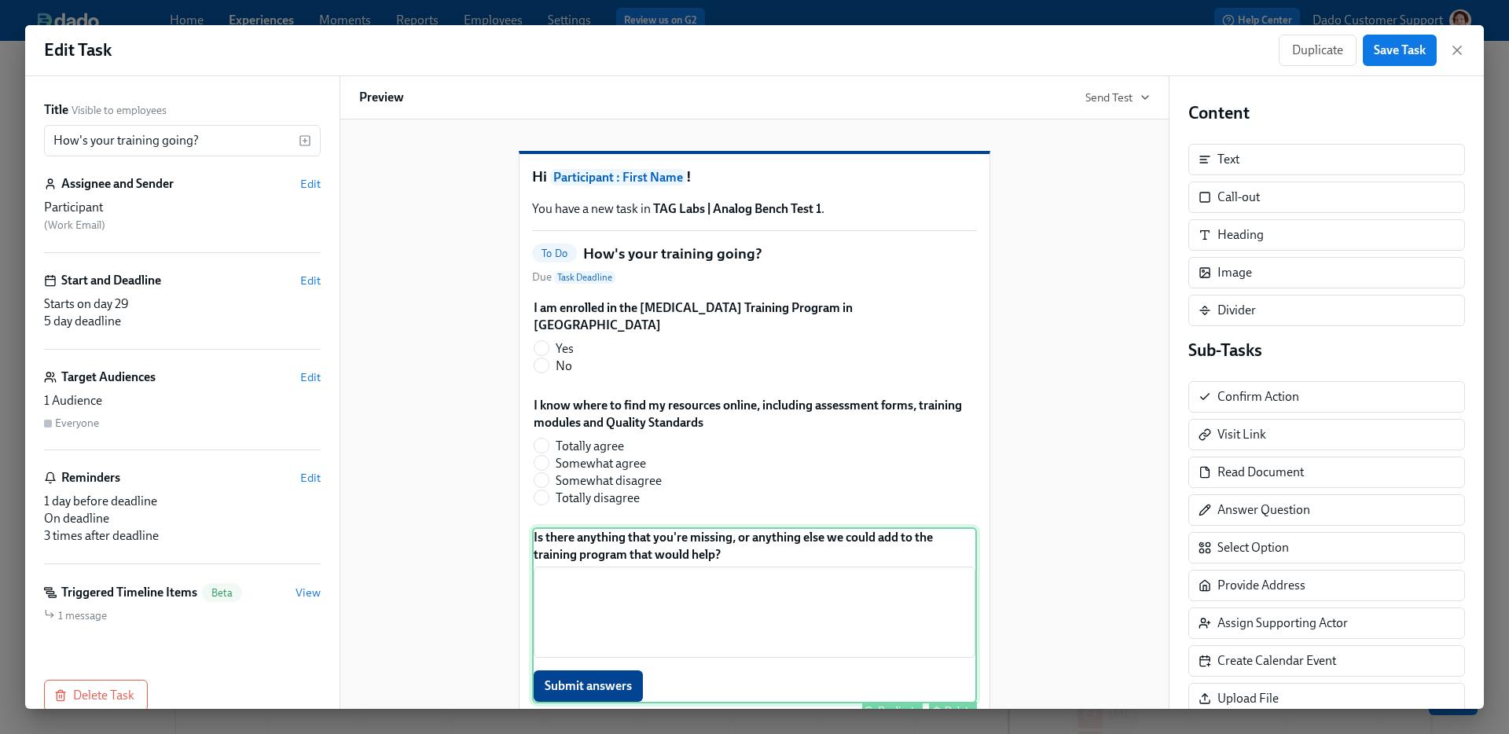
click at [724, 580] on div "Is there anything that you're missing, or anything else we could add to the tra…" at bounding box center [754, 615] width 445 height 176
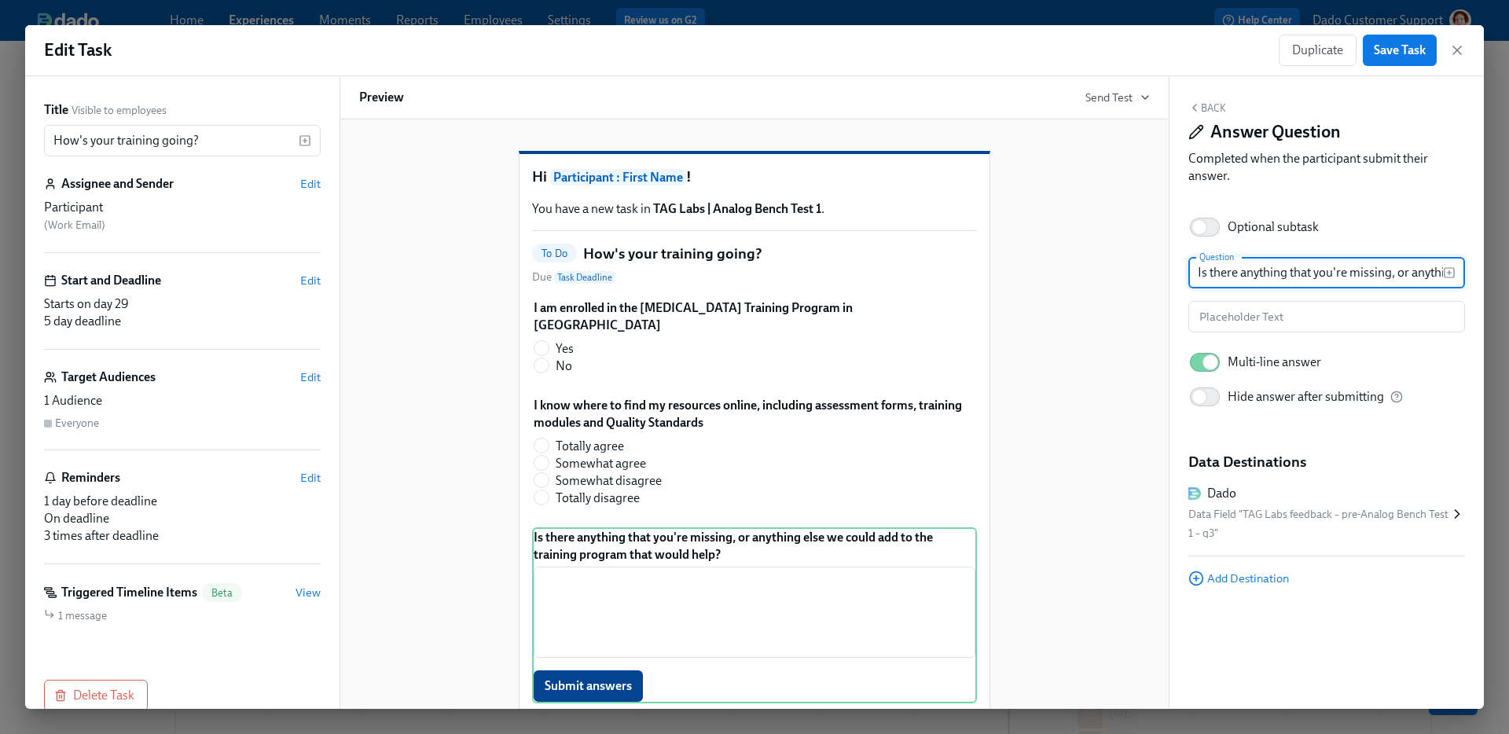
click at [1382, 277] on input "Is there anything that you're missing, or anything else we could add to the tra…" at bounding box center [1316, 272] width 255 height 31
type input "Is there anything that you're missing, or anything else we could add to the Tra…"
click at [1405, 46] on span "Save Task" at bounding box center [1400, 50] width 52 height 16
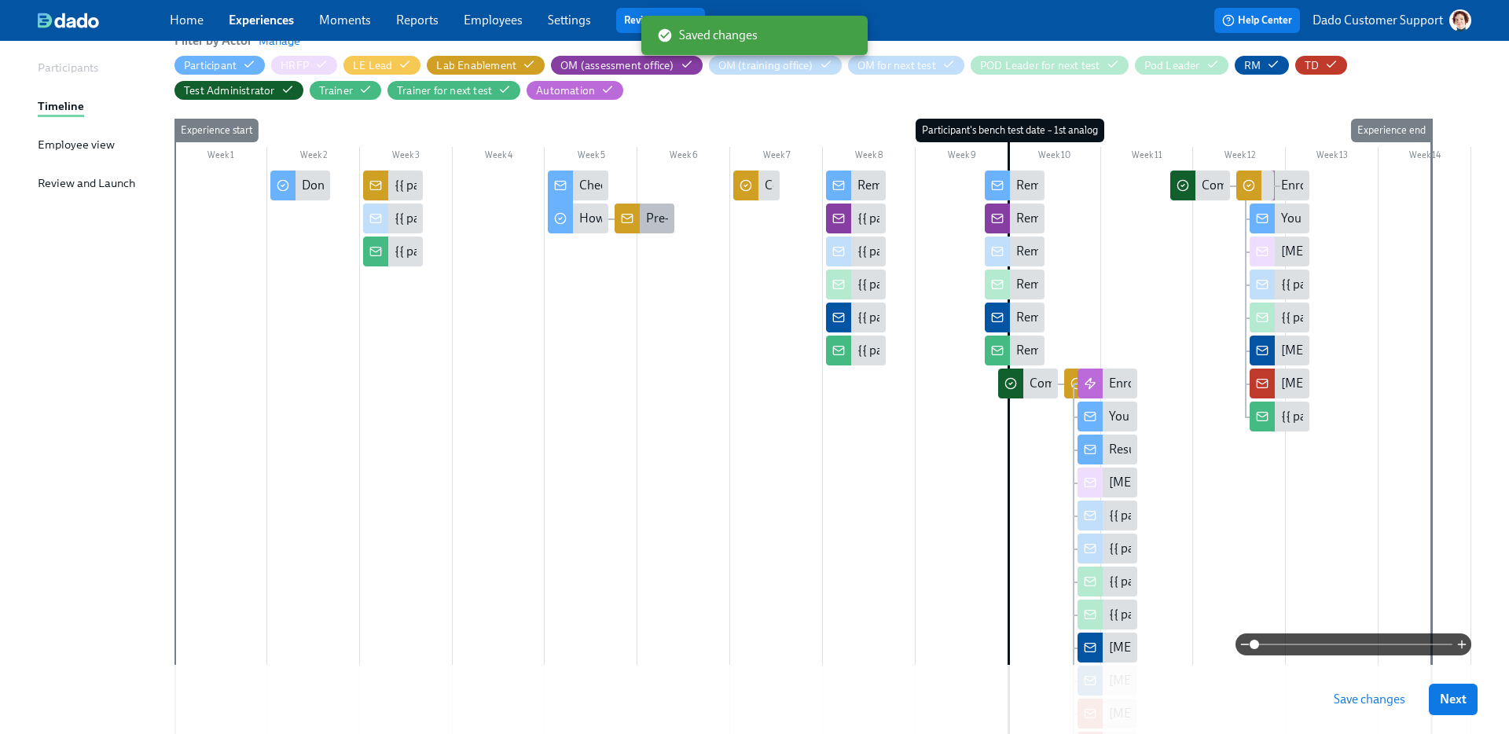
click at [656, 222] on div "Pre-Bench Test 1 training feedback from {{ participant.fullName }}" at bounding box center [821, 218] width 351 height 17
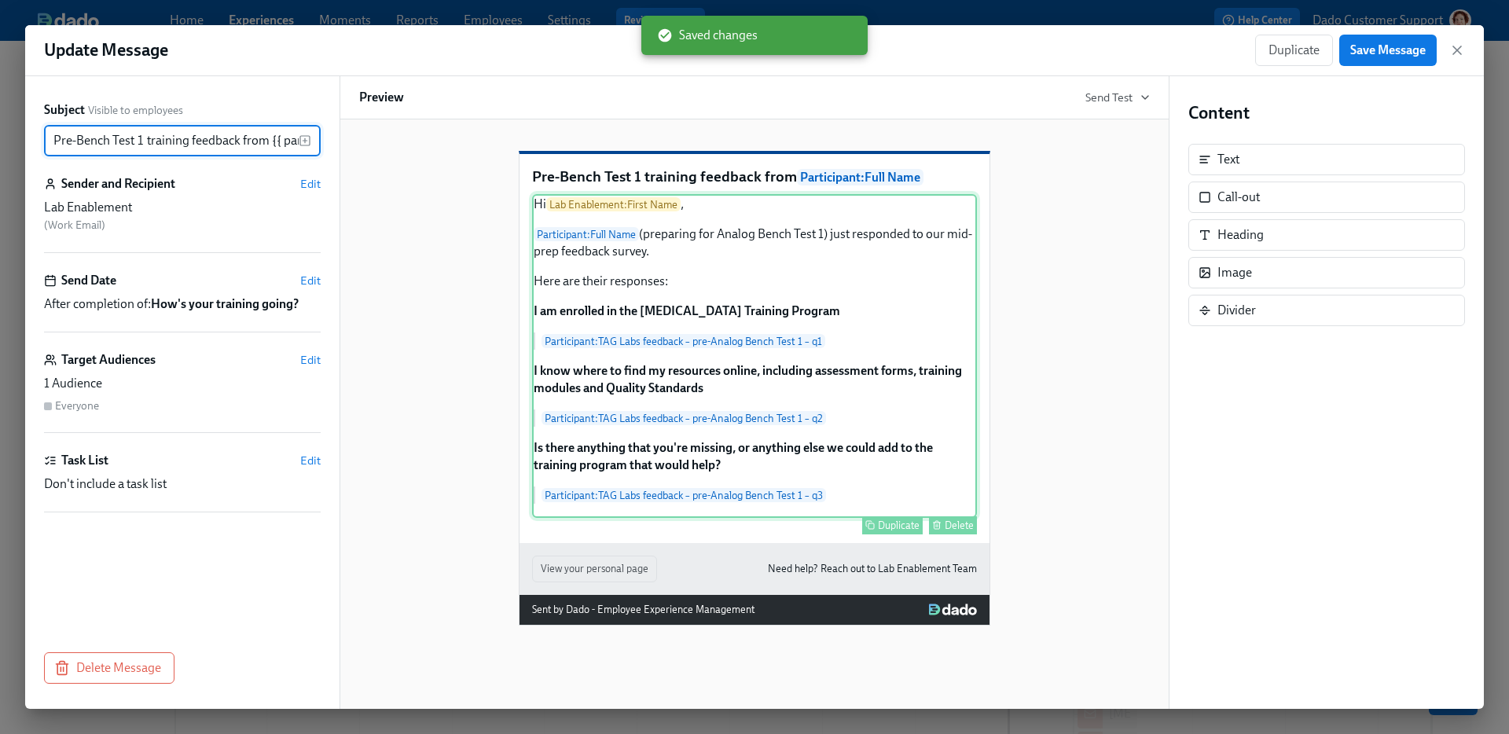
scroll to position [0, 107]
click at [758, 503] on div "Hi Lab Enablement : First Name , Participant : Full Name (preparing for Analog …" at bounding box center [754, 356] width 445 height 324
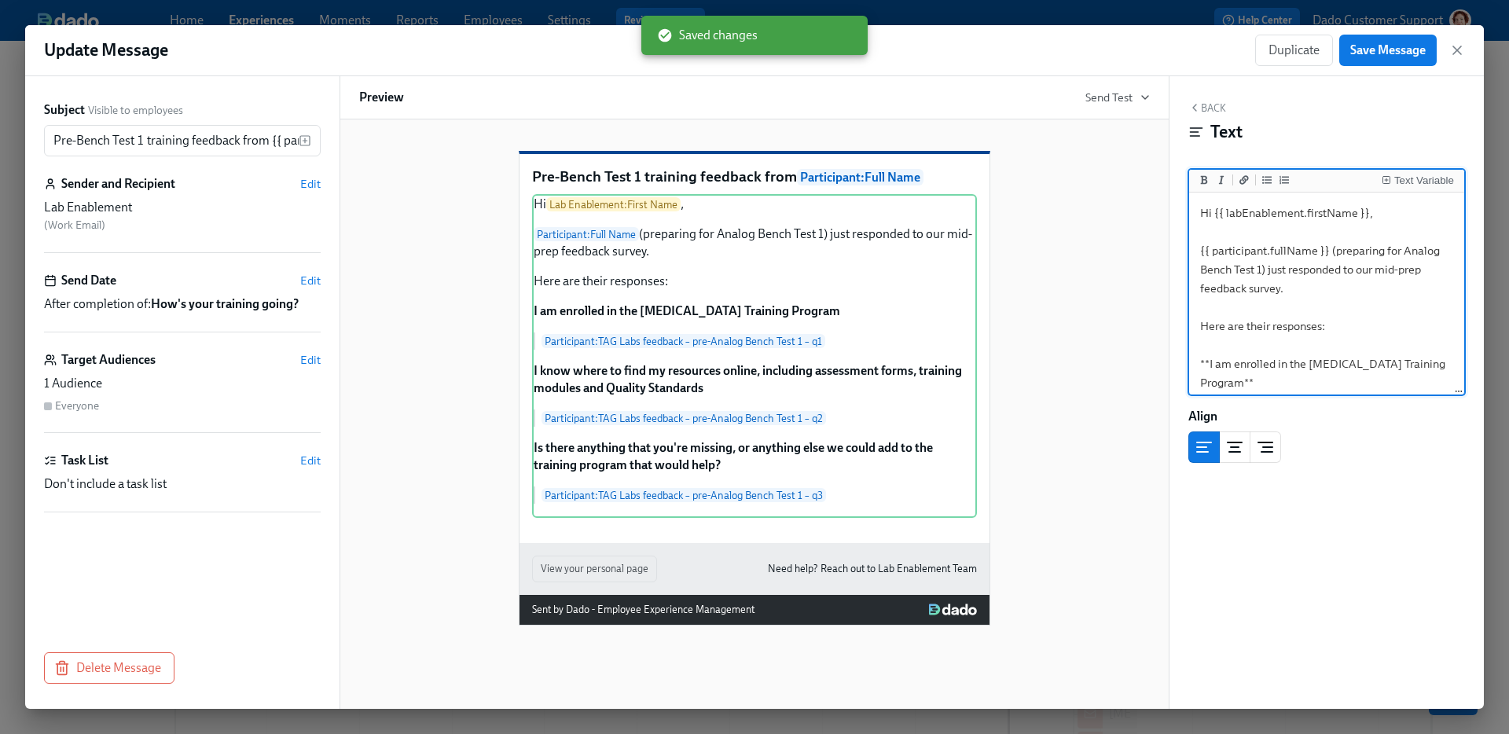
scroll to position [347, 0]
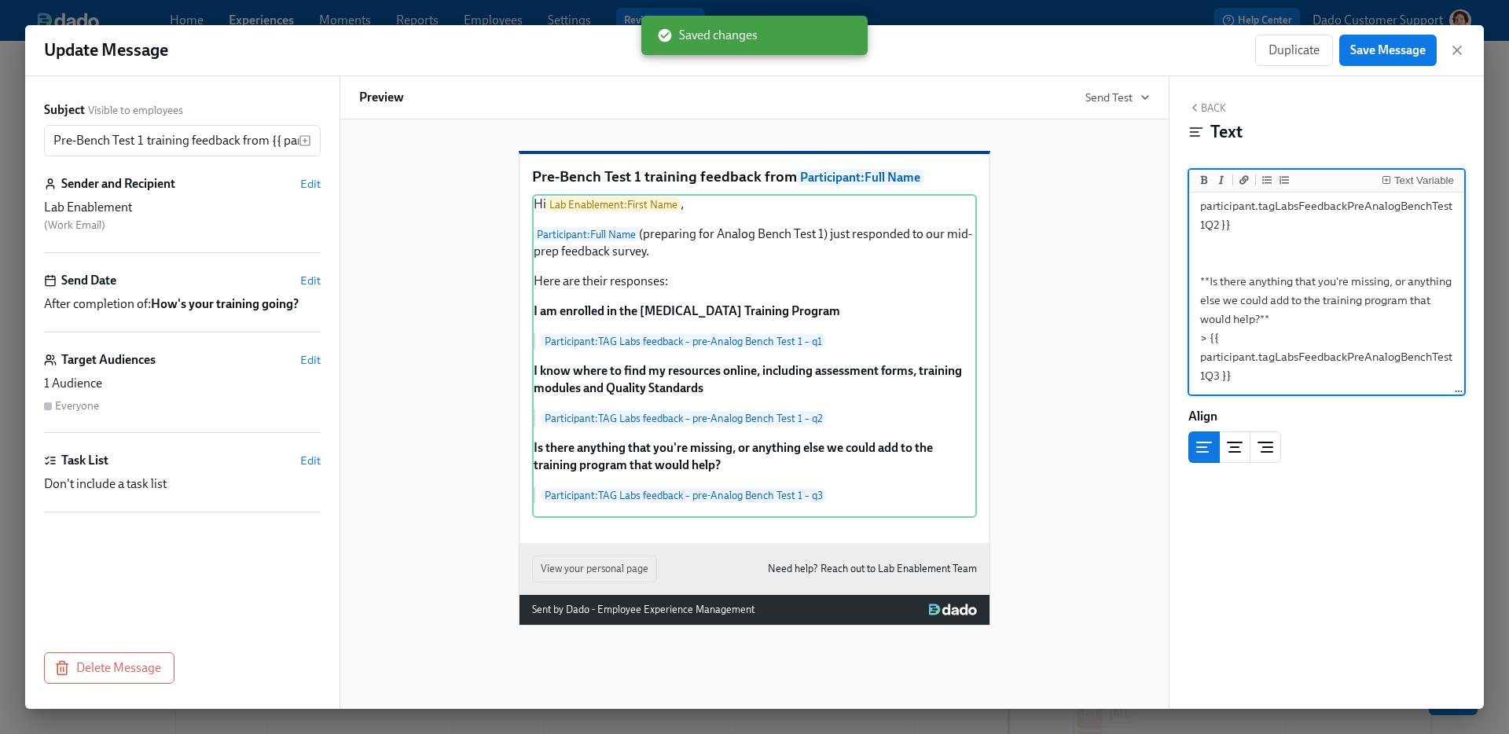
click at [1366, 303] on textarea "Hi {{ labEnablement.firstName }}, {{ participant.fullName }} (preparing for Ana…" at bounding box center [1326, 121] width 269 height 544
type textarea "Hi {{ labEnablement.firstName }}, {{ participant.fullName }} (preparing for Ana…"
click at [1384, 62] on button "Save Message" at bounding box center [1387, 50] width 97 height 31
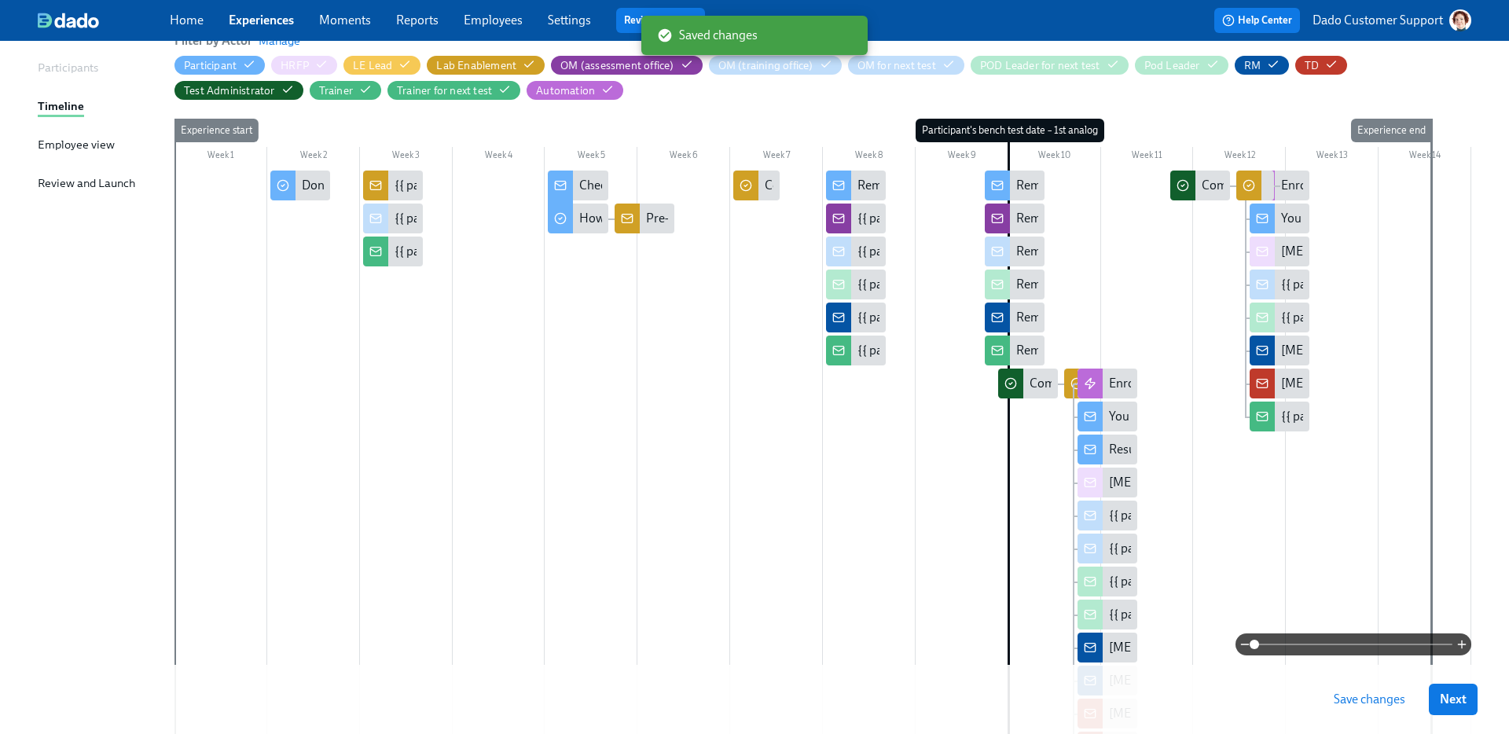
click at [1372, 711] on button "Save changes" at bounding box center [1370, 699] width 94 height 31
click at [857, 219] on div "{{ participant.fullName }} will be doing a Bench Test in your office in 2 weeks" at bounding box center [856, 219] width 60 height 30
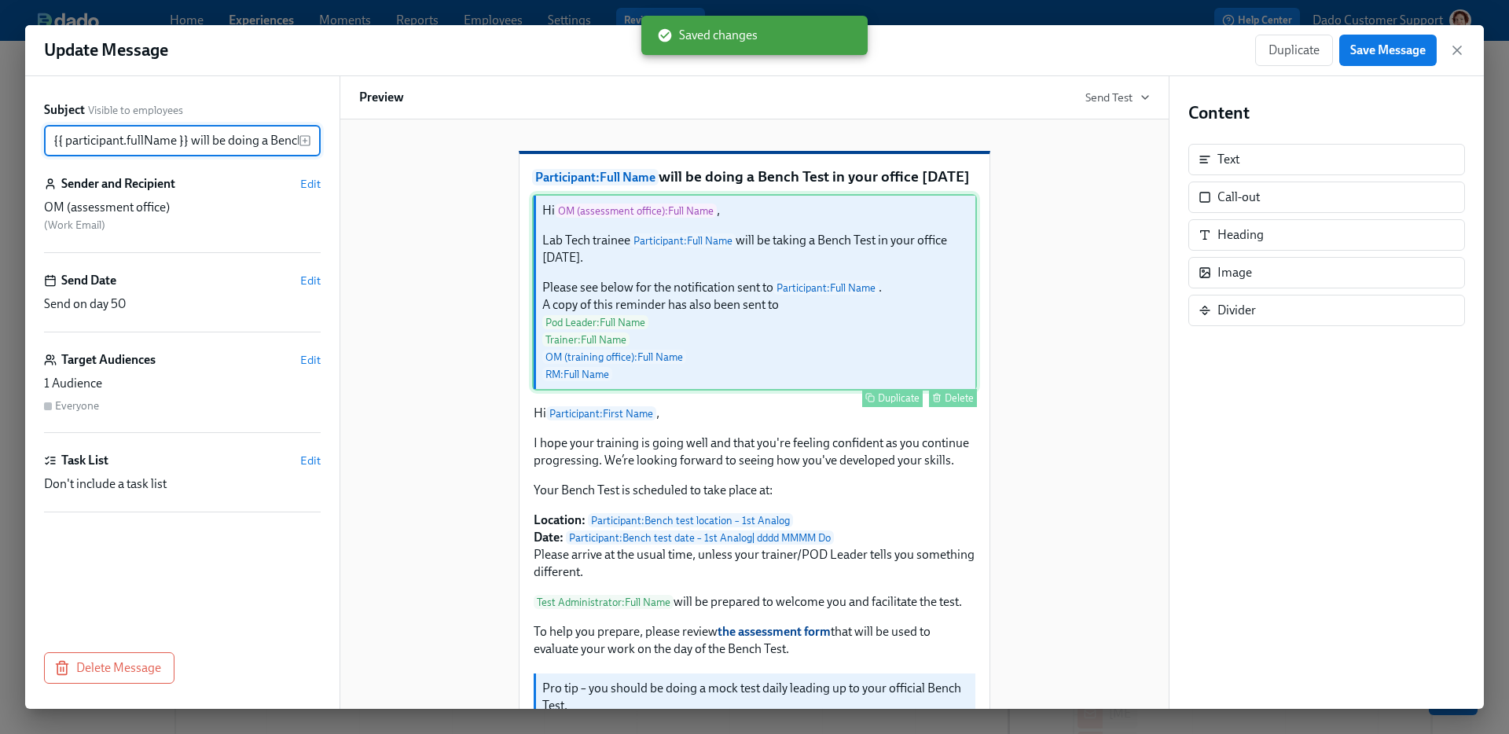
scroll to position [0, 159]
click at [705, 367] on div "Hi OM (assessment office) : Full Name , Lab Tech trainee Participant : Full Nam…" at bounding box center [754, 292] width 445 height 197
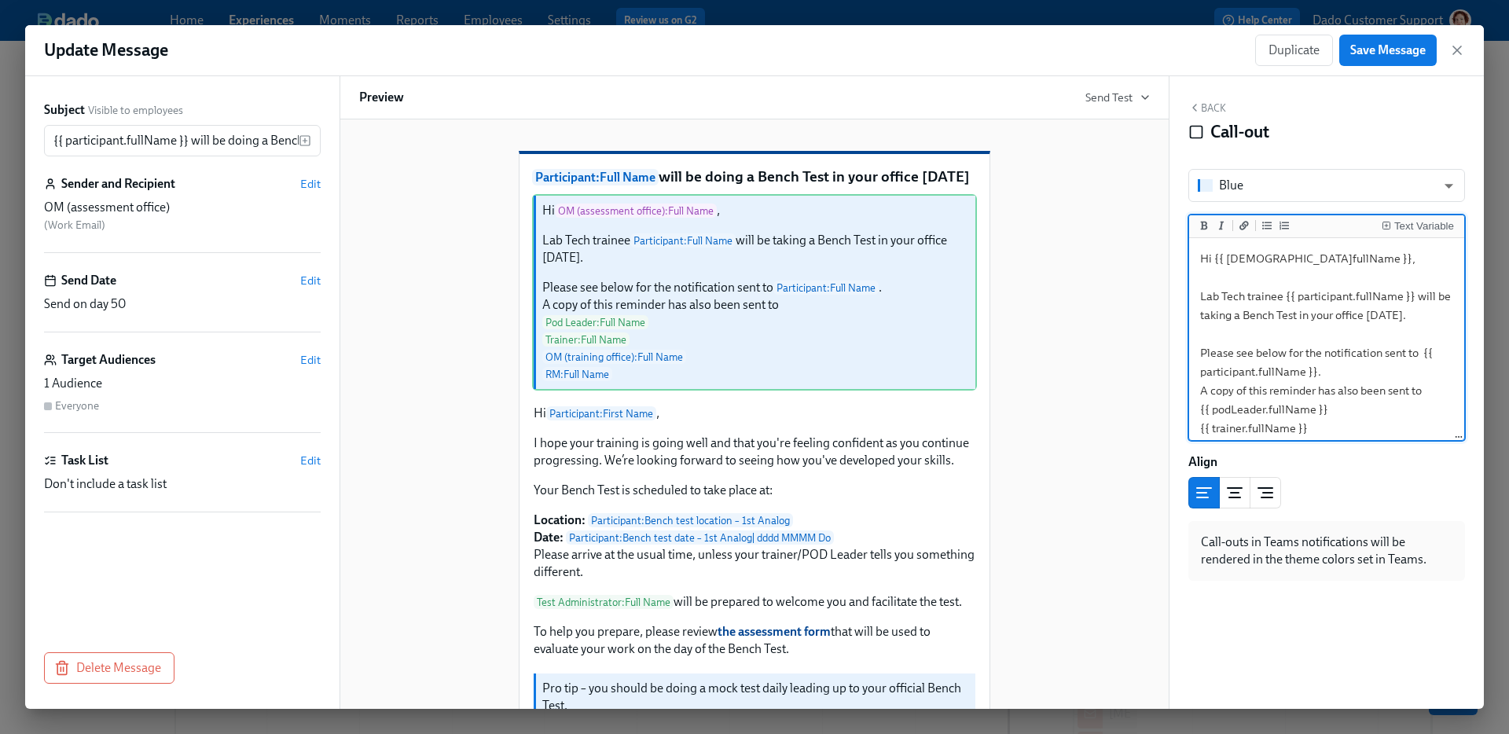
drag, startPoint x: 1240, startPoint y: 298, endPoint x: 1251, endPoint y: 299, distance: 11.0
click at [1240, 298] on textarea "Hi {{ omAssessmentOffice.fullName }}, Lab Tech trainee {{ participant.fullName …" at bounding box center [1326, 362] width 269 height 242
type textarea "Hi {{ omAssessmentOffice.fullName }}, Lab Technician trainee {{ participant.ful…"
click at [1367, 52] on span "Save Message" at bounding box center [1387, 50] width 75 height 16
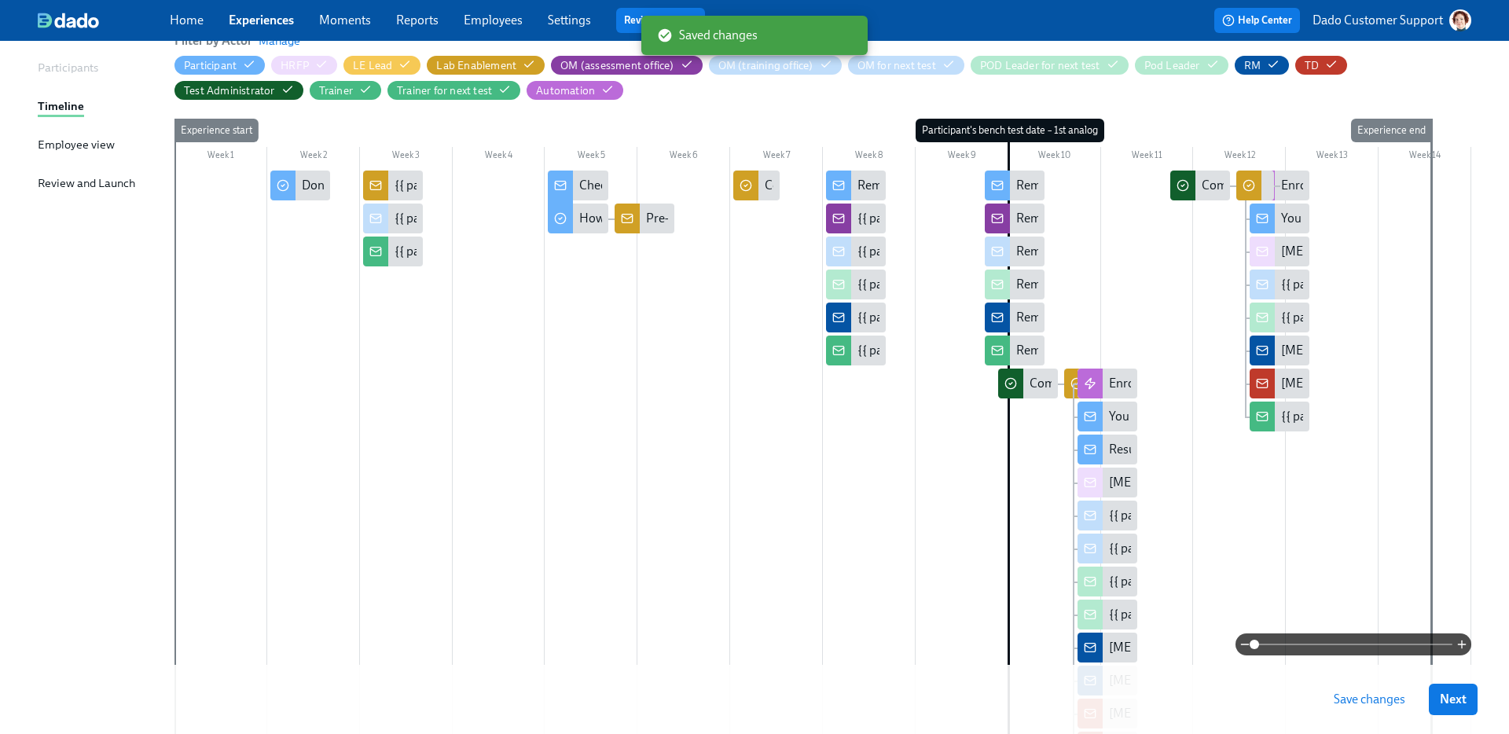
click at [1351, 718] on div "Save changes Next" at bounding box center [754, 699] width 1509 height 69
click at [1353, 686] on button "Save changes" at bounding box center [1370, 699] width 94 height 31
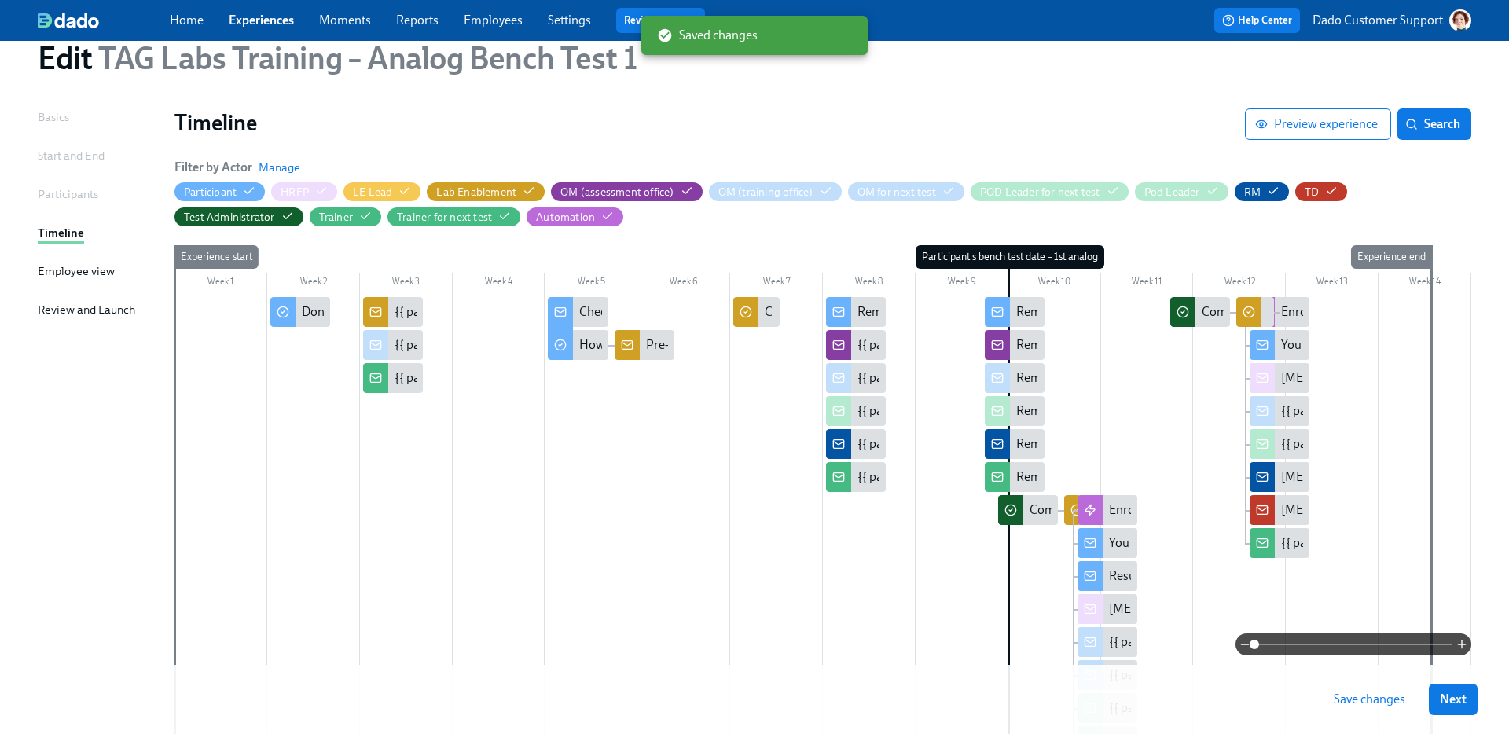
scroll to position [57, 0]
click at [1430, 126] on span "Search" at bounding box center [1435, 124] width 52 height 16
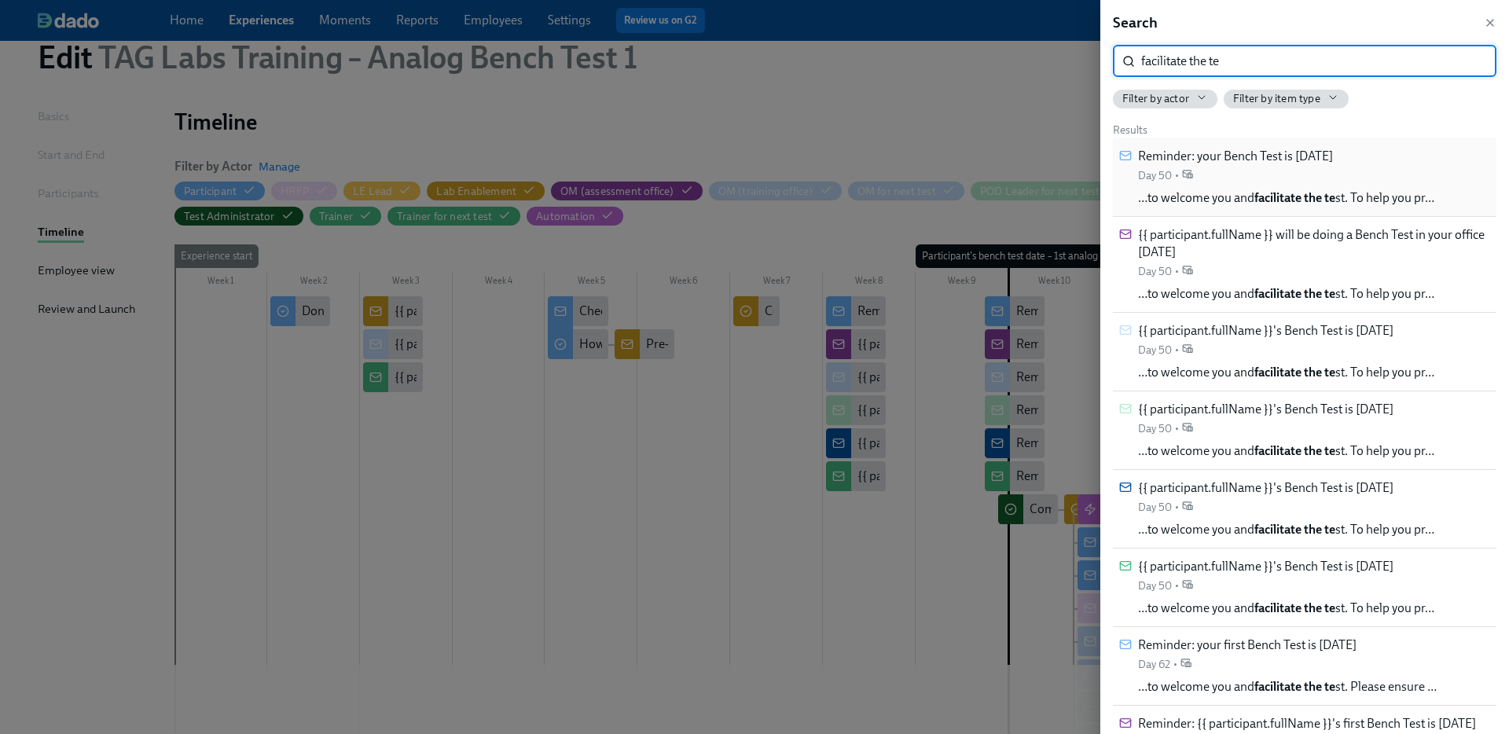
type input "facilitate the te"
click at [1333, 161] on span "Reminder: your Bench Test is in 2 weeks" at bounding box center [1235, 156] width 195 height 17
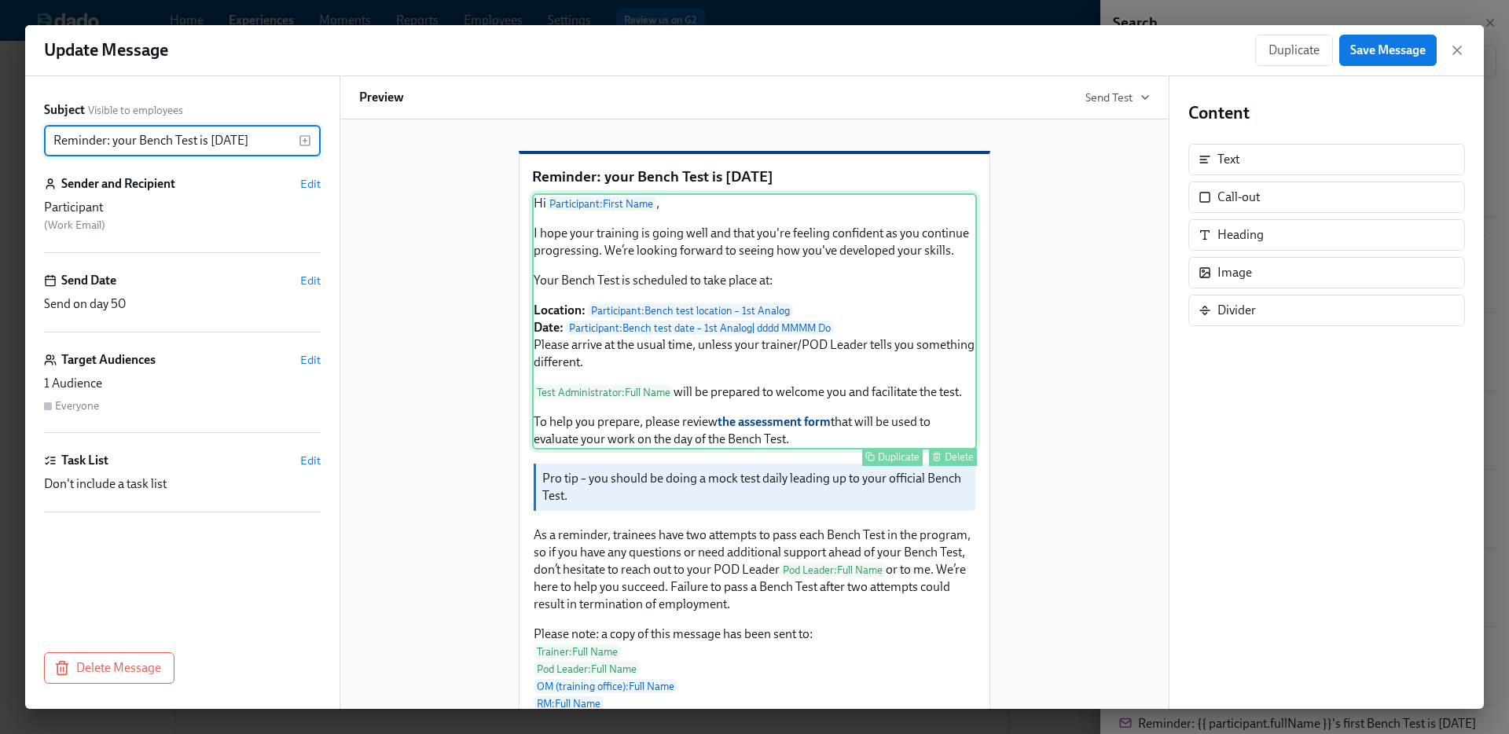
click at [652, 450] on div "Hi Participant : First Name , I hope your training is going well and that you'r…" at bounding box center [754, 321] width 445 height 256
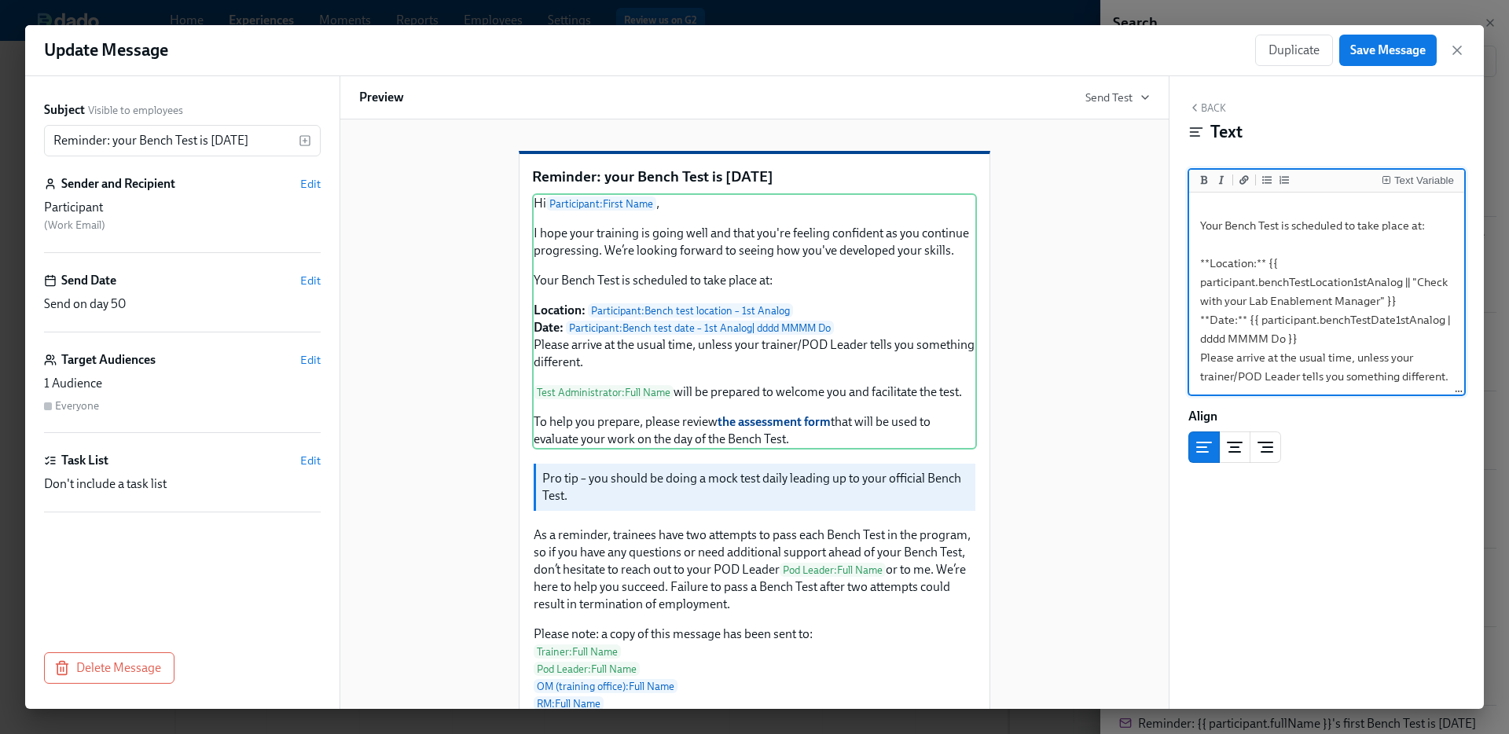
scroll to position [284, 0]
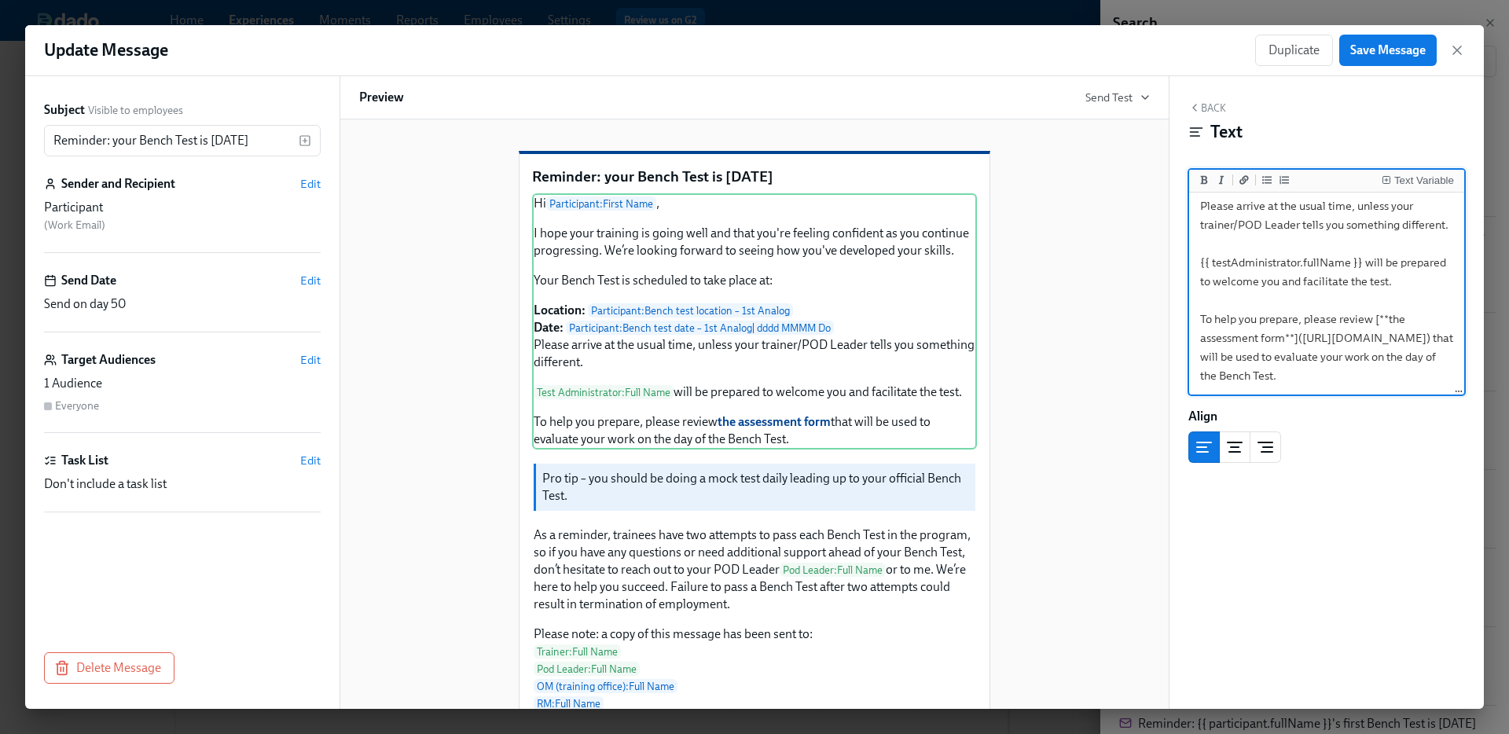
click at [1367, 267] on textarea "Hi {{ participant.firstName }}, I hope your training is going well and that you…" at bounding box center [1326, 159] width 269 height 468
type textarea "Hi {{ participant.firstName }}, I hope your training is going well and that you…"
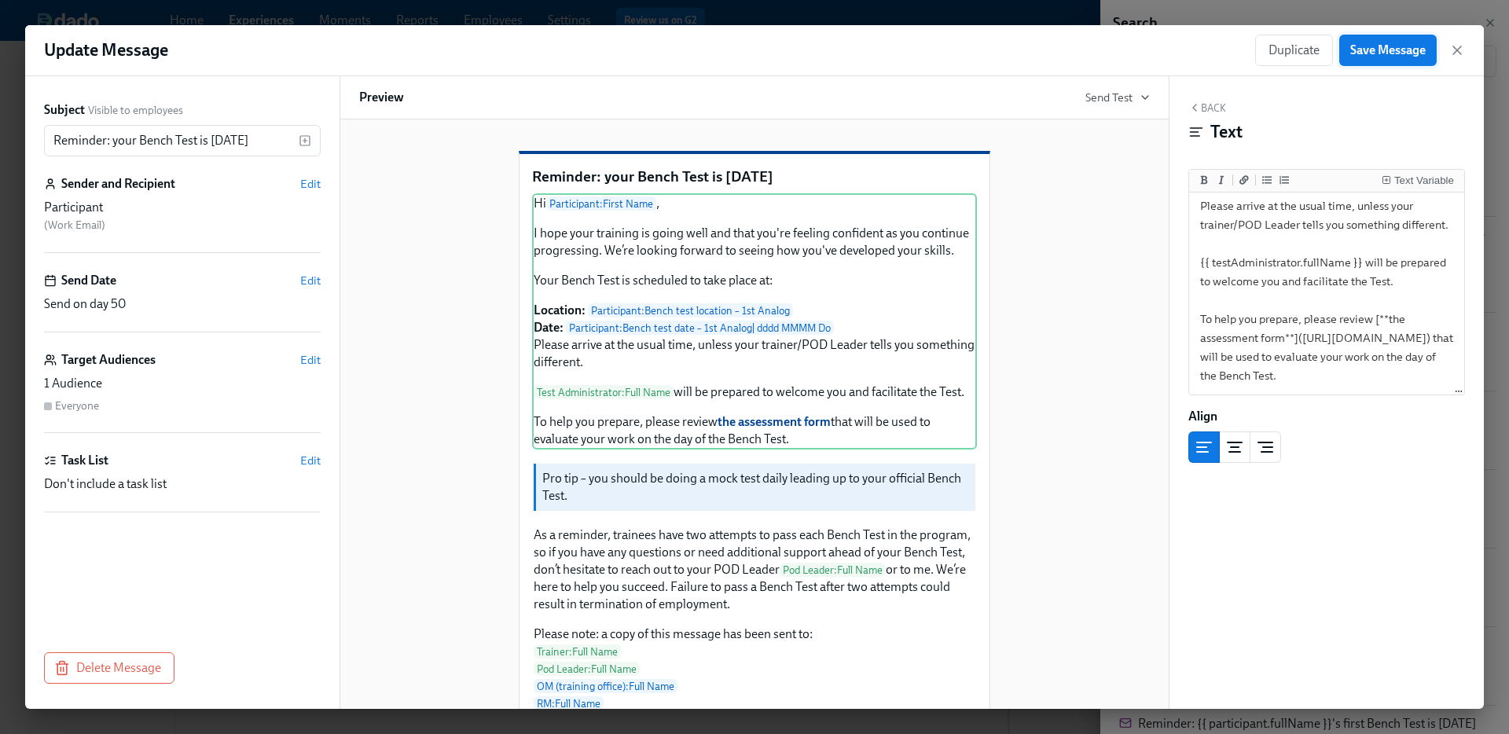
click at [1389, 47] on span "Save Message" at bounding box center [1387, 50] width 75 height 16
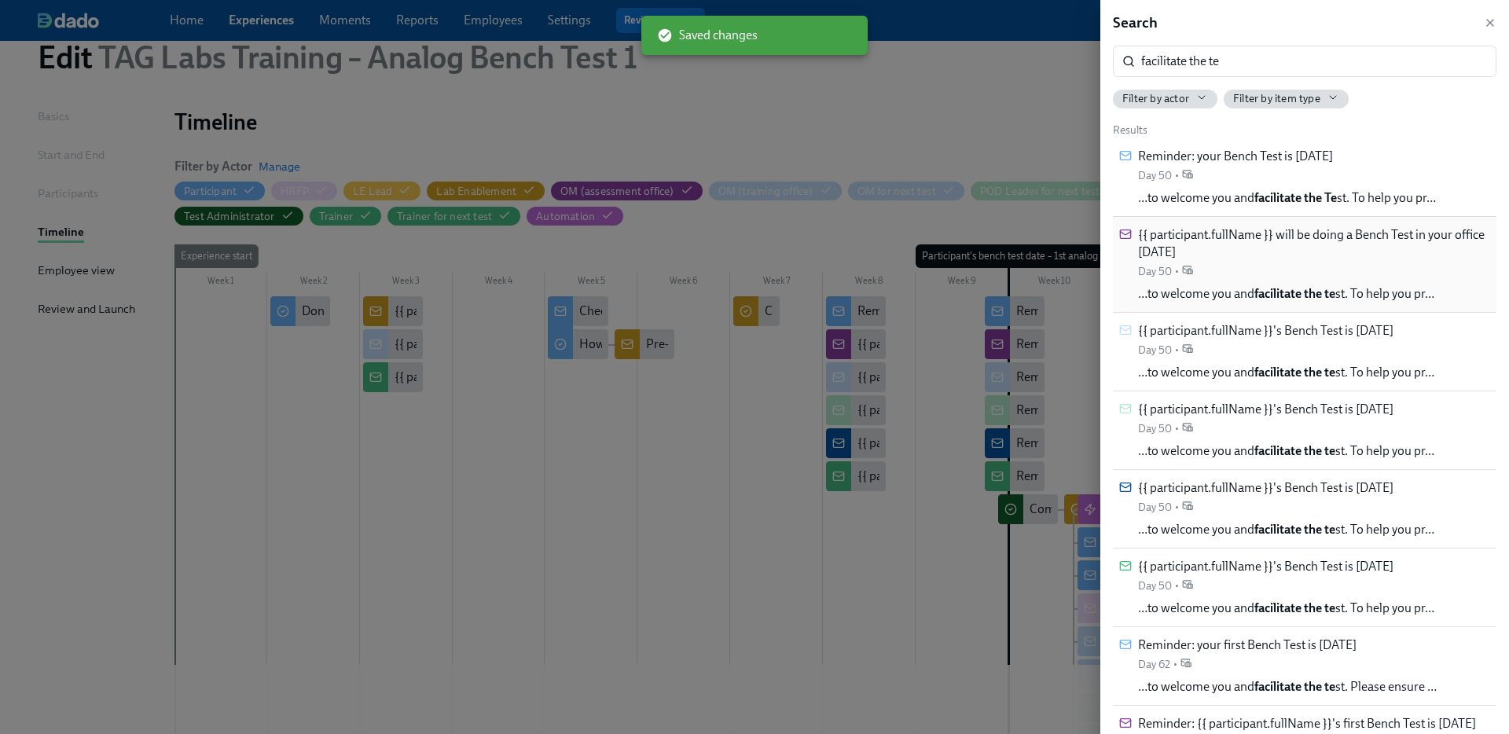
click at [1276, 261] on div "{{ participant.fullName }} will be doing a Bench Test in your office in 2 weeks…" at bounding box center [1314, 252] width 352 height 53
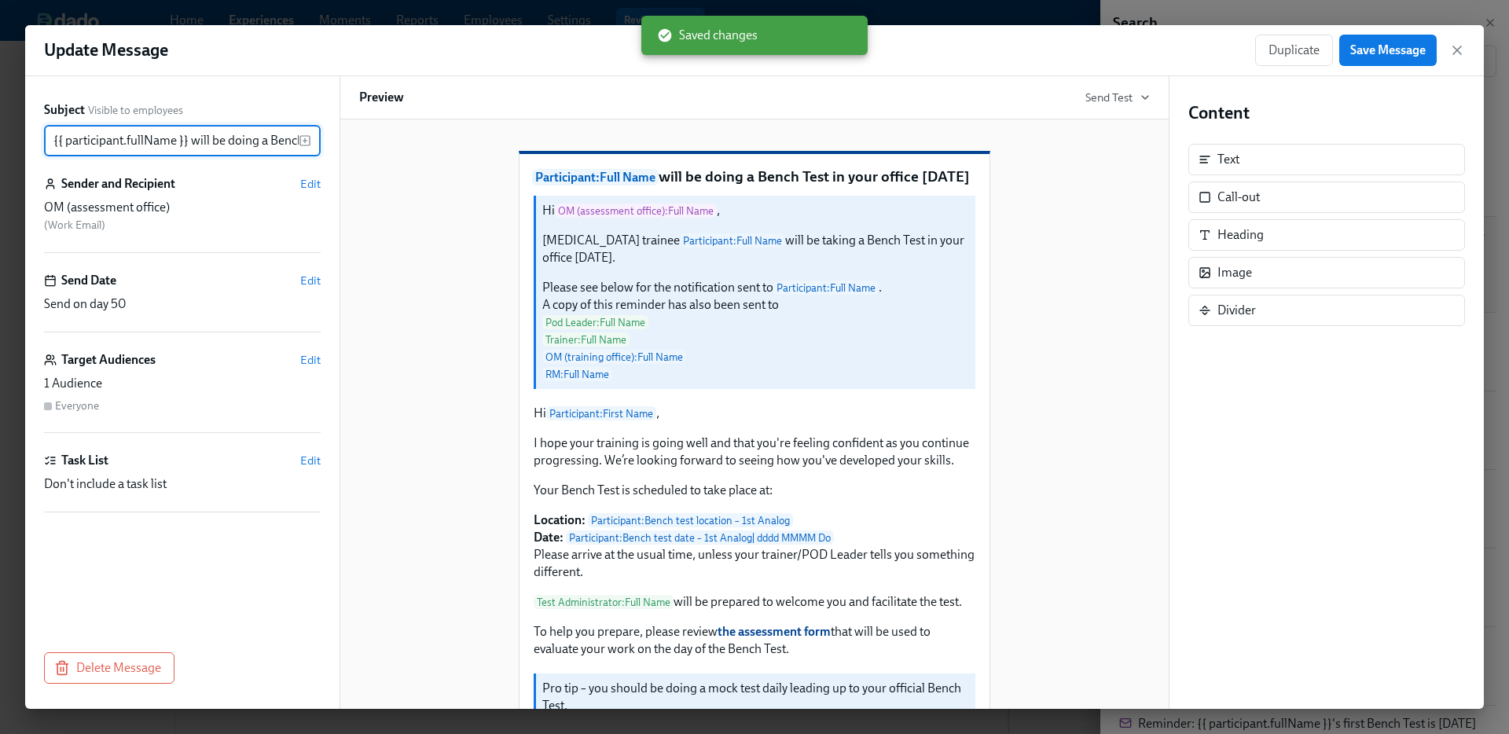
scroll to position [0, 159]
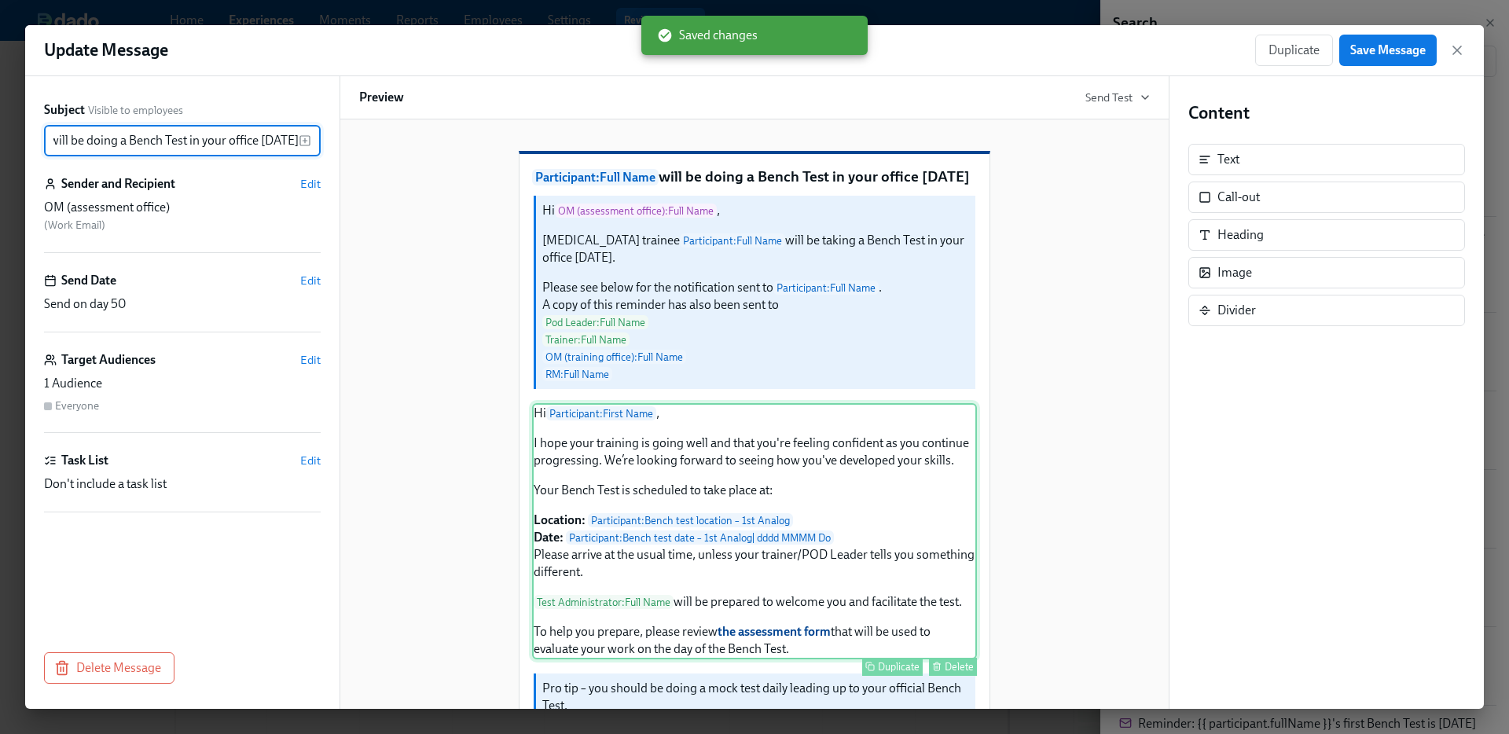
click at [837, 543] on div "Hi Participant : First Name , I hope your training is going well and that you'r…" at bounding box center [754, 531] width 445 height 256
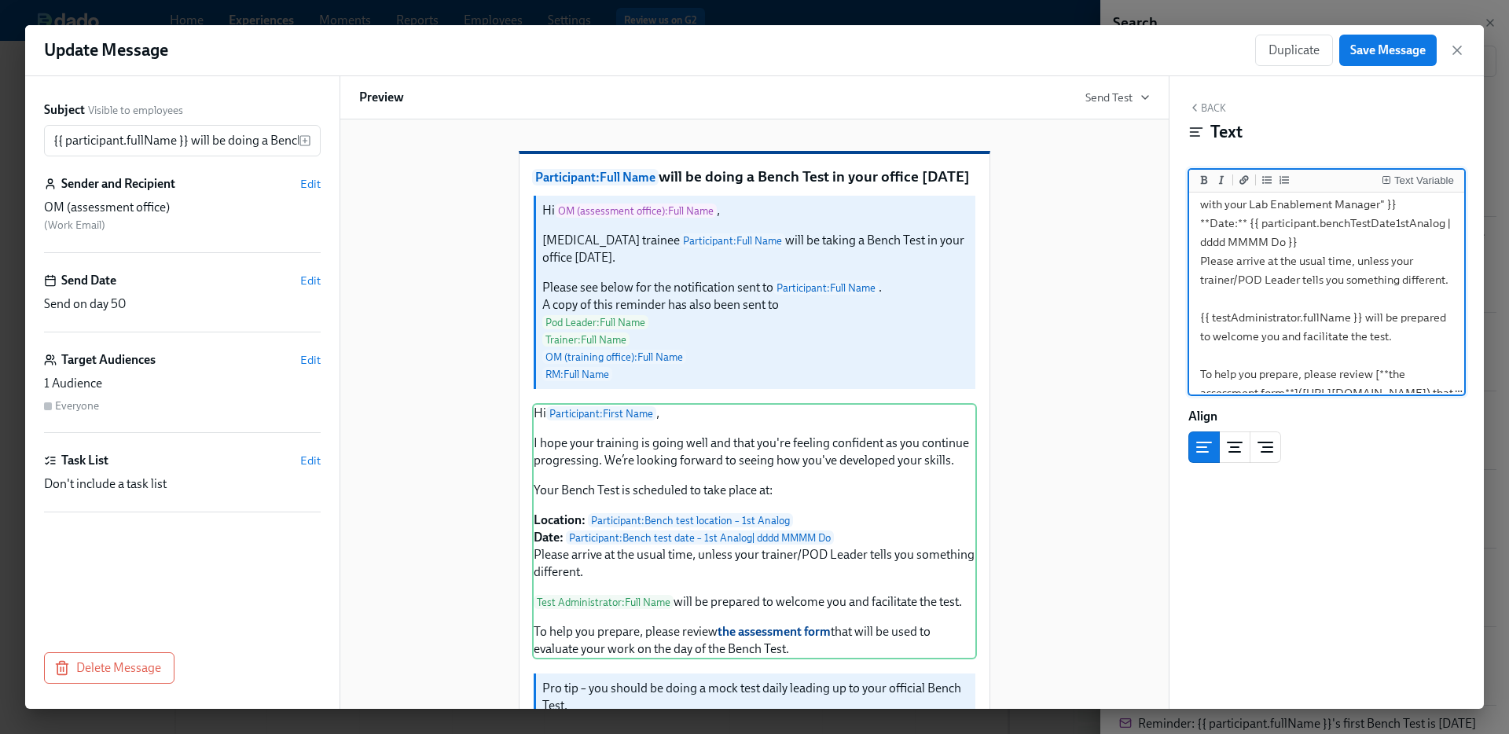
scroll to position [217, 0]
click at [1369, 339] on textarea "Hi {{ participant.firstName }}, I hope your training is going well and that you…" at bounding box center [1326, 213] width 269 height 468
type textarea "Hi {{ participant.firstName }}, I hope your training is going well and that you…"
click at [1421, 55] on span "Save Message" at bounding box center [1387, 50] width 75 height 16
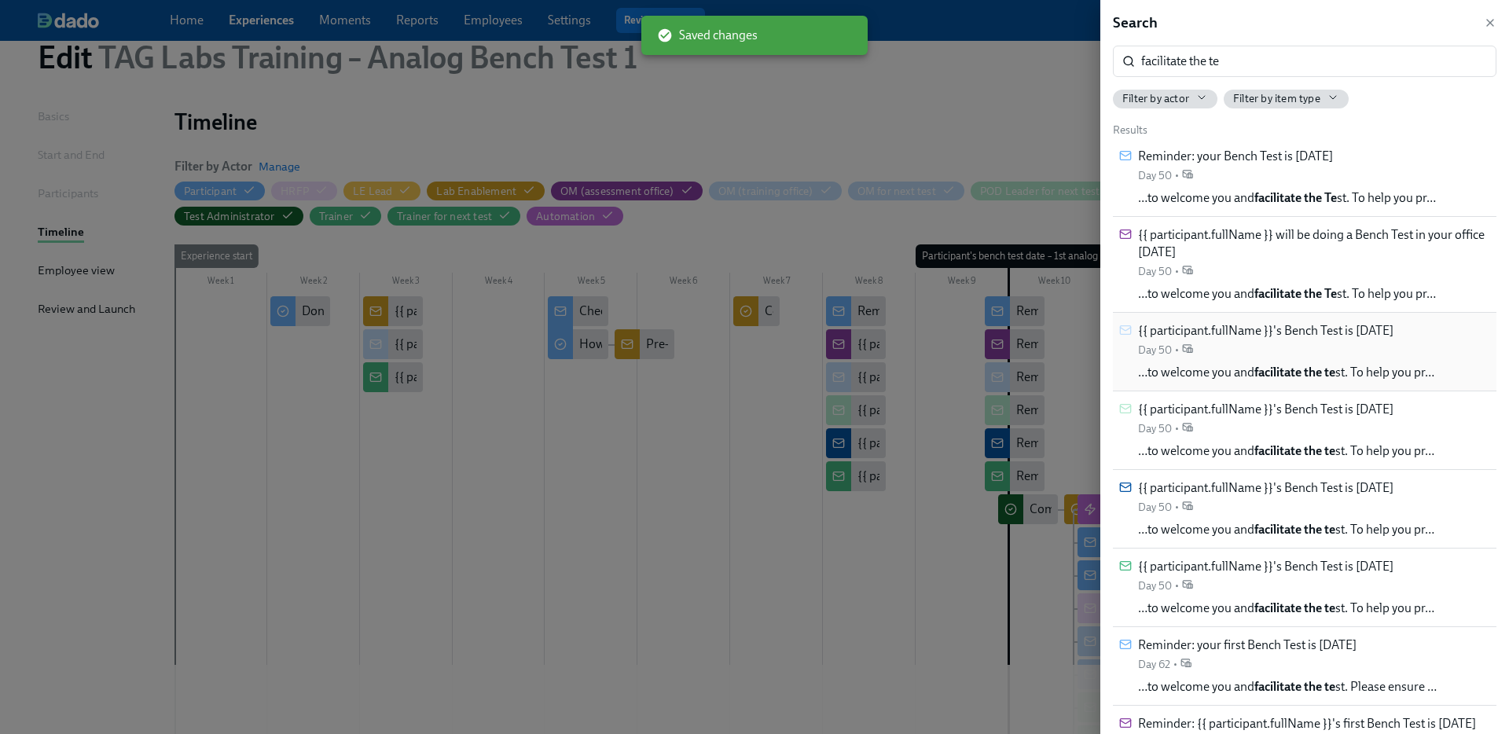
click at [1323, 360] on div "{{ participant.fullName }}'s Bench Test is in 2 weeks Day 50 • …to welcome you …" at bounding box center [1286, 351] width 296 height 59
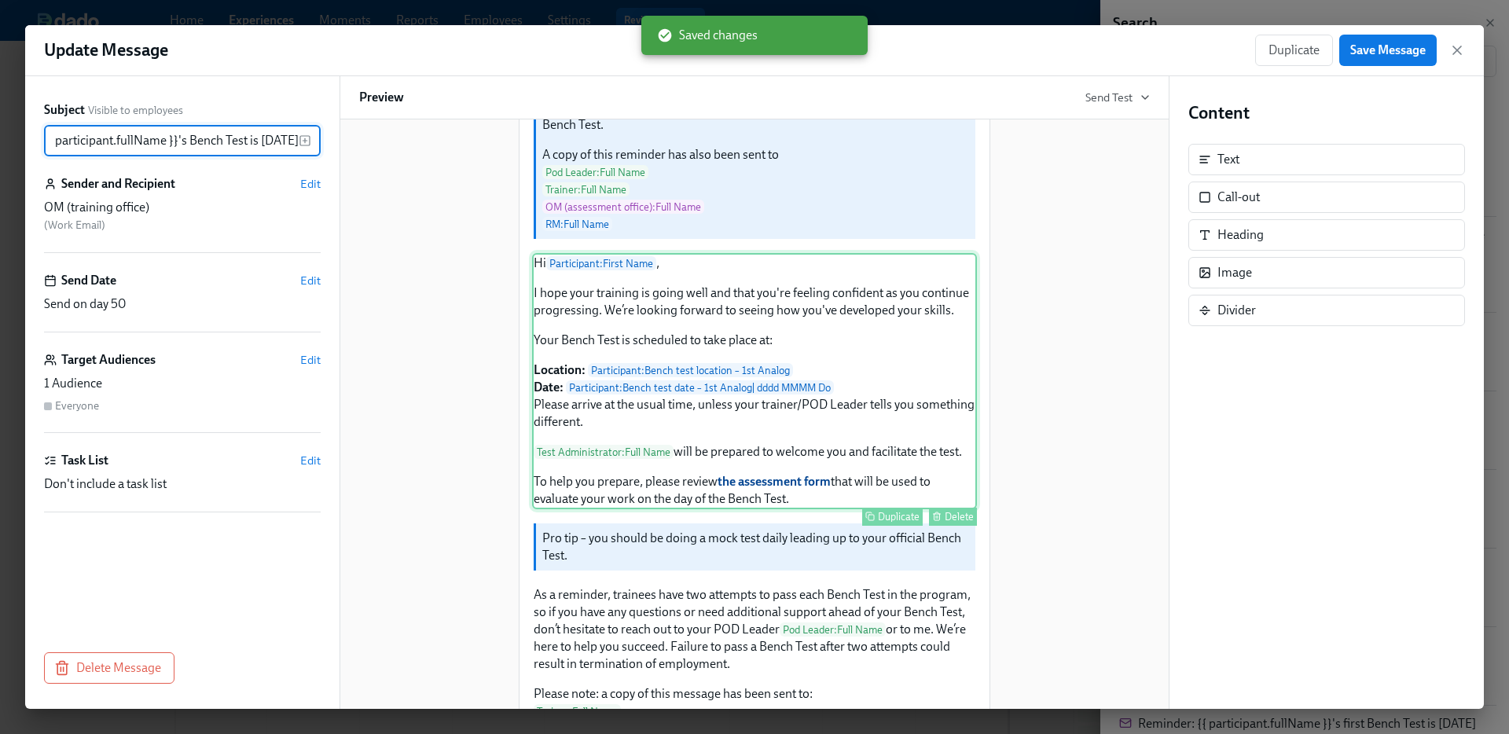
scroll to position [161, 0]
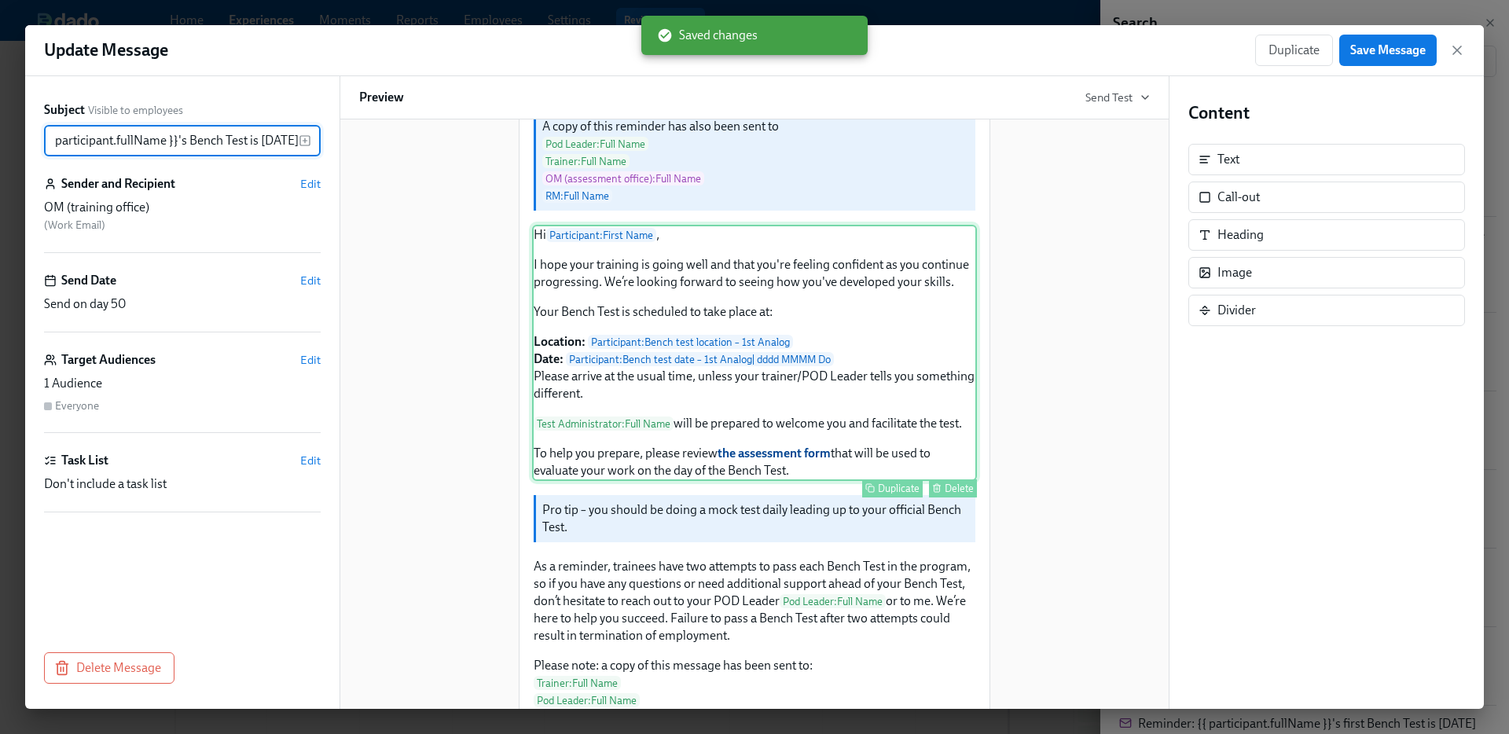
click at [895, 438] on div "Hi Participant : First Name , I hope your training is going well and that you'r…" at bounding box center [754, 353] width 445 height 256
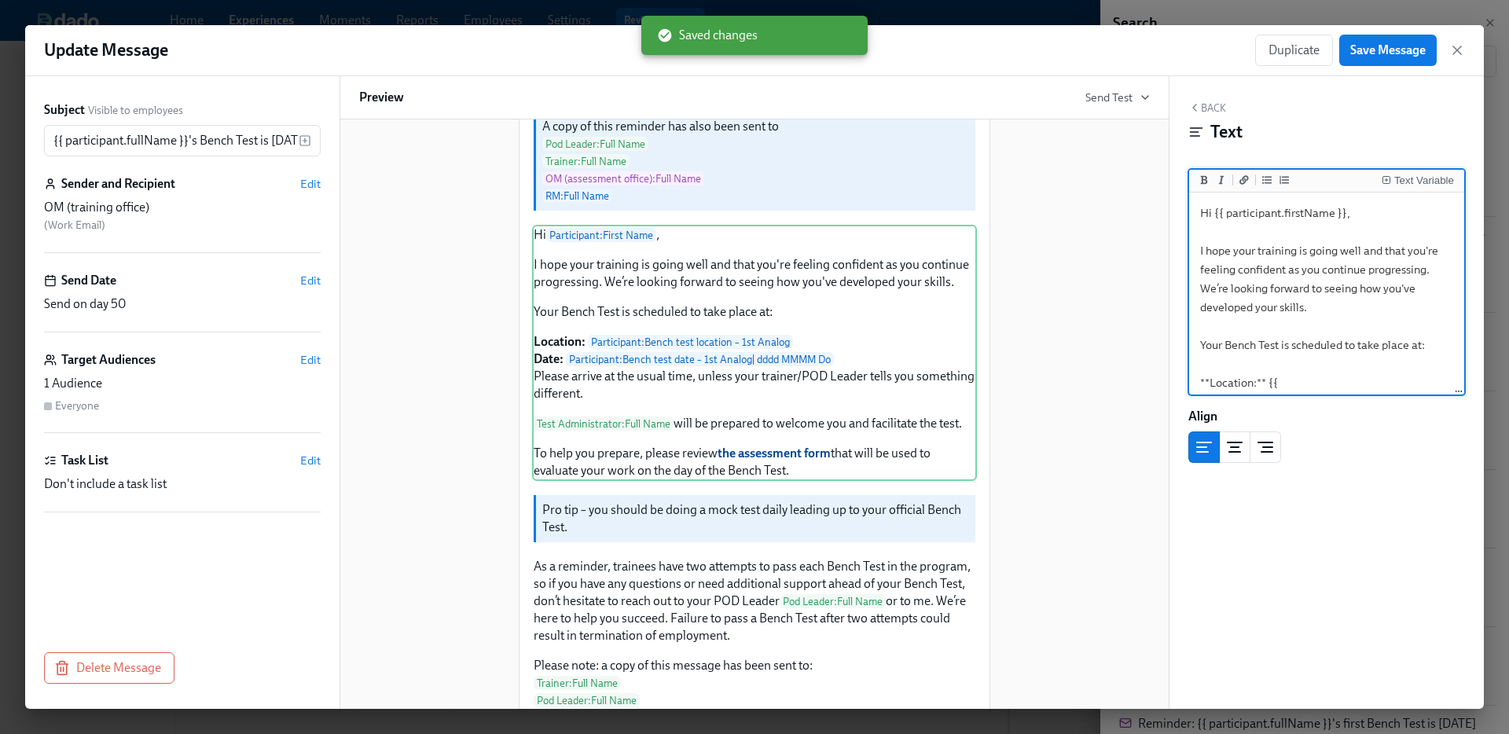
scroll to position [170, 0]
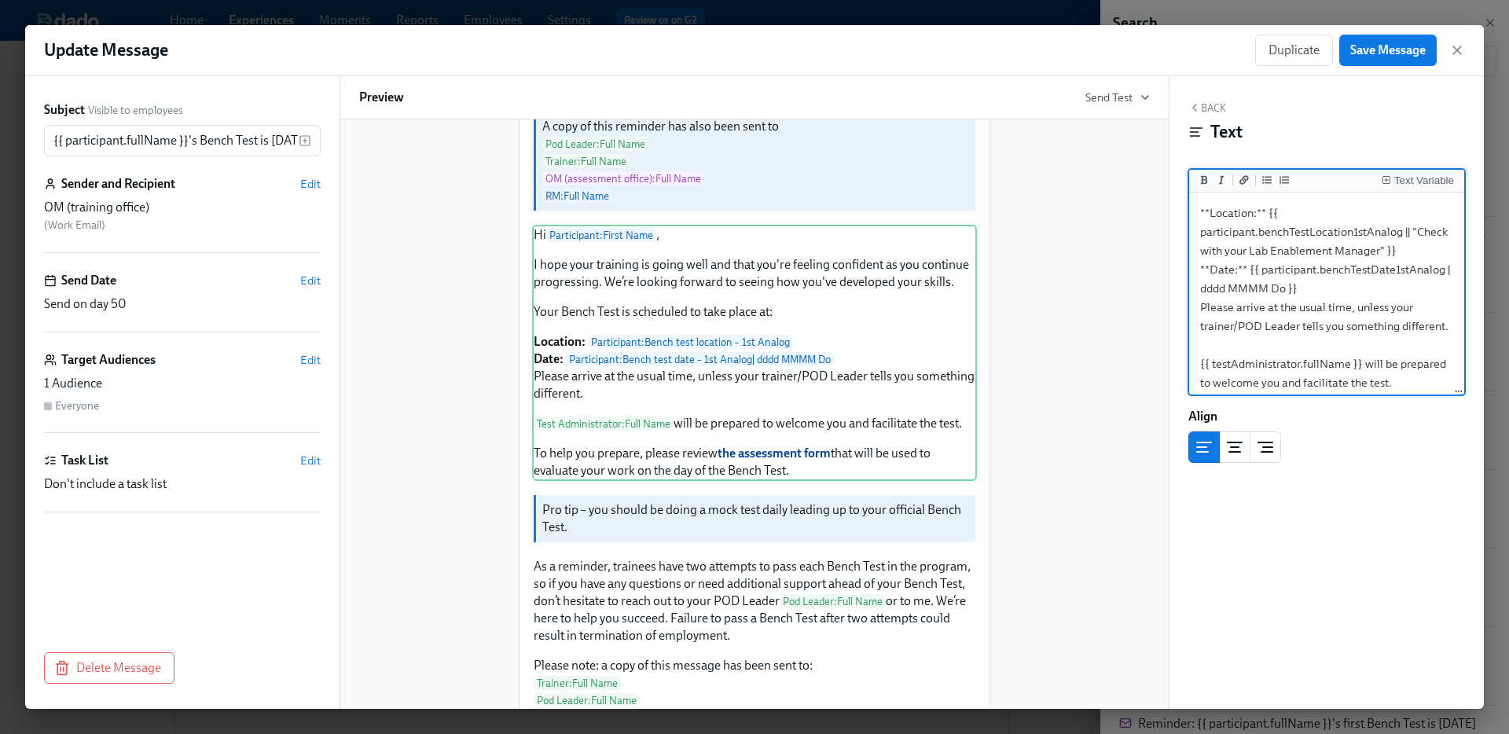
click at [1369, 382] on textarea "Hi {{ participant.firstName }}, I hope your training is going well and that you…" at bounding box center [1326, 260] width 269 height 468
type textarea "Hi {{ participant.firstName }}, I hope your training is going well and that you…"
click at [1387, 54] on span "Save Message" at bounding box center [1387, 50] width 75 height 16
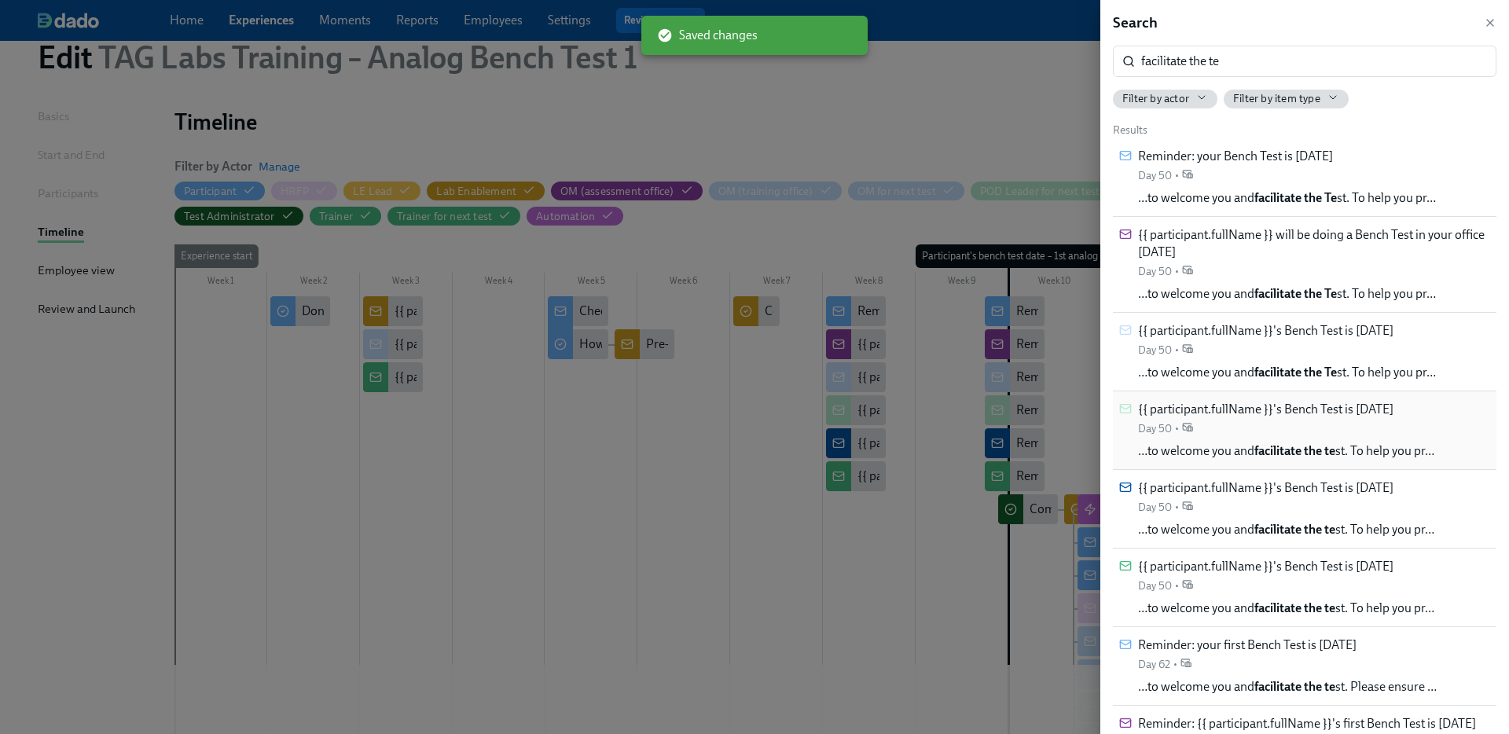
click at [1350, 449] on span "…to welcome you and facilitate the te st. To help you pr…" at bounding box center [1286, 451] width 296 height 17
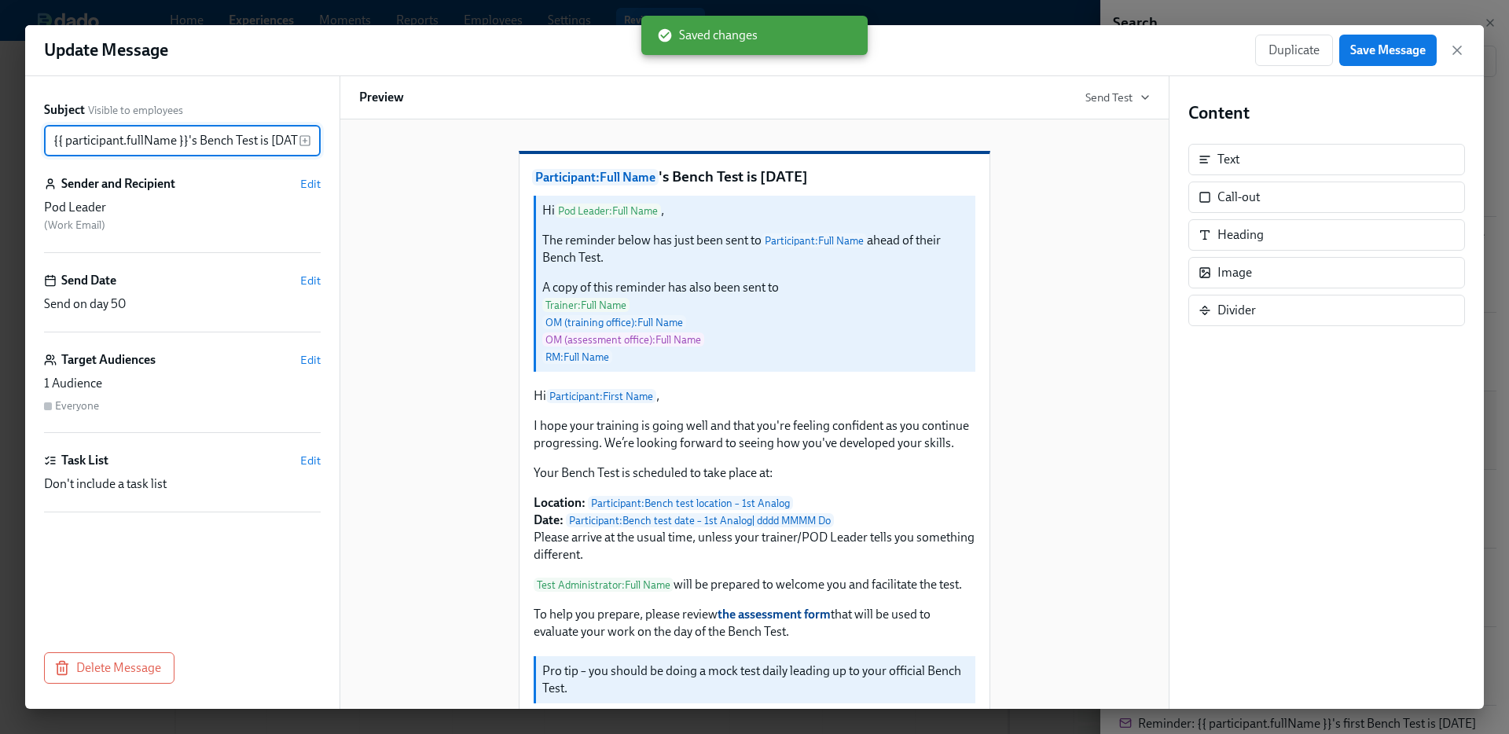
scroll to position [0, 28]
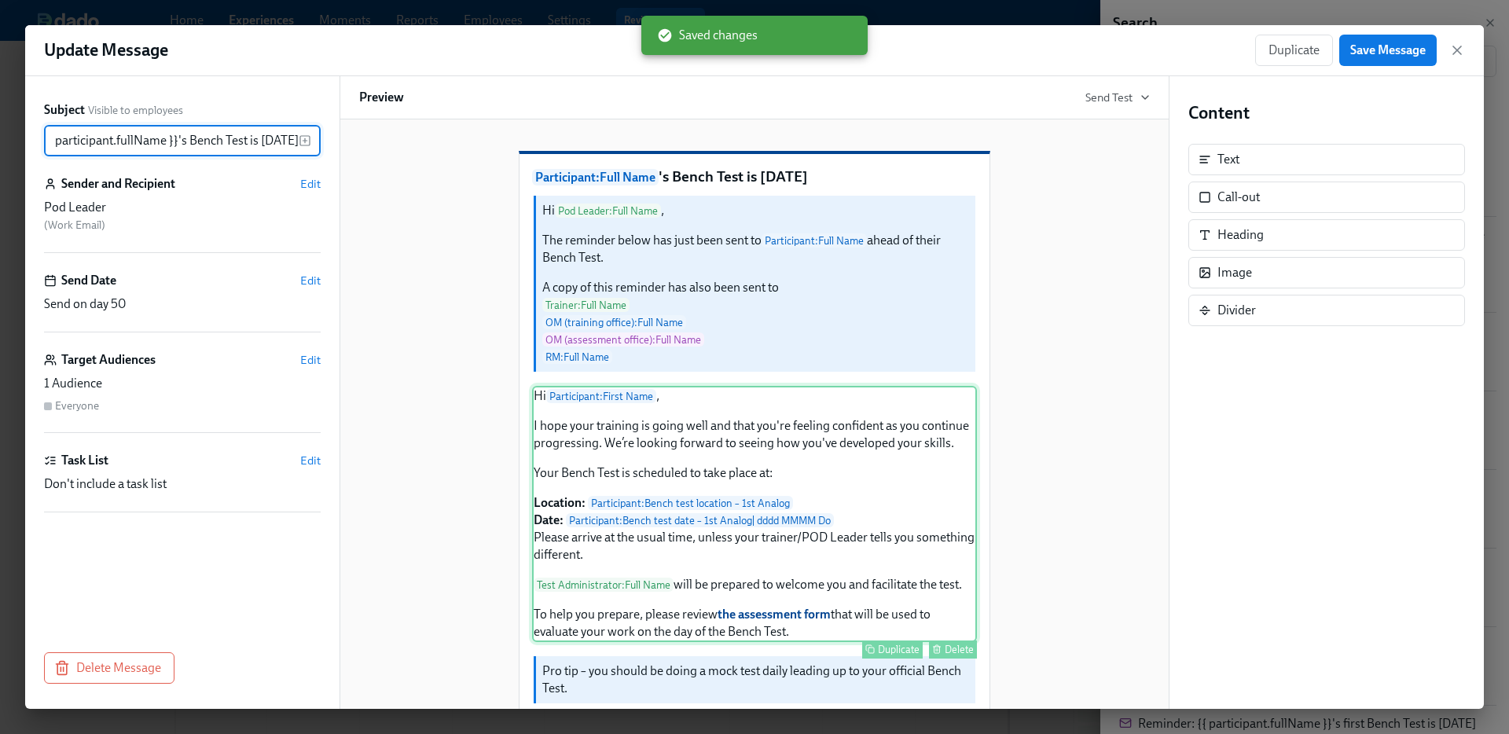
click at [913, 595] on div "Hi Participant : First Name , I hope your training is going well and that you'r…" at bounding box center [754, 514] width 445 height 256
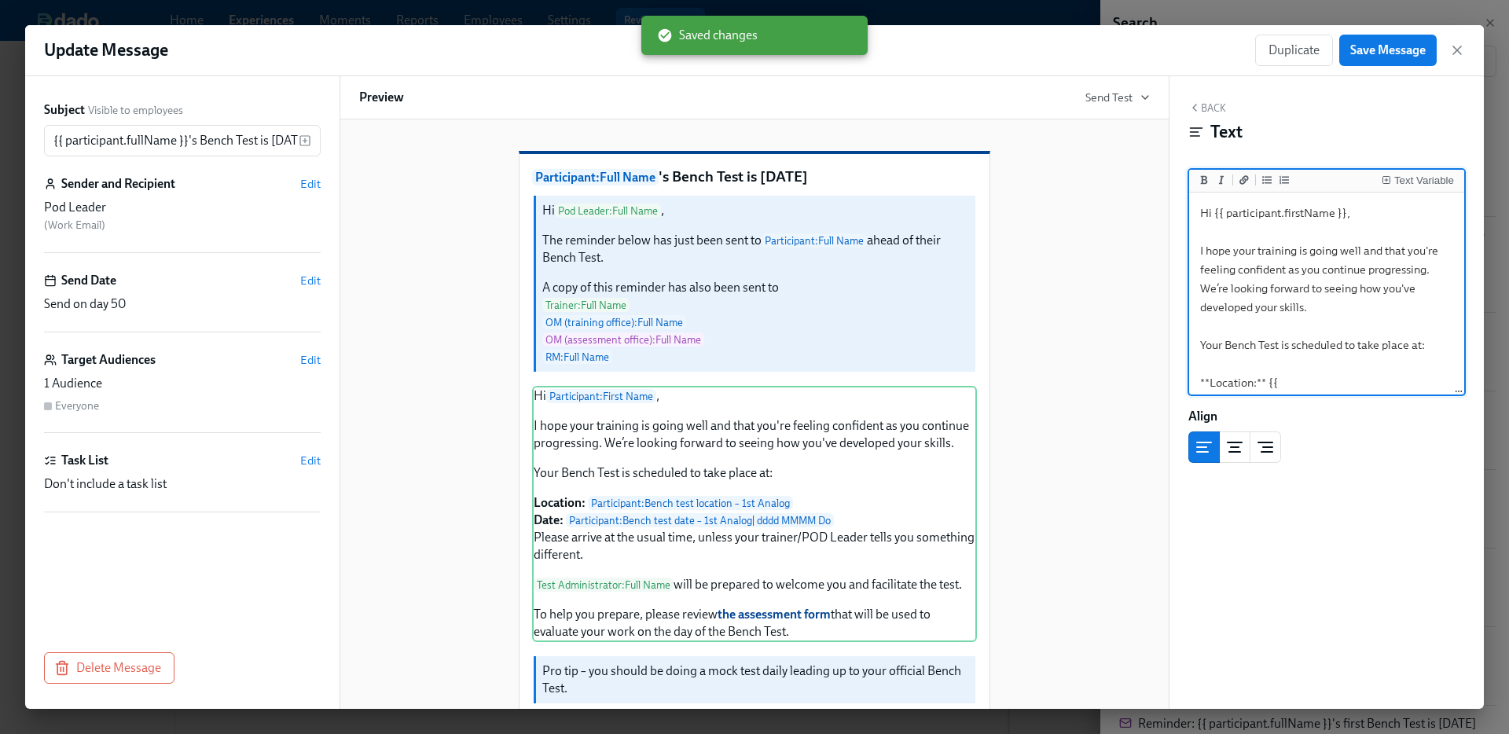
scroll to position [328, 0]
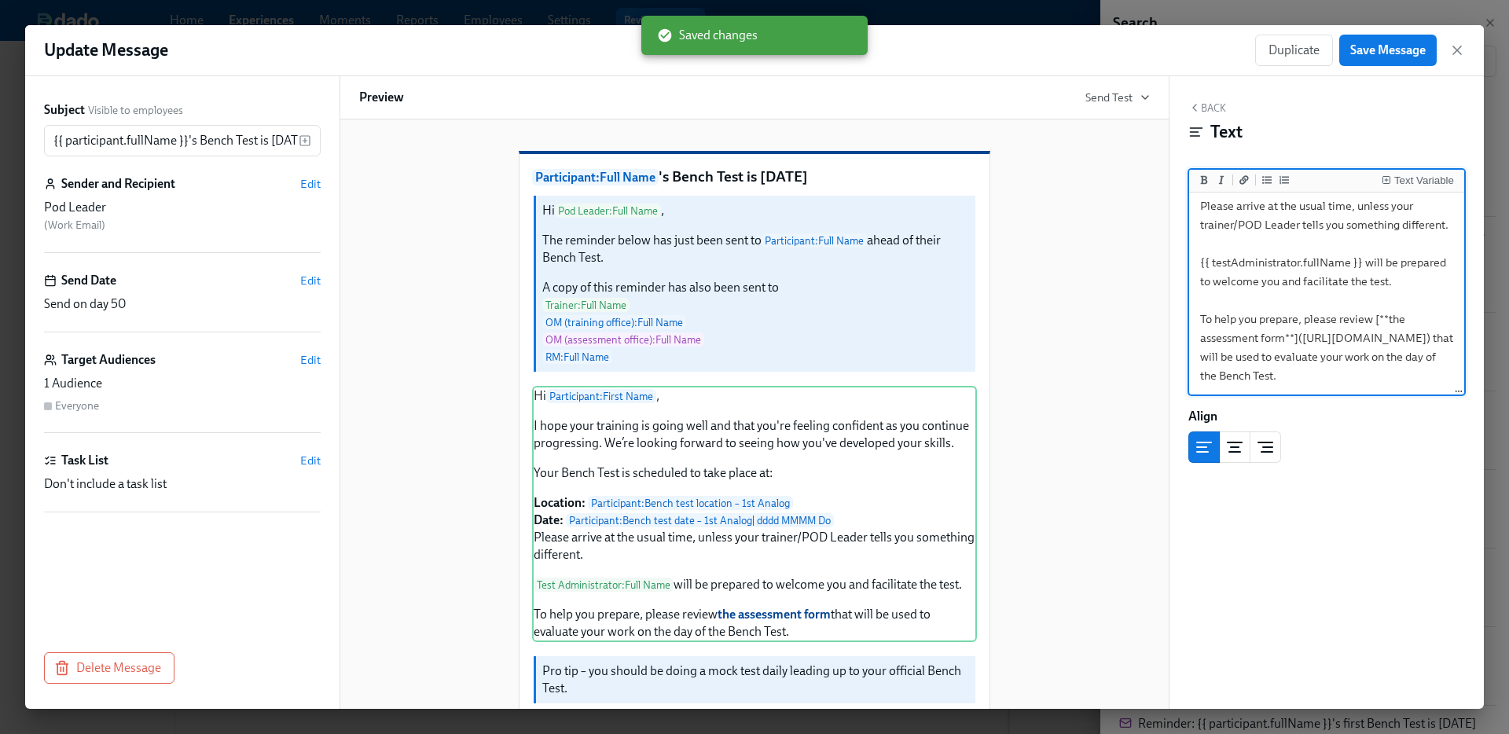
click at [1369, 226] on textarea "Hi {{ participant.firstName }}, I hope your training is going well and that you…" at bounding box center [1326, 159] width 269 height 468
type textarea "Hi {{ participant.firstName }}, I hope your training is going well and that you…"
click at [1405, 55] on span "Save Message" at bounding box center [1387, 50] width 75 height 16
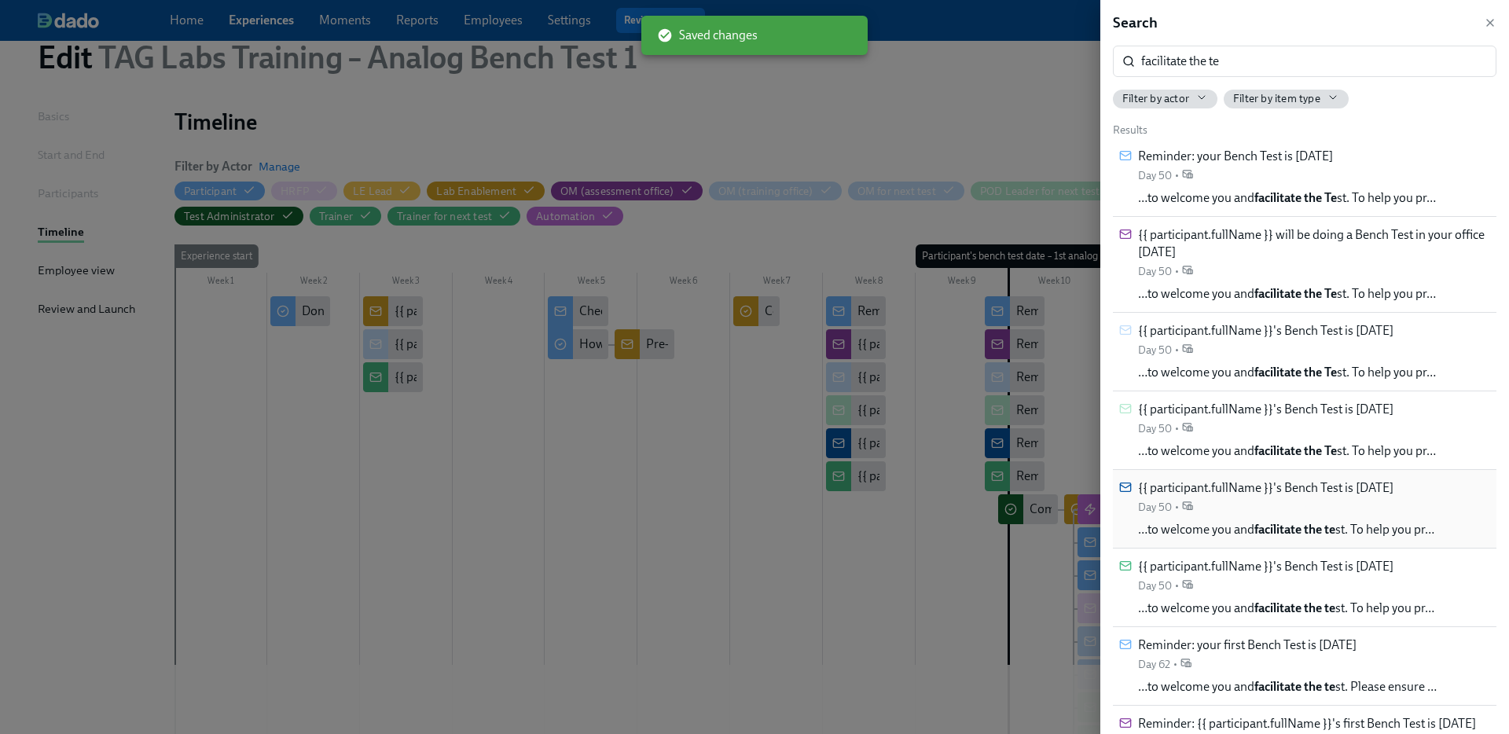
click at [1389, 531] on span "…to welcome you and facilitate the te st. To help you pr…" at bounding box center [1286, 529] width 296 height 17
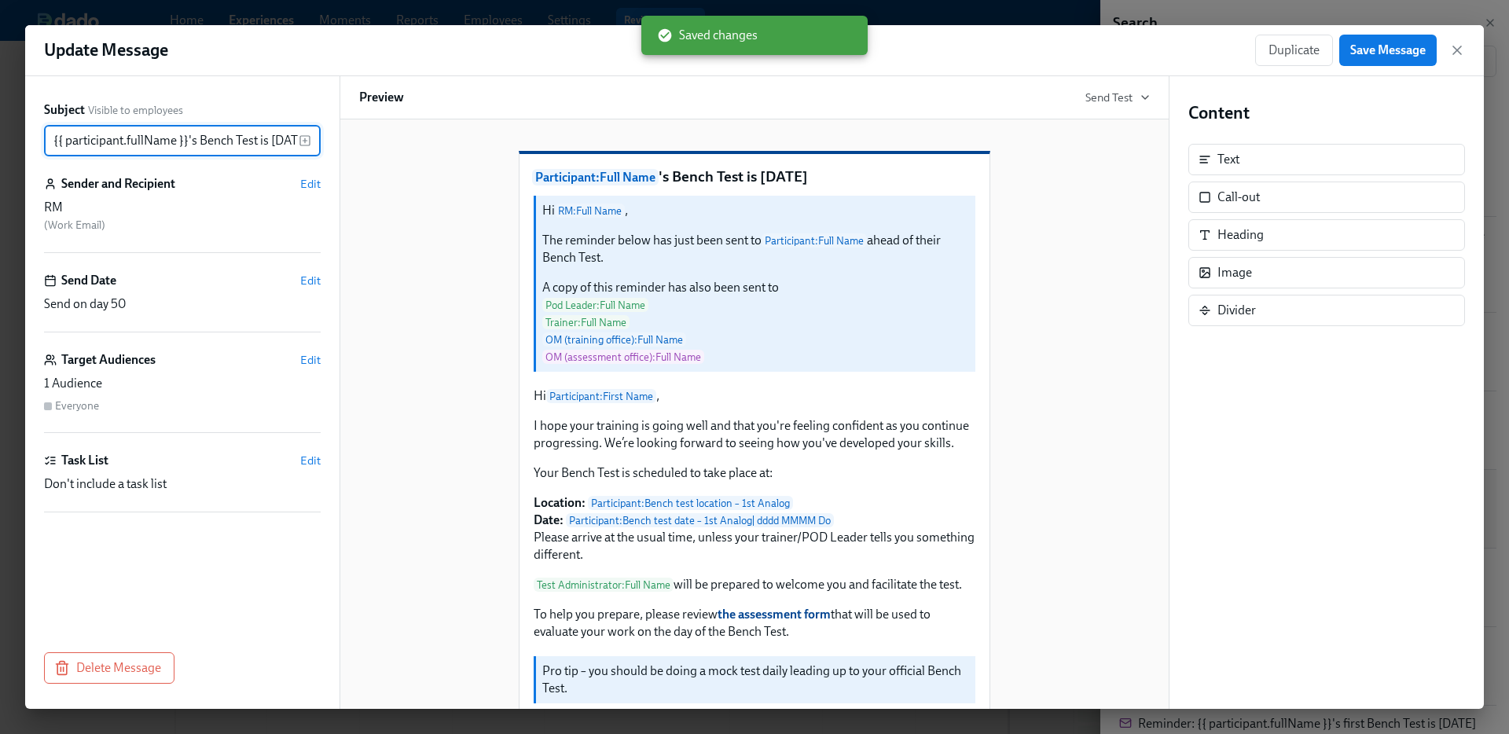
scroll to position [0, 28]
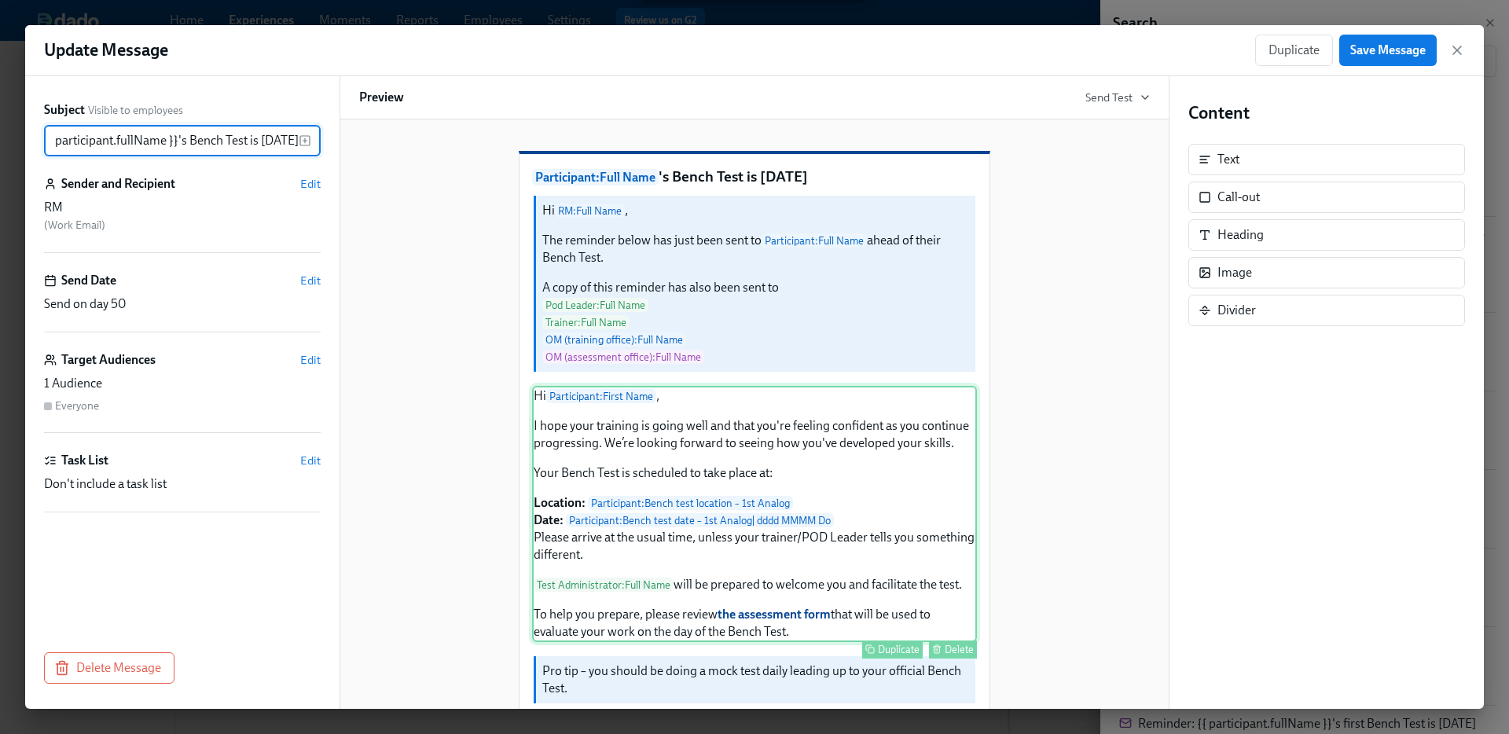
click at [870, 542] on div "Hi Participant : First Name , I hope your training is going well and that you'r…" at bounding box center [754, 514] width 445 height 256
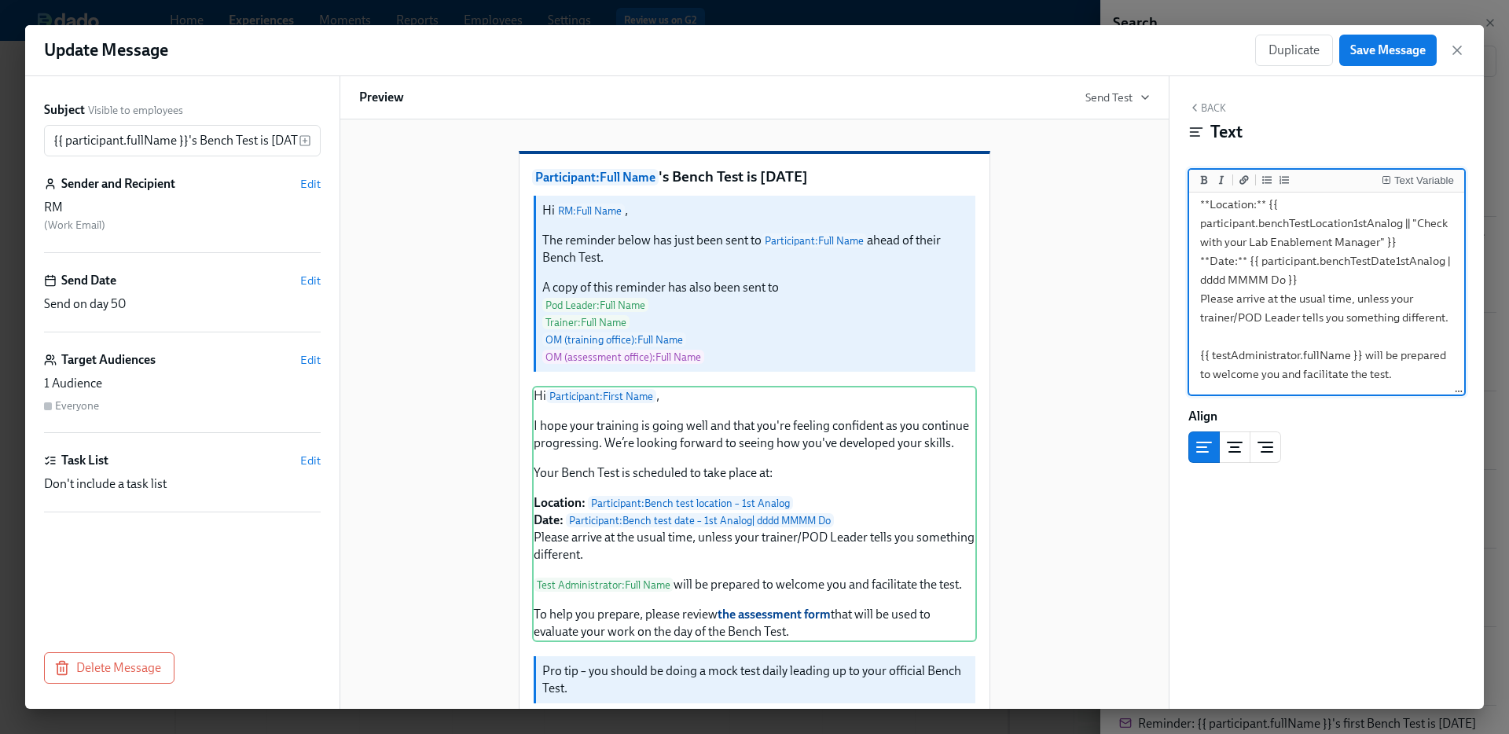
scroll to position [175, 0]
click at [1369, 380] on textarea "Hi {{ participant.firstName }}, I hope your training is going well and that you…" at bounding box center [1326, 254] width 269 height 468
type textarea "Hi {{ participant.firstName }}, I hope your training is going well and that you…"
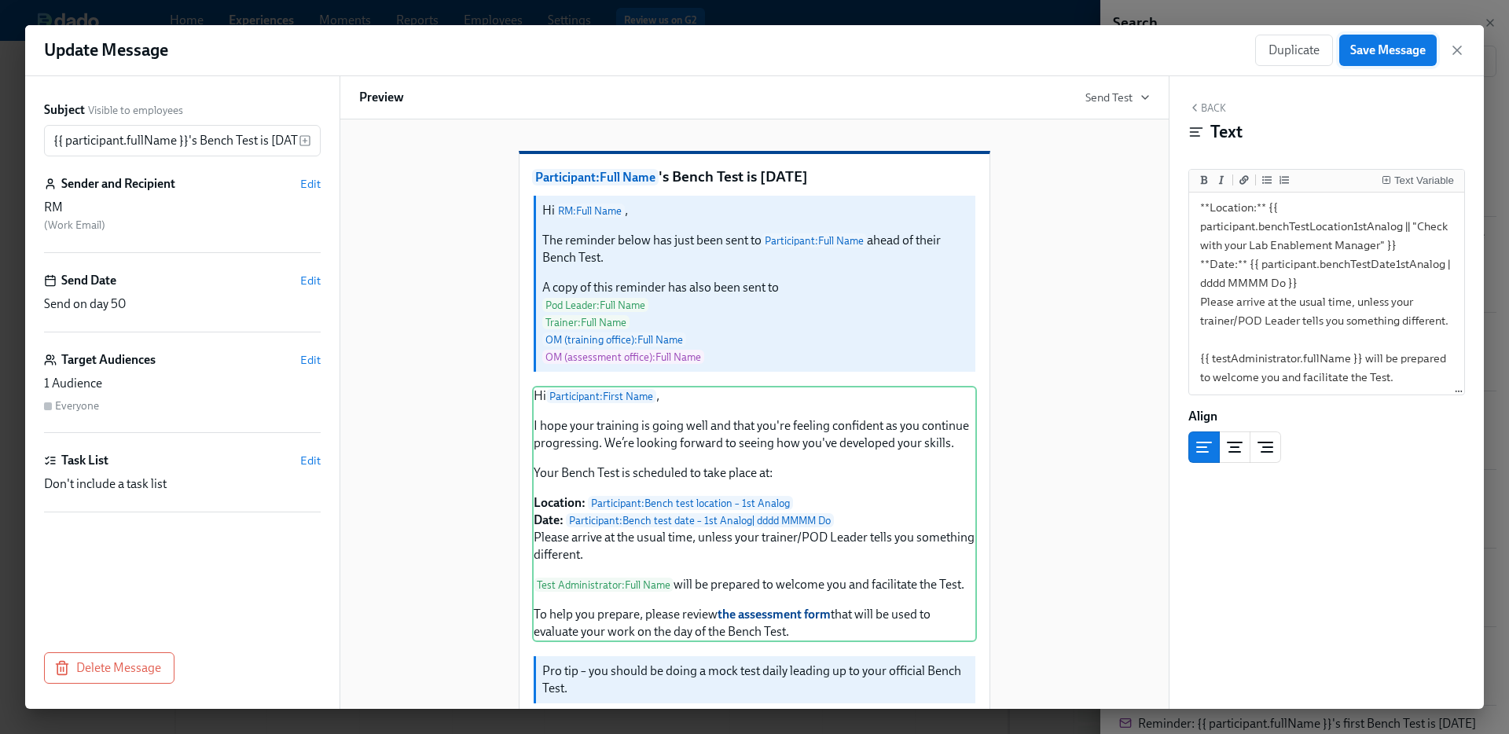
click at [1387, 36] on button "Save Message" at bounding box center [1387, 50] width 97 height 31
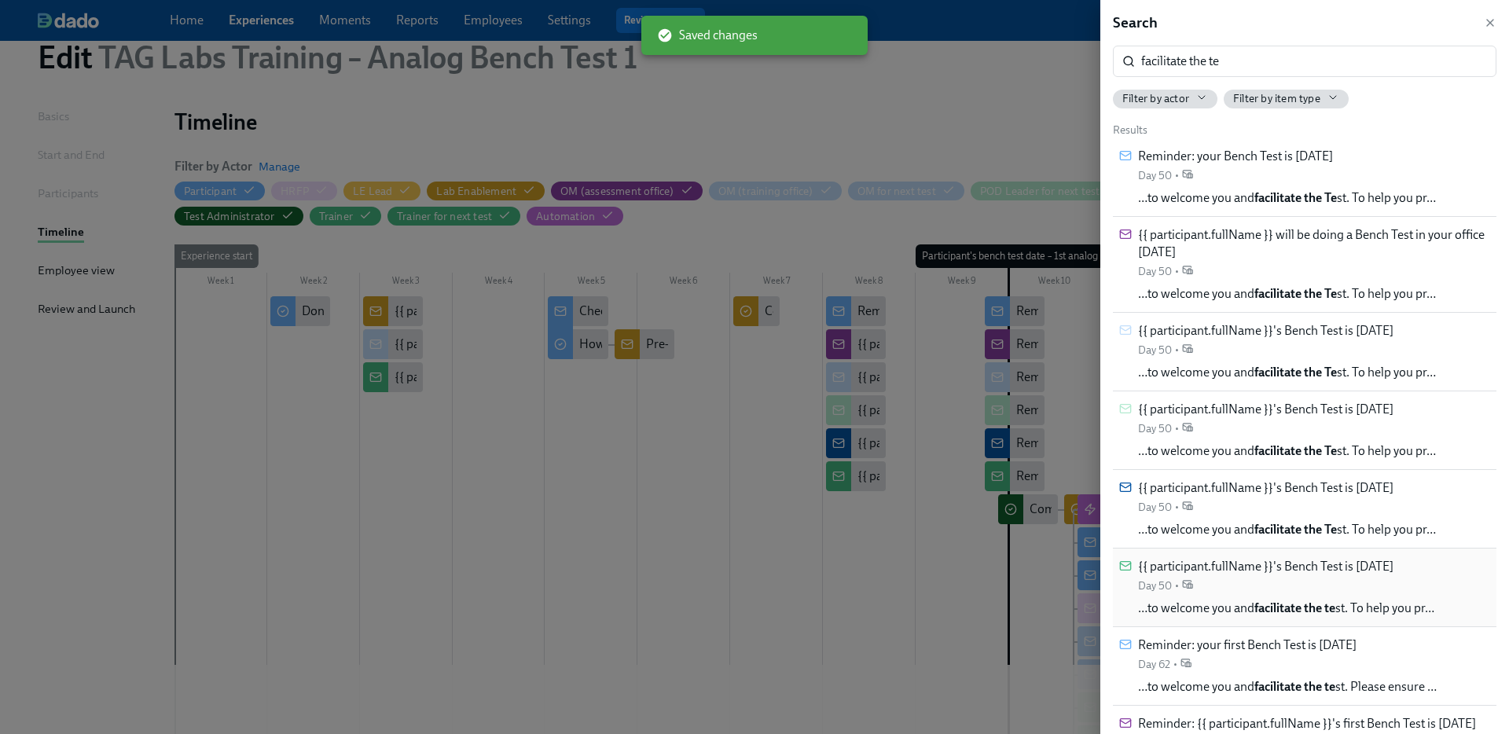
click at [1302, 581] on div "{{ participant.fullName }}'s Bench Test is in 2 weeks Day 50 •" at bounding box center [1265, 575] width 255 height 35
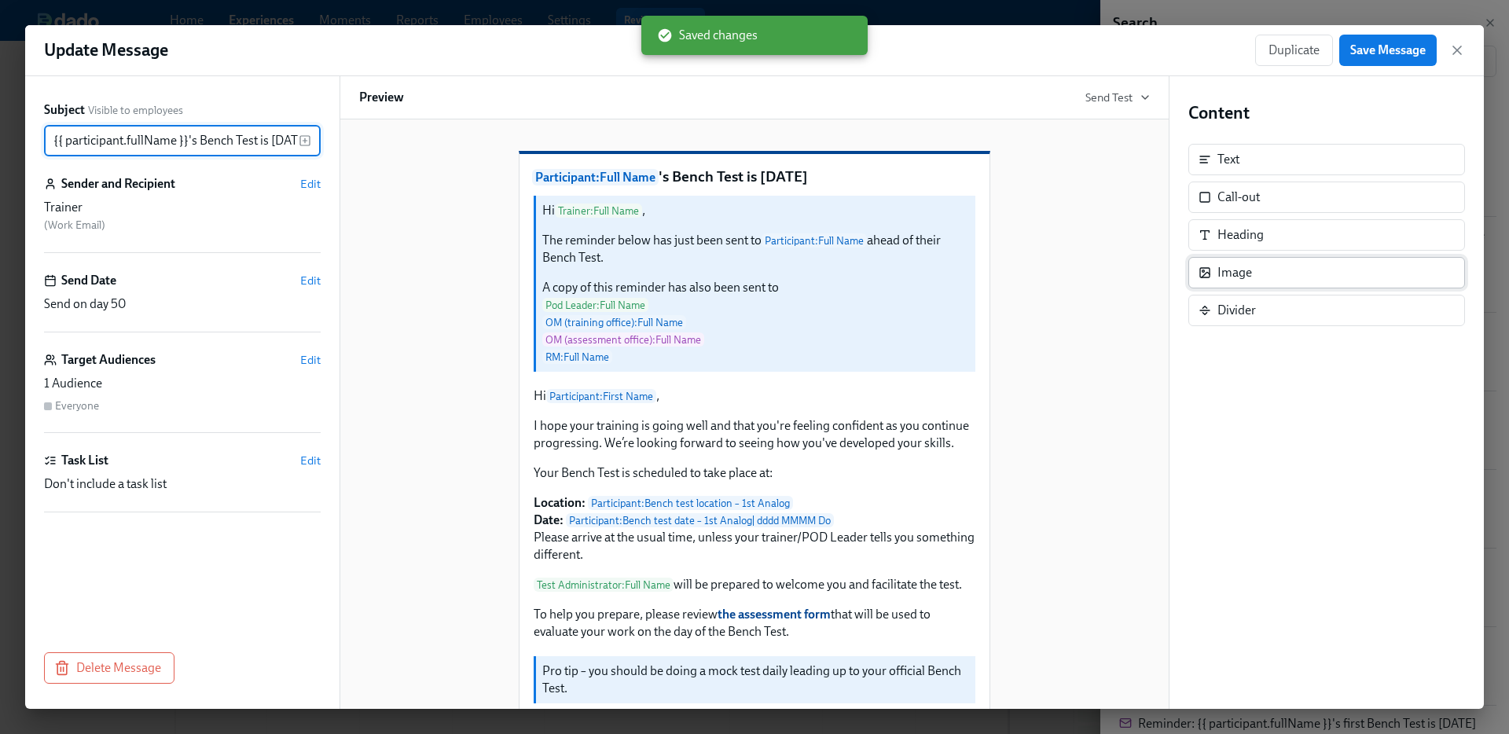
scroll to position [0, 28]
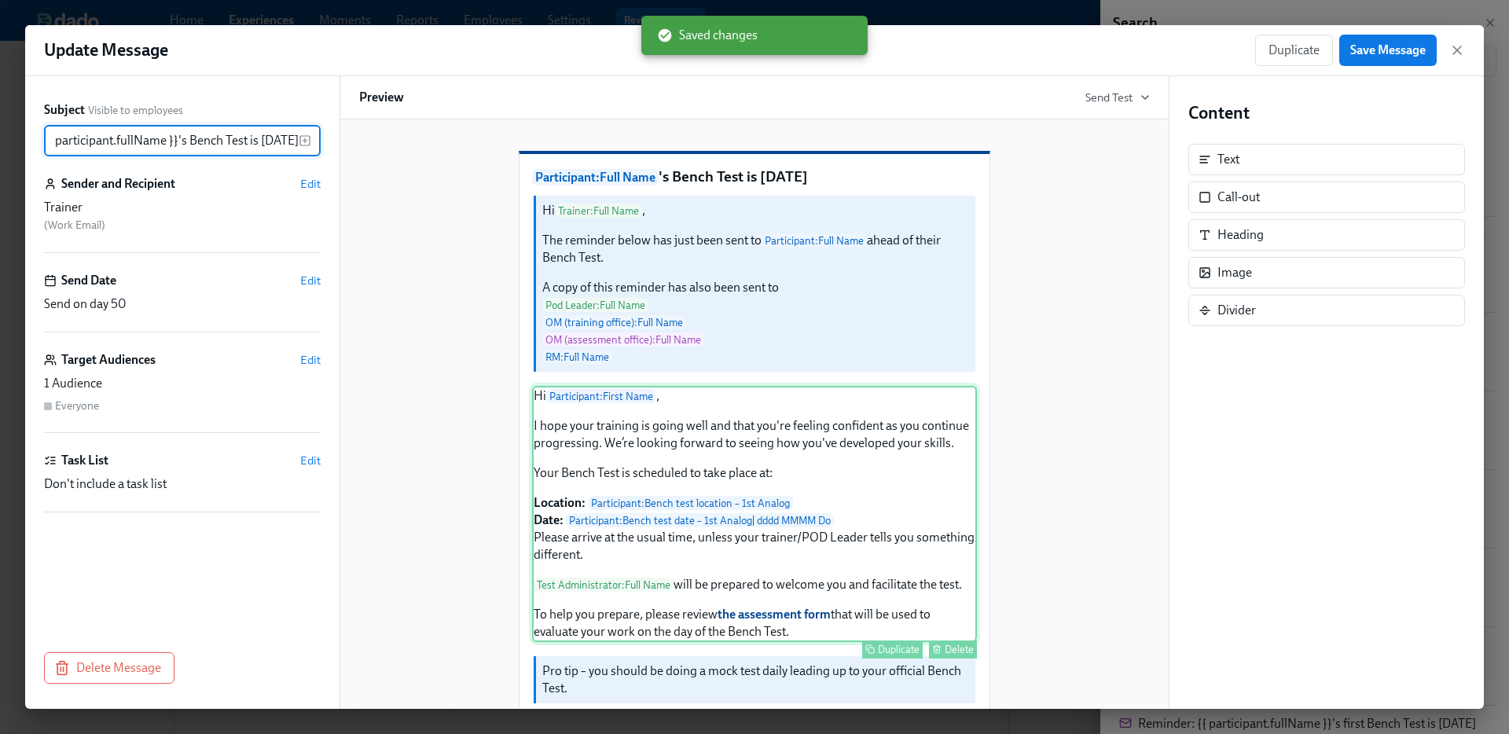
click at [815, 606] on div "Hi Participant : First Name , I hope your training is going well and that you'r…" at bounding box center [754, 514] width 445 height 256
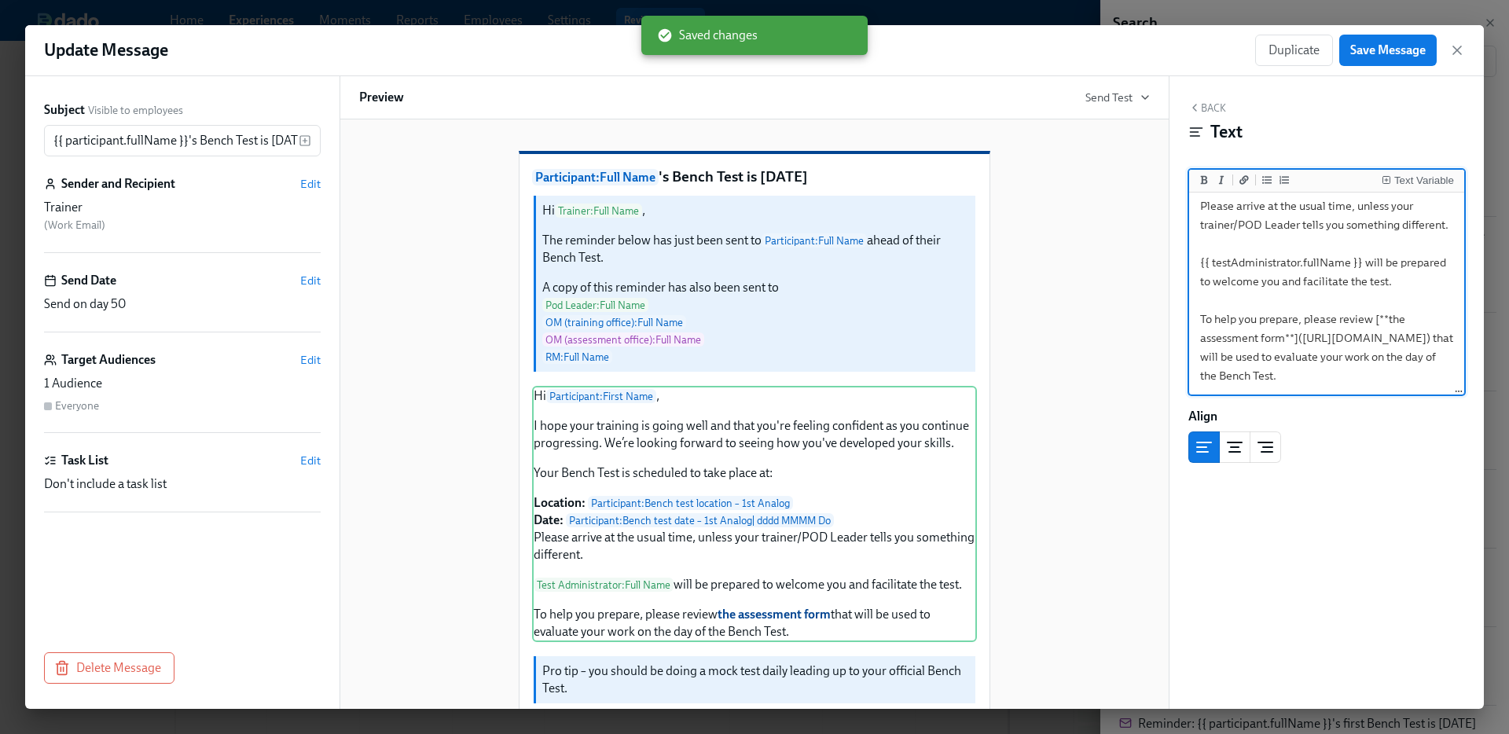
scroll to position [281, 0]
click at [1372, 270] on textarea "Hi {{ participant.firstName }}, I hope your training is going well and that you…" at bounding box center [1326, 159] width 269 height 468
type textarea "Hi {{ participant.firstName }}, I hope your training is going well and that you…"
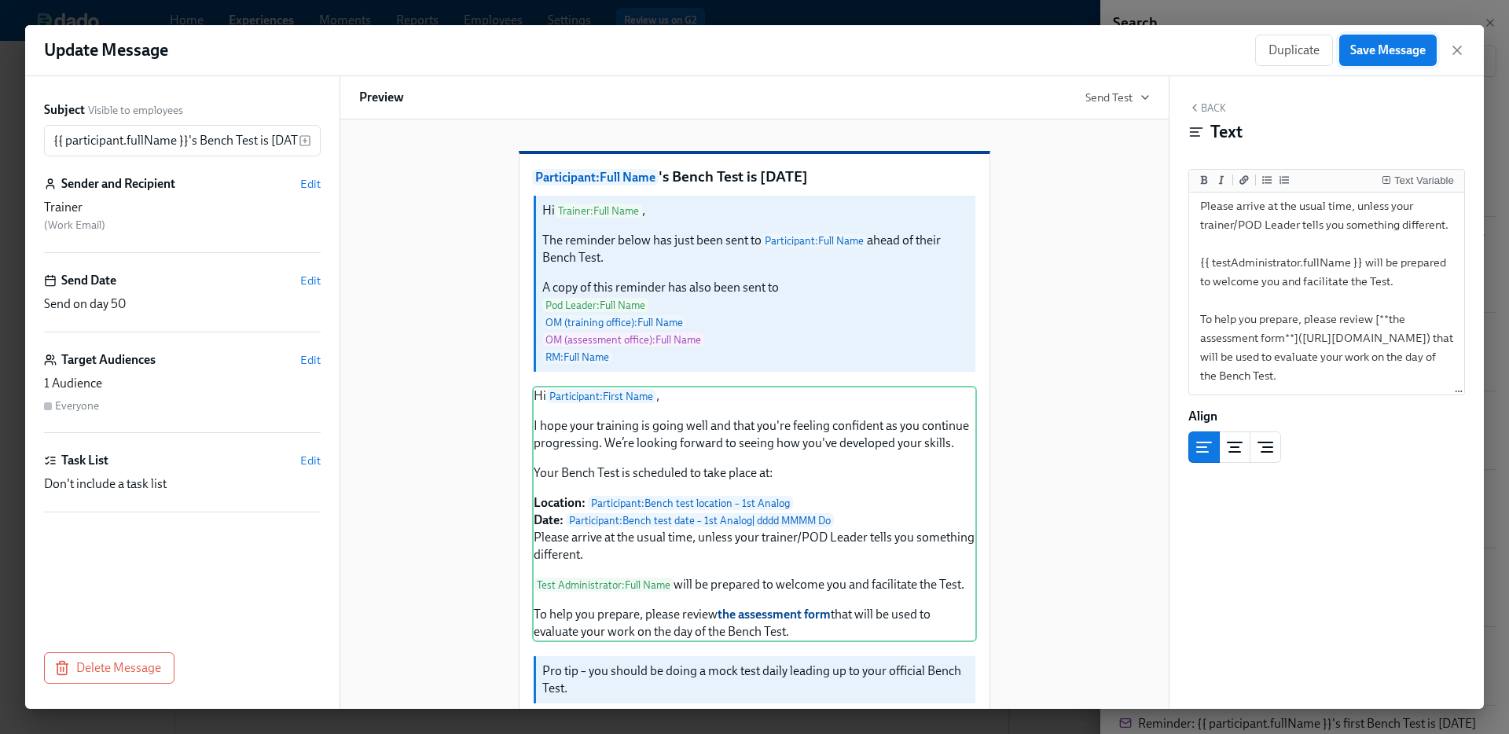
click at [1381, 55] on span "Save Message" at bounding box center [1387, 50] width 75 height 16
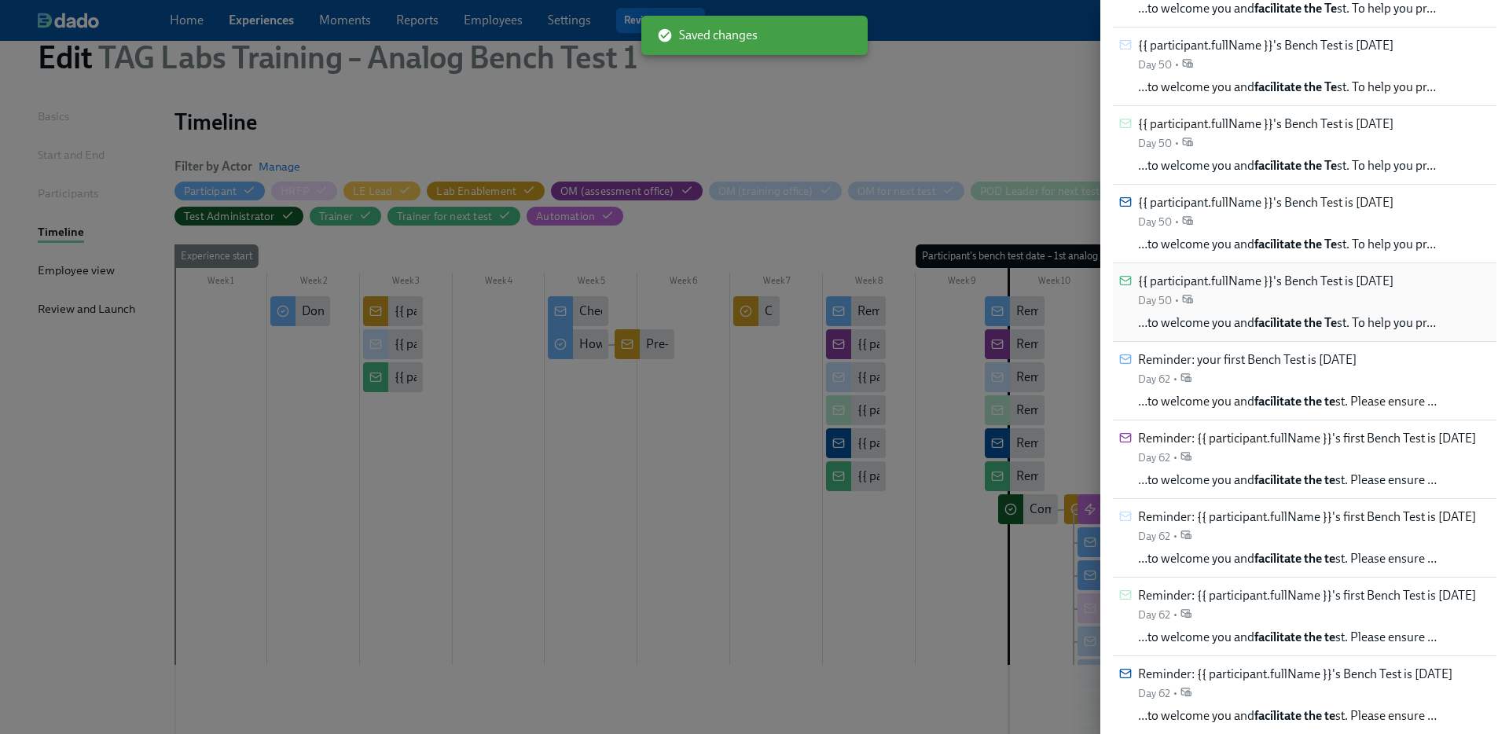
scroll to position [285, 0]
click at [1321, 358] on span "Reminder: your first Bench Test is in 2 days" at bounding box center [1247, 360] width 219 height 17
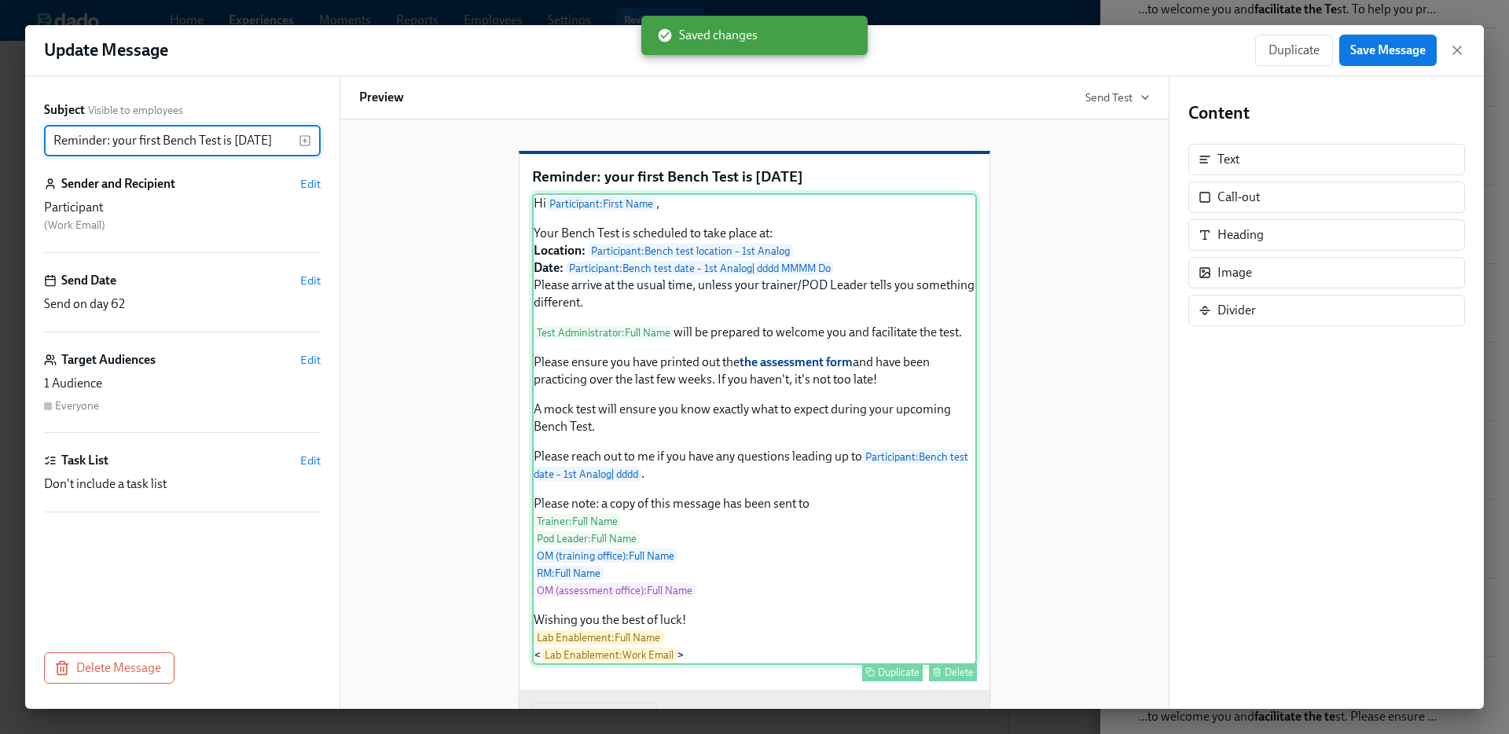
click at [764, 538] on div "Hi Participant : First Name , Your Bench Test is scheduled to take place at: Lo…" at bounding box center [754, 429] width 445 height 472
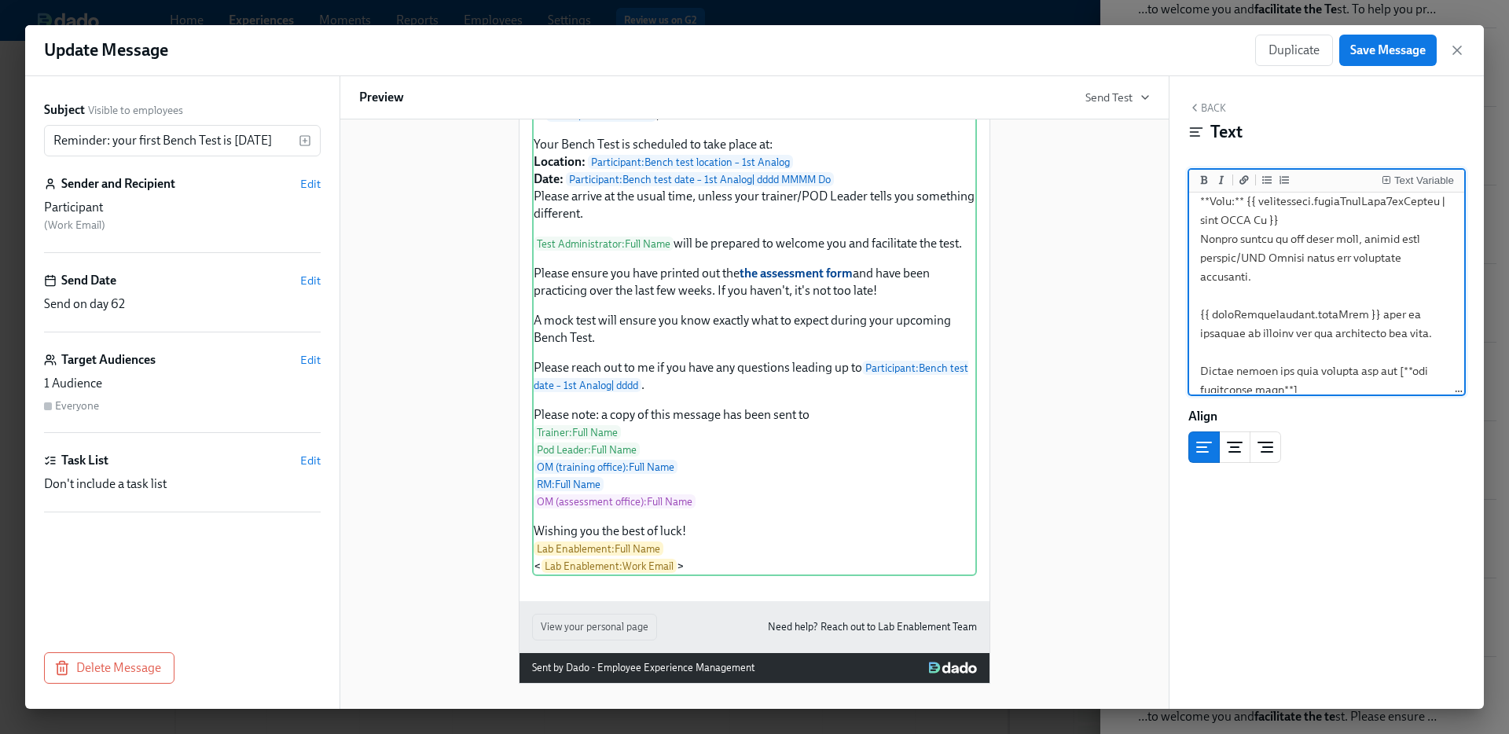
scroll to position [123, 0]
click at [1366, 318] on textarea at bounding box center [1326, 467] width 269 height 789
click at [1422, 315] on textarea at bounding box center [1326, 467] width 269 height 789
type textarea "Hi {{ participant.firstName }}, Your Bench Test is scheduled to take place at: …"
click at [1380, 48] on span "Save Message" at bounding box center [1387, 50] width 75 height 16
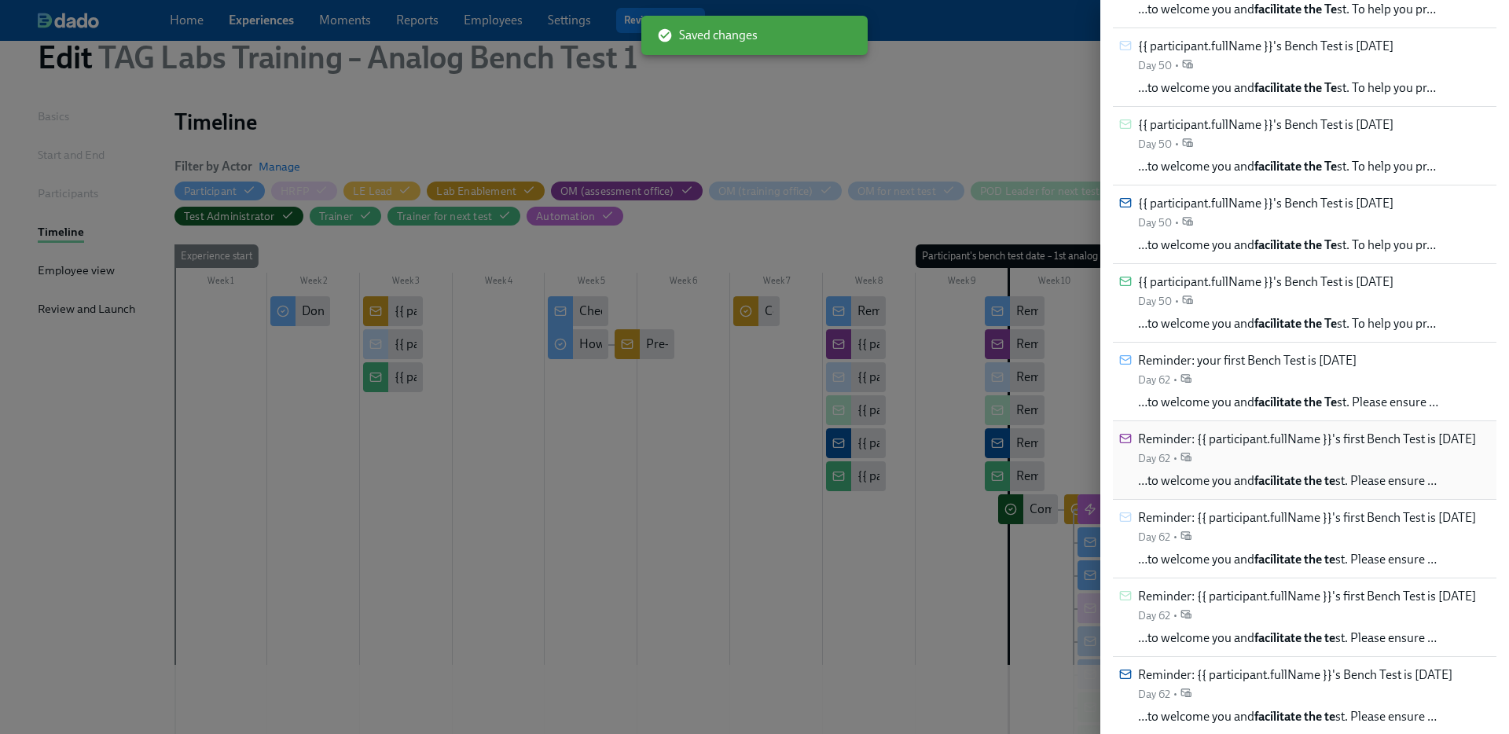
click at [1332, 468] on div "Reminder: {{ participant.fullName }}'s first Bench Test is in 2 days Day 62 • ……" at bounding box center [1307, 460] width 338 height 59
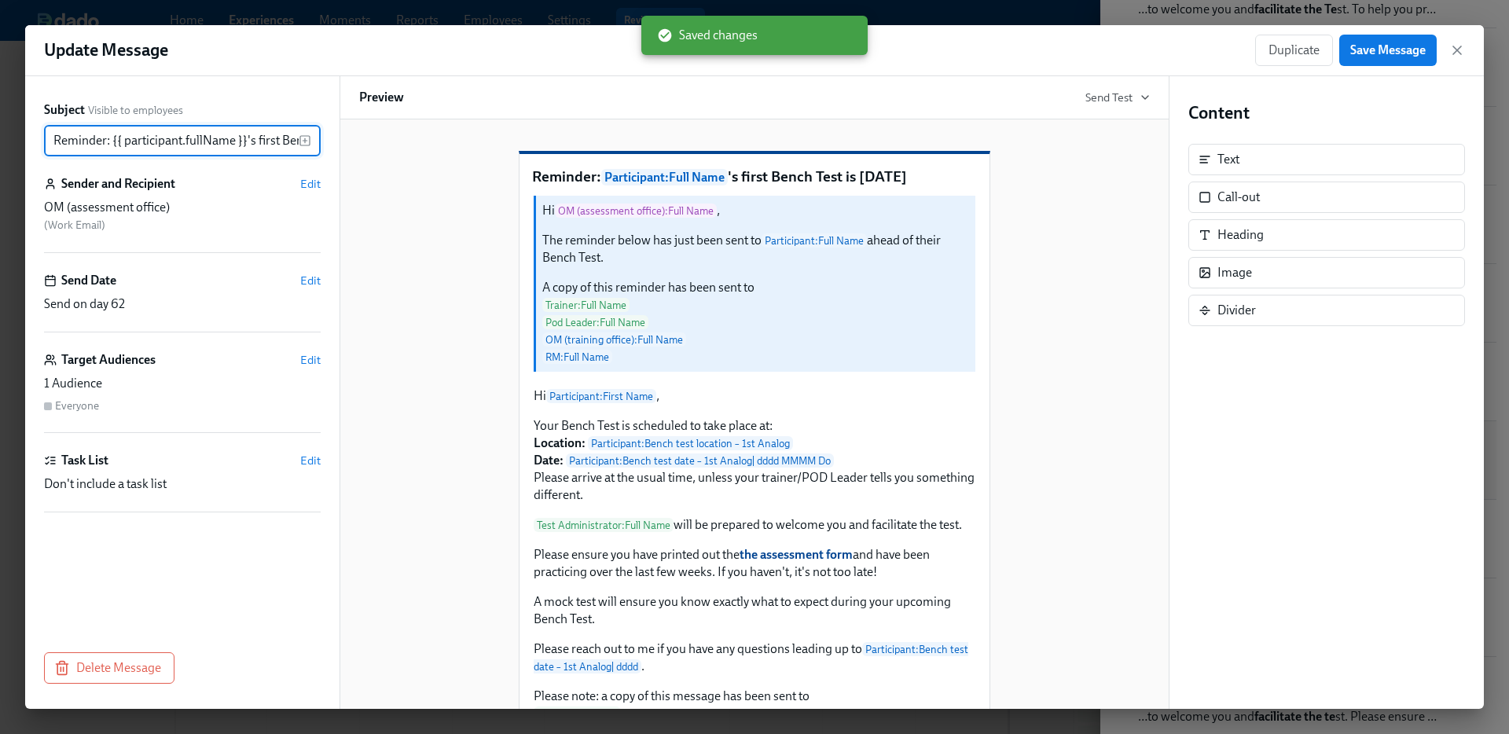
scroll to position [0, 101]
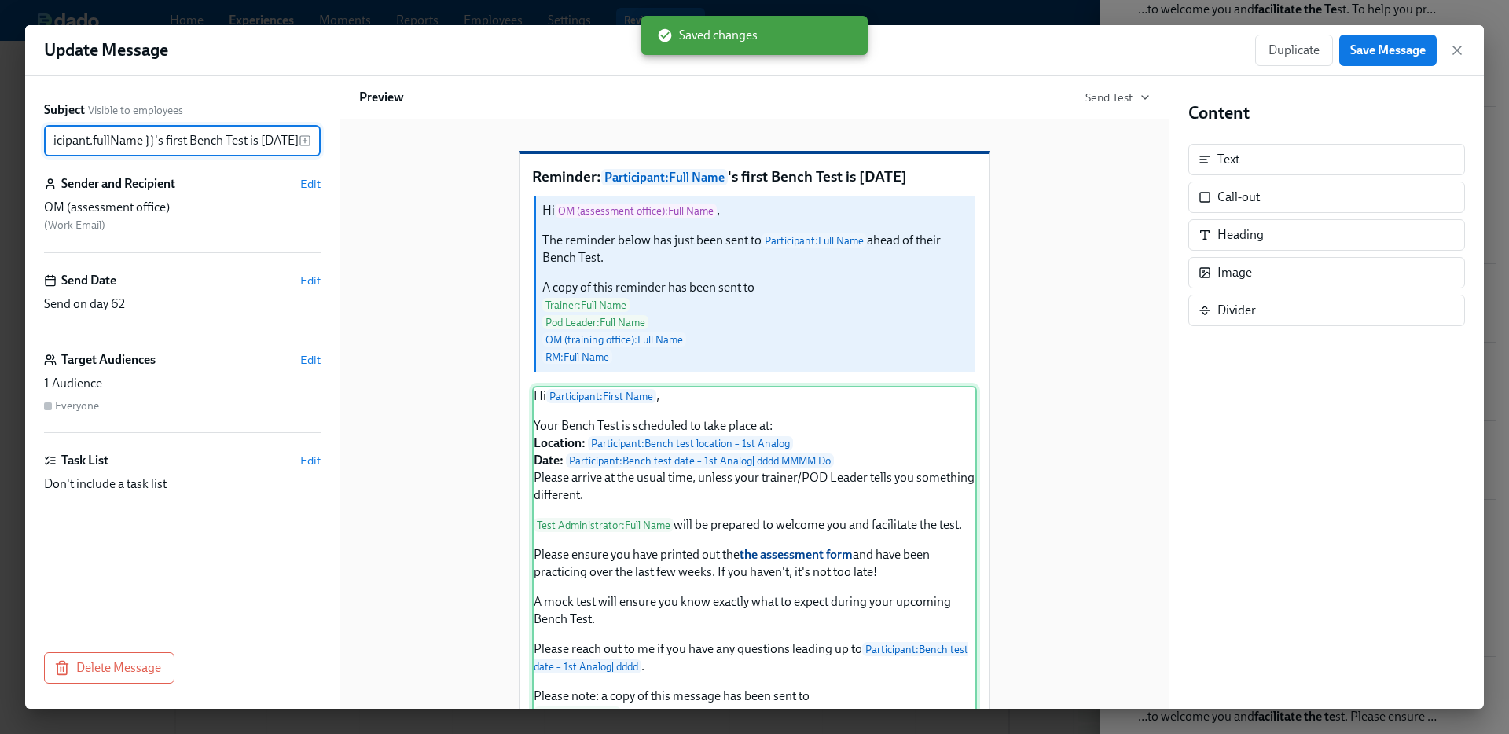
click at [931, 528] on div "Hi Participant : First Name , Your Bench Test is scheduled to take place at: Lo…" at bounding box center [754, 622] width 445 height 472
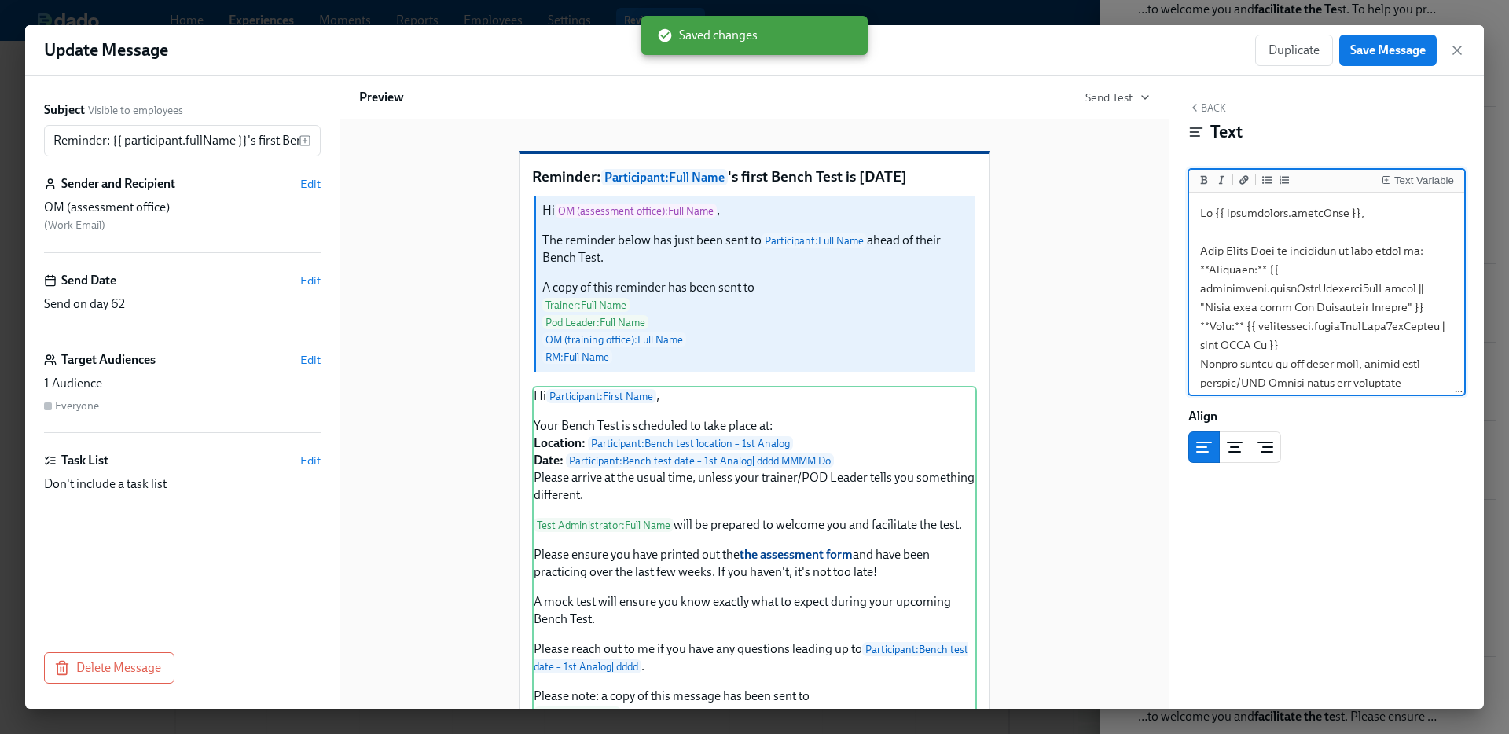
scroll to position [167, 0]
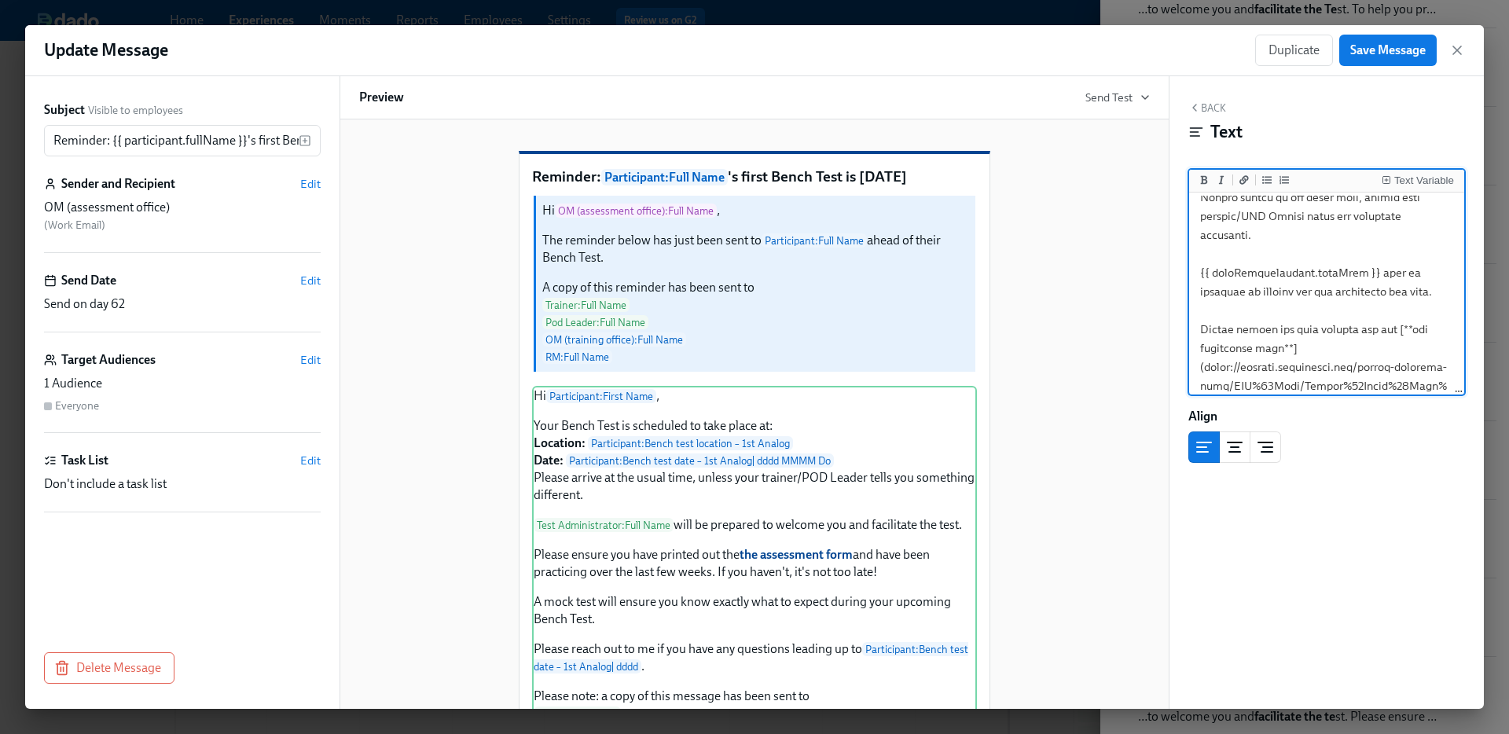
click at [1371, 273] on textarea at bounding box center [1326, 423] width 269 height 789
type textarea "Hi {{ participant.firstName }}, Your Bench Test is scheduled to take place at: …"
click at [1385, 47] on span "Save Message" at bounding box center [1387, 50] width 75 height 16
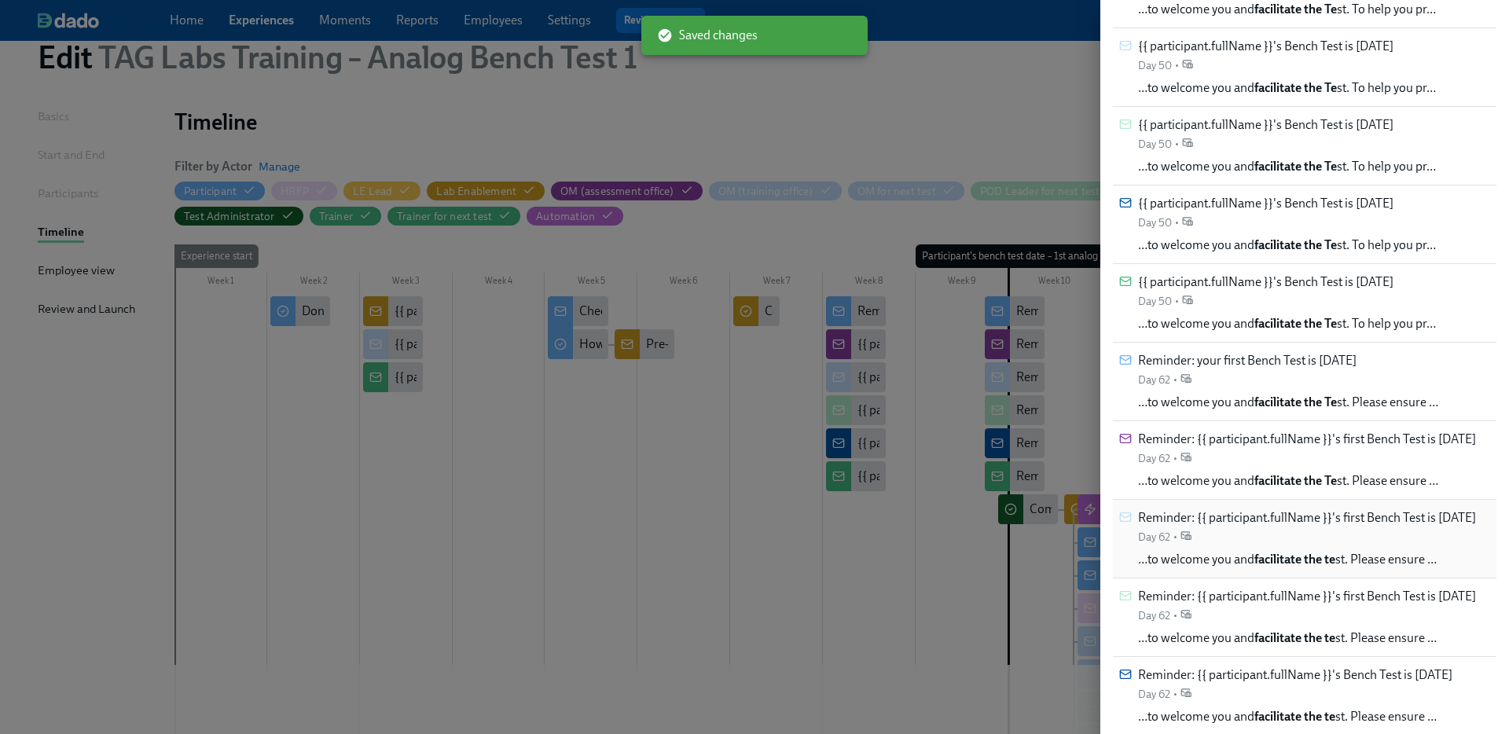
click at [1295, 559] on strong "facilitate the te" at bounding box center [1295, 559] width 81 height 15
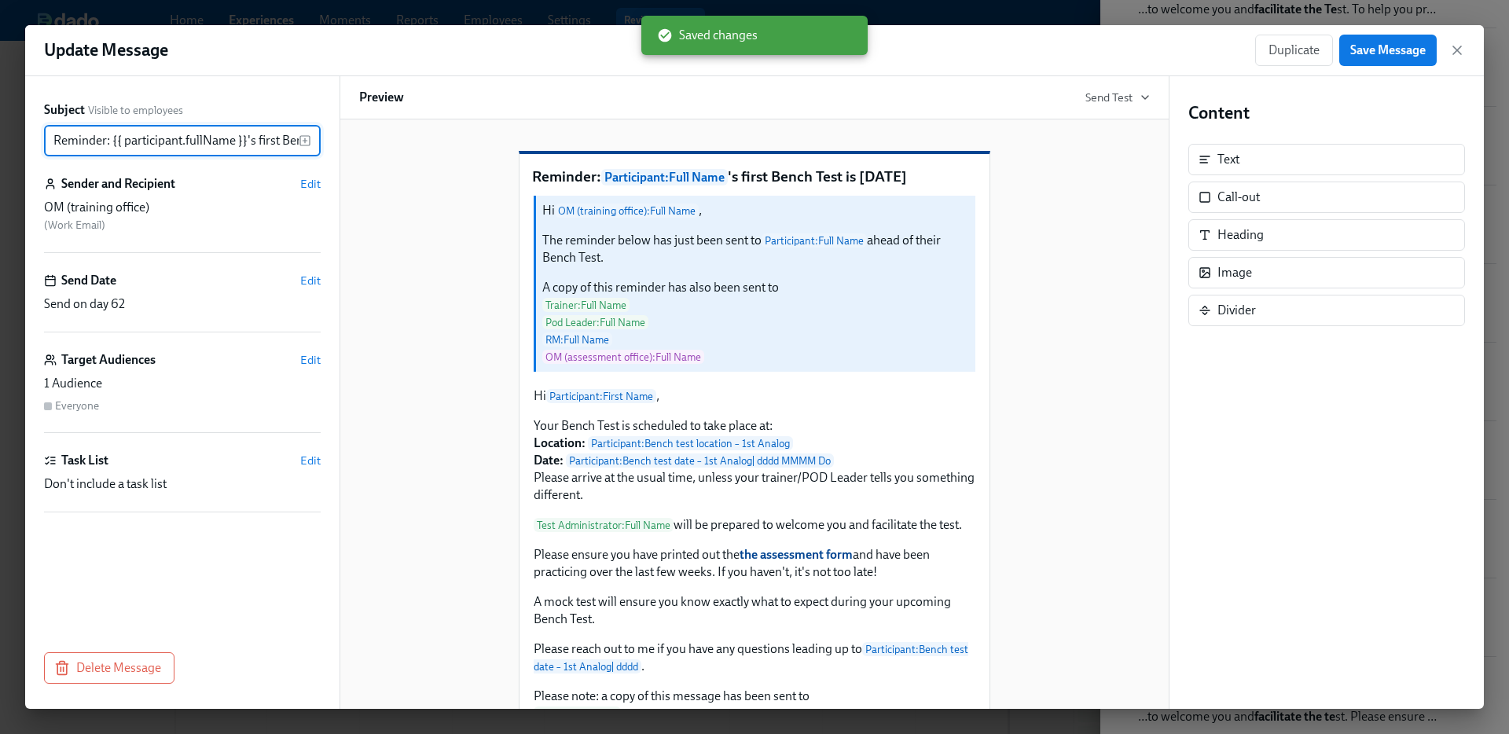
scroll to position [0, 101]
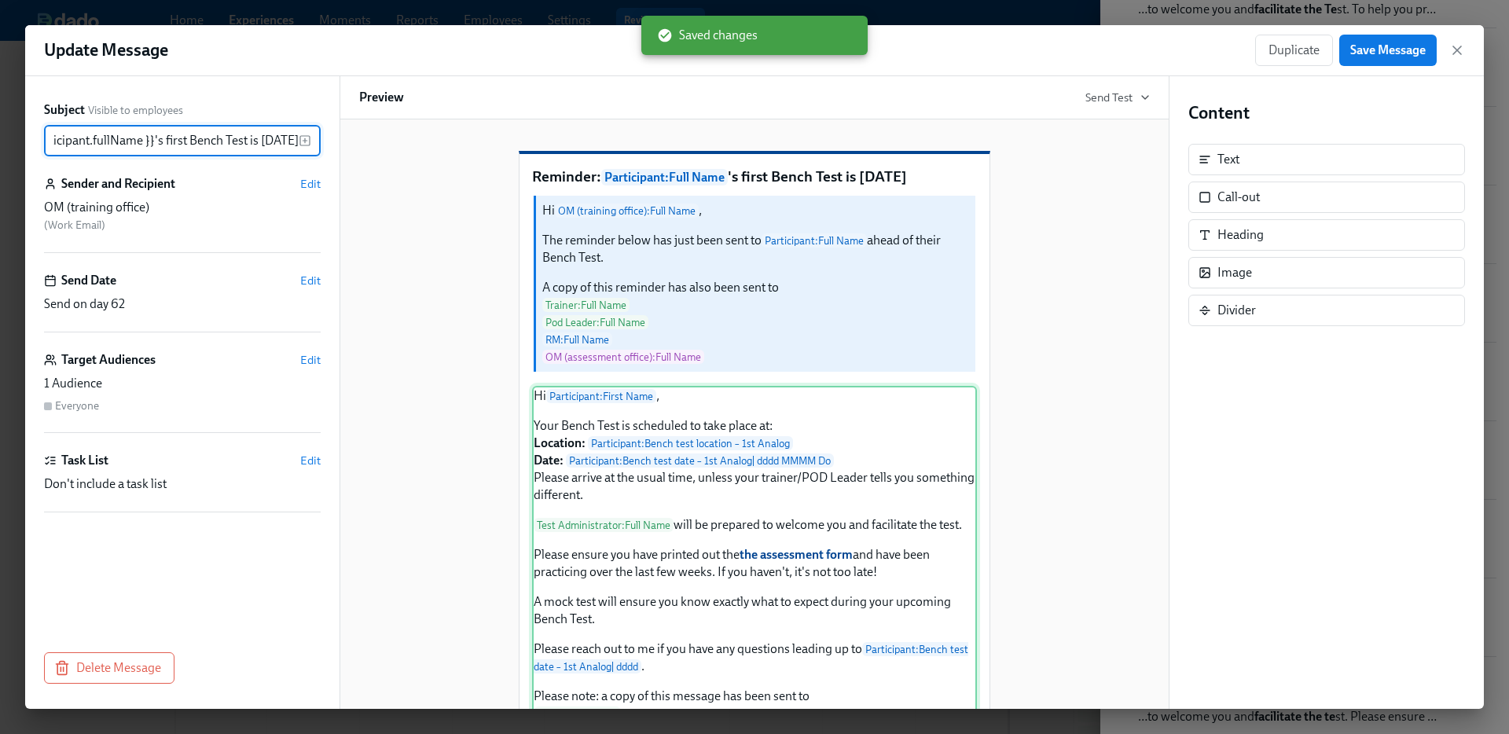
click at [942, 546] on div "Hi Participant : First Name , Your Bench Test is scheduled to take place at: Lo…" at bounding box center [754, 622] width 445 height 472
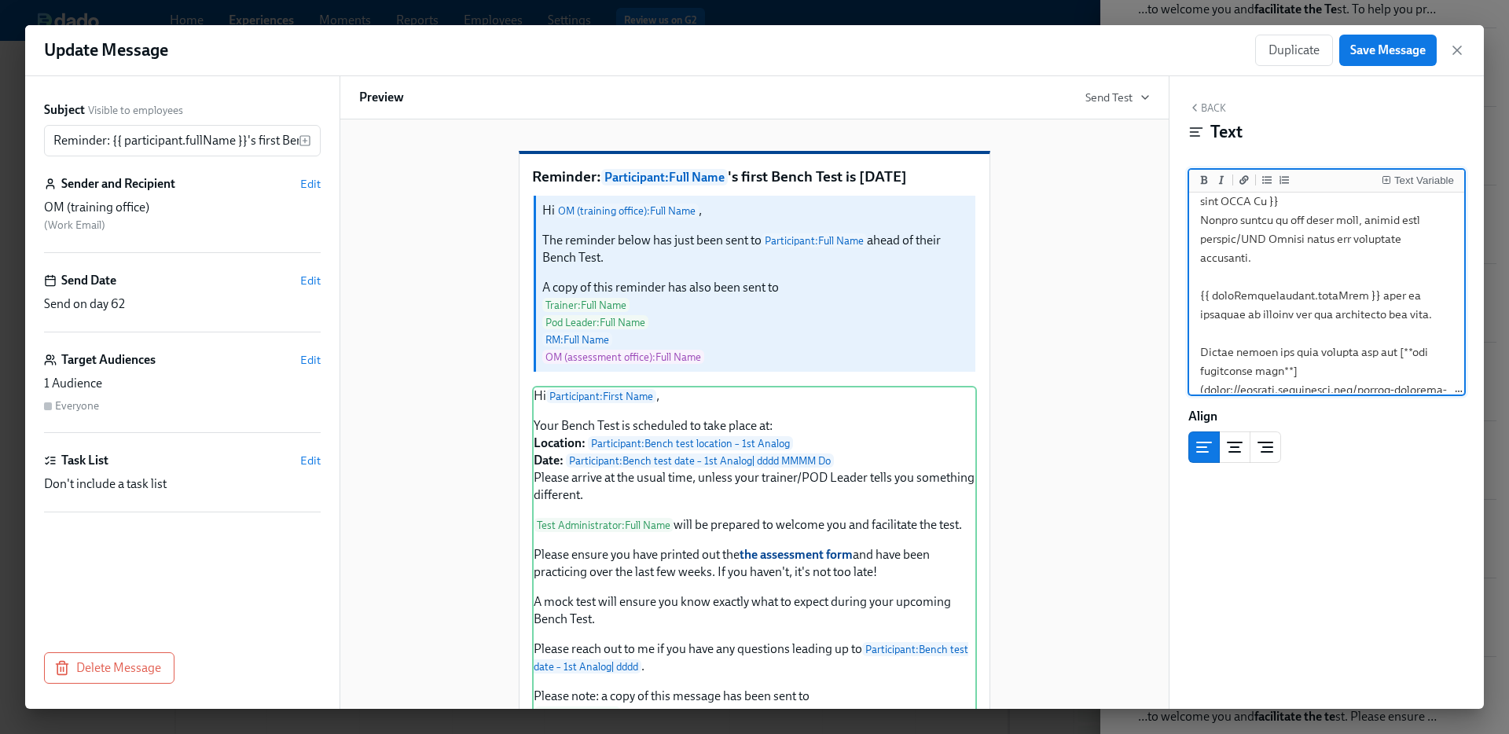
scroll to position [141, 0]
click at [1376, 298] on textarea at bounding box center [1326, 449] width 269 height 789
type textarea "Hi {{ participant.firstName }}, Your Bench Test is scheduled to take place at: …"
click at [1413, 45] on span "Save Message" at bounding box center [1387, 50] width 75 height 16
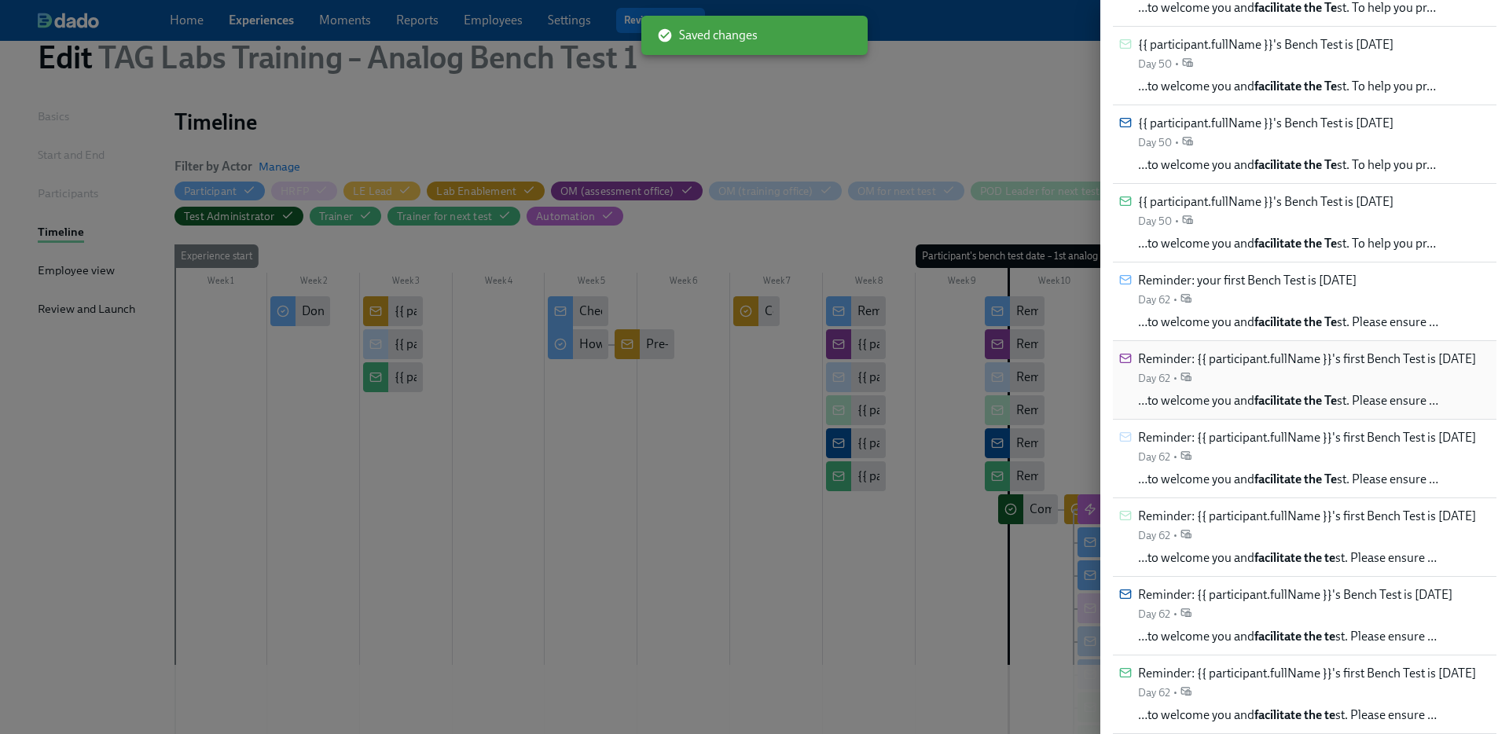
scroll to position [364, 0]
click at [1382, 550] on span "…to welcome you and facilitate the te st. Please ensure …" at bounding box center [1287, 558] width 299 height 17
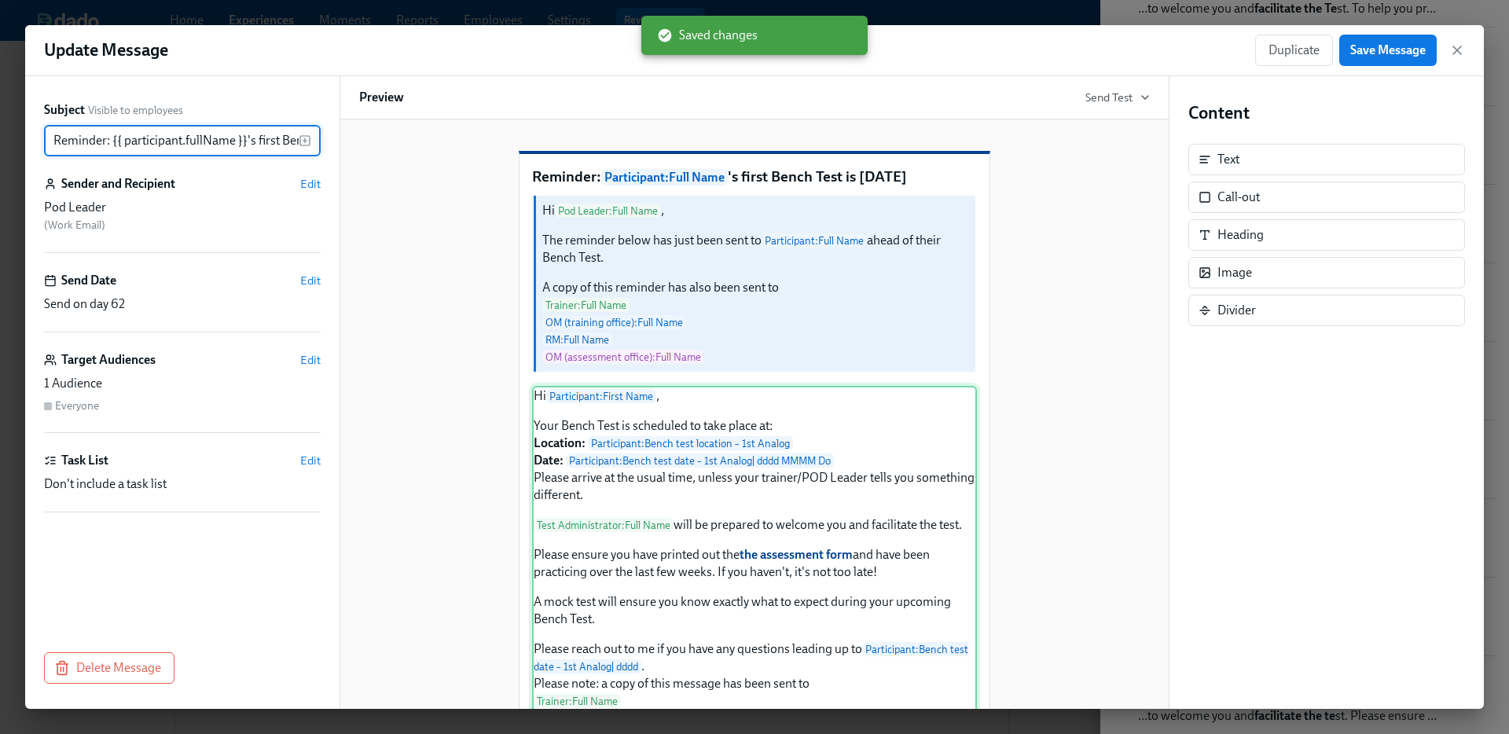
scroll to position [0, 101]
click at [870, 560] on div "Hi Participant : First Name , Your Bench Test is scheduled to take place at: Lo…" at bounding box center [754, 615] width 445 height 459
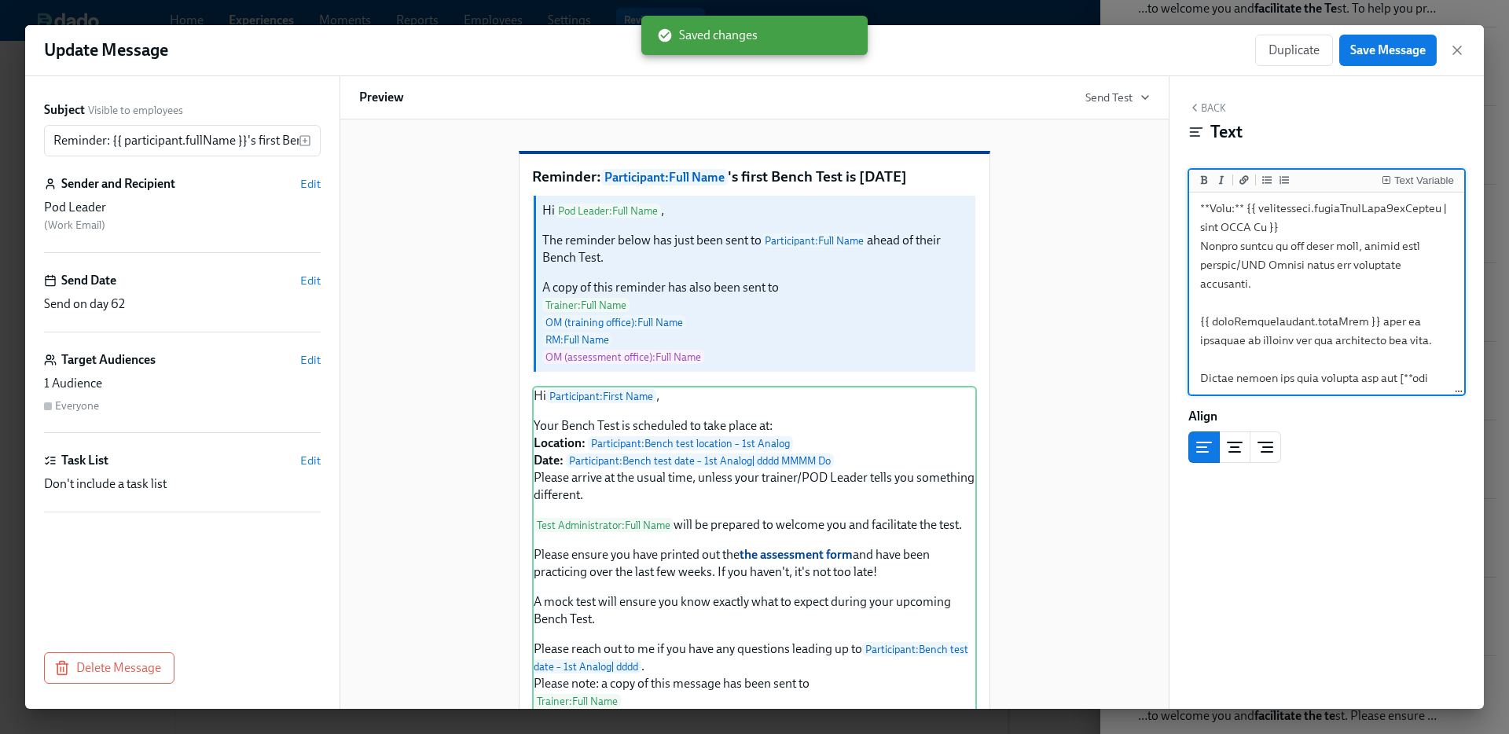
scroll to position [121, 0]
click at [1370, 320] on textarea at bounding box center [1326, 460] width 269 height 770
type textarea "Hi {{ participant.firstName }}, Your Bench Test is scheduled to take place at: …"
click at [1359, 42] on span "Save Message" at bounding box center [1387, 50] width 75 height 16
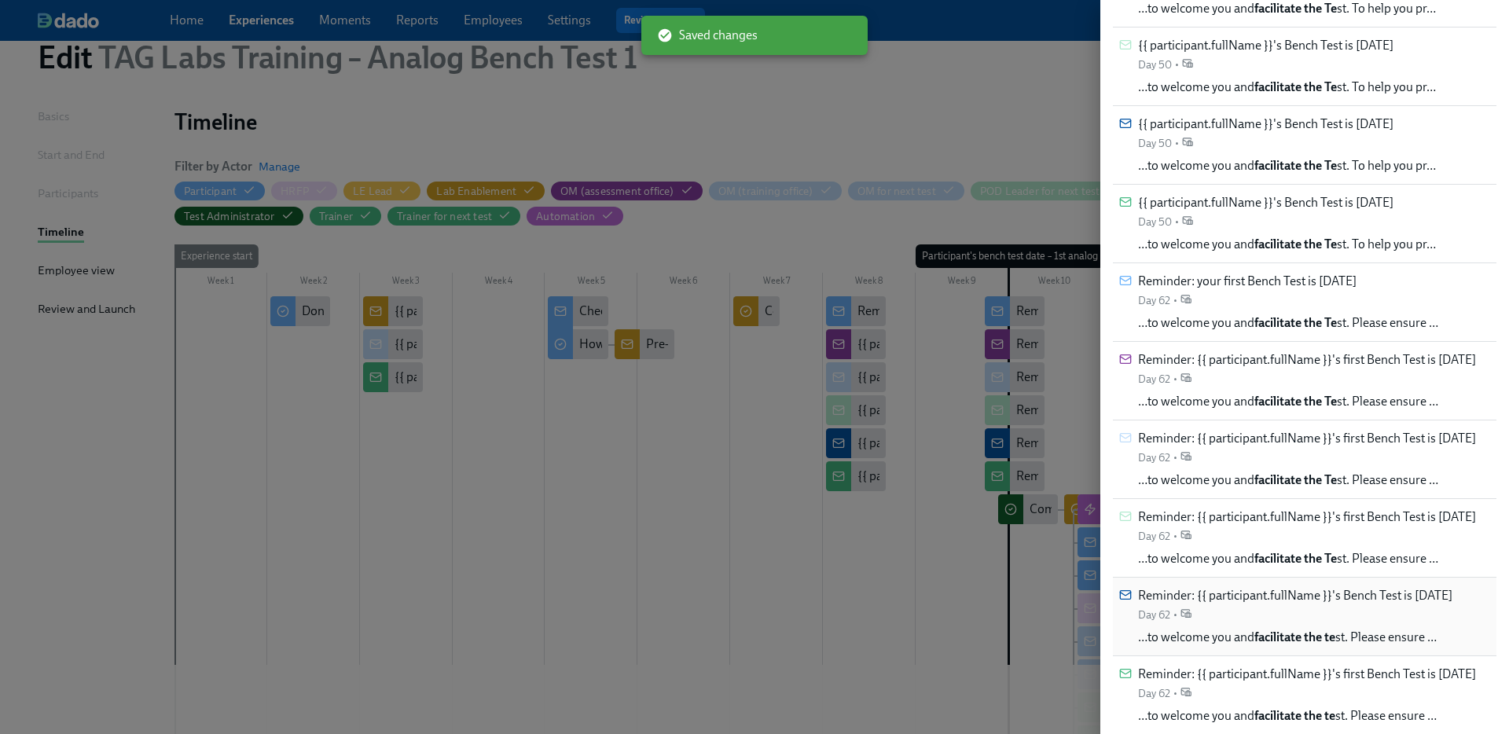
click at [1372, 619] on div "Reminder: {{ participant.fullName }}'s Bench Test is in 2 days Day 62 •" at bounding box center [1295, 604] width 314 height 35
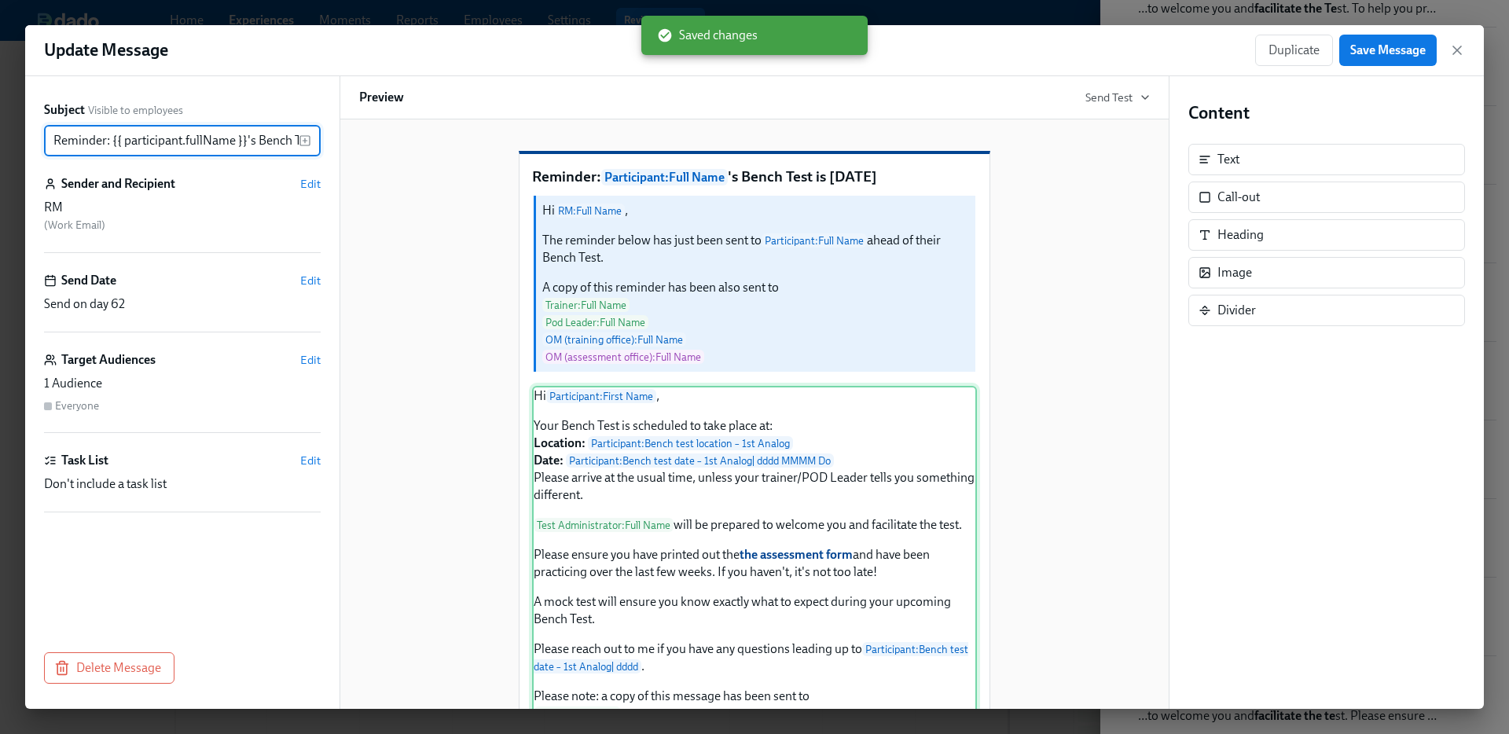
scroll to position [0, 78]
click at [881, 605] on div "Hi Participant : First Name , Your Bench Test is scheduled to take place at: Lo…" at bounding box center [754, 622] width 445 height 472
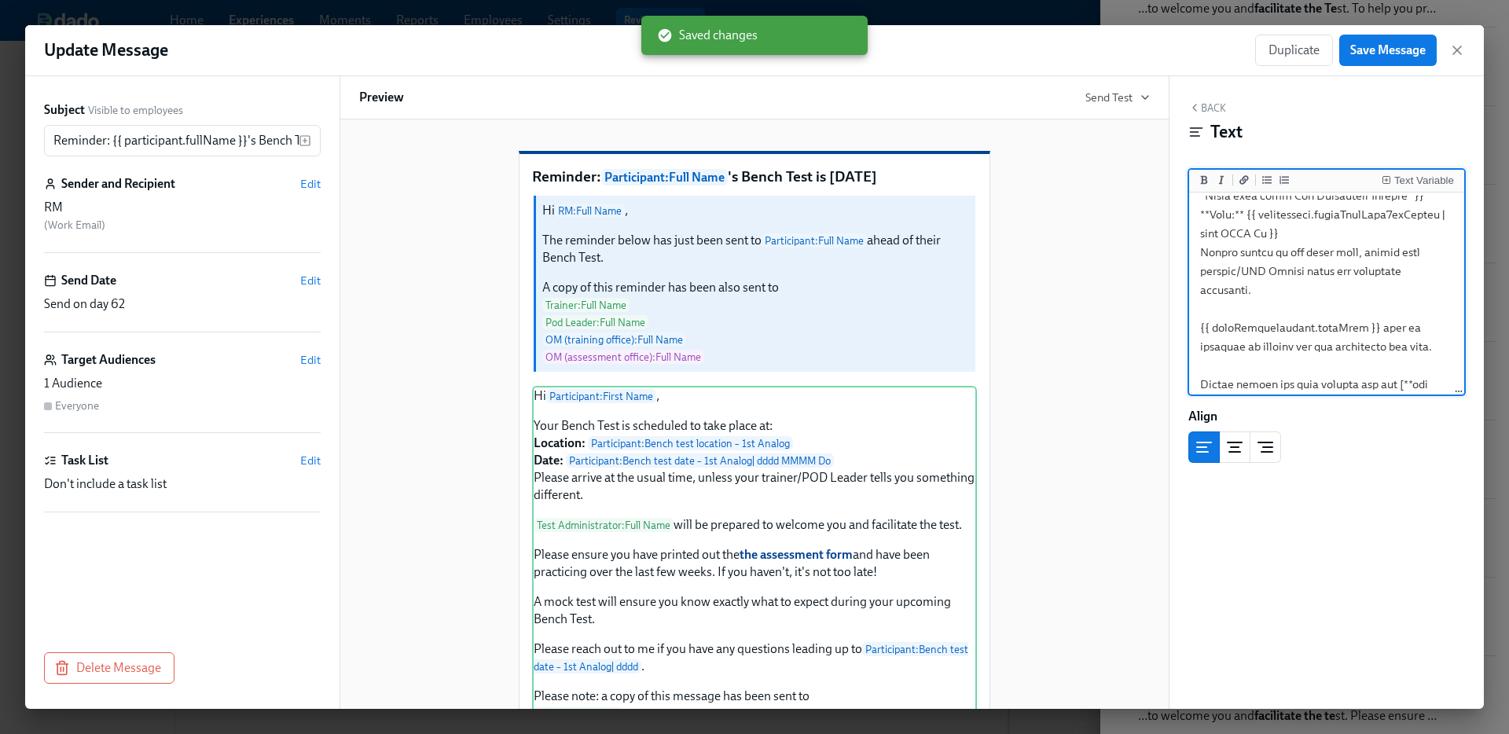
scroll to position [113, 0]
click at [1365, 328] on textarea at bounding box center [1326, 477] width 269 height 789
type textarea "Hi {{ participant.firstName }}, Your Bench Test is scheduled to take place at: …"
click at [1390, 54] on span "Save Message" at bounding box center [1387, 50] width 75 height 16
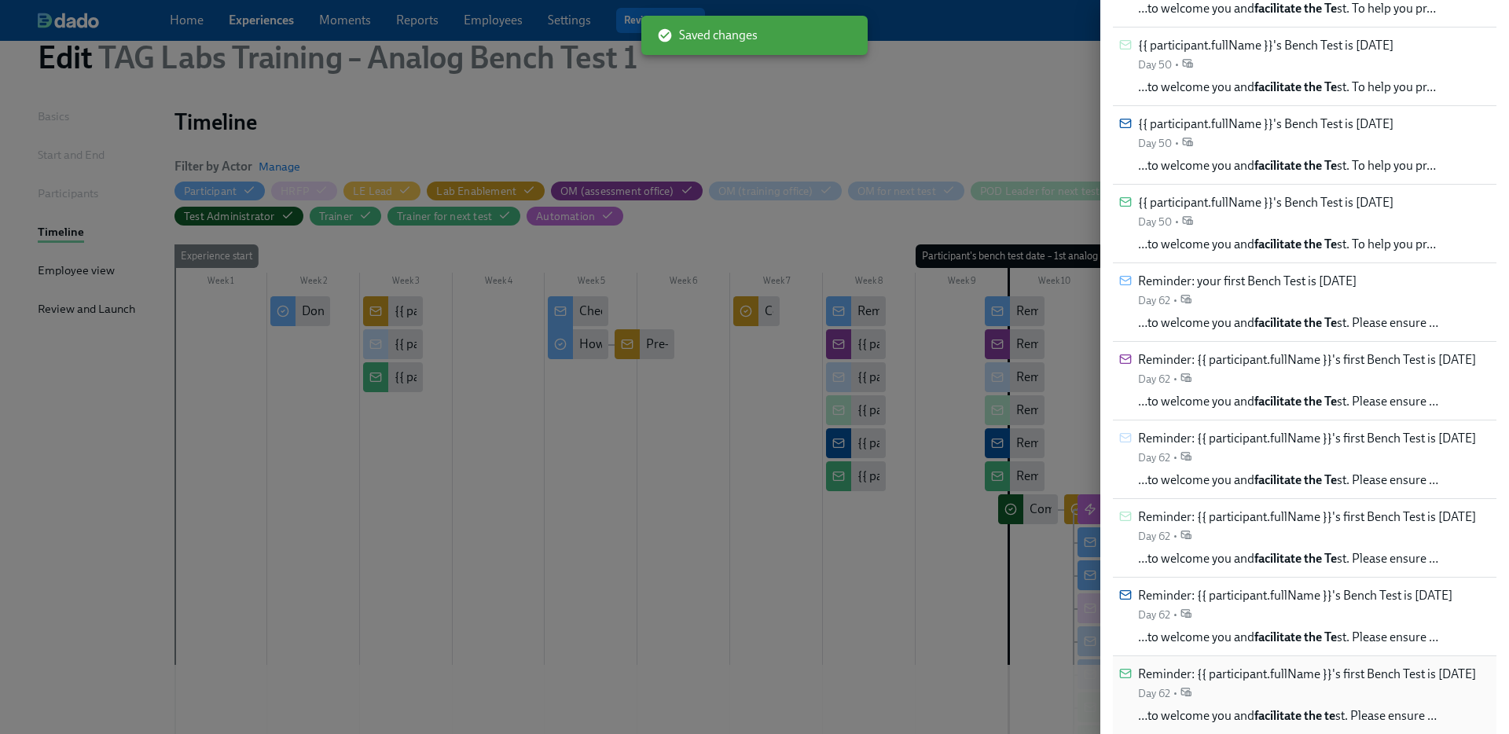
scroll to position [365, 0]
click at [1334, 677] on span "Reminder: {{ participant.fullName }}'s first Bench Test is in 2 days" at bounding box center [1307, 673] width 338 height 17
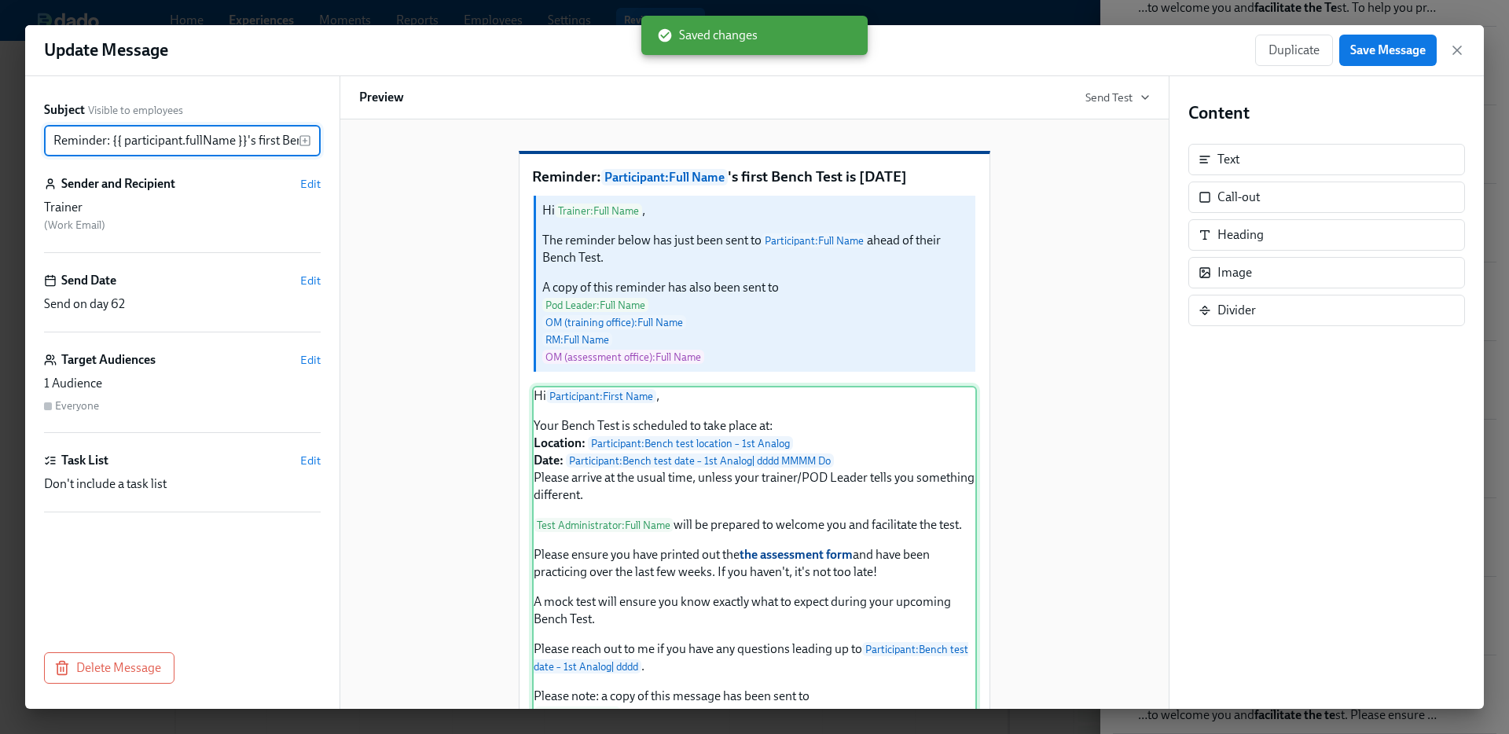
scroll to position [0, 101]
click at [821, 634] on div "Hi Participant : First Name , Your Bench Test is scheduled to take place at: Lo…" at bounding box center [754, 622] width 445 height 472
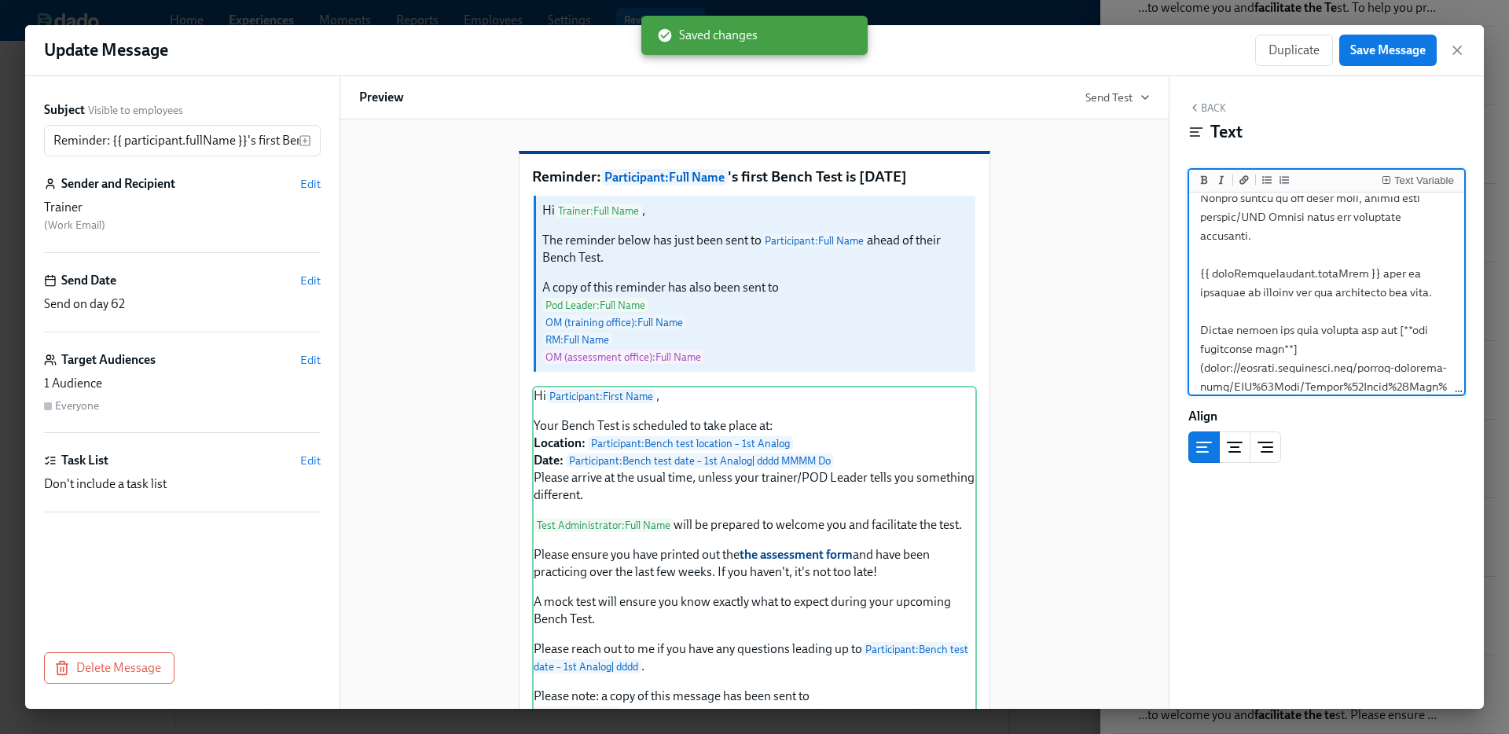
scroll to position [165, 0]
click at [1372, 273] on textarea at bounding box center [1326, 425] width 269 height 789
type textarea "Hi {{ participant.firstName }}, Your Bench Test is scheduled to take place at: …"
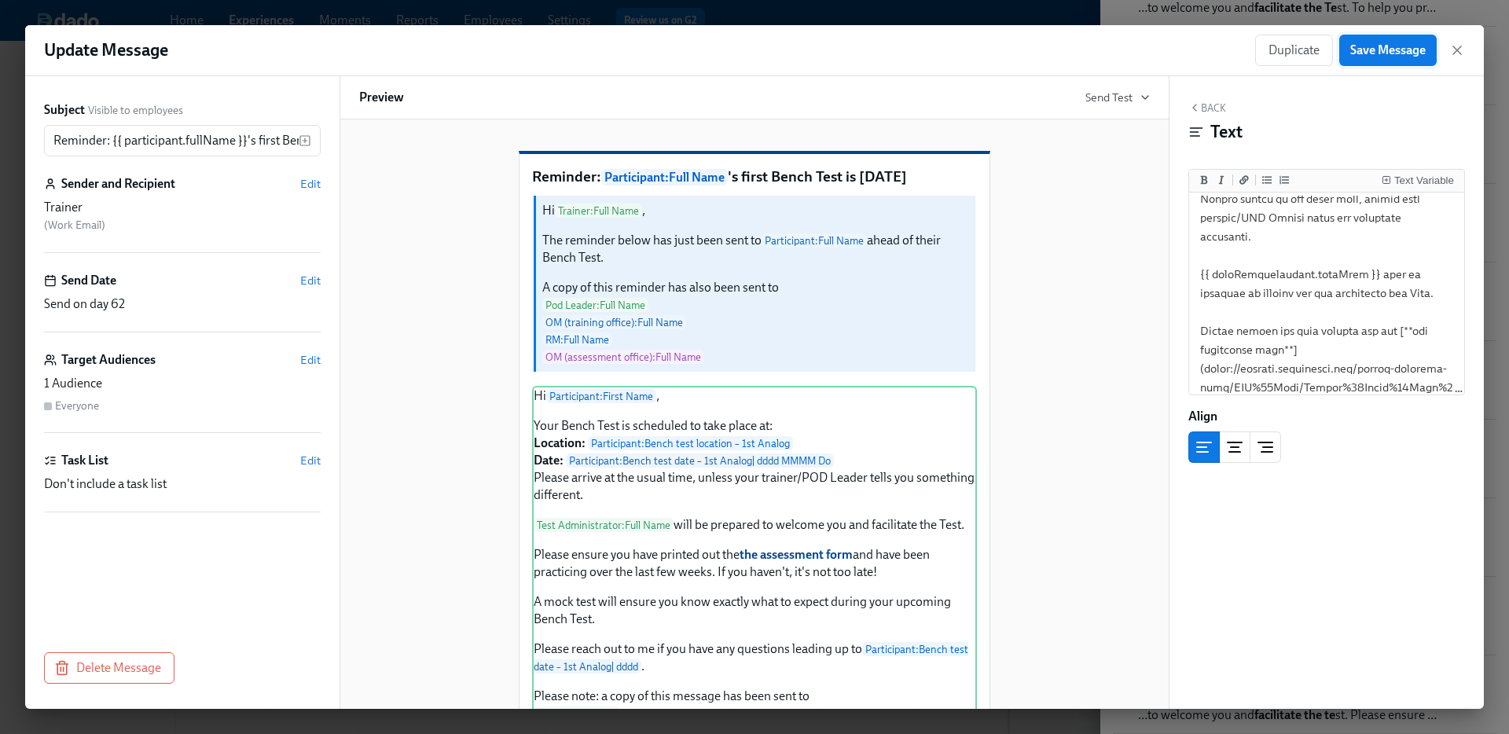
click at [1406, 45] on span "Save Message" at bounding box center [1387, 50] width 75 height 16
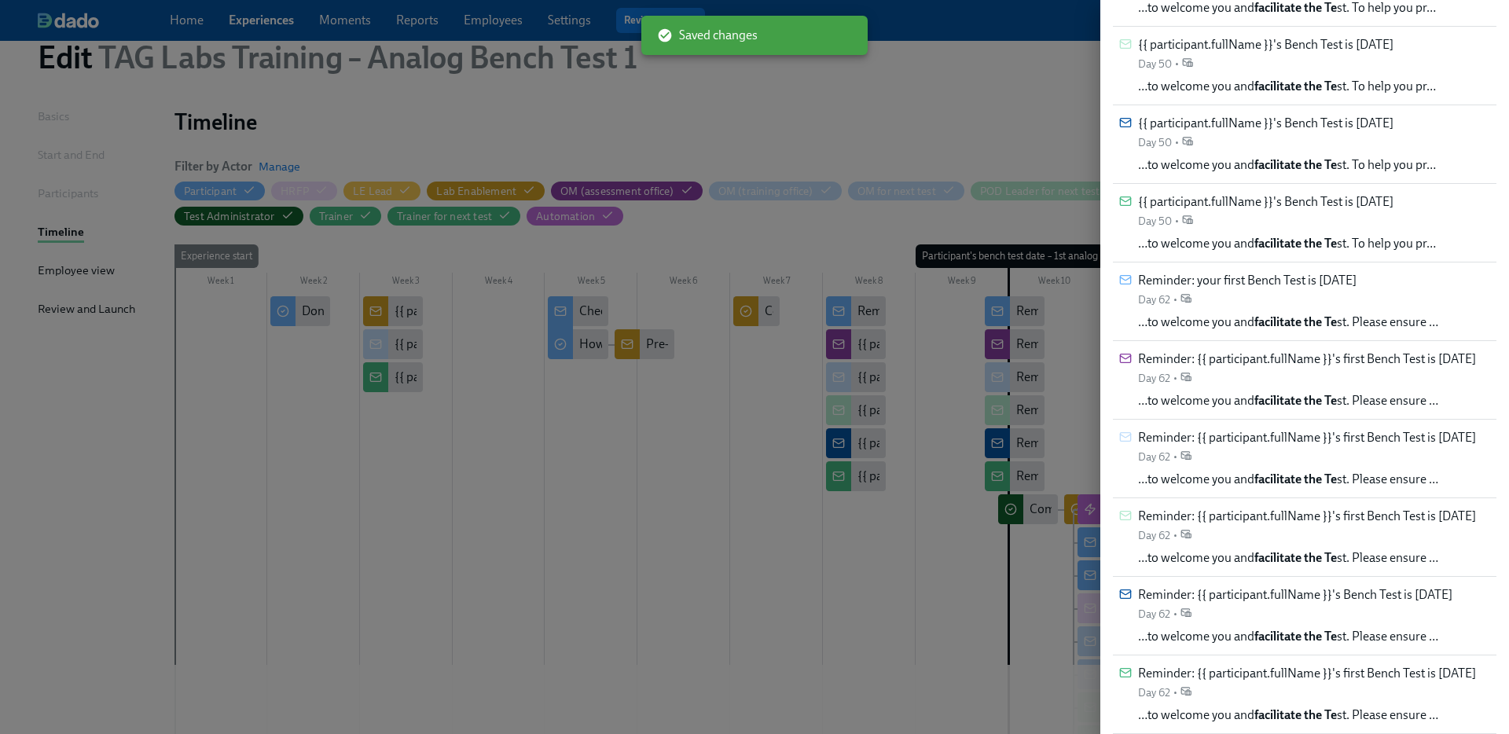
click at [1051, 28] on div at bounding box center [754, 367] width 1509 height 734
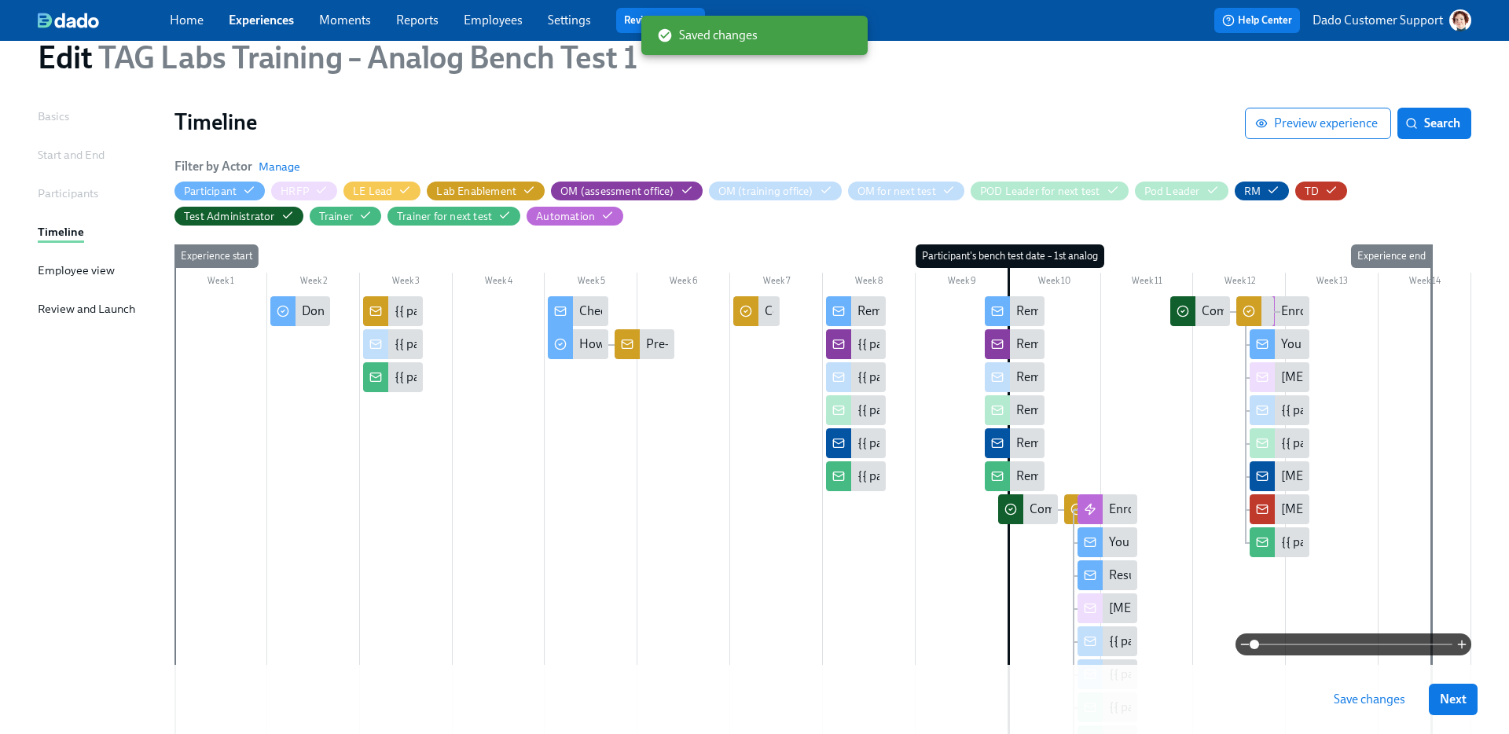
click at [1381, 694] on span "Save changes" at bounding box center [1370, 700] width 72 height 16
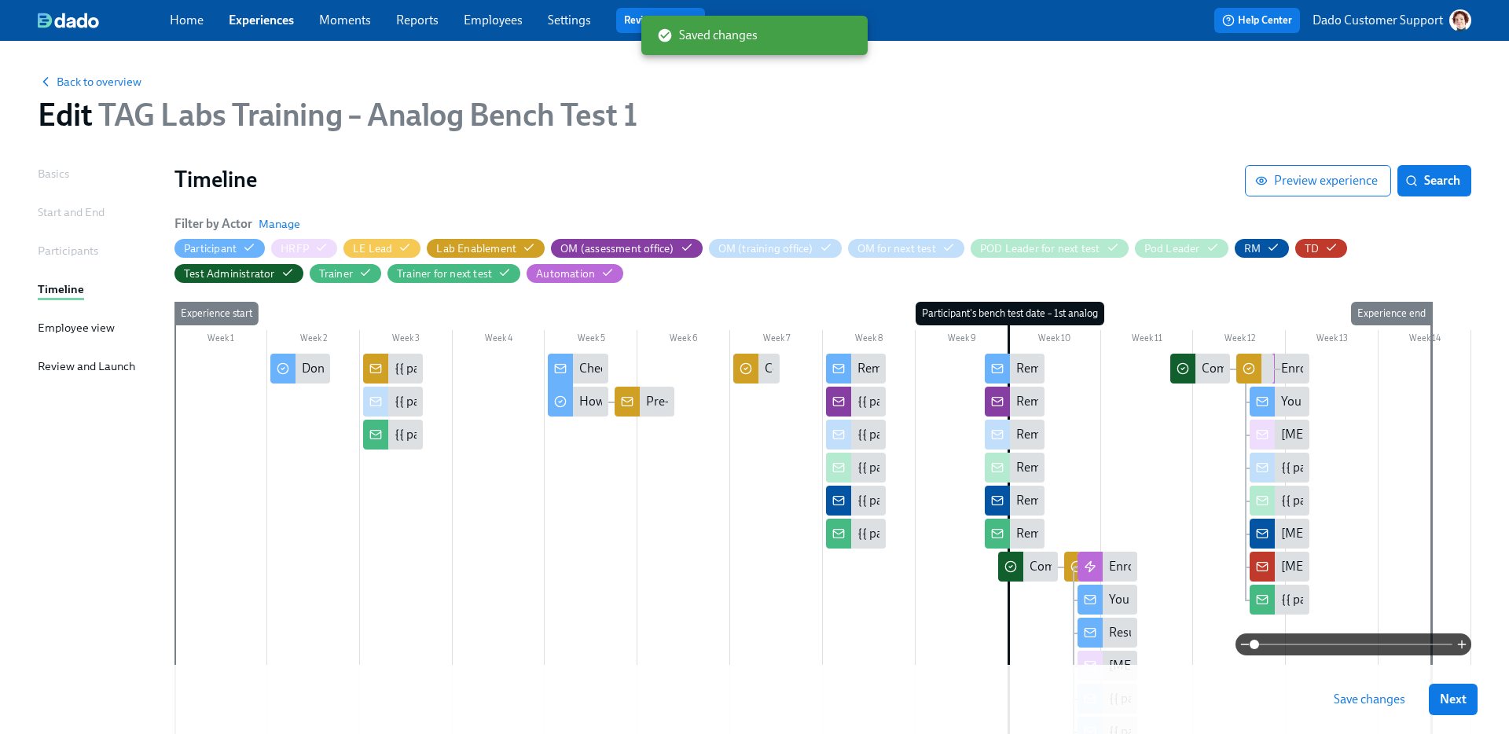
click at [127, 68] on div "Back to overview Edit TAG Labs Training – Analog Bench Test 1" at bounding box center [754, 103] width 1459 height 86
click at [94, 92] on div "Back to overview Edit TAG Labs Training – Analog Bench Test 1" at bounding box center [754, 103] width 1459 height 86
click at [94, 88] on span "Back to overview" at bounding box center [90, 82] width 104 height 16
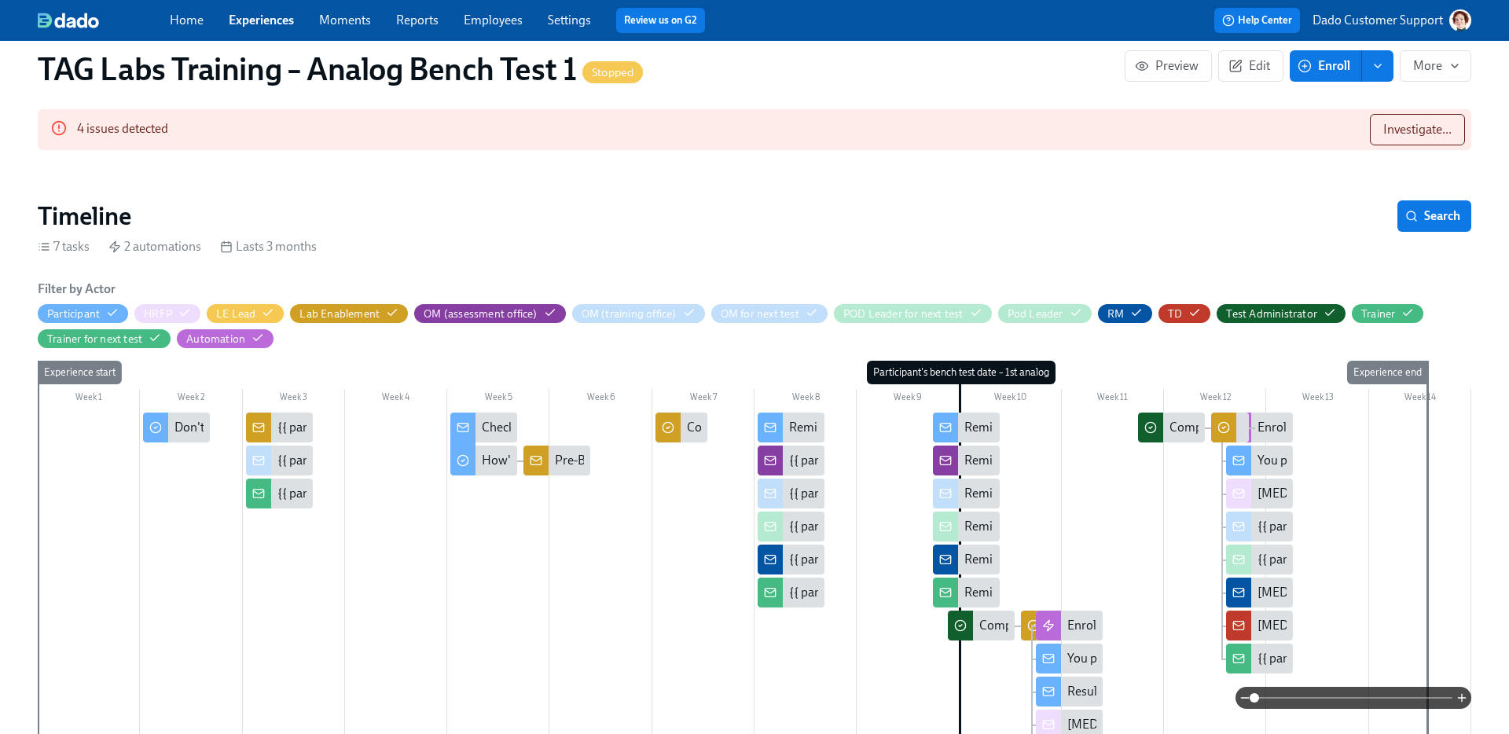
scroll to position [145, 0]
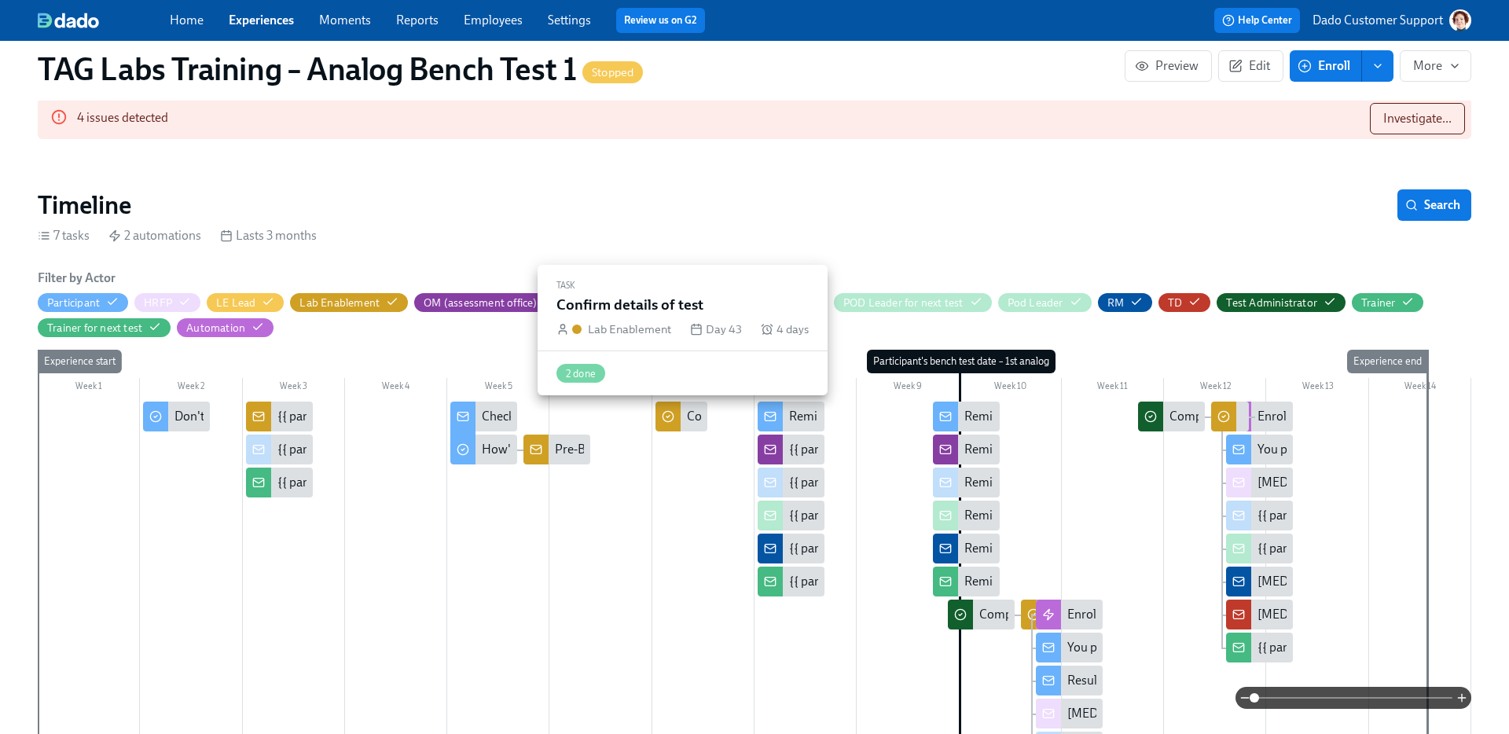
click at [675, 417] on div at bounding box center [668, 417] width 25 height 30
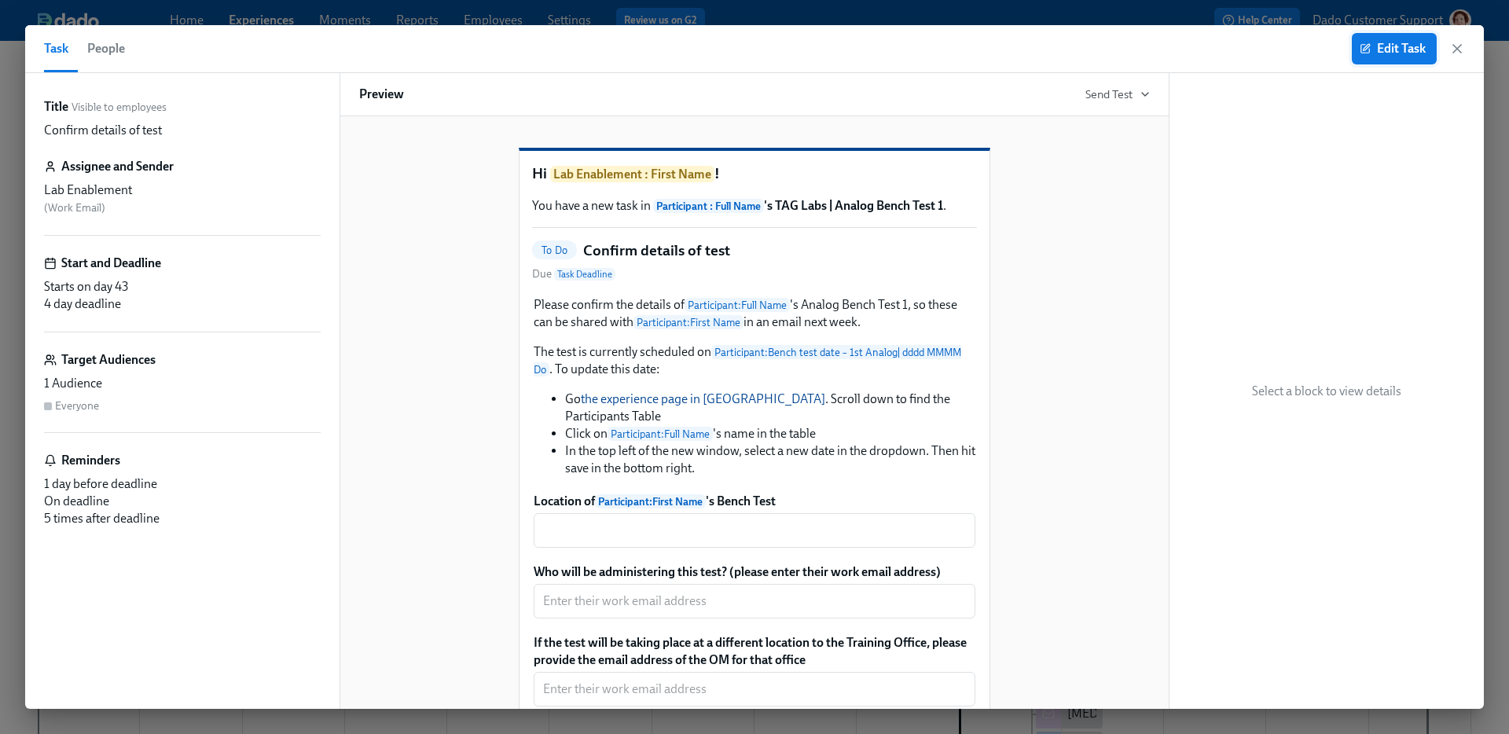
click at [1405, 52] on span "Edit Task" at bounding box center [1394, 49] width 63 height 16
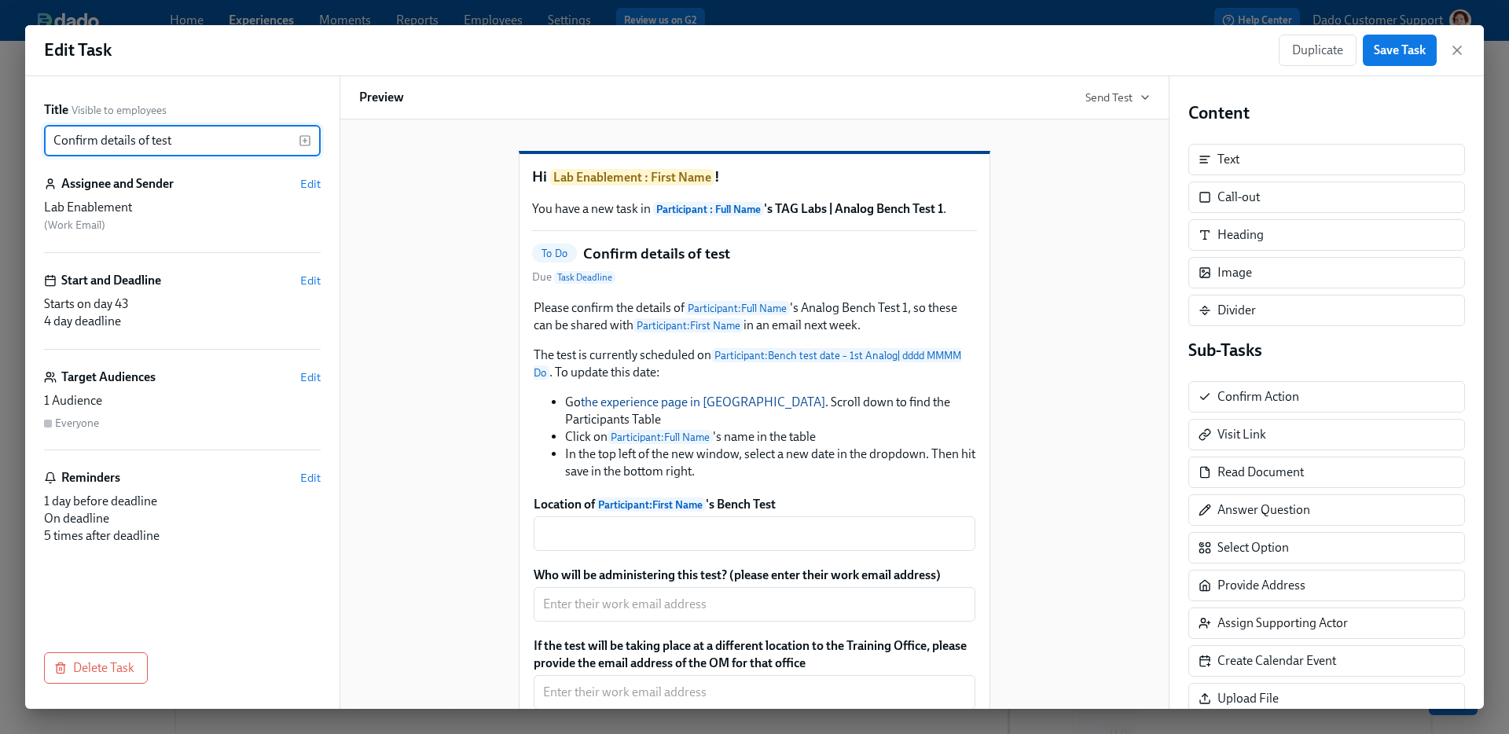
click at [155, 141] on input "Confirm details of test" at bounding box center [171, 140] width 255 height 31
type input "Confirm details of Test"
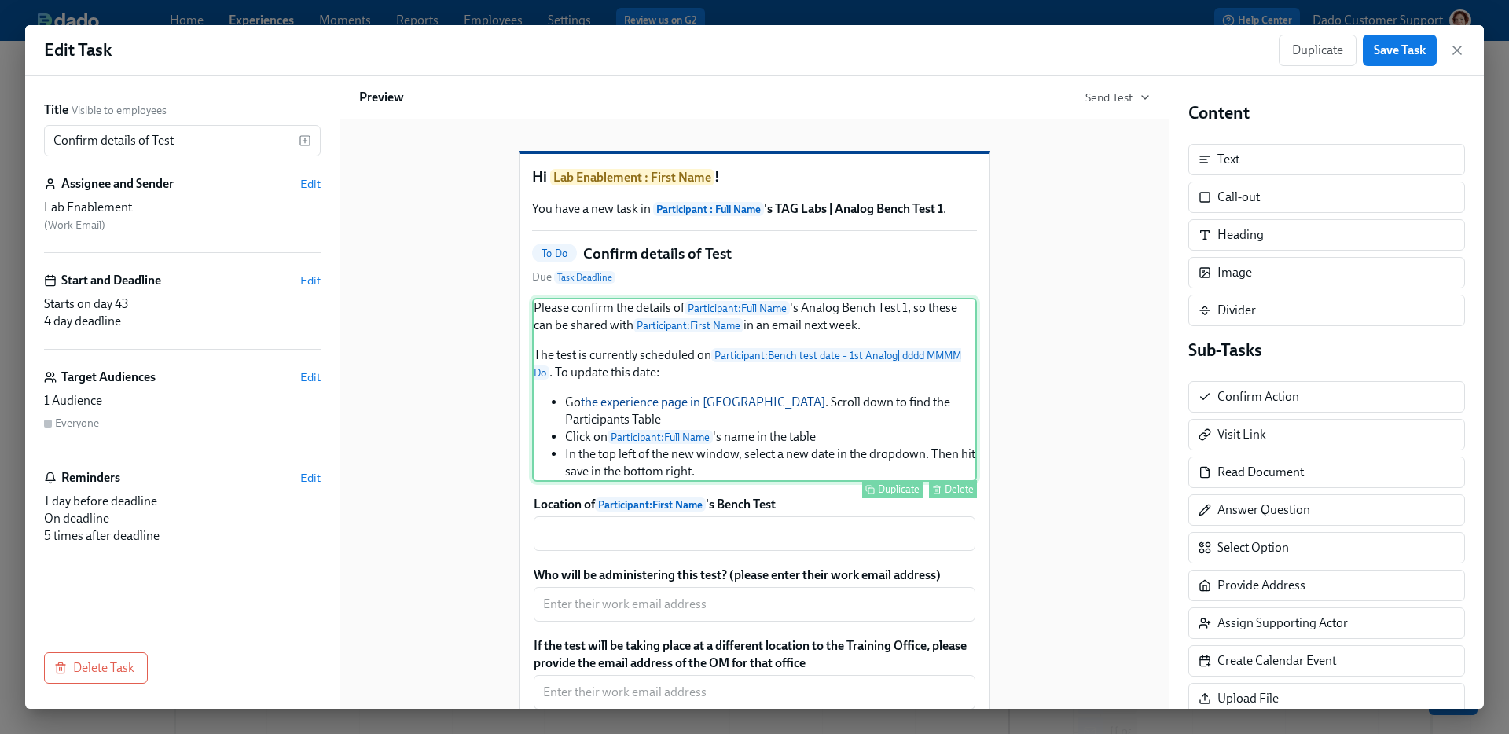
click at [695, 439] on div "Please confirm the details of Participant : Full Name 's Analog Bench Test 1, s…" at bounding box center [754, 390] width 445 height 184
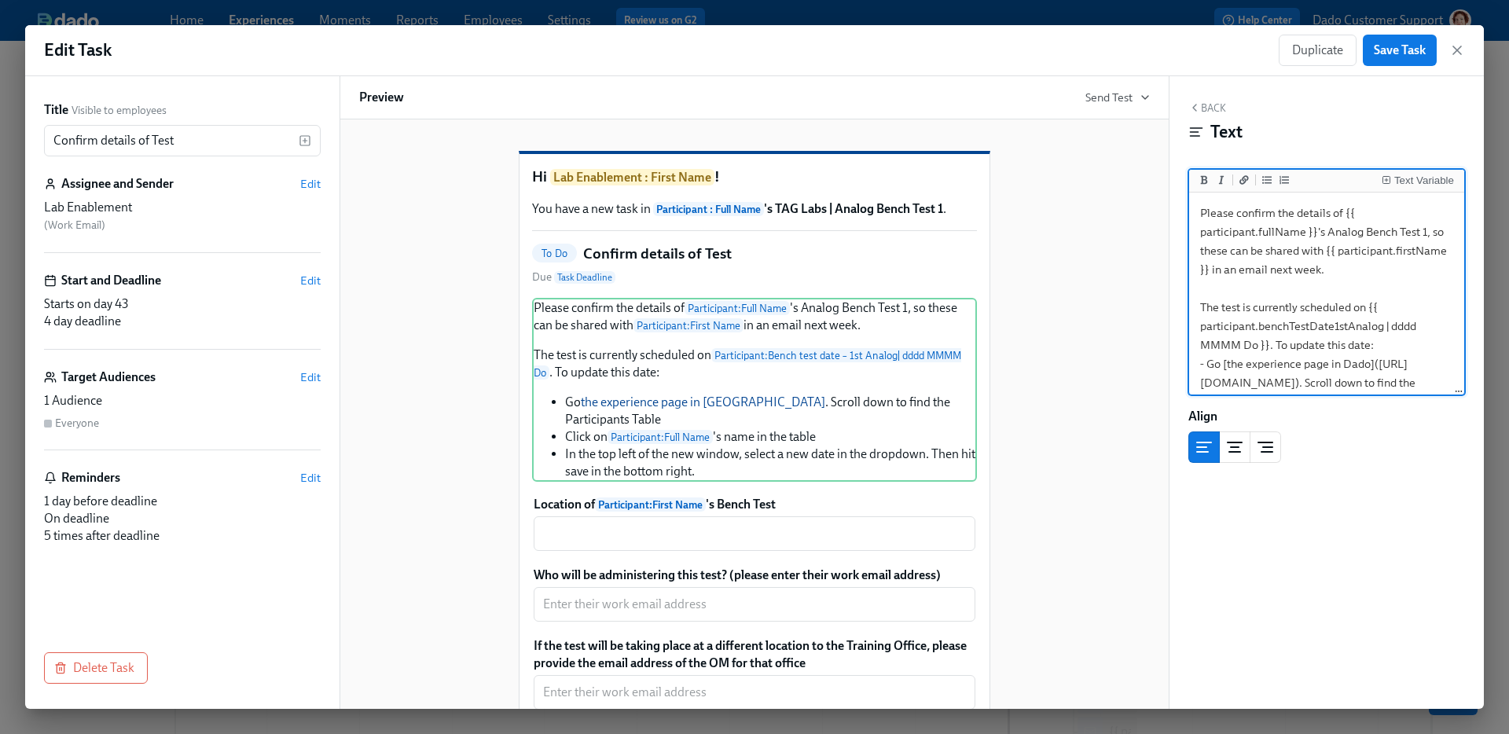
click at [1225, 307] on textarea "Please confirm the details of {{ participant.fullName }}'s Analog Bench Test 1,…" at bounding box center [1326, 355] width 269 height 318
type textarea "Please confirm the details of {{ participant.fullName }}'s Analog Bench Test 1,…"
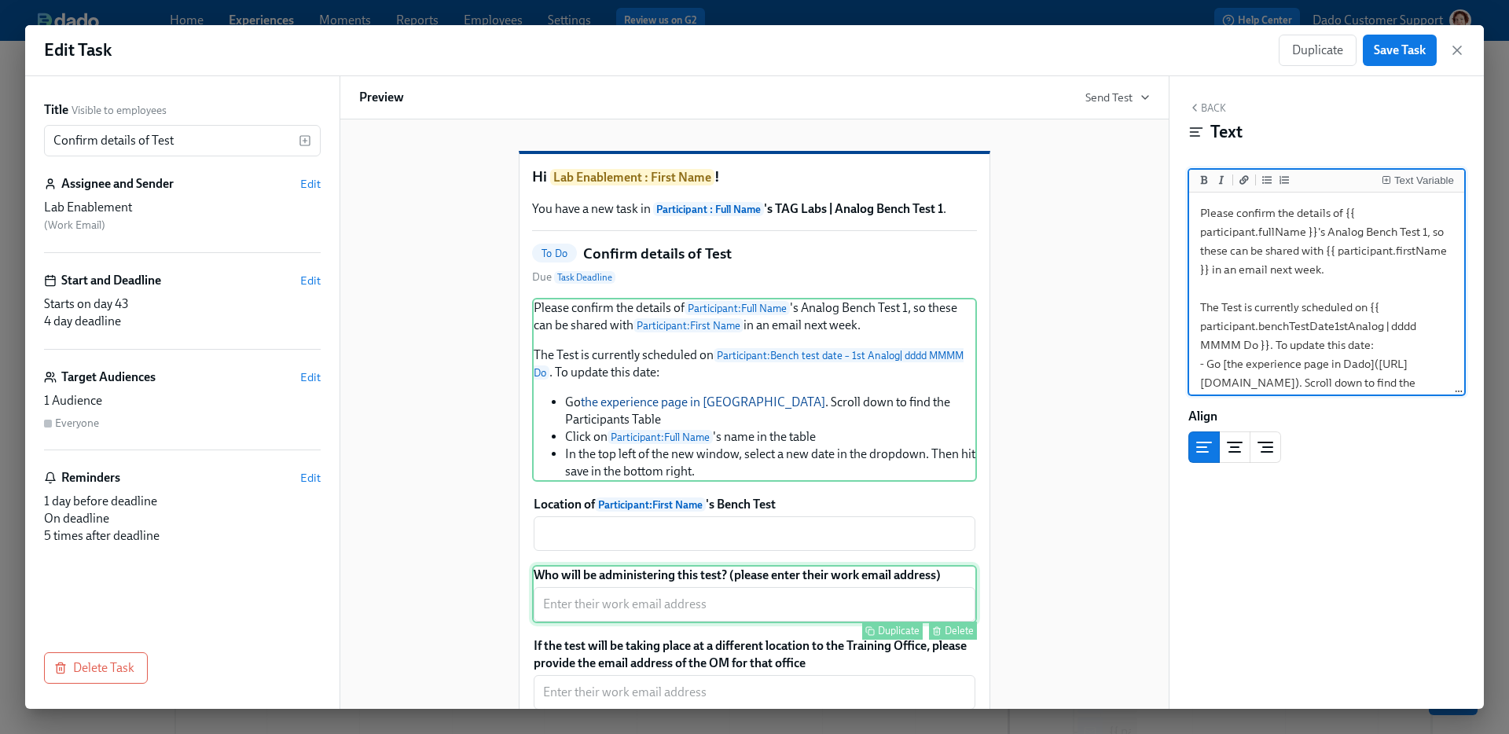
click at [766, 598] on div "Who will be administering this test? (please enter their work email address) ​ …" at bounding box center [754, 594] width 445 height 58
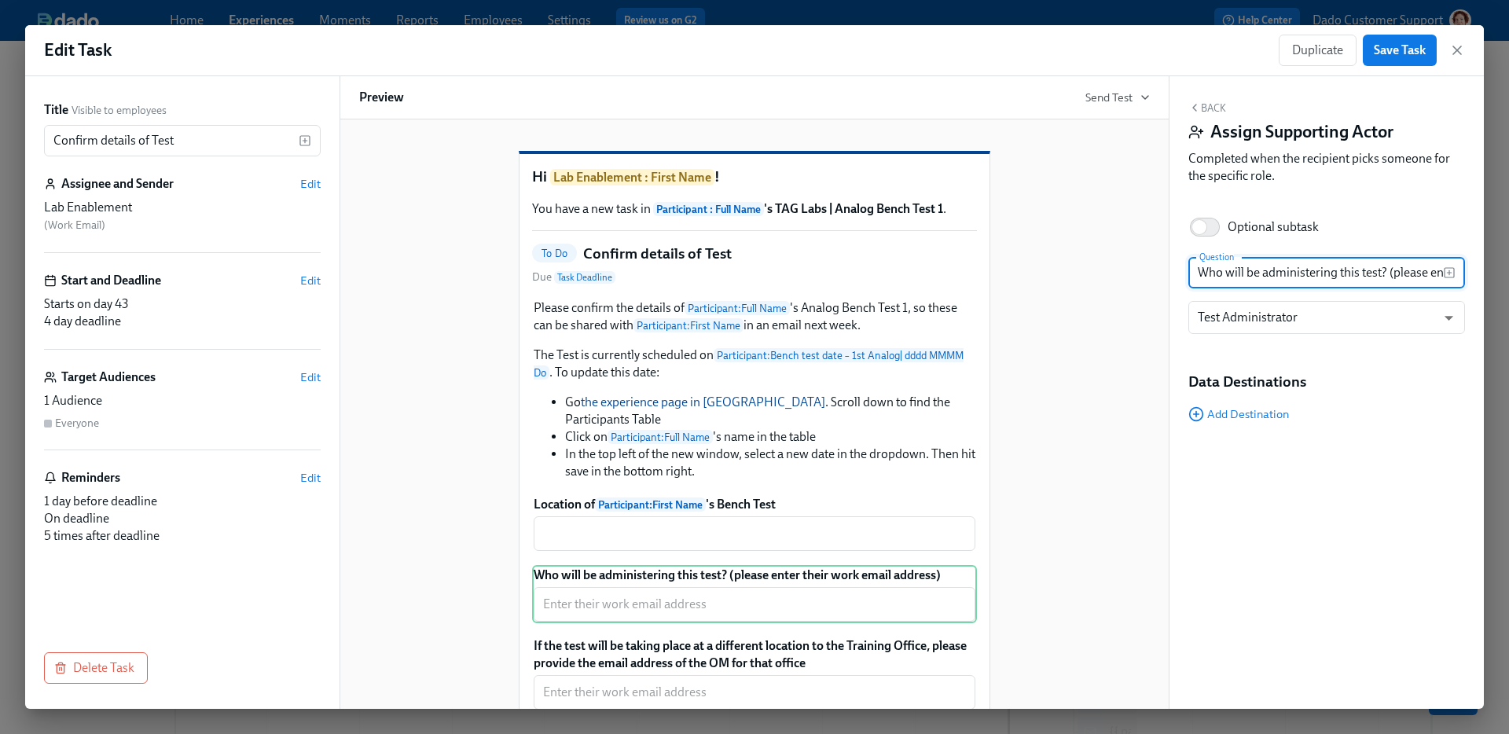
click at [1361, 274] on input "Who will be administering this test? (please enter their work email address)" at bounding box center [1316, 272] width 255 height 31
type input "Who will be administering this Test? (please enter their work email address)"
click at [834, 678] on div "If the test will be taking place at a different location to the Training Office…" at bounding box center [754, 695] width 445 height 119
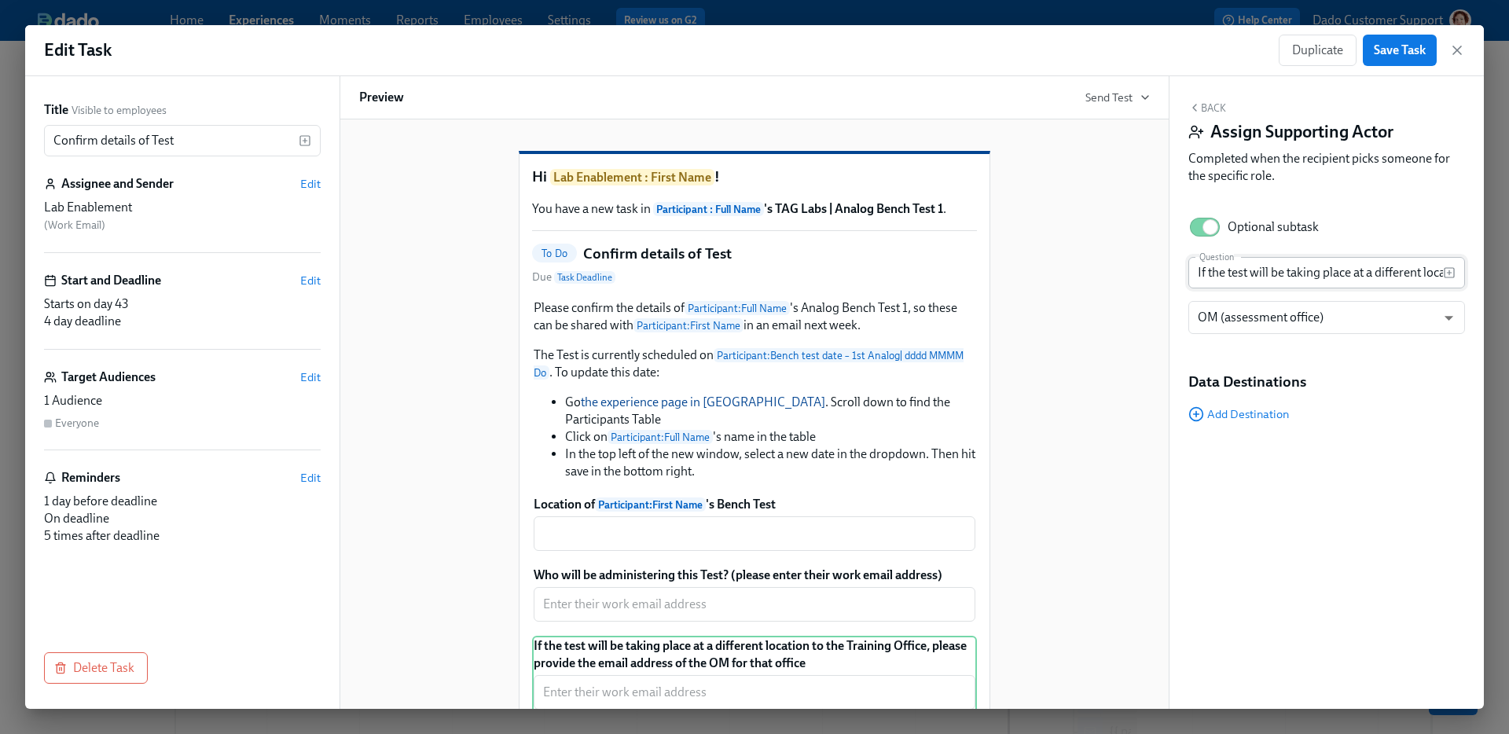
click at [1232, 270] on input "If the test will be taking place at a different location to the Training Office…" at bounding box center [1316, 272] width 255 height 31
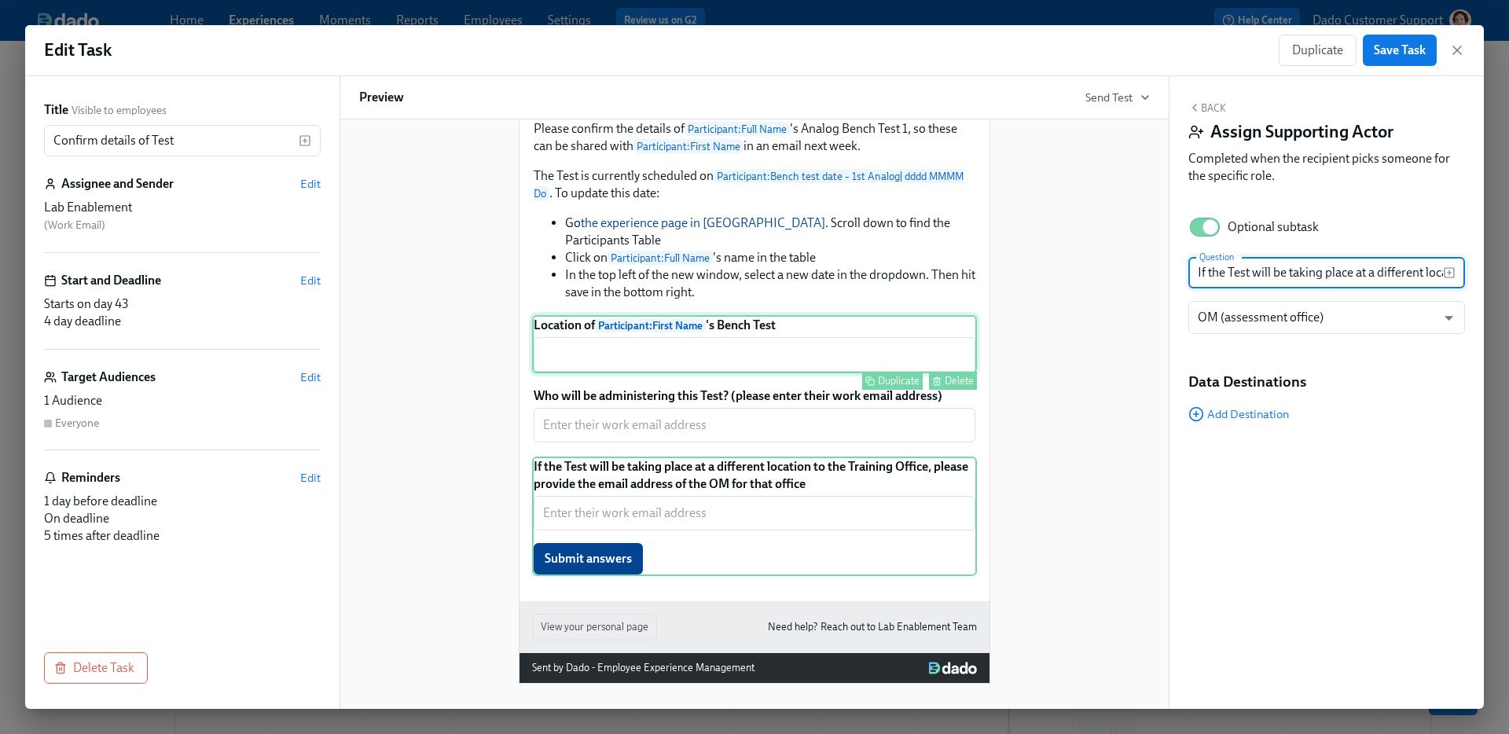
scroll to position [189, 0]
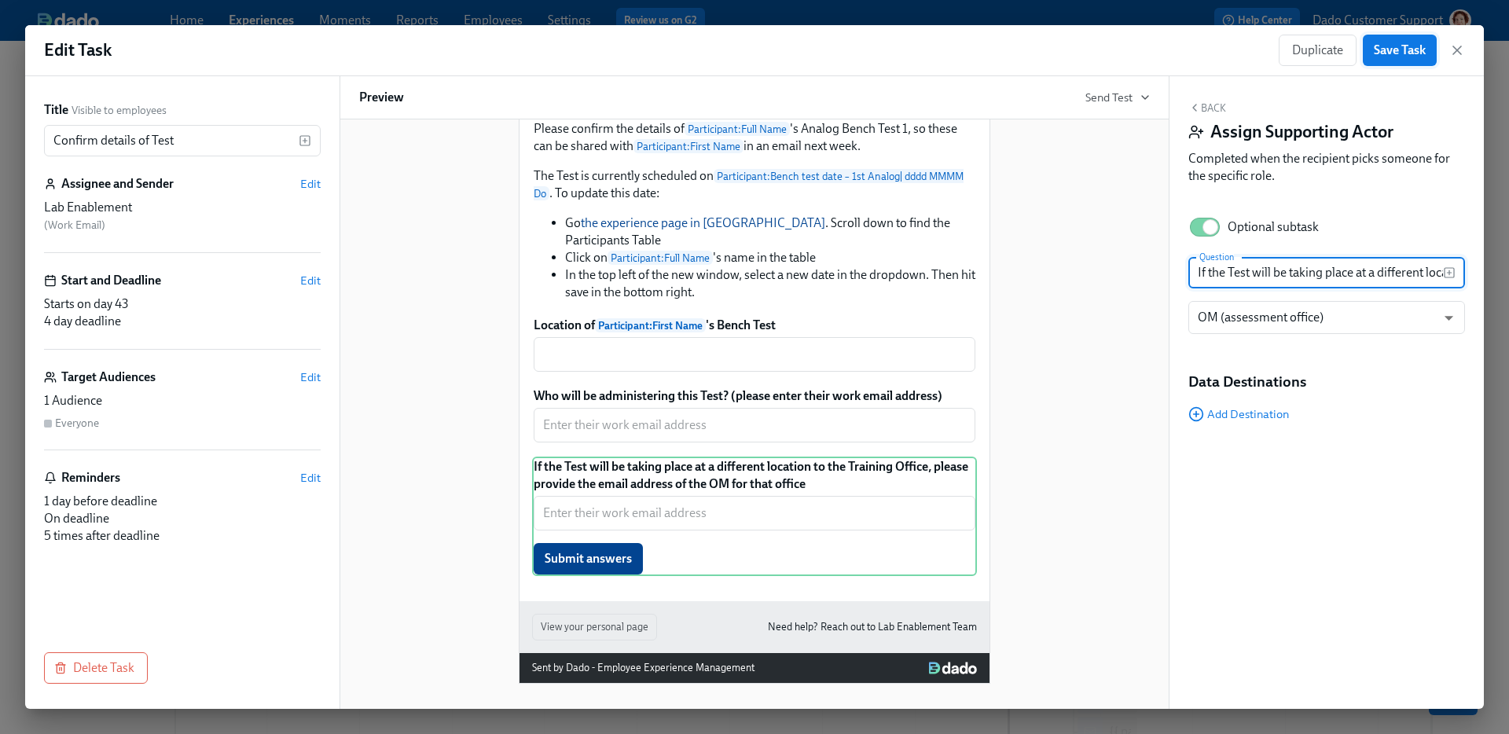
type input "If the Test will be taking place at a different location to the Training Office…"
click at [1408, 56] on span "Save Task" at bounding box center [1400, 50] width 52 height 16
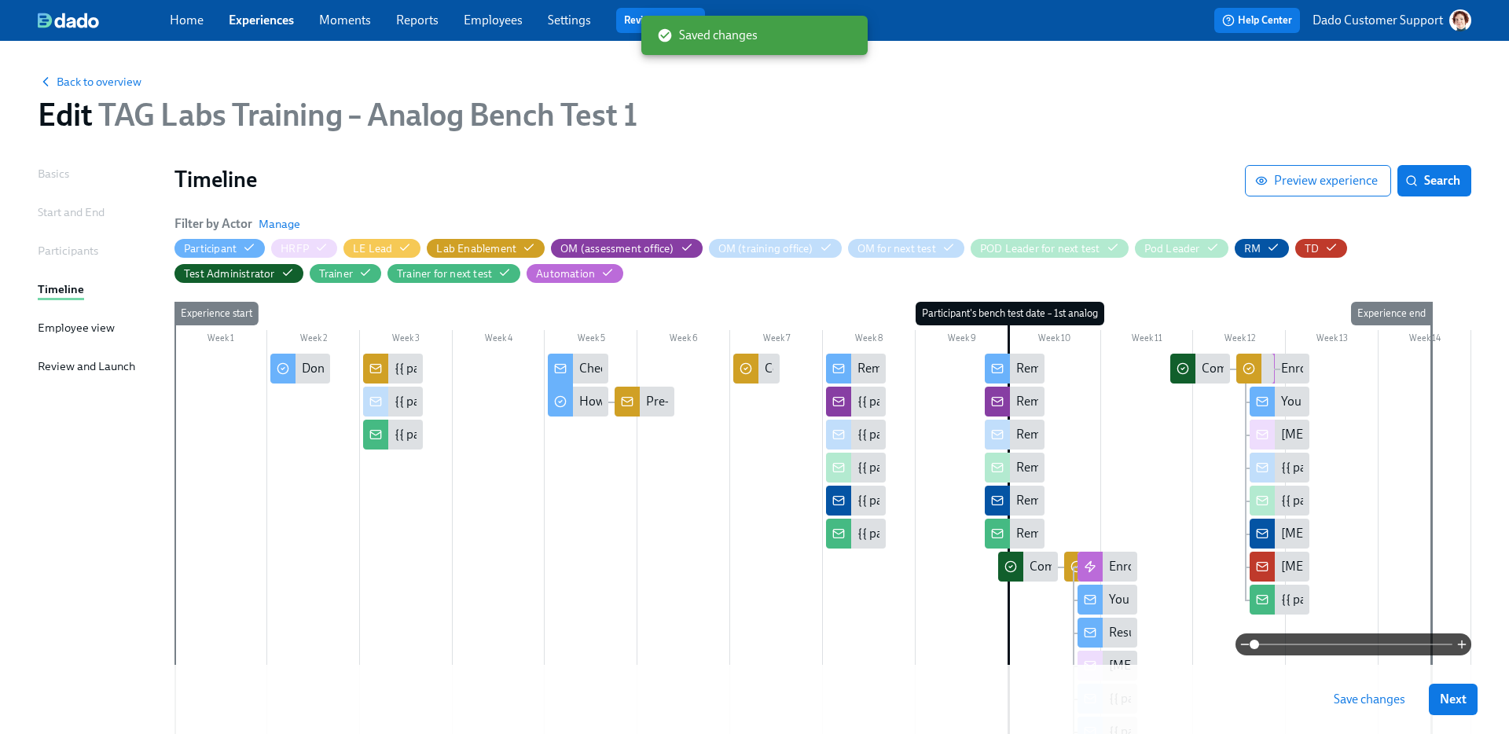
click at [1374, 704] on span "Save changes" at bounding box center [1370, 700] width 72 height 16
click at [1038, 568] on div "Complete and upload the assessment form" at bounding box center [1145, 566] width 230 height 17
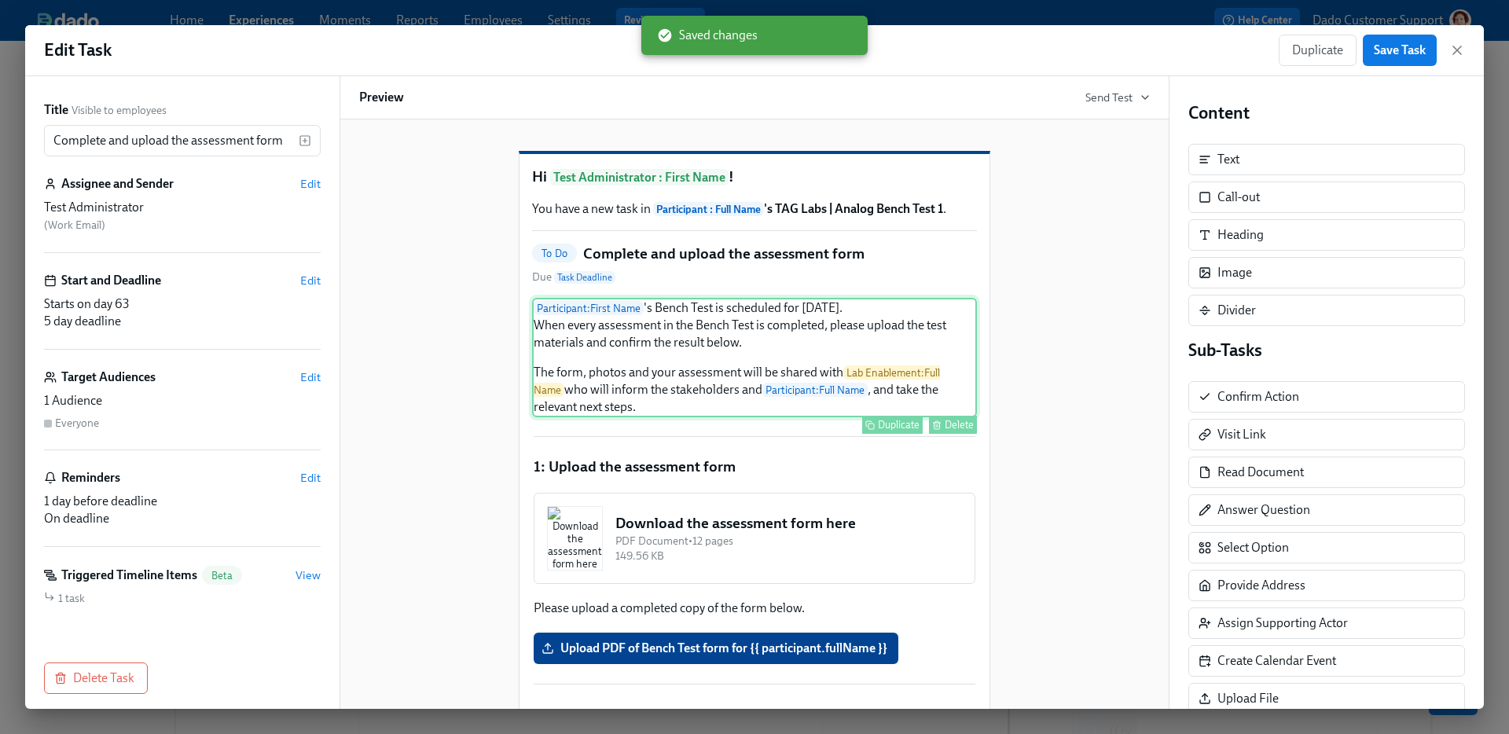
click at [770, 345] on div "Participant : First Name 's Bench Test is scheduled for tomorrow. When every as…" at bounding box center [754, 357] width 445 height 119
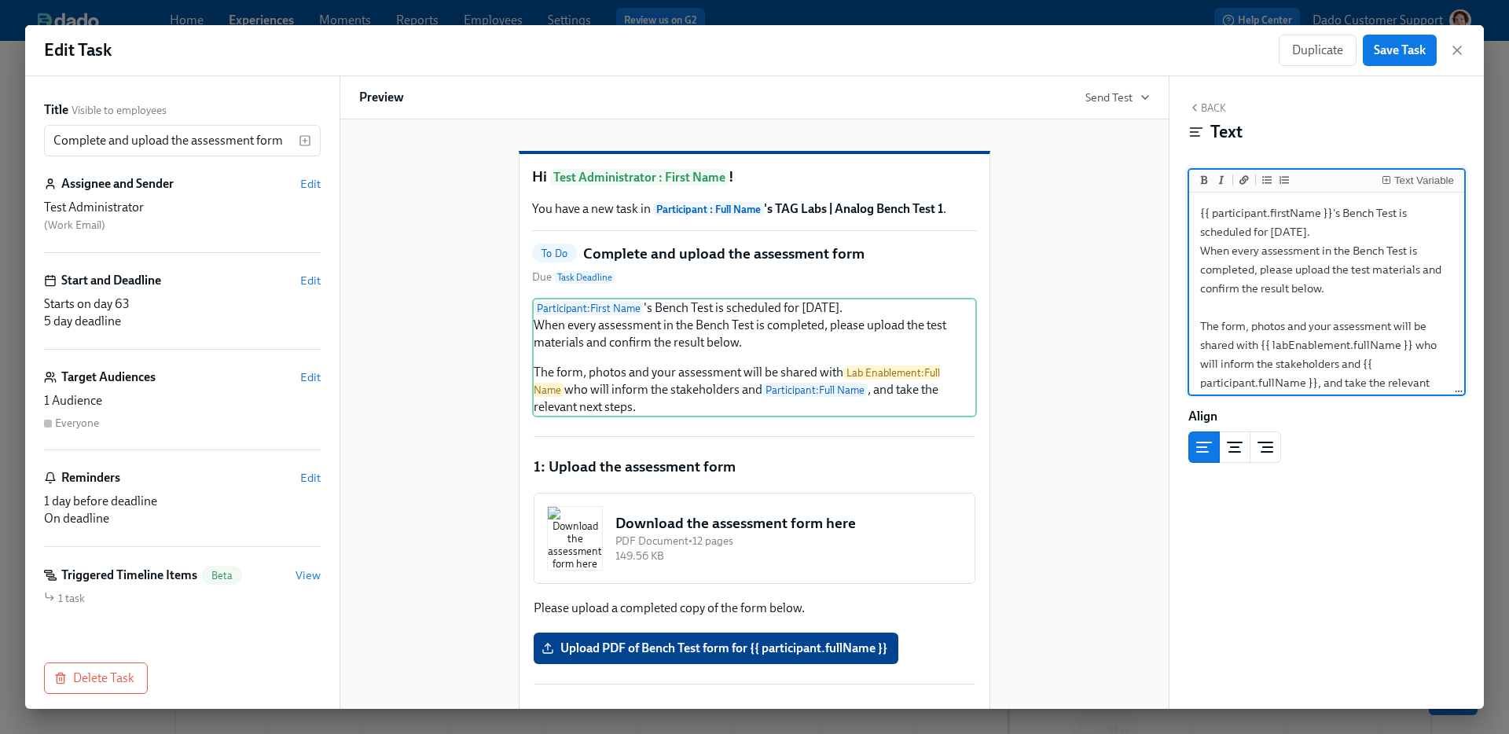
click at [1353, 273] on textarea "{{ participant.firstName }}'s Bench Test is scheduled for tomorrow. When every …" at bounding box center [1326, 307] width 269 height 223
type textarea "{{ participant.firstName }}'s Bench Test is scheduled for tomorrow. When every …"
click at [1387, 42] on span "Save Task" at bounding box center [1400, 50] width 52 height 16
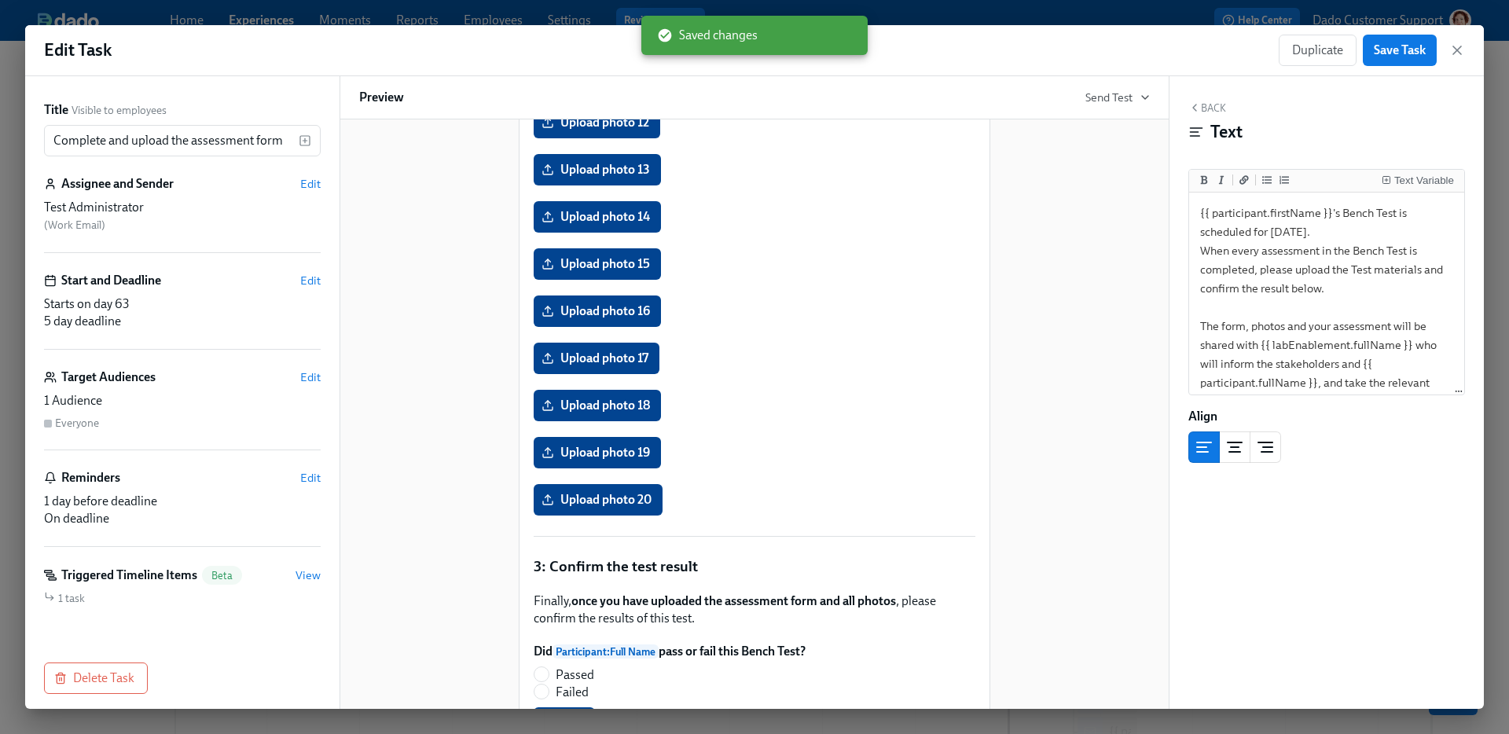
scroll to position [1421, 0]
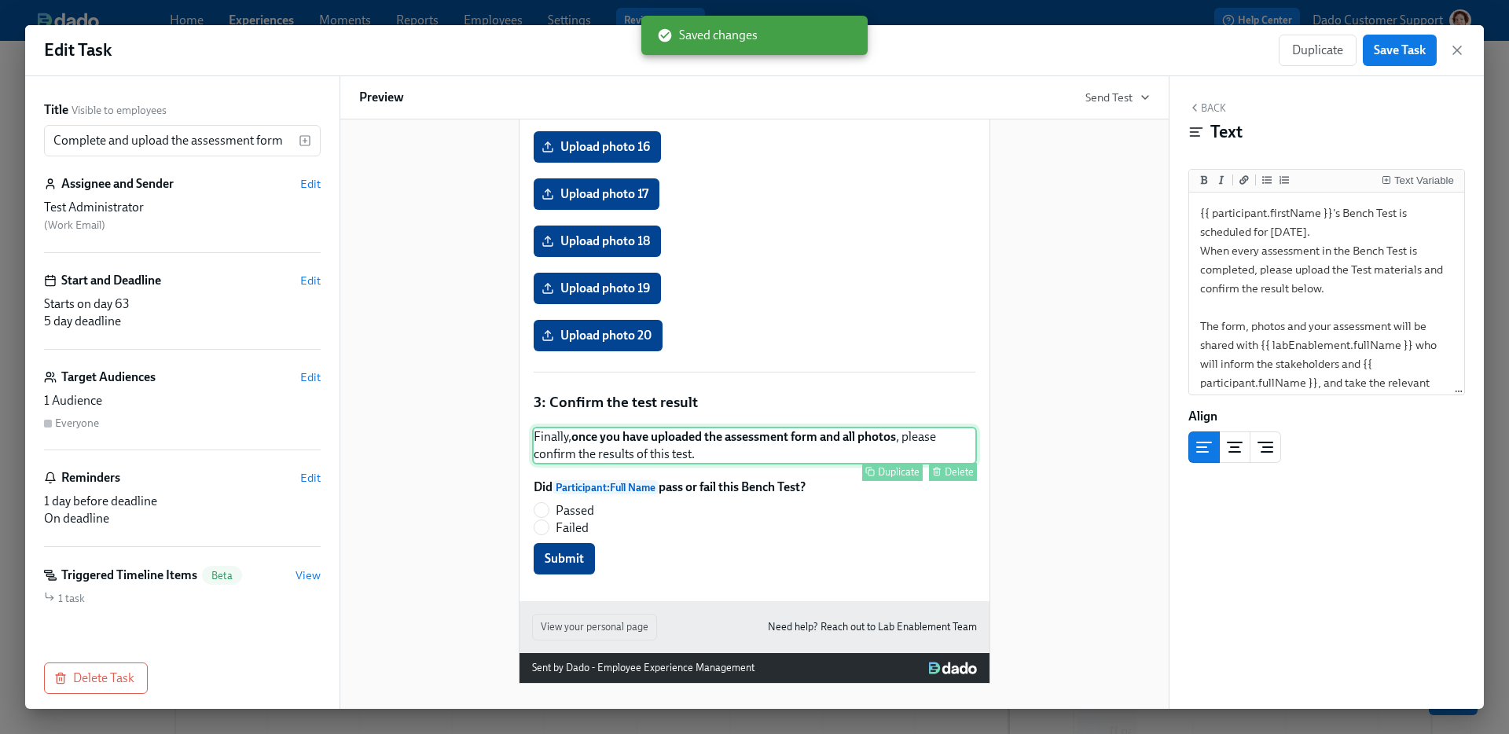
click at [718, 443] on div "Finally, once you have uploaded the assessment form and all photos , please con…" at bounding box center [754, 446] width 445 height 38
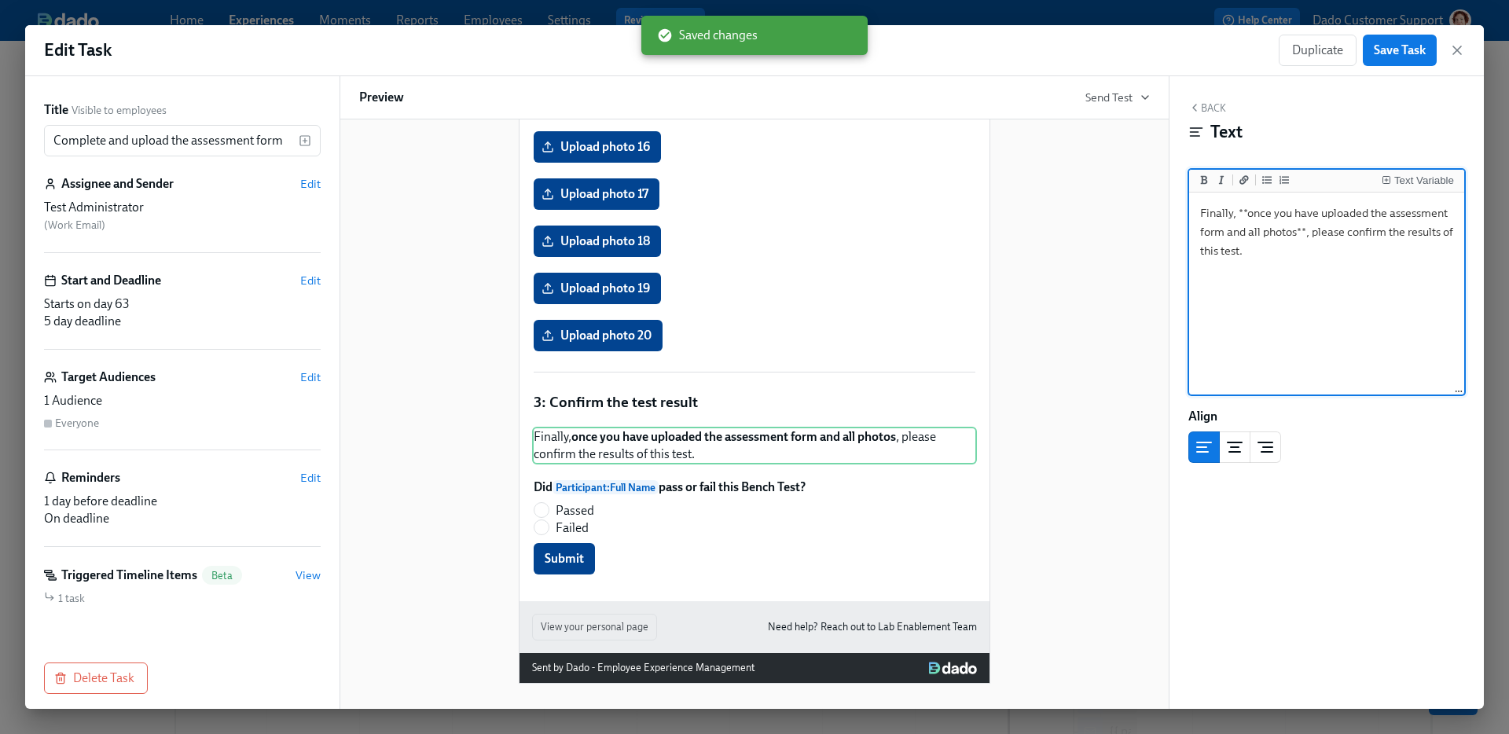
click at [1238, 250] on textarea "Finally, **once you have uploaded the assessment form and all photos**, please …" at bounding box center [1326, 294] width 269 height 197
type textarea "Finally, **once you have uploaded the assessment form and all photos**, please …"
click at [1387, 64] on button "Save Task" at bounding box center [1400, 50] width 74 height 31
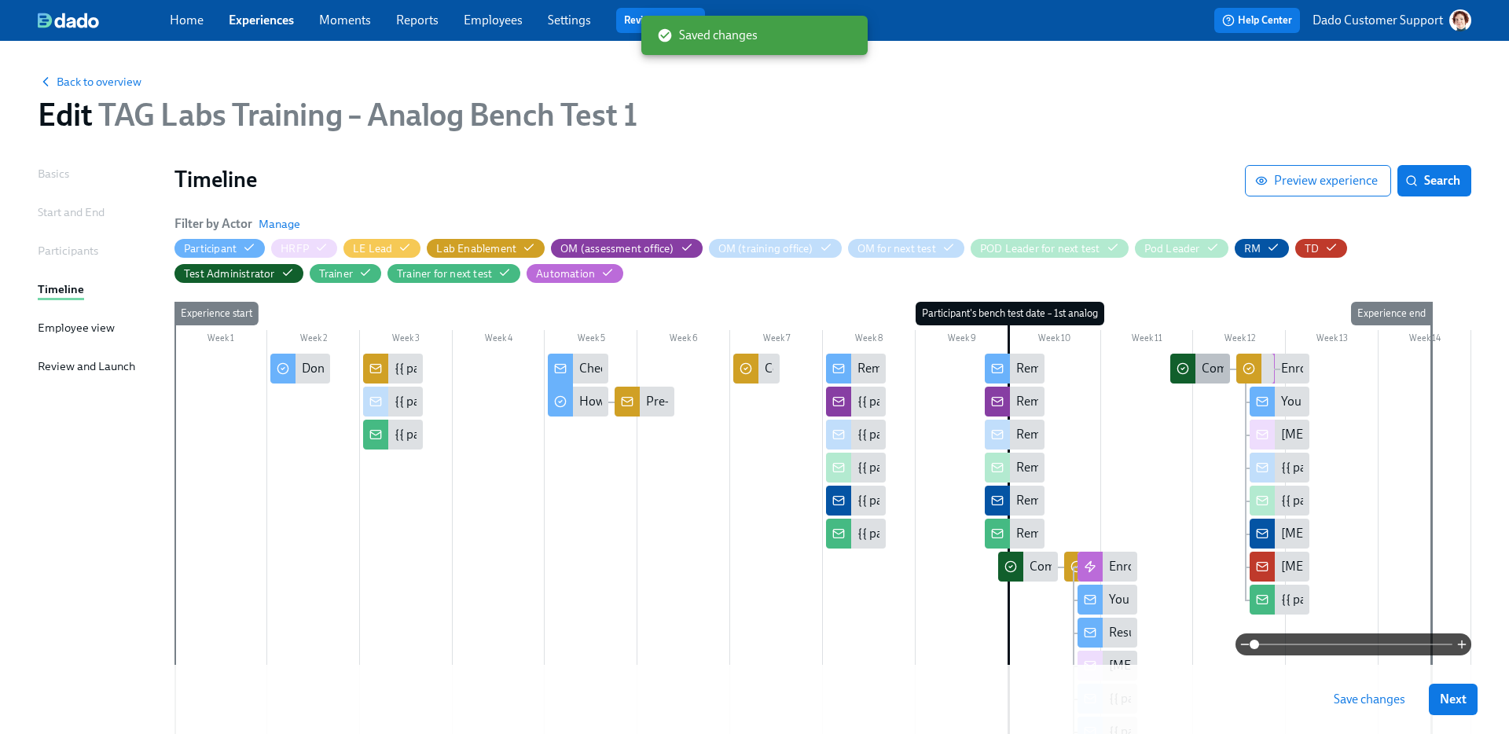
click at [1212, 374] on div "Complete and upload the assessment form (2nd attempt)" at bounding box center [1354, 368] width 305 height 17
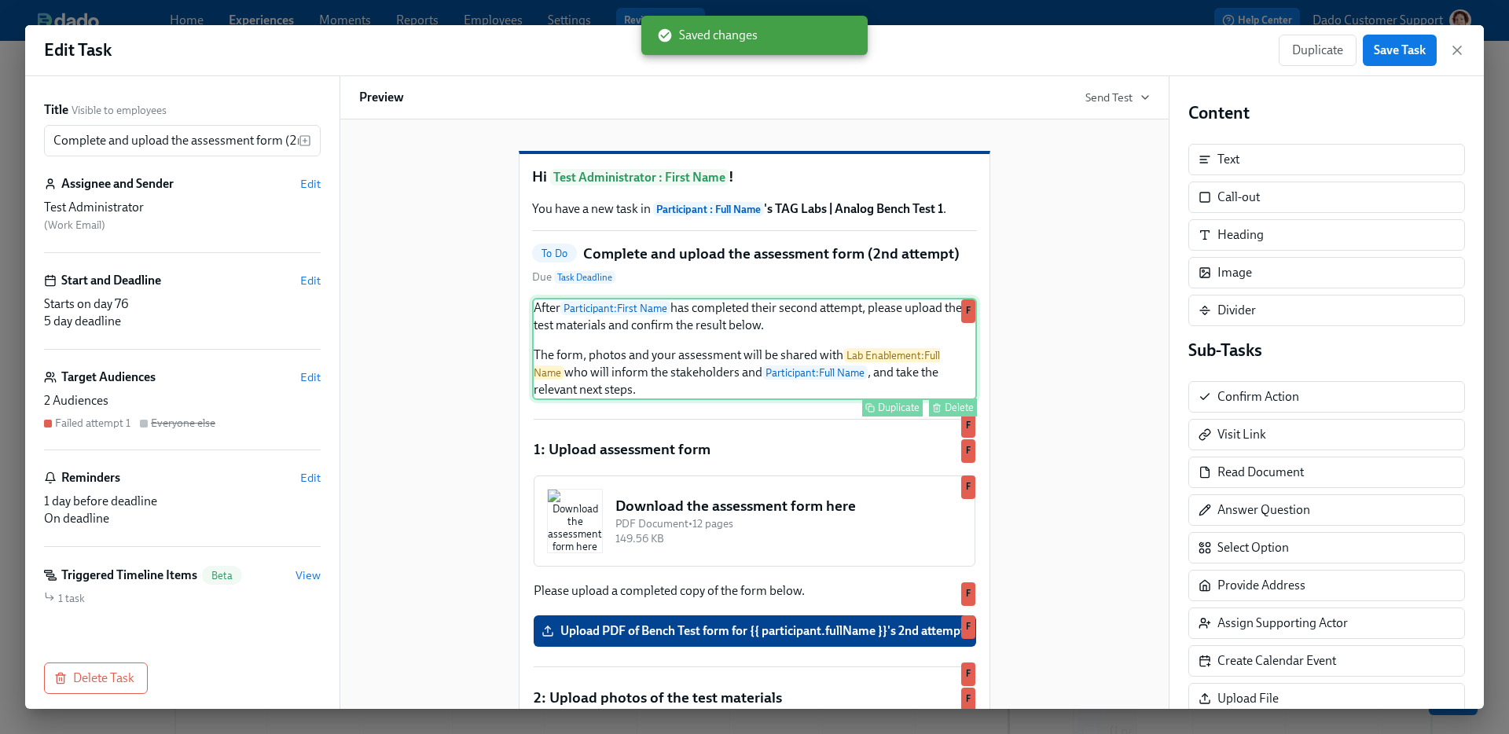
click at [845, 346] on div "After Participant : First Name has completed their second attempt, please uploa…" at bounding box center [754, 349] width 445 height 102
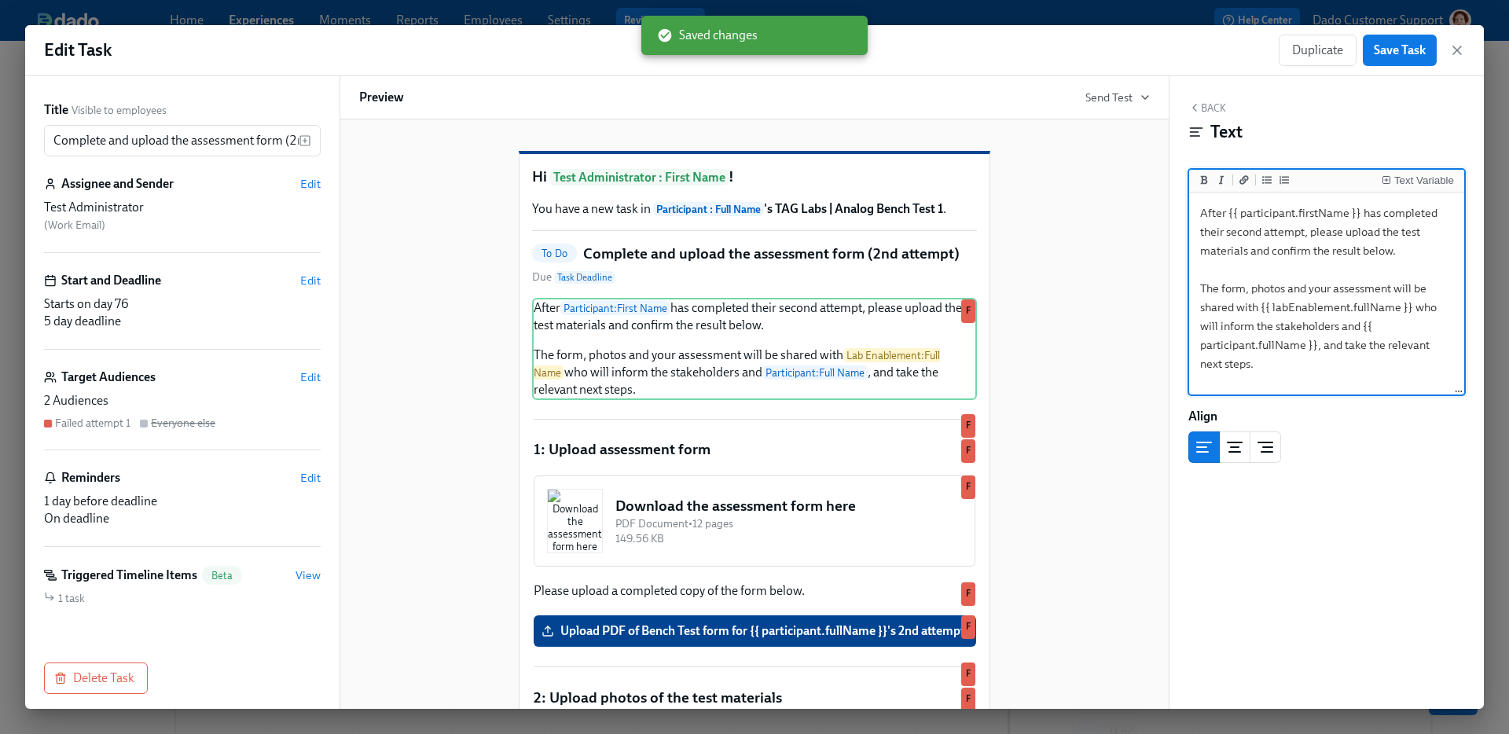
click at [1402, 235] on textarea "After {{ participant.firstName }} has completed their second attempt, please up…" at bounding box center [1326, 294] width 269 height 197
type textarea "After {{ participant.firstName }} has completed their second attempt, please up…"
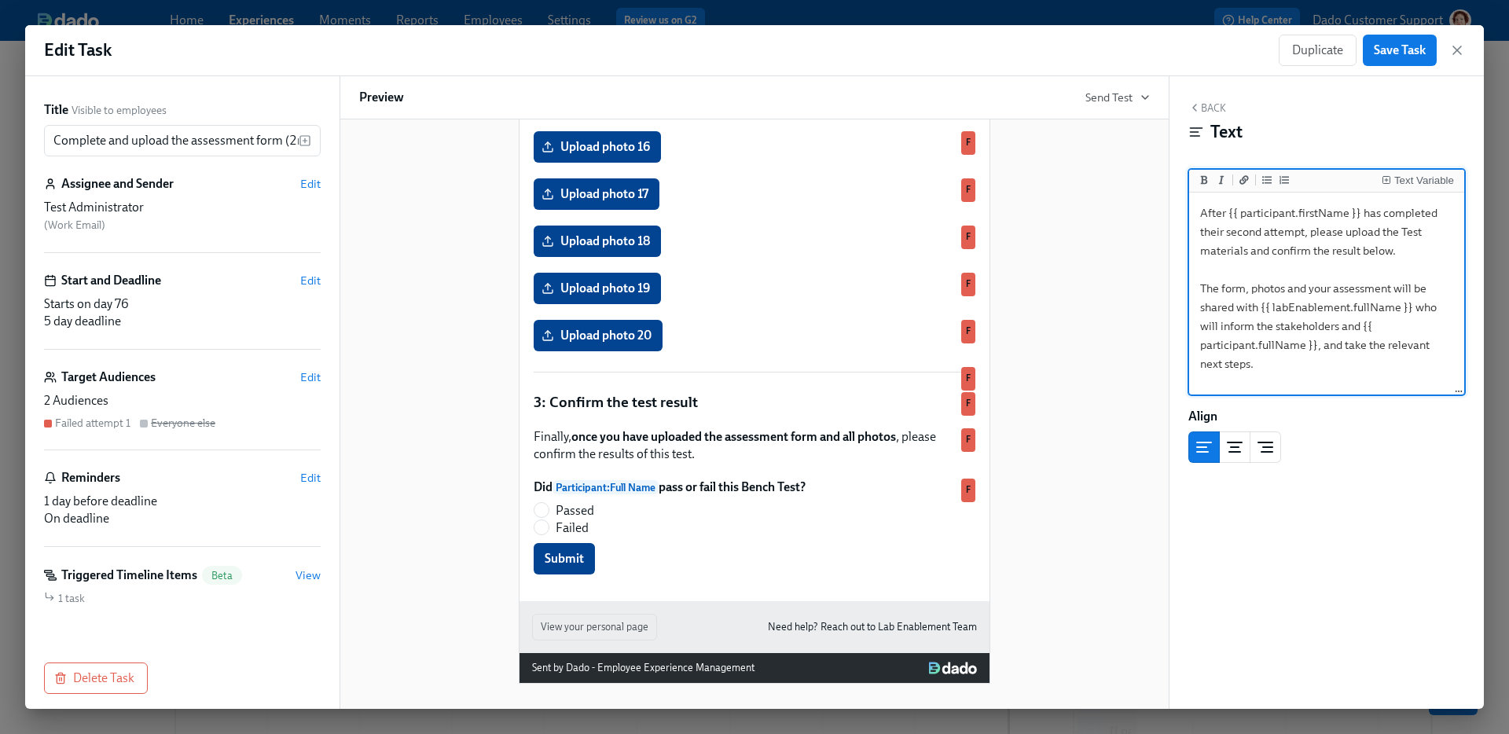
scroll to position [1404, 0]
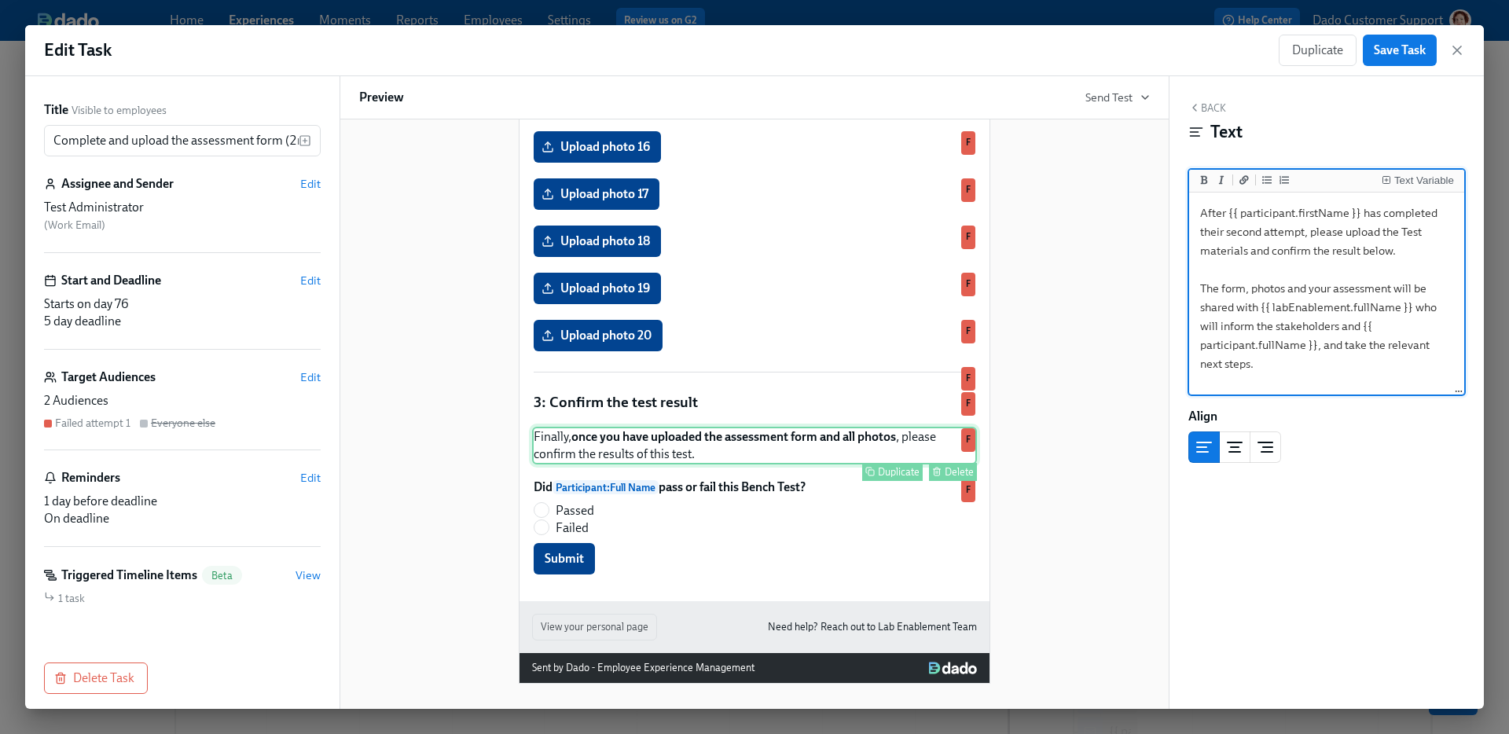
click at [765, 428] on div "Finally, once you have uploaded the assessment form and all photos , please con…" at bounding box center [754, 446] width 445 height 38
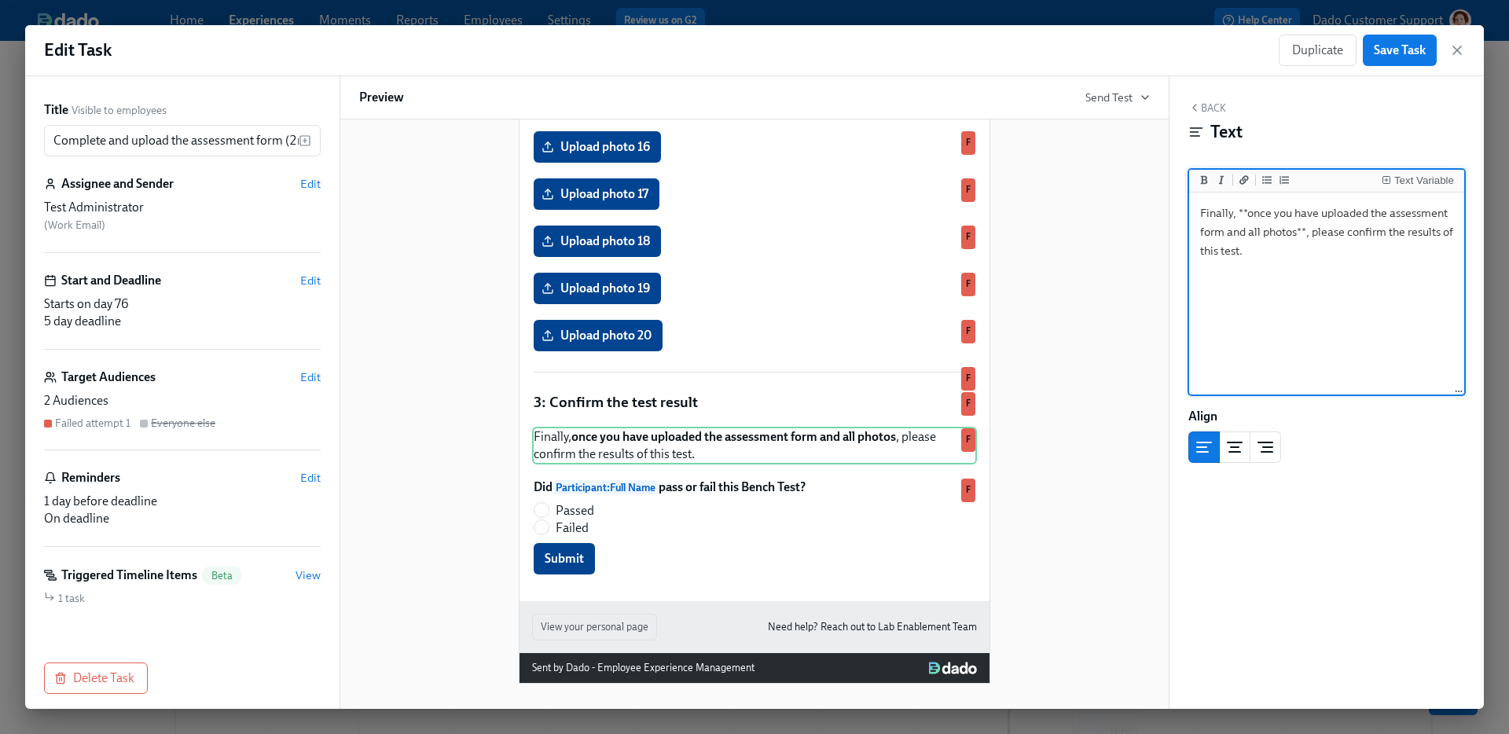
click at [1240, 245] on textarea "Finally, **once you have uploaded the assessment form and all photos**, please …" at bounding box center [1326, 294] width 269 height 197
type textarea "Finally, **once you have uploaded the assessment form and all photos**, please …"
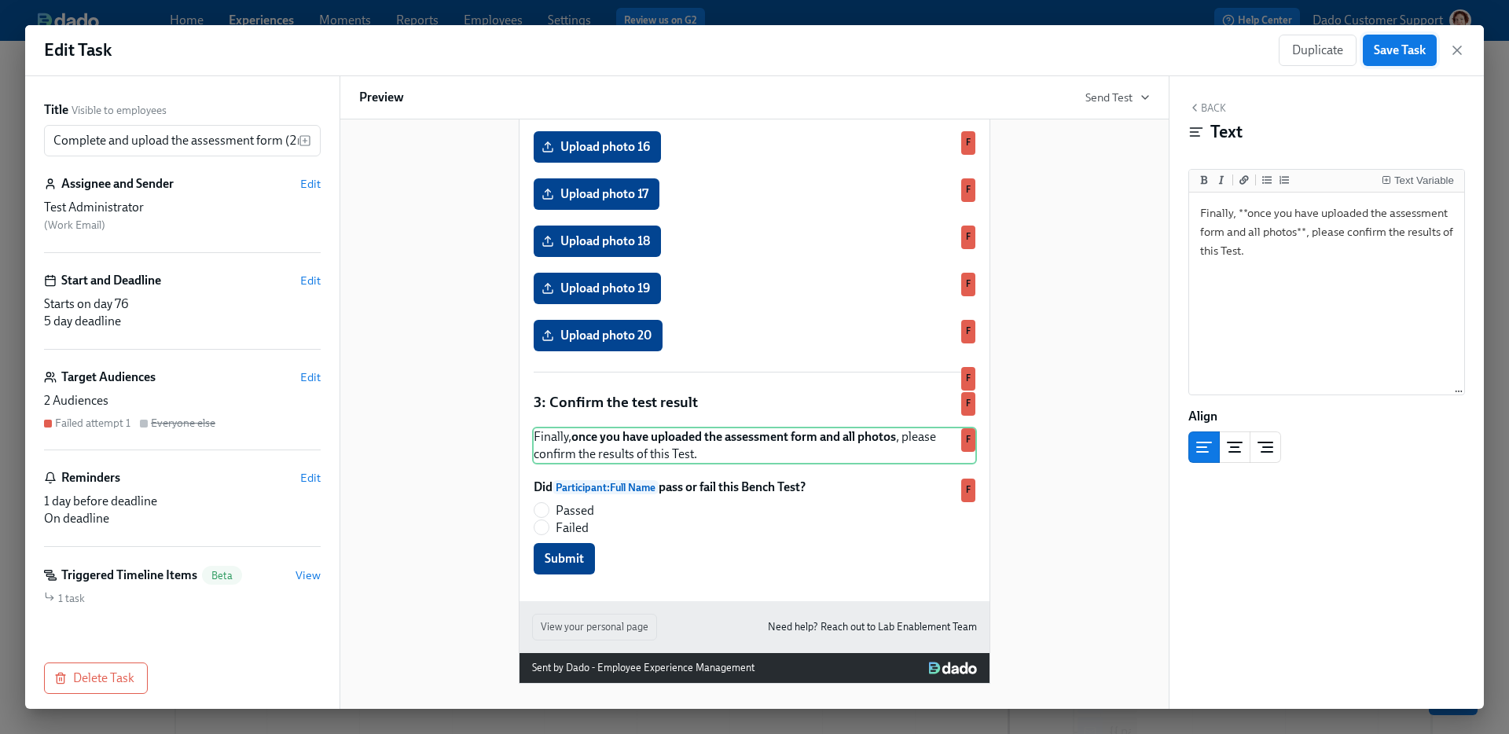
click at [1398, 43] on span "Save Task" at bounding box center [1400, 50] width 52 height 16
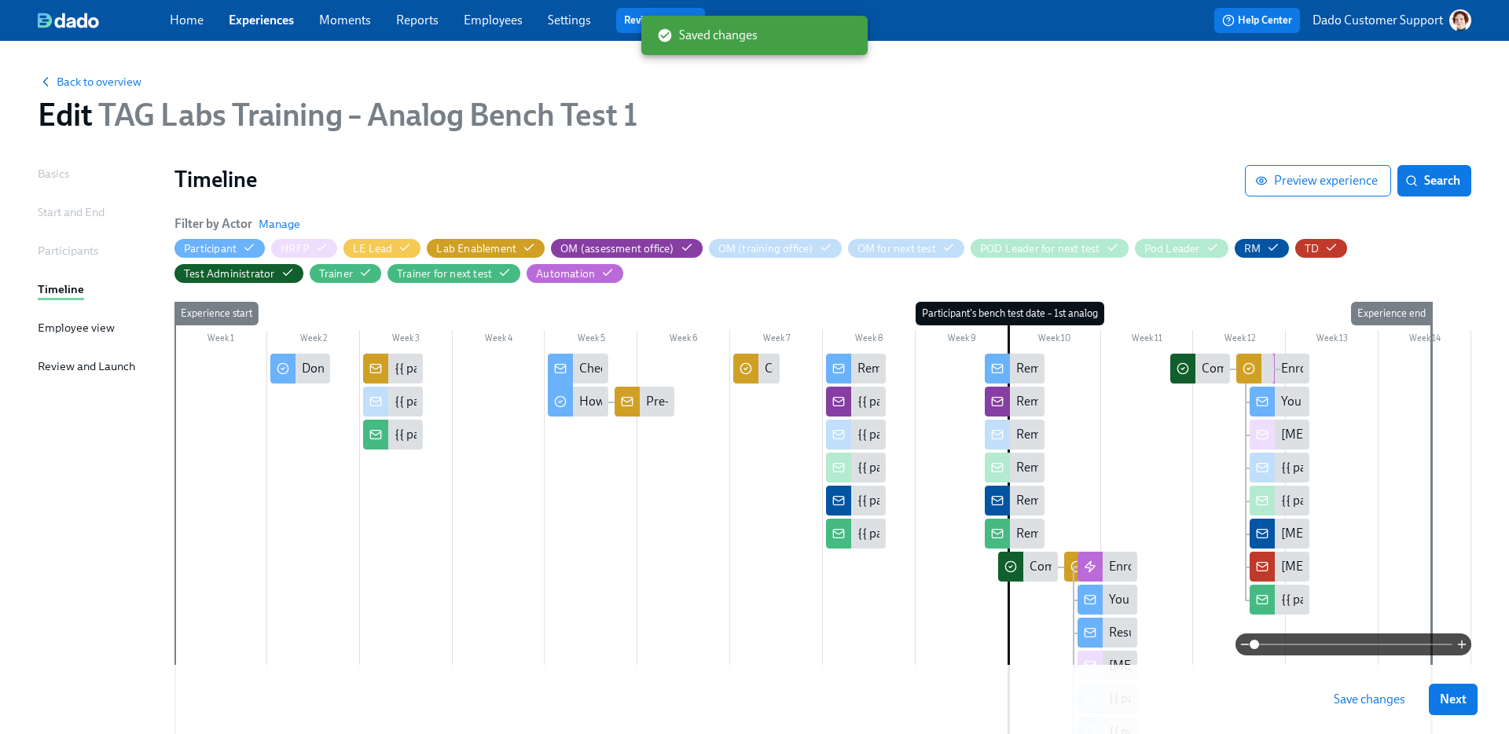
click at [1398, 700] on span "Save changes" at bounding box center [1370, 700] width 72 height 16
click at [1253, 366] on circle at bounding box center [1249, 369] width 10 height 10
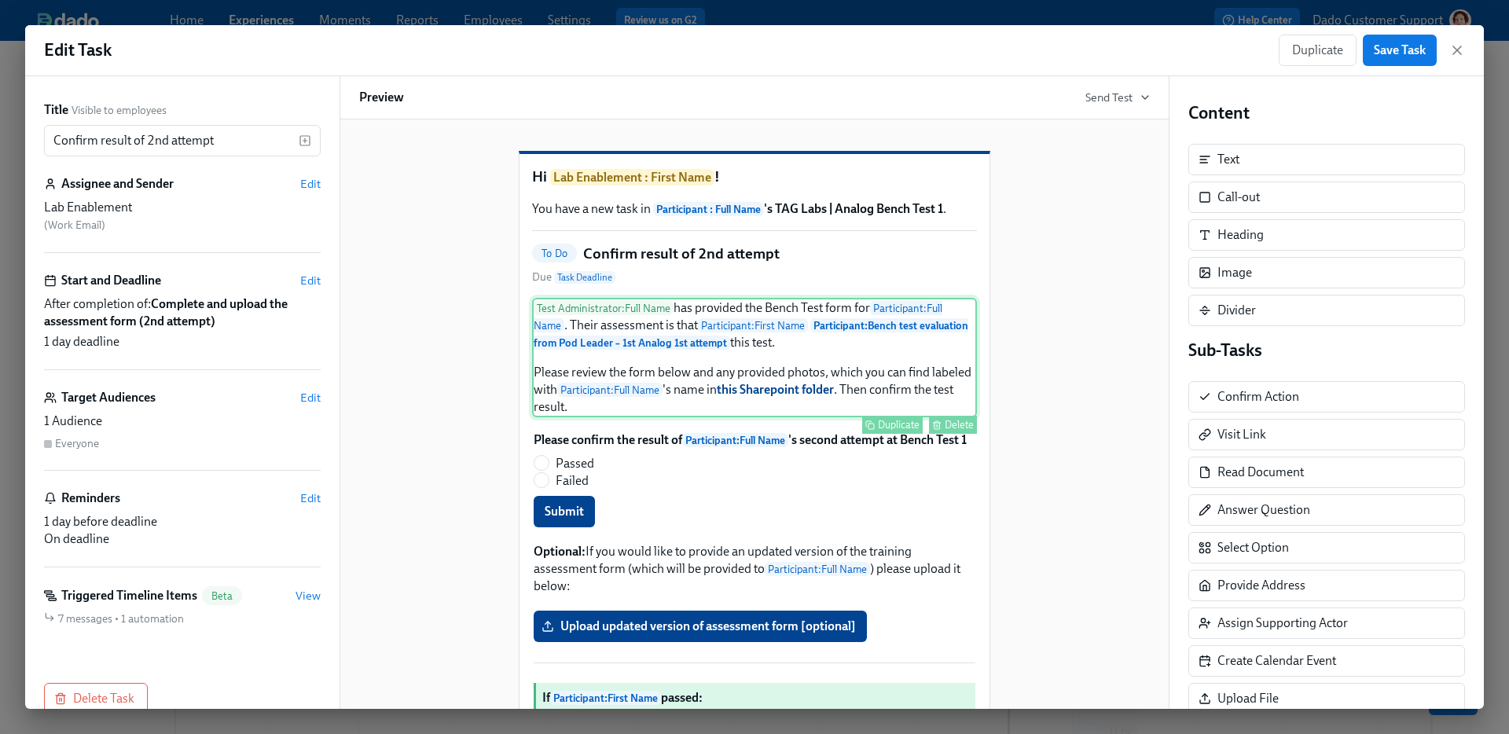
click at [867, 373] on div "Test Administrator : Full Name has provided the Bench Test form for Participant…" at bounding box center [754, 357] width 445 height 119
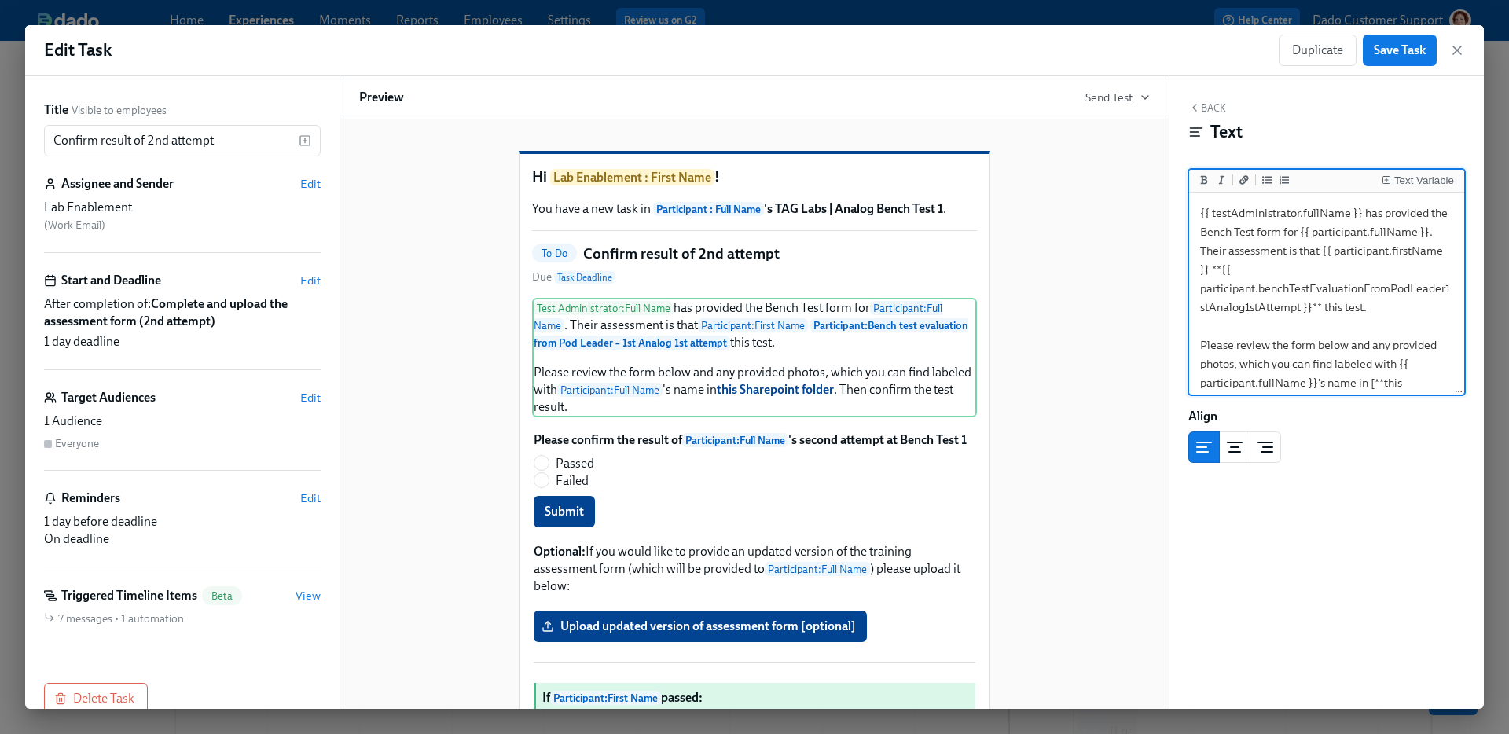
click at [1350, 309] on textarea "{{ testAdministrator.fullName }} has provided the Bench Test form for {{ partic…" at bounding box center [1326, 317] width 269 height 242
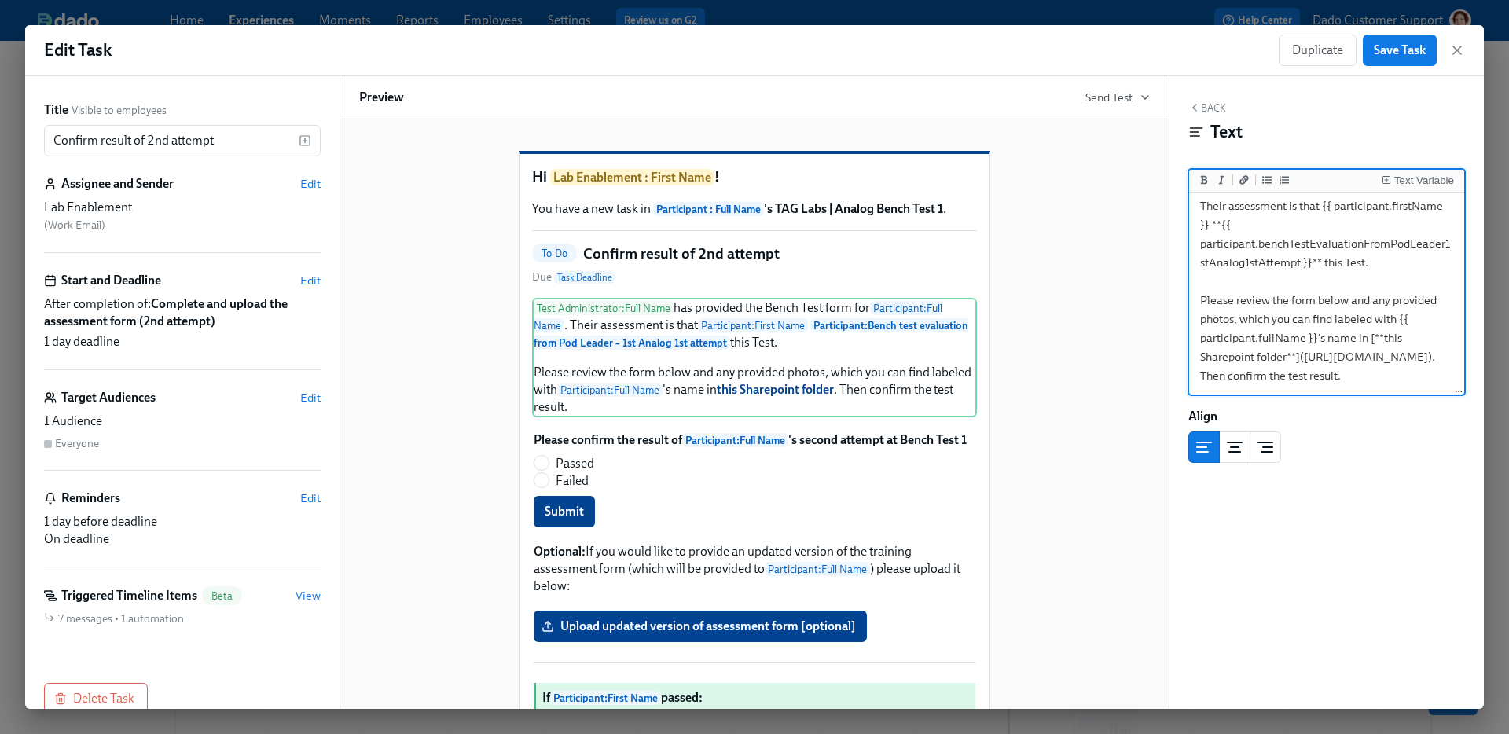
scroll to position [290, 0]
click at [1265, 377] on textarea "{{ testAdministrator.fullName }} has provided the Bench Test form for {{ partic…" at bounding box center [1326, 272] width 269 height 242
type textarea "{{ testAdministrator.fullName }} has provided the Bench Test form for {{ partic…"
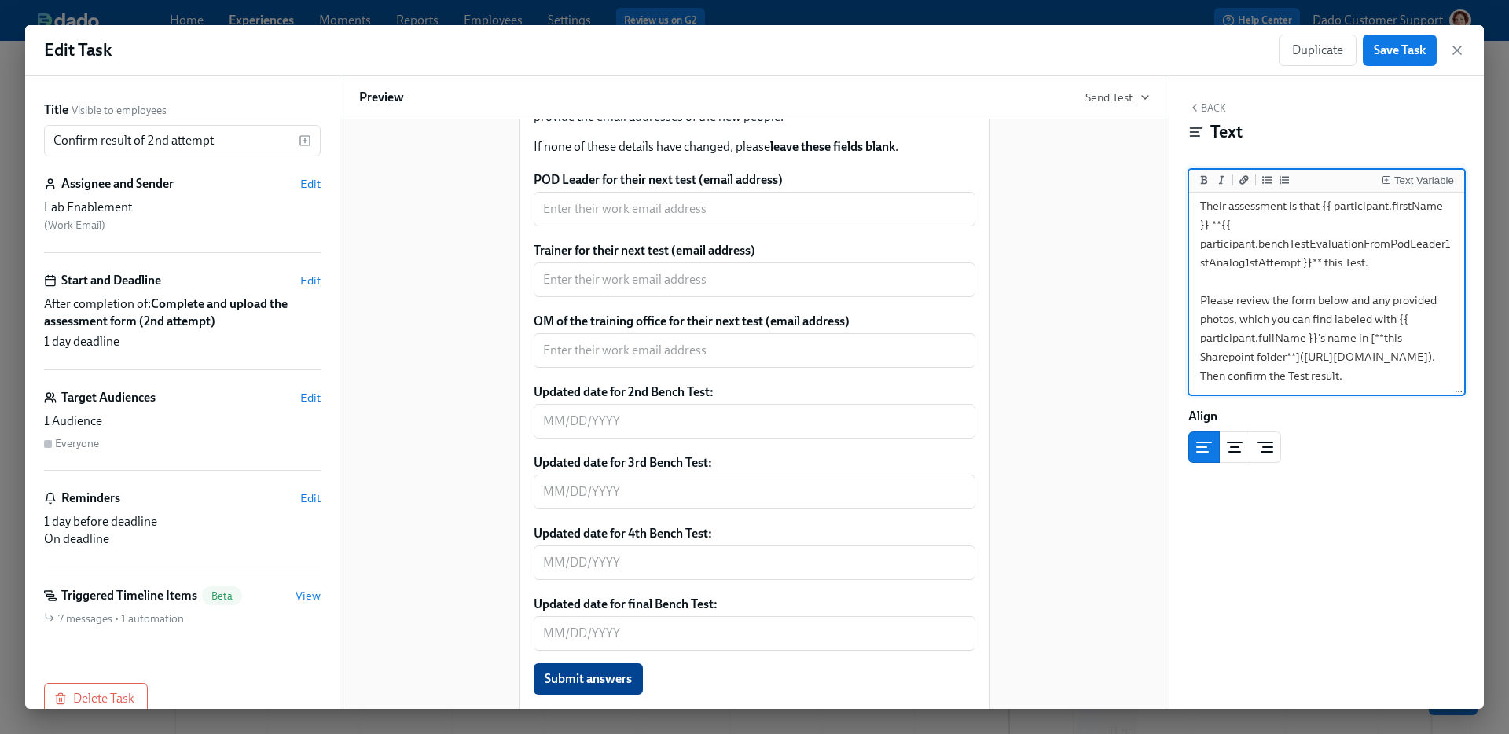
scroll to position [682, 0]
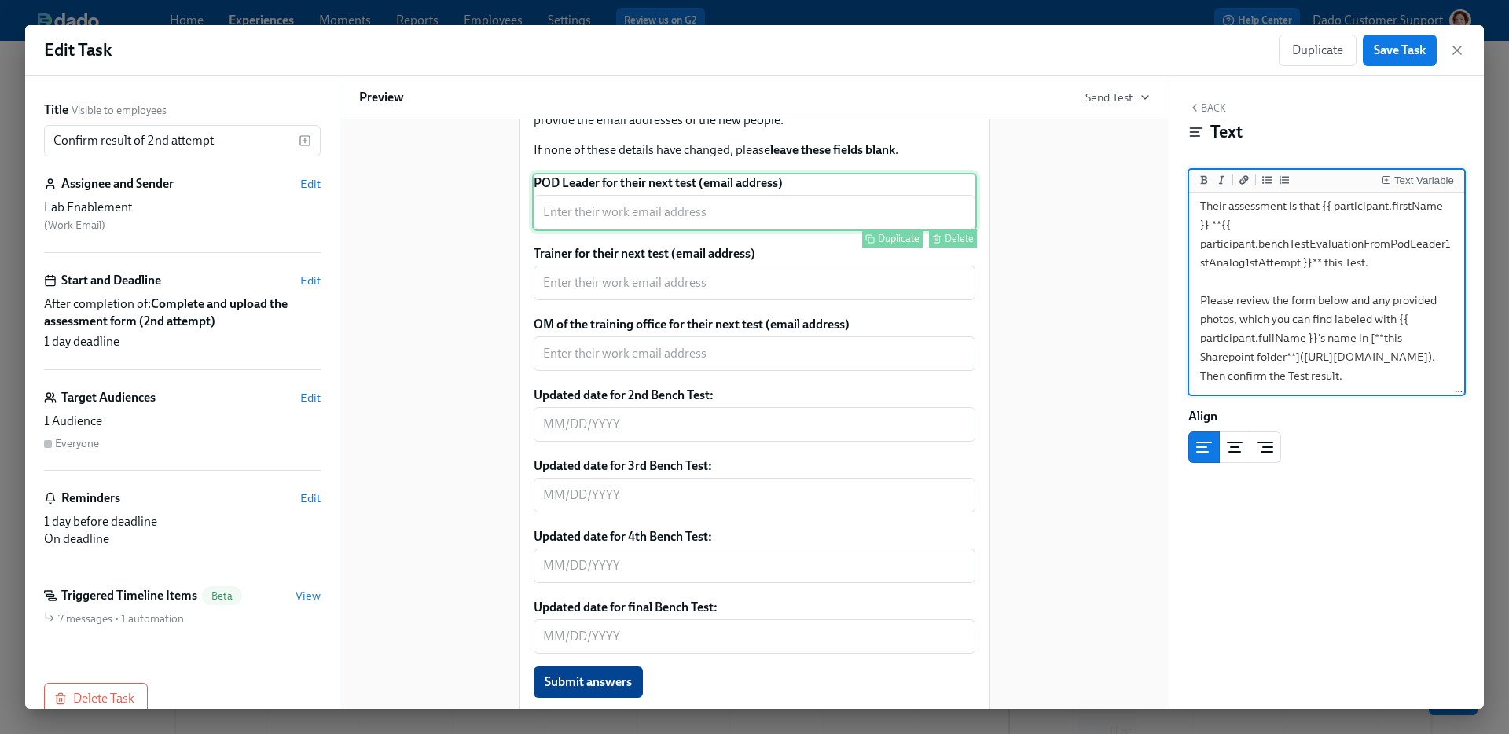
click at [837, 216] on div "POD Leader for their next test (email address) ​ Duplicate Delete" at bounding box center [754, 202] width 445 height 58
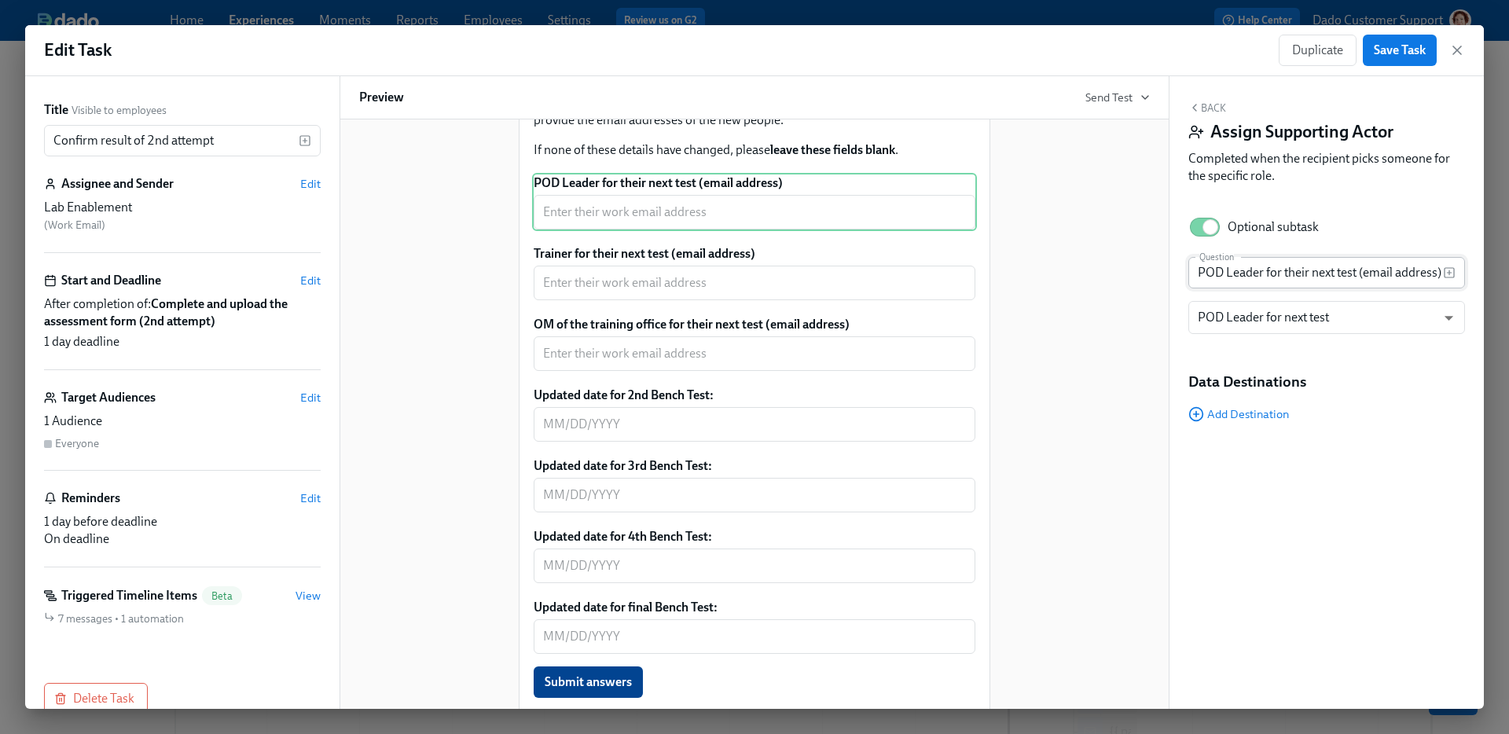
click at [1343, 277] on input "POD Leader for their next test (email address)" at bounding box center [1316, 272] width 255 height 31
type input "POD Leader for their next Test (email address)"
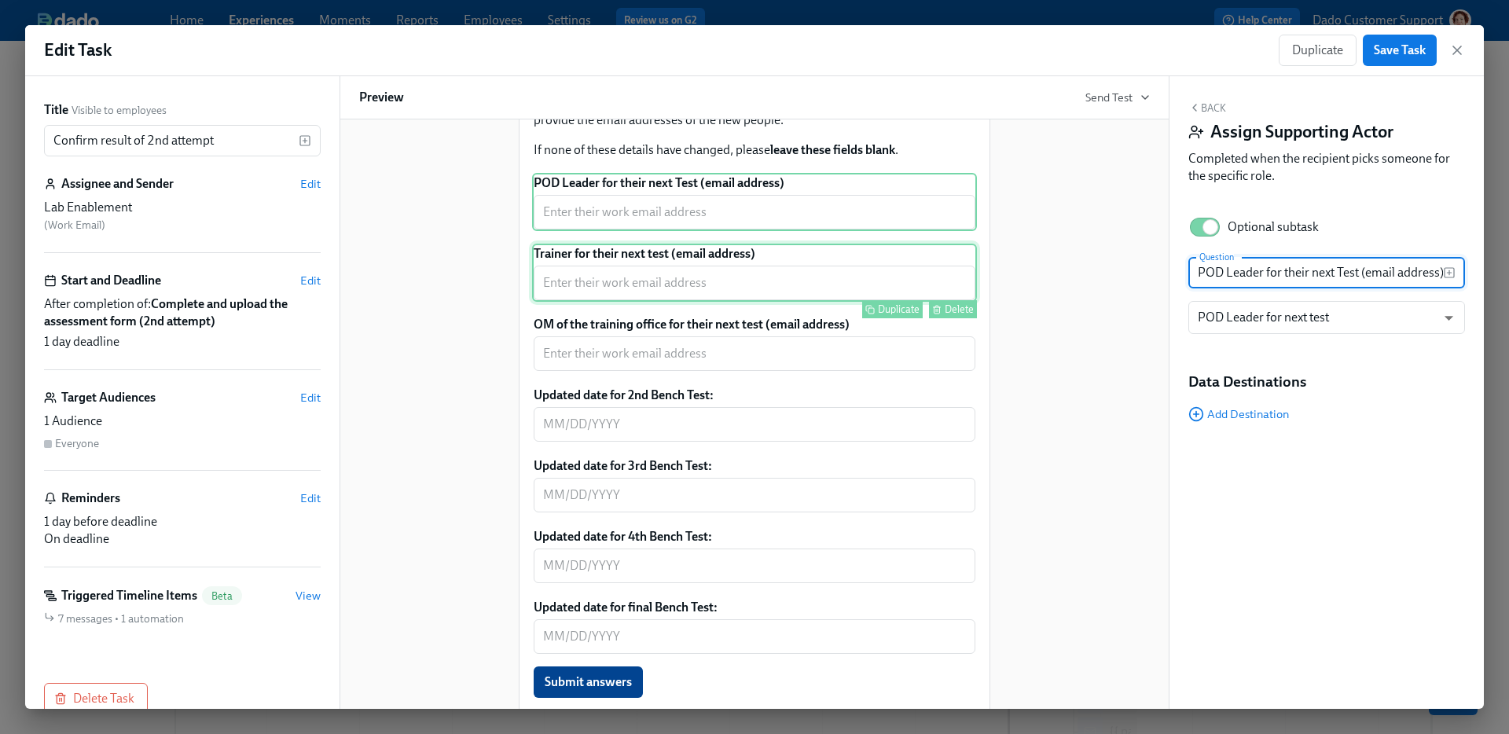
click at [766, 300] on div "Trainer for their next test (email address) ​ Duplicate Delete" at bounding box center [754, 273] width 445 height 58
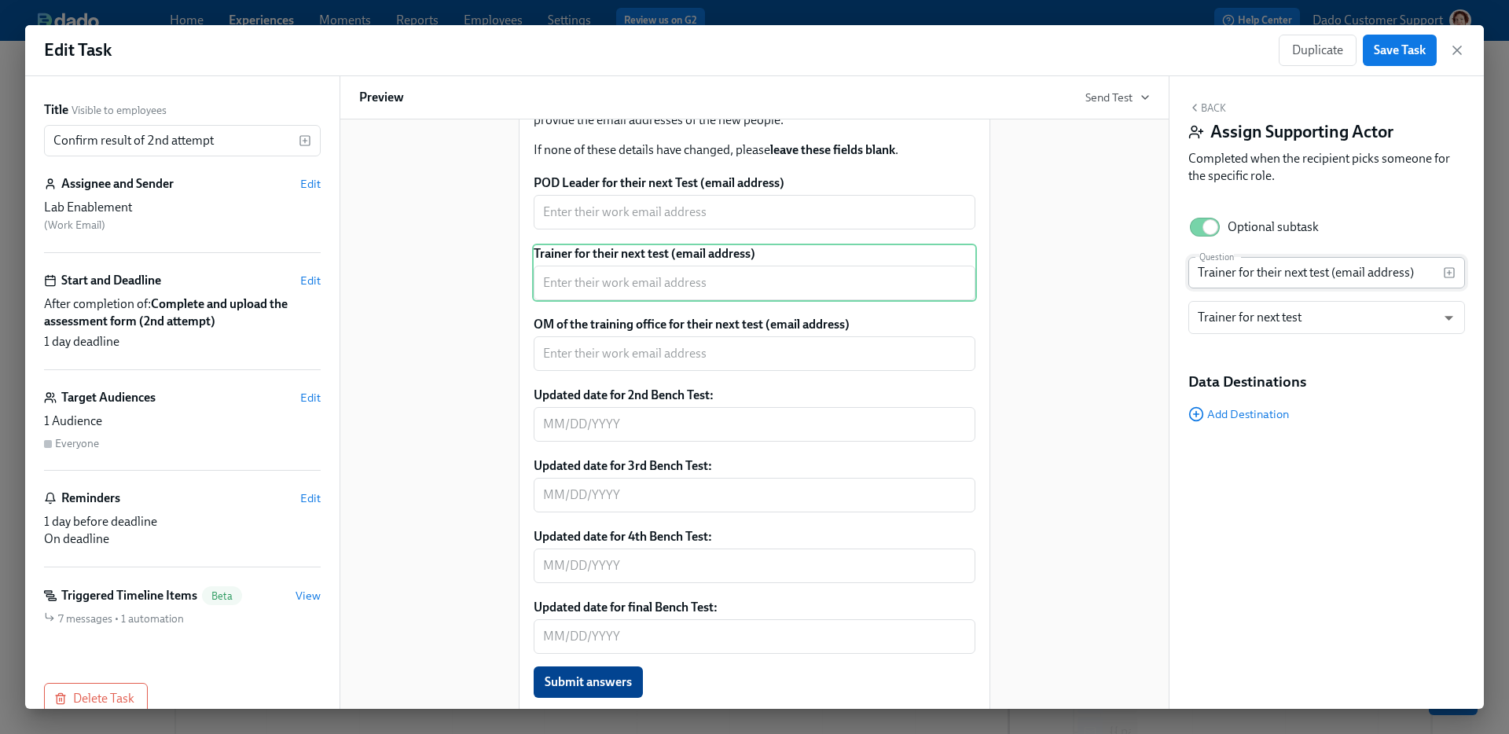
click at [1312, 267] on input "Trainer for their next test (email address)" at bounding box center [1316, 272] width 255 height 31
type input "Trainer for their next Test (email address)"
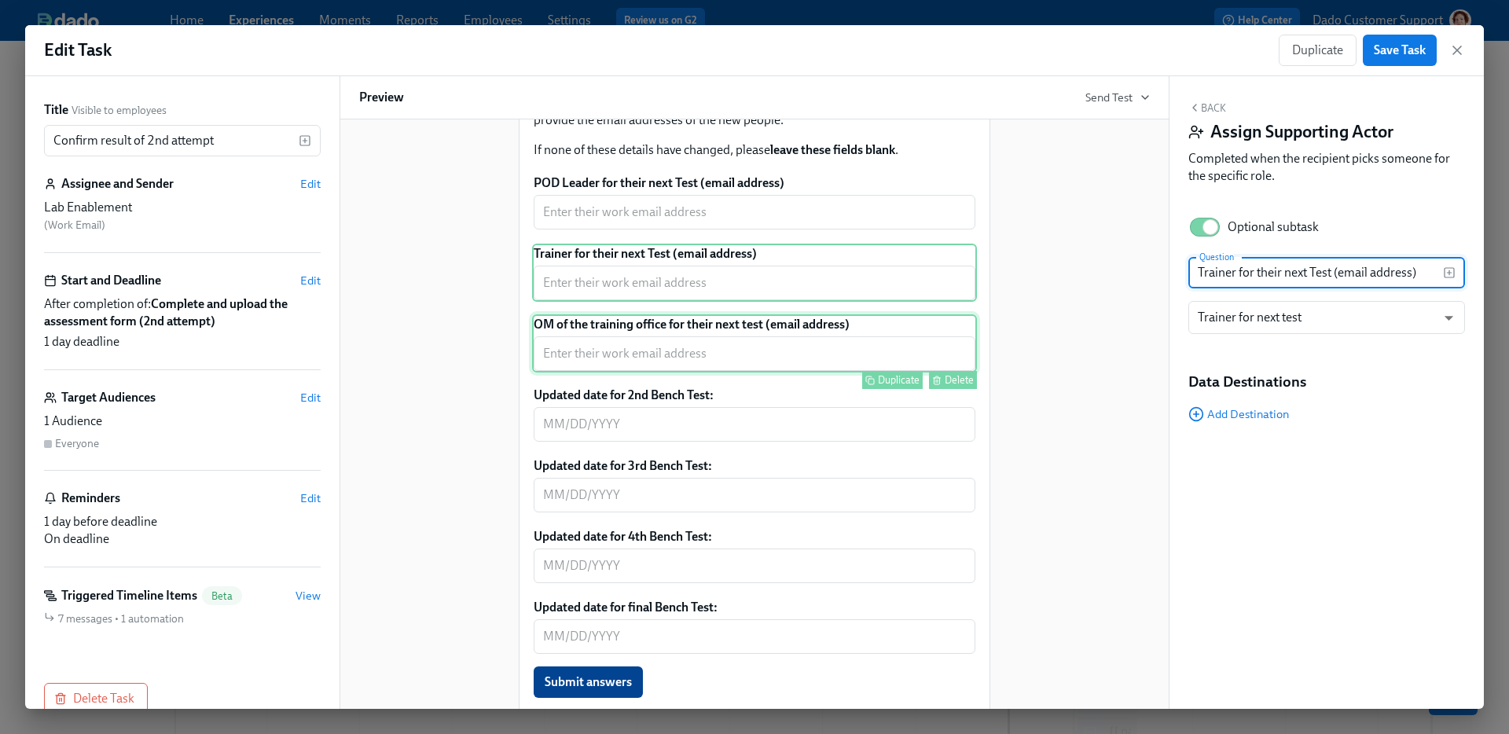
click at [923, 373] on div "OM of the training office for their next test (email address) ​ Duplicate Delete" at bounding box center [754, 343] width 445 height 58
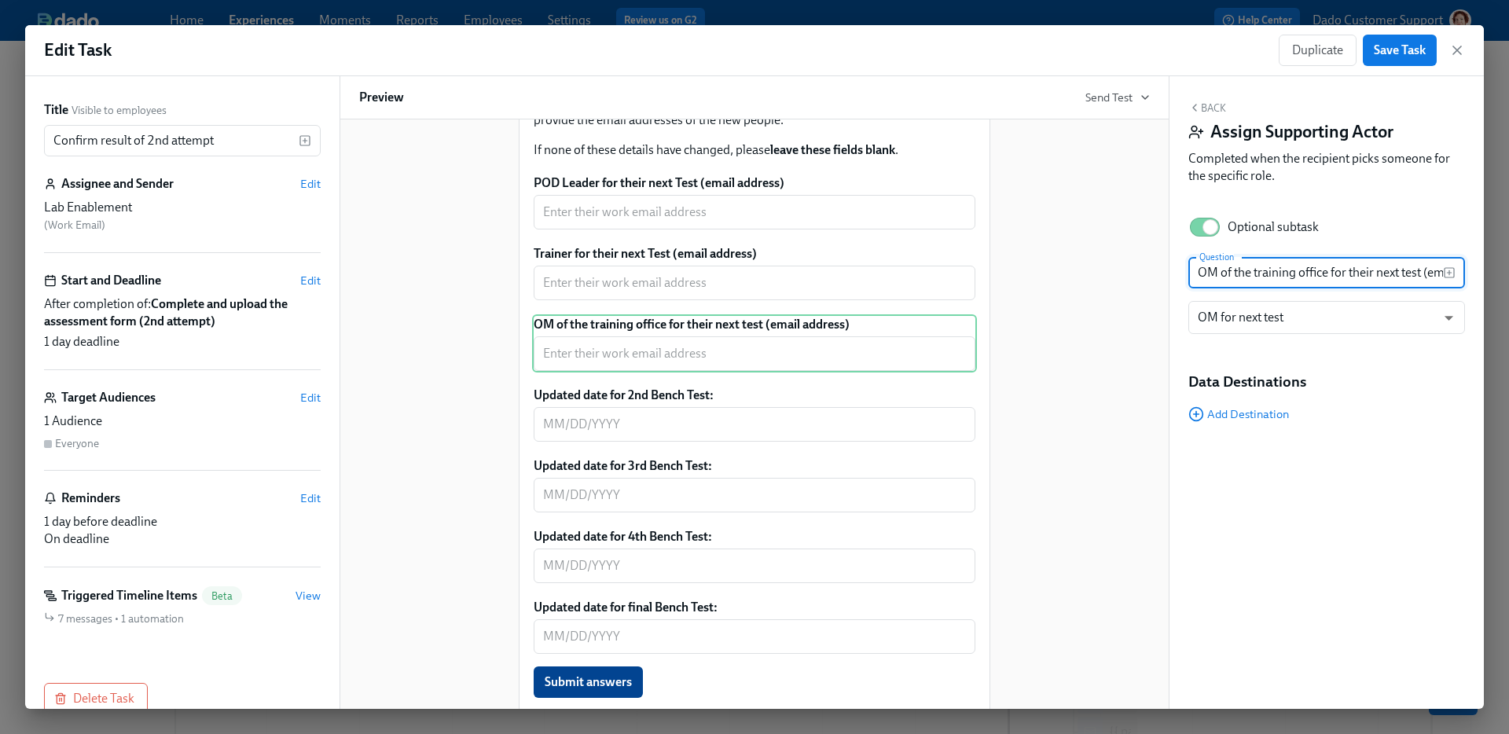
click at [1406, 271] on input "OM of the training office for their next test (email address)" at bounding box center [1316, 272] width 255 height 31
type input "OM of the training office for their next Test (email address)"
click at [1419, 54] on span "Save Task" at bounding box center [1400, 50] width 52 height 16
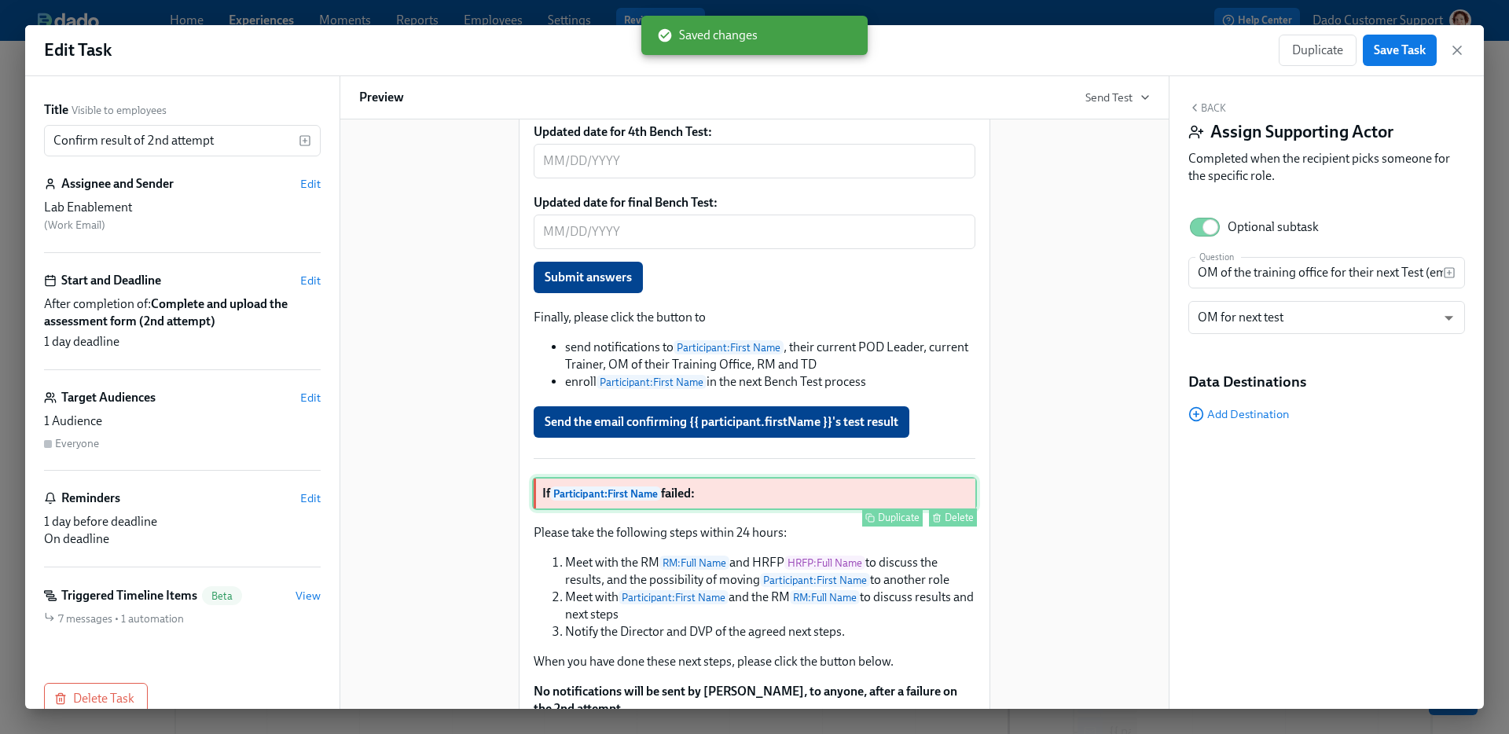
scroll to position [1078, 0]
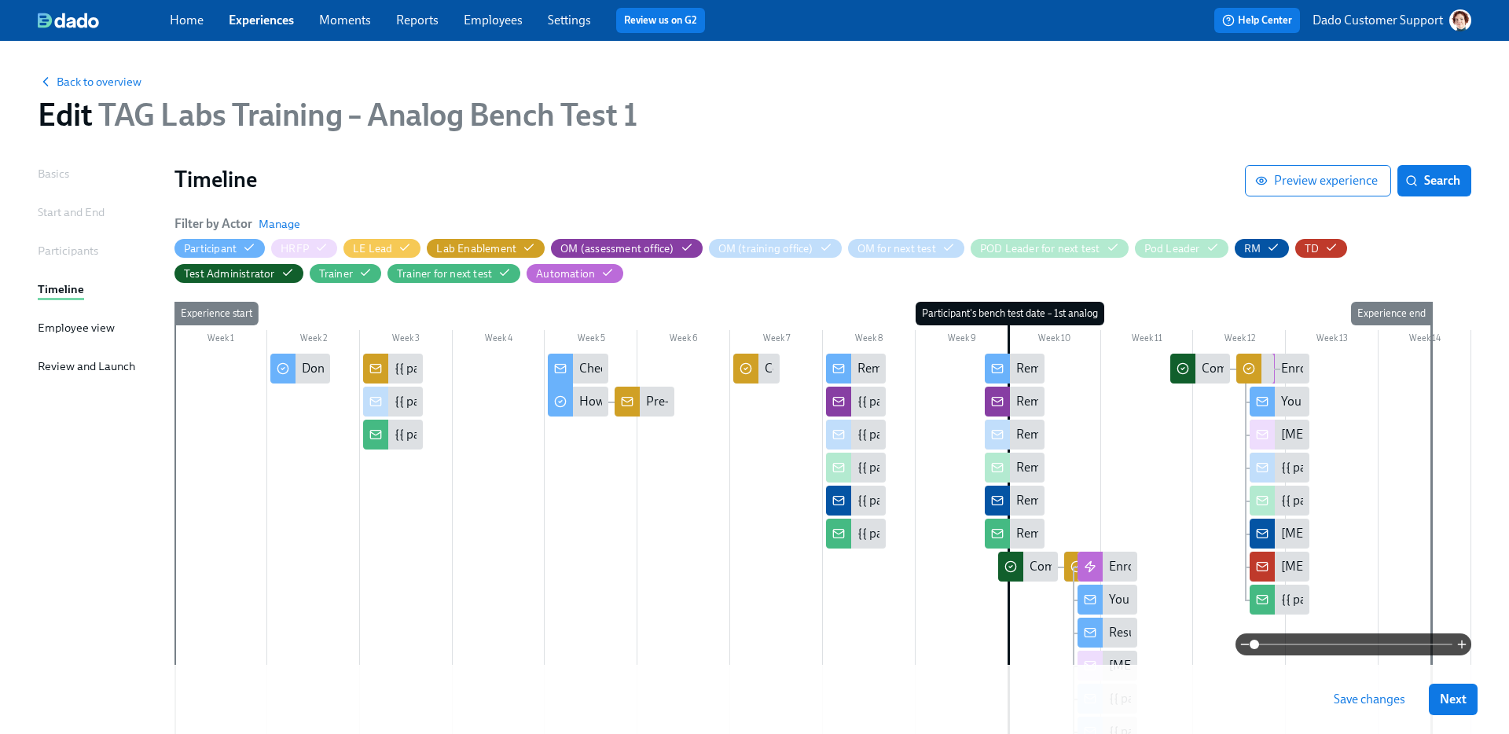
click at [1068, 555] on div at bounding box center [1076, 567] width 25 height 30
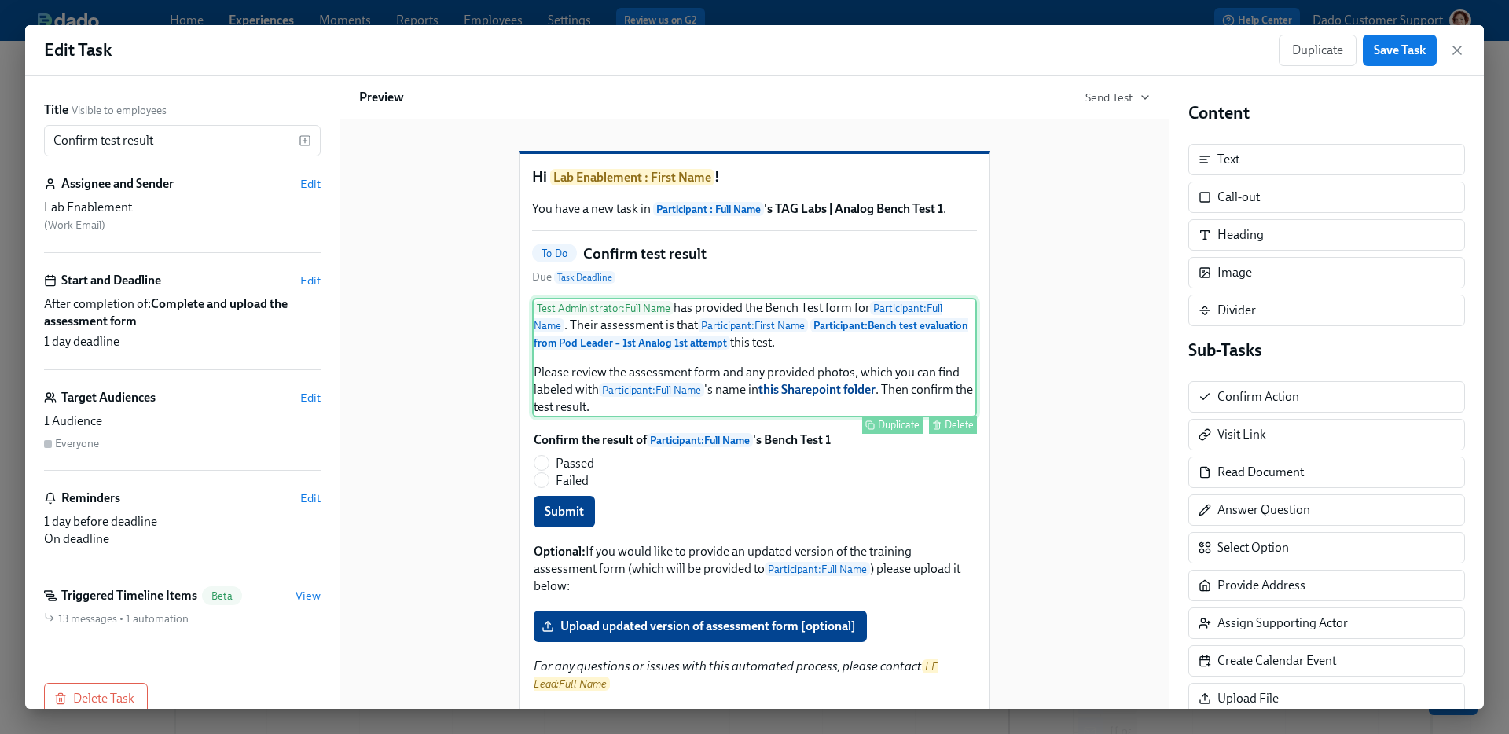
click at [709, 346] on div "Test Administrator : Full Name has provided the Bench Test form for Participant…" at bounding box center [754, 357] width 445 height 119
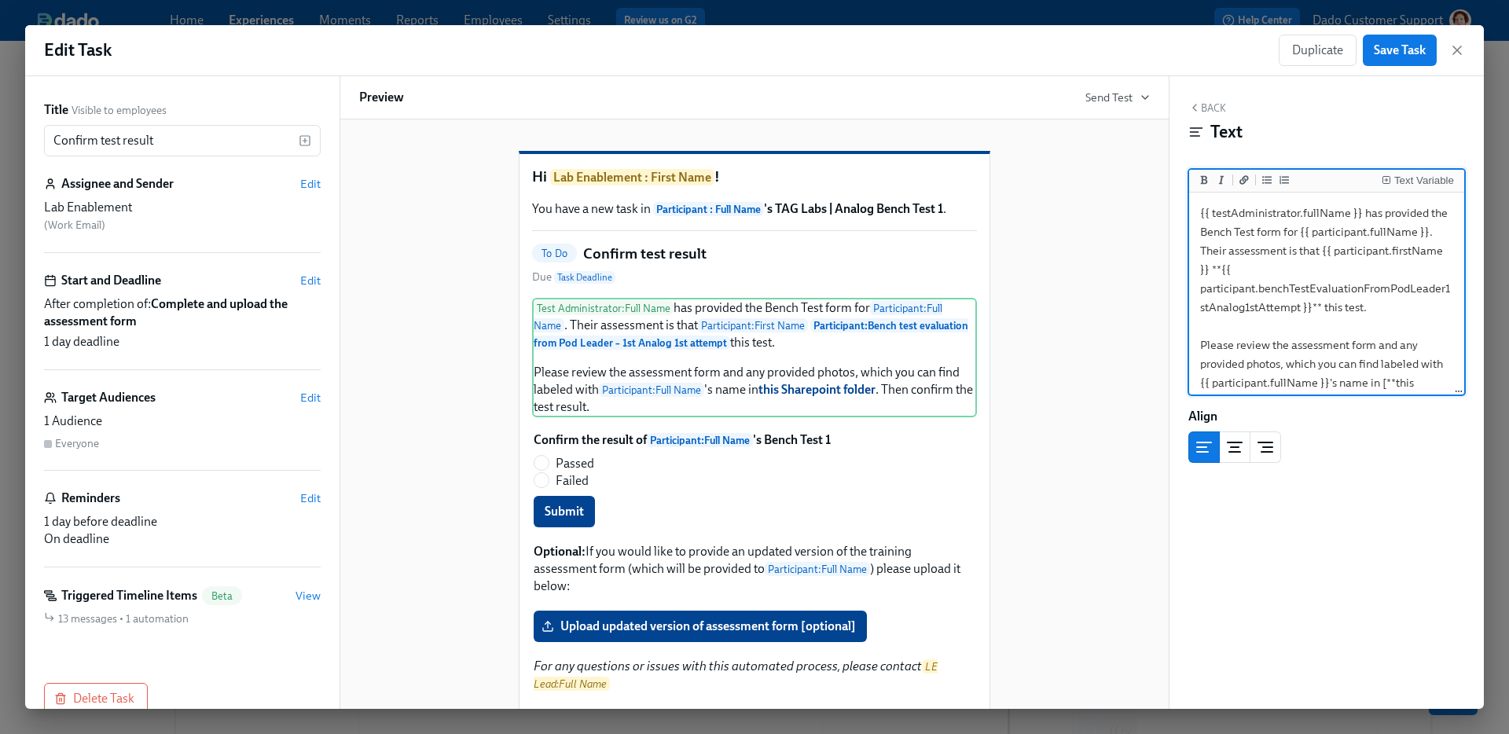
click at [1349, 308] on textarea "{{ testAdministrator.fullName }} has provided the Bench Test form for {{ partic…" at bounding box center [1326, 317] width 269 height 242
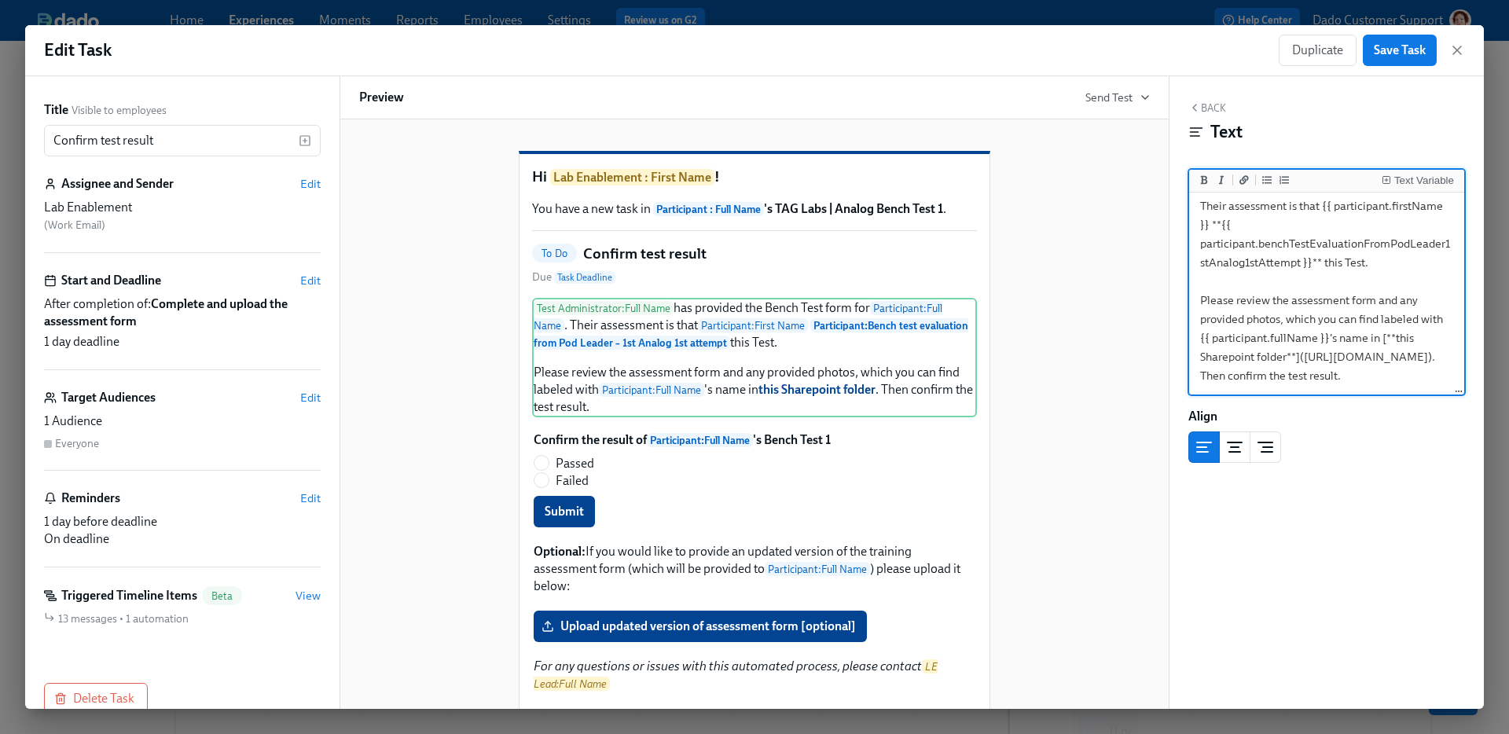
scroll to position [290, 0]
click at [1263, 375] on textarea "{{ testAdministrator.fullName }} has provided the Bench Test form for {{ partic…" at bounding box center [1326, 272] width 269 height 242
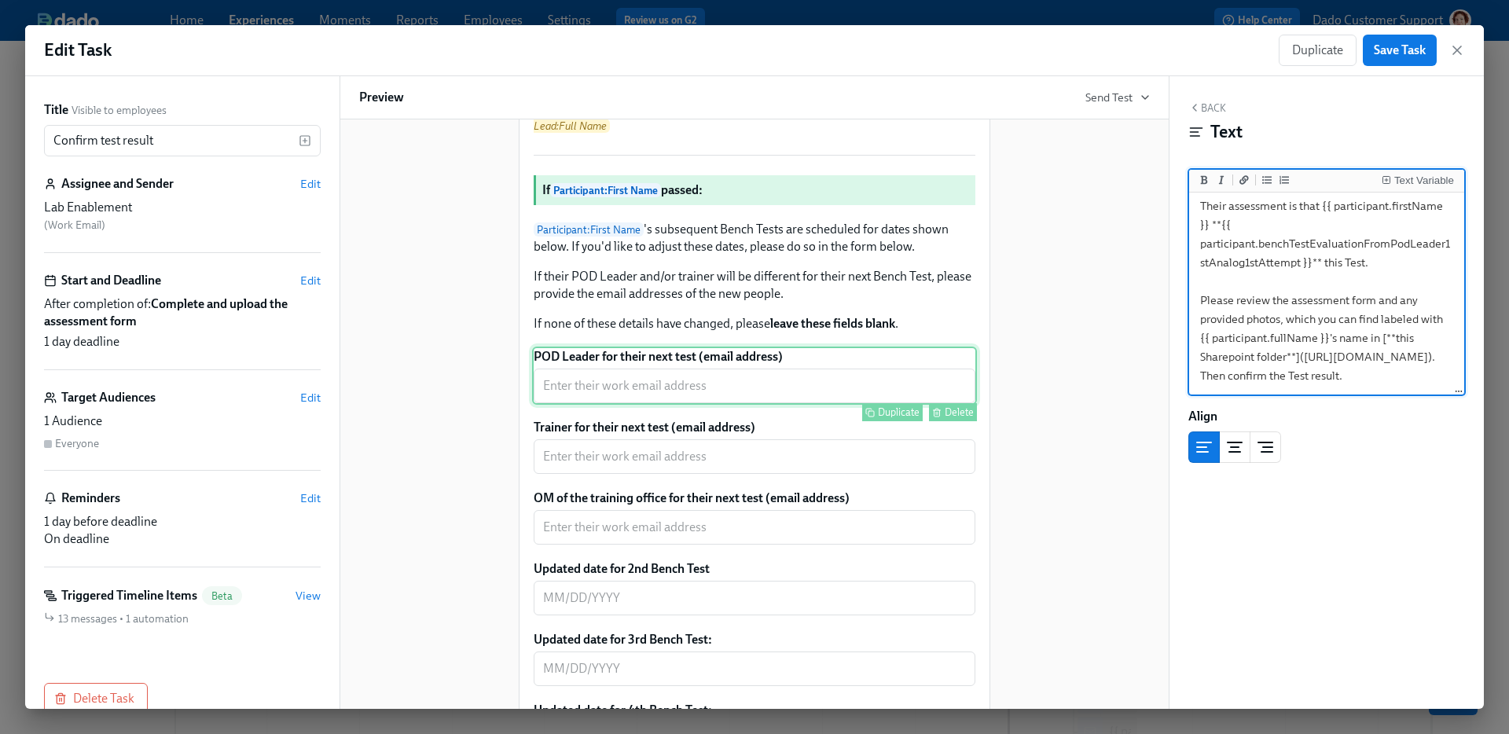
scroll to position [607, 0]
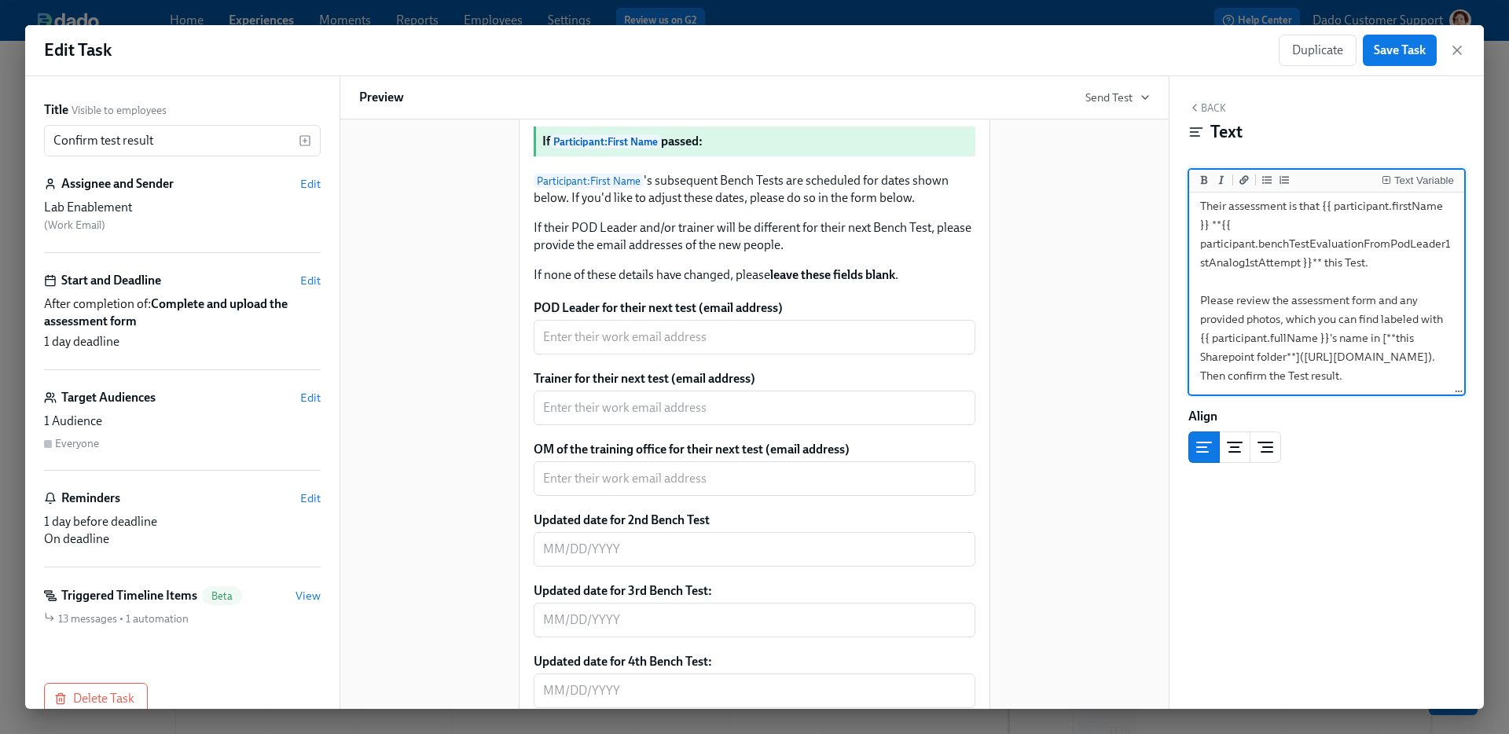
type textarea "{{ testAdministrator.fullName }} has provided the Bench Test form for {{ partic…"
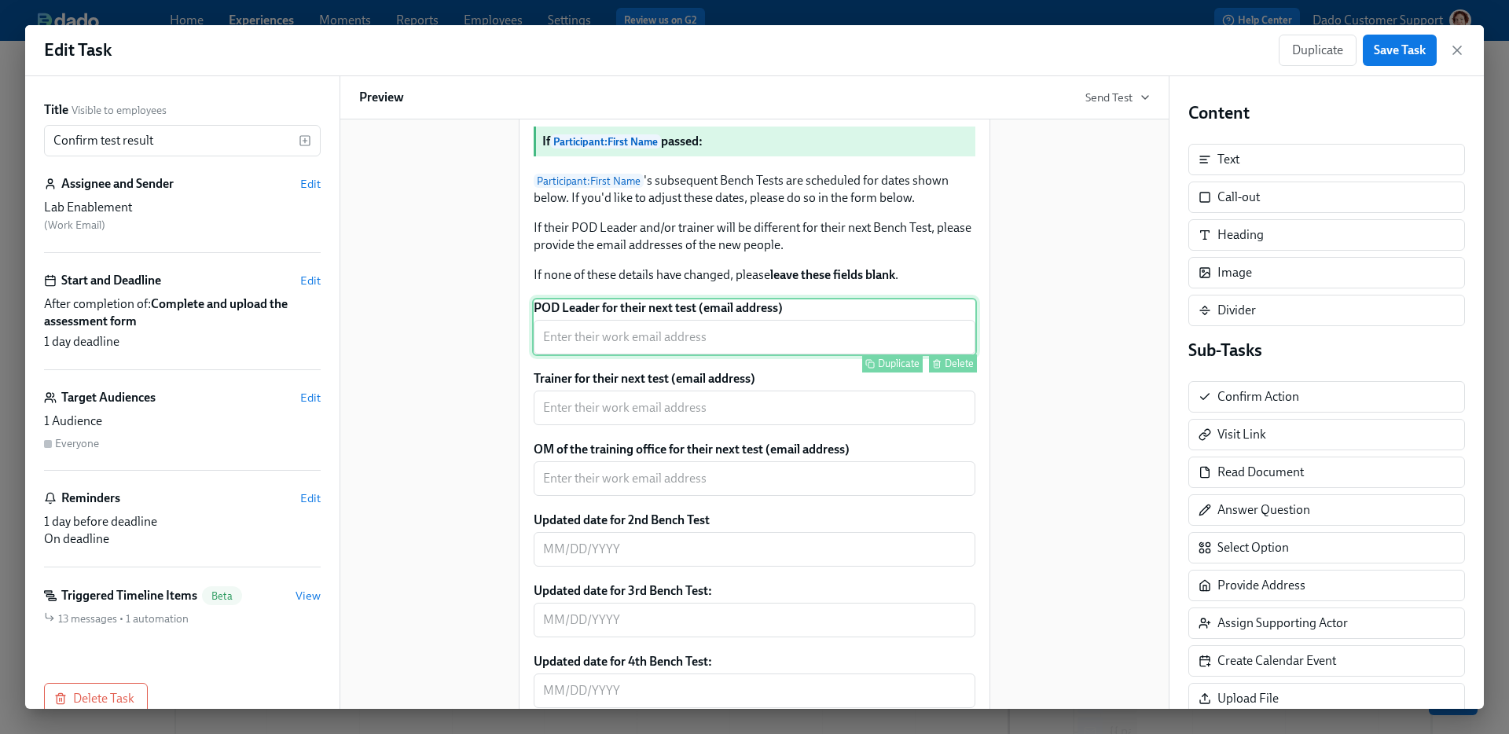
click at [776, 344] on div "POD Leader for their next test (email address) ​ Duplicate Delete" at bounding box center [754, 327] width 445 height 58
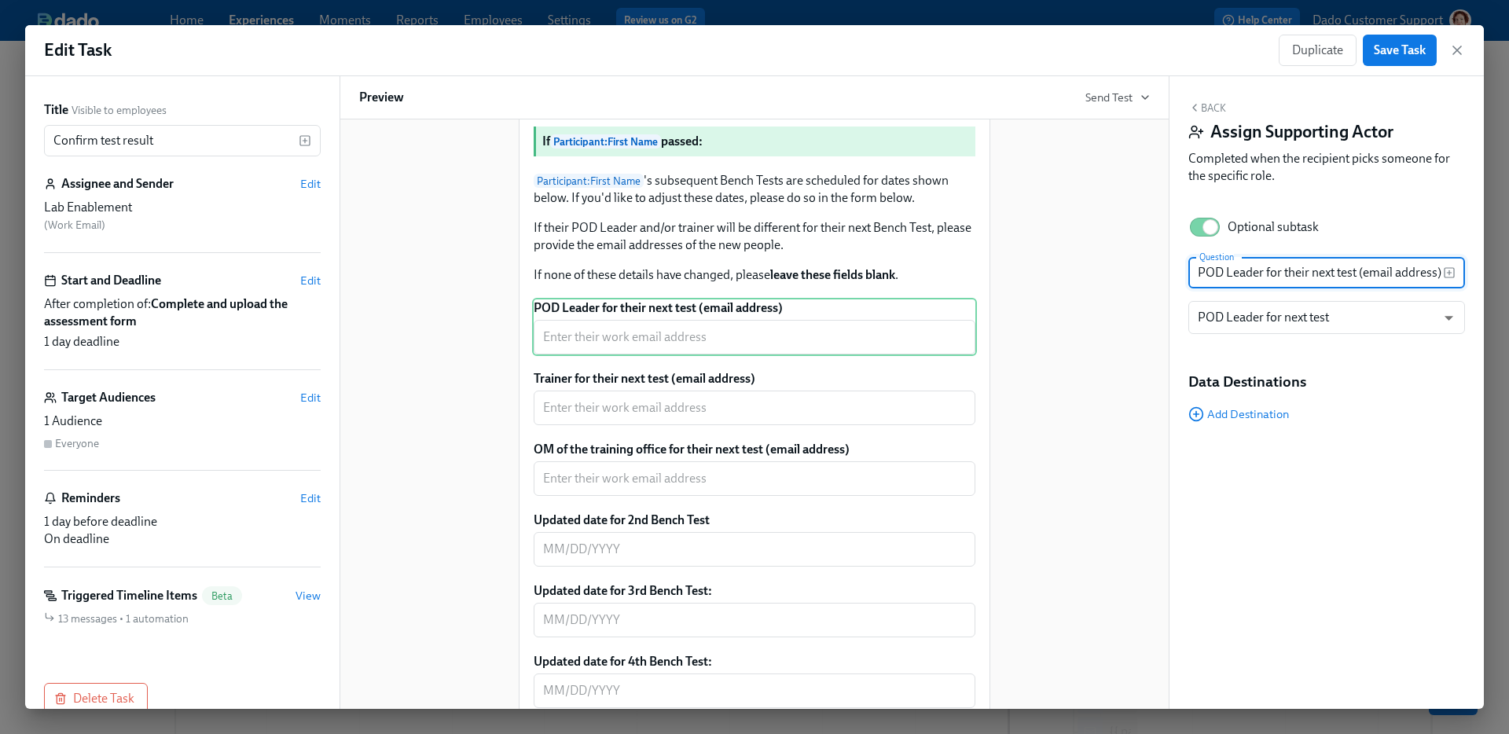
click at [1338, 275] on input "POD Leader for their next test (email address)" at bounding box center [1316, 272] width 255 height 31
type input "POD Leader for their next Test (email address)"
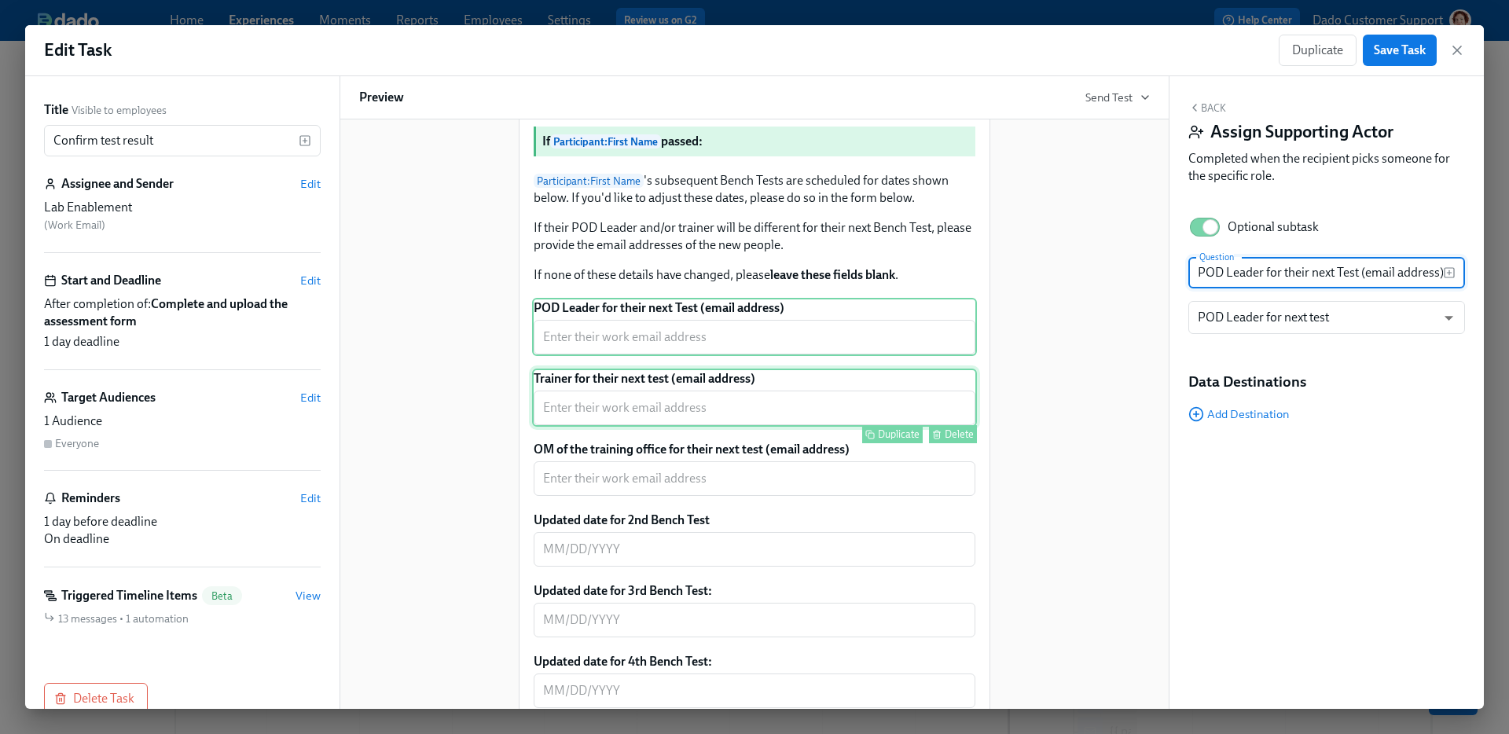
click at [768, 427] on div "Trainer for their next test (email address) ​ Duplicate Delete" at bounding box center [754, 398] width 445 height 58
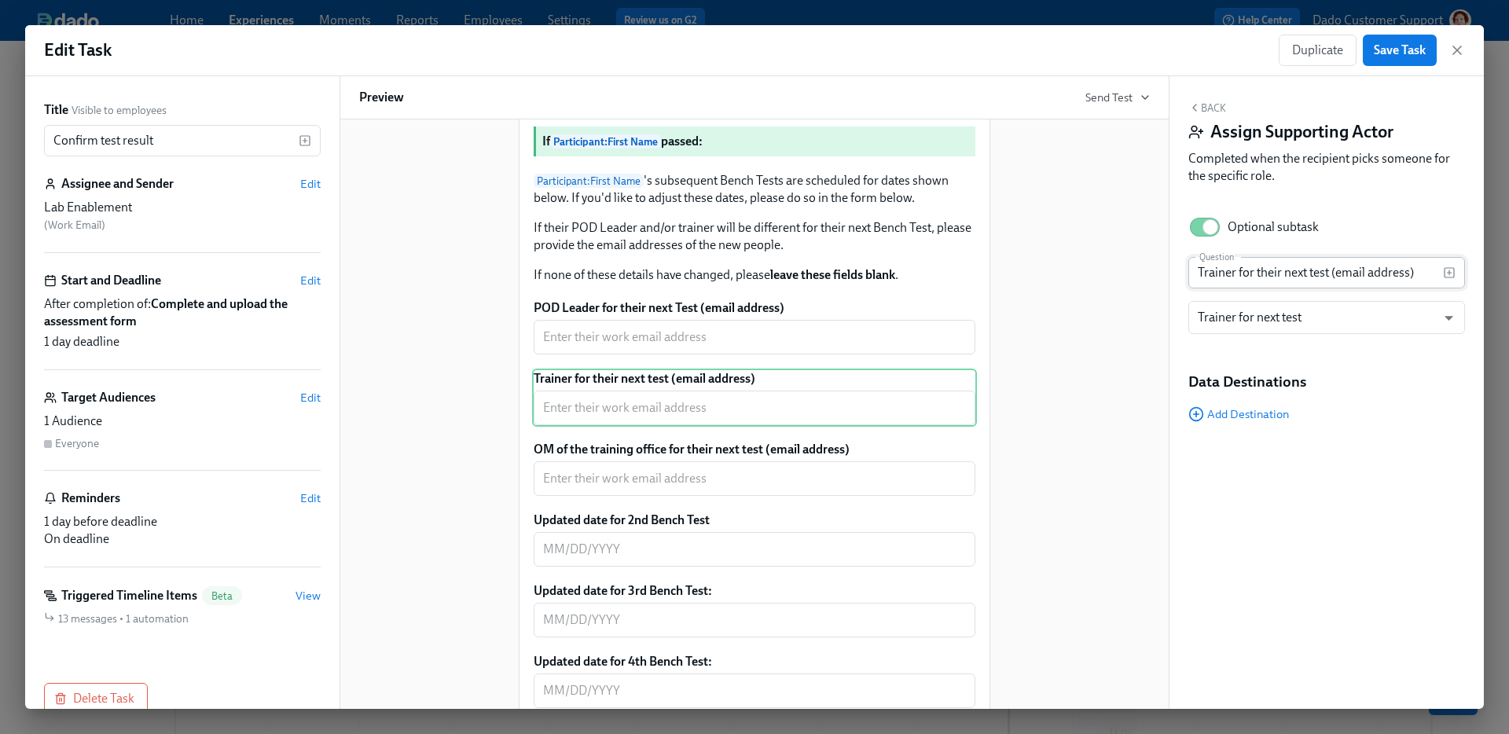
click at [1310, 273] on input "Trainer for their next test (email address)" at bounding box center [1316, 272] width 255 height 31
type input "Trainer for their next Test (email address)"
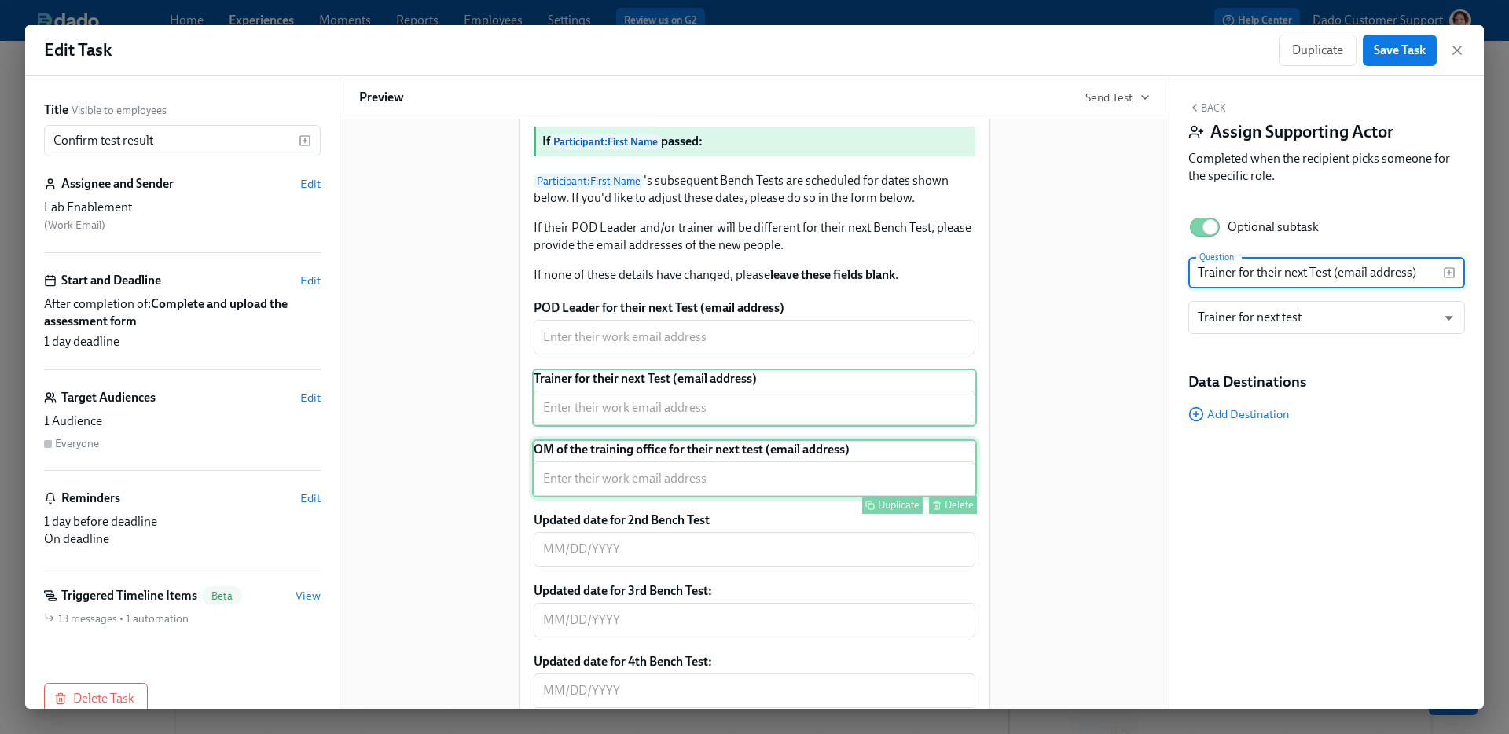
click at [825, 498] on div "OM of the training office for their next test (email address) ​ Duplicate Delete" at bounding box center [754, 468] width 445 height 58
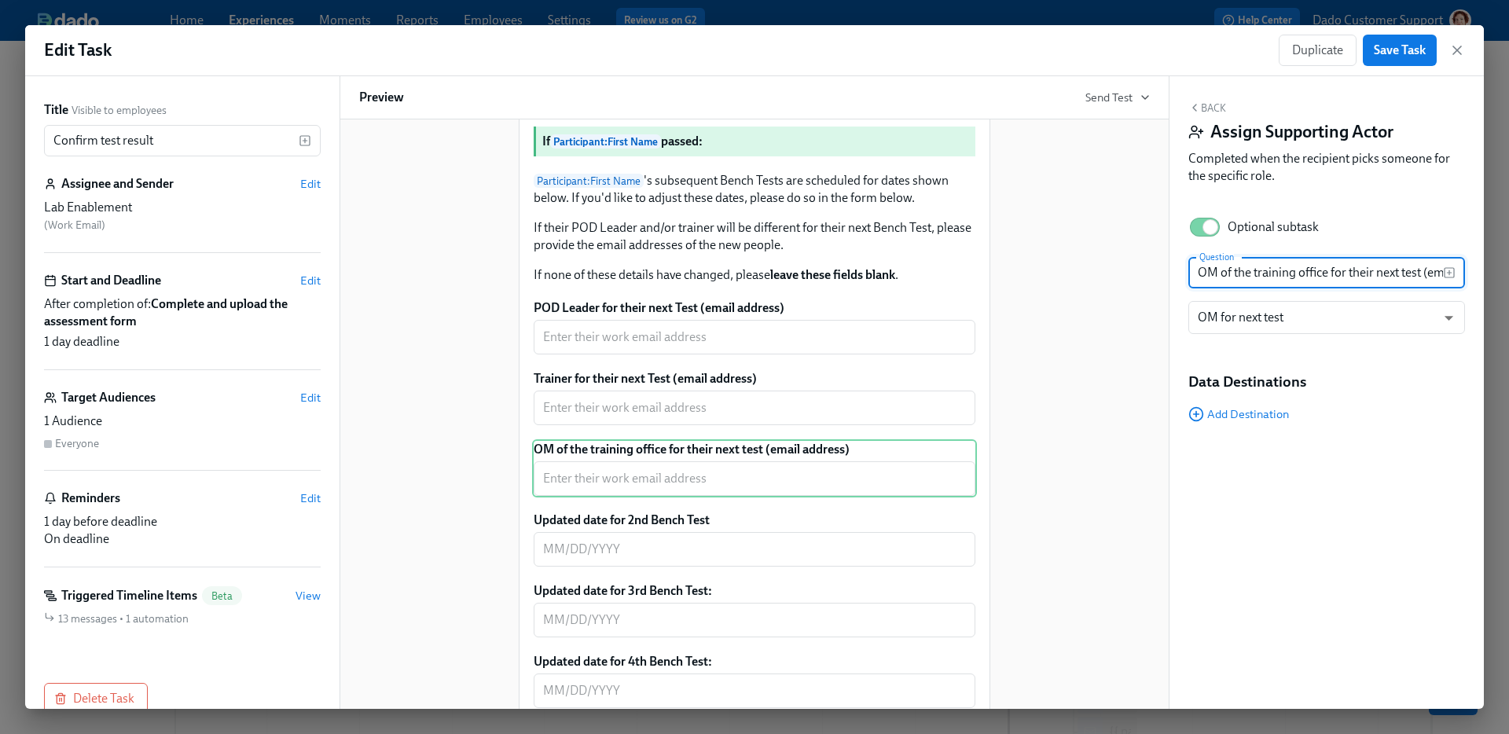
click at [1408, 273] on input "OM of the training office for their next test (email address)" at bounding box center [1316, 272] width 255 height 31
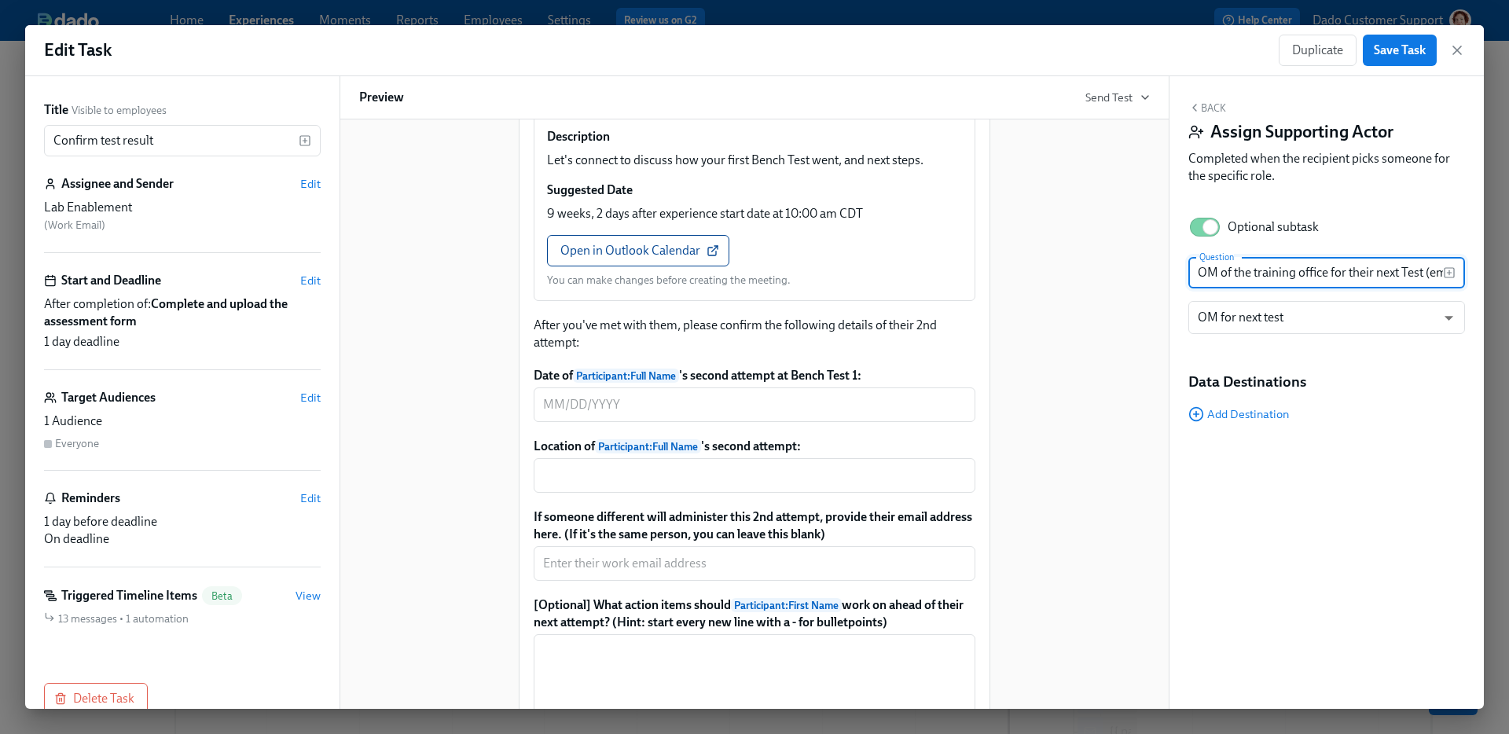
scroll to position [1586, 0]
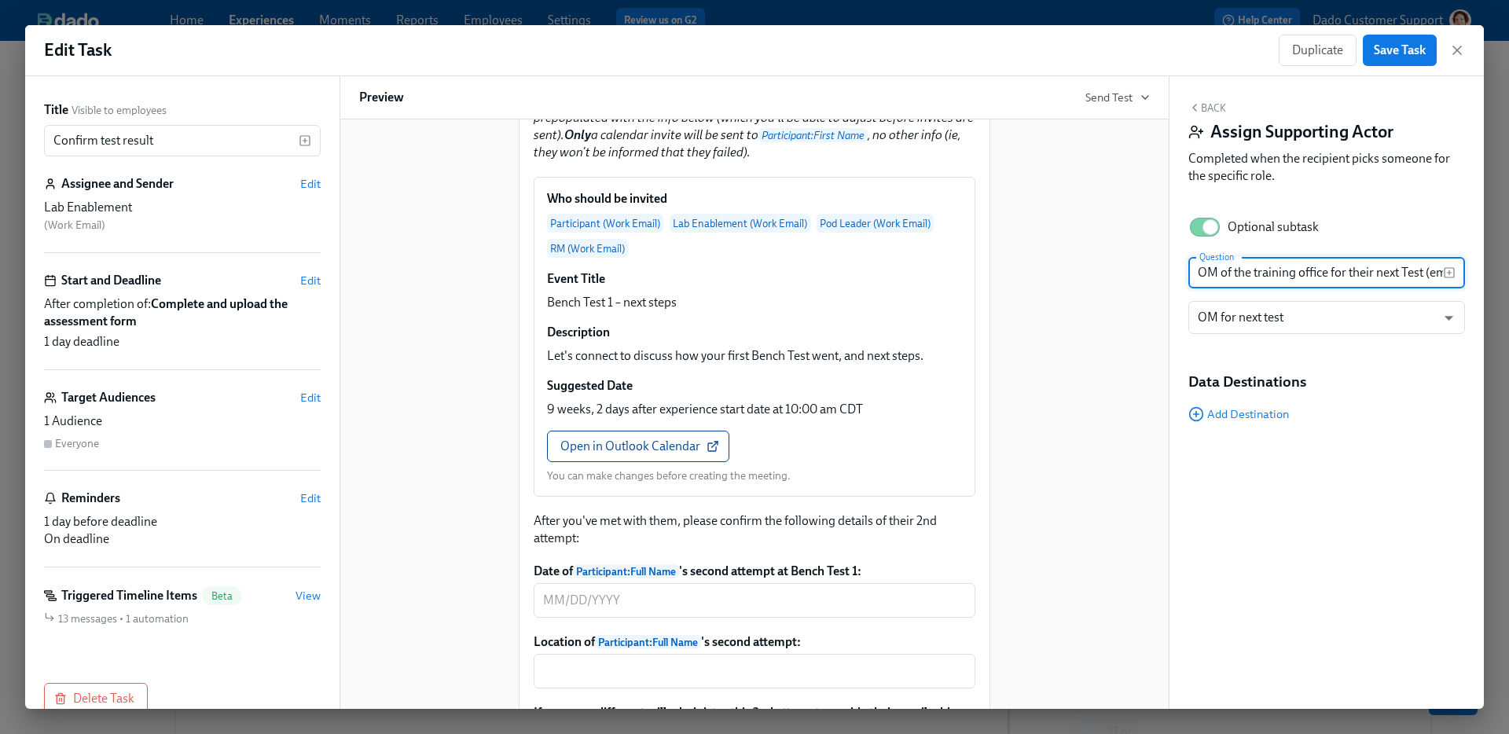
type input "OM of the training office for their next Test (email address)"
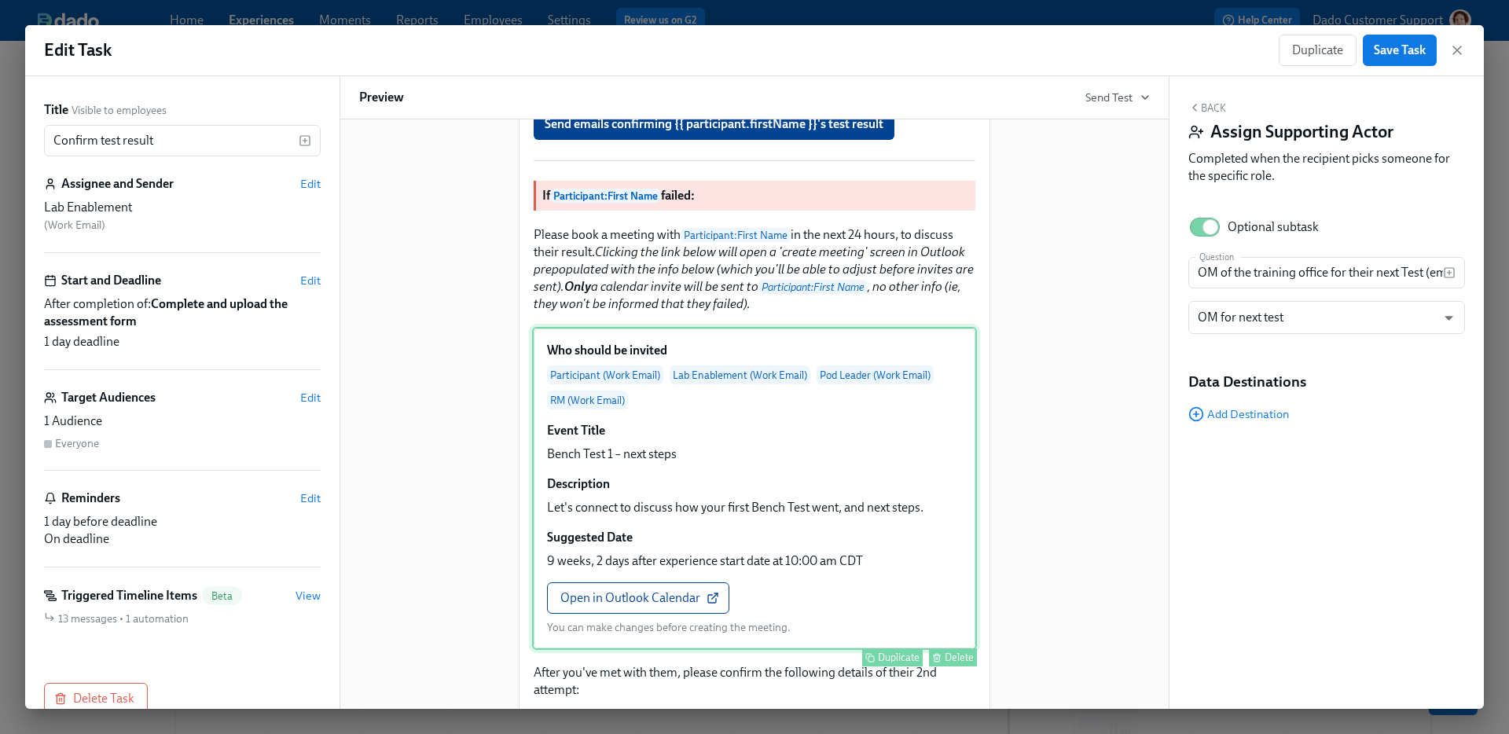
scroll to position [1211, 0]
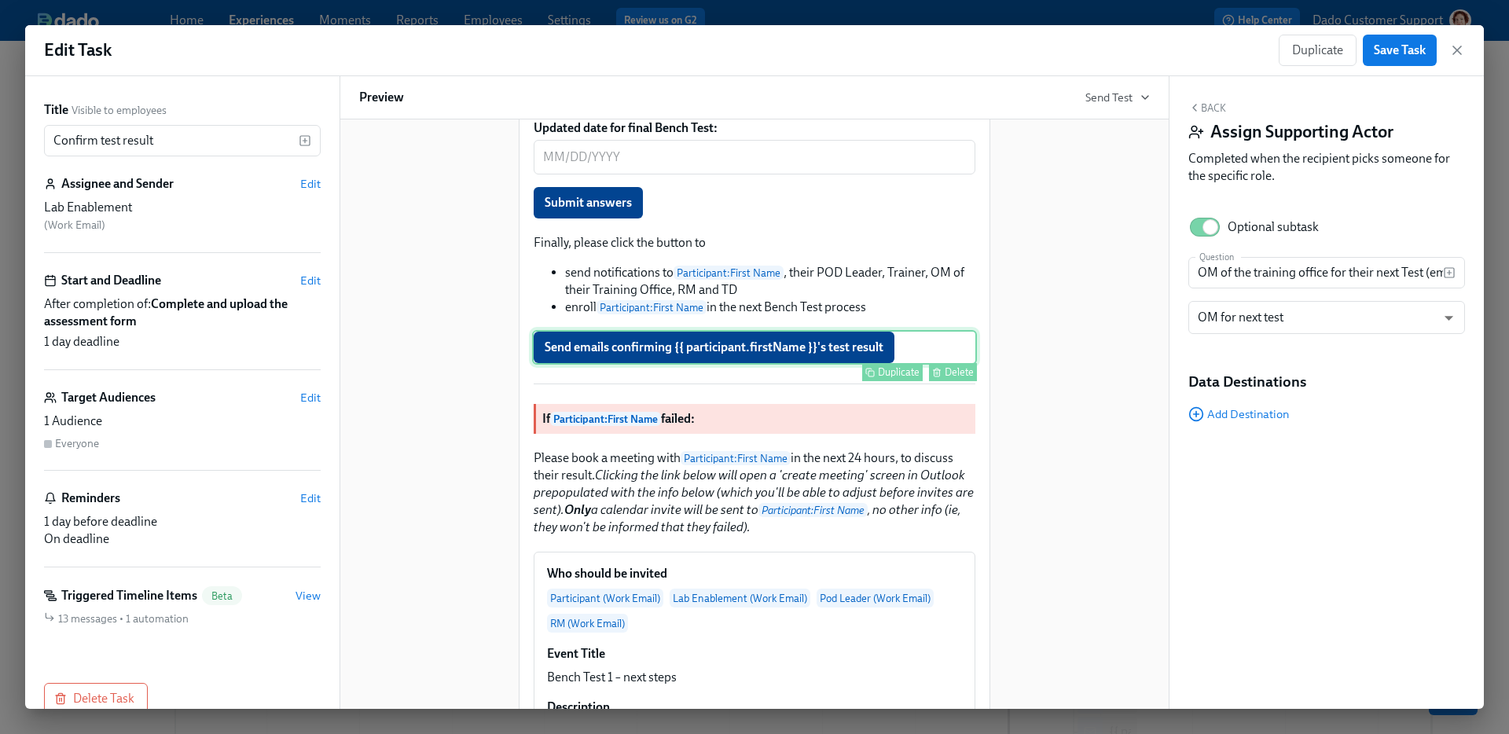
click at [869, 365] on div "Send emails confirming {{ participant.firstName }}'s test result Duplicate Dele…" at bounding box center [754, 347] width 445 height 35
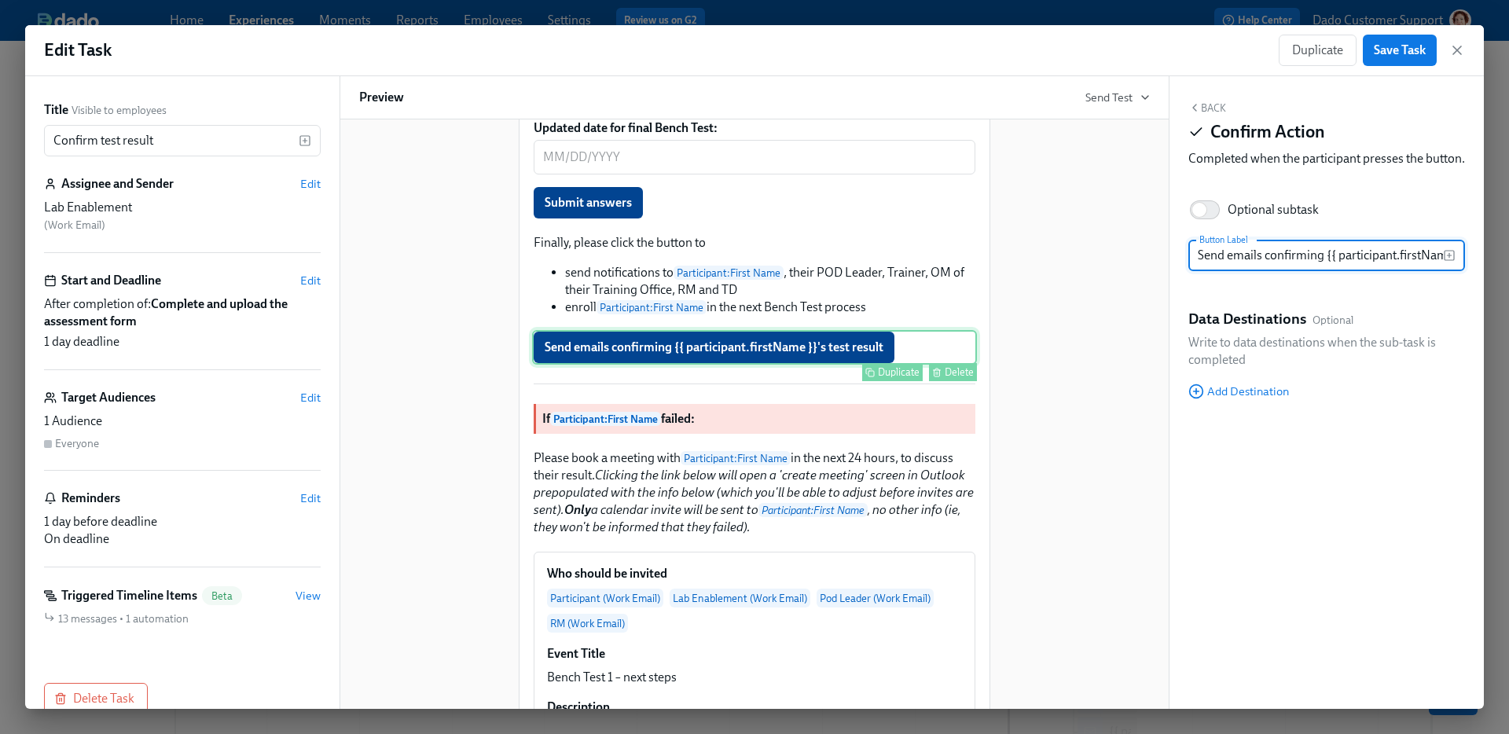
scroll to position [0, 86]
click at [1396, 271] on input "Send emails confirming {{ participant.firstName }}'s test result" at bounding box center [1316, 255] width 255 height 31
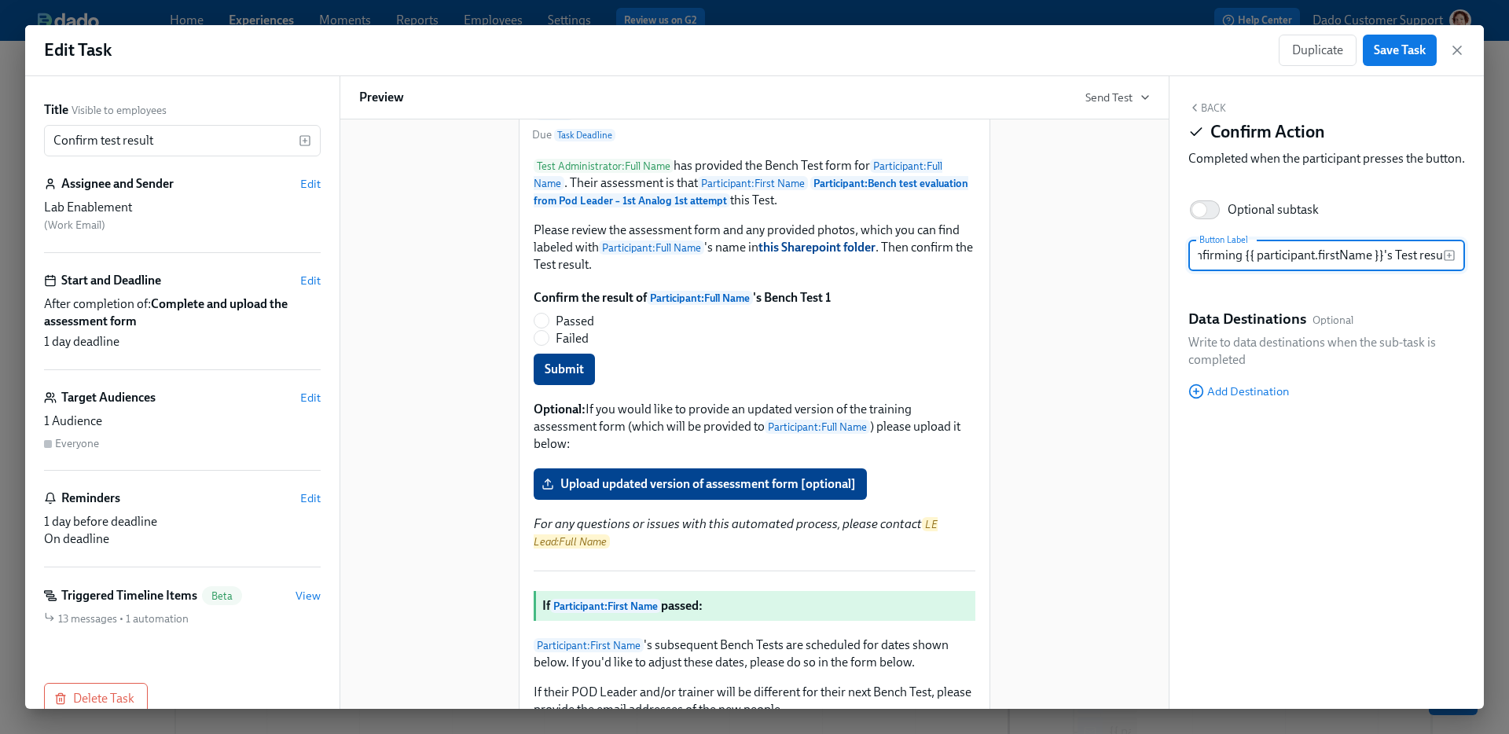
scroll to position [0, 0]
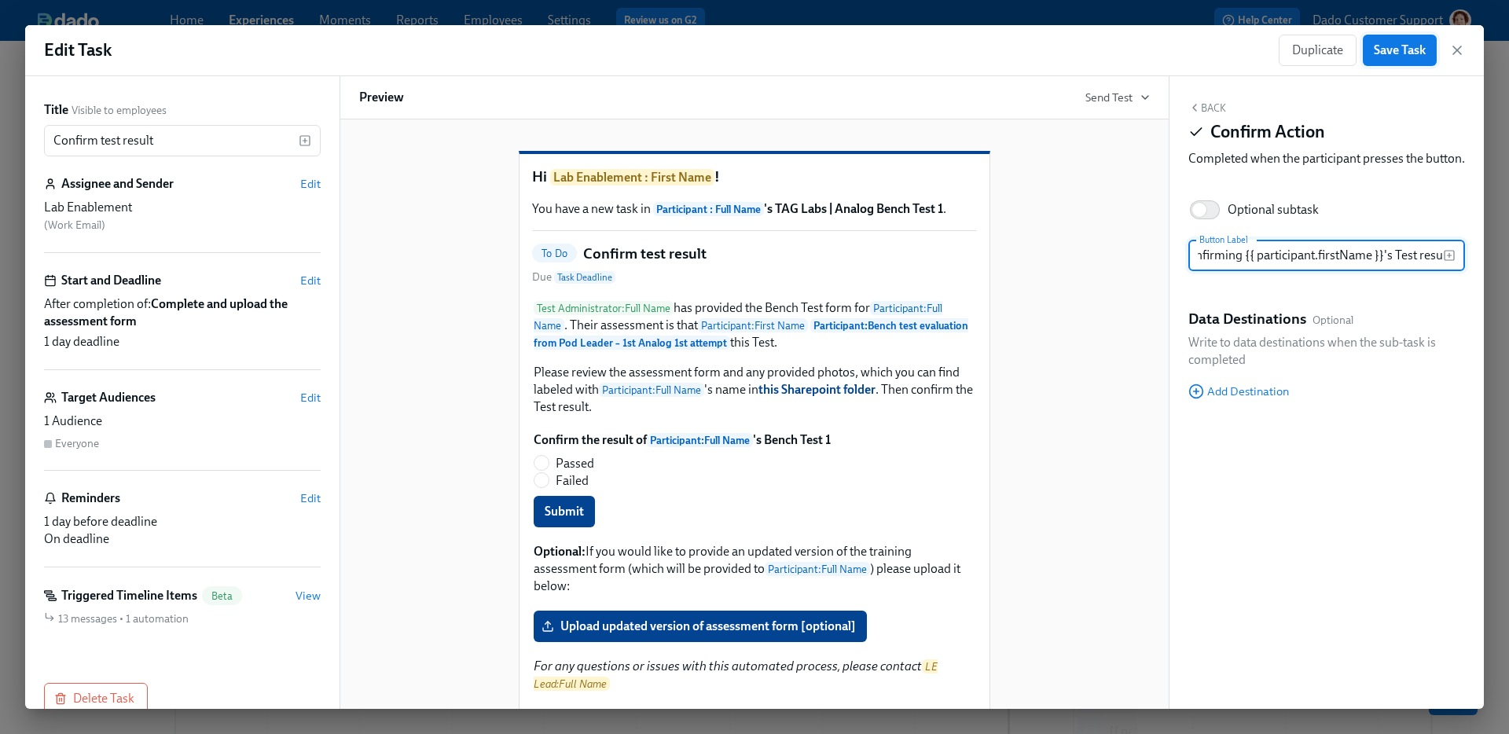
type input "Send emails confirming {{ participant.firstName }}'s Test result"
click at [1409, 53] on span "Save Task" at bounding box center [1400, 50] width 52 height 16
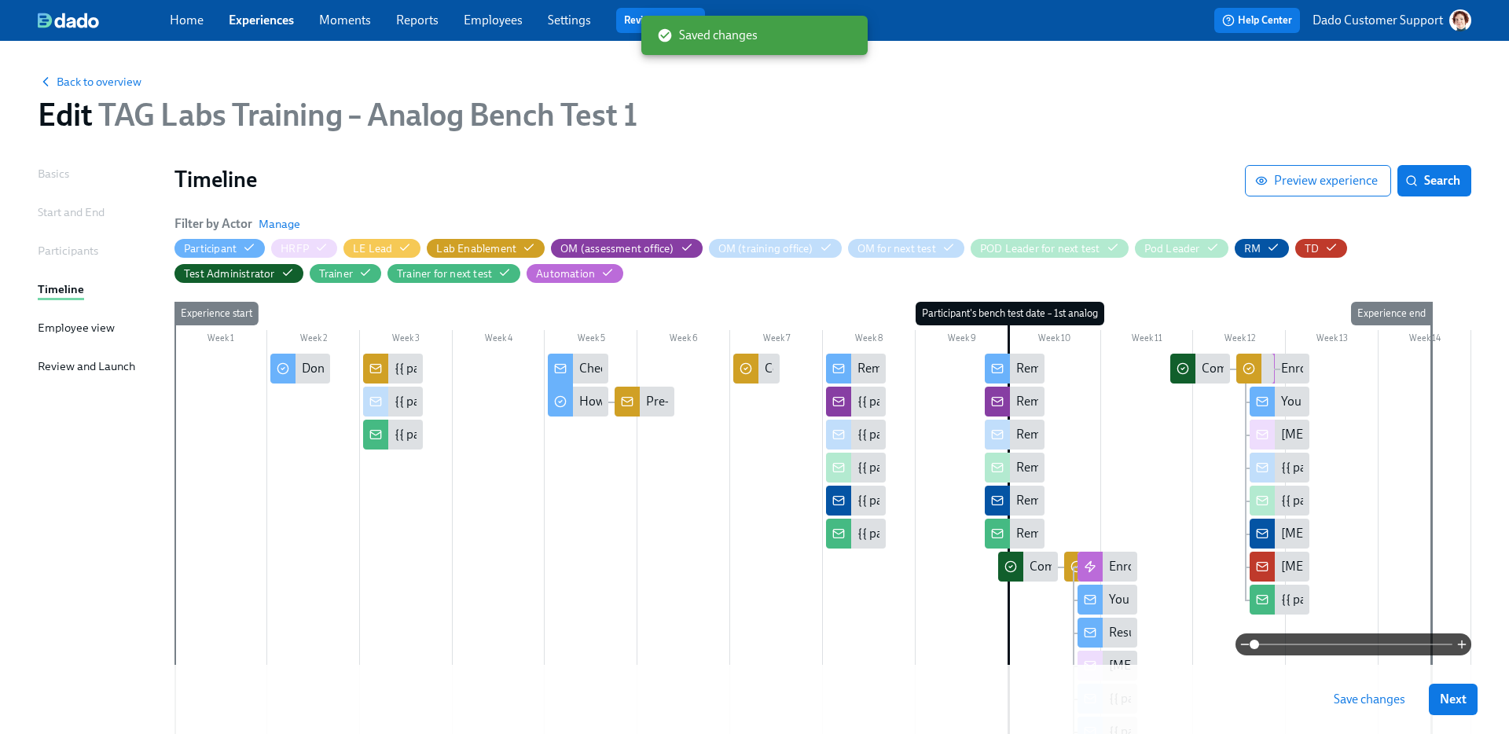
click at [1392, 698] on span "Save changes" at bounding box center [1370, 700] width 72 height 16
click at [65, 64] on div "Back to overview Edit TAG Labs Training – Analog Bench Test 1" at bounding box center [754, 103] width 1459 height 86
click at [70, 90] on div "Back to overview Edit TAG Labs Training – Analog Bench Test 1" at bounding box center [754, 103] width 1459 height 86
click at [69, 75] on span "Back to overview" at bounding box center [90, 82] width 104 height 16
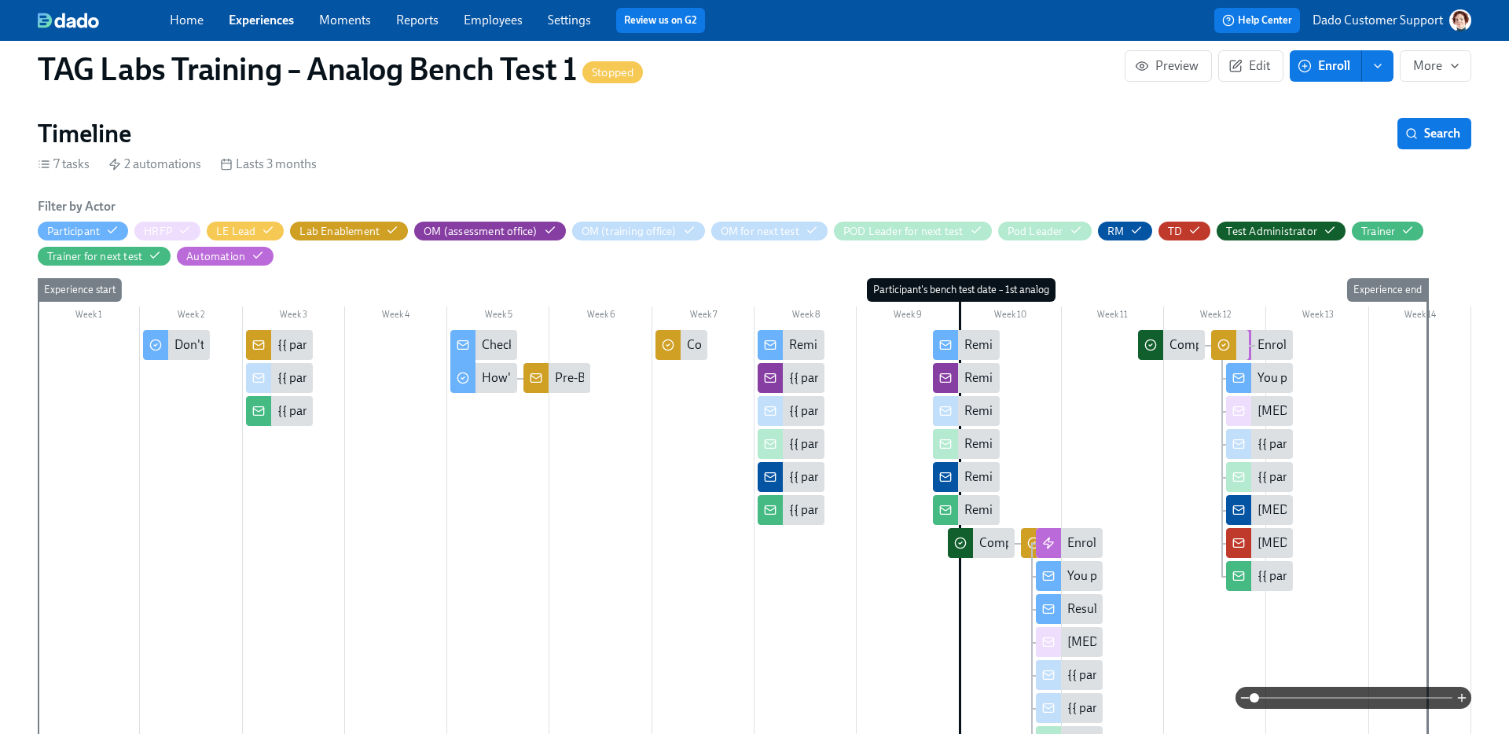
scroll to position [402, 0]
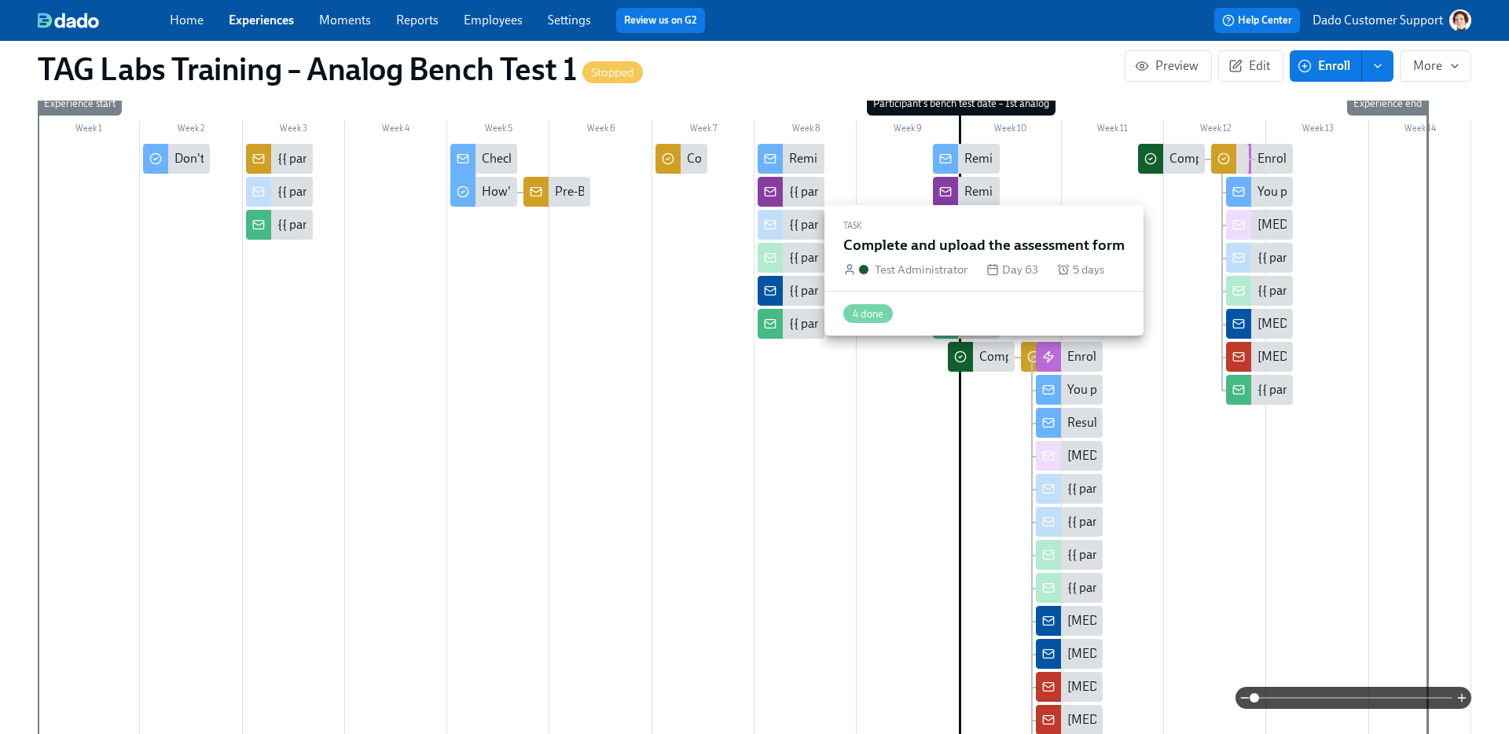
click at [999, 358] on div "Complete and upload the assessment form" at bounding box center [1094, 356] width 230 height 17
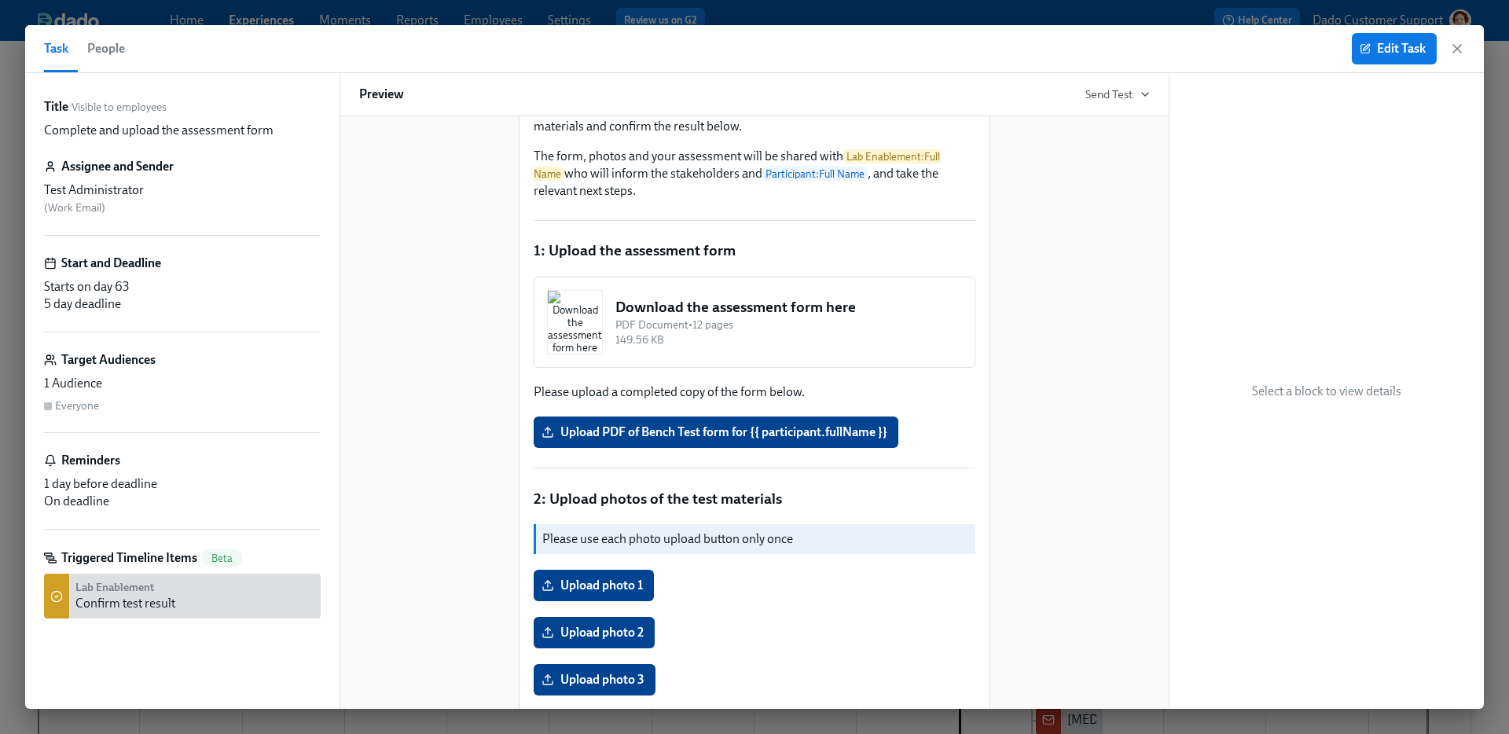
scroll to position [450, 0]
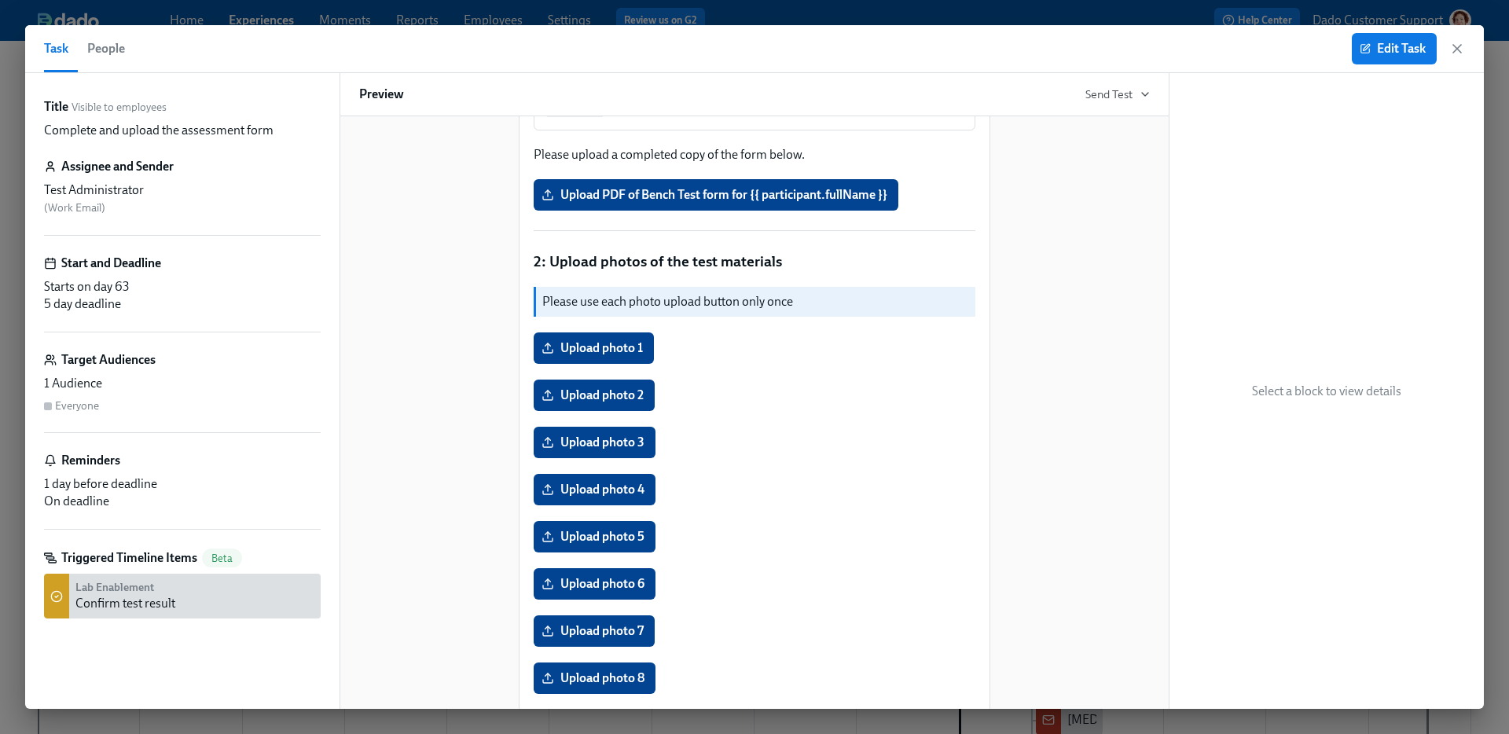
click at [733, 300] on div "Participant : First Name 's Bench Test is scheduled for tomorrow. When every as…" at bounding box center [754, 664] width 445 height 1640
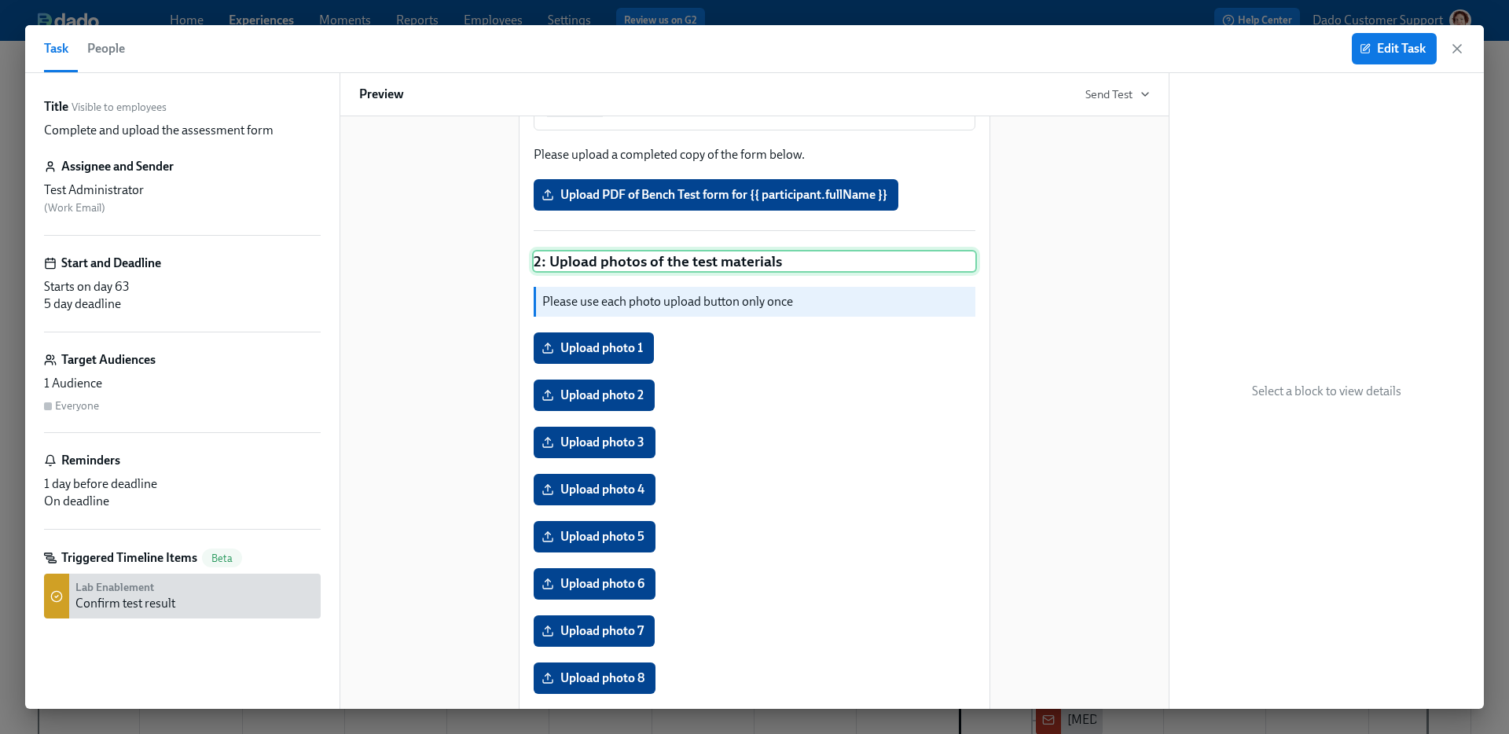
click at [722, 274] on div "2: Upload photos of the test materials" at bounding box center [754, 262] width 445 height 24
click at [1401, 51] on span "Edit Task" at bounding box center [1394, 49] width 63 height 16
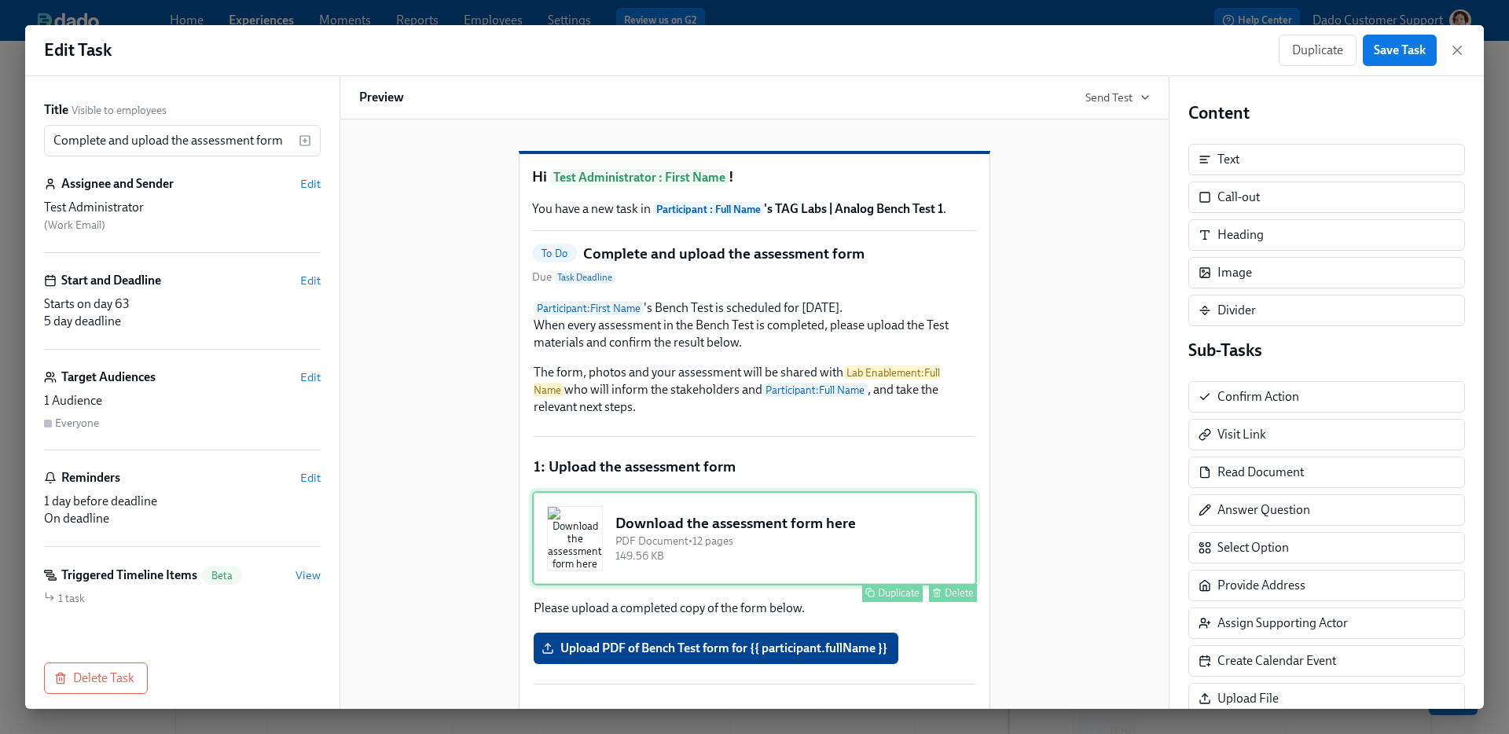
scroll to position [413, 0]
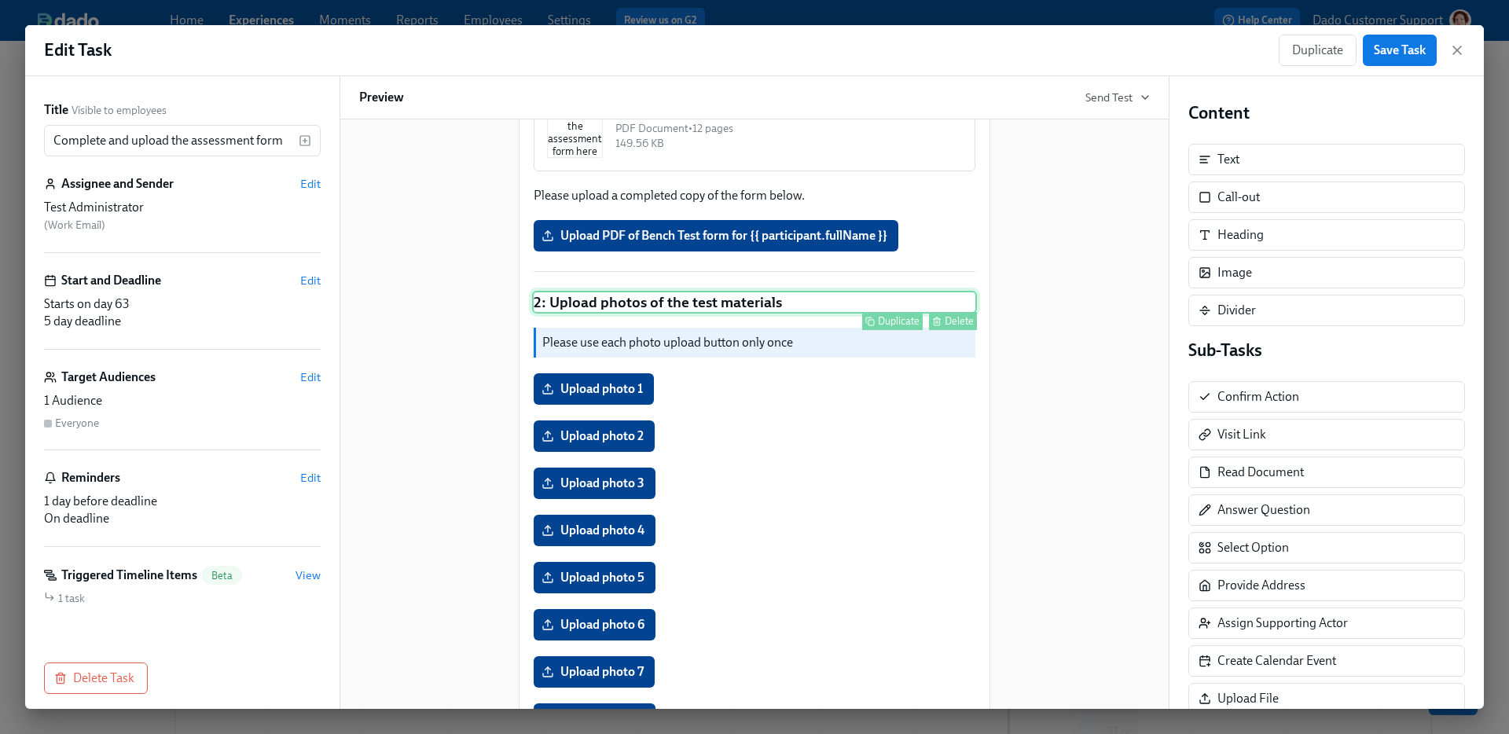
click at [743, 314] on div "2: Upload photos of the test materials Duplicate Delete" at bounding box center [754, 303] width 445 height 24
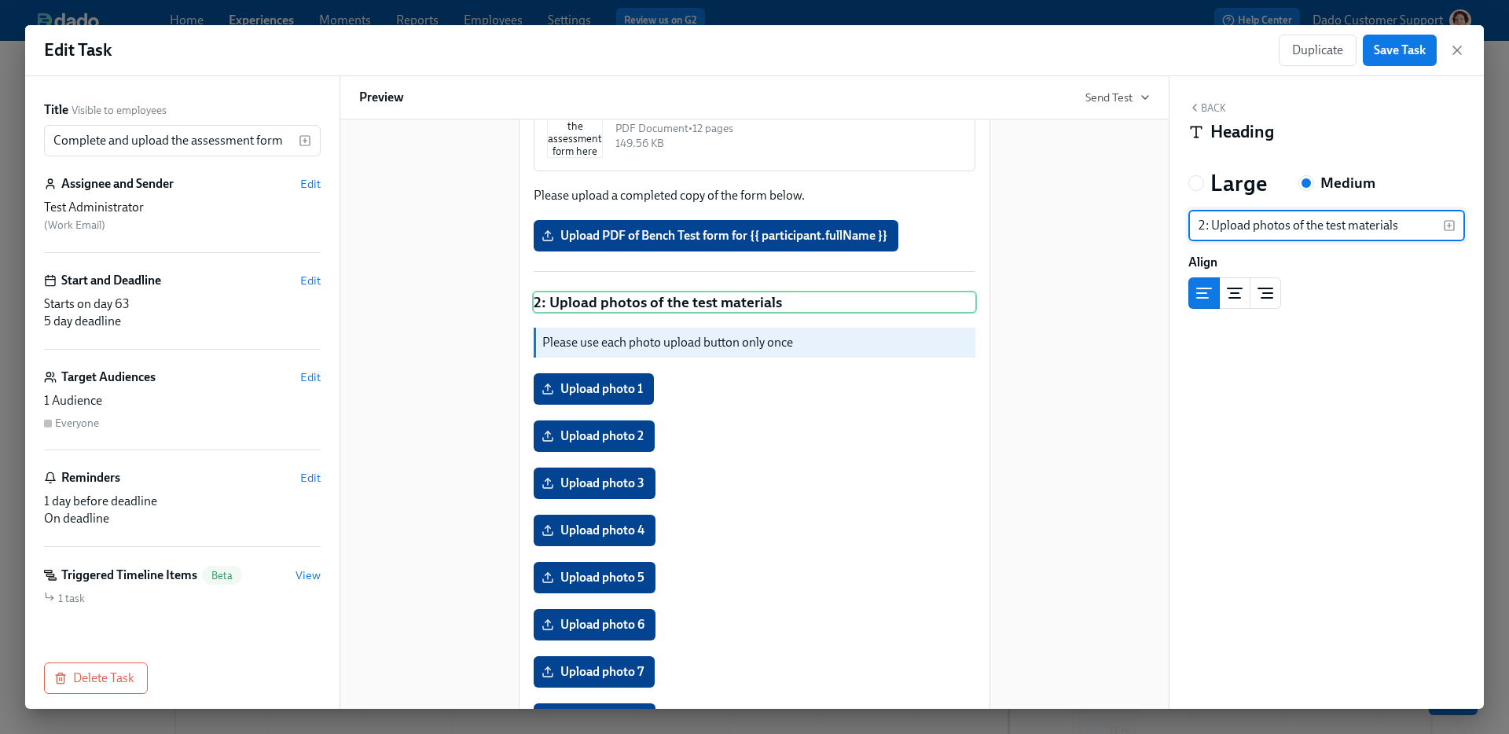
click at [1327, 217] on input "2: Upload photos of the test materials" at bounding box center [1316, 225] width 255 height 31
click at [1329, 225] on input "2: Upload photos of the test materials" at bounding box center [1316, 225] width 255 height 31
type input "2: Upload photos of the Test materials"
click at [1404, 47] on span "Save Task" at bounding box center [1400, 50] width 52 height 16
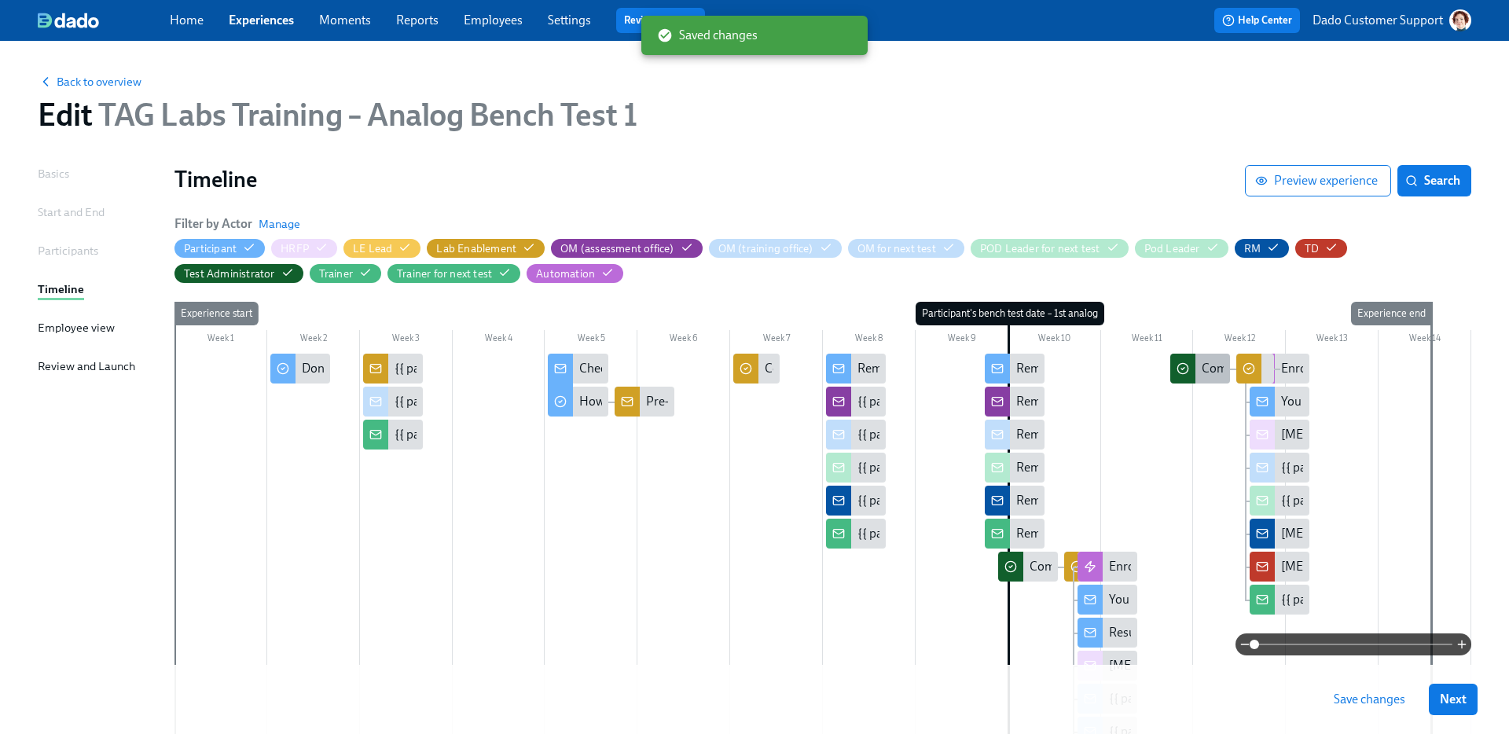
click at [1196, 374] on div "Complete and upload the assessment form (2nd attempt)" at bounding box center [1200, 369] width 60 height 30
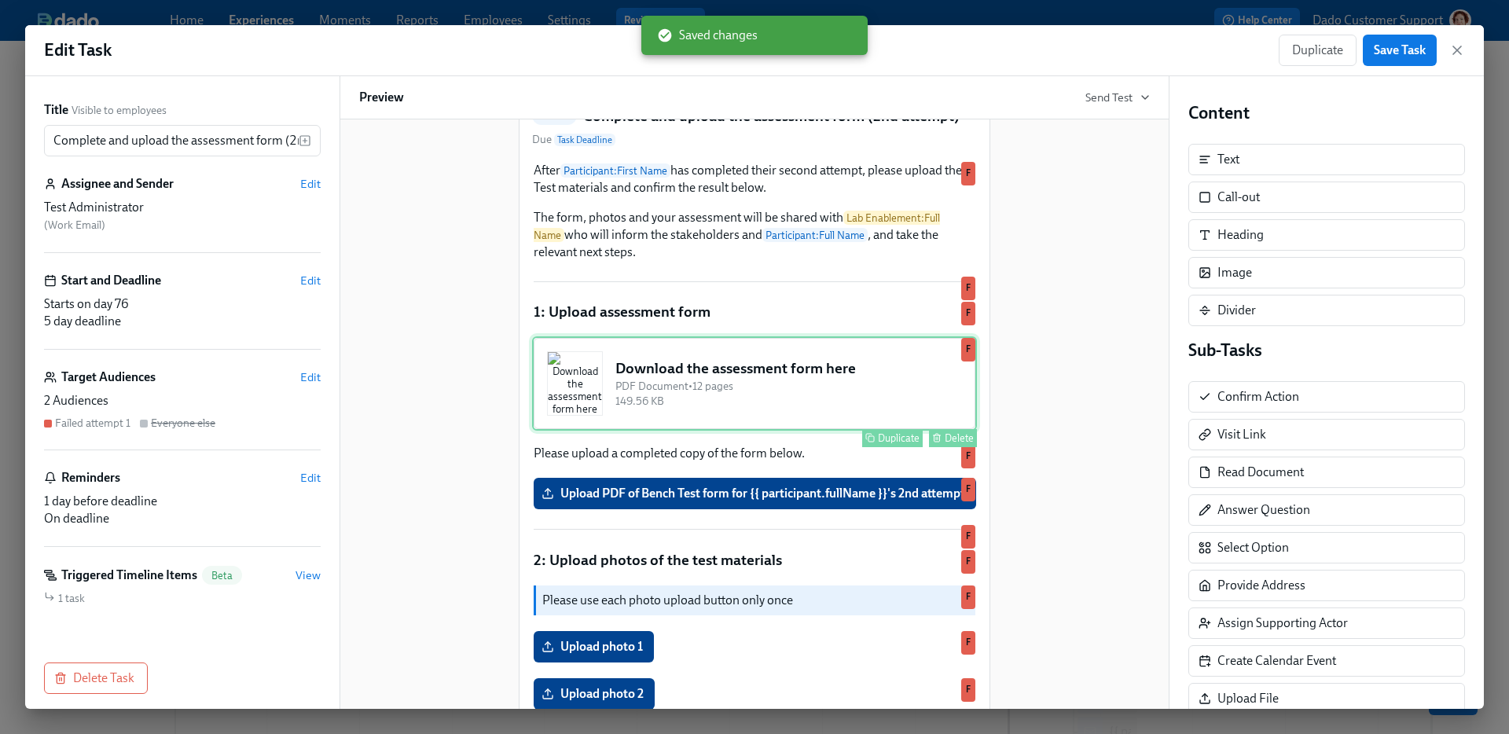
scroll to position [292, 0]
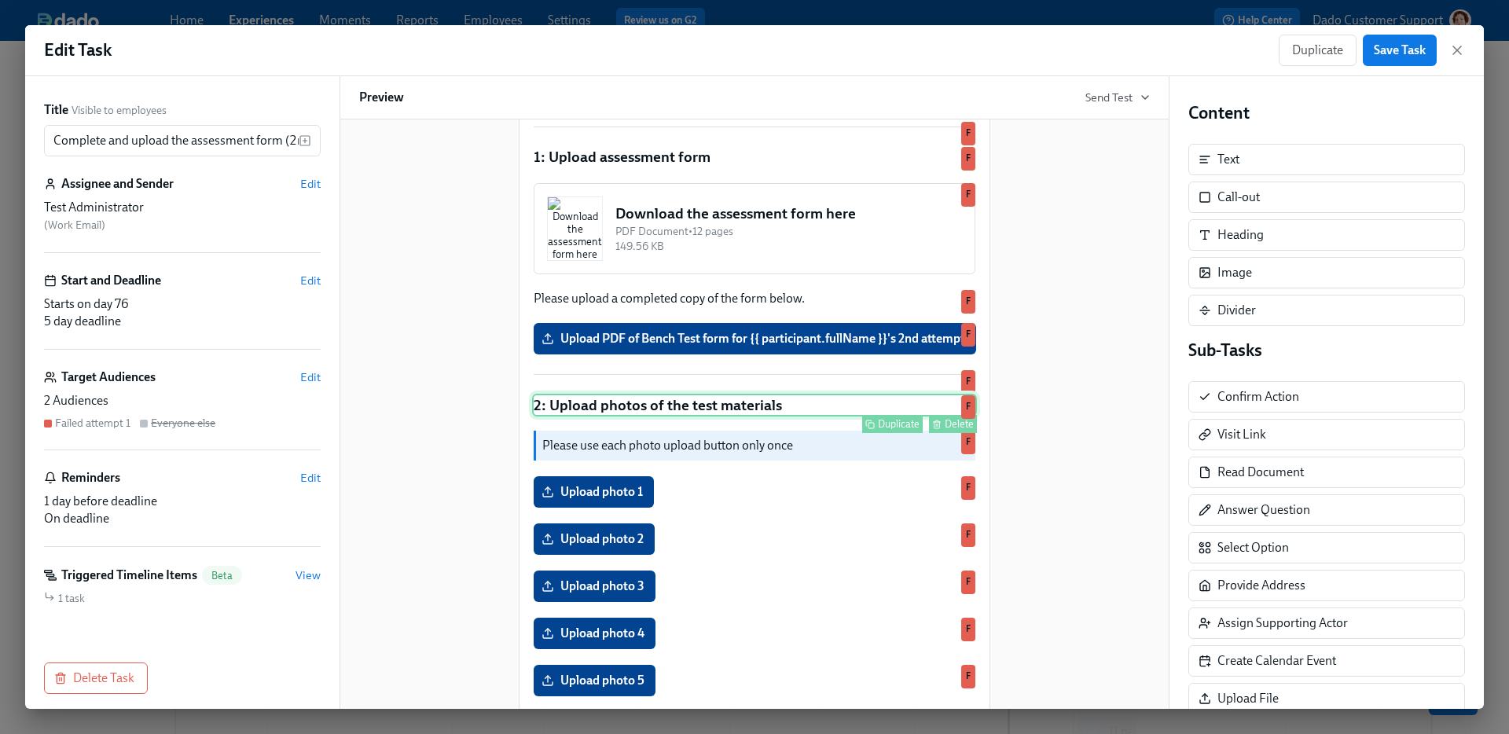
click at [820, 417] on div "2: Upload photos of the test materials Duplicate Delete F" at bounding box center [754, 406] width 445 height 24
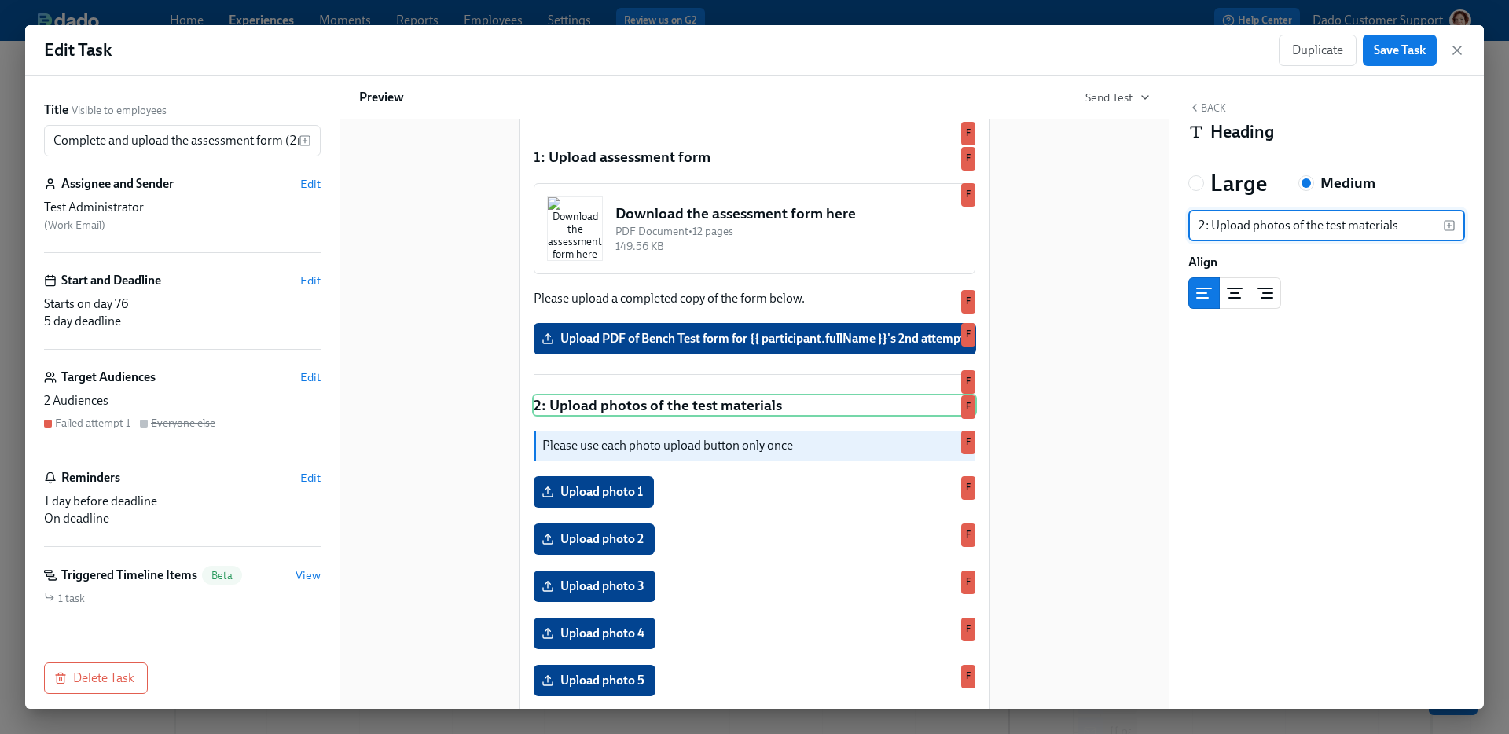
click at [1333, 222] on input "2: Upload photos of the test materials" at bounding box center [1316, 225] width 255 height 31
type input "2: Upload photos of the Test materials"
click at [1399, 42] on span "Save Task" at bounding box center [1400, 50] width 52 height 16
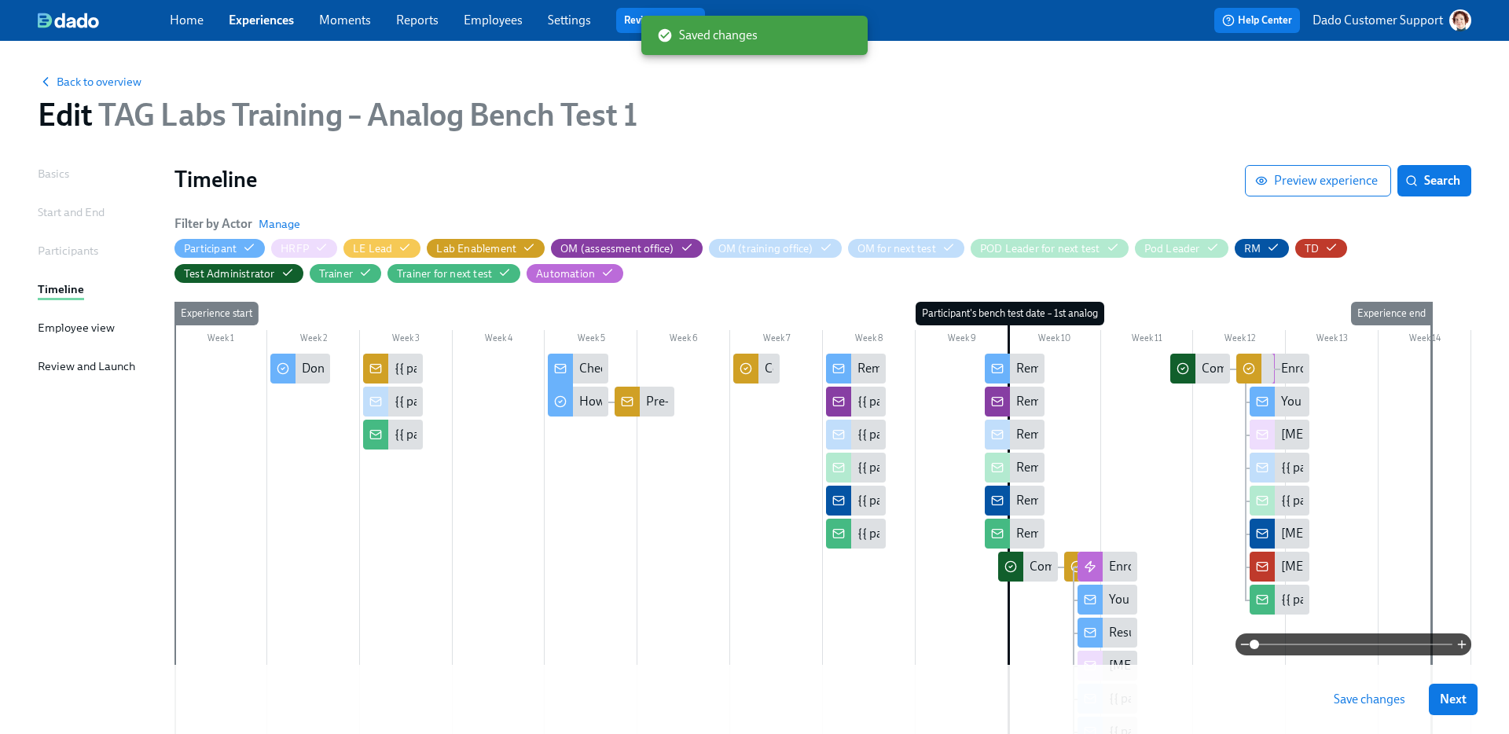
click at [1353, 700] on span "Save changes" at bounding box center [1370, 700] width 72 height 16
click at [1039, 555] on div "Complete and upload the assessment form" at bounding box center [1028, 567] width 60 height 30
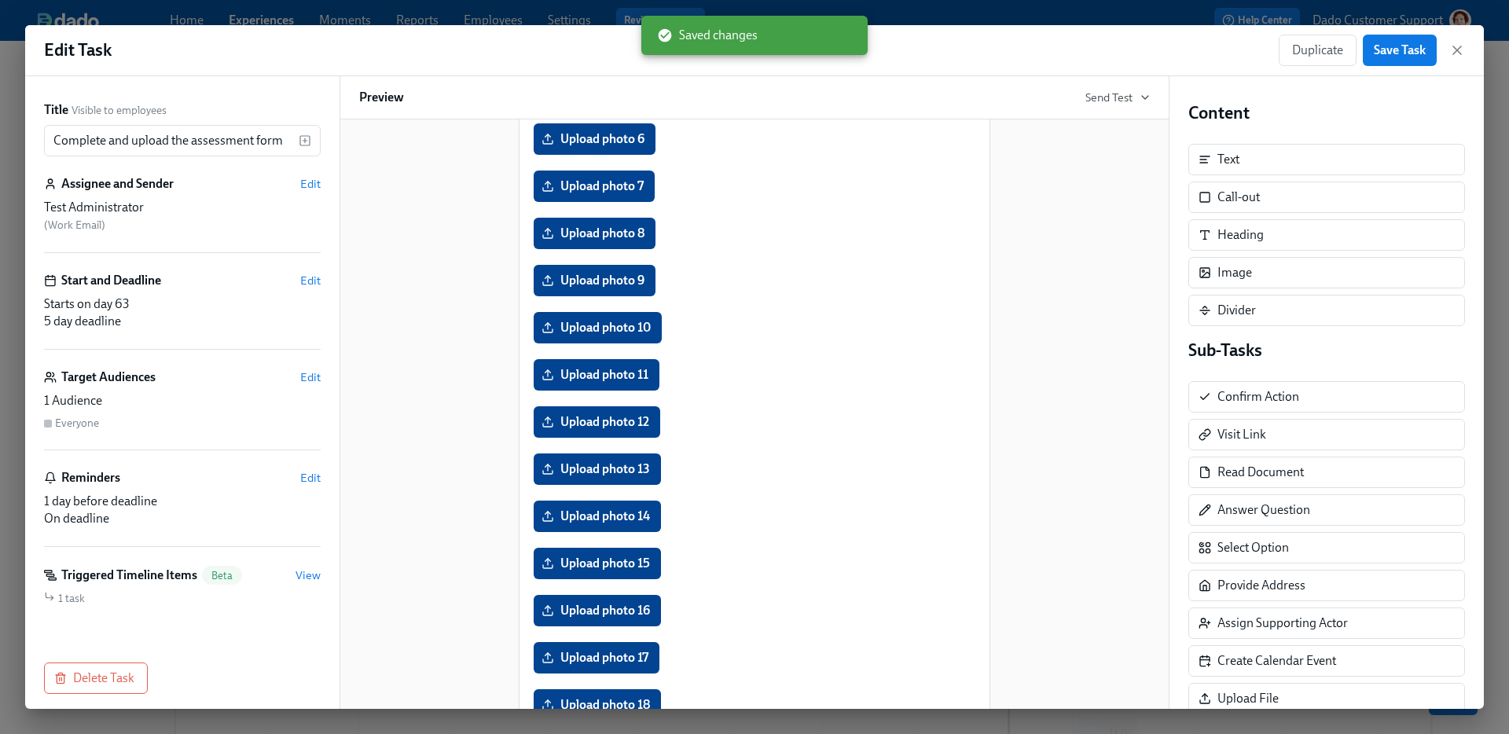
scroll to position [1421, 0]
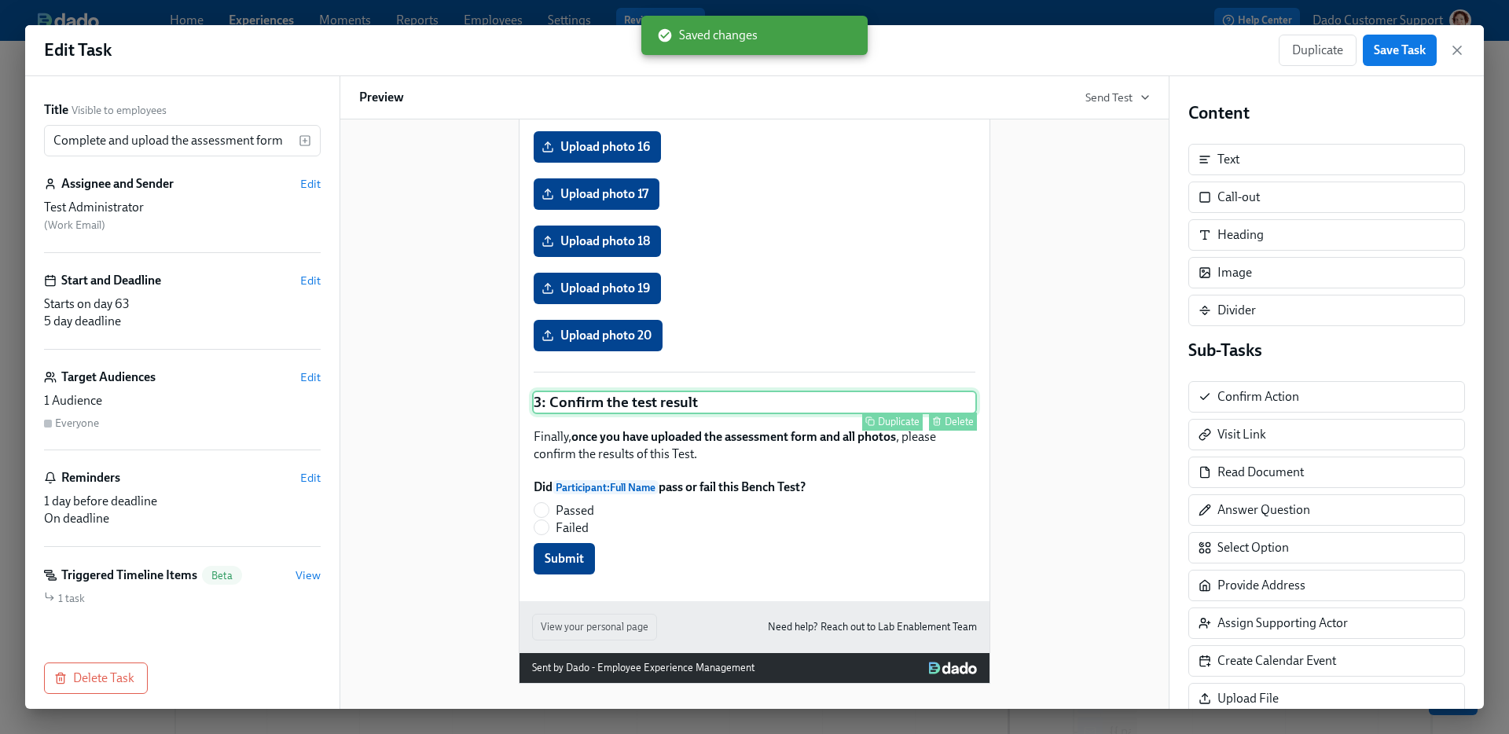
click at [681, 406] on div "3: Confirm the test result Duplicate Delete" at bounding box center [754, 403] width 445 height 24
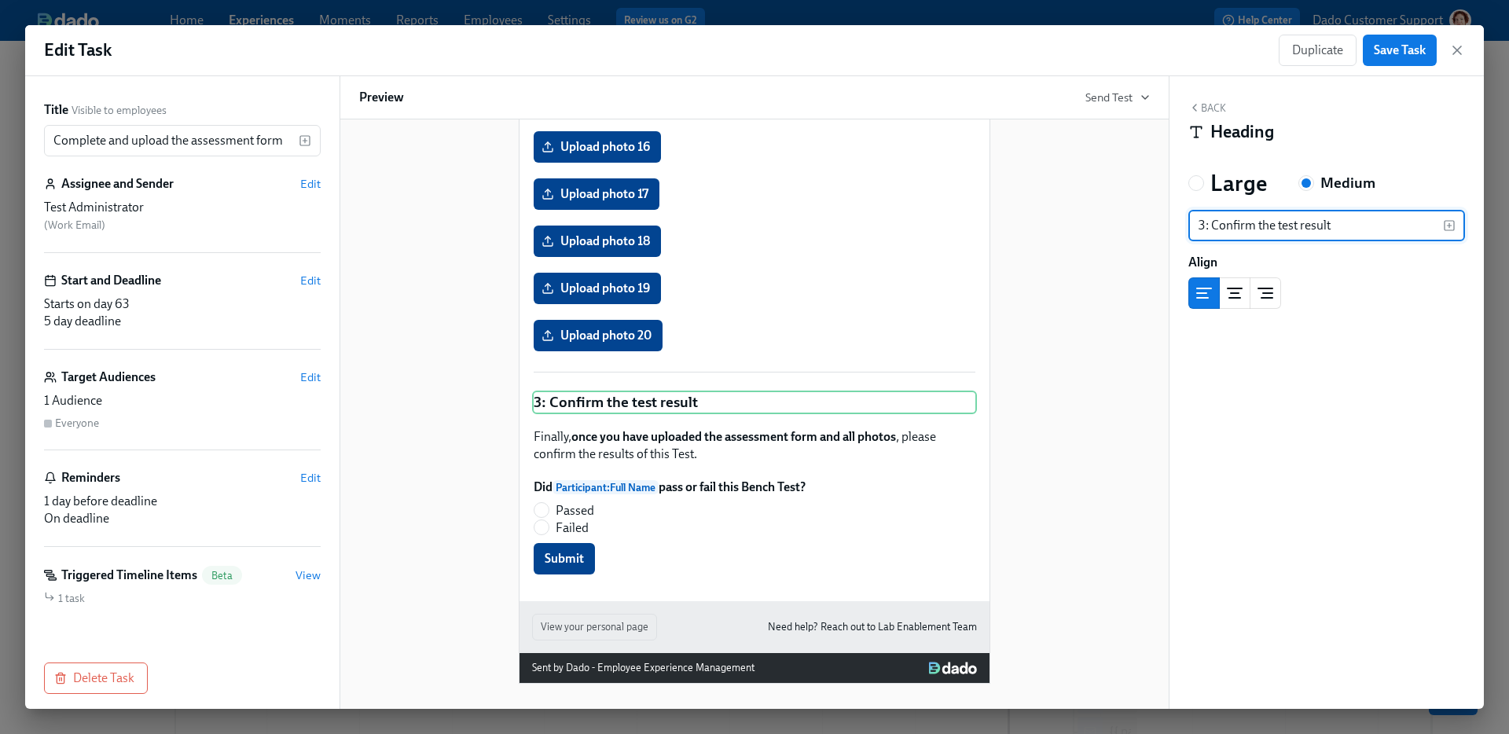
click at [1284, 224] on input "3: Confirm the test result" at bounding box center [1316, 225] width 255 height 31
type input "3: Confirm the Test result"
click at [1411, 43] on span "Save Task" at bounding box center [1400, 50] width 52 height 16
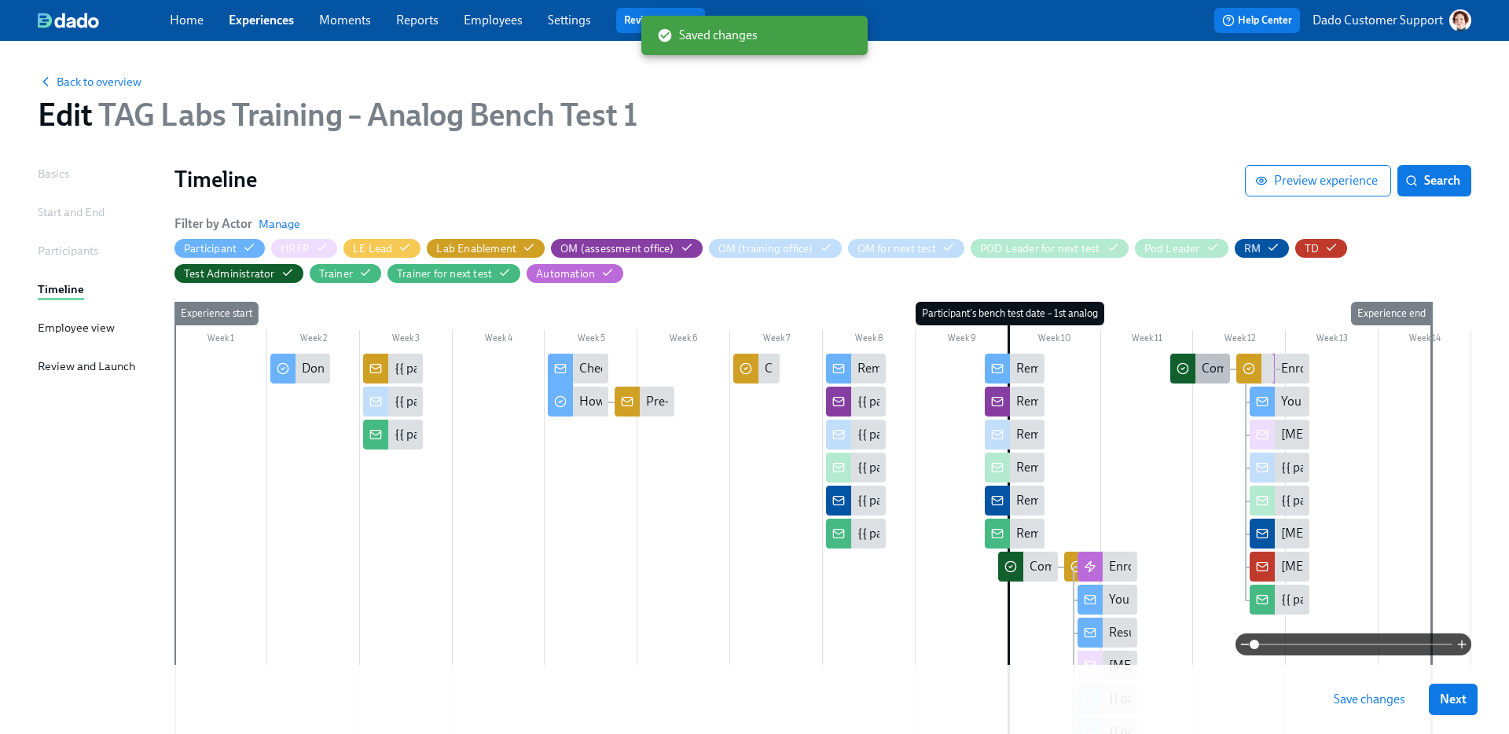
click at [1200, 377] on div "Complete and upload the assessment form (2nd attempt)" at bounding box center [1200, 369] width 60 height 30
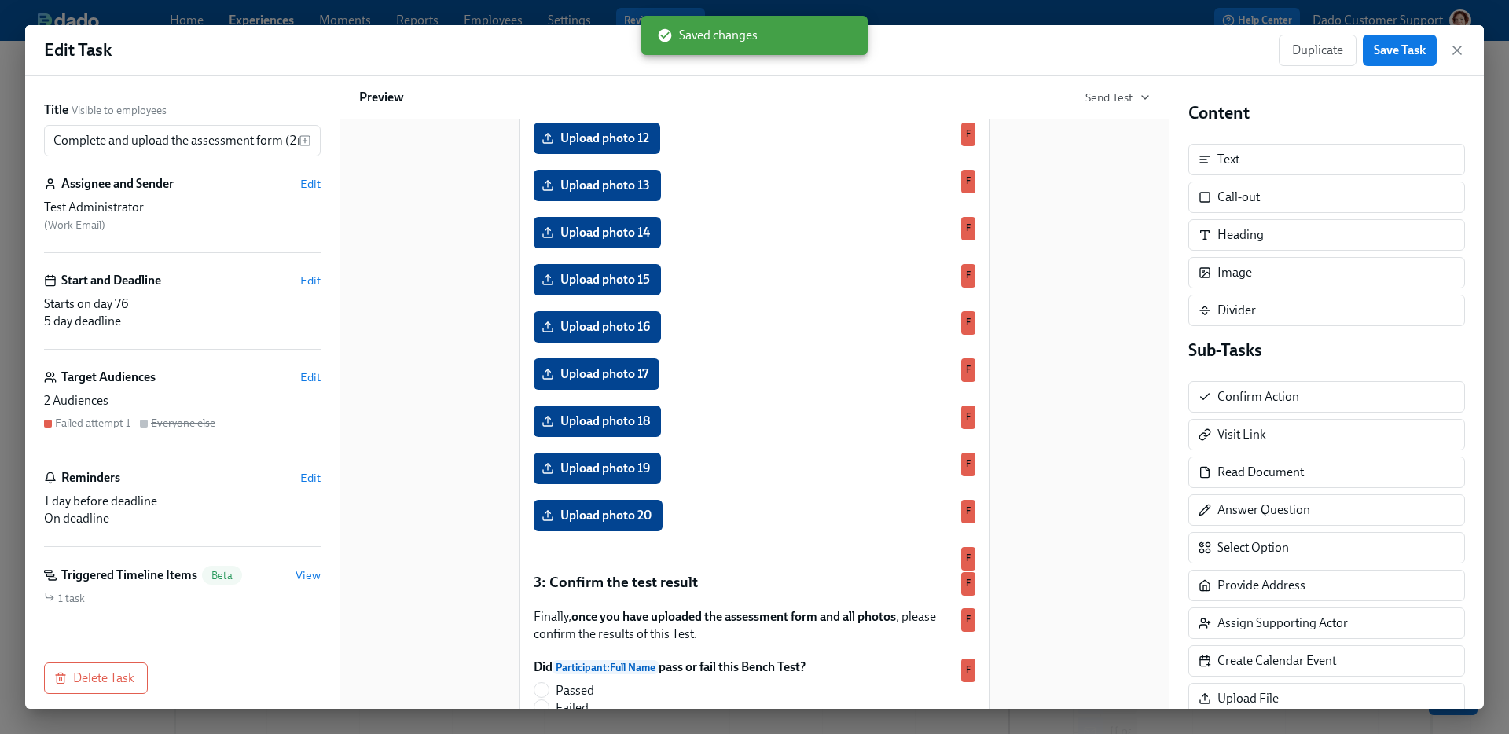
scroll to position [1404, 0]
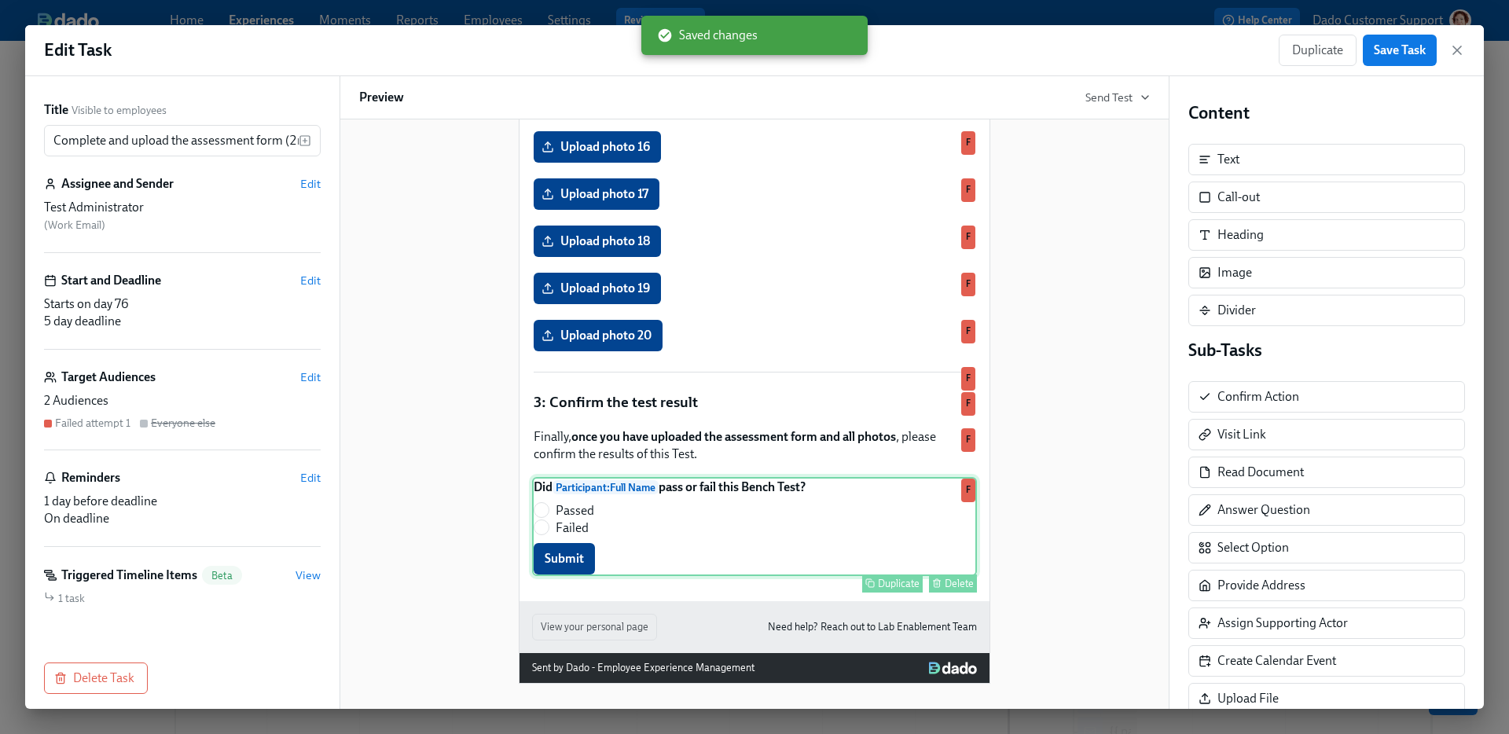
click at [701, 477] on div "Did Participant : Full Name pass or fail this Bench Test? Passed Failed Submit …" at bounding box center [754, 526] width 445 height 99
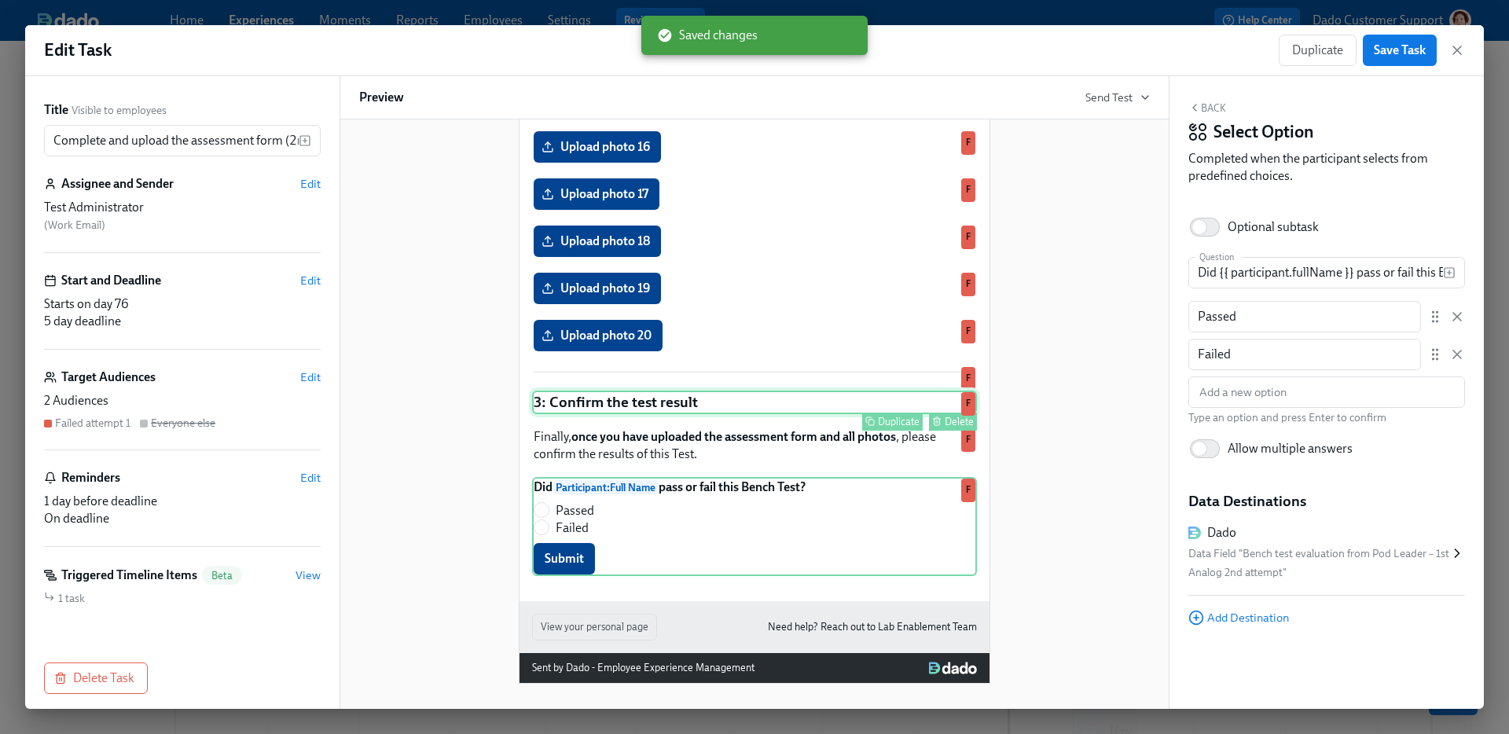
click at [681, 404] on div "3: Confirm the test result Duplicate Delete F" at bounding box center [754, 403] width 445 height 24
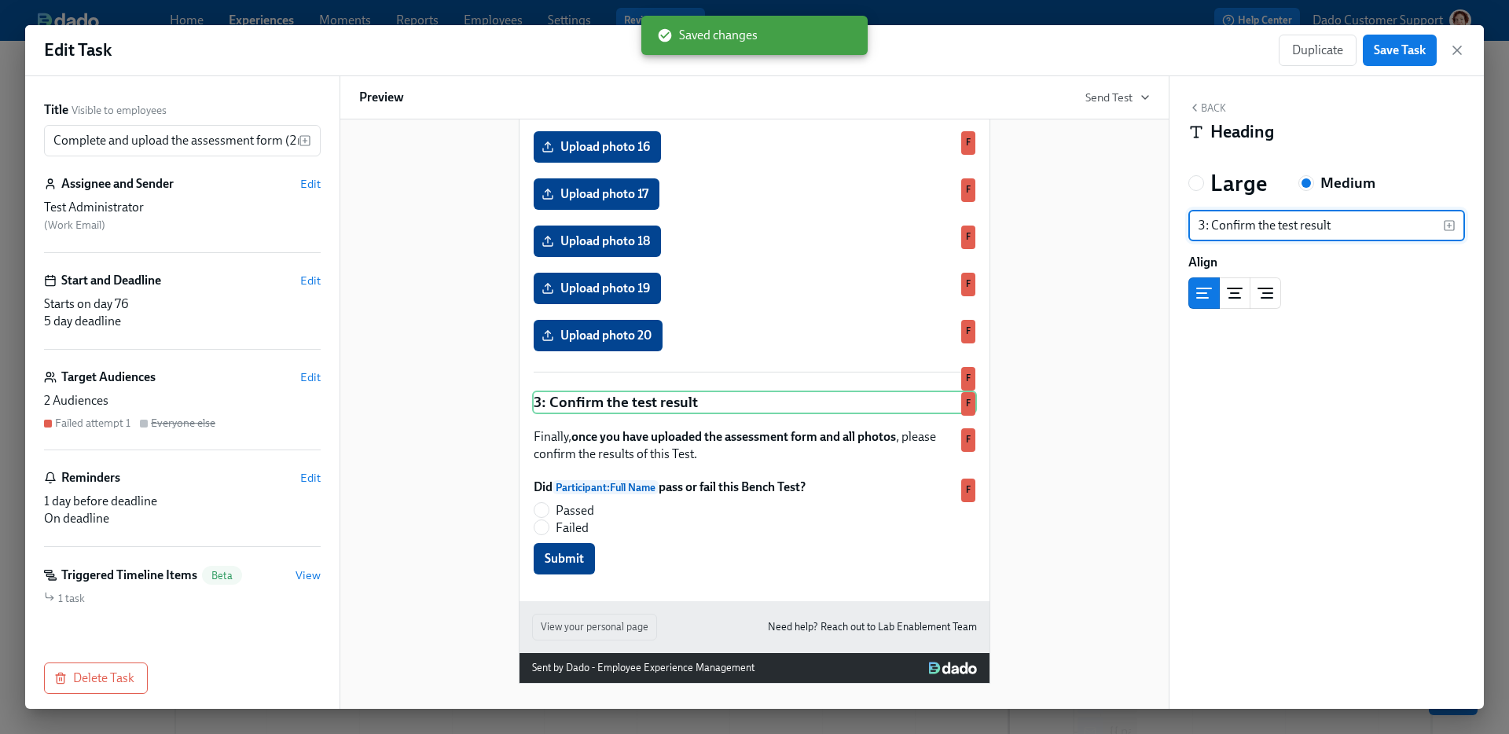
click at [1281, 230] on input "3: Confirm the test result" at bounding box center [1316, 225] width 255 height 31
type input "3: Confirm the Test result"
click at [1383, 50] on span "Save Task" at bounding box center [1400, 50] width 52 height 16
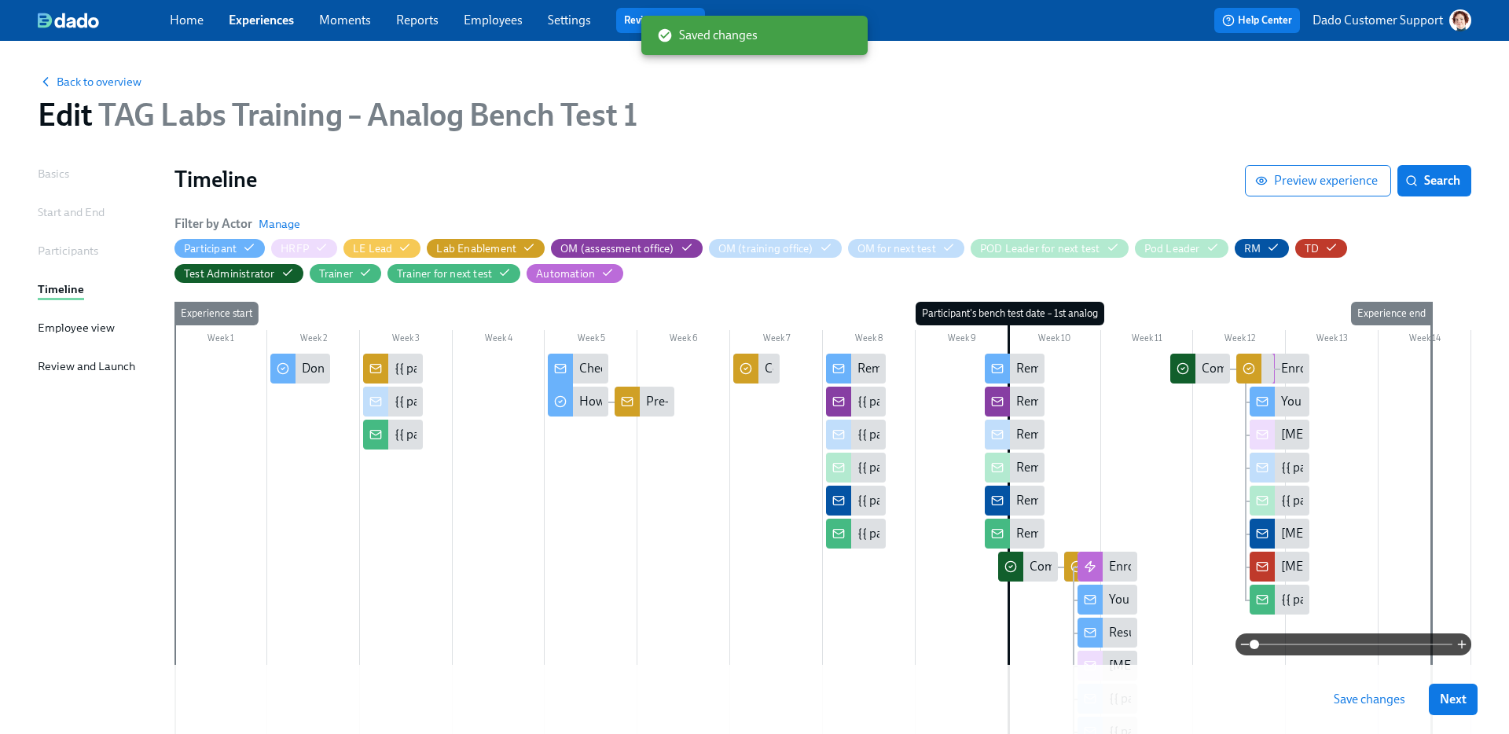
click at [1071, 557] on div at bounding box center [1076, 567] width 25 height 30
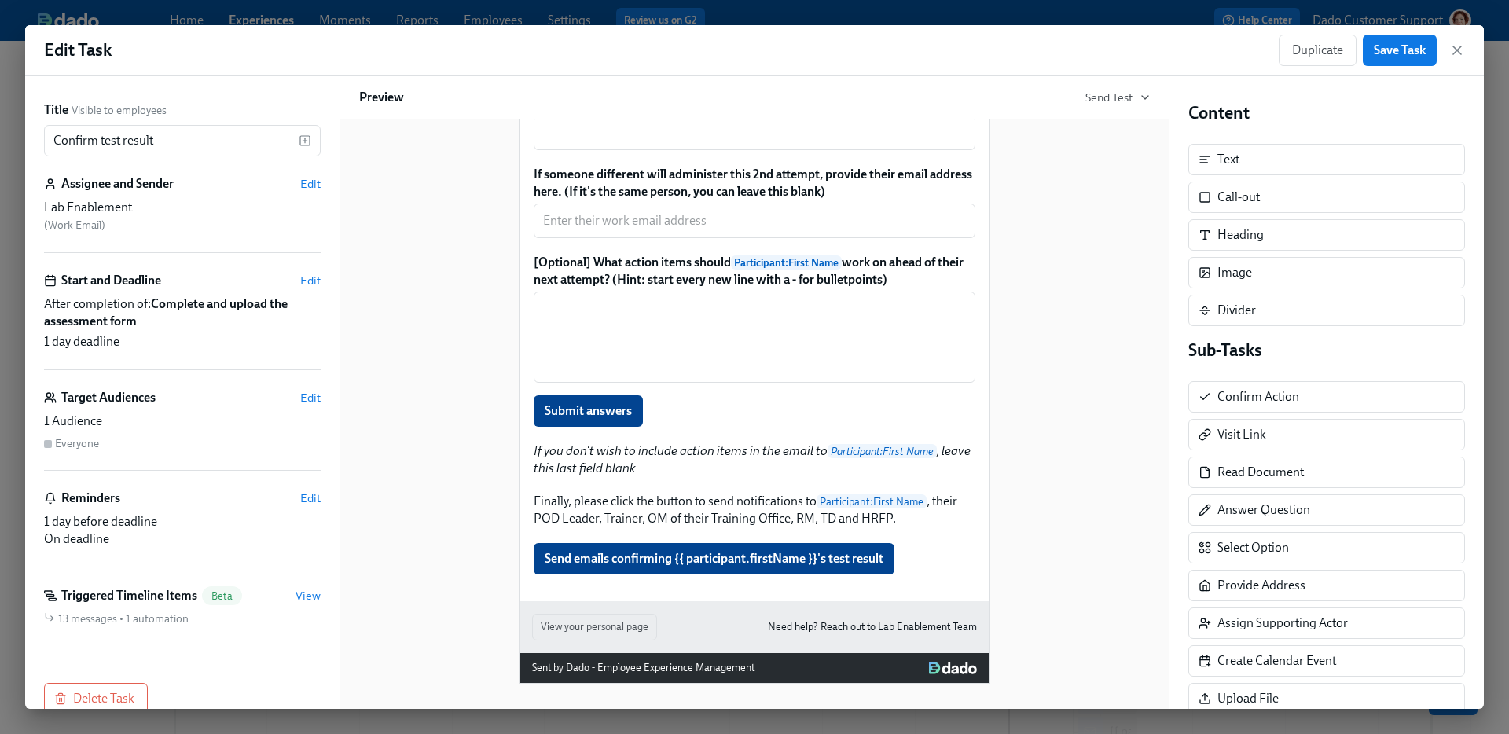
scroll to position [2154, 0]
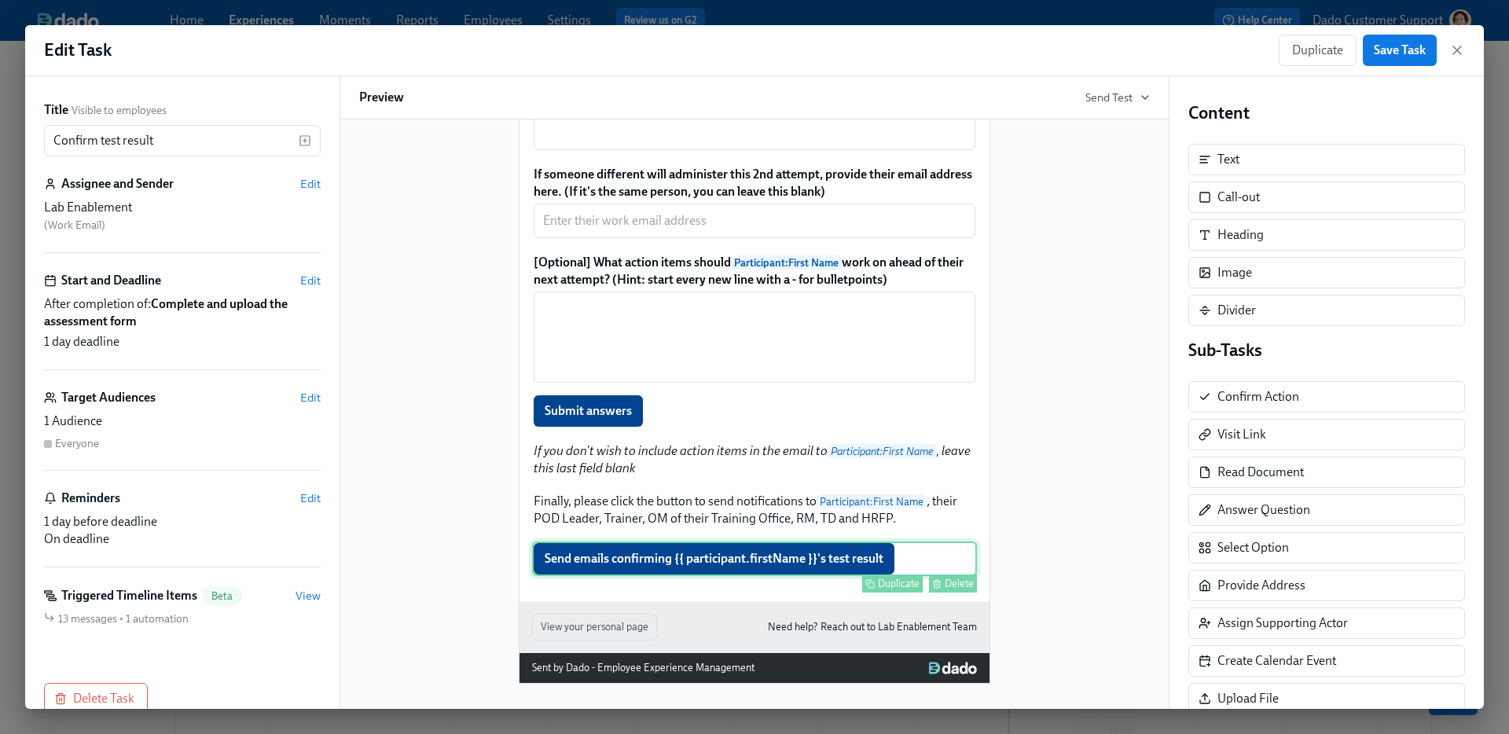
click at [848, 545] on div "Send emails confirming {{ participant.firstName }}'s test result Duplicate Dele…" at bounding box center [754, 559] width 445 height 35
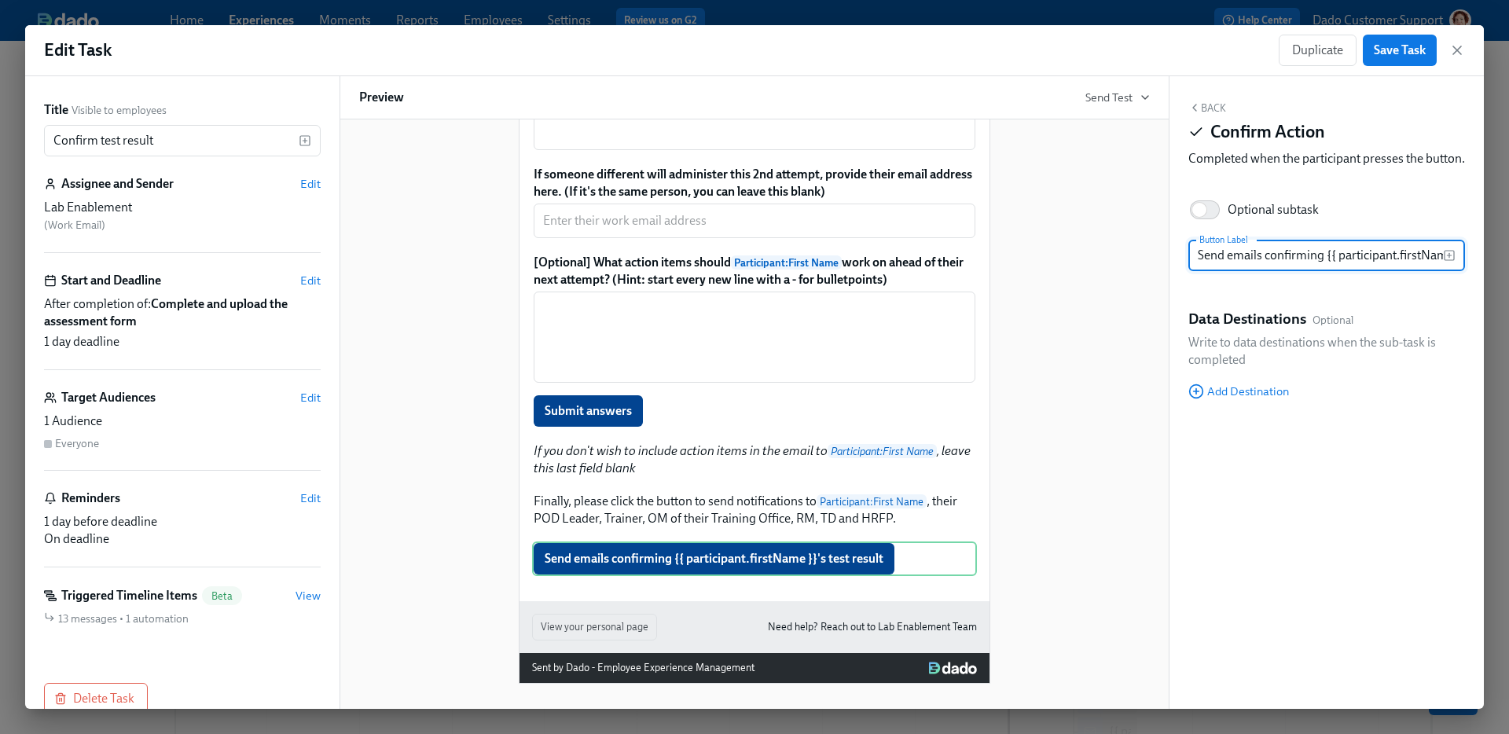
scroll to position [0, 86]
click at [1394, 271] on input "Send emails confirming {{ participant.firstName }}'s test result" at bounding box center [1316, 255] width 255 height 31
type input "Send emails confirming {{ participant.firstName }}'s Test result"
click at [1409, 39] on button "Save Task" at bounding box center [1400, 50] width 74 height 31
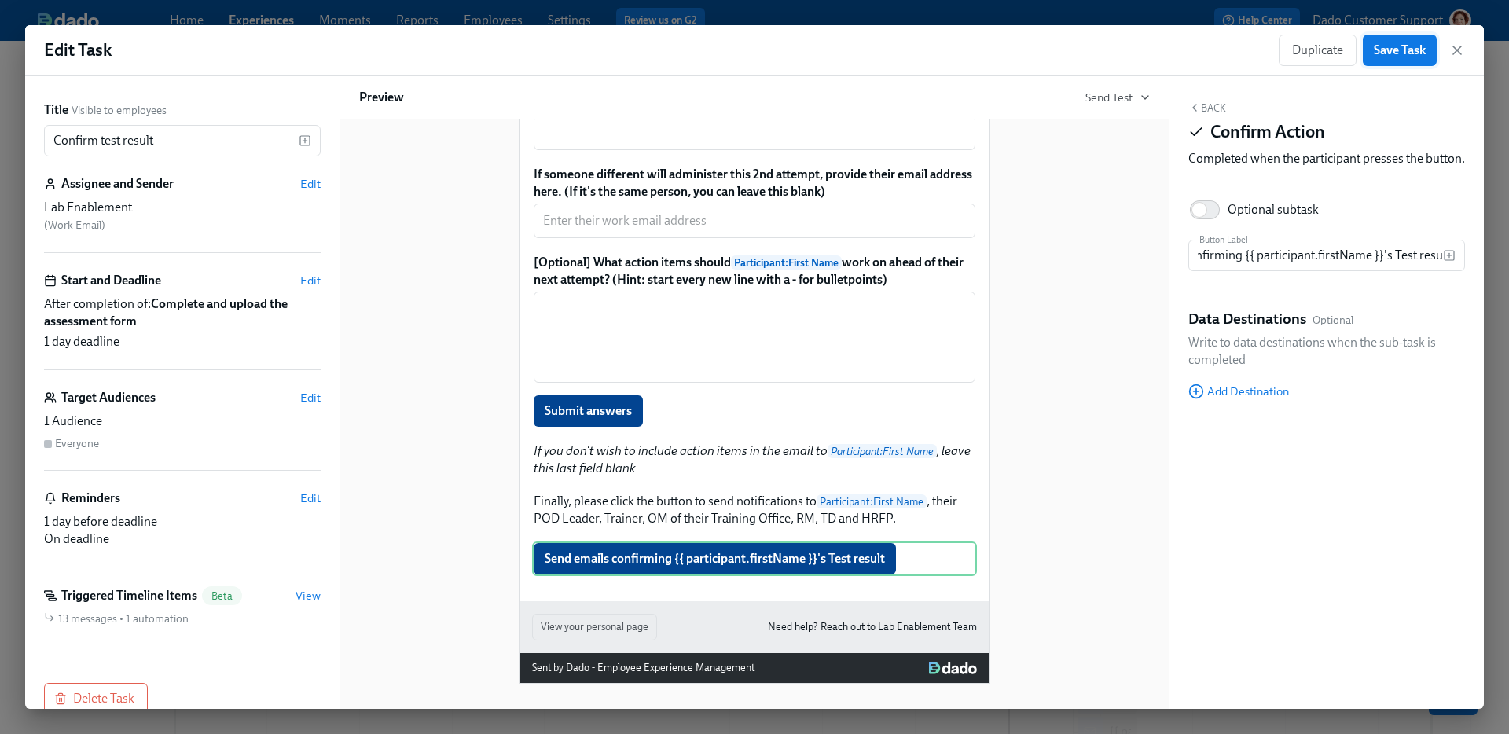
scroll to position [0, 0]
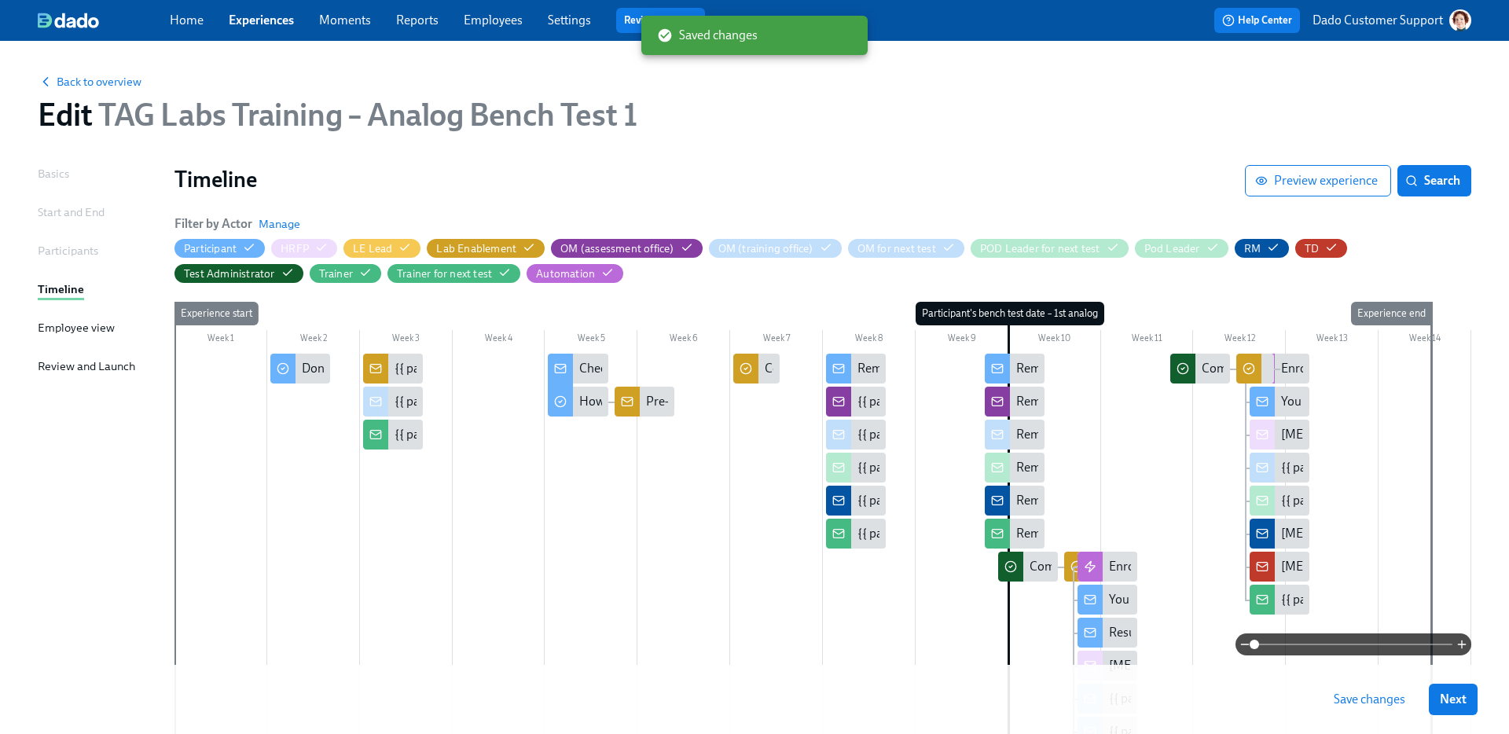
click at [1358, 723] on div "Save changes Next" at bounding box center [754, 699] width 1509 height 69
click at [1347, 700] on span "Save changes" at bounding box center [1370, 700] width 72 height 16
click at [1245, 358] on div at bounding box center [1248, 369] width 25 height 30
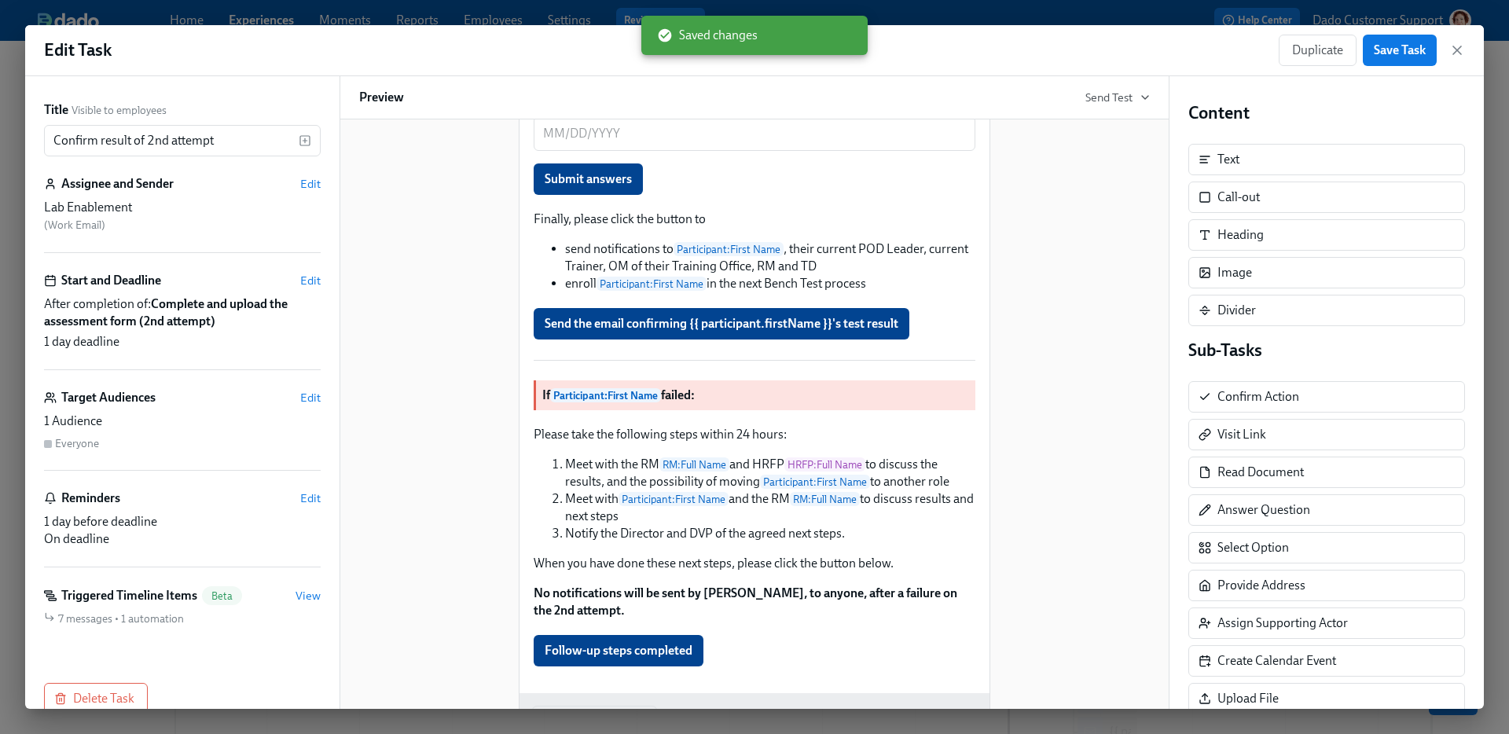
scroll to position [1258, 0]
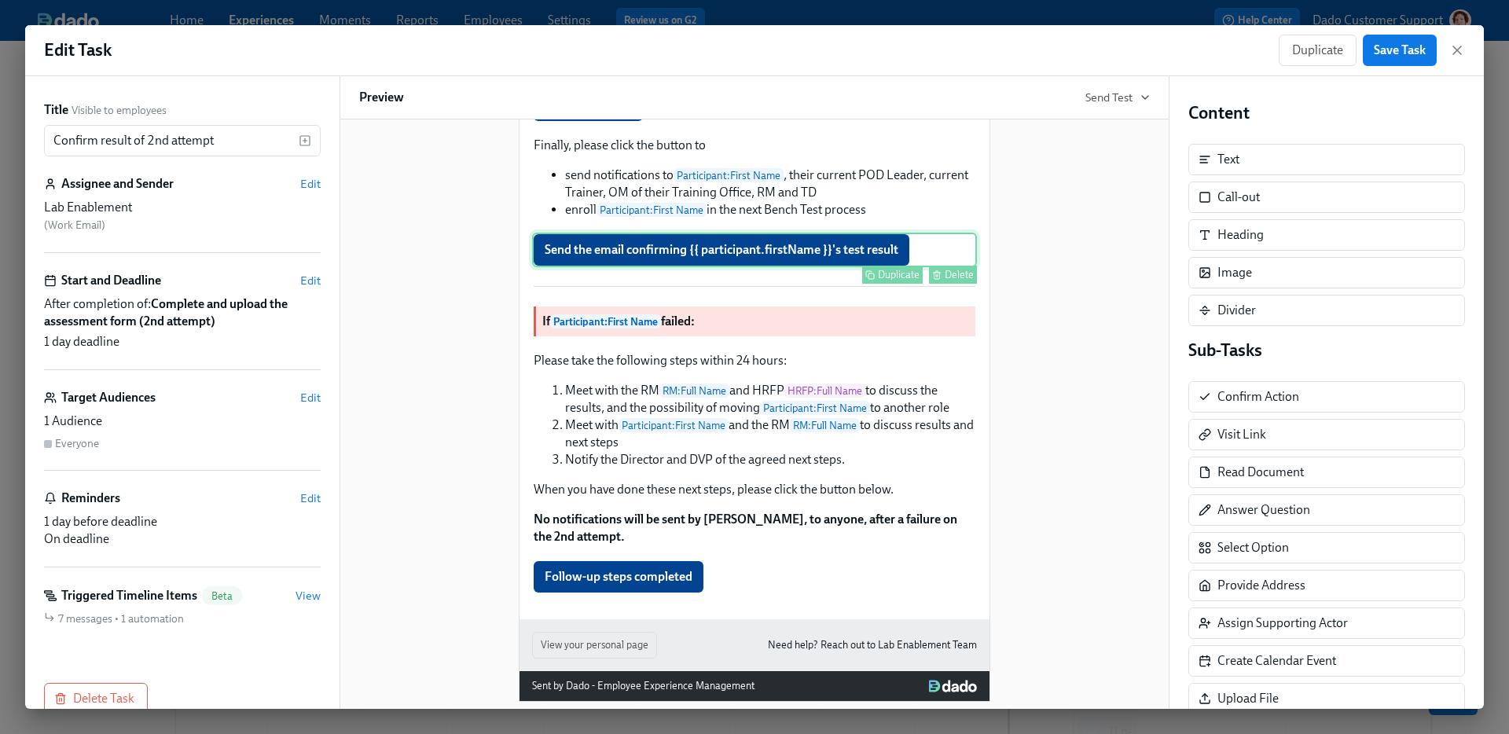
click at [861, 267] on div "Send the email confirming {{ participant.firstName }}'s test result Duplicate D…" at bounding box center [754, 250] width 445 height 35
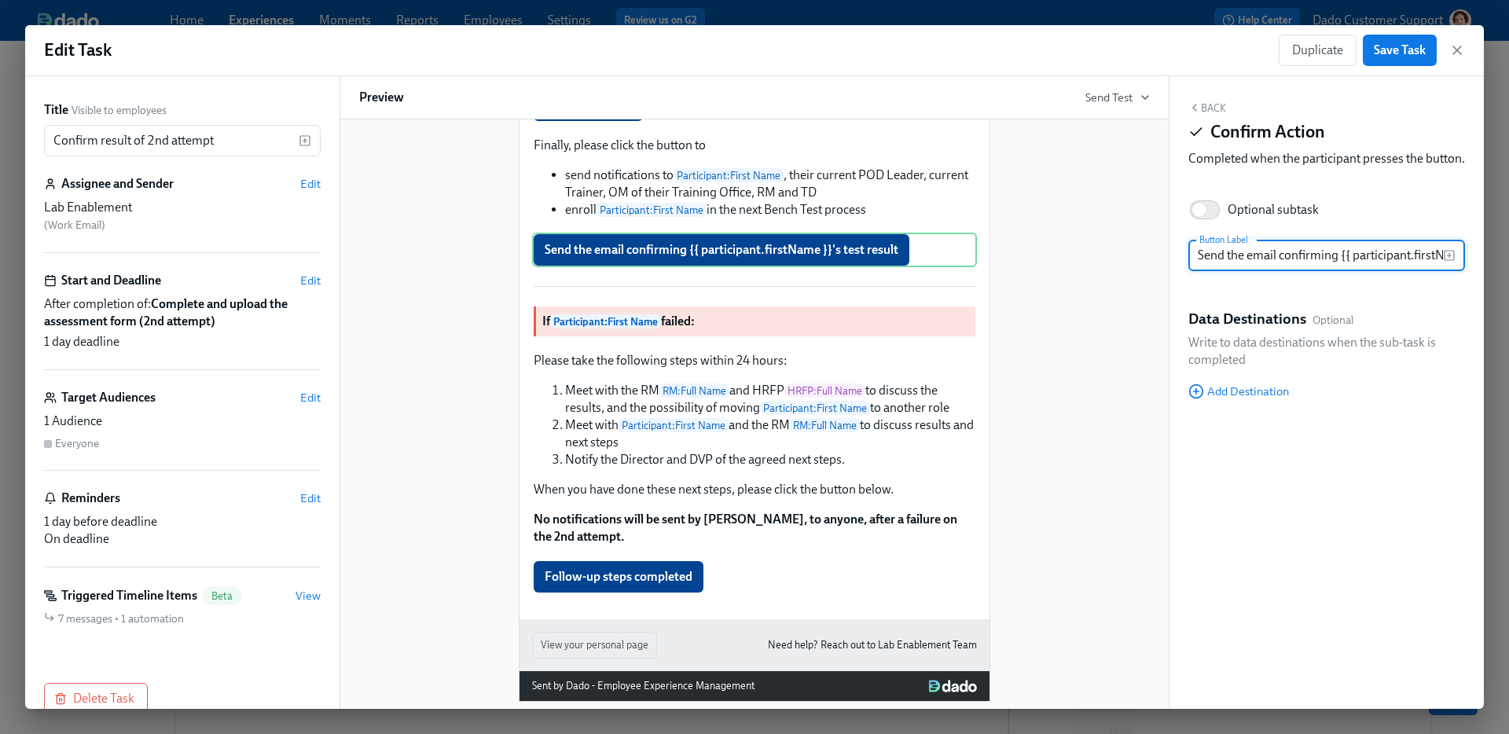
scroll to position [0, 101]
click at [1400, 259] on input "Send the email confirming {{ participant.firstName }}'s test result" at bounding box center [1316, 255] width 255 height 31
click at [1393, 271] on input "Send the email confirming {{ participant.firstName }}'s test result" at bounding box center [1316, 255] width 255 height 31
type input "Send the email confirming {{ participant.firstName }}'s Test result"
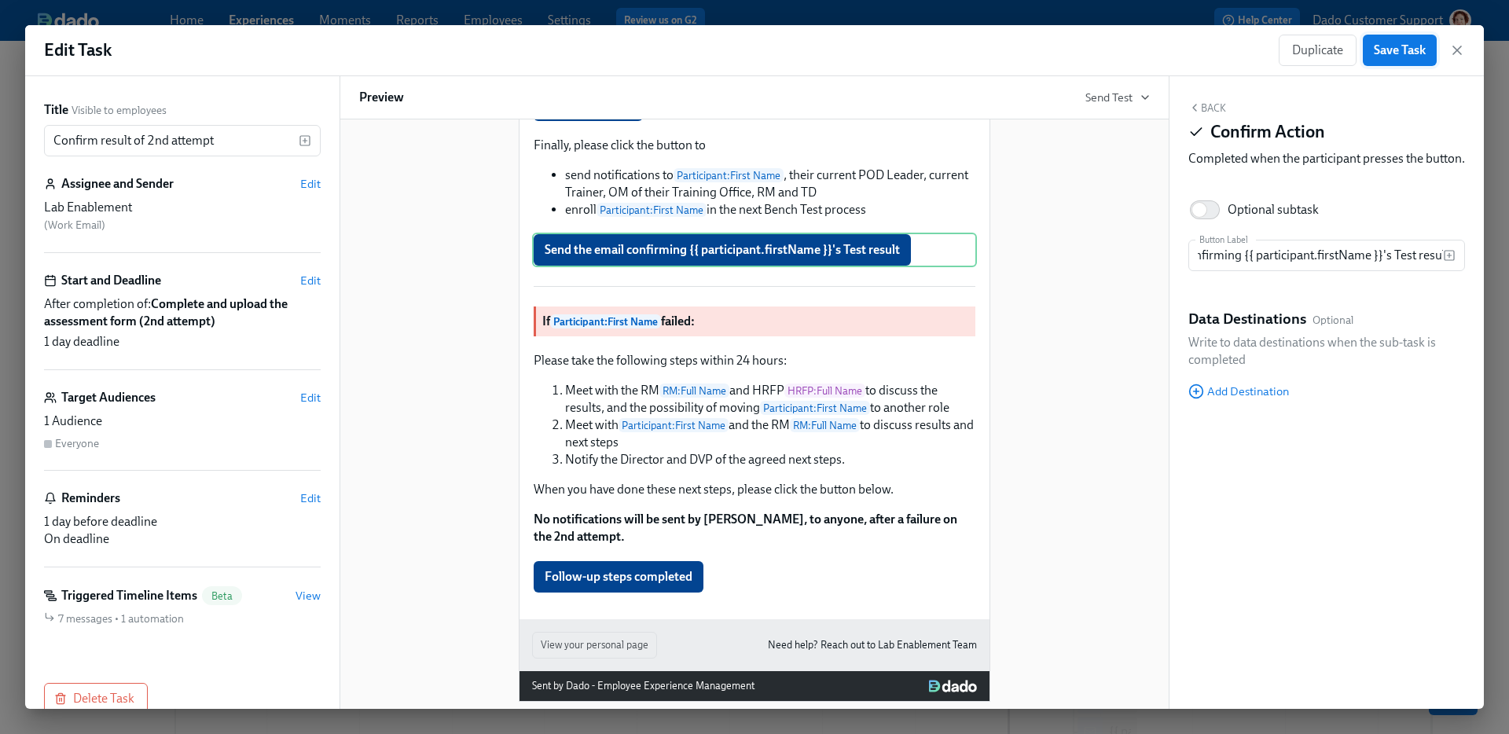
click at [1408, 50] on span "Save Task" at bounding box center [1400, 50] width 52 height 16
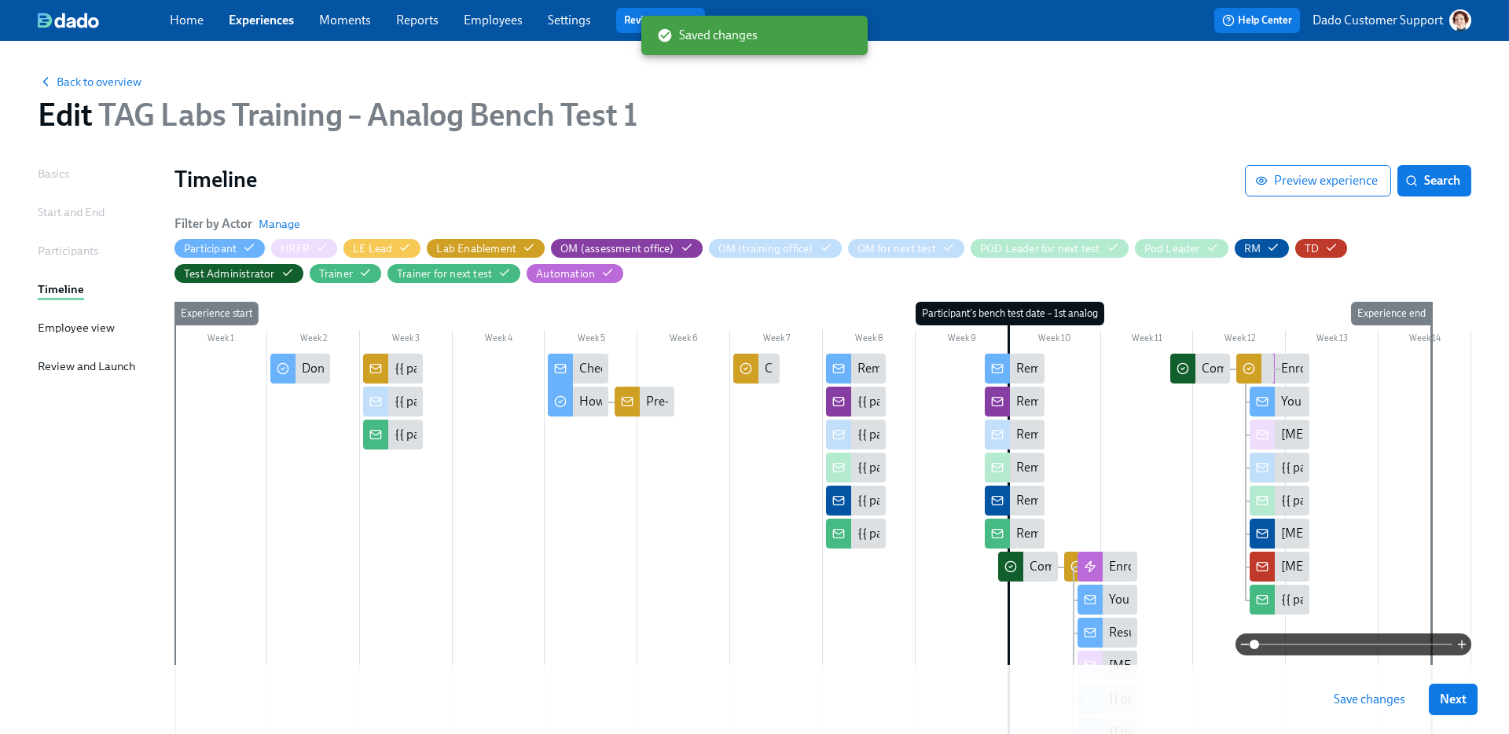
click at [1354, 709] on button "Save changes" at bounding box center [1370, 699] width 94 height 31
click at [111, 78] on span "Back to overview" at bounding box center [90, 82] width 104 height 16
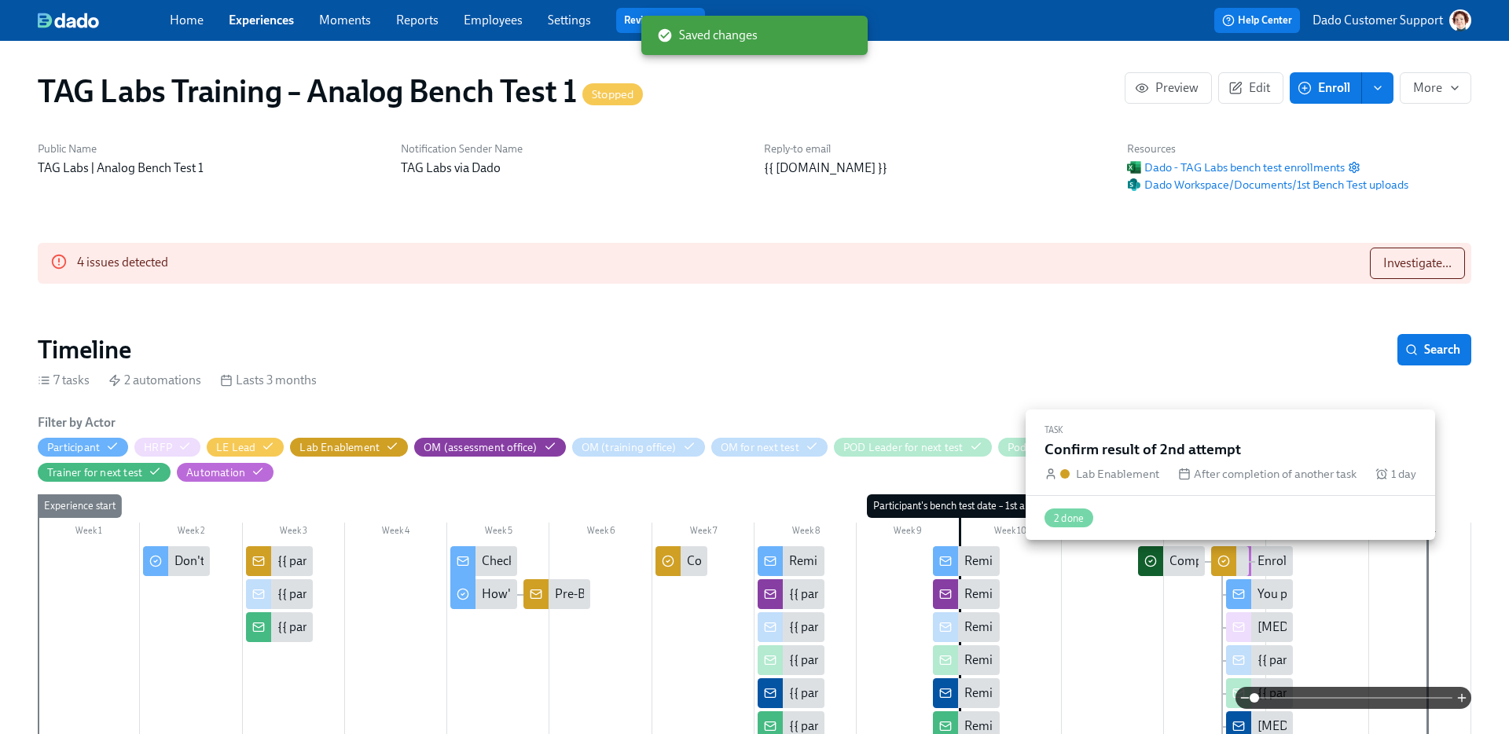
click at [1230, 557] on div at bounding box center [1223, 561] width 25 height 30
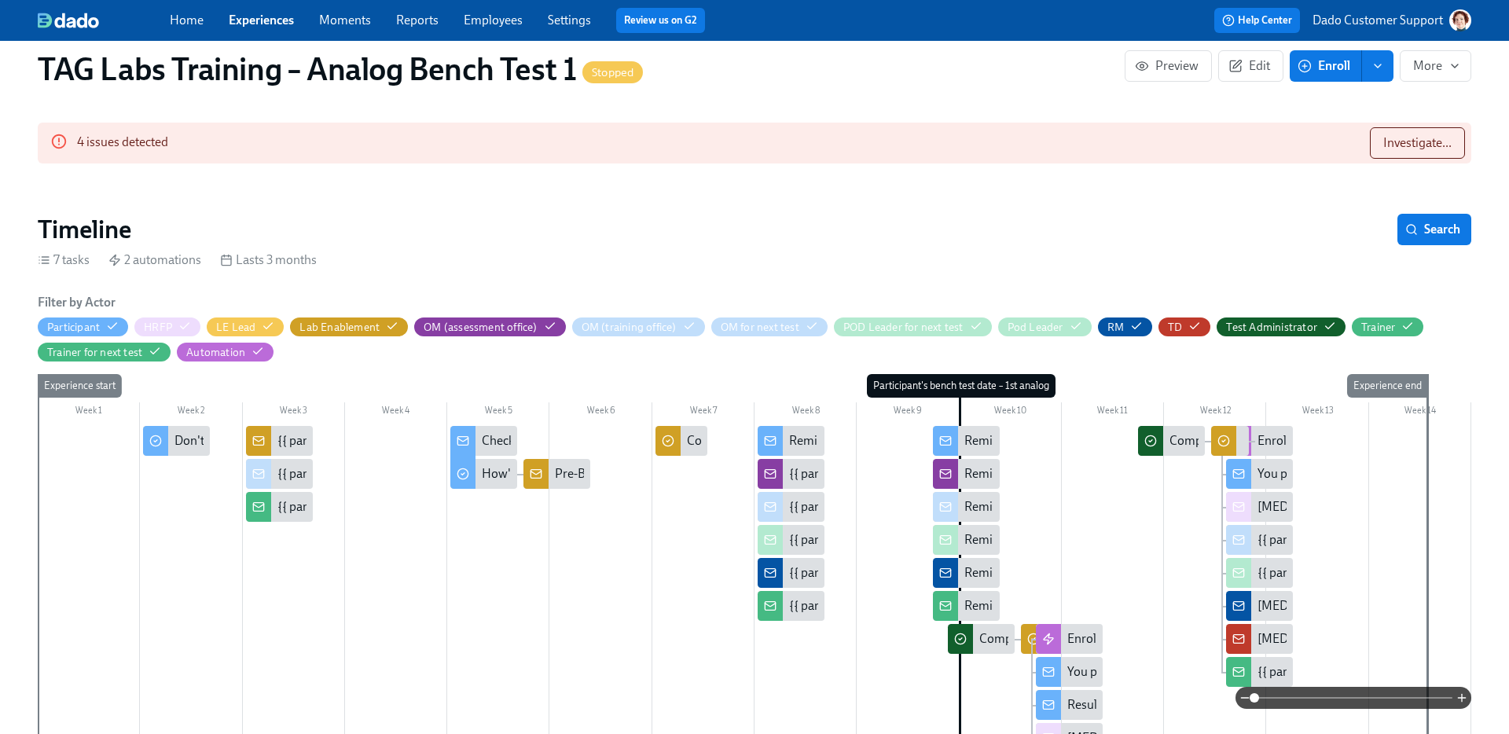
scroll to position [362, 0]
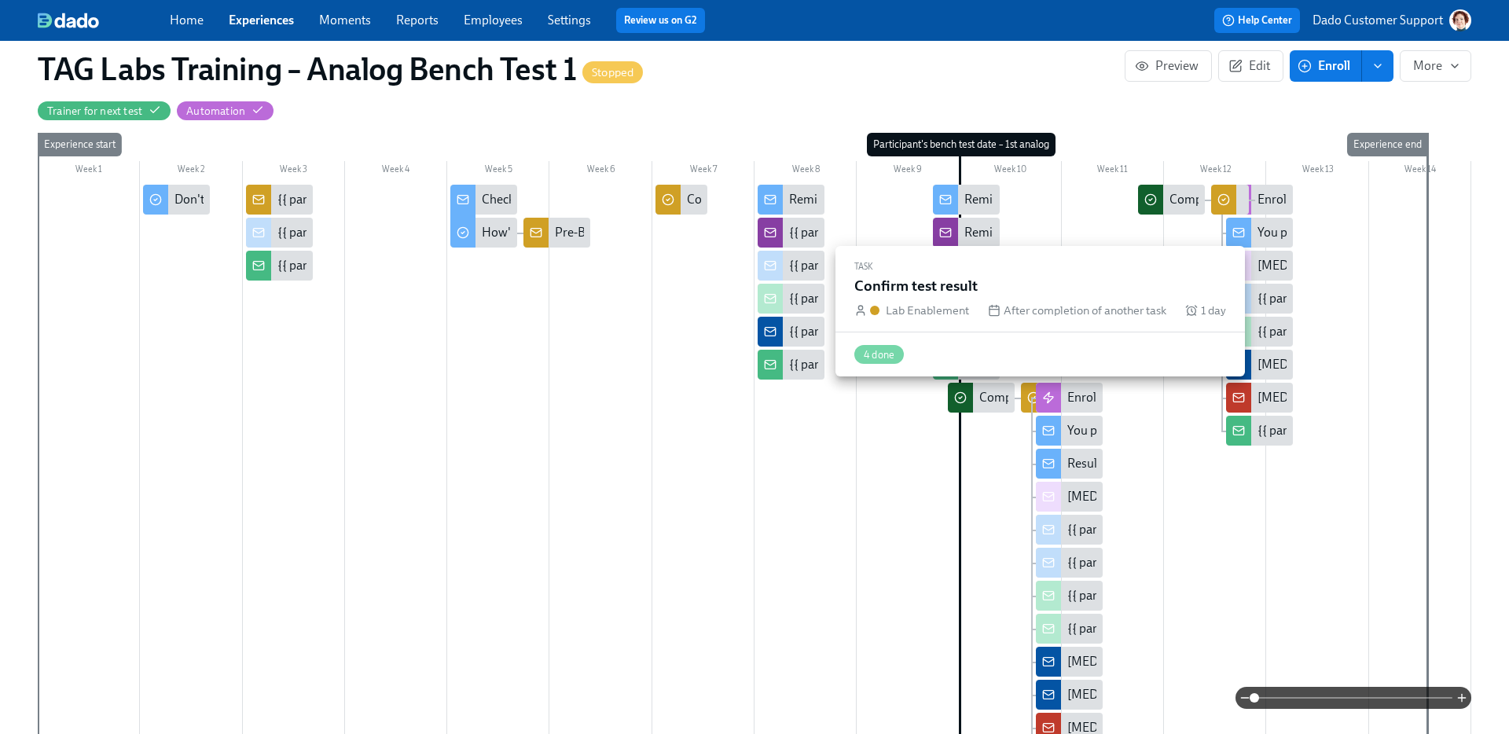
click at [1026, 388] on div at bounding box center [1033, 398] width 25 height 30
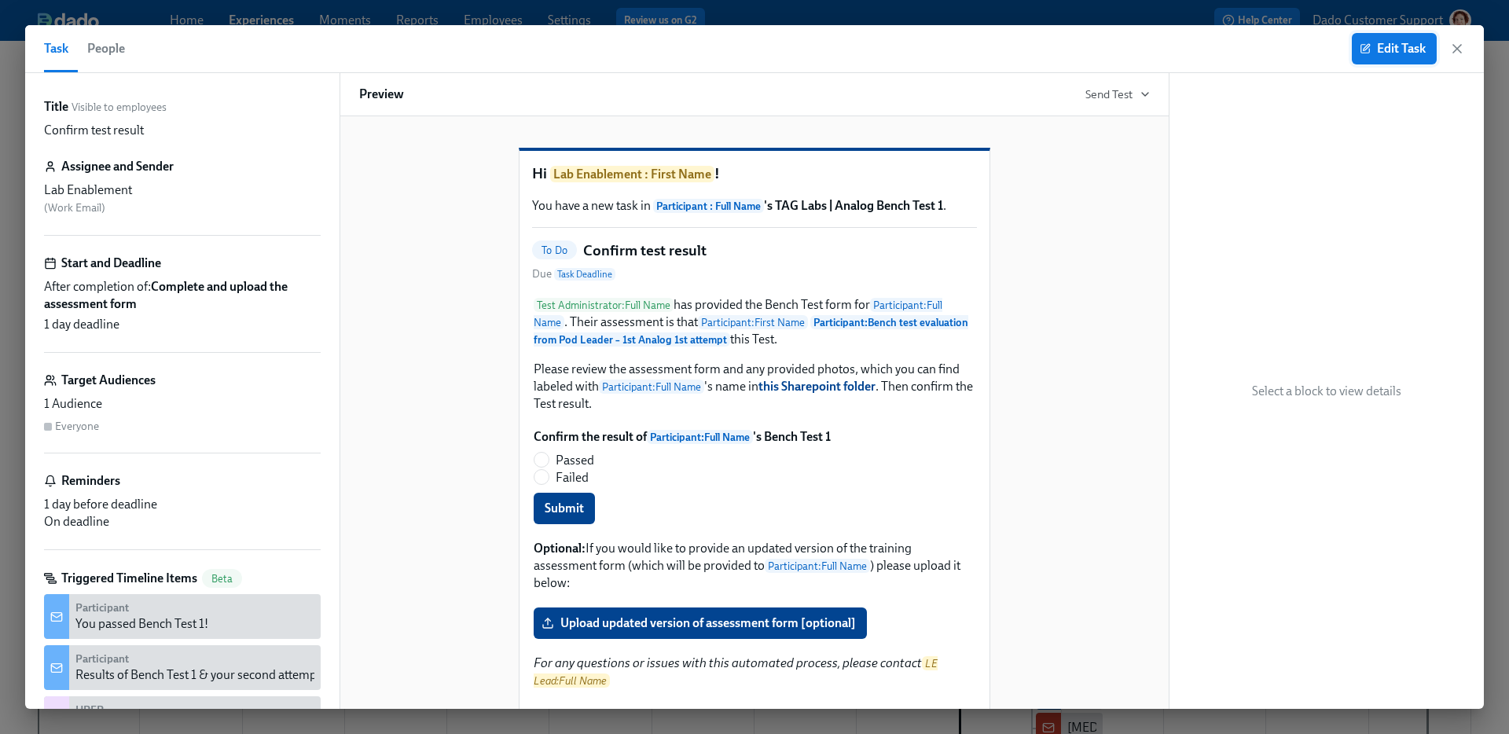
click at [1396, 47] on span "Edit Task" at bounding box center [1394, 49] width 63 height 16
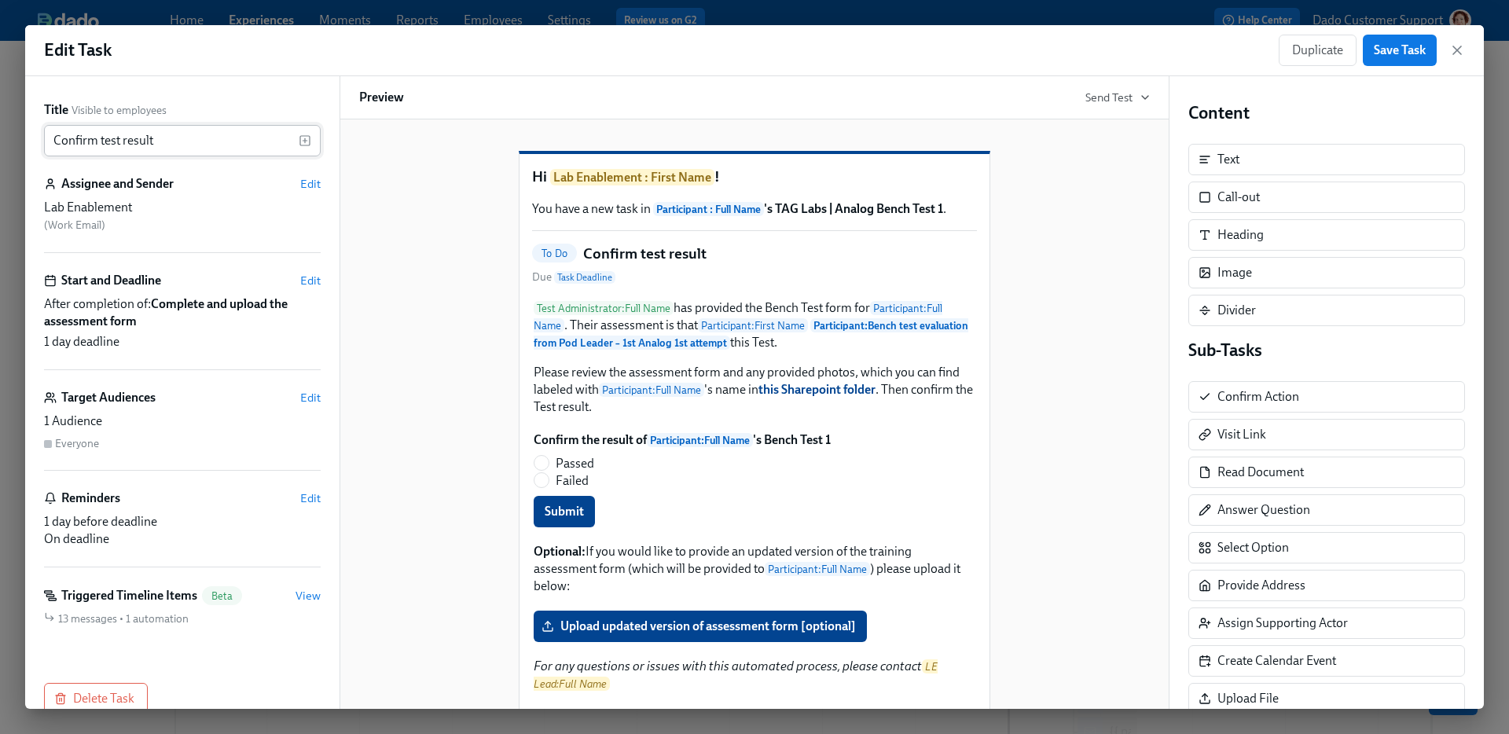
click at [108, 140] on input "Confirm test result" at bounding box center [171, 140] width 255 height 31
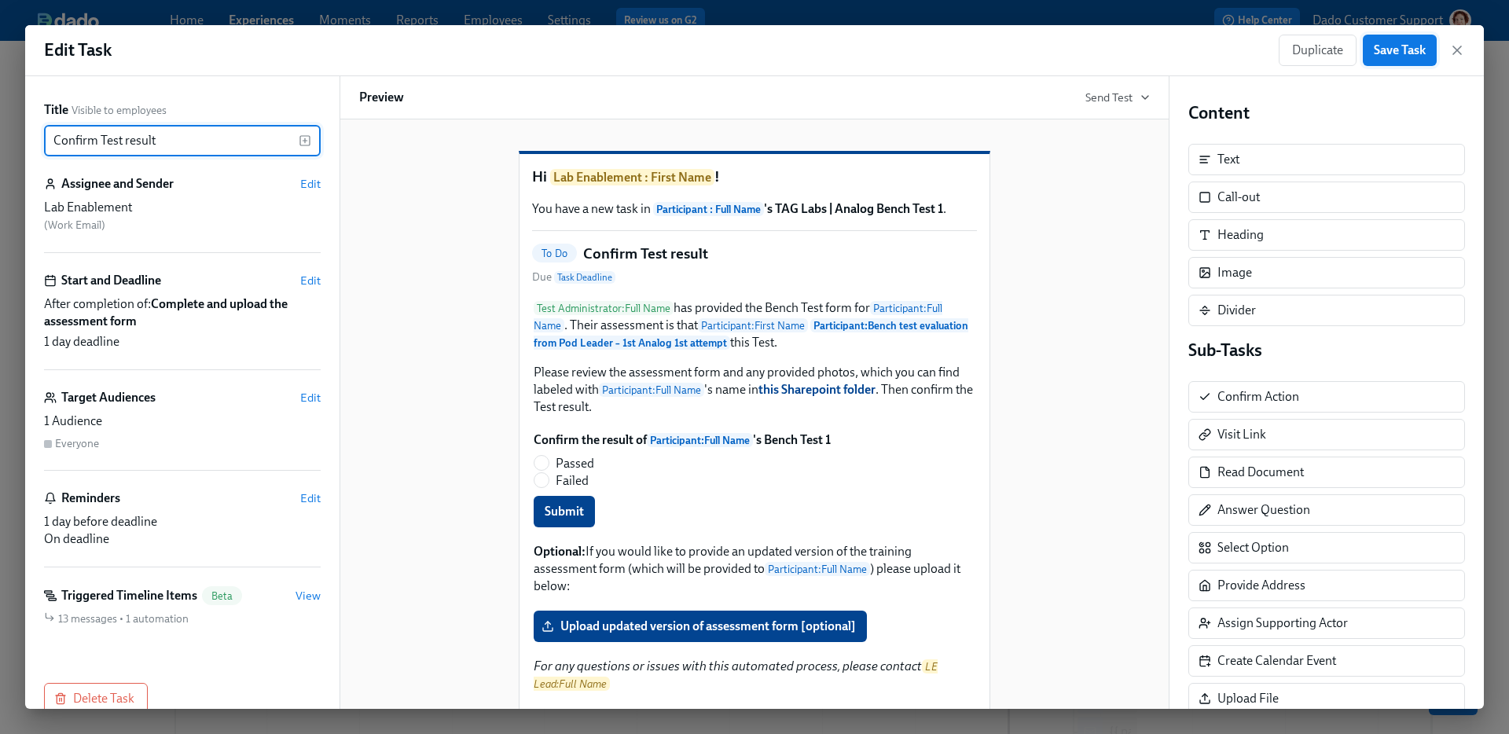
type input "Confirm Test result"
click at [1398, 61] on button "Save Task" at bounding box center [1400, 50] width 74 height 31
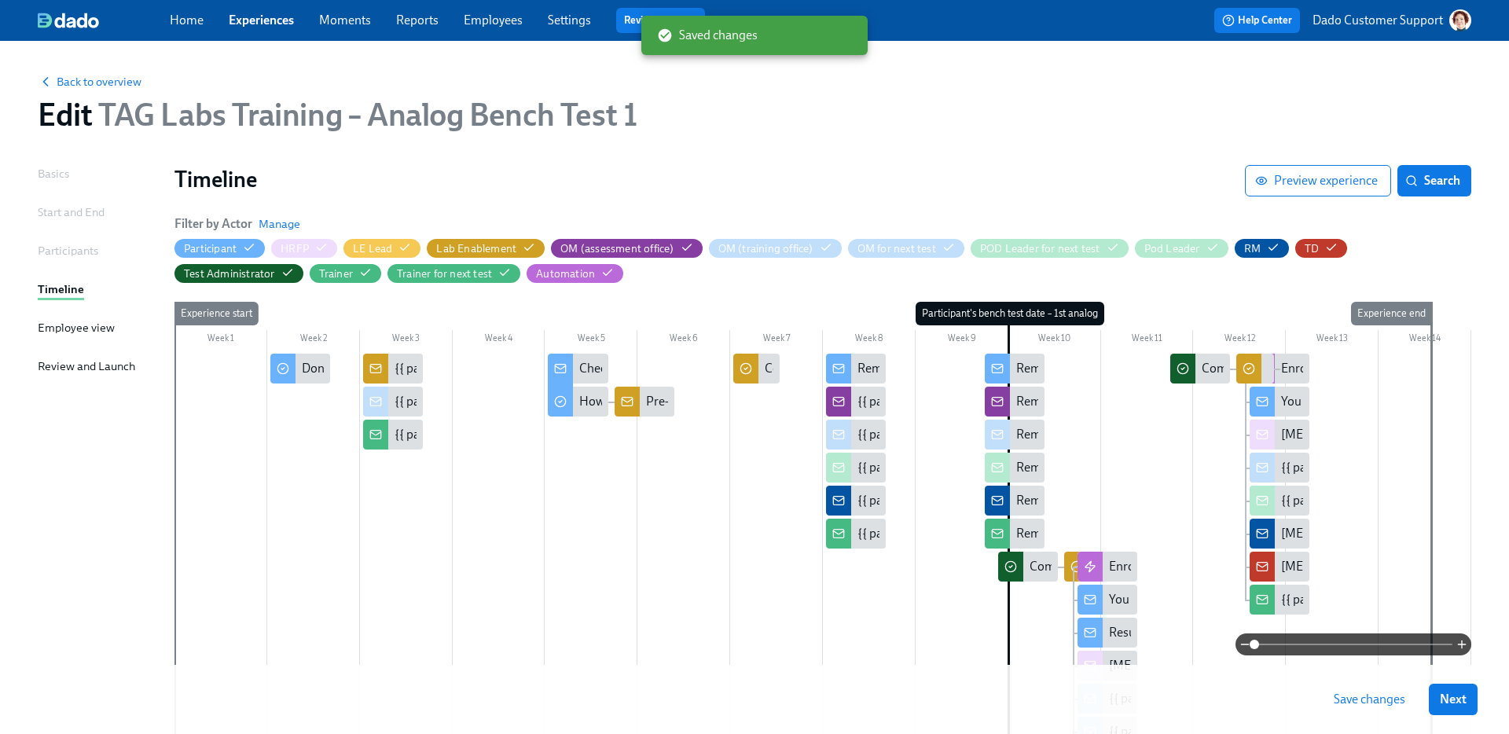
click at [1380, 692] on span "Save changes" at bounding box center [1370, 700] width 72 height 16
click at [847, 374] on div at bounding box center [838, 369] width 25 height 30
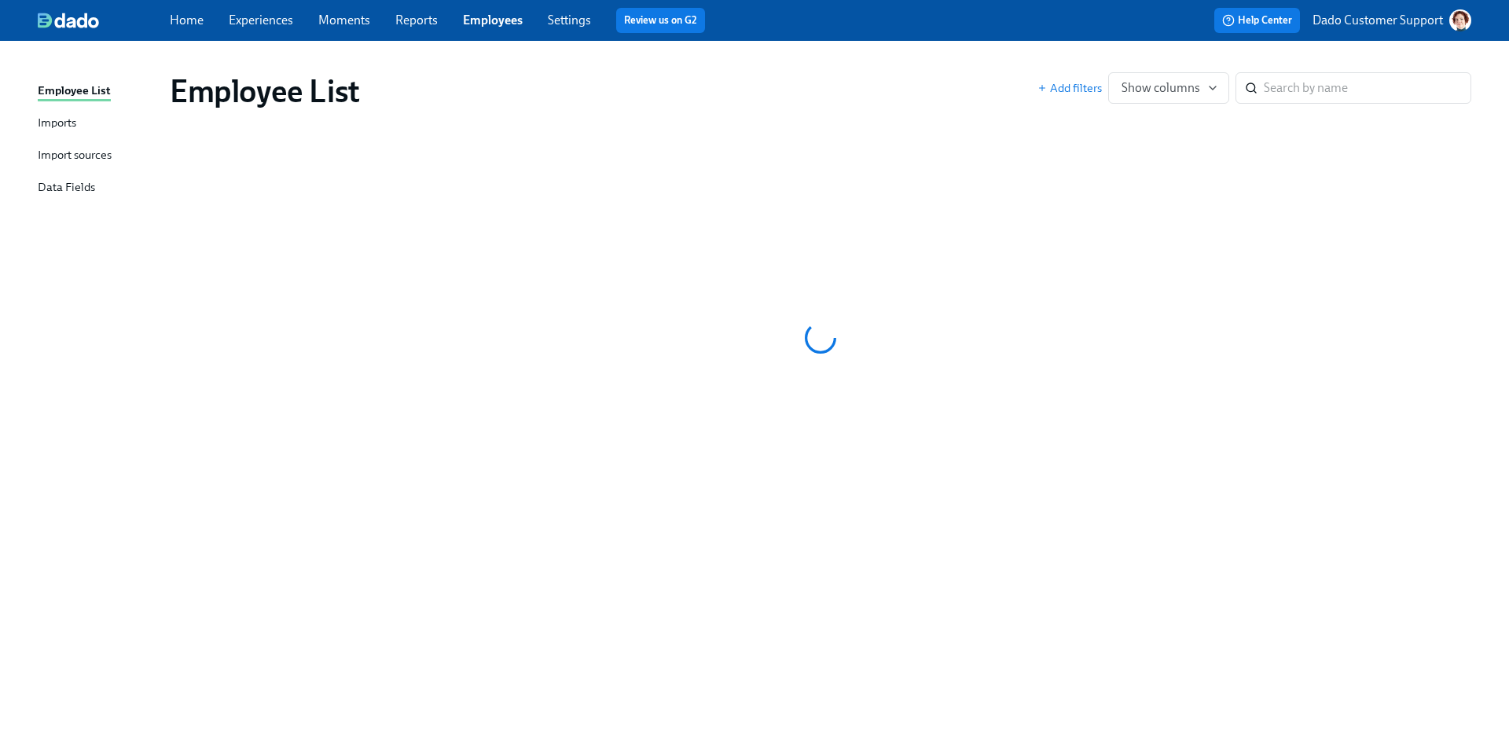
click at [56, 178] on div "Data Fields" at bounding box center [66, 188] width 57 height 20
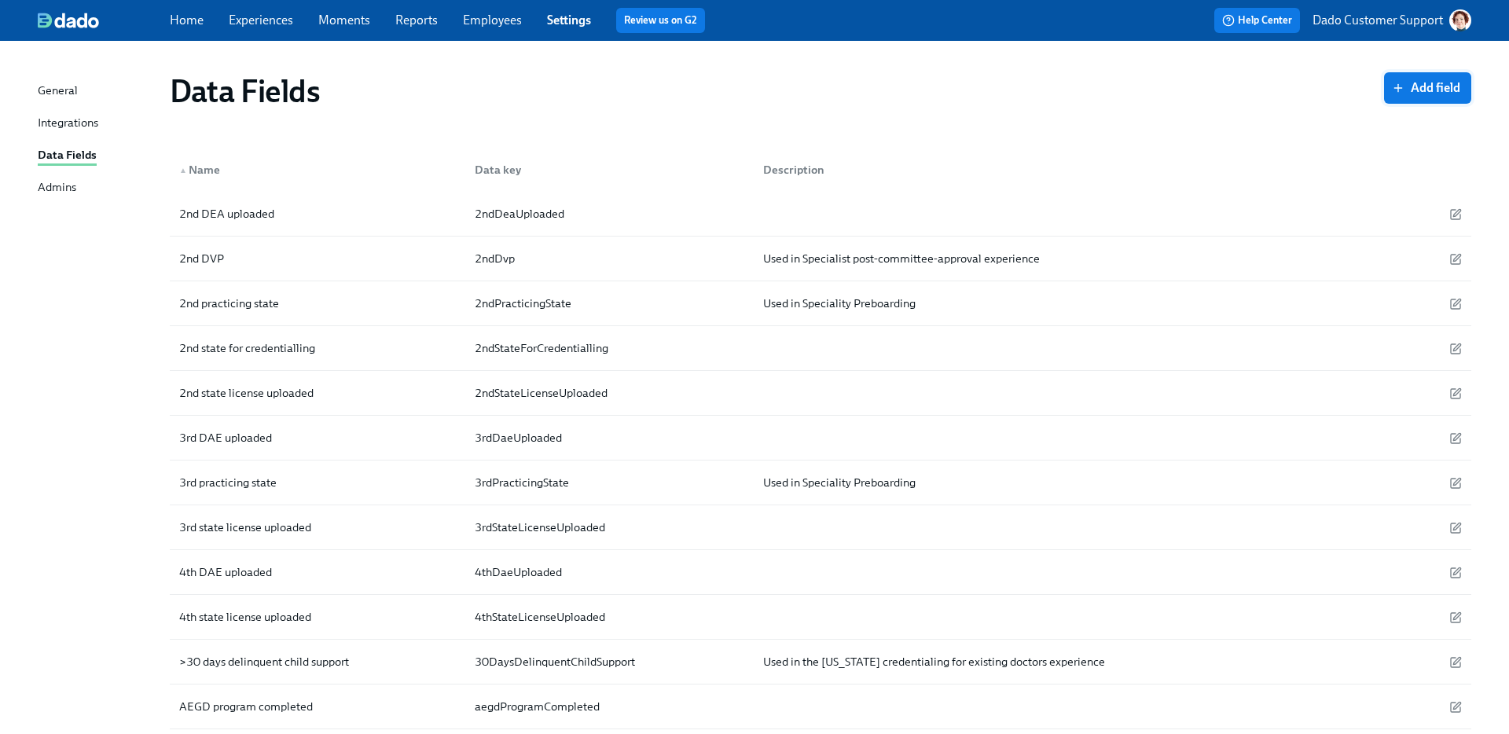
click at [1431, 82] on span "Add field" at bounding box center [1427, 88] width 65 height 16
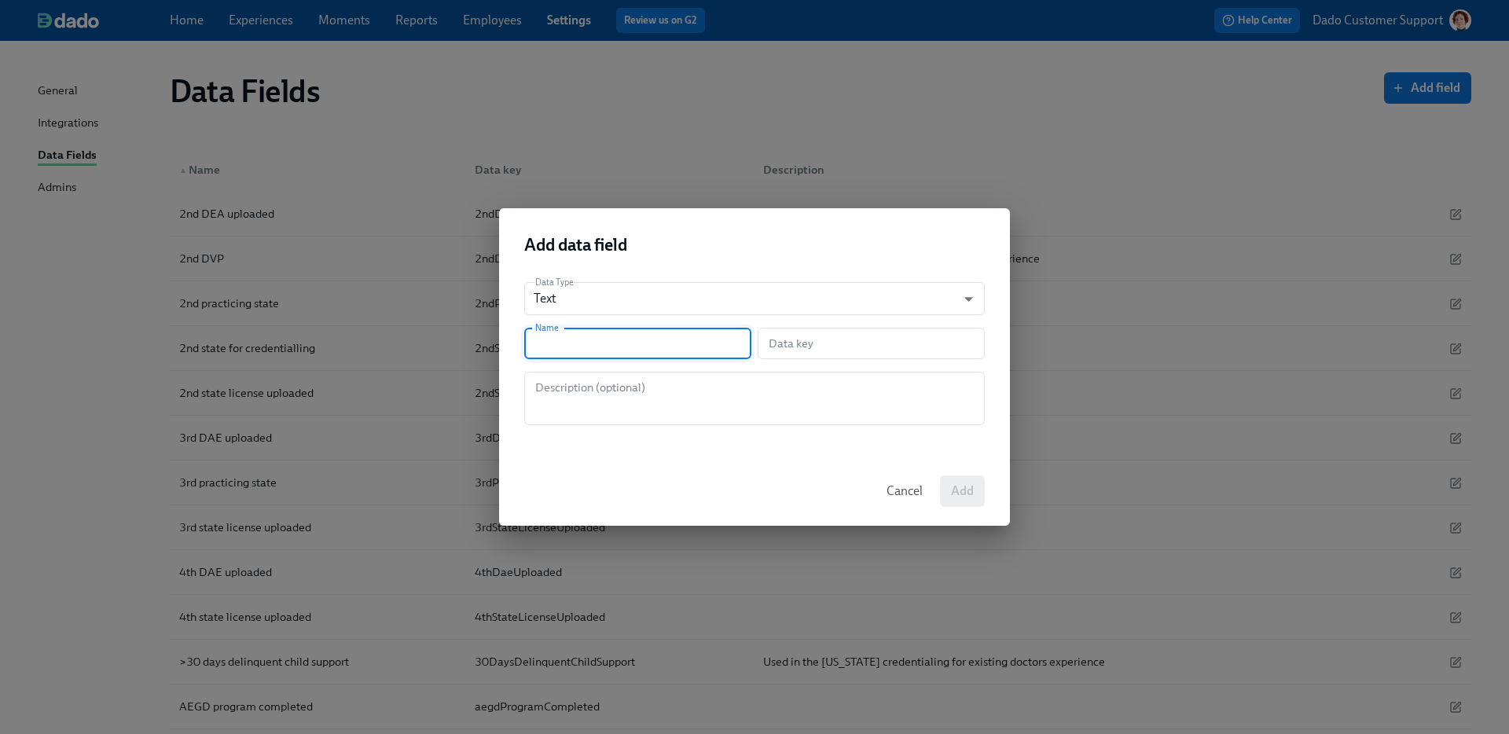
click at [601, 340] on input "text" at bounding box center [637, 343] width 227 height 31
paste input "Bench test form – 1st Analog 2nd attempt – from evaluator"
type input "Bench test form – 1st Analog 2nd attempt – from evaluator"
type input "benchTestForm1stAnalog2ndAttemptFromEvaluator"
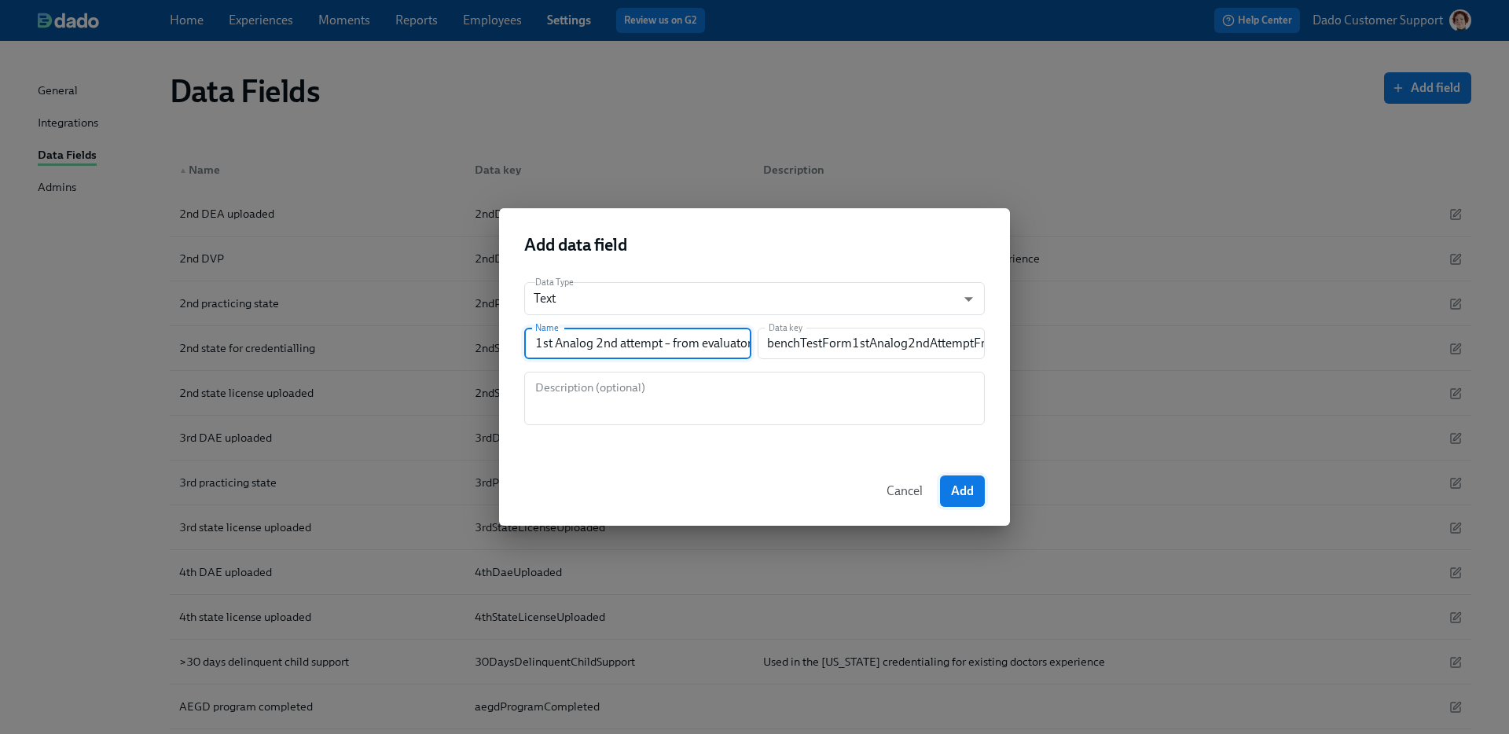
type input "Bench test form – 1st Analog 2nd attempt – from evaluator"
click at [951, 496] on span "Add" at bounding box center [962, 491] width 23 height 16
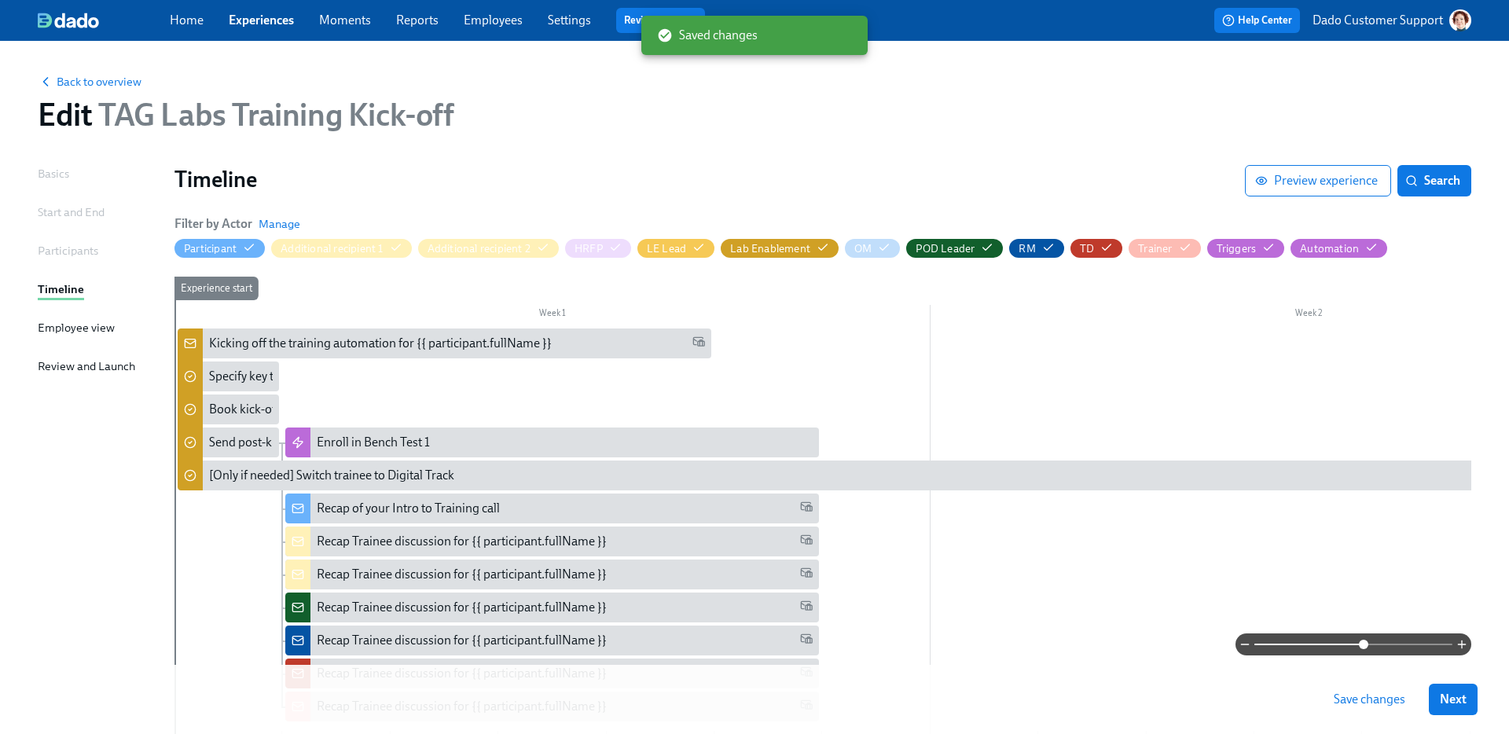
click at [77, 93] on div "Back to overview Edit TAG Labs Training Kick-off" at bounding box center [754, 103] width 1459 height 86
click at [77, 79] on span "Back to overview" at bounding box center [90, 82] width 104 height 16
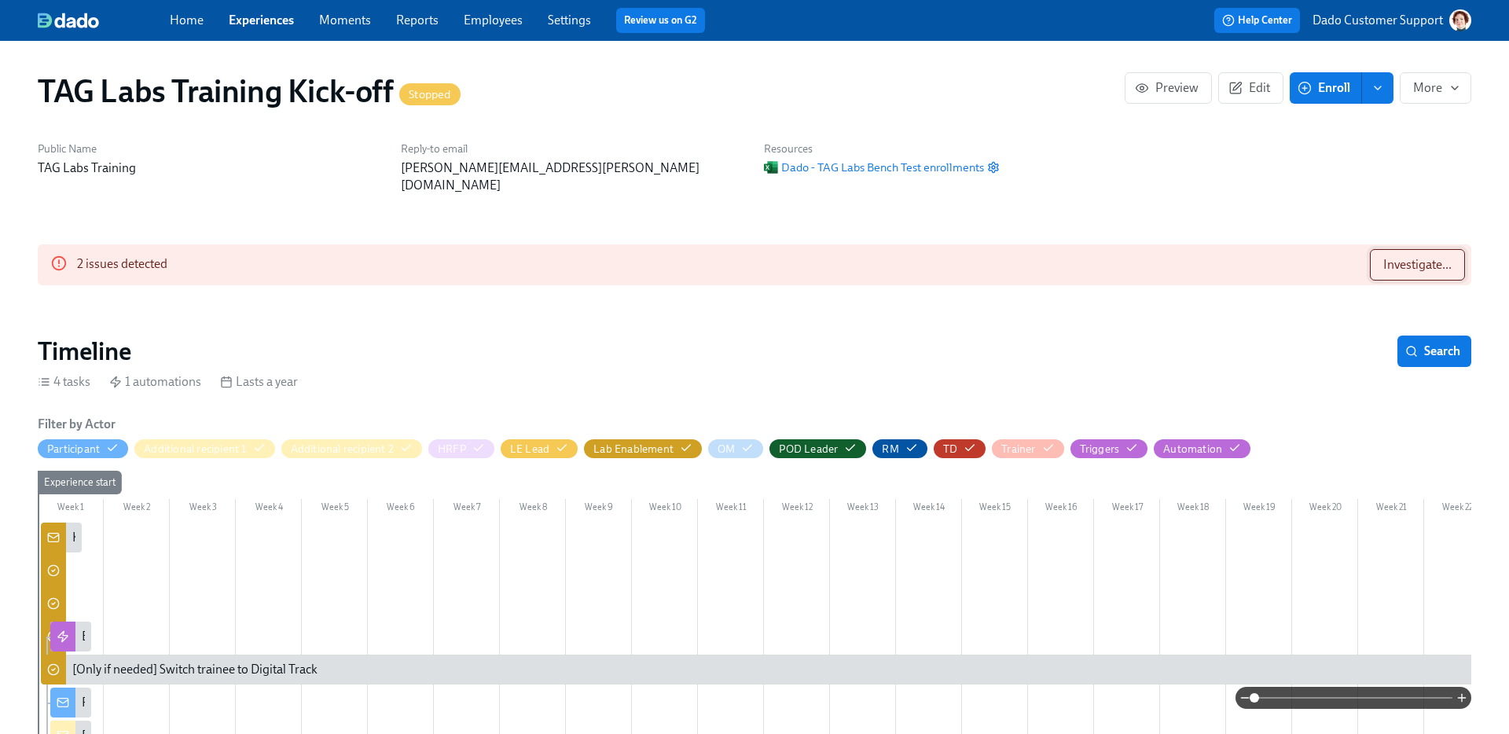
click at [1408, 257] on span "Investigate..." at bounding box center [1417, 265] width 68 height 16
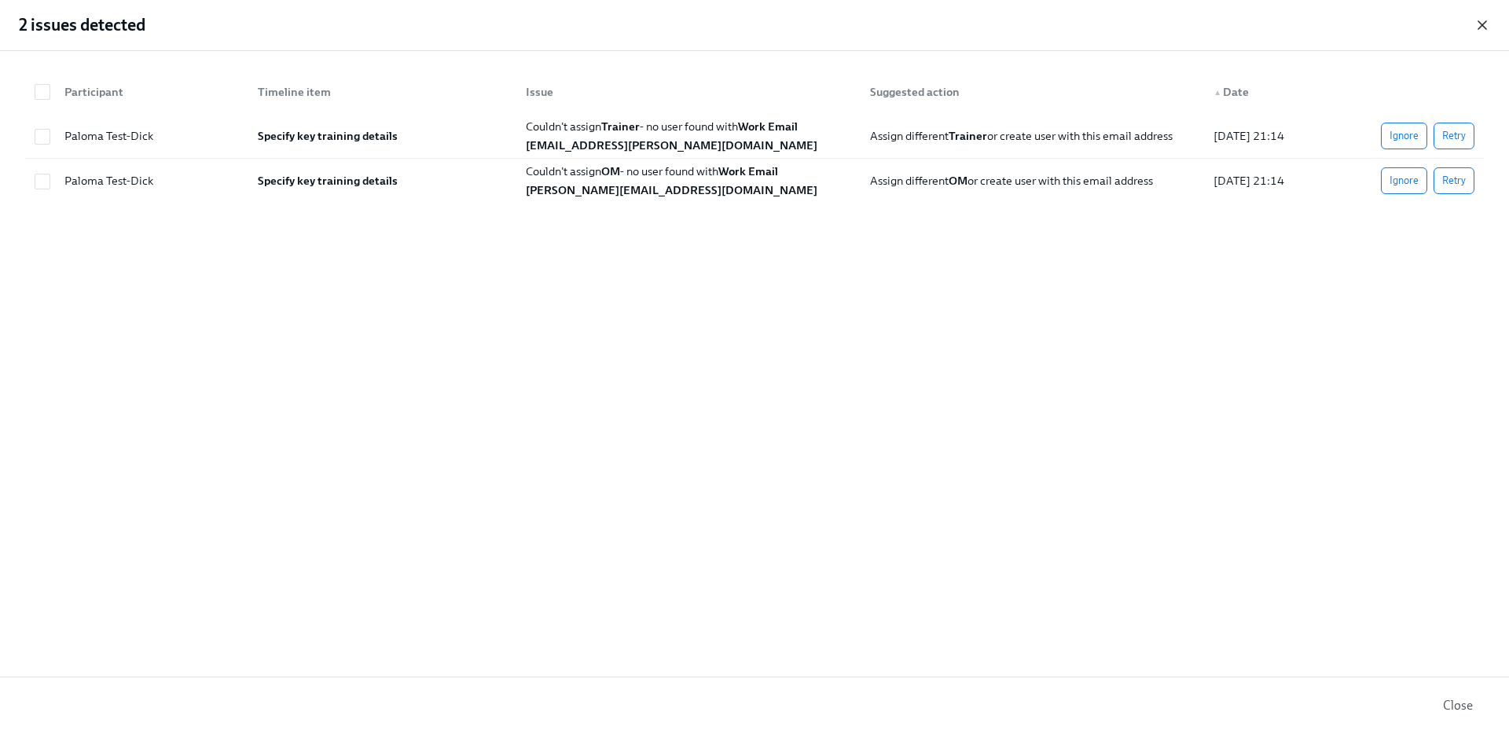
click at [1479, 17] on icon "button" at bounding box center [1483, 25] width 16 height 16
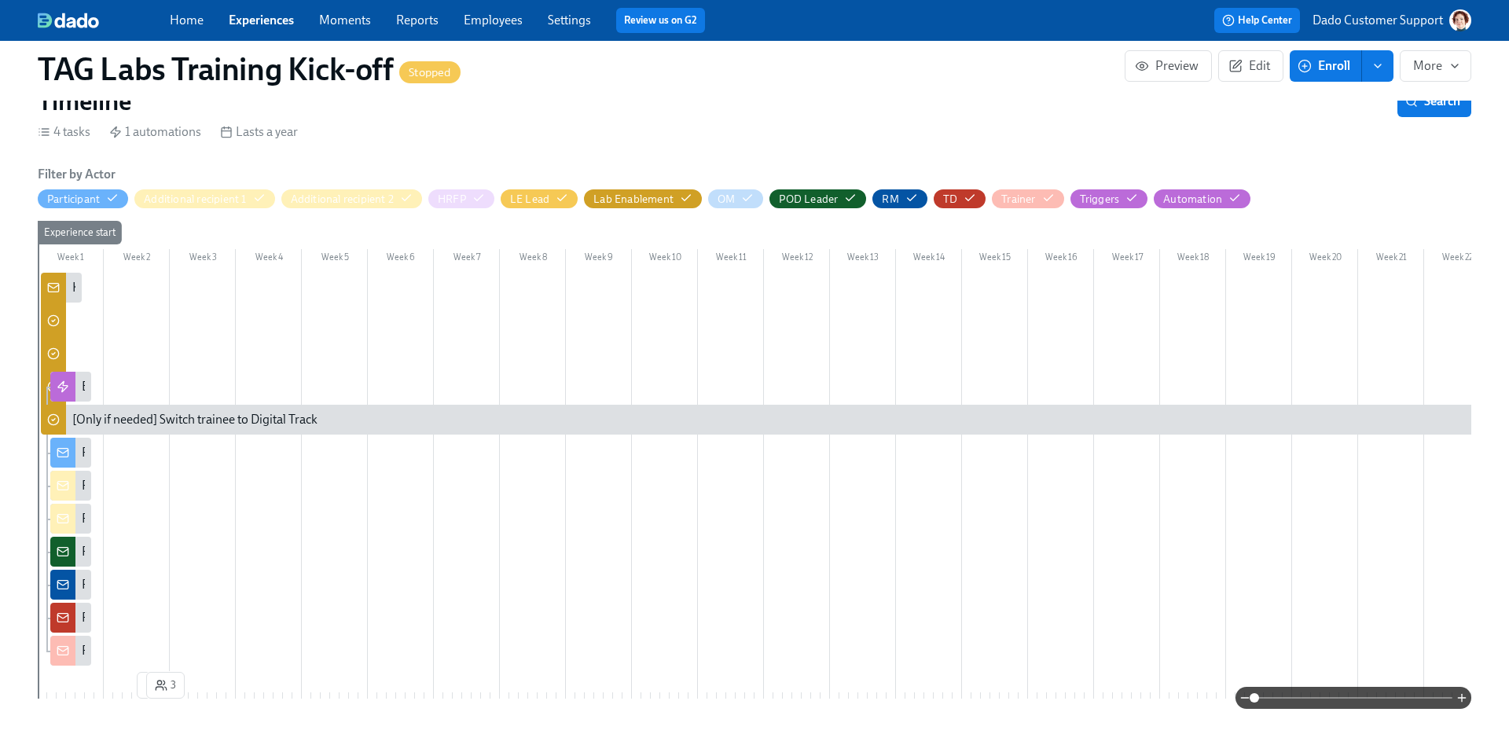
scroll to position [257, 0]
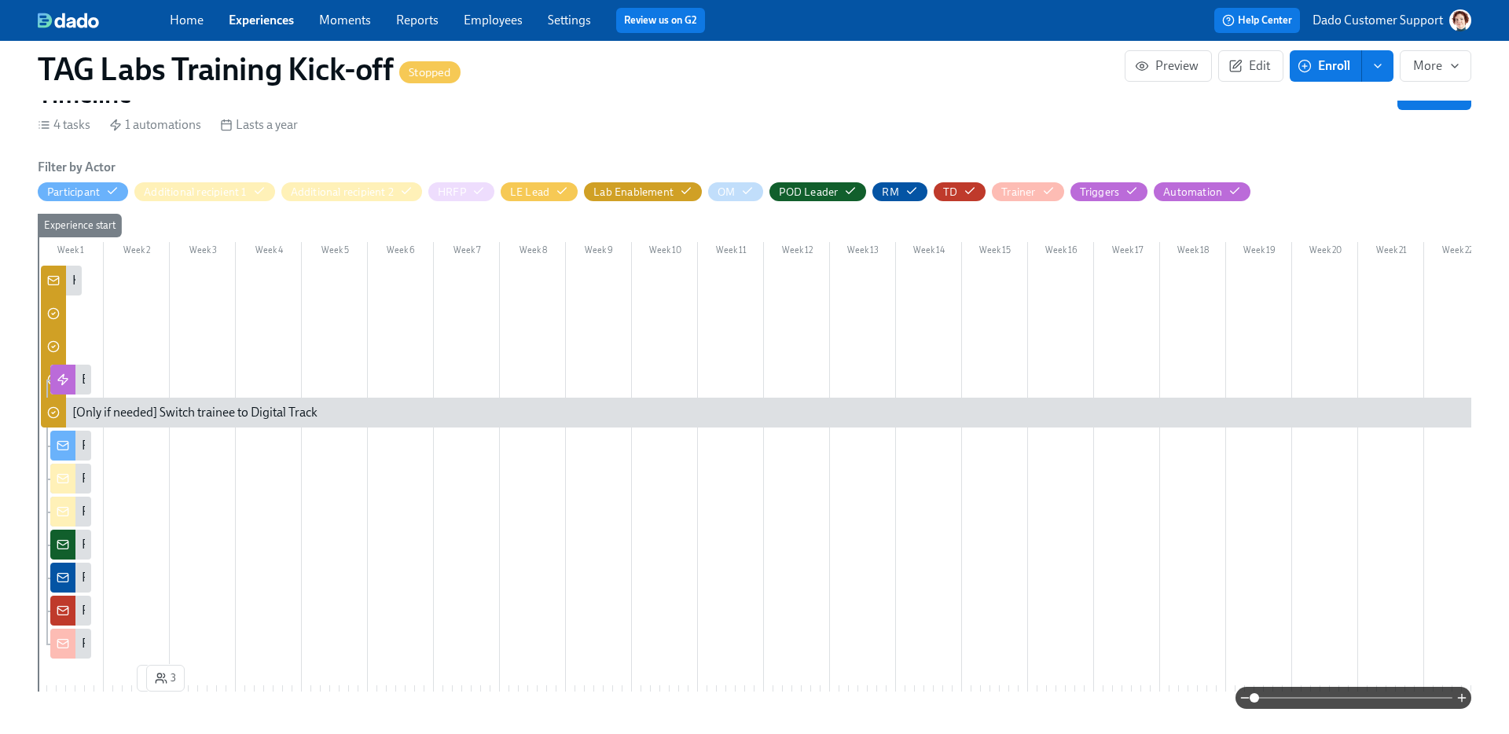
click at [1418, 699] on span at bounding box center [1354, 698] width 198 height 22
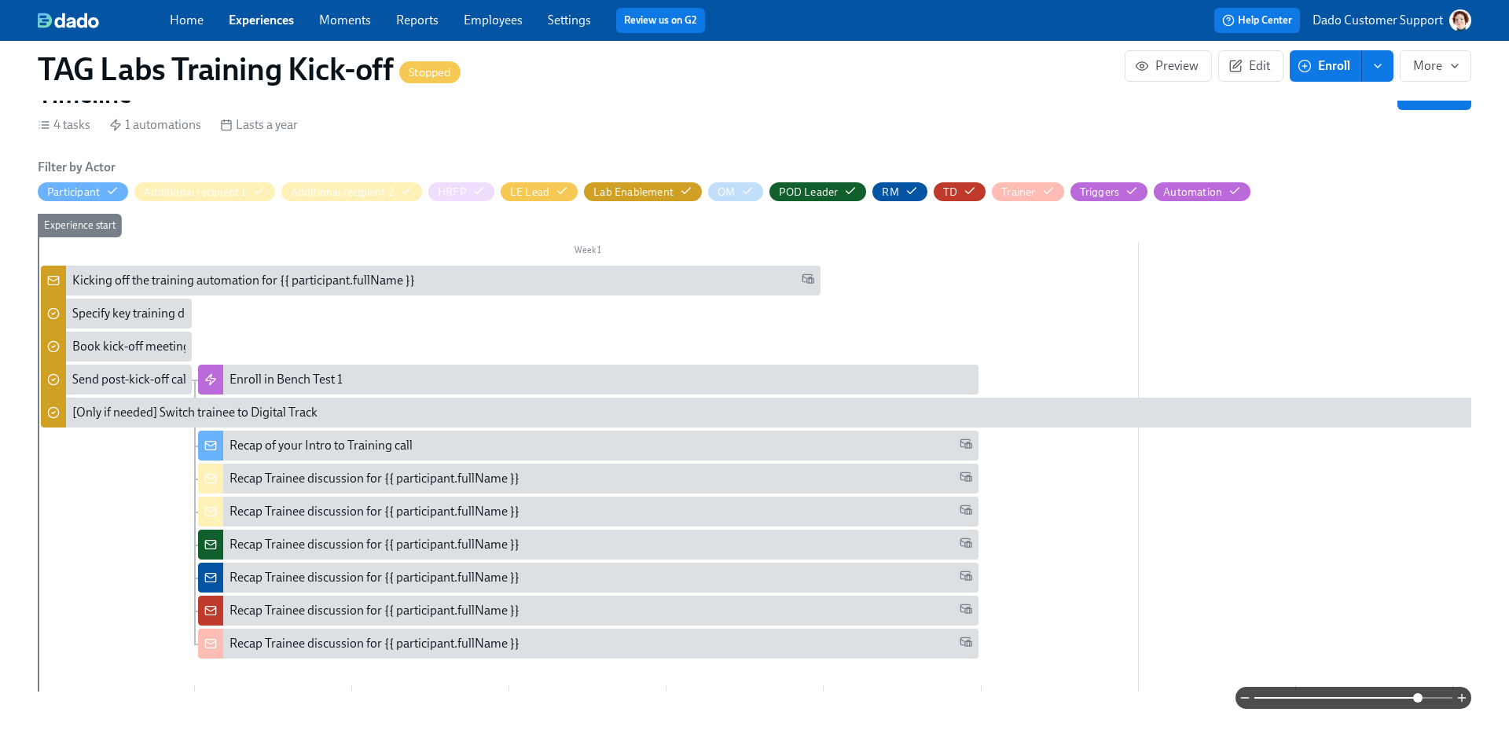
click at [310, 536] on div "Recap Trainee discussion for {{ participant.fullName }}" at bounding box center [375, 544] width 290 height 17
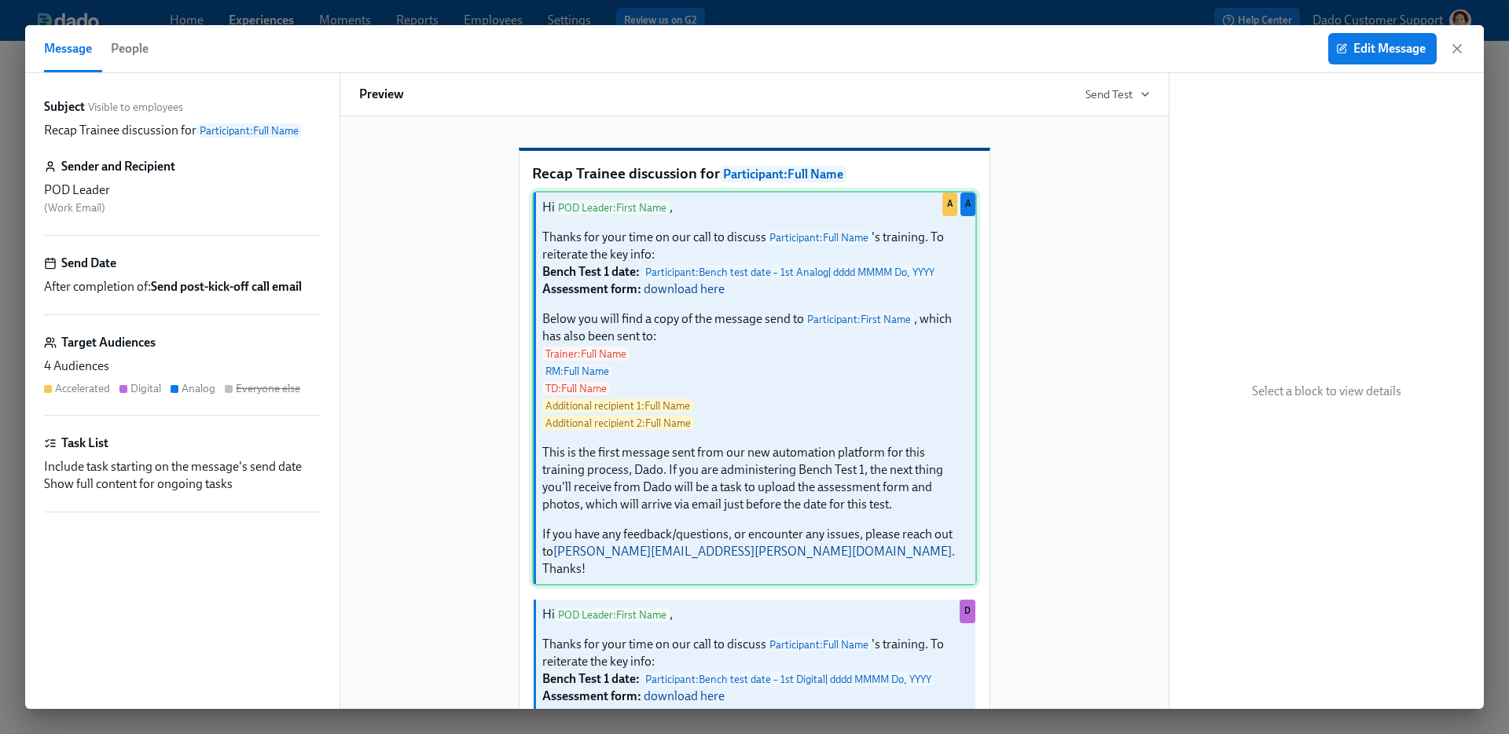
click at [740, 318] on div "Hi POD Leader : First Name , Thanks for your time on our call to discuss Partic…" at bounding box center [754, 388] width 445 height 395
click at [865, 495] on div "Hi POD Leader : First Name , Thanks for your time on our call to discuss Partic…" at bounding box center [754, 388] width 445 height 395
click at [1371, 53] on span "Edit Message" at bounding box center [1382, 49] width 86 height 16
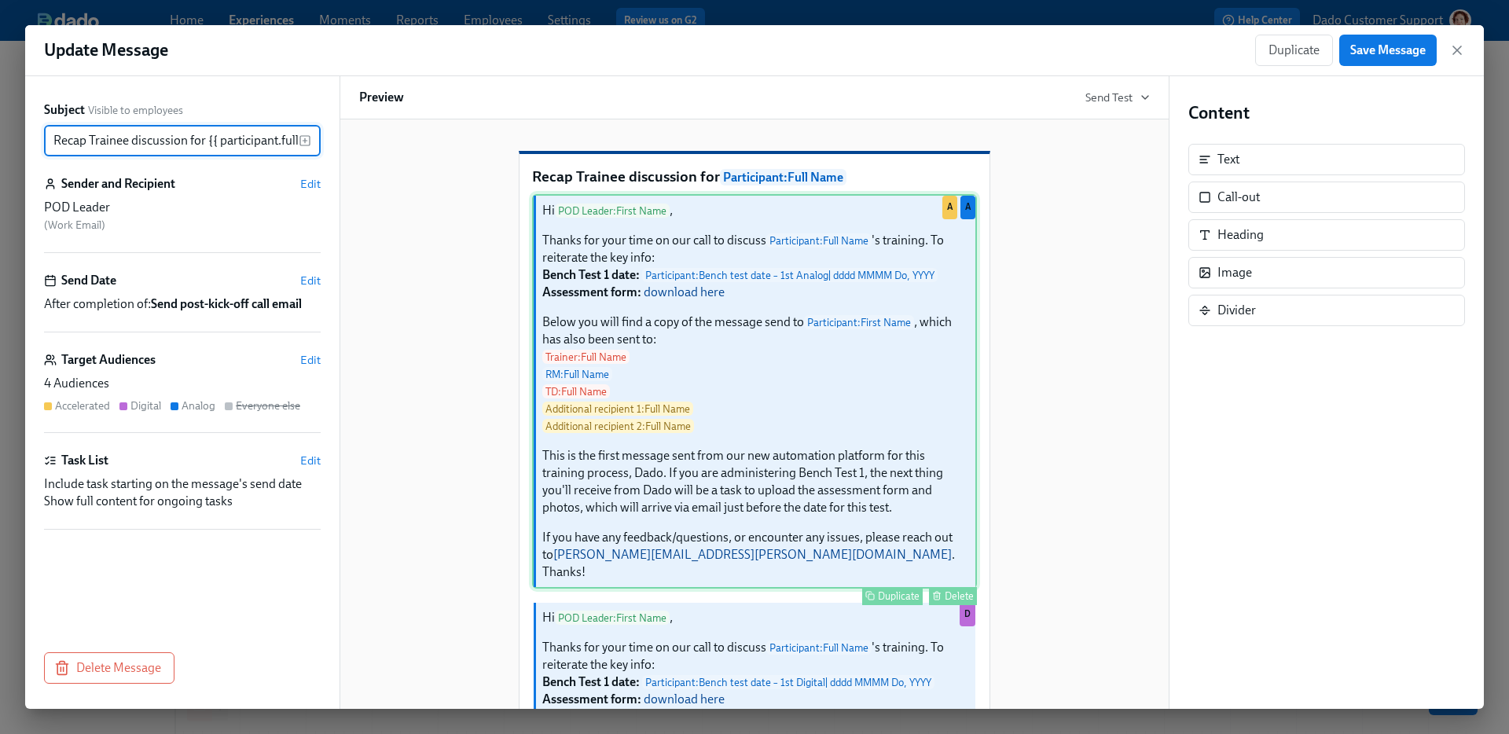
scroll to position [0, 43]
click at [843, 483] on div "Hi POD Leader : First Name , Thanks for your time on our call to discuss Partic…" at bounding box center [754, 391] width 445 height 395
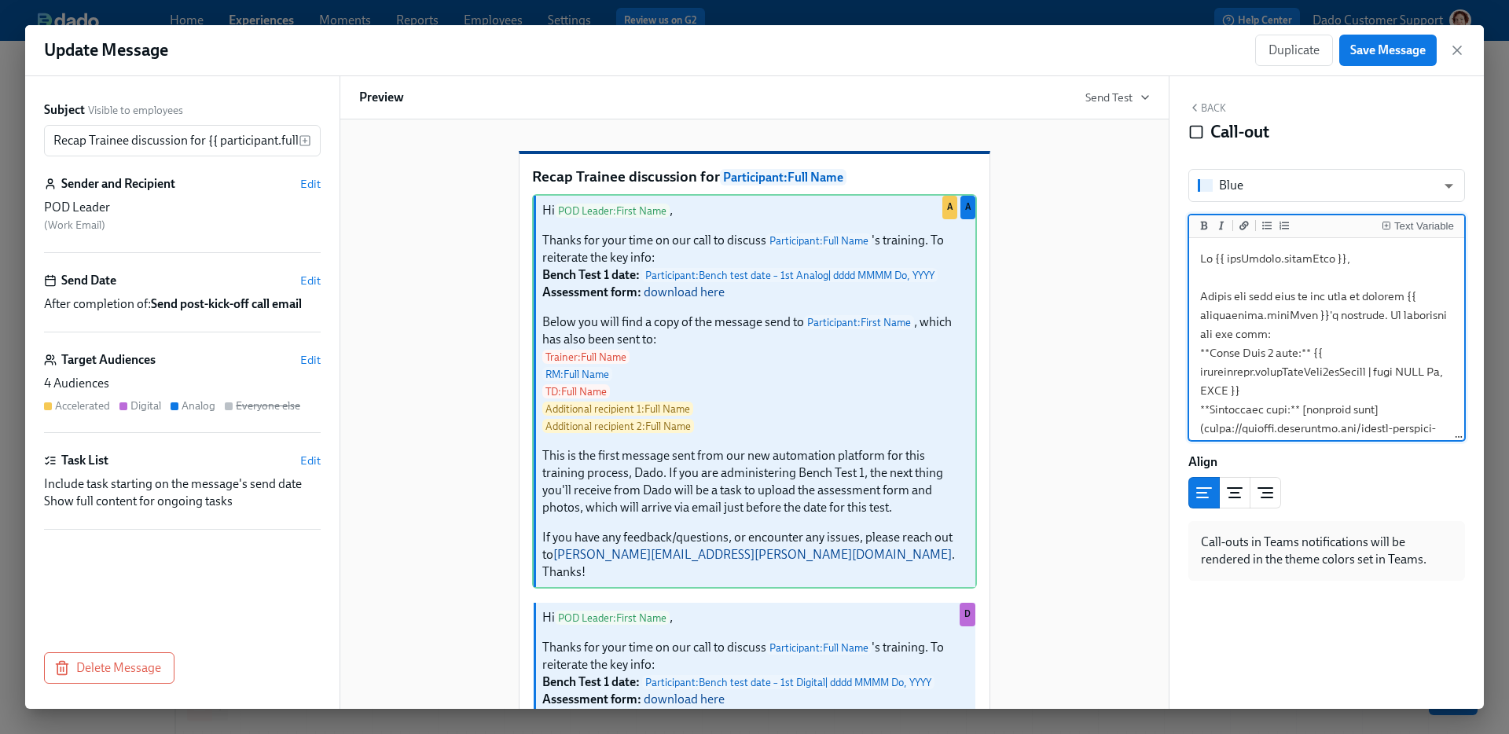
scroll to position [460, 0]
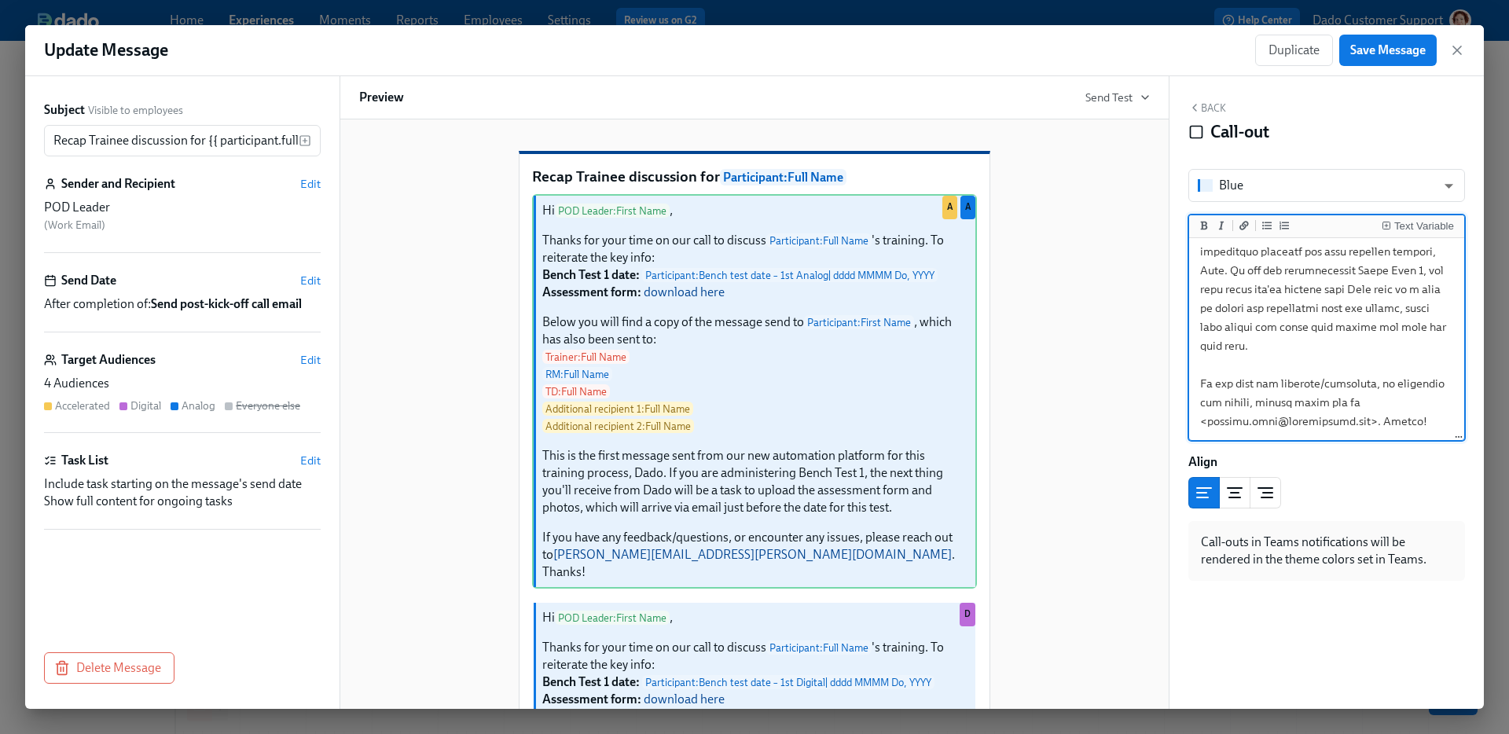
click at [1206, 347] on textarea at bounding box center [1326, 119] width 269 height 638
type textarea "Hi {{ podLeader.firstName }}, Thanks for your time on our call to discuss {{ pa…"
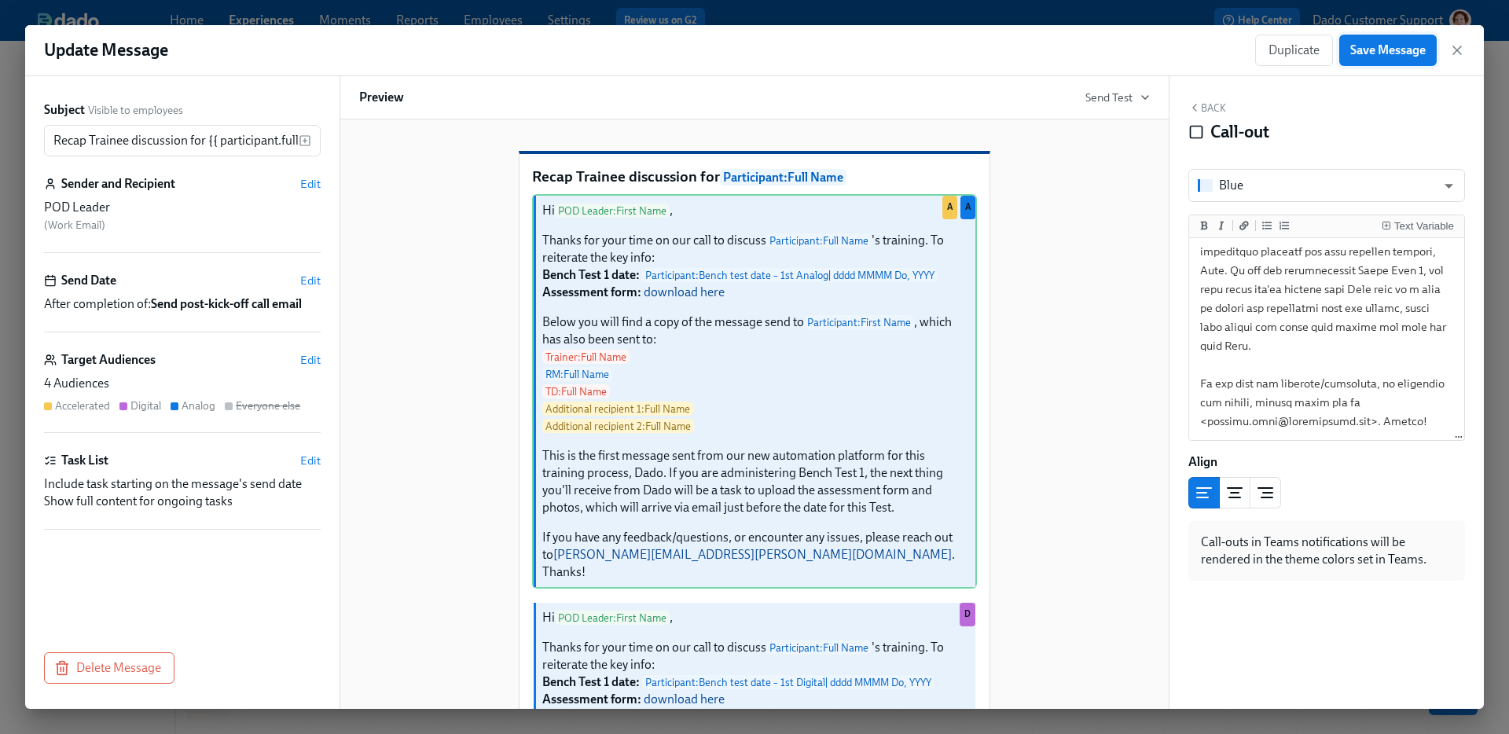
click at [1395, 42] on button "Save Message" at bounding box center [1387, 50] width 97 height 31
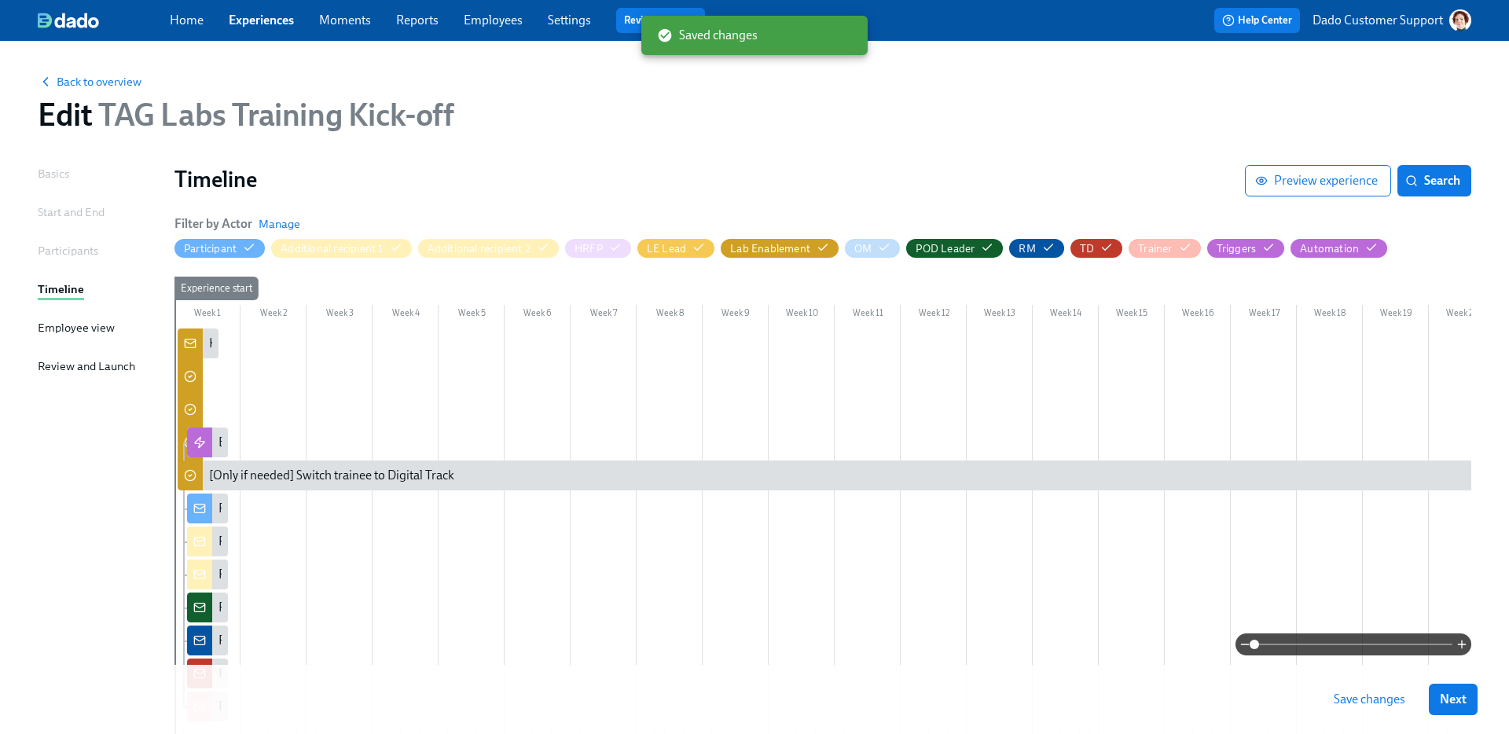
click at [1381, 700] on span "Save changes" at bounding box center [1370, 700] width 72 height 16
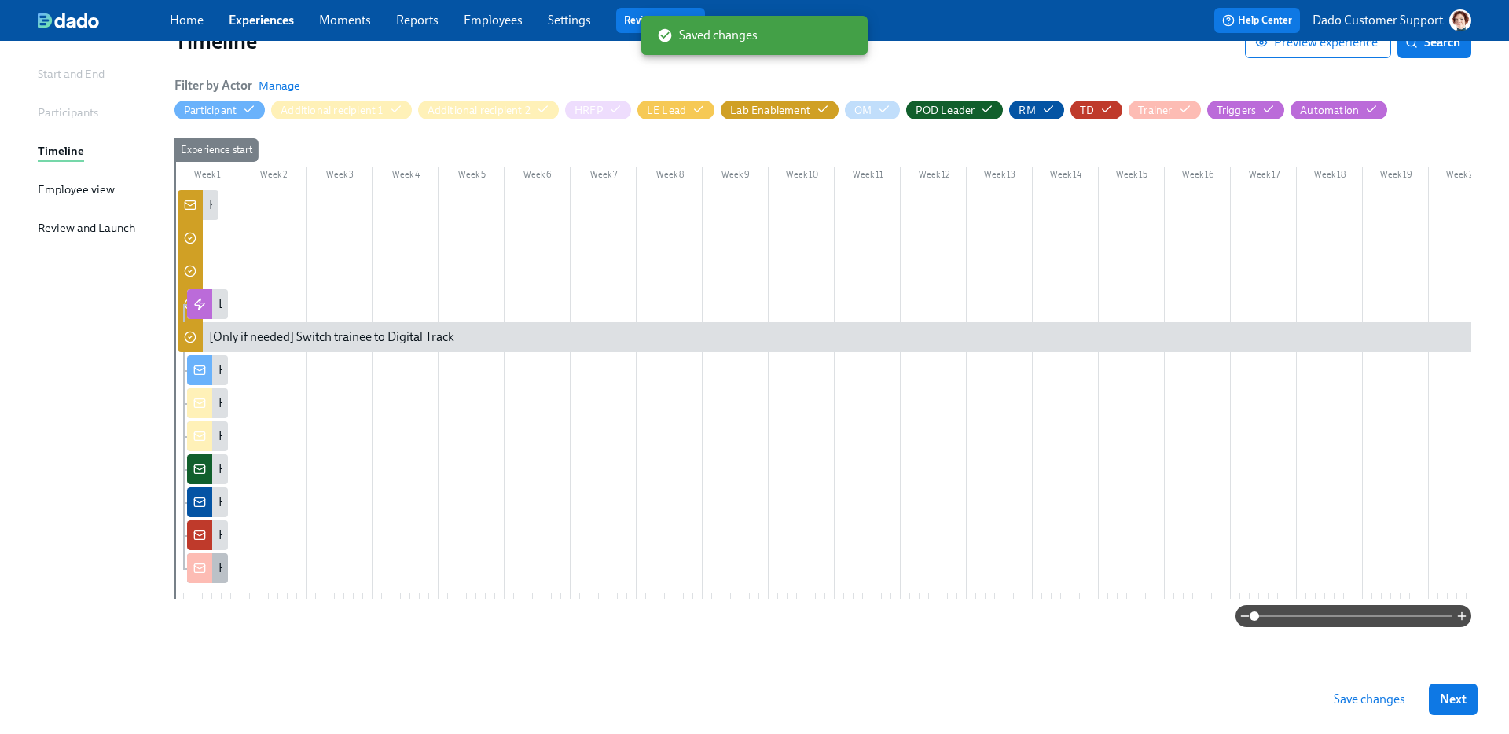
click at [214, 555] on div "Recap Trainee discussion for {{ participant.fullName }}" at bounding box center [207, 568] width 41 height 30
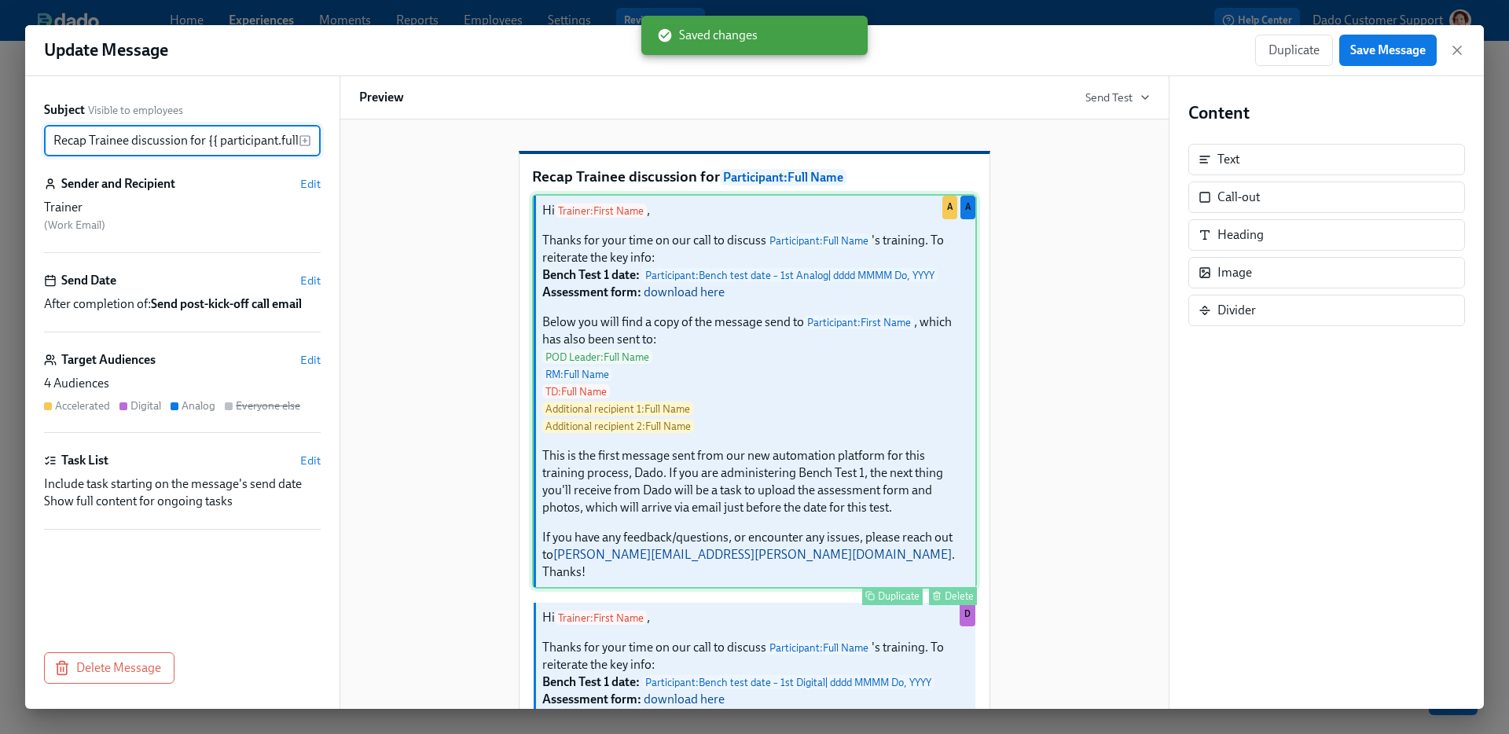
scroll to position [0, 43]
click at [757, 490] on div "Hi Trainer : First Name , Thanks for your time on our call to discuss Participa…" at bounding box center [754, 391] width 445 height 395
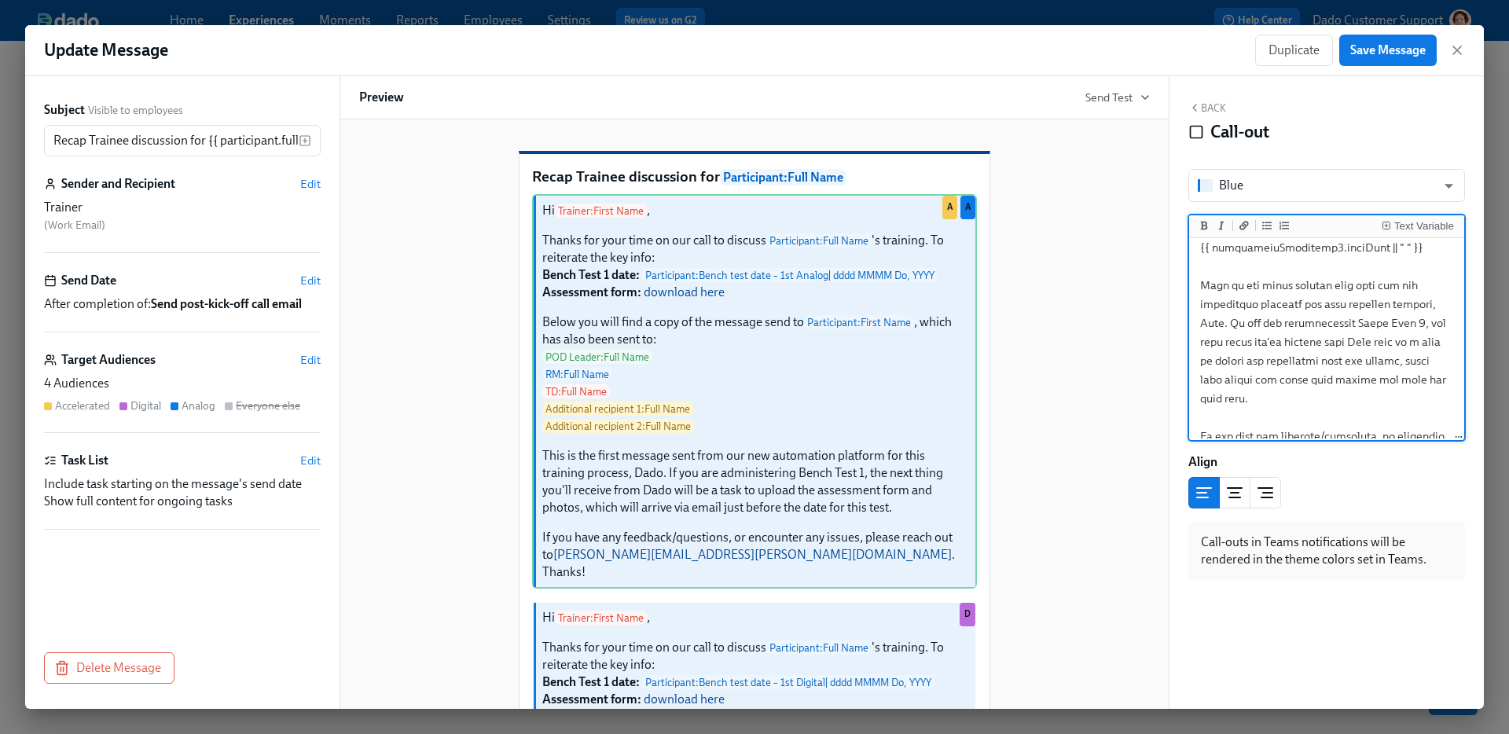
scroll to position [398, 0]
drag, startPoint x: 1229, startPoint y: 332, endPoint x: 1240, endPoint y: 393, distance: 62.3
click at [1240, 393] on textarea at bounding box center [1326, 163] width 269 height 638
drag, startPoint x: 1229, startPoint y: 419, endPoint x: 1233, endPoint y: 336, distance: 83.4
click at [1233, 334] on textarea at bounding box center [1326, 163] width 269 height 638
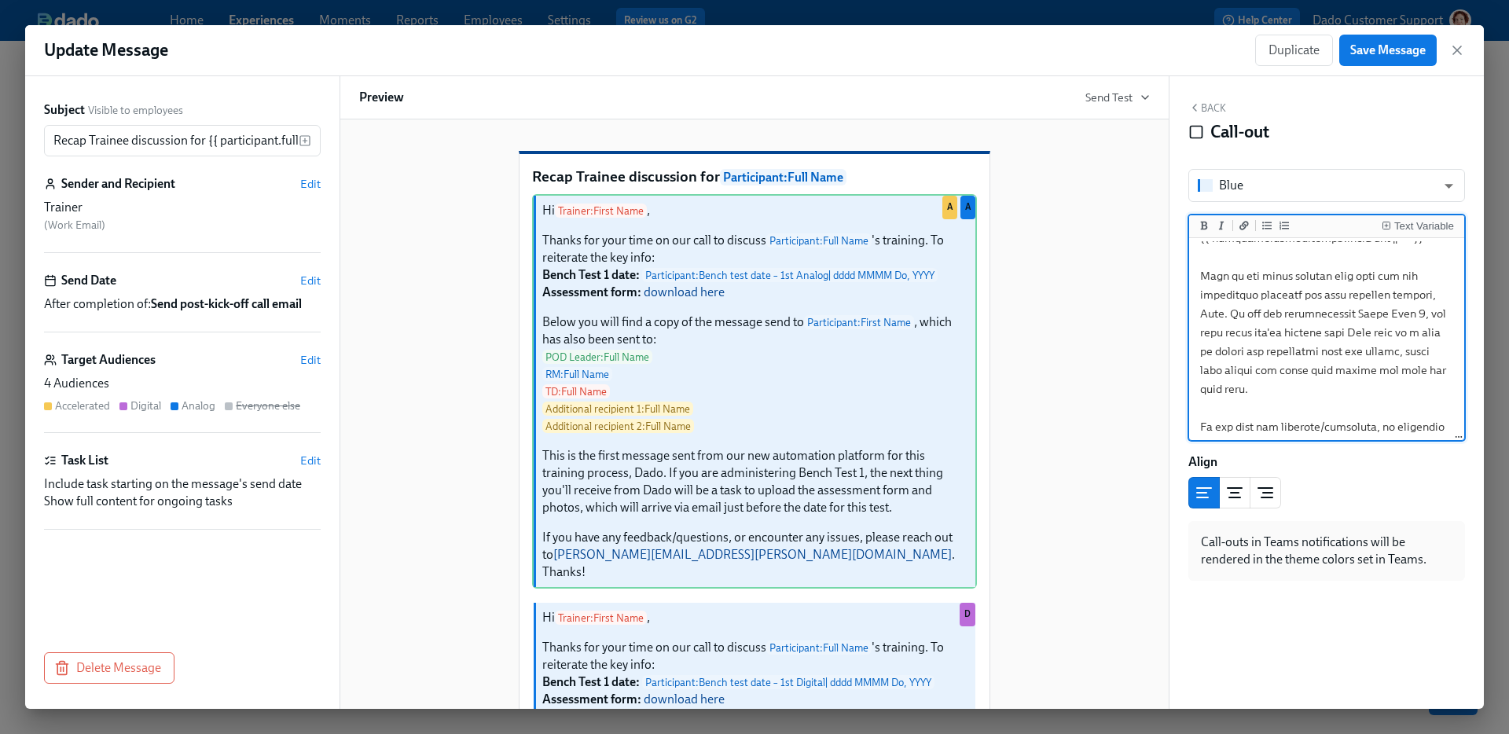
scroll to position [366, 0]
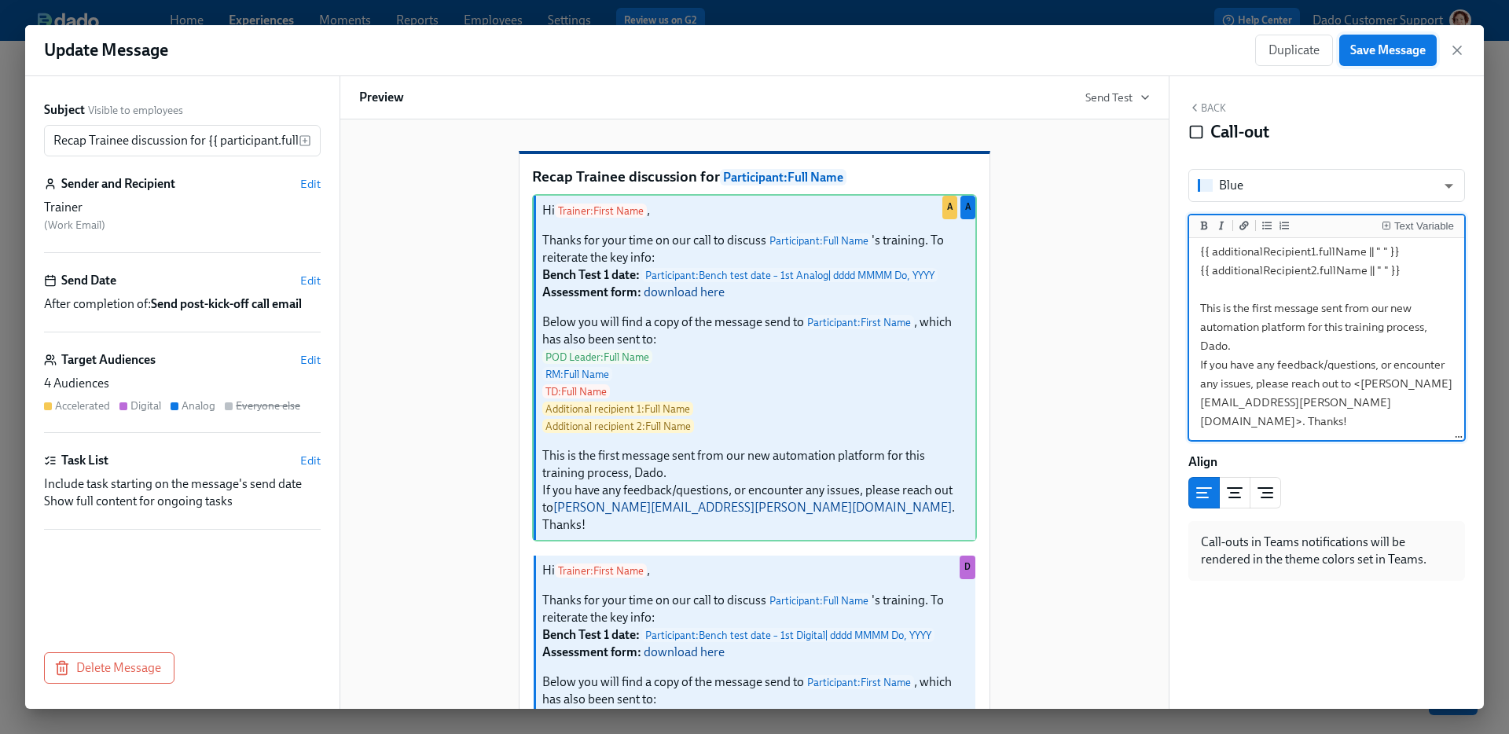
type textarea "Hi {{ trainer.firstName }}, Thanks for your time on our call to discuss {{ part…"
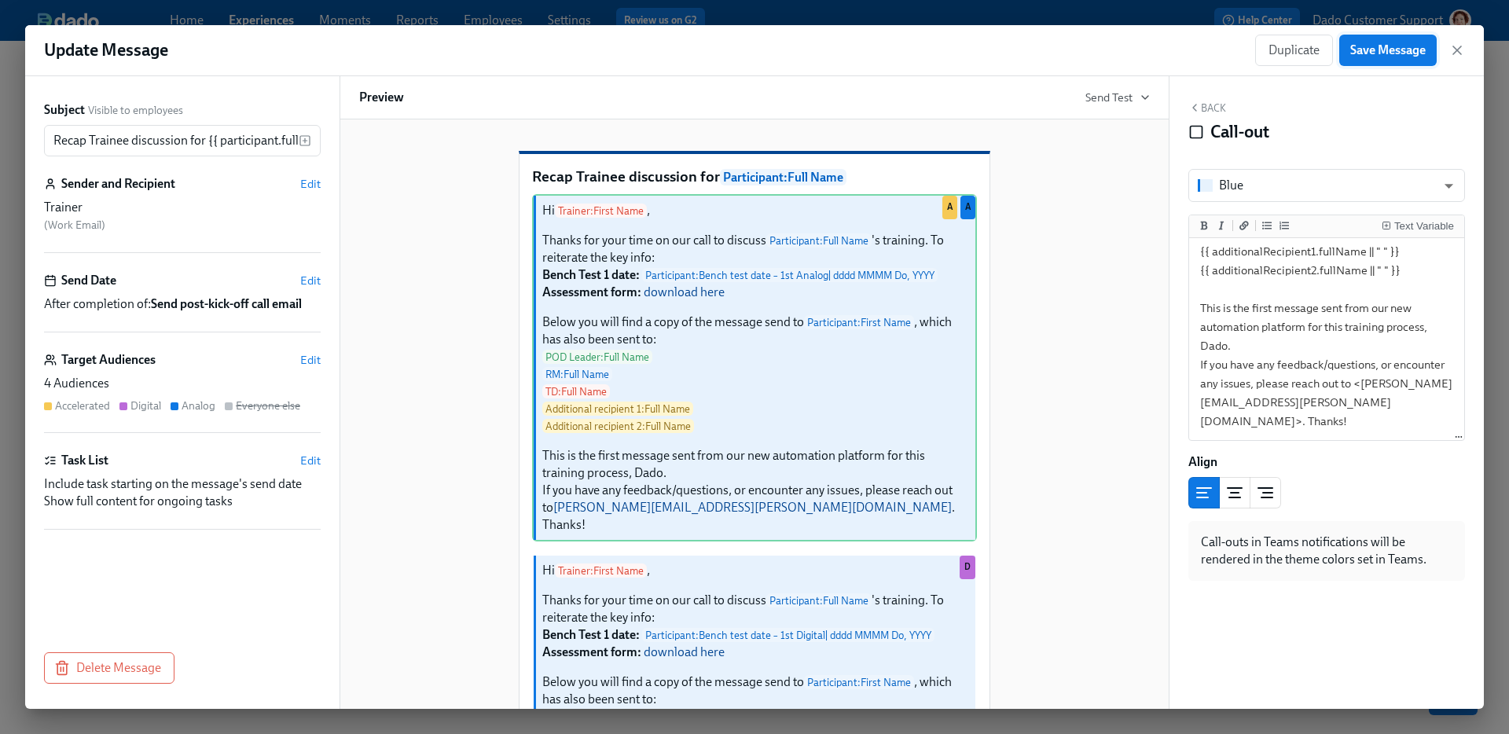
click at [1391, 50] on span "Save Message" at bounding box center [1387, 50] width 75 height 16
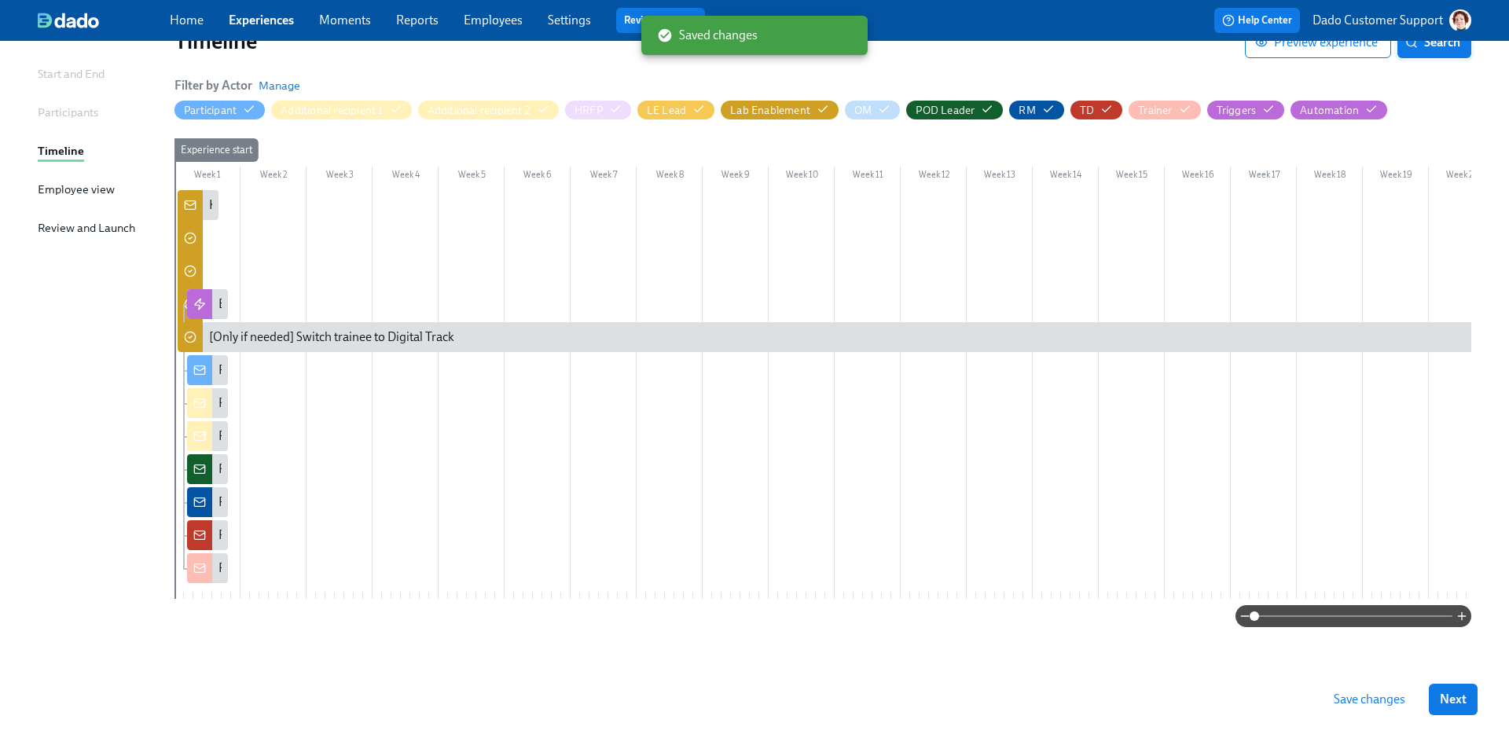
click at [1429, 49] on button "Search" at bounding box center [1435, 42] width 74 height 31
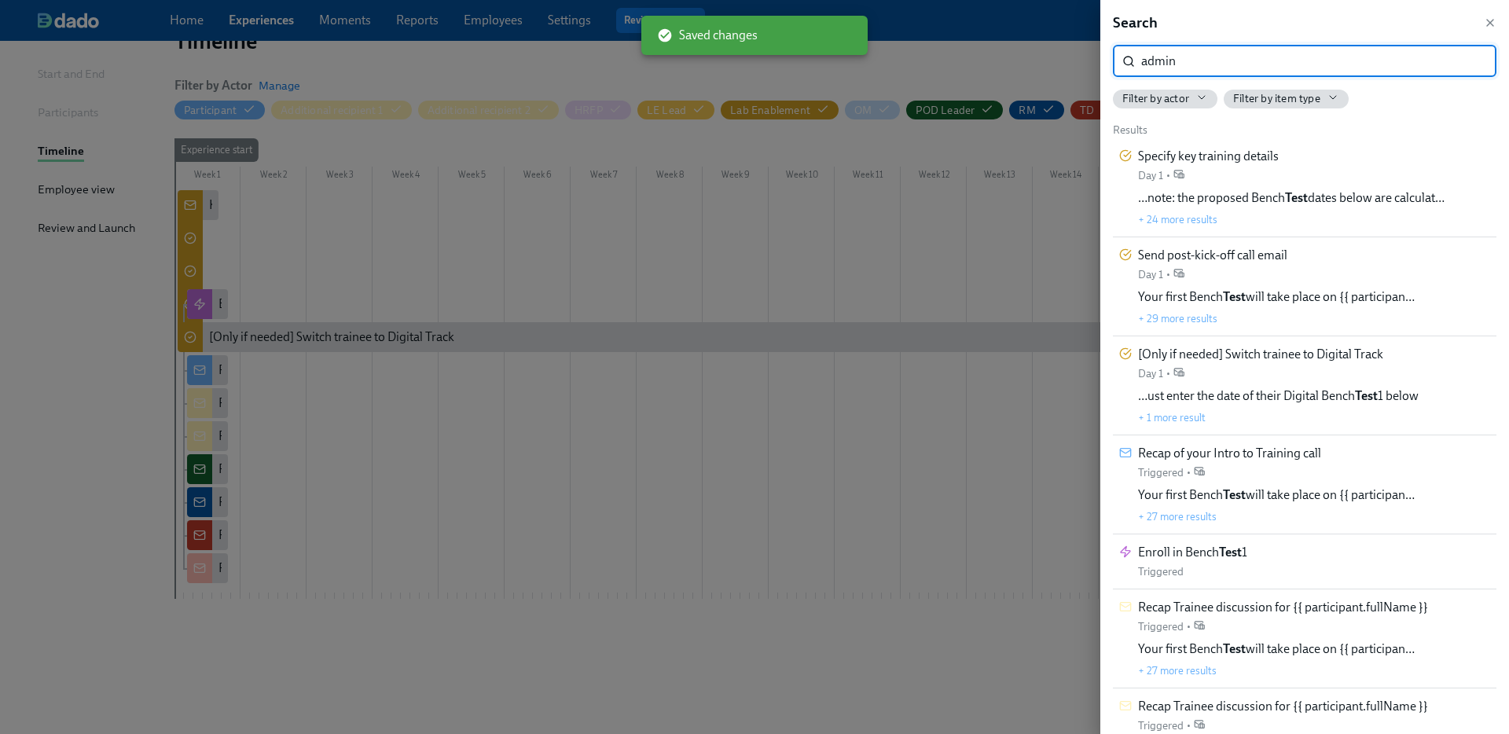
type input "admini"
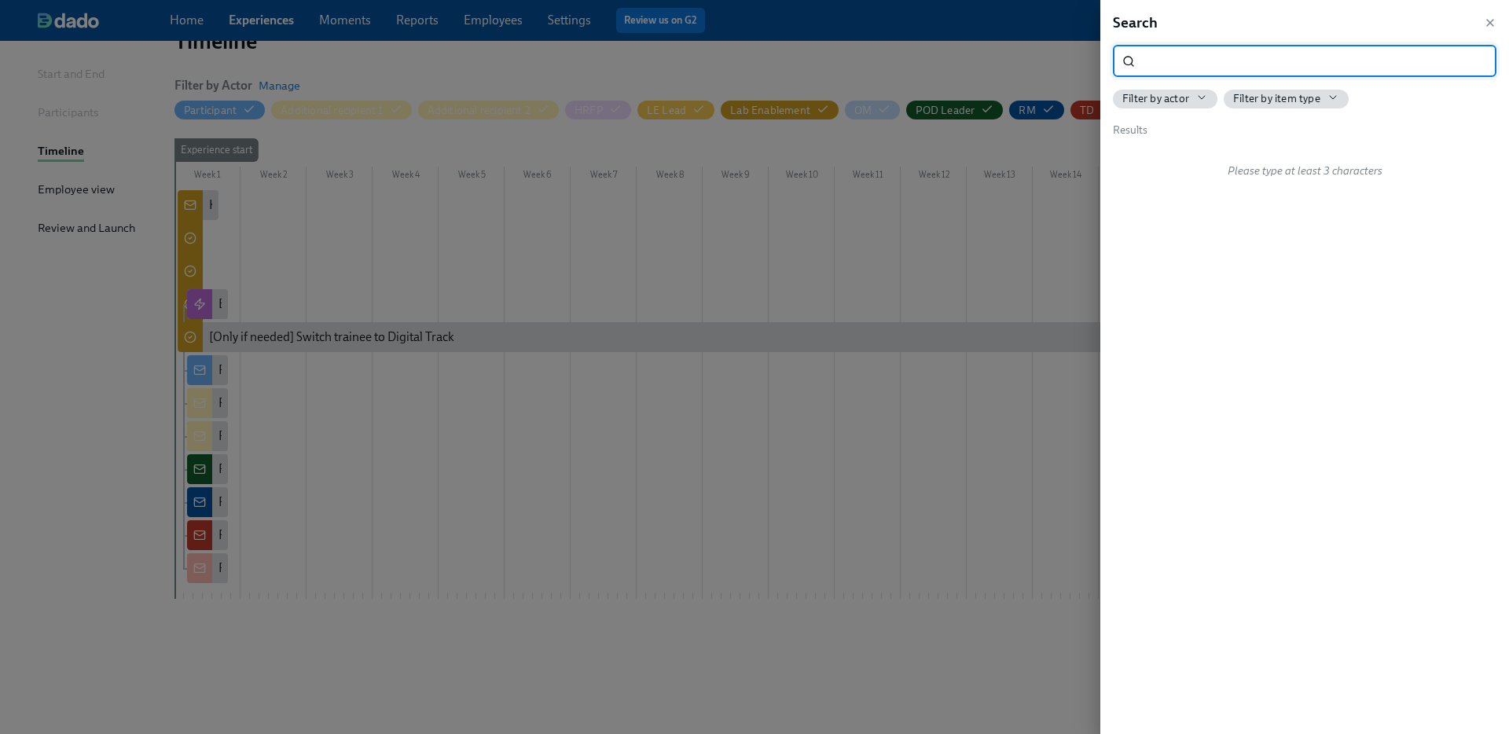
click at [864, 288] on div at bounding box center [754, 367] width 1509 height 734
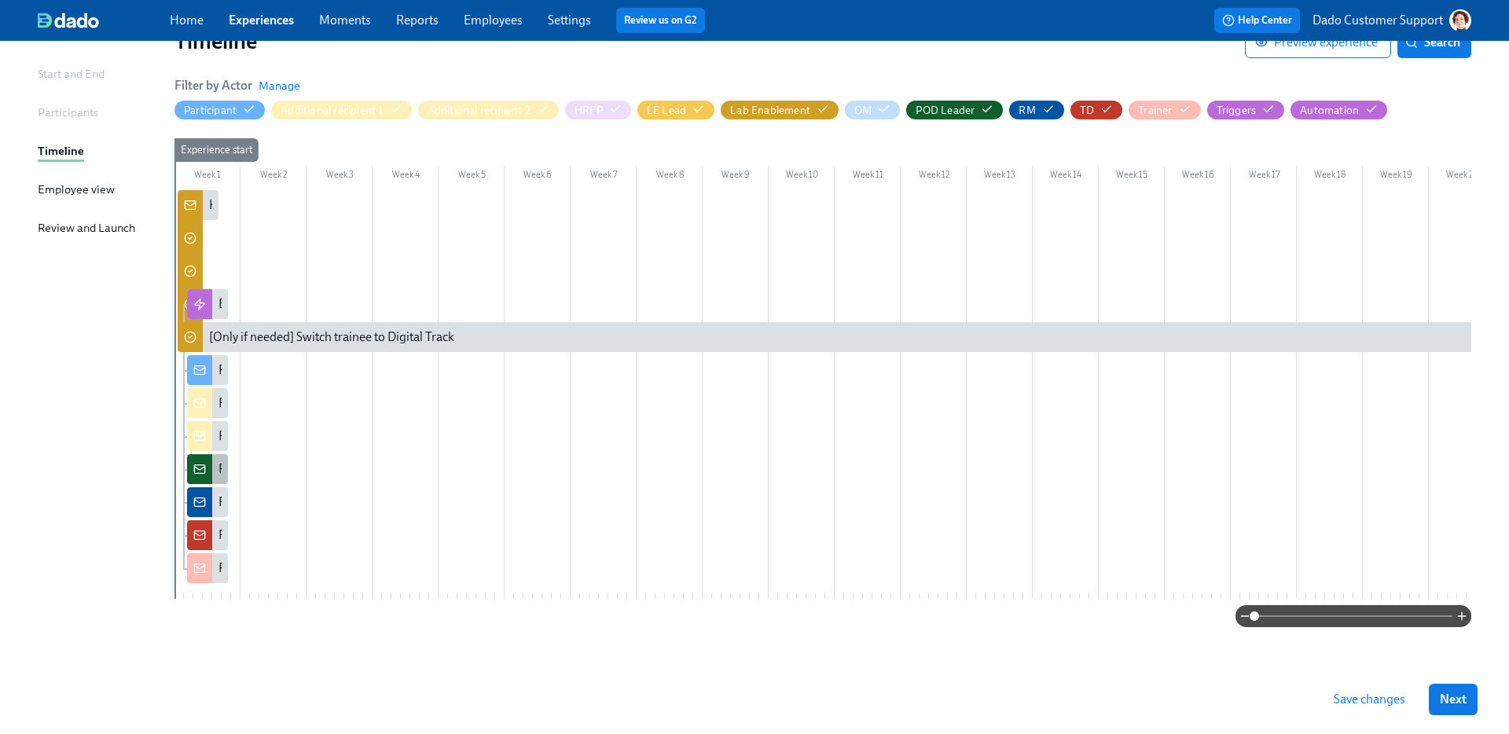
click at [197, 463] on icon at bounding box center [199, 469] width 13 height 13
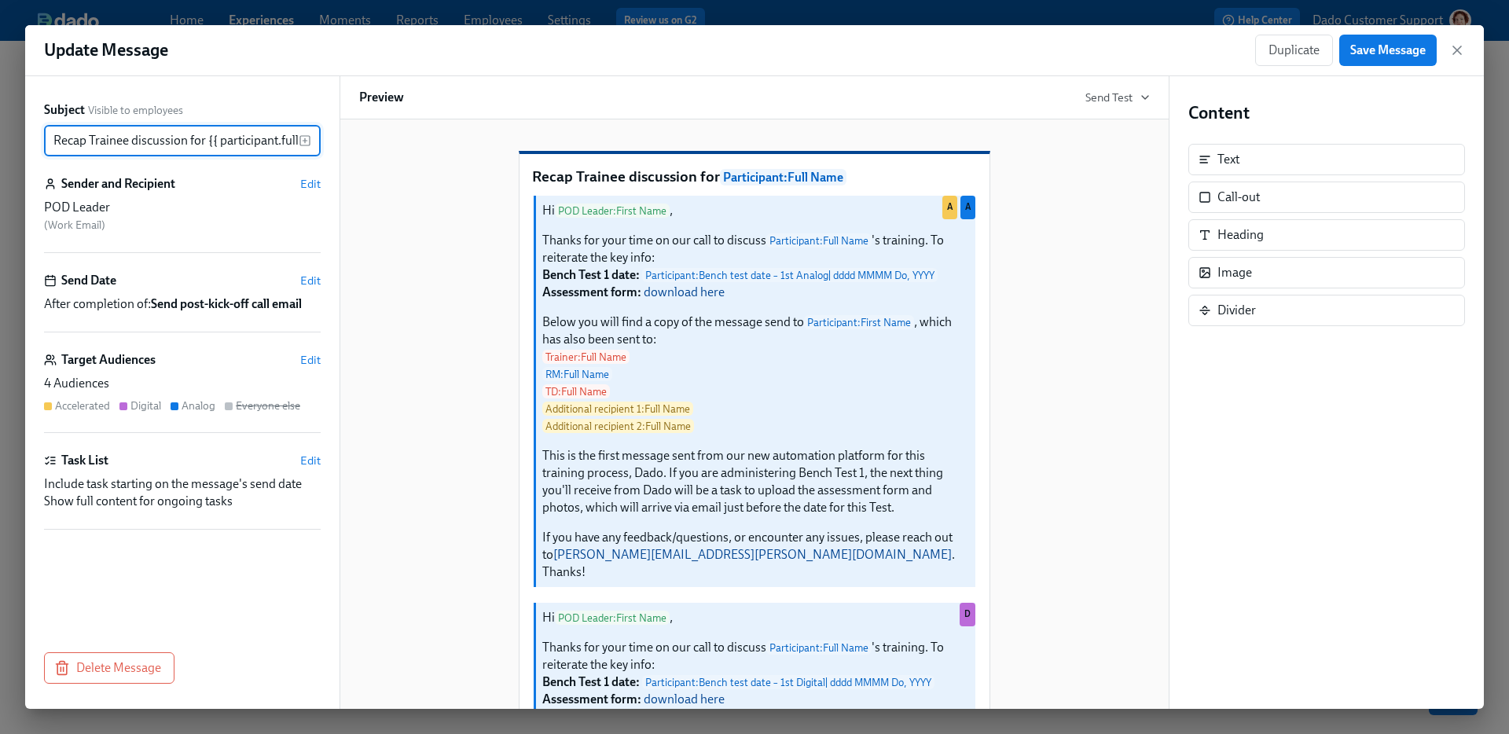
scroll to position [0, 43]
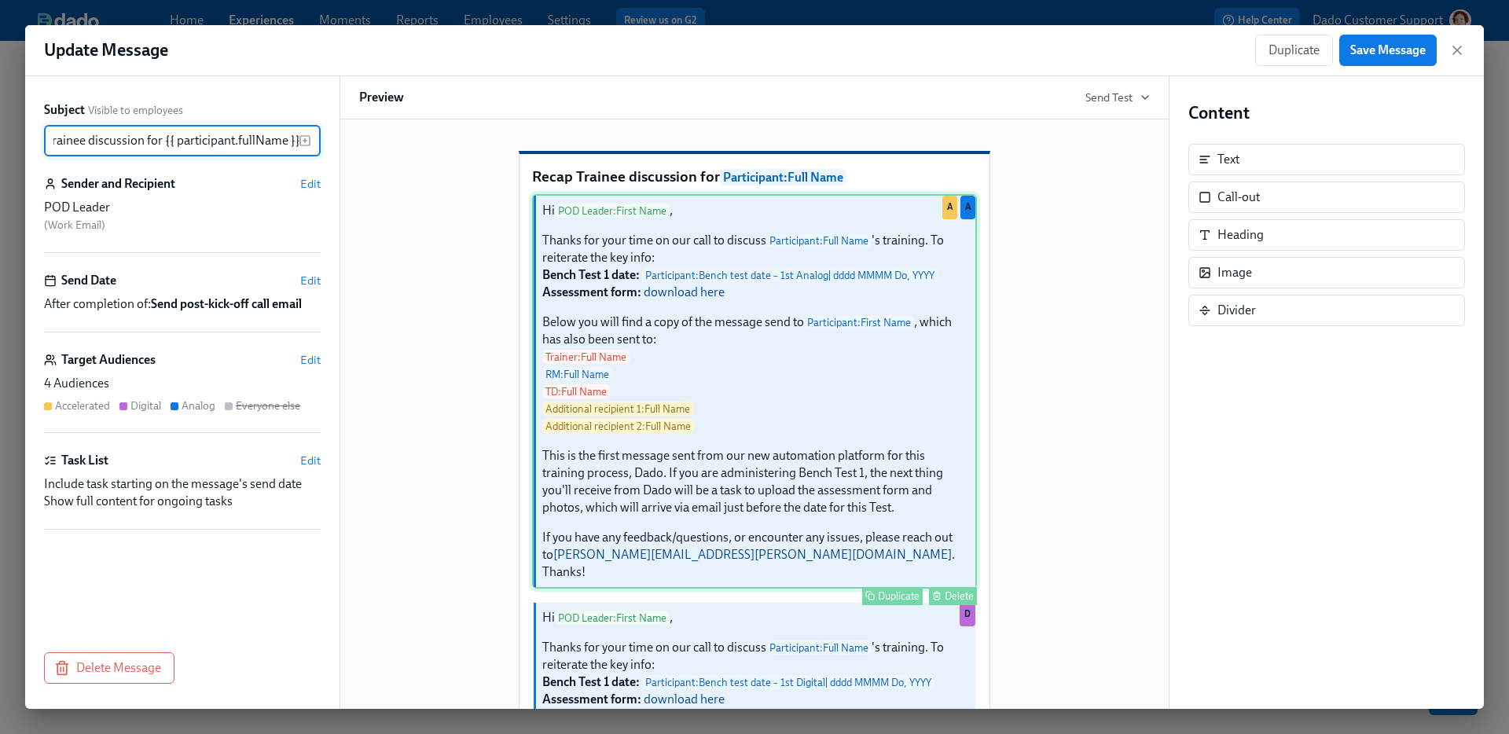
click at [831, 494] on div "Hi POD Leader : First Name , Thanks for your time on our call to discuss Partic…" at bounding box center [754, 391] width 445 height 395
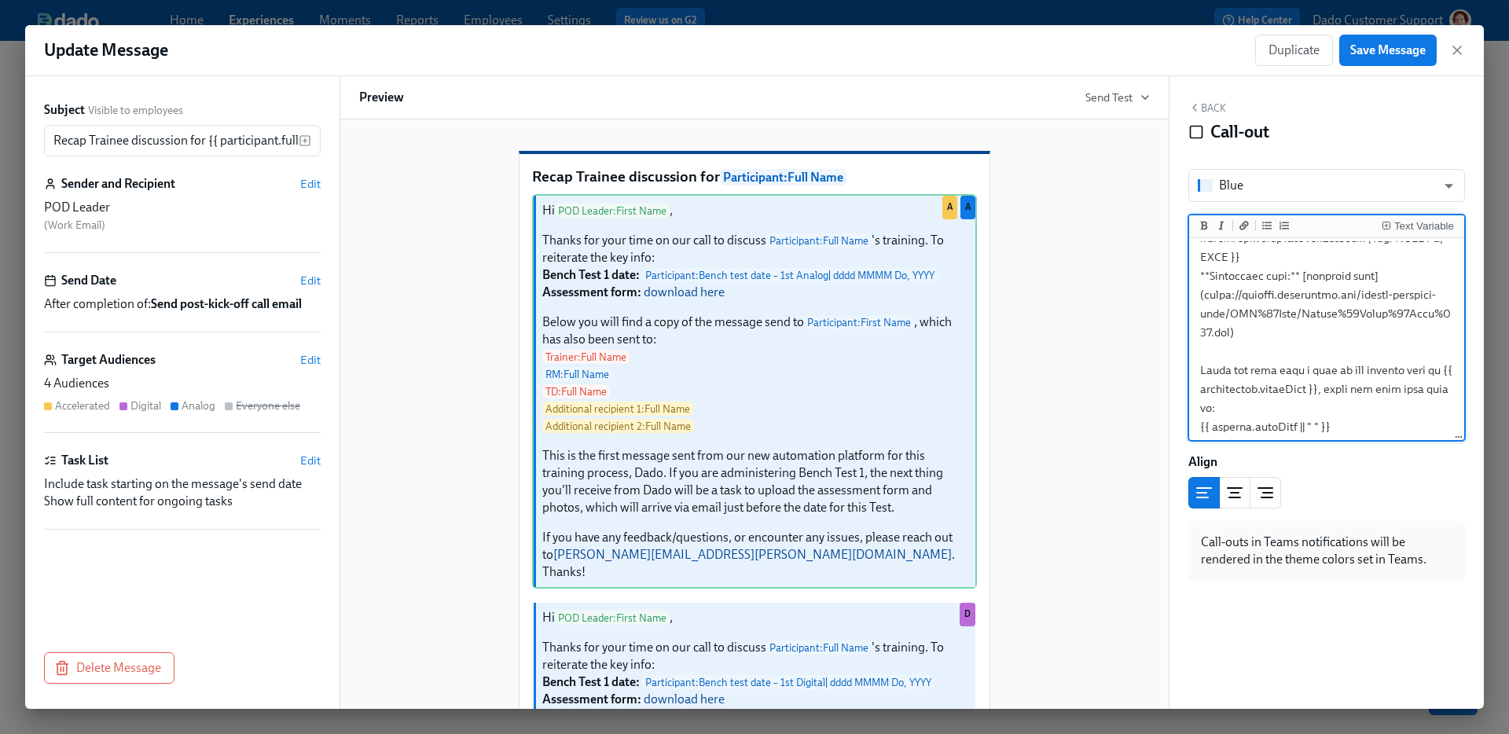
scroll to position [460, 0]
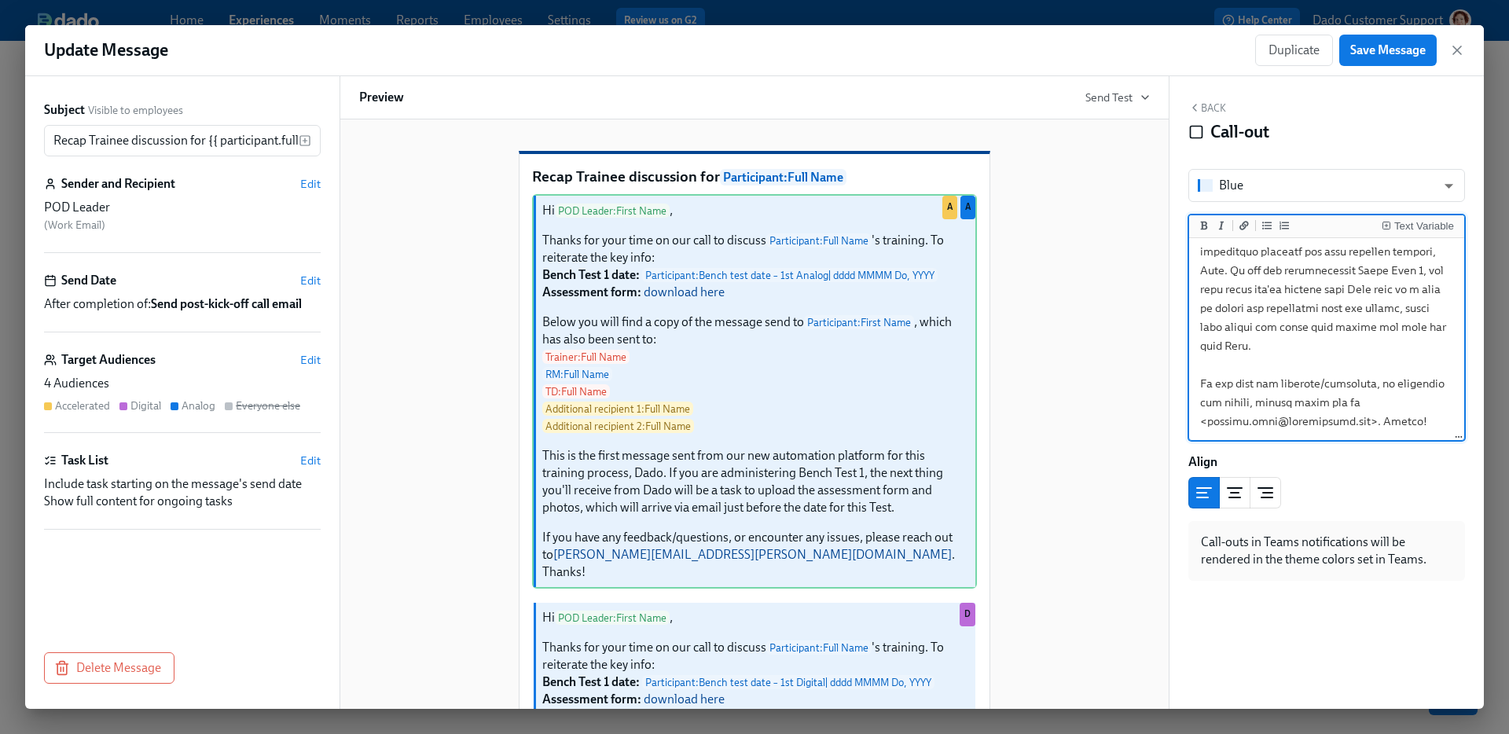
click at [1313, 259] on textarea at bounding box center [1326, 119] width 269 height 638
click at [1306, 270] on textarea at bounding box center [1326, 119] width 269 height 638
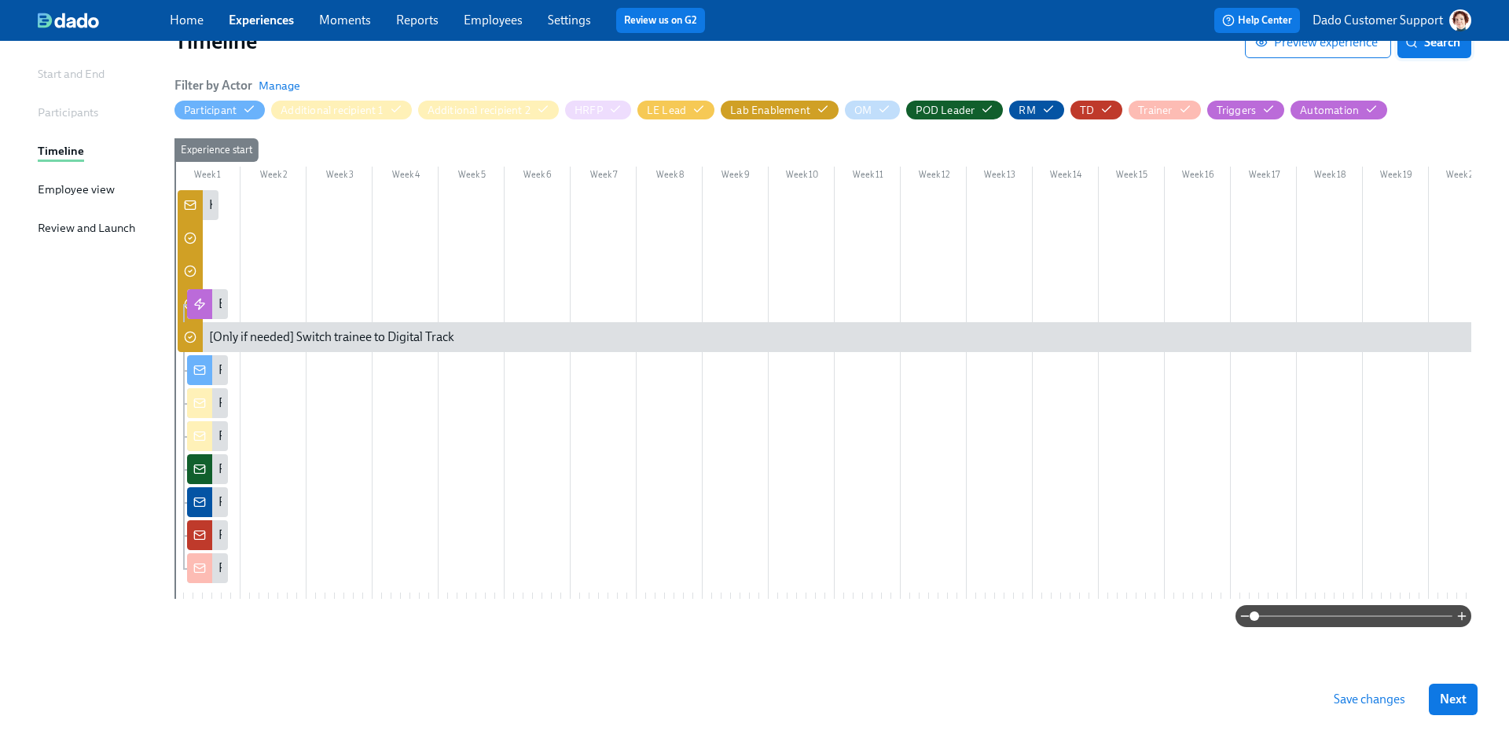
click at [1432, 43] on button "Search" at bounding box center [1435, 42] width 74 height 31
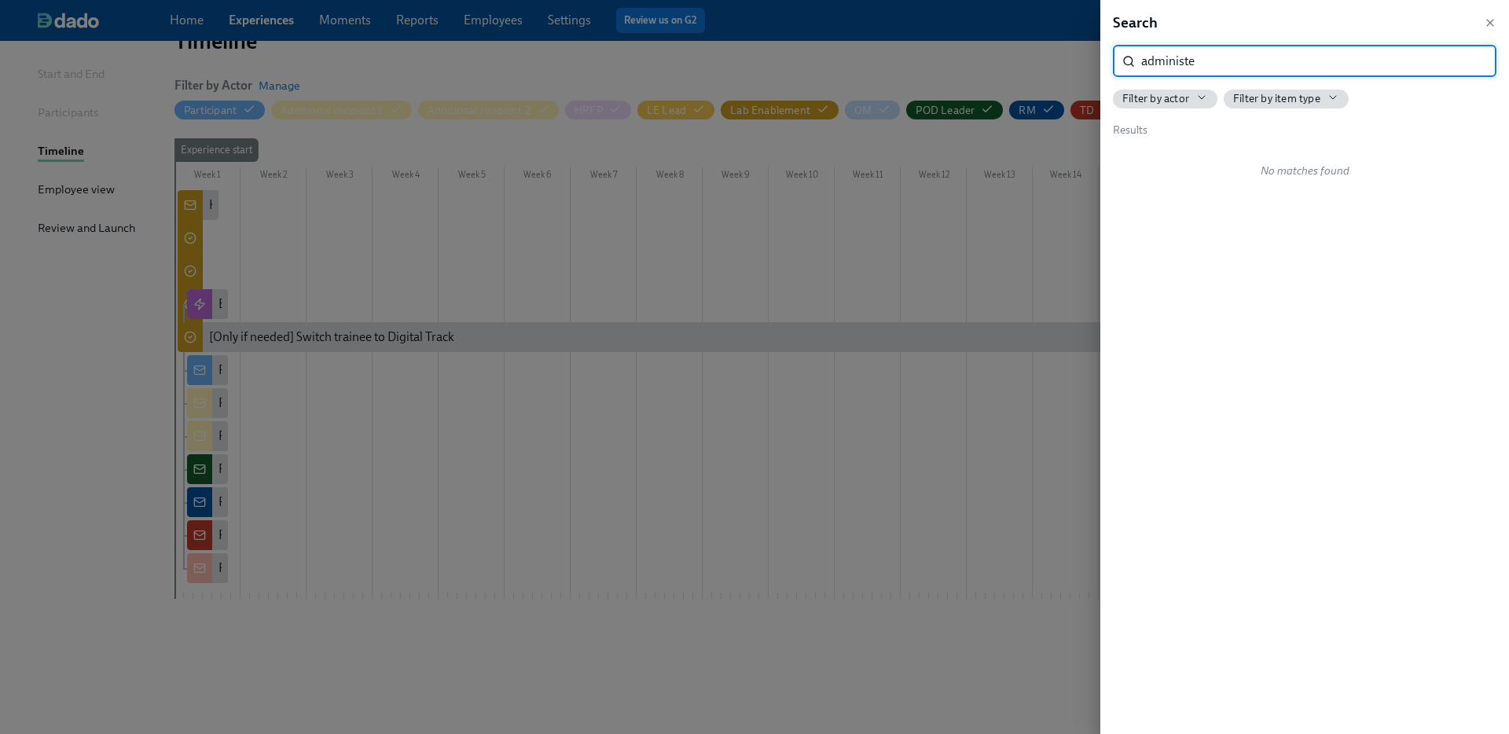
type input "administ"
type input "admi"
click at [729, 303] on div at bounding box center [754, 367] width 1509 height 734
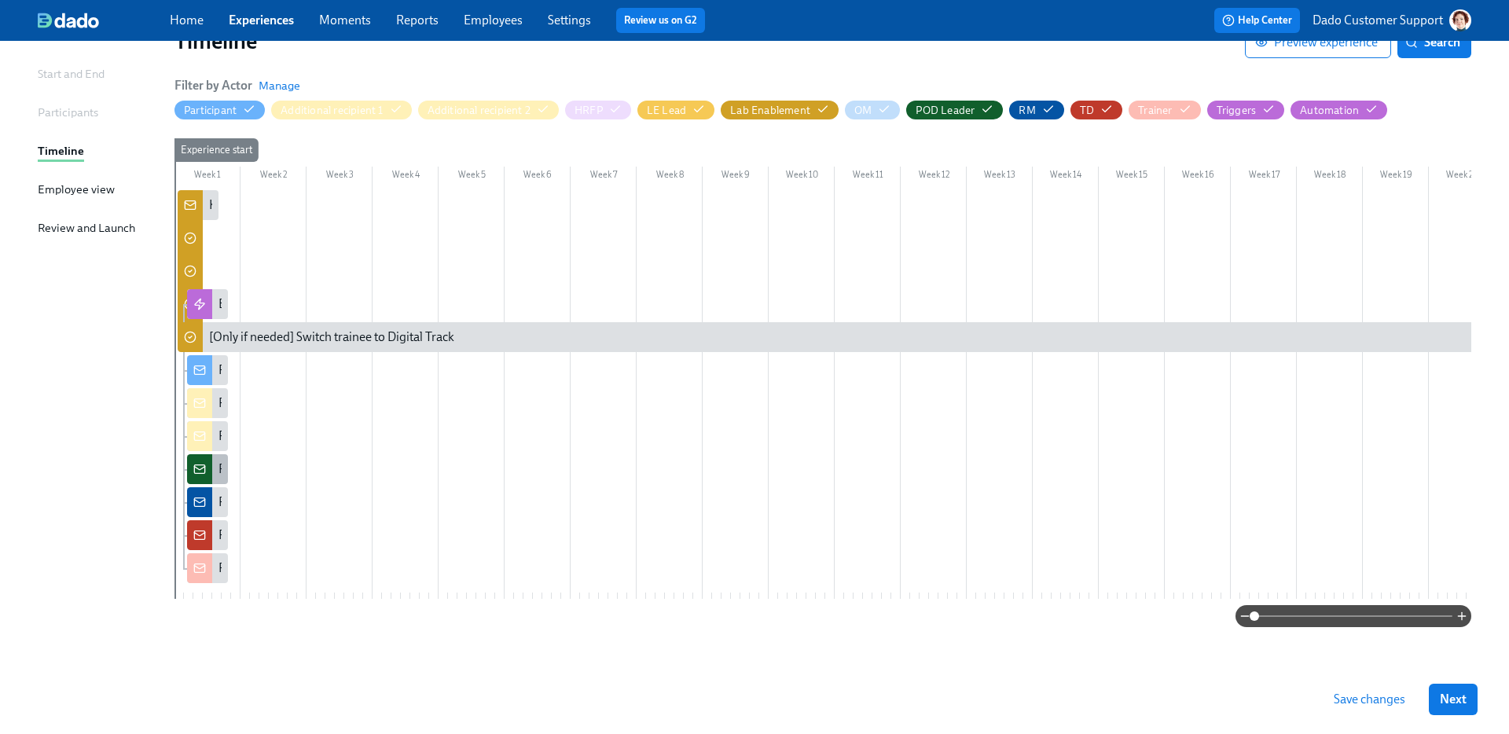
click at [199, 463] on icon at bounding box center [199, 469] width 13 height 13
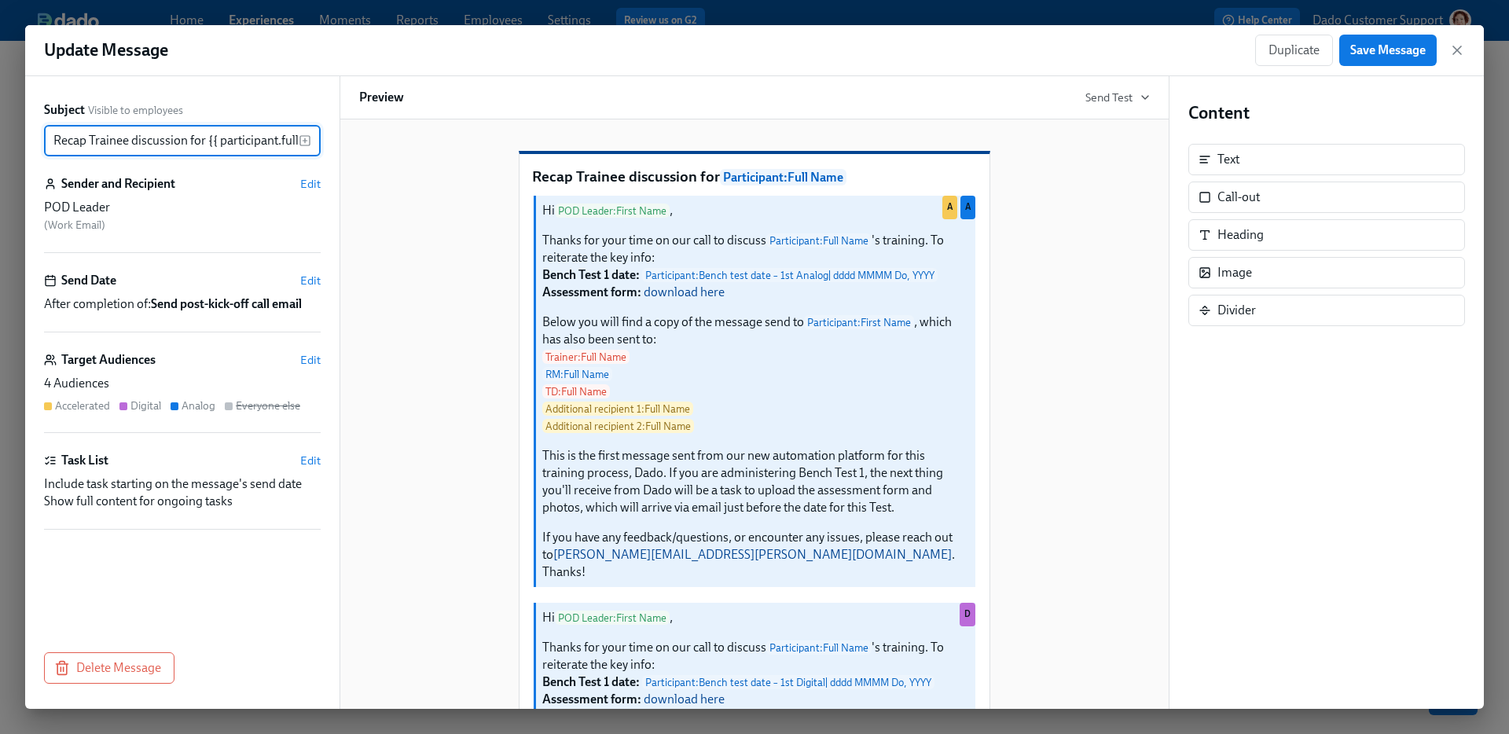
scroll to position [0, 43]
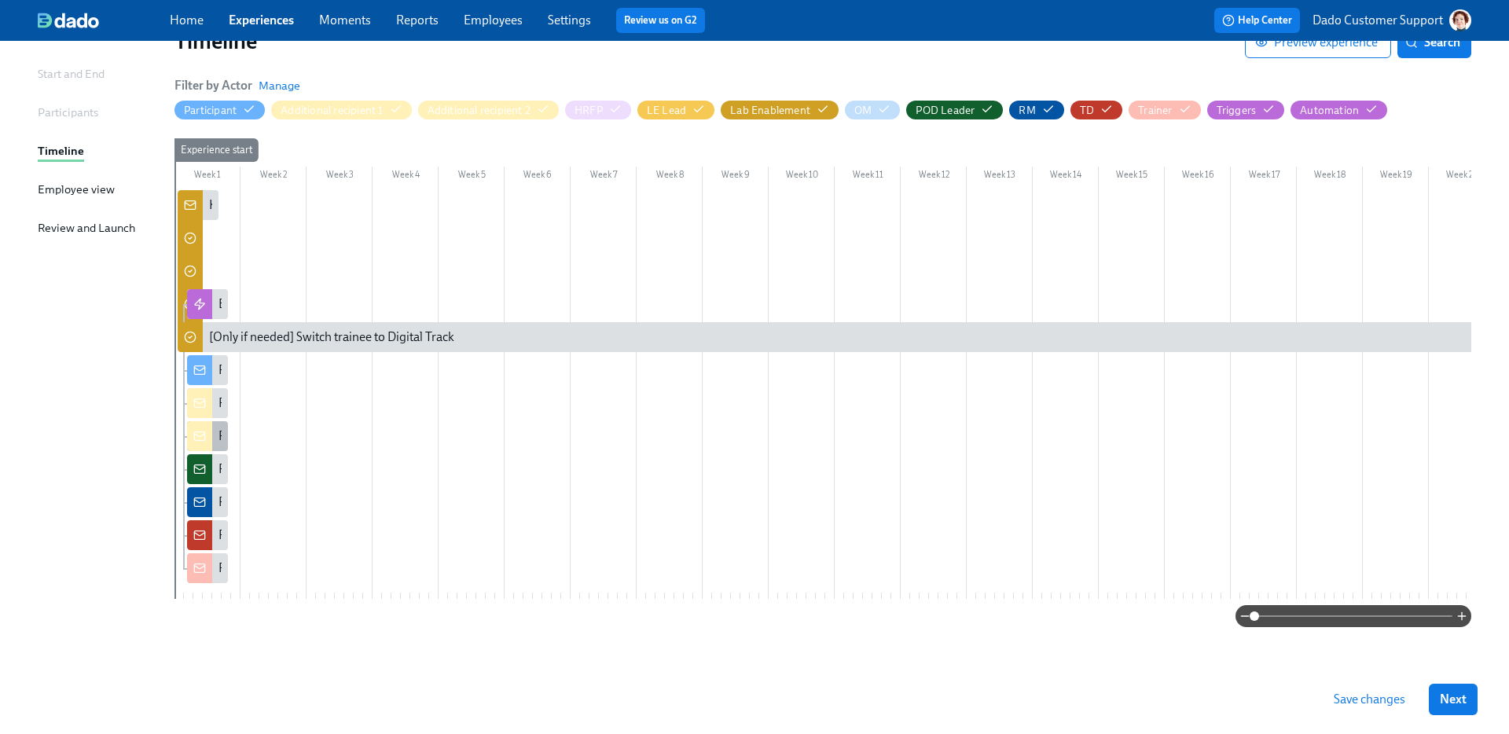
click at [205, 431] on div at bounding box center [199, 436] width 25 height 30
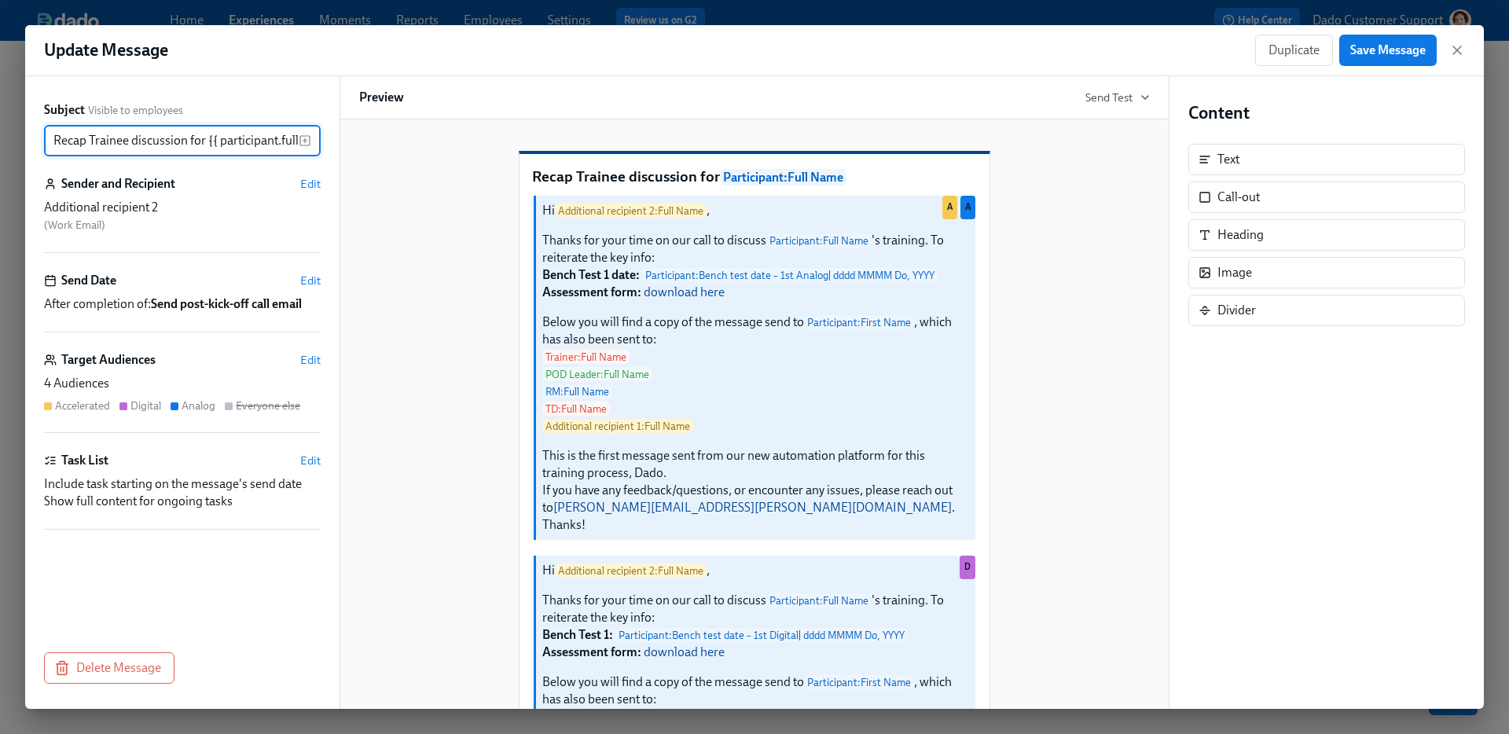
scroll to position [0, 43]
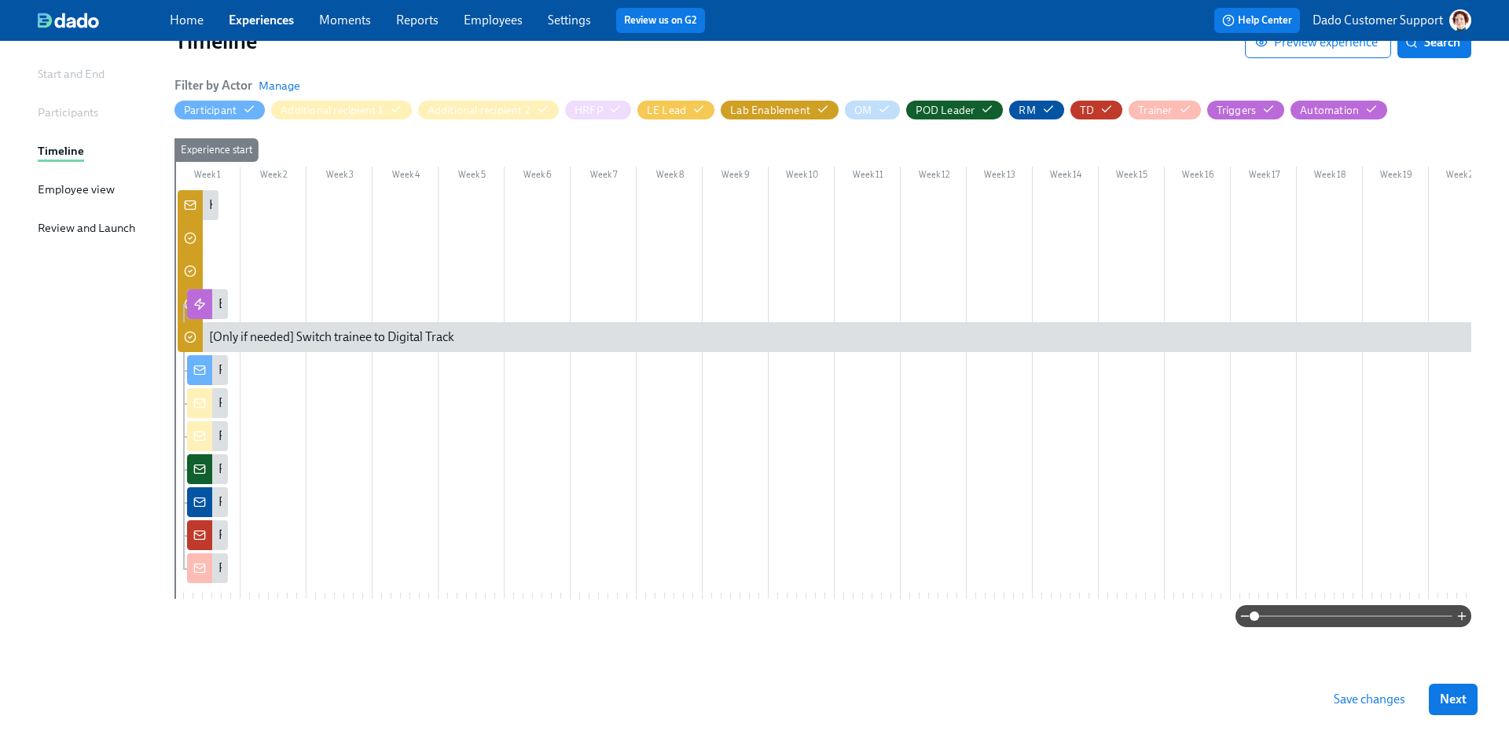
click at [1364, 626] on div "Basics Start and End Participants Timeline Employee view Review and Launch Time…" at bounding box center [755, 346] width 1434 height 638
click at [1366, 615] on span at bounding box center [1354, 616] width 198 height 22
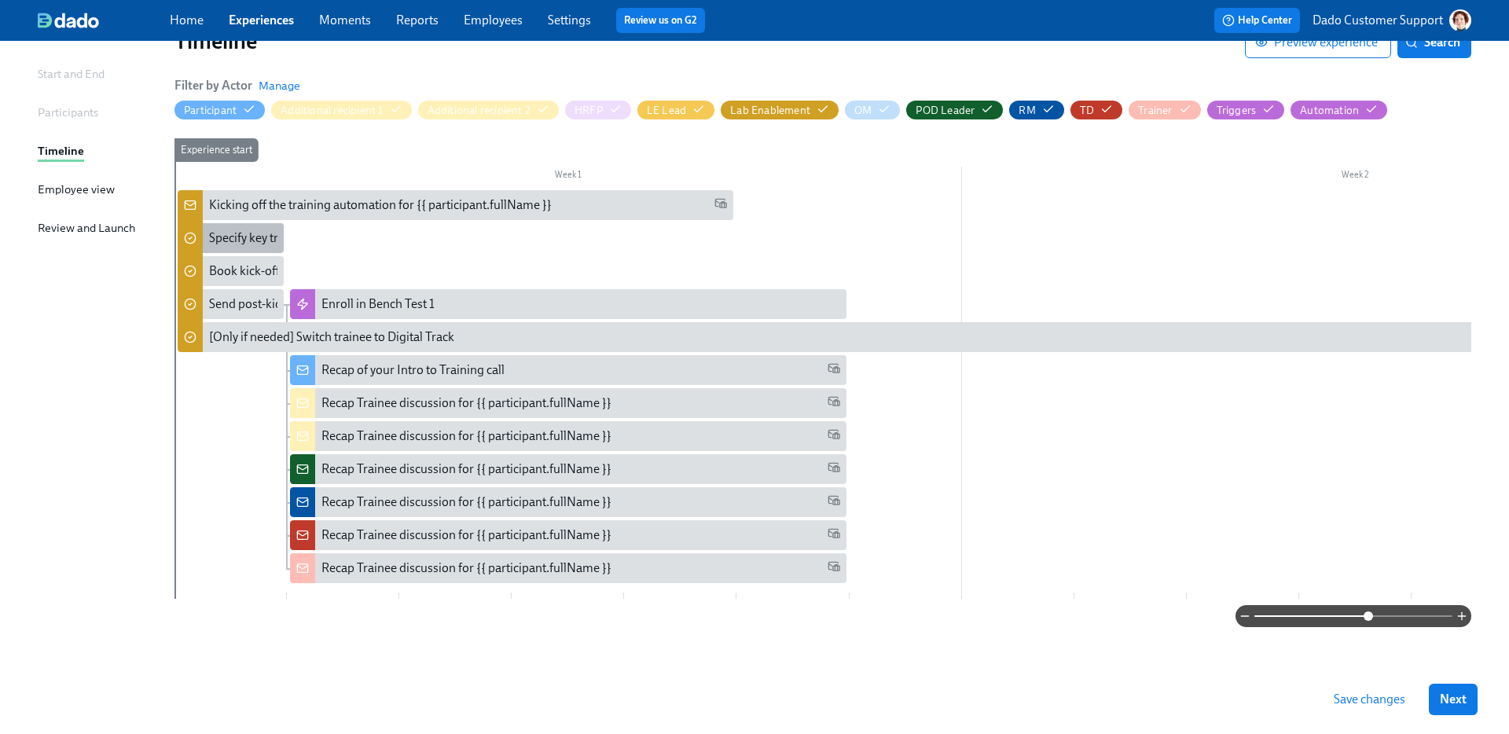
click at [237, 241] on div "Specify key training details" at bounding box center [231, 238] width 106 height 30
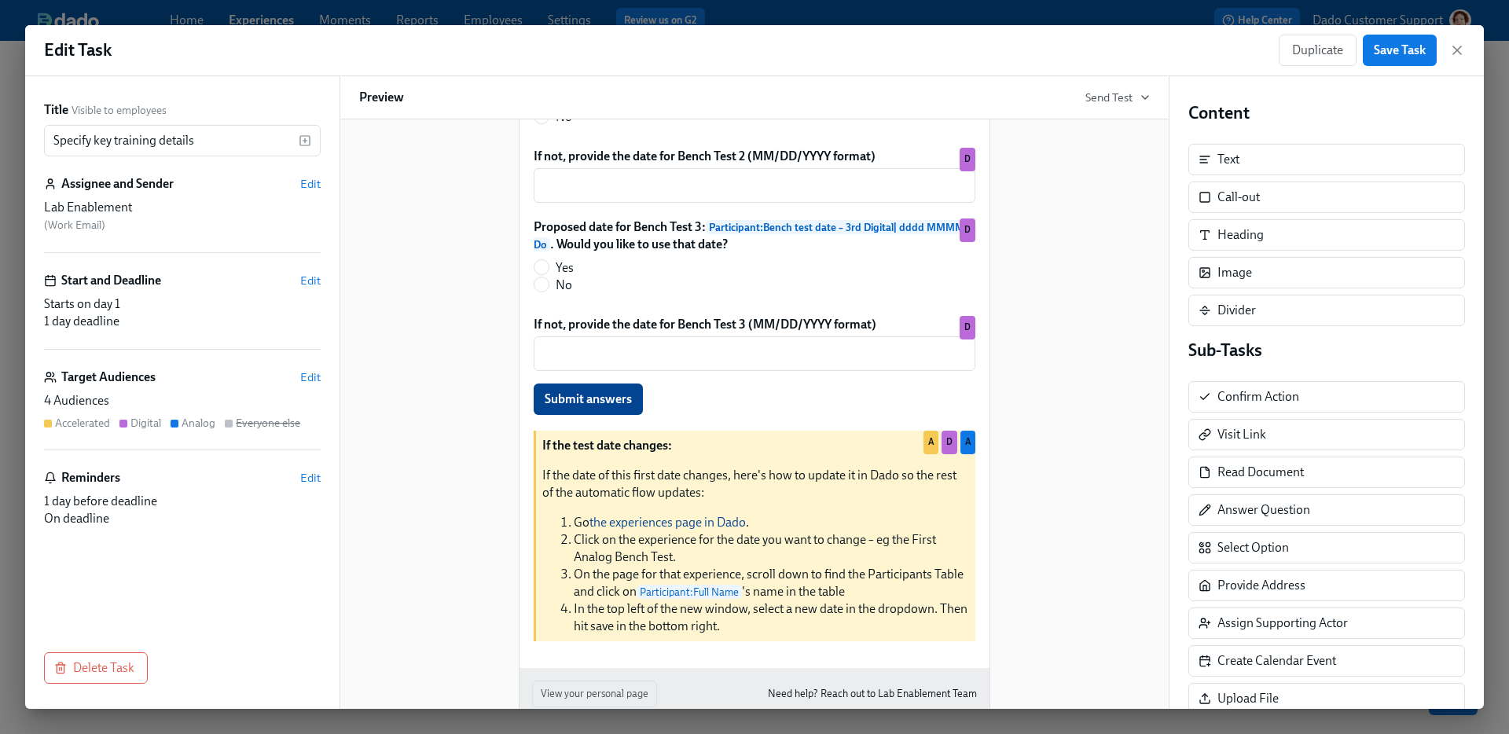
scroll to position [1820, 0]
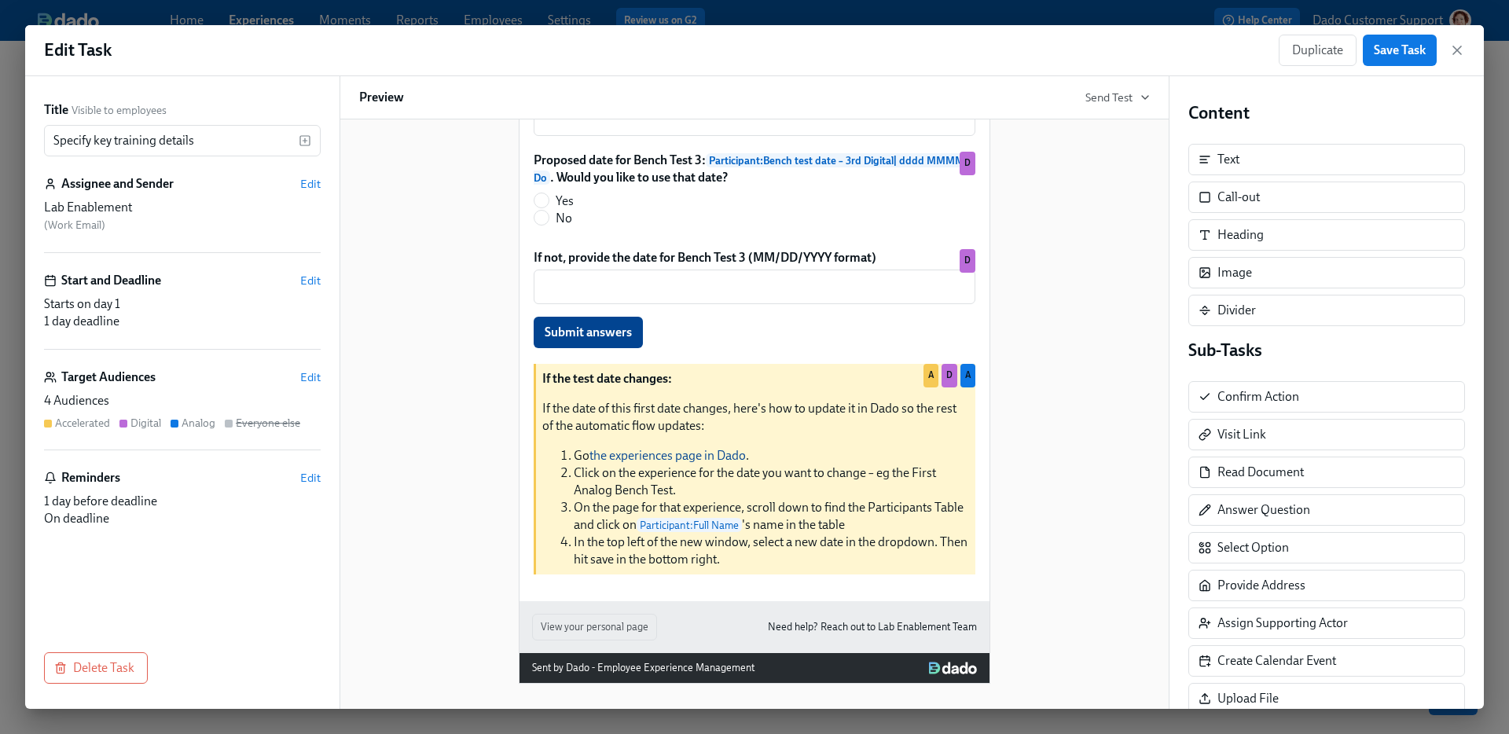
click at [768, 500] on div "If the test date changes: If the date of this first date changes, here's how to…" at bounding box center [754, 469] width 445 height 214
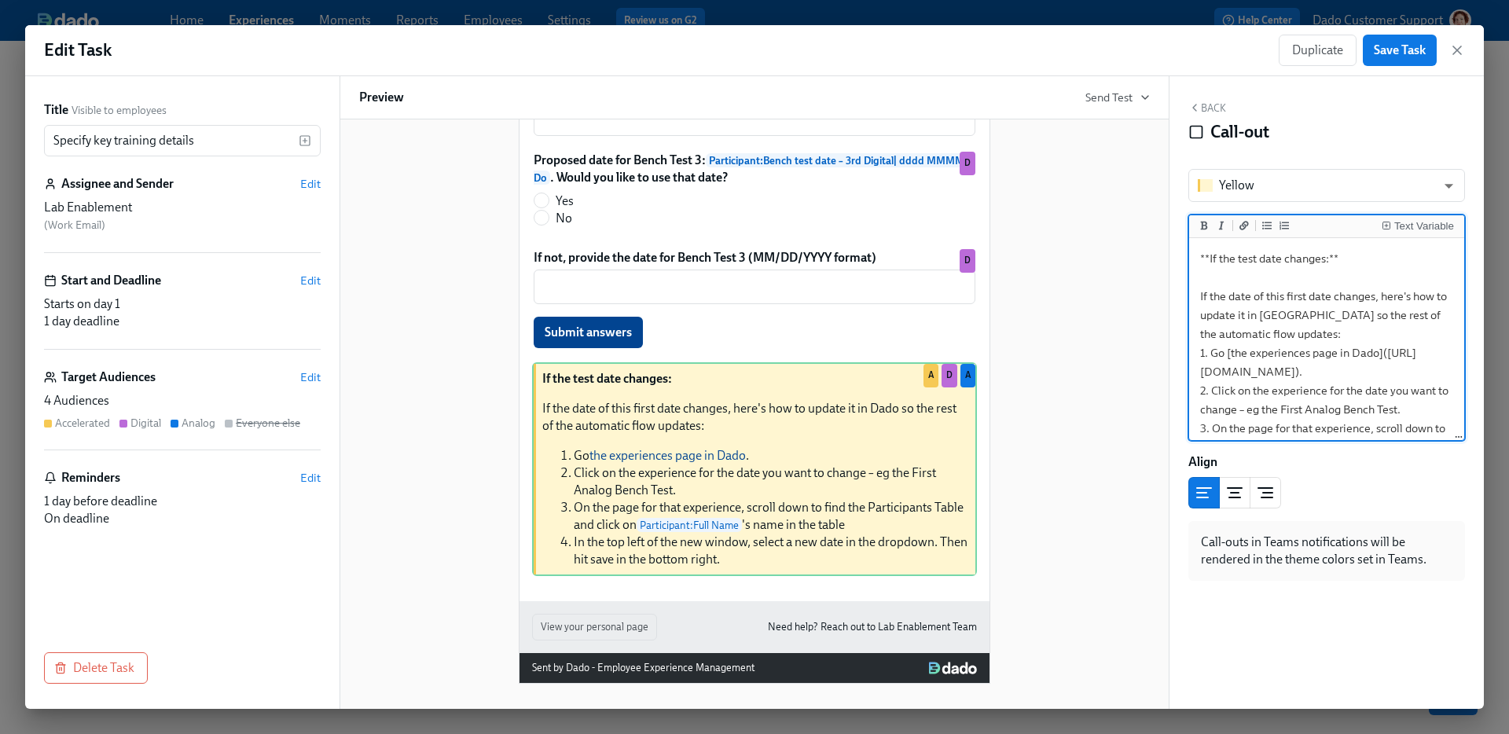
click at [1240, 260] on textarea "**If the test date changes:** If the date of this first date changes, here's ho…" at bounding box center [1326, 390] width 269 height 299
click at [1323, 298] on textarea "**If the Test date changes:** If the date of this first date changes, here's ho…" at bounding box center [1326, 390] width 269 height 299
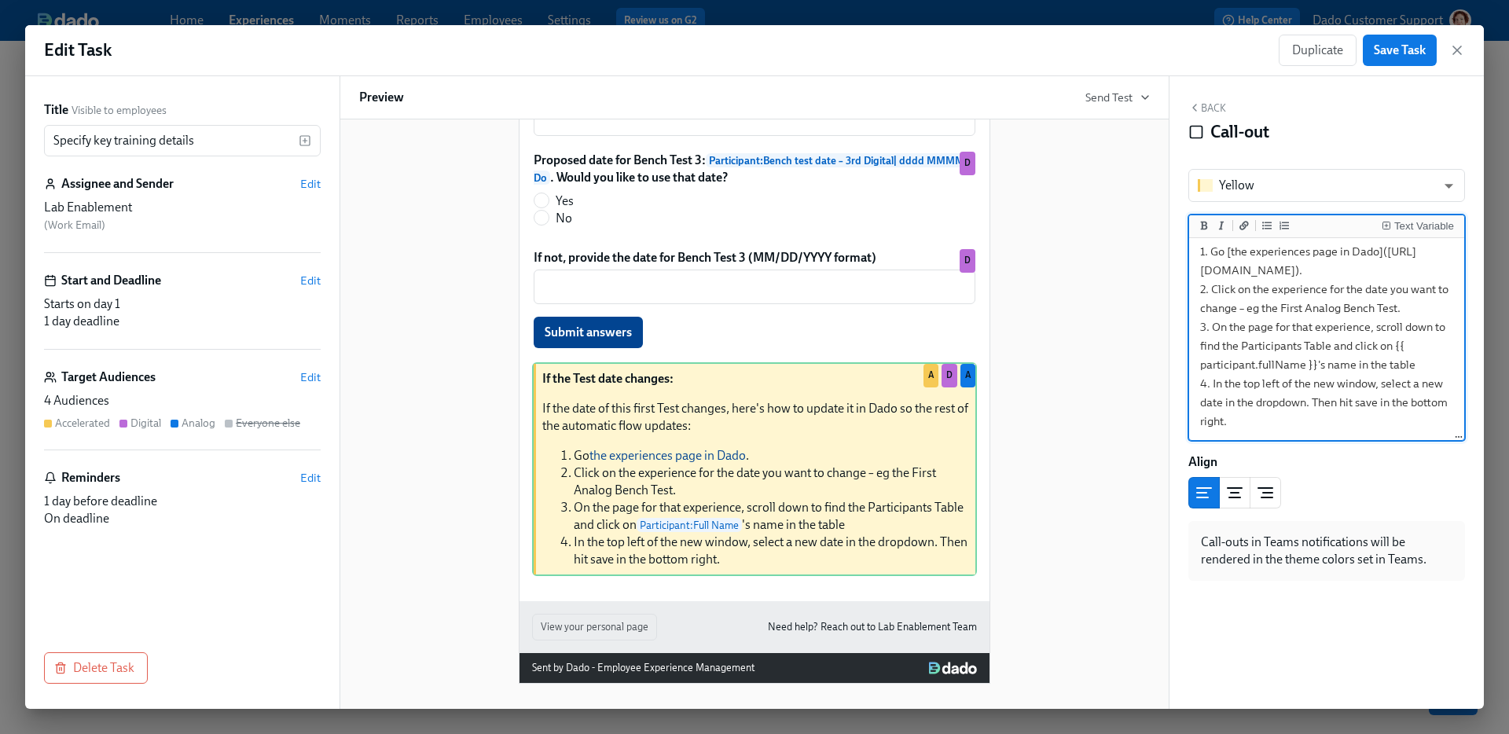
click at [1284, 305] on textarea "**If the Test date changes:** If the date of this first Test changes, here's ho…" at bounding box center [1326, 289] width 269 height 299
type textarea "**If the Test date changes:** If the date of this first Test changes, here's ho…"
click at [1388, 42] on span "Save Task" at bounding box center [1400, 50] width 52 height 16
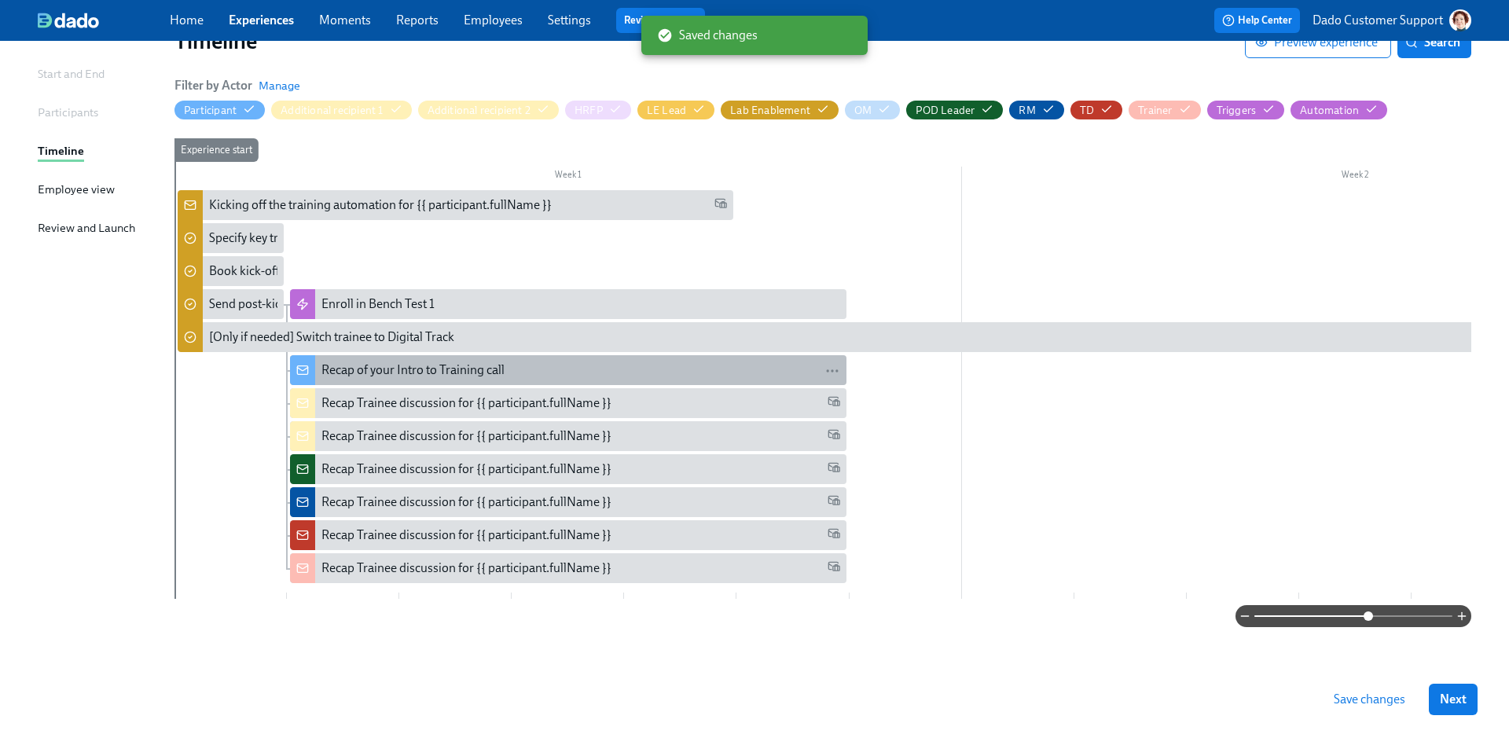
click at [393, 362] on div "Recap of your Intro to Training call" at bounding box center [412, 370] width 183 height 17
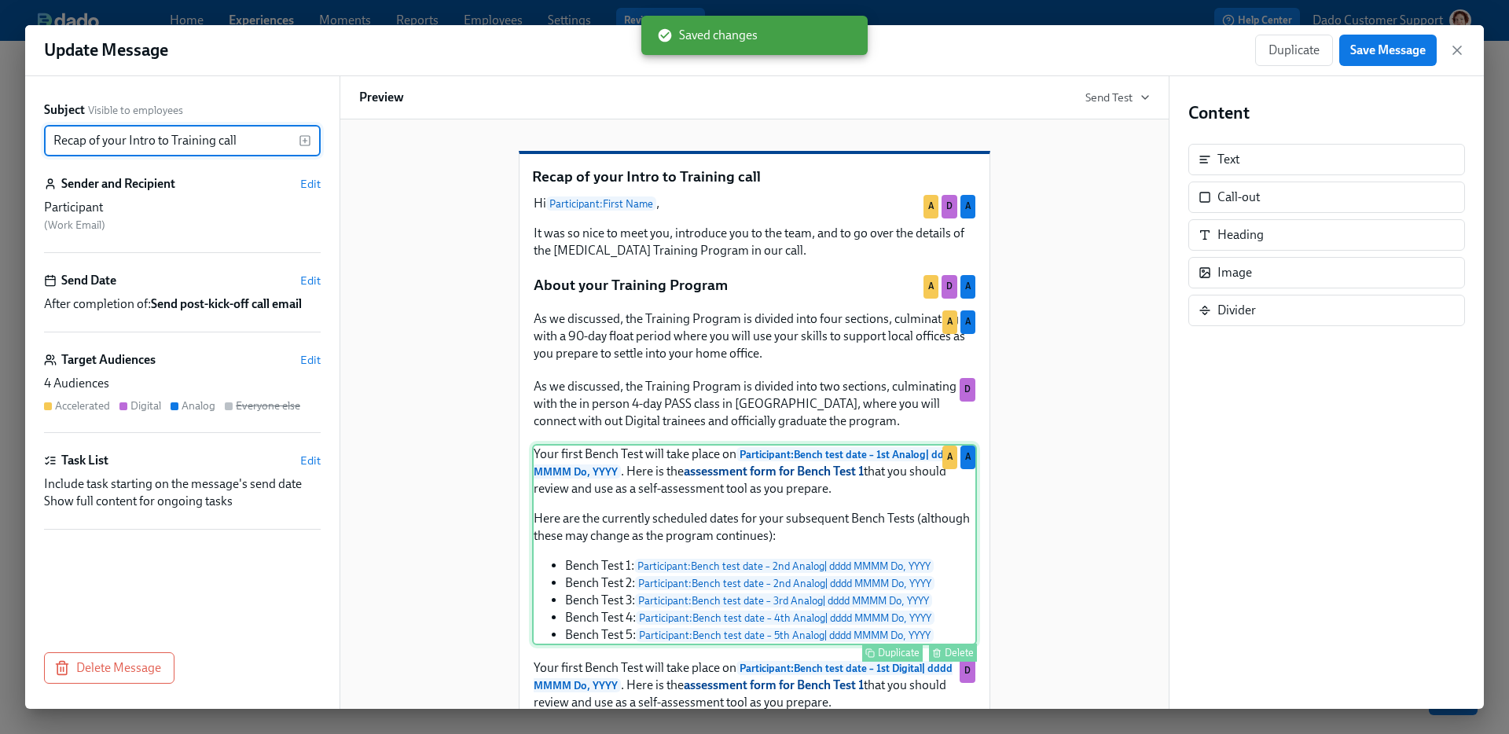
click at [755, 557] on div "Your first Bench Test will take place on Participant : Bench test date – 1st An…" at bounding box center [754, 544] width 445 height 201
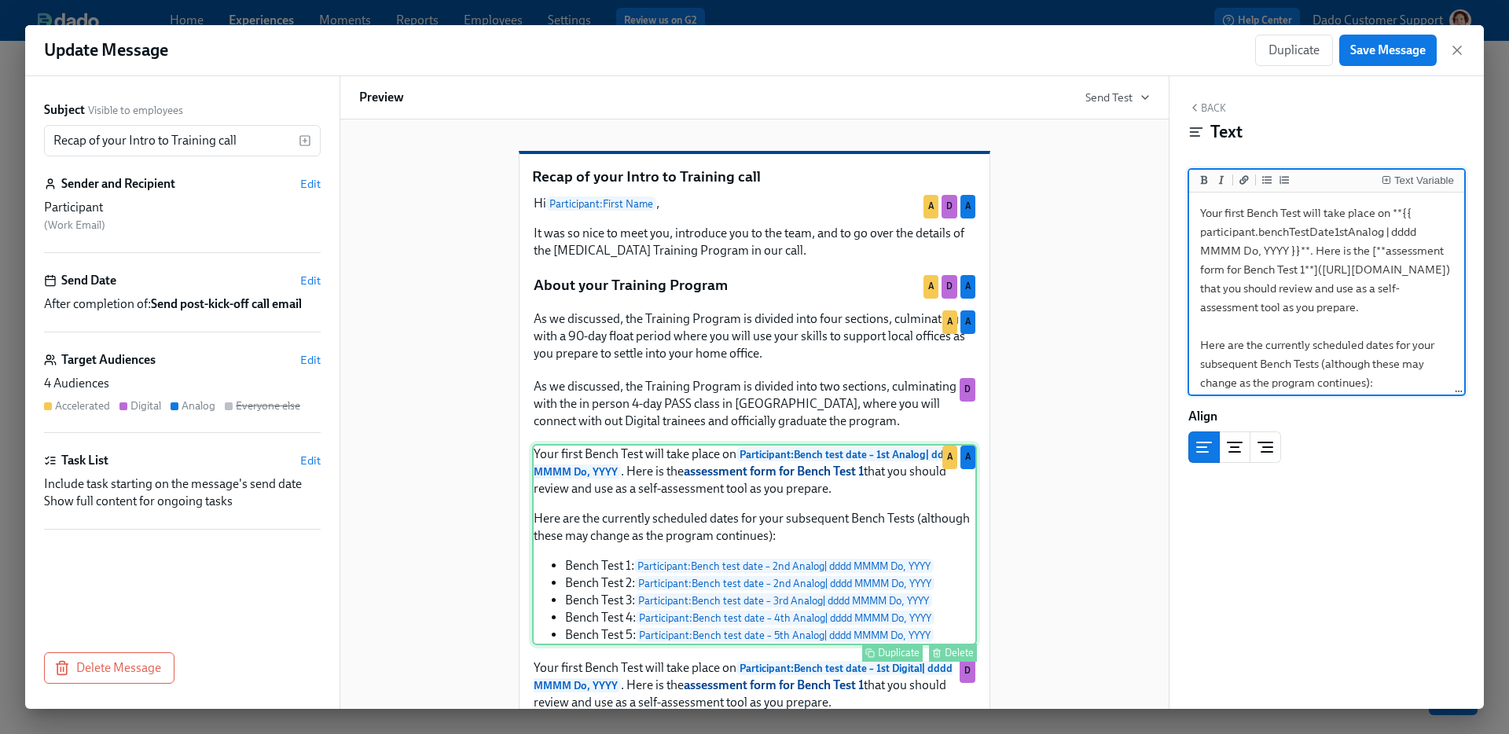
scroll to position [299, 0]
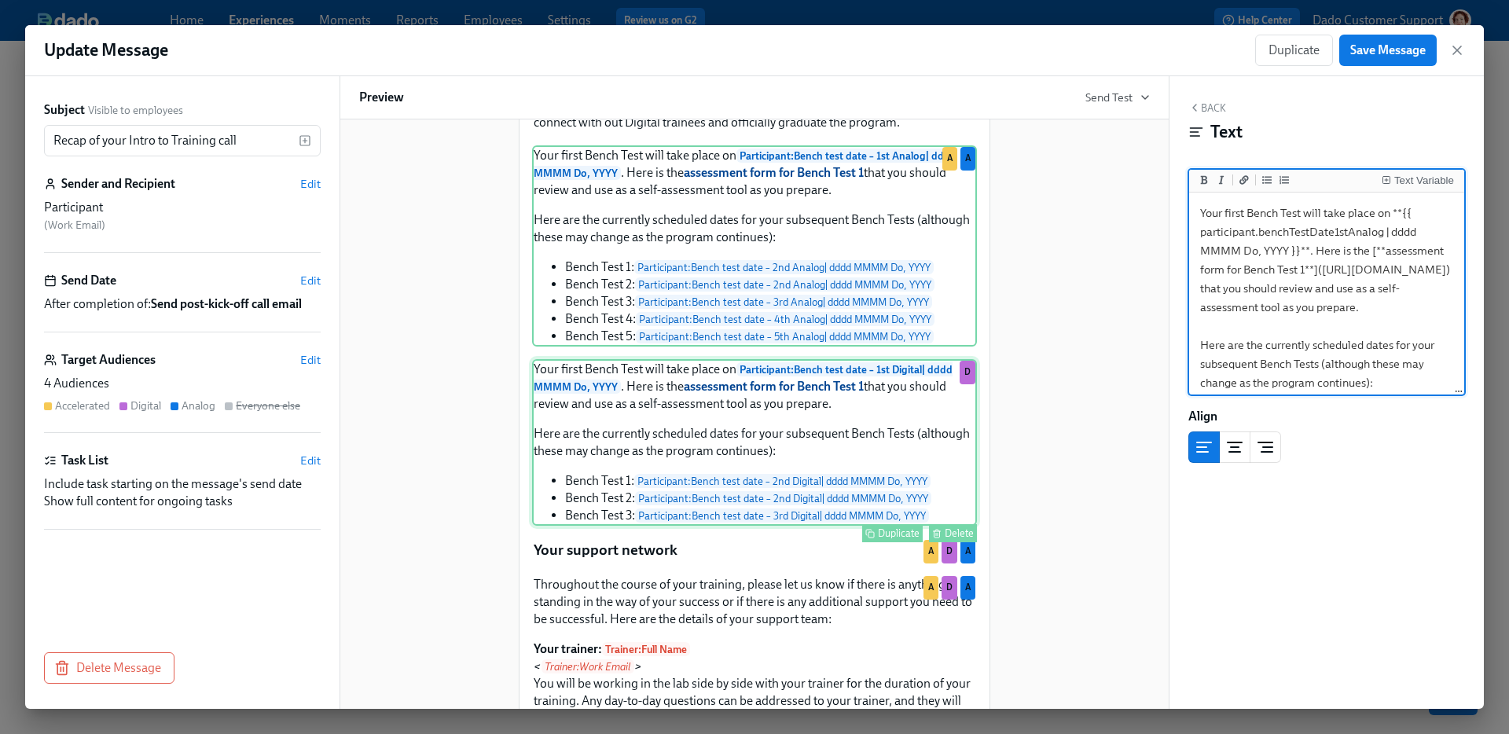
click at [771, 478] on div "Your first Bench Test will take place on Participant : Bench test date – 1st Di…" at bounding box center [754, 442] width 445 height 167
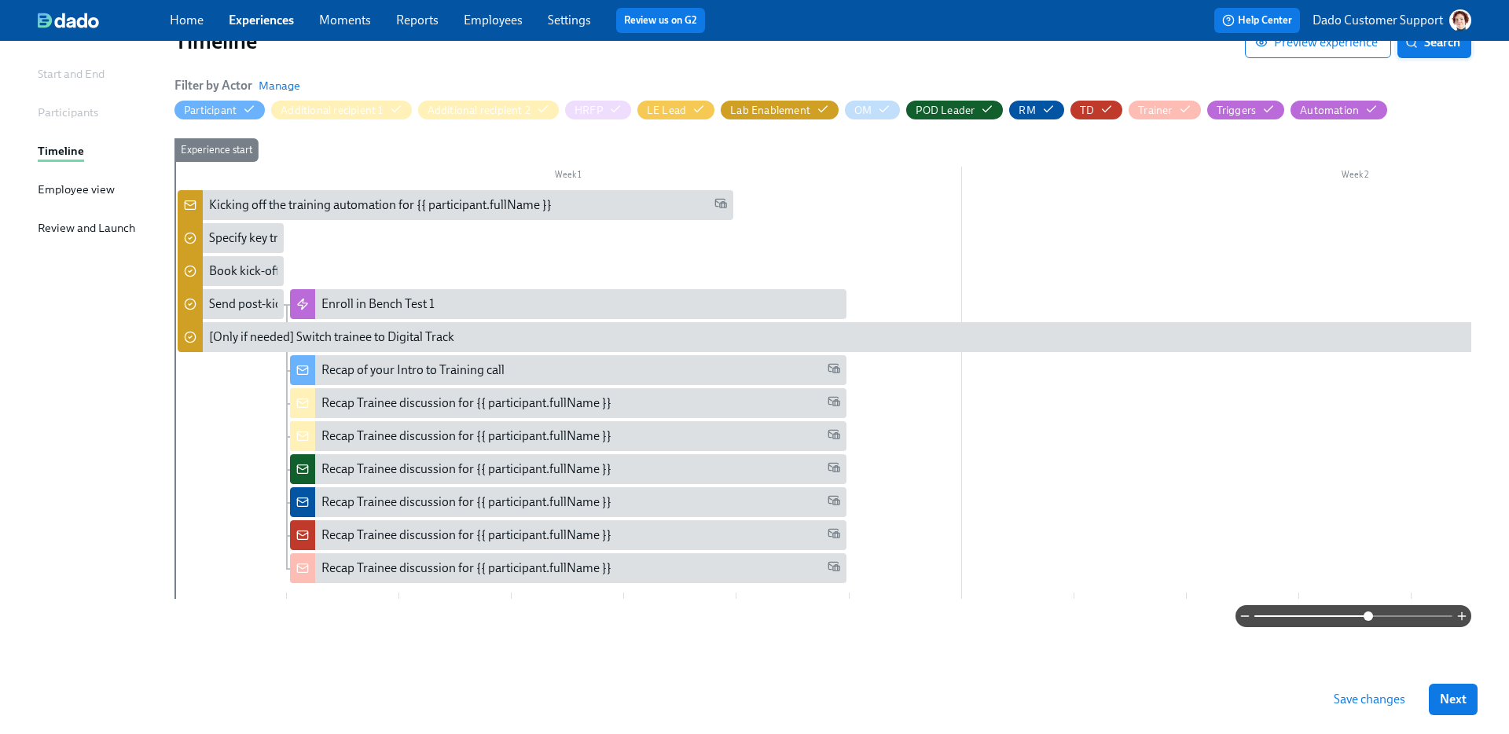
click at [1439, 46] on button "Search" at bounding box center [1435, 42] width 74 height 31
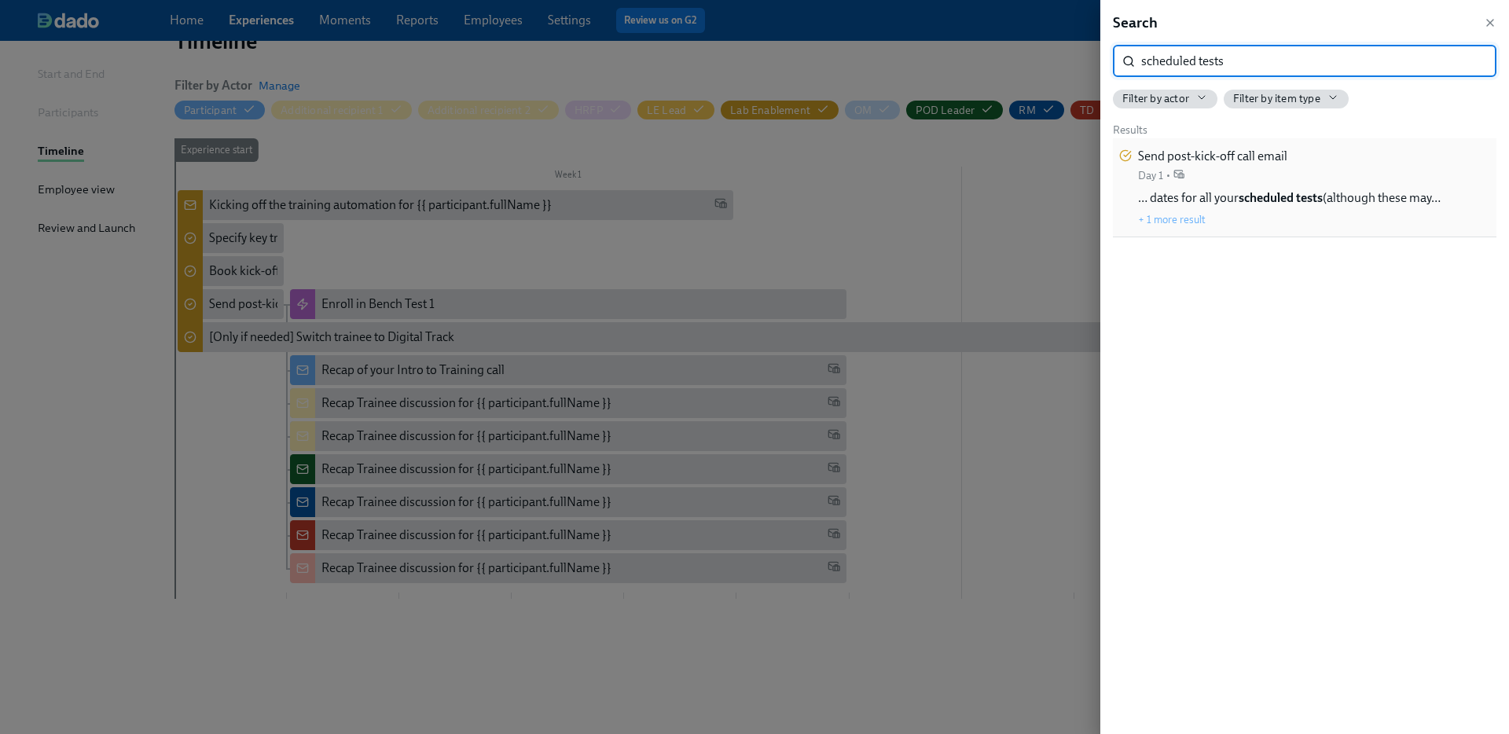
type input "scheduled tests"
click at [1350, 156] on div "Send post-kick-off call email Day 1 • … dates for all your scheduled tests (alt…" at bounding box center [1289, 187] width 303 height 79
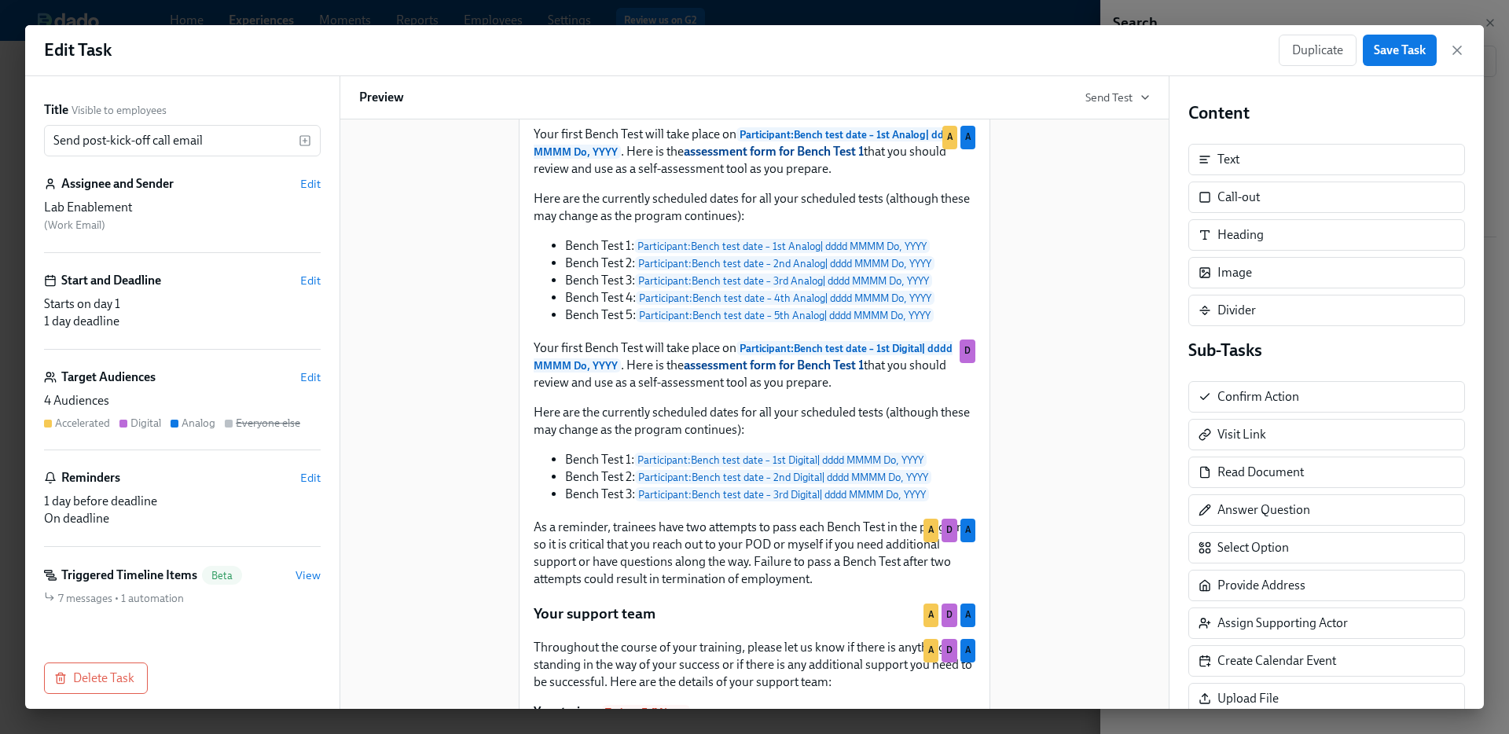
scroll to position [983, 0]
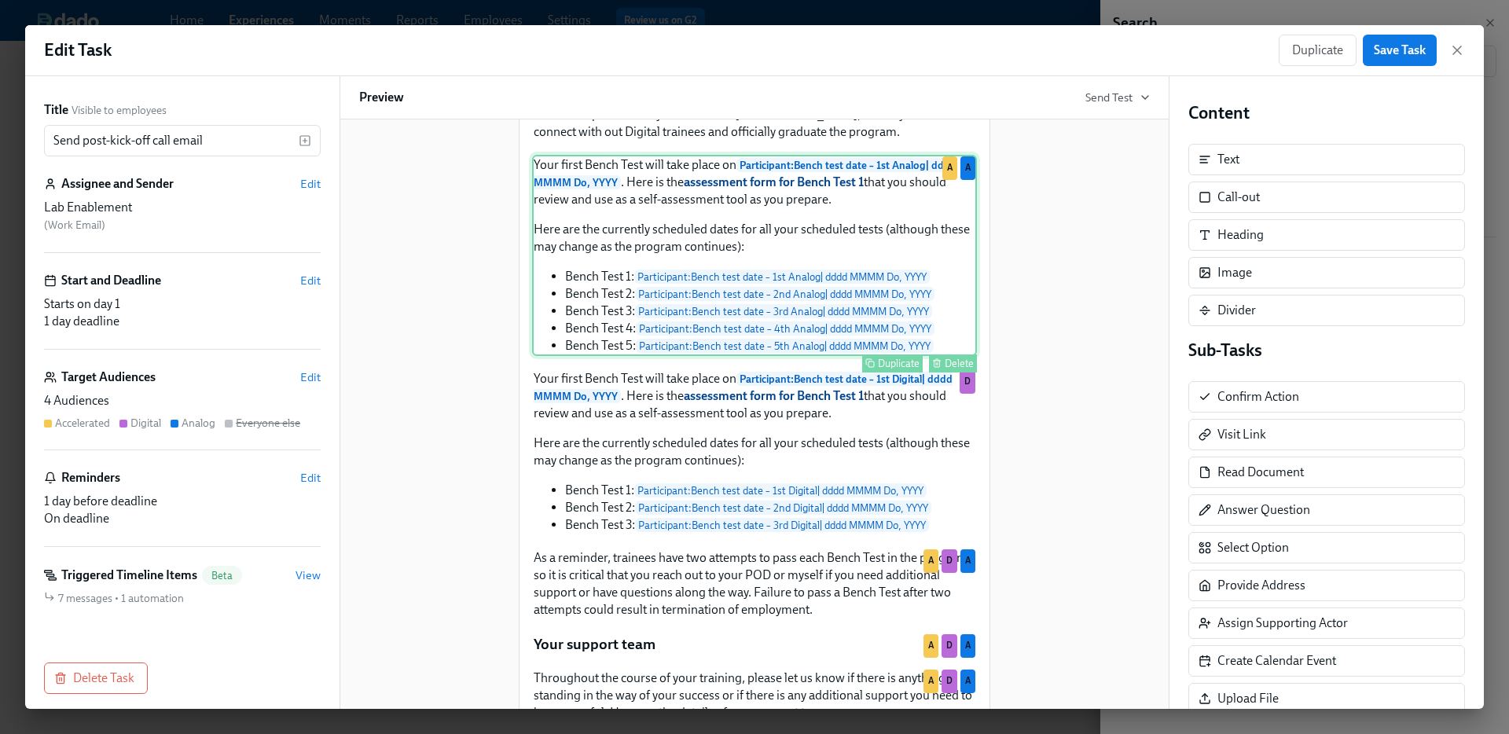
click at [732, 277] on div "Your first Bench Test will take place on Participant : Bench test date – 1st An…" at bounding box center [754, 255] width 445 height 201
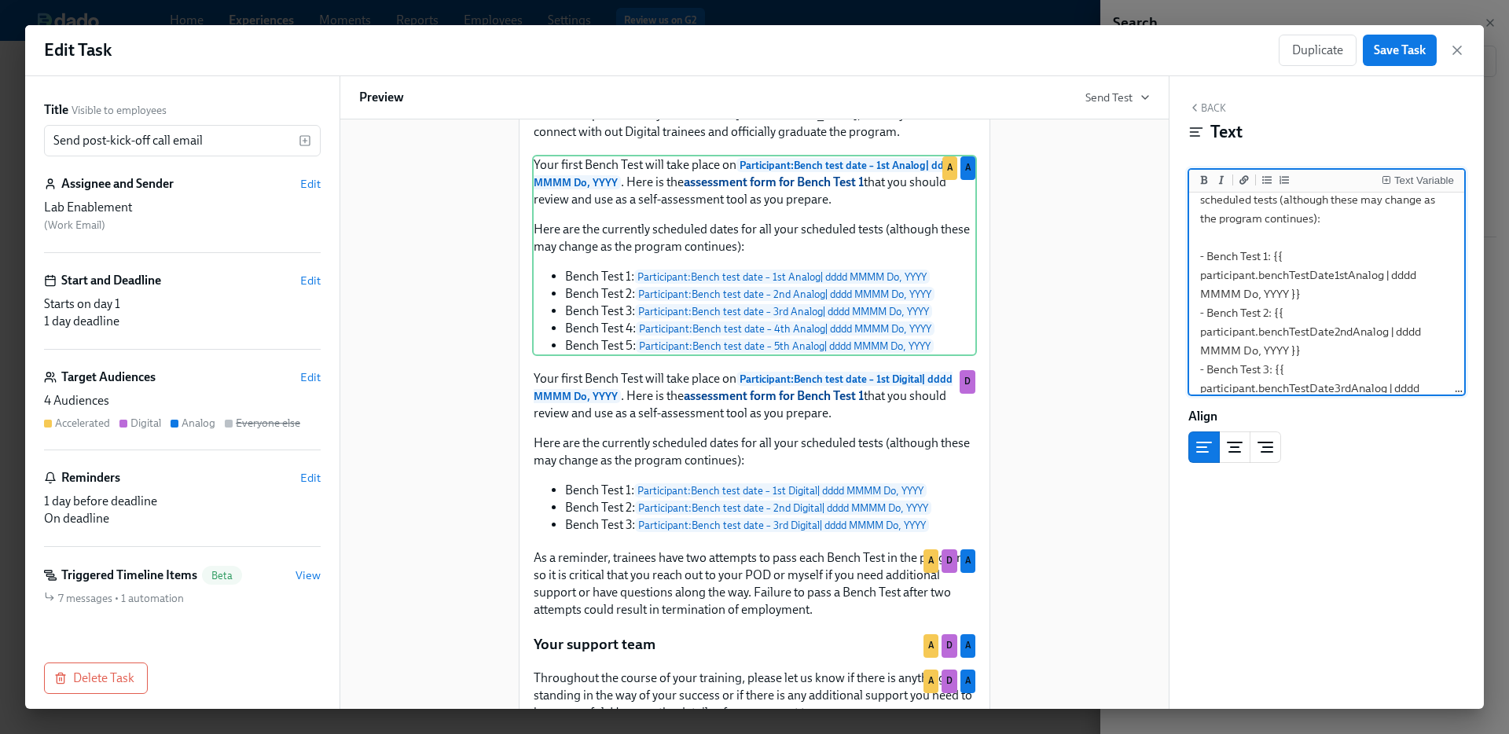
scroll to position [166, 0]
click at [1258, 253] on textarea "Your first Bench Test will take place on **{{ participant.benchTestDate1stAnalo…" at bounding box center [1326, 283] width 269 height 506
type textarea "Your first Bench Test will take place on **{{ participant.benchTestDate1stAnalo…"
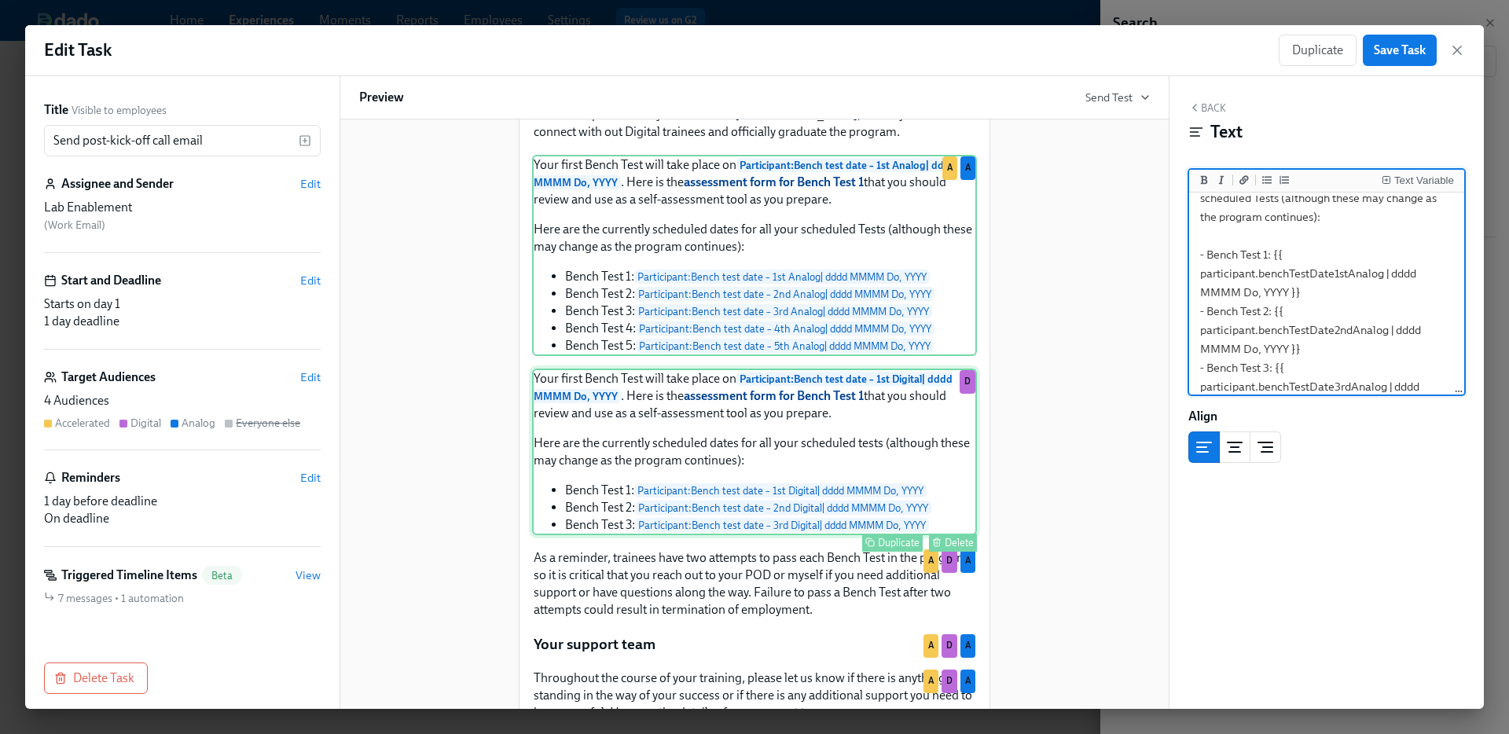
click at [787, 461] on div "Your first Bench Test will take place on Participant : Bench test date – 1st Di…" at bounding box center [754, 452] width 445 height 167
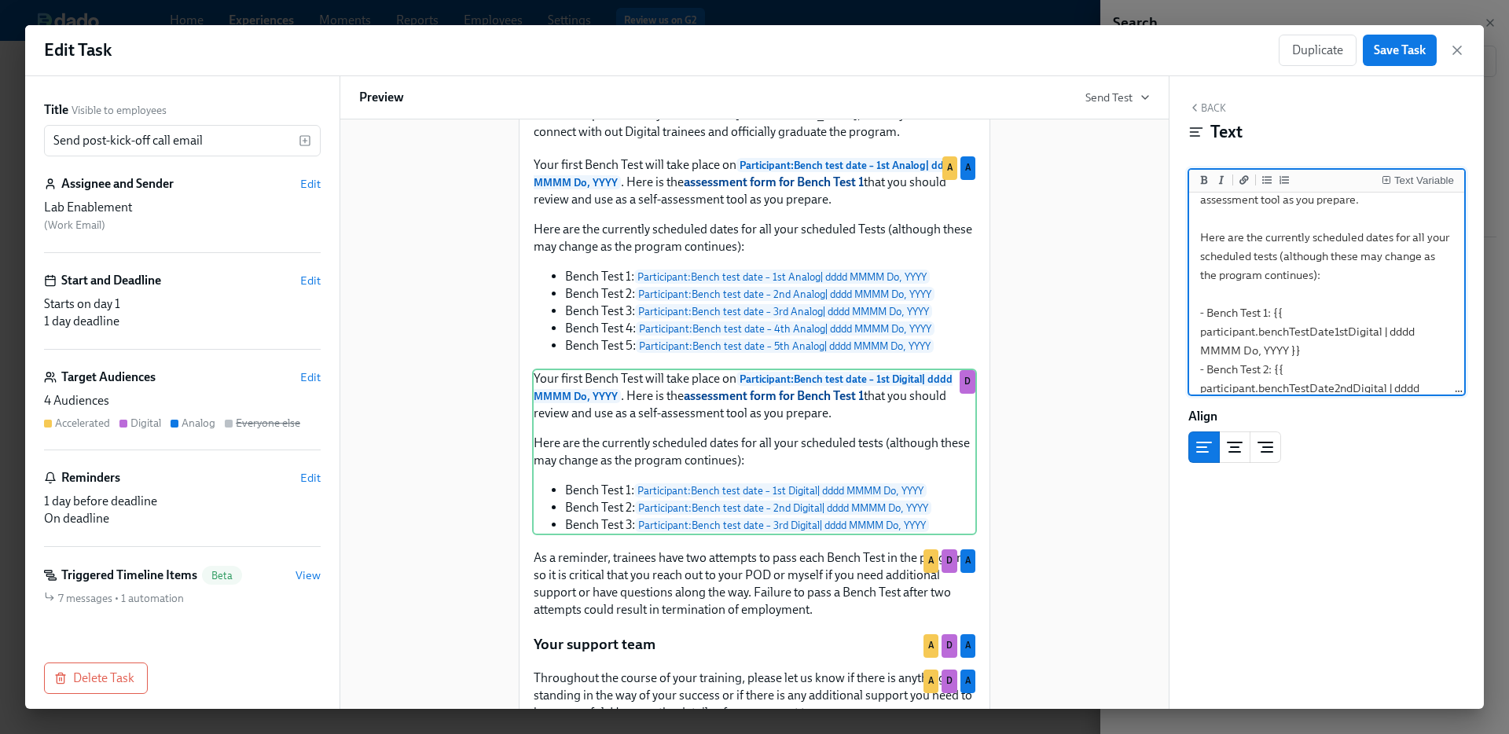
scroll to position [107, 0]
click at [1259, 318] on textarea "Your first Bench Test will take place on **{{ participant.benchTestDate1stDigit…" at bounding box center [1326, 285] width 269 height 393
type textarea "Your first Bench Test will take place on **{{ participant.benchTestDate1stDigit…"
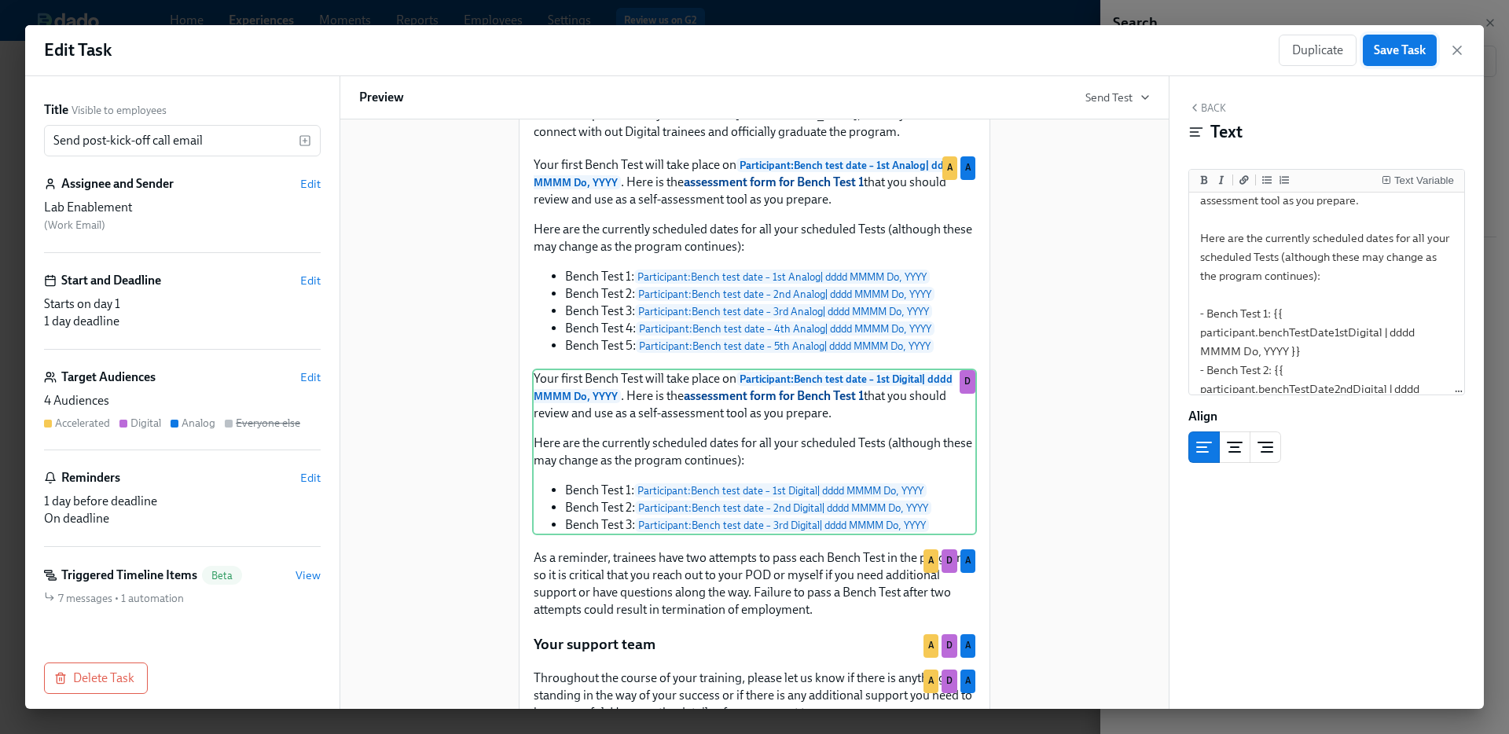
click at [1403, 56] on span "Save Task" at bounding box center [1400, 50] width 52 height 16
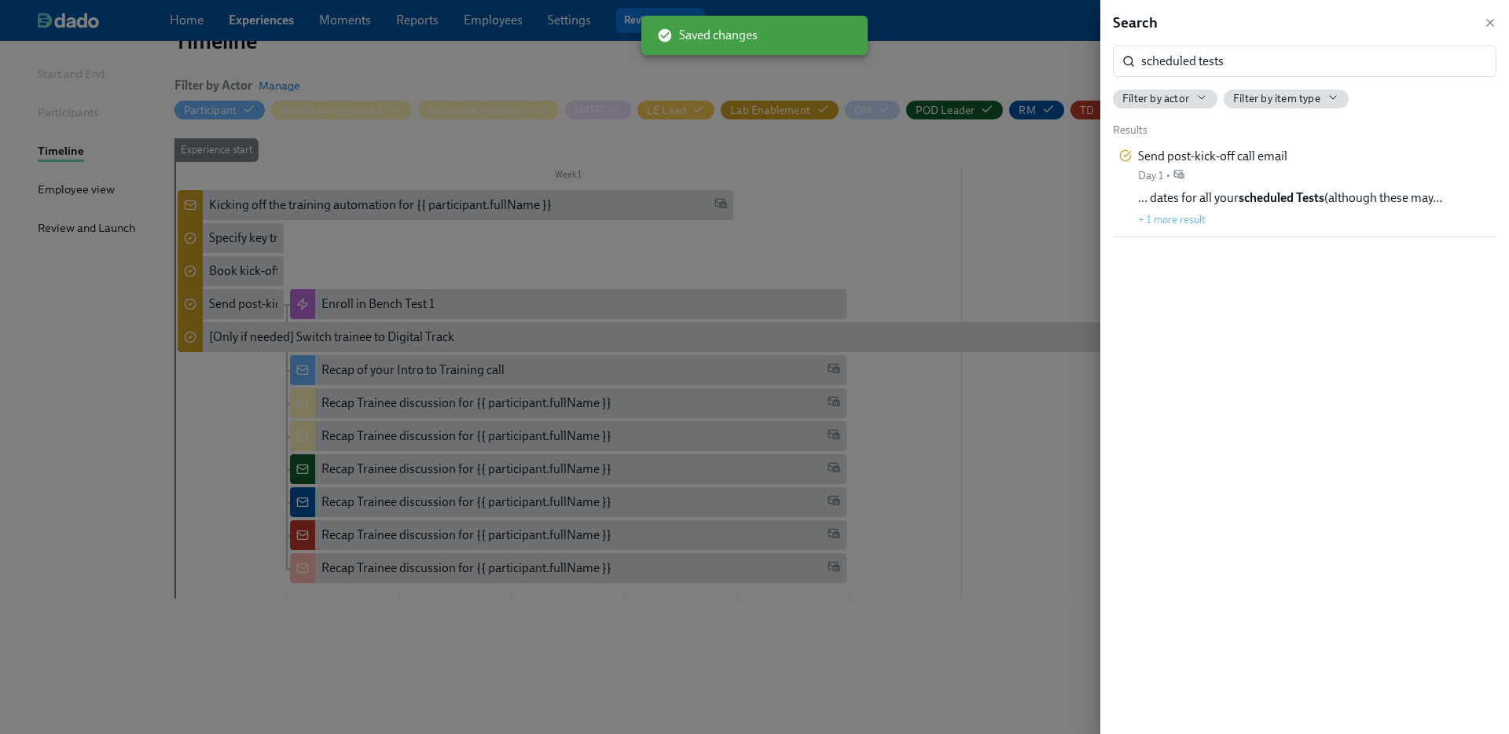
click at [385, 379] on div at bounding box center [754, 367] width 1509 height 734
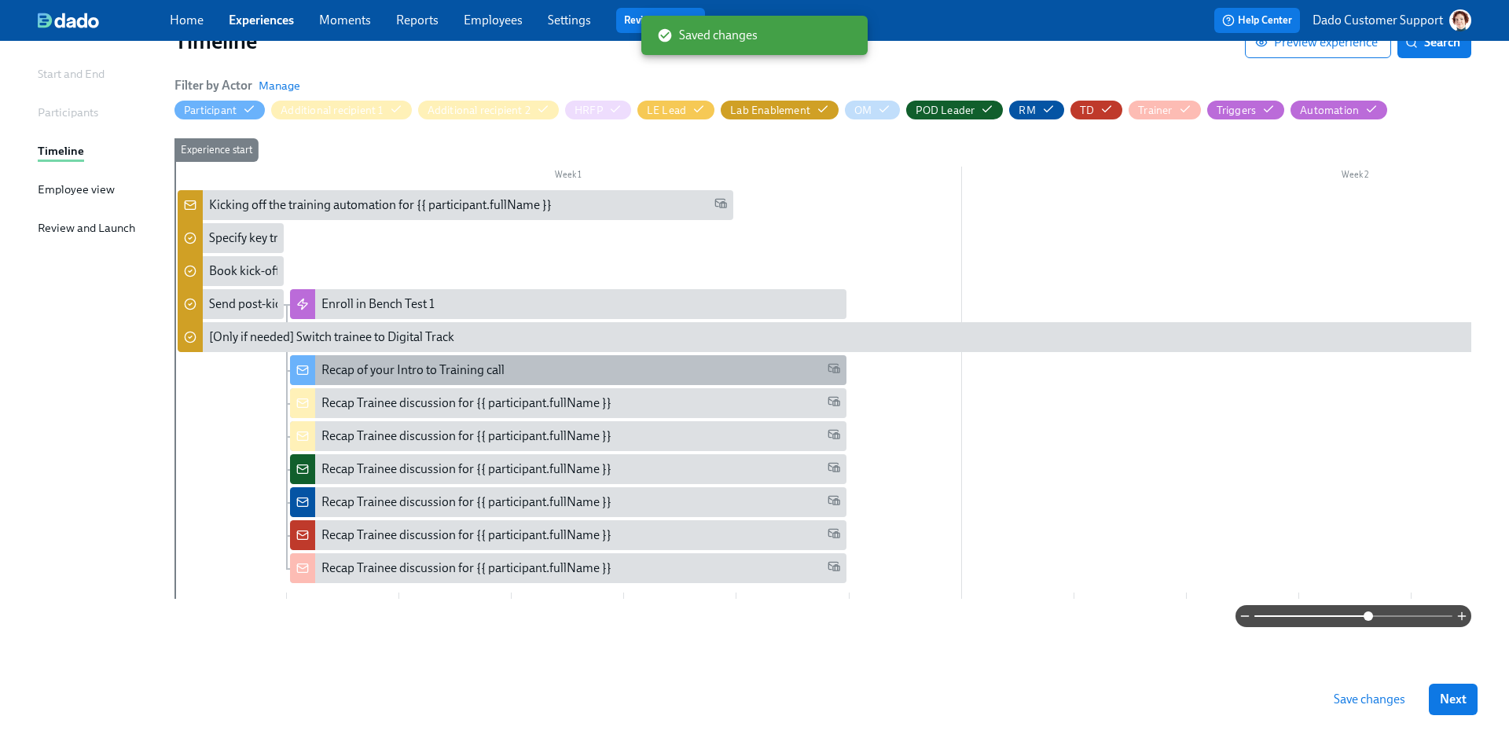
click at [374, 375] on div "Recap of your Intro to Training call" at bounding box center [568, 370] width 556 height 30
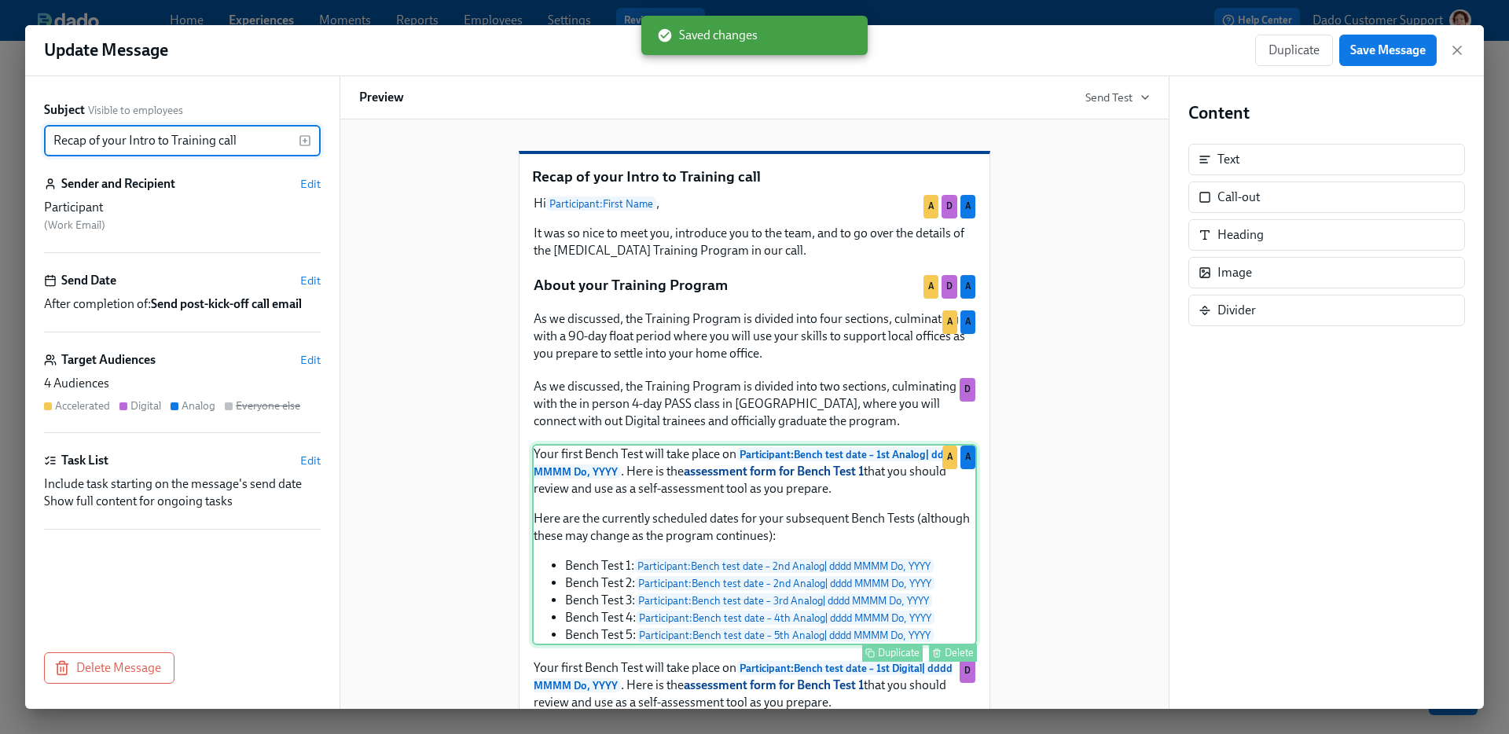
click at [682, 548] on div "Your first Bench Test will take place on Participant : Bench test date – 1st An…" at bounding box center [754, 544] width 445 height 201
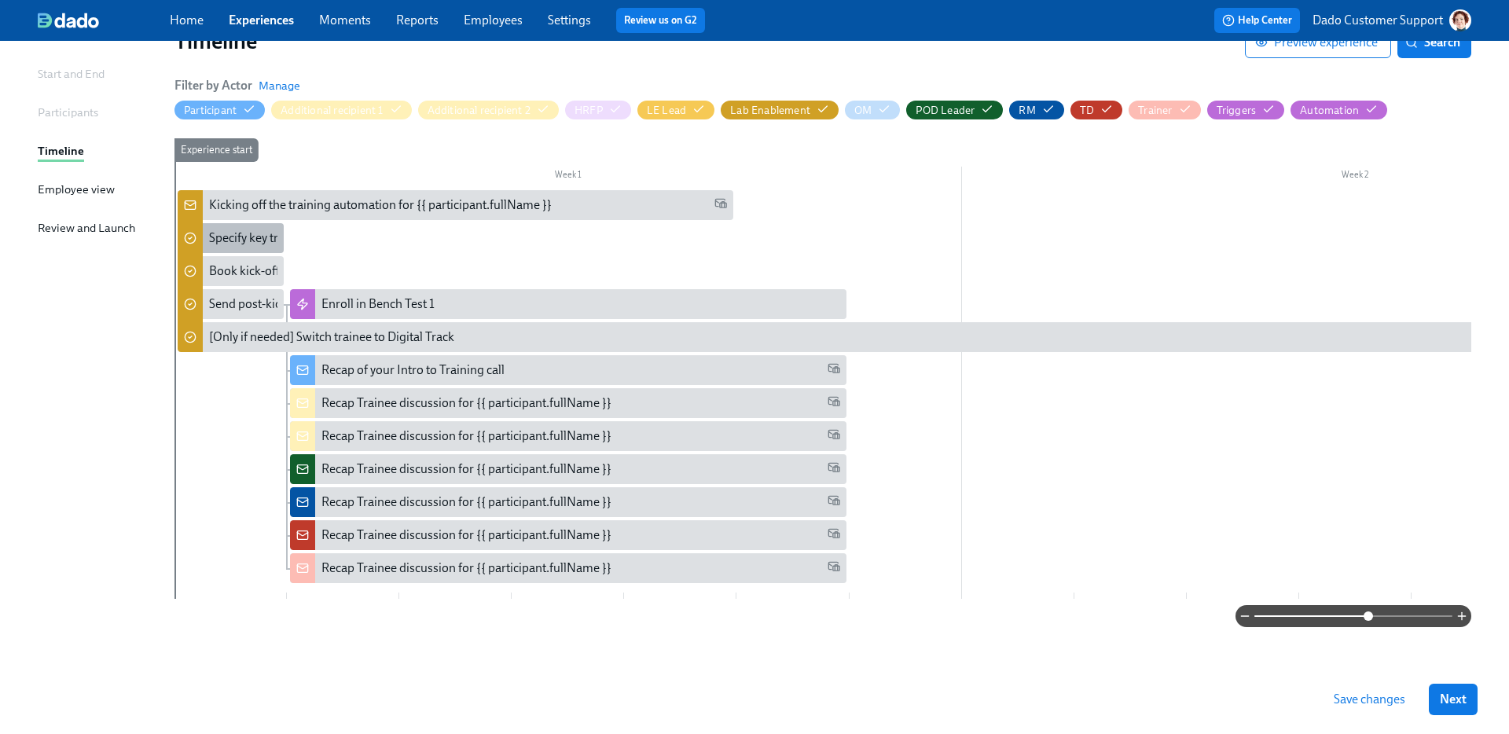
click at [243, 233] on div "Specify key training details" at bounding box center [279, 238] width 141 height 17
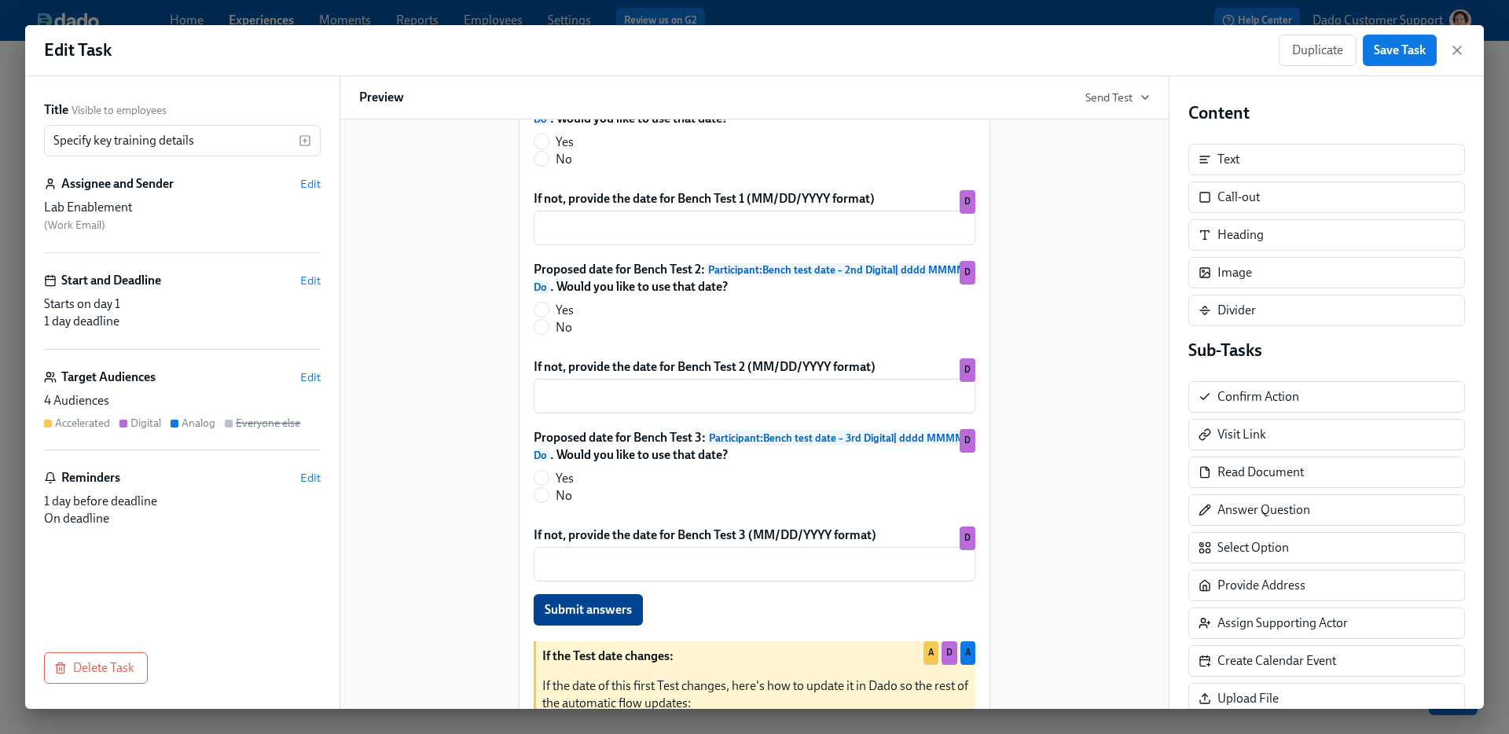
scroll to position [1820, 0]
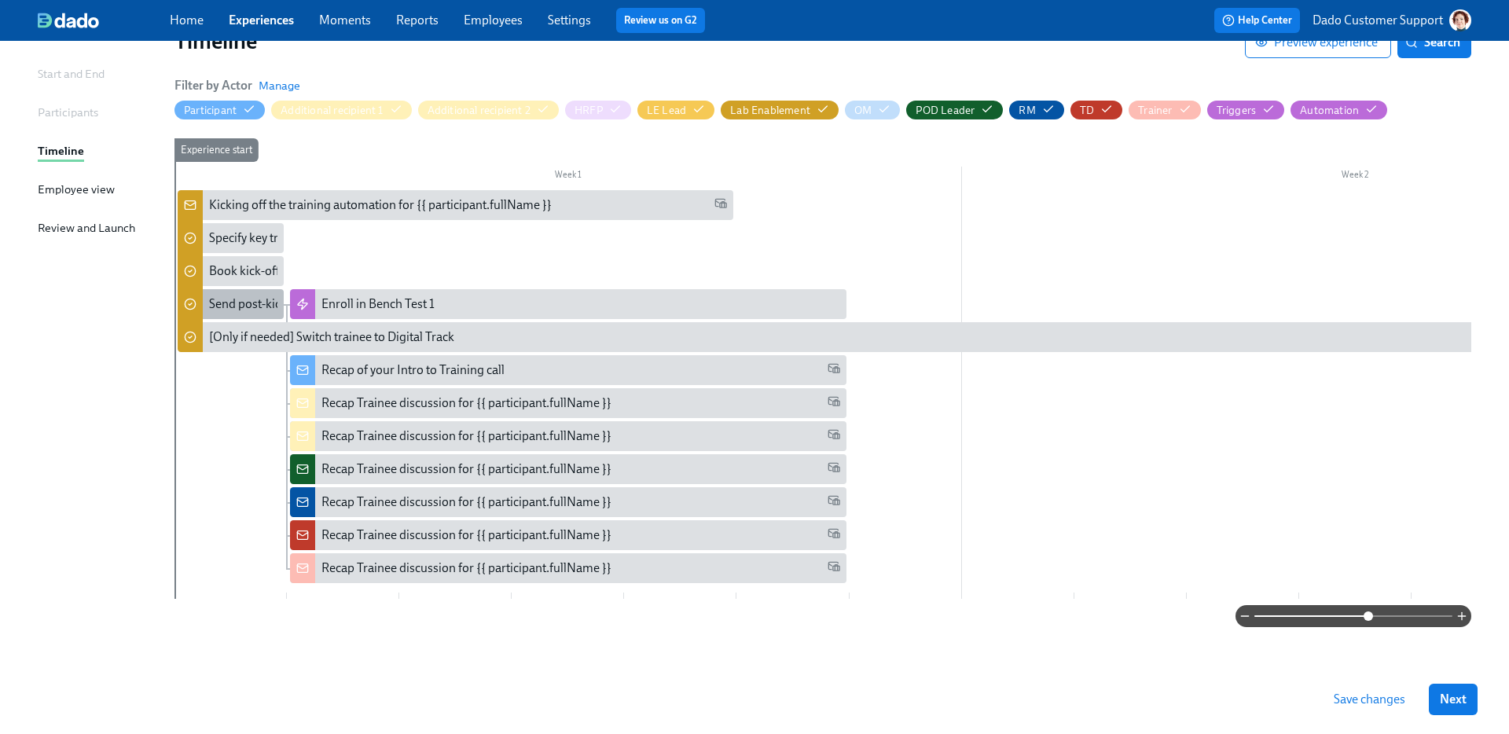
click at [241, 296] on div "Send post-kick-off call email" at bounding box center [283, 304] width 149 height 17
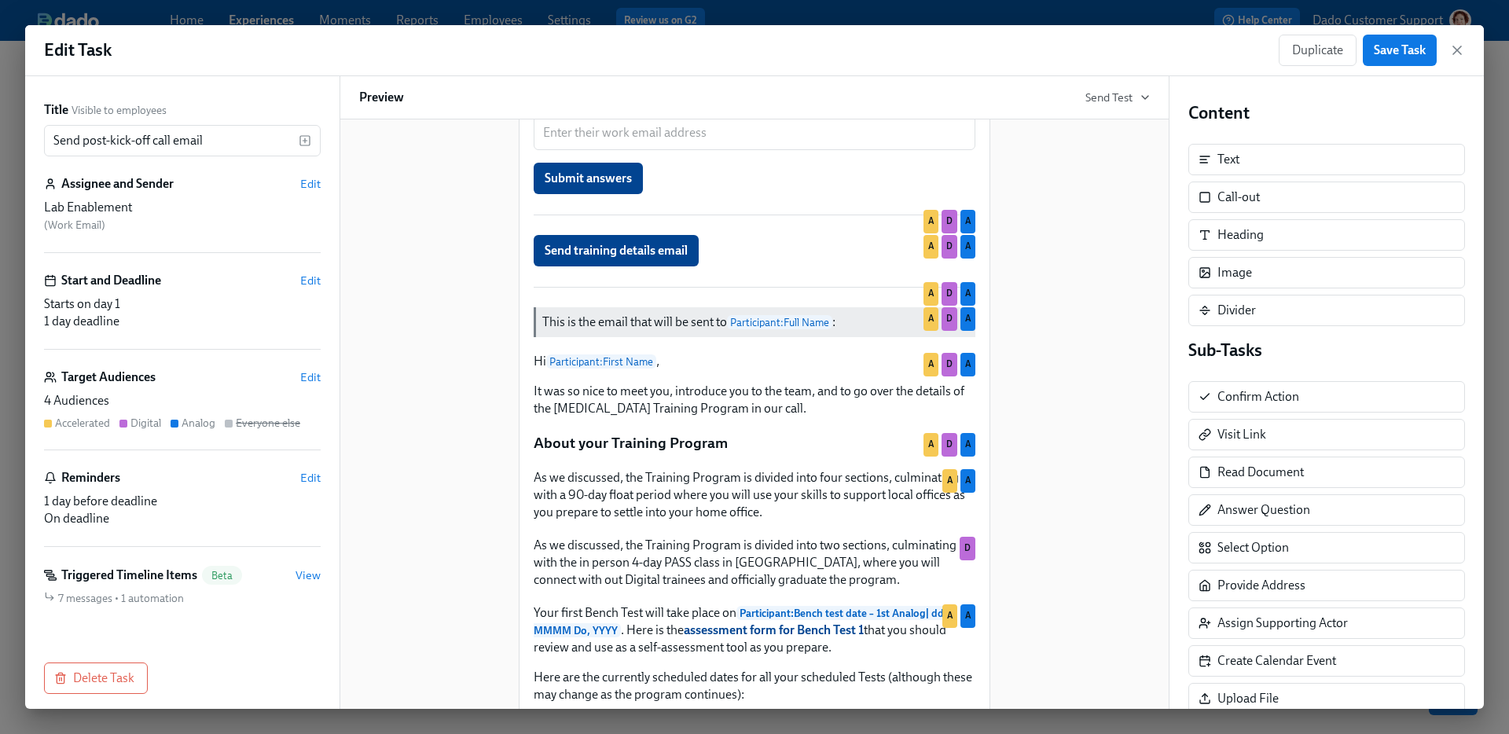
scroll to position [681, 0]
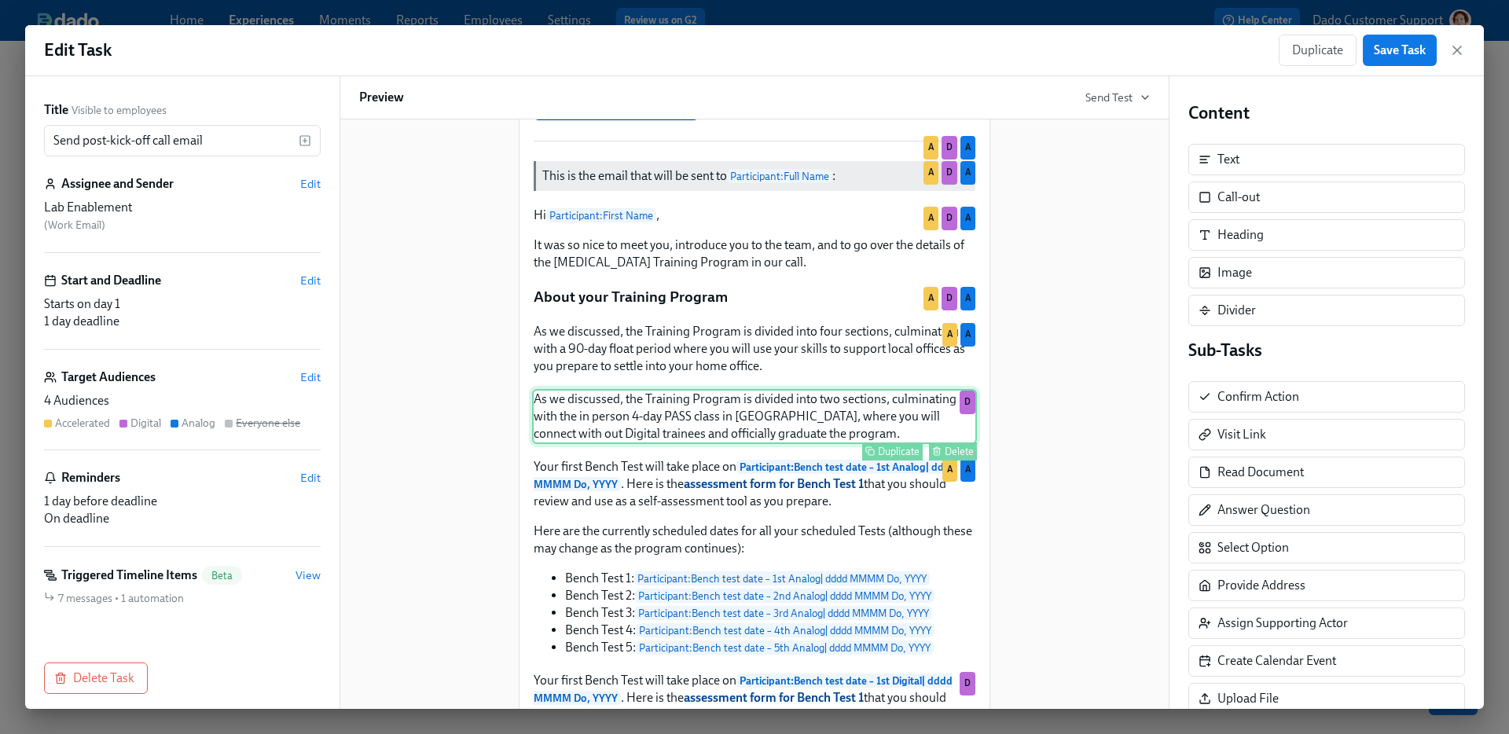
click at [776, 420] on div "As we discussed, the Training Program is divided into two sections, culminating…" at bounding box center [754, 416] width 445 height 55
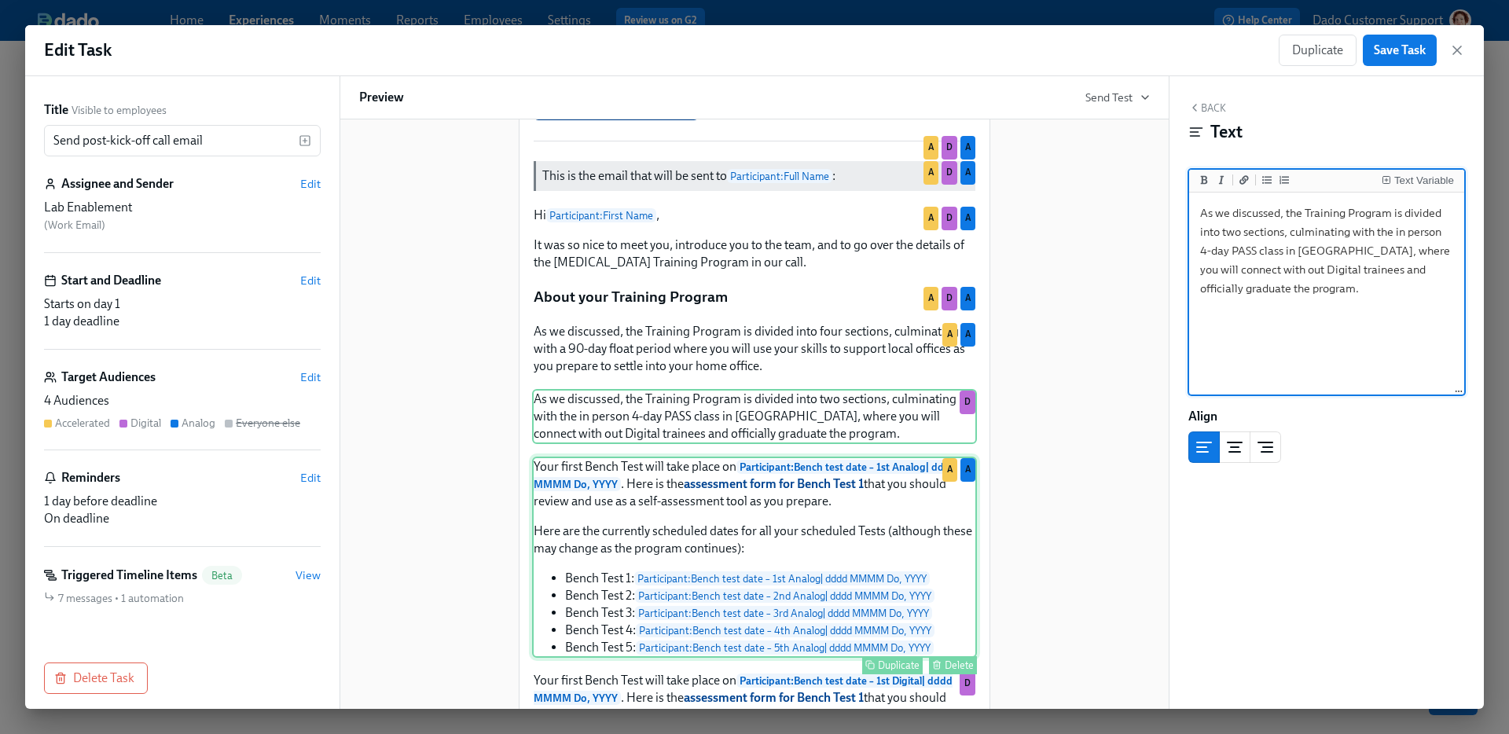
click at [763, 548] on div "Your first Bench Test will take place on Participant : Bench test date – 1st An…" at bounding box center [754, 557] width 445 height 201
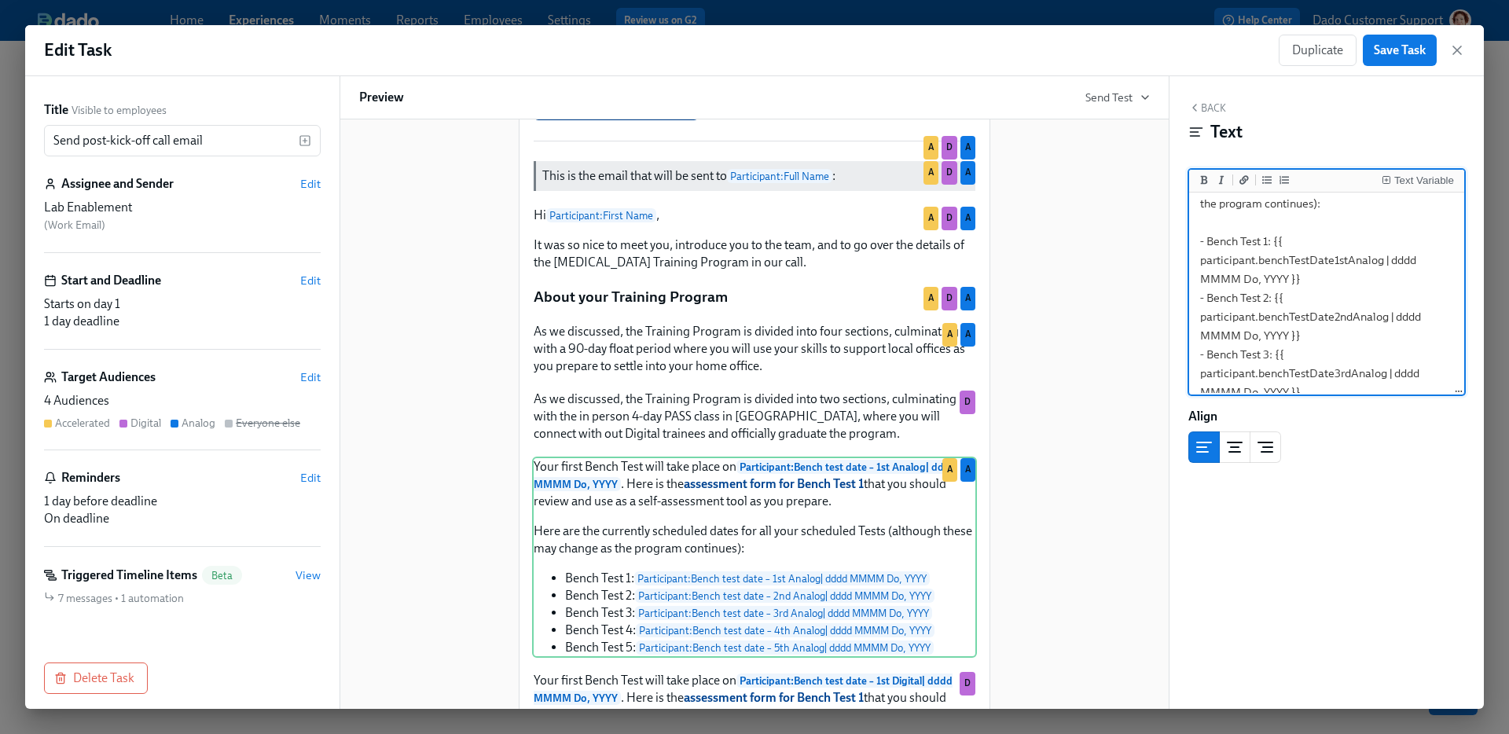
scroll to position [177, 0]
click at [1337, 219] on textarea "Your first Bench Test will take place on **{{ participant.benchTestDate1stAnalo…" at bounding box center [1326, 272] width 269 height 506
type textarea "Your first Bench Test will take place on **{{ participant.benchTestDate1stAnalo…"
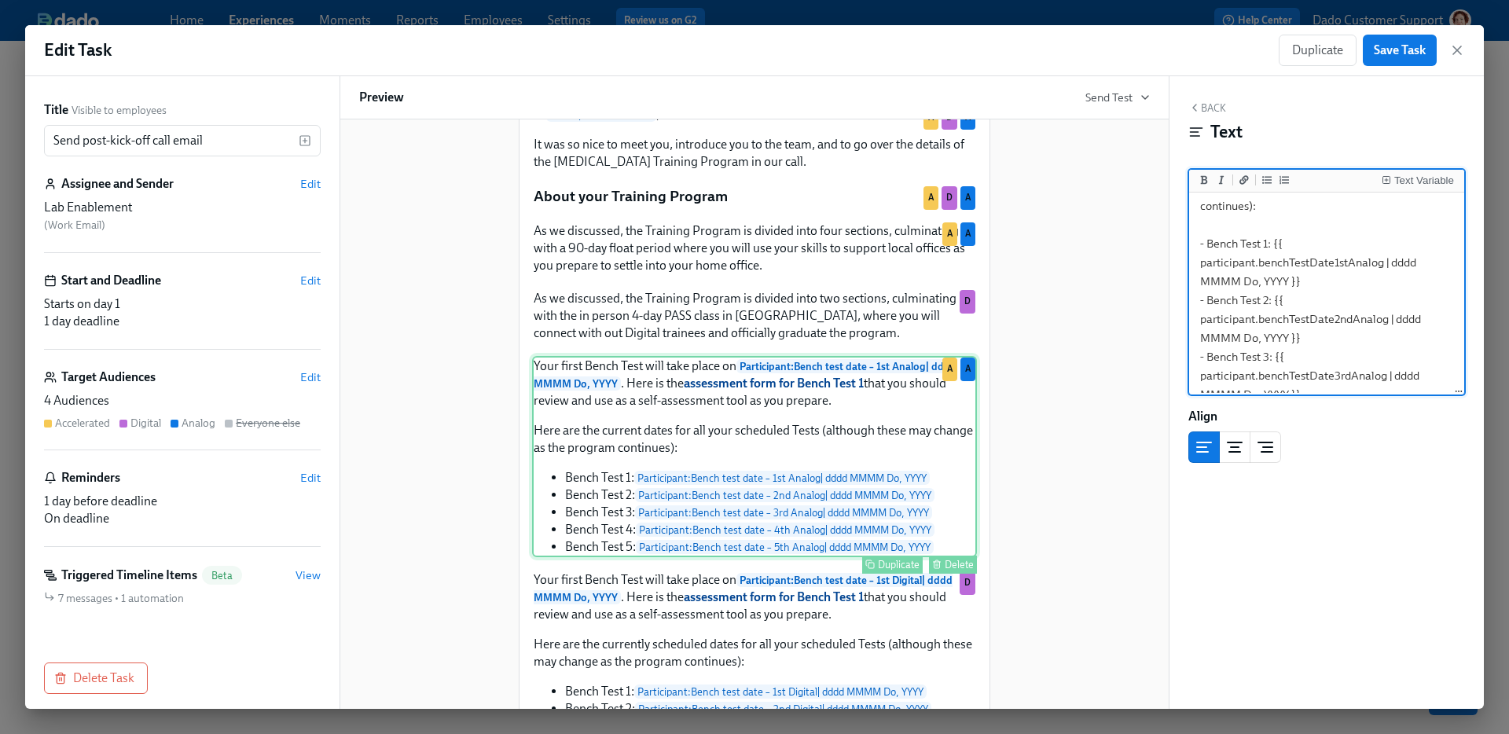
scroll to position [924, 0]
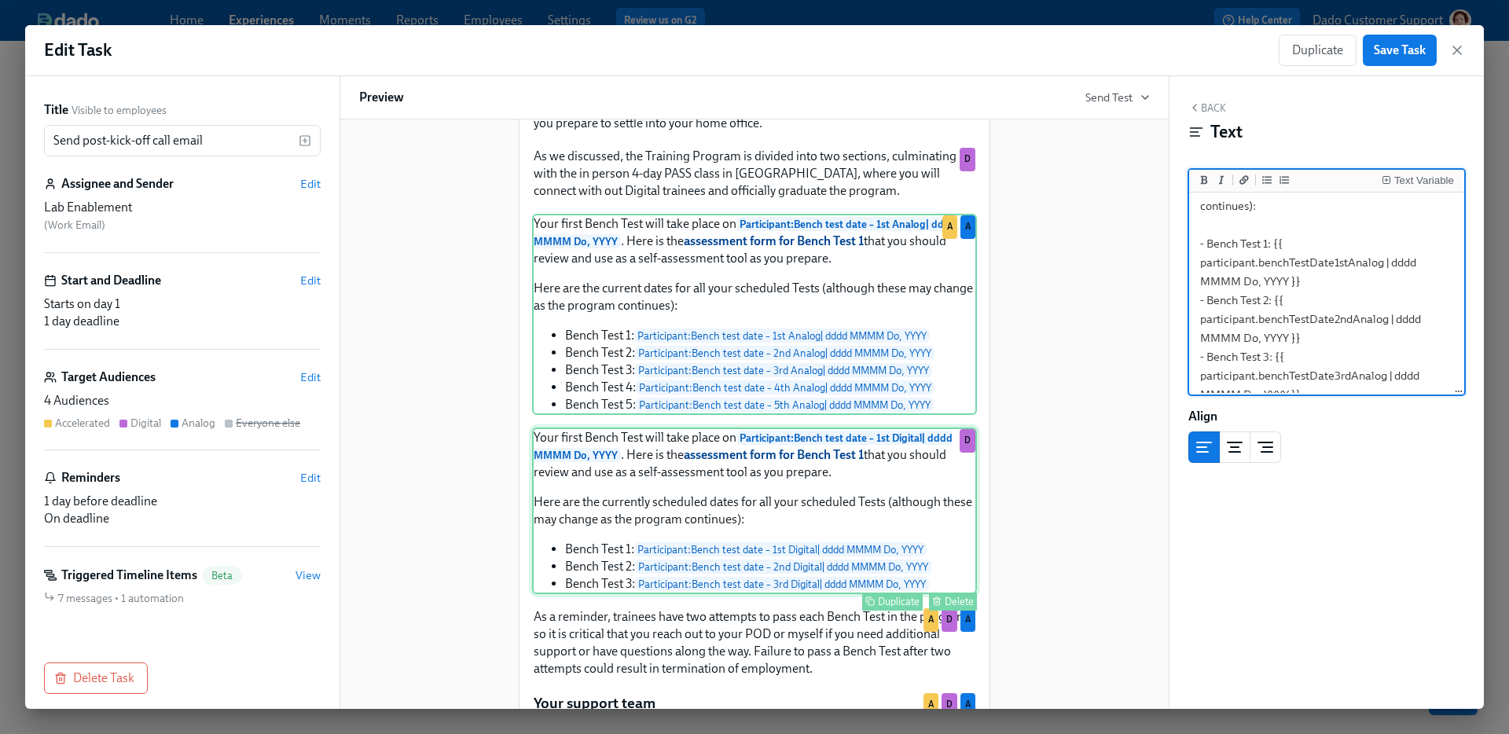
click at [876, 510] on div "Your first Bench Test will take place on Participant : Bench test date – 1st Di…" at bounding box center [754, 511] width 445 height 167
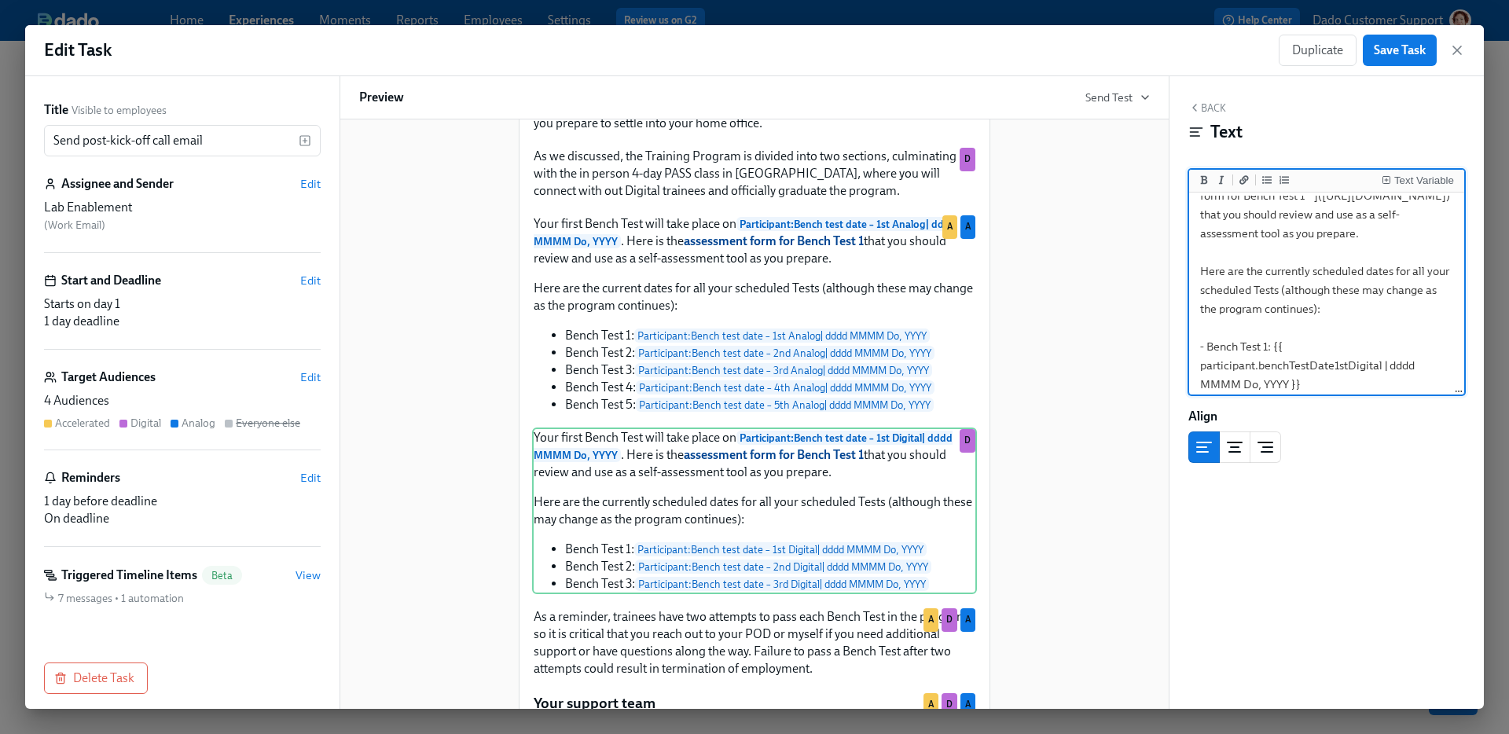
scroll to position [77, 0]
click at [1327, 325] on textarea "Your first Bench Test will take place on **{{ participant.benchTestDate1stDigit…" at bounding box center [1326, 315] width 269 height 393
type textarea "Your first Bench Test will take place on **{{ participant.benchTestDate1stDigit…"
click at [1403, 46] on span "Save Task" at bounding box center [1400, 50] width 52 height 16
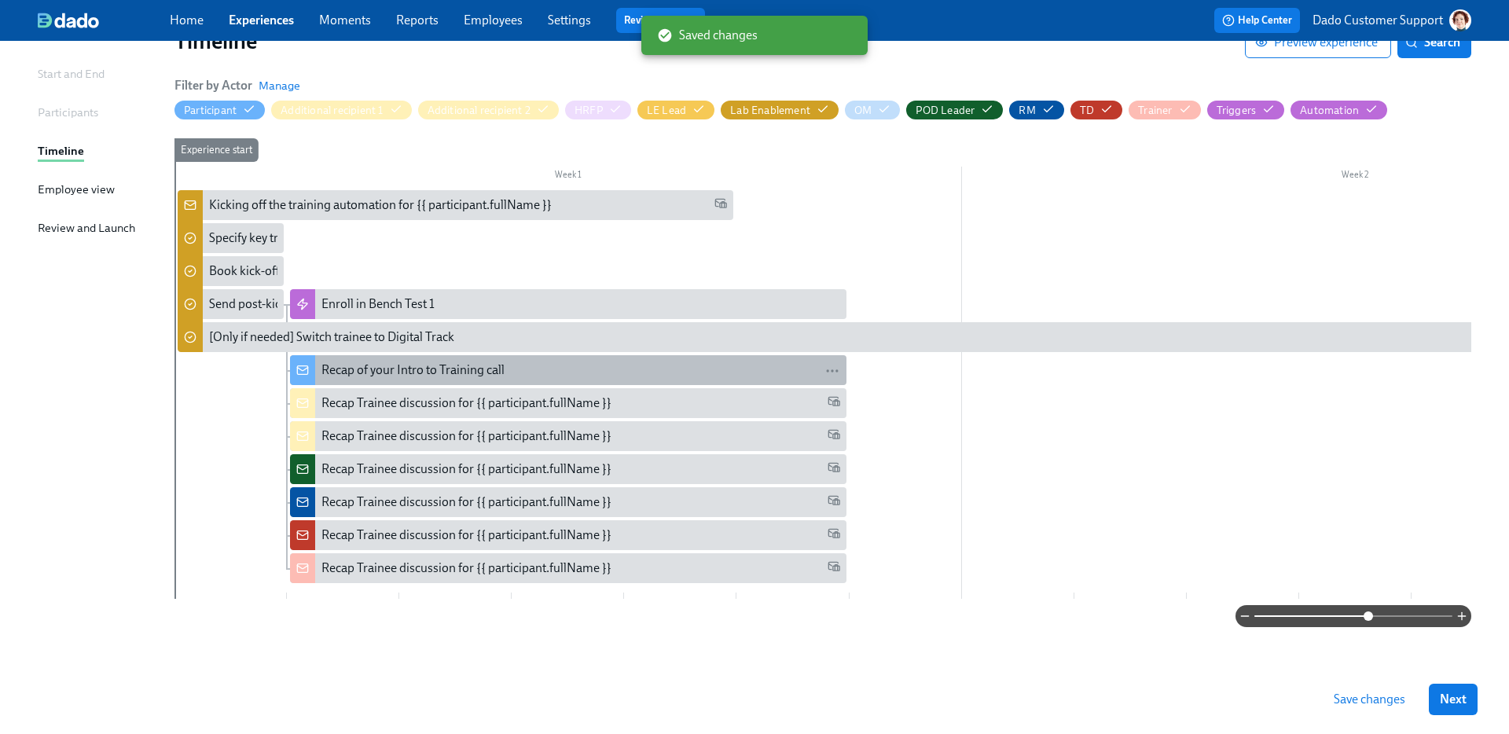
click at [473, 355] on div "Recap of your Intro to Training call" at bounding box center [568, 370] width 556 height 30
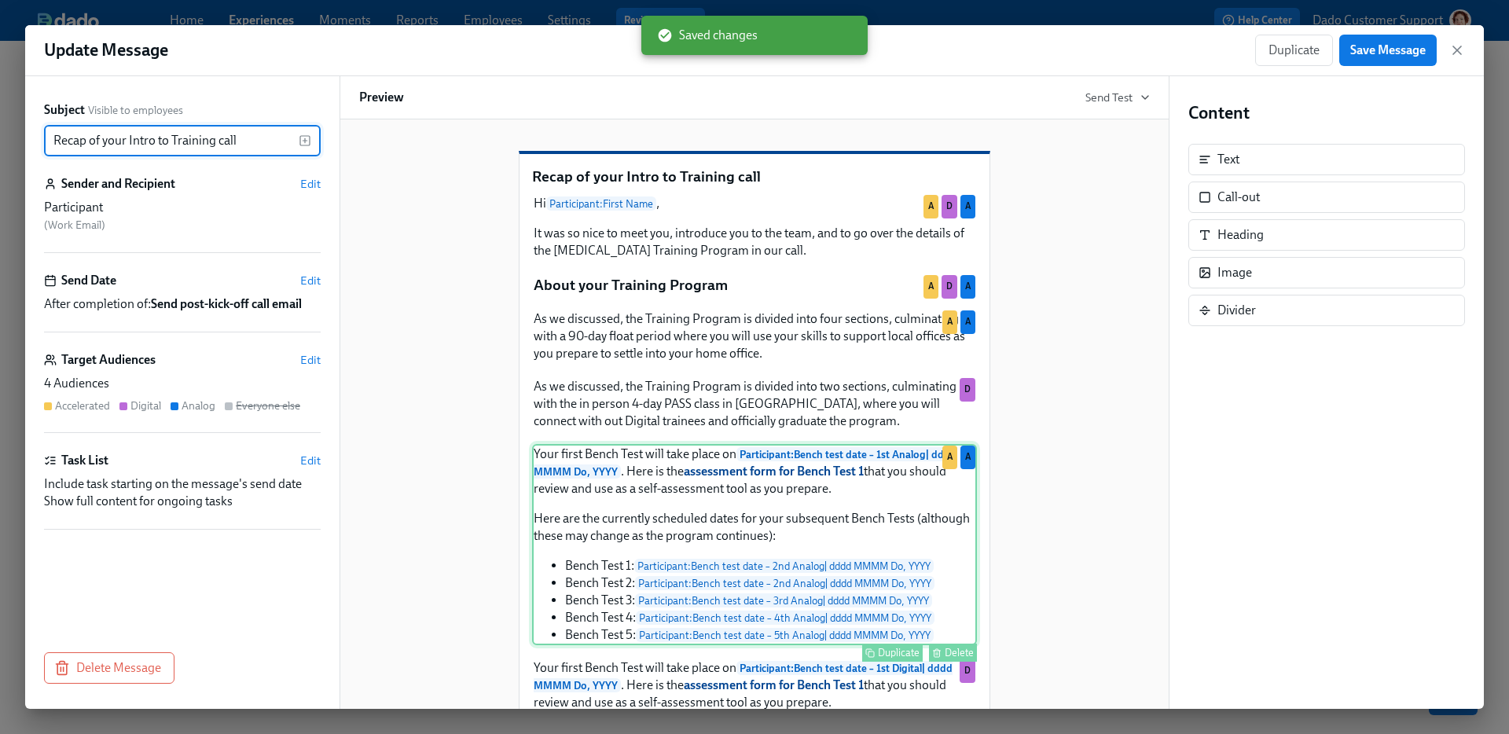
click at [652, 549] on div "Your first Bench Test will take place on Participant : Bench test date – 1st An…" at bounding box center [754, 544] width 445 height 201
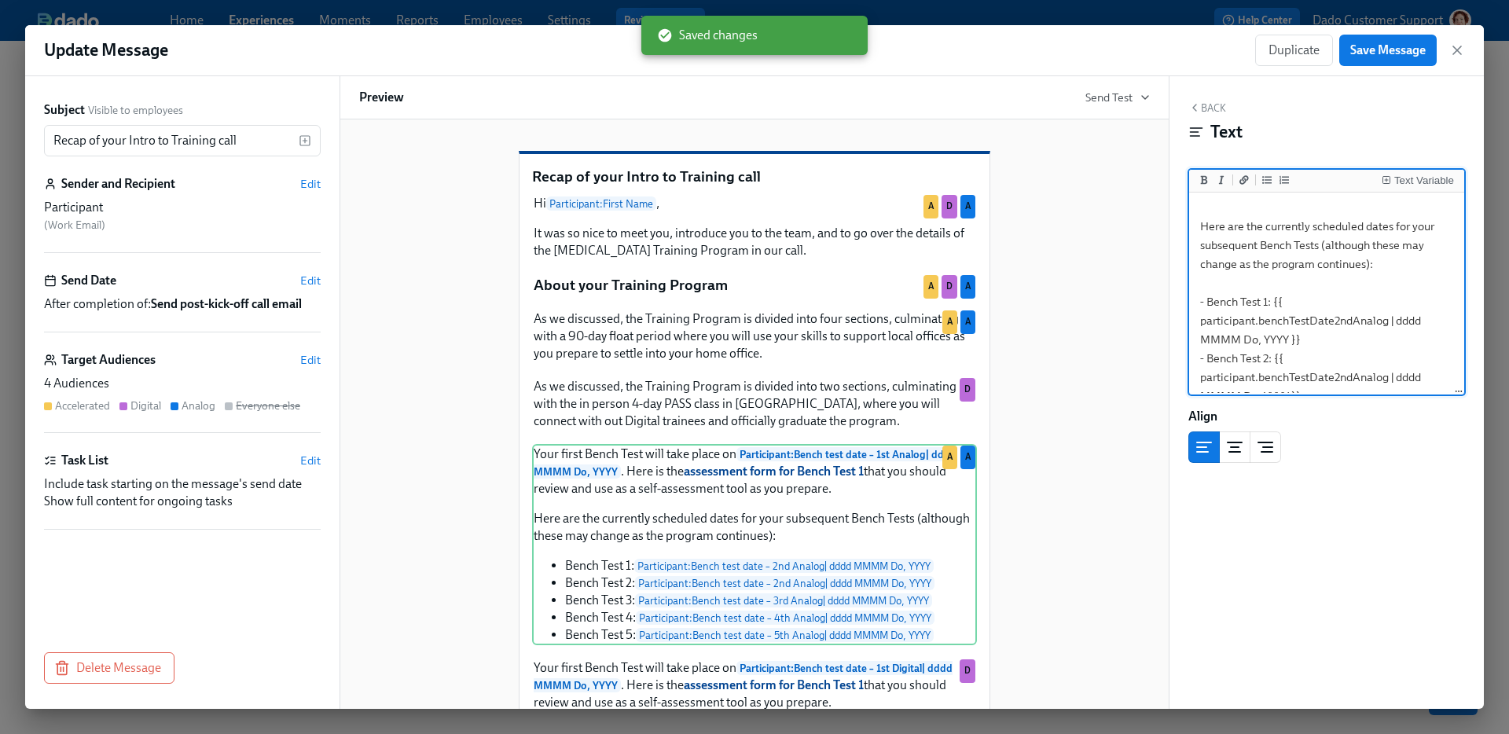
scroll to position [118, 0]
drag, startPoint x: 1390, startPoint y: 321, endPoint x: 1191, endPoint y: 291, distance: 201.2
click at [1191, 291] on div "Your first Bench Test will take place on **{{ participant.benchTestDate1stAnalo…" at bounding box center [1326, 295] width 275 height 204
type textarea "Your first Bench Test will take place on **{{ participant.benchTestDate1stAnalo…"
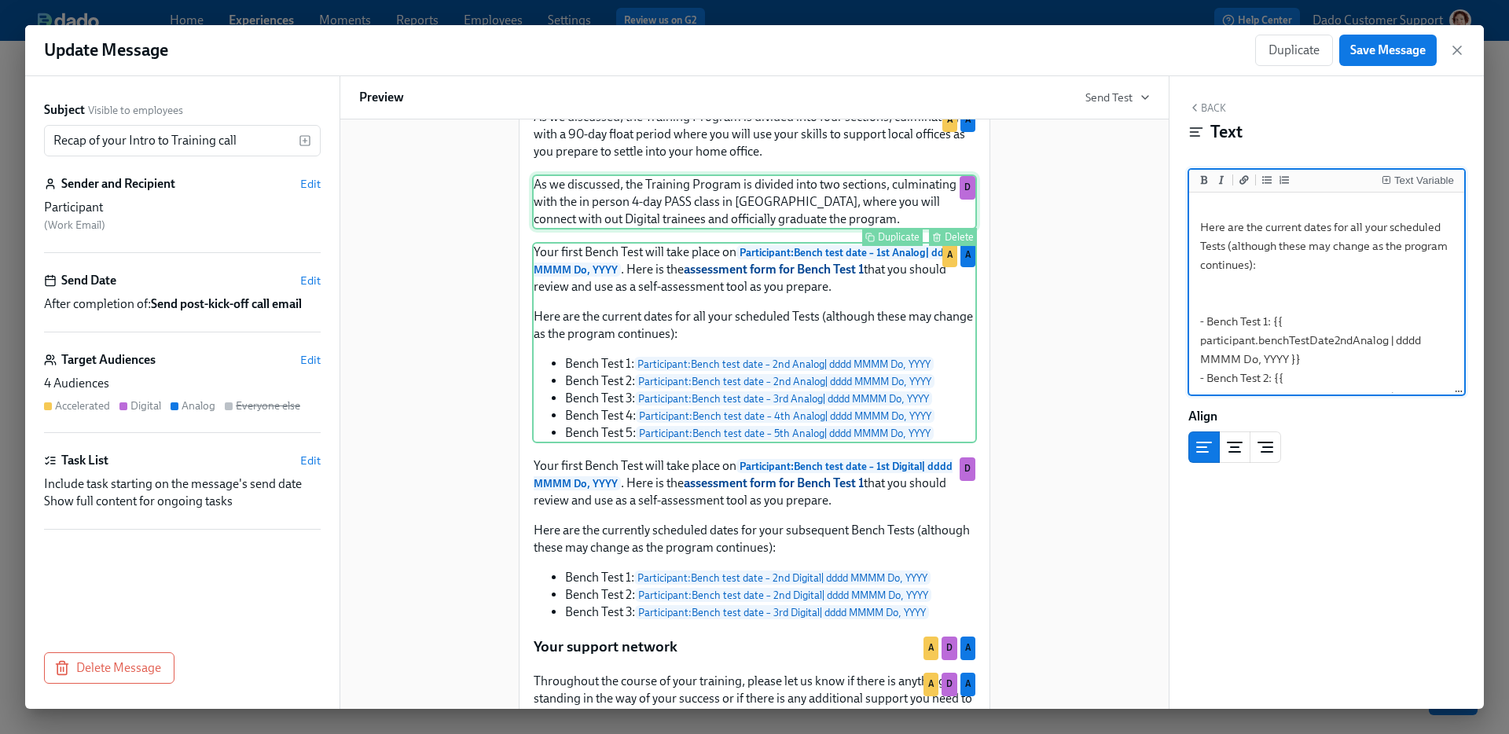
scroll to position [204, 0]
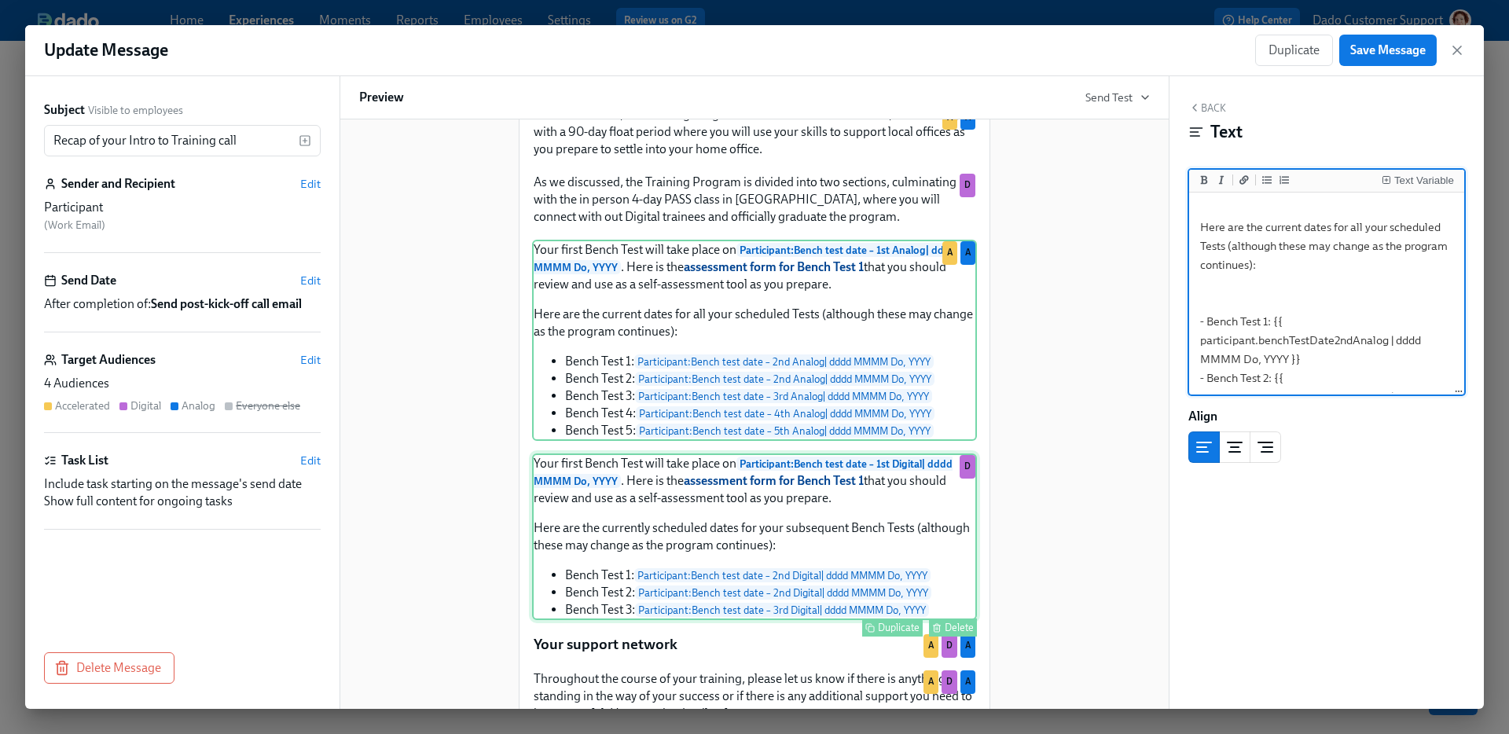
click at [762, 574] on div "Your first Bench Test will take place on Participant : Bench test date – 1st Di…" at bounding box center [754, 537] width 445 height 167
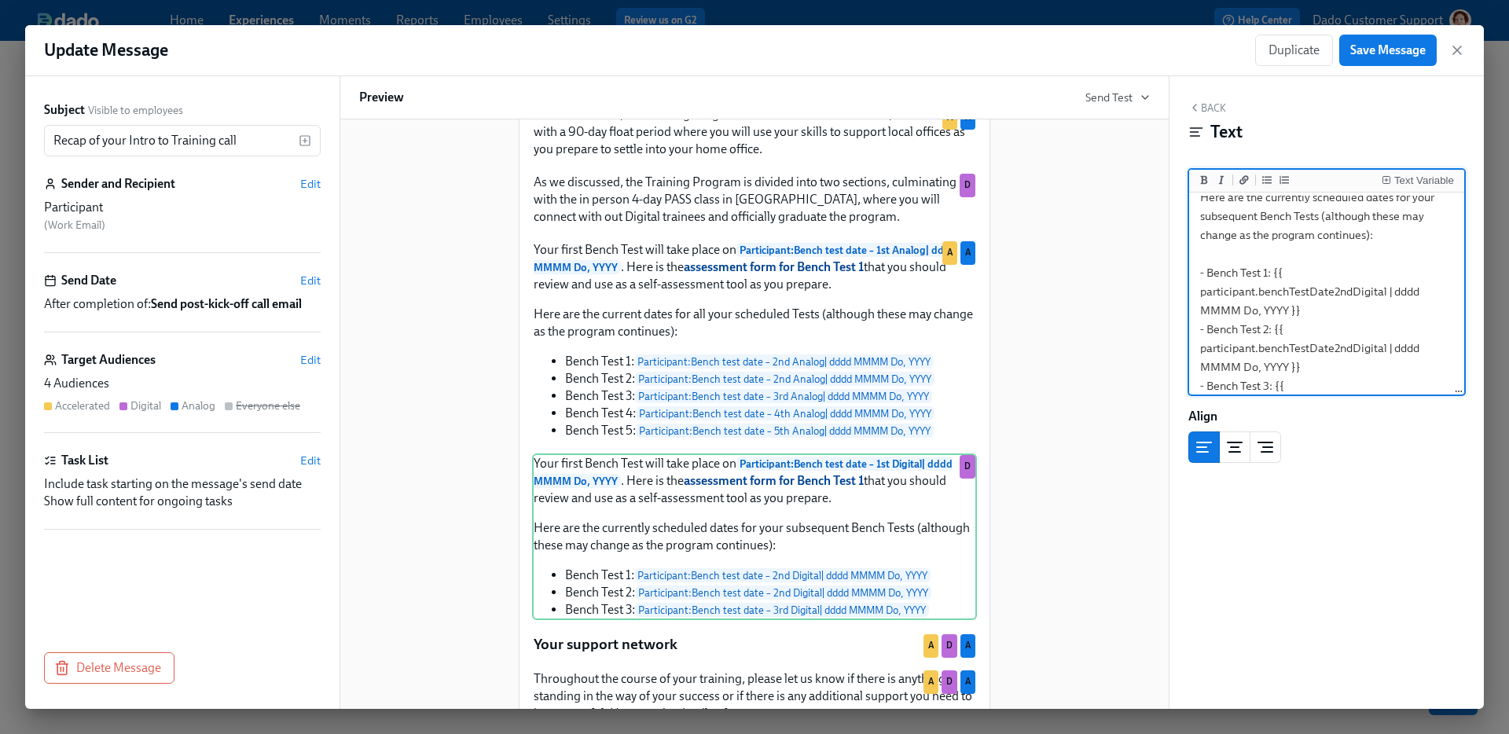
scroll to position [146, 0]
drag, startPoint x: 1399, startPoint y: 301, endPoint x: 1197, endPoint y: 262, distance: 205.8
click at [1197, 262] on textarea "Your first Bench Test will take place on **{{ participant.benchTestDate1stDigit…" at bounding box center [1326, 246] width 269 height 393
type textarea "Your first Bench Test will take place on **{{ participant.benchTestDate1stDigit…"
click at [1365, 49] on span "Save Message" at bounding box center [1387, 50] width 75 height 16
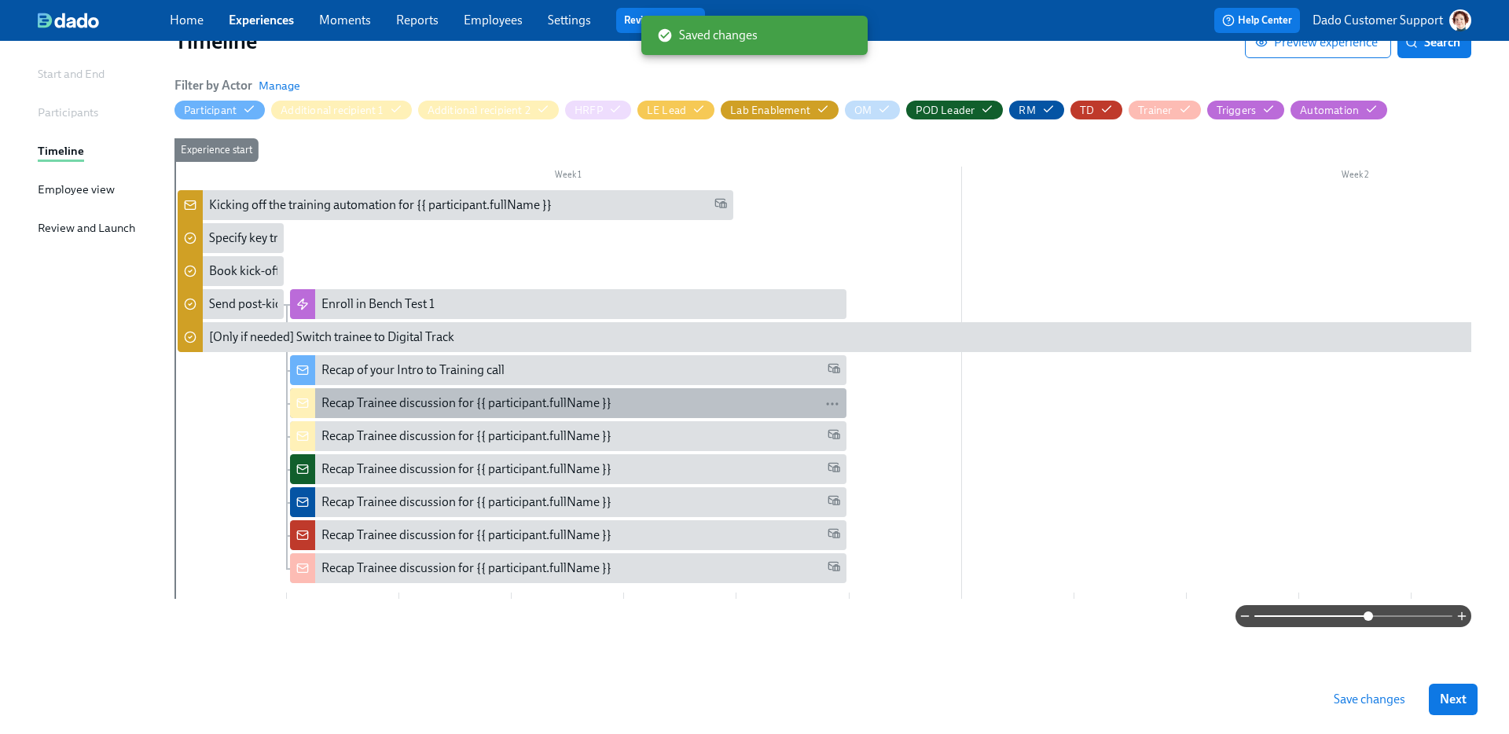
click at [489, 401] on div "Recap Trainee discussion for {{ participant.fullName }}" at bounding box center [466, 403] width 290 height 17
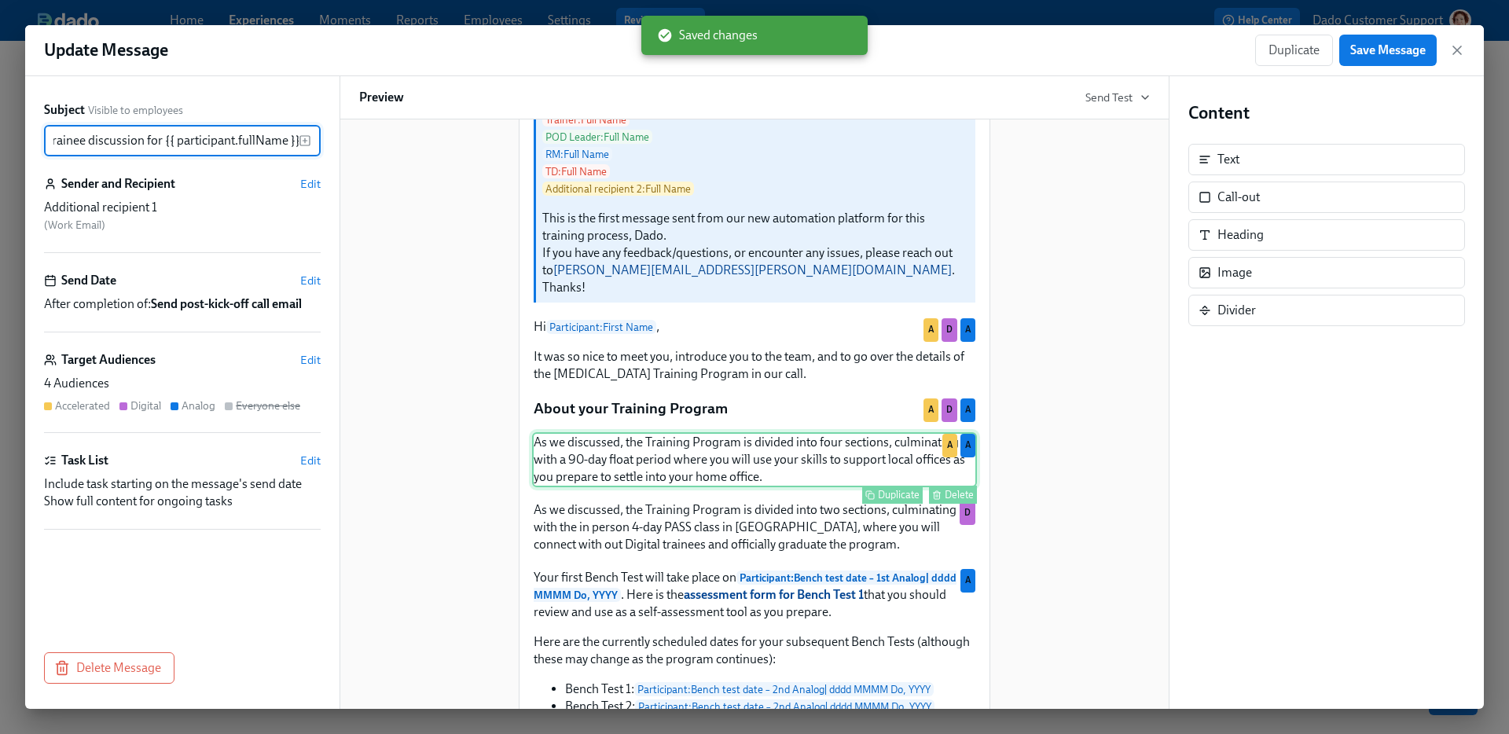
scroll to position [724, 0]
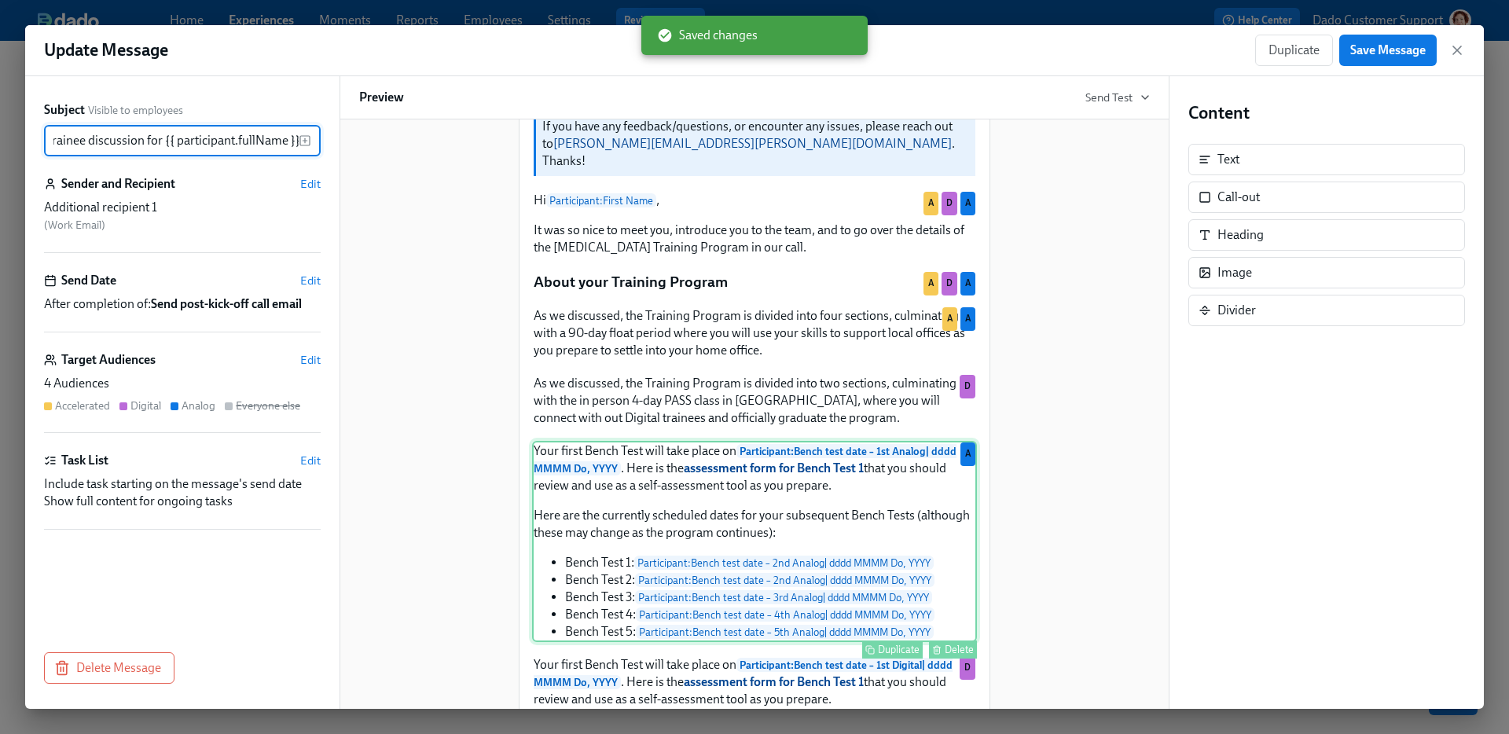
click at [696, 579] on div "Your first Bench Test will take place on Participant : Bench test date – 1st An…" at bounding box center [754, 541] width 445 height 201
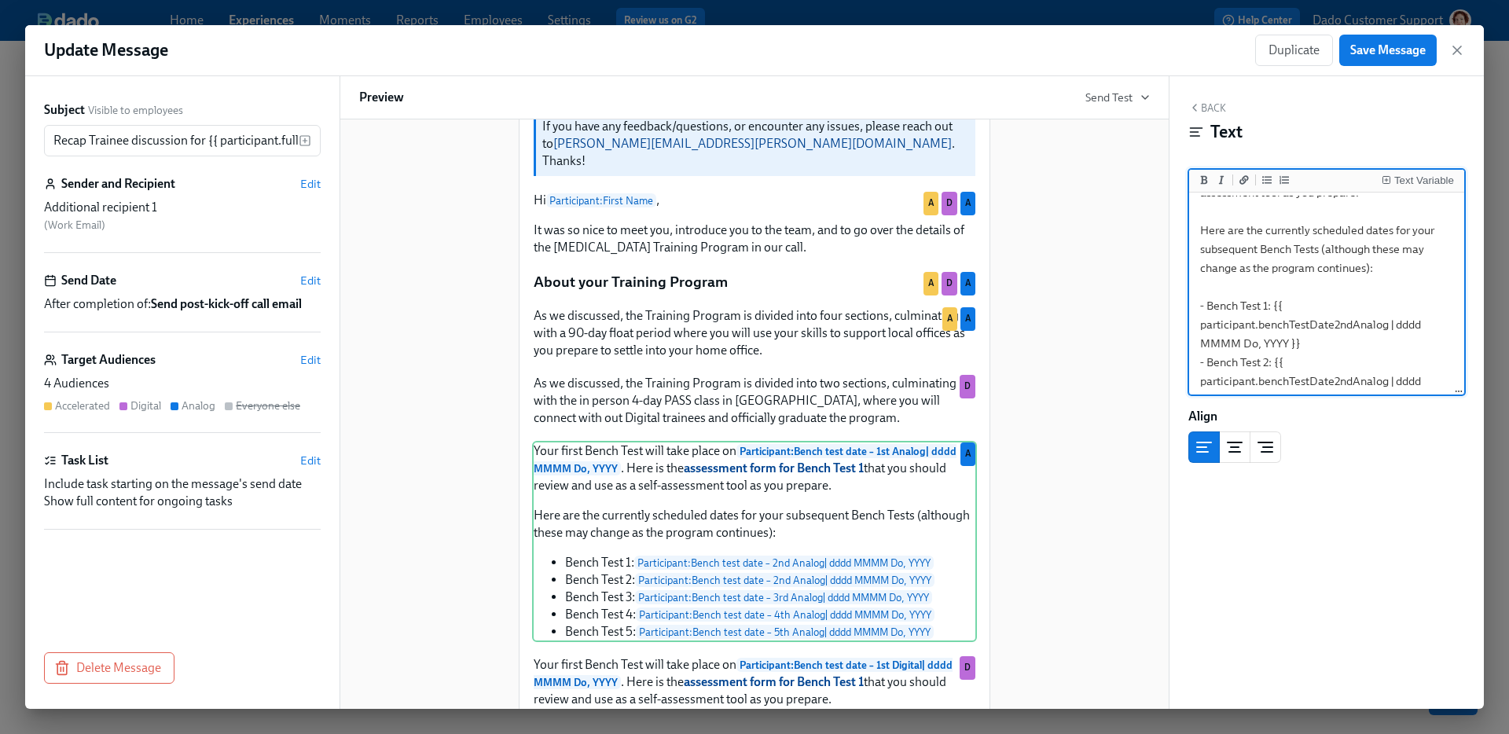
scroll to position [114, 0]
drag, startPoint x: 1405, startPoint y: 325, endPoint x: 1198, endPoint y: 292, distance: 210.1
click at [1198, 292] on textarea "Your first Bench Test will take place on **{{ participant.benchTestDate1stAnalo…" at bounding box center [1326, 335] width 269 height 506
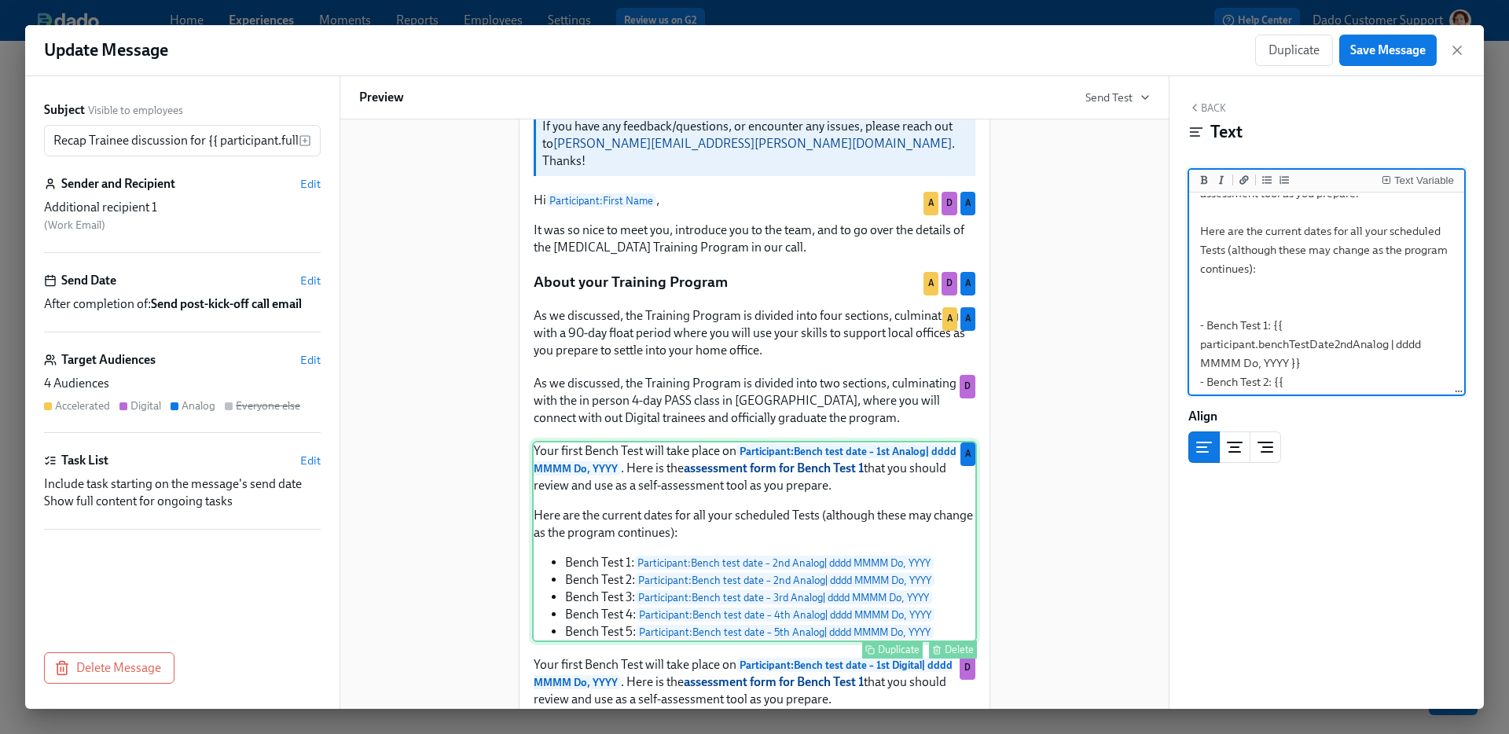
type textarea "Your first Bench Test will take place on **{{ participant.benchTestDate1stAnalo…"
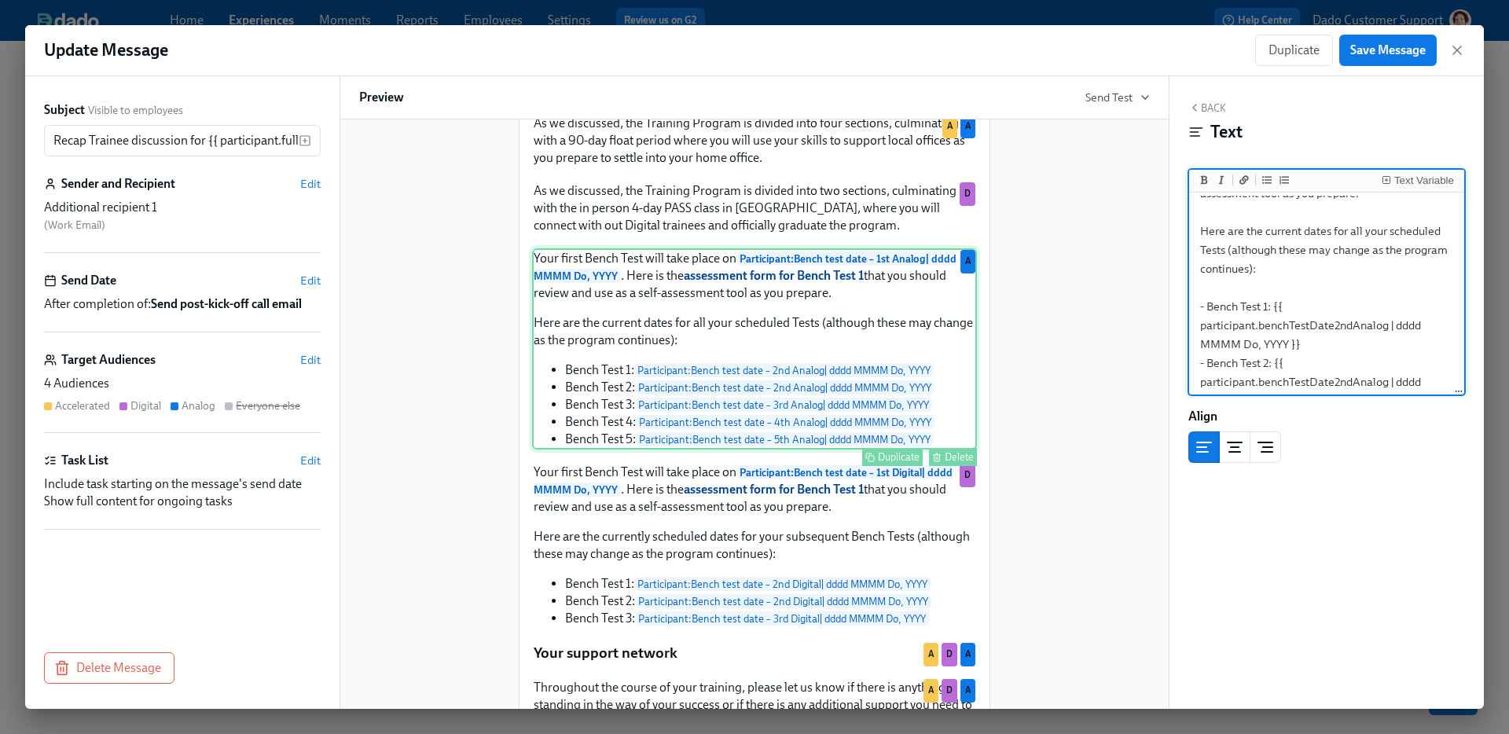
scroll to position [923, 0]
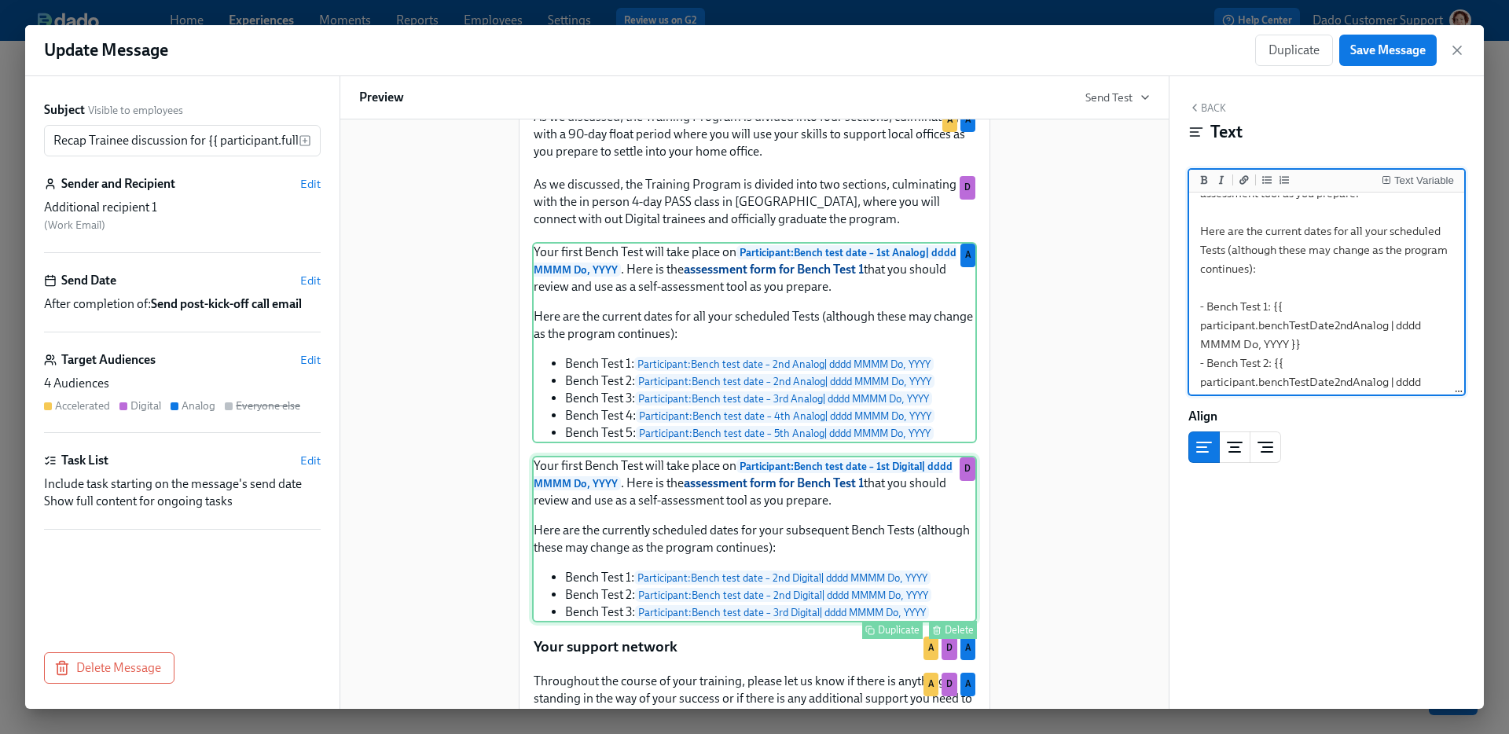
click at [787, 514] on div "Your first Bench Test will take place on Participant : Bench test date – 1st Di…" at bounding box center [754, 539] width 445 height 167
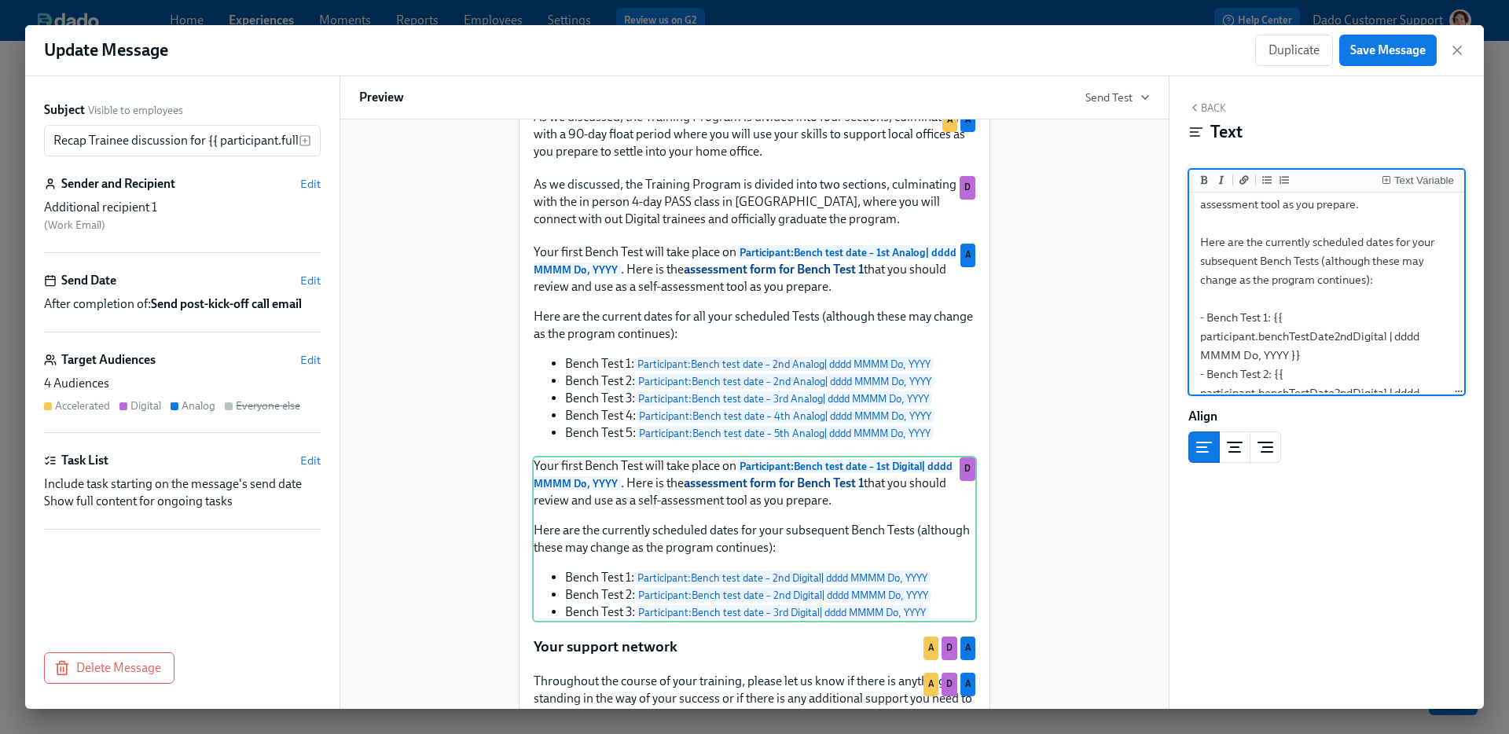
scroll to position [102, 0]
drag, startPoint x: 1393, startPoint y: 341, endPoint x: 1157, endPoint y: 307, distance: 238.3
click at [1156, 307] on div "Subject Visible to employees Recap Trainee discussion for {{ participant.fullNa…" at bounding box center [754, 392] width 1459 height 633
type textarea "Your first Bench Test will take place on **{{ participant.benchTestDate1stDigit…"
click at [1375, 58] on button "Save Message" at bounding box center [1387, 50] width 97 height 31
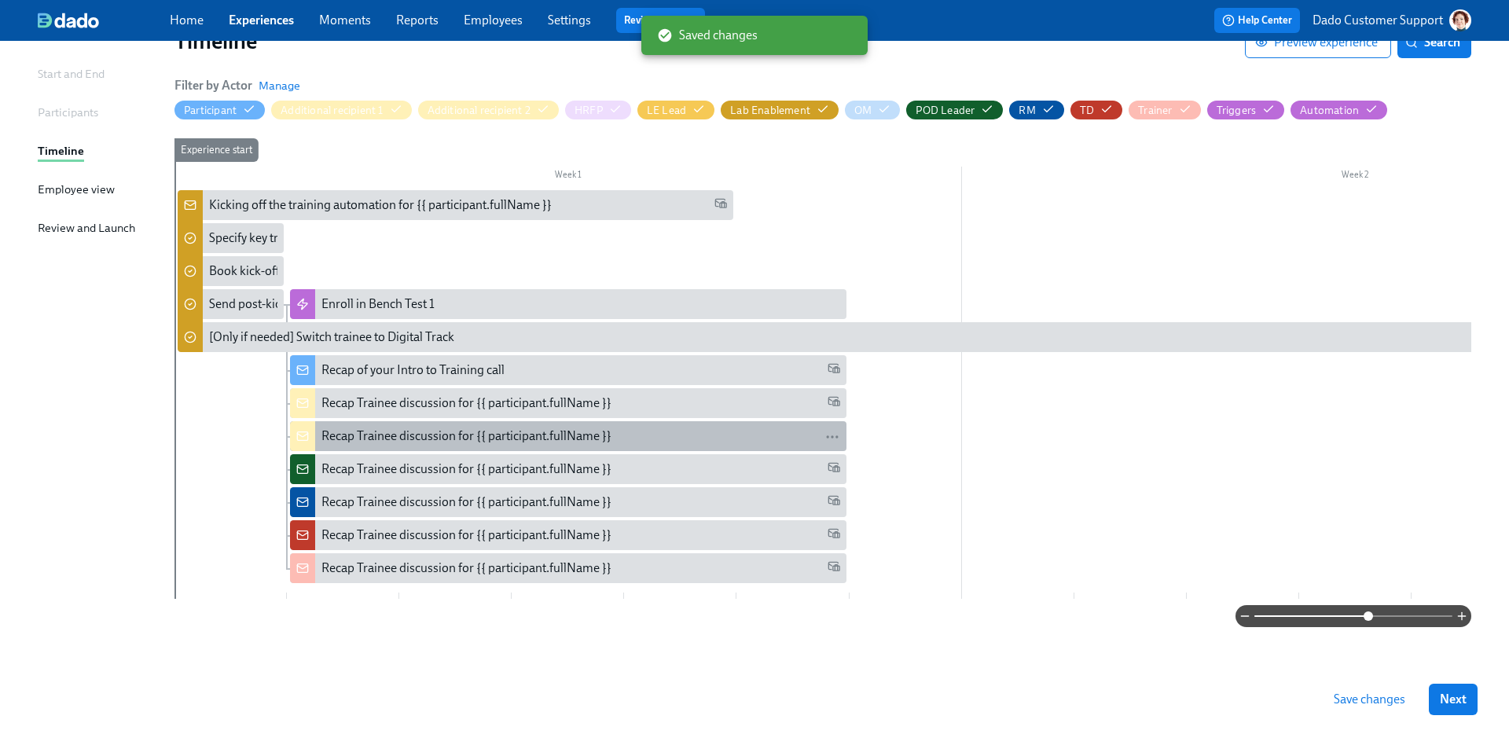
click at [476, 428] on div "Recap Trainee discussion for {{ participant.fullName }}" at bounding box center [466, 436] width 290 height 17
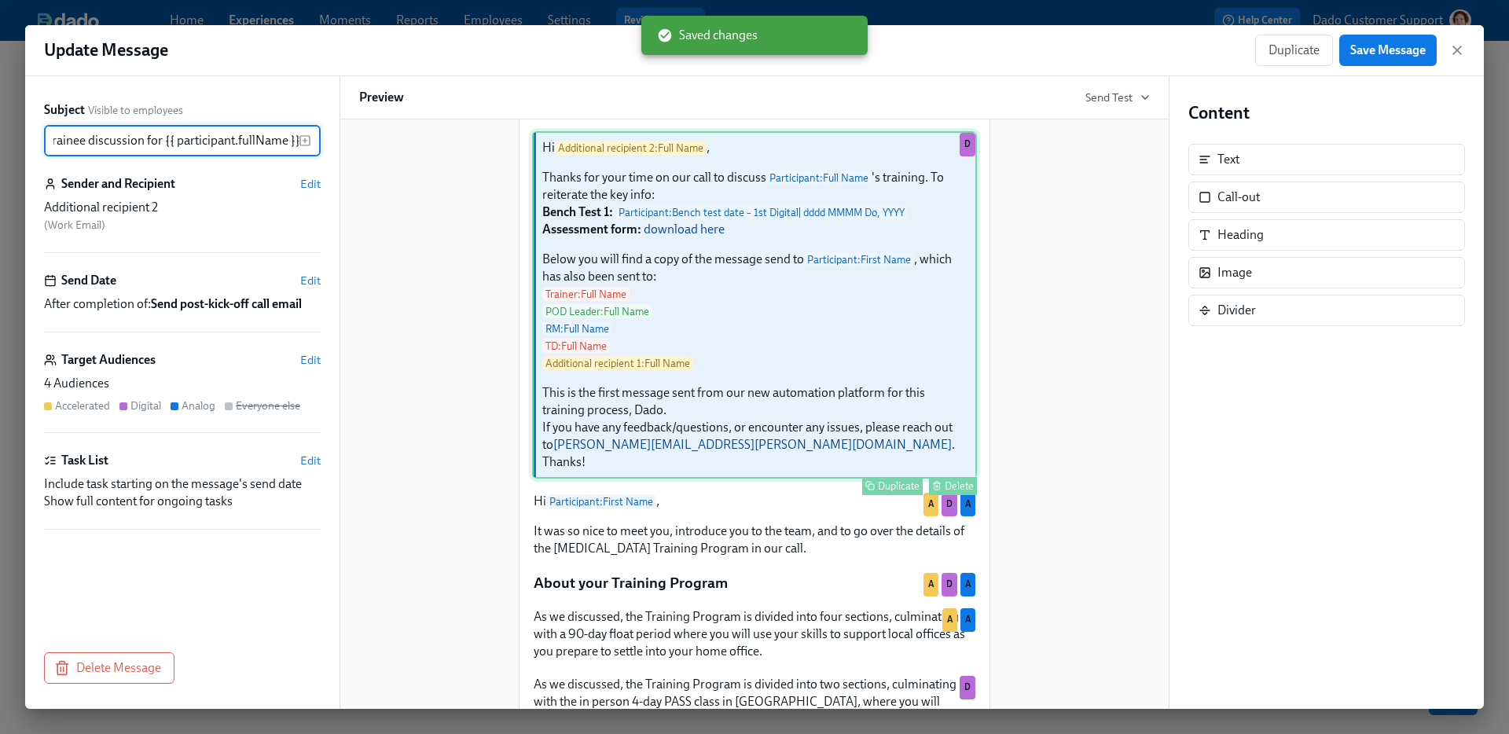
scroll to position [509, 0]
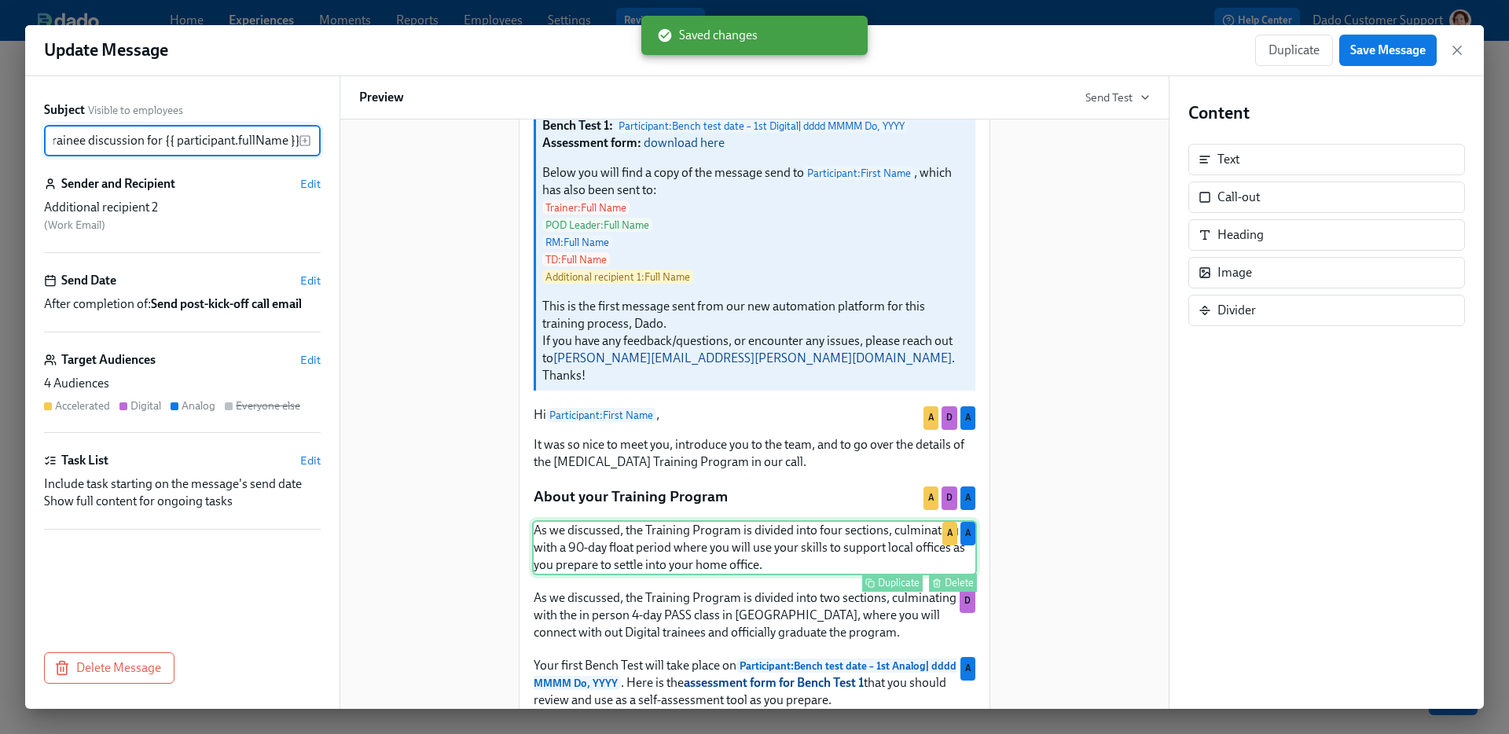
click at [740, 535] on div "As we discussed, the Training Program is divided into four sections, culminatin…" at bounding box center [754, 547] width 445 height 55
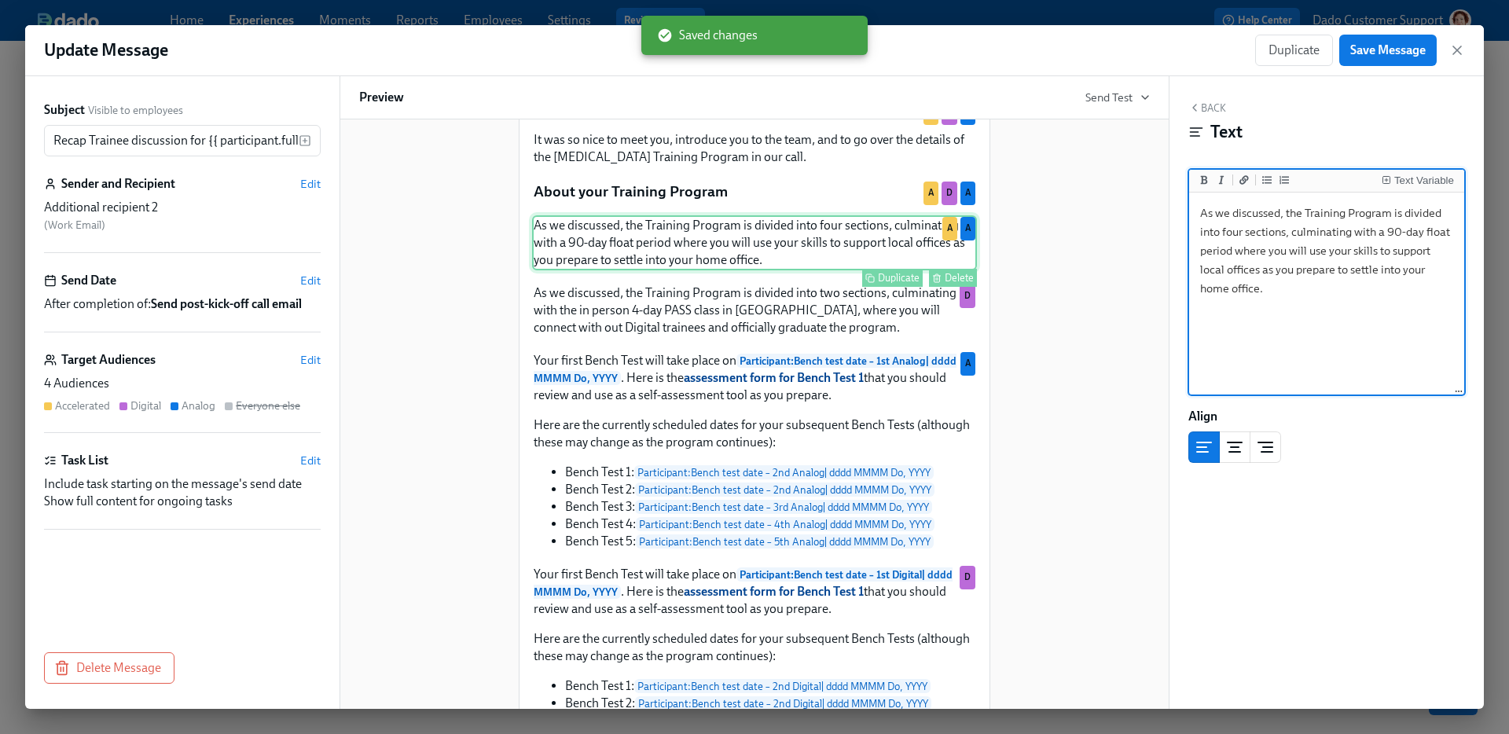
scroll to position [767, 0]
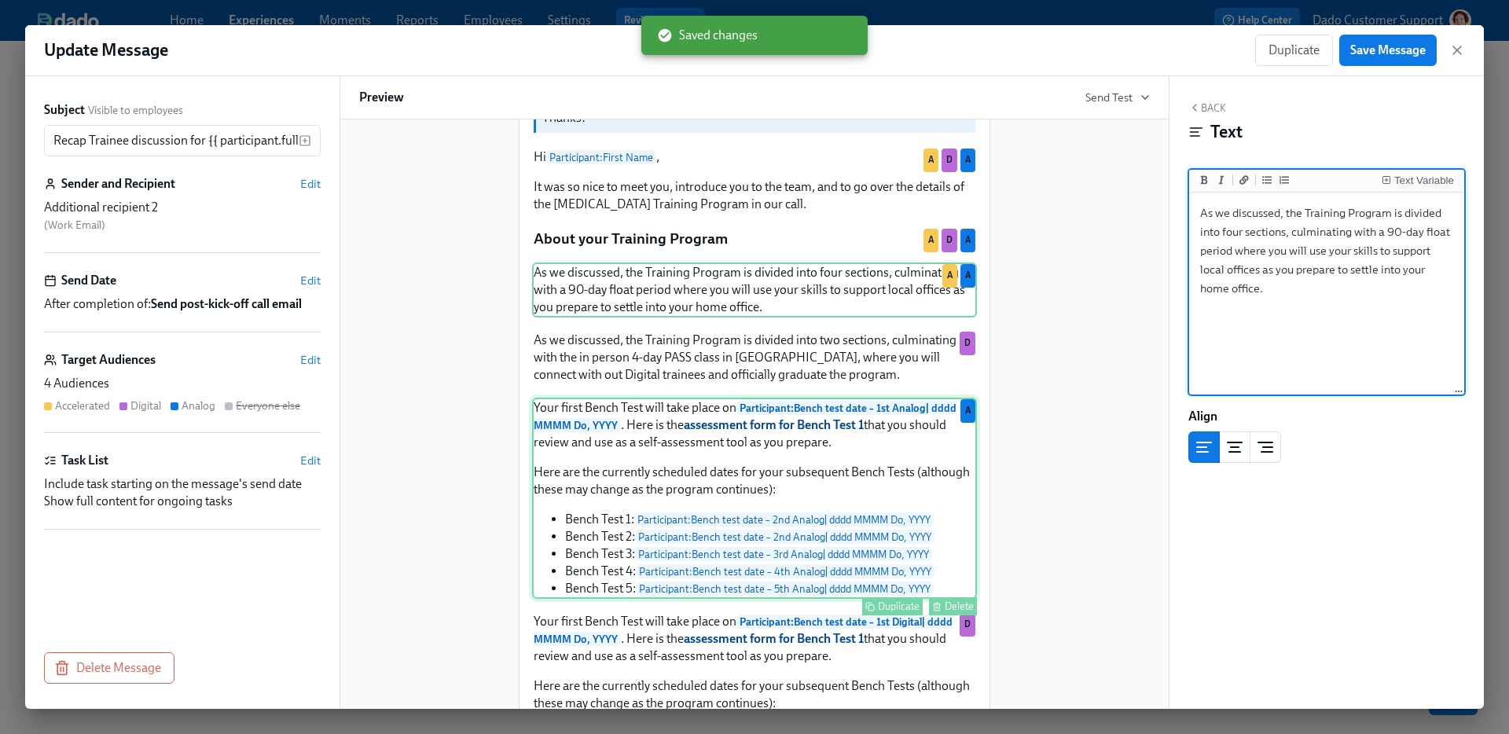
click at [746, 406] on div "Your first Bench Test will take place on Participant : Bench test date – 1st An…" at bounding box center [754, 498] width 445 height 201
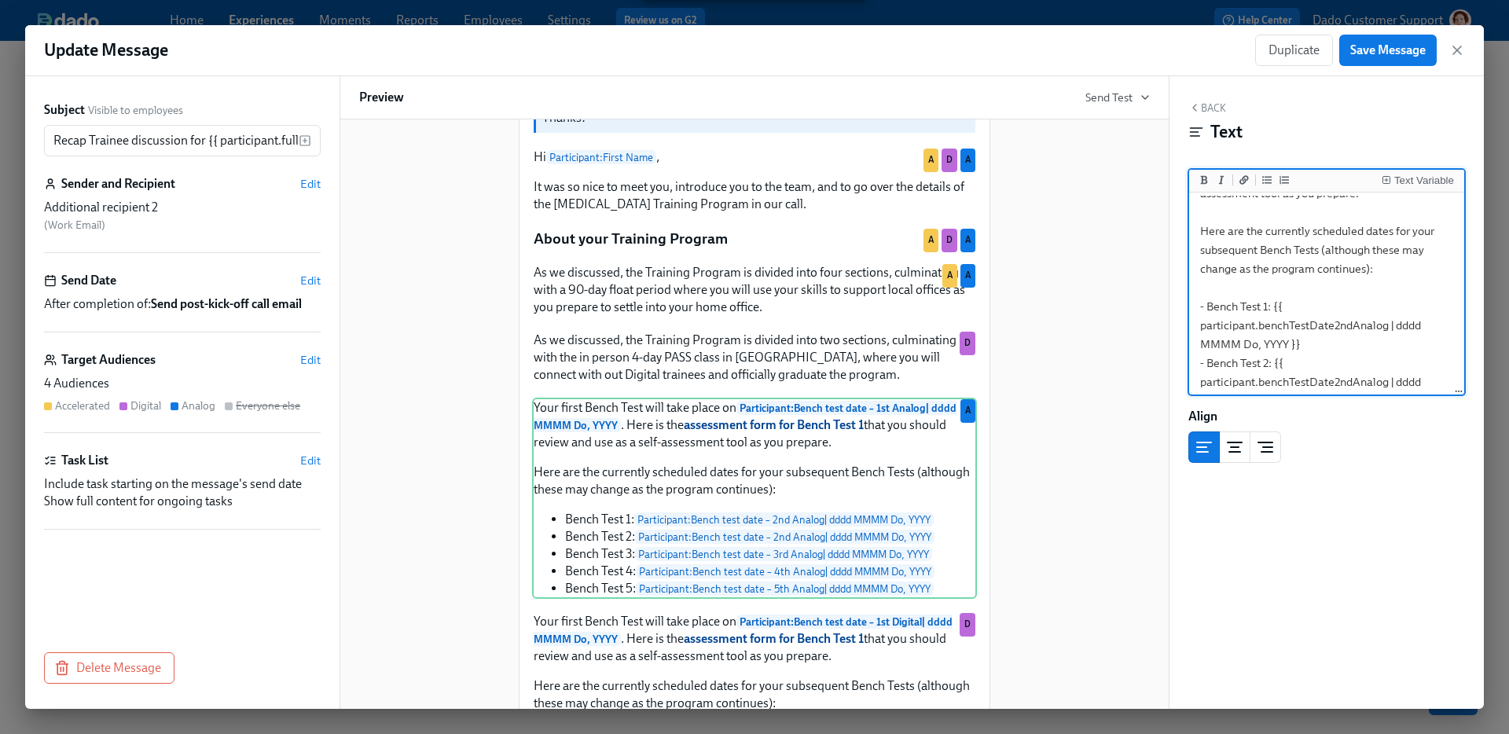
scroll to position [112, 0]
drag, startPoint x: 1395, startPoint y: 325, endPoint x: 1196, endPoint y: 291, distance: 202.6
click at [1196, 291] on textarea "Your first Bench Test will take place on **{{ participant.benchTestDate1stAnalo…" at bounding box center [1326, 337] width 269 height 506
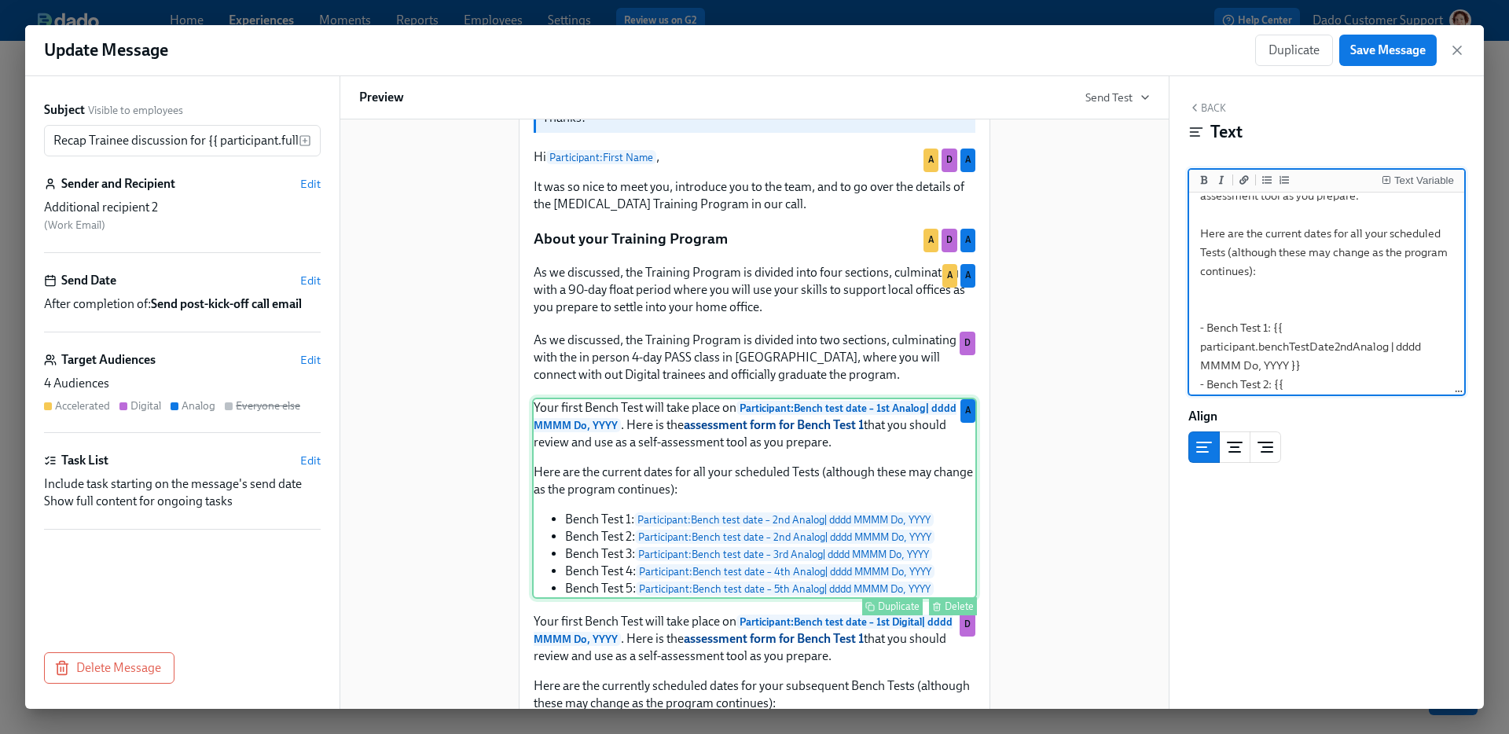
type textarea "Your first Bench Test will take place on **{{ participant.benchTestDate1stAnalo…"
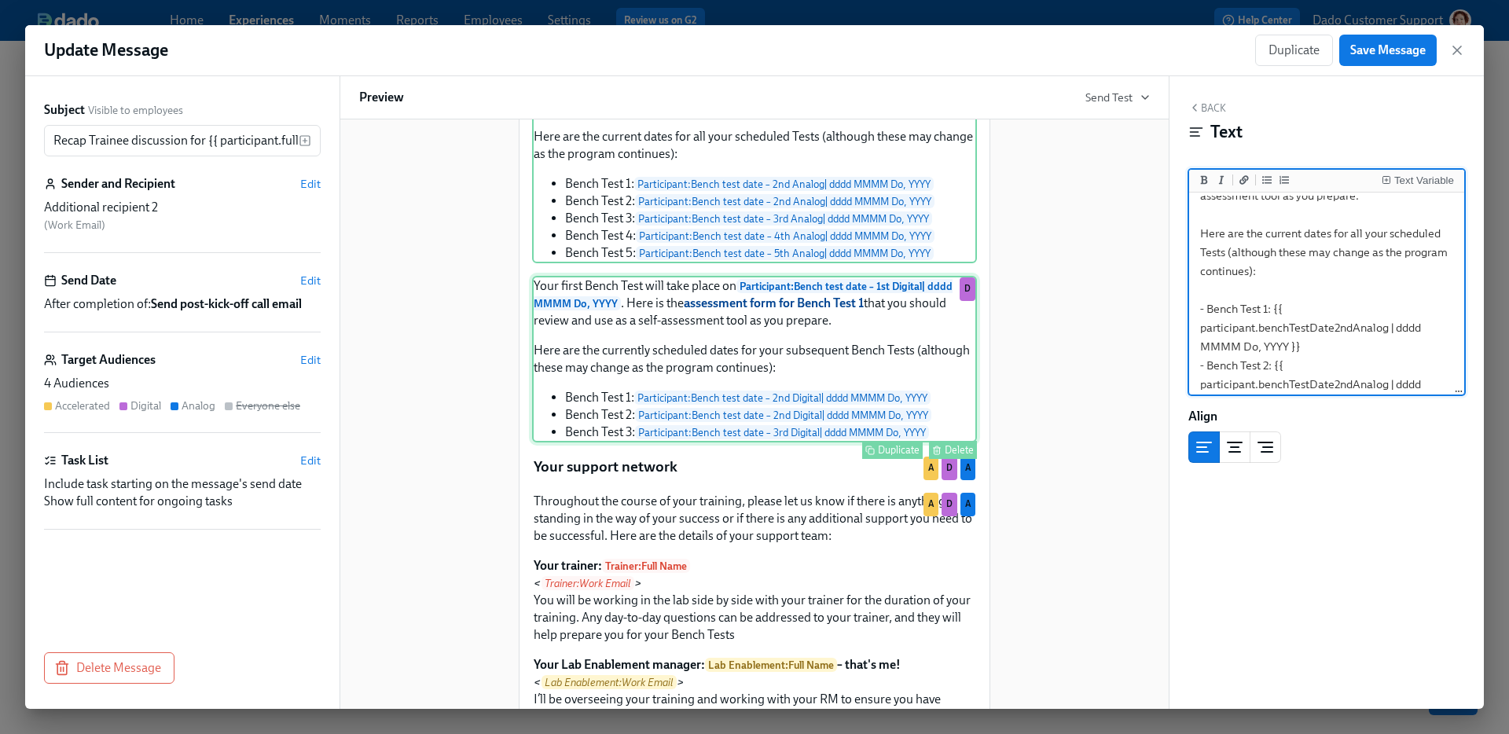
scroll to position [1137, 0]
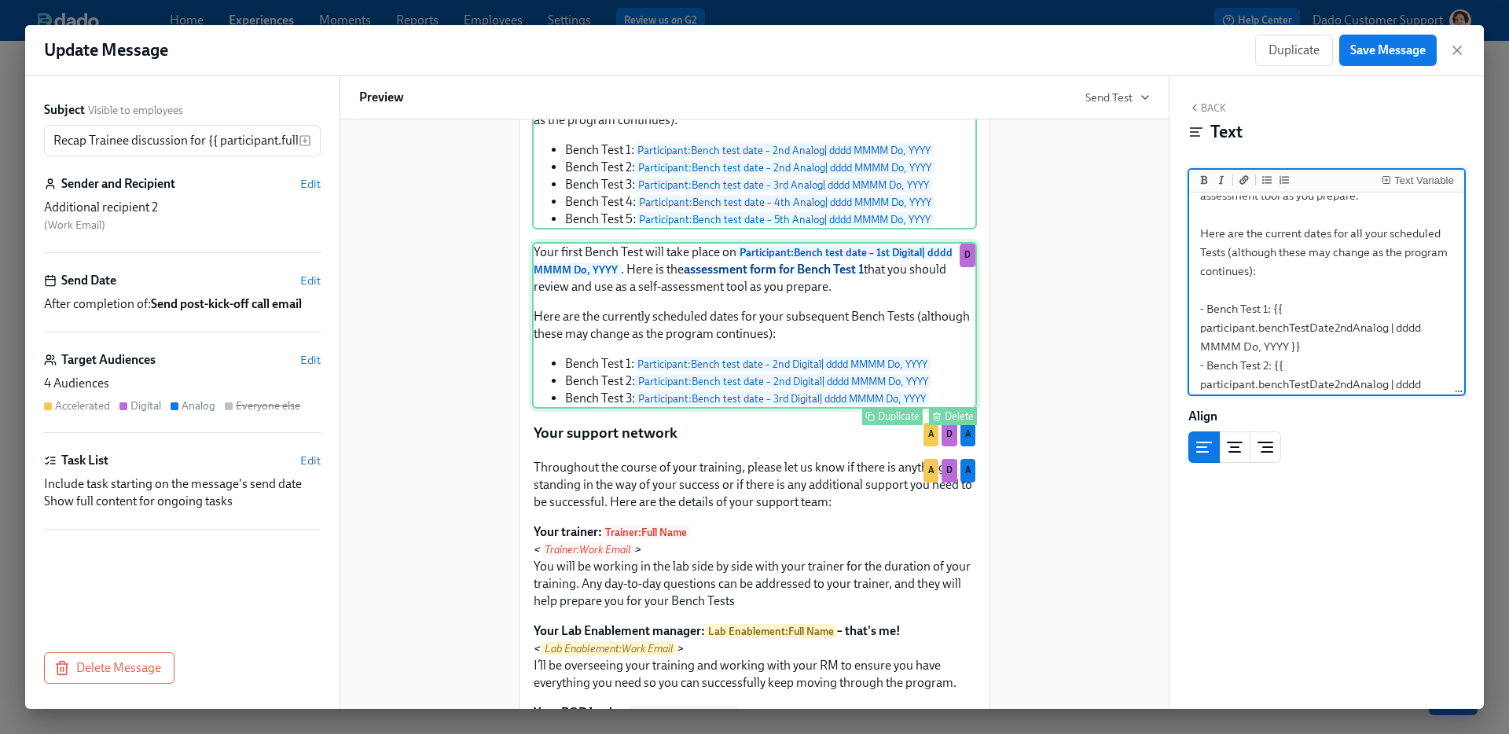
click at [773, 344] on div "Your first Bench Test will take place on Participant : Bench test date – 1st Di…" at bounding box center [754, 325] width 445 height 167
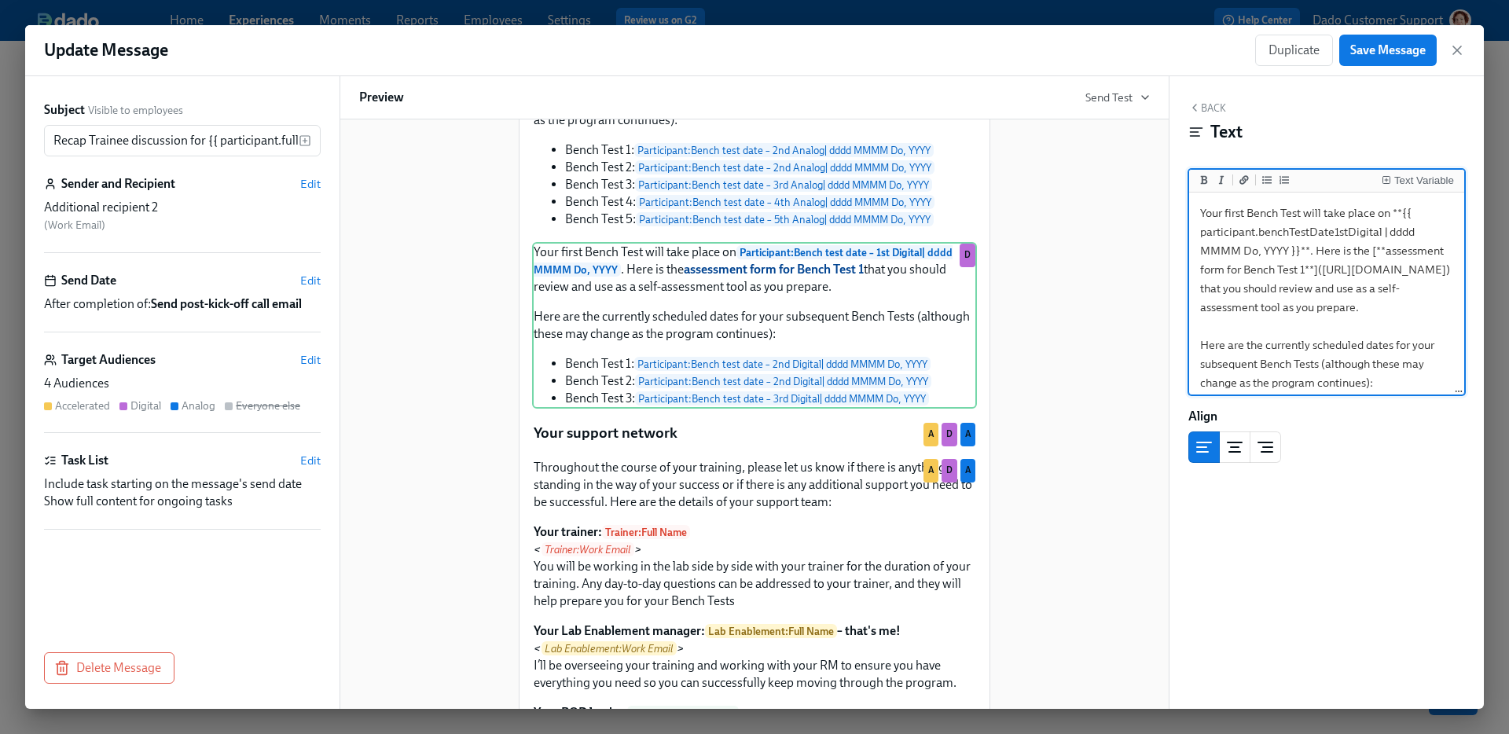
scroll to position [102, 0]
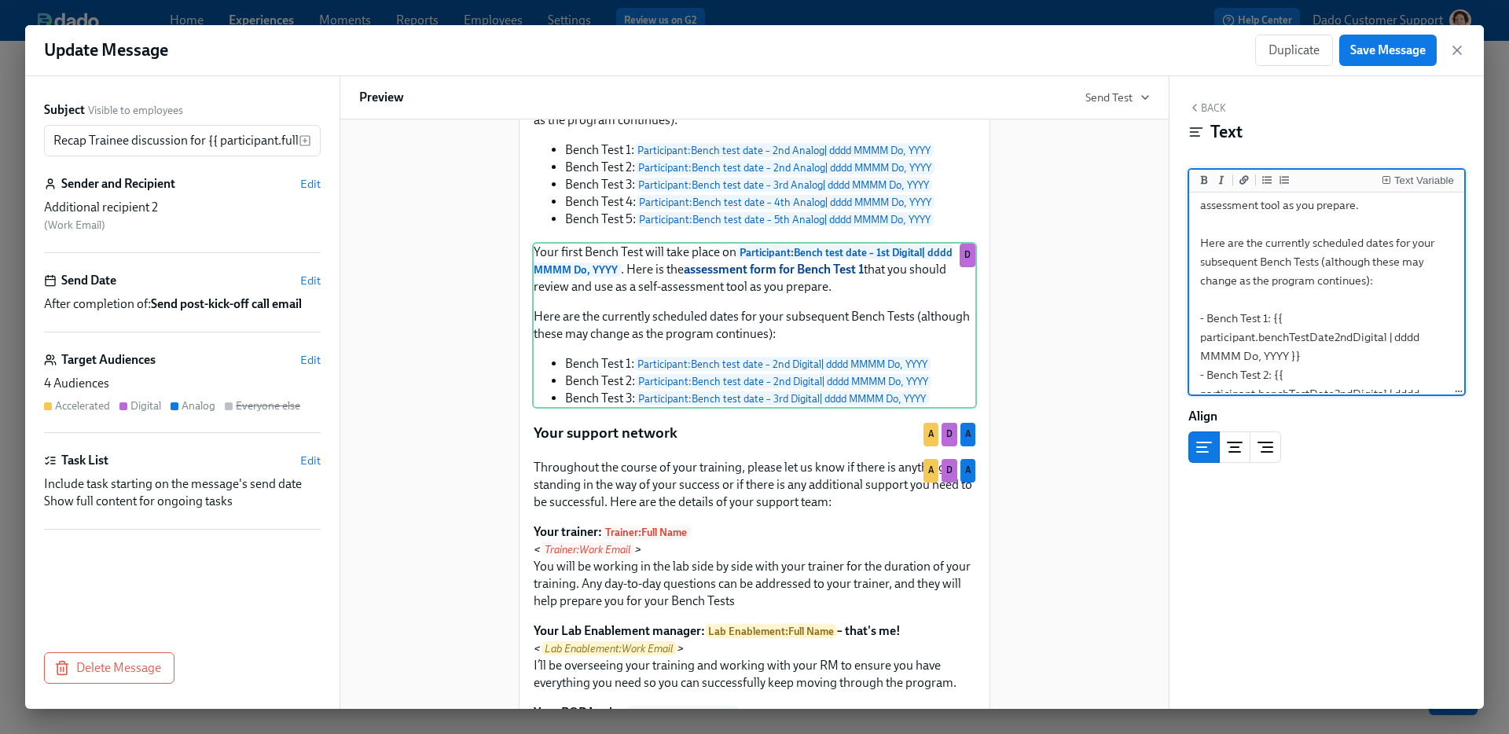
drag, startPoint x: 1415, startPoint y: 340, endPoint x: 1189, endPoint y: 305, distance: 228.2
click at [1189, 304] on div "Your first Bench Test will take place on **{{ participant.benchTestDate1stDigit…" at bounding box center [1326, 295] width 275 height 204
type textarea "Your first Bench Test will take place on **{{ participant.benchTestDate1stDigit…"
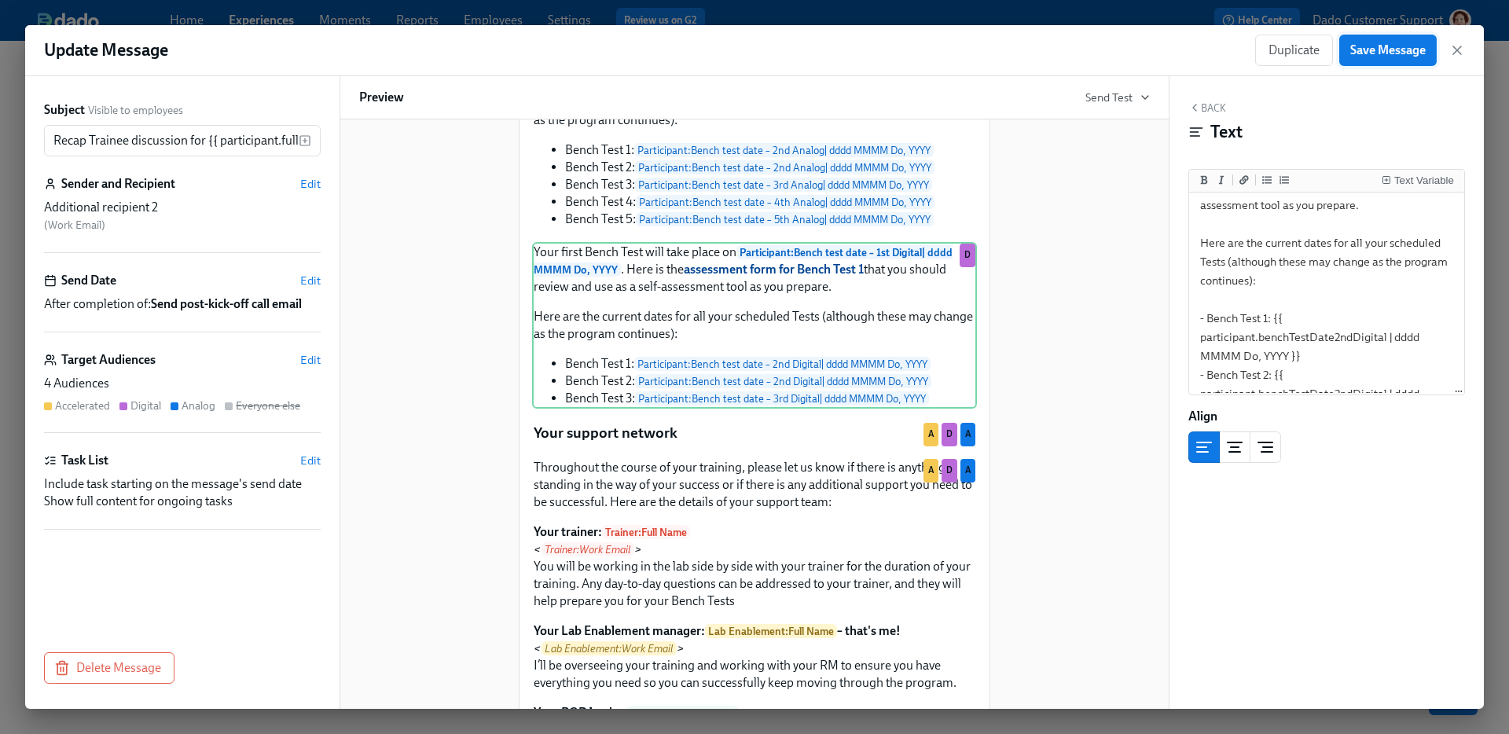
click at [1374, 53] on span "Save Message" at bounding box center [1387, 50] width 75 height 16
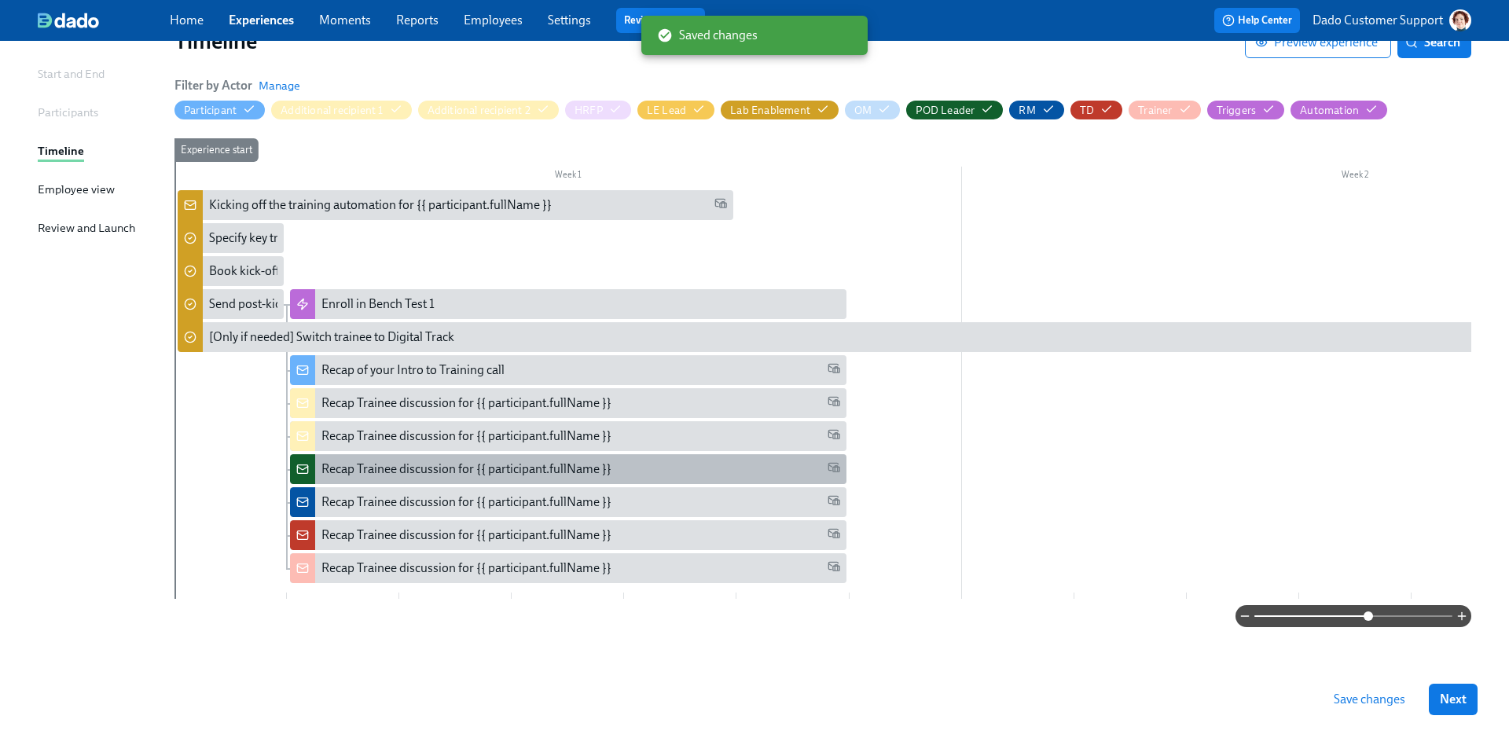
click at [406, 454] on div "Recap Trainee discussion for {{ participant.fullName }}" at bounding box center [568, 469] width 556 height 30
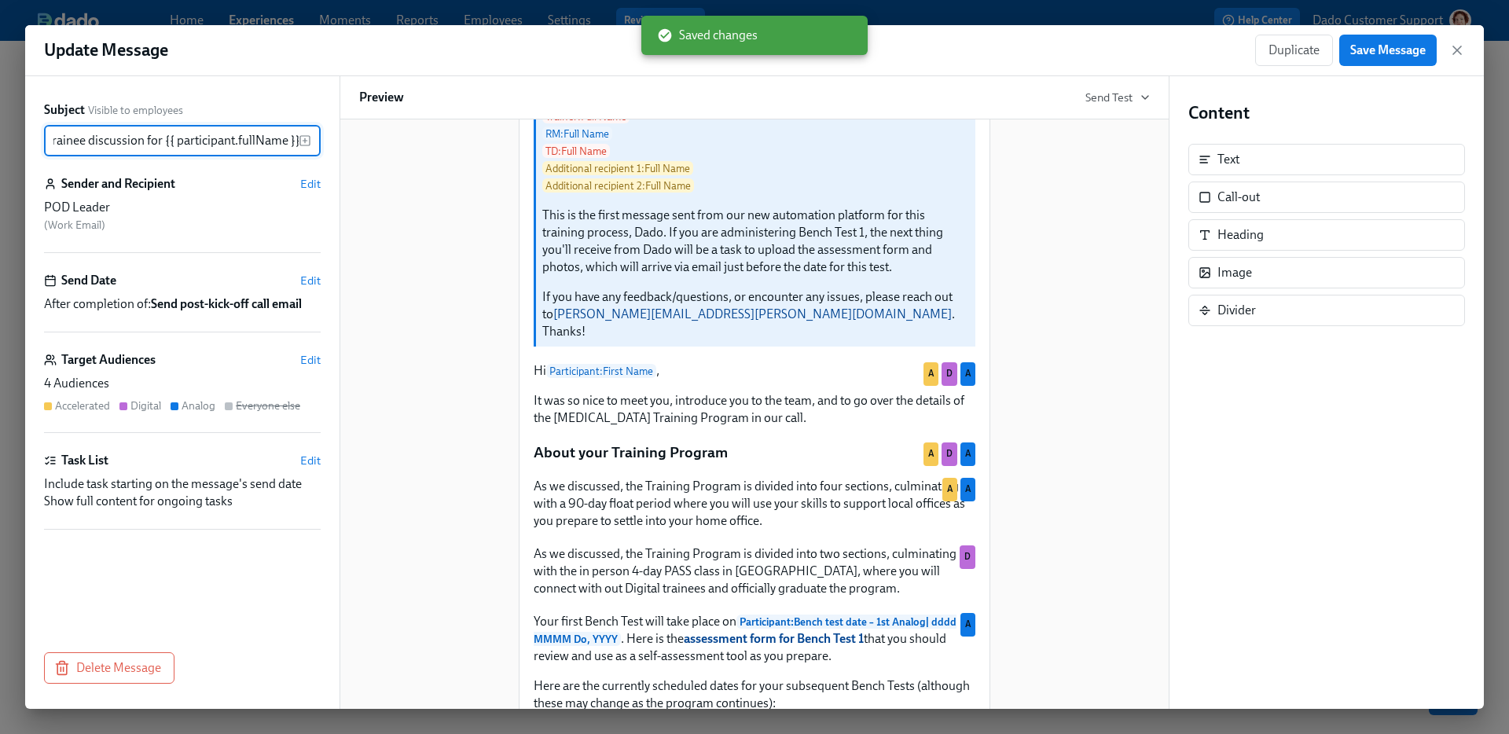
scroll to position [864, 0]
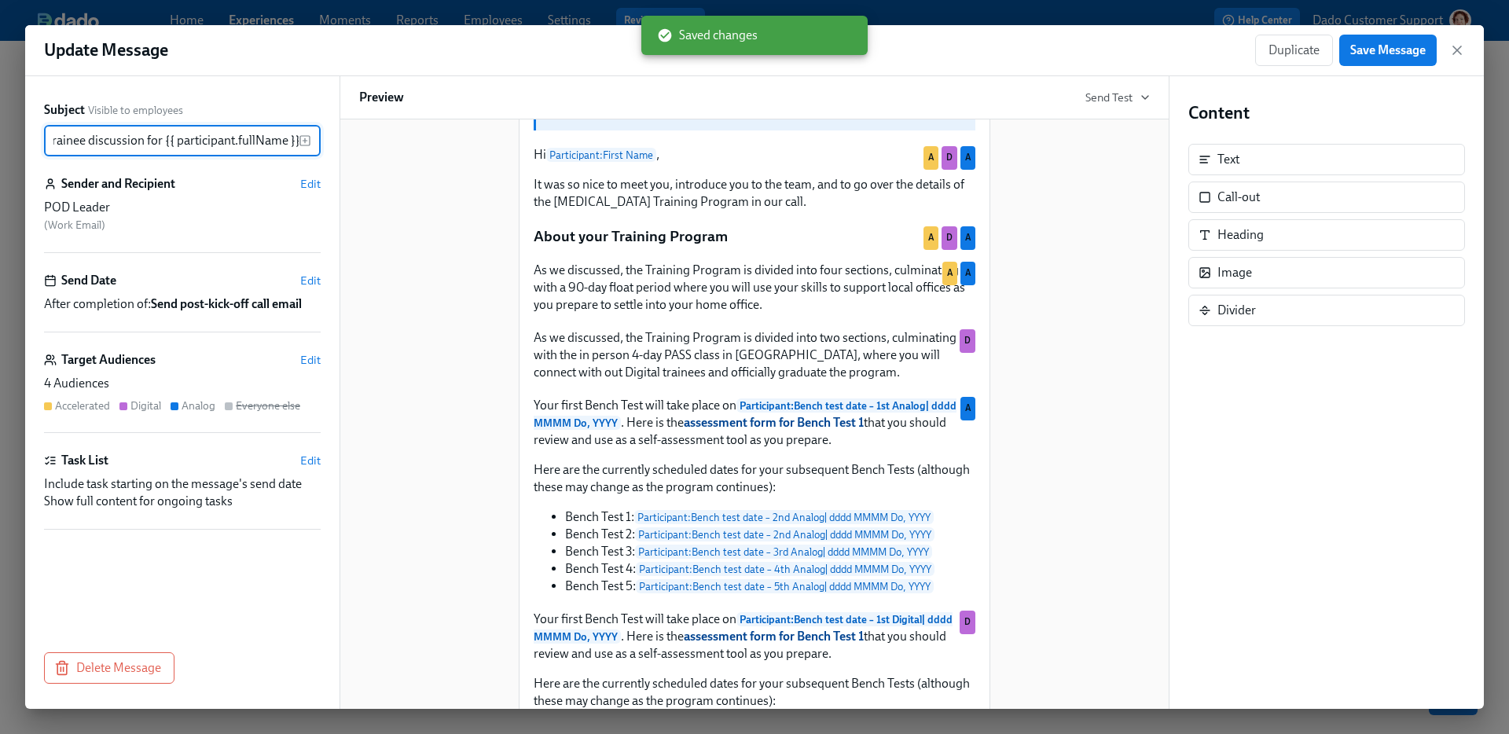
click at [699, 482] on div "Your first Bench Test will take place on Participant : Bench test date – 1st An…" at bounding box center [754, 495] width 445 height 201
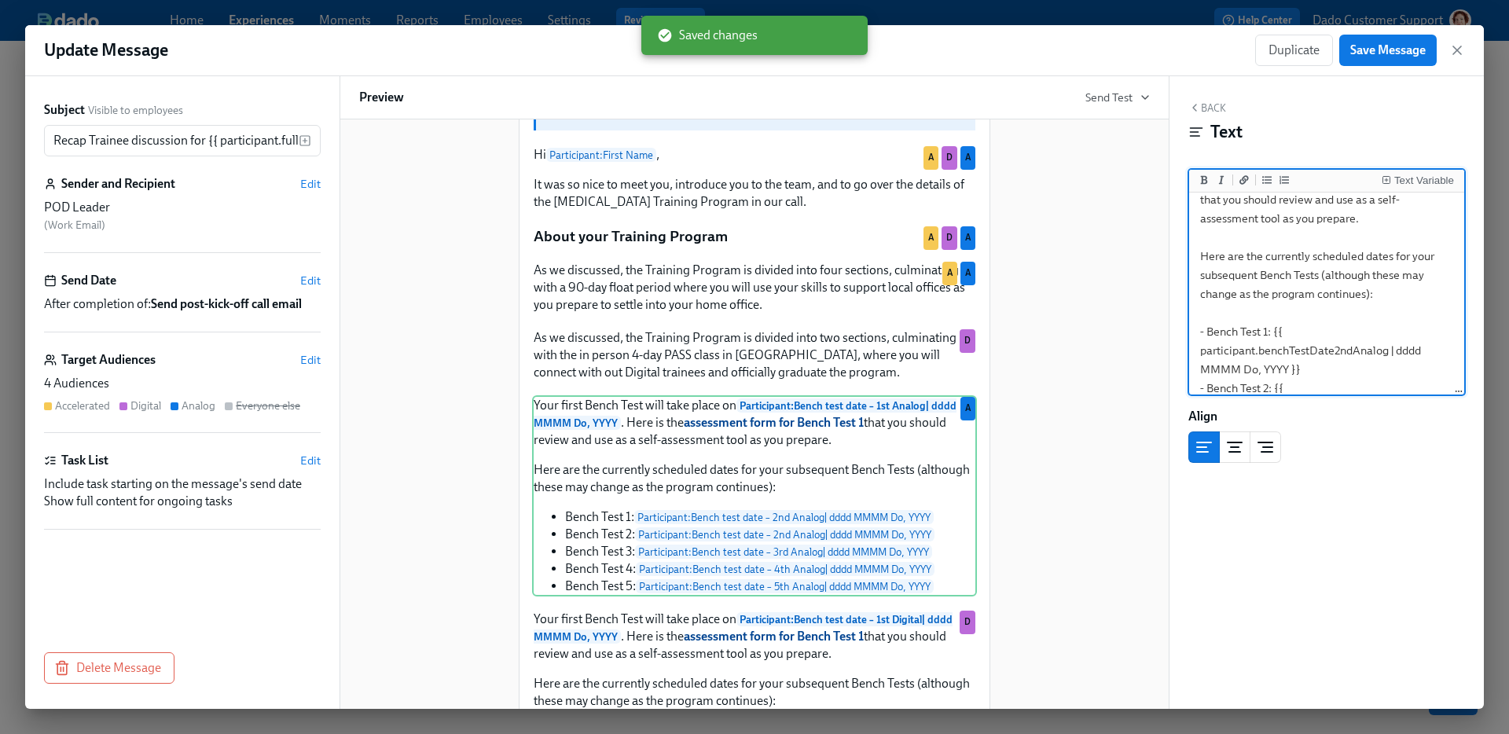
scroll to position [192, 0]
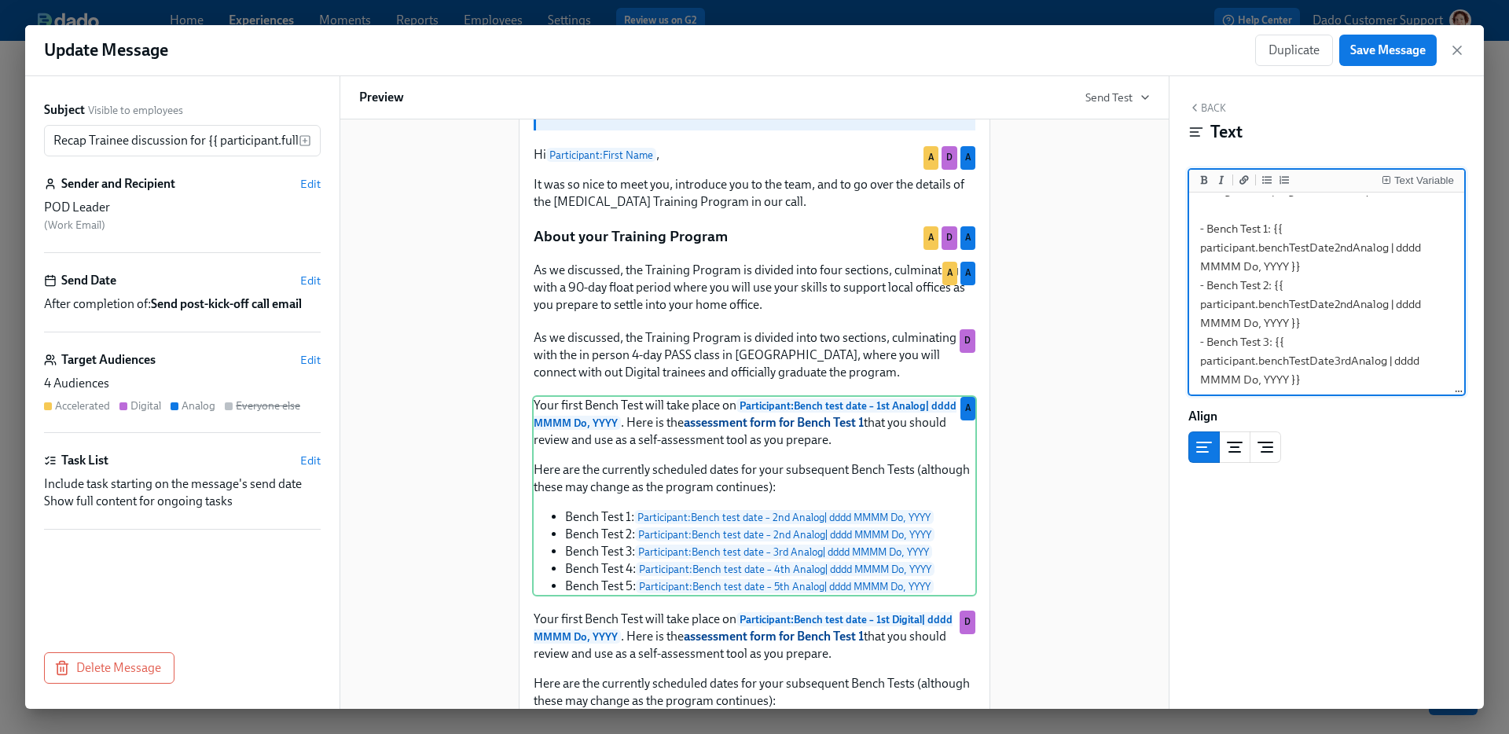
drag, startPoint x: 1378, startPoint y: 244, endPoint x: 1200, endPoint y: 215, distance: 180.0
click at [1199, 215] on textarea "Your first Bench Test will take place on **{{ participant.benchTestDate1stAnalo…" at bounding box center [1326, 257] width 269 height 506
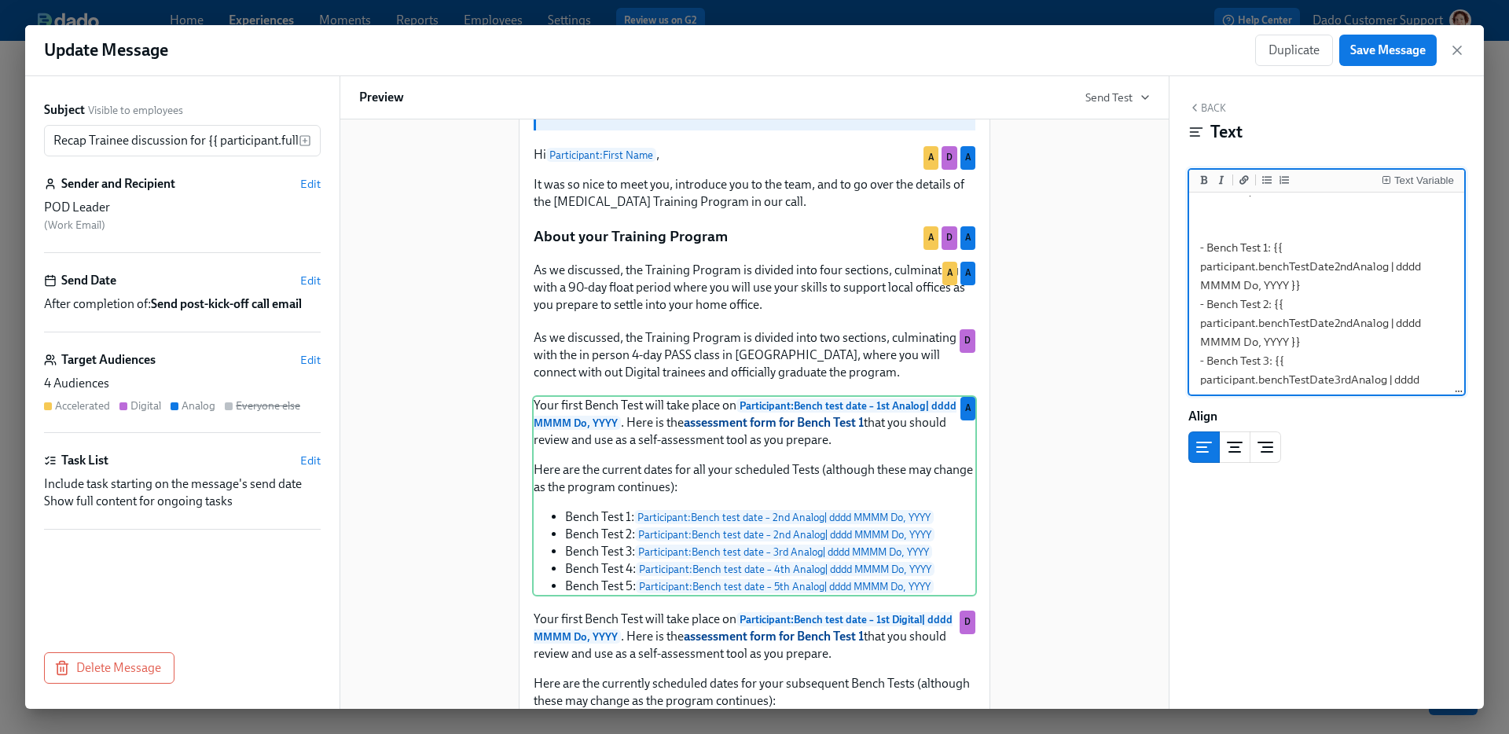
type textarea "Your first Bench Test will take place on **{{ participant.benchTestDate1stAnalo…"
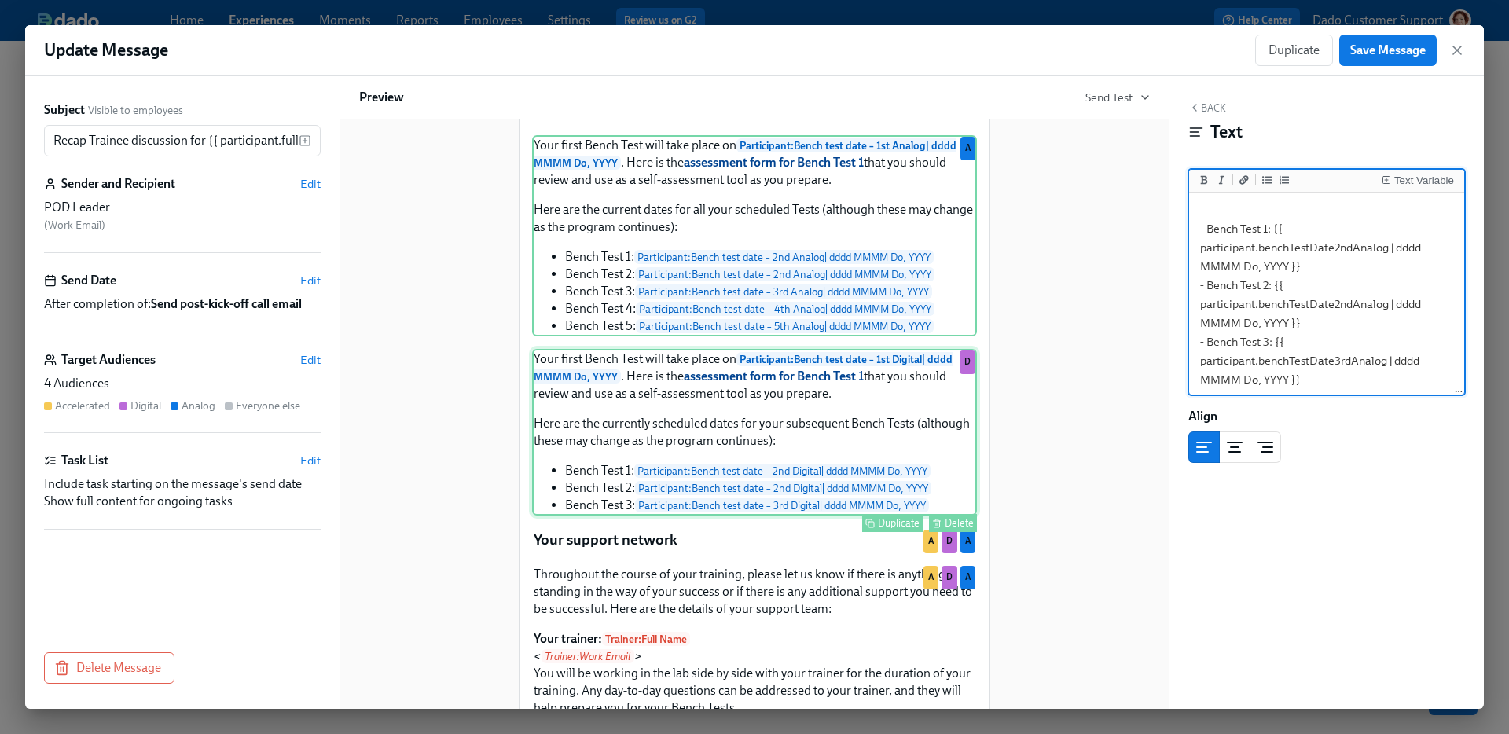
scroll to position [1285, 0]
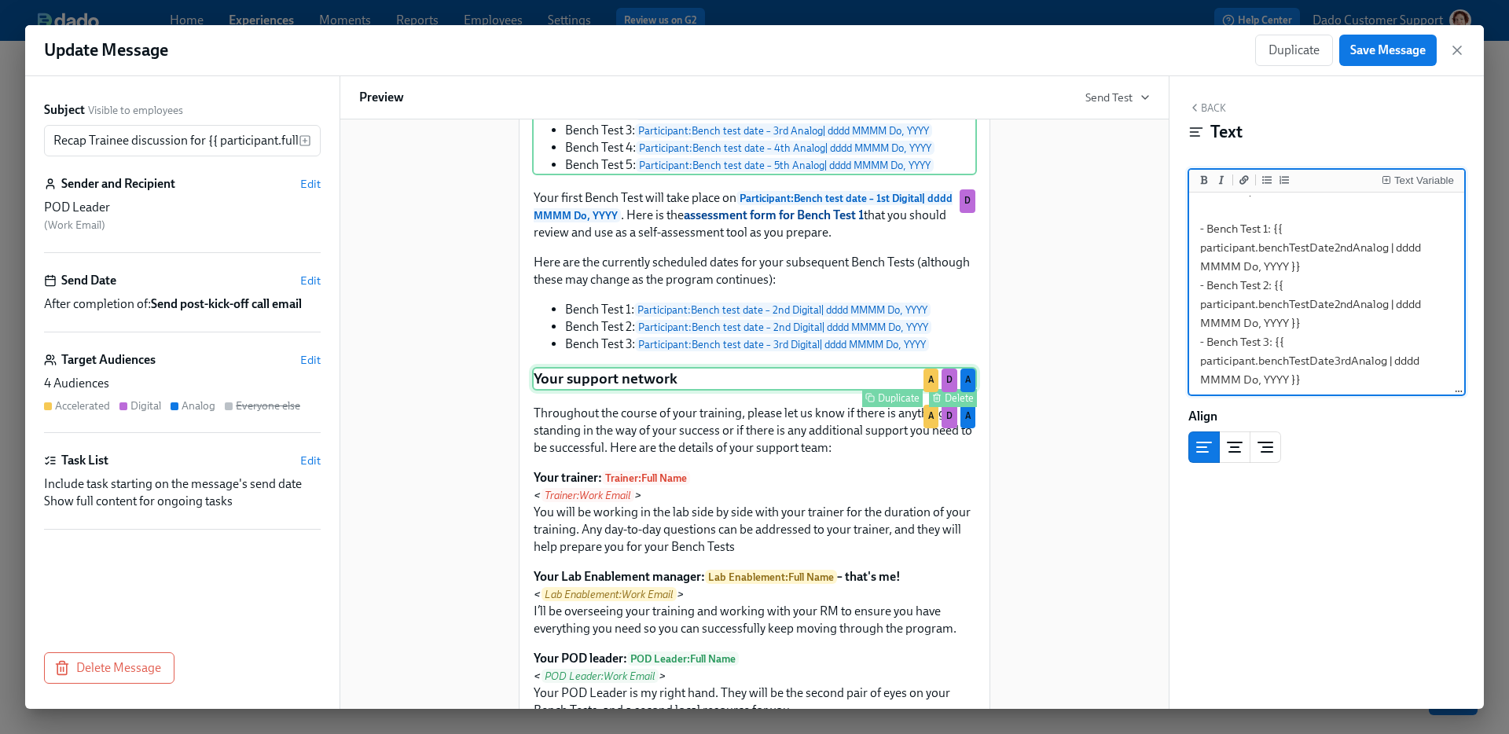
click at [803, 380] on div "Your support network Duplicate Delete A D A" at bounding box center [754, 379] width 445 height 24
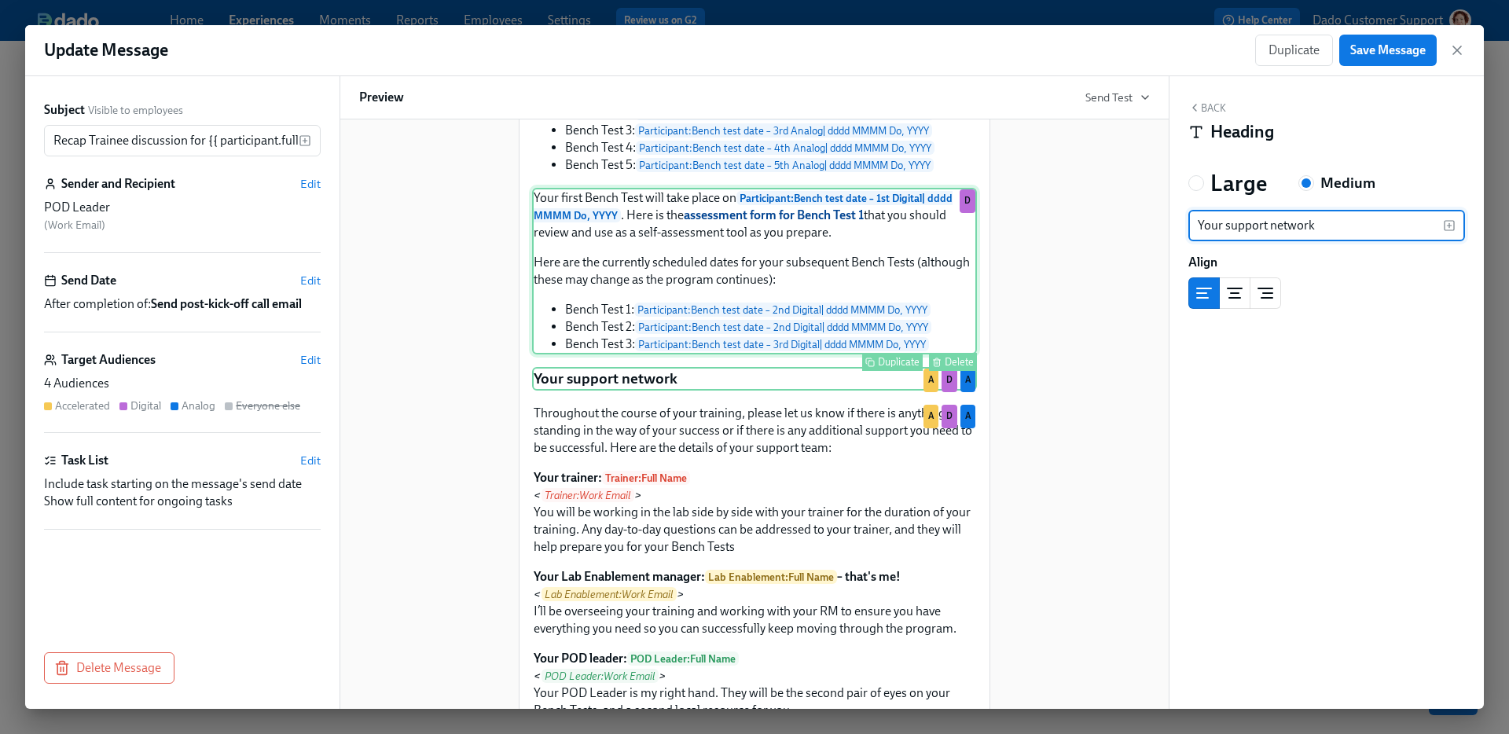
click at [800, 297] on div "Your first Bench Test will take place on Participant : Bench test date – 1st Di…" at bounding box center [754, 271] width 445 height 167
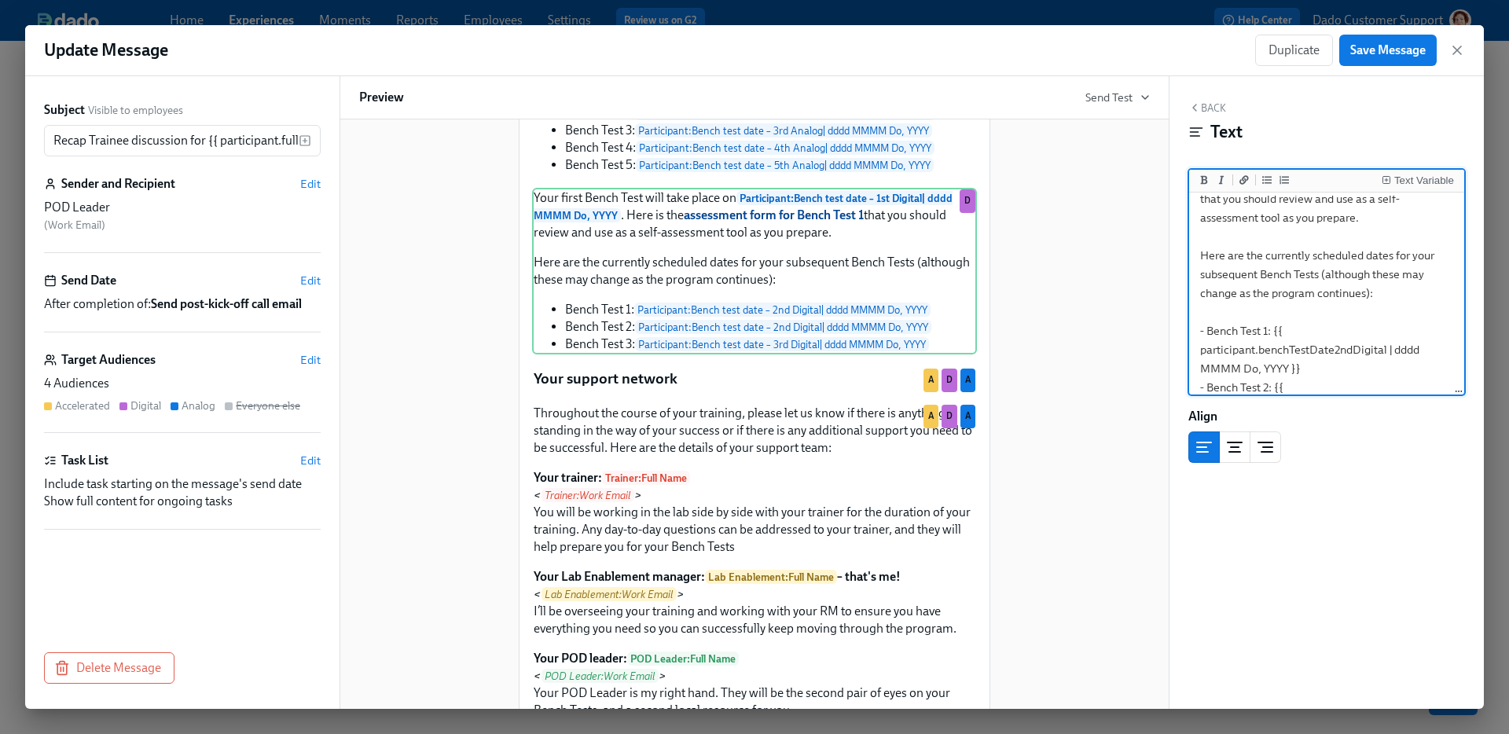
scroll to position [86, 0]
drag, startPoint x: 1393, startPoint y: 354, endPoint x: 1186, endPoint y: 321, distance: 209.4
click at [1186, 321] on div "Back Text Text Variable Your first Bench Test will take place on **{{ participa…" at bounding box center [1327, 392] width 314 height 633
type textarea "Your first Bench Test will take place on **{{ participant.benchTestDate1stDigit…"
click at [1376, 38] on button "Save Message" at bounding box center [1387, 50] width 97 height 31
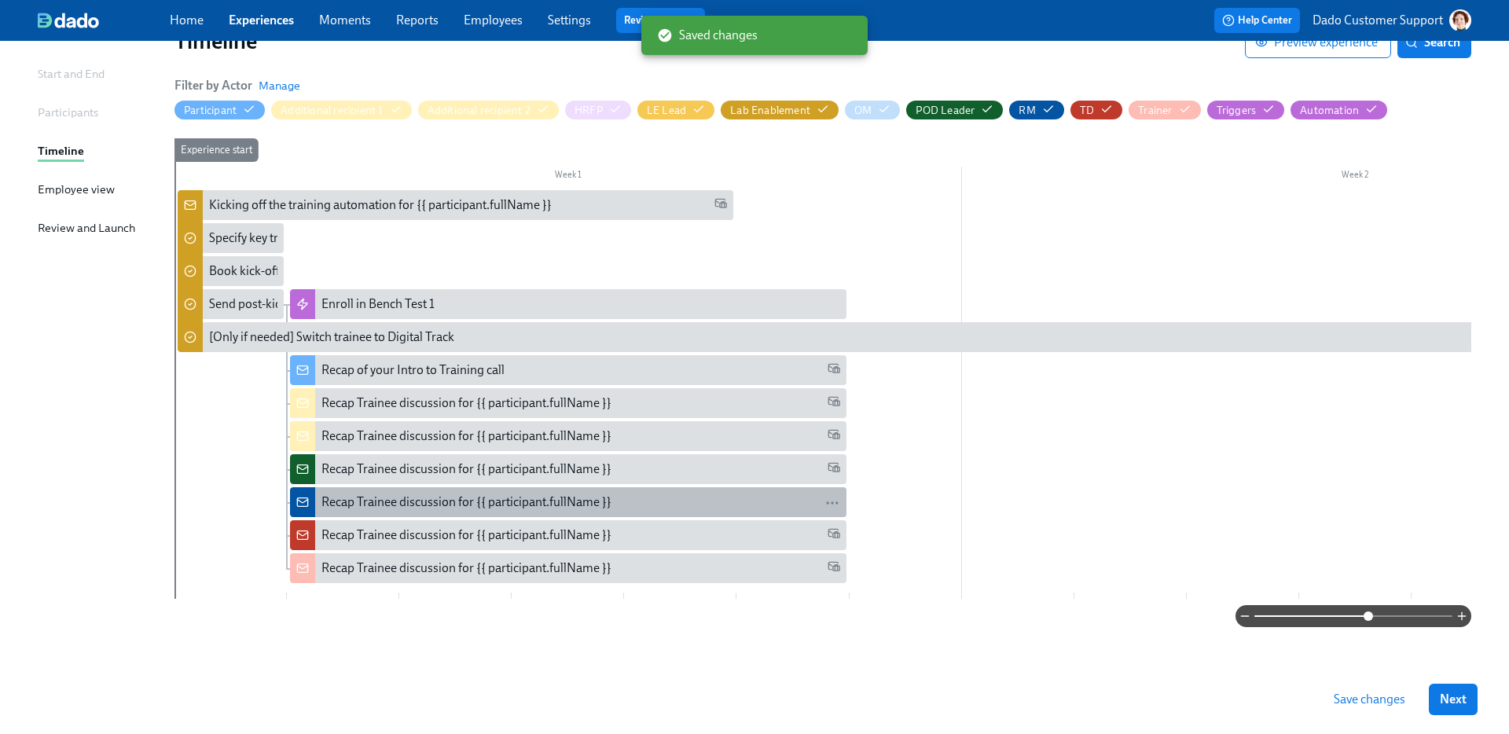
click at [465, 495] on div "Recap Trainee discussion for {{ participant.fullName }}" at bounding box center [466, 502] width 290 height 17
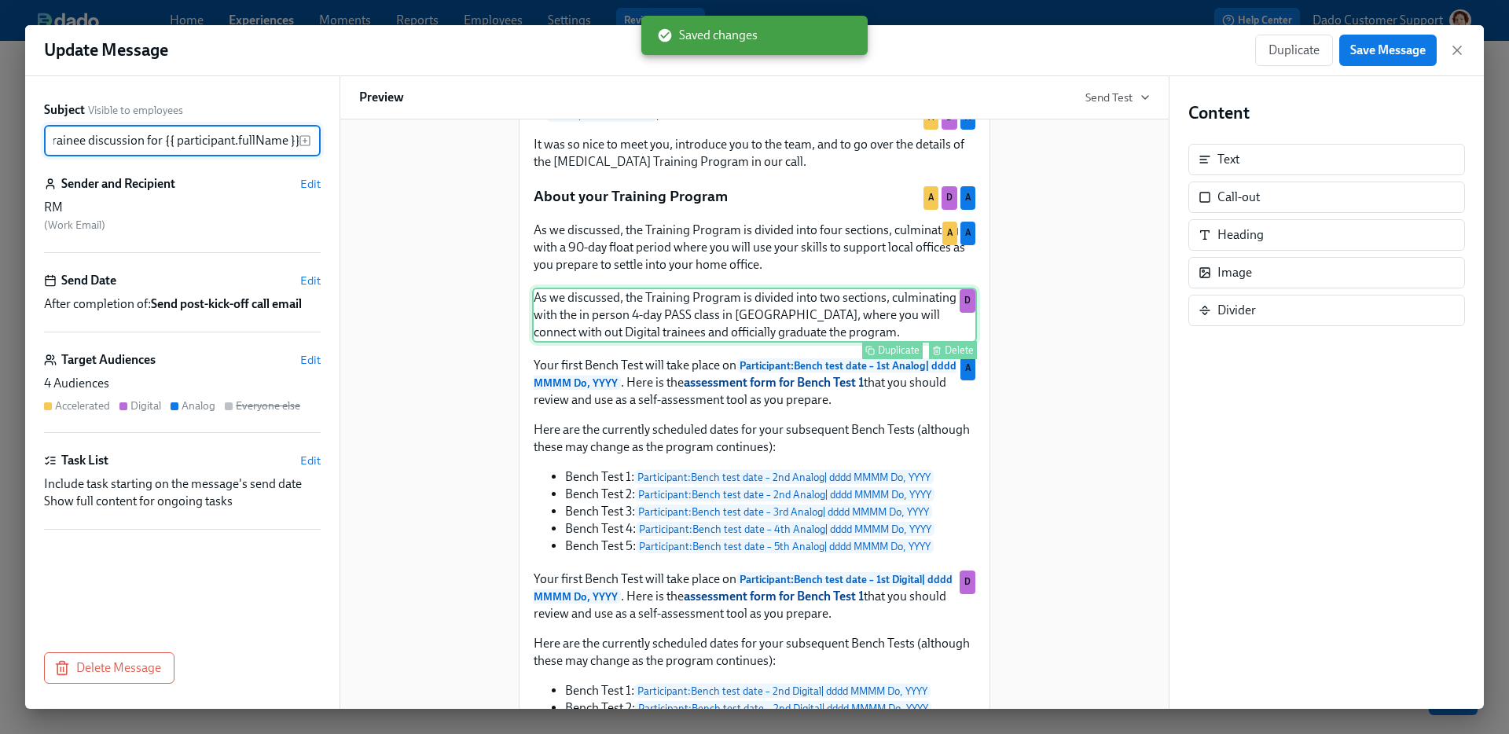
scroll to position [824, 0]
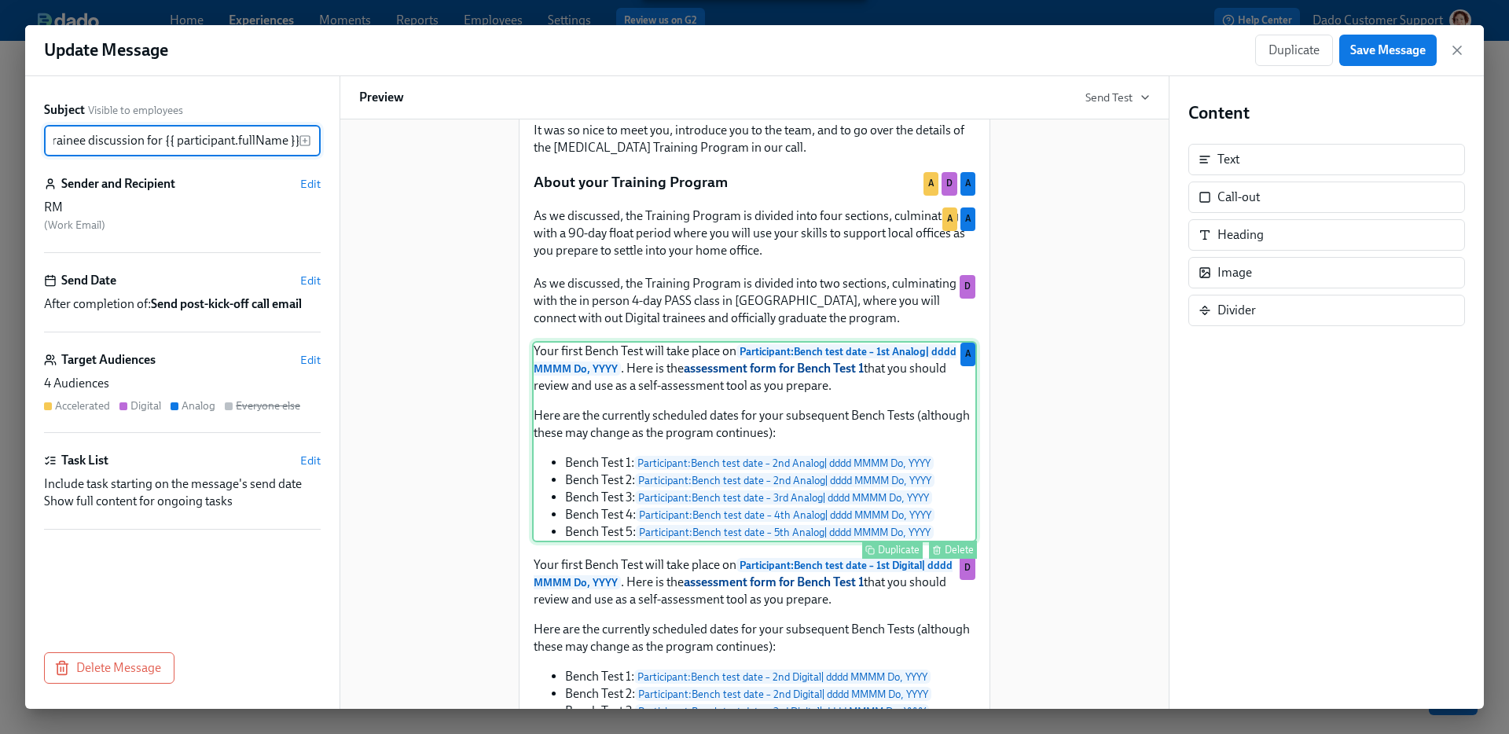
click at [711, 467] on div "Your first Bench Test will take place on Participant : Bench test date – 1st An…" at bounding box center [754, 441] width 445 height 201
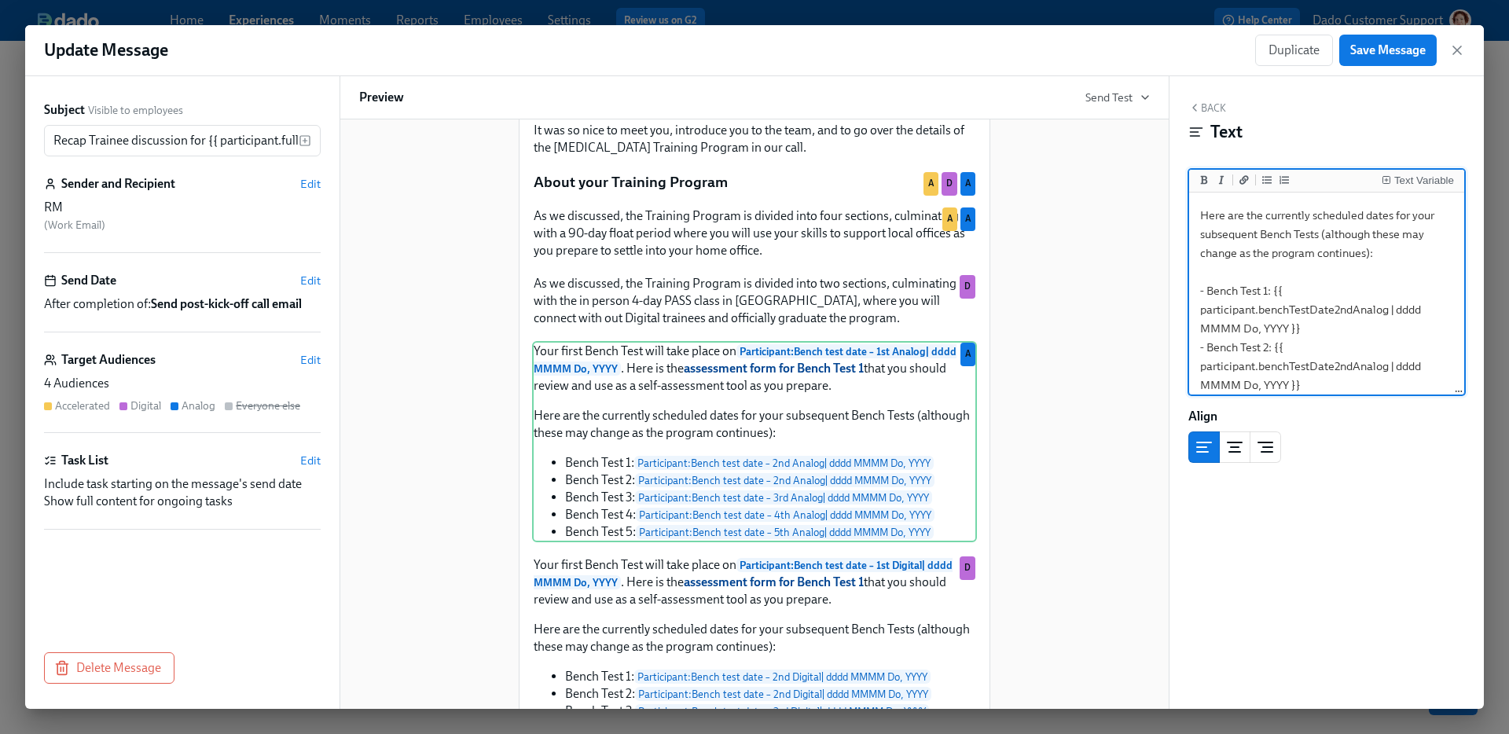
scroll to position [129, 0]
drag, startPoint x: 1411, startPoint y: 317, endPoint x: 1157, endPoint y: 281, distance: 256.3
click at [1157, 281] on div "Subject Visible to employees Recap Trainee discussion for {{ participant.fullNa…" at bounding box center [754, 392] width 1459 height 633
type textarea "Your first Bench Test will take place on **{{ participant.benchTestDate1stAnalo…"
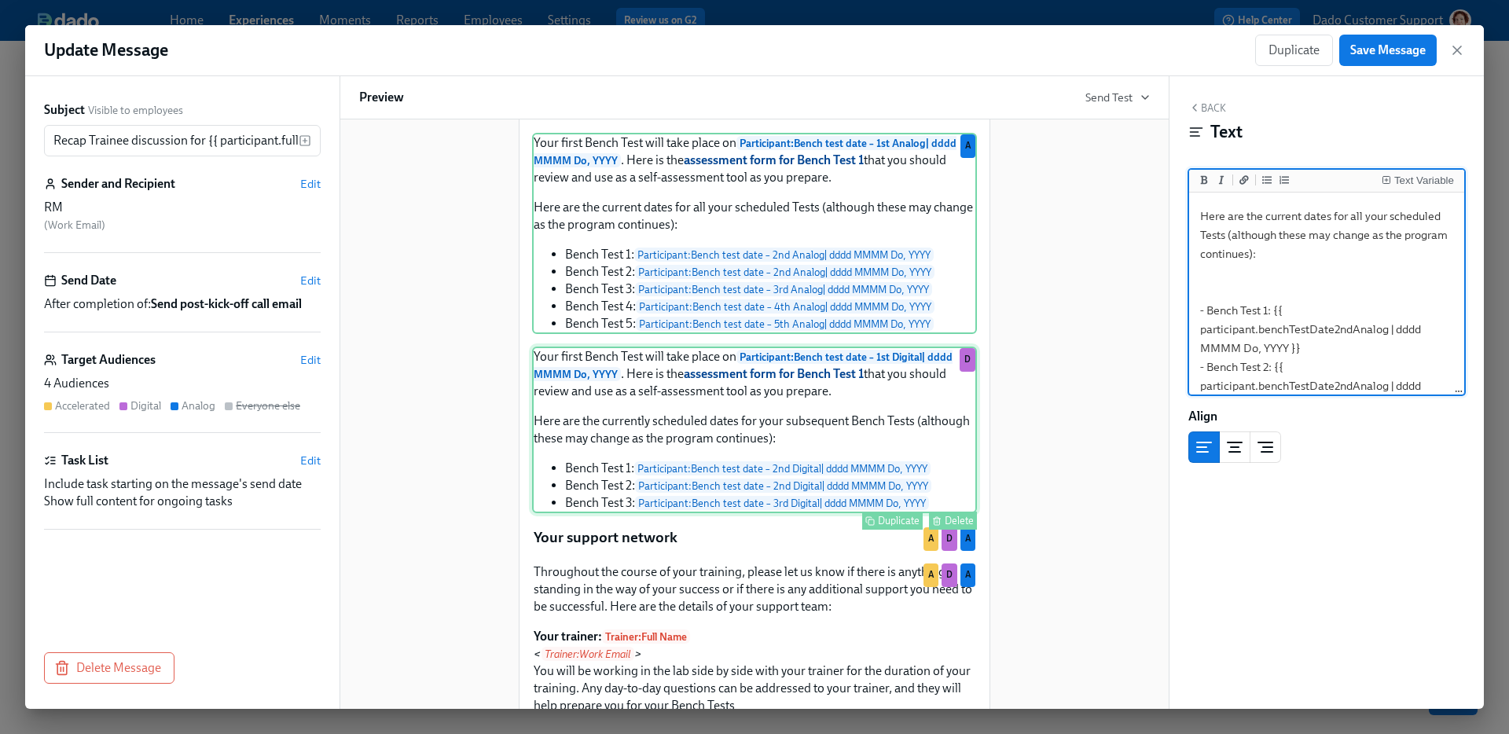
scroll to position [1033, 0]
click at [711, 486] on div "Your first Bench Test will take place on Participant : Bench test date – 1st Di…" at bounding box center [754, 429] width 445 height 167
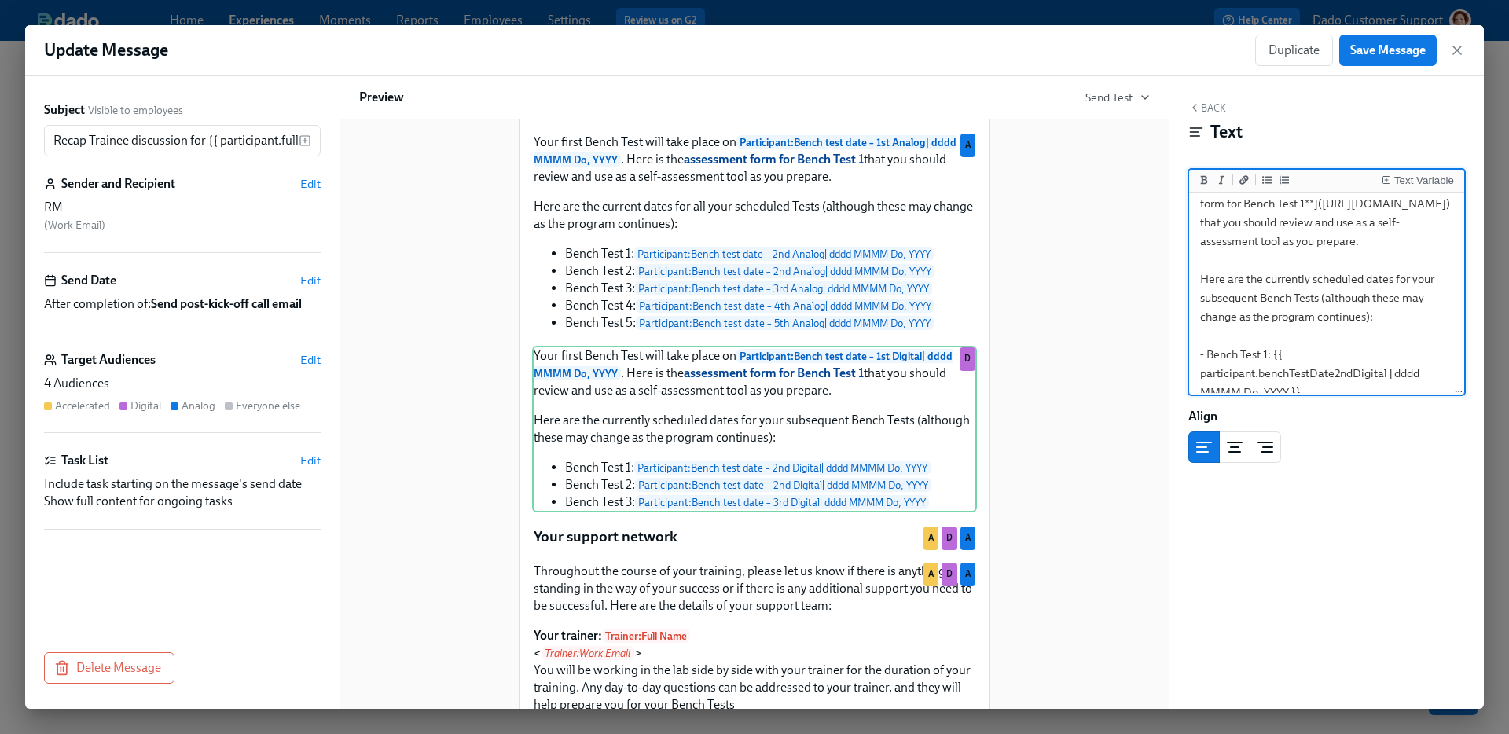
drag, startPoint x: 1402, startPoint y: 381, endPoint x: 1174, endPoint y: 344, distance: 230.3
click at [1174, 344] on div "Back Text Text Variable Your first Bench Test will take place on **{{ participa…" at bounding box center [1327, 392] width 314 height 633
type textarea "Your first Bench Test will take place on **{{ participant.benchTestDate1stDigit…"
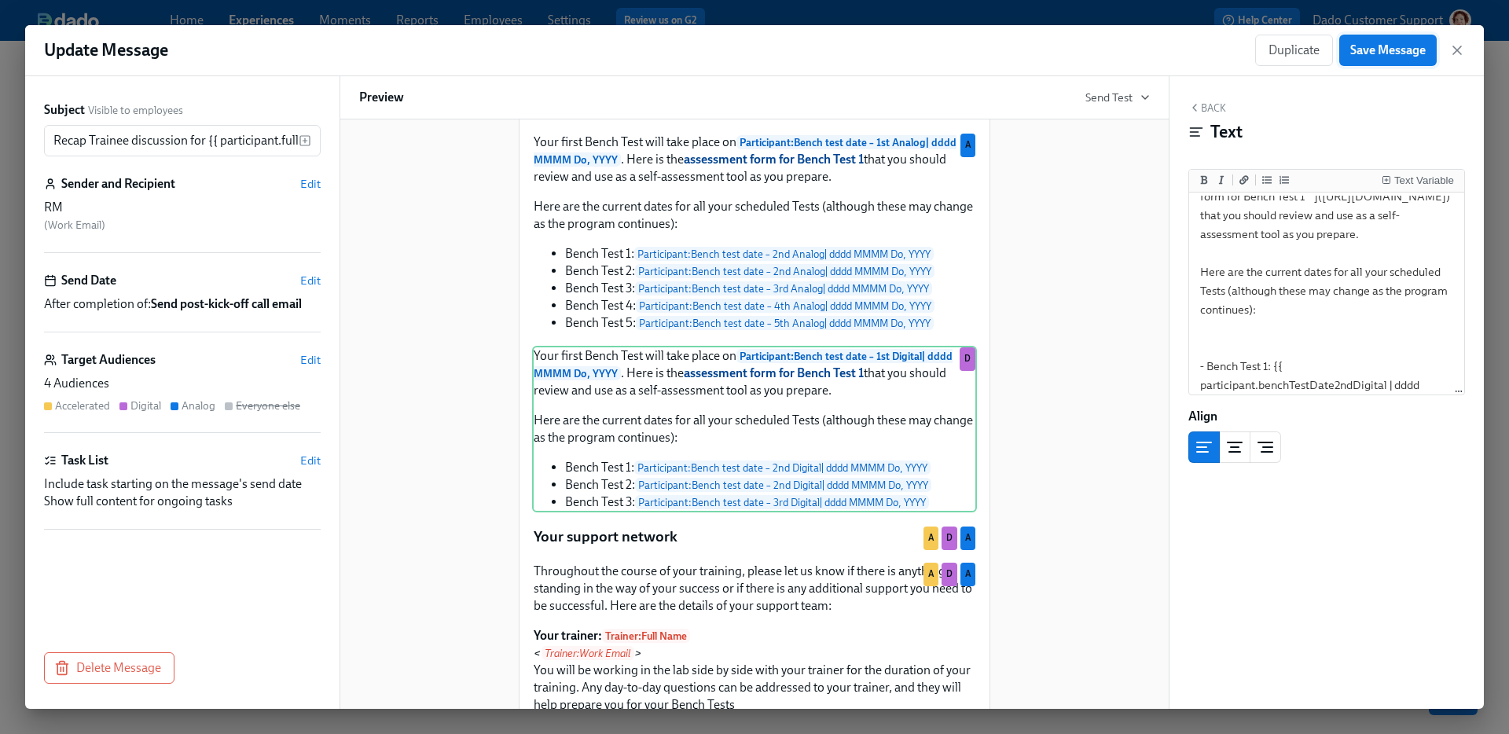
click at [1360, 44] on span "Save Message" at bounding box center [1387, 50] width 75 height 16
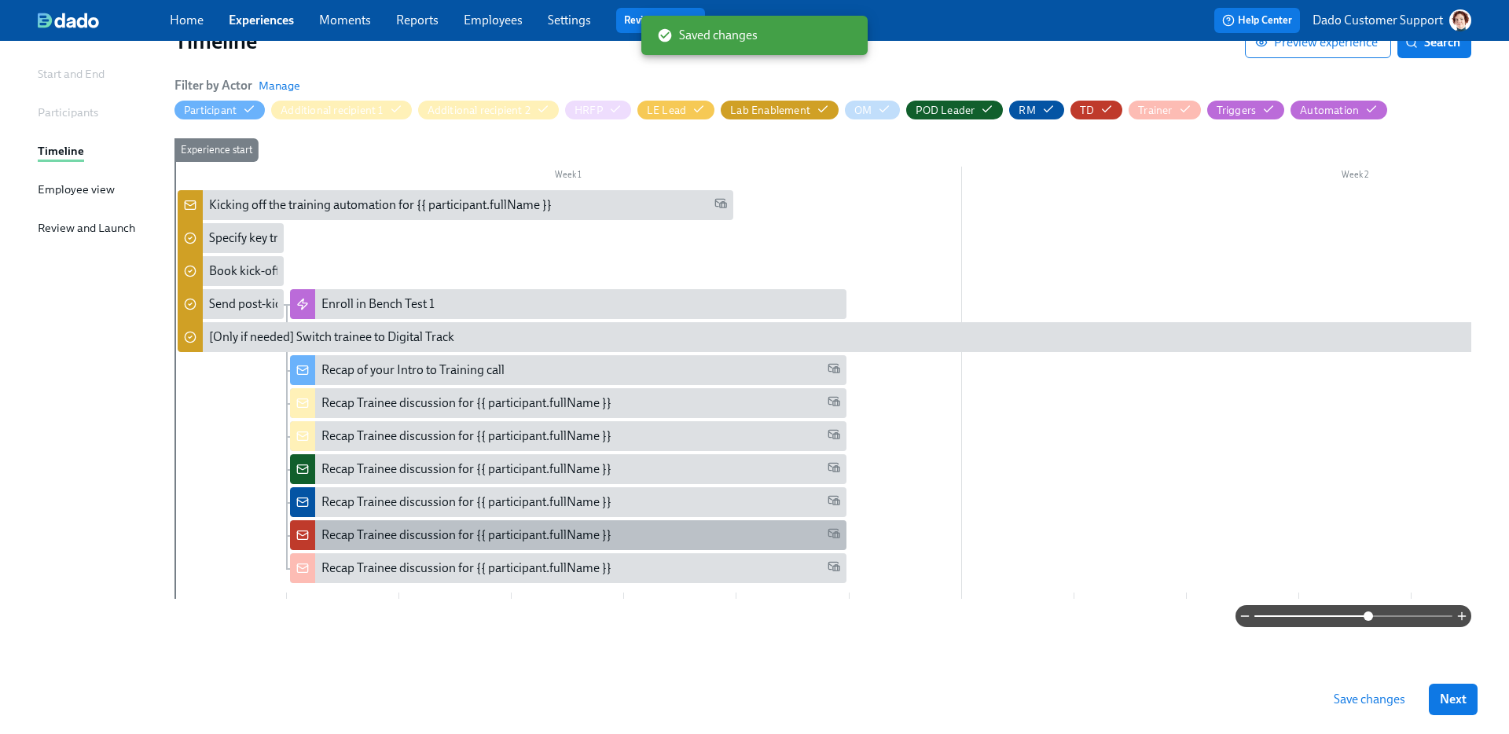
click at [388, 520] on div "Recap Trainee discussion for {{ participant.fullName }}" at bounding box center [568, 535] width 556 height 30
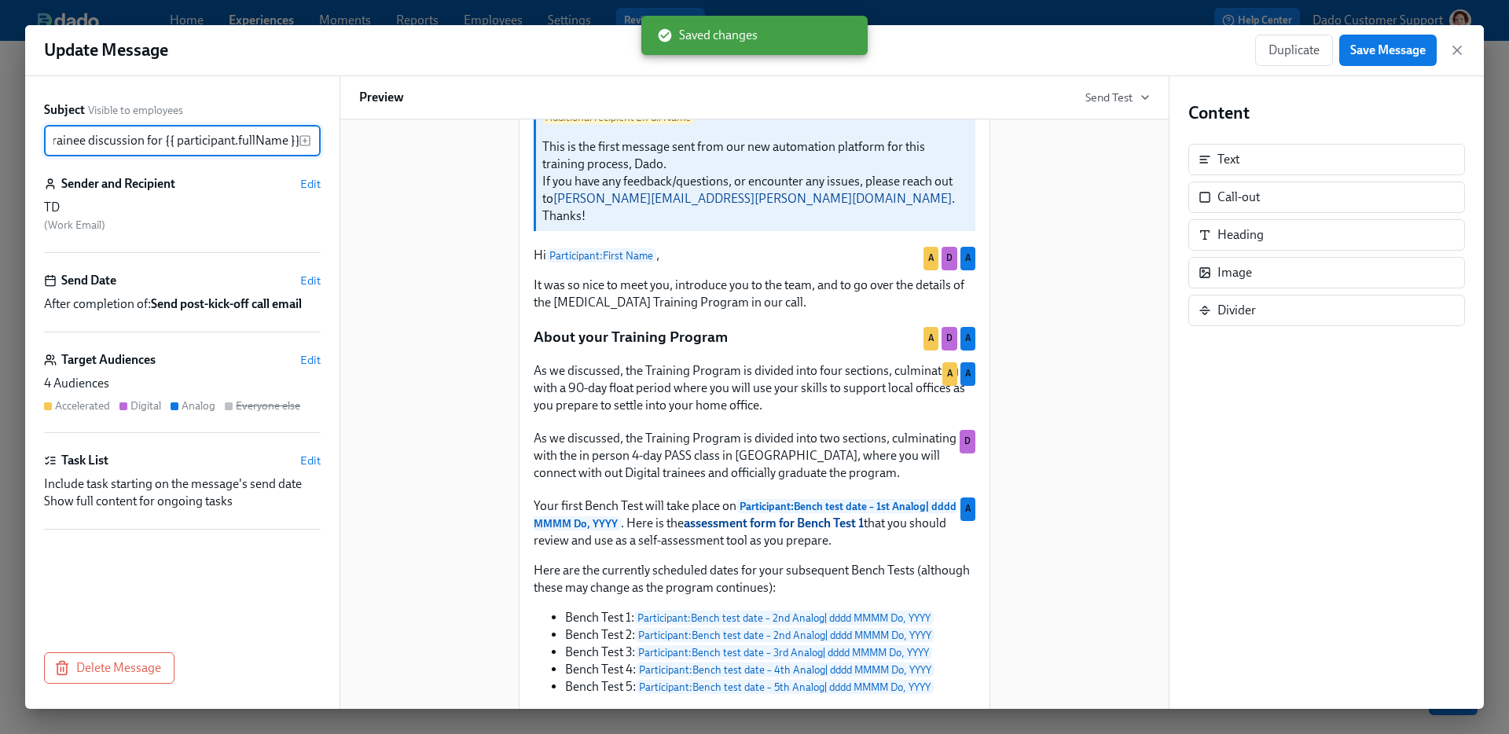
scroll to position [810, 0]
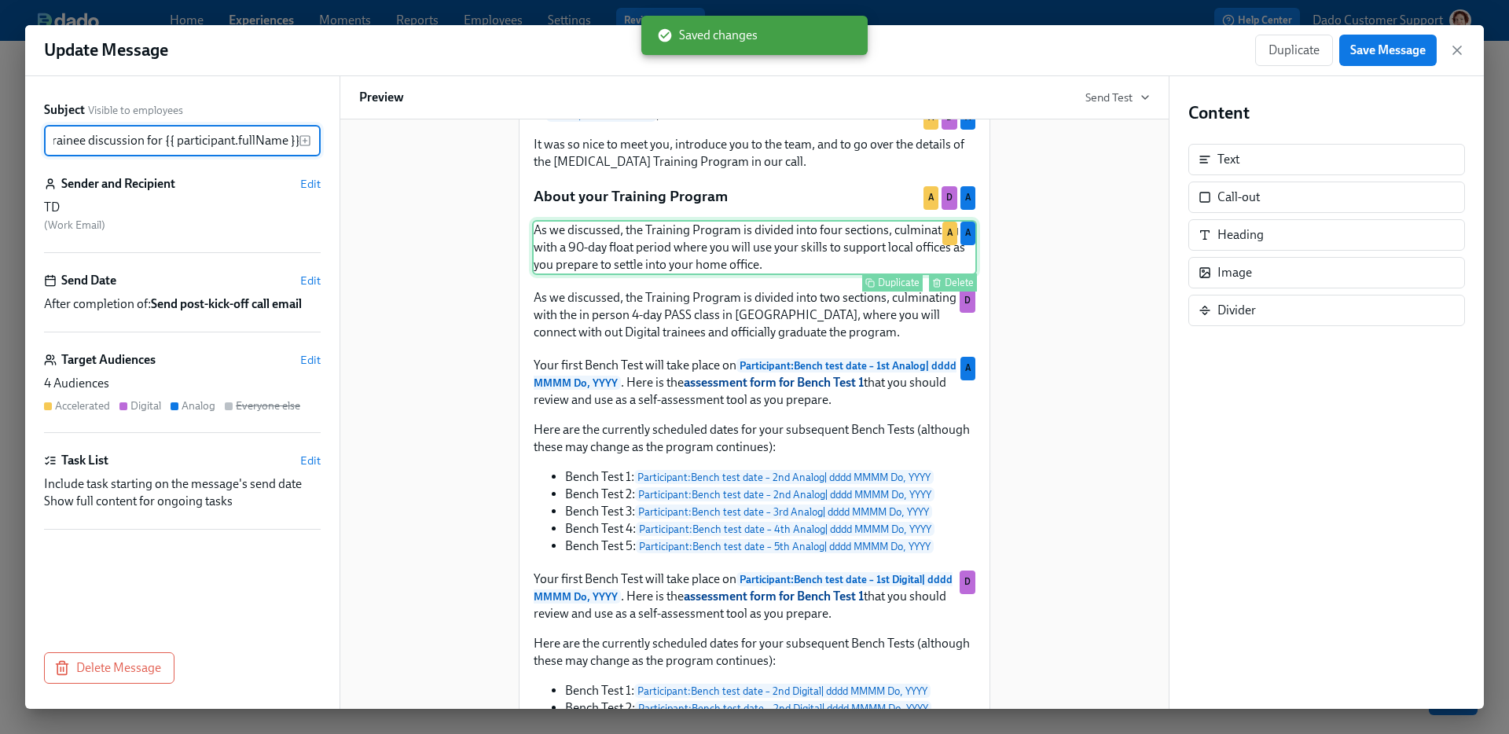
click at [786, 266] on div "As we discussed, the Training Program is divided into four sections, culminatin…" at bounding box center [754, 247] width 445 height 55
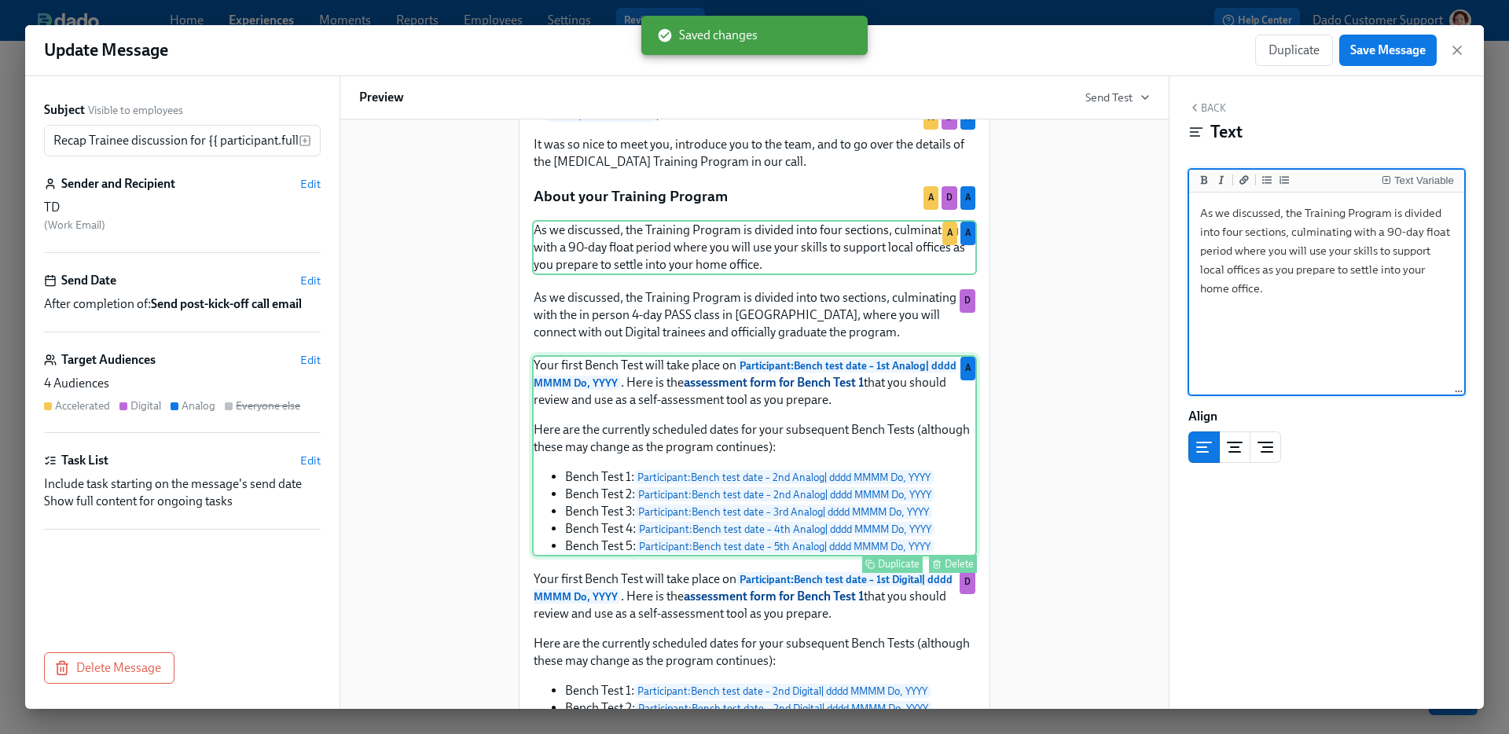
click at [795, 414] on div "Your first Bench Test will take place on Participant : Bench test date – 1st An…" at bounding box center [754, 455] width 445 height 201
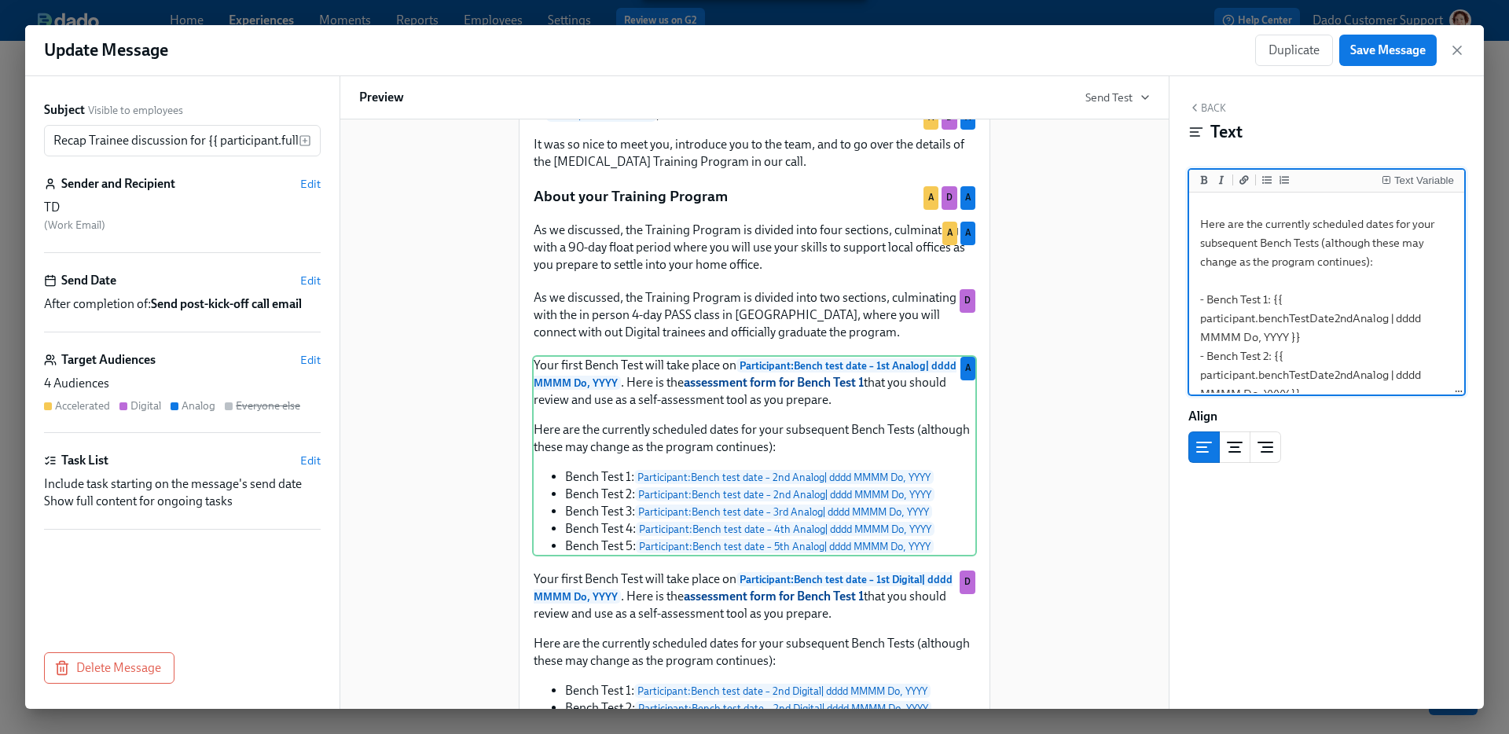
scroll to position [122, 0]
drag, startPoint x: 1406, startPoint y: 311, endPoint x: 1196, endPoint y: 279, distance: 212.3
click at [1195, 279] on textarea "Your first Bench Test will take place on **{{ participant.benchTestDate1stAnalo…" at bounding box center [1326, 327] width 269 height 506
type textarea "Your first Bench Test will take place on **{{ participant.benchTestDate1stAnalo…"
click at [760, 615] on div "Your first Bench Test will take place on Participant : Bench test date – 1st Di…" at bounding box center [754, 652] width 445 height 167
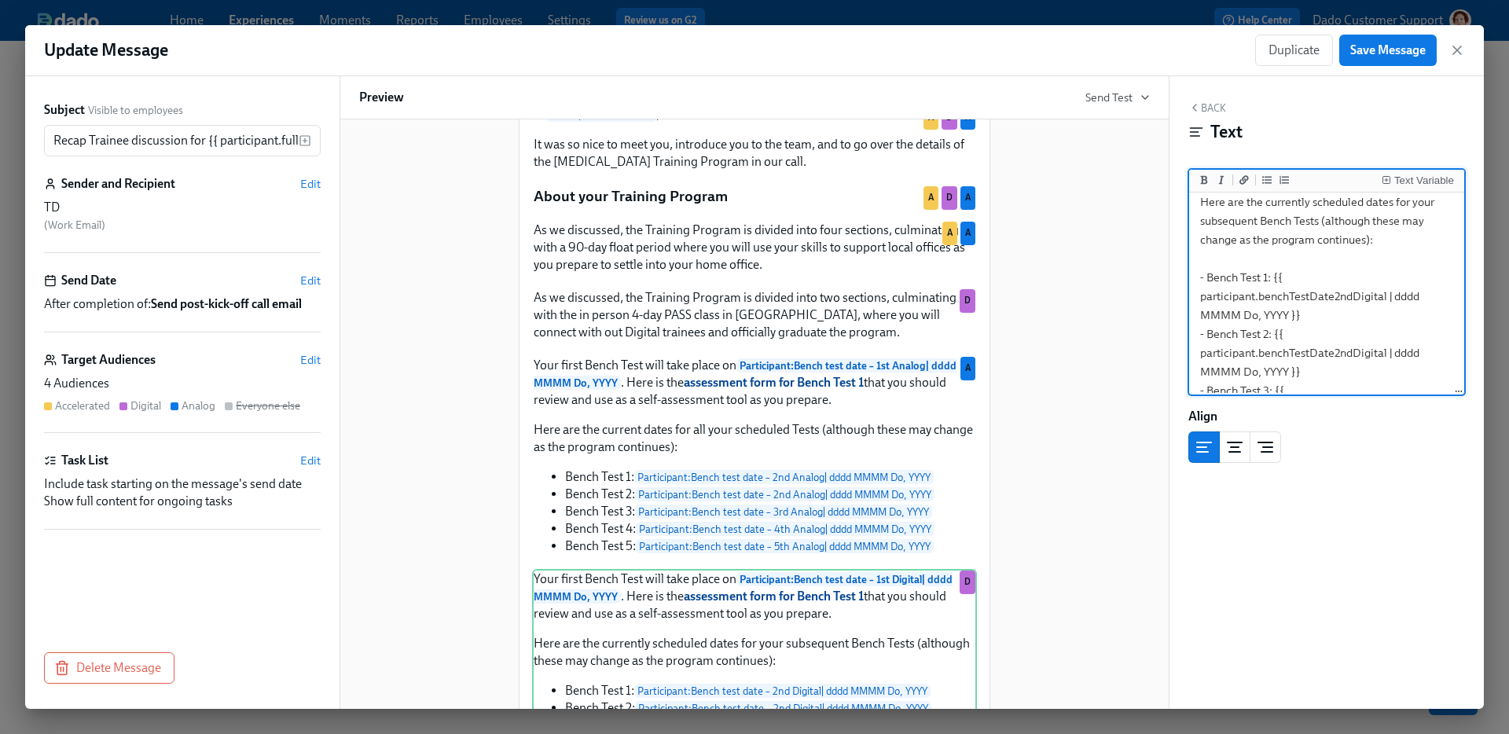
scroll to position [141, 0]
drag, startPoint x: 1390, startPoint y: 286, endPoint x: 1189, endPoint y: 266, distance: 202.2
click at [1187, 267] on div "Back Text Text Variable Your first Bench Test will take place on **{{ participa…" at bounding box center [1327, 392] width 314 height 633
drag, startPoint x: 1413, startPoint y: 292, endPoint x: 1187, endPoint y: 265, distance: 227.2
click at [1185, 265] on div "Back Text Text Variable Your first Bench Test will take place on **{{ participa…" at bounding box center [1327, 392] width 314 height 633
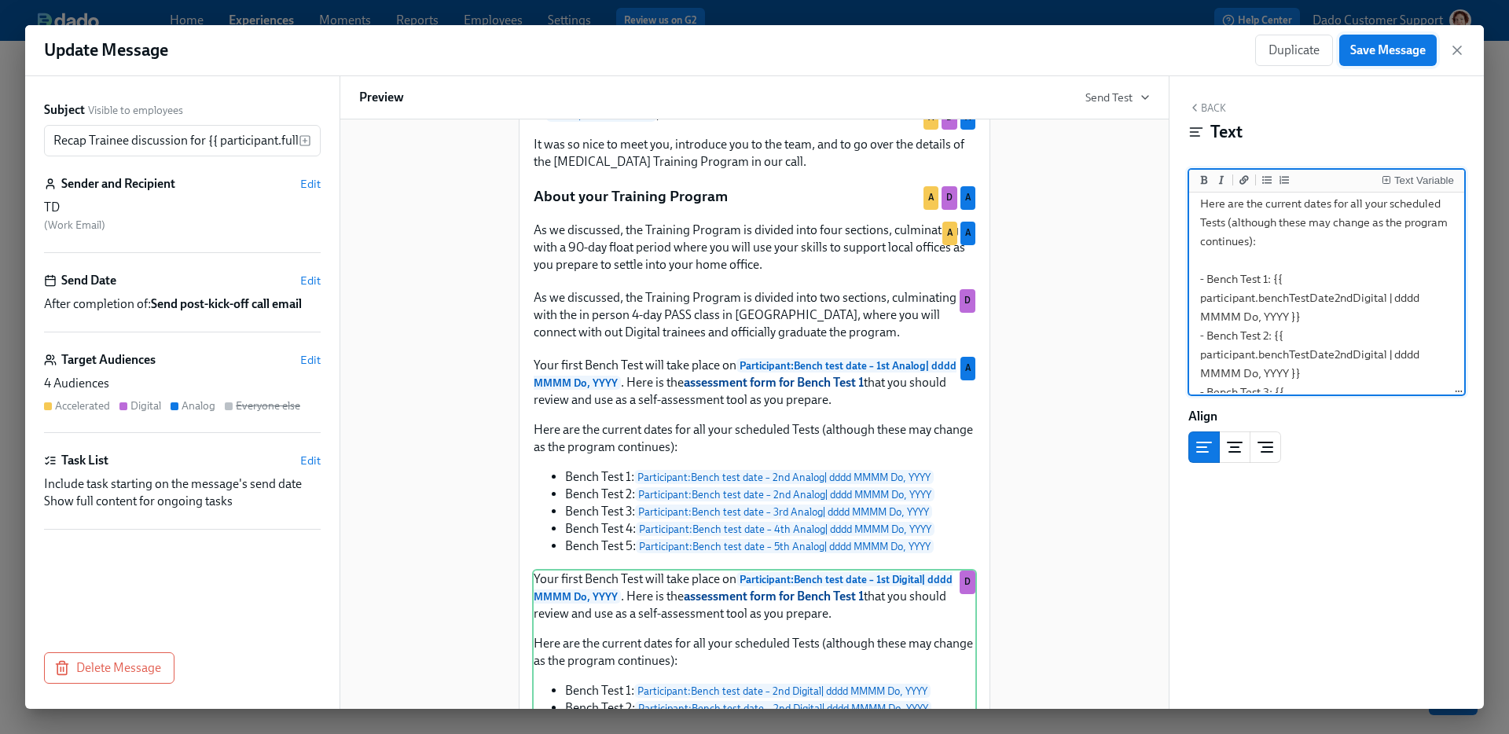
type textarea "Your first Bench Test will take place on **{{ participant.benchTestDate1stDigit…"
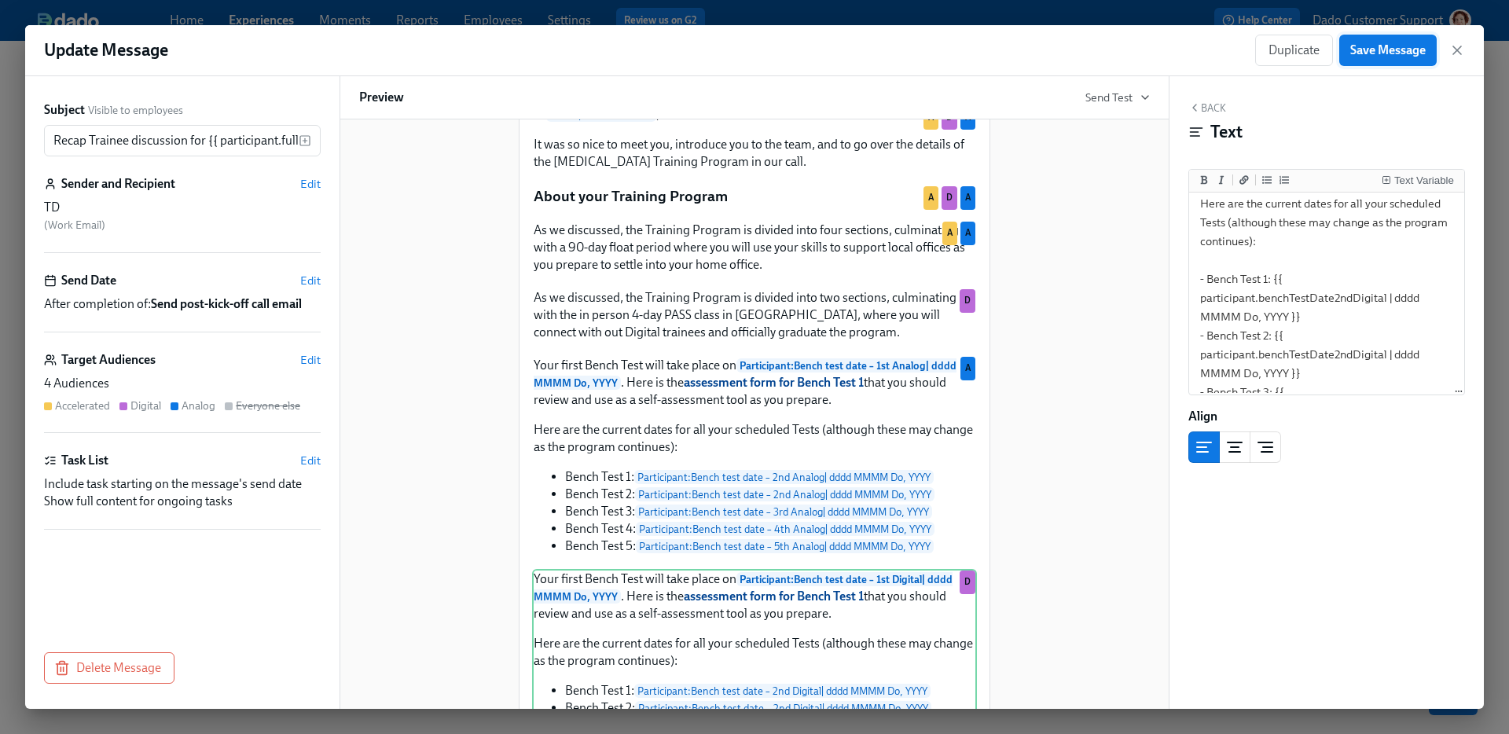
click at [1389, 51] on span "Save Message" at bounding box center [1387, 50] width 75 height 16
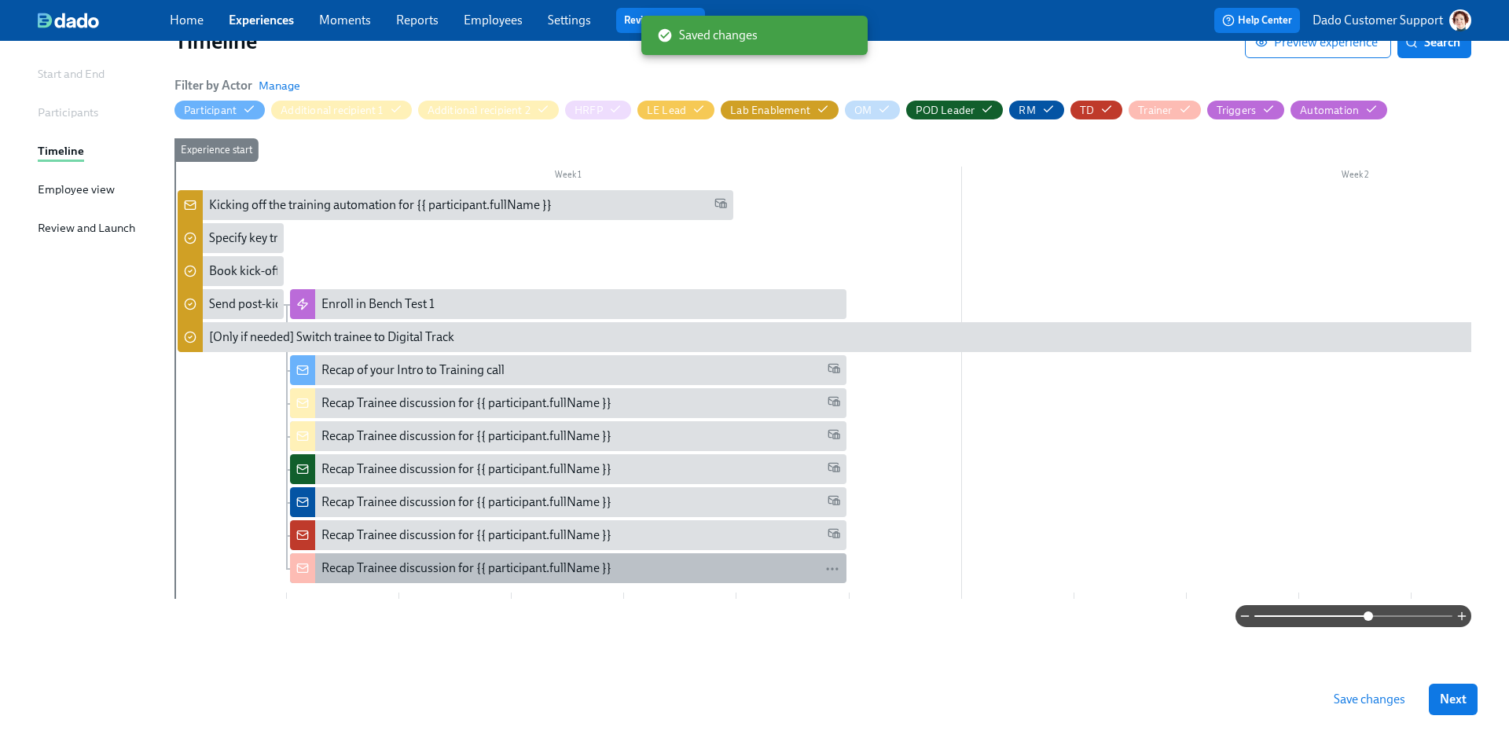
click at [371, 560] on div "Recap Trainee discussion for {{ participant.fullName }}" at bounding box center [466, 568] width 290 height 17
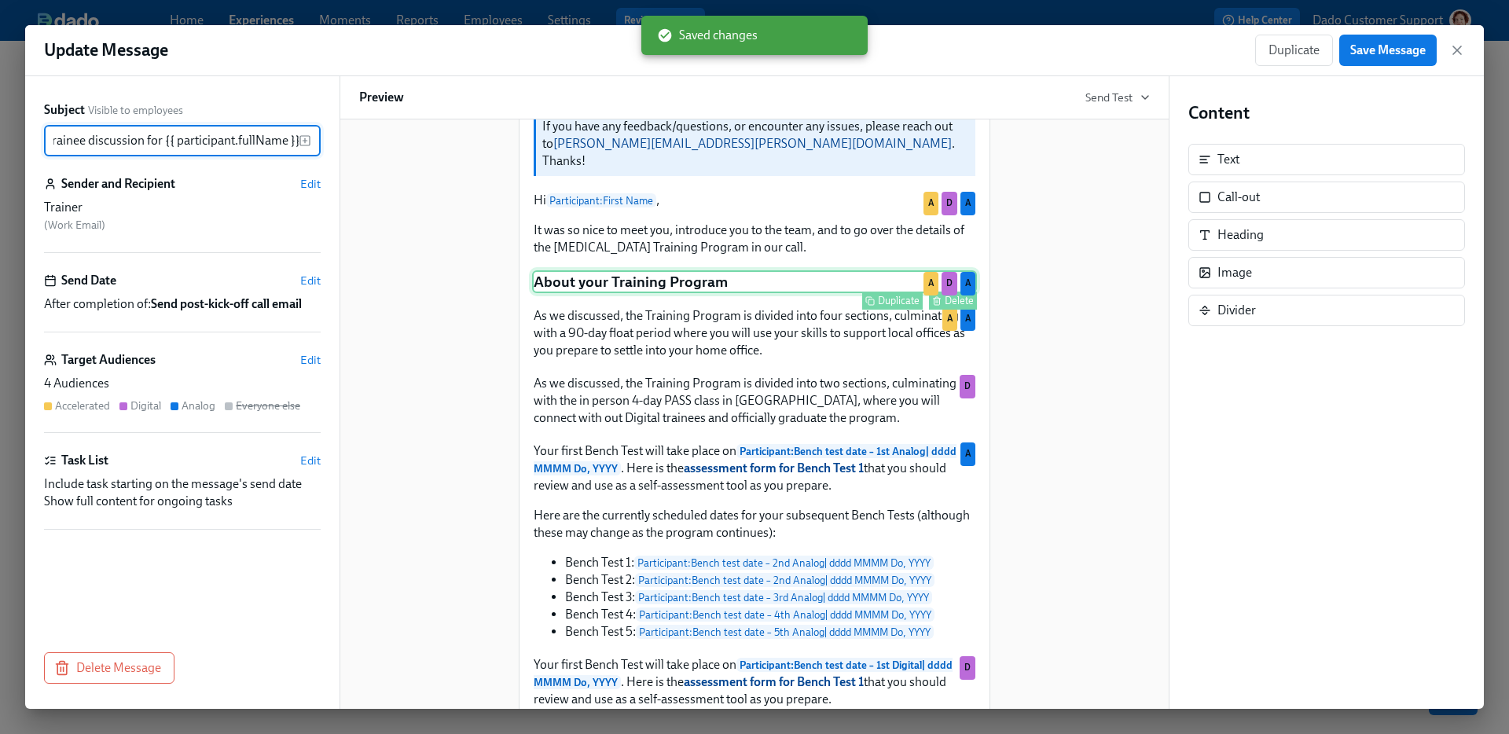
scroll to position [907, 0]
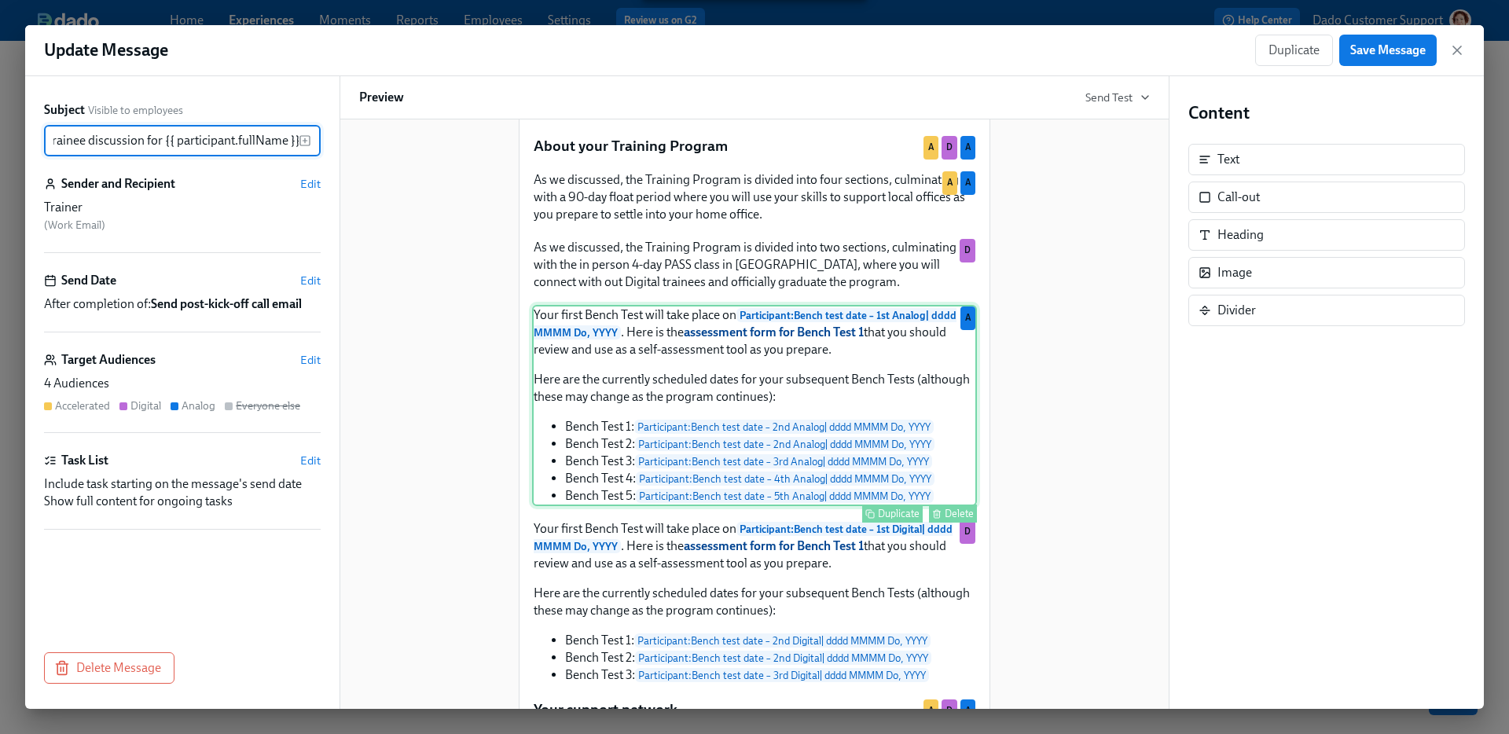
click at [780, 364] on div "Your first Bench Test will take place on Participant : Bench test date – 1st An…" at bounding box center [754, 405] width 445 height 201
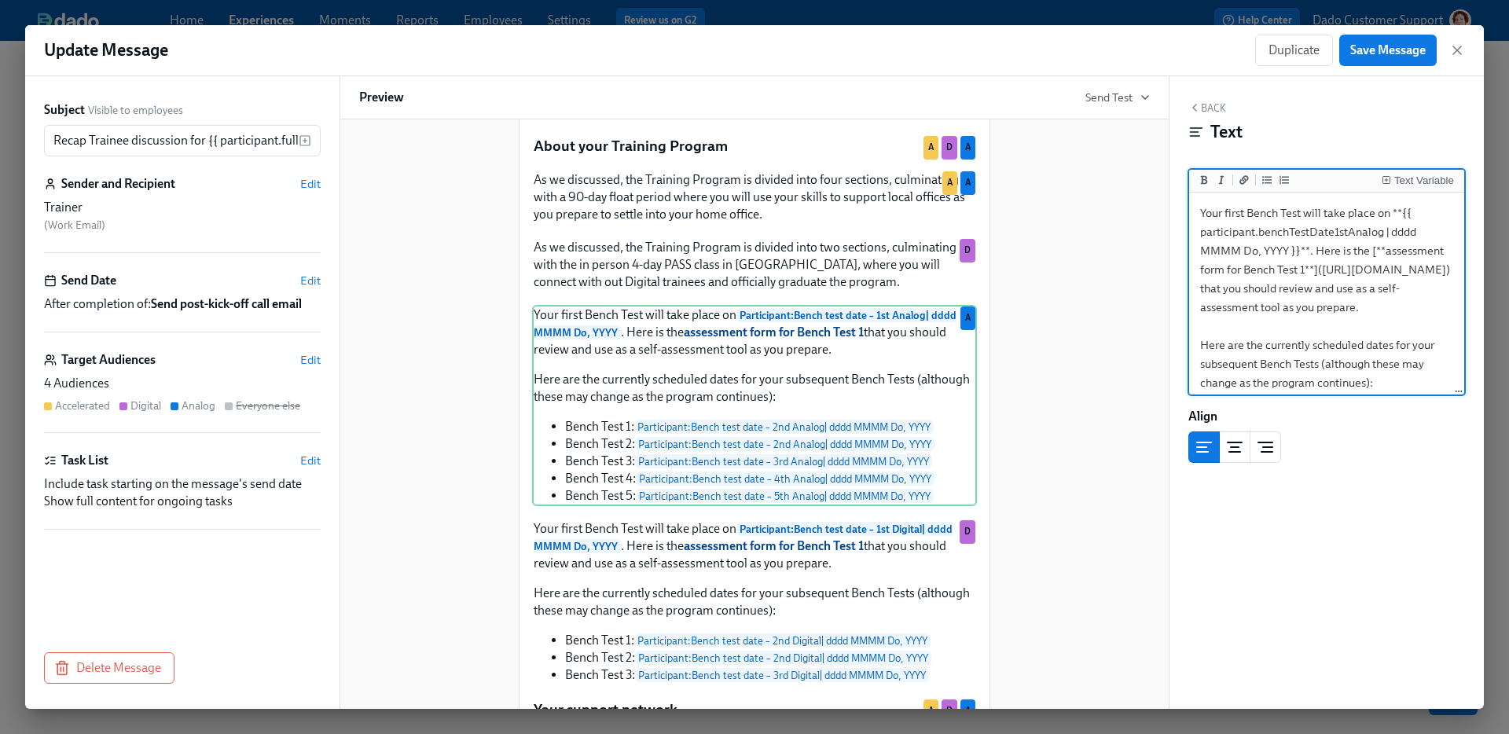
scroll to position [129, 0]
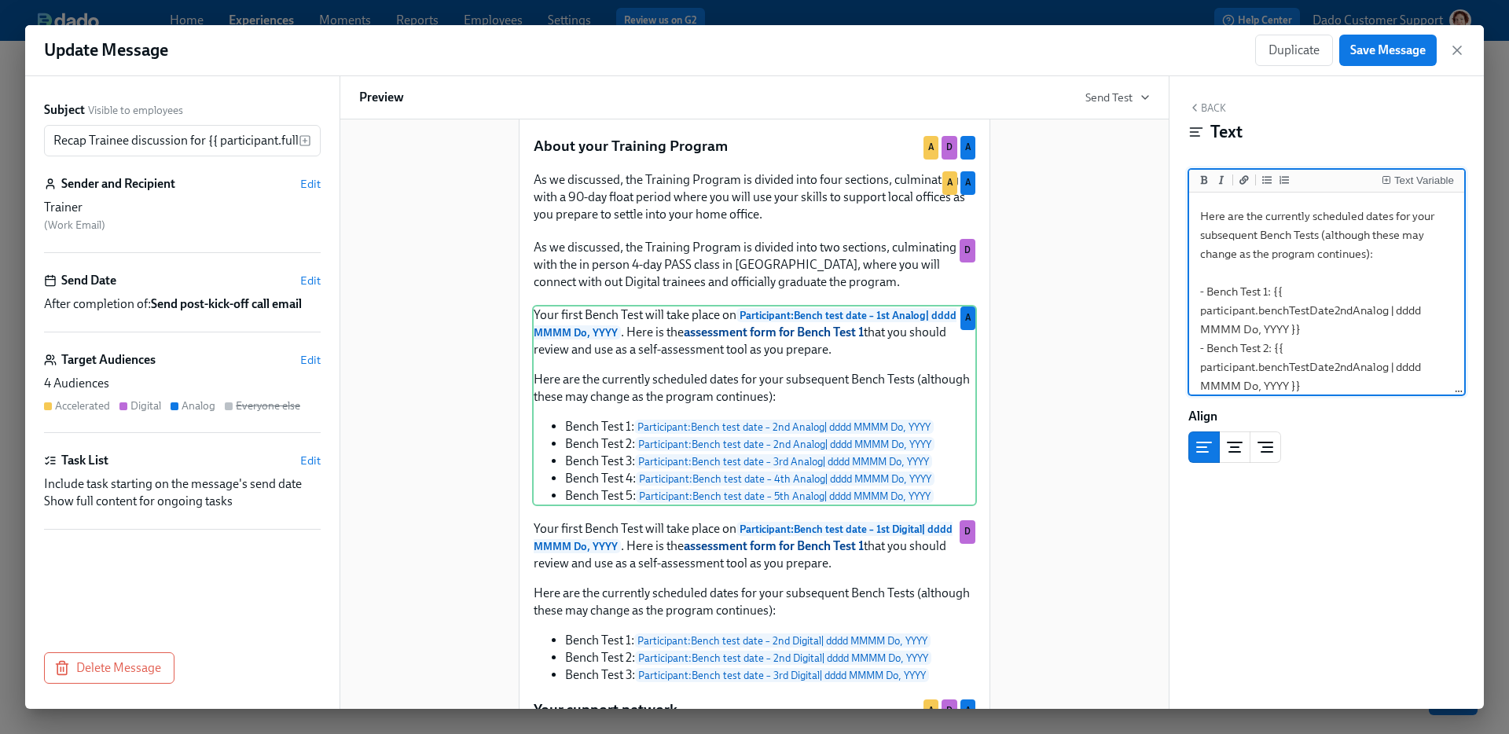
drag, startPoint x: 1401, startPoint y: 316, endPoint x: 1166, endPoint y: 272, distance: 239.1
click at [1165, 272] on div "Subject Visible to employees Recap Trainee discussion for {{ participant.fullNa…" at bounding box center [754, 392] width 1459 height 633
type textarea "Your first Bench Test will take place on **{{ participant.benchTestDate1stAnalo…"
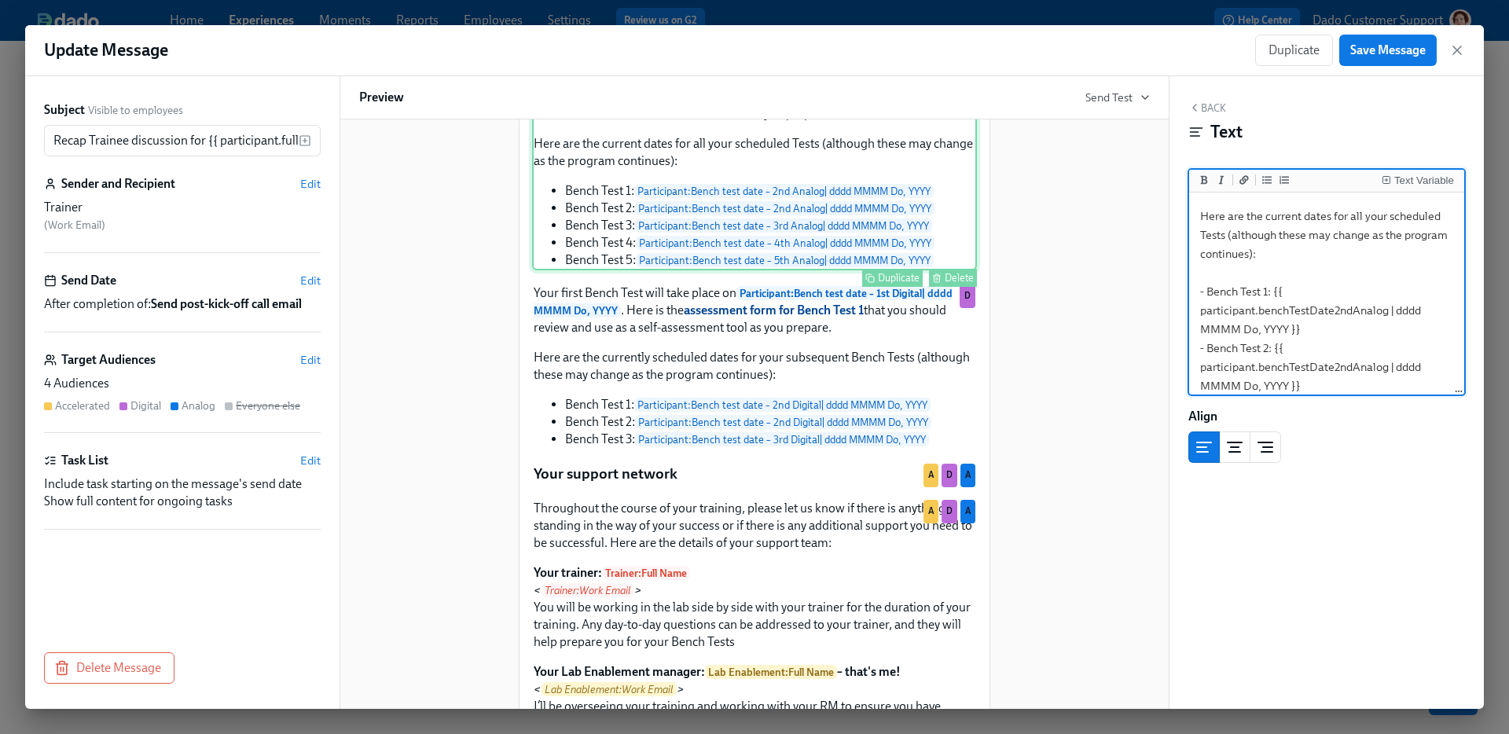
scroll to position [1327, 0]
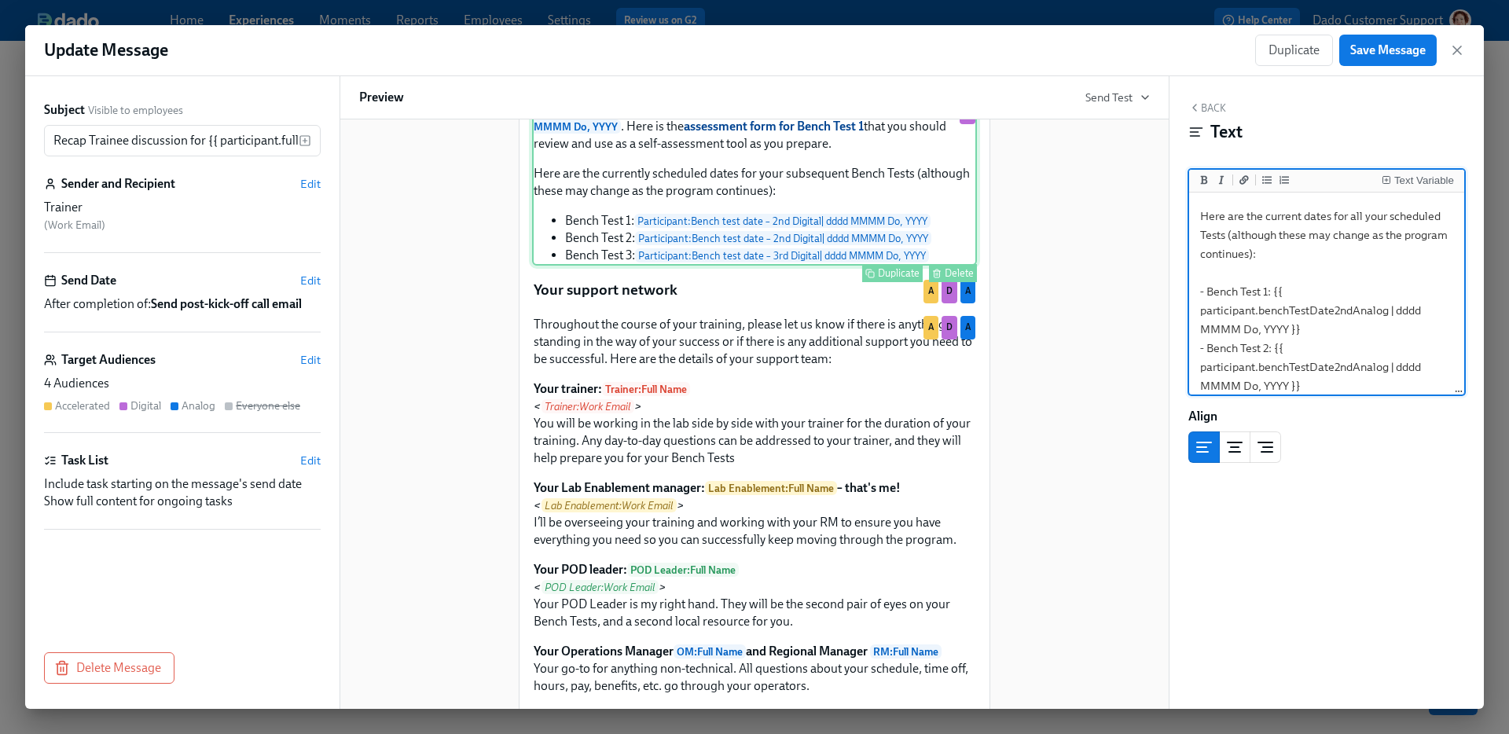
click at [777, 233] on div "Your first Bench Test will take place on Participant : Bench test date – 1st Di…" at bounding box center [754, 182] width 445 height 167
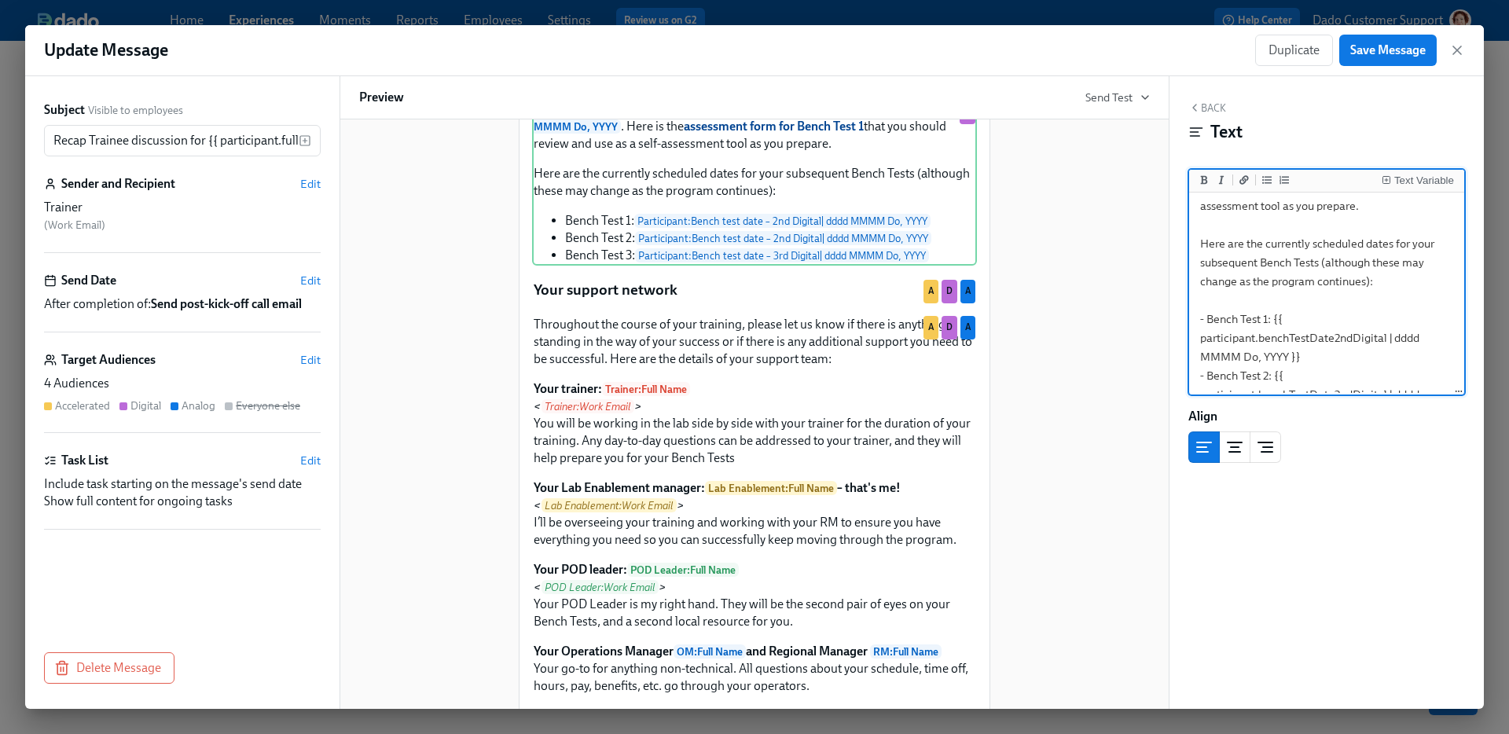
scroll to position [97, 0]
drag, startPoint x: 1402, startPoint y: 346, endPoint x: 1167, endPoint y: 307, distance: 237.4
click at [1167, 307] on div "Subject Visible to employees Recap Trainee discussion for {{ participant.fullNa…" at bounding box center [754, 392] width 1459 height 633
type textarea "Your first Bench Test will take place on **{{ participant.benchTestDate1stDigit…"
click at [1369, 52] on span "Save Message" at bounding box center [1387, 50] width 75 height 16
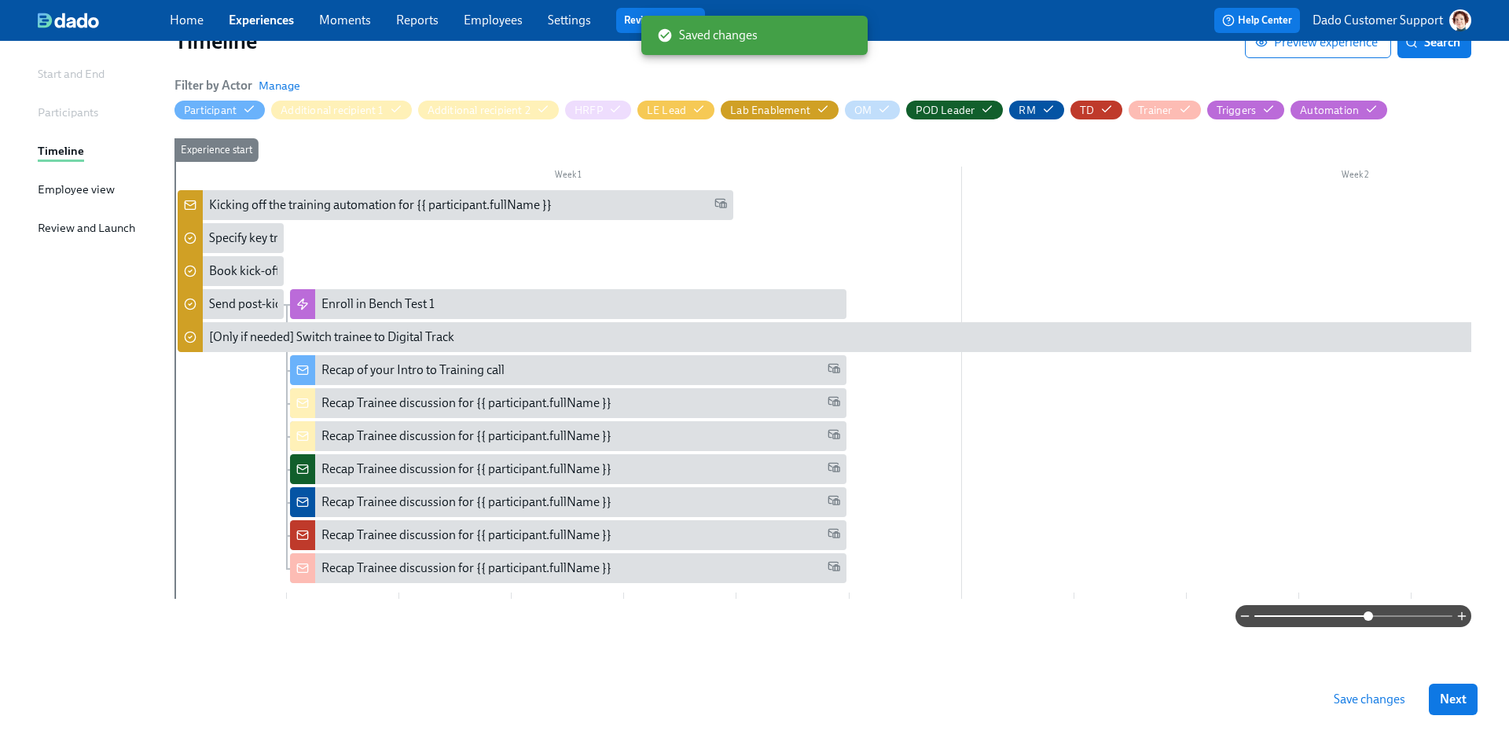
click at [1364, 696] on span "Save changes" at bounding box center [1370, 700] width 72 height 16
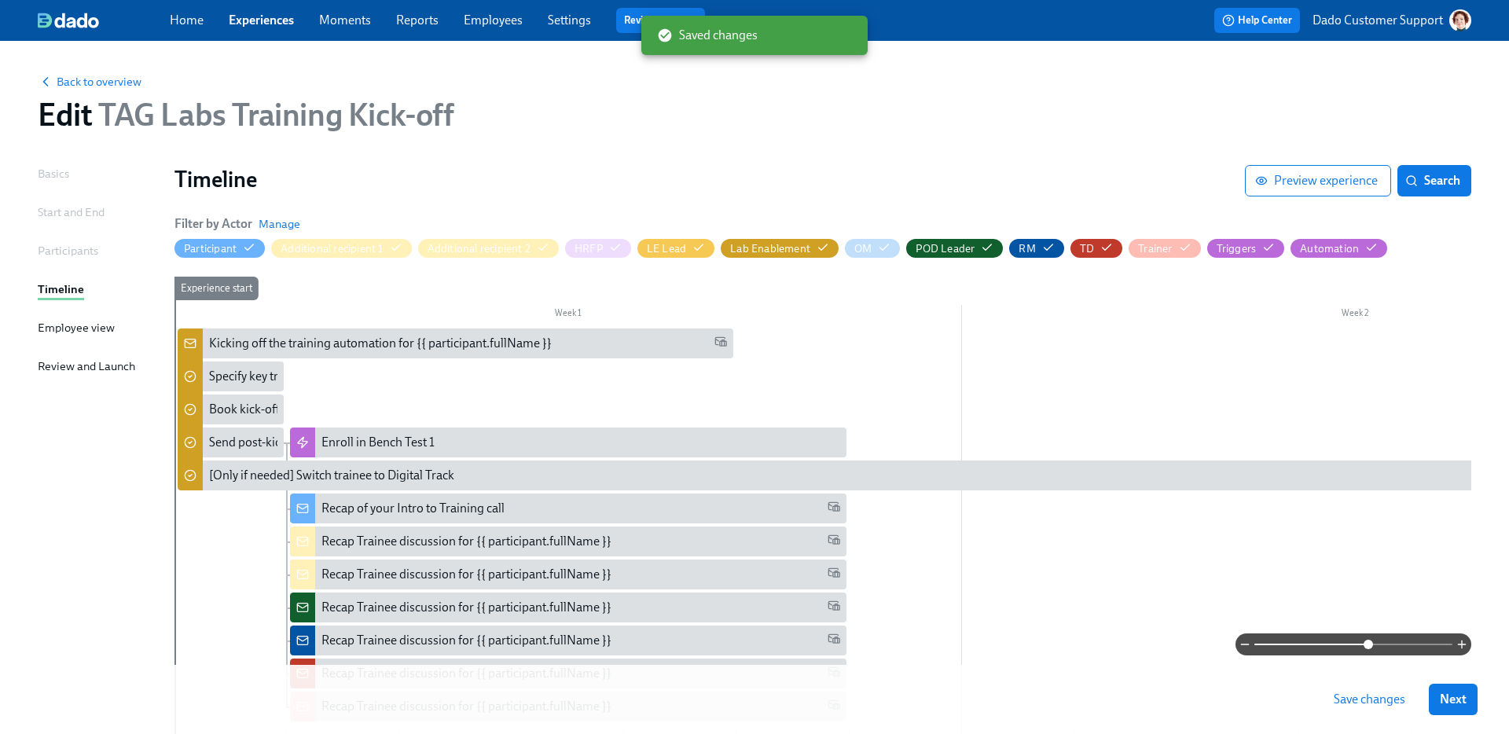
click at [92, 70] on div "Back to overview Edit TAG Labs Training Kick-off" at bounding box center [754, 103] width 1459 height 86
click at [66, 77] on span "Back to overview" at bounding box center [90, 82] width 104 height 16
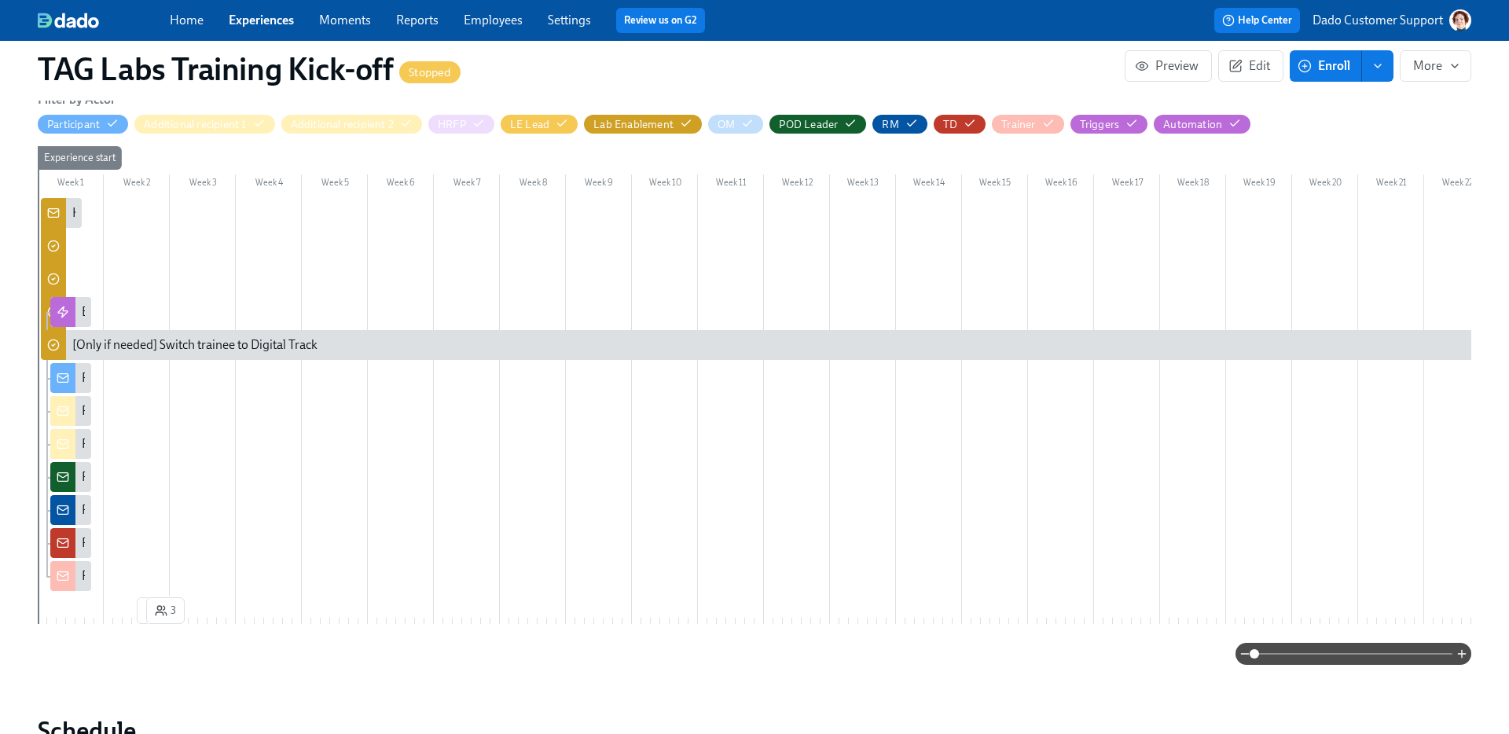
scroll to position [388, 0]
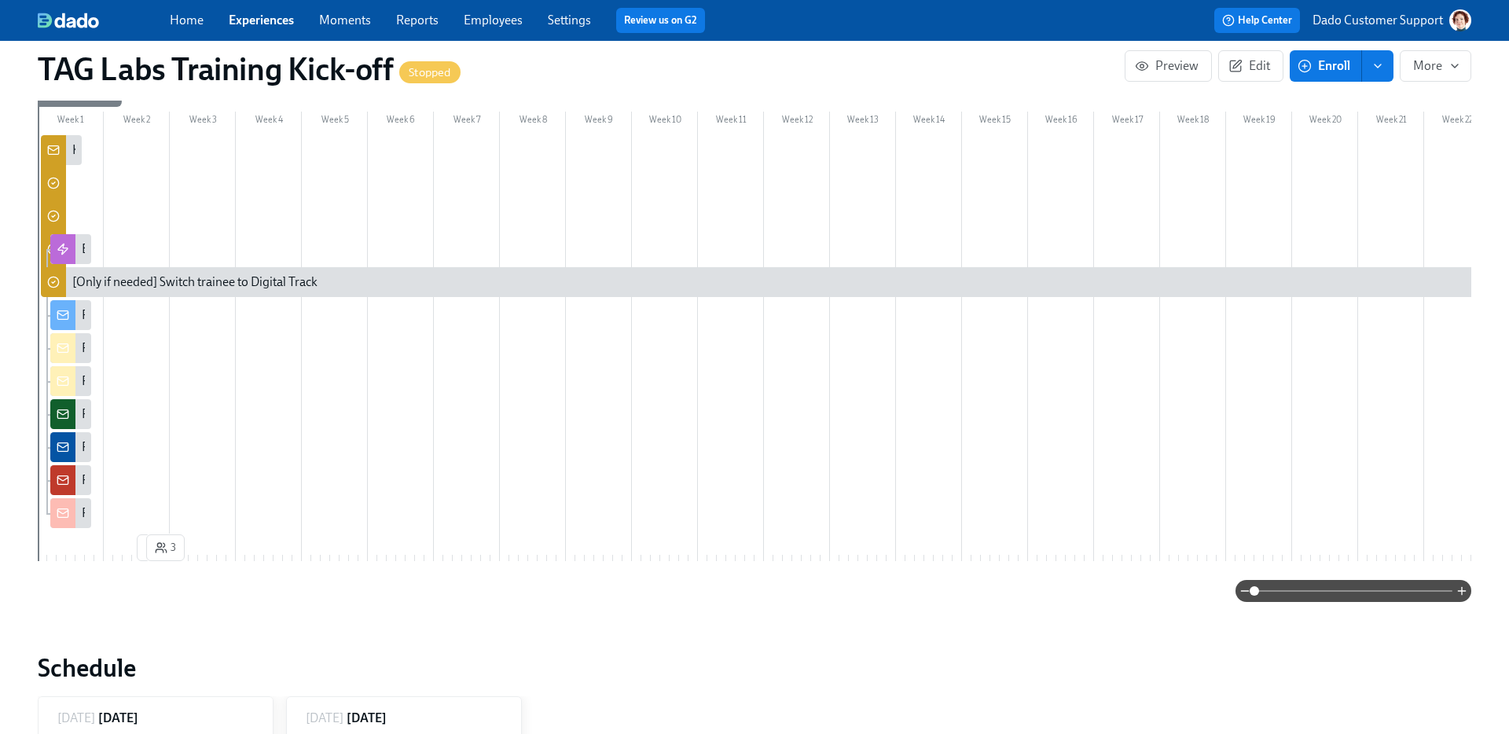
click at [67, 408] on icon at bounding box center [63, 414] width 13 height 13
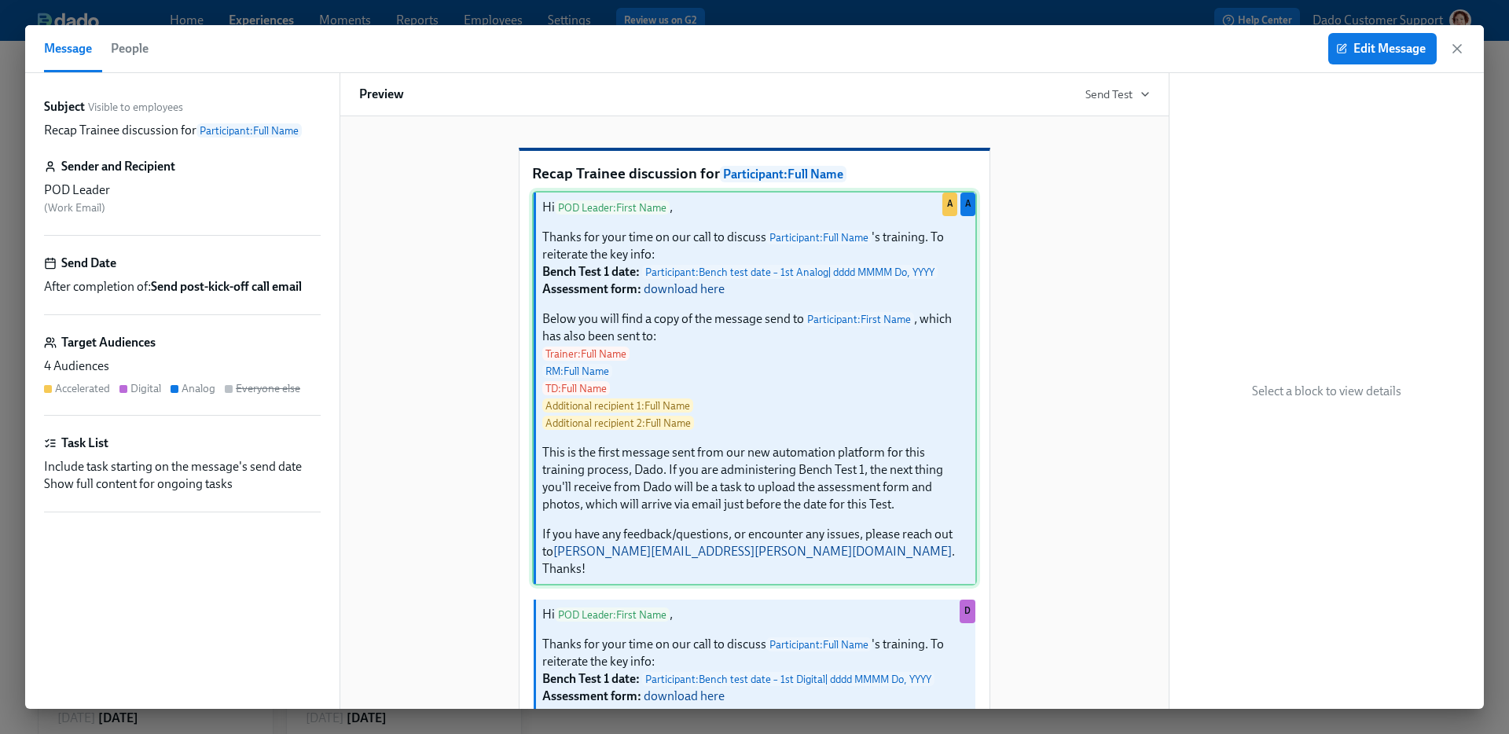
click at [880, 494] on div "Hi POD Leader : First Name , Thanks for your time on our call to discuss Partic…" at bounding box center [754, 388] width 445 height 395
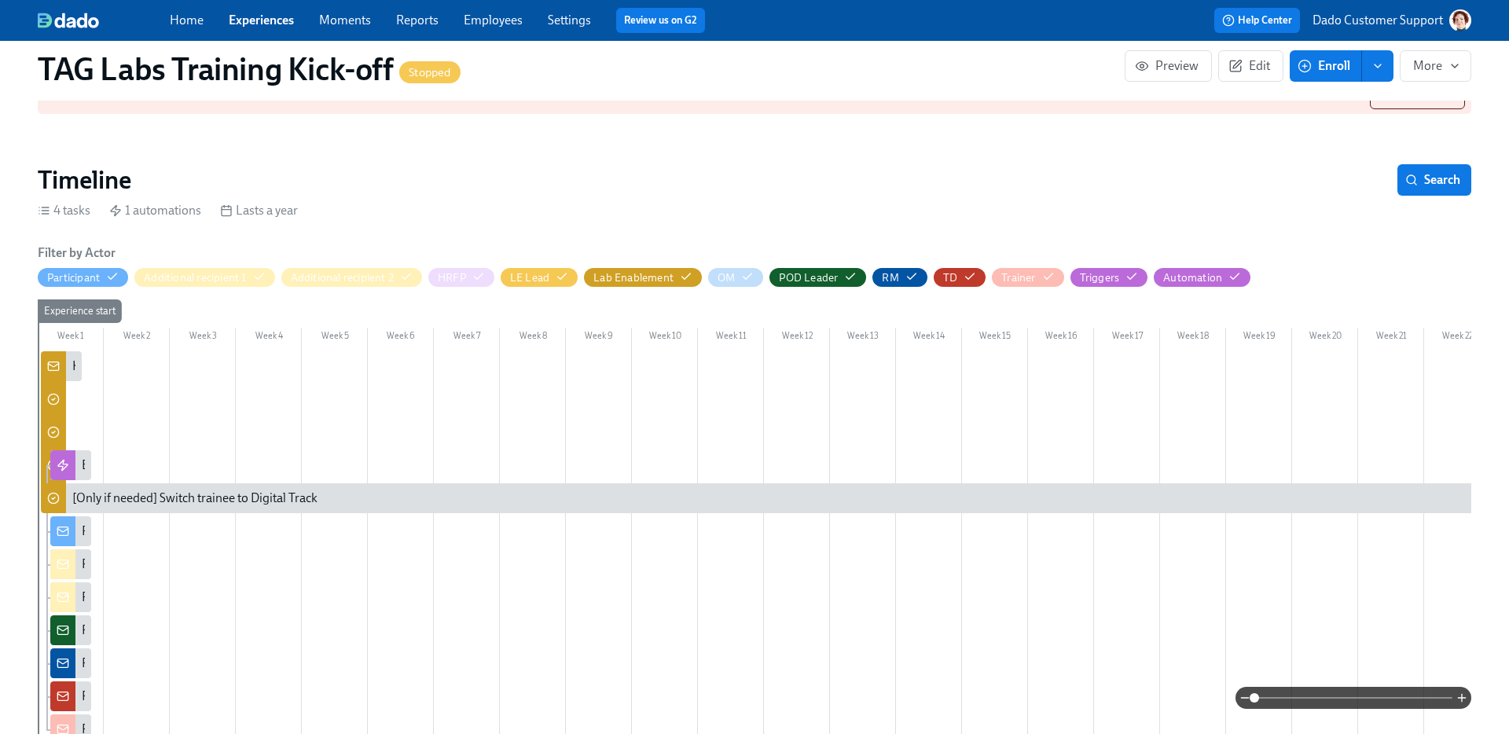
scroll to position [175, 0]
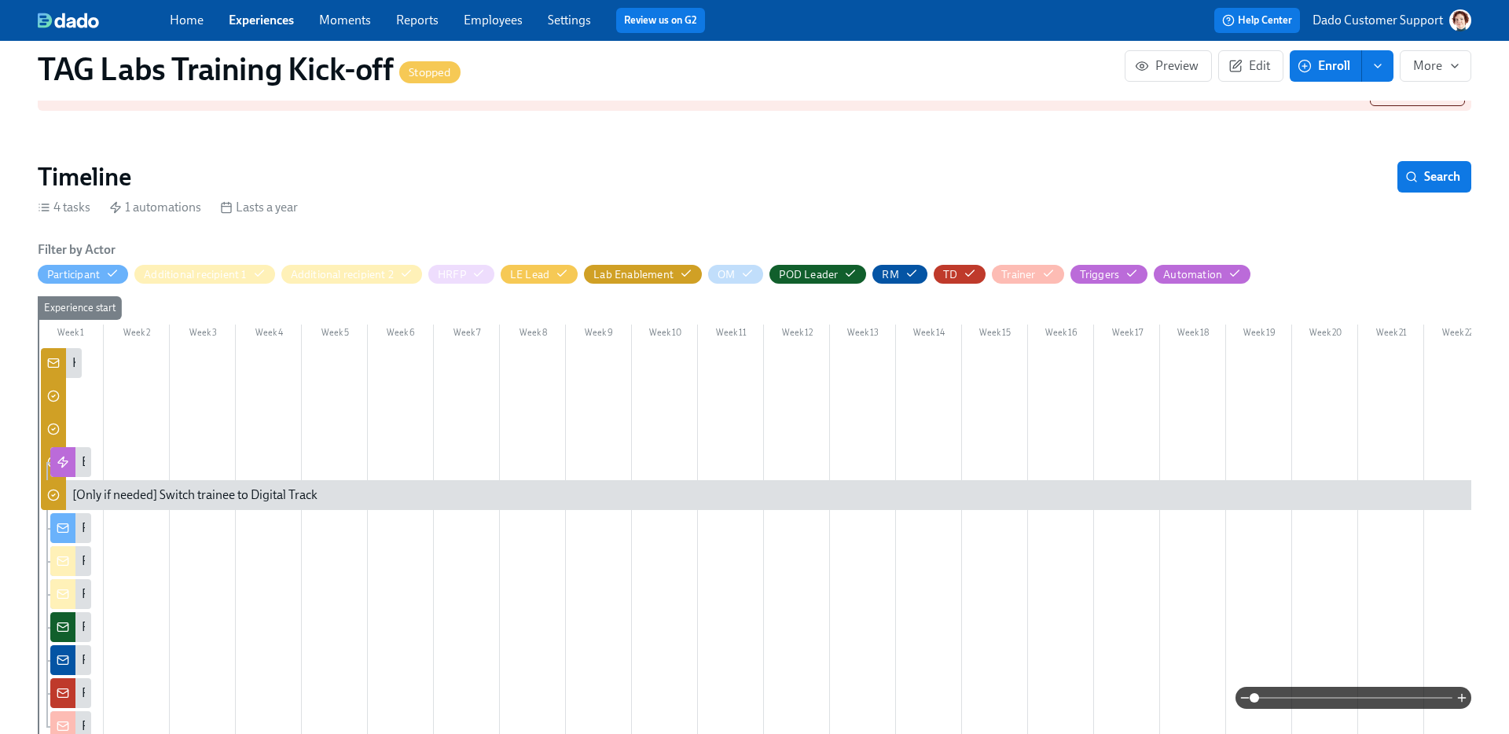
click at [63, 621] on icon at bounding box center [63, 627] width 13 height 13
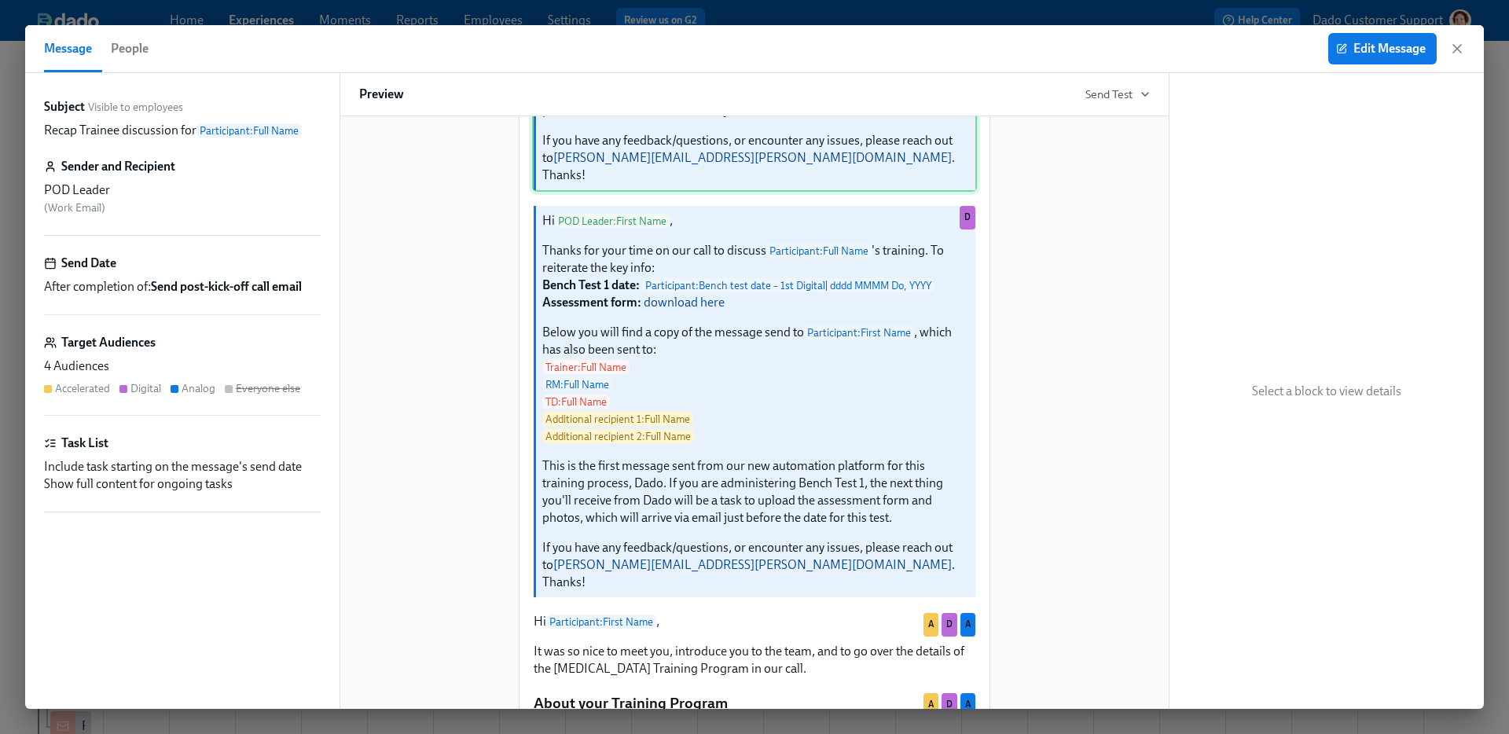
scroll to position [424, 0]
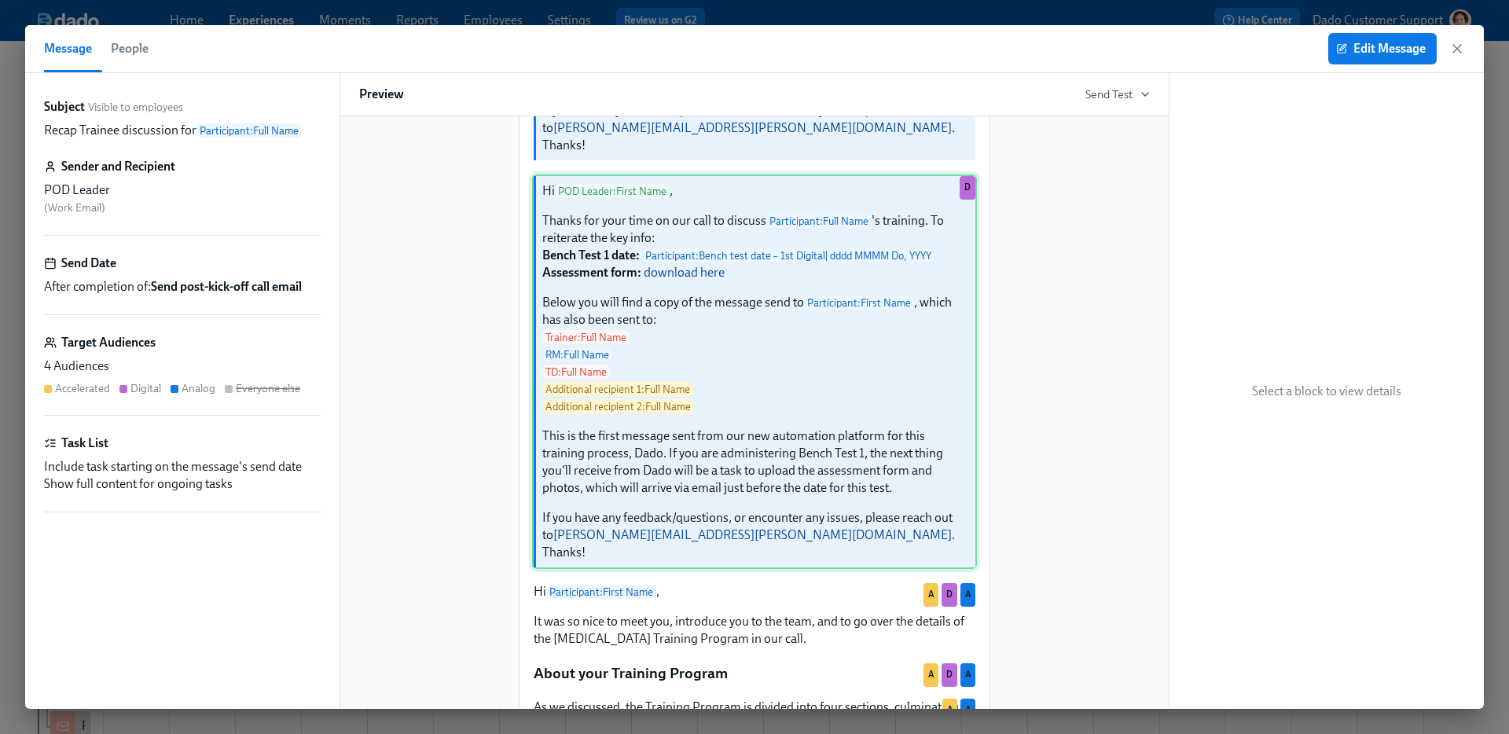
click at [704, 414] on div "Hi POD Leader : First Name , Thanks for your time on our call to discuss Partic…" at bounding box center [754, 372] width 445 height 395
click at [1374, 47] on span "Edit Message" at bounding box center [1382, 49] width 86 height 16
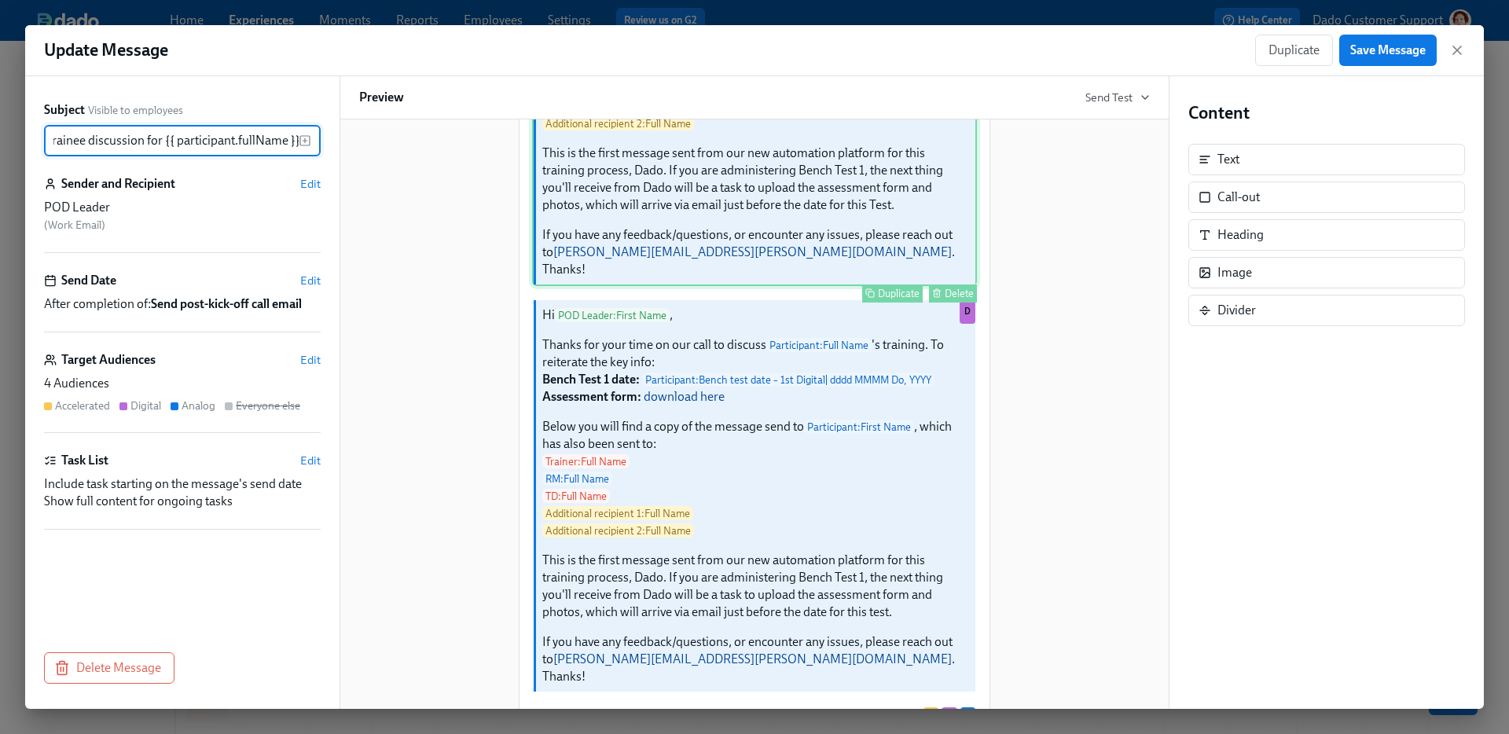
scroll to position [304, 0]
click at [909, 524] on div "Hi POD Leader : First Name , Thanks for your time on our call to discuss Partic…" at bounding box center [754, 494] width 445 height 395
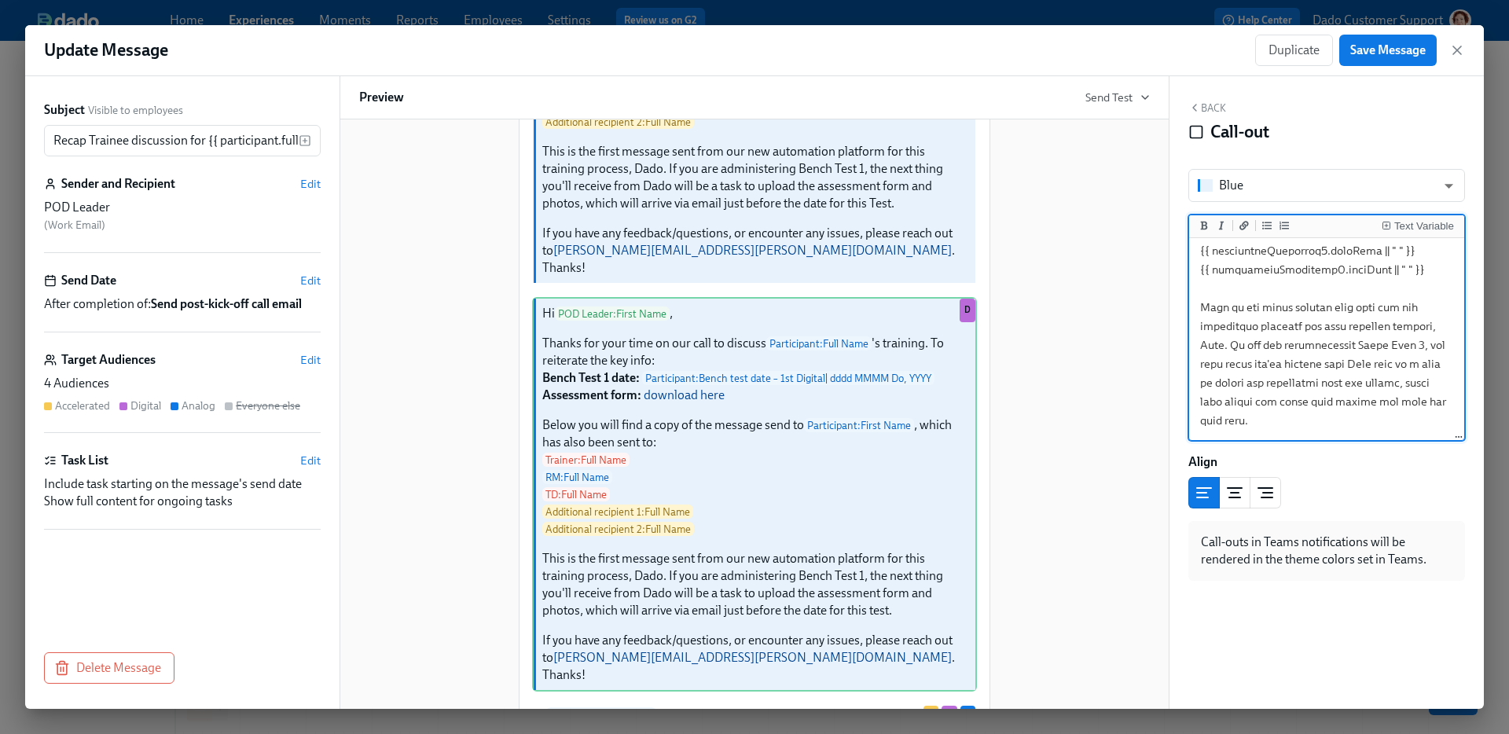
scroll to position [460, 0]
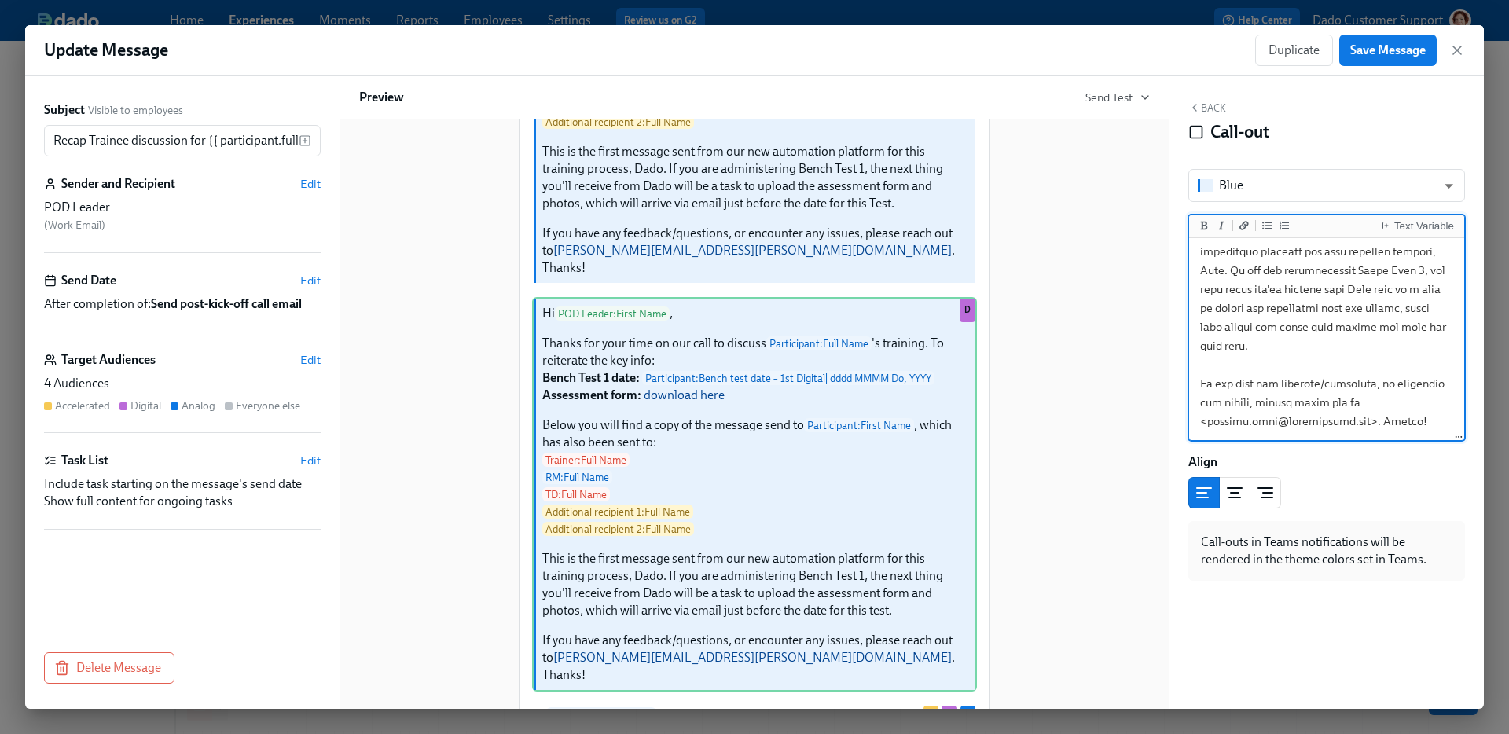
click at [1207, 347] on textarea at bounding box center [1326, 119] width 269 height 638
type textarea "Hi {{ podLeader.firstName }}, Thanks for your time on our call to discuss {{ pa…"
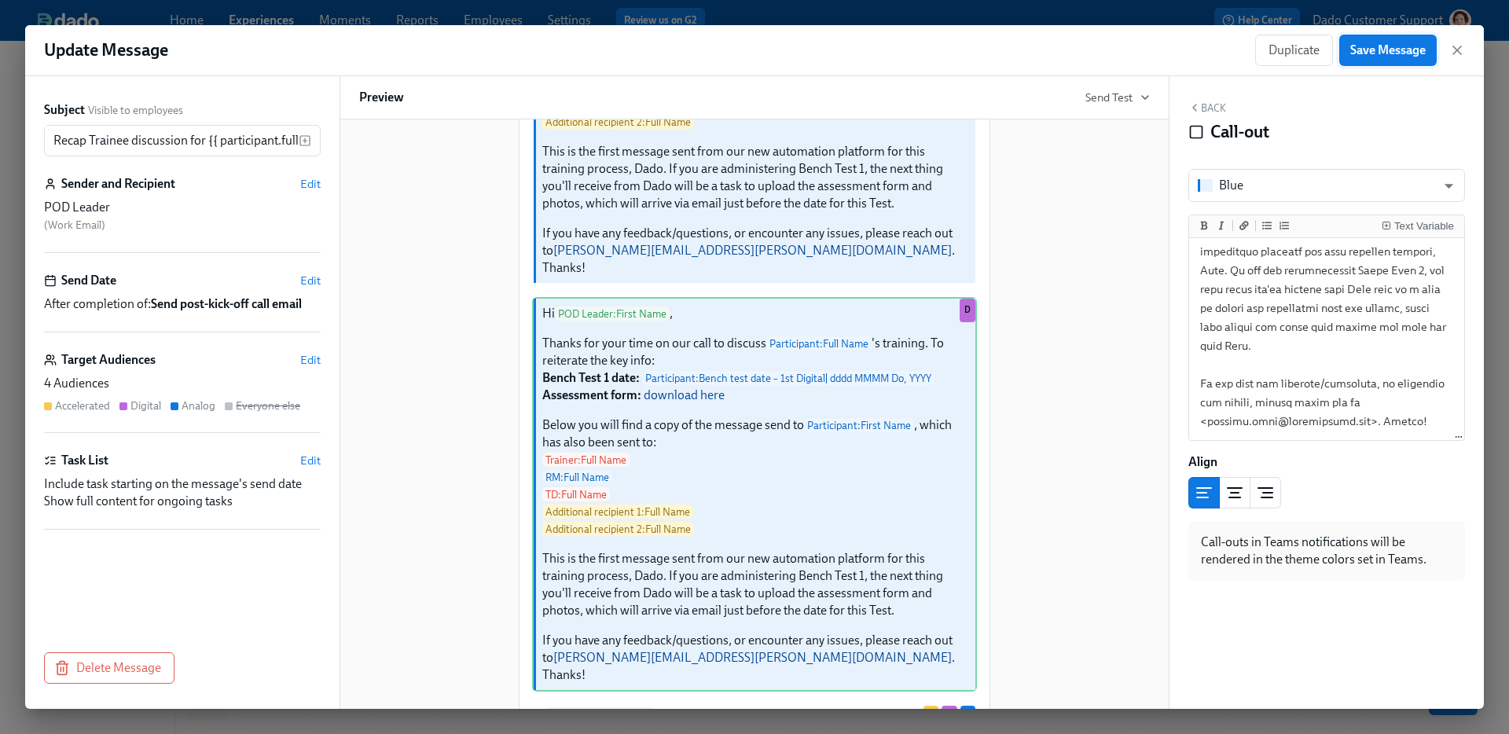
click at [1379, 54] on span "Save Message" at bounding box center [1387, 50] width 75 height 16
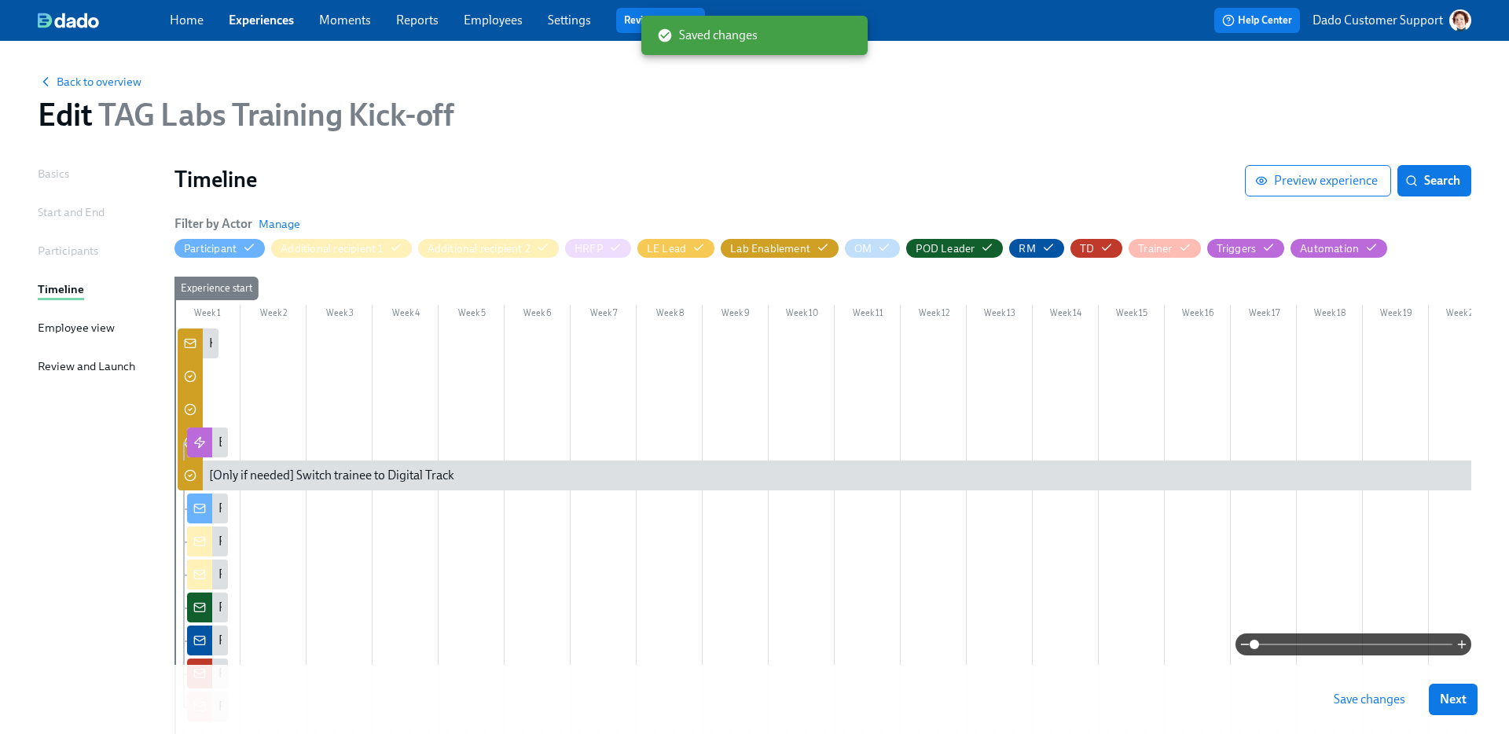
click at [1366, 697] on span "Save changes" at bounding box center [1370, 700] width 72 height 16
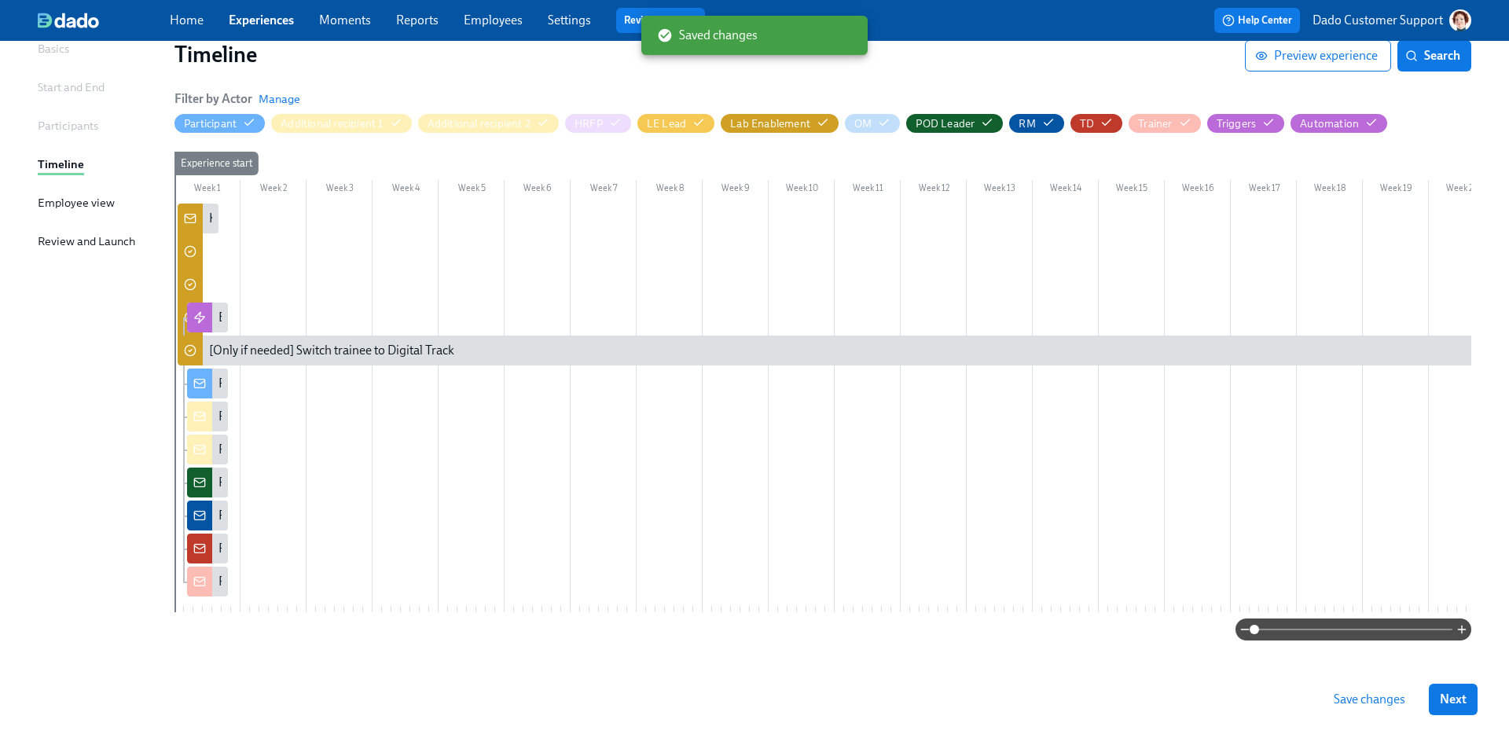
scroll to position [123, 0]
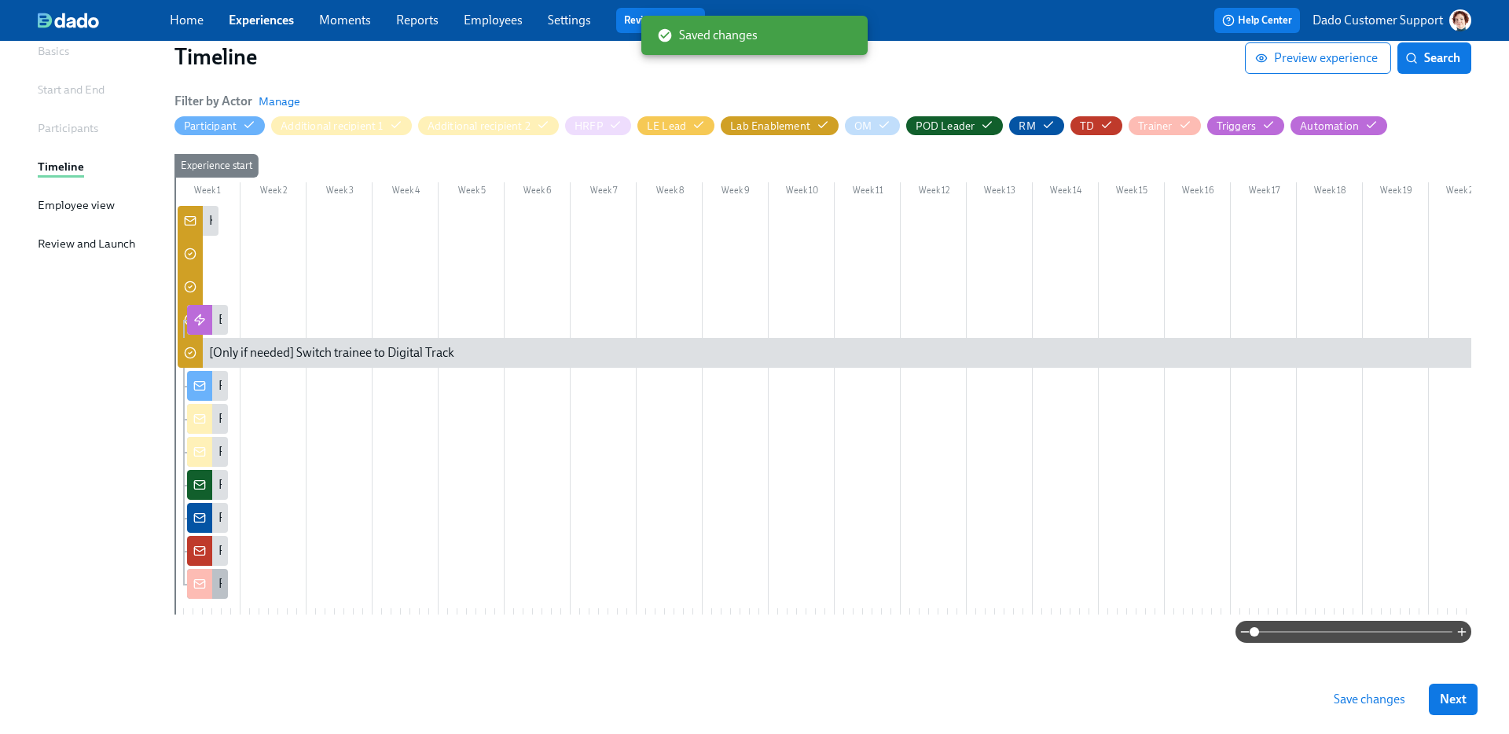
click at [204, 584] on rect at bounding box center [199, 584] width 10 height 9
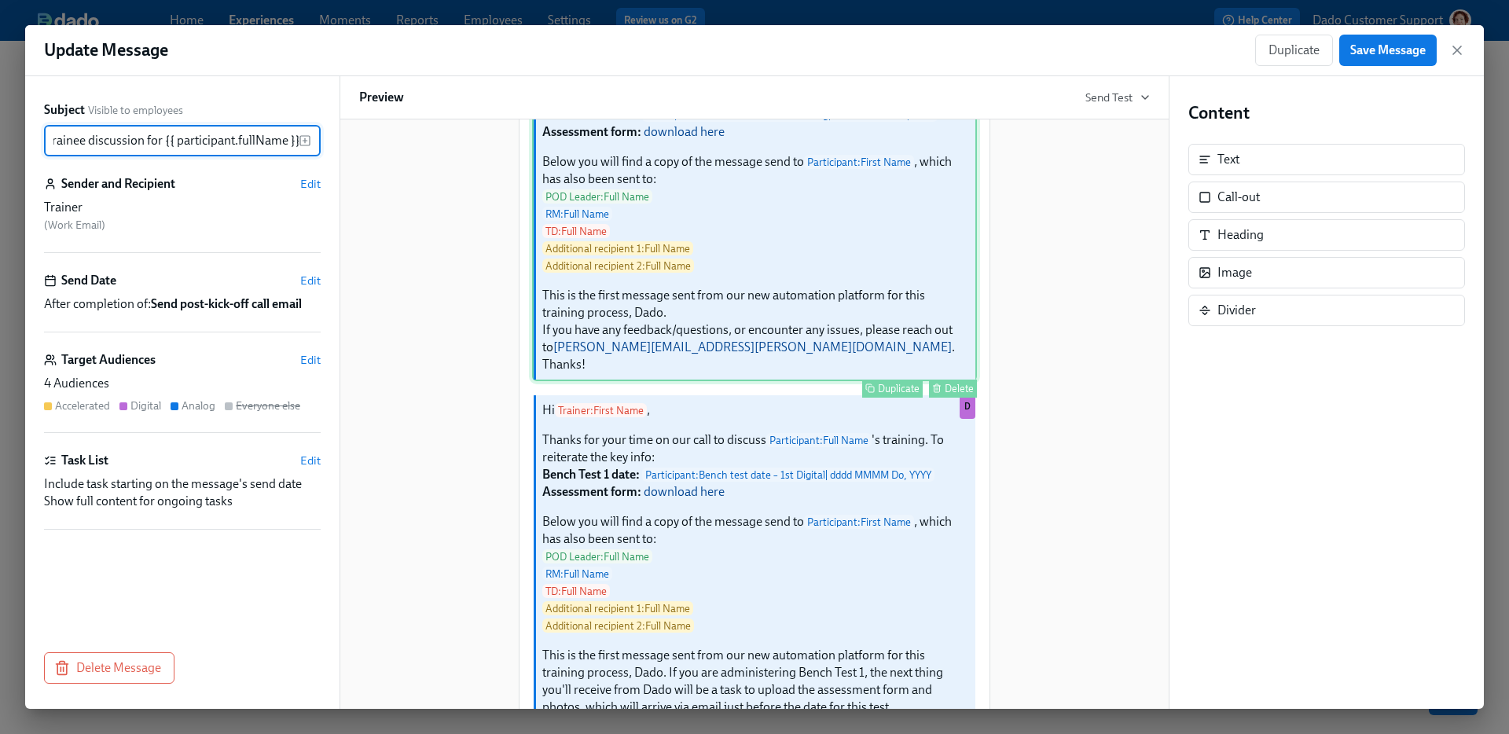
scroll to position [159, 0]
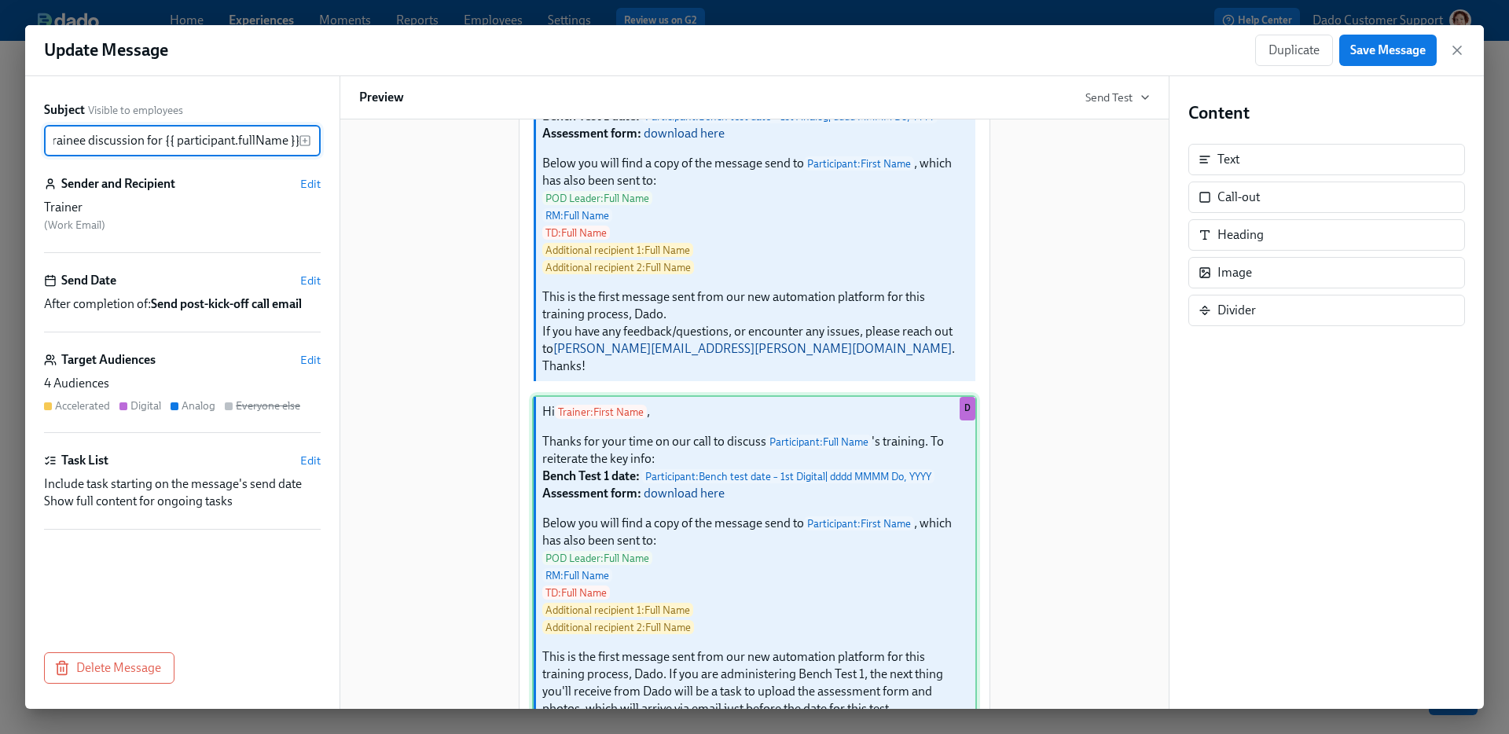
click at [752, 590] on div "Hi Trainer : First Name , Thanks for your time on our call to discuss Participa…" at bounding box center [754, 592] width 445 height 395
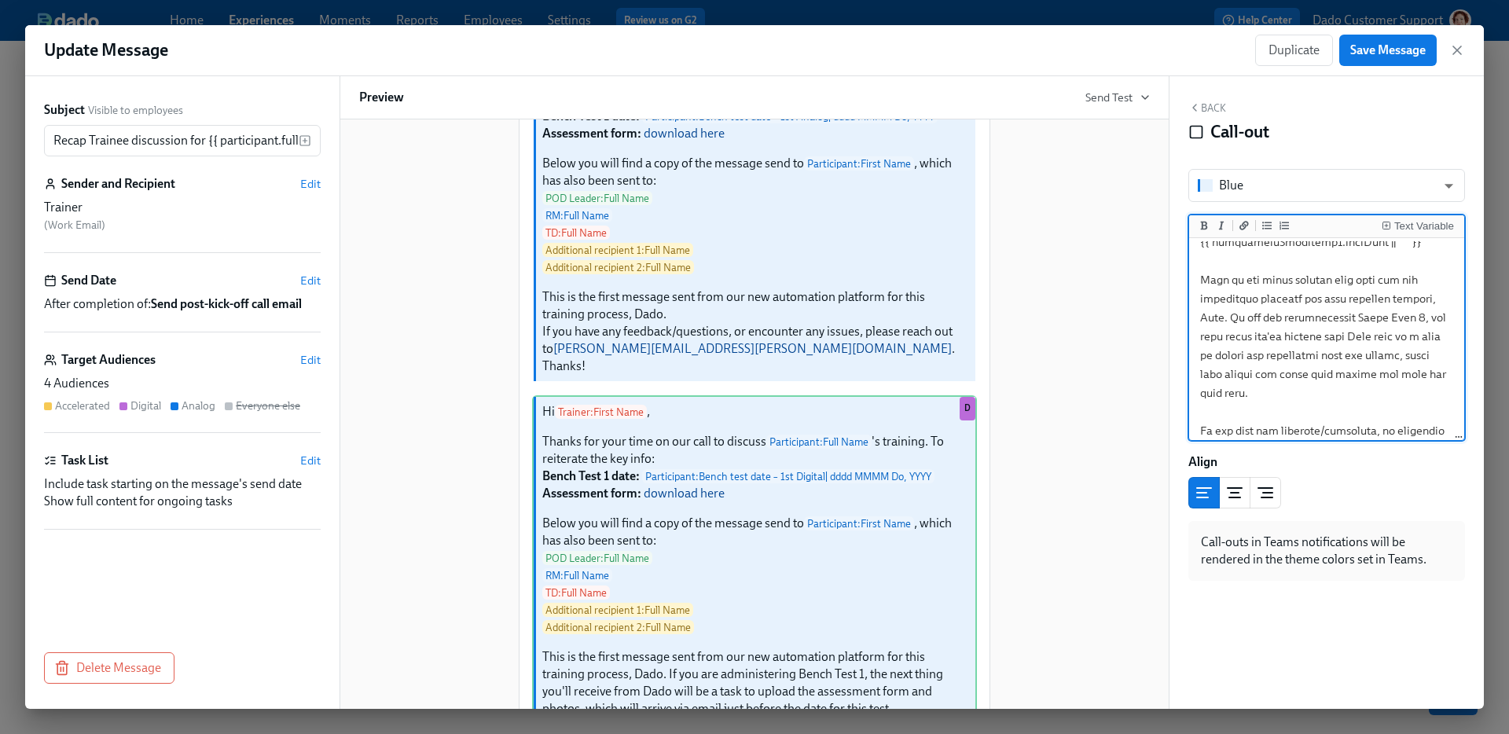
scroll to position [440, 0]
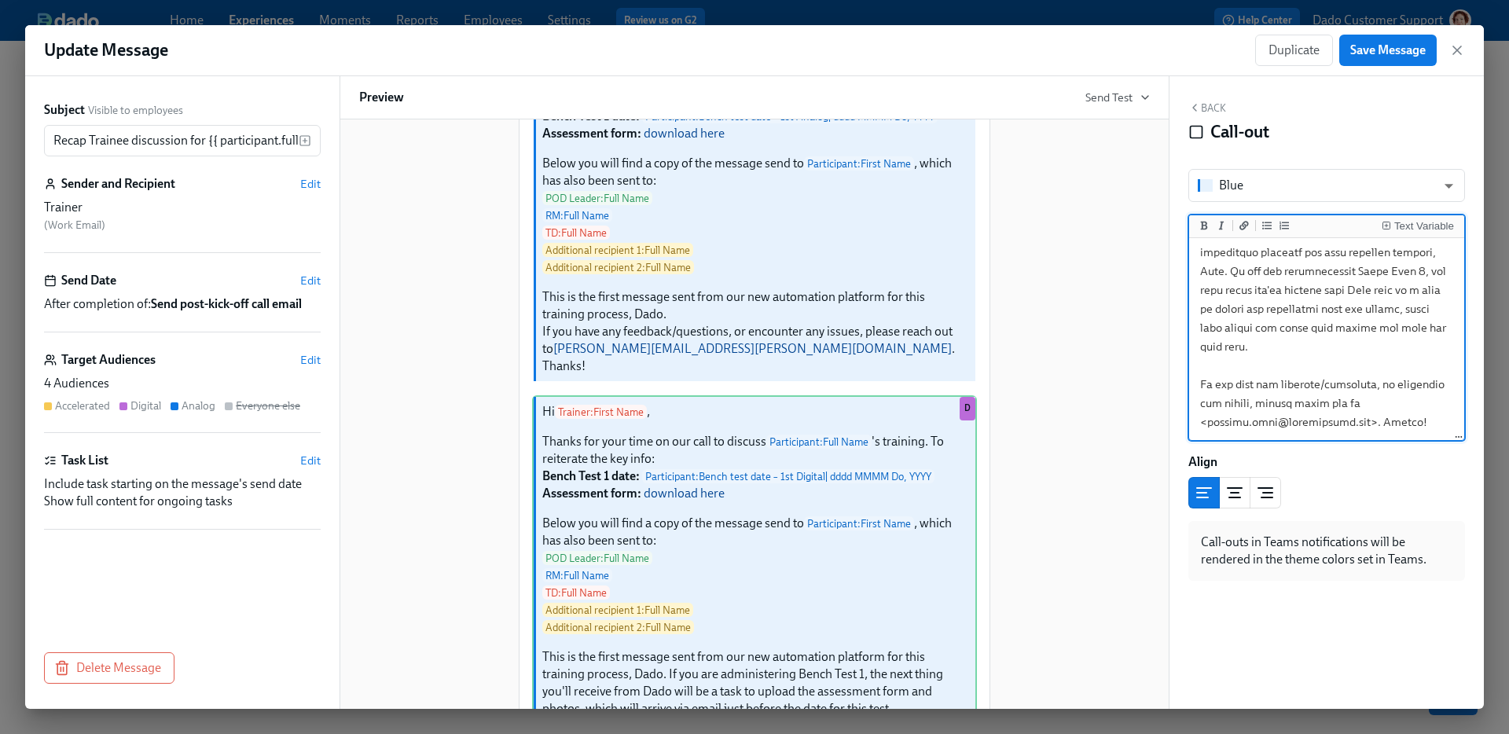
click at [1271, 359] on textarea at bounding box center [1326, 120] width 269 height 638
click at [1229, 290] on textarea at bounding box center [1326, 120] width 269 height 638
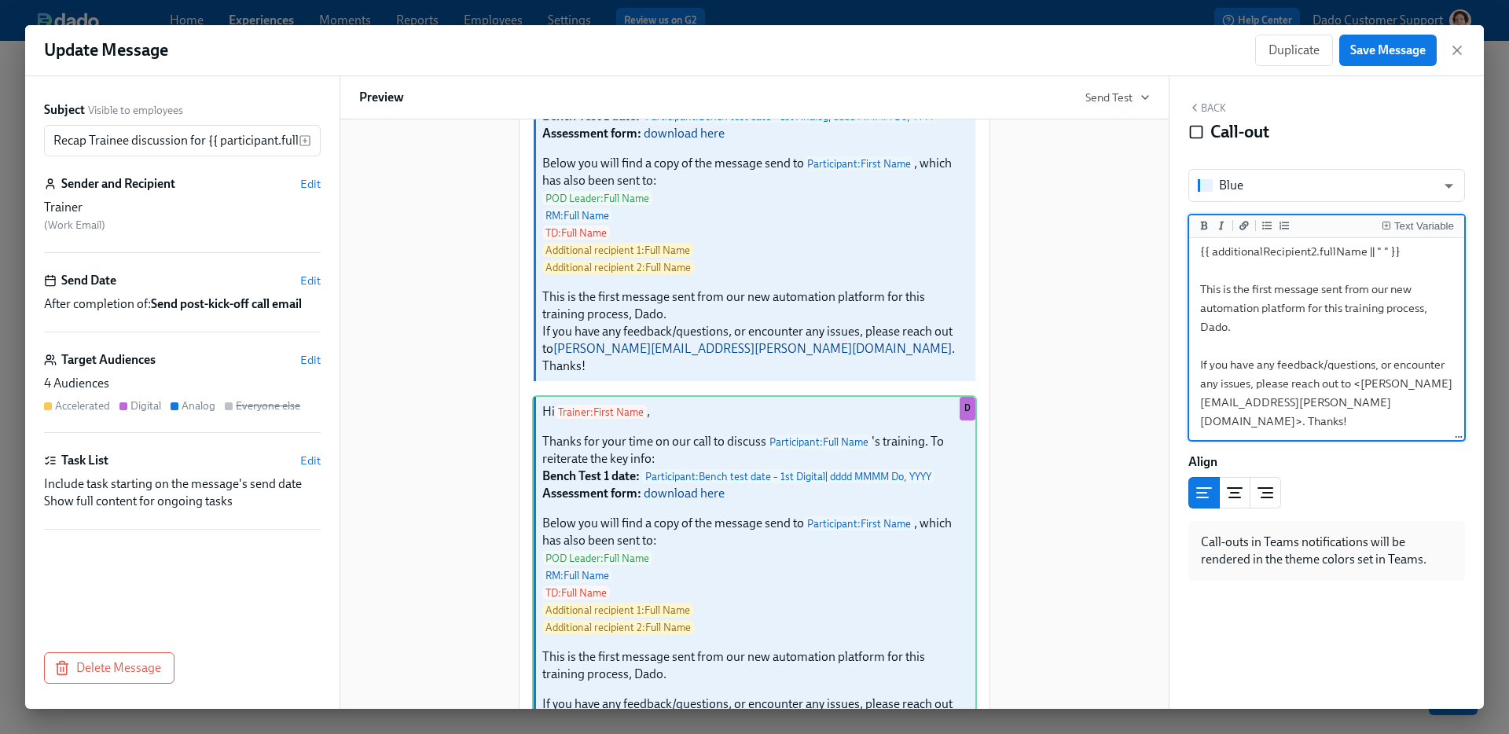
scroll to position [384, 0]
type textarea "Hi {{ trainer.firstName }}, Thanks for your time on our call to discuss {{ part…"
click at [1384, 46] on span "Save Message" at bounding box center [1387, 50] width 75 height 16
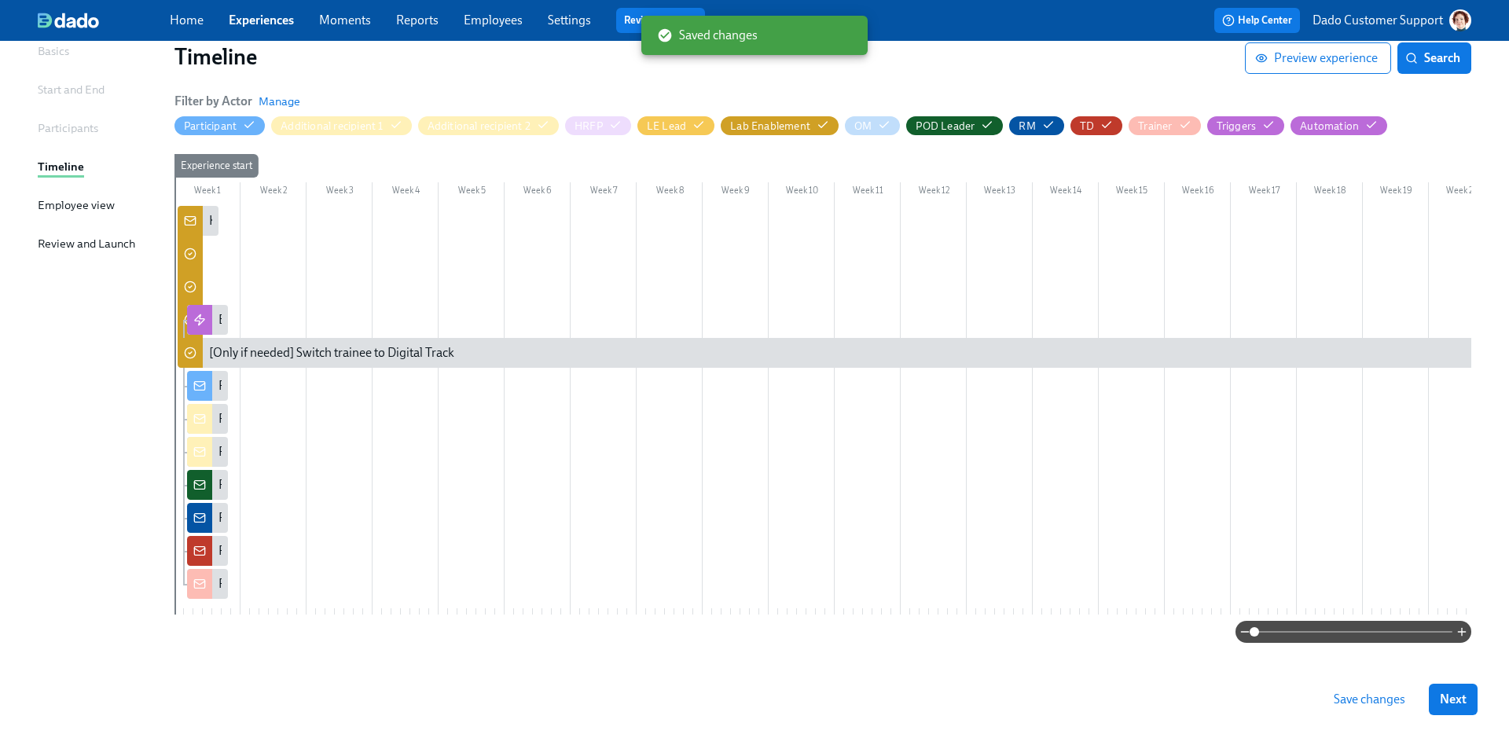
click at [1388, 694] on span "Save changes" at bounding box center [1370, 700] width 72 height 16
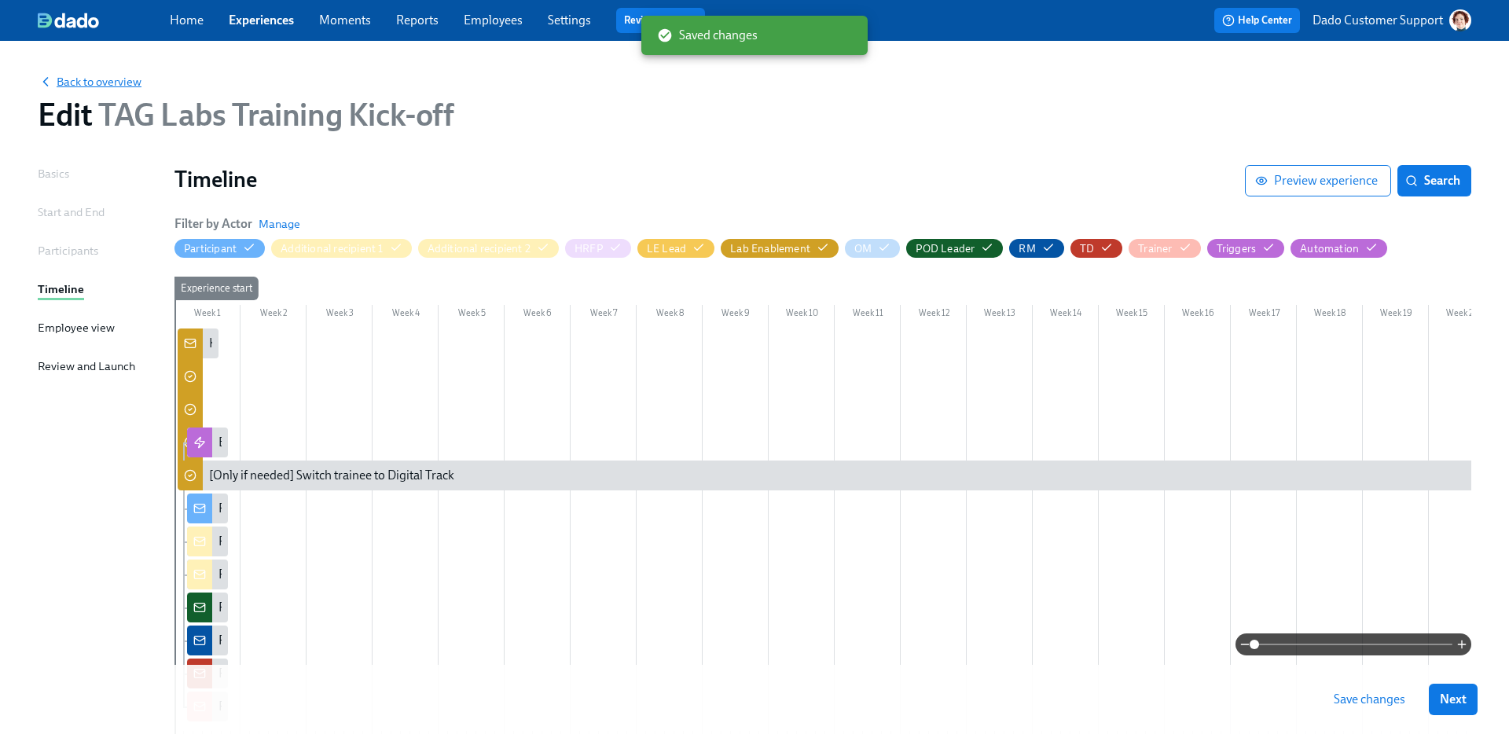
click at [75, 81] on span "Back to overview" at bounding box center [90, 82] width 104 height 16
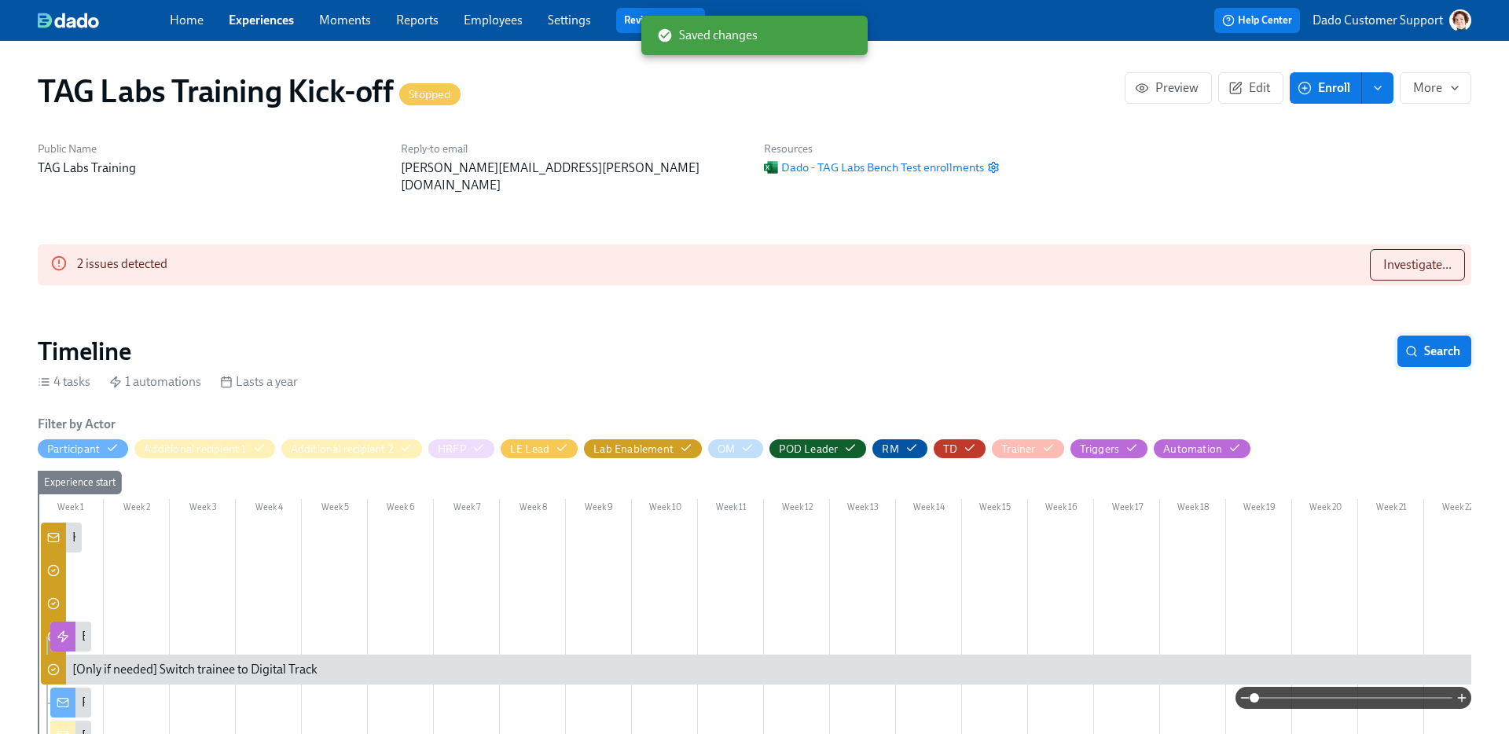
click at [1414, 345] on icon "button" at bounding box center [1411, 351] width 13 height 13
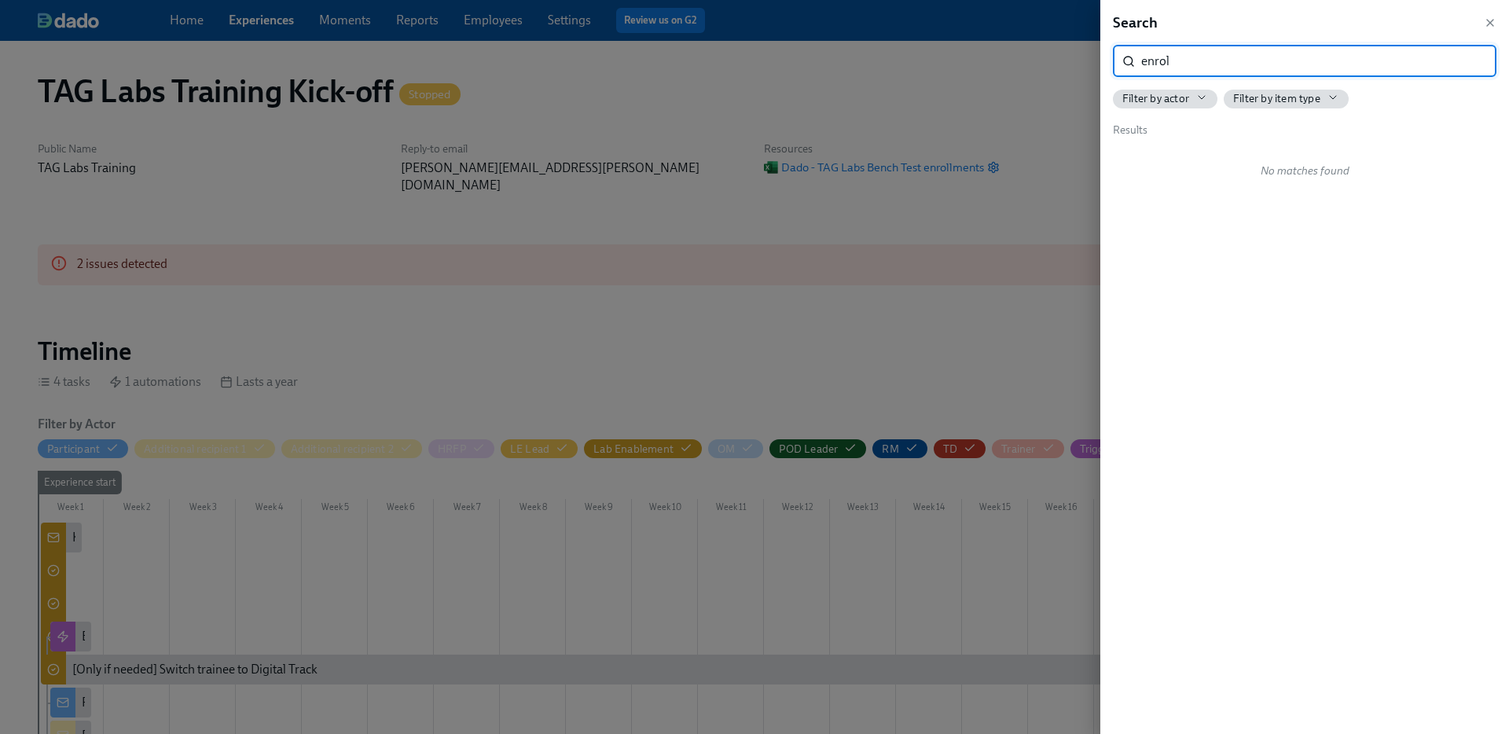
type input "enrol"
click at [886, 284] on div at bounding box center [754, 367] width 1509 height 734
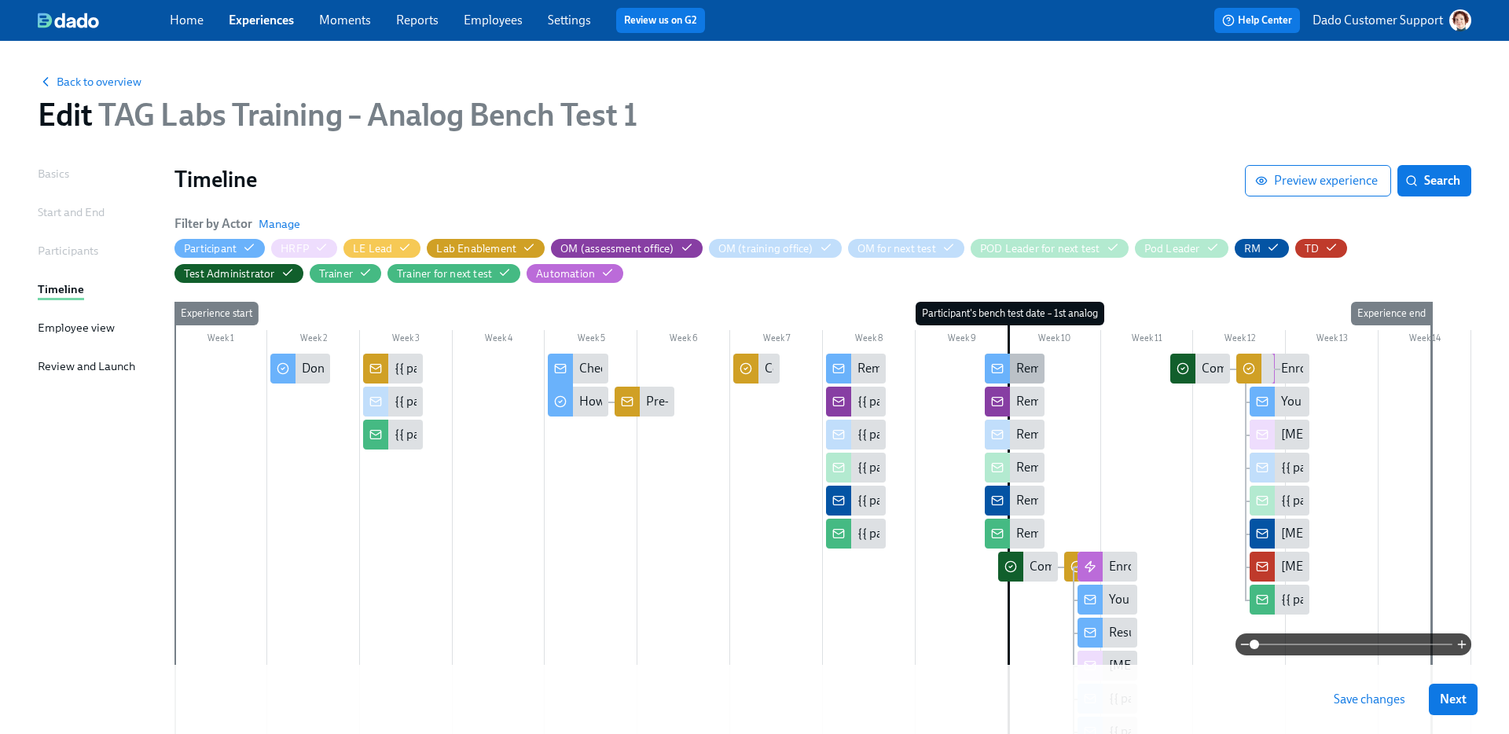
click at [1016, 367] on div "Reminder: your first Bench Test is [DATE]" at bounding box center [1125, 368] width 219 height 17
click at [1437, 171] on button "Search" at bounding box center [1435, 180] width 74 height 31
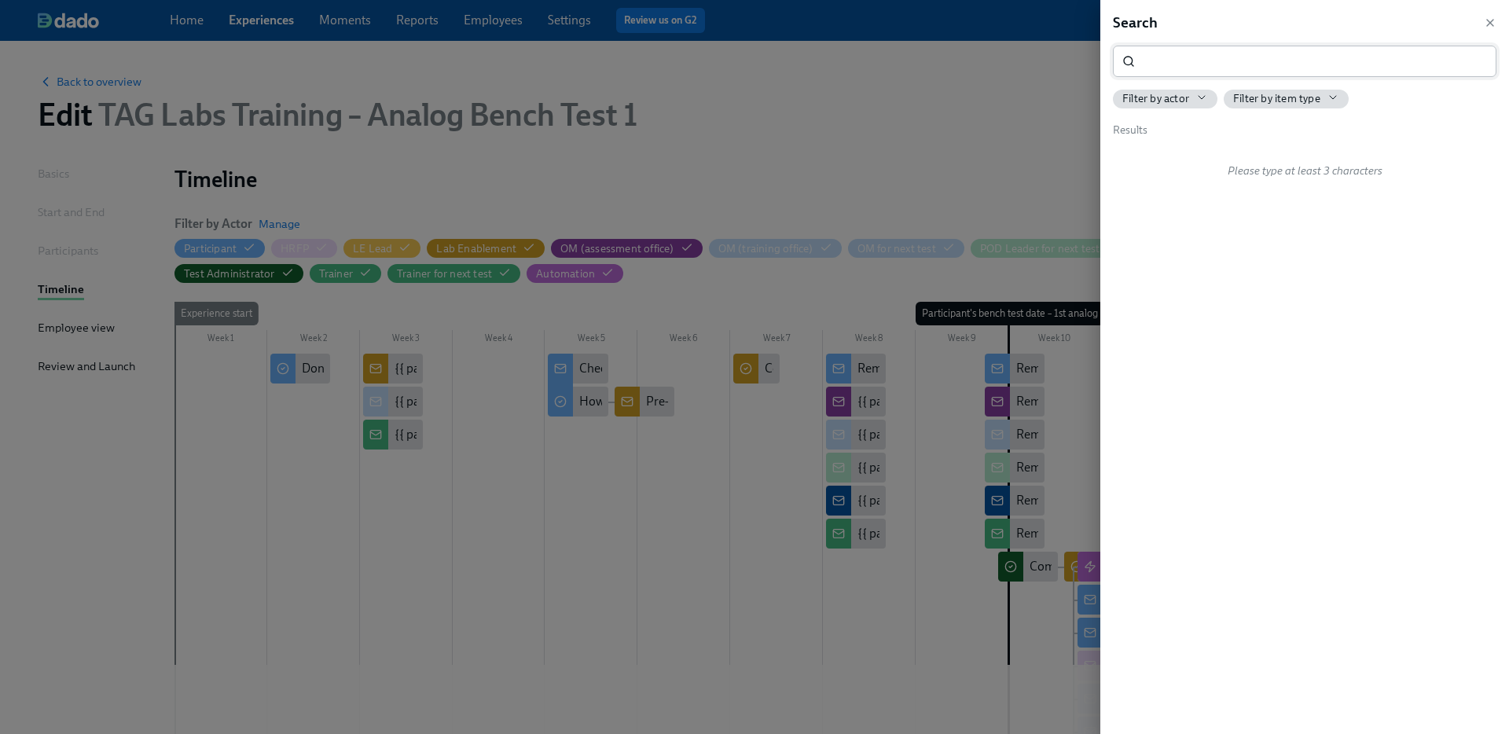
click at [1337, 46] on input "search" at bounding box center [1318, 61] width 355 height 31
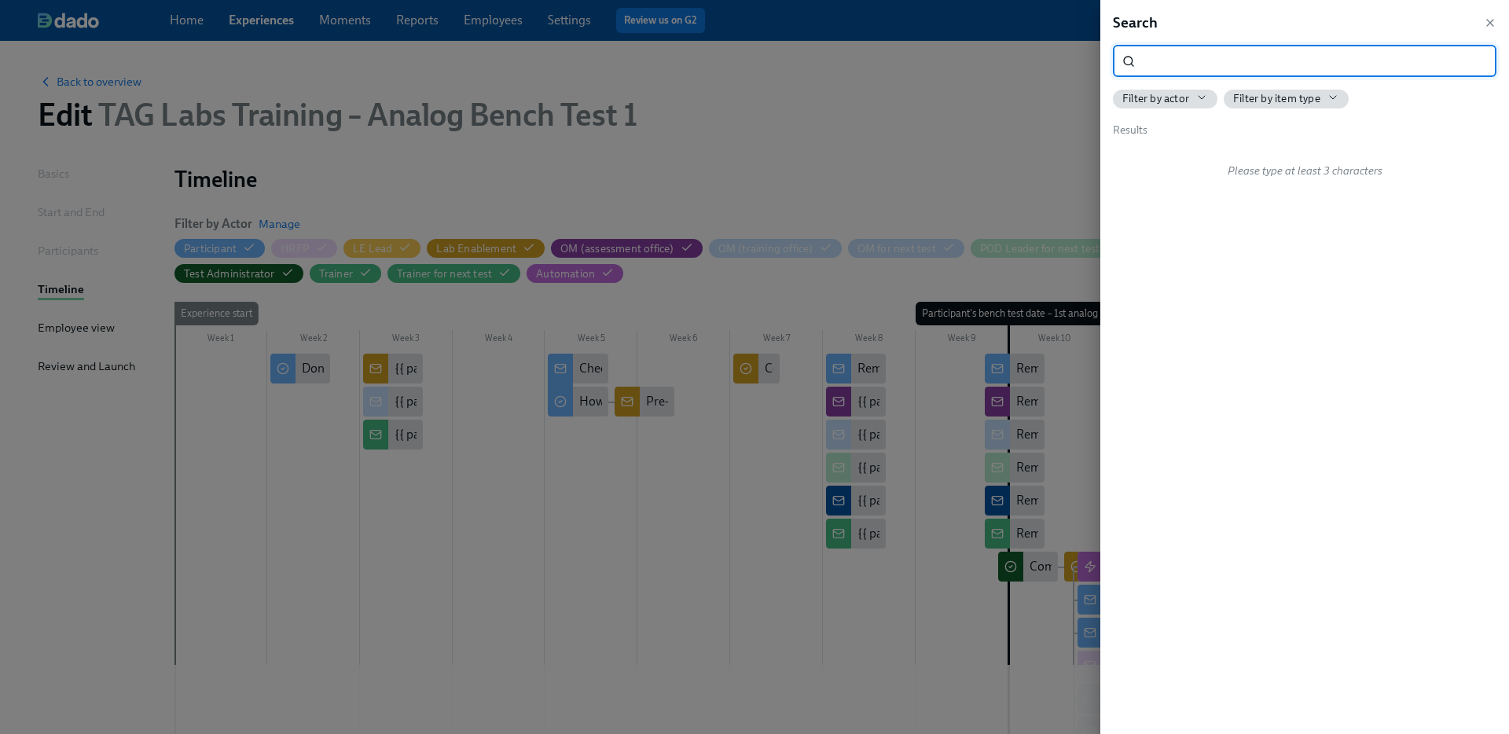
paste input "is a friendly reminder"
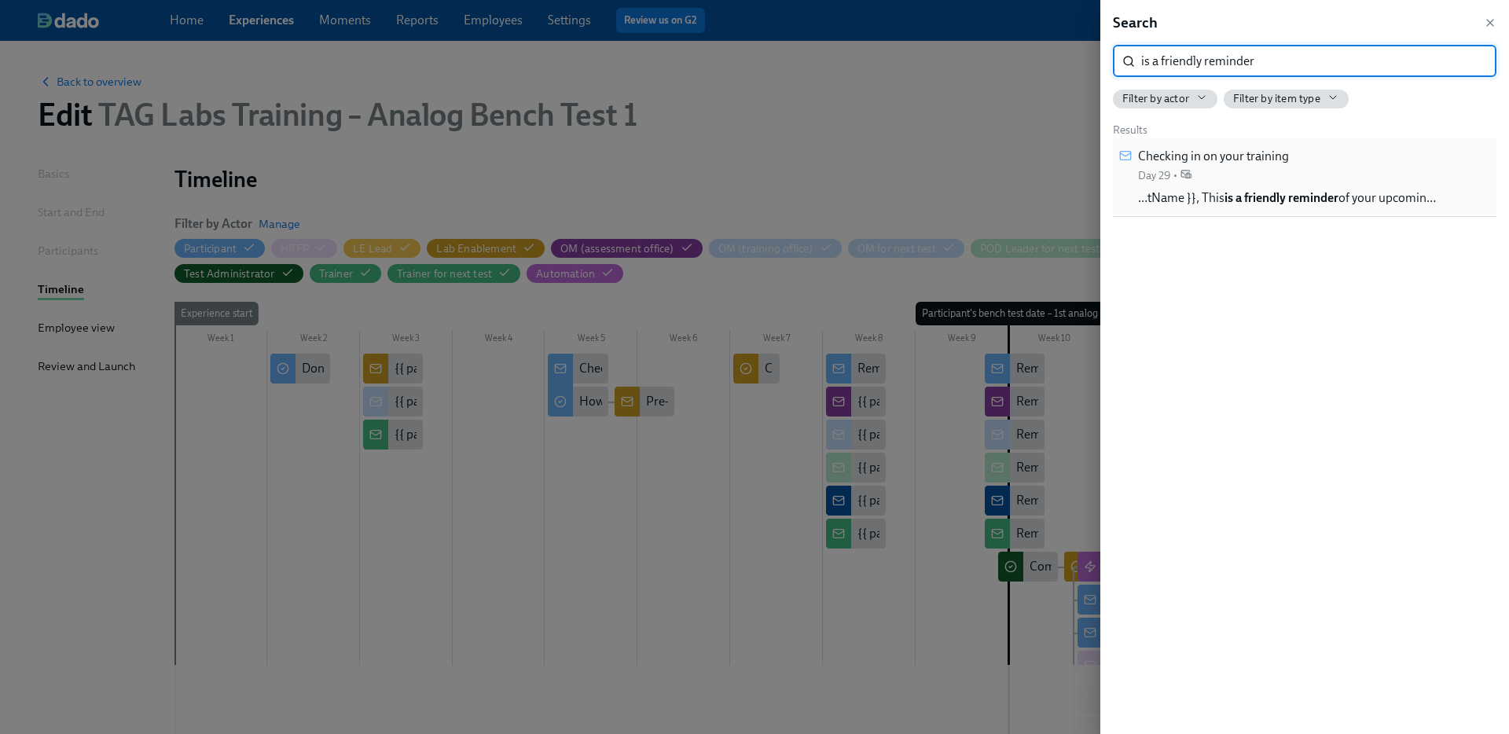
type input "is a friendly reminder"
click at [1251, 186] on div "Checking in on your training Day 29 • …tName }}, This is a friendly reminder of…" at bounding box center [1287, 177] width 298 height 59
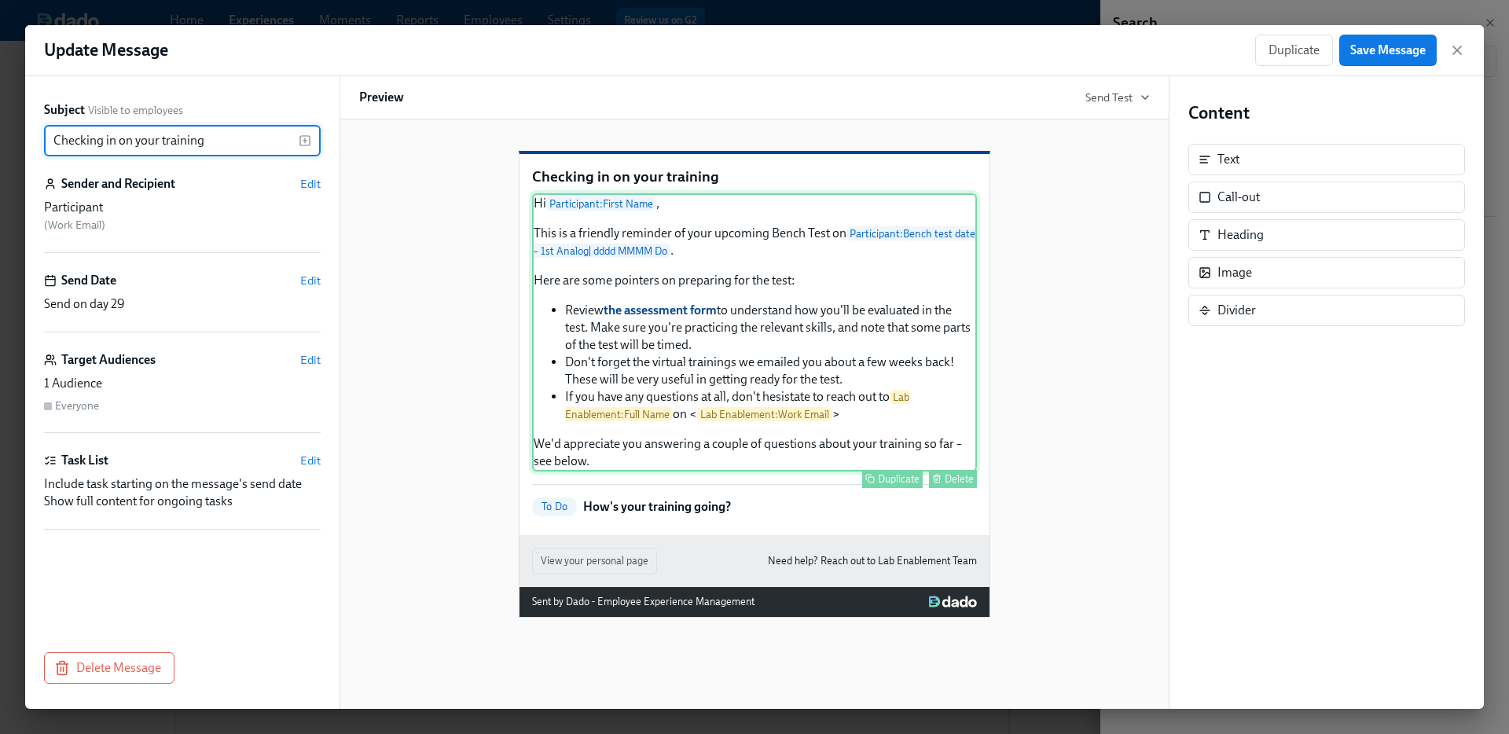
click at [773, 292] on div "Hi Participant : First Name , This is a friendly reminder of your upcoming Benc…" at bounding box center [754, 332] width 445 height 278
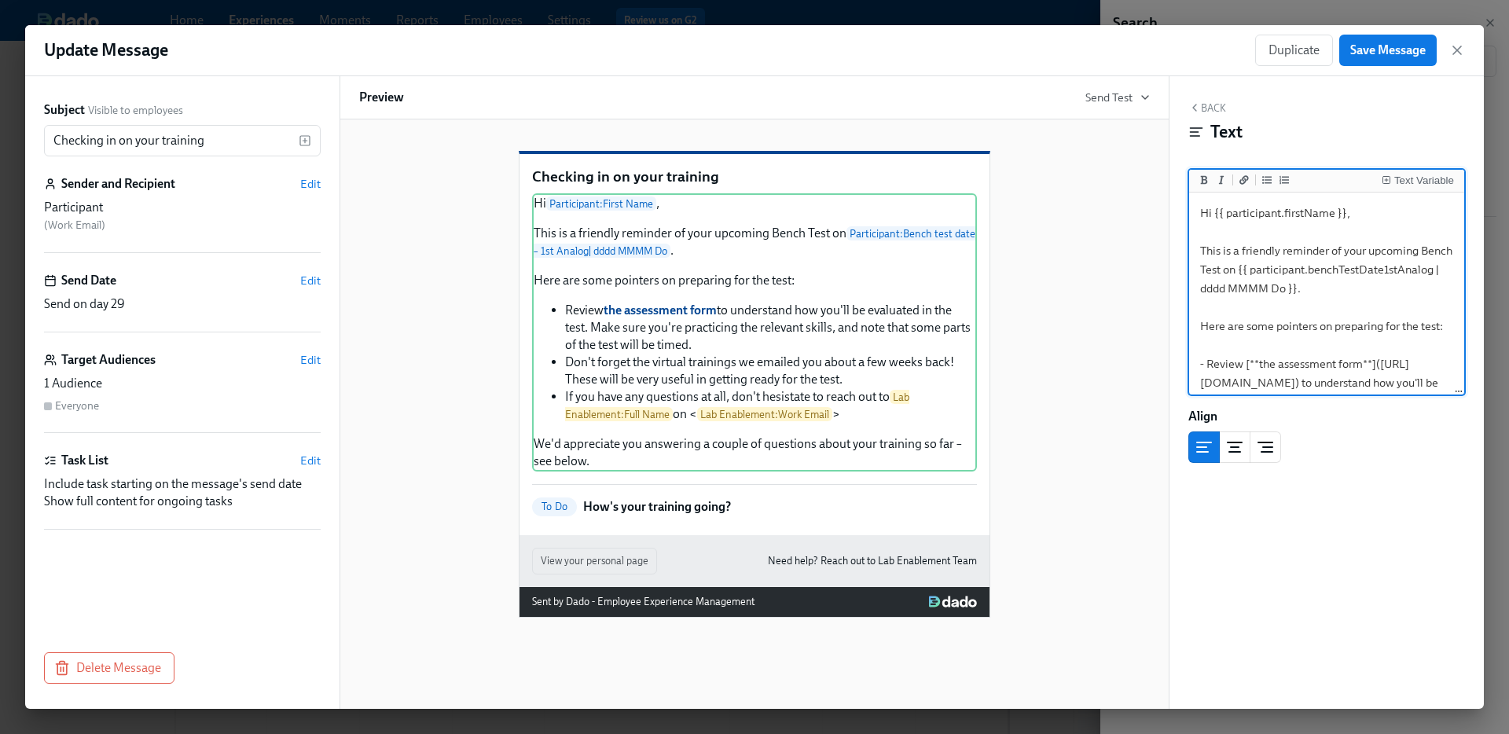
click at [1424, 323] on textarea "Hi {{ participant.firstName }}, This is a friendly reminder of your upcoming Be…" at bounding box center [1326, 421] width 269 height 450
type textarea "Hi {{ participant.firstName }}, This is a friendly reminder of your upcoming Be…"
click at [1393, 55] on span "Save Message" at bounding box center [1387, 50] width 75 height 16
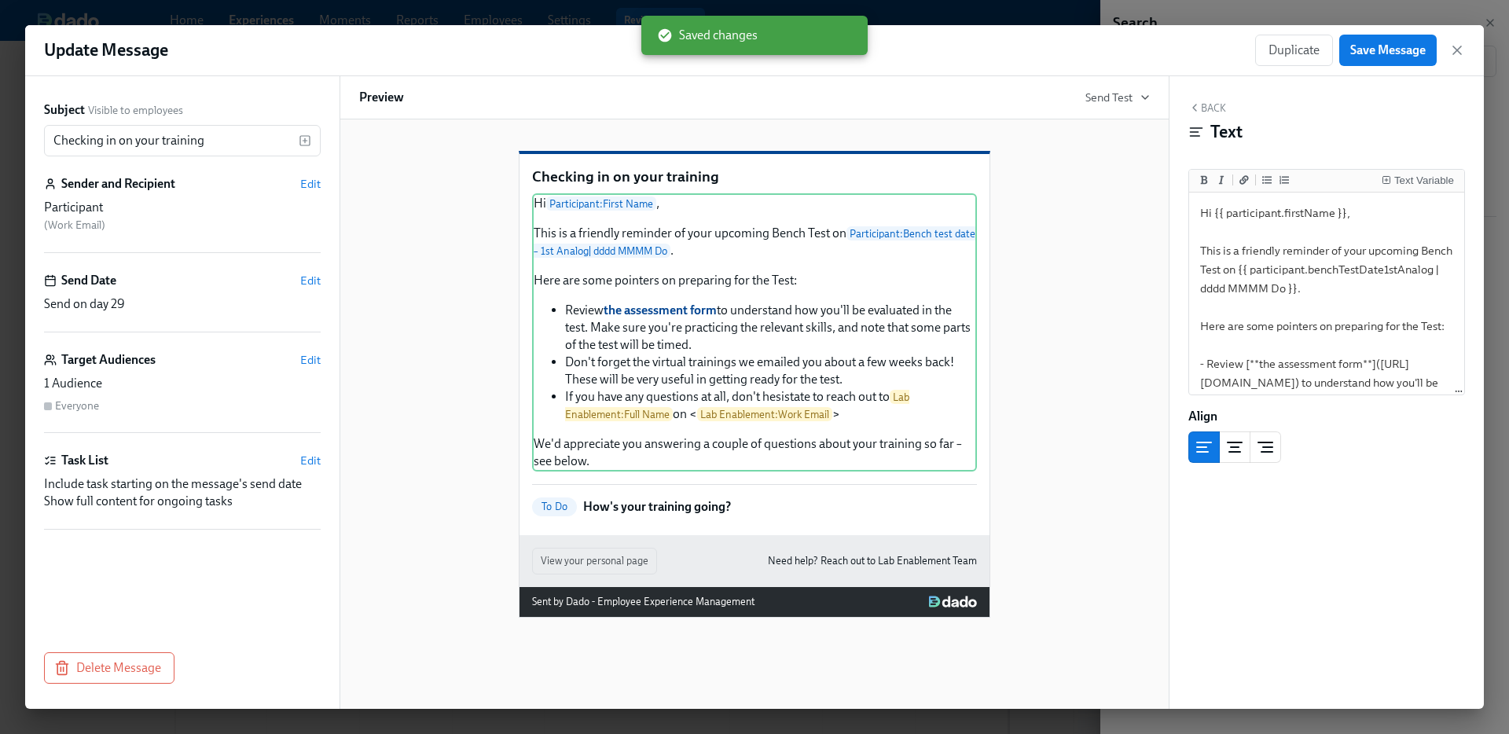
click at [578, 29] on div "Update Message Duplicate Save Message" at bounding box center [754, 50] width 1459 height 51
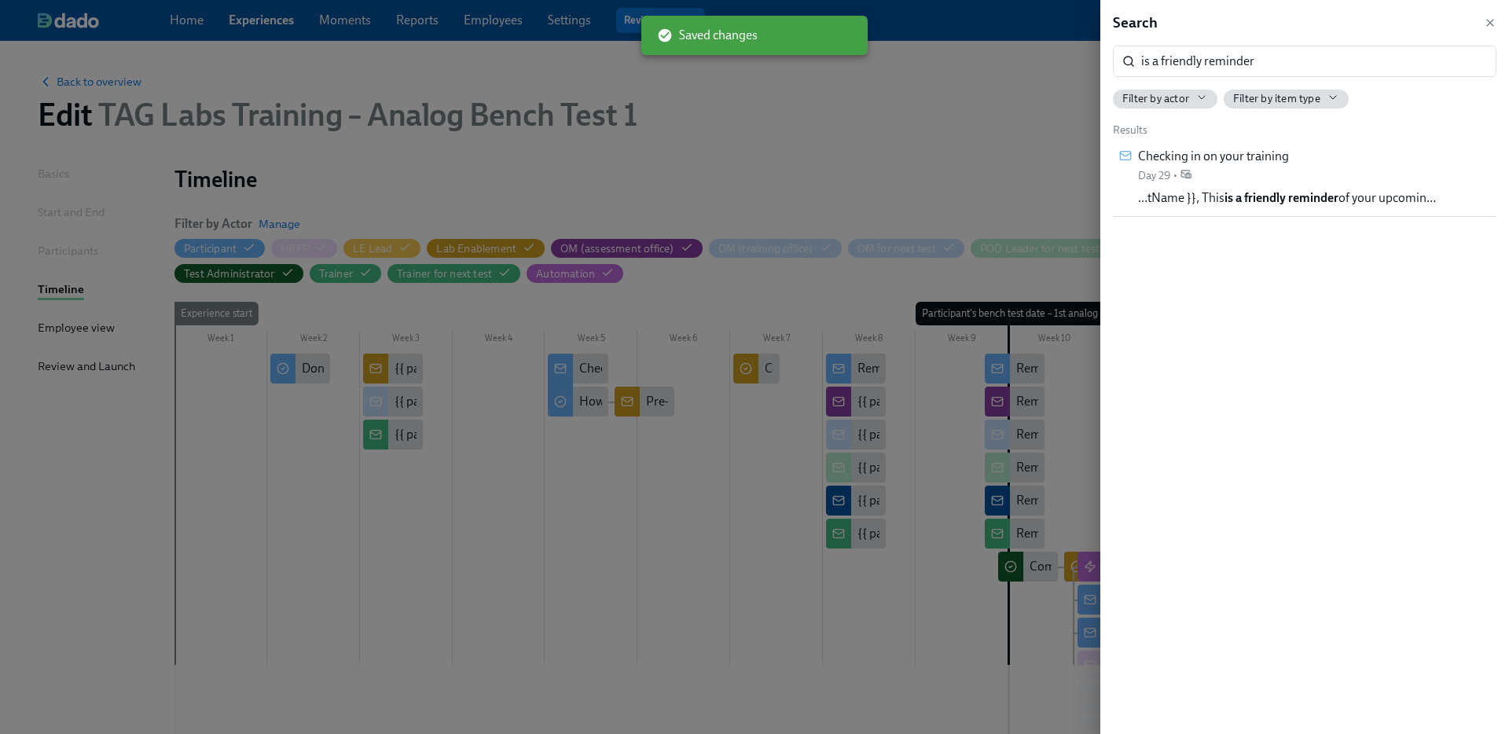
click at [881, 571] on div at bounding box center [754, 367] width 1509 height 734
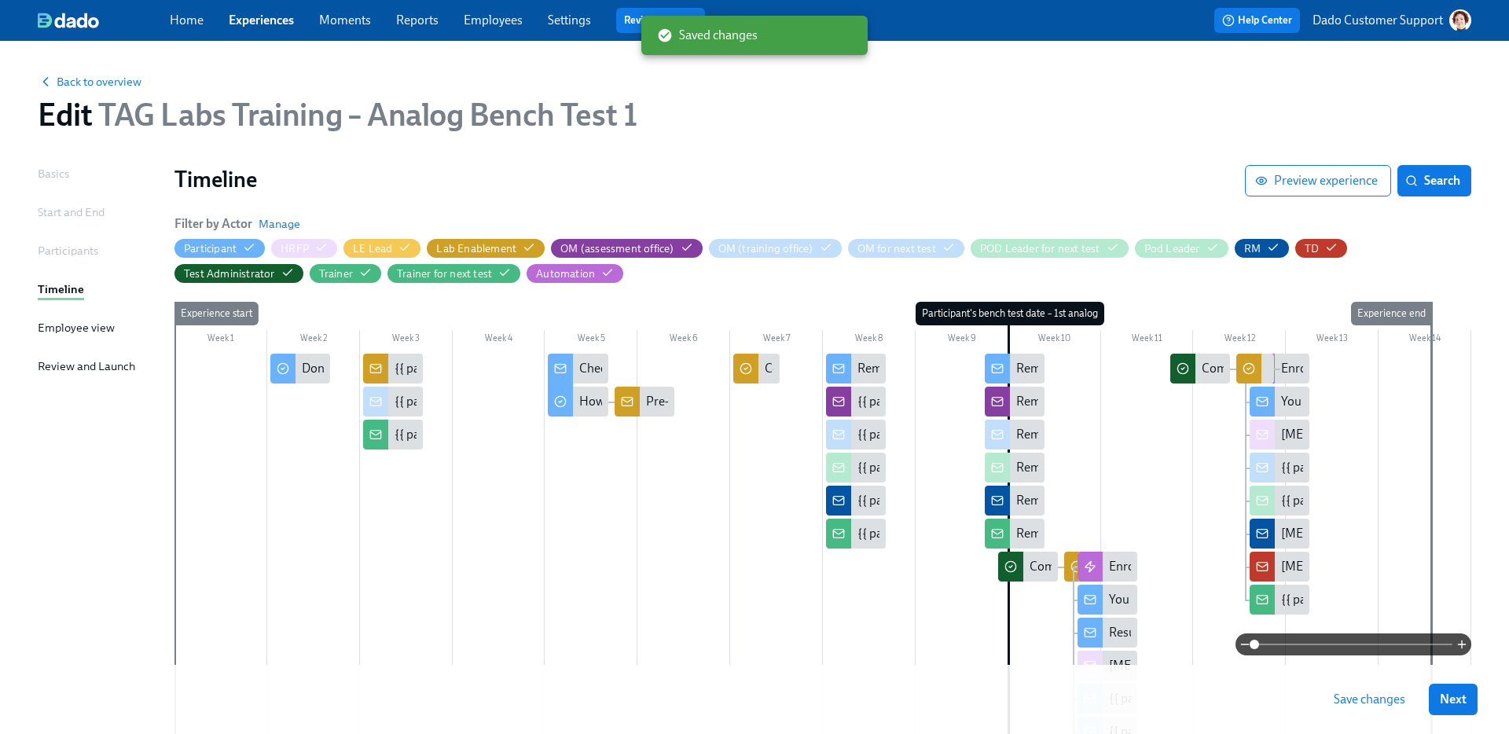
click at [1372, 711] on button "Save changes" at bounding box center [1370, 699] width 94 height 31
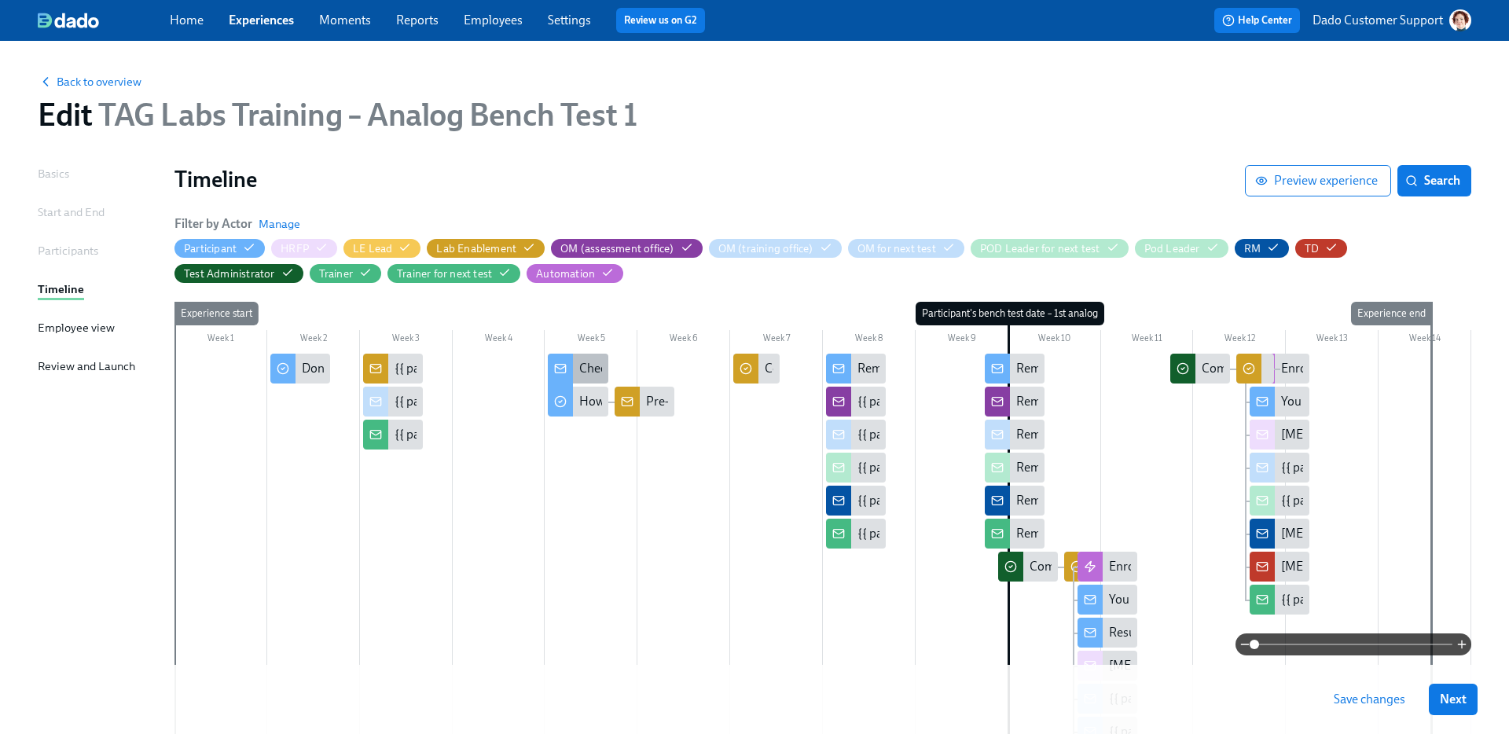
click at [588, 374] on div "Checking in on your training" at bounding box center [654, 368] width 151 height 17
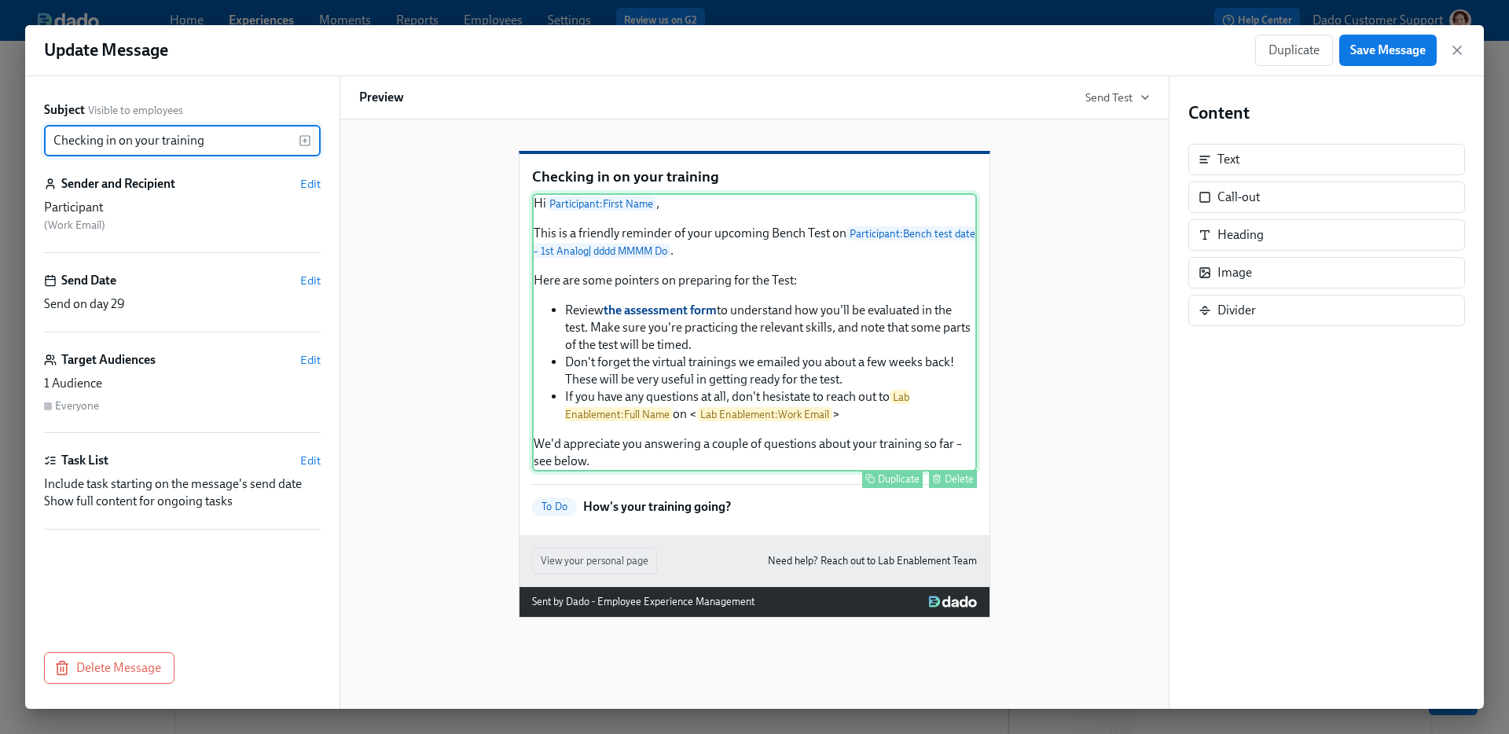
click at [762, 381] on div "Hi Participant : First Name , This is a friendly reminder of your upcoming Benc…" at bounding box center [754, 332] width 445 height 278
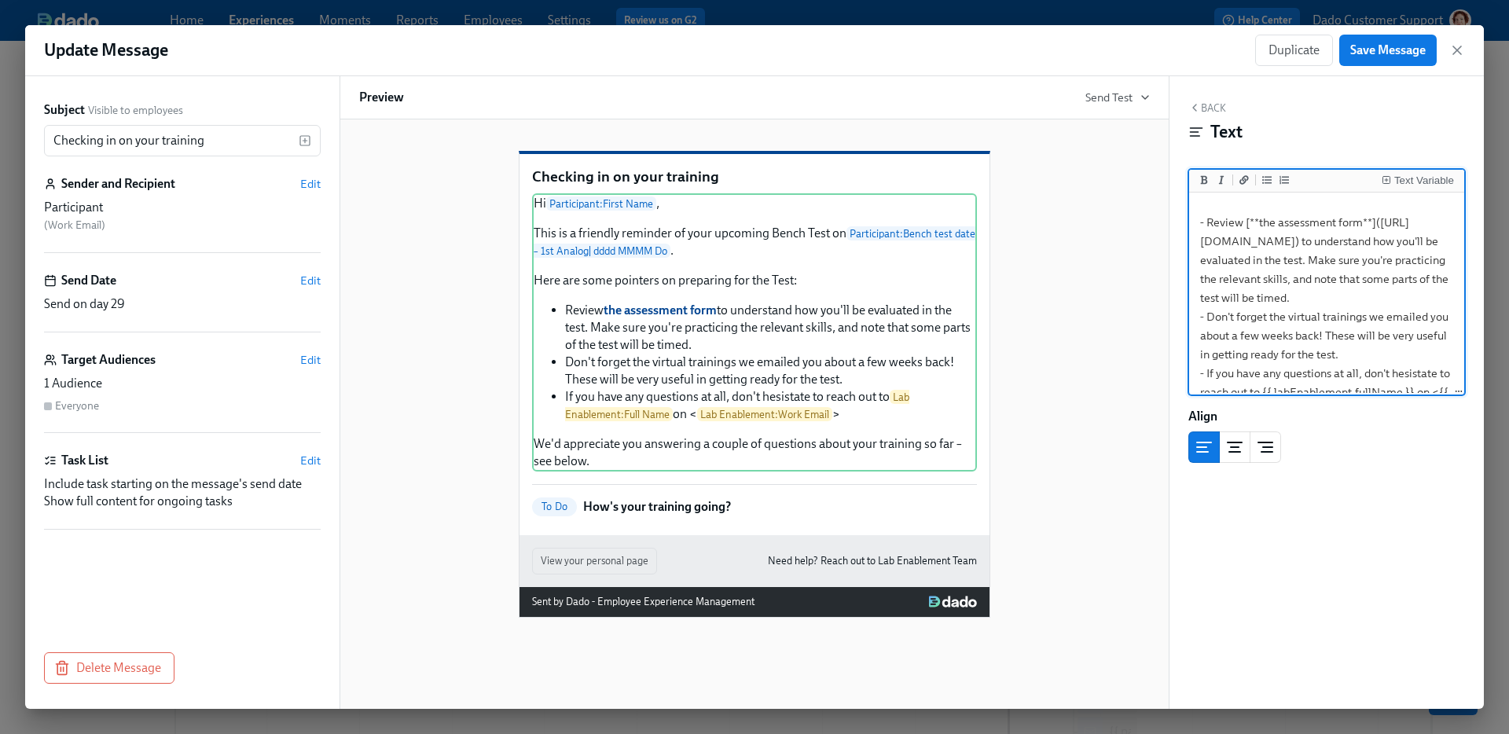
scroll to position [144, 0]
click at [1392, 335] on textarea "Hi {{ participant.firstName }}, This is a friendly reminder of your upcoming Be…" at bounding box center [1326, 277] width 269 height 450
click at [1225, 315] on textarea "Hi {{ participant.firstName }}, This is a friendly reminder of your upcoming Be…" at bounding box center [1326, 277] width 269 height 450
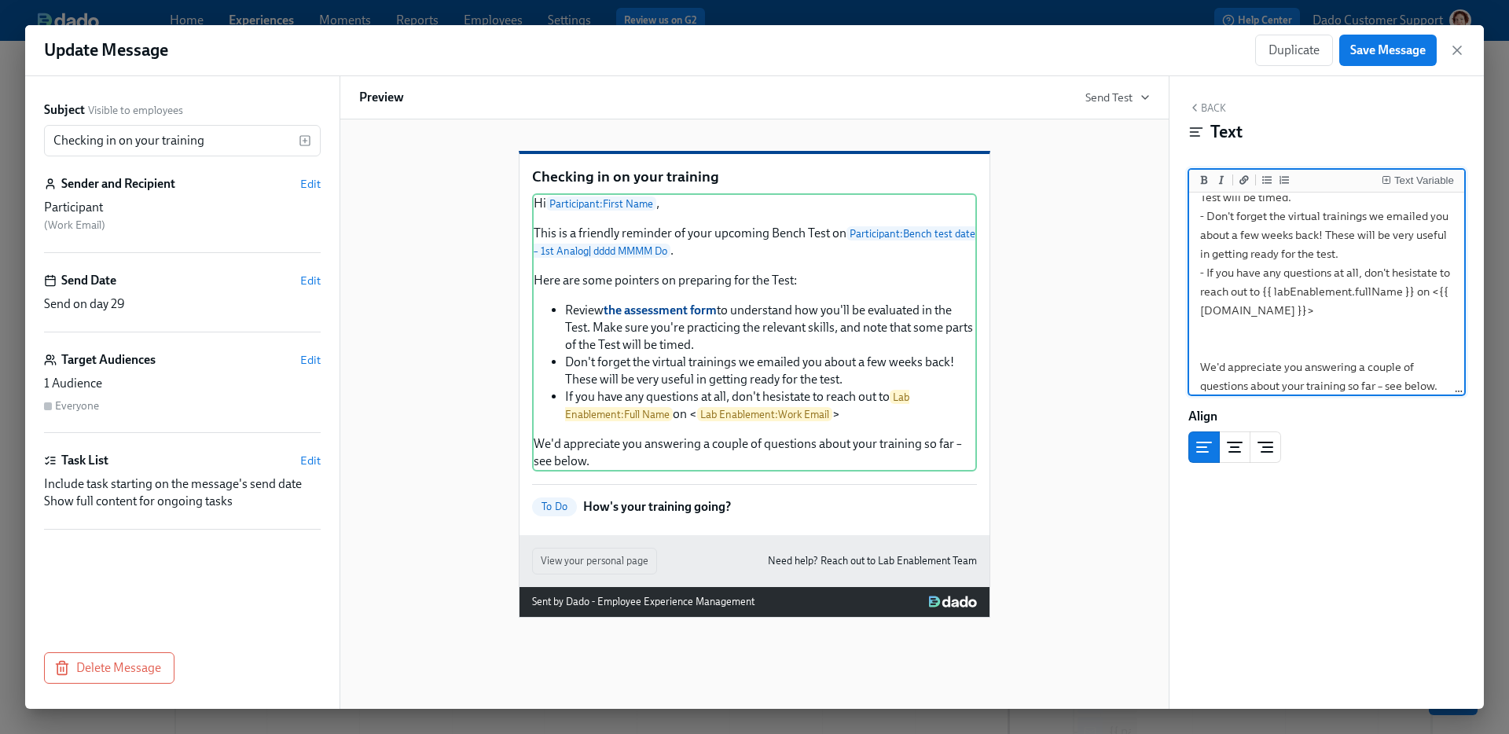
scroll to position [239, 0]
click at [1319, 318] on textarea "Hi {{ participant.firstName }}, This is a friendly reminder of your upcoming Be…" at bounding box center [1326, 182] width 269 height 450
type textarea "Hi {{ participant.firstName }}, This is a friendly reminder of your upcoming Be…"
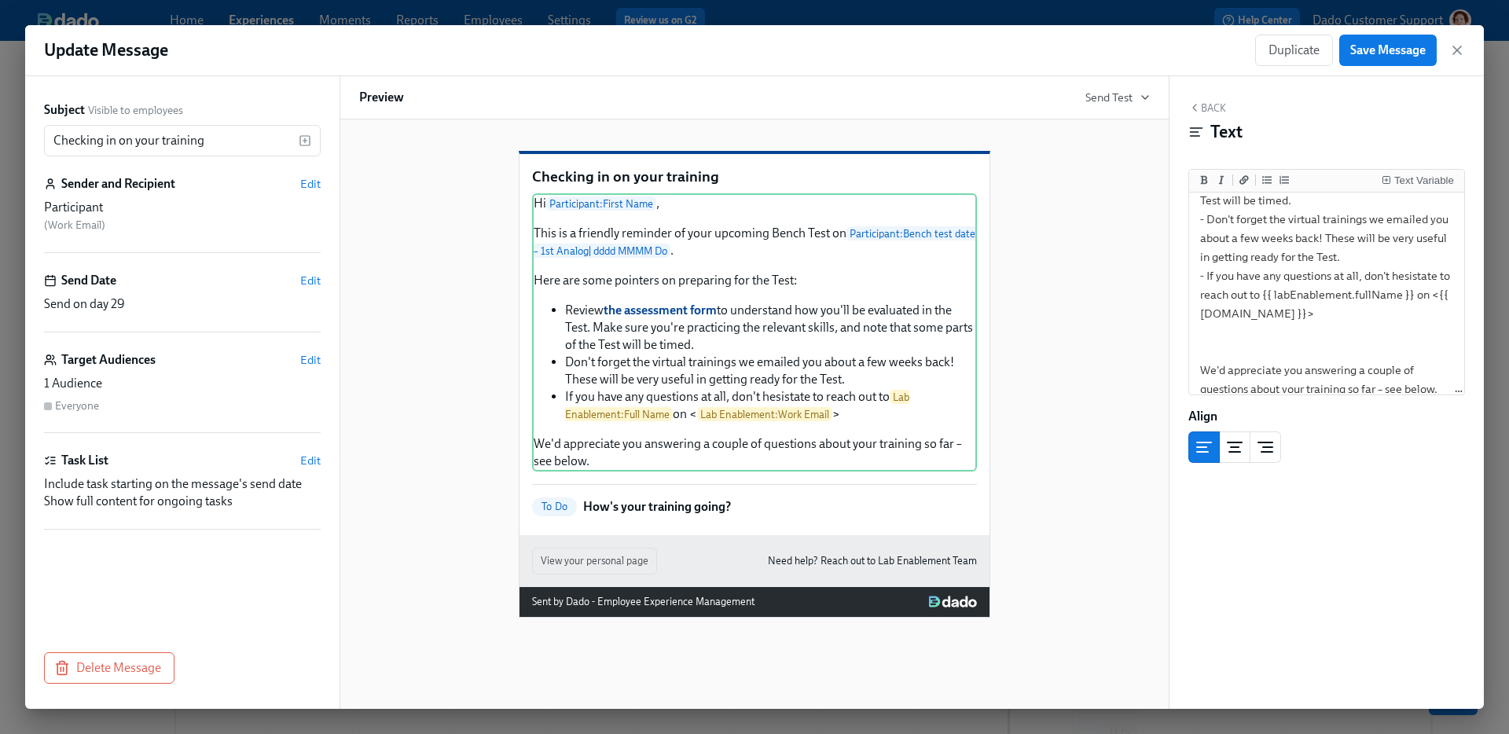
click at [734, 10] on div "Update Message Duplicate Save Message Subject Visible to employees Checking in …" at bounding box center [754, 367] width 1509 height 734
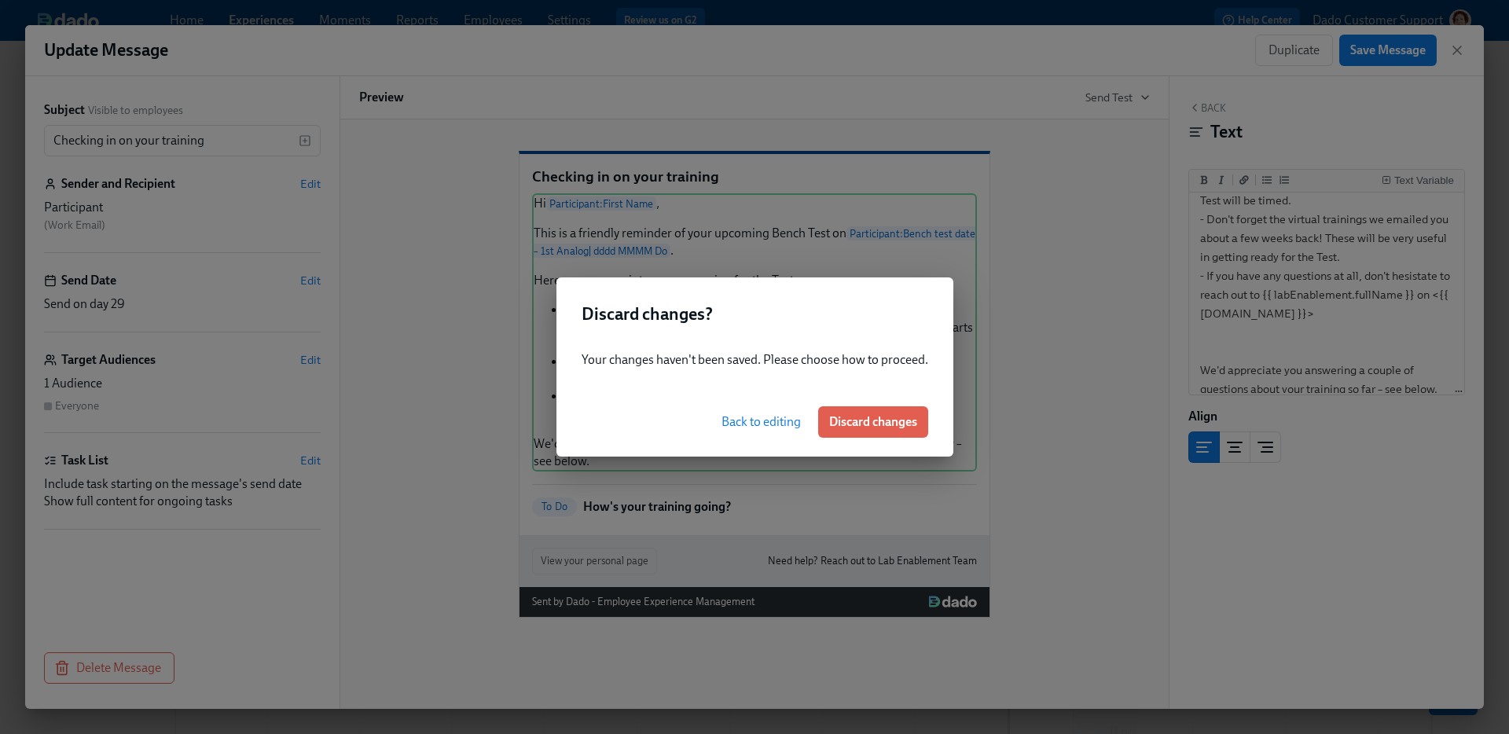
click at [768, 439] on div "Back to editing Discard changes" at bounding box center [755, 422] width 397 height 69
click at [755, 422] on span "Back to editing" at bounding box center [761, 422] width 79 height 16
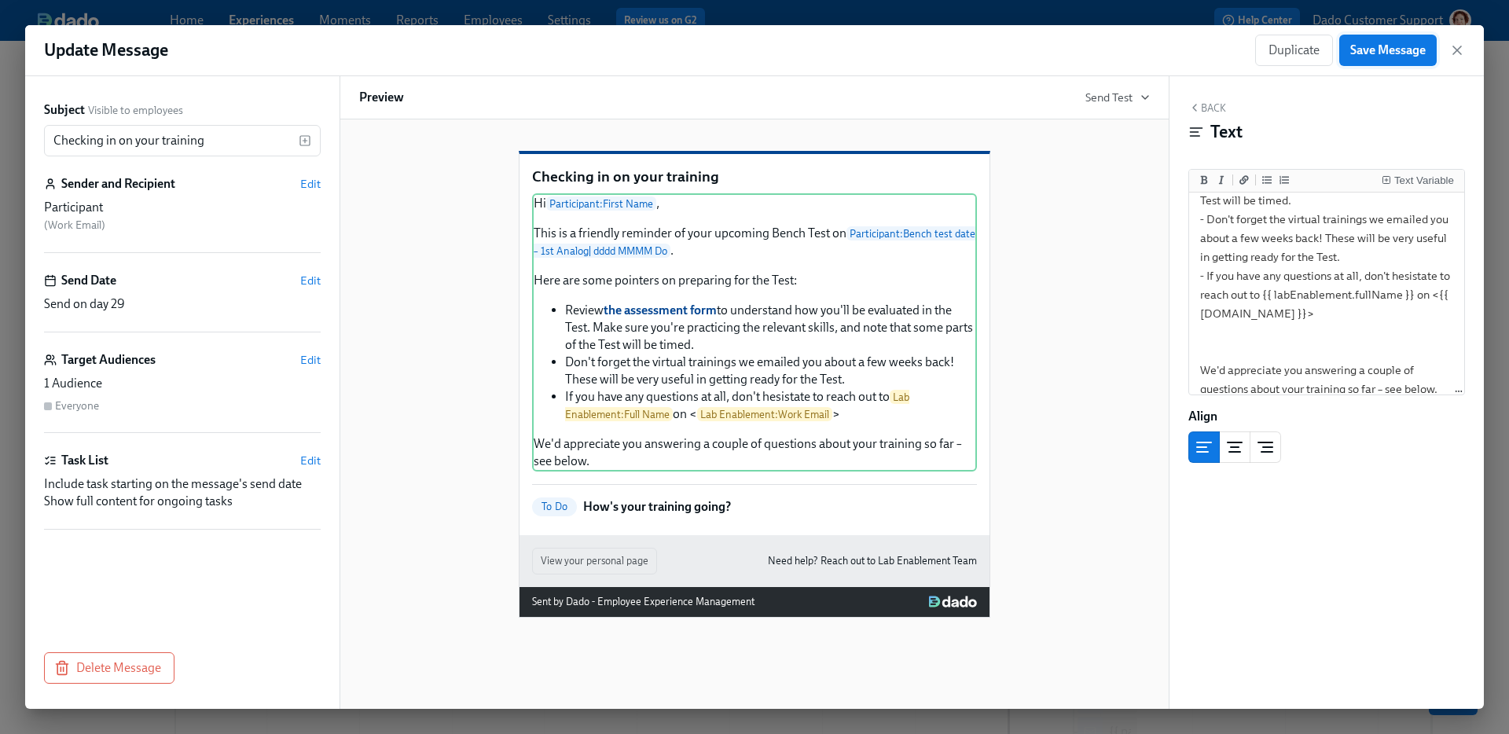
click at [1385, 56] on span "Save Message" at bounding box center [1387, 50] width 75 height 16
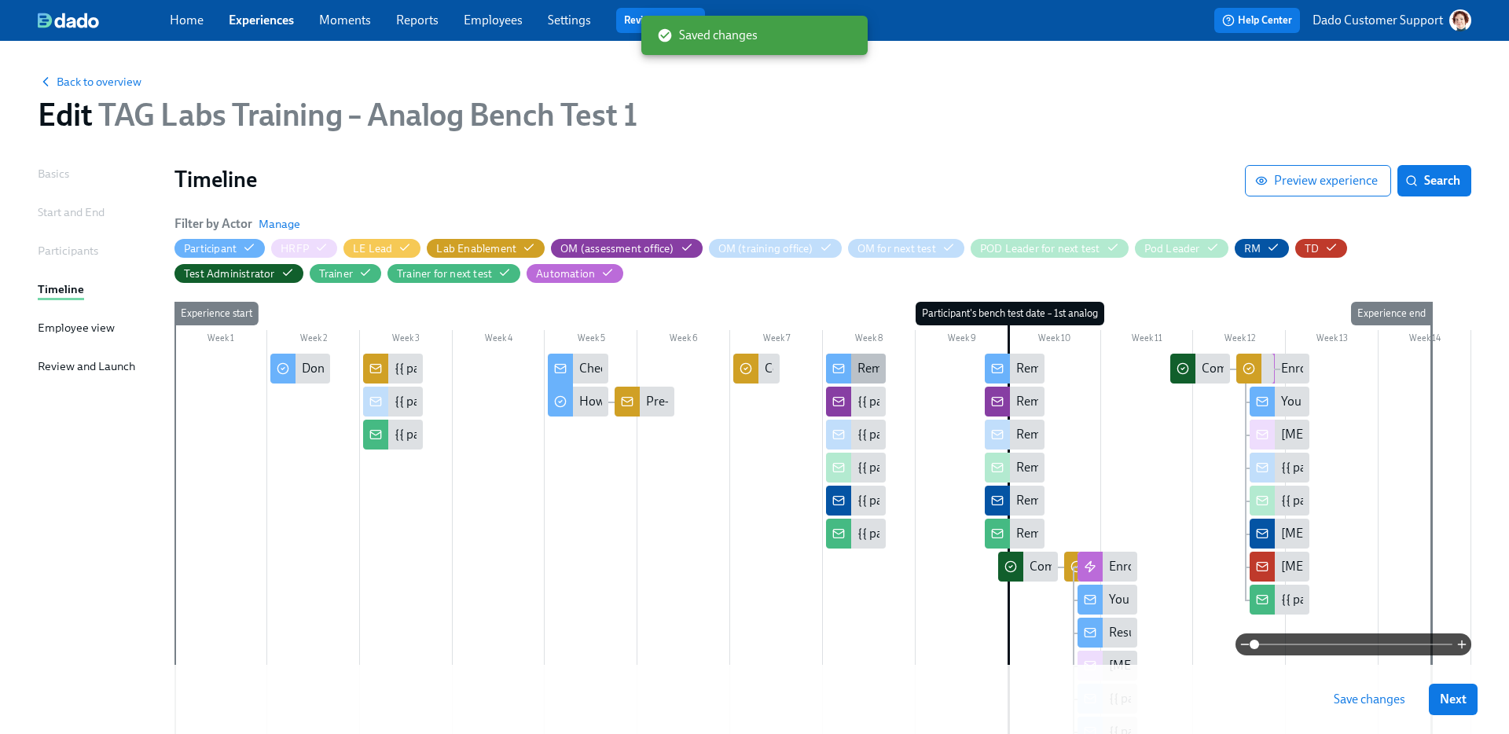
click at [853, 374] on div "Reminder: your Bench Test is in 2 weeks" at bounding box center [856, 369] width 60 height 30
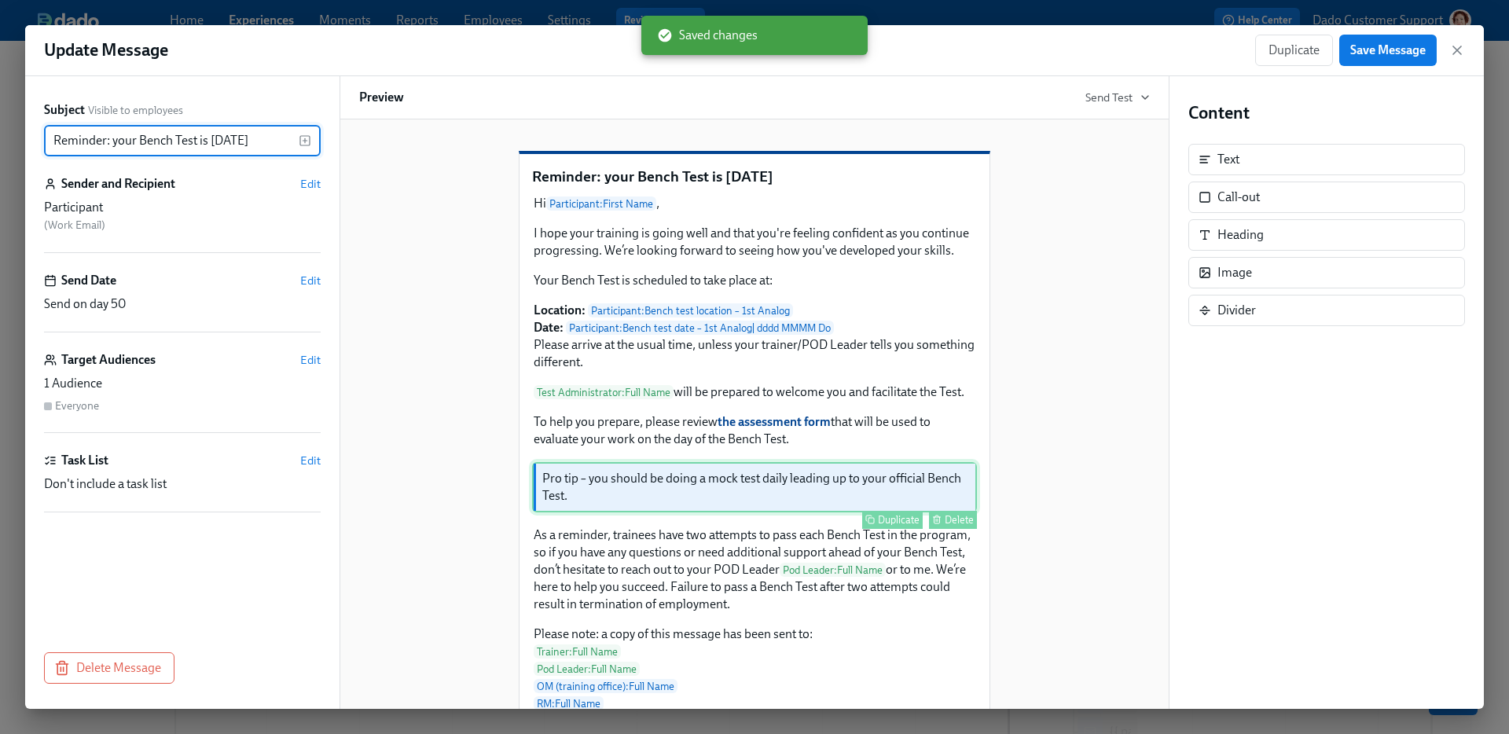
click at [715, 513] on div "Pro tip – you should be doing a mock test daily leading up to your official Ben…" at bounding box center [754, 487] width 445 height 50
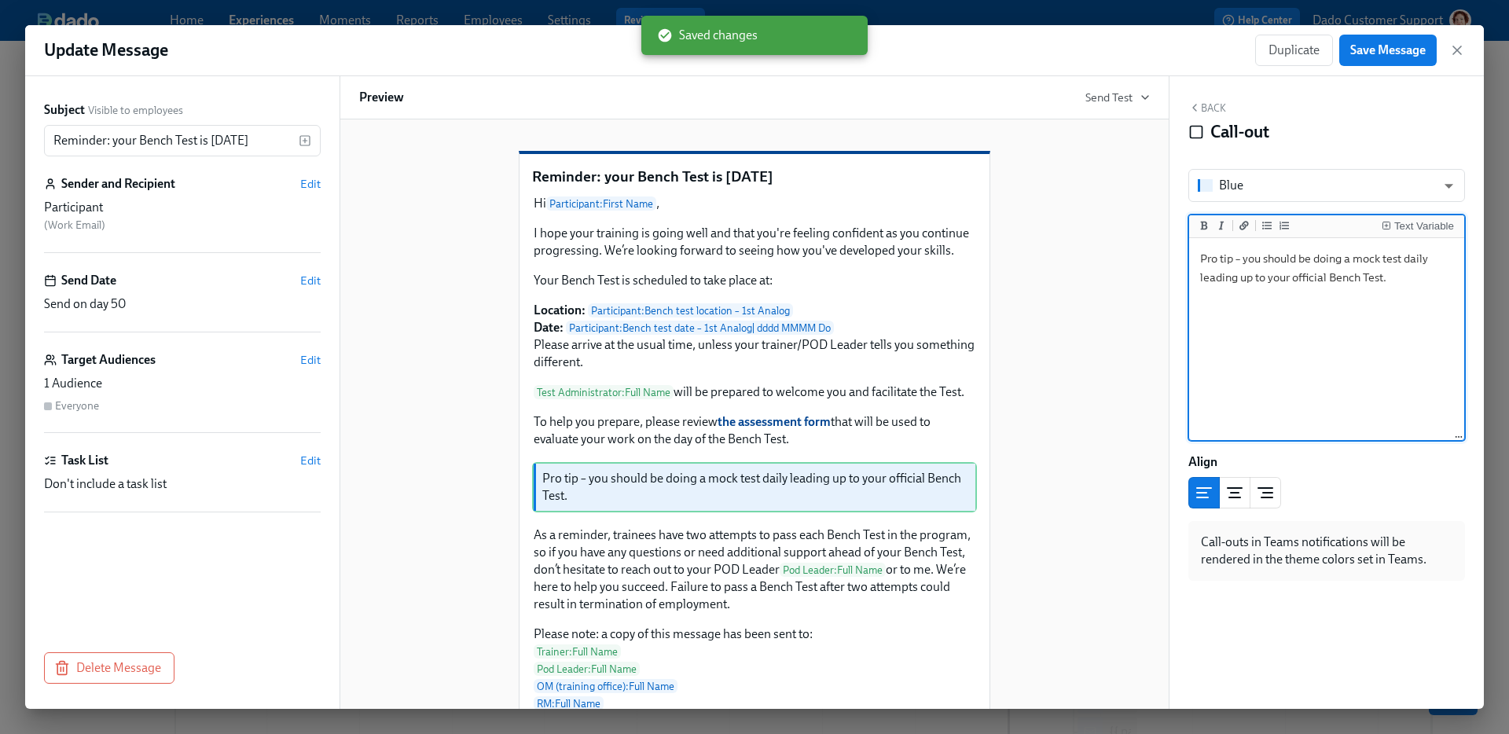
click at [1391, 259] on textarea "Pro tip – you should be doing a mock test daily leading up to your official Ben…" at bounding box center [1326, 339] width 269 height 197
type textarea "Pro tip – you should be doing a mock Test daily leading up to your official Ben…"
click at [1384, 44] on span "Save Message" at bounding box center [1387, 50] width 75 height 16
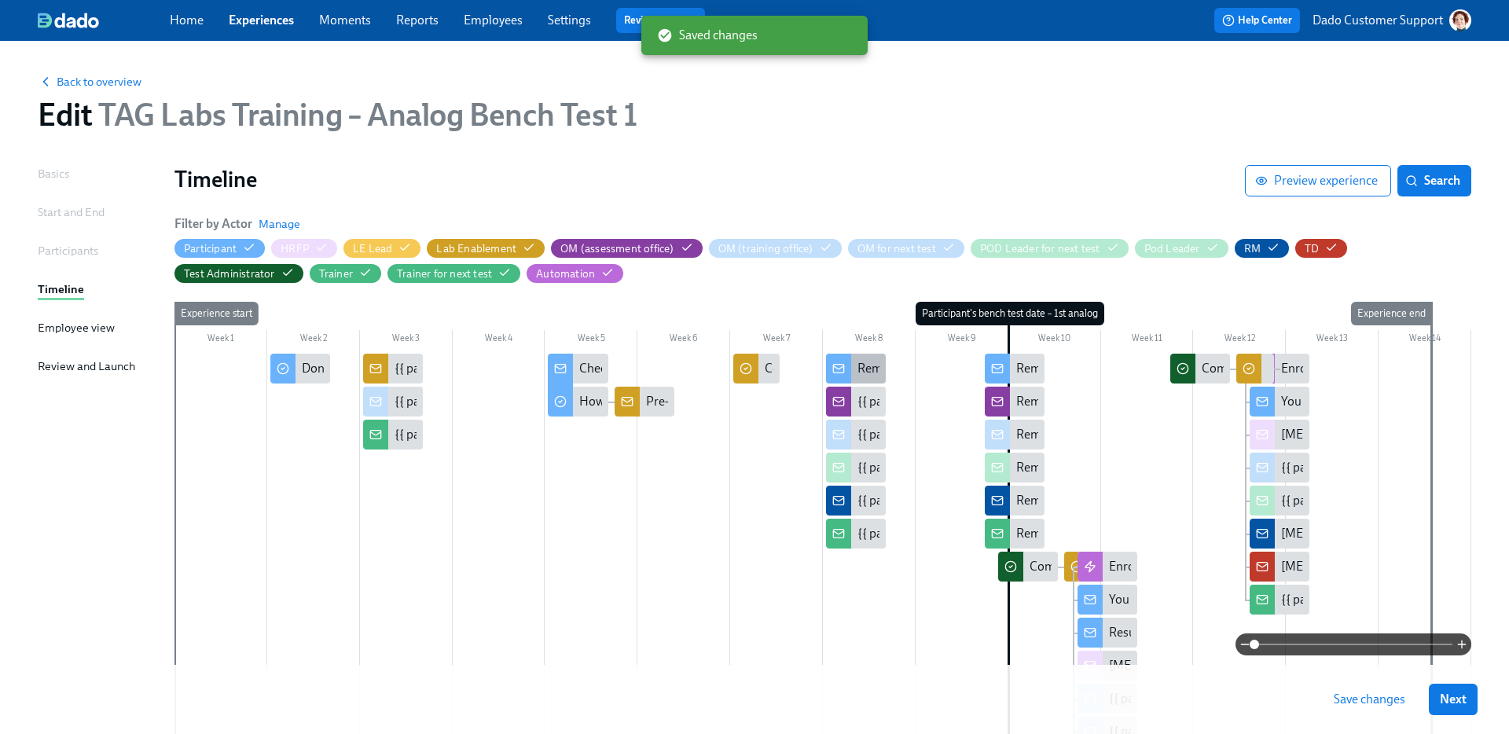
click at [863, 362] on div "Reminder: your Bench Test is in 2 weeks" at bounding box center [955, 368] width 195 height 17
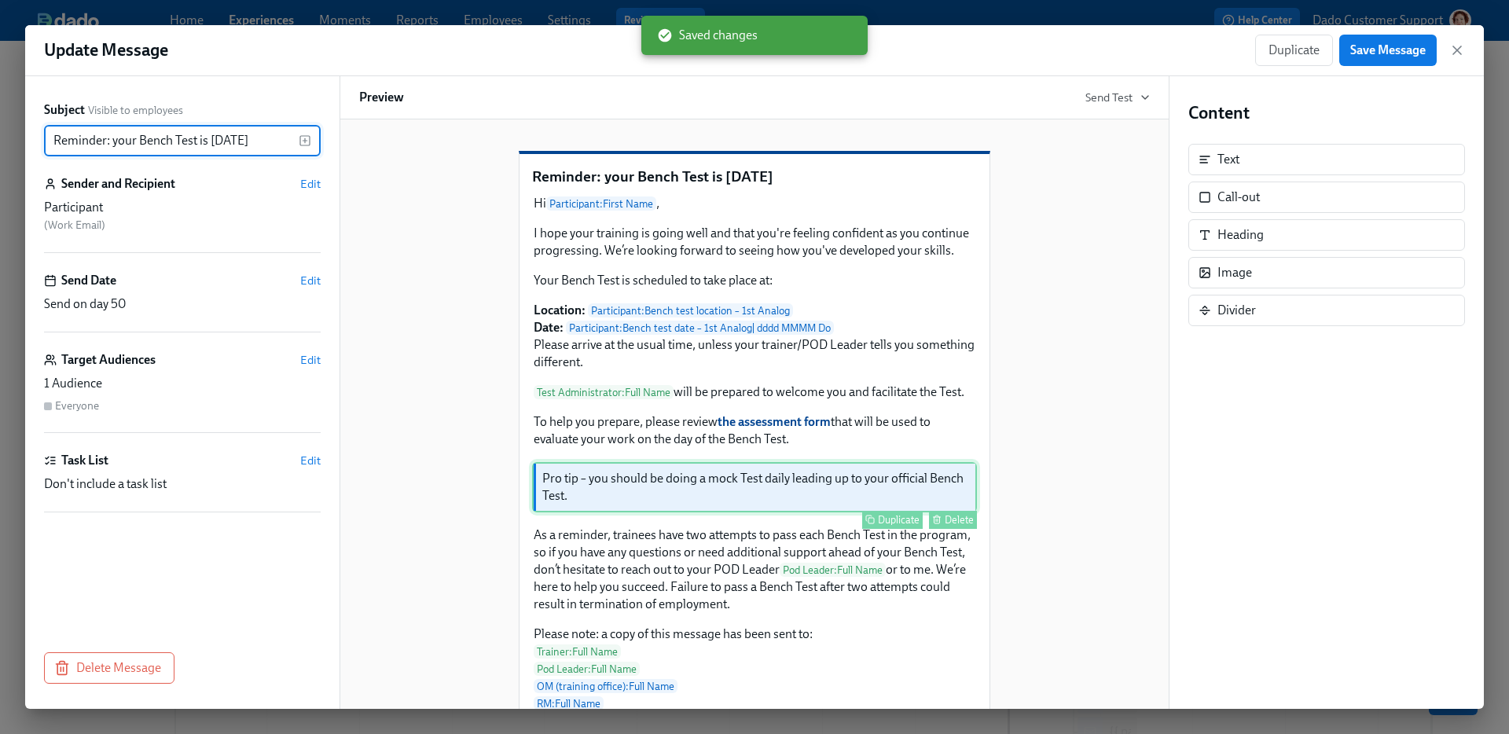
click at [793, 513] on div "Pro tip – you should be doing a mock Test daily leading up to your official Ben…" at bounding box center [754, 487] width 445 height 50
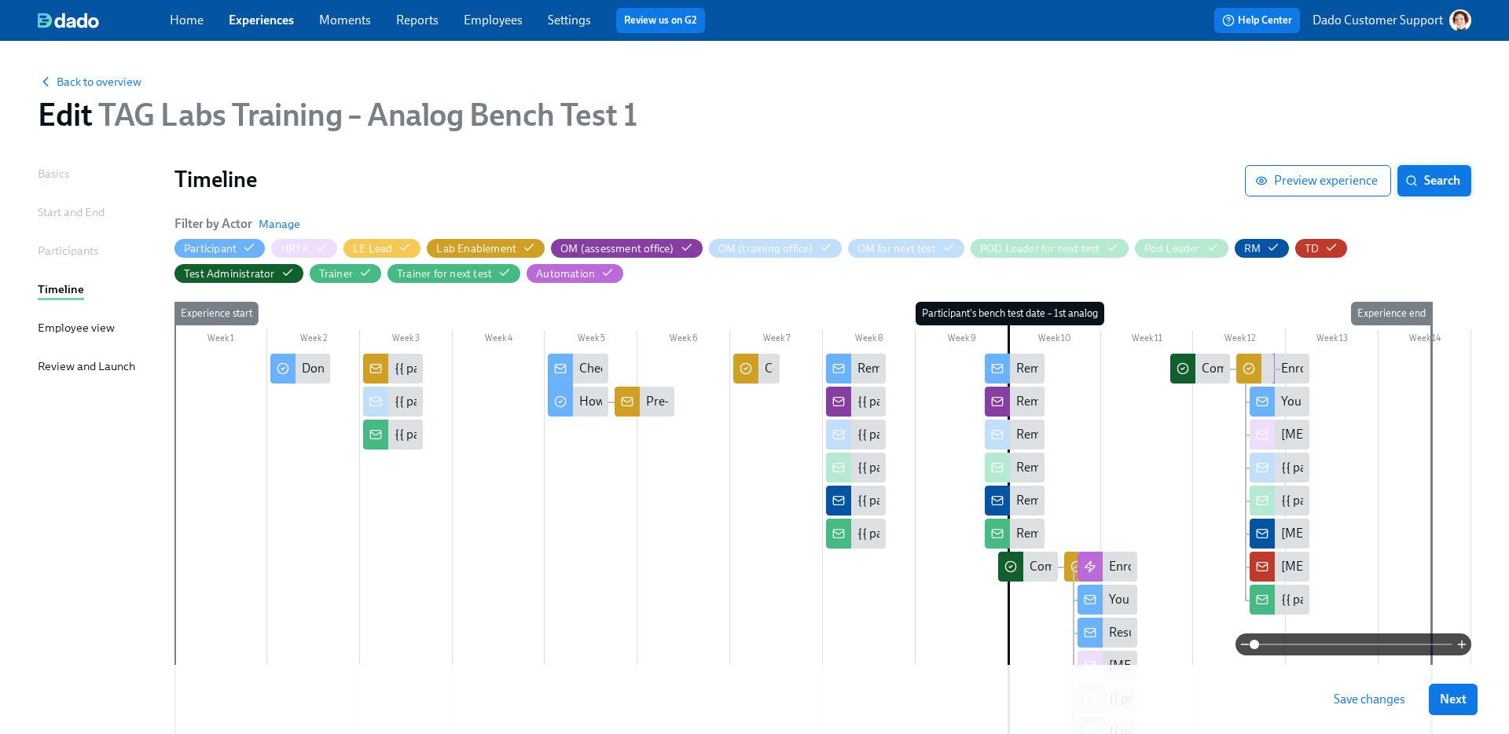
click at [1464, 189] on button "Search" at bounding box center [1435, 180] width 74 height 31
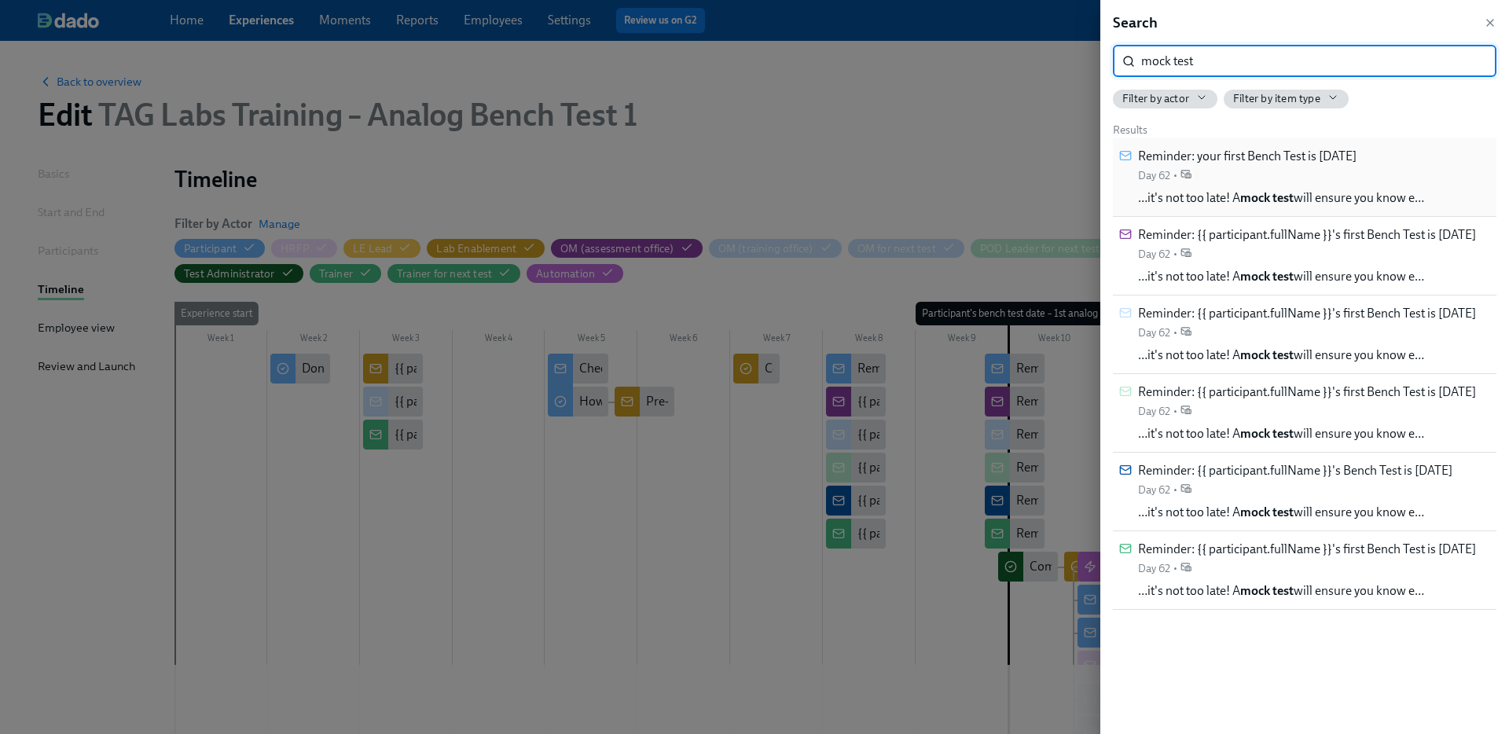
type input "mock test"
click at [1324, 179] on div "Reminder: your first Bench Test is in 2 days Day 62 •" at bounding box center [1247, 165] width 219 height 35
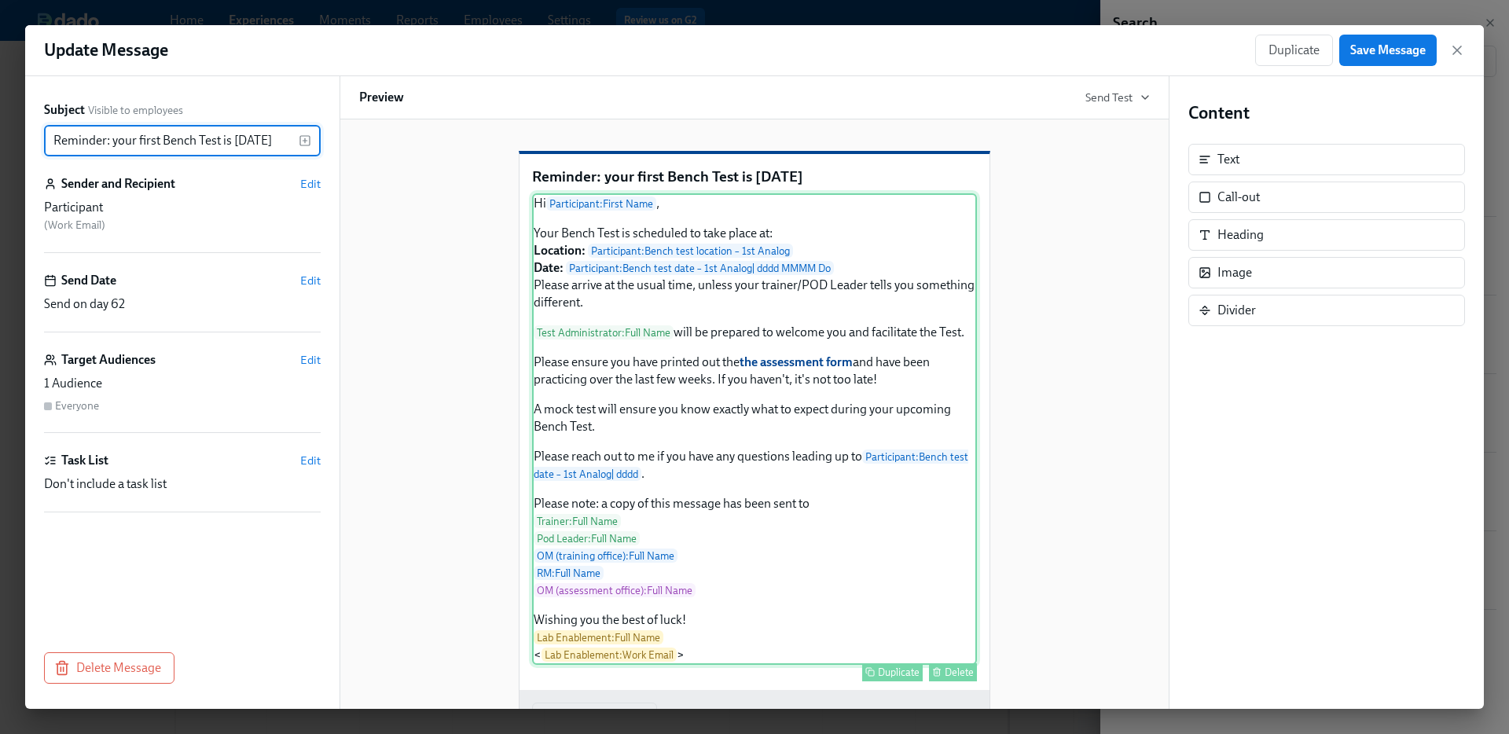
click at [693, 418] on div "Hi Participant : First Name , Your Bench Test is scheduled to take place at: Lo…" at bounding box center [754, 429] width 445 height 472
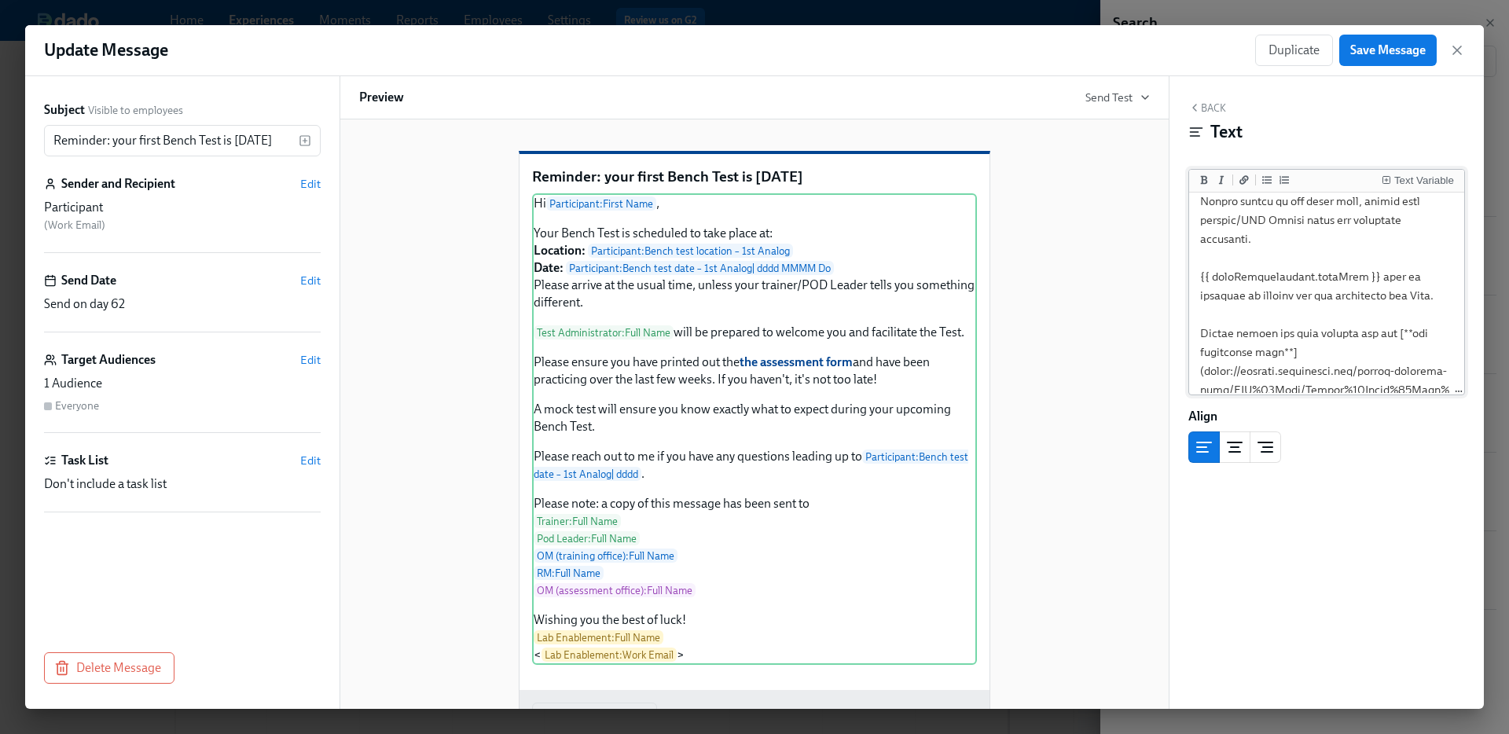
scroll to position [340, 0]
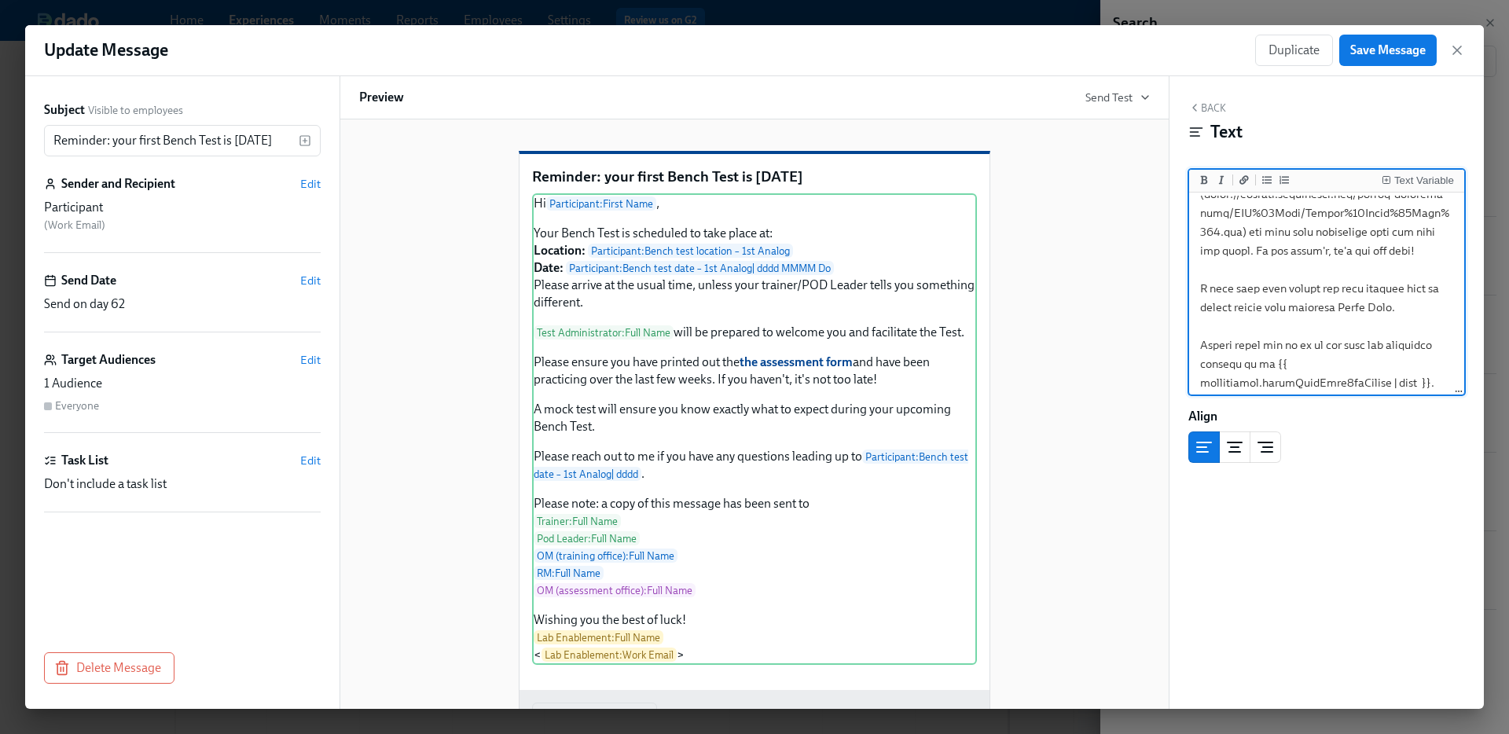
click at [1242, 290] on textarea at bounding box center [1326, 250] width 269 height 789
type textarea "Hi {{ participant.firstName }}, Your Bench Test is scheduled to take place at: …"
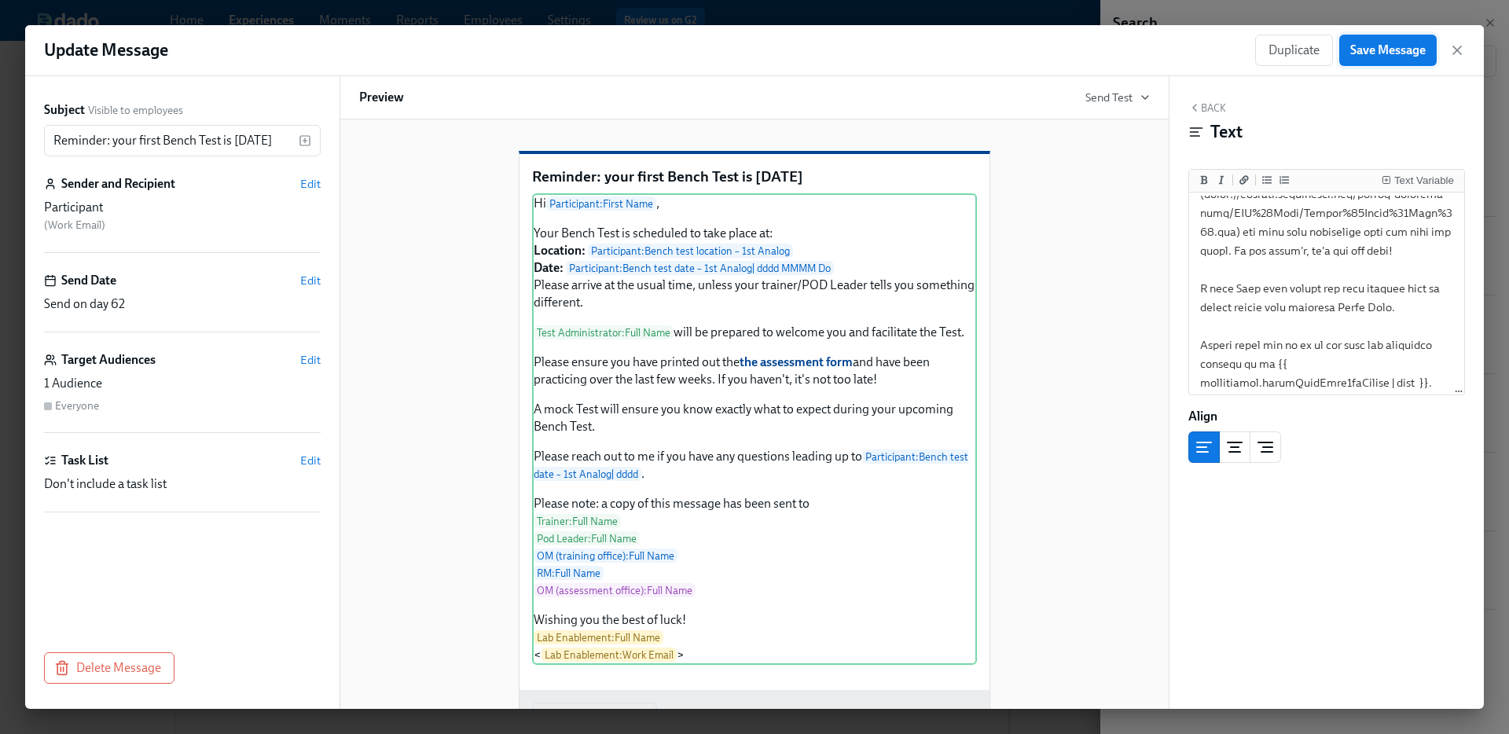
click at [1383, 52] on span "Save Message" at bounding box center [1387, 50] width 75 height 16
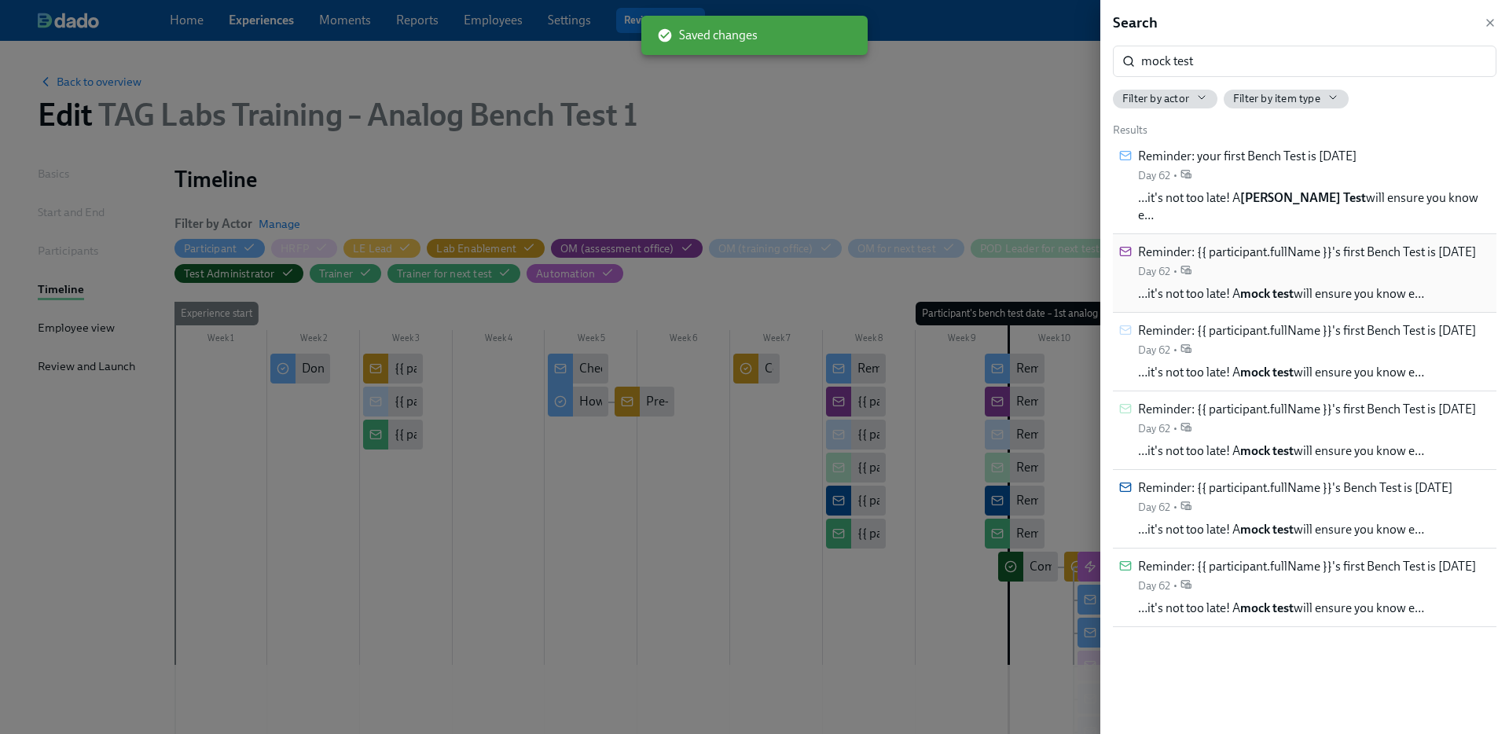
click at [1350, 263] on div "Reminder: {{ participant.fullName }}'s first Bench Test is in 2 days Day 62 • ……" at bounding box center [1307, 273] width 338 height 59
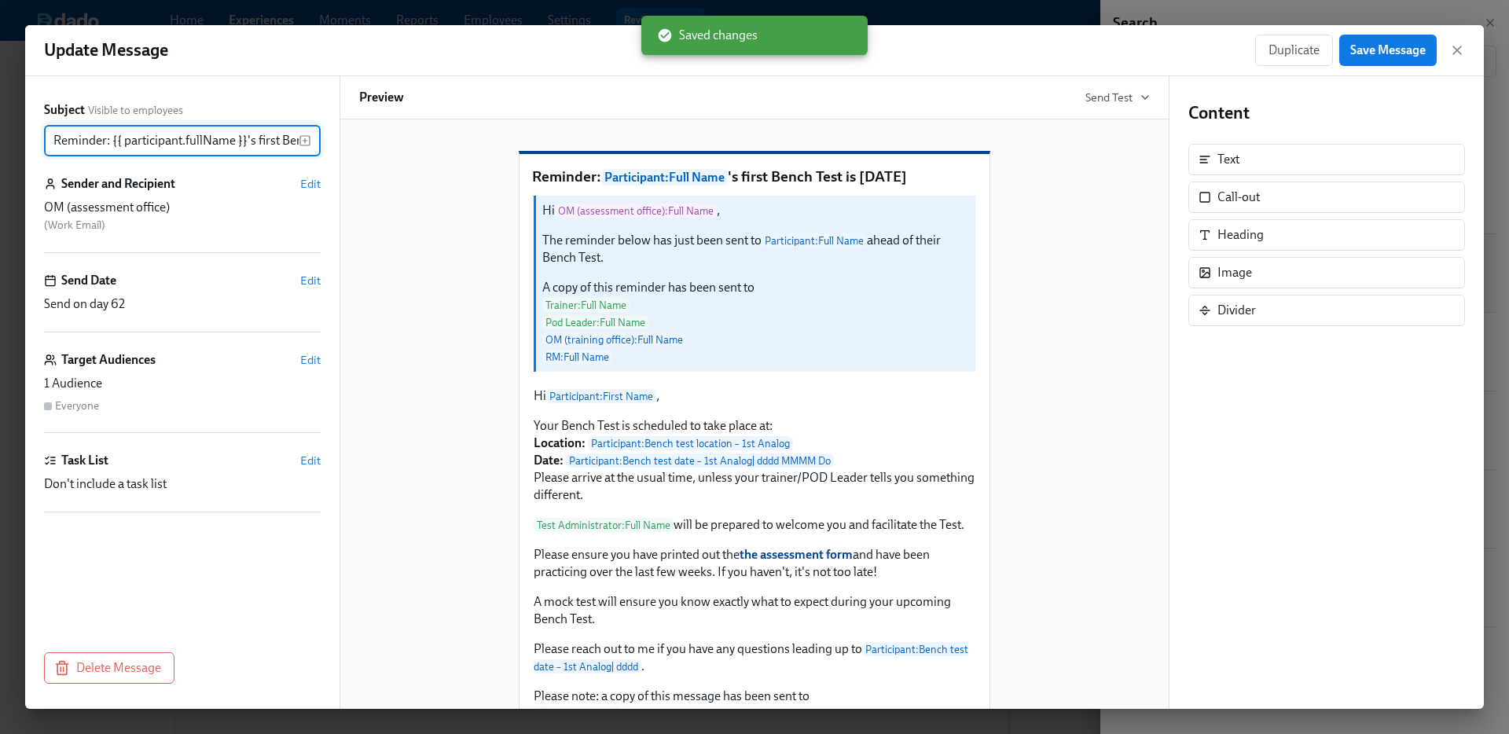
scroll to position [0, 101]
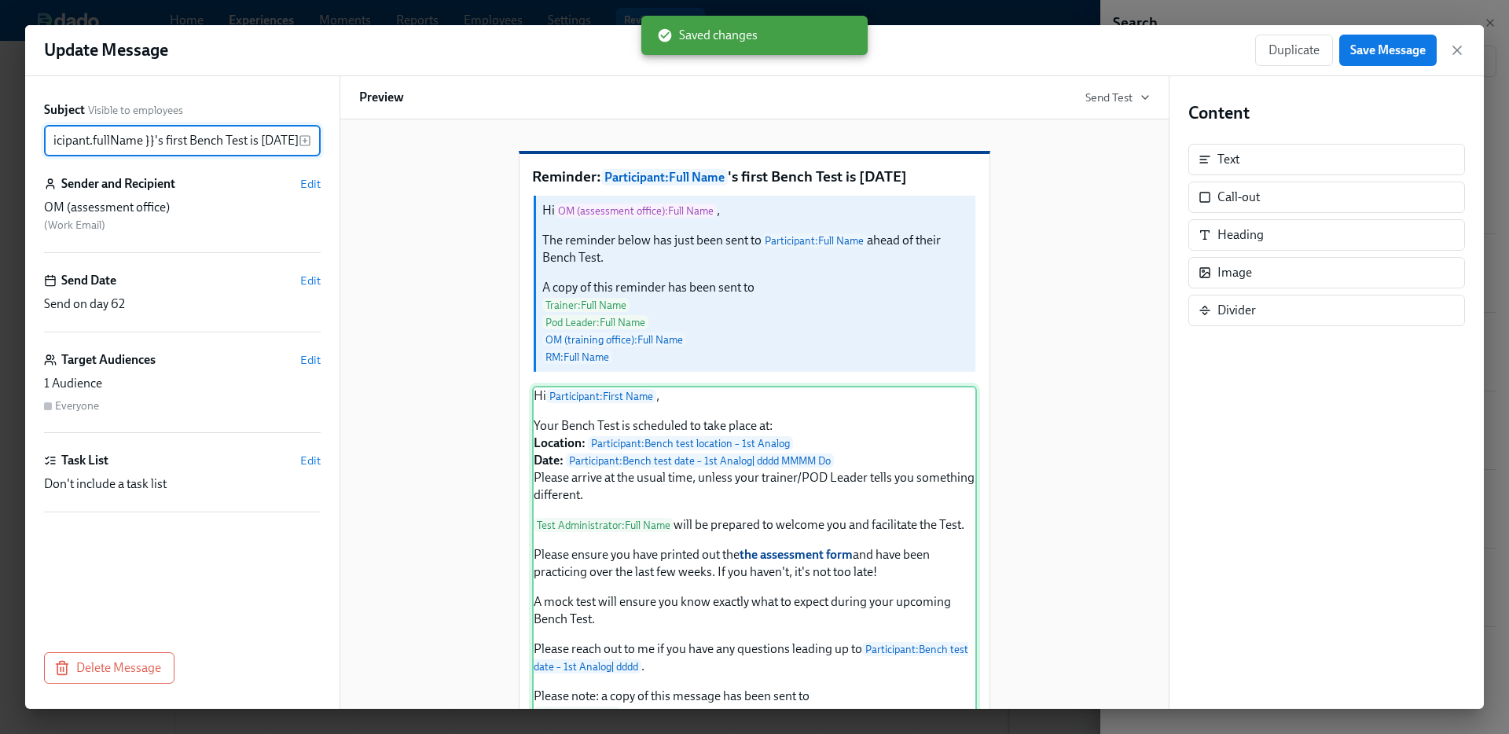
click at [761, 507] on div "Hi Participant : First Name , Your Bench Test is scheduled to take place at: Lo…" at bounding box center [754, 622] width 445 height 472
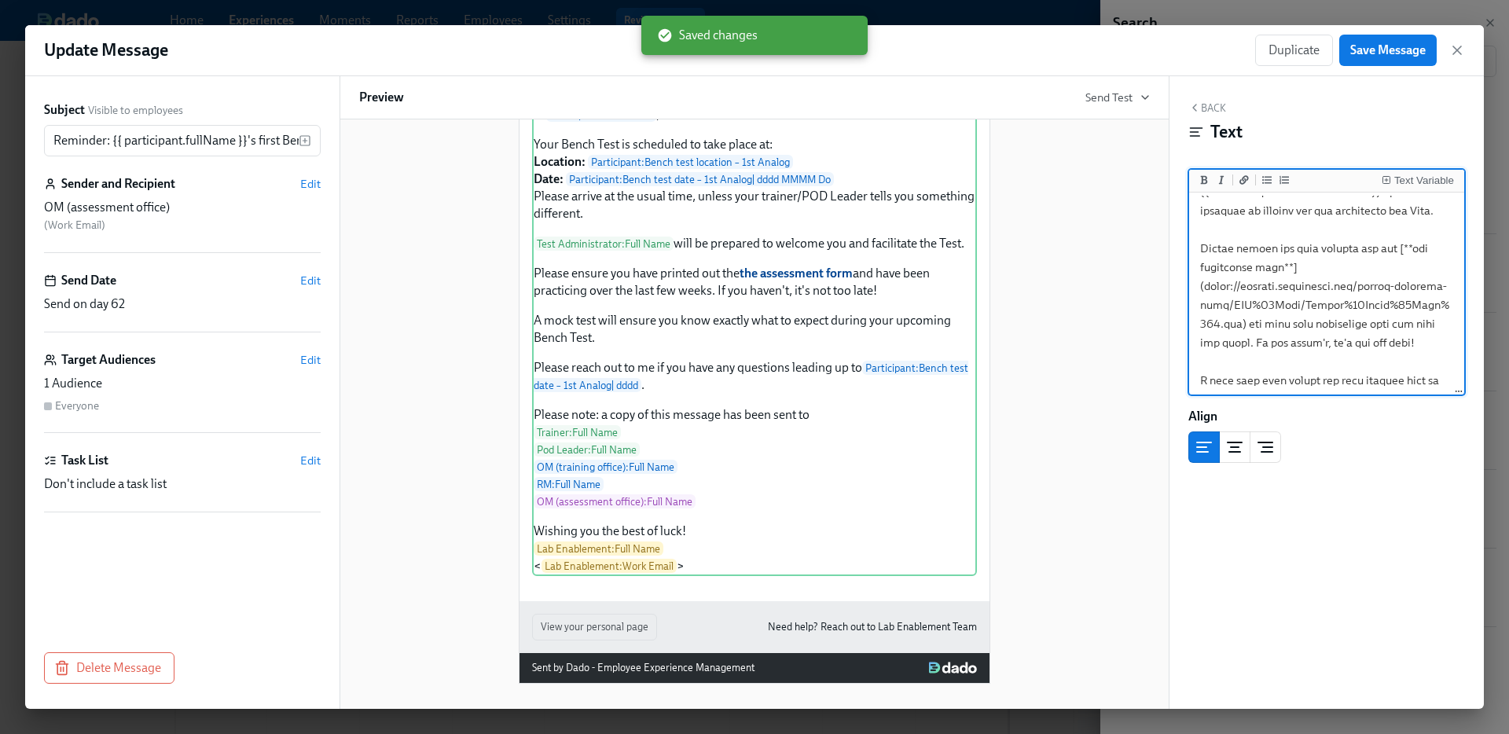
scroll to position [397, 0]
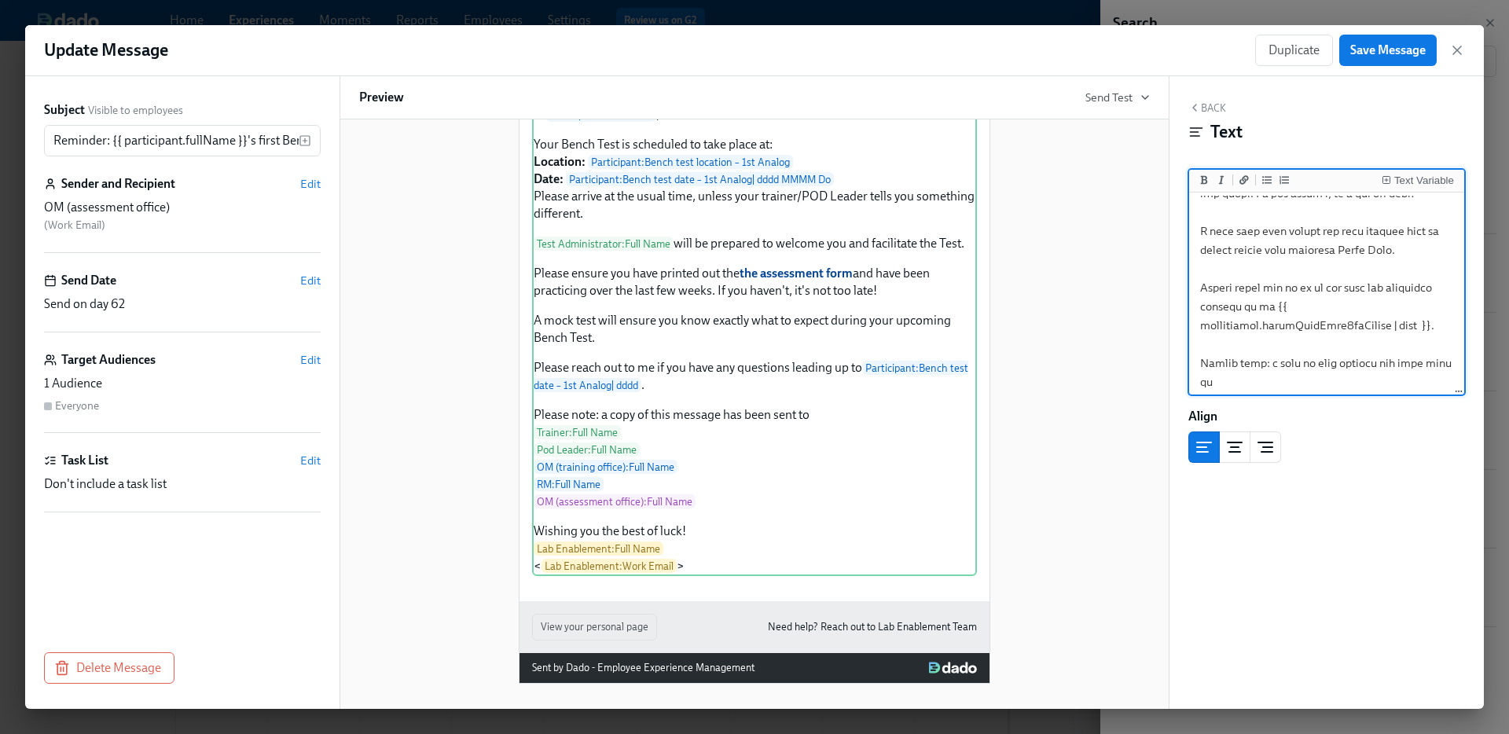
click at [1247, 230] on textarea at bounding box center [1326, 193] width 269 height 789
type textarea "Hi {{ participant.firstName }}, Your Bench Test is scheduled to take place at: …"
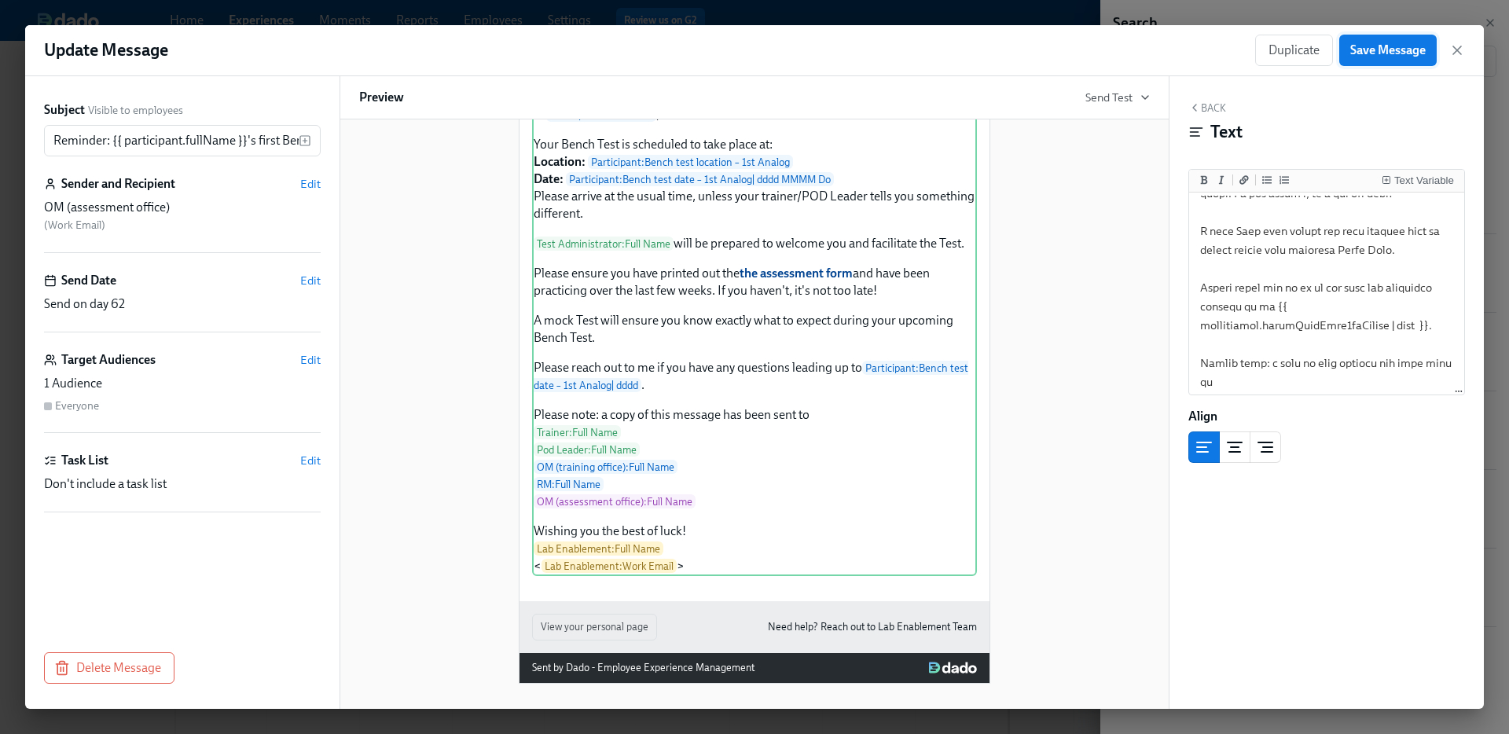
click at [1376, 42] on button "Save Message" at bounding box center [1387, 50] width 97 height 31
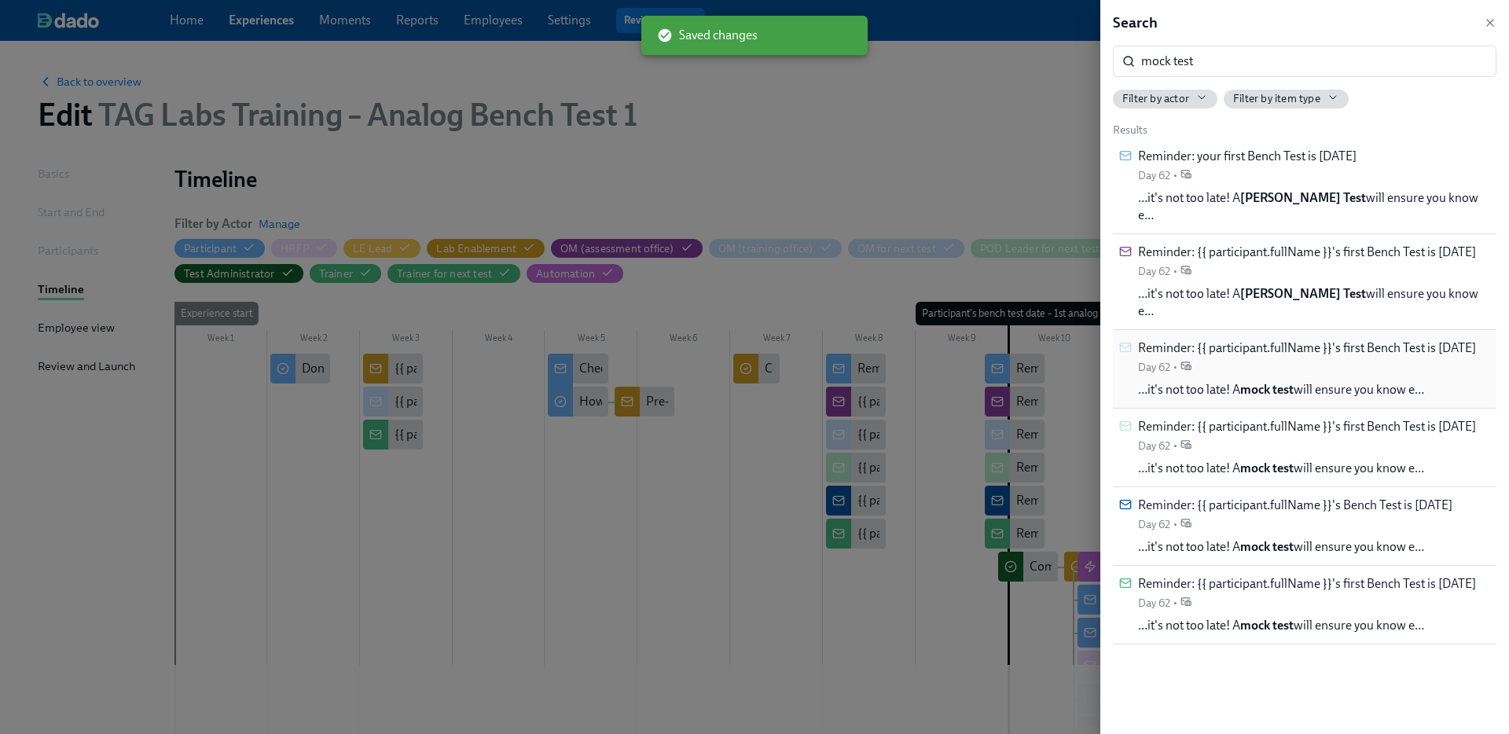
click at [1284, 382] on strong "mock test" at bounding box center [1266, 389] width 53 height 15
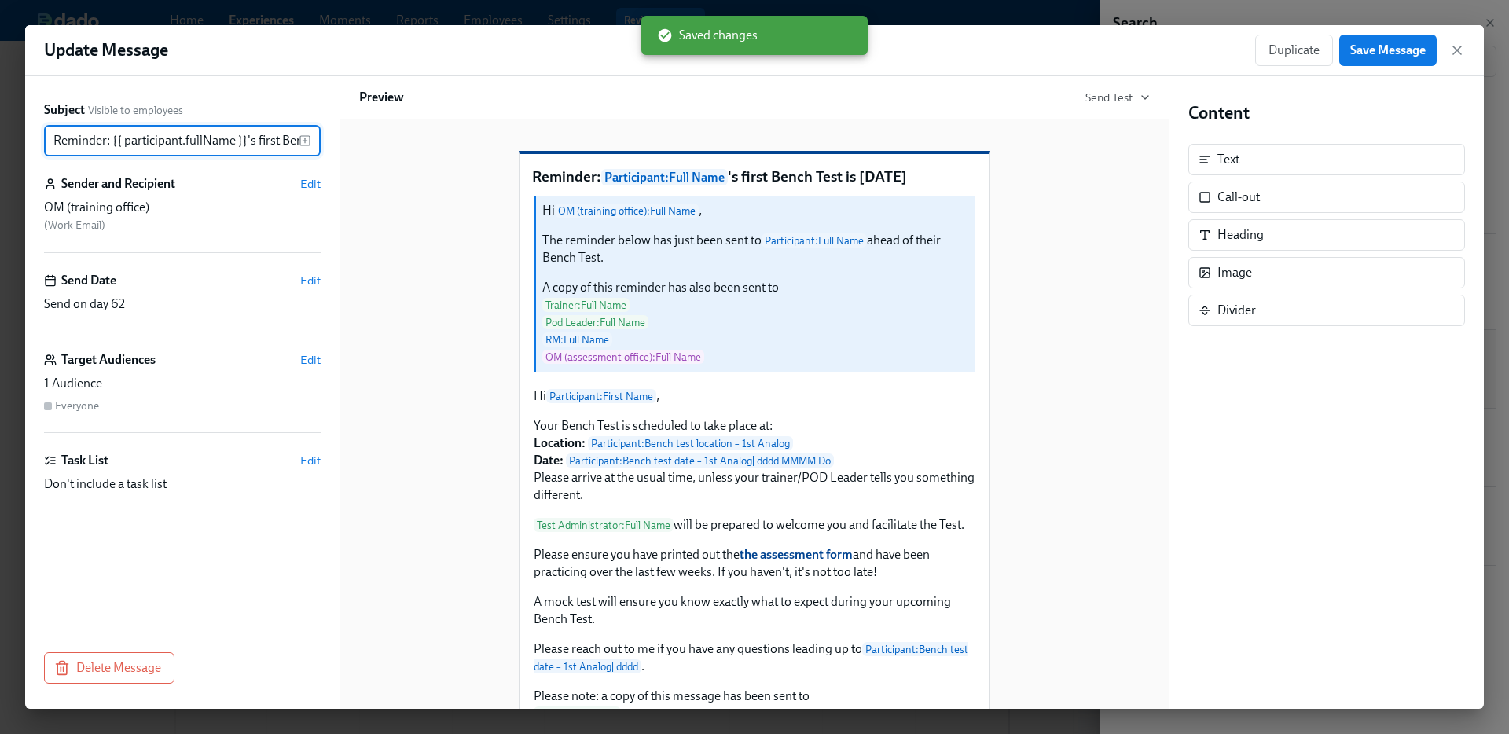
scroll to position [0, 101]
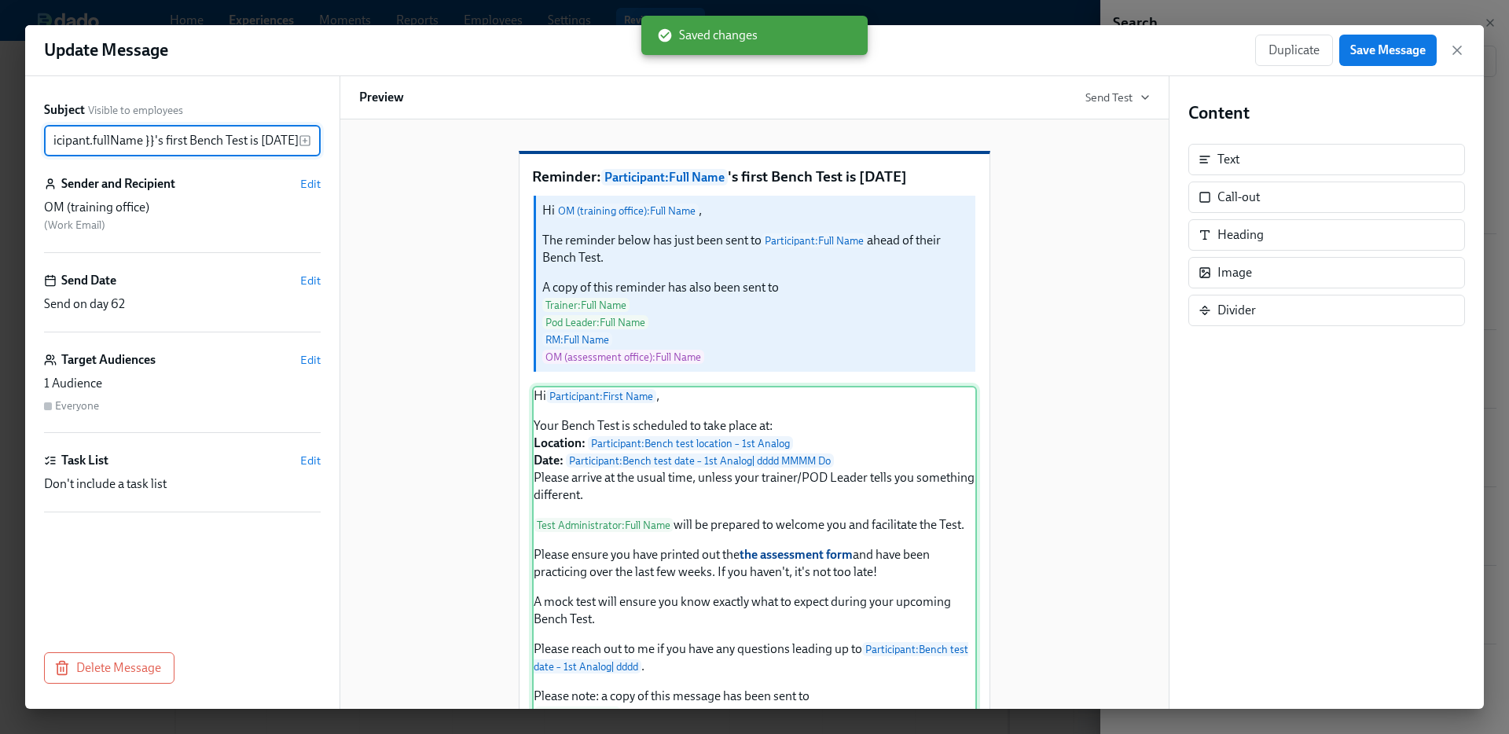
click at [786, 516] on div "Hi Participant : First Name , Your Bench Test is scheduled to take place at: Lo…" at bounding box center [754, 622] width 445 height 472
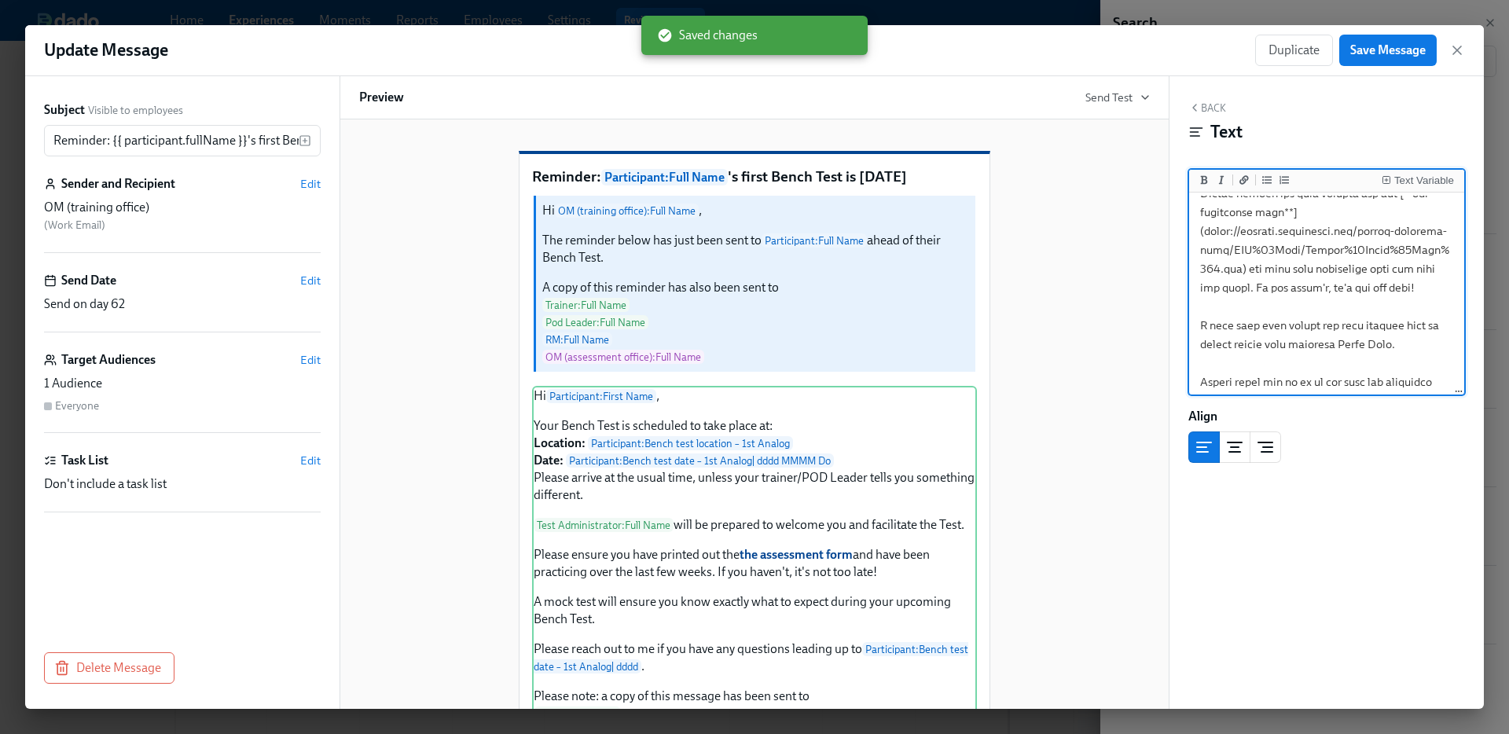
scroll to position [336, 0]
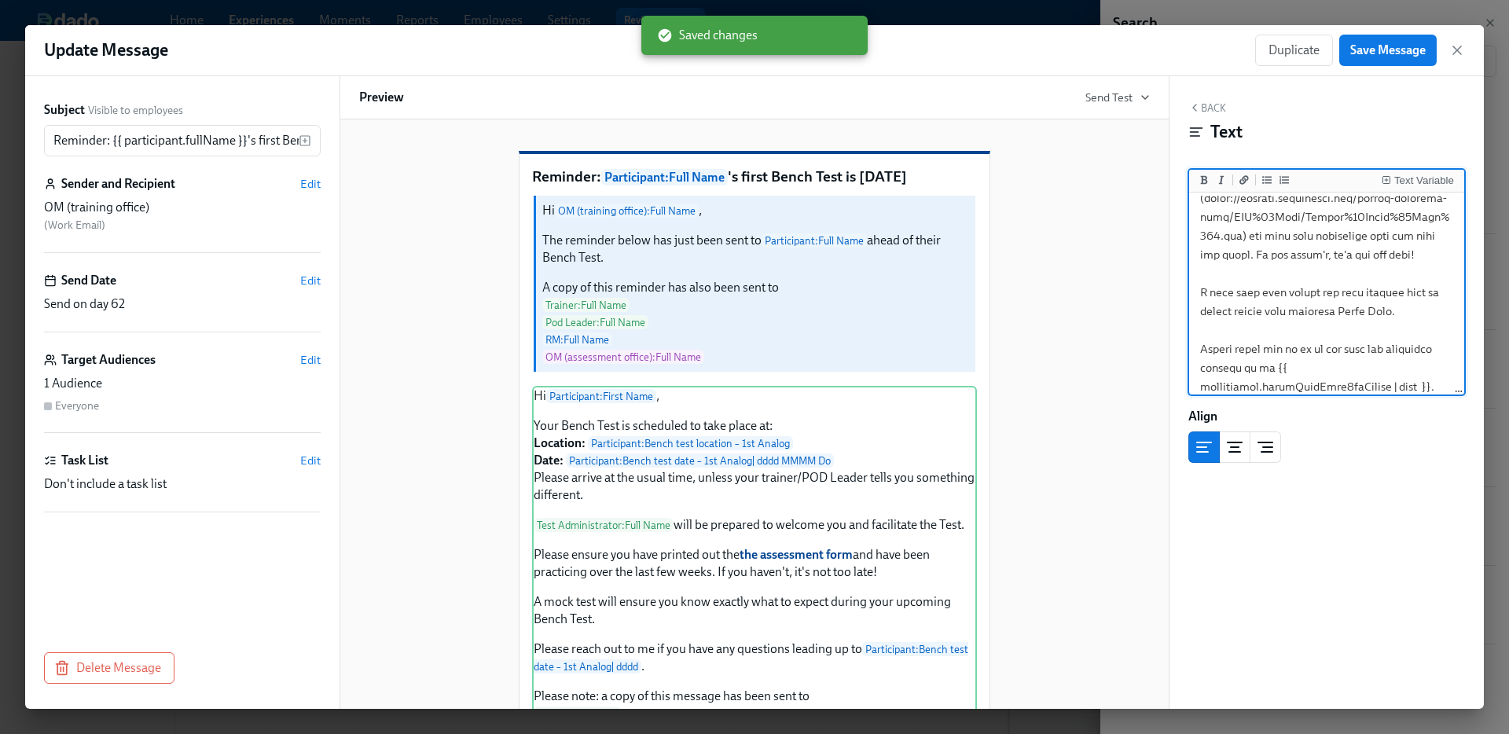
click at [1240, 293] on textarea at bounding box center [1326, 254] width 269 height 789
type textarea "Hi {{ participant.firstName }}, Your Bench Test is scheduled to take place at: …"
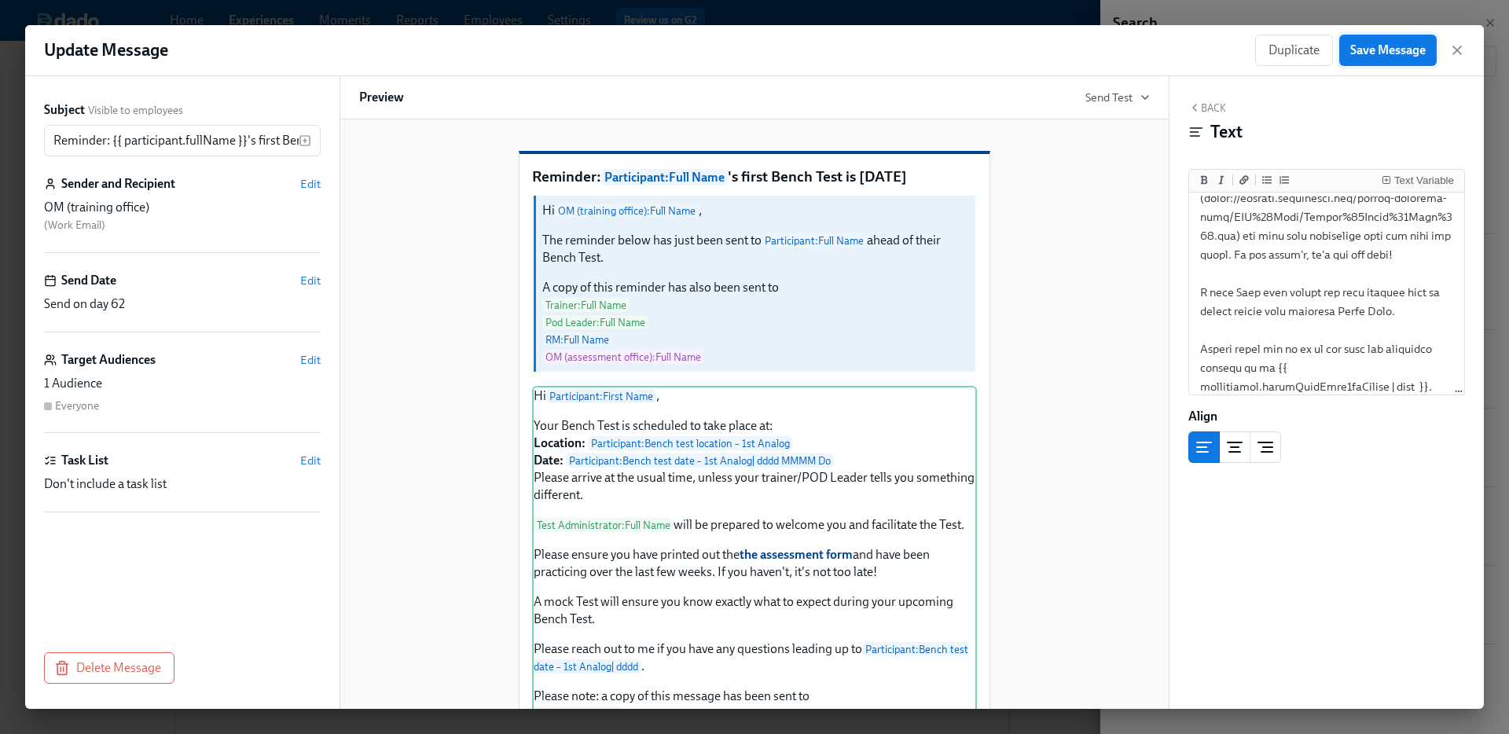
click at [1426, 42] on button "Save Message" at bounding box center [1387, 50] width 97 height 31
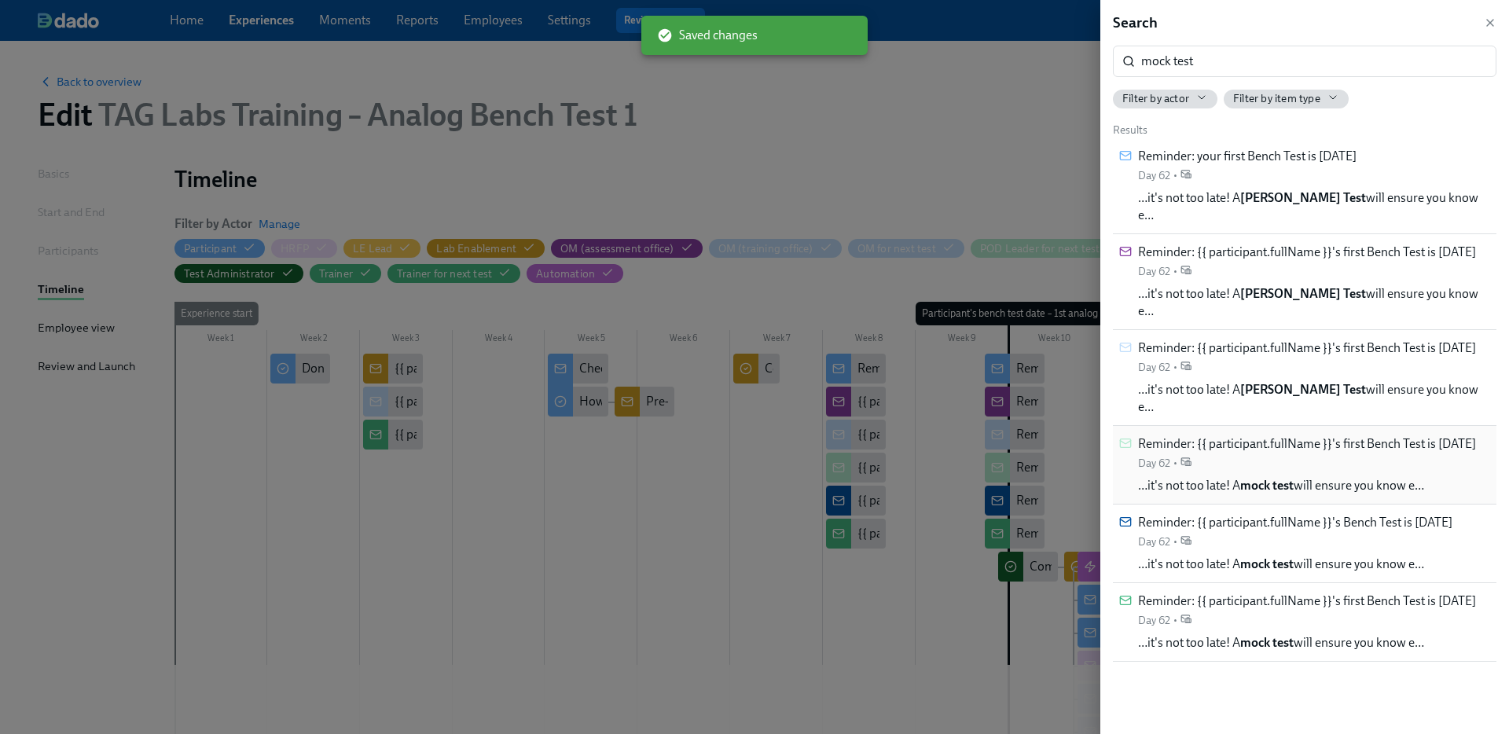
click at [1280, 435] on div "Reminder: {{ participant.fullName }}'s first Bench Test is in 2 days Day 62 •" at bounding box center [1307, 452] width 338 height 35
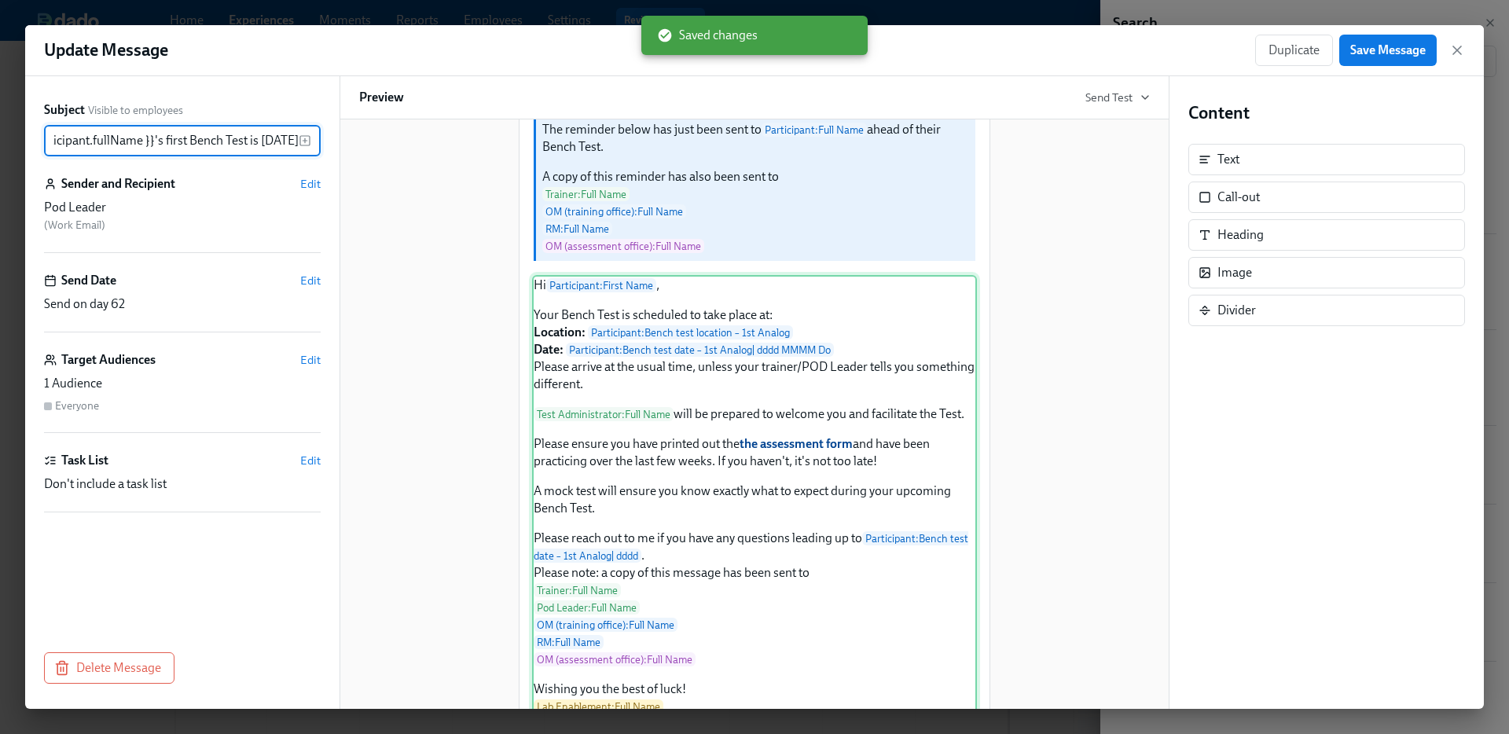
scroll to position [121, 0]
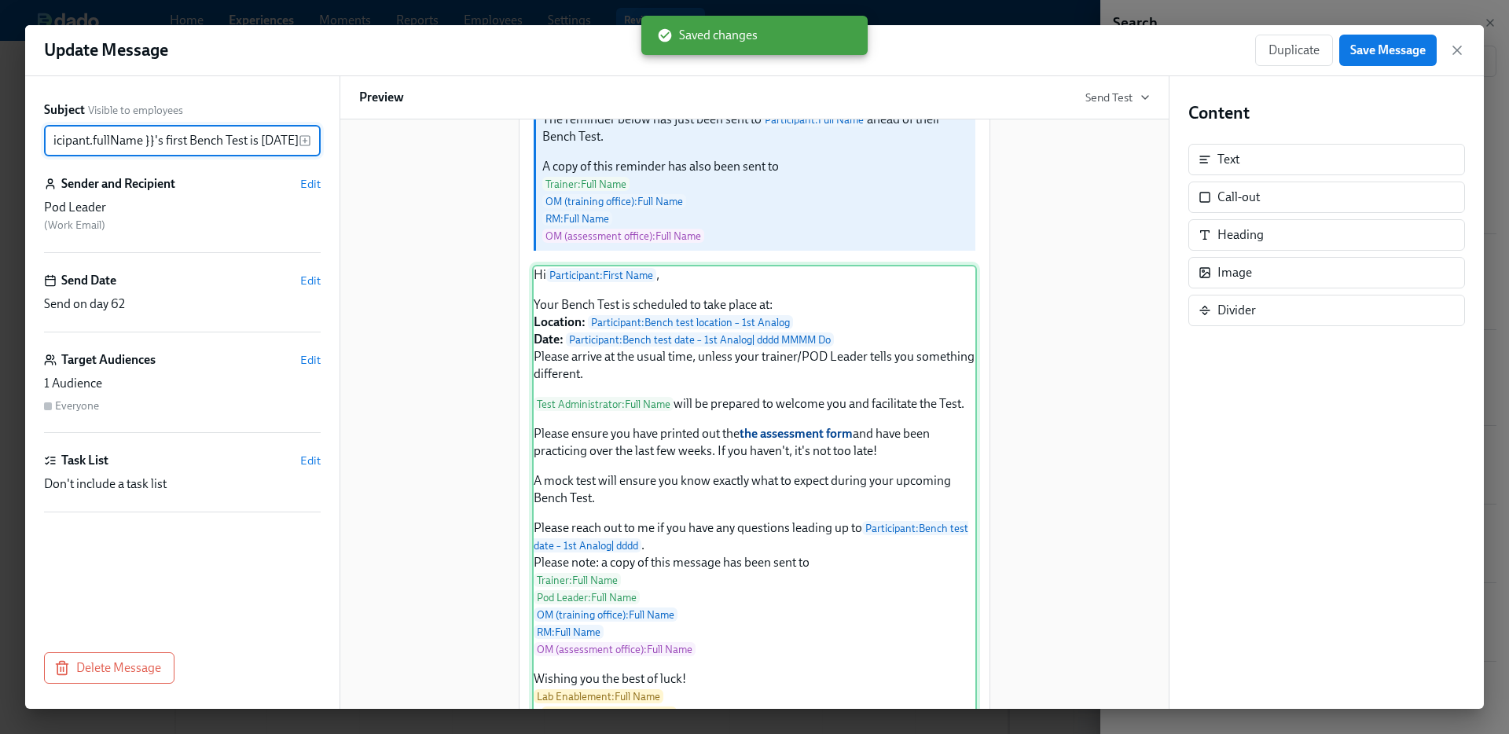
click at [789, 589] on div "Hi Participant : First Name , Your Bench Test is scheduled to take place at: Lo…" at bounding box center [754, 494] width 445 height 459
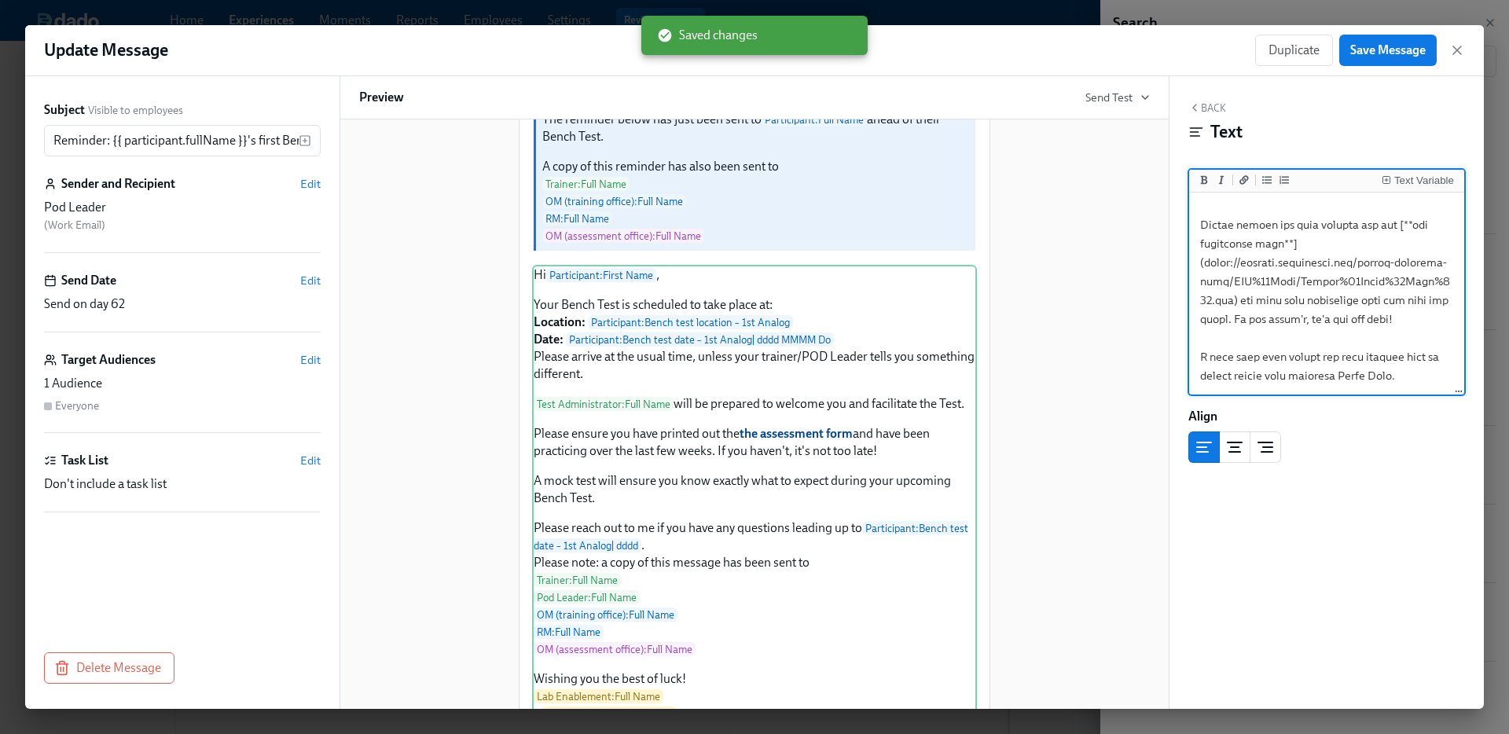
scroll to position [363, 0]
click at [1243, 266] on textarea at bounding box center [1326, 218] width 269 height 770
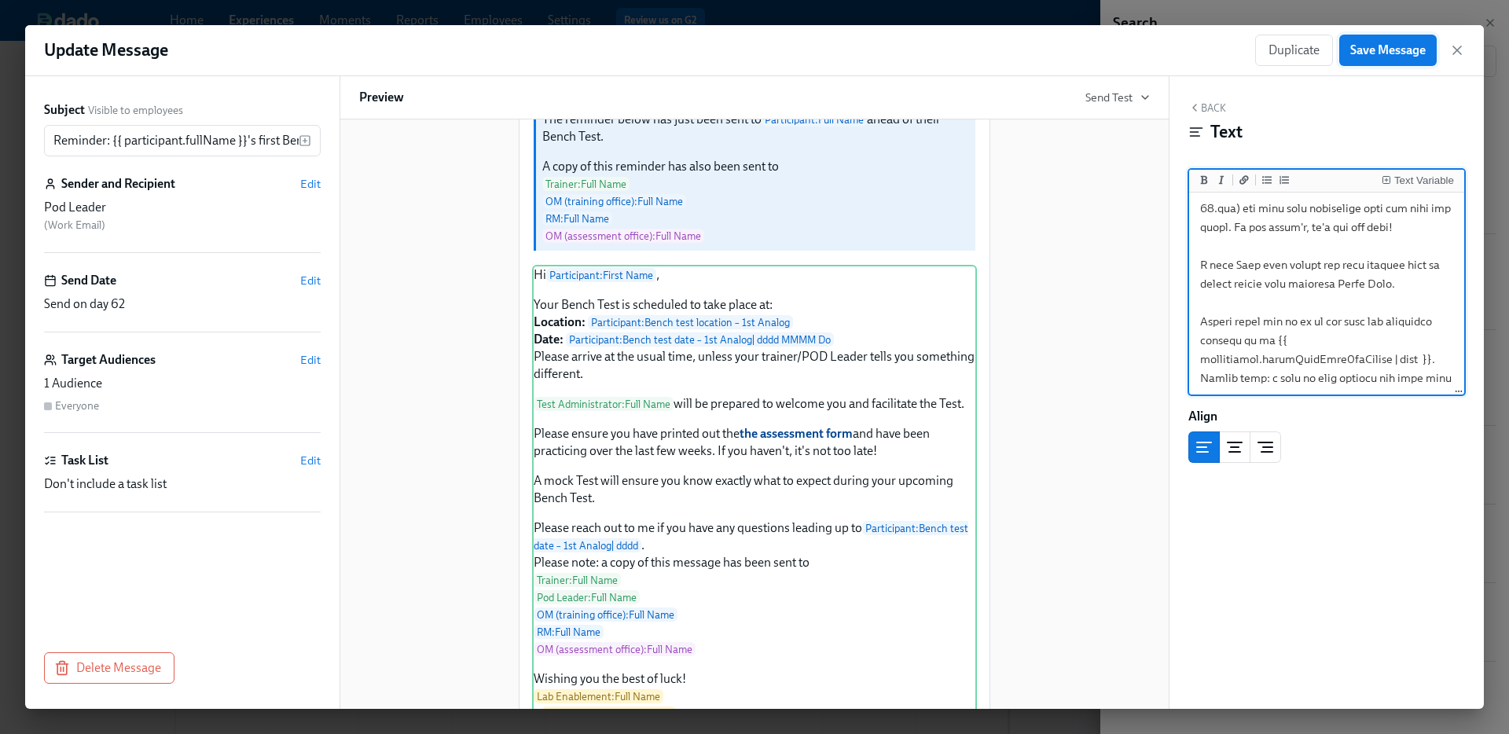
type textarea "Hi {{ participant.firstName }}, Your Bench Test is scheduled to take place at: …"
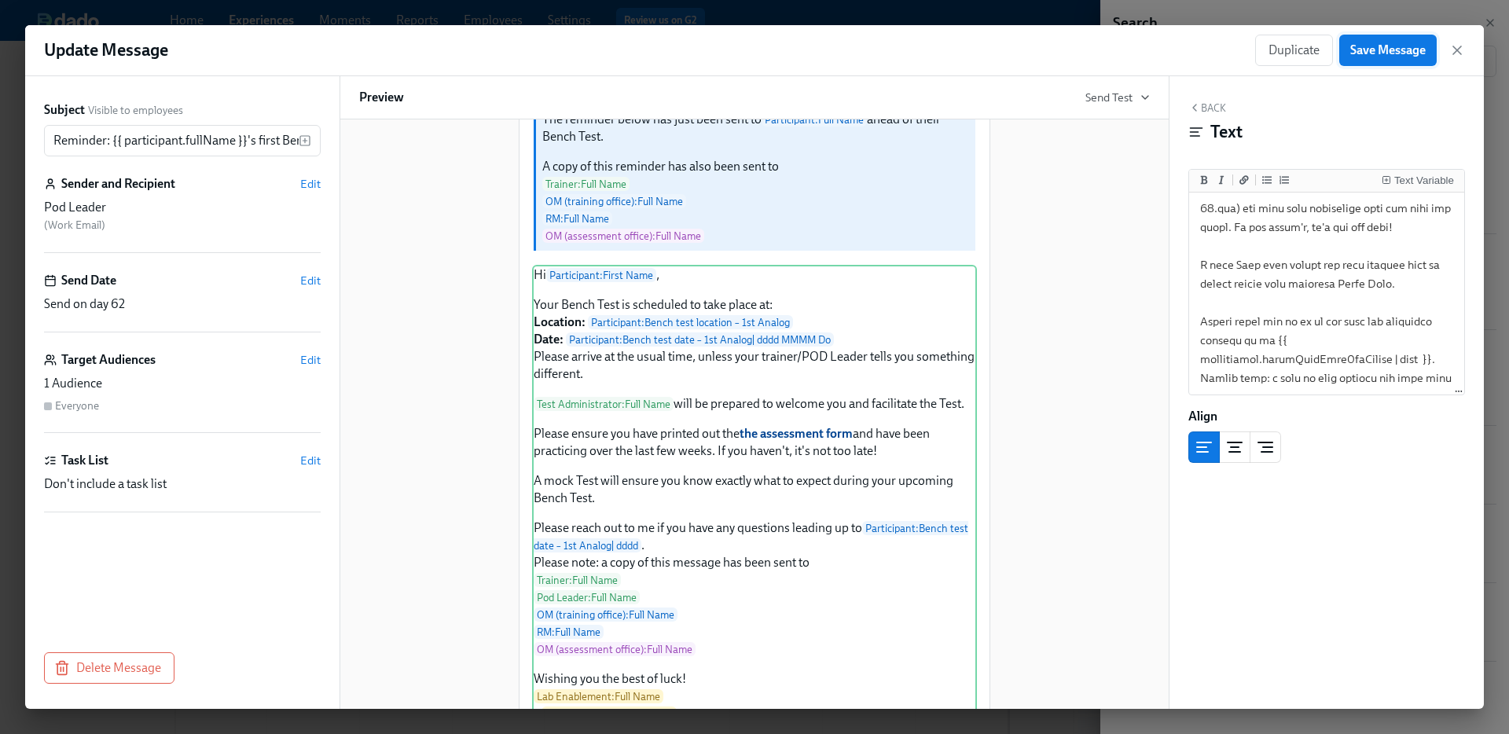
click at [1369, 45] on span "Save Message" at bounding box center [1387, 50] width 75 height 16
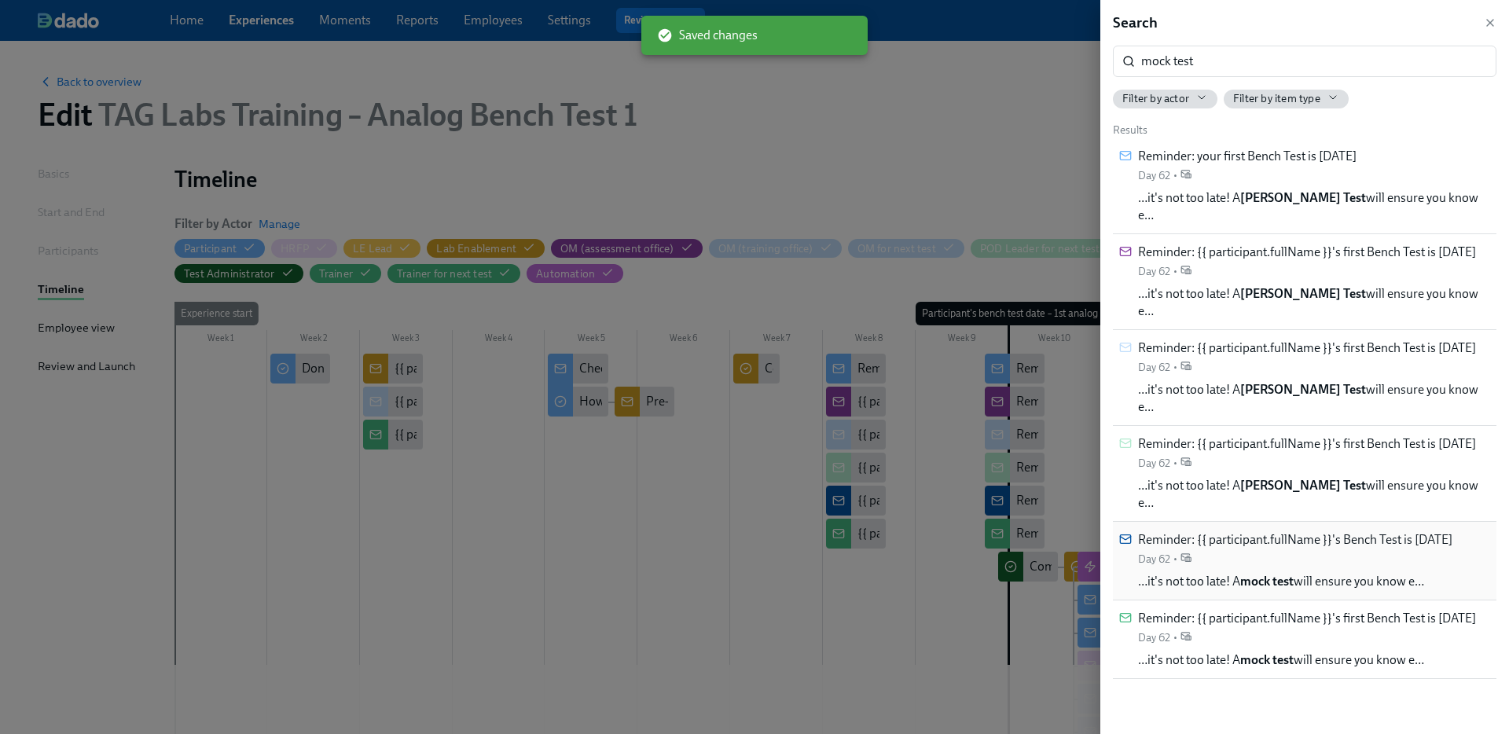
click at [1313, 531] on div "Reminder: {{ participant.fullName }}'s Bench Test is in 2 days Day 62 •" at bounding box center [1295, 548] width 314 height 35
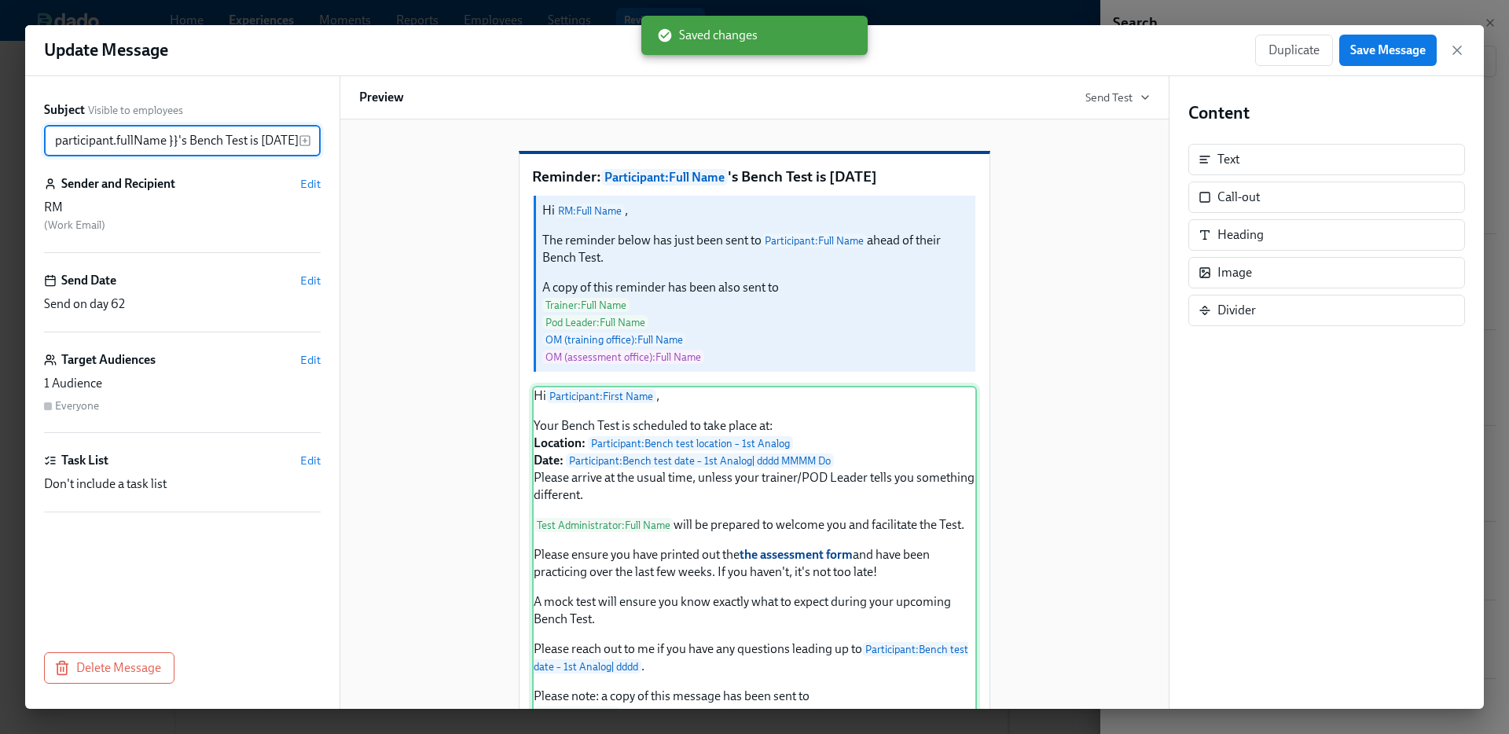
scroll to position [304, 0]
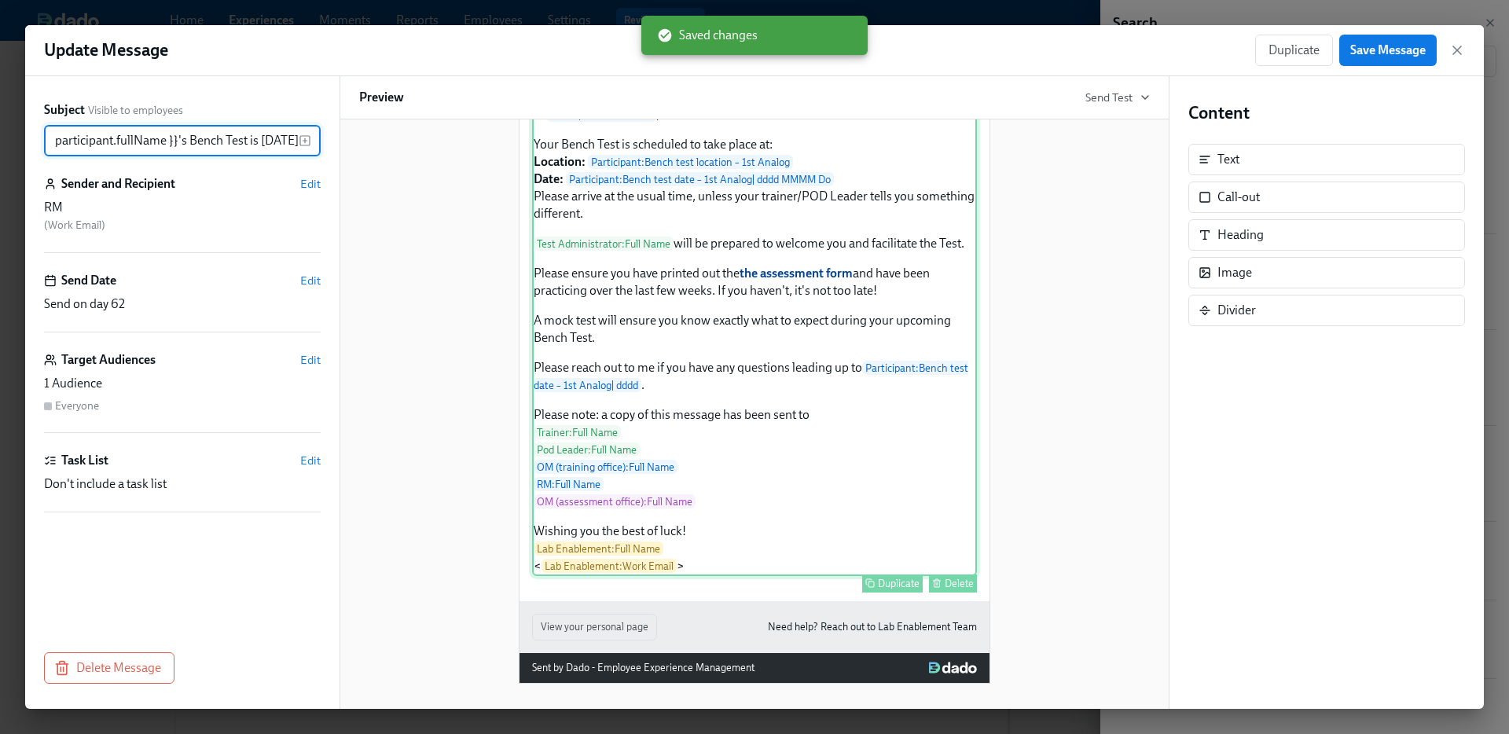
click at [760, 355] on div "Hi Participant : First Name , Your Bench Test is scheduled to take place at: Lo…" at bounding box center [754, 341] width 445 height 472
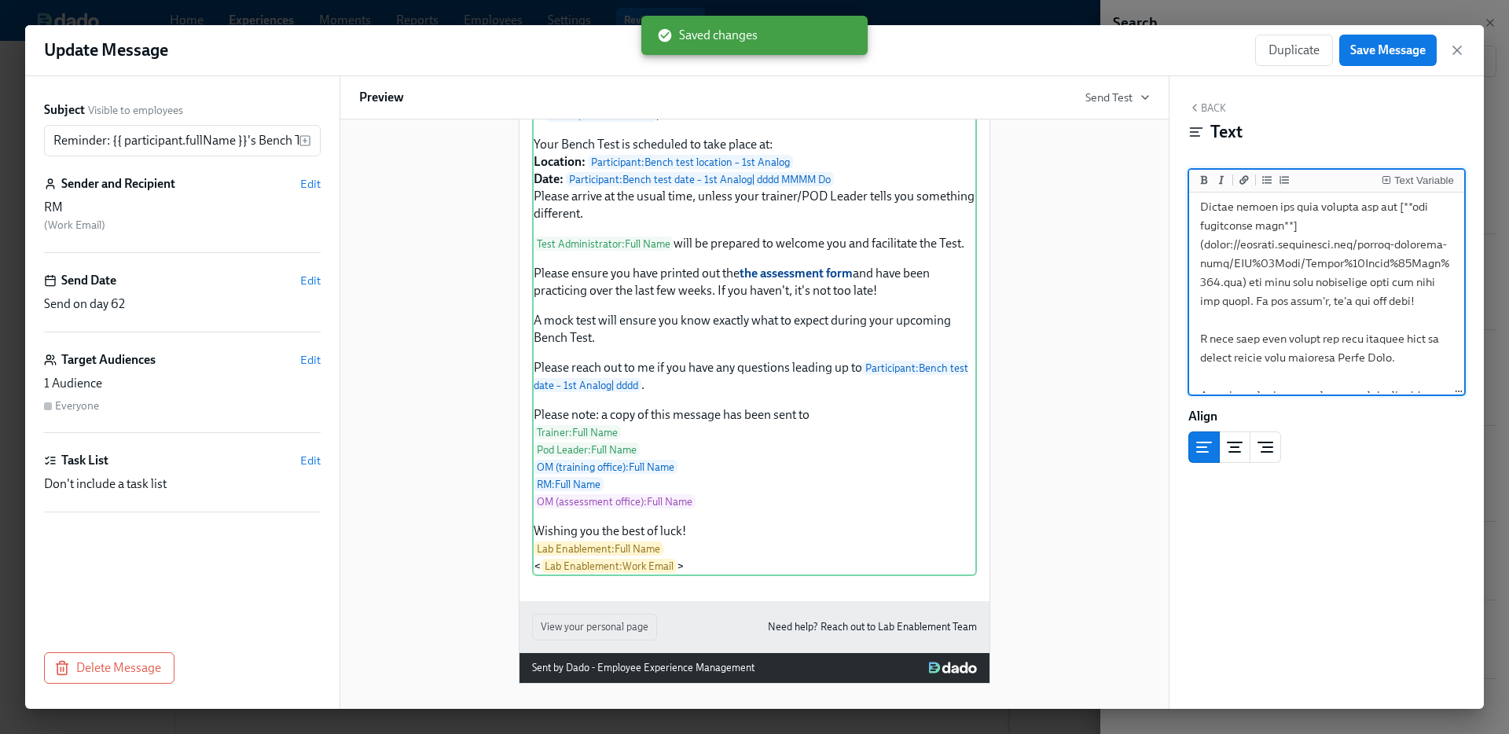
scroll to position [287, 0]
click at [1241, 345] on textarea at bounding box center [1326, 303] width 269 height 789
type textarea "Hi {{ participant.firstName }}, Your Bench Test is scheduled to take place at: …"
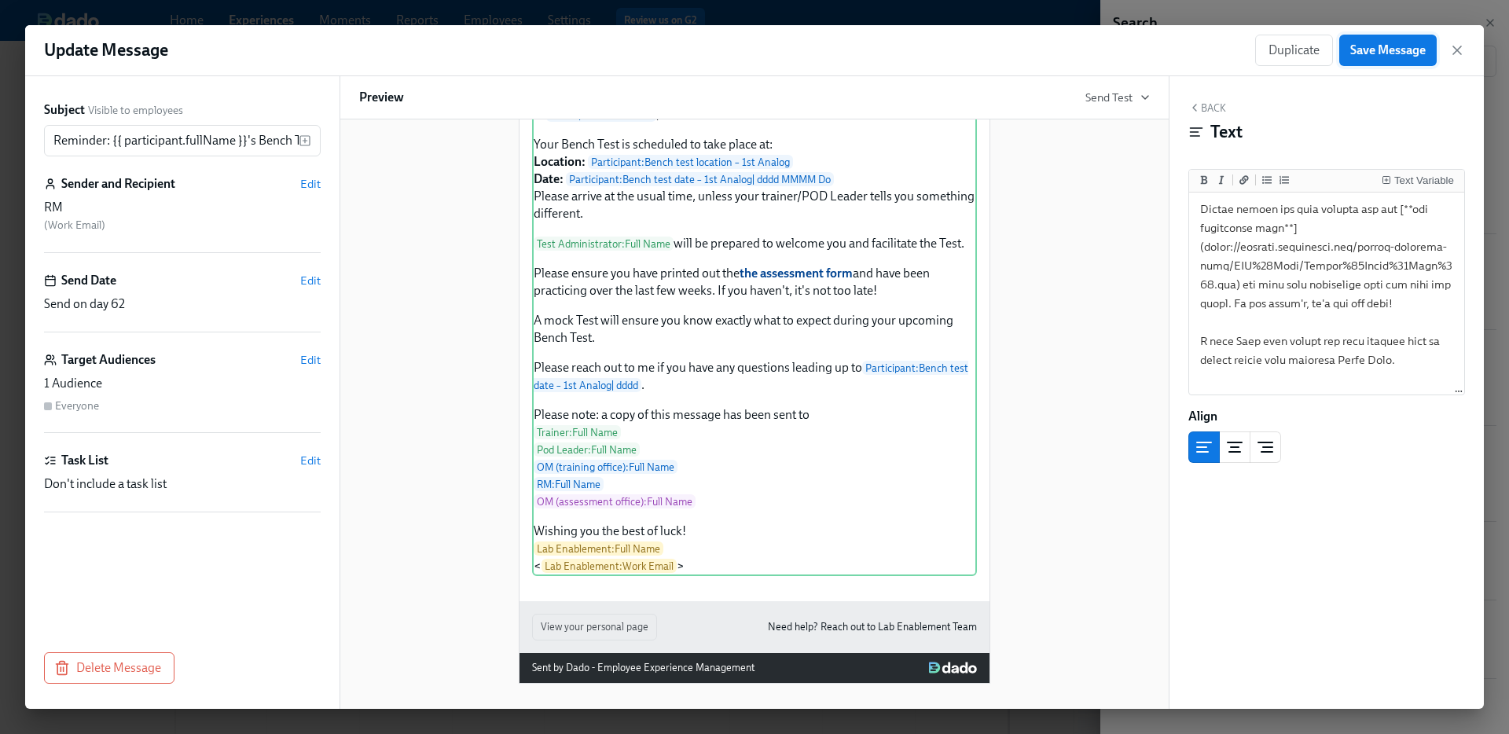
click at [1386, 59] on button "Save Message" at bounding box center [1387, 50] width 97 height 31
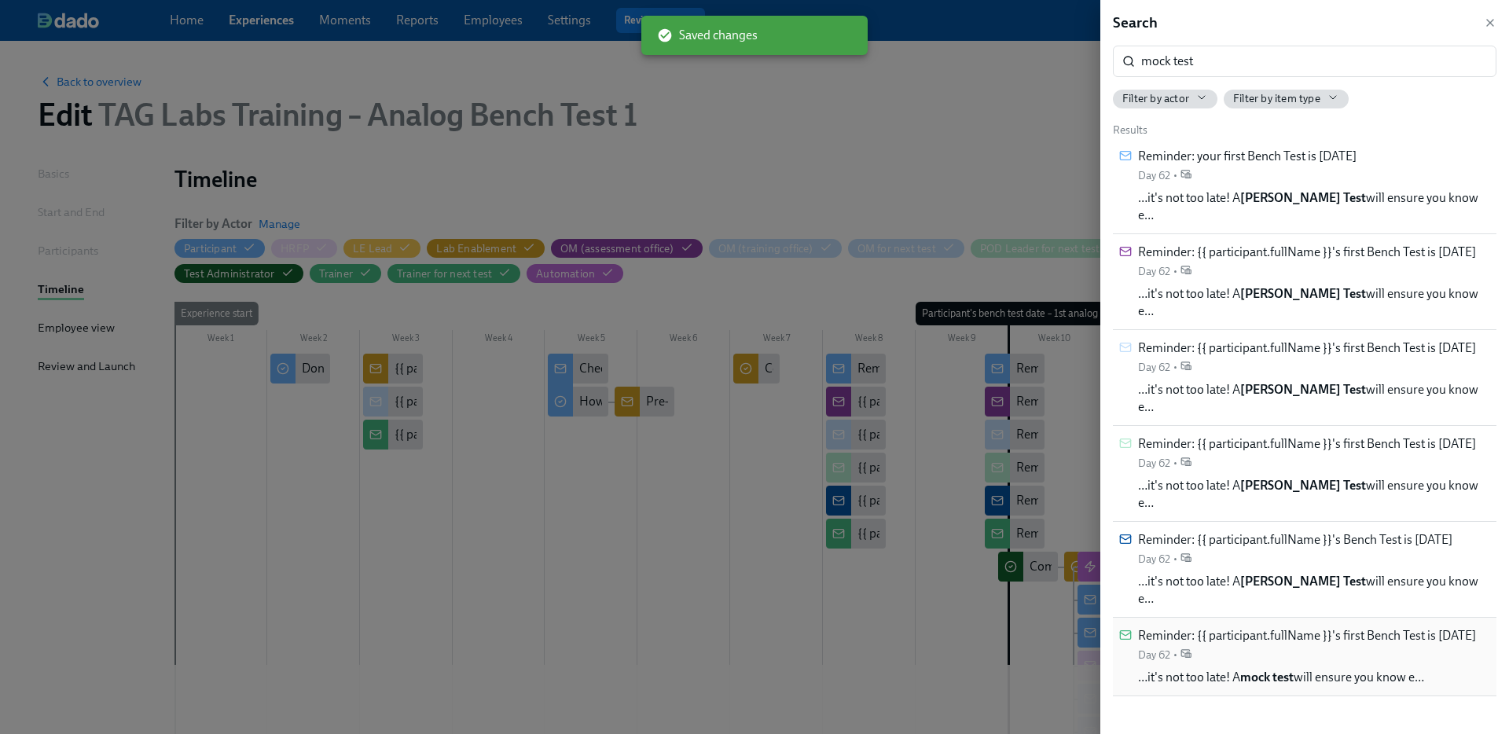
click at [1284, 627] on div "Reminder: {{ participant.fullName }}'s first Bench Test is in 2 days Day 62 •" at bounding box center [1307, 644] width 338 height 35
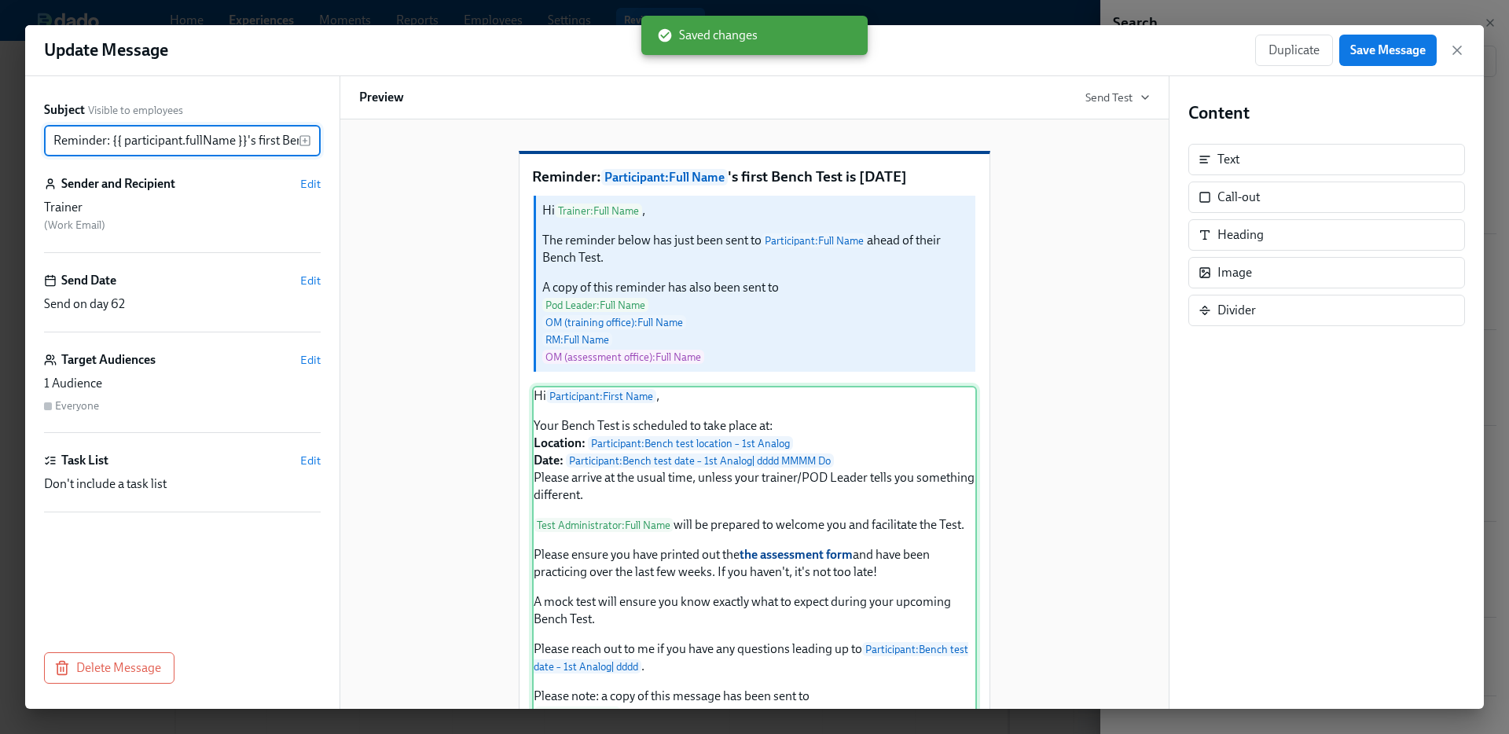
scroll to position [0, 101]
click at [630, 587] on div "Hi Participant : First Name , Your Bench Test is scheduled to take place at: Lo…" at bounding box center [754, 622] width 445 height 472
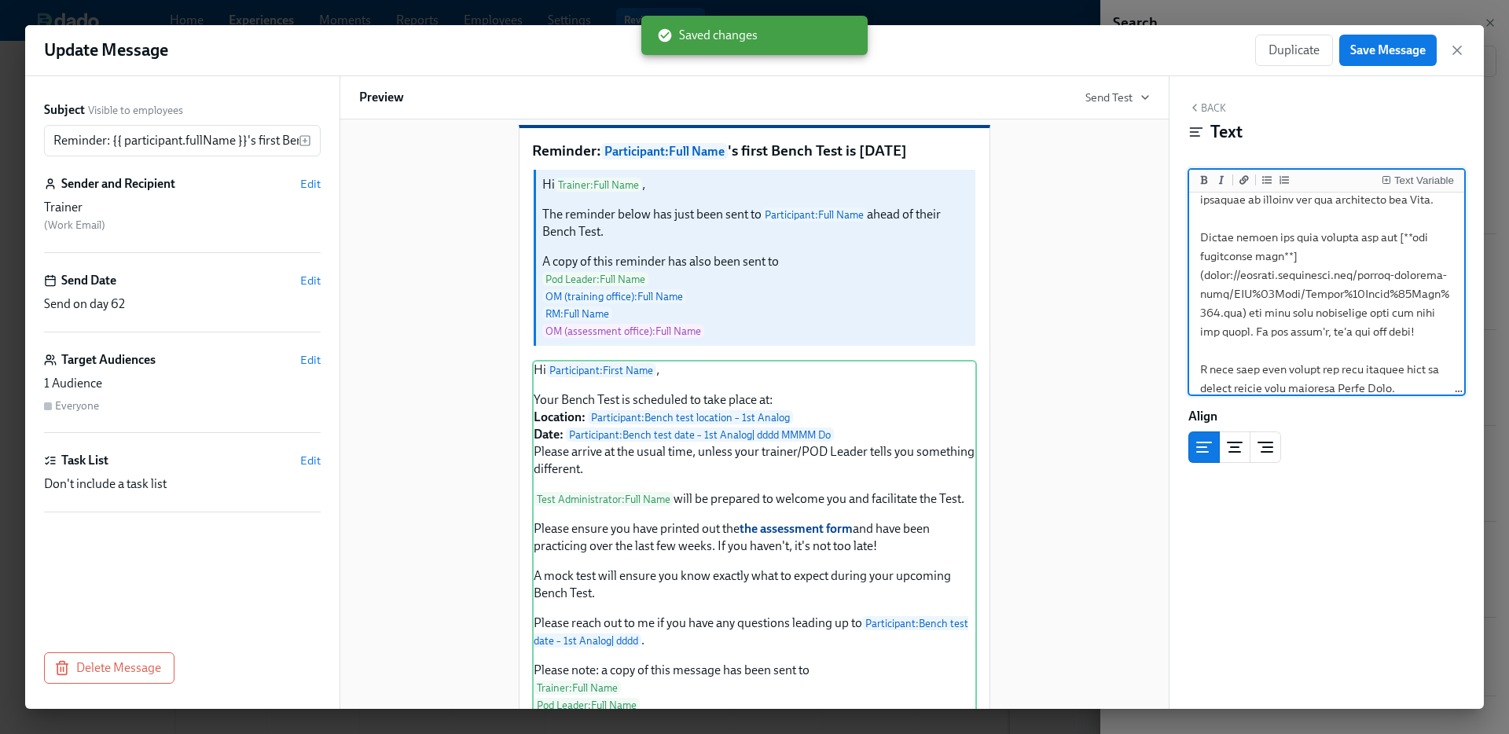
scroll to position [255, 0]
click at [1244, 373] on textarea at bounding box center [1326, 335] width 269 height 789
type textarea "Hi {{ participant.firstName }}, Your Bench Test is scheduled to take place at: …"
click at [1377, 44] on span "Save Message" at bounding box center [1387, 50] width 75 height 16
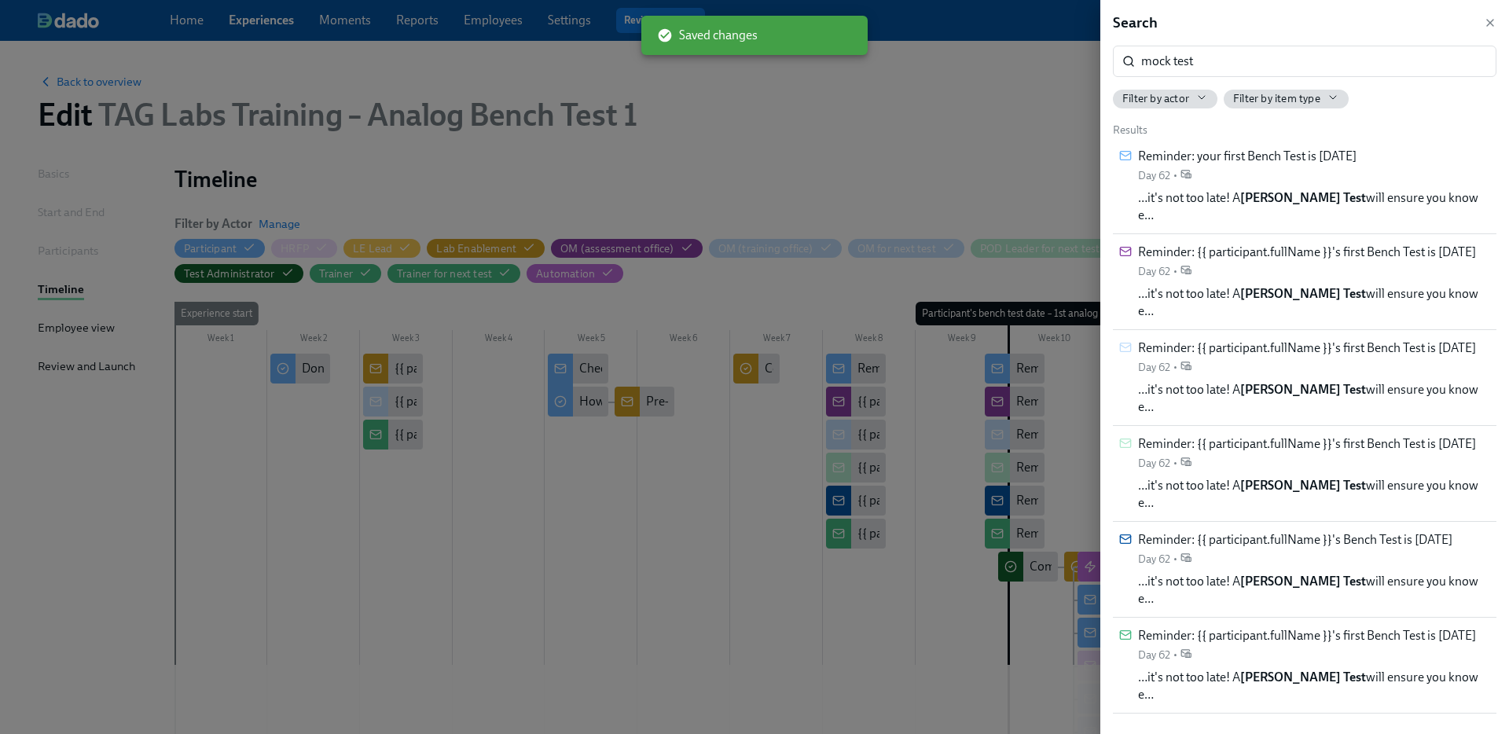
click at [892, 262] on div at bounding box center [754, 367] width 1509 height 734
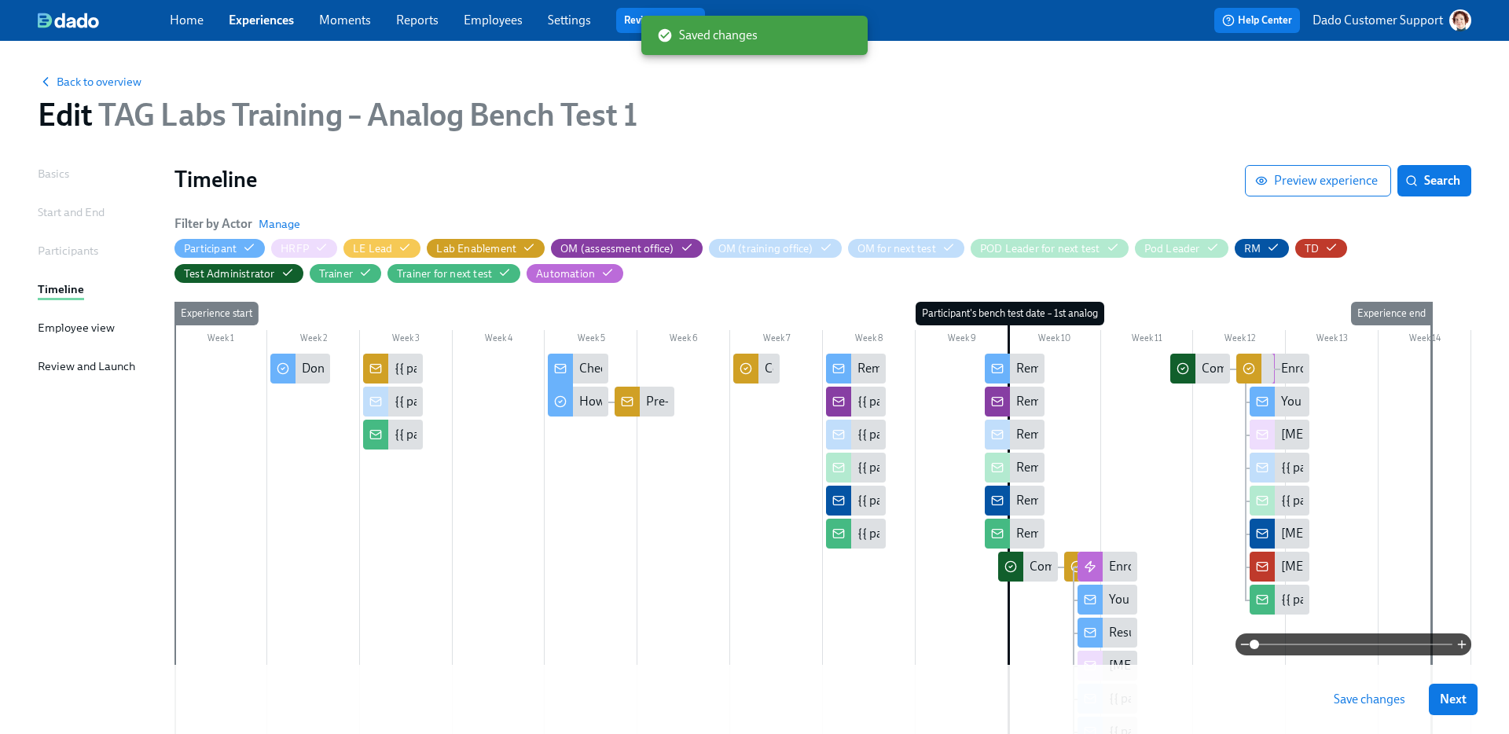
click at [1376, 708] on button "Save changes" at bounding box center [1370, 699] width 94 height 31
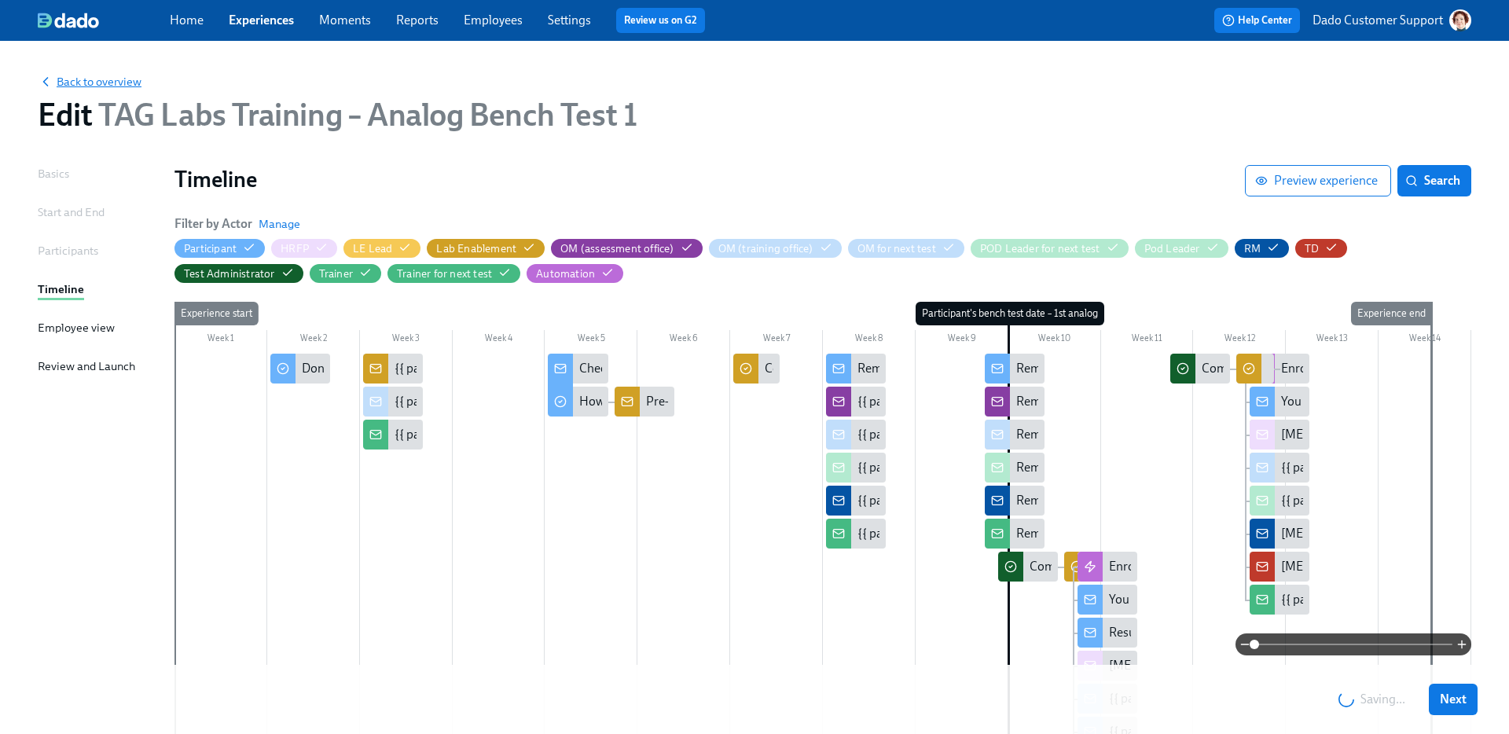
click at [71, 79] on span "Back to overview" at bounding box center [90, 82] width 104 height 16
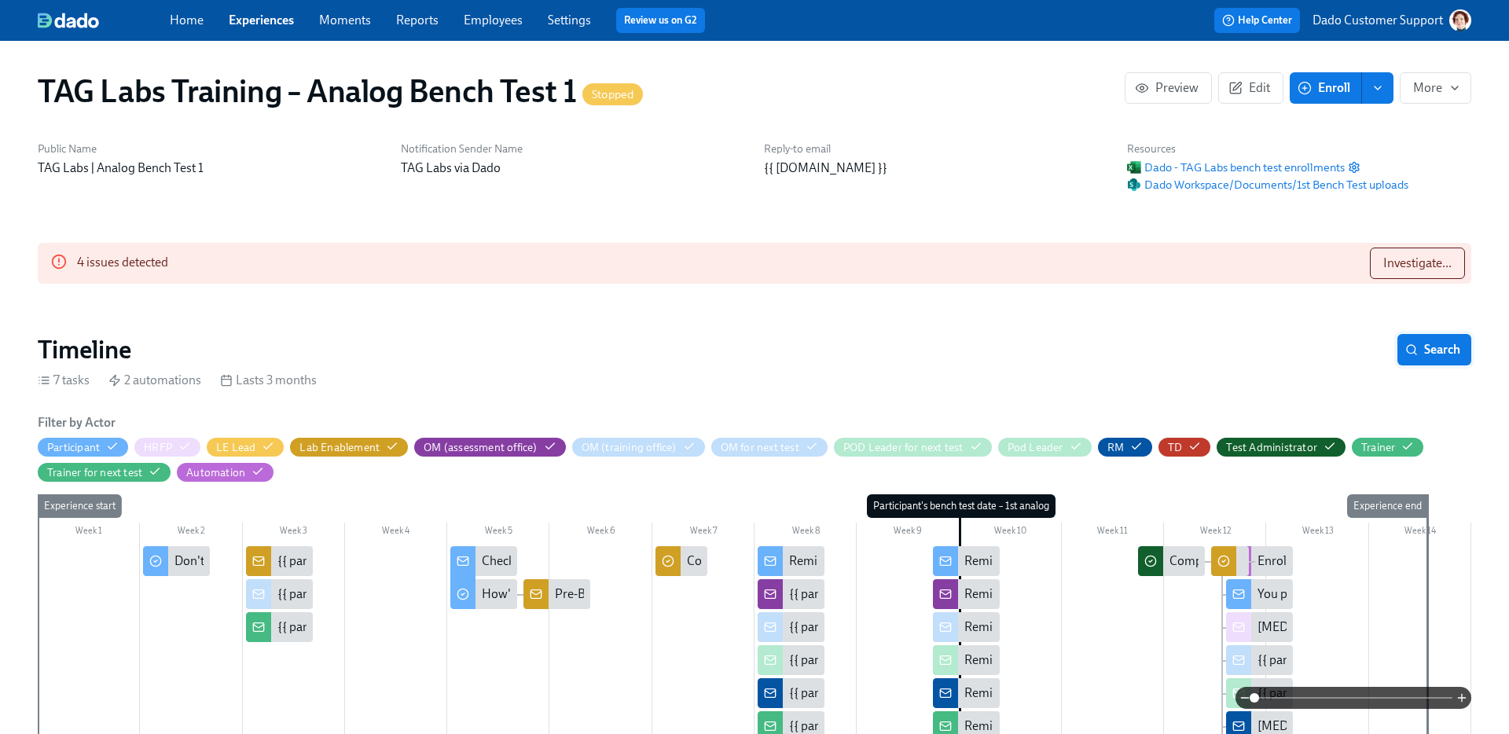
click at [1431, 344] on span "Search" at bounding box center [1435, 350] width 52 height 16
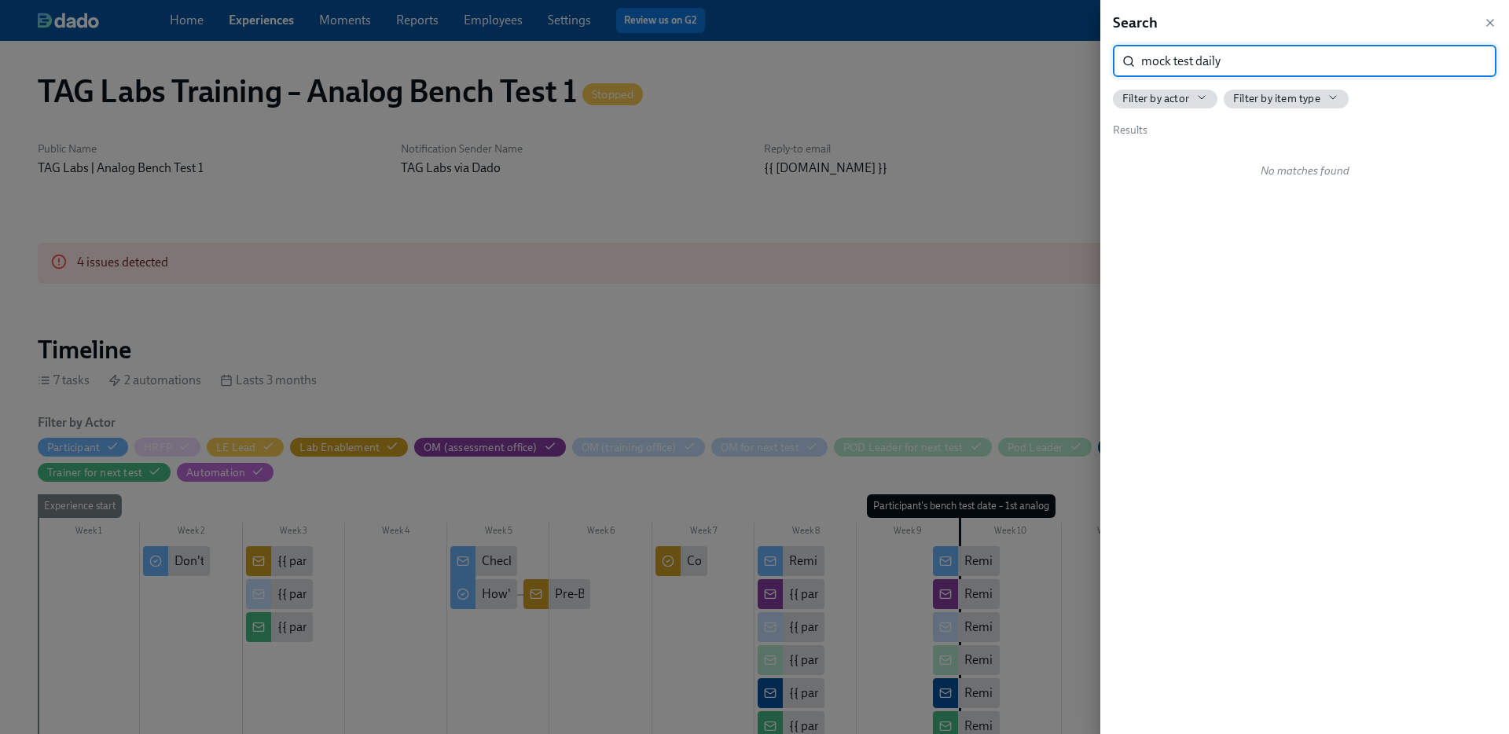
type input "mock test daily"
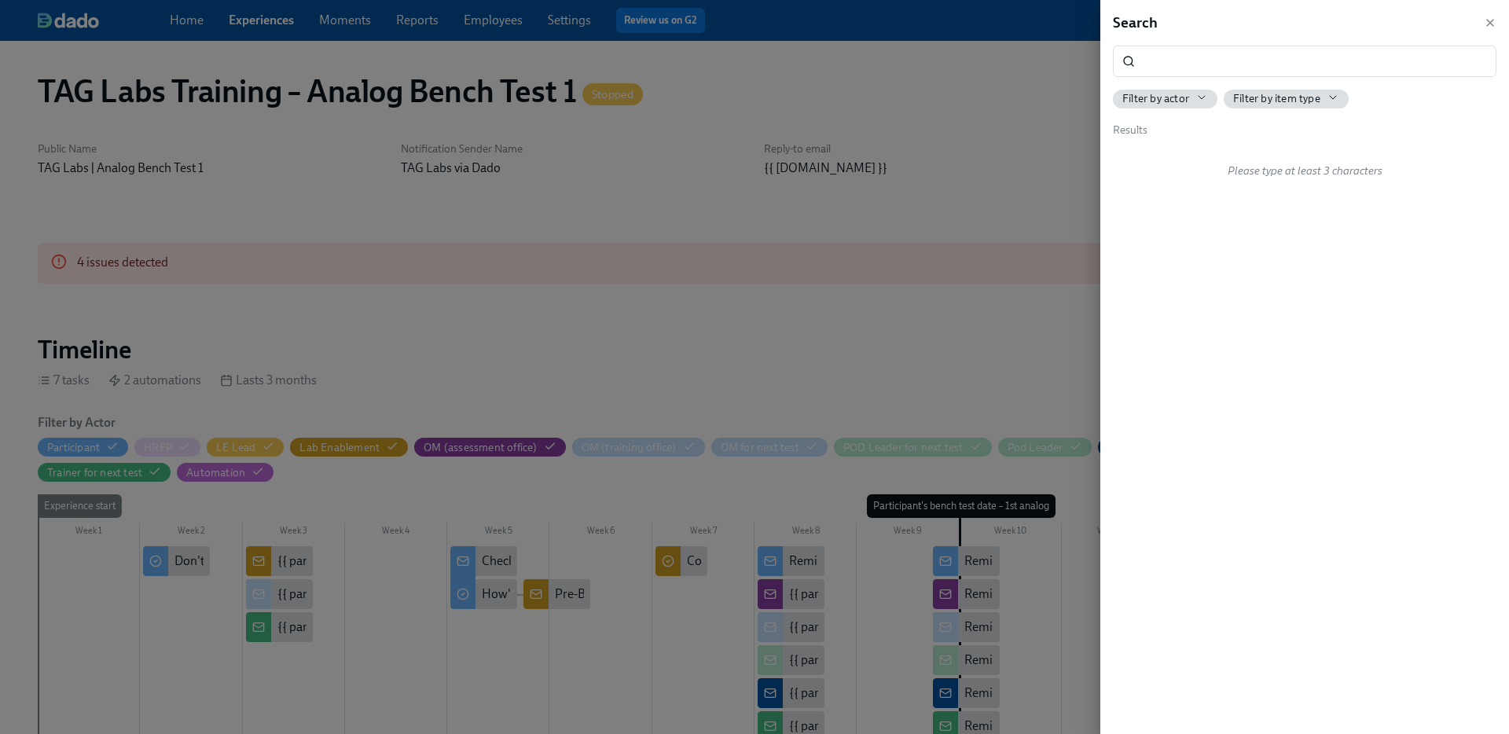
click at [1026, 358] on div at bounding box center [754, 367] width 1509 height 734
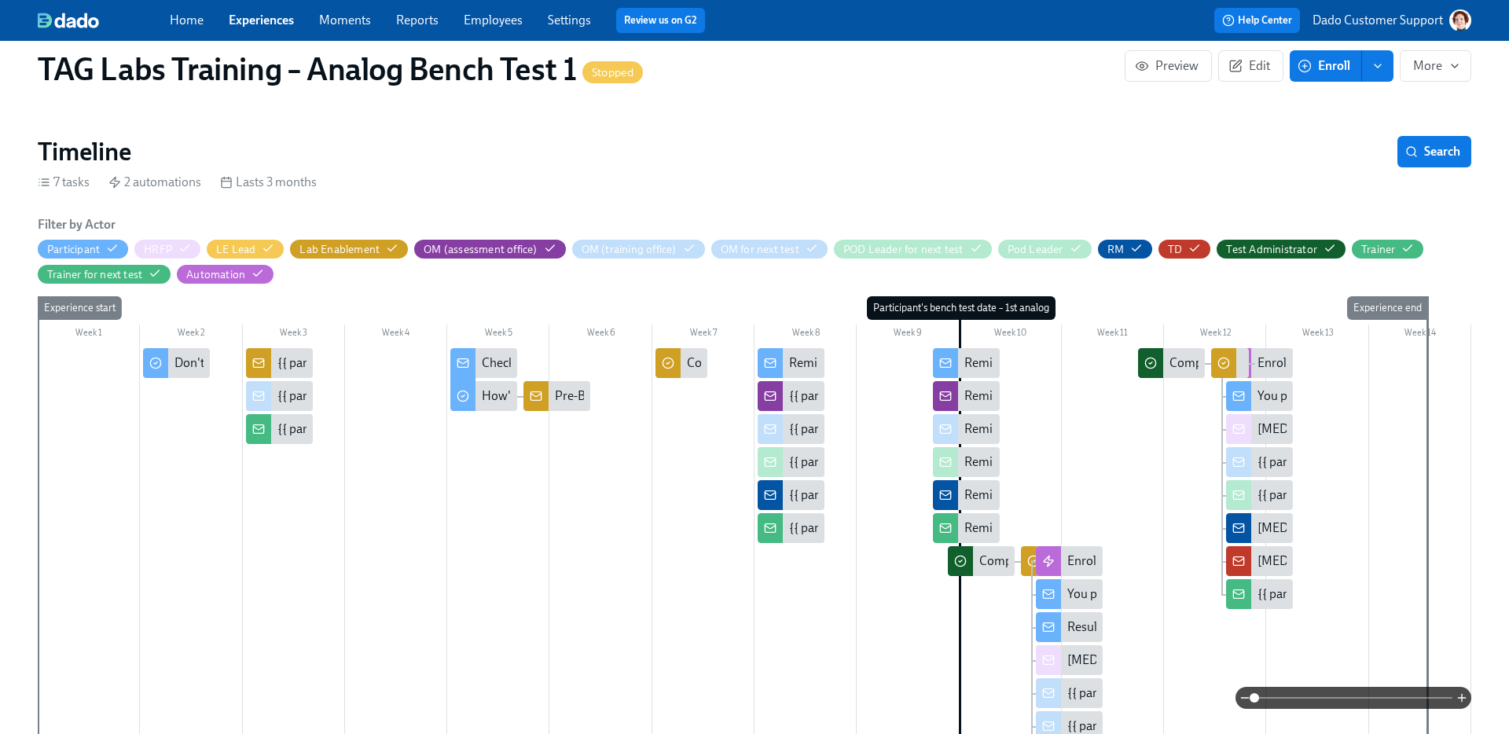
scroll to position [203, 0]
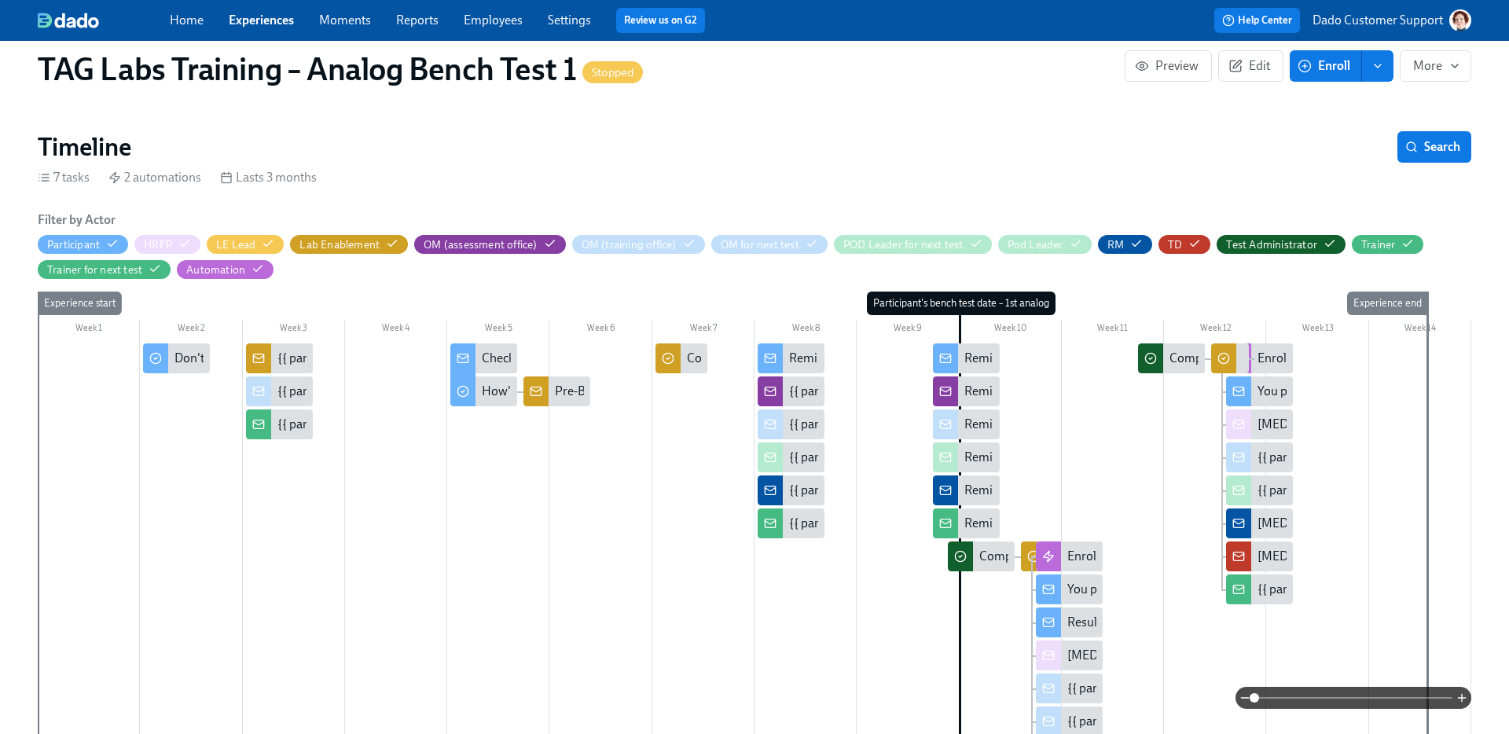
click at [794, 355] on div "Reminder: your Bench Test is in 2 weeks" at bounding box center [886, 358] width 195 height 17
click at [800, 393] on div "{{ participant.fullName }} will be doing a Bench Test in your office in 2 weeks" at bounding box center [982, 391] width 387 height 17
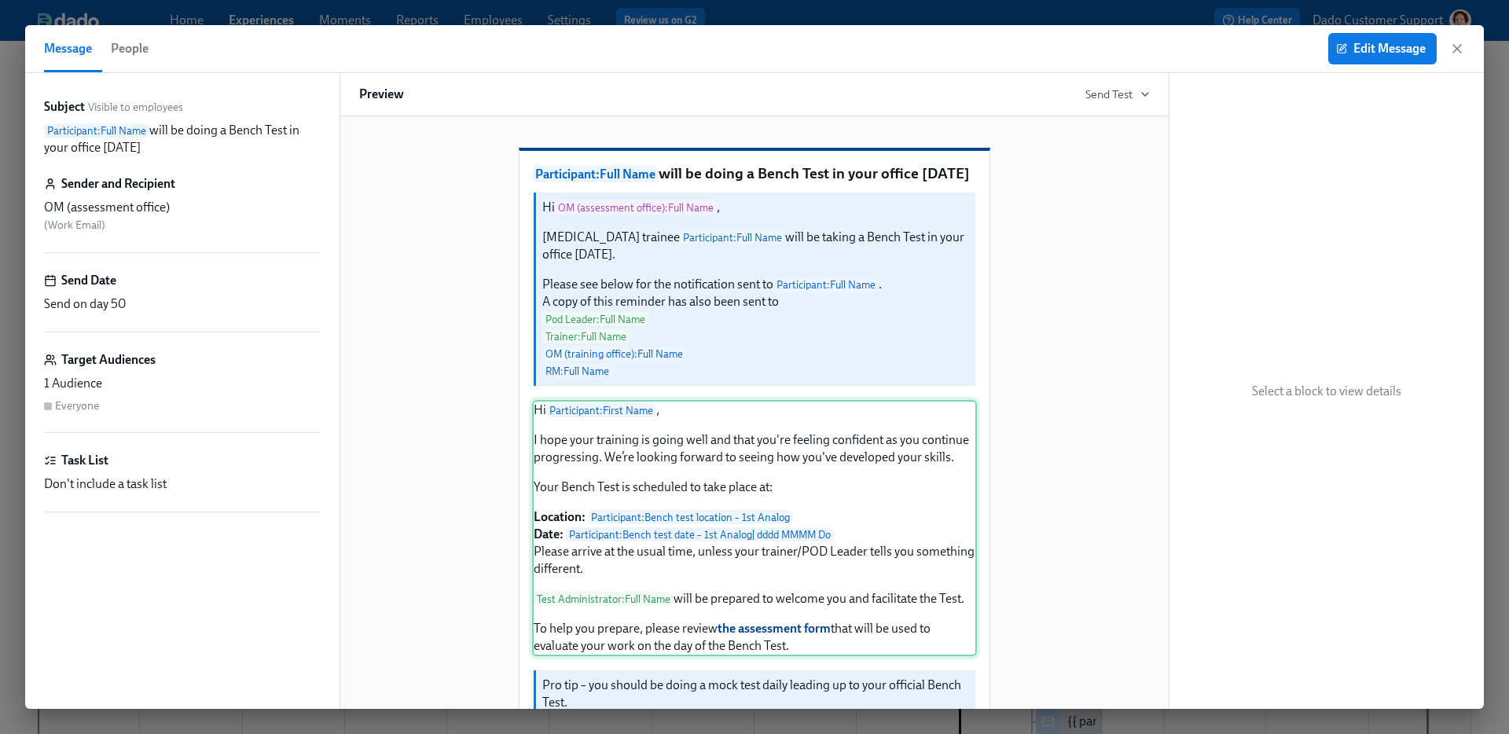
scroll to position [362, 0]
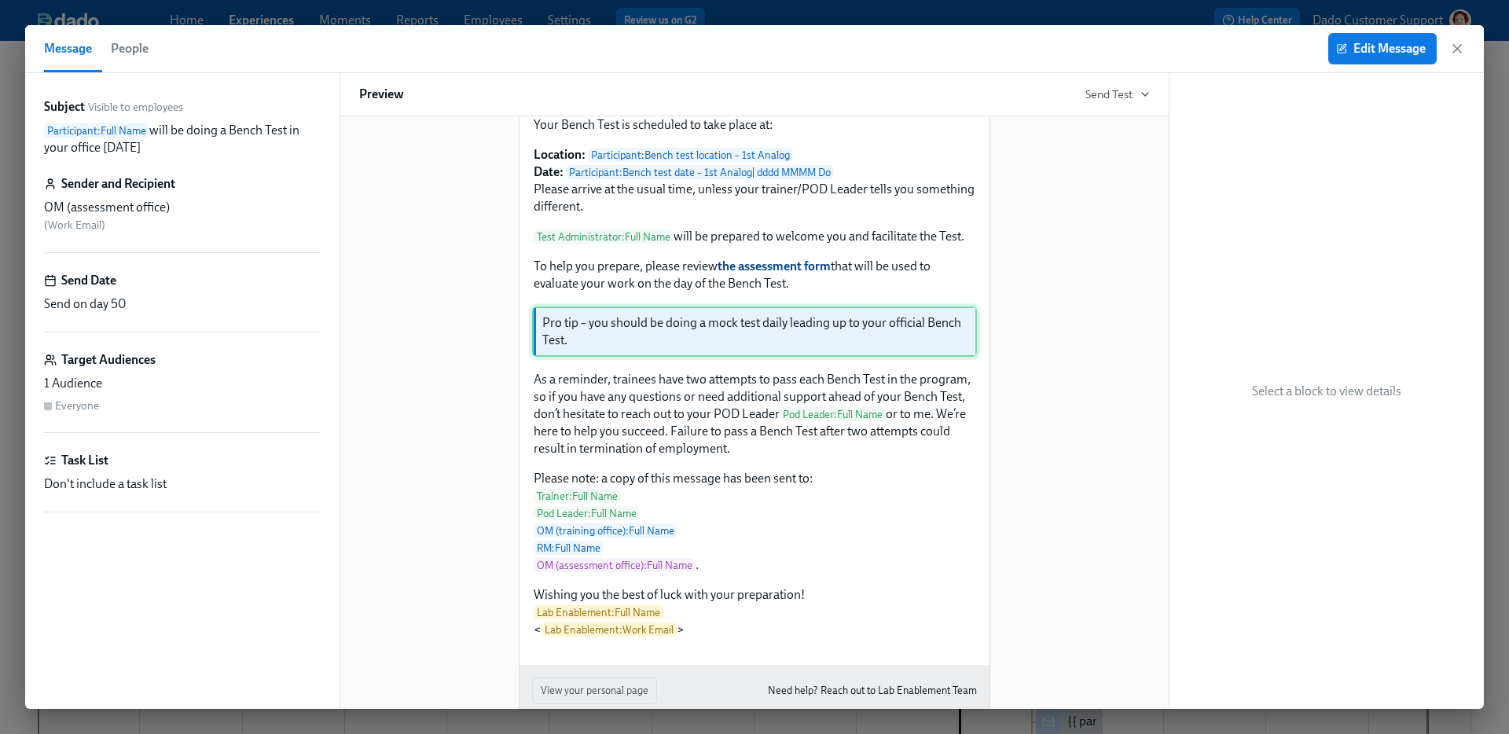
click at [720, 357] on div "Pro tip – you should be doing a mock test daily leading up to your official Ben…" at bounding box center [754, 332] width 445 height 50
click at [1348, 45] on span "Edit Message" at bounding box center [1382, 49] width 86 height 16
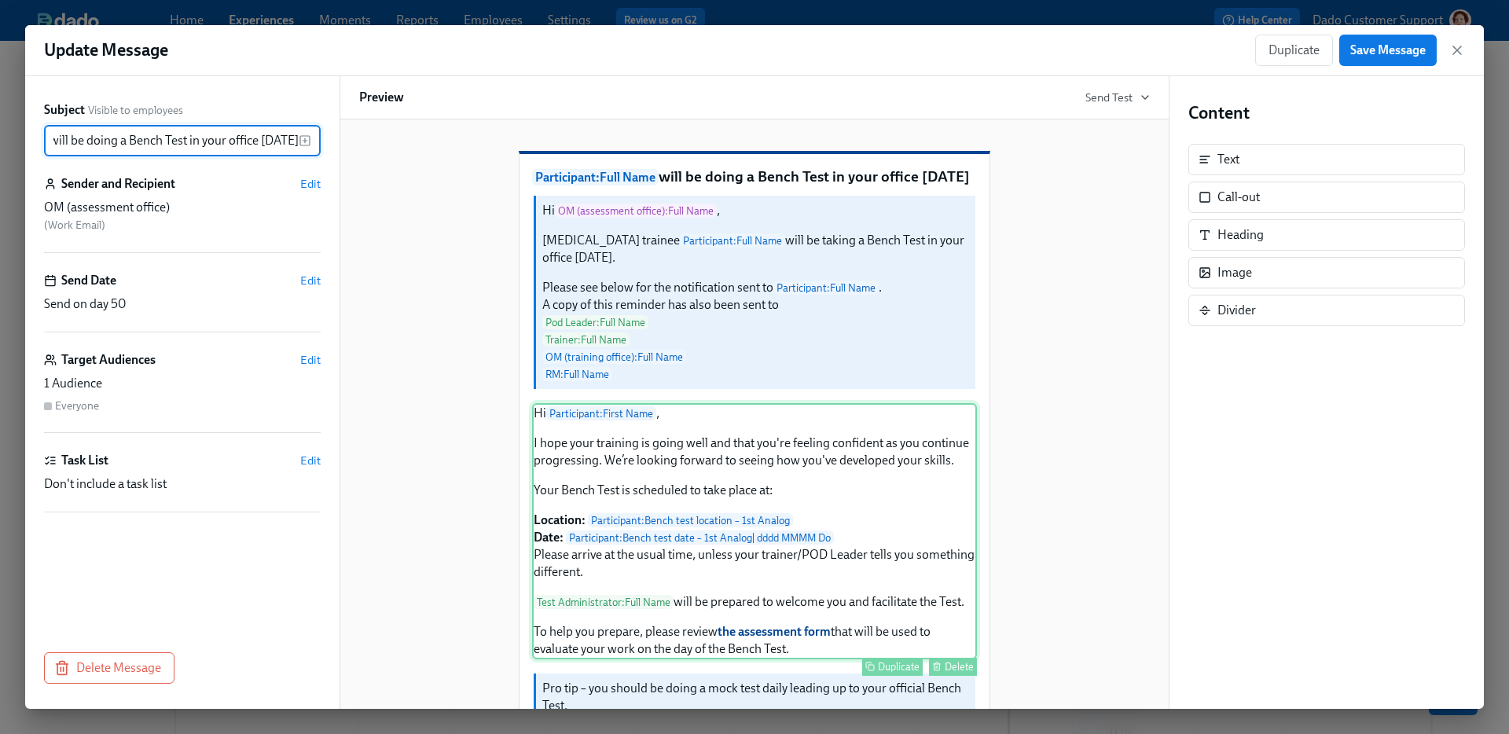
scroll to position [405, 0]
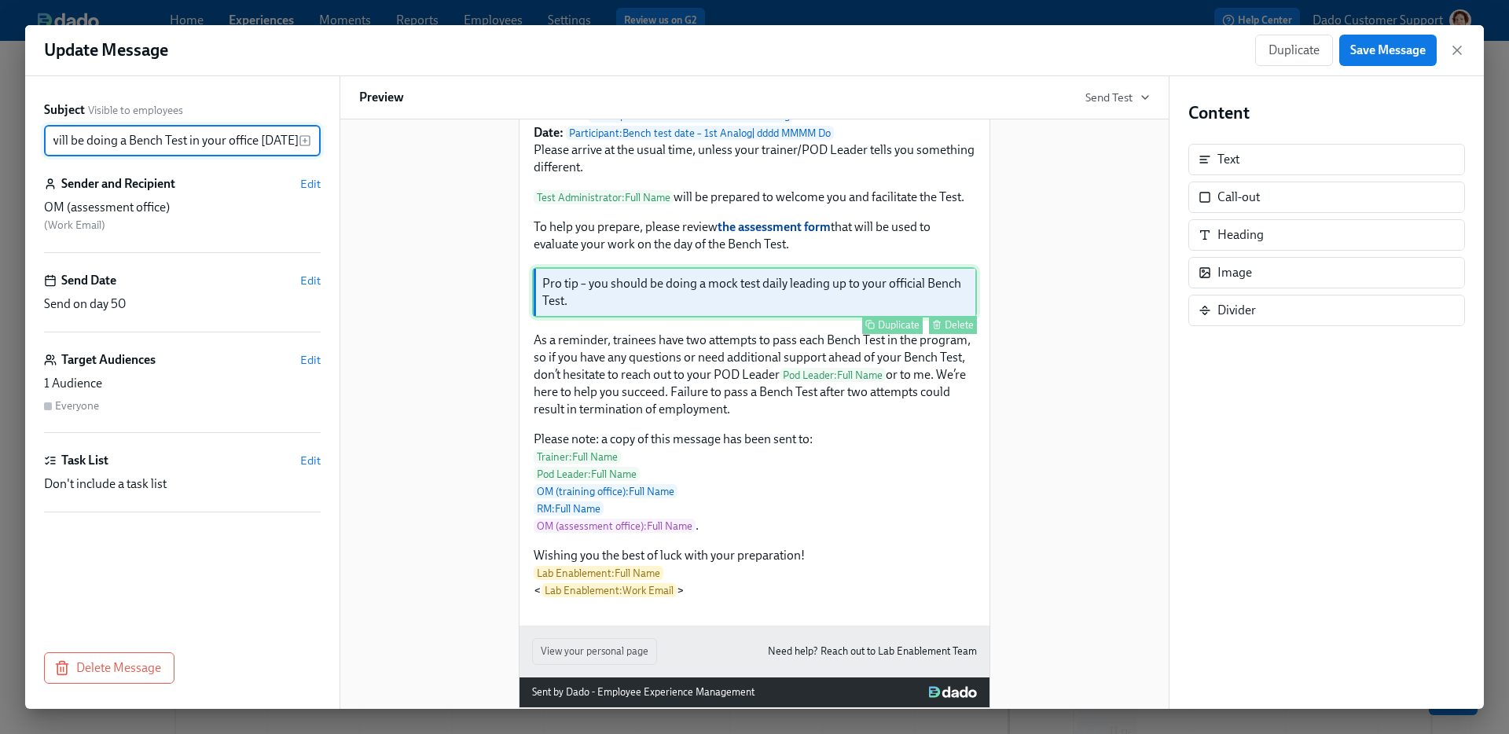
click at [810, 318] on div "Pro tip – you should be doing a mock test daily leading up to your official Ben…" at bounding box center [754, 292] width 445 height 50
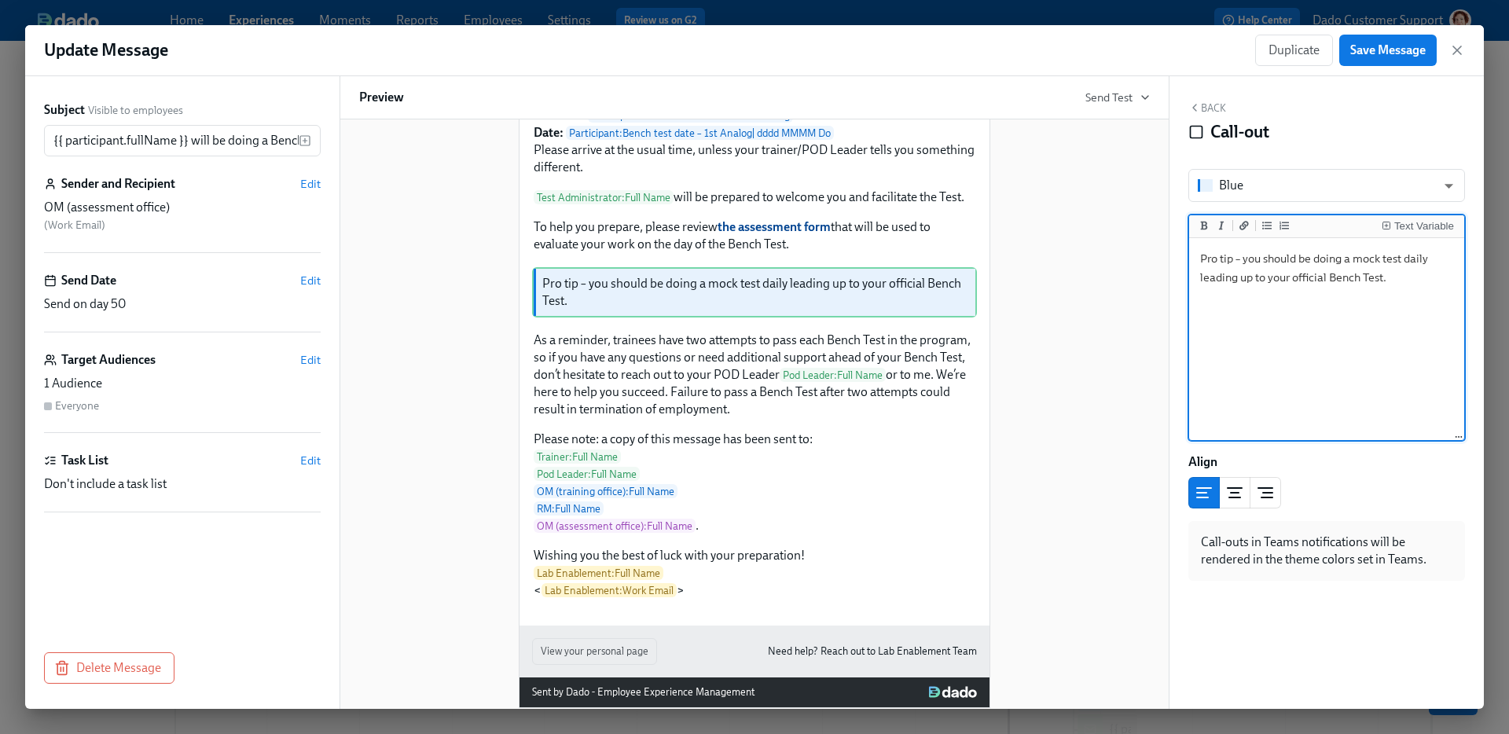
scroll to position [34, 0]
click at [1390, 259] on textarea "Pro tip – you should be doing a mock test daily leading up to your official Ben…" at bounding box center [1326, 339] width 269 height 197
type textarea "Pro tip – you should be doing a mock Test daily leading up to your official Ben…"
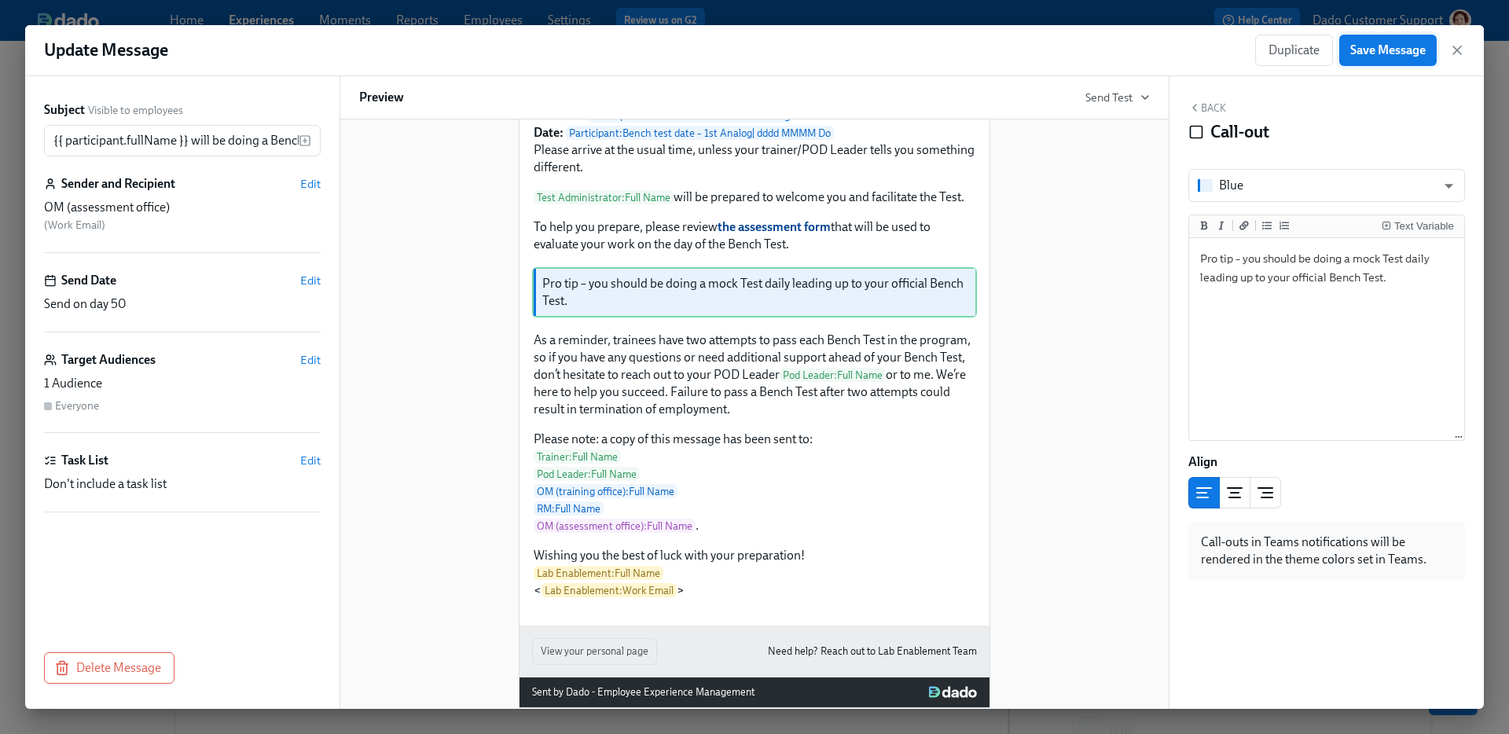
click at [1402, 47] on span "Save Message" at bounding box center [1387, 50] width 75 height 16
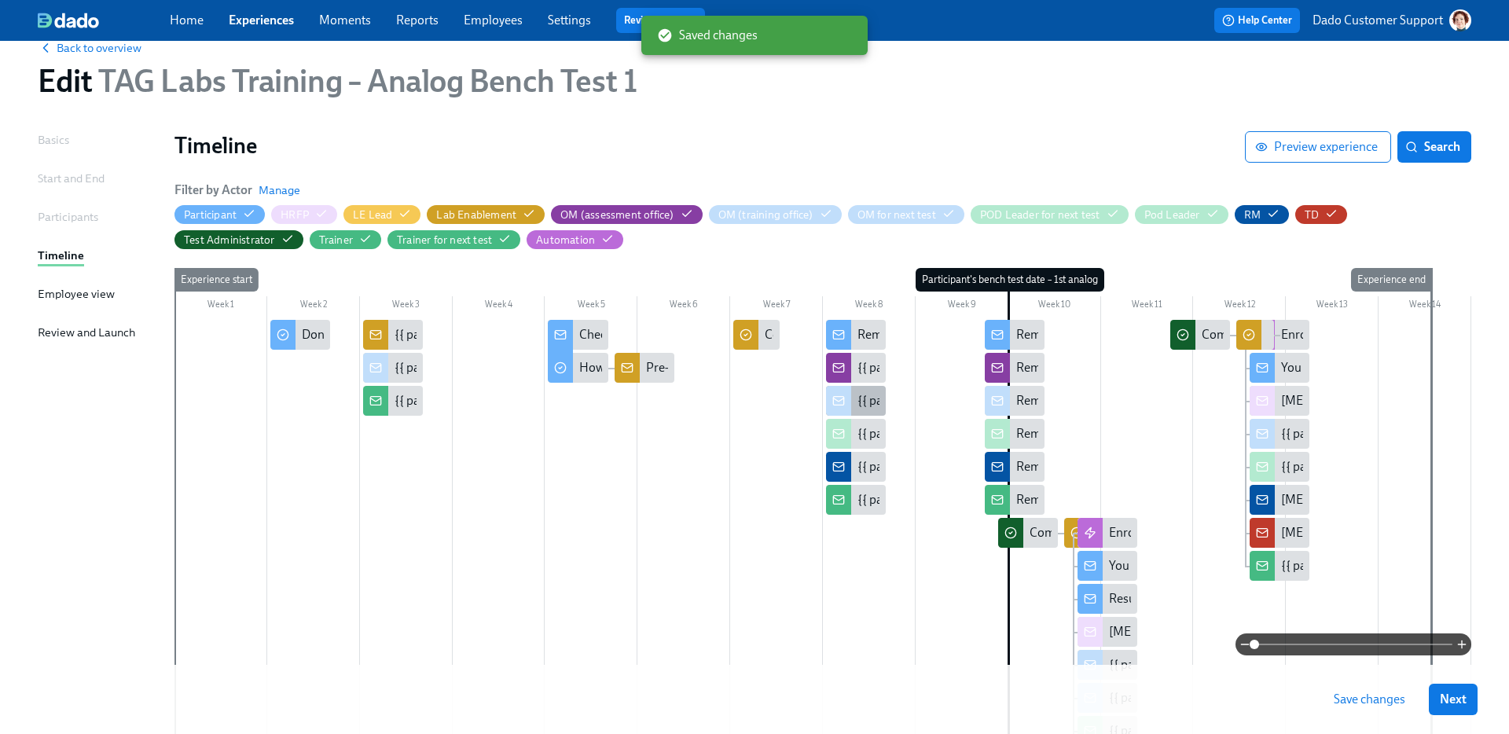
click at [878, 396] on div "{{ participant.fullName }}'s Bench Test is in 2 weeks" at bounding box center [985, 400] width 255 height 17
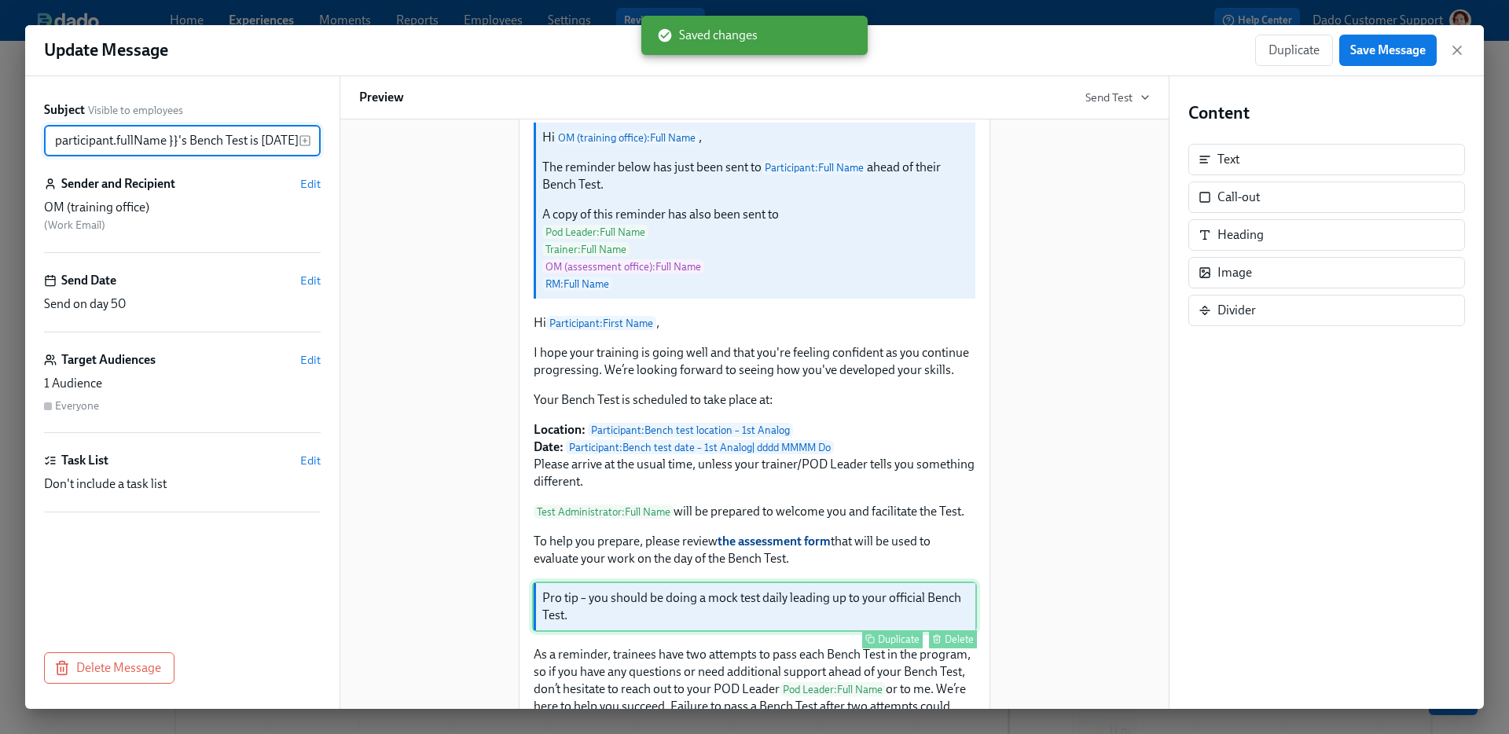
scroll to position [72, 0]
click at [778, 633] on div "Pro tip – you should be doing a mock test daily leading up to your official Ben…" at bounding box center [754, 607] width 445 height 50
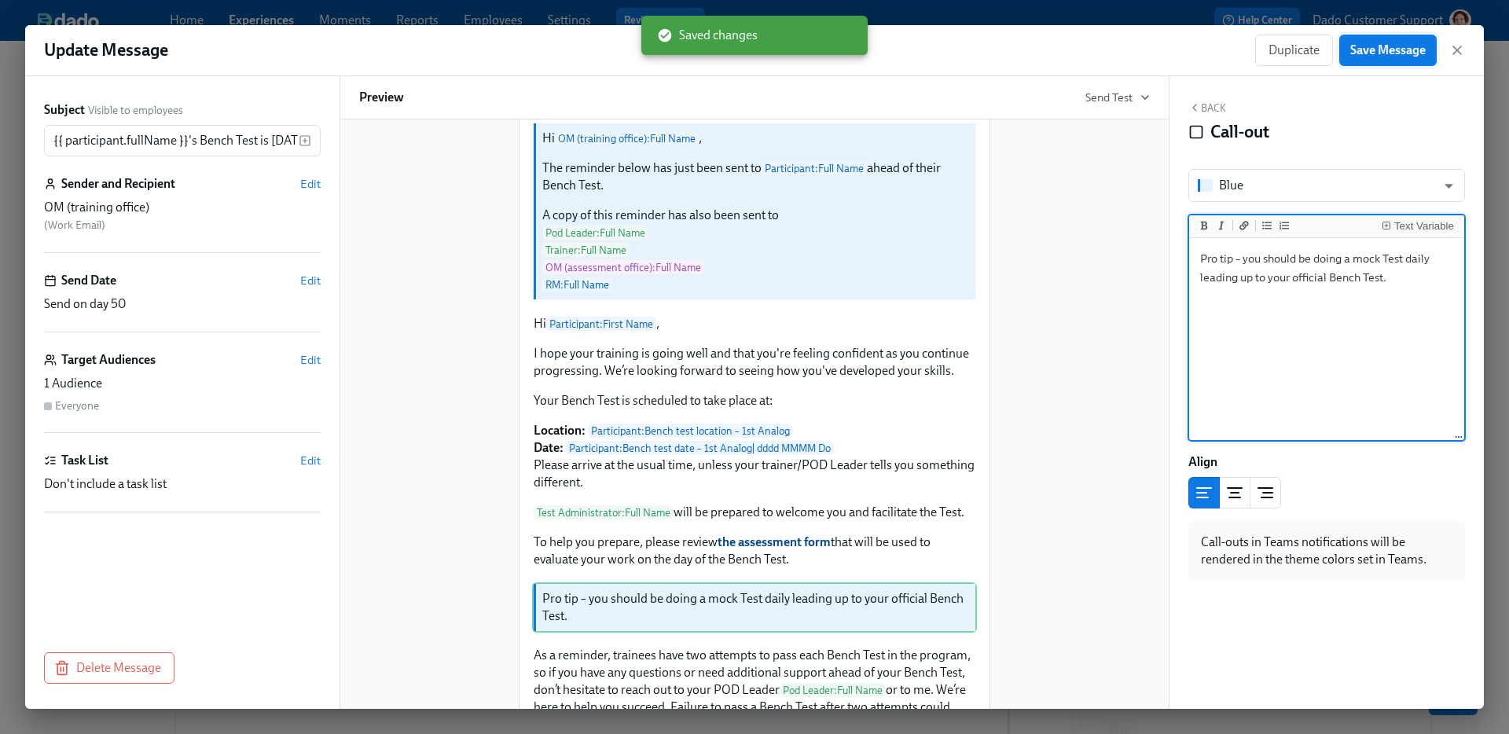
type textarea "Pro tip – you should be doing a mock Test daily leading up to your official Ben…"
click at [1394, 39] on button "Save Message" at bounding box center [1387, 50] width 97 height 31
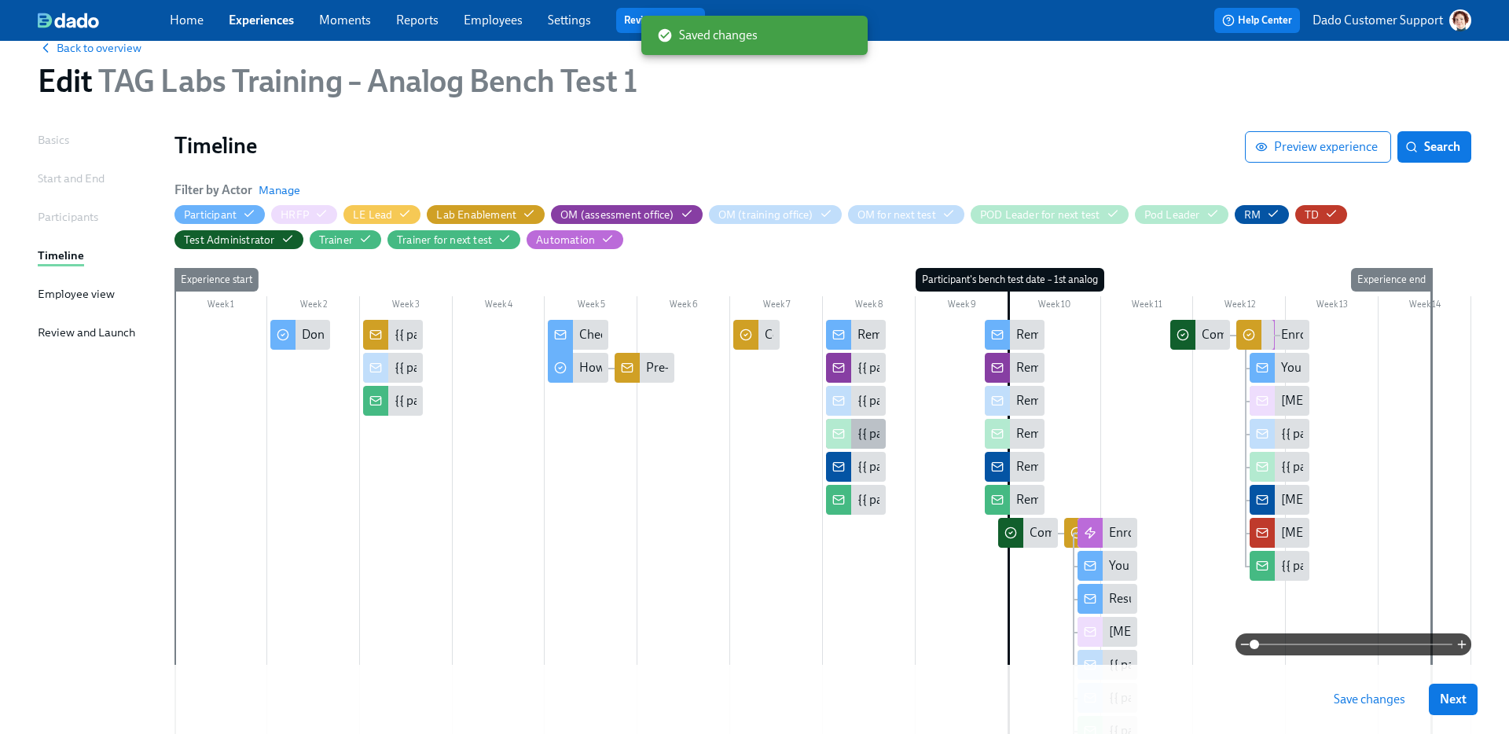
click at [866, 435] on div "{{ participant.fullName }}'s Bench Test is in 2 weeks" at bounding box center [985, 433] width 255 height 17
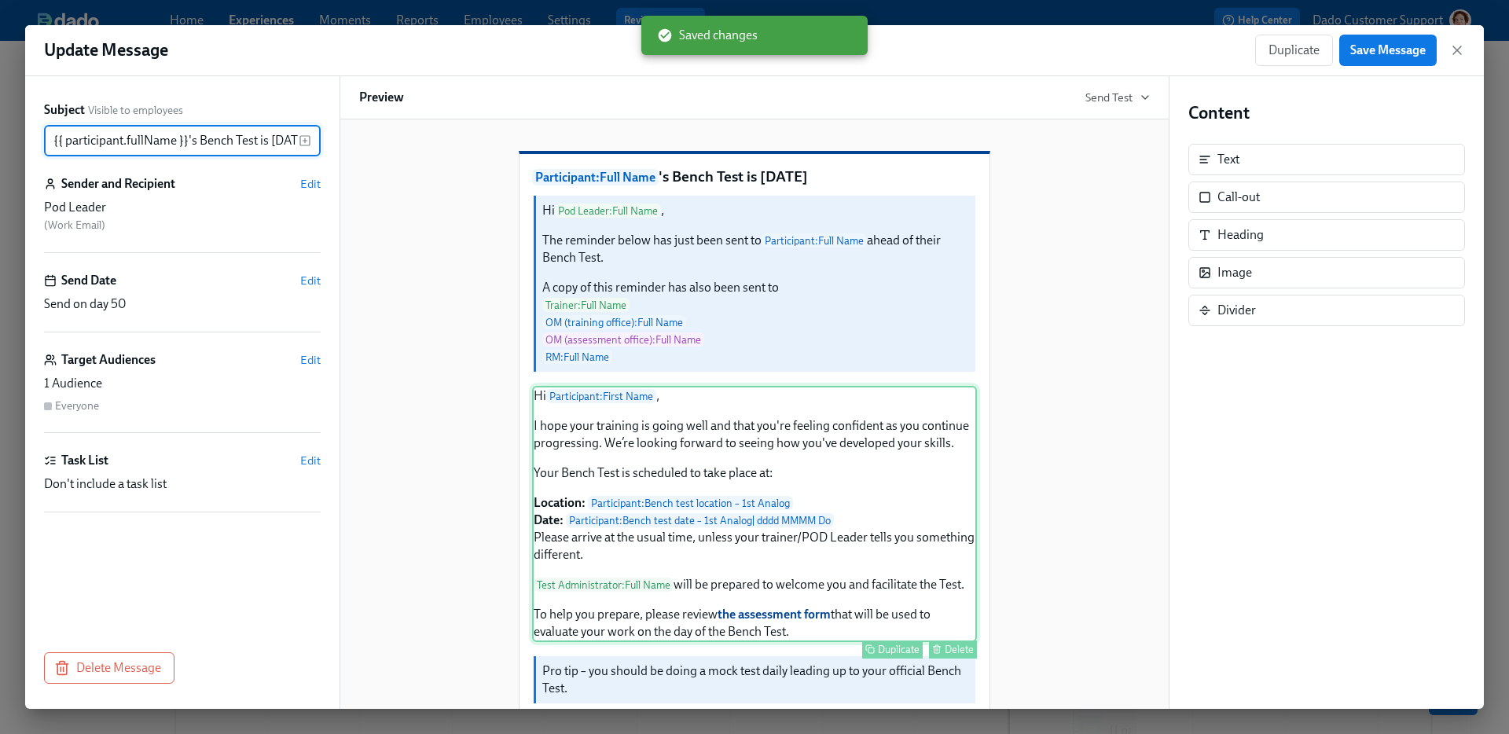
scroll to position [0, 28]
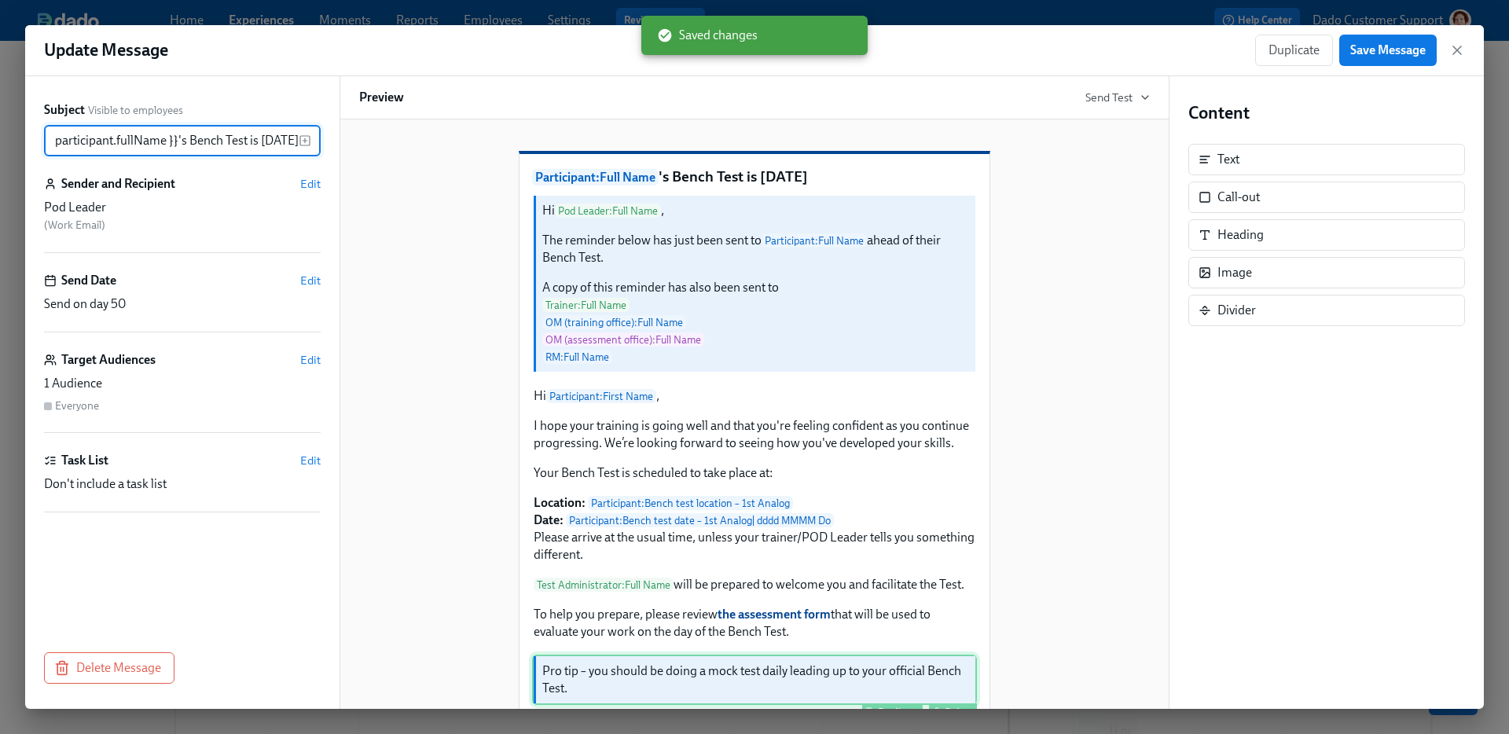
click at [765, 691] on div "Pro tip – you should be doing a mock test daily leading up to your official Ben…" at bounding box center [754, 680] width 445 height 50
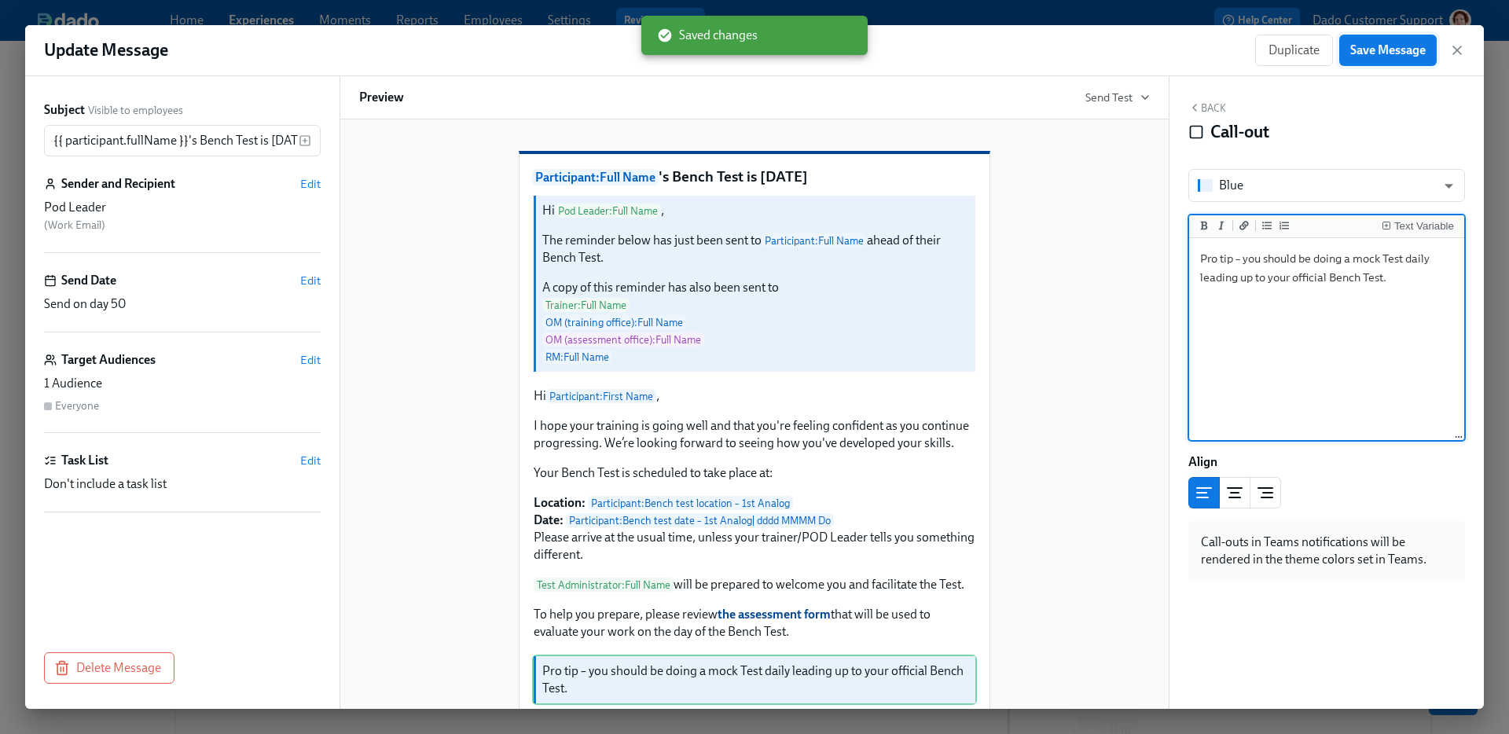
type textarea "Pro tip – you should be doing a mock Test daily leading up to your official Ben…"
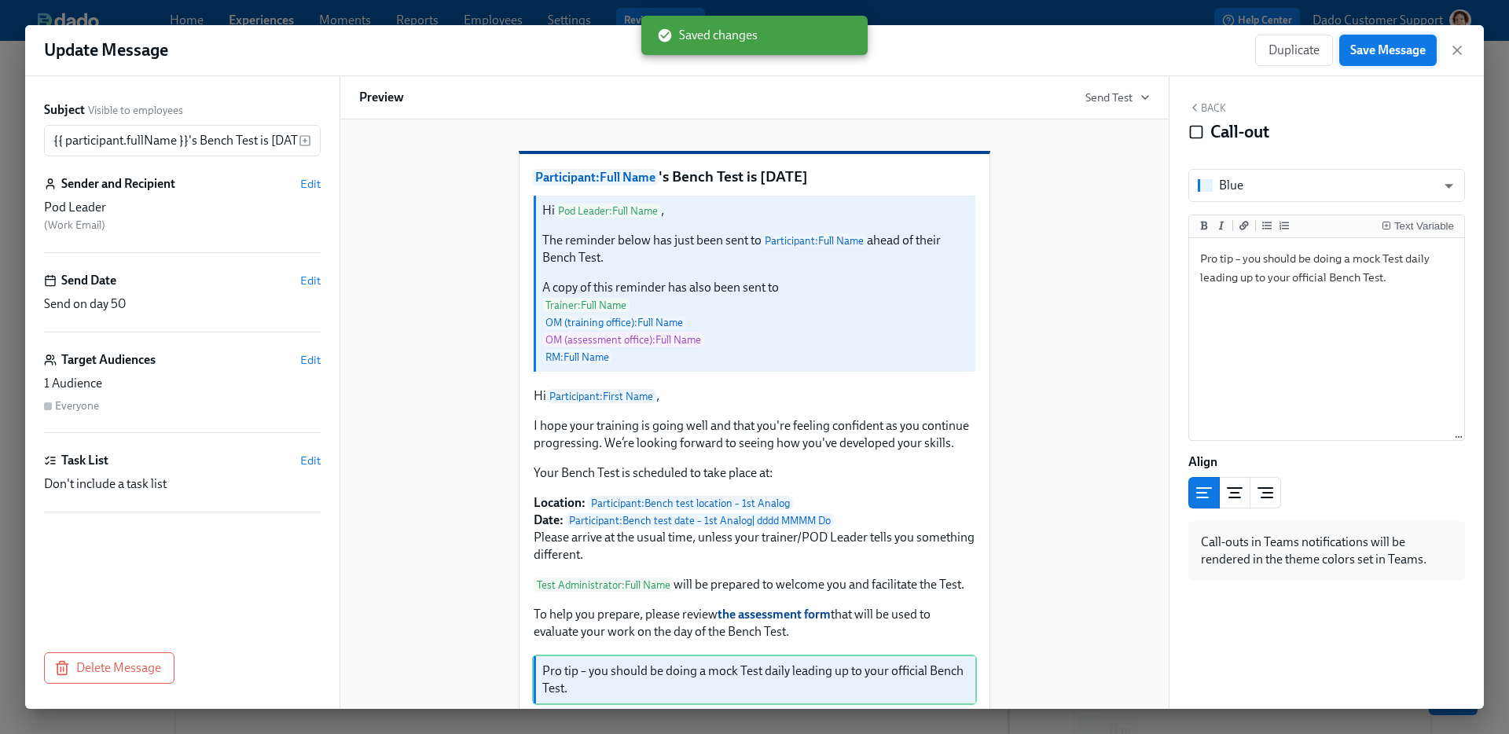
click at [1369, 47] on span "Save Message" at bounding box center [1387, 50] width 75 height 16
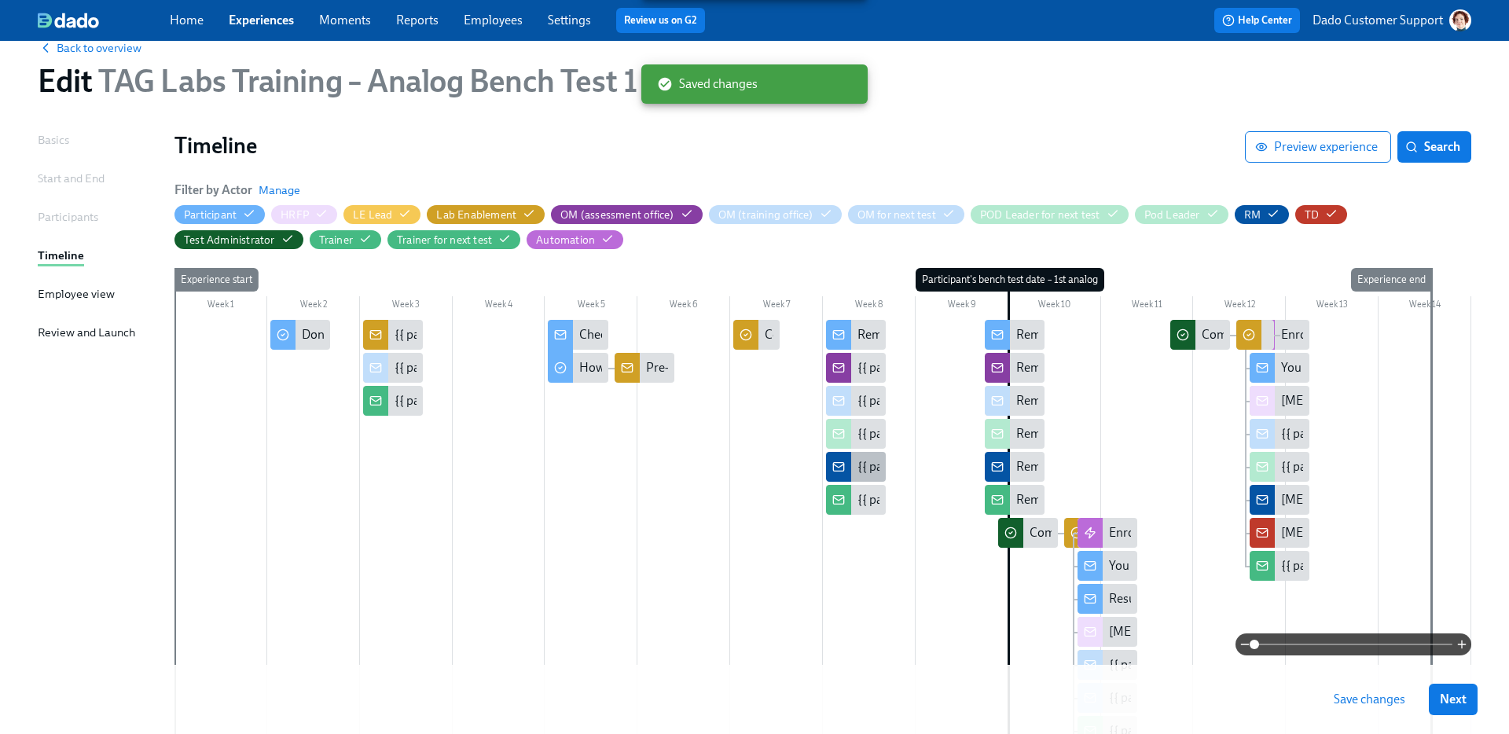
click at [869, 475] on div "{{ participant.fullName }}'s Bench Test is in 2 weeks" at bounding box center [985, 466] width 255 height 17
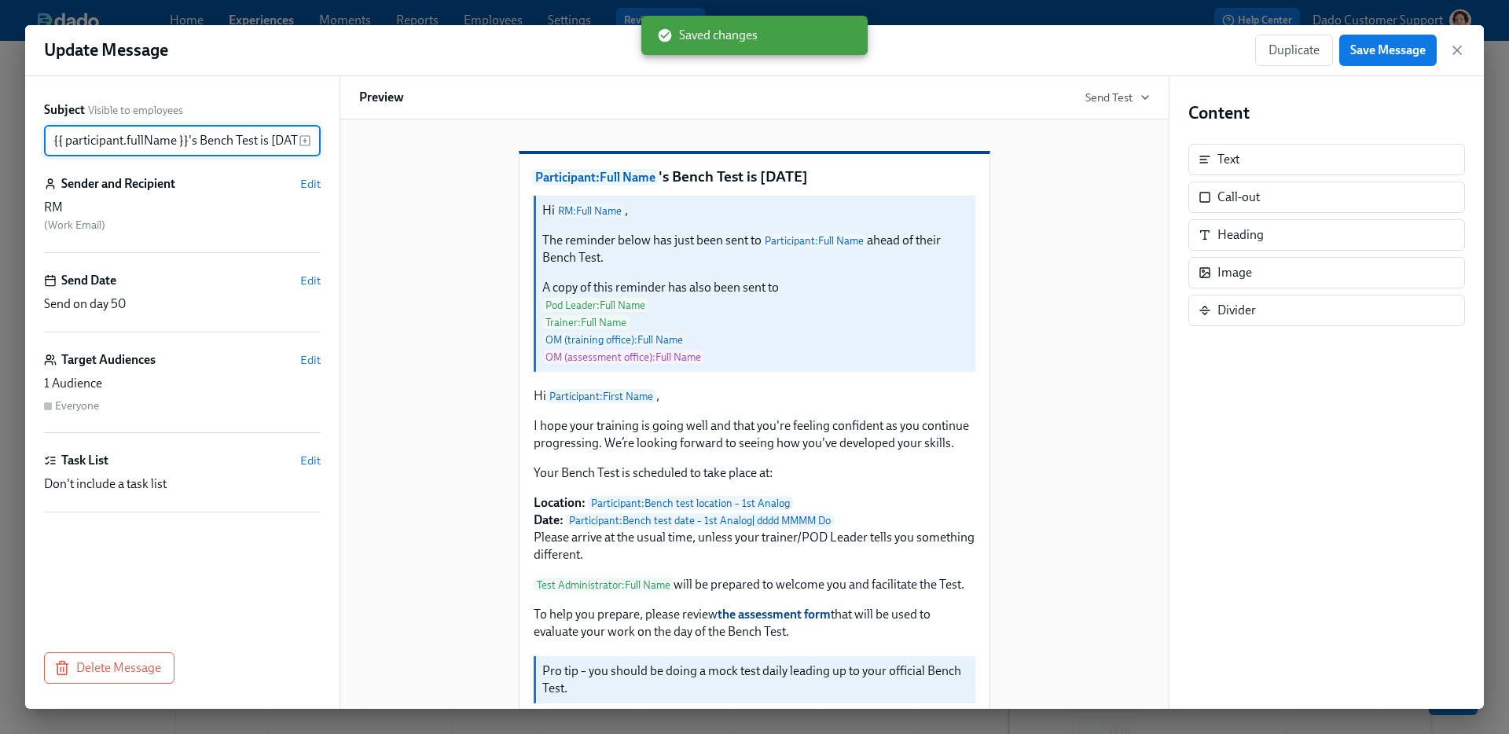
scroll to position [0, 28]
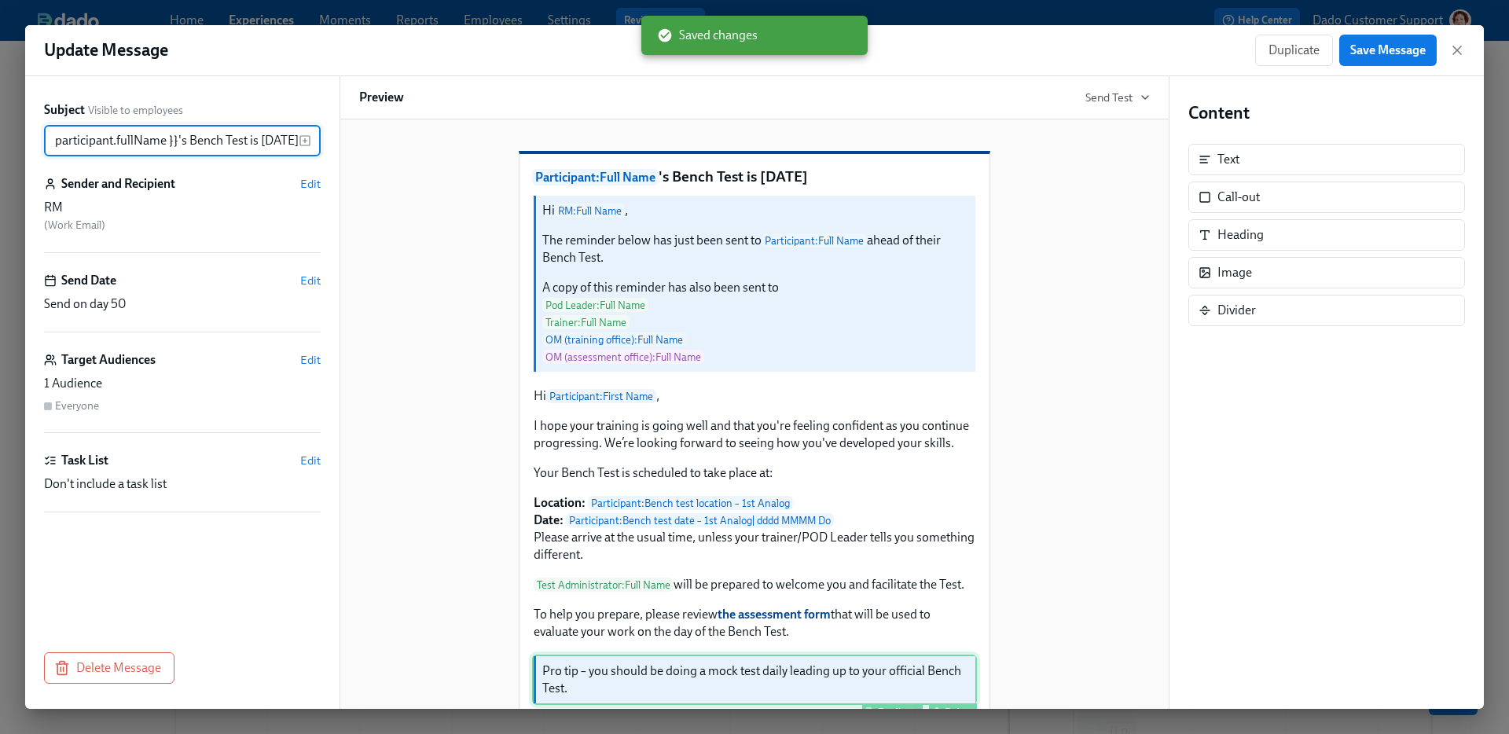
click at [763, 704] on div "Pro tip – you should be doing a mock test daily leading up to your official Ben…" at bounding box center [754, 680] width 445 height 50
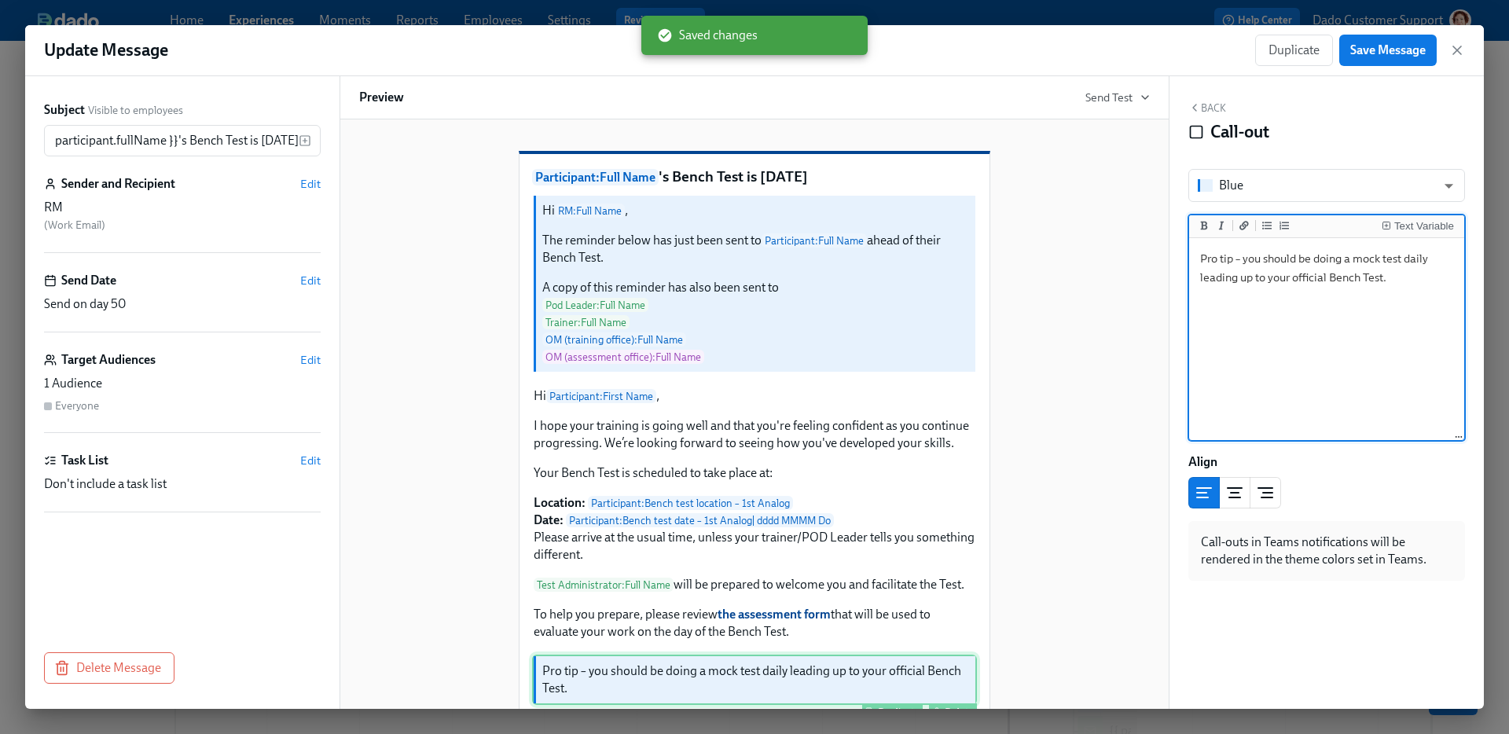
scroll to position [0, 0]
type textarea "Pro tip – you should be doing a mock Test daily leading up to your official Ben…"
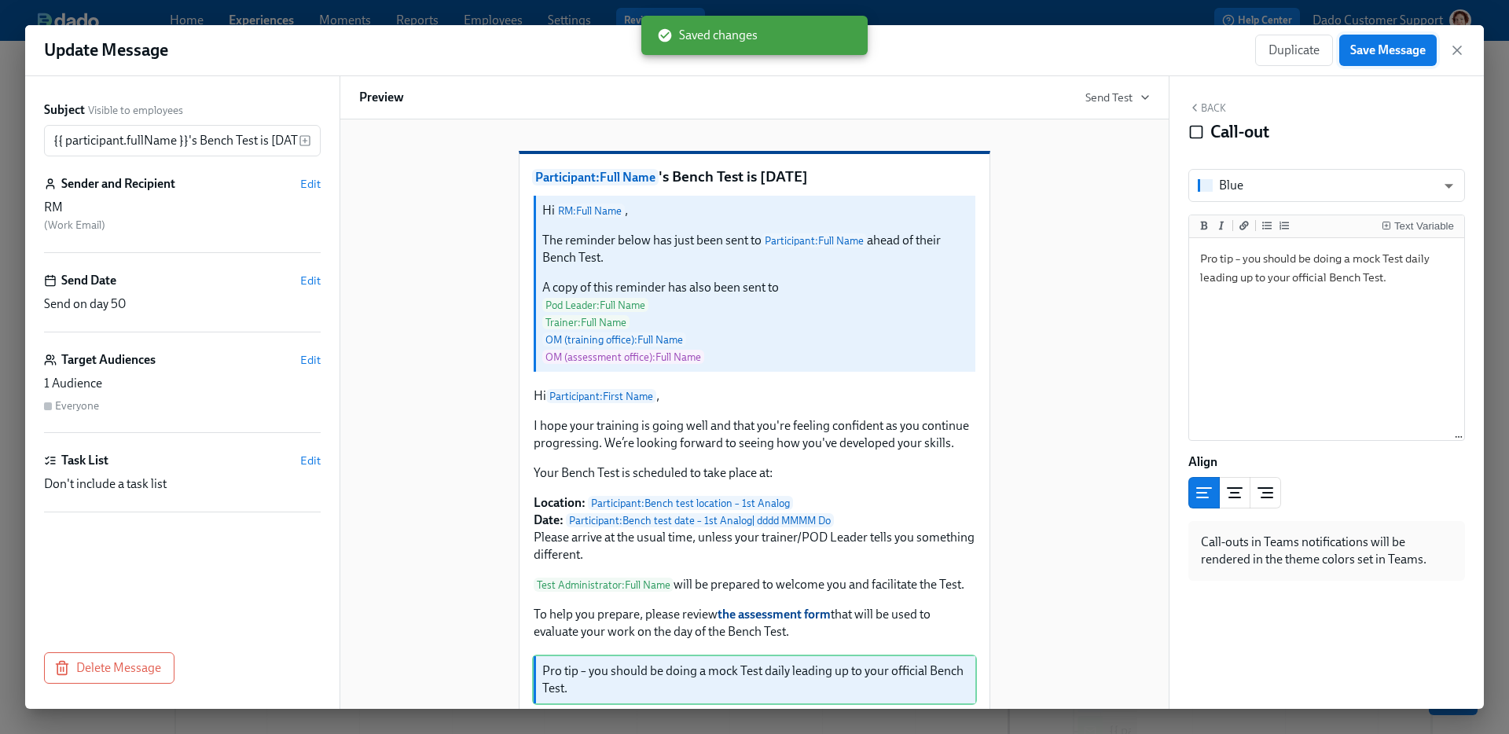
click at [1391, 46] on span "Save Message" at bounding box center [1387, 50] width 75 height 16
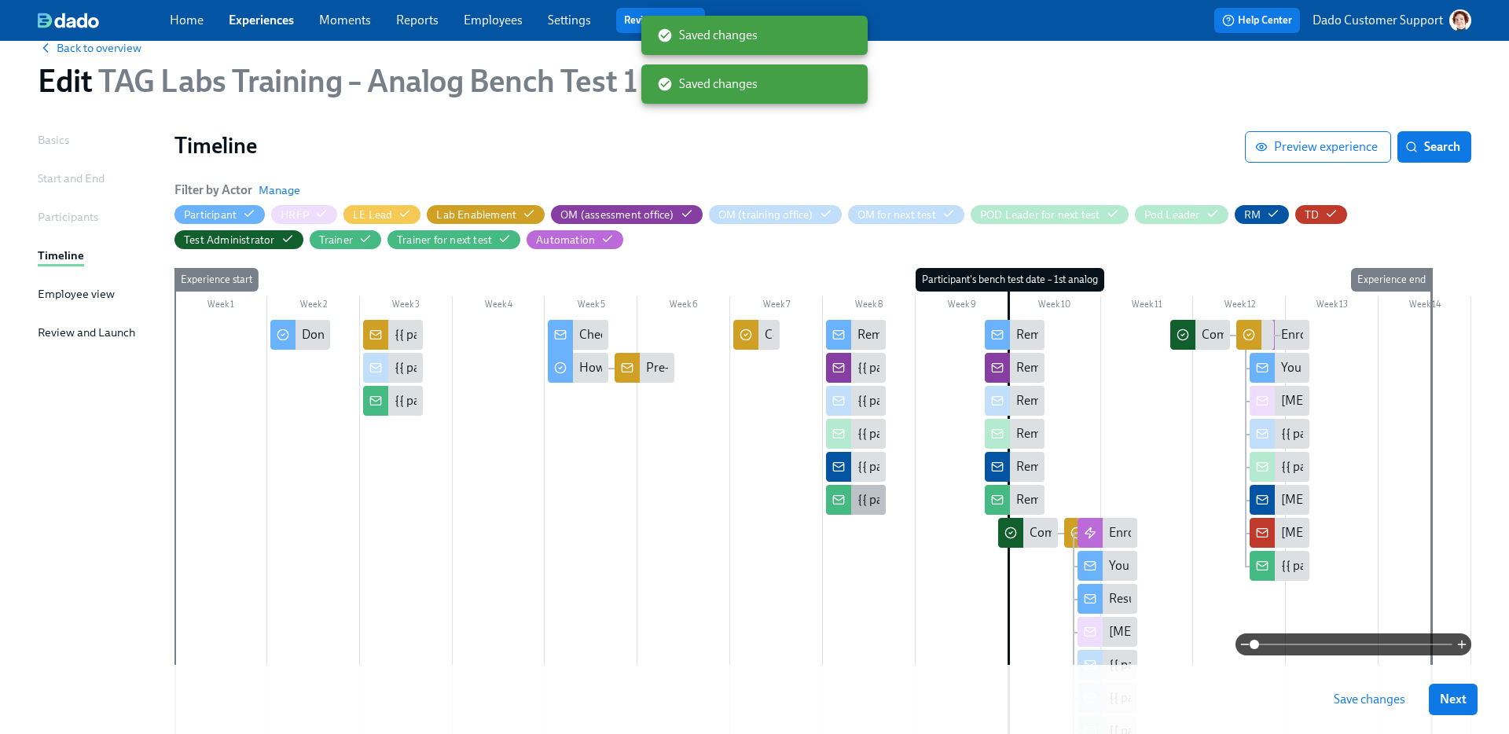
click at [863, 501] on div "{{ participant.fullName }}'s Bench Test is in 2 weeks" at bounding box center [985, 499] width 255 height 17
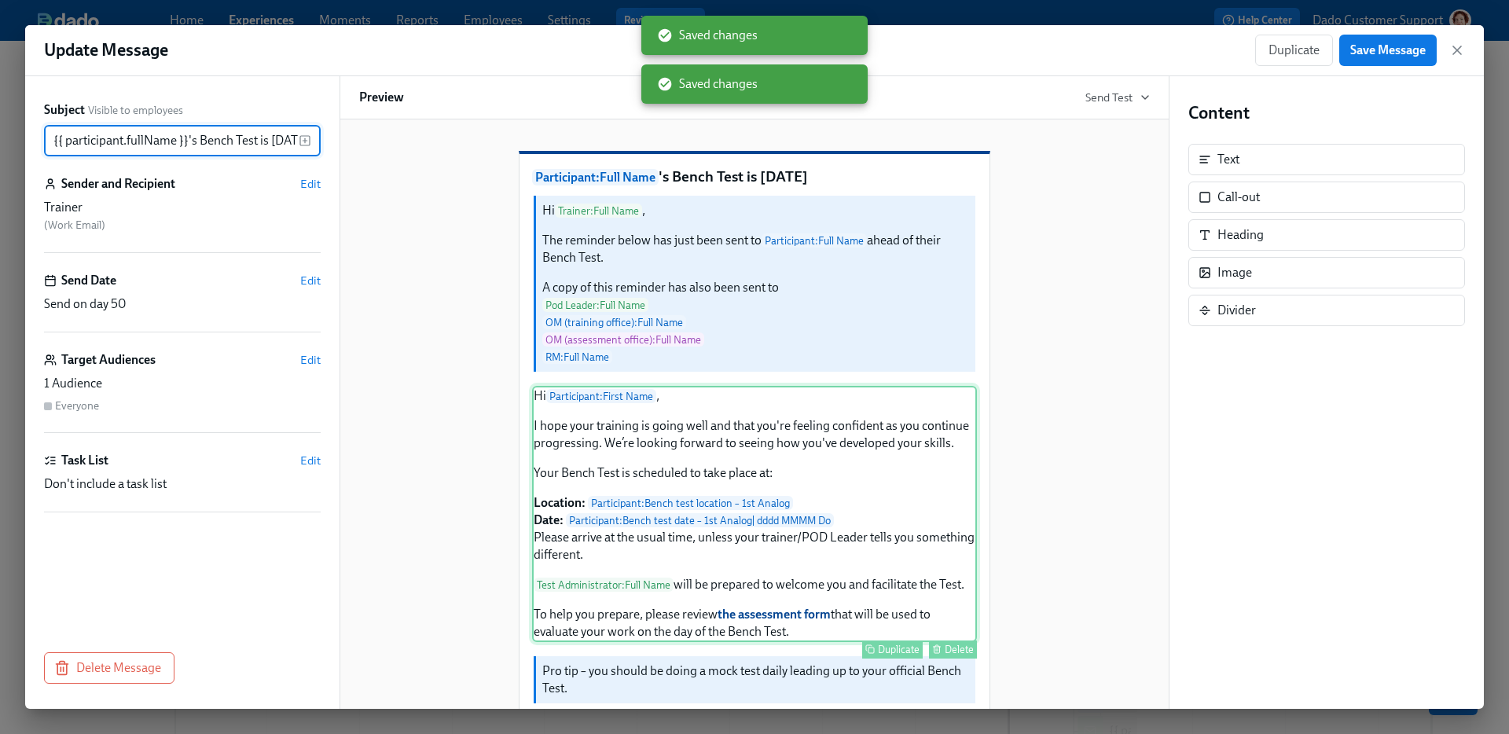
scroll to position [0, 28]
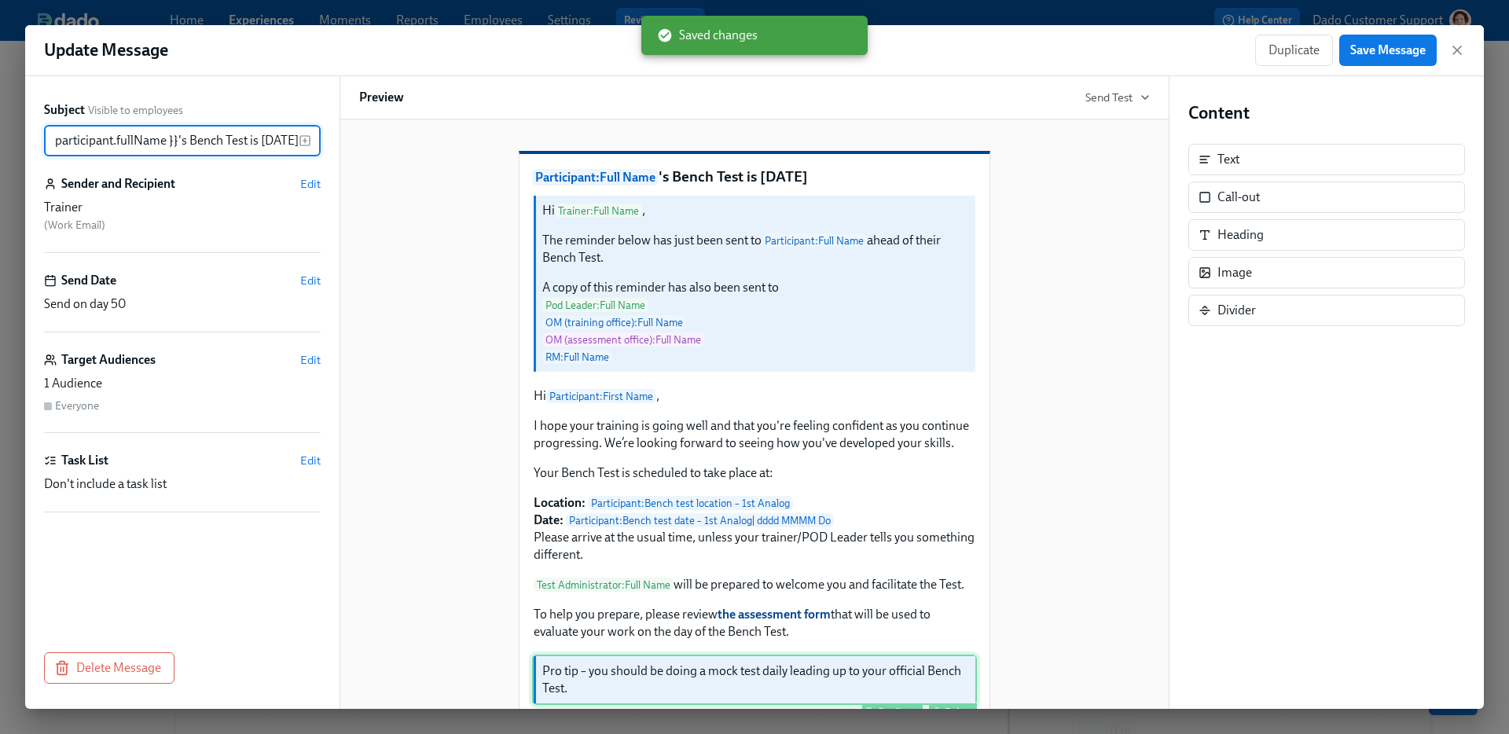
click at [785, 702] on div "Pro tip – you should be doing a mock test daily leading up to your official Ben…" at bounding box center [754, 680] width 445 height 50
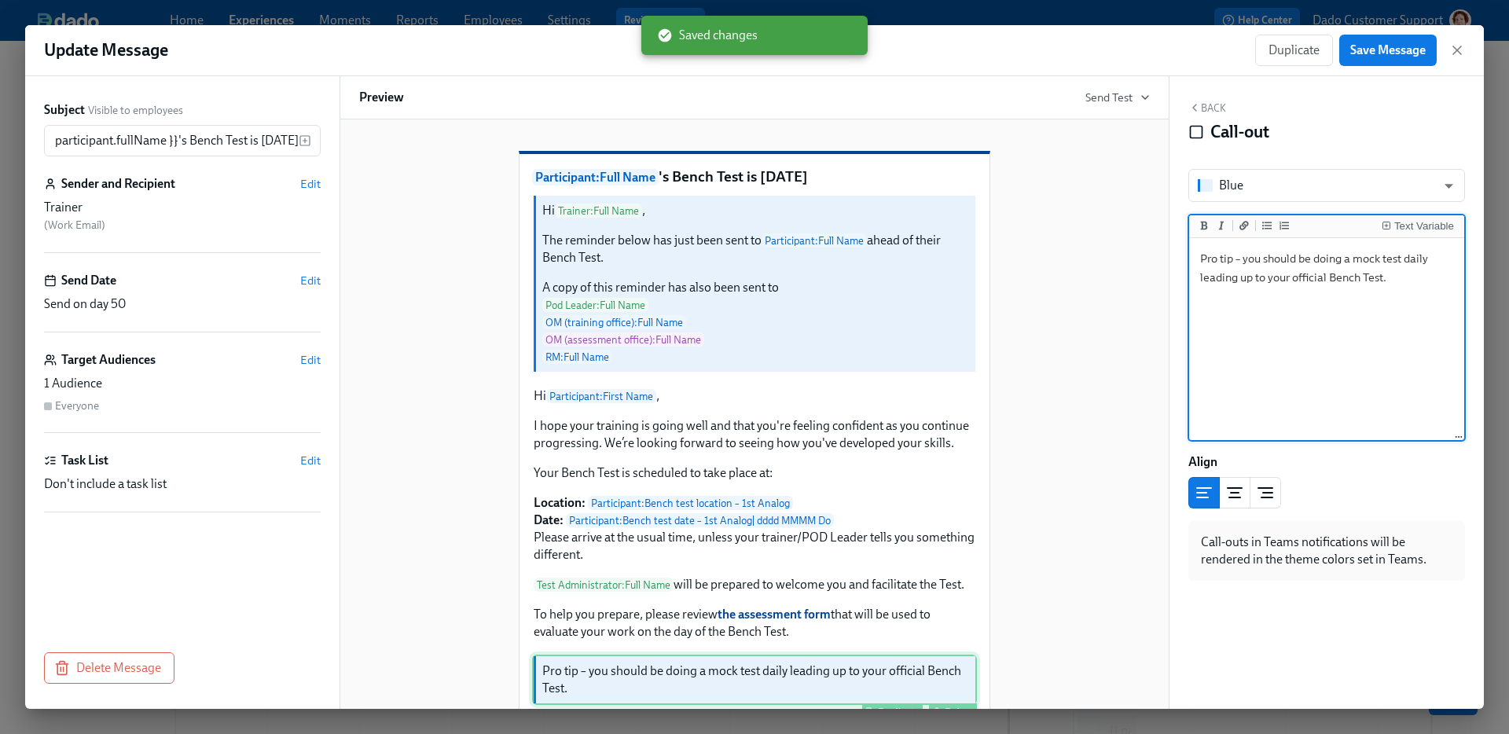
scroll to position [0, 0]
type textarea "Pro tip – you should be doing a mock Test daily leading up to your official Ben…"
click at [1391, 47] on span "Save Message" at bounding box center [1387, 50] width 75 height 16
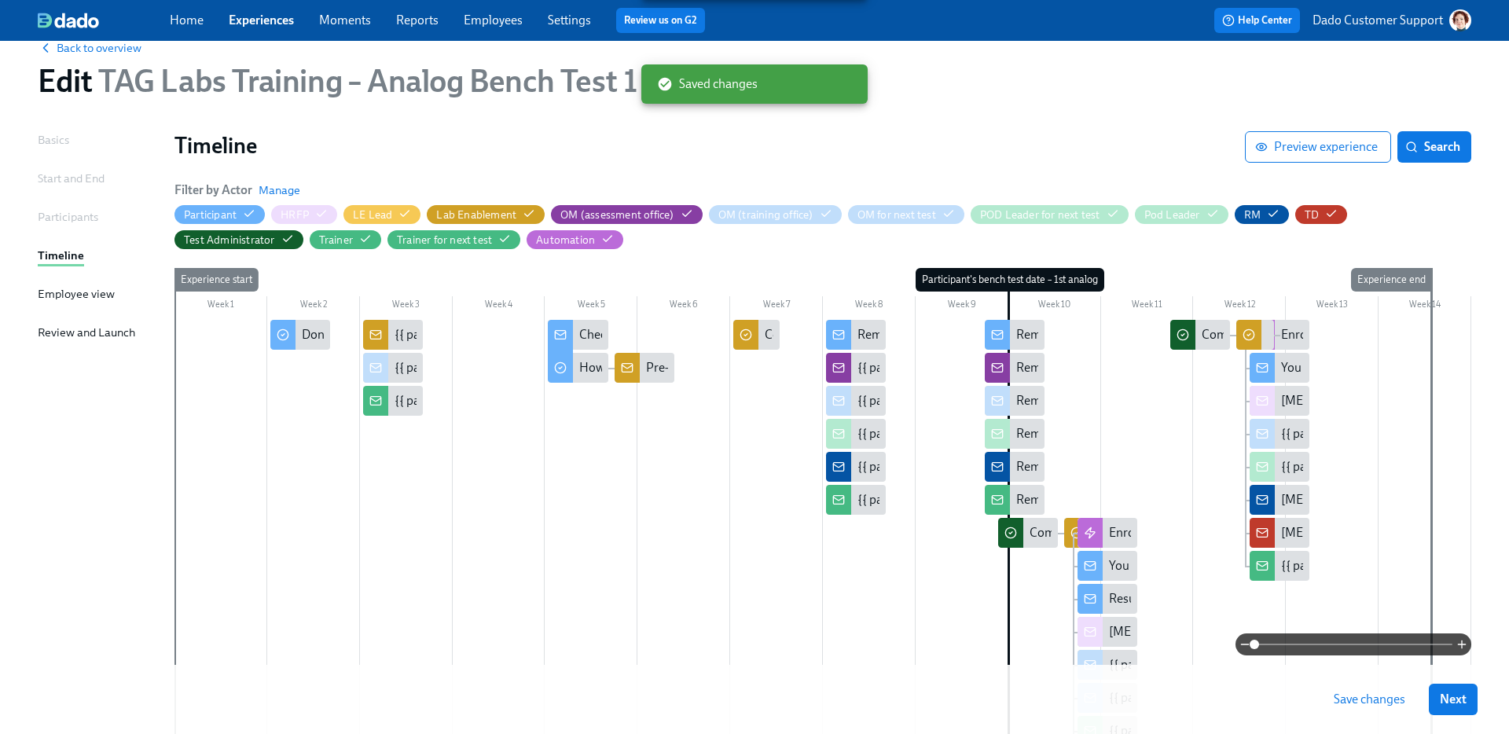
click at [1354, 698] on span "Save changes" at bounding box center [1370, 700] width 72 height 16
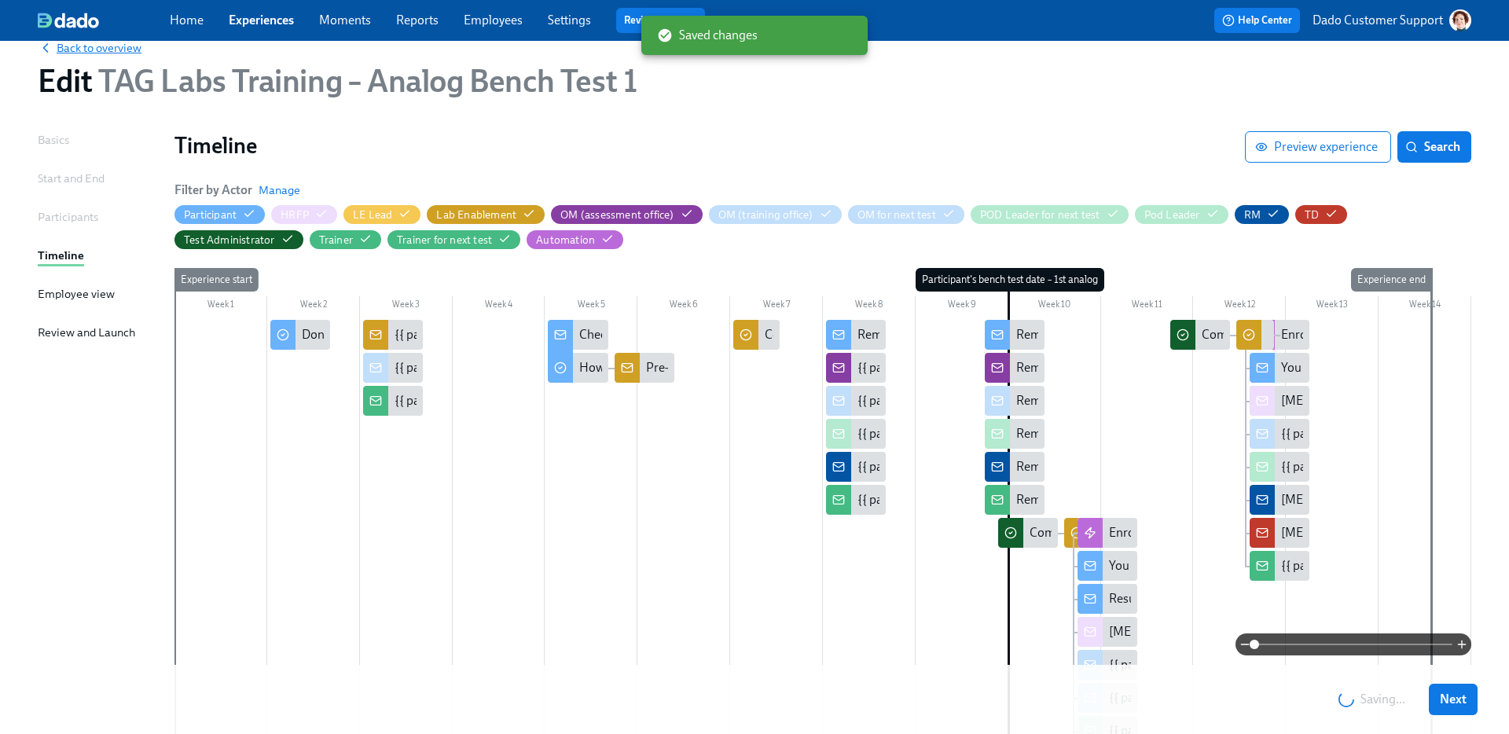
click at [94, 49] on span "Back to overview" at bounding box center [90, 48] width 104 height 16
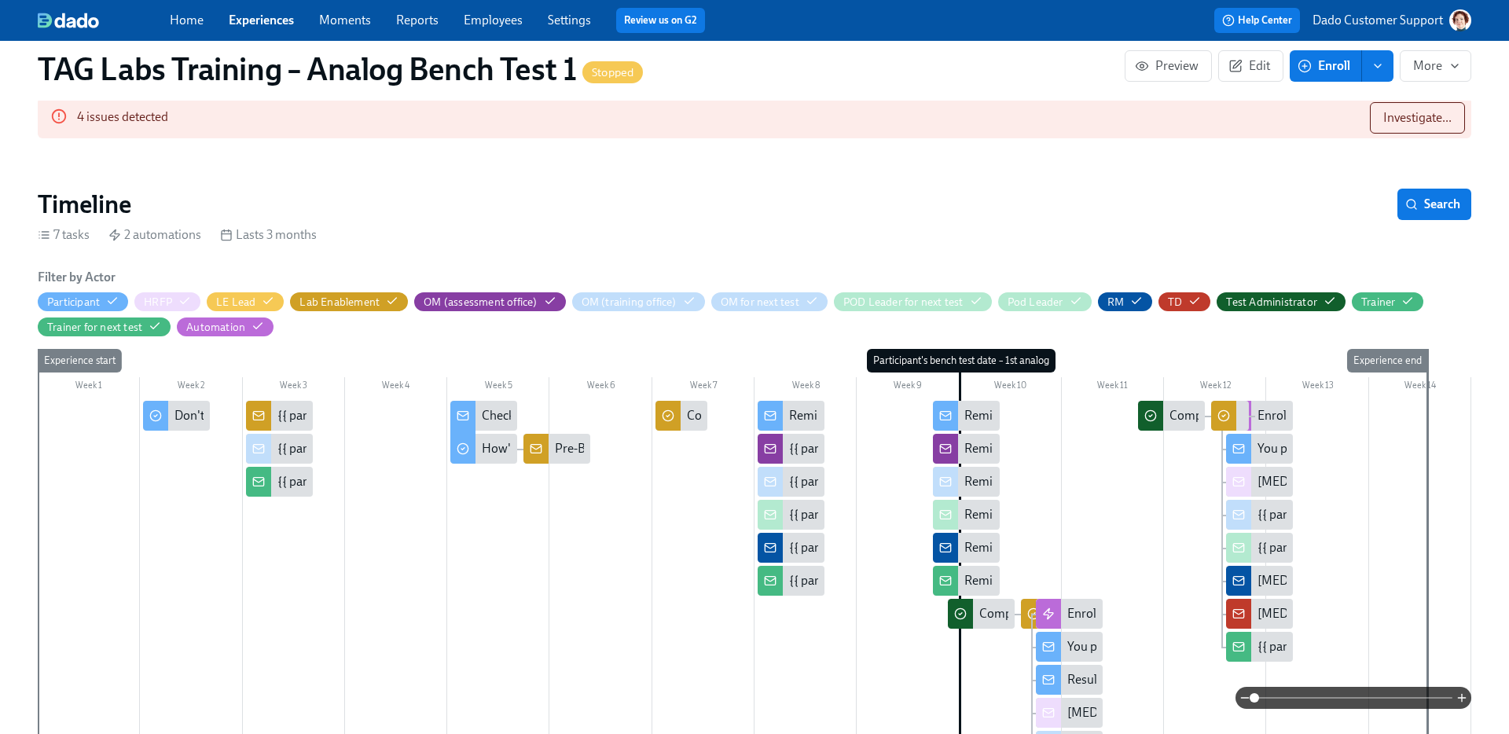
scroll to position [390, 0]
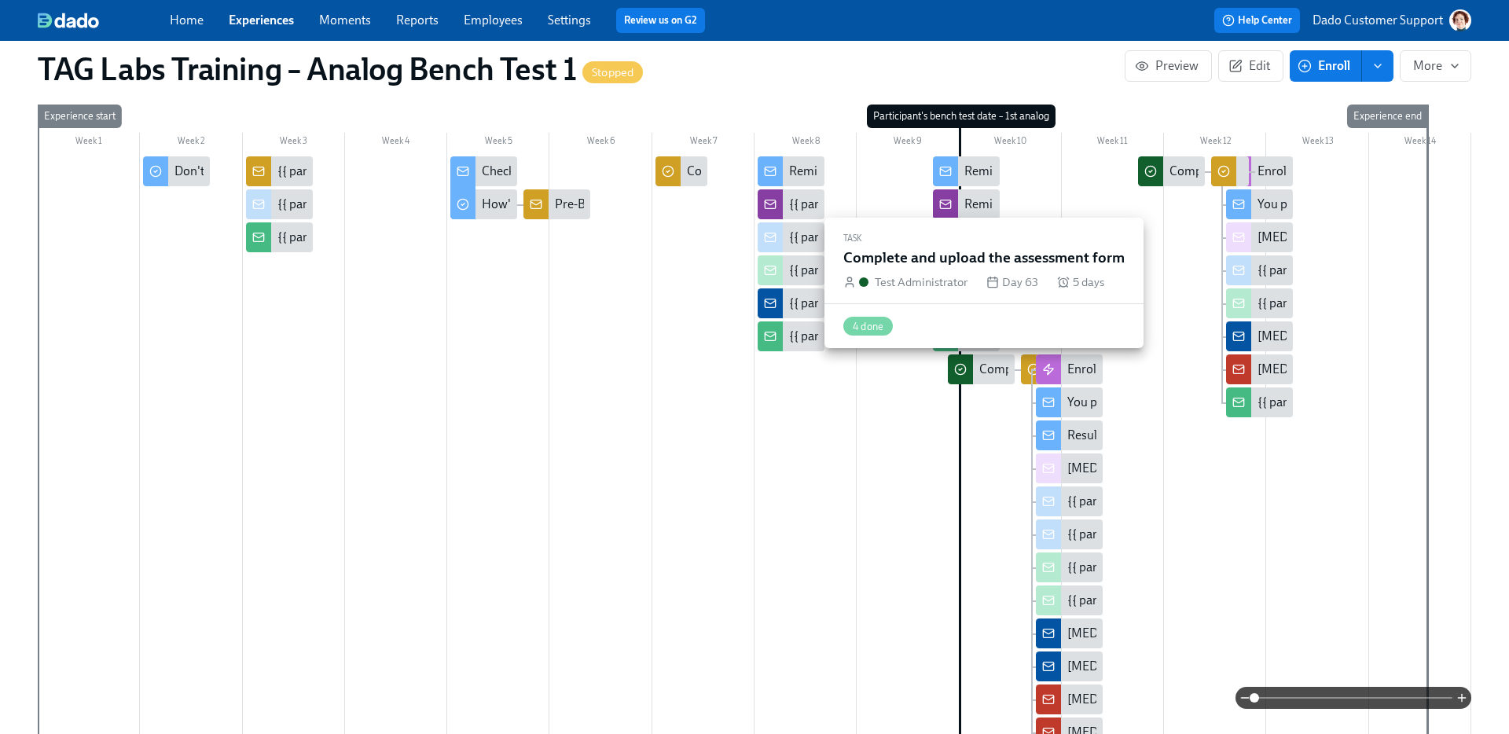
click at [983, 371] on div "Complete and upload the assessment form" at bounding box center [1094, 369] width 230 height 17
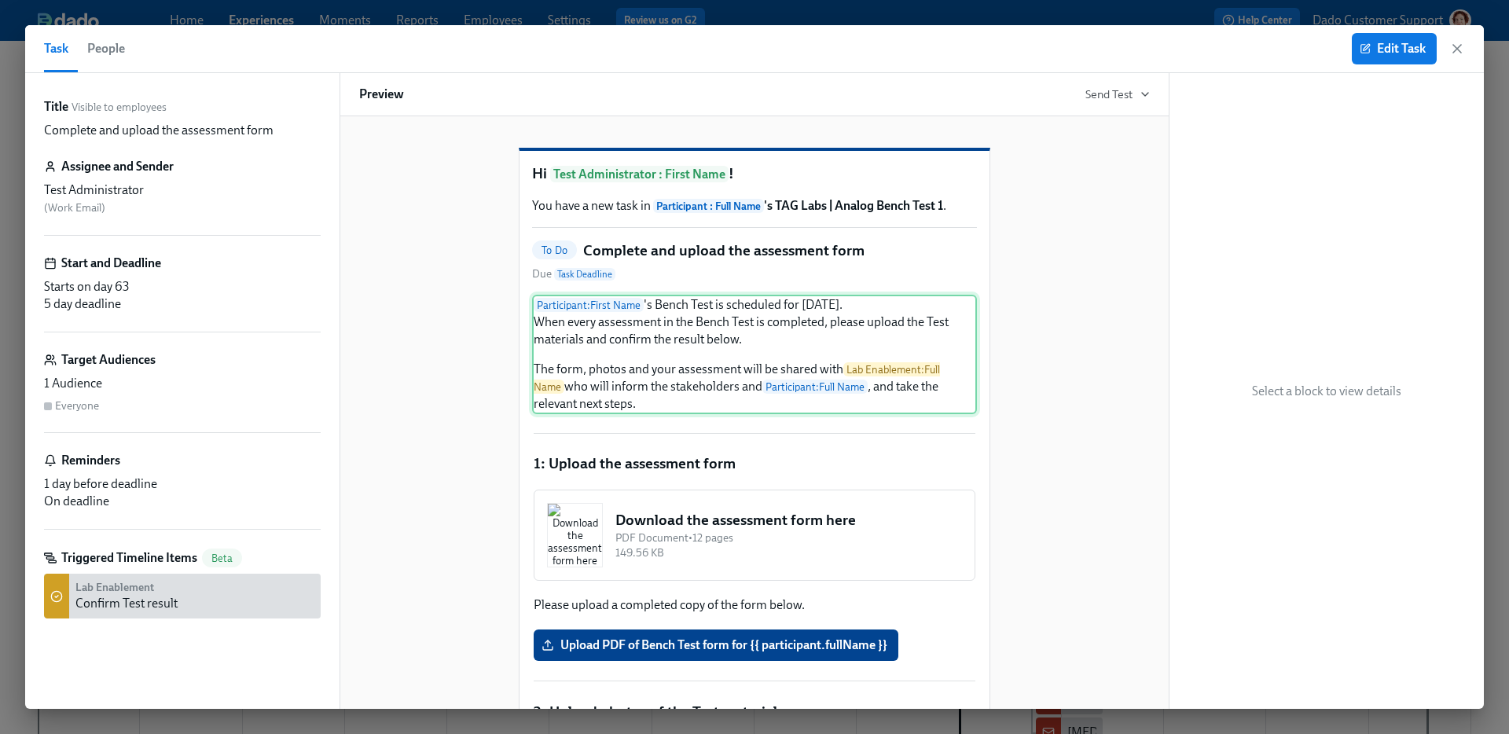
click at [659, 390] on div "Participant : First Name 's Bench Test is scheduled for tomorrow. When every as…" at bounding box center [754, 354] width 445 height 119
click at [1402, 47] on span "Edit Task" at bounding box center [1394, 49] width 63 height 16
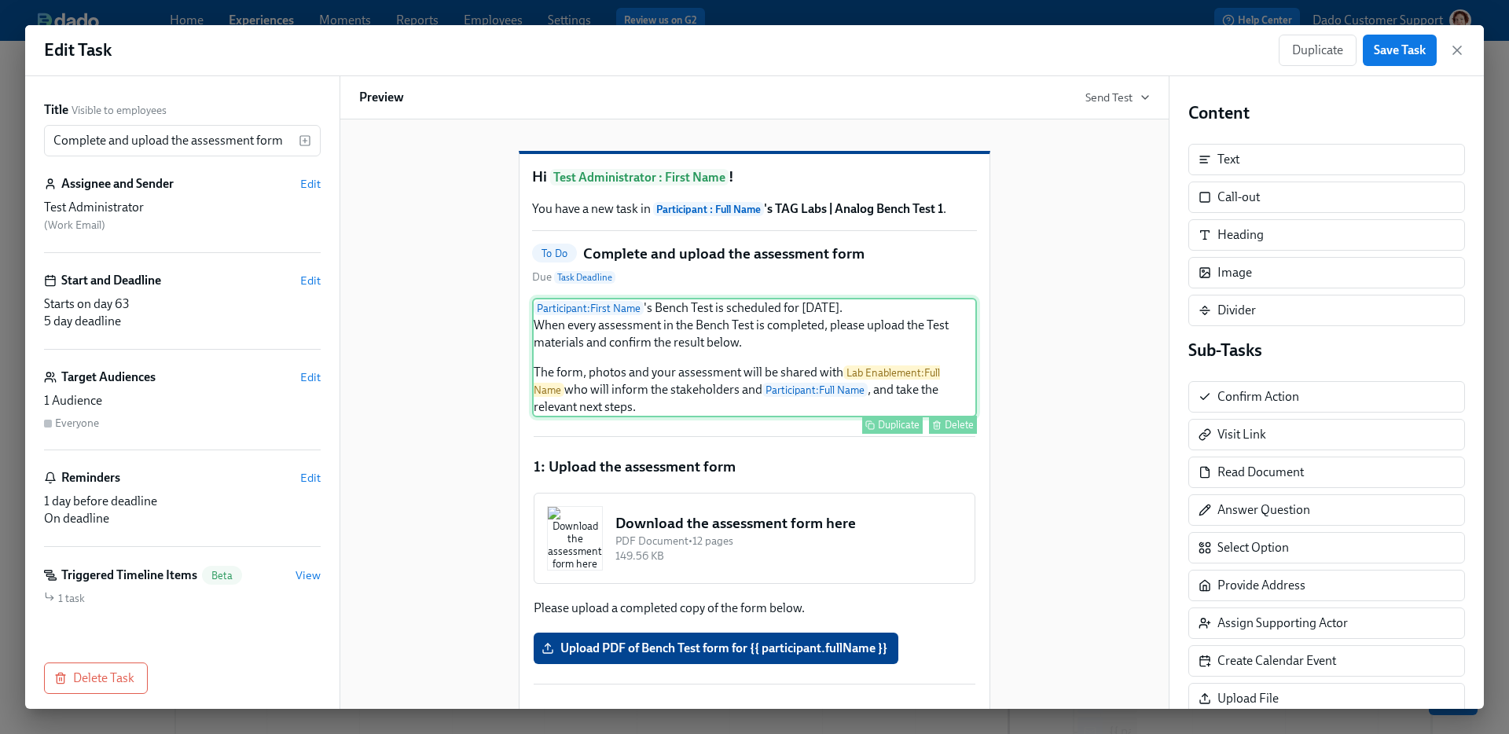
click at [773, 385] on div "Participant : First Name 's Bench Test is scheduled for tomorrow. When every as…" at bounding box center [754, 357] width 445 height 119
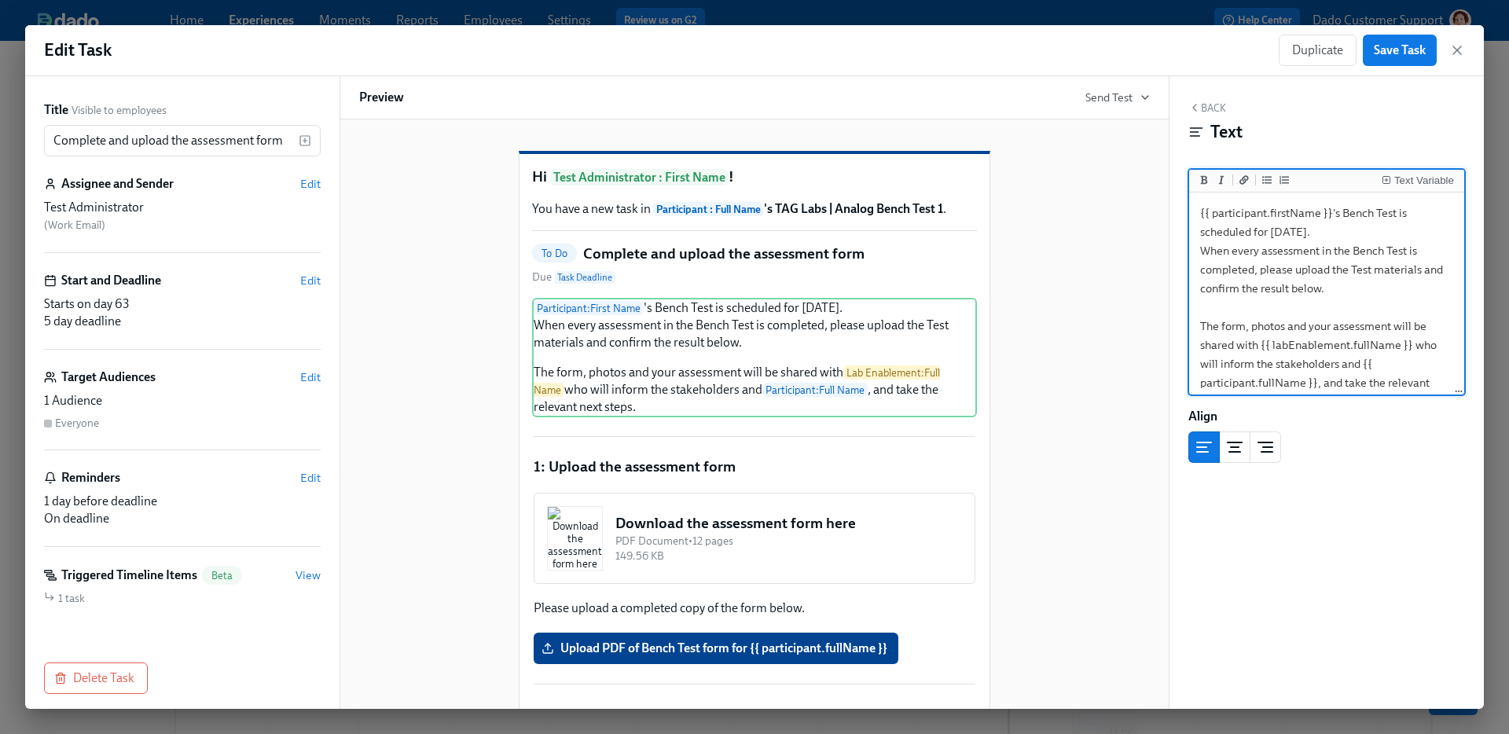
click at [1396, 297] on textarea "{{ participant.firstName }}'s Bench Test is scheduled for tomorrow. When every …" at bounding box center [1326, 307] width 269 height 223
click at [1418, 296] on textarea "{{ participant.firstName }}'s Bench Test is scheduled for tomorrow. When every …" at bounding box center [1326, 307] width 269 height 223
type textarea "{{ participant.firstName }}'s Bench Test is scheduled for tomorrow. When every …"
click at [327, 288] on div "Title Visible to employees Complete and upload the assessment form ​ Assignee a…" at bounding box center [182, 392] width 314 height 633
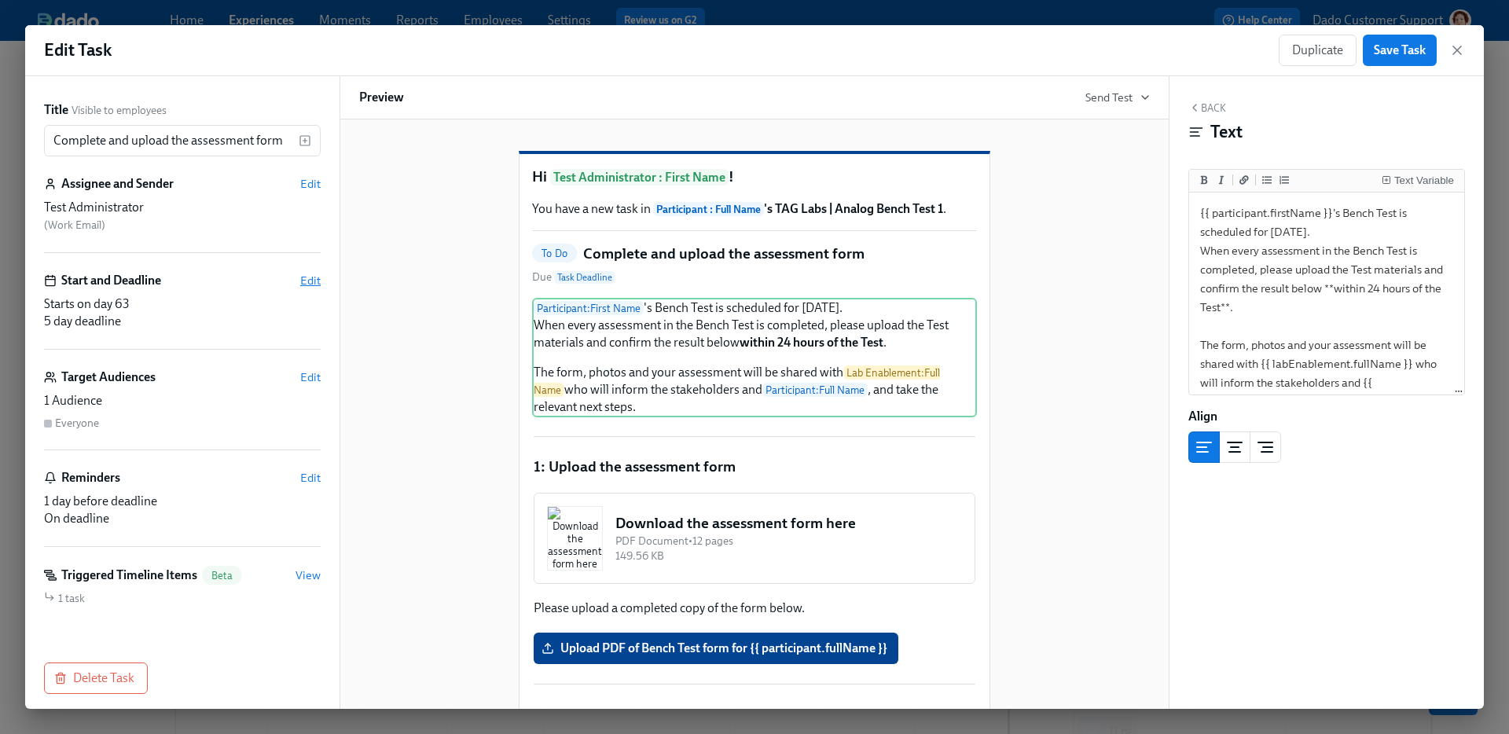
click at [313, 280] on span "Edit" at bounding box center [310, 281] width 20 height 16
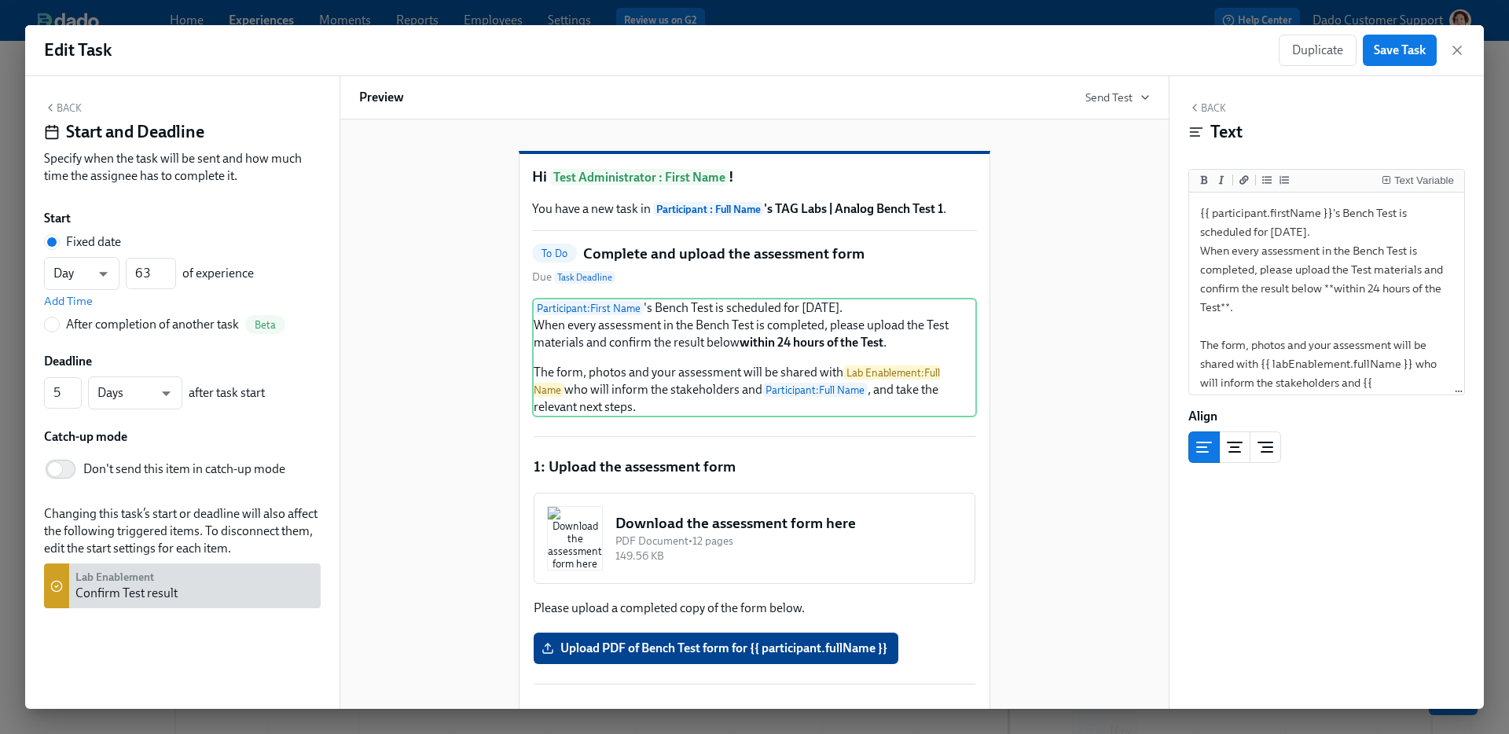
drag, startPoint x: 61, startPoint y: 399, endPoint x: 34, endPoint y: 392, distance: 28.2
click at [34, 392] on div "Back Start and Deadline Specify when the task will be sent and how much time th…" at bounding box center [182, 392] width 314 height 633
type input "2"
click at [1392, 52] on span "Save Task" at bounding box center [1400, 50] width 52 height 16
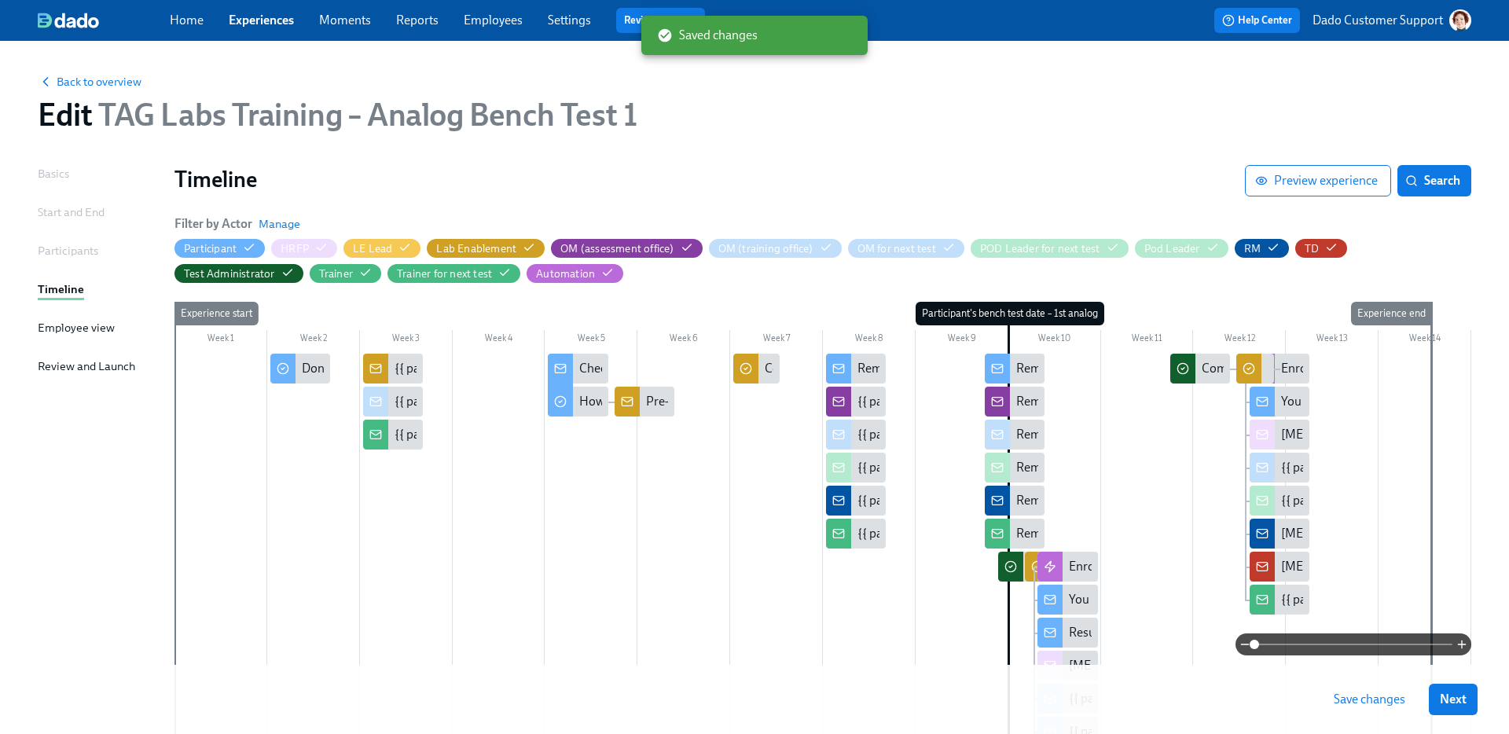
click at [1368, 694] on span "Save changes" at bounding box center [1370, 700] width 72 height 16
click at [1209, 370] on div "Complete and upload the assessment form (2nd attempt)" at bounding box center [1354, 368] width 305 height 17
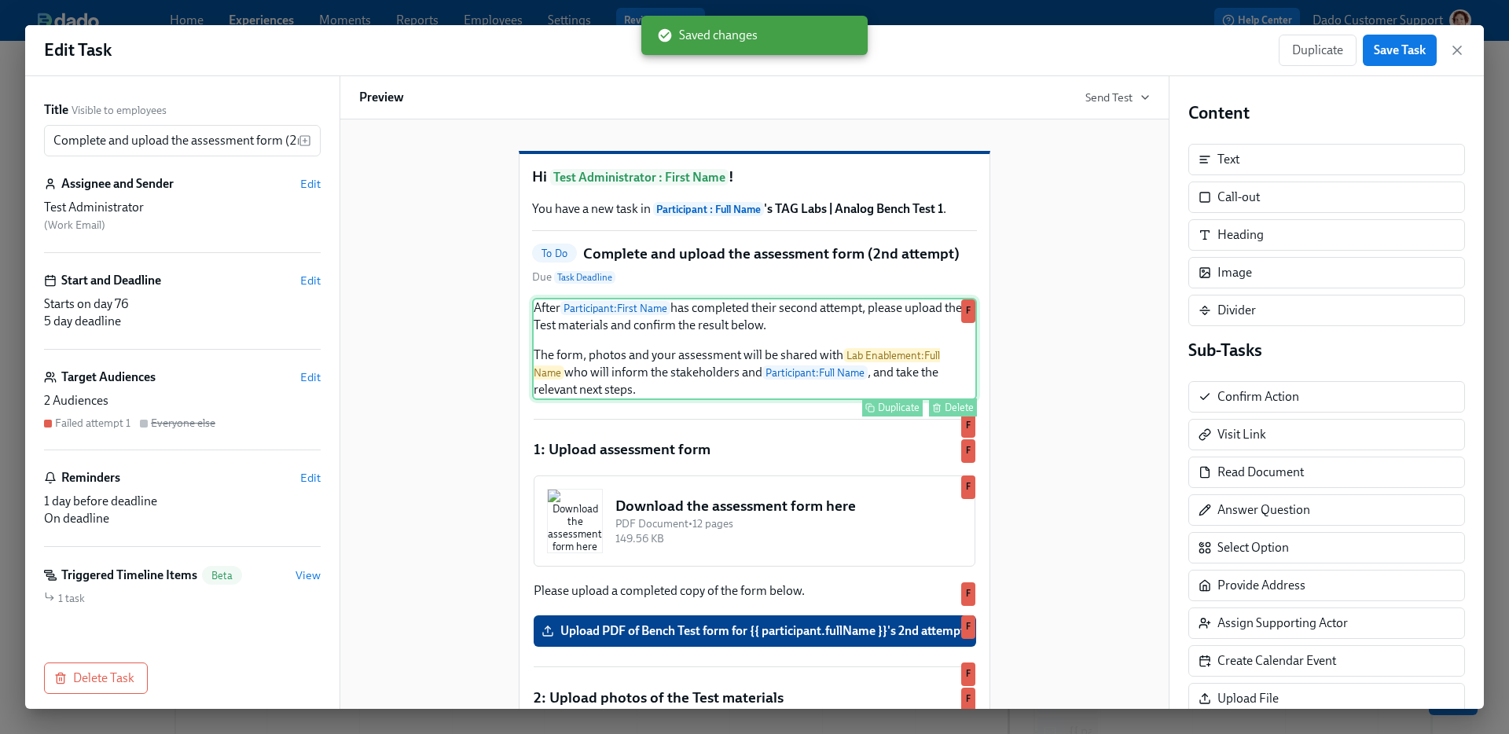
click at [749, 381] on div "After Participant : First Name has completed their second attempt, please uploa…" at bounding box center [754, 349] width 445 height 102
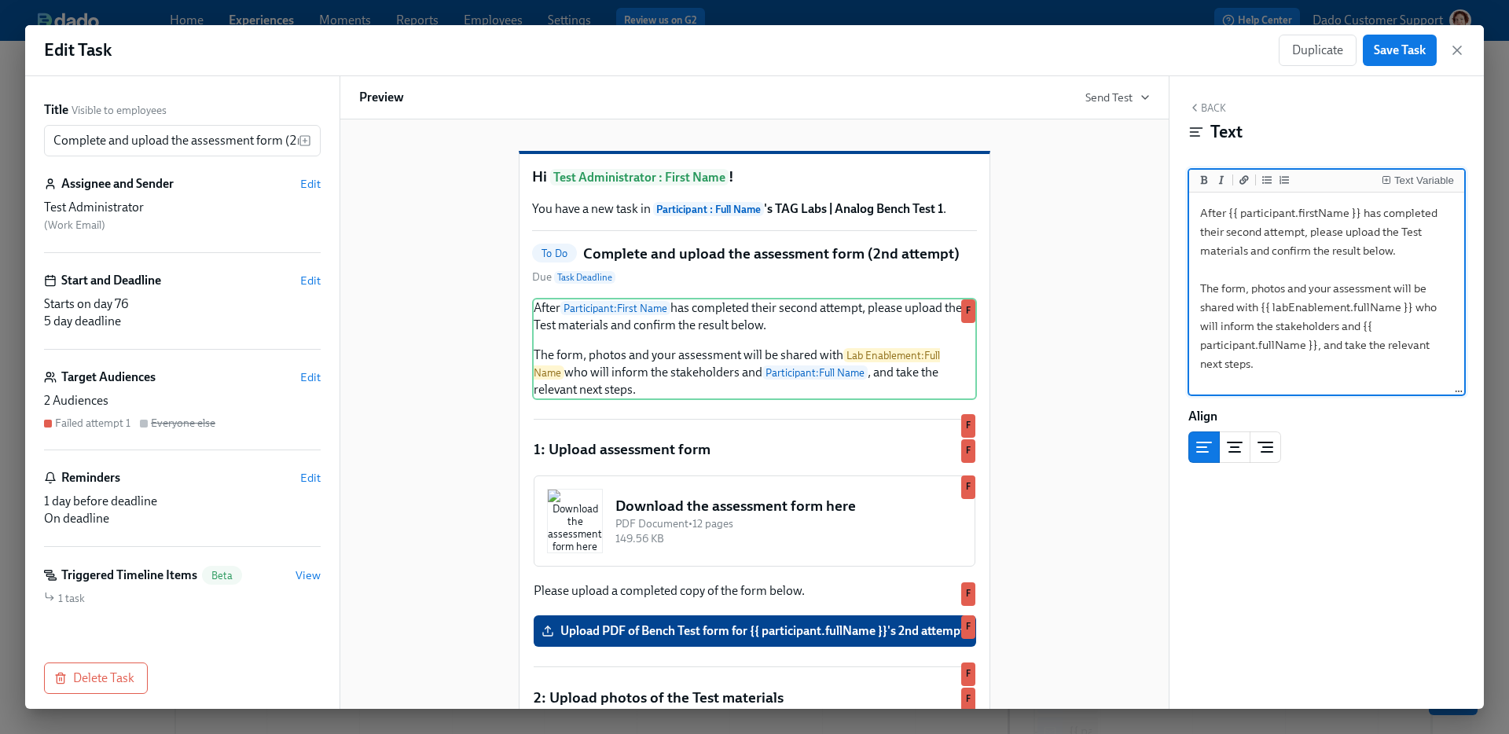
click at [1394, 250] on textarea "After {{ participant.firstName }} has completed their second attempt, please up…" at bounding box center [1326, 294] width 269 height 197
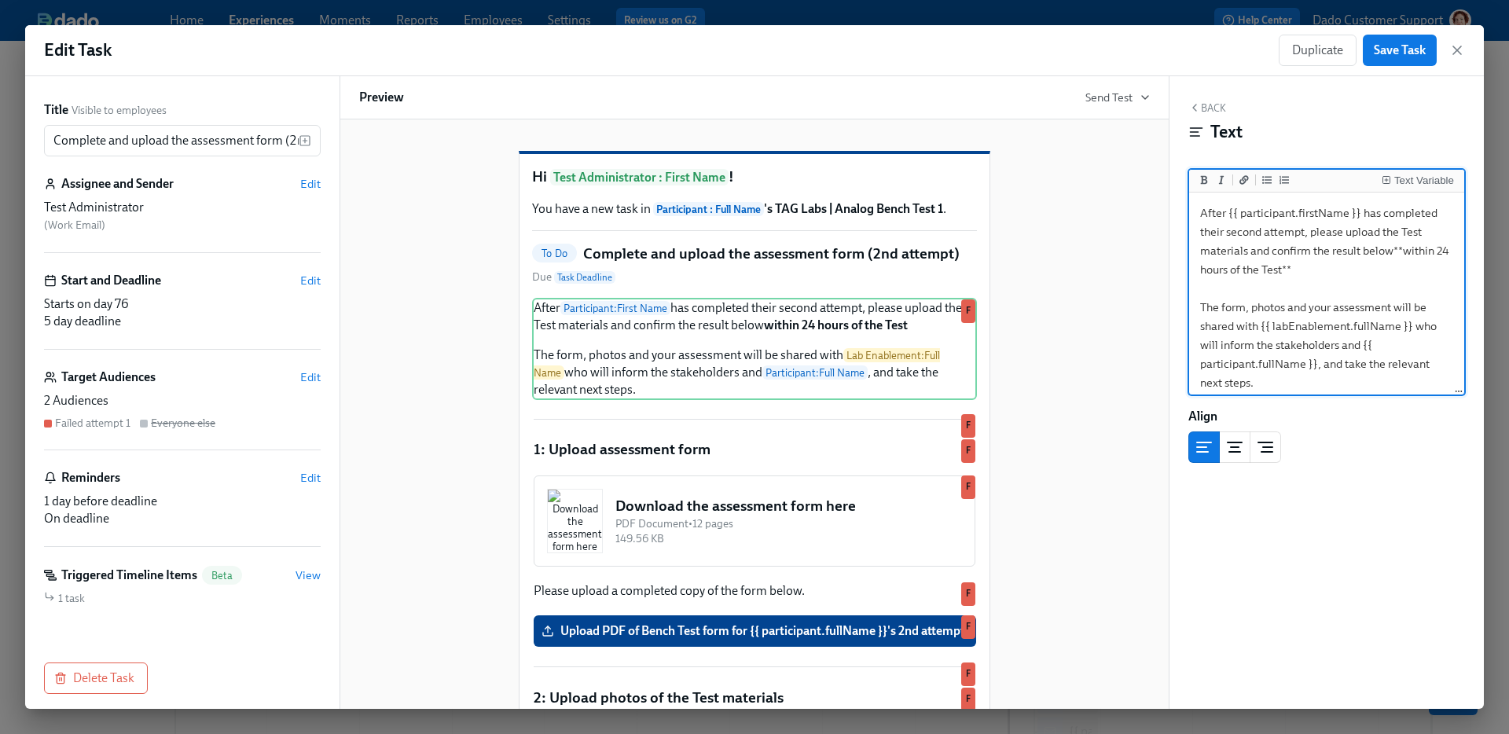
click at [1393, 249] on textarea "After {{ participant.firstName }} has completed their second attempt, please up…" at bounding box center [1326, 298] width 269 height 204
type textarea "After {{ participant.firstName }} has completed their second attempt, please up…"
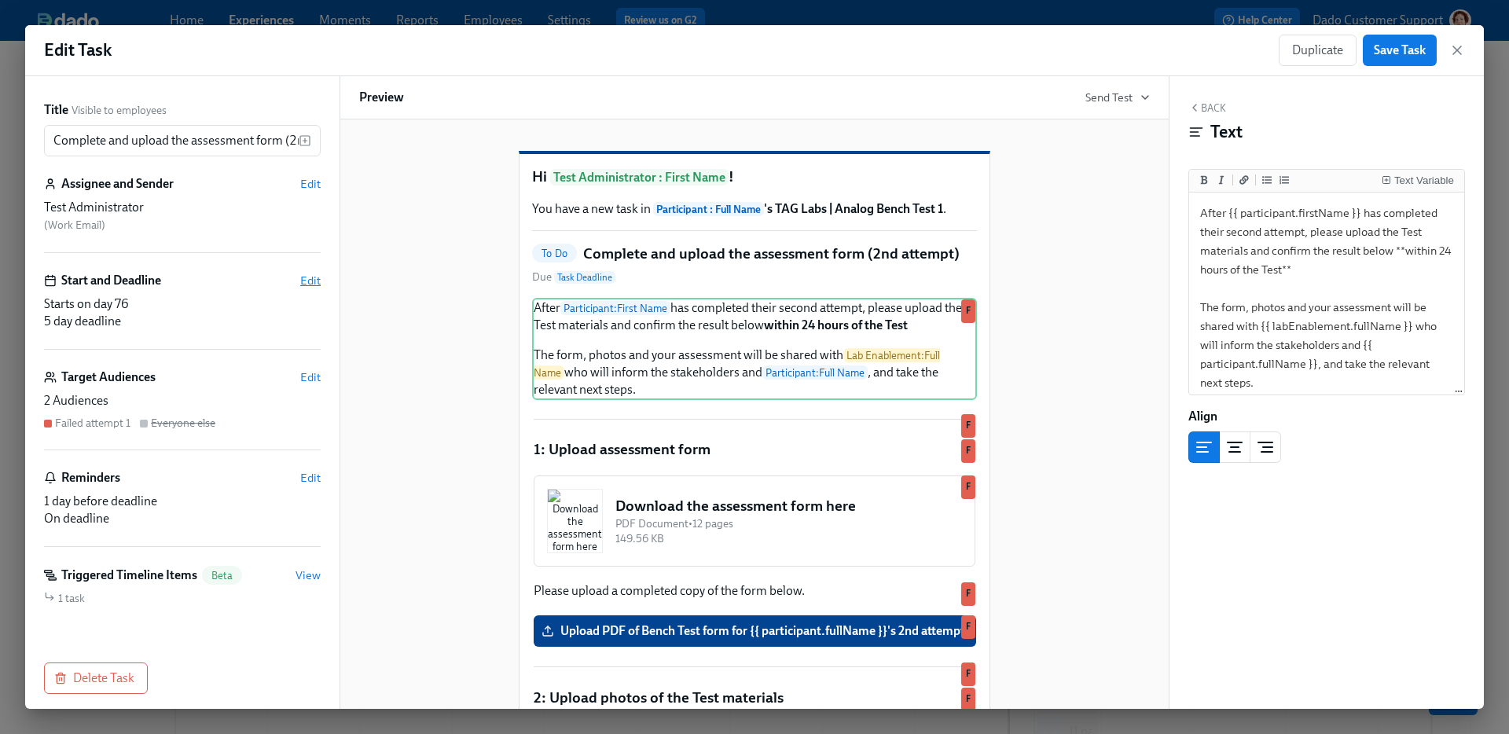
click at [308, 281] on span "Edit" at bounding box center [310, 281] width 20 height 16
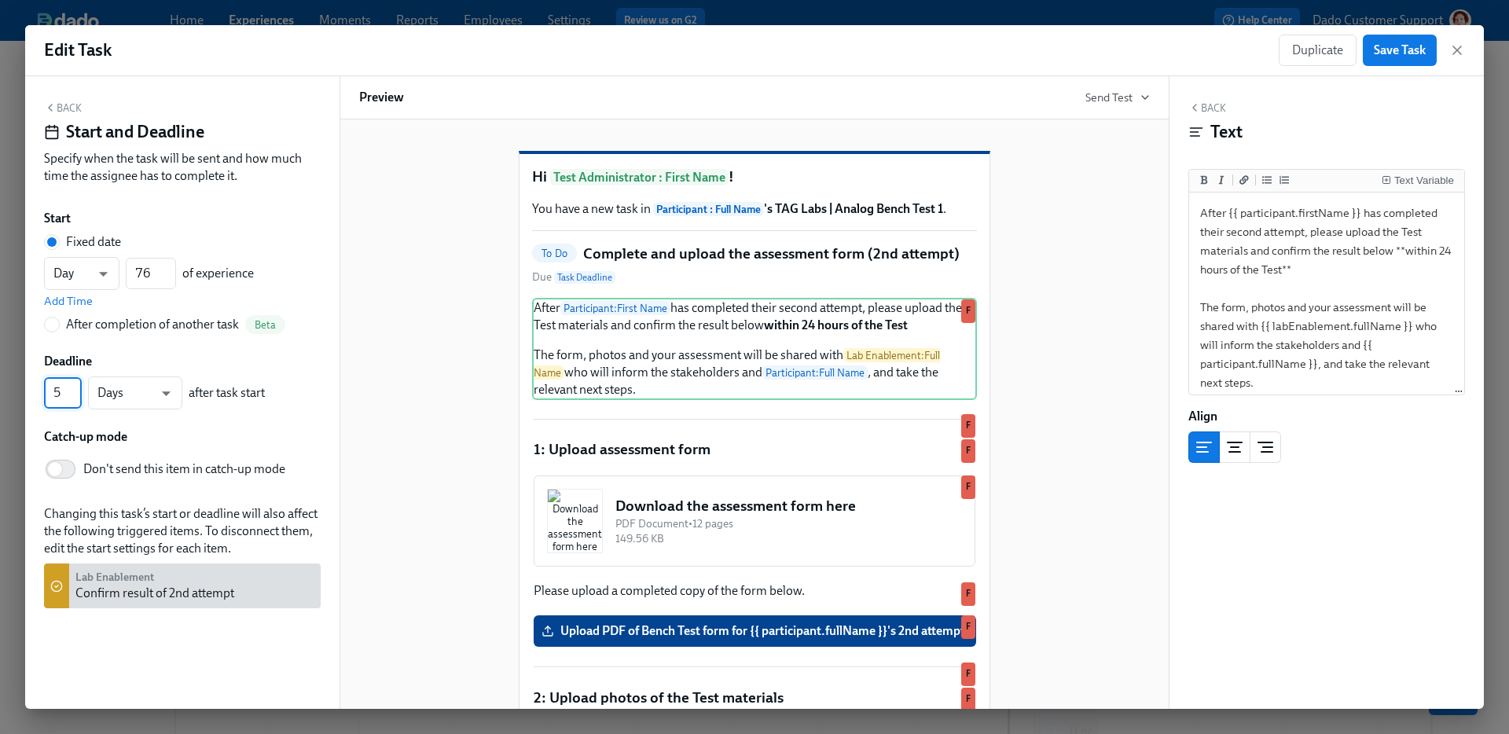
drag, startPoint x: 61, startPoint y: 390, endPoint x: 39, endPoint y: 390, distance: 22.0
click at [39, 390] on div "Back Start and Deadline Specify when the task will be sent and how much time th…" at bounding box center [182, 392] width 314 height 633
type input "2"
click at [1416, 53] on span "Save Task" at bounding box center [1400, 50] width 52 height 16
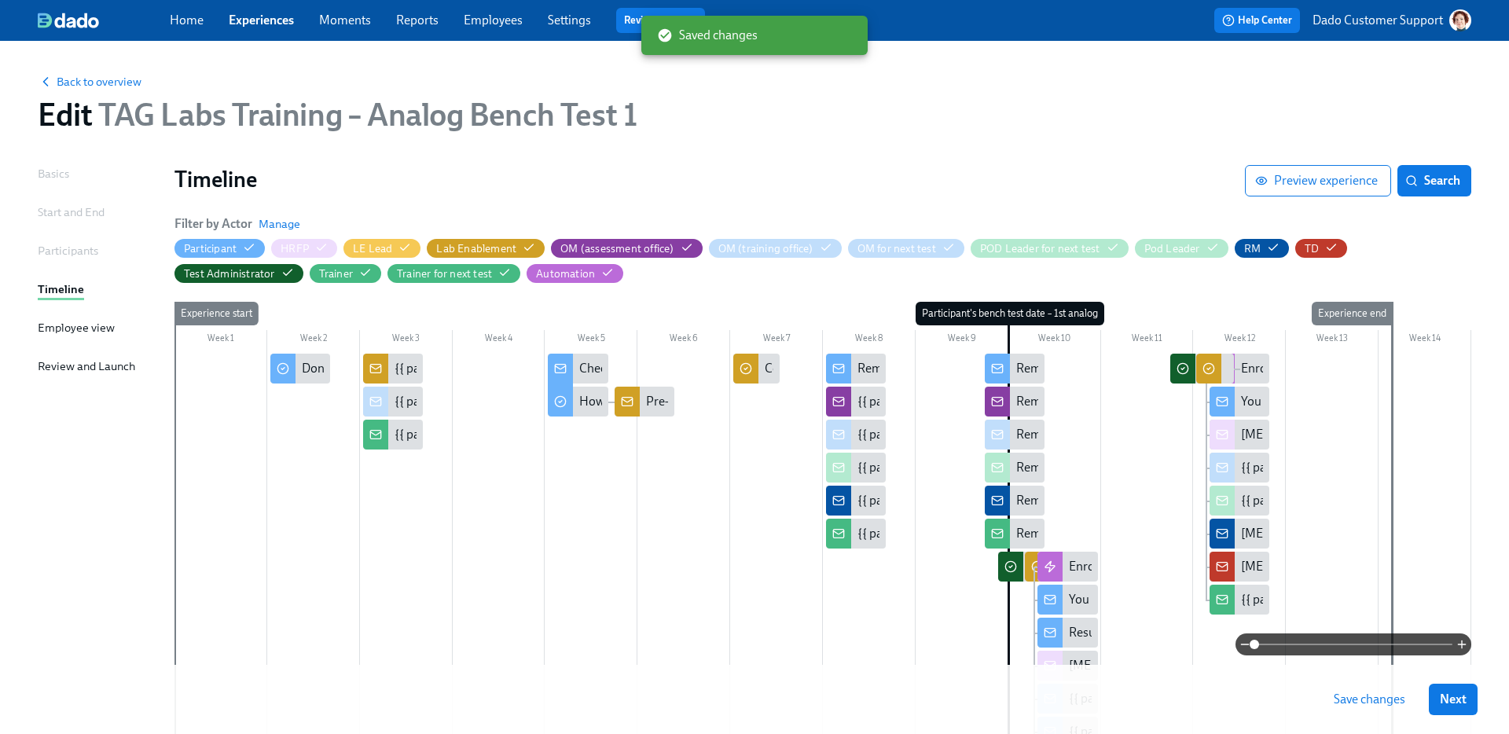
click at [1347, 712] on button "Save changes" at bounding box center [1370, 699] width 94 height 31
click at [1435, 180] on span "Search" at bounding box center [1435, 181] width 52 height 16
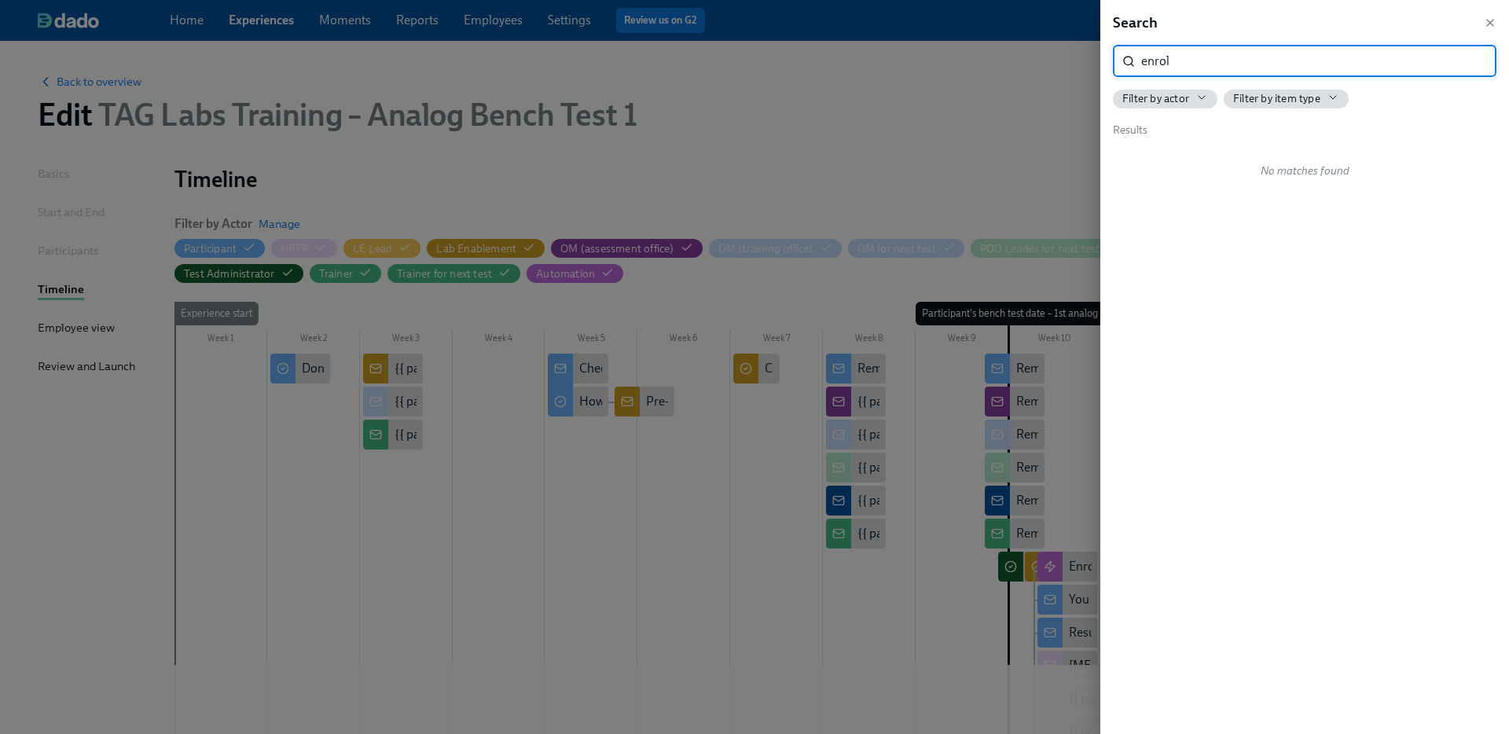
type input "enrol"
click at [515, 82] on div at bounding box center [754, 367] width 1509 height 734
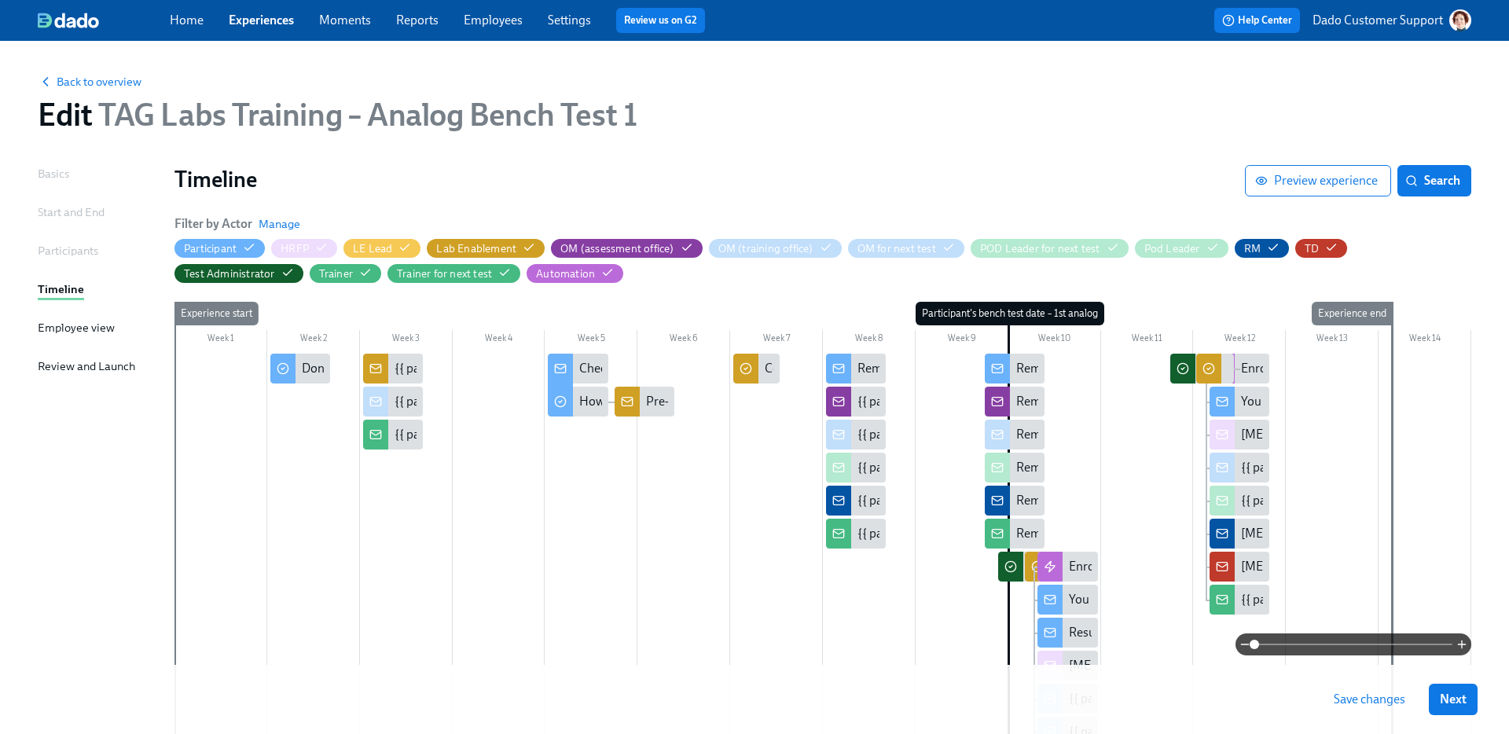
click at [1372, 696] on span "Save changes" at bounding box center [1370, 700] width 72 height 16
click at [79, 75] on span "Back to overview" at bounding box center [90, 82] width 104 height 16
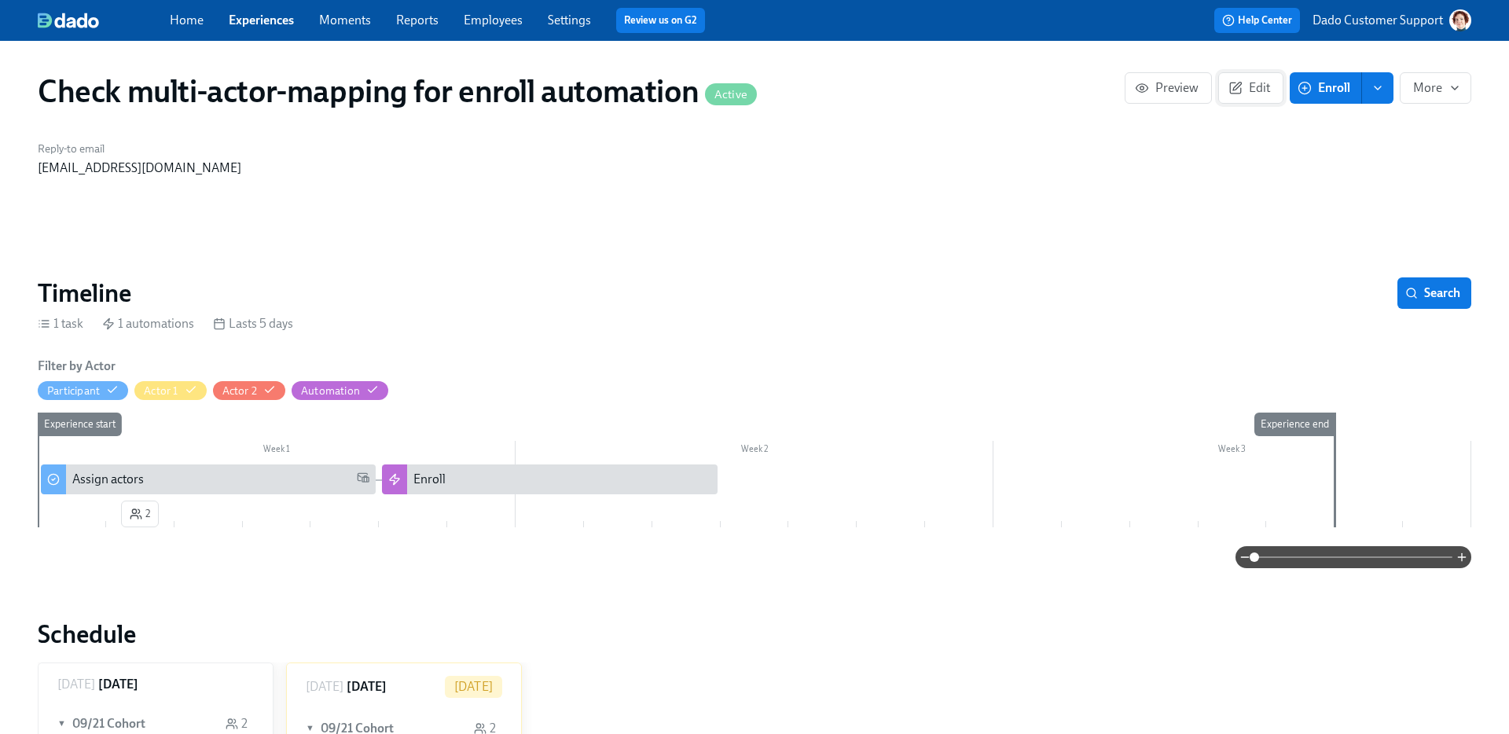
scroll to position [1084, 0]
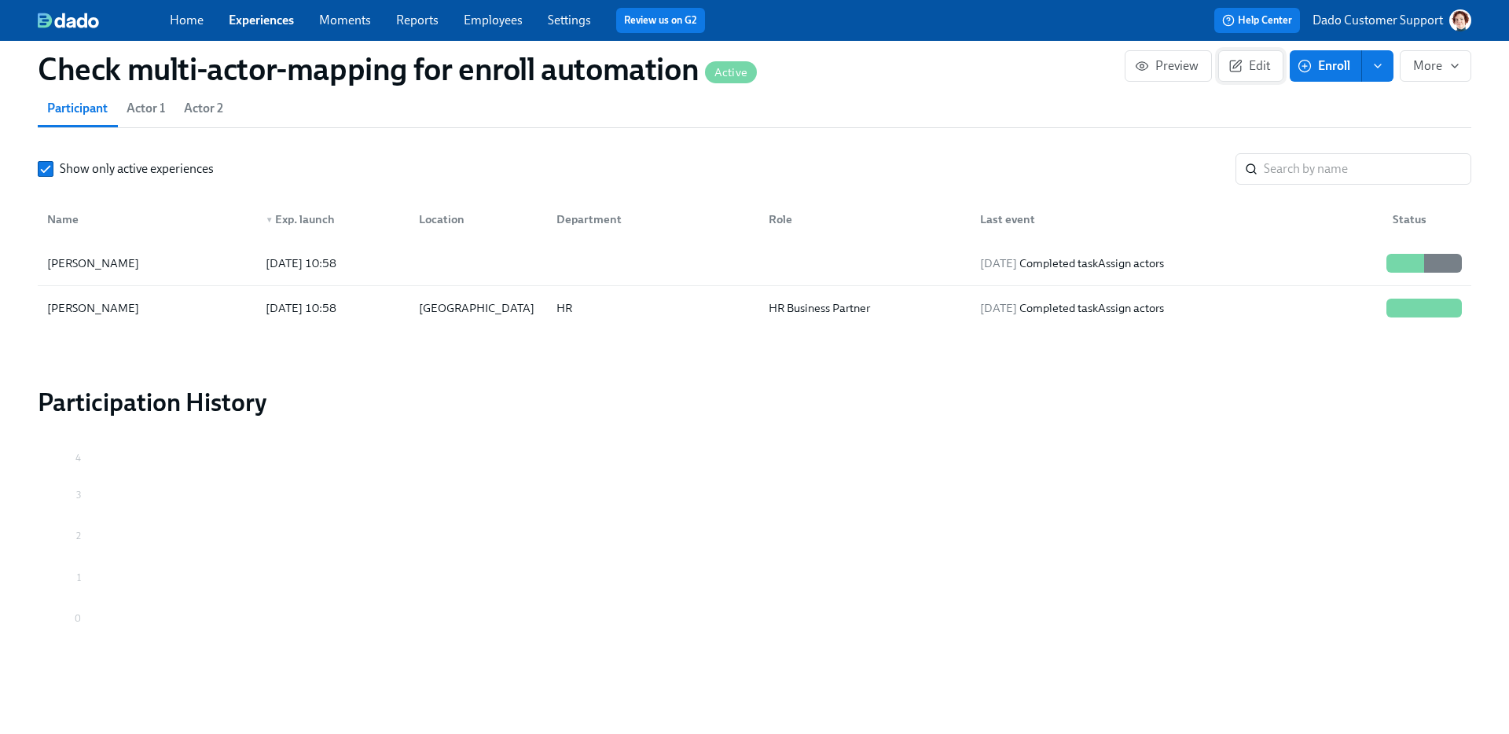
click at [1229, 68] on icon "button" at bounding box center [1236, 66] width 14 height 14
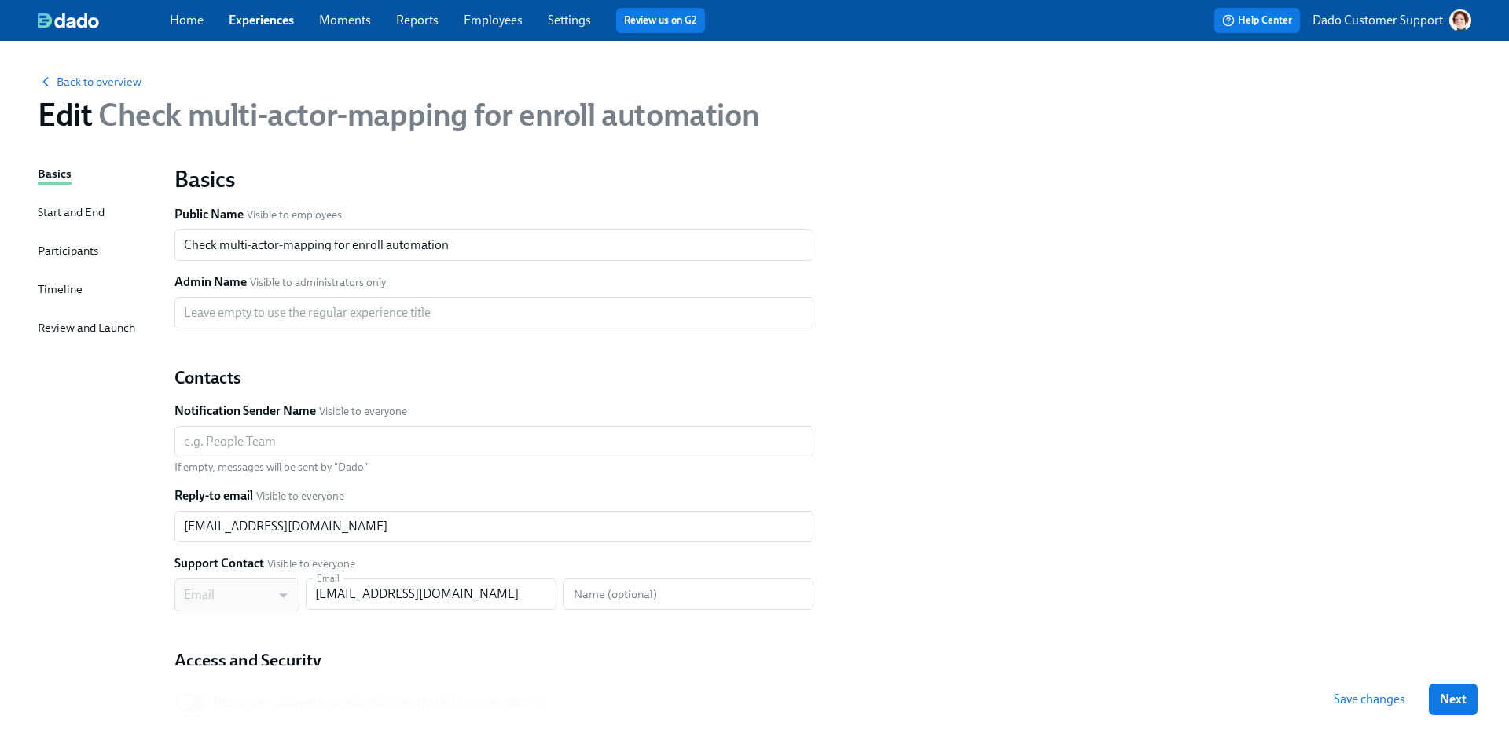
click at [110, 68] on div "Back to overview Edit Check multi-actor-mapping for enroll automation" at bounding box center [754, 103] width 1459 height 86
click at [103, 79] on span "Back to overview" at bounding box center [90, 82] width 104 height 16
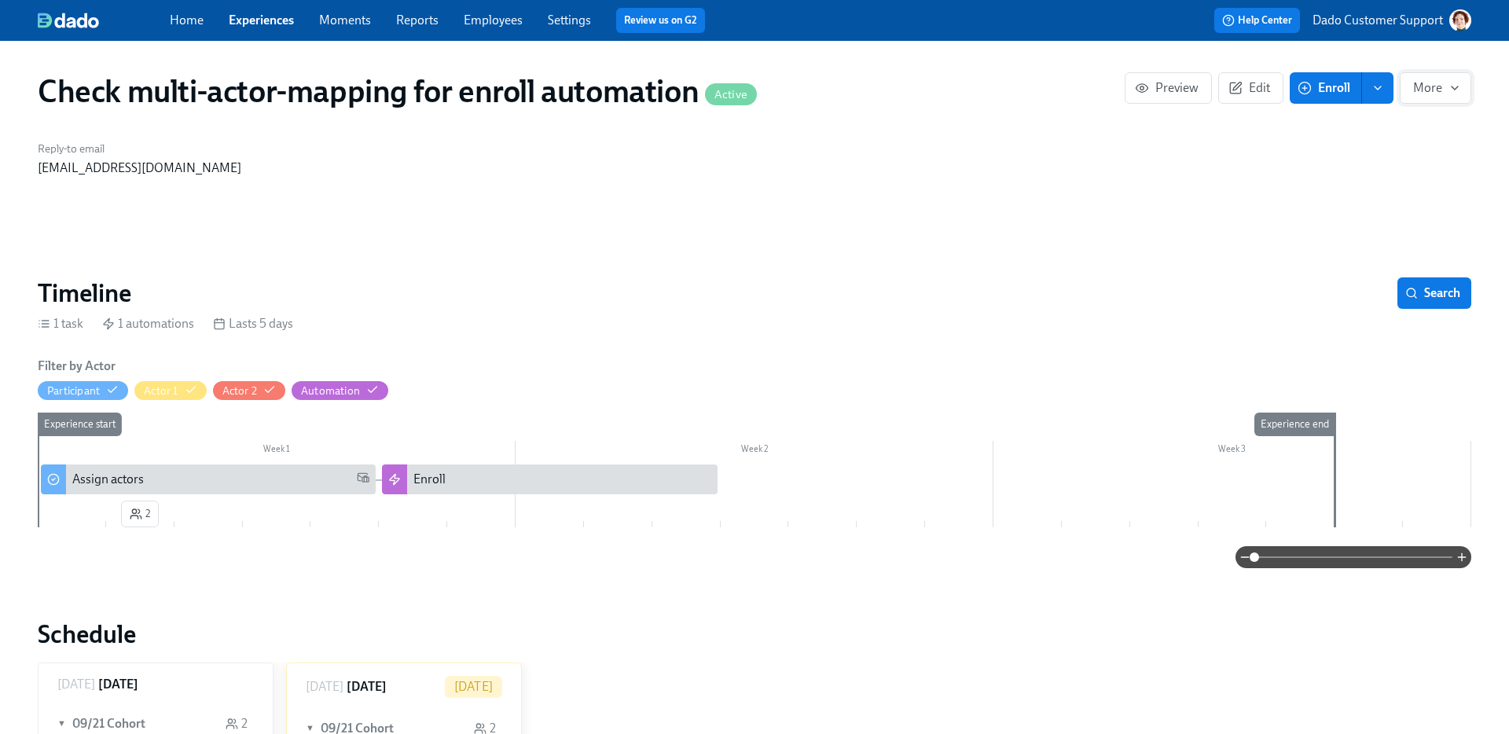
click at [1445, 80] on button "More" at bounding box center [1436, 87] width 72 height 31
click at [1402, 135] on li "Stop" at bounding box center [1418, 126] width 107 height 33
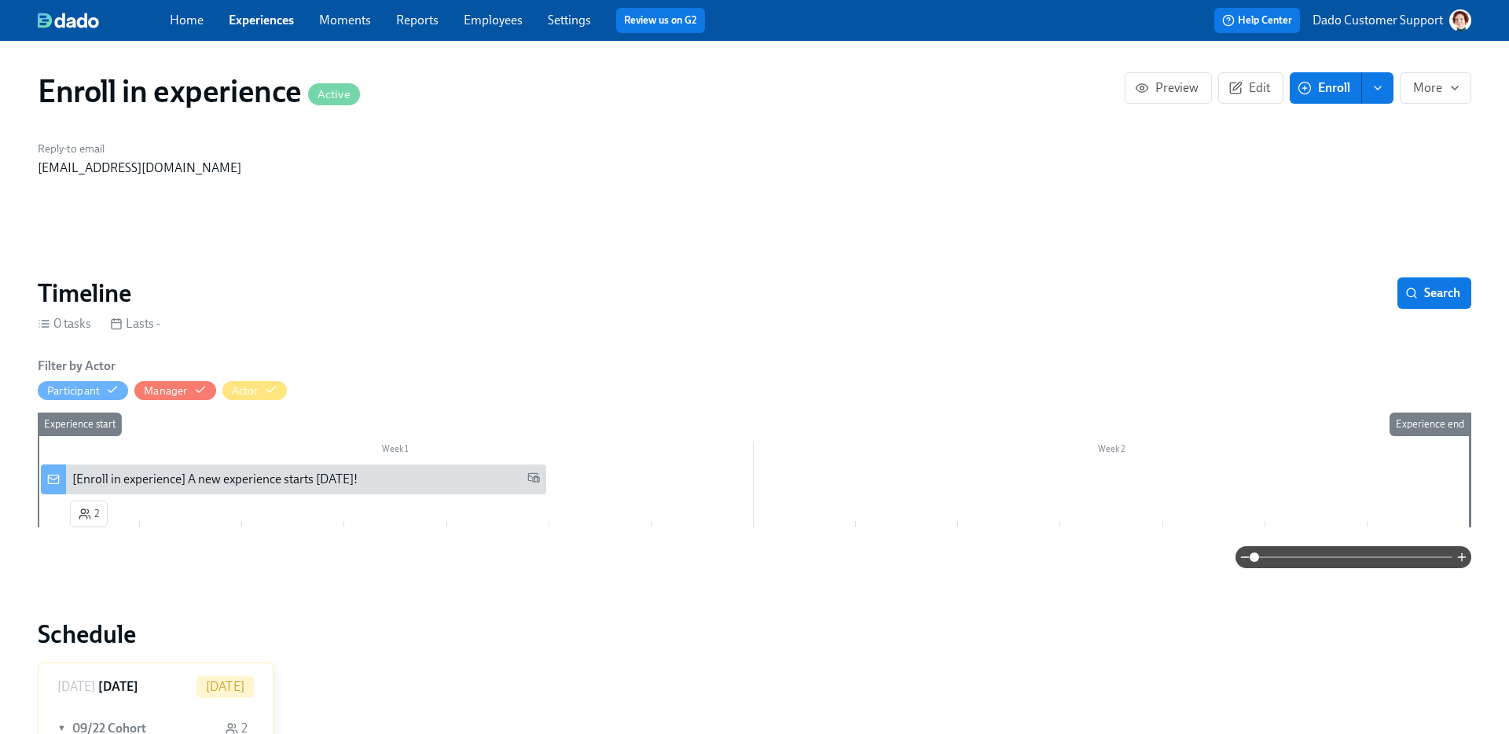
click at [1435, 85] on span "More" at bounding box center [1435, 88] width 45 height 16
click at [1431, 134] on span "Stop" at bounding box center [1428, 126] width 61 height 17
